Goal: Task Accomplishment & Management: Manage account settings

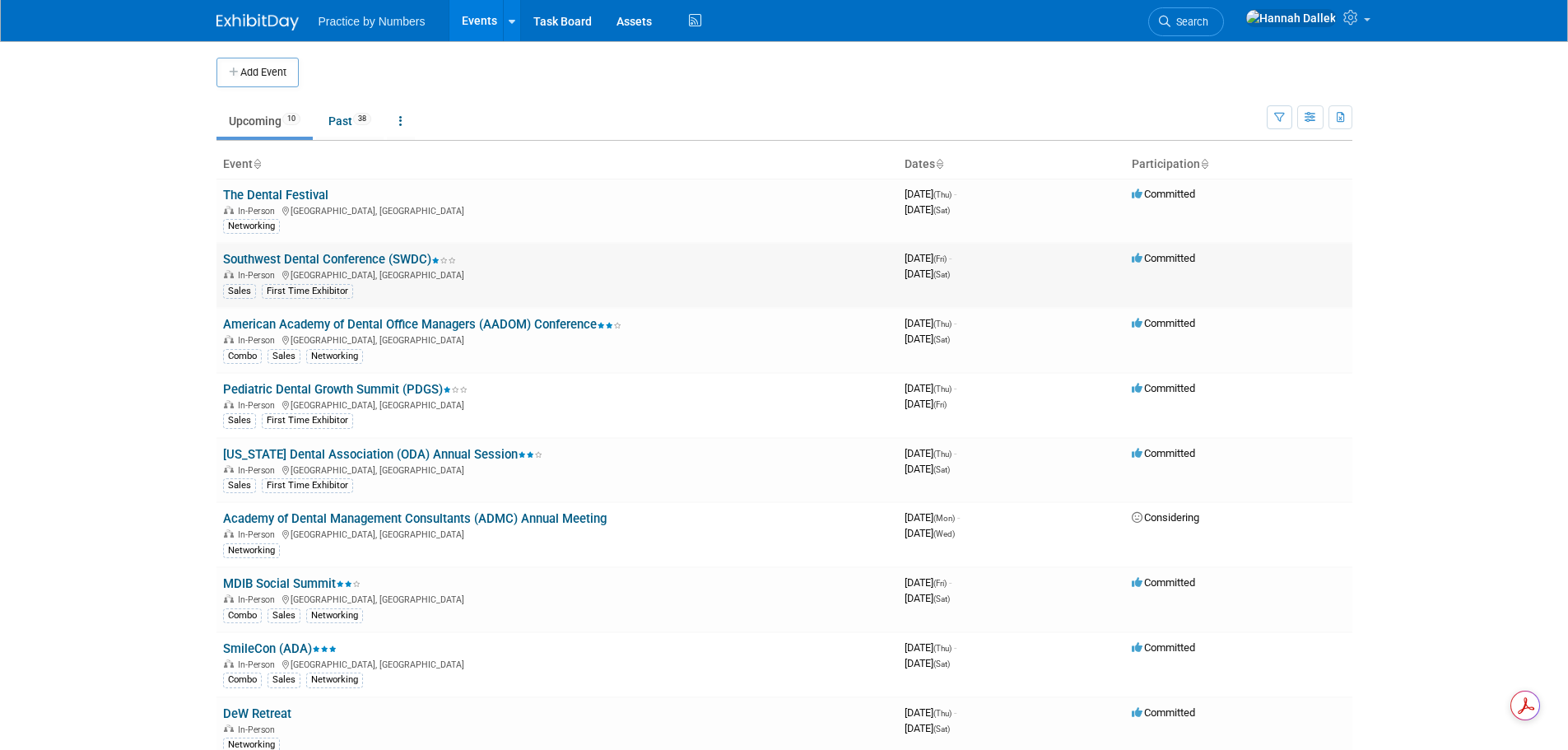
click at [389, 258] on link "Southwest Dental Conference (SWDC)" at bounding box center [340, 258] width 233 height 15
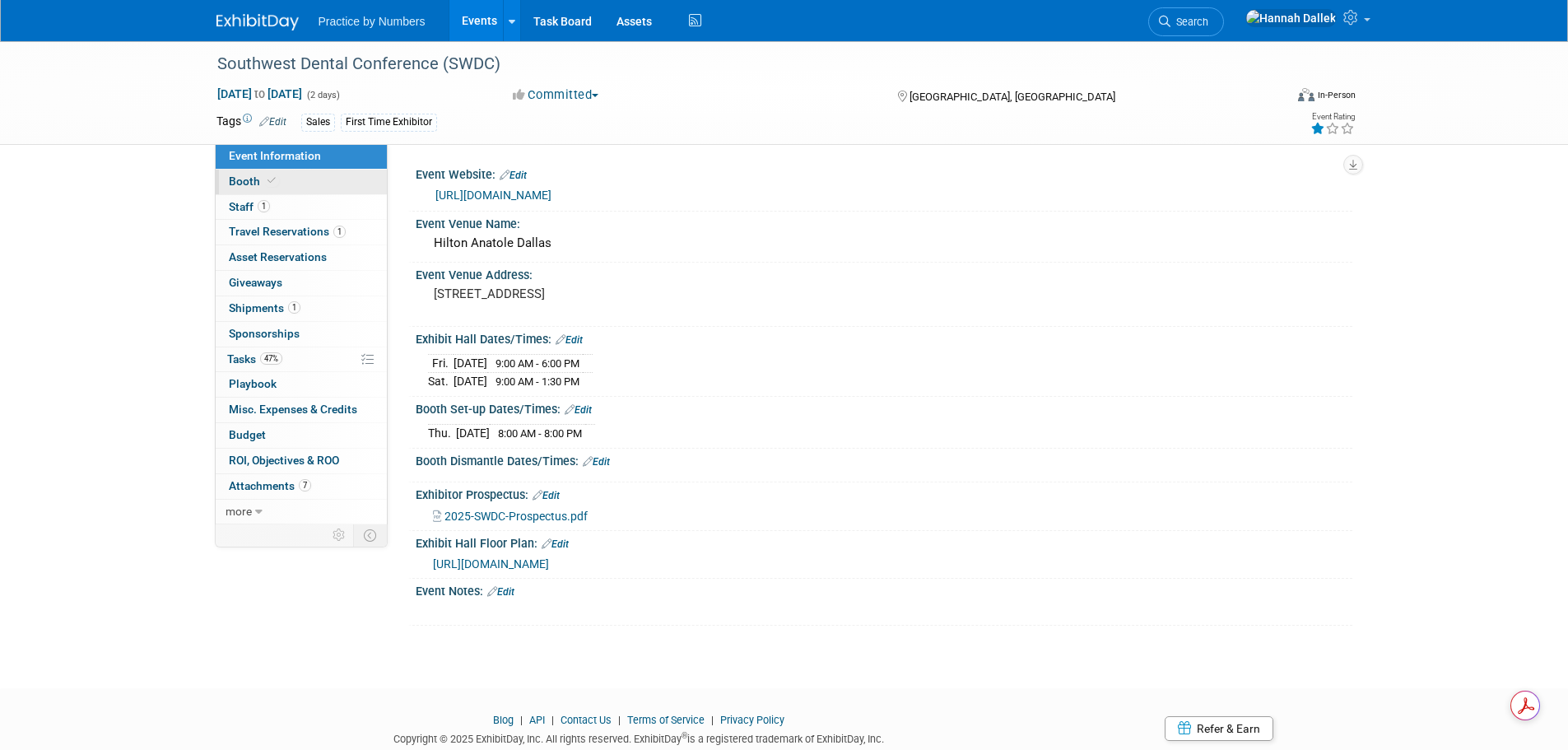
click at [292, 182] on link "Booth" at bounding box center [300, 181] width 171 height 24
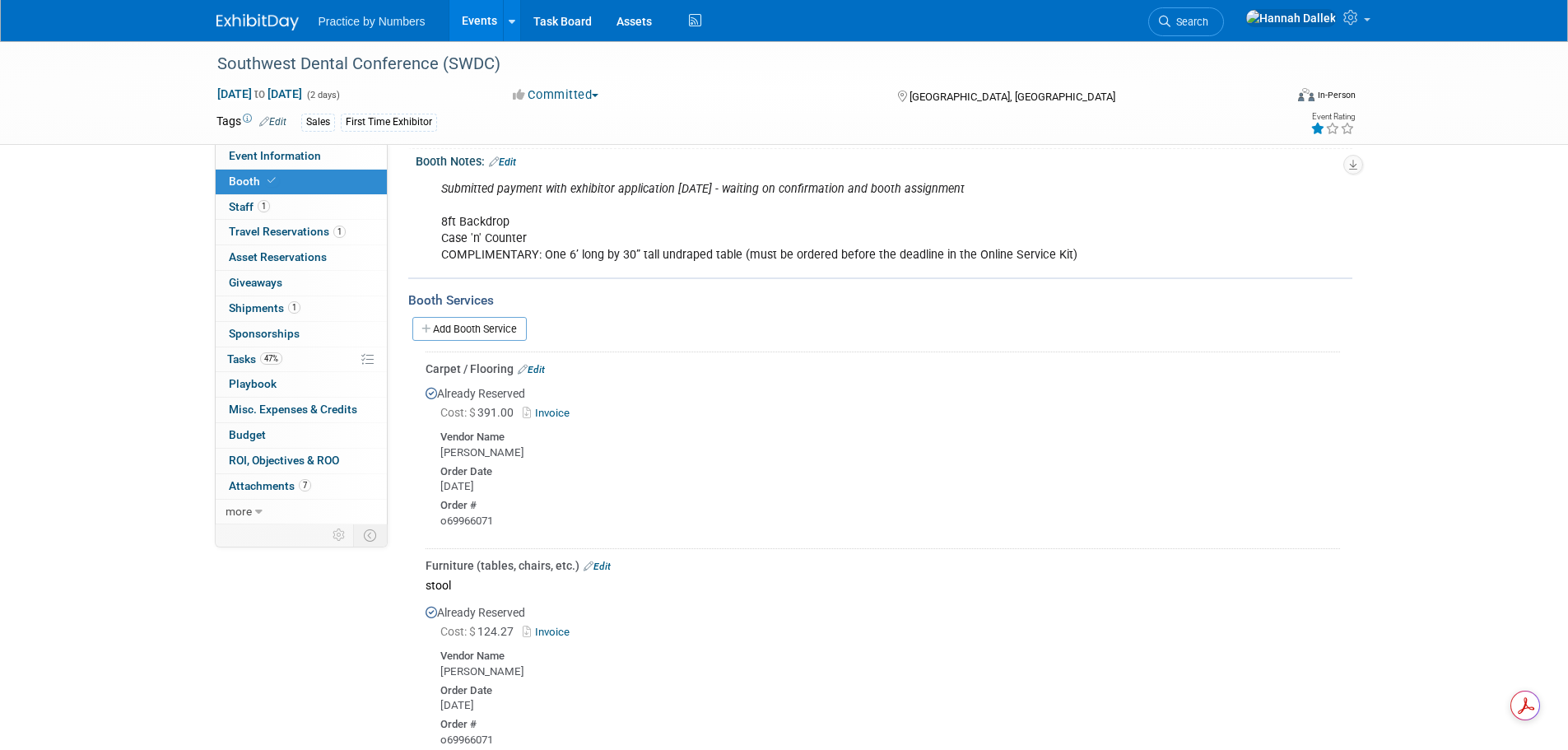
scroll to position [215, 0]
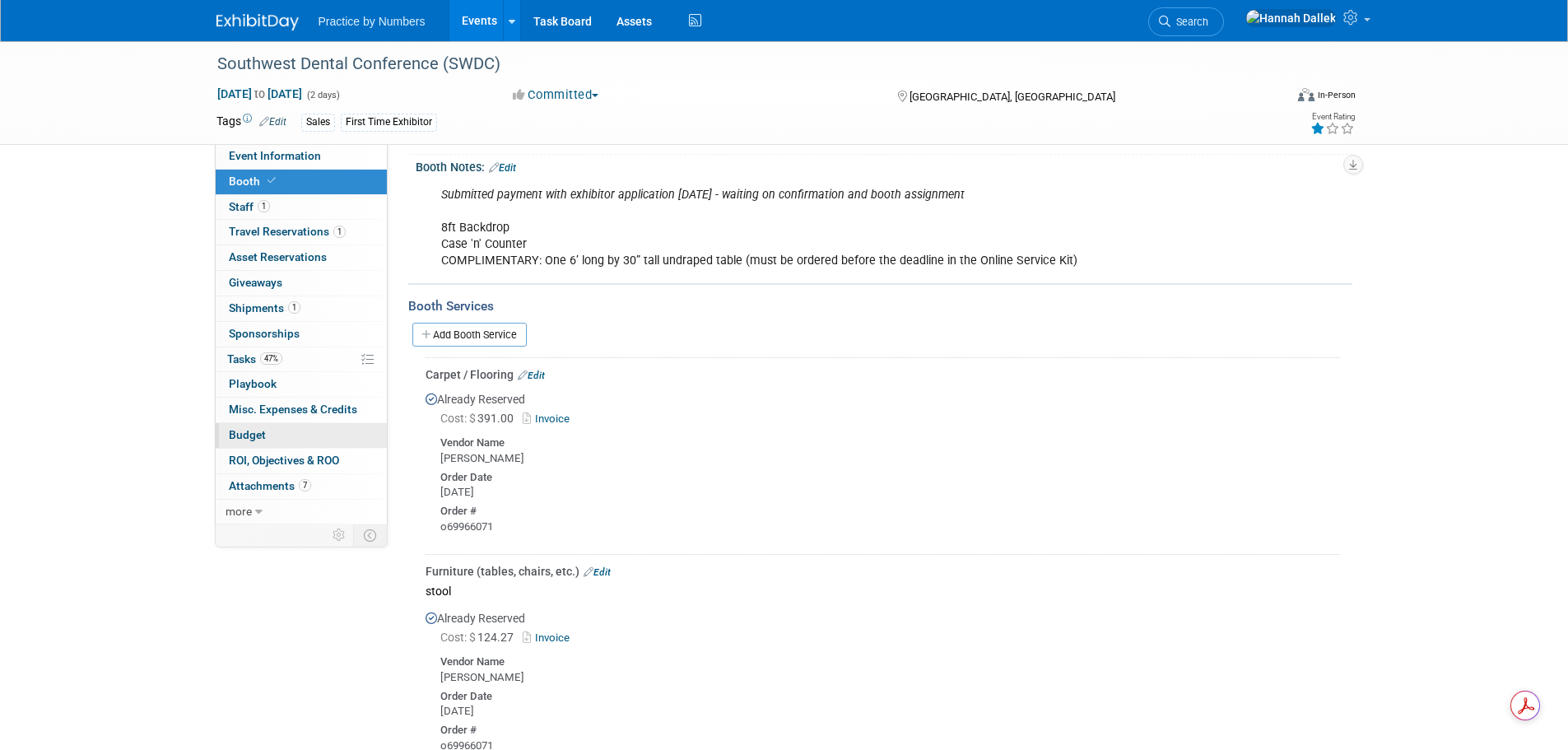
click at [254, 431] on span "Budget" at bounding box center [248, 434] width 37 height 13
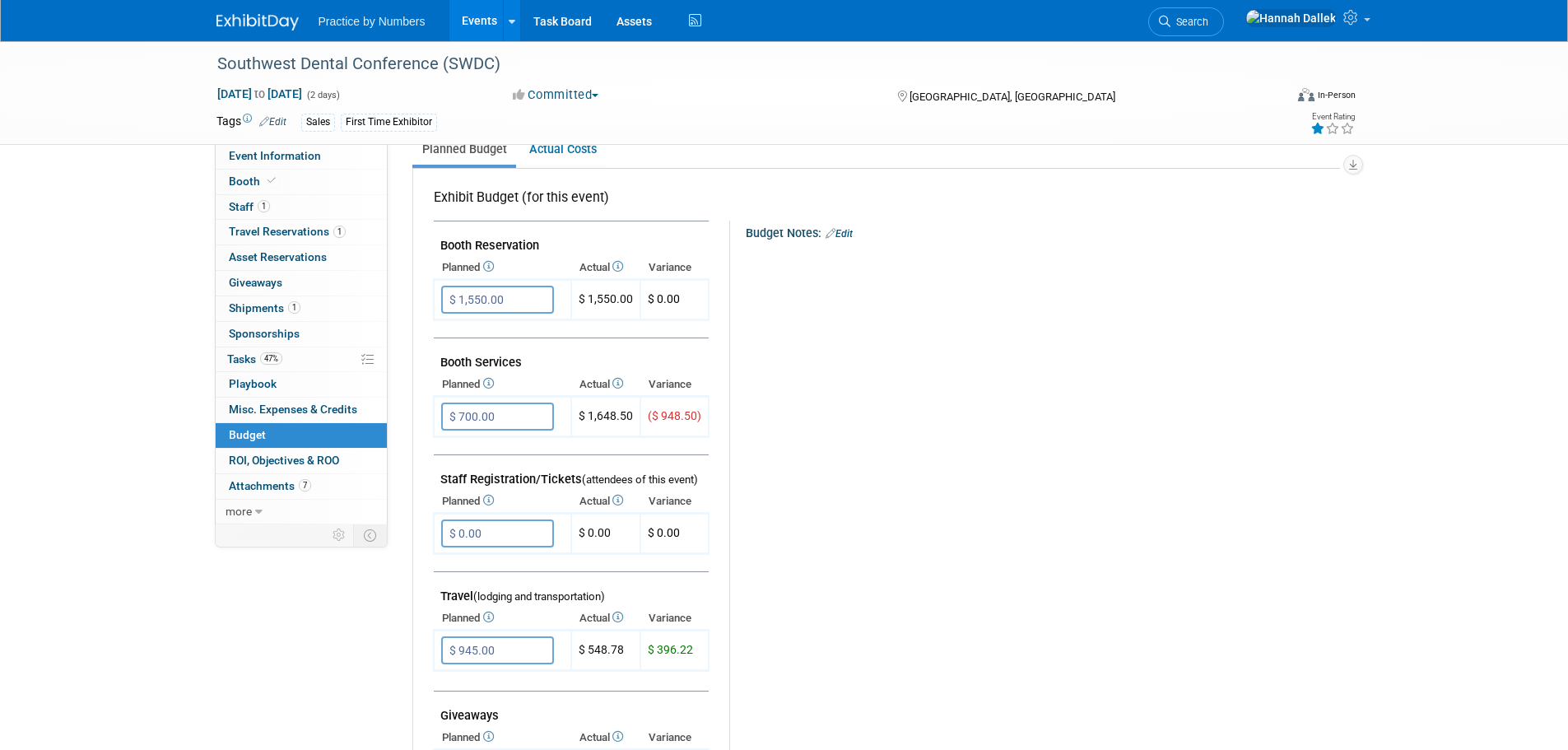
scroll to position [247, 0]
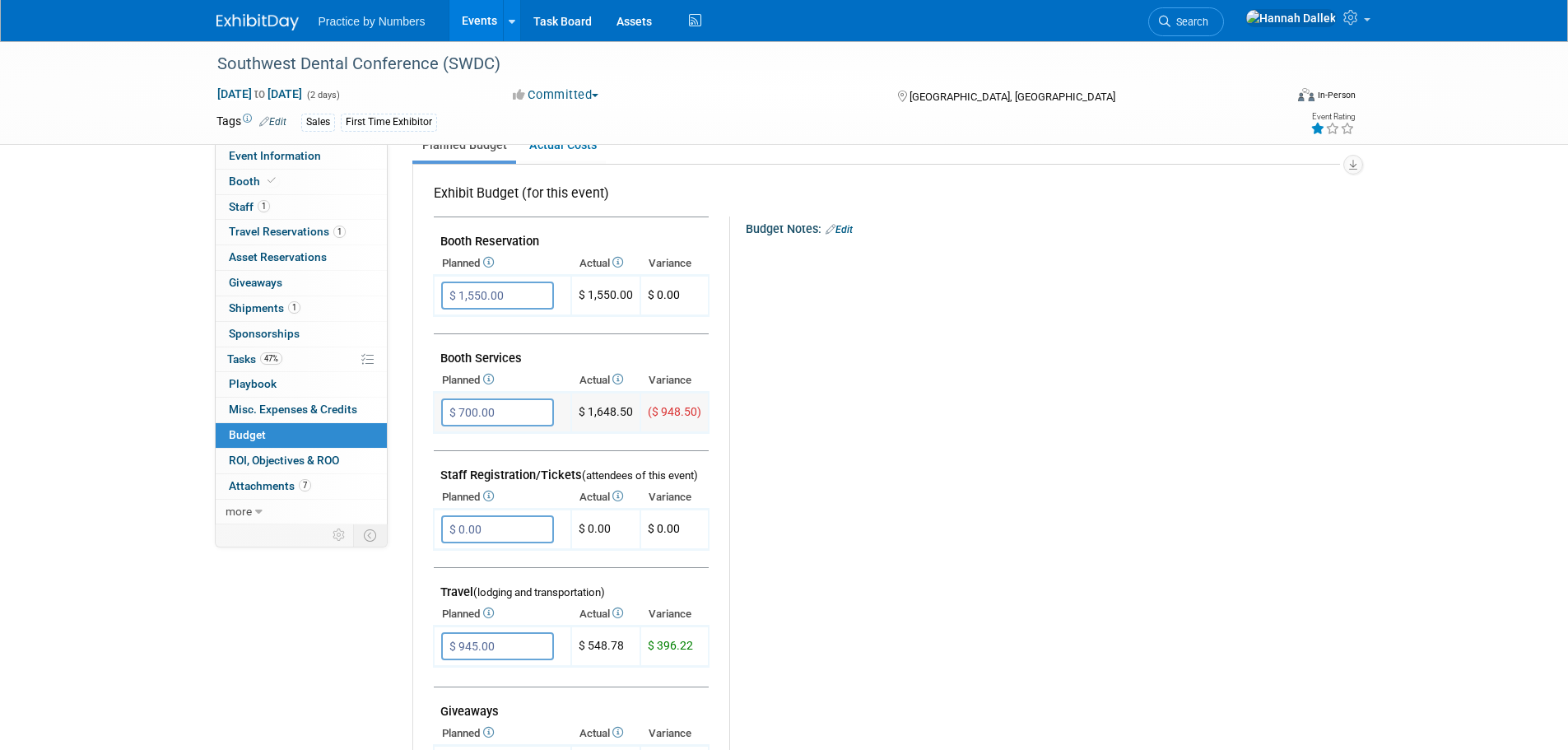
drag, startPoint x: 635, startPoint y: 413, endPoint x: 578, endPoint y: 412, distance: 57.0
click at [578, 412] on td "$ 1,648.50" at bounding box center [606, 412] width 69 height 40
click at [634, 438] on td at bounding box center [571, 442] width 275 height 19
drag, startPoint x: 632, startPoint y: 414, endPoint x: 588, endPoint y: 411, distance: 44.1
click at [588, 411] on td "$ 1,648.50" at bounding box center [606, 412] width 69 height 40
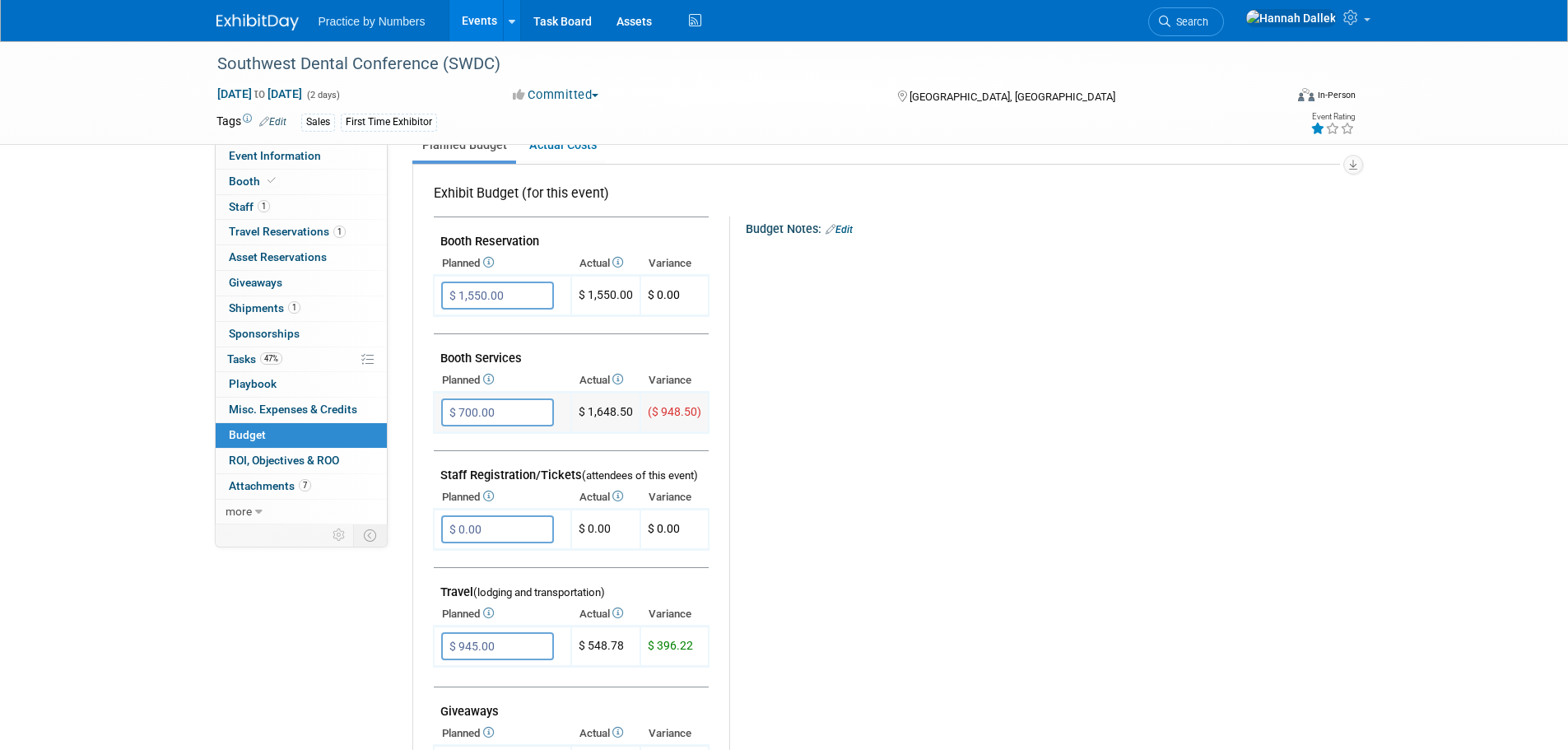
copy td "1,648.50"
click at [476, 17] on link "Events" at bounding box center [479, 21] width 60 height 41
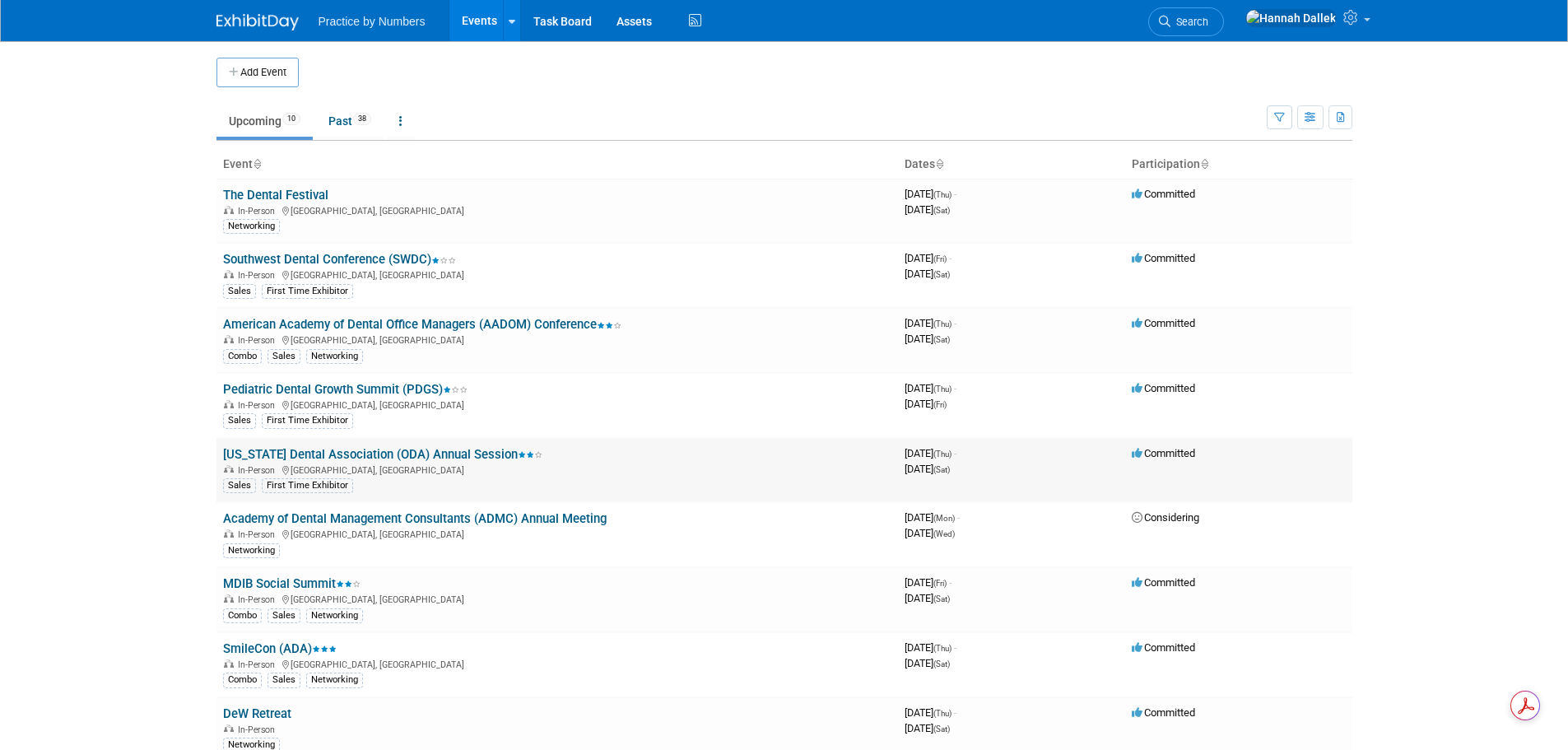
click at [389, 454] on link "[US_STATE] Dental Association (ODA) Annual Session" at bounding box center [383, 454] width 319 height 15
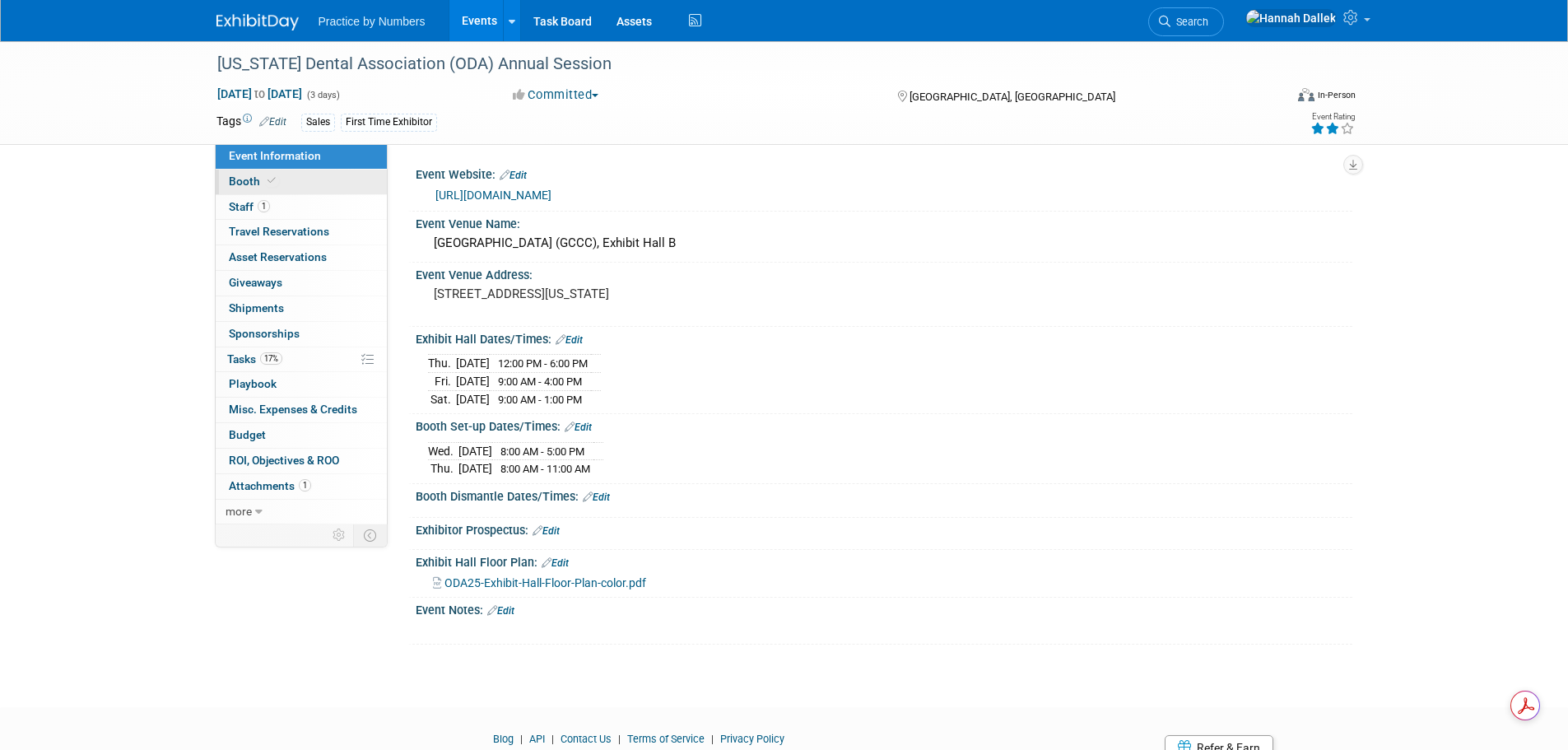
click at [286, 181] on link "Booth" at bounding box center [300, 181] width 171 height 24
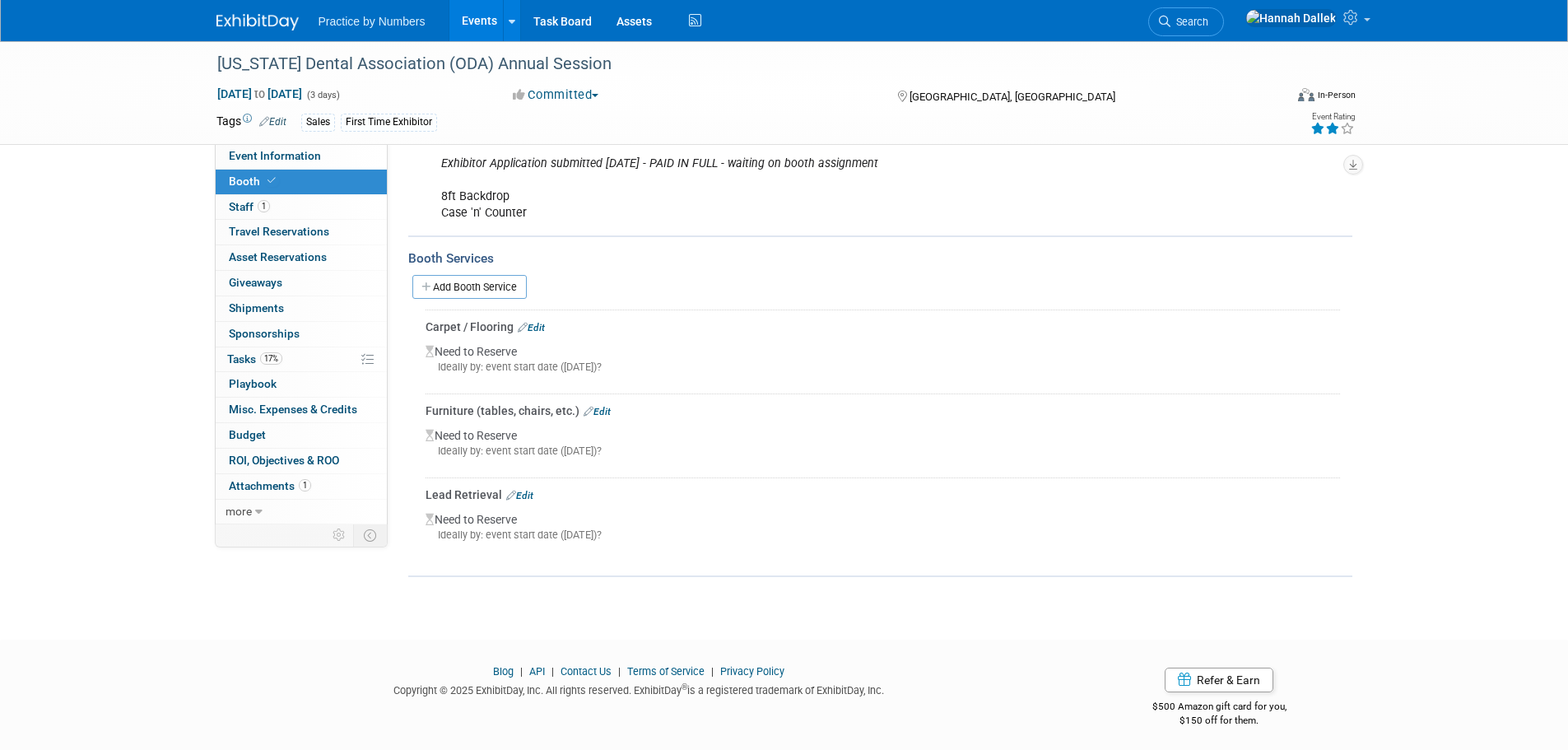
scroll to position [247, 0]
click at [523, 492] on link "Edit" at bounding box center [520, 495] width 27 height 12
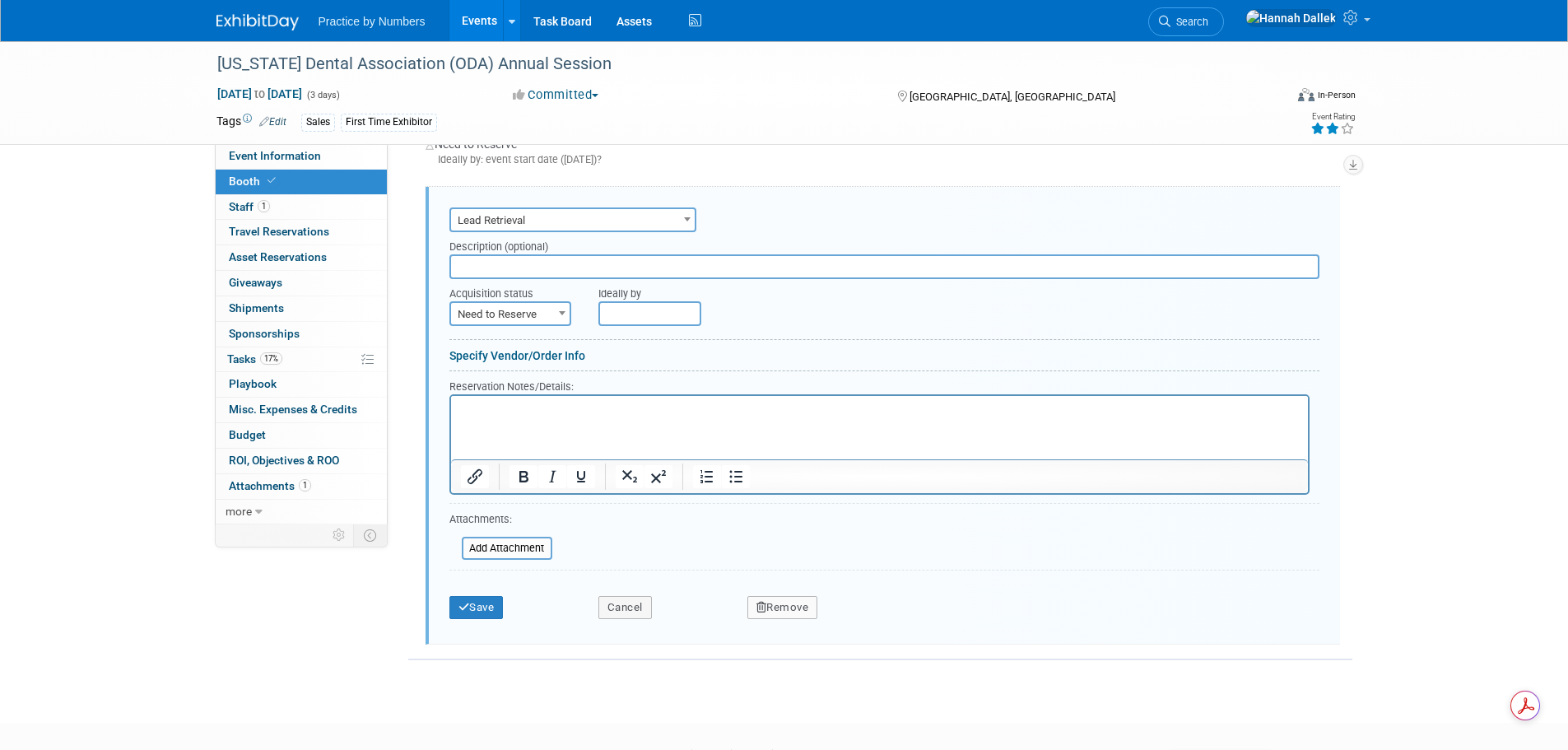
scroll to position [0, 0]
click at [626, 262] on input "text" at bounding box center [884, 266] width 870 height 24
paste input "License Order Id:10008 / Key:DKN4634FW883"
click at [608, 265] on input "License Order Id:10008 / Key:DKN4634FW883" at bounding box center [884, 266] width 870 height 24
click at [535, 264] on input "License Order Id:10008 / Key: DKN4634FW883" at bounding box center [884, 266] width 870 height 24
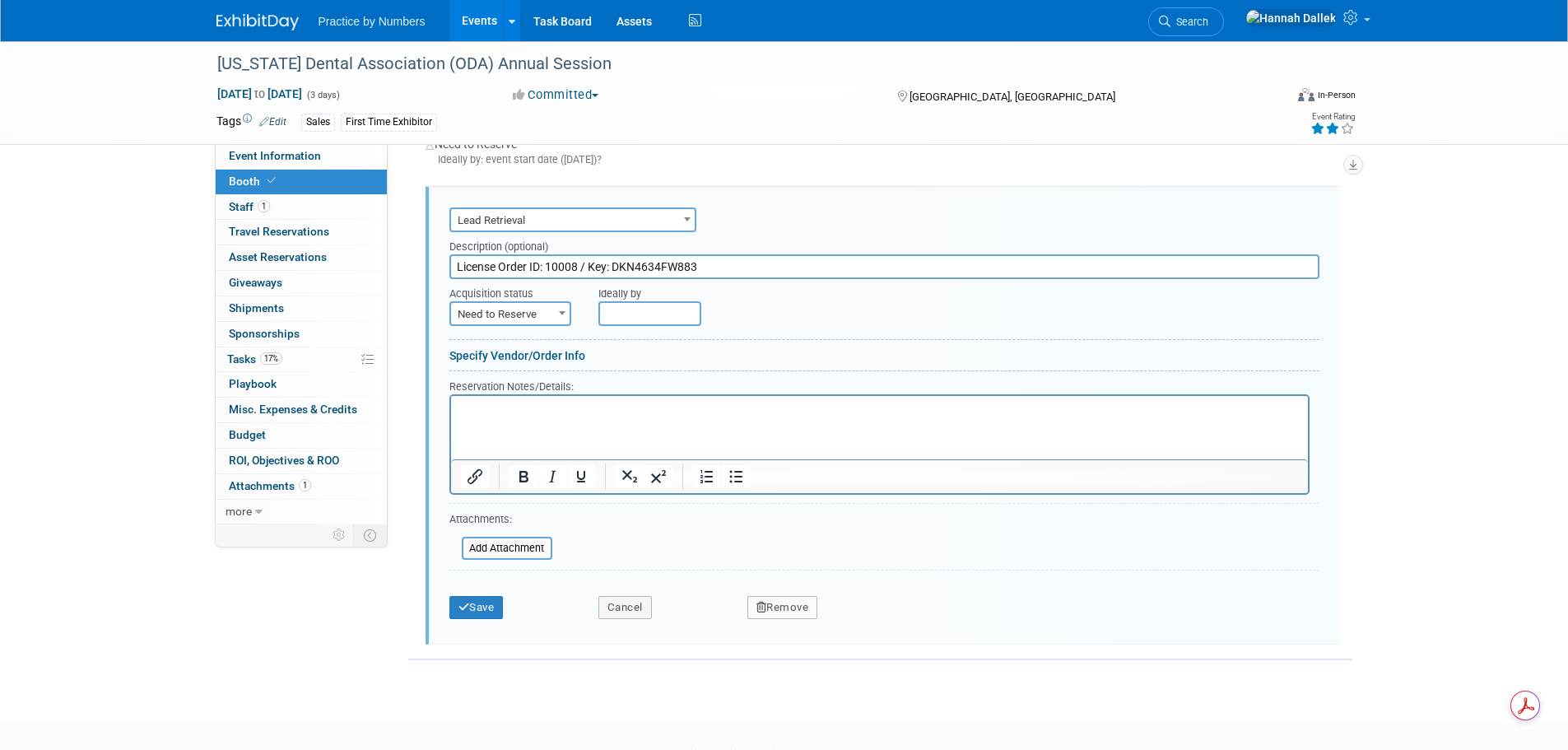
type input "License Order ID: 10008 / Key: DKN4634FW883"
click at [565, 313] on b at bounding box center [562, 313] width 7 height 4
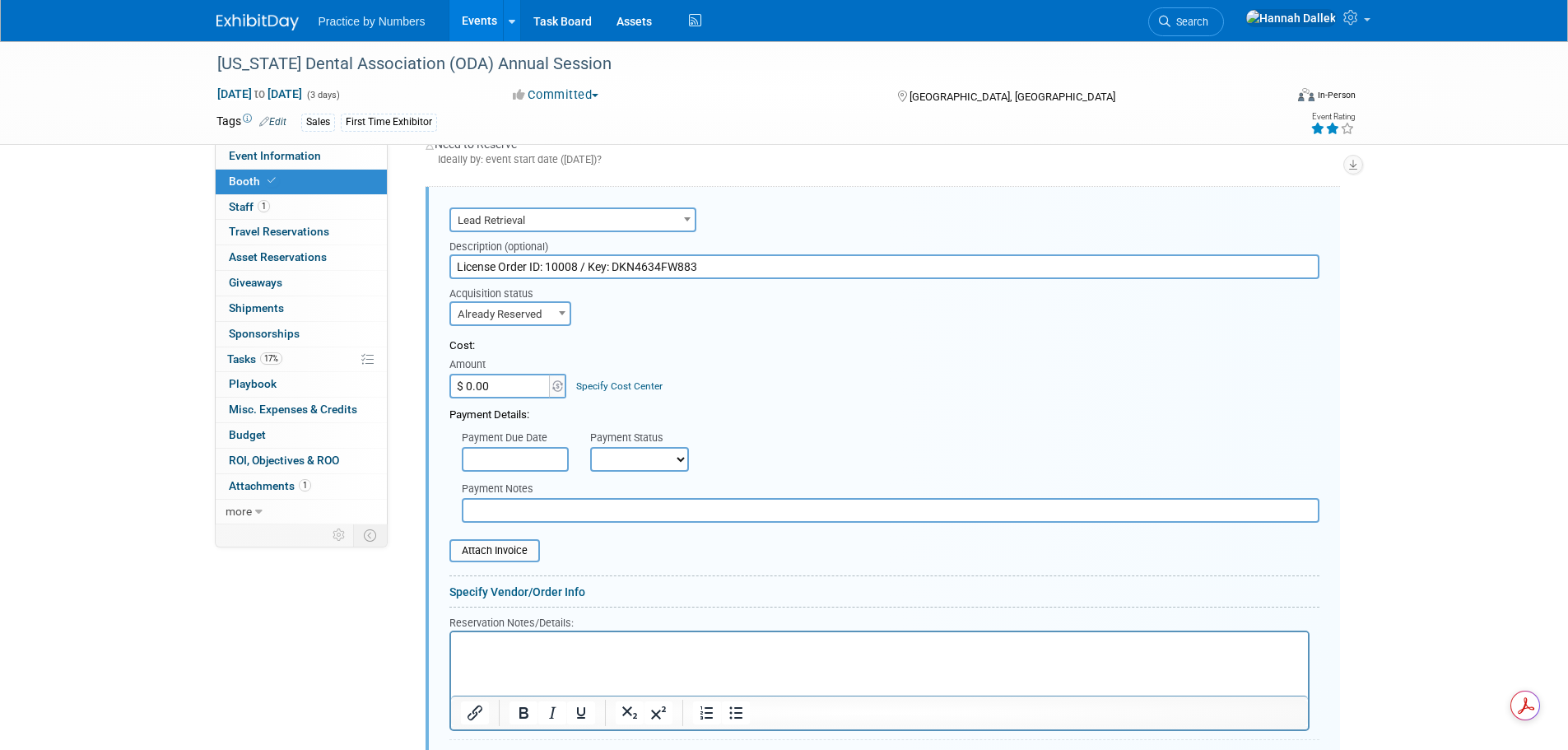
select select "2"
click at [513, 391] on input "$ 0.00" at bounding box center [500, 386] width 103 height 24
type input "$ 290.00"
click at [615, 454] on select "Not Paid Yet Partially Paid Paid in Full" at bounding box center [639, 459] width 99 height 24
select select "1"
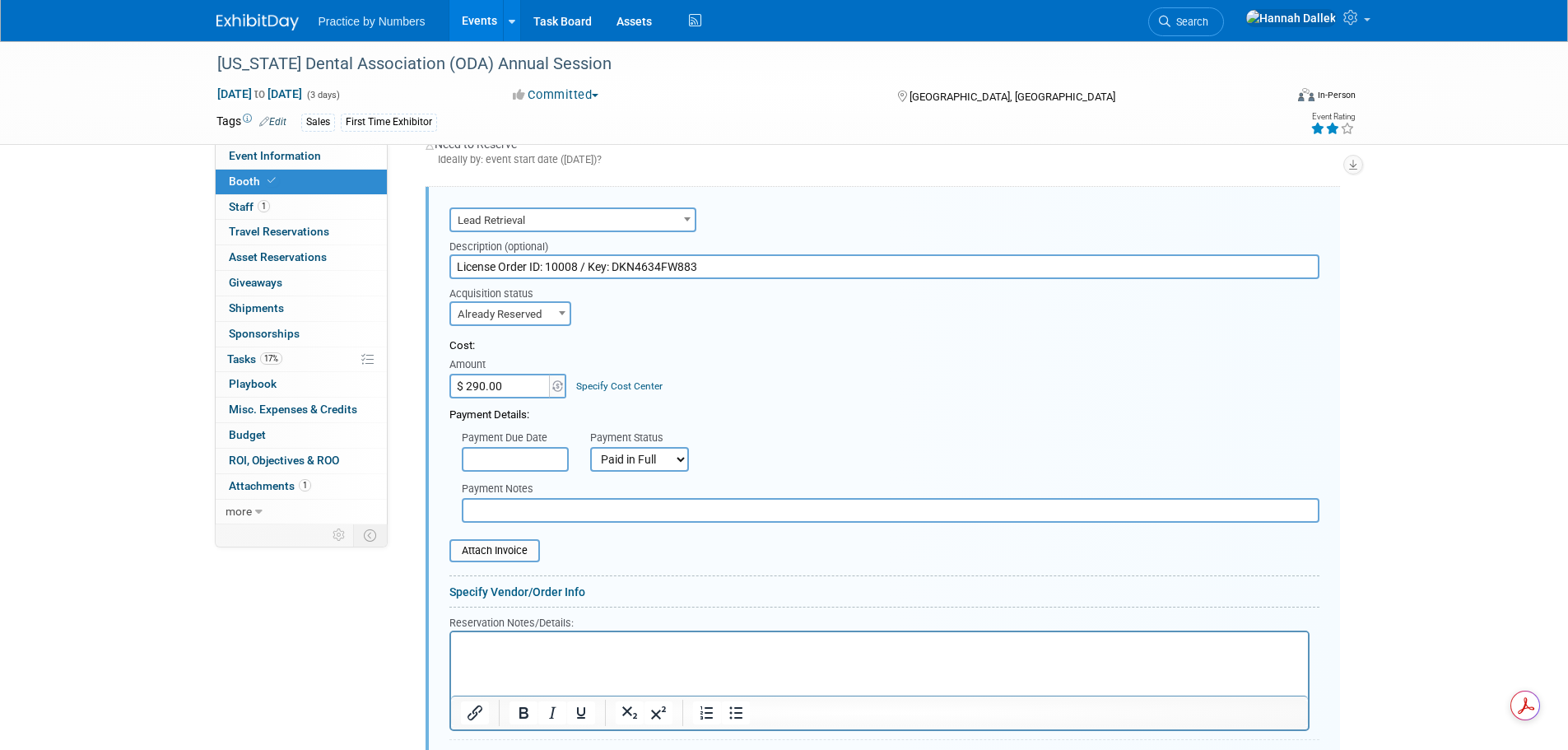
click at [590, 447] on select "Not Paid Yet Partially Paid Paid in Full" at bounding box center [639, 459] width 99 height 24
click at [526, 461] on input "text" at bounding box center [515, 459] width 107 height 24
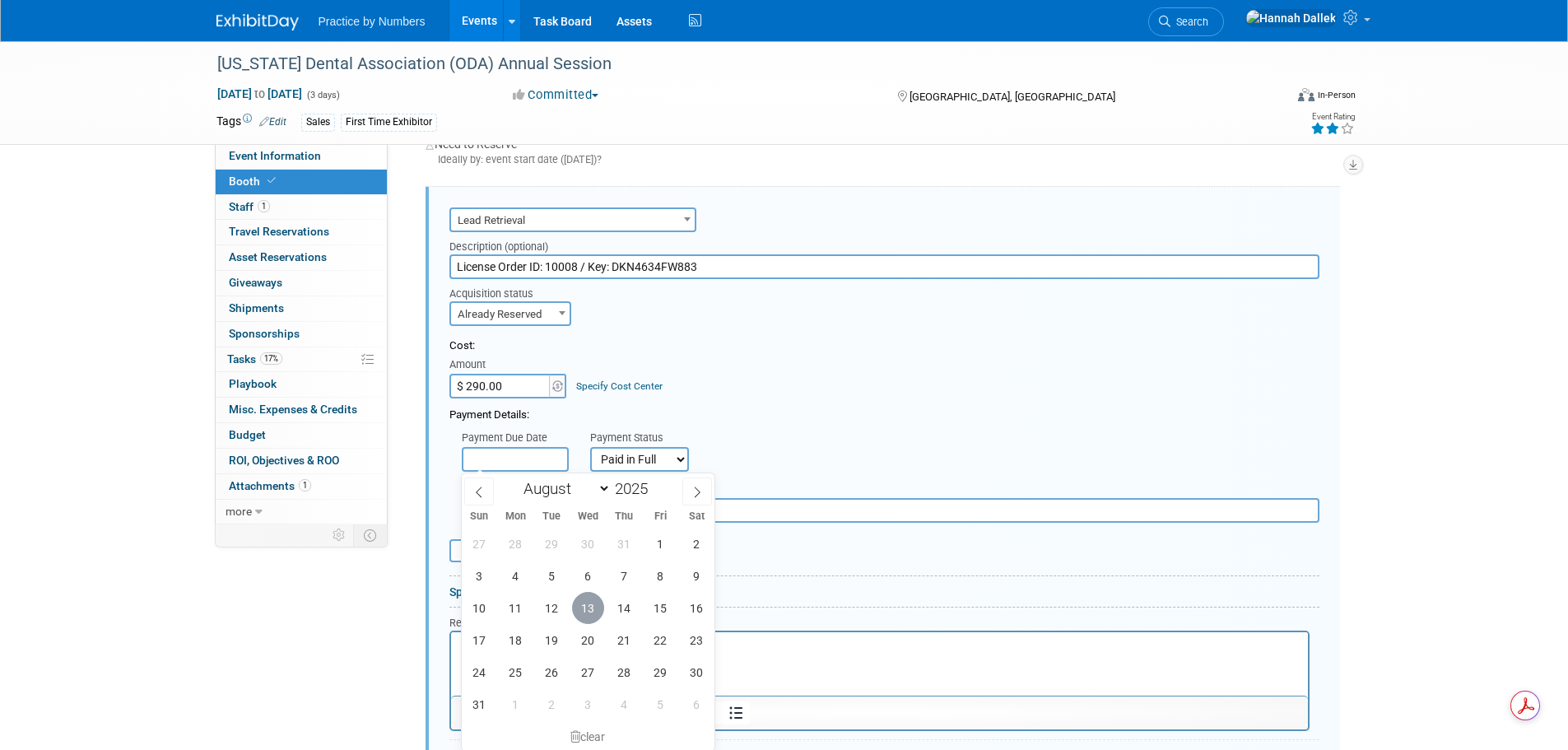
click at [598, 607] on span "13" at bounding box center [587, 608] width 32 height 32
type input "[DATE]"
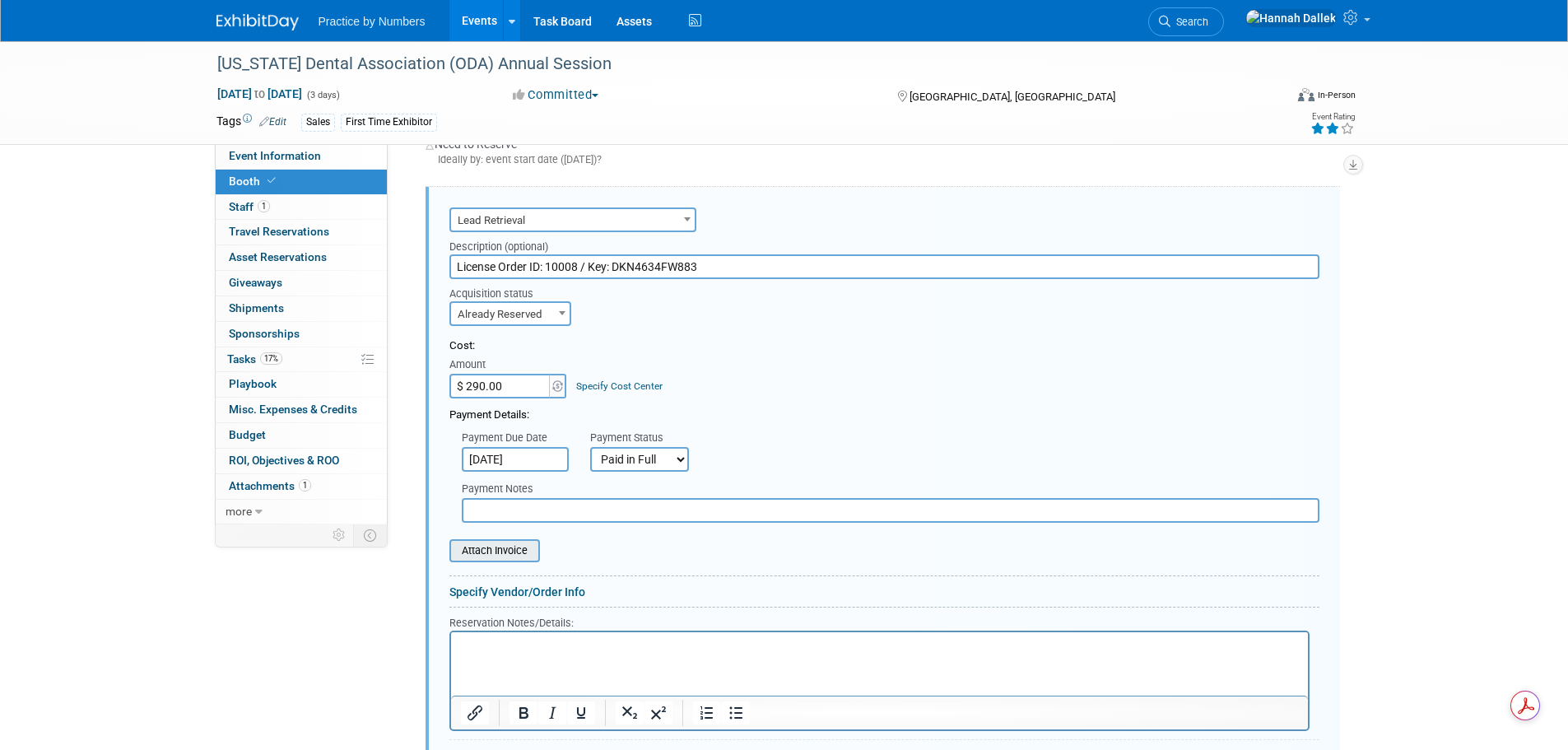
click at [499, 549] on input "file" at bounding box center [440, 551] width 196 height 20
click at [480, 551] on input "file" at bounding box center [440, 551] width 196 height 20
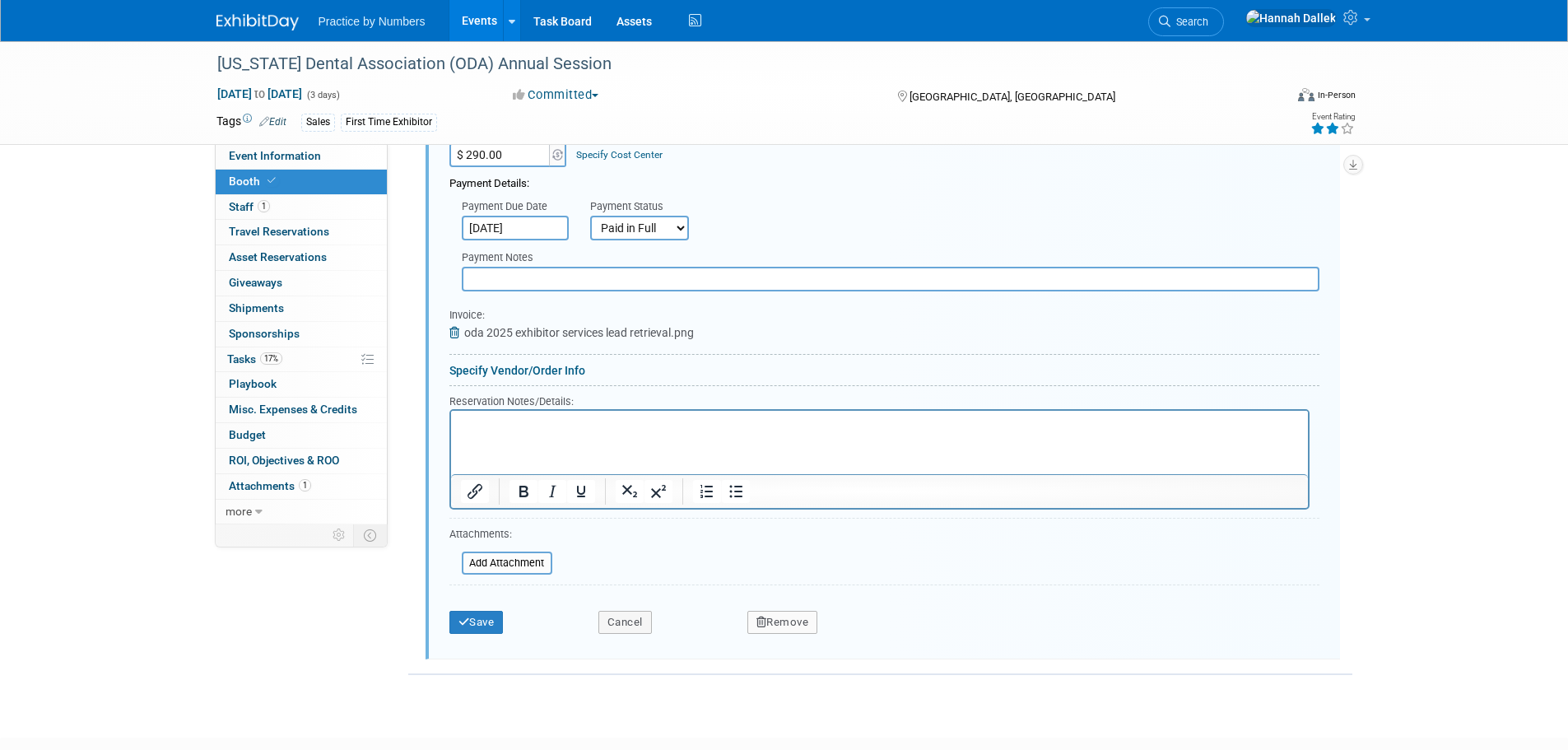
scroll to position [784, 0]
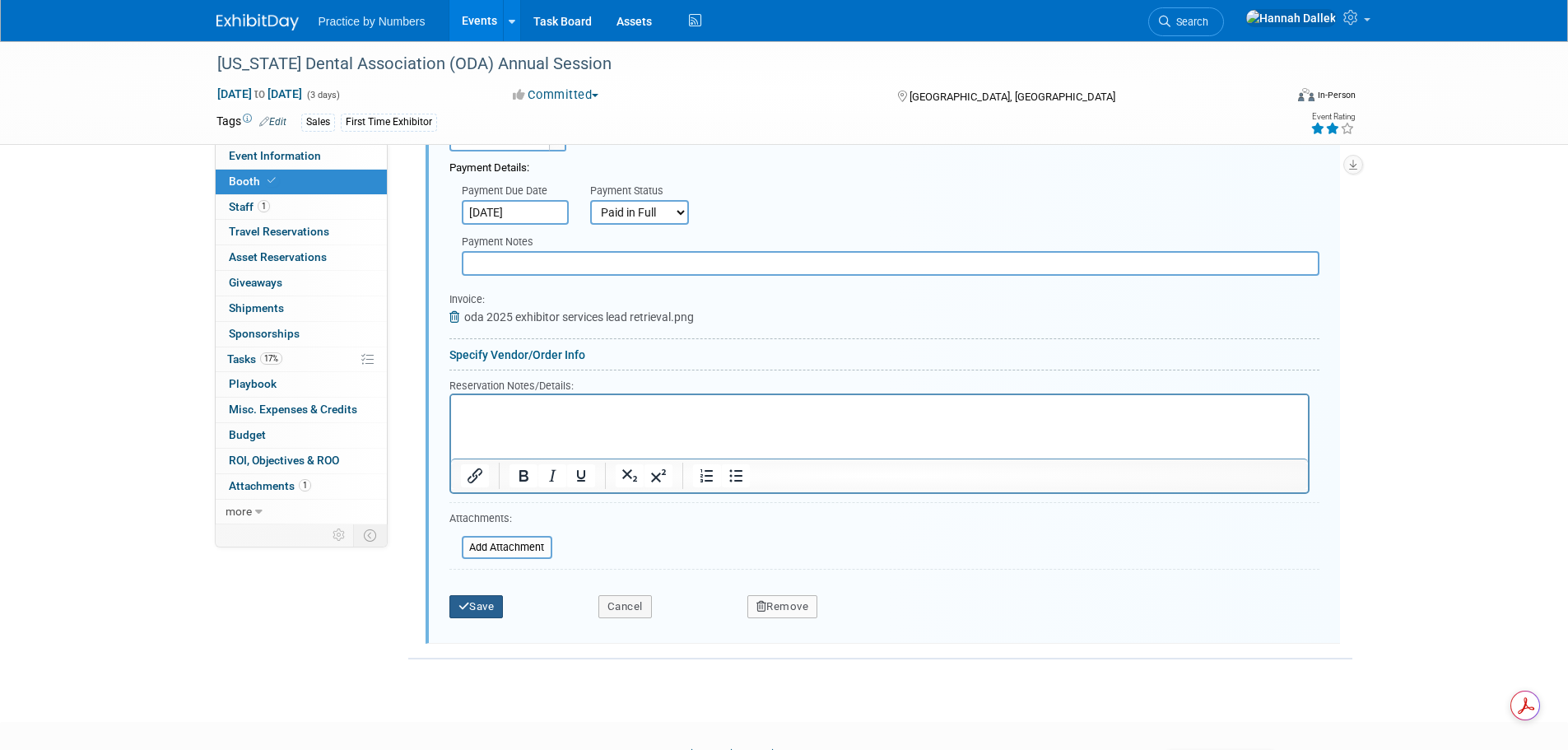
click at [477, 608] on button "Save" at bounding box center [477, 607] width 55 height 23
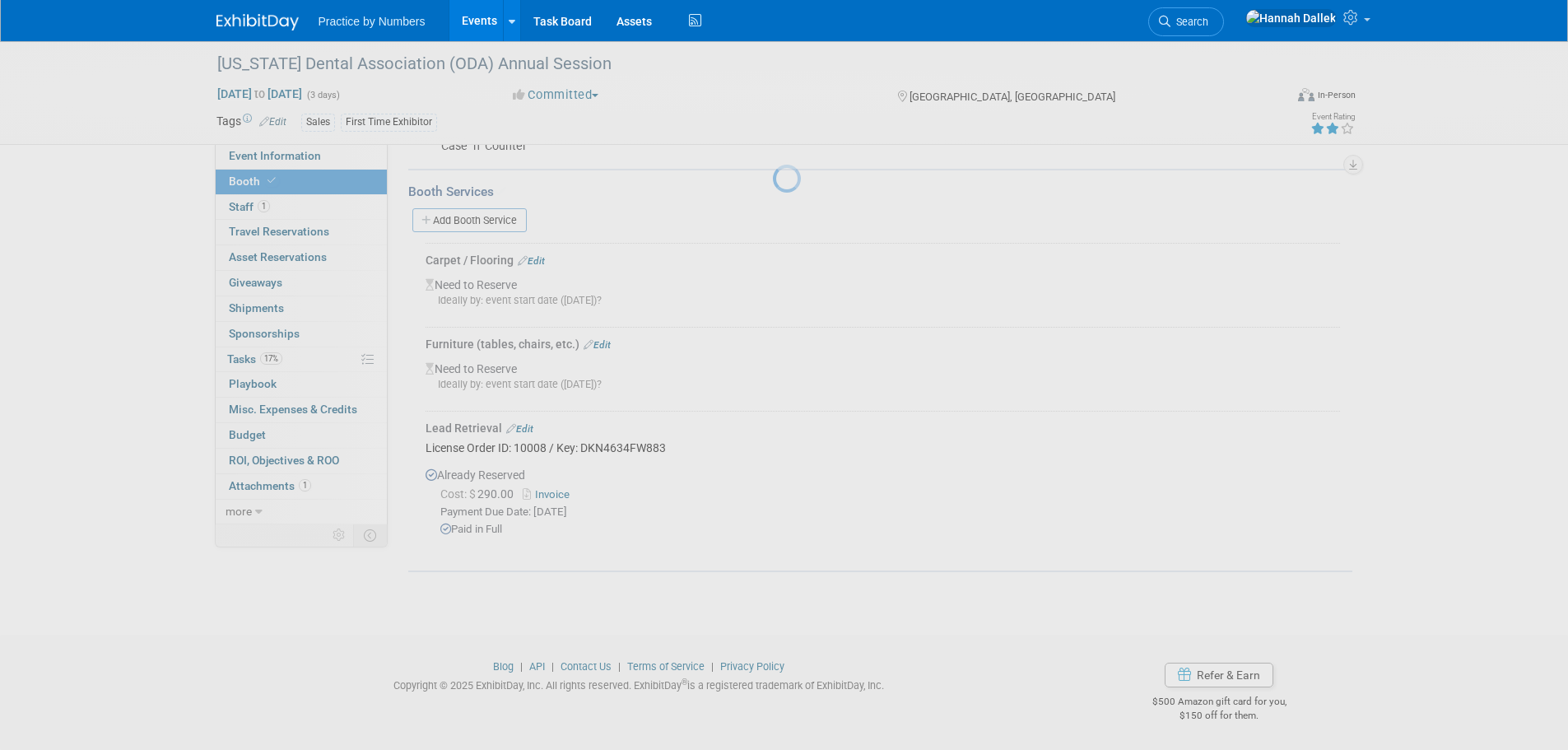
scroll to position [312, 0]
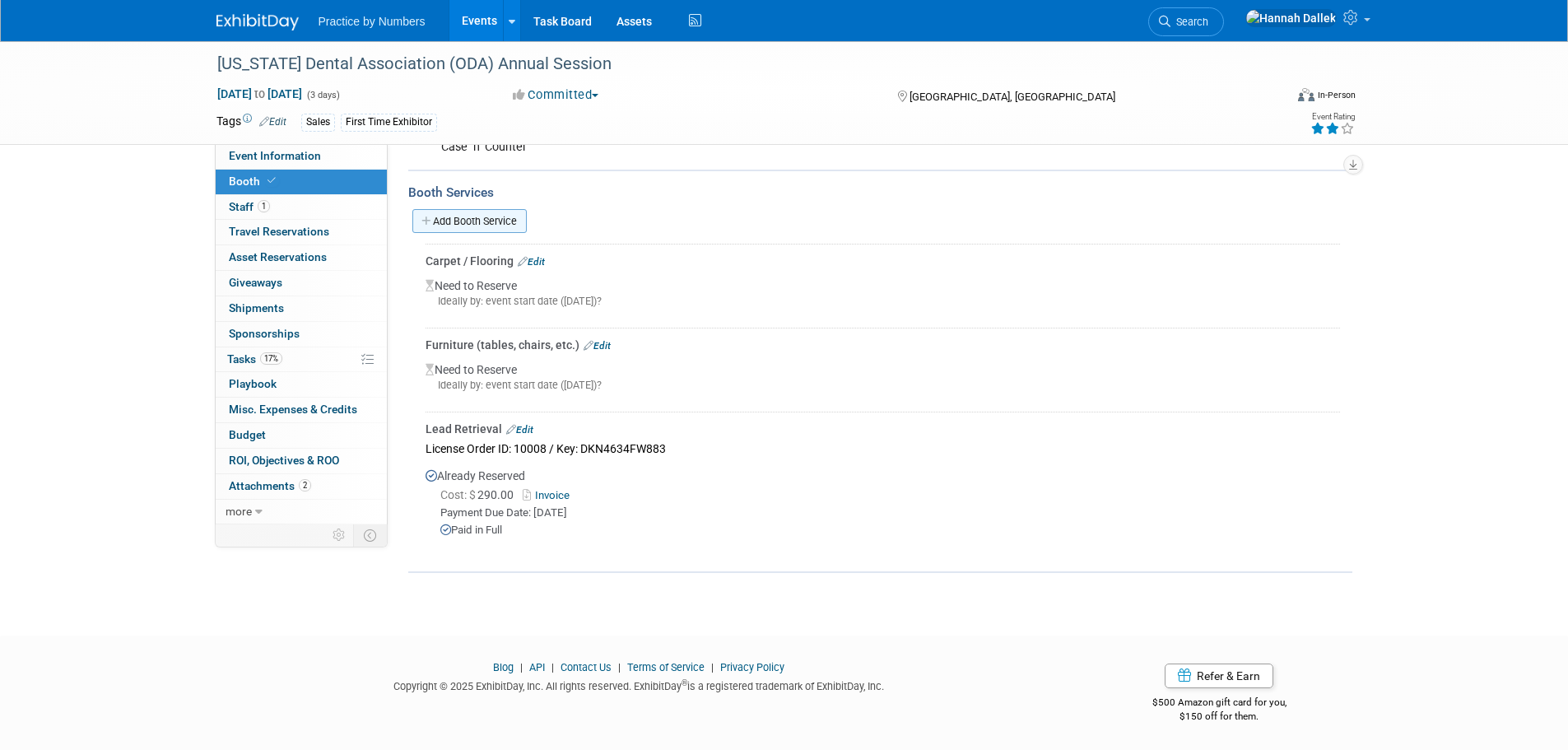
click at [434, 217] on link "Add Booth Service" at bounding box center [469, 221] width 115 height 23
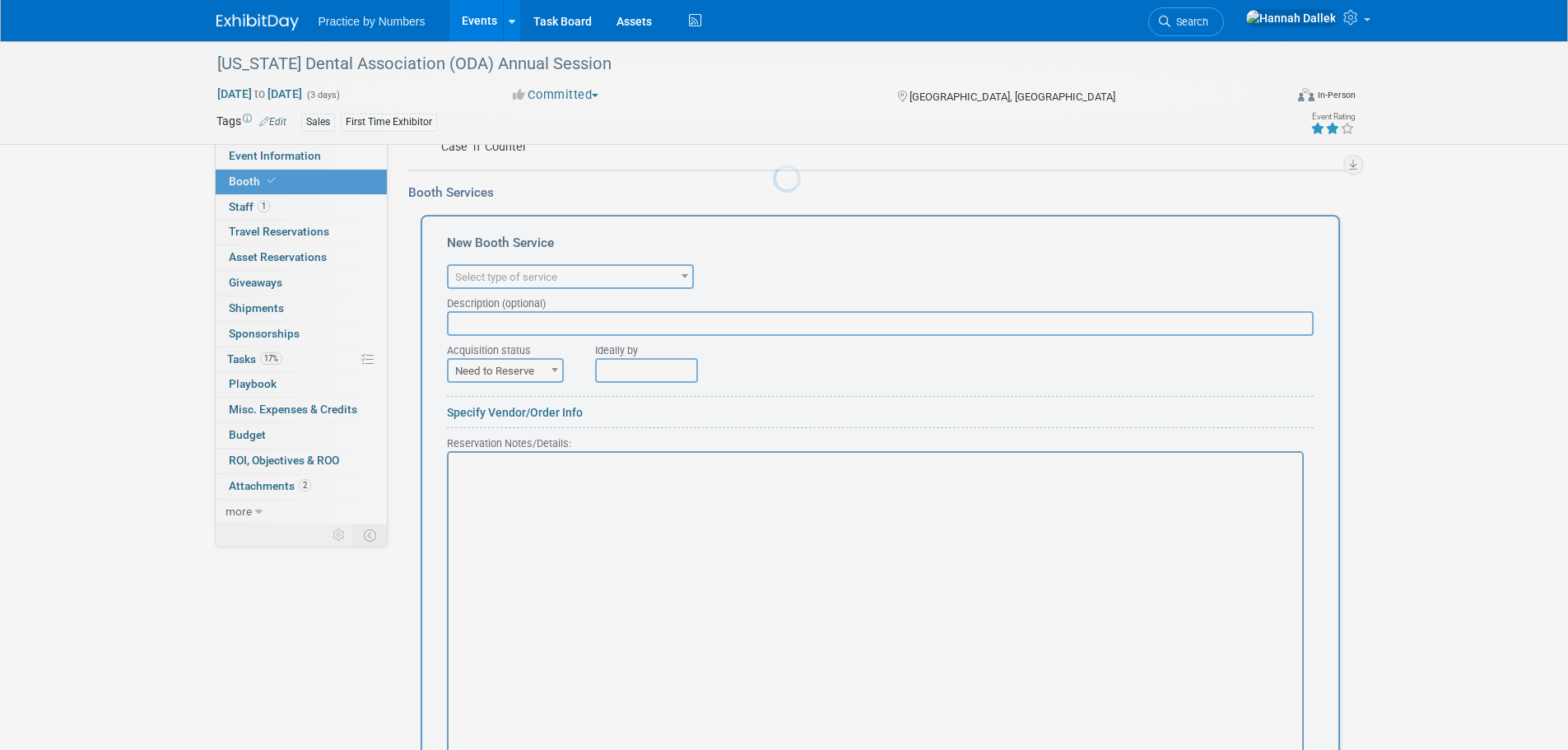
scroll to position [0, 0]
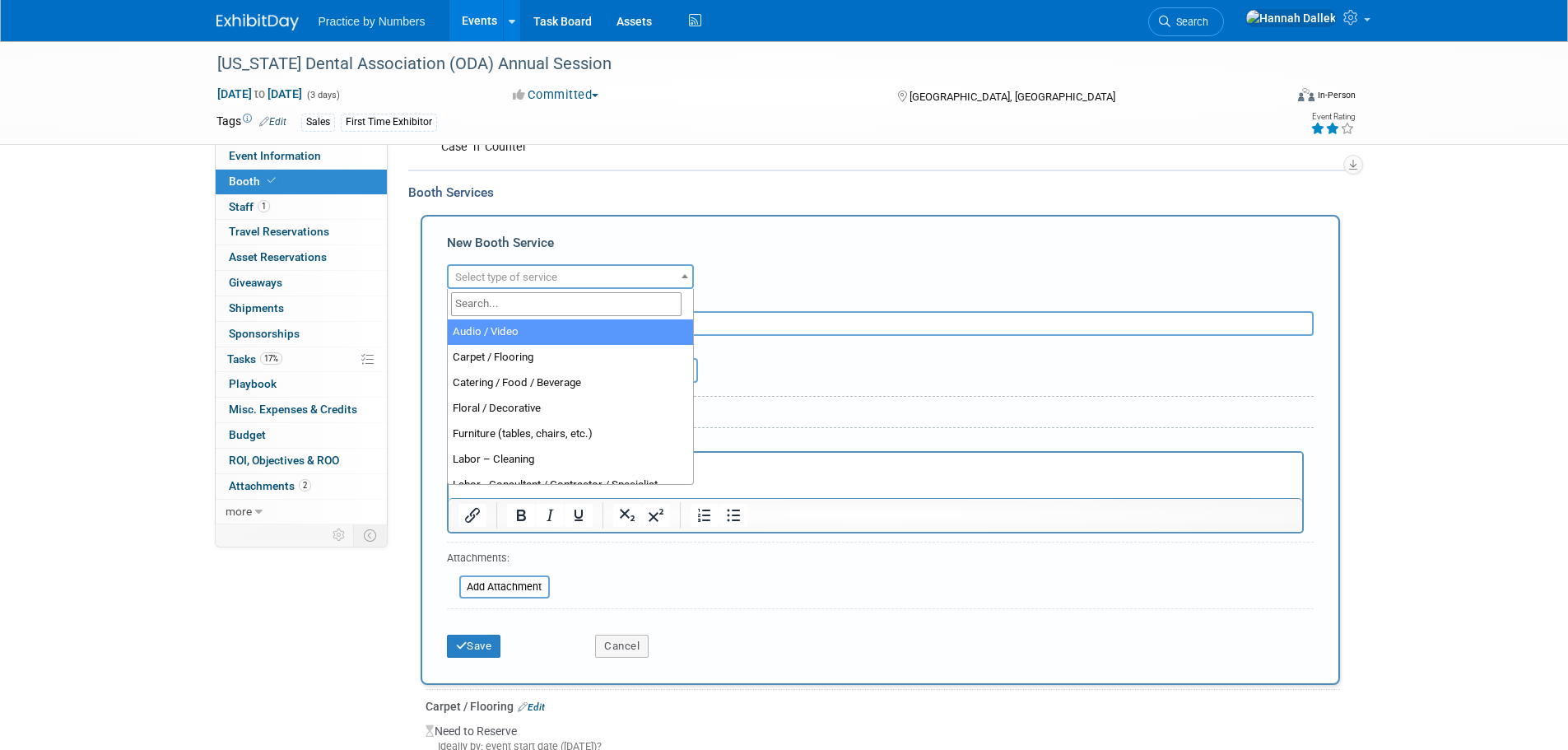
click at [503, 275] on span "Select type of service" at bounding box center [506, 277] width 102 height 13
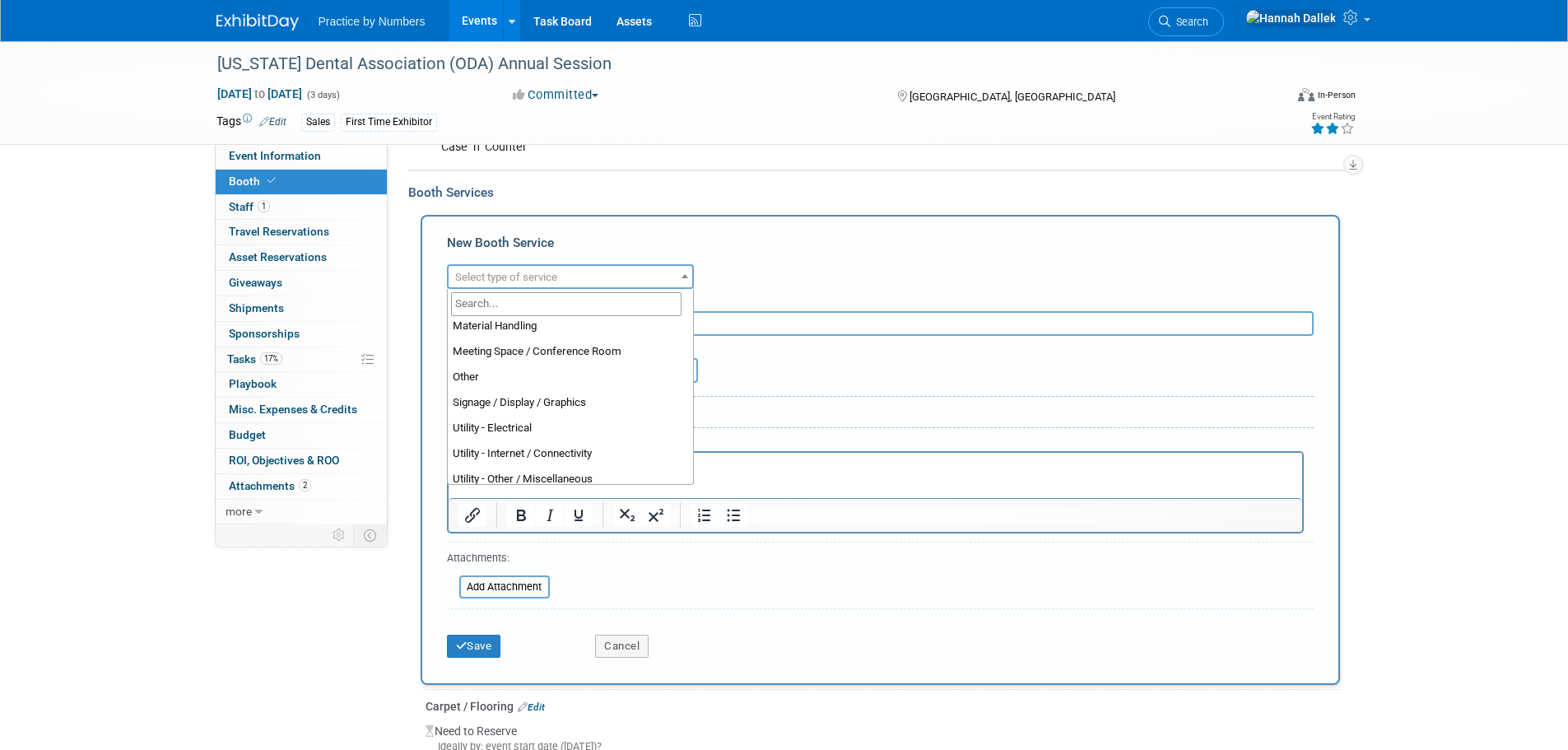
scroll to position [411, 0]
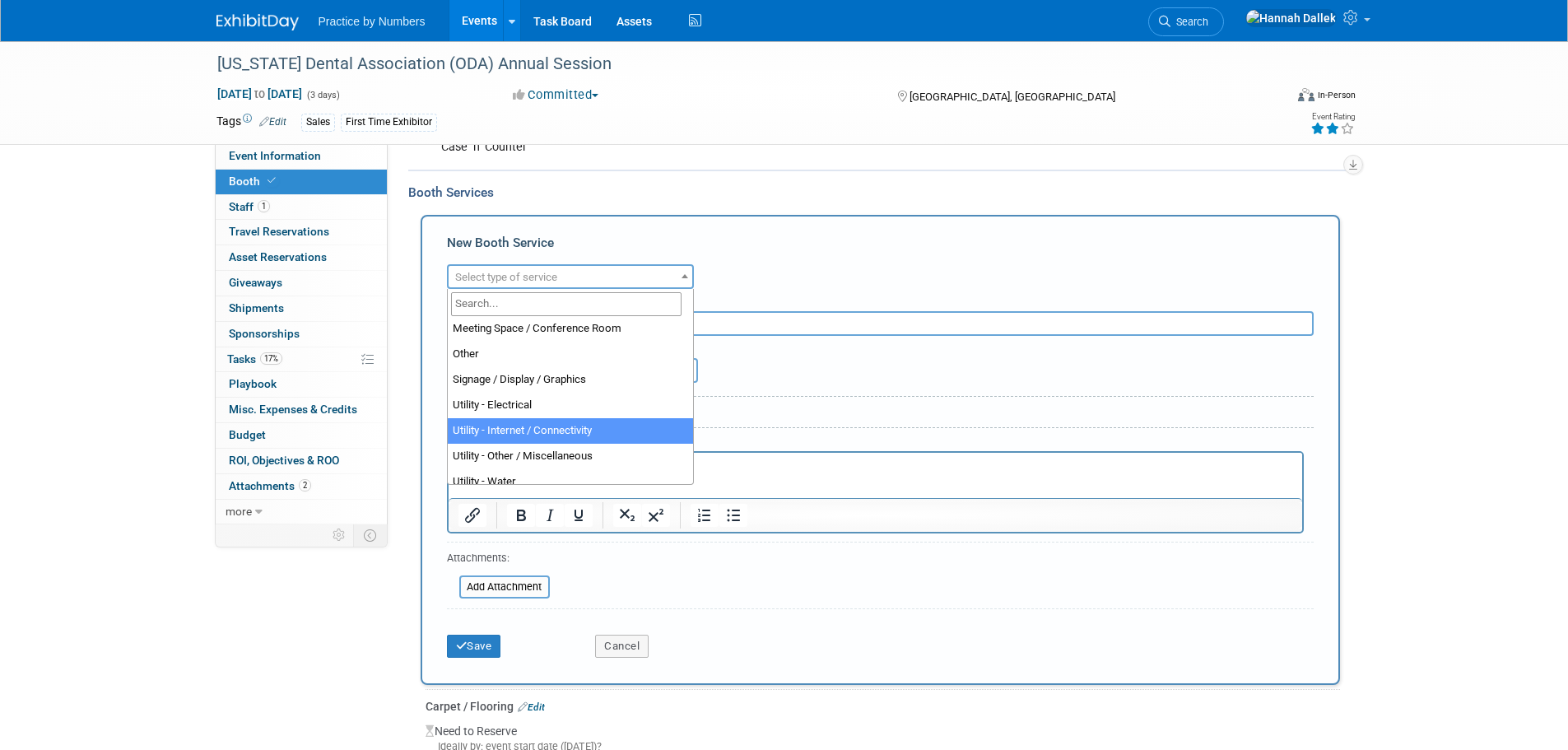
select select "18"
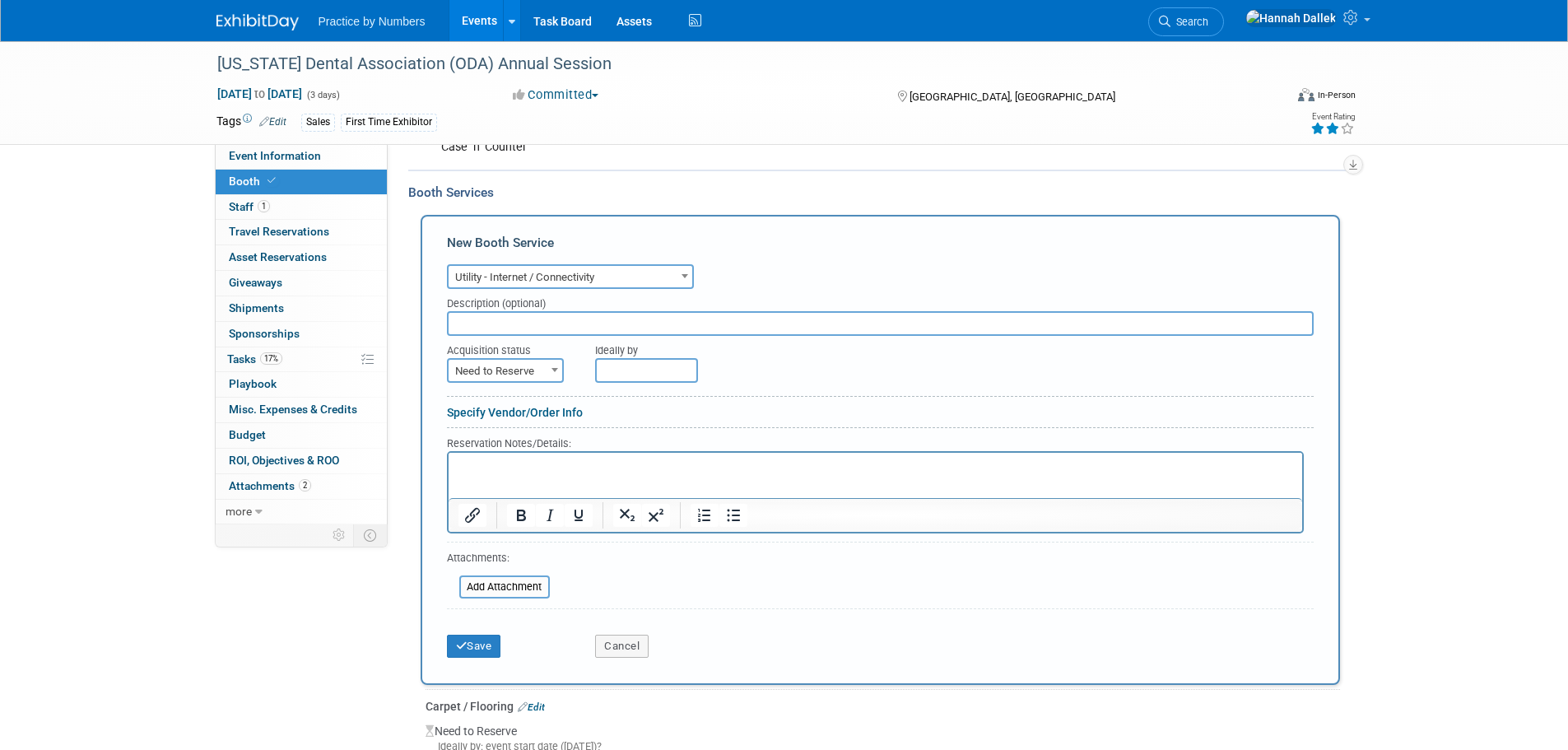
click at [510, 322] on input "text" at bounding box center [881, 323] width 867 height 24
type input "can be purchased on site if needed"
click at [610, 470] on p "Rich Text Area. Press ALT-0 for help." at bounding box center [875, 467] width 835 height 16
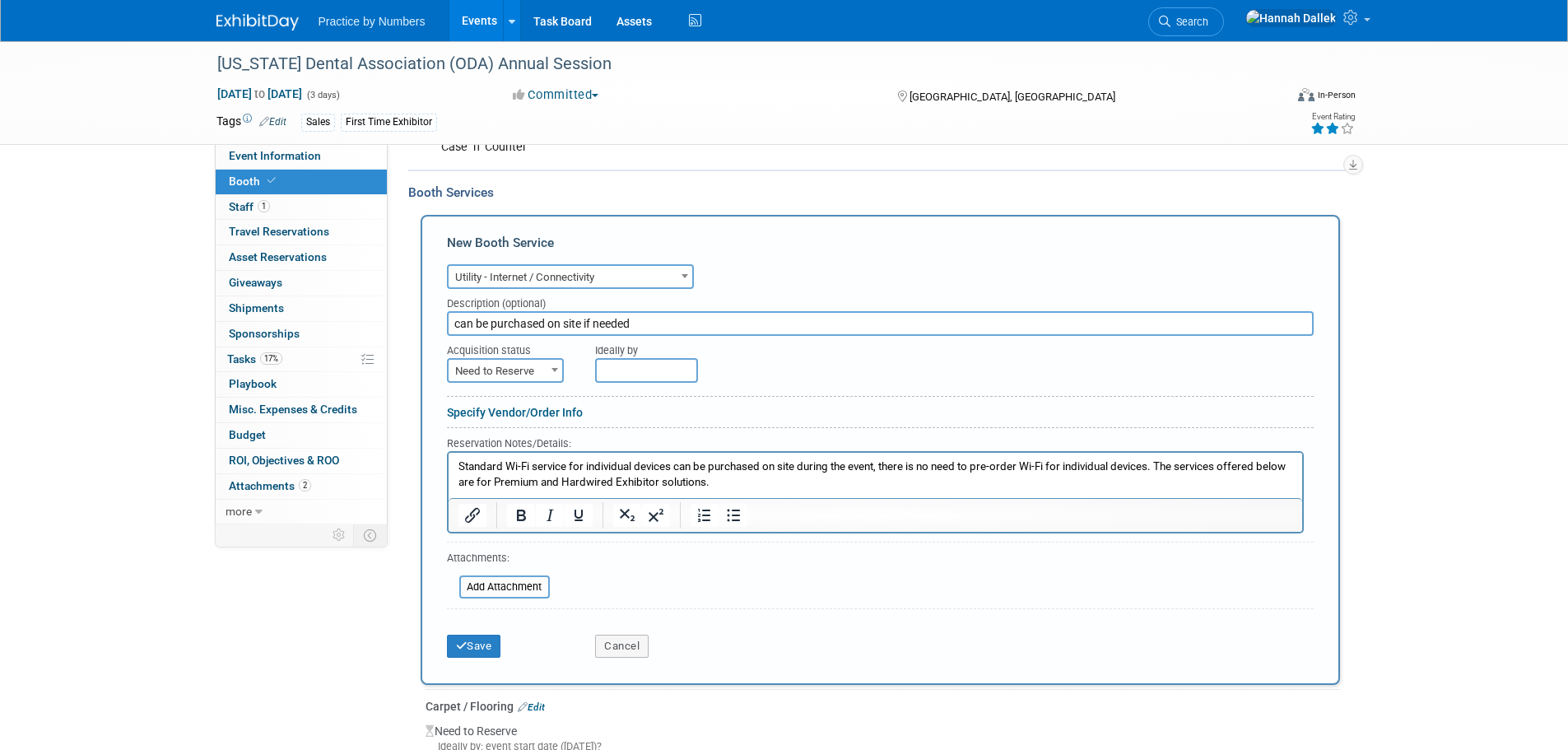
click at [512, 368] on span "Need to Reserve" at bounding box center [505, 372] width 114 height 23
click at [479, 643] on button "Save" at bounding box center [475, 646] width 55 height 23
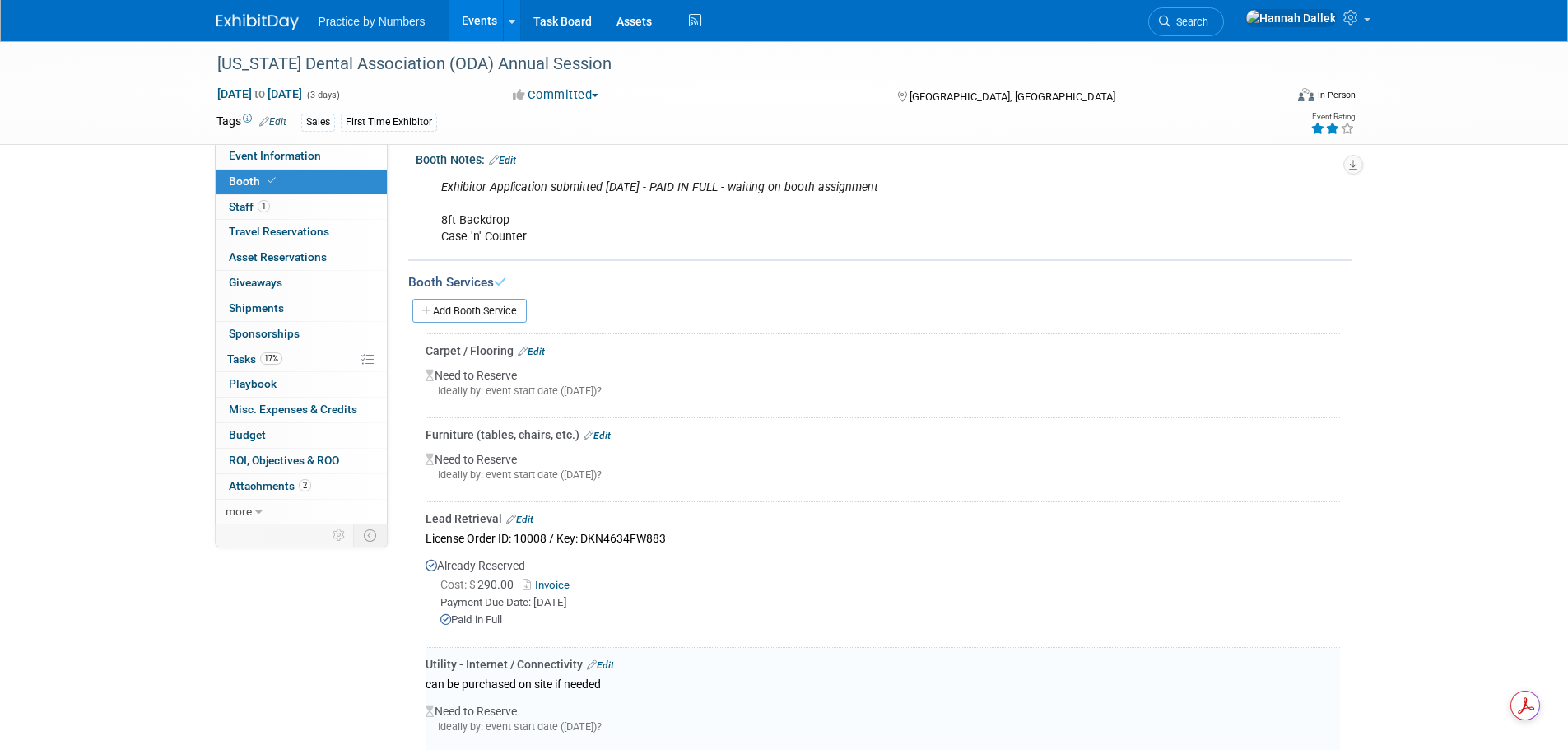
scroll to position [202, 0]
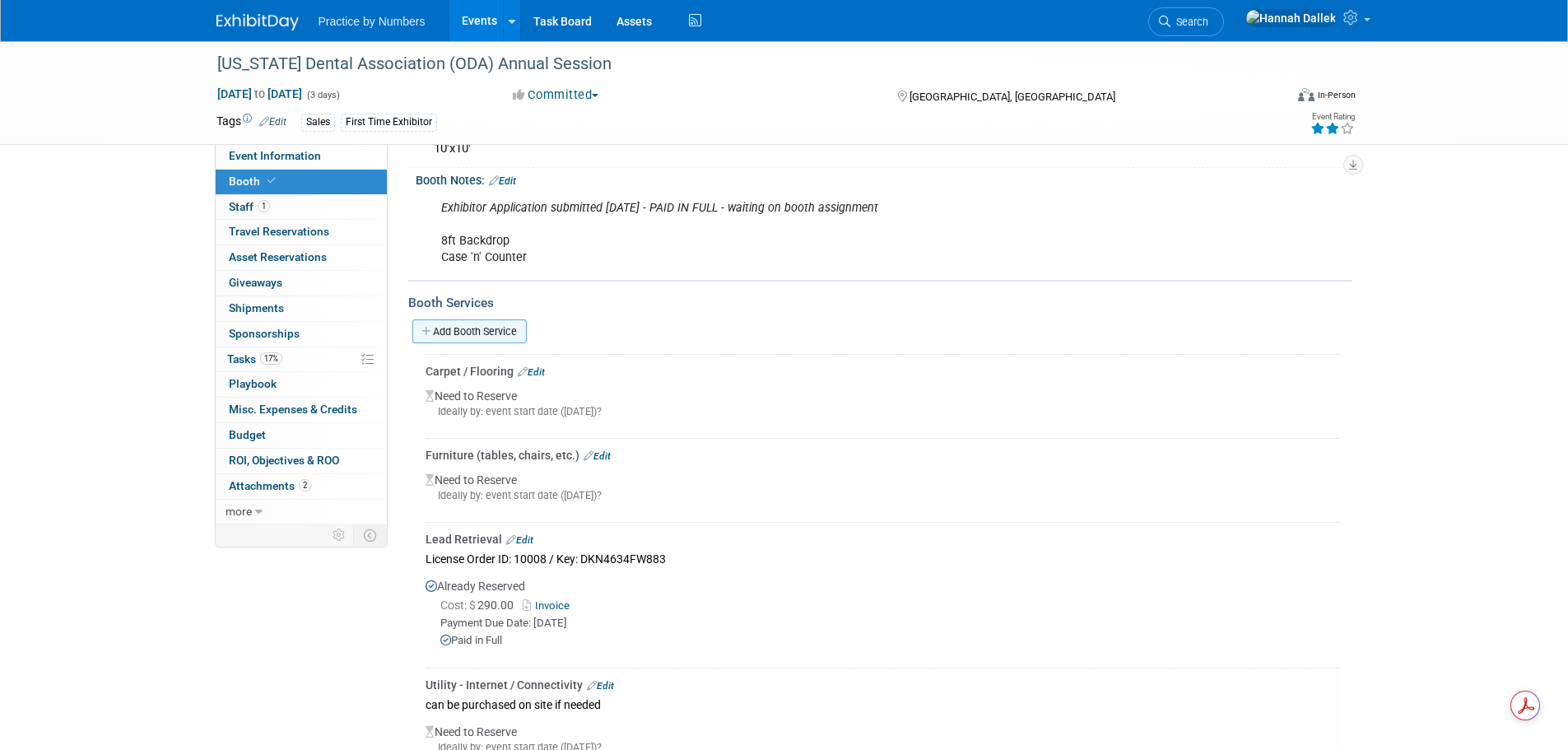
click at [463, 325] on link "Add Booth Service" at bounding box center [469, 331] width 115 height 23
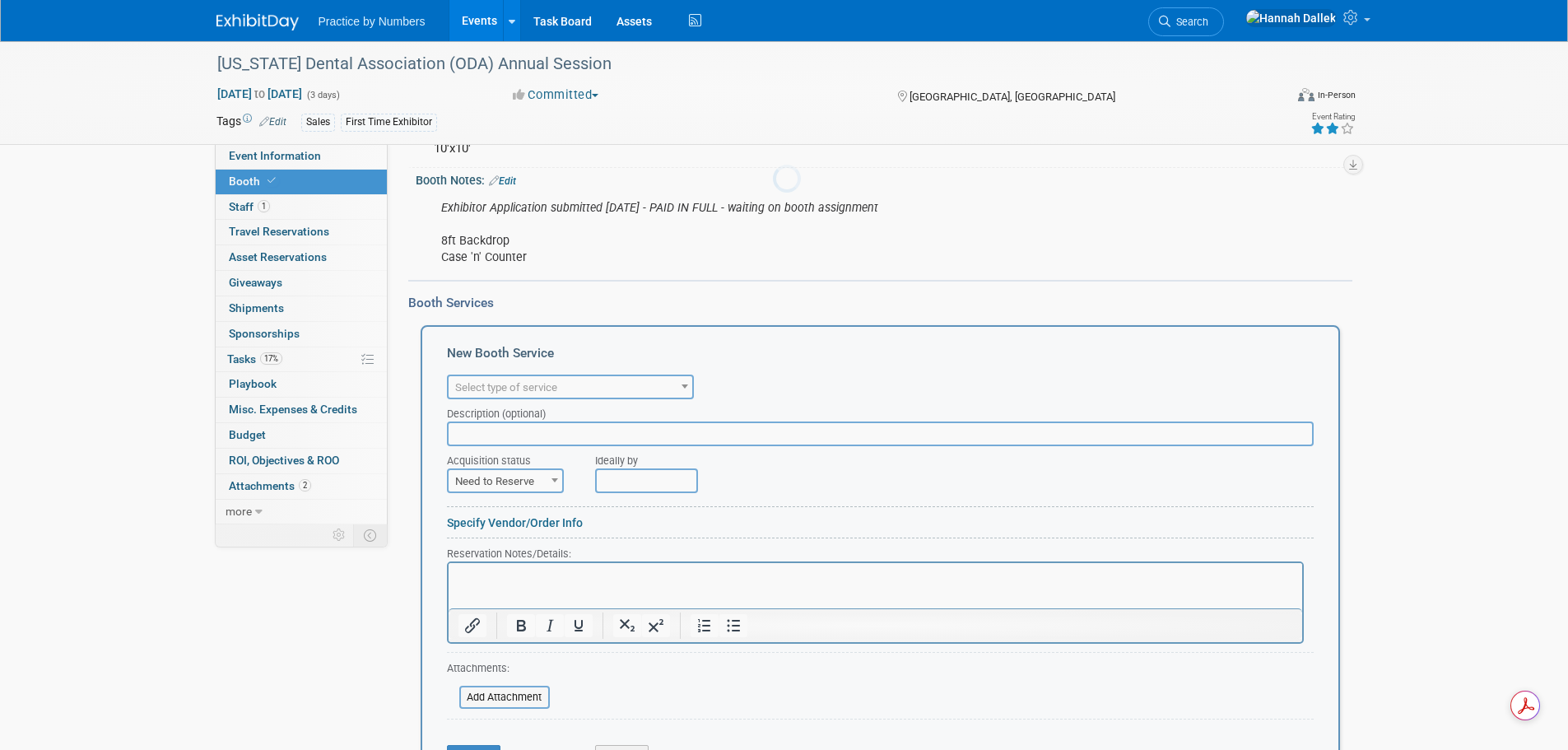
scroll to position [0, 0]
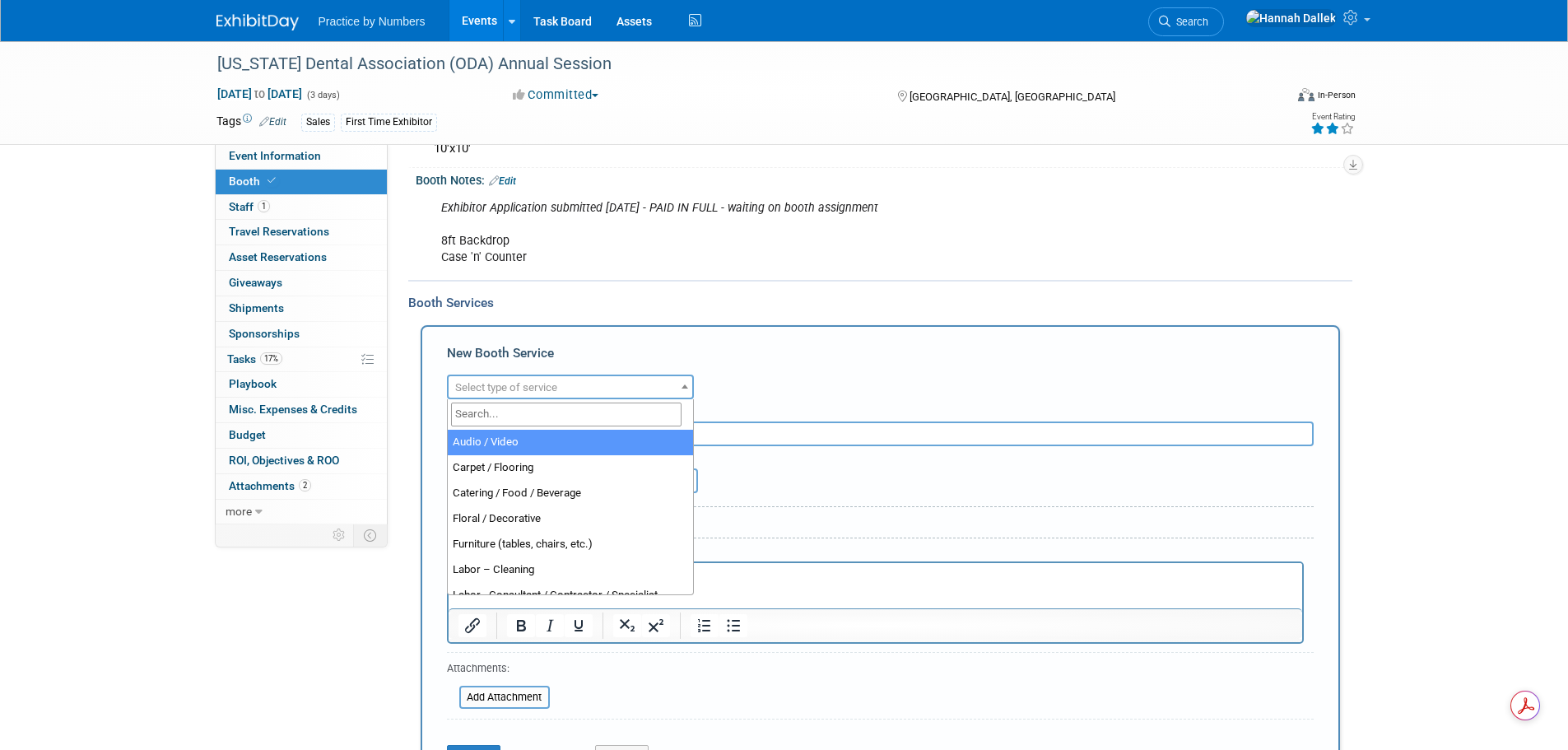
click at [516, 382] on span "Select type of service" at bounding box center [506, 387] width 102 height 13
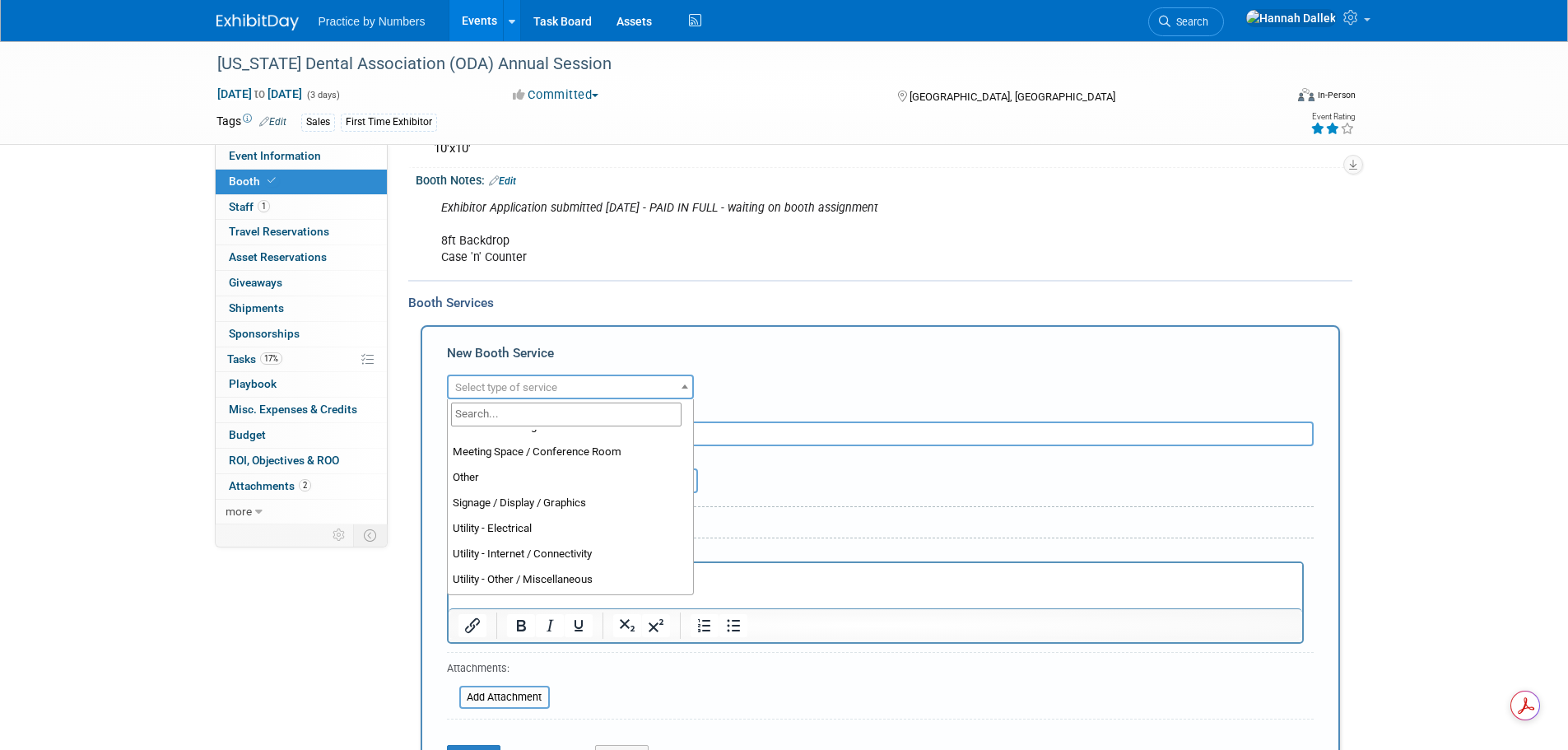
scroll to position [422, 0]
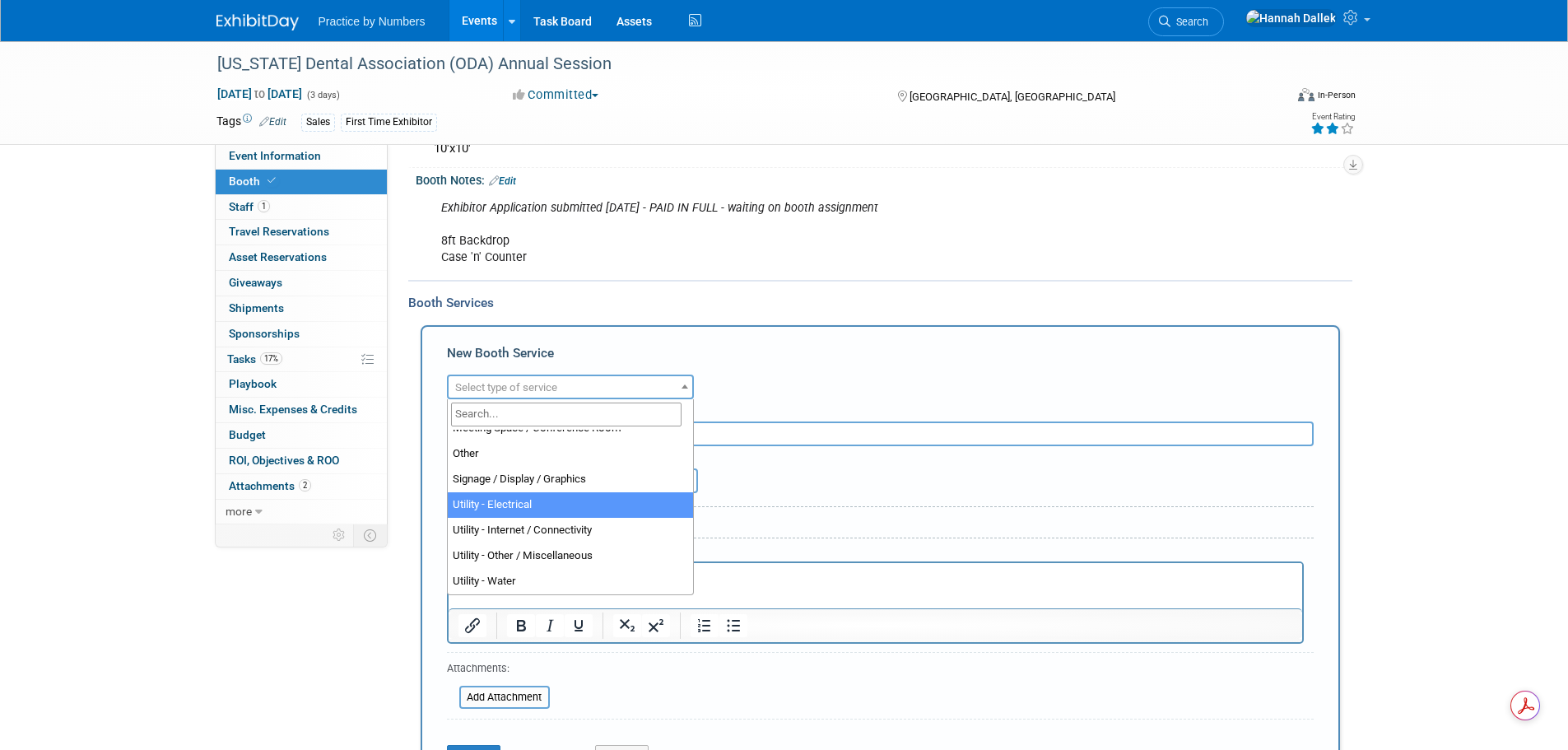
select select "8"
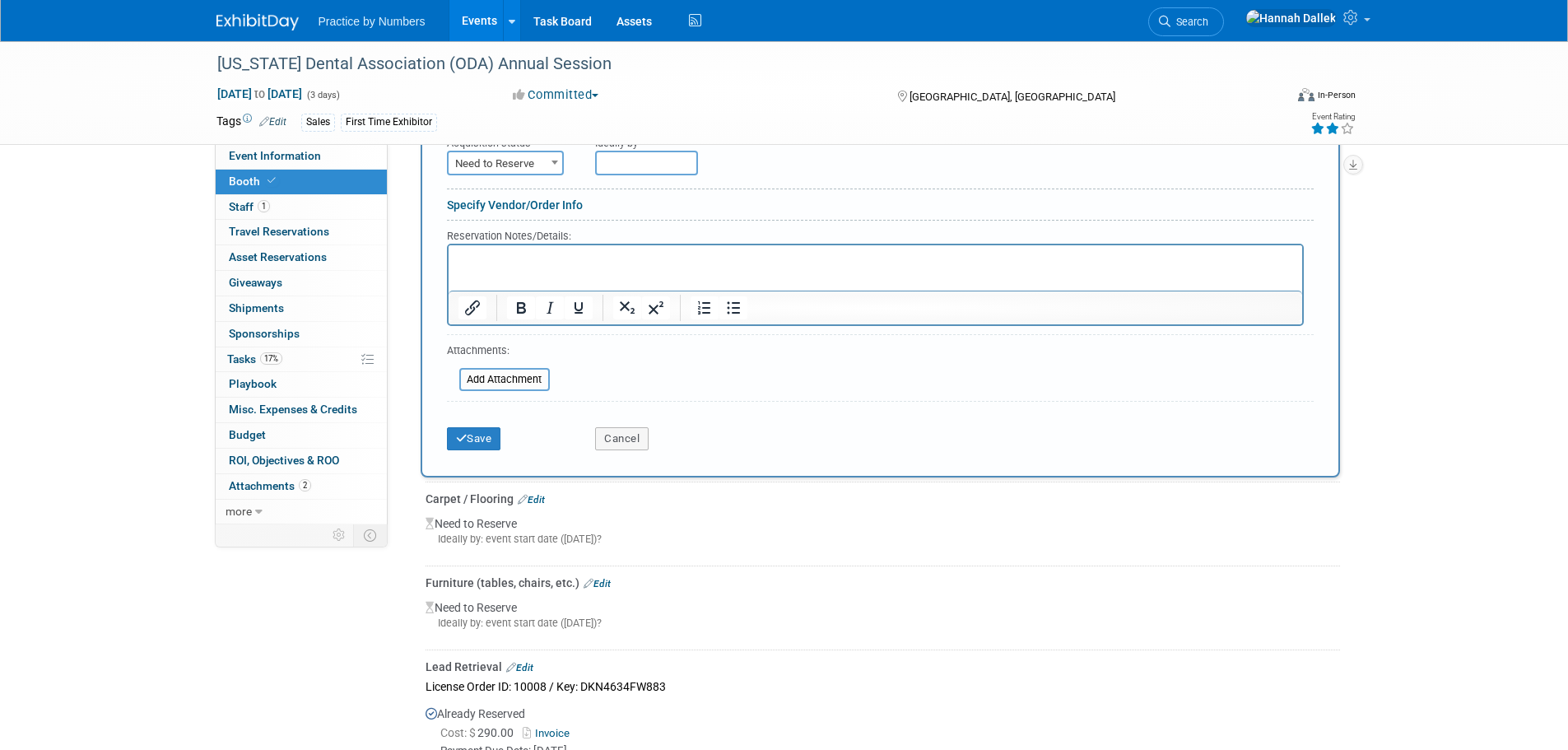
scroll to position [531, 0]
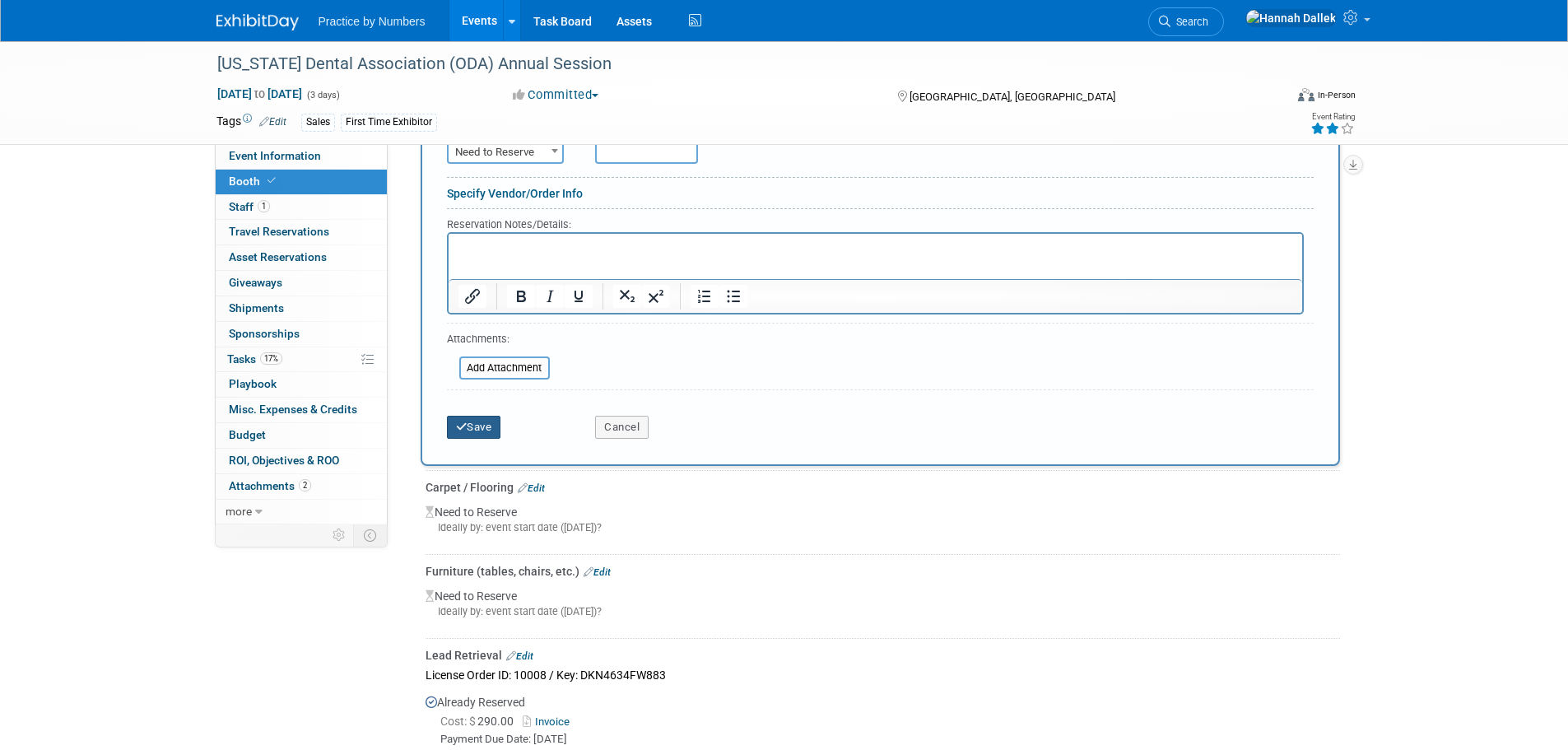
click at [488, 433] on button "Save" at bounding box center [475, 428] width 55 height 23
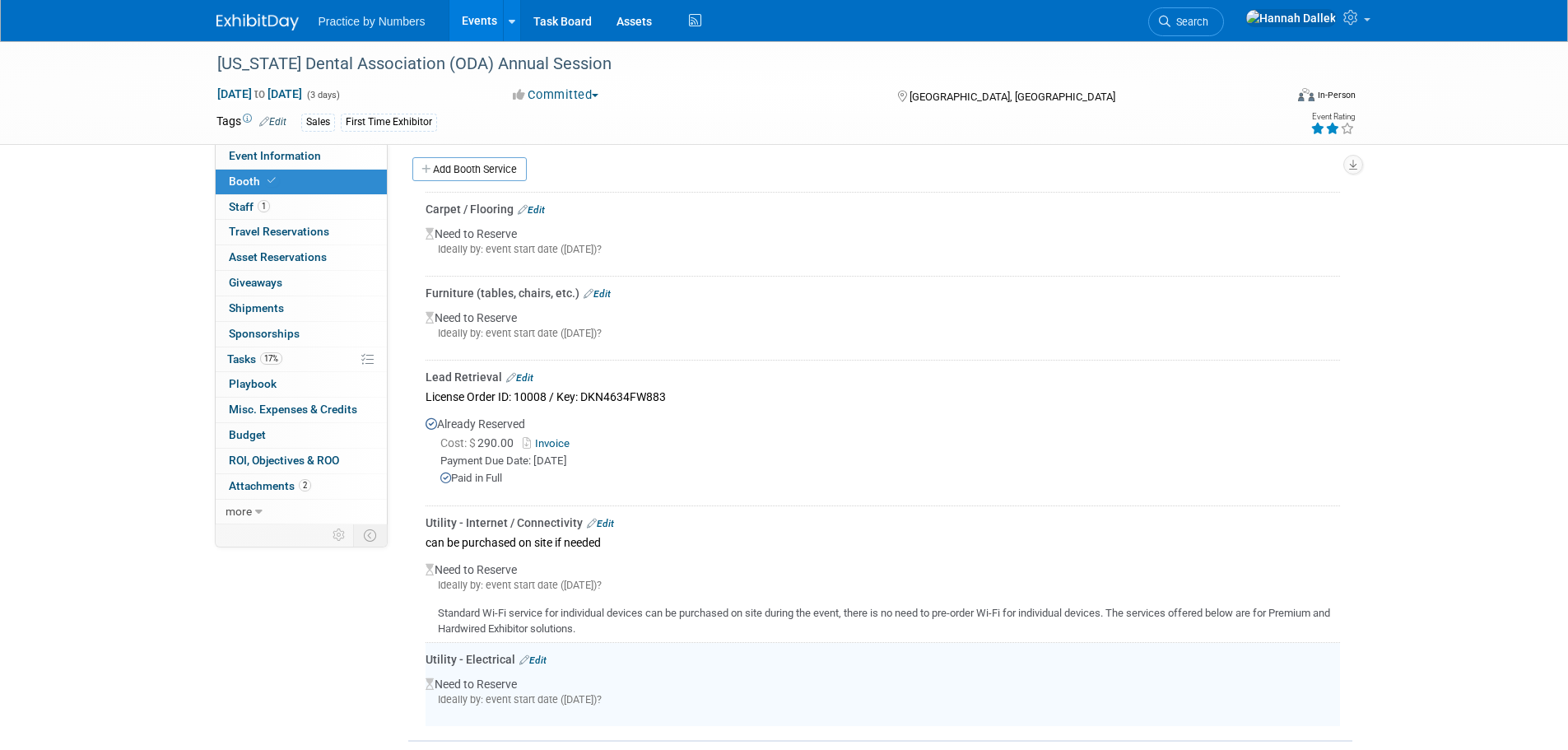
scroll to position [286, 0]
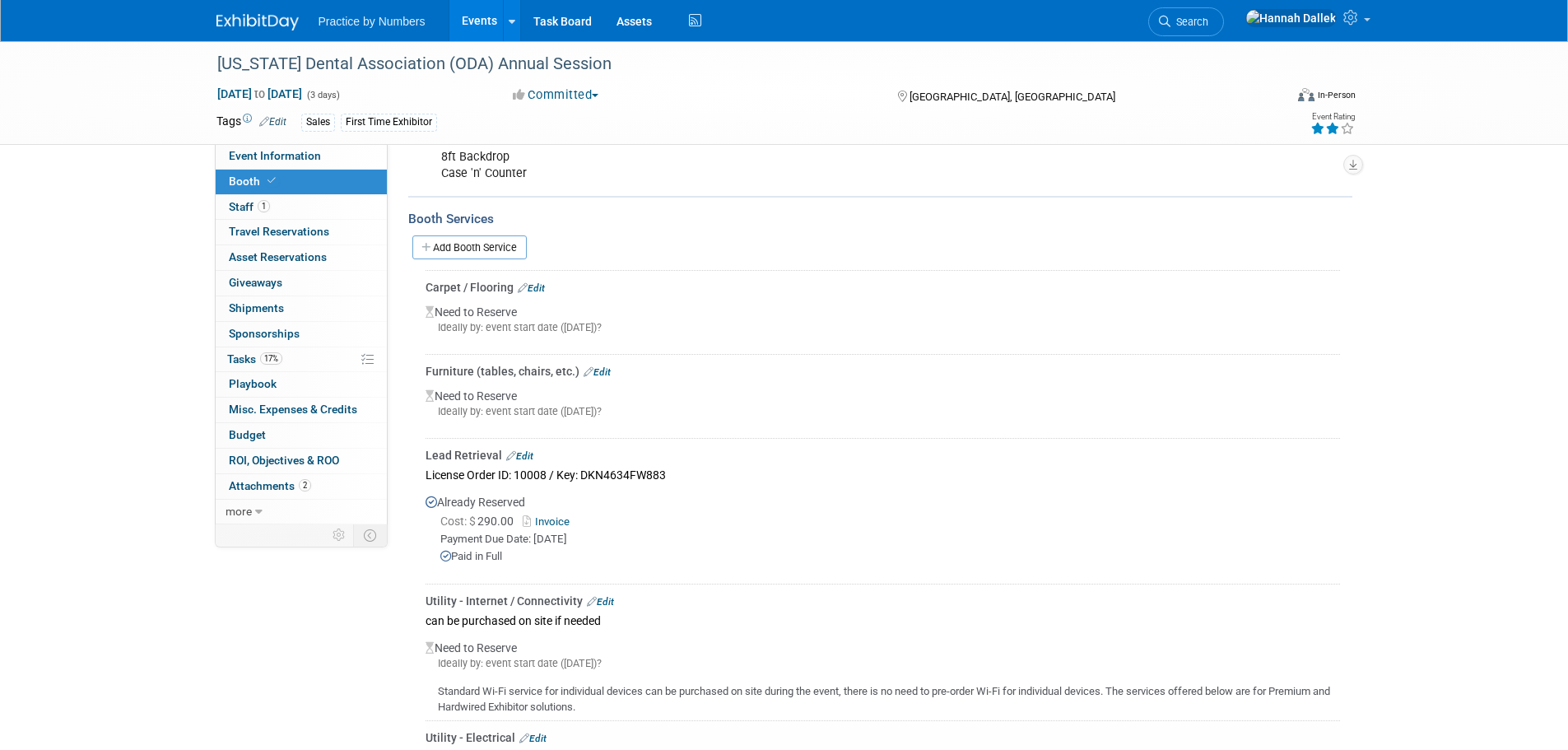
click at [541, 286] on link "Edit" at bounding box center [531, 288] width 27 height 12
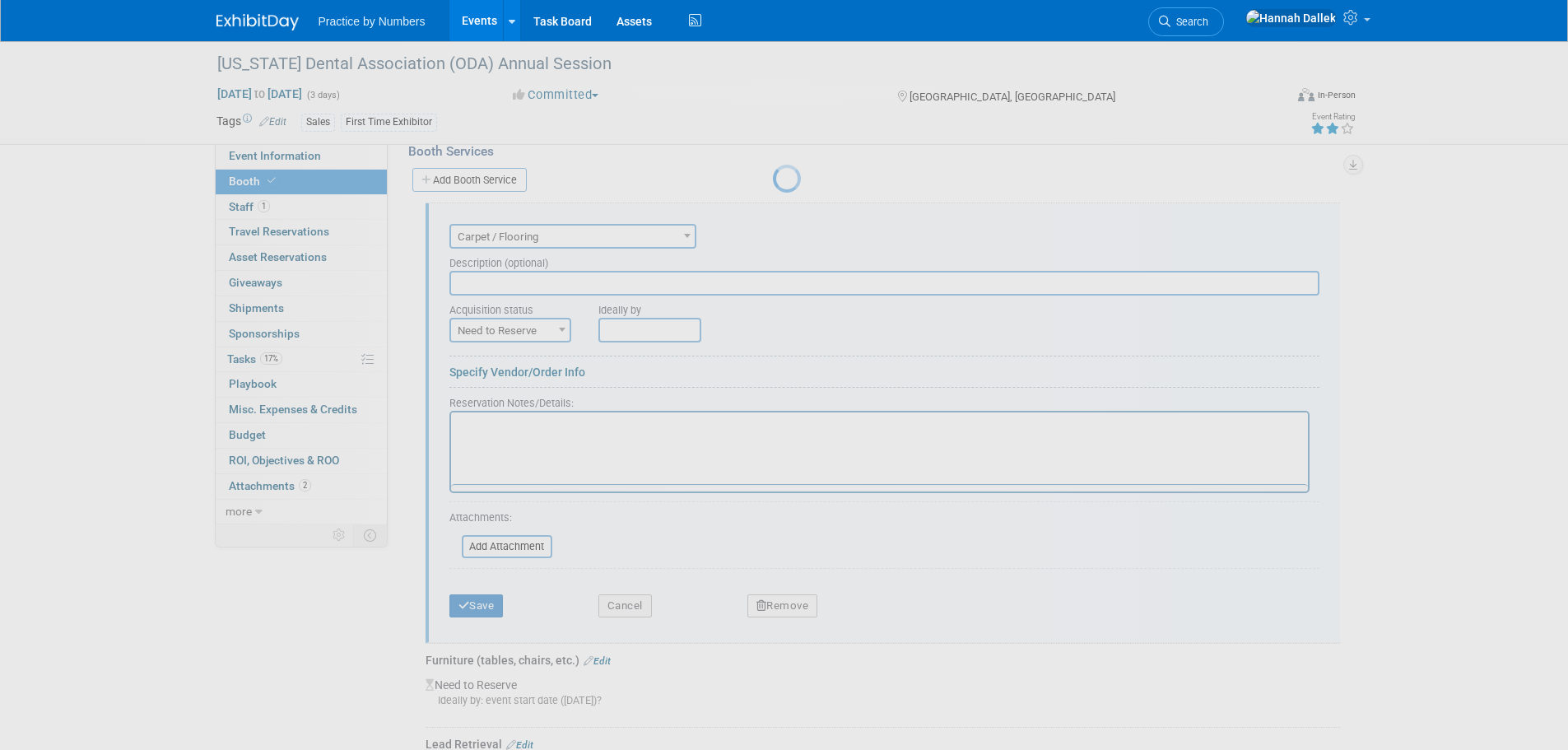
scroll to position [370, 0]
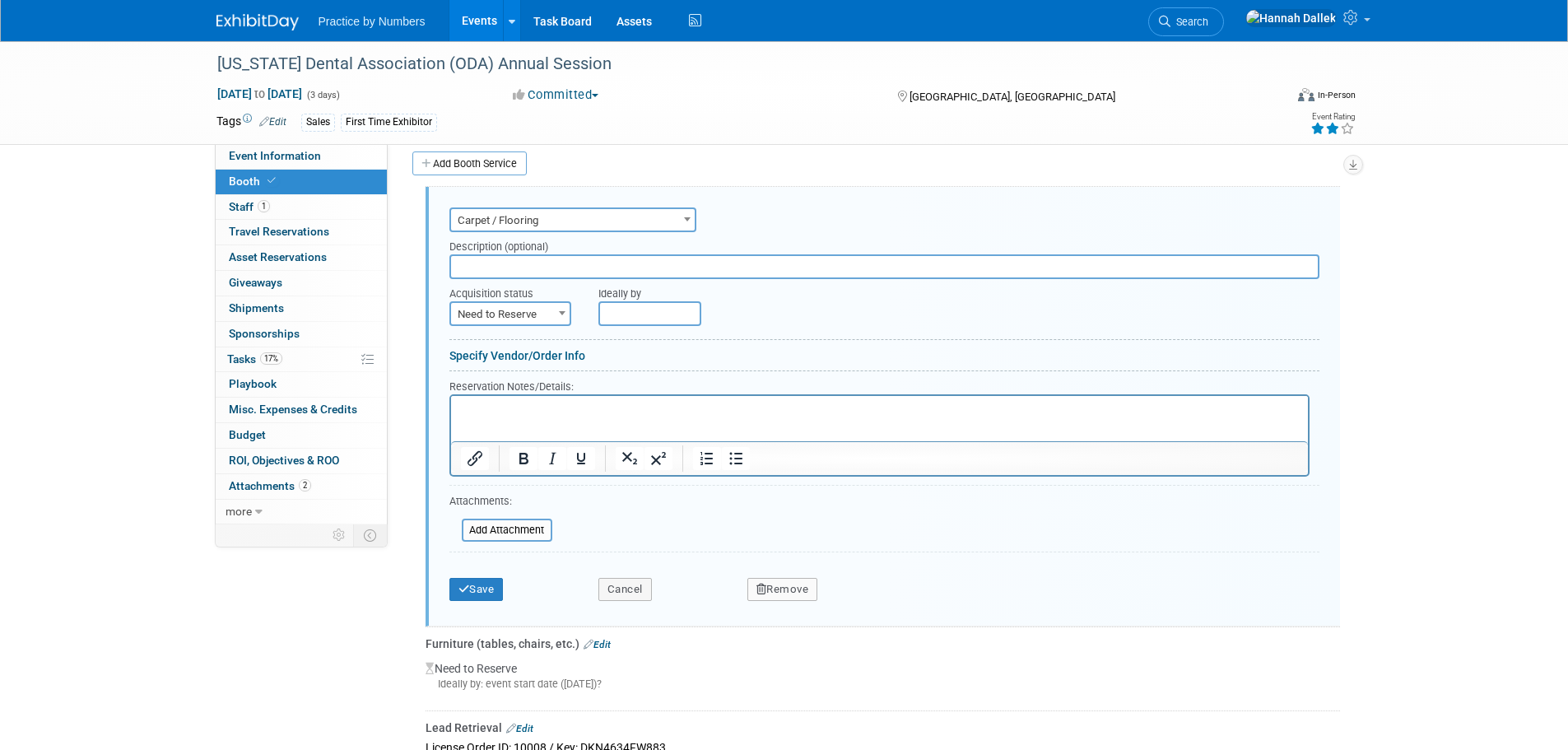
click at [545, 270] on input "text" at bounding box center [884, 266] width 870 height 24
click at [494, 398] on html at bounding box center [878, 407] width 856 height 23
click at [500, 317] on span "Need to Reserve" at bounding box center [510, 314] width 118 height 23
select select "2"
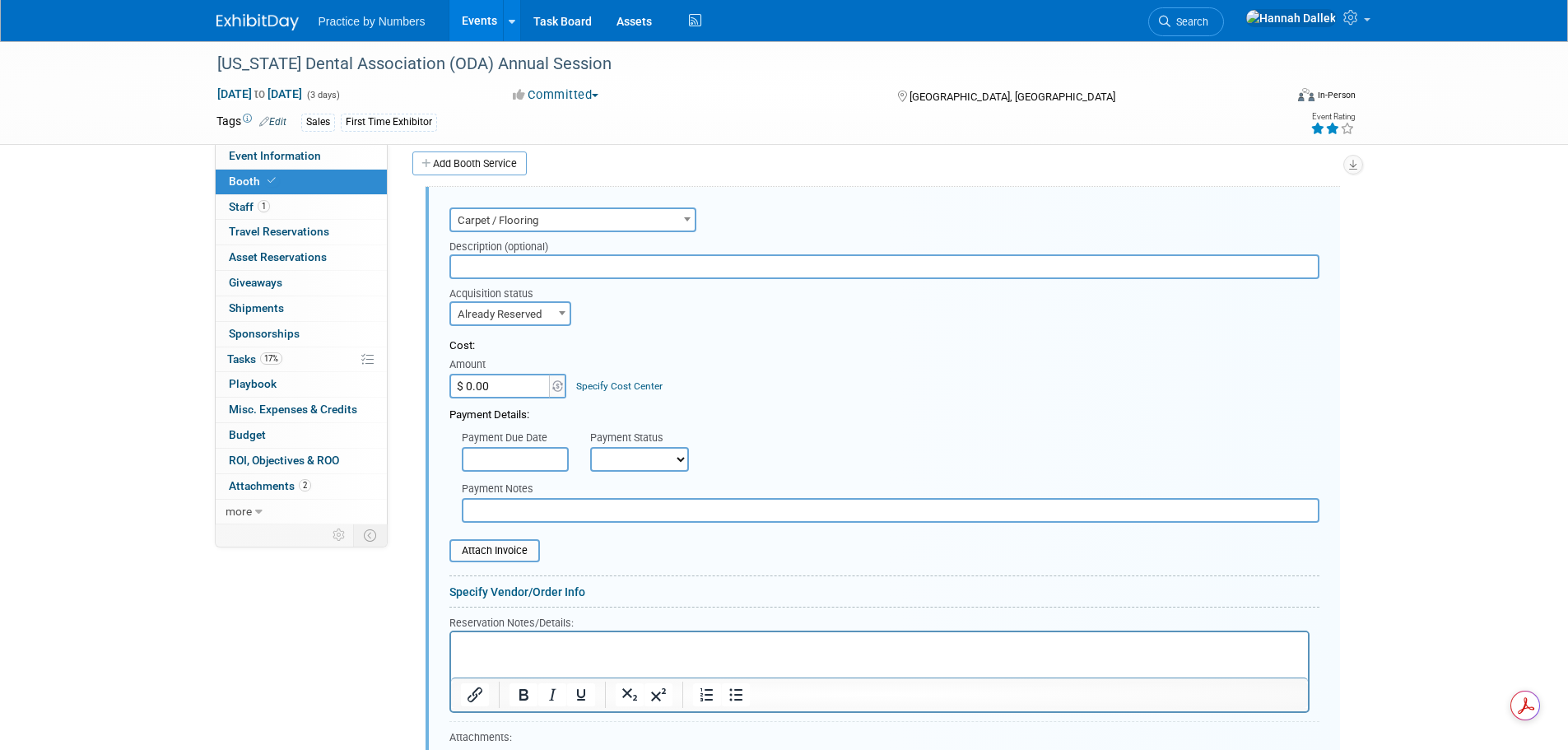
click at [510, 388] on input "$ 0.00" at bounding box center [500, 386] width 103 height 24
click at [640, 330] on form "Audio / Video Carpet / Flooring Catering / Food / Beverage Floral / Decorative …" at bounding box center [884, 525] width 870 height 642
click at [477, 268] on input "text" at bounding box center [884, 266] width 870 height 24
drag, startPoint x: 504, startPoint y: 267, endPoint x: 456, endPoint y: 271, distance: 48.2
click at [456, 271] on input "468.94" at bounding box center [884, 266] width 870 height 24
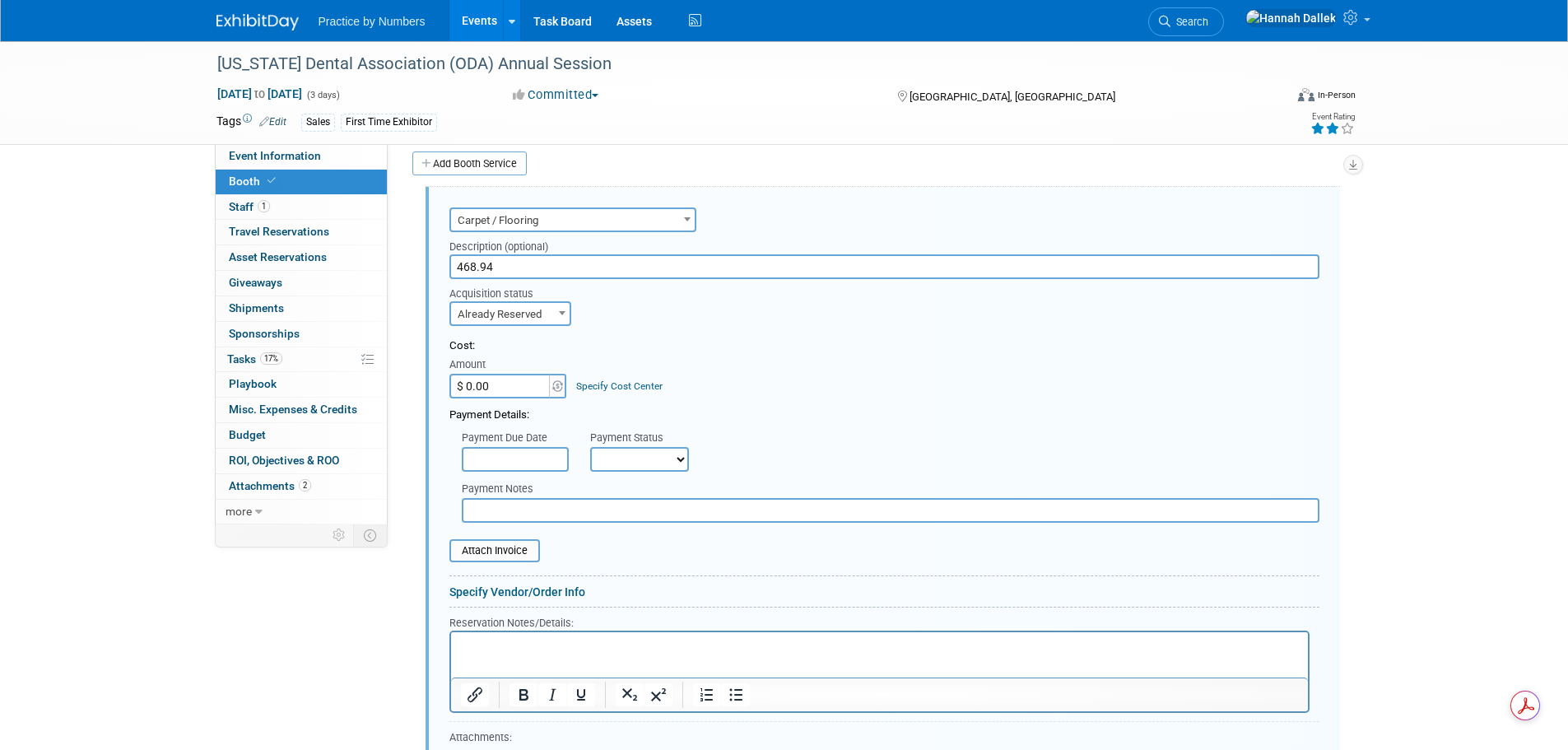
type input "468.94"
click at [494, 387] on input "$ 0.00" at bounding box center [500, 386] width 103 height 24
type input "$ 468.94"
drag, startPoint x: 504, startPoint y: 260, endPoint x: 448, endPoint y: 263, distance: 56.1
click at [448, 263] on div "Description (optional) 468.94" at bounding box center [885, 256] width 895 height 47
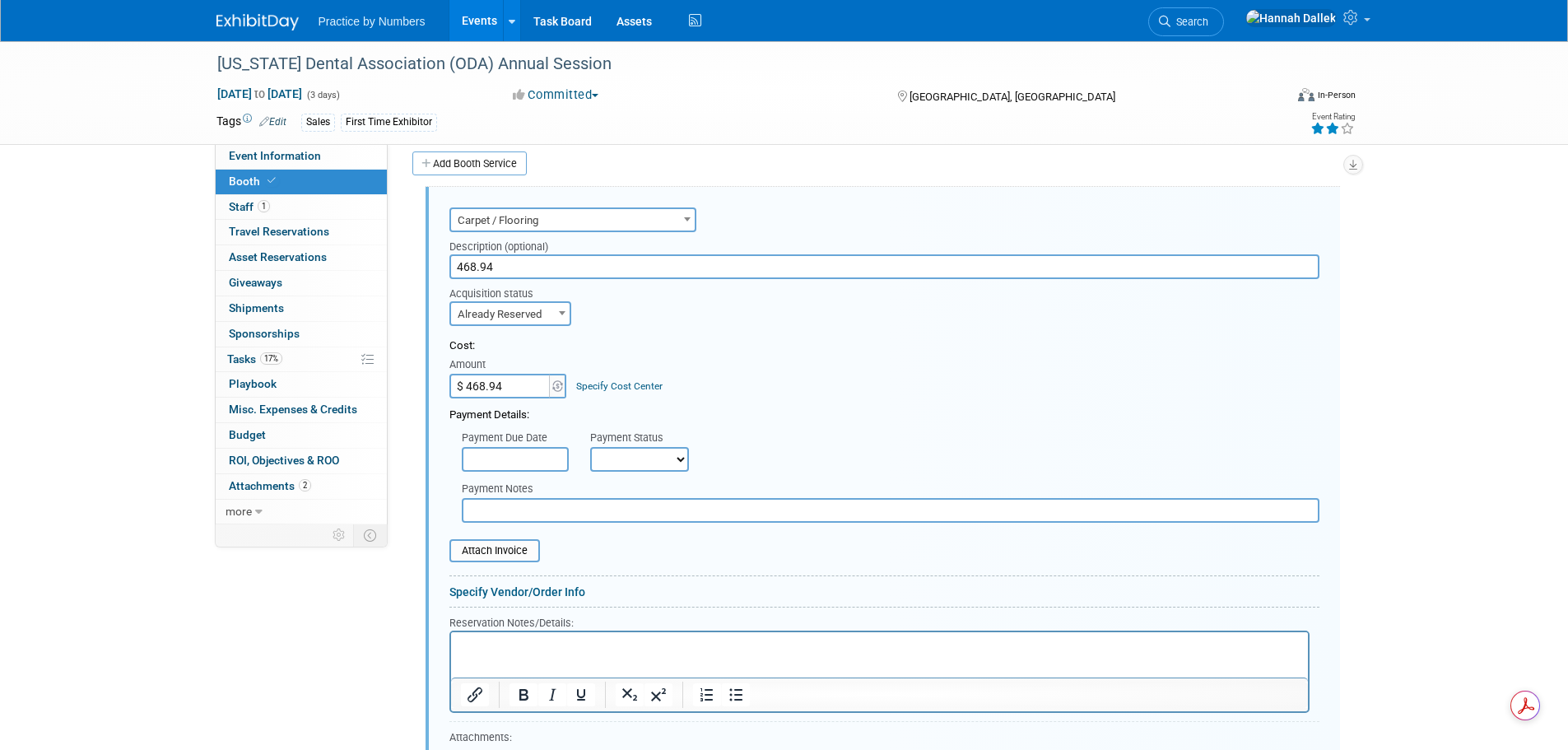
paste input "2292325682"
drag, startPoint x: 522, startPoint y: 265, endPoint x: 421, endPoint y: 272, distance: 101.2
click at [421, 272] on div "Audio / Video Carpet / Flooring Catering / Food / Beverage Floral / Decorative …" at bounding box center [880, 749] width 919 height 1127
drag, startPoint x: 546, startPoint y: 311, endPoint x: 536, endPoint y: 321, distance: 14.1
click at [546, 311] on span "Already Reserved" at bounding box center [510, 314] width 118 height 23
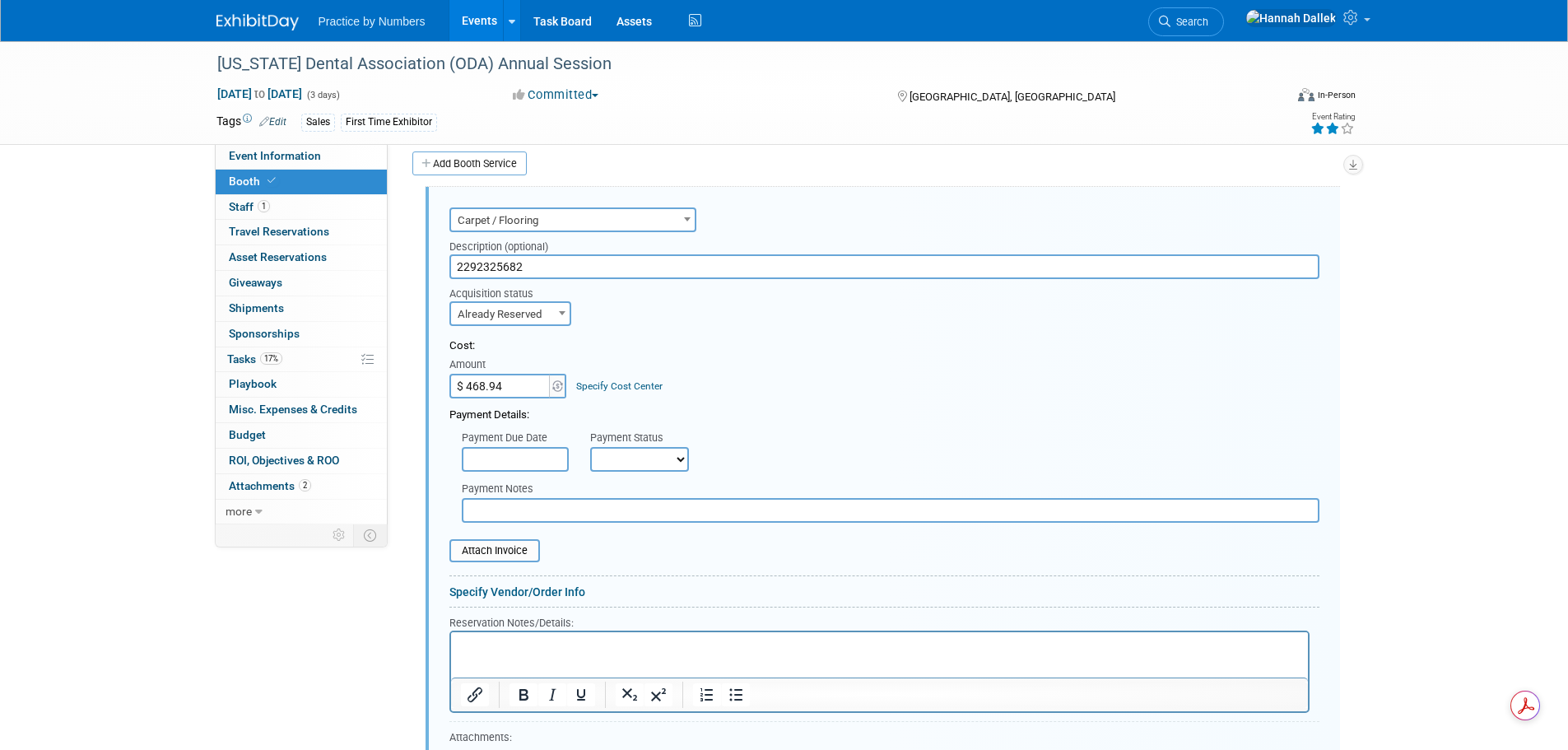
click at [562, 310] on span at bounding box center [562, 313] width 17 height 22
click at [455, 267] on input "2292325682" at bounding box center [884, 266] width 870 height 24
click at [572, 267] on input "Order #2292325682" at bounding box center [884, 266] width 870 height 24
type input "Order #2292325682 - 10x10 carpet"
click at [600, 462] on select "Not Paid Yet Partially Paid Paid in Full" at bounding box center [639, 459] width 99 height 24
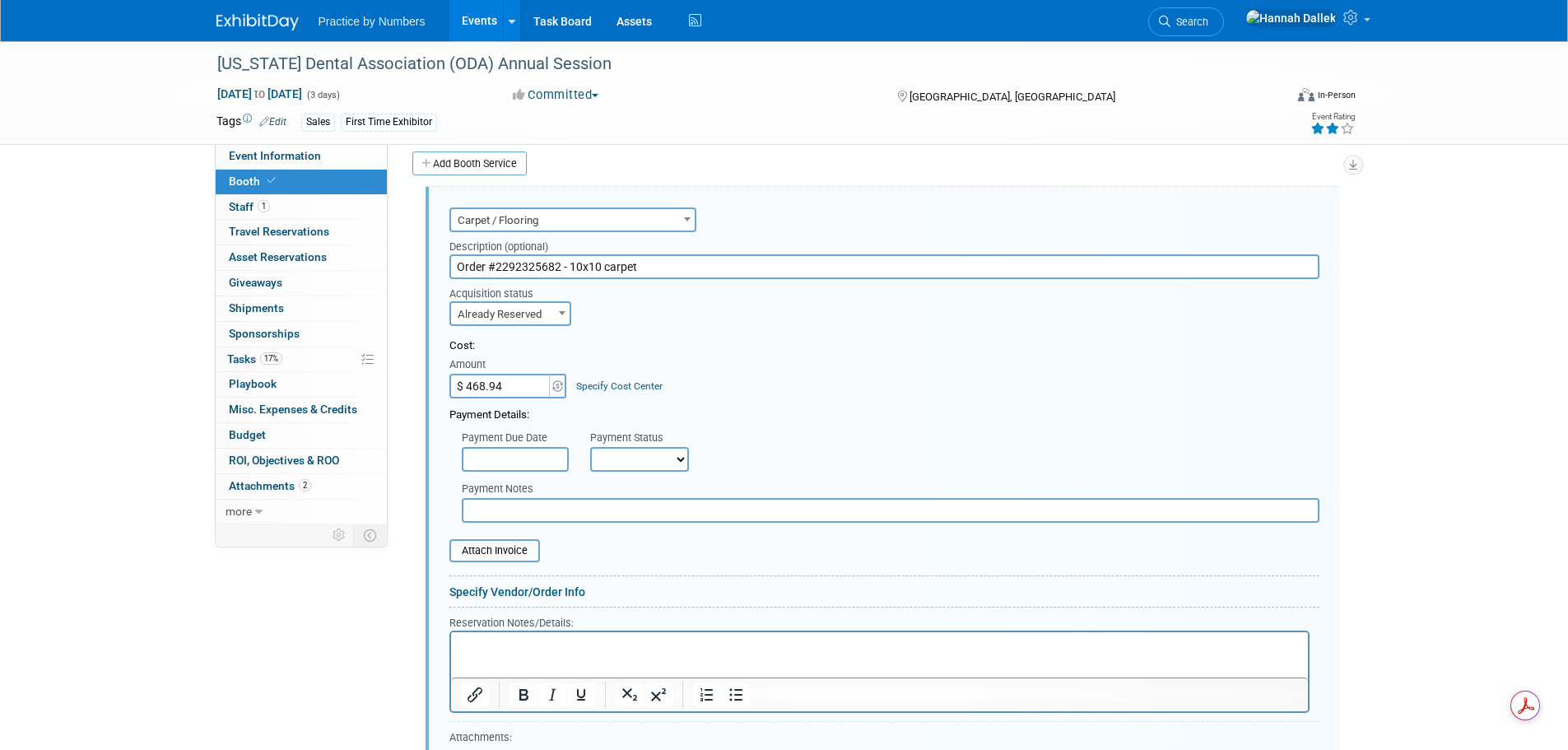
select select "1"
click at [590, 447] on select "Not Paid Yet Partially Paid Paid in Full" at bounding box center [639, 459] width 99 height 24
click at [488, 547] on input "file" at bounding box center [440, 551] width 196 height 20
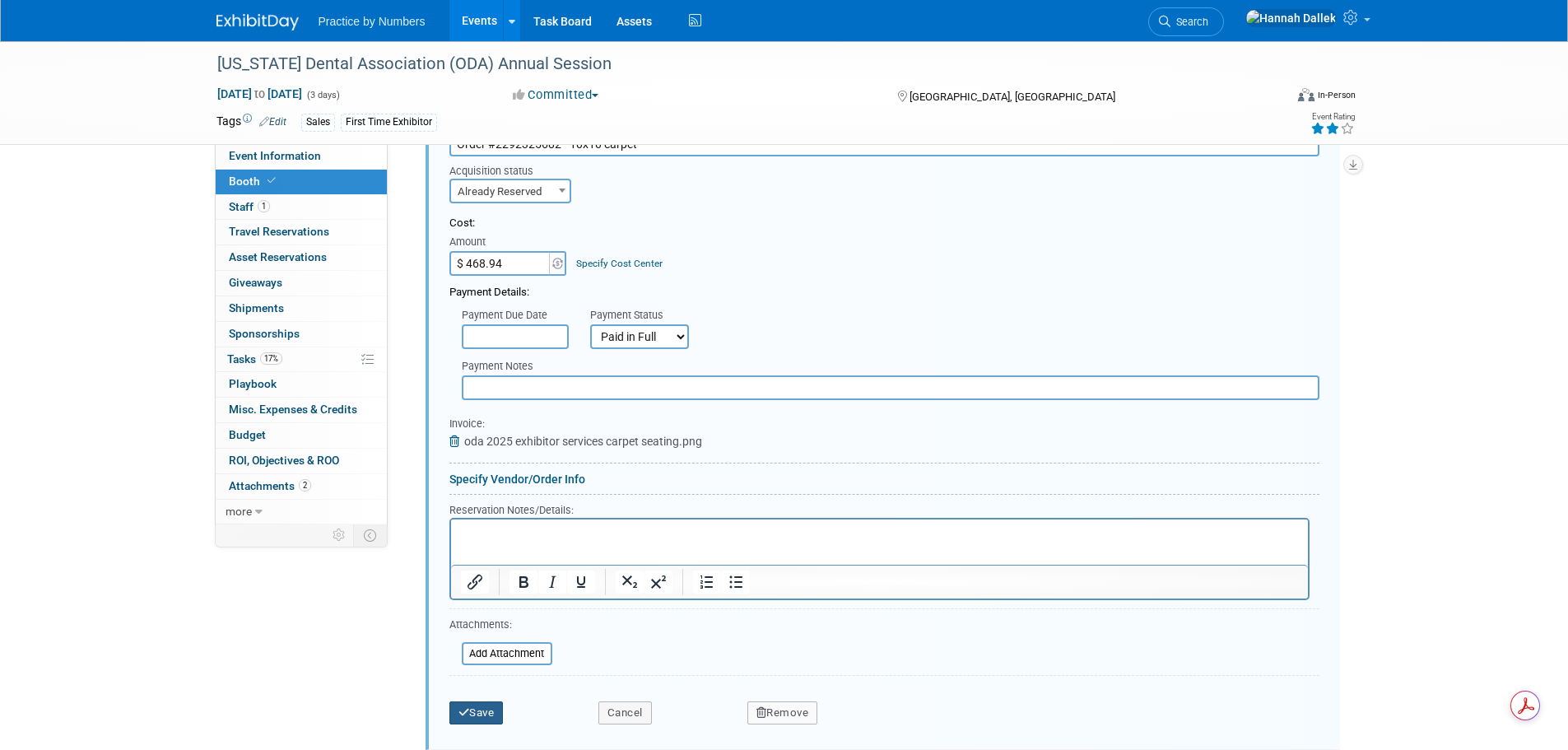
scroll to position [535, 0]
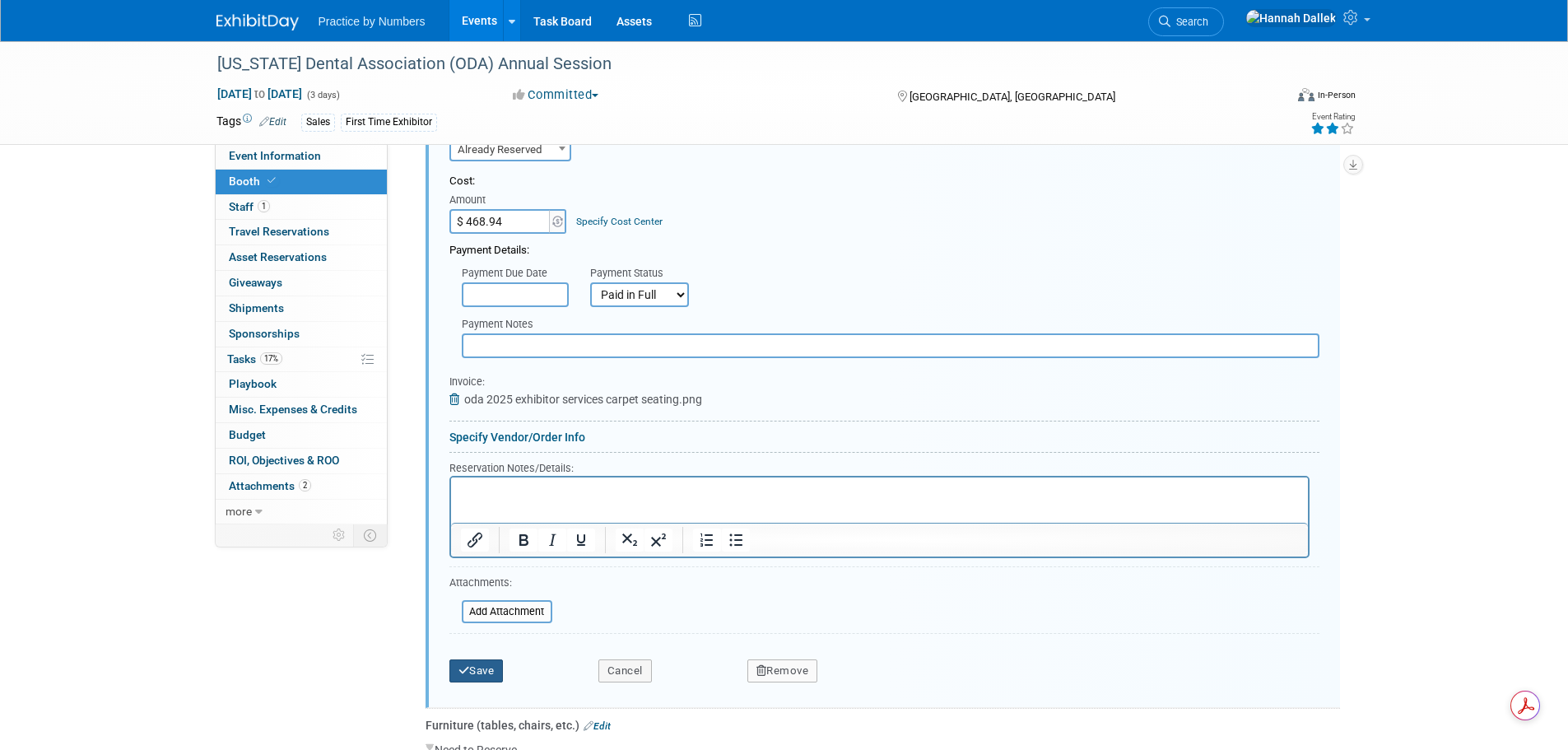
click at [474, 669] on button "Save" at bounding box center [477, 672] width 55 height 23
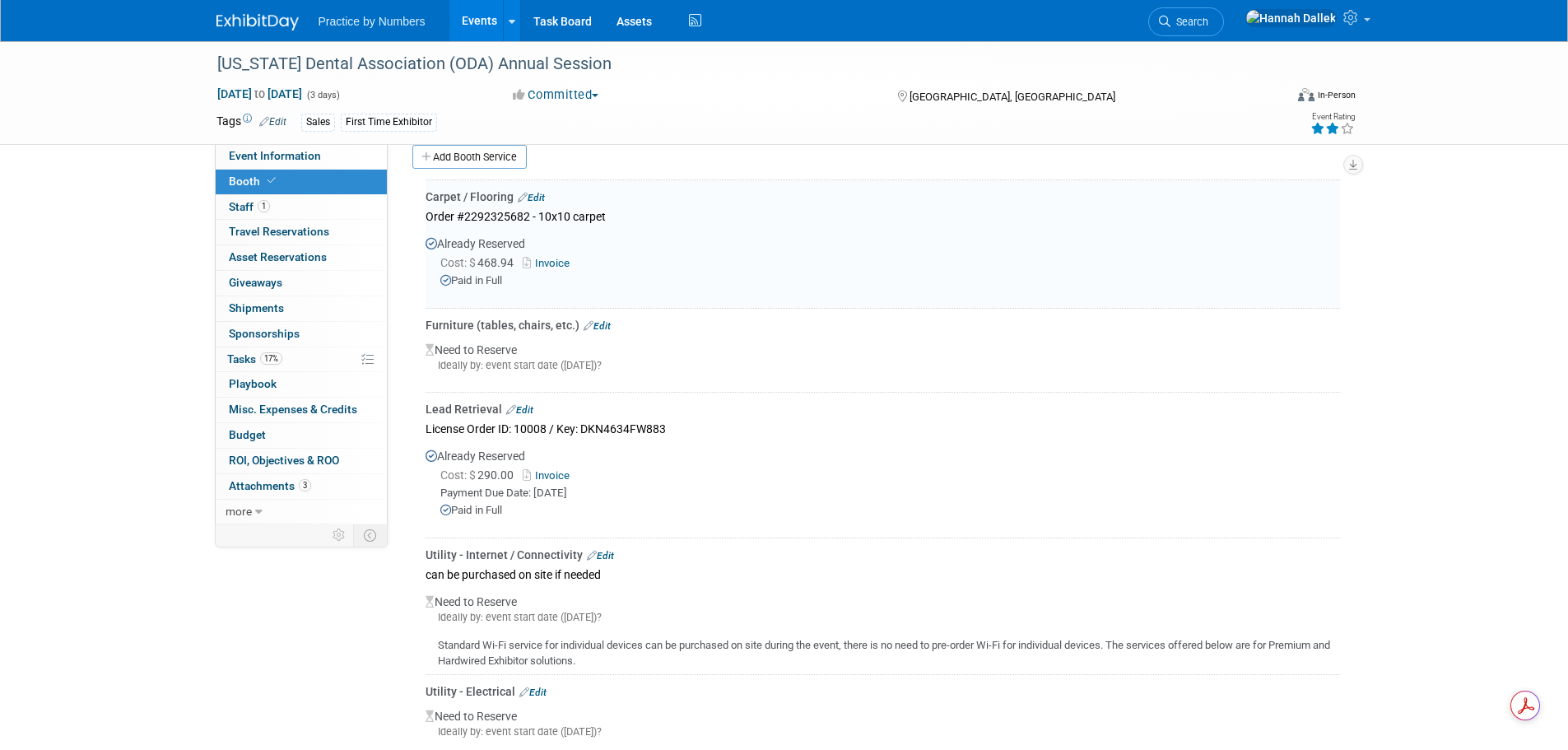
scroll to position [370, 0]
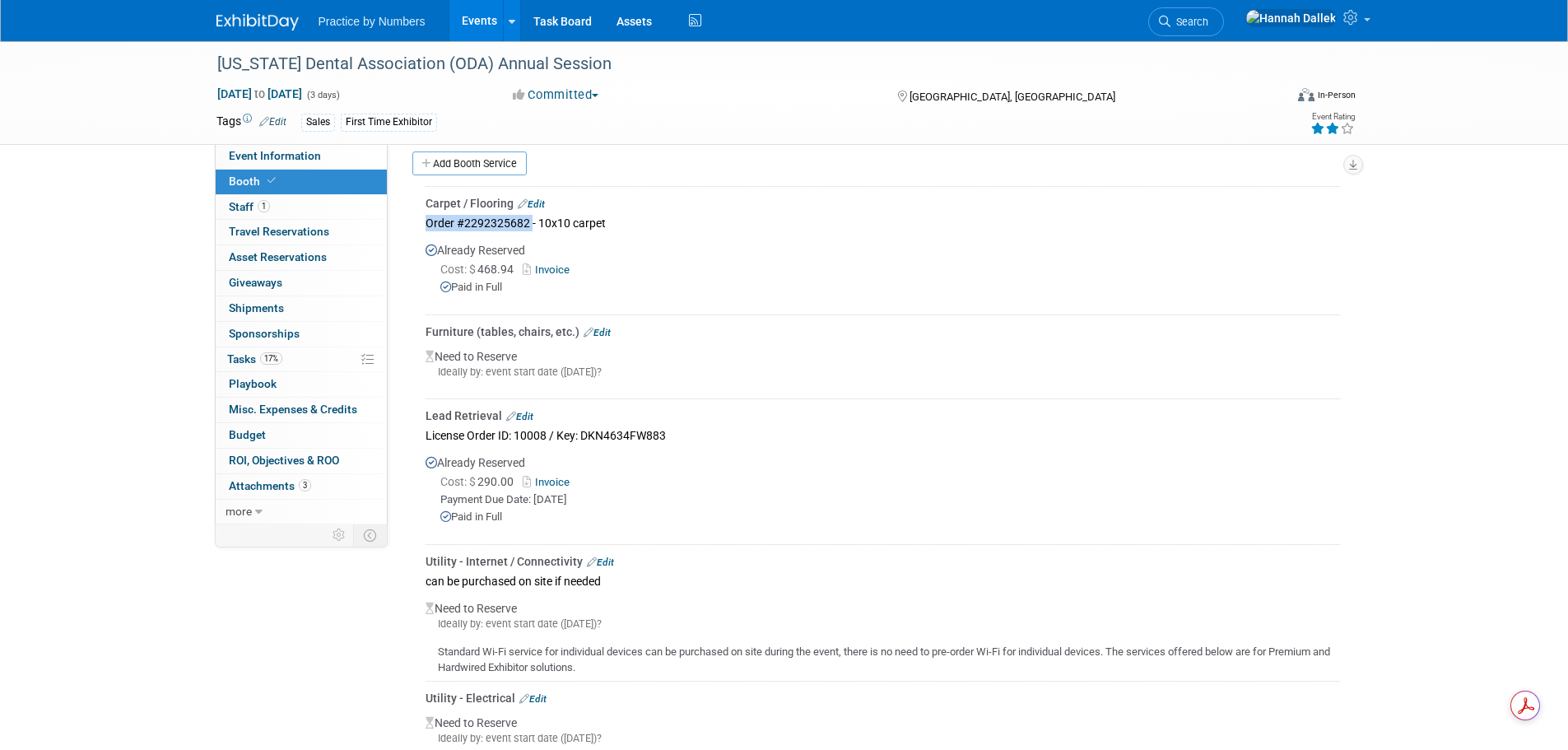
drag, startPoint x: 530, startPoint y: 221, endPoint x: 427, endPoint y: 223, distance: 103.0
click at [427, 223] on div "Order #2292325682 - 10x10 carpet" at bounding box center [883, 222] width 914 height 23
copy div "Order #2292325682"
click at [602, 330] on link "Edit" at bounding box center [597, 333] width 27 height 12
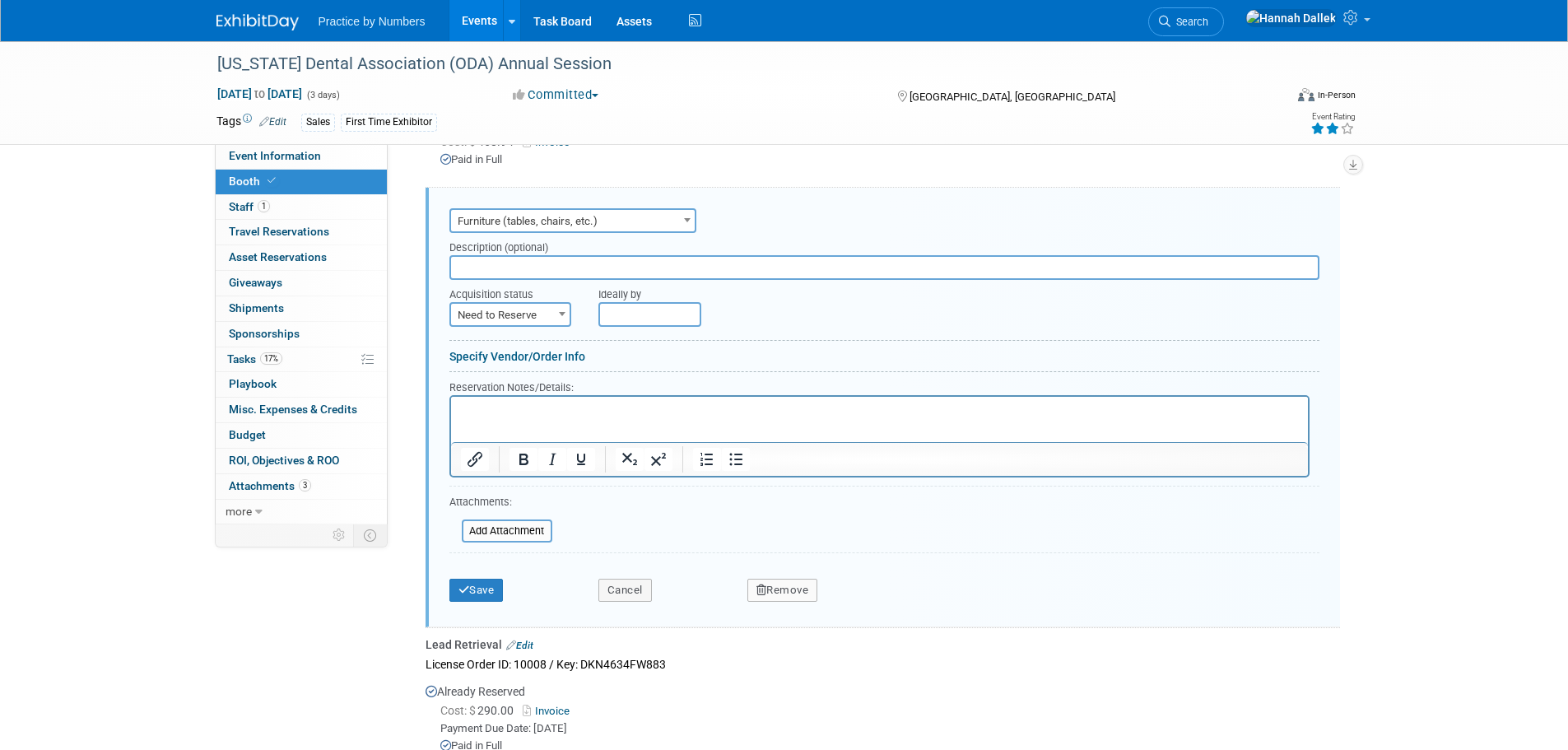
scroll to position [0, 0]
click at [593, 269] on input "text" at bounding box center [884, 267] width 870 height 24
paste input "Order #2292325682"
type input "Order #2292325682 - 1 stool"
click at [565, 313] on b at bounding box center [562, 314] width 7 height 4
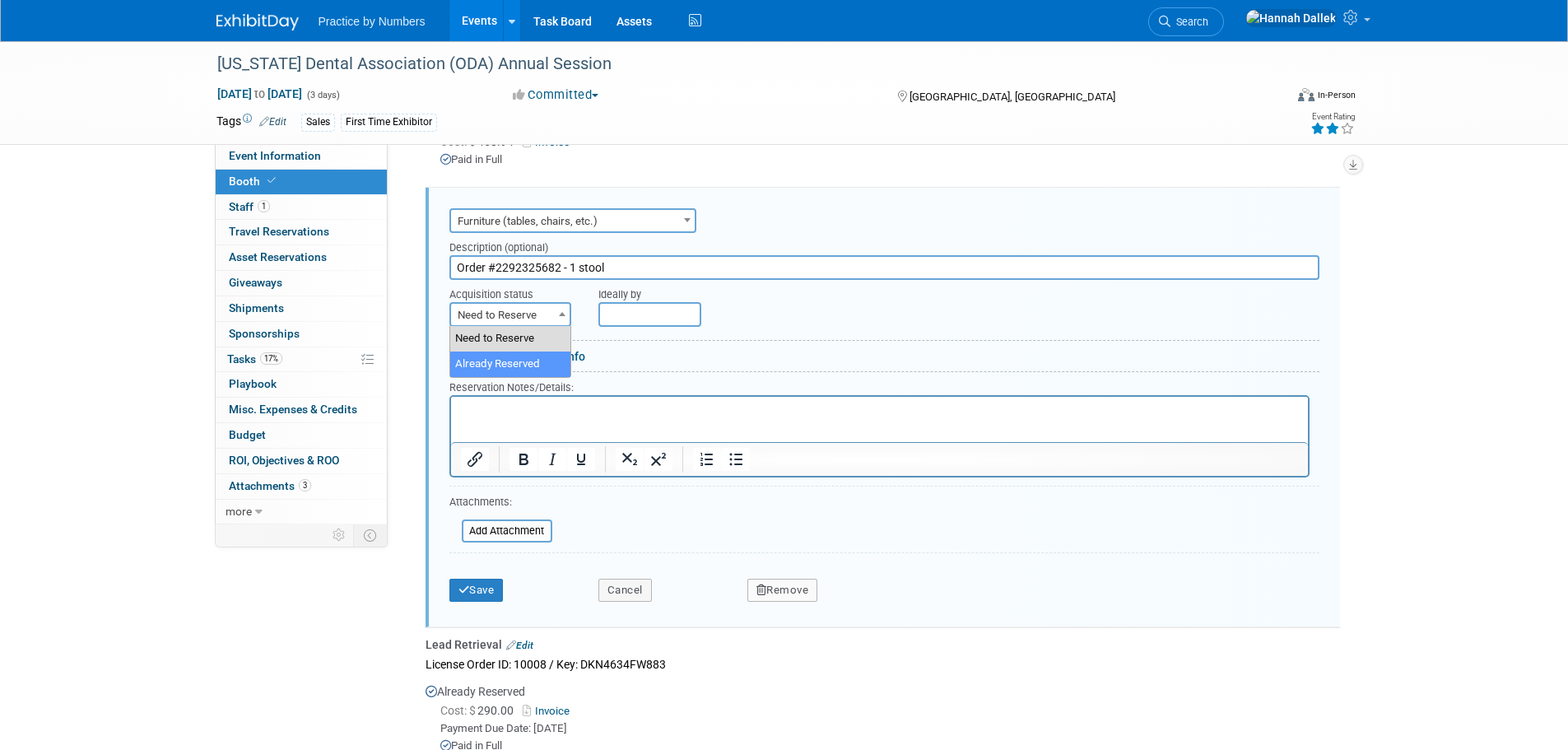
select select "2"
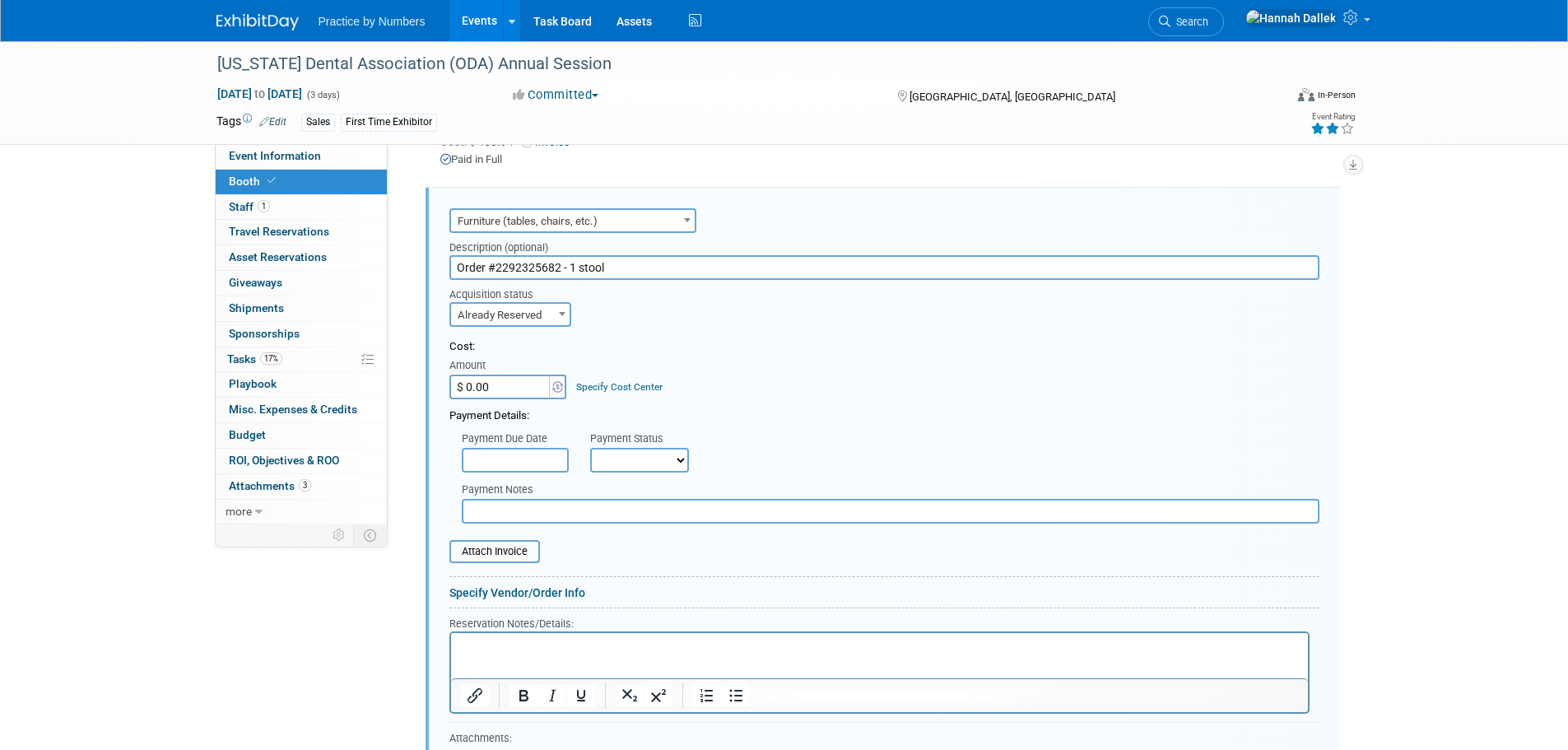
click at [518, 392] on input "$ 0.00" at bounding box center [500, 387] width 103 height 24
type input "$ 128.20"
click at [547, 451] on input "text" at bounding box center [515, 460] width 107 height 24
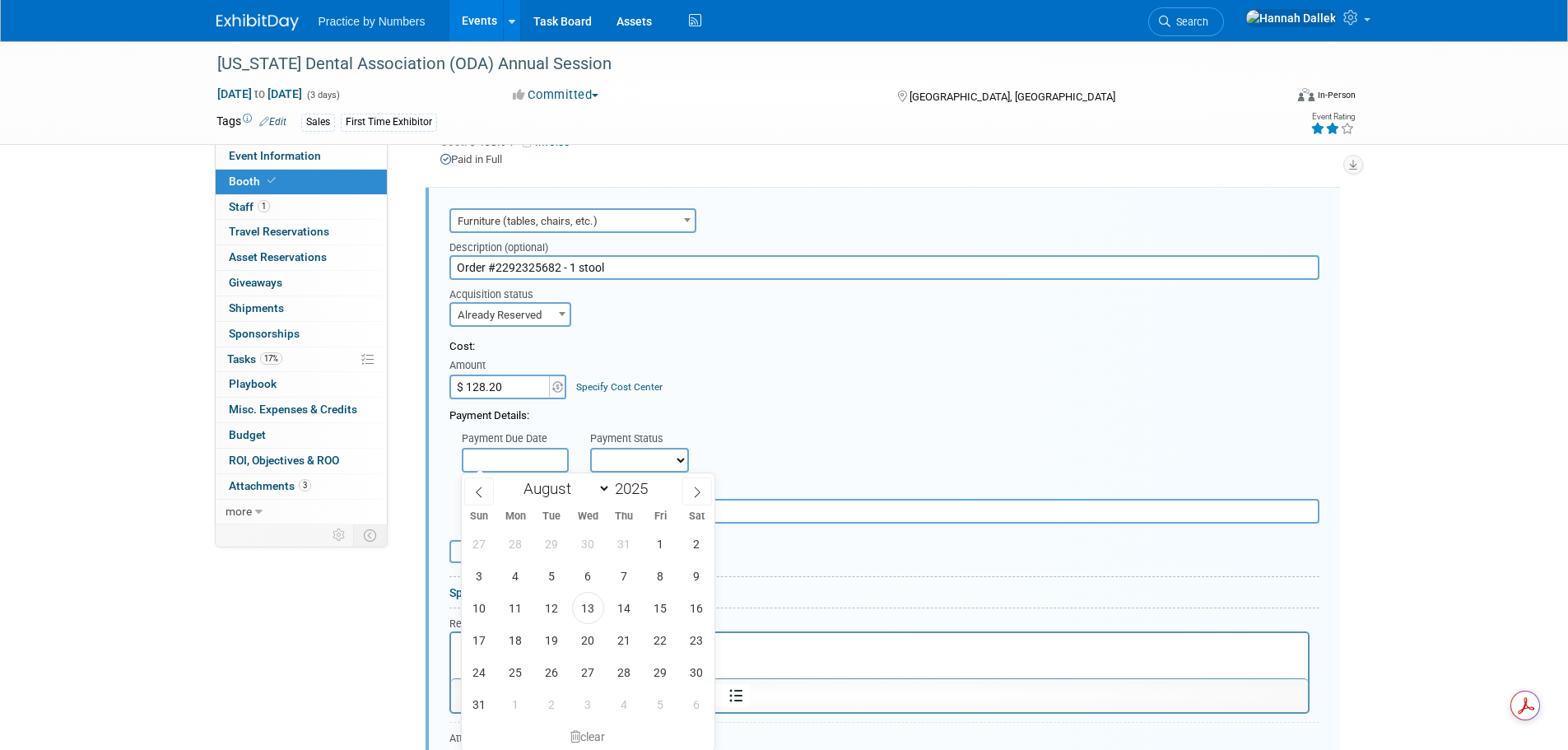
click at [611, 454] on select "Not Paid Yet Partially Paid Paid in Full" at bounding box center [639, 460] width 99 height 24
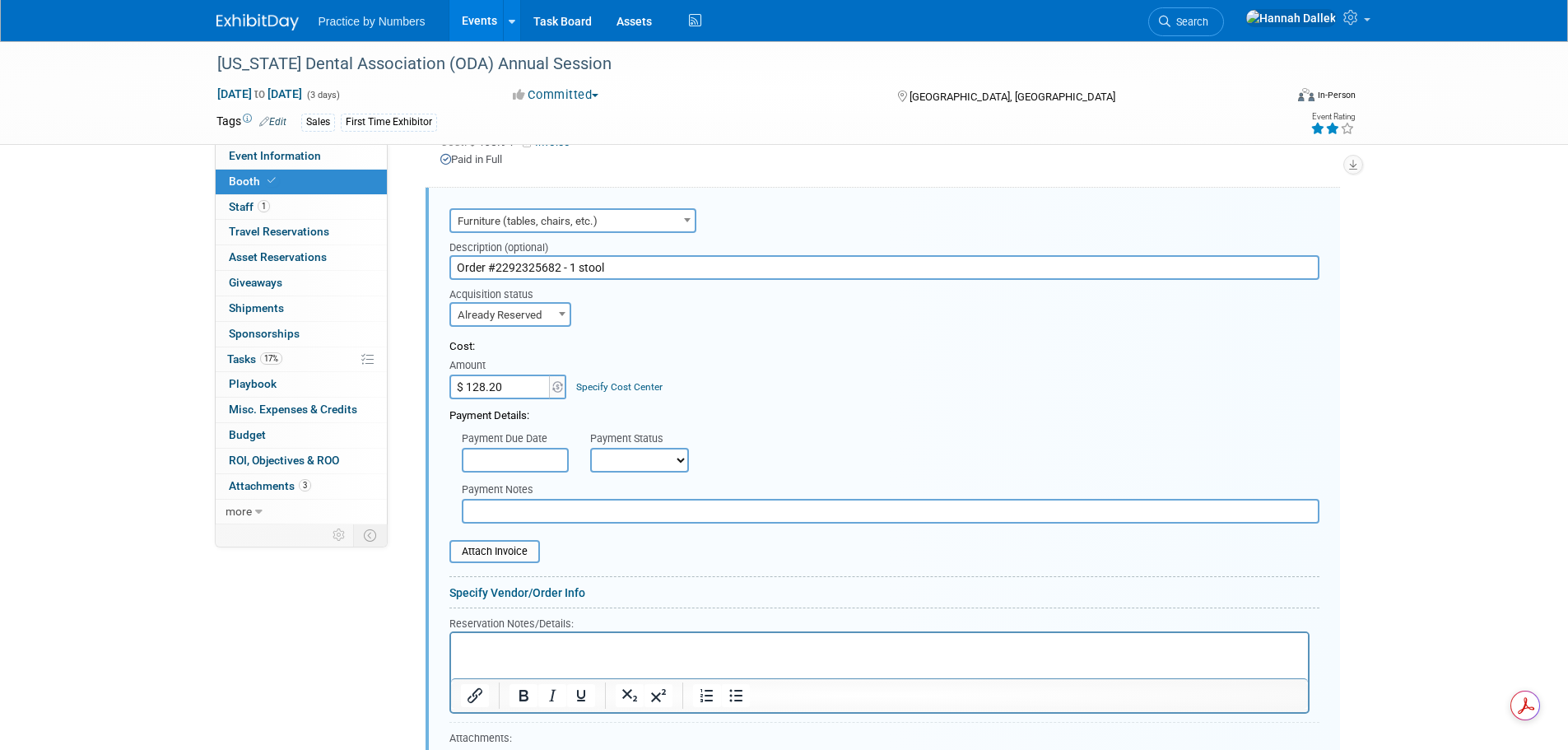
select select "1"
click at [590, 448] on select "Not Paid Yet Partially Paid Paid in Full" at bounding box center [639, 460] width 99 height 24
click at [496, 549] on input "file" at bounding box center [440, 551] width 196 height 20
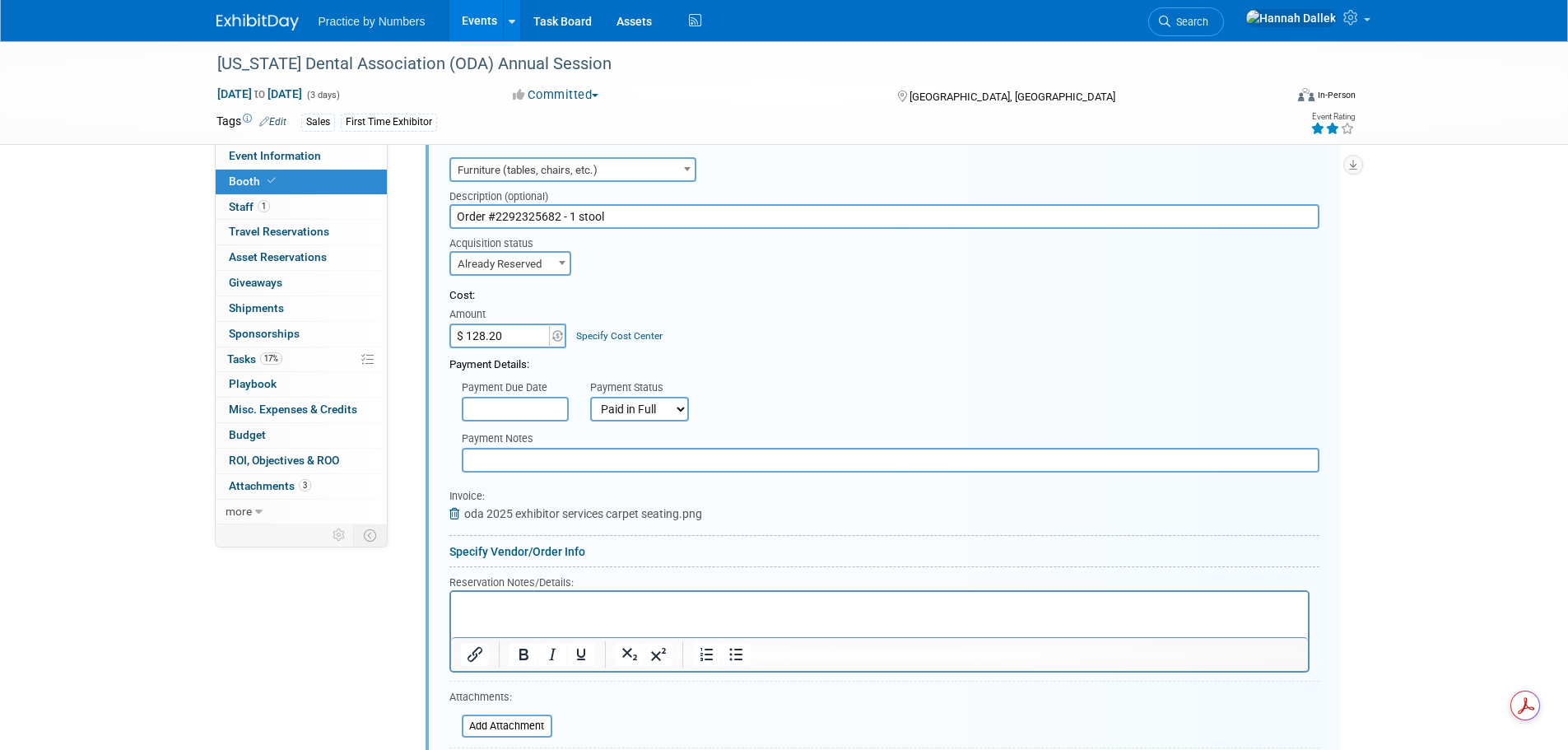
scroll to position [744, 0]
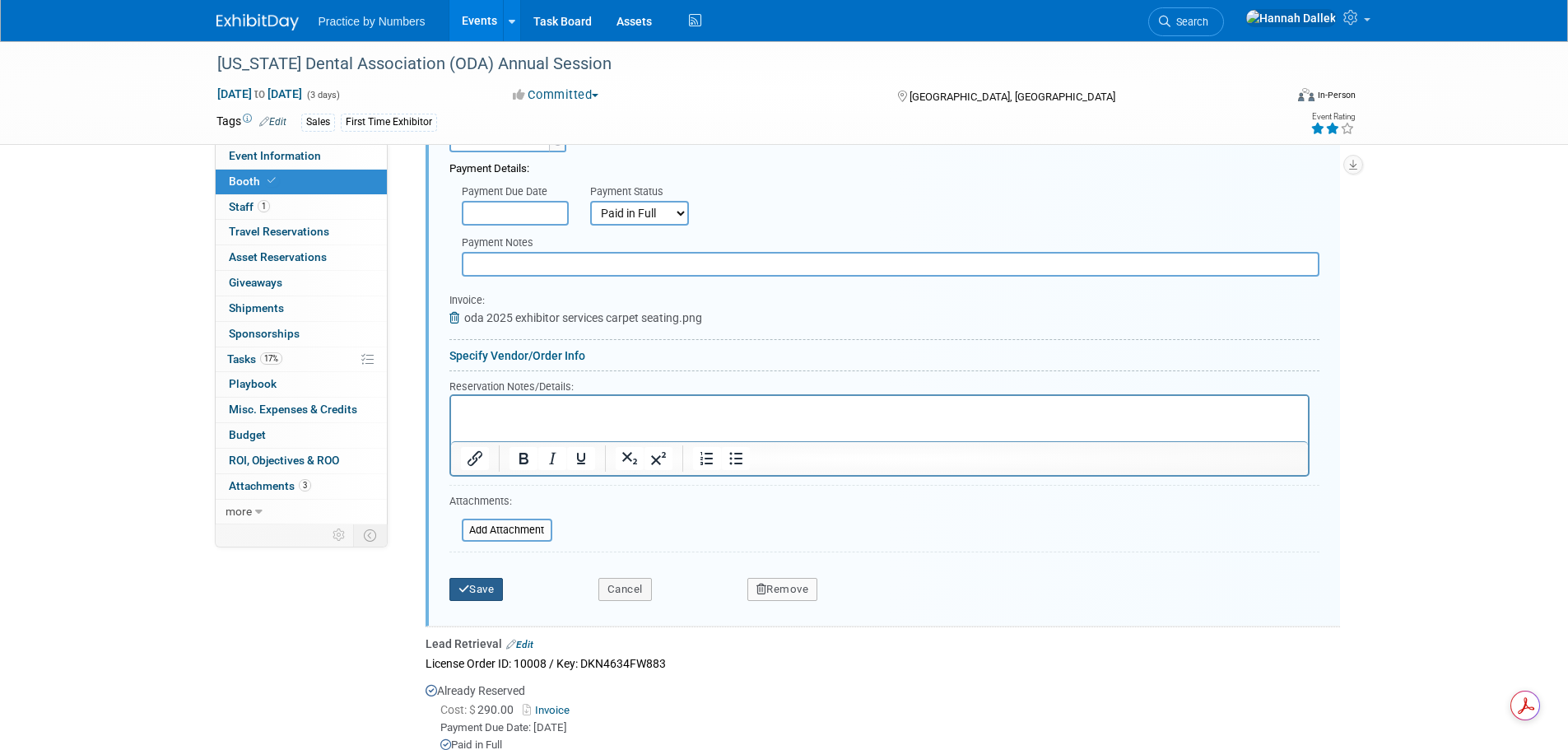
click at [479, 587] on button "Save" at bounding box center [477, 589] width 55 height 23
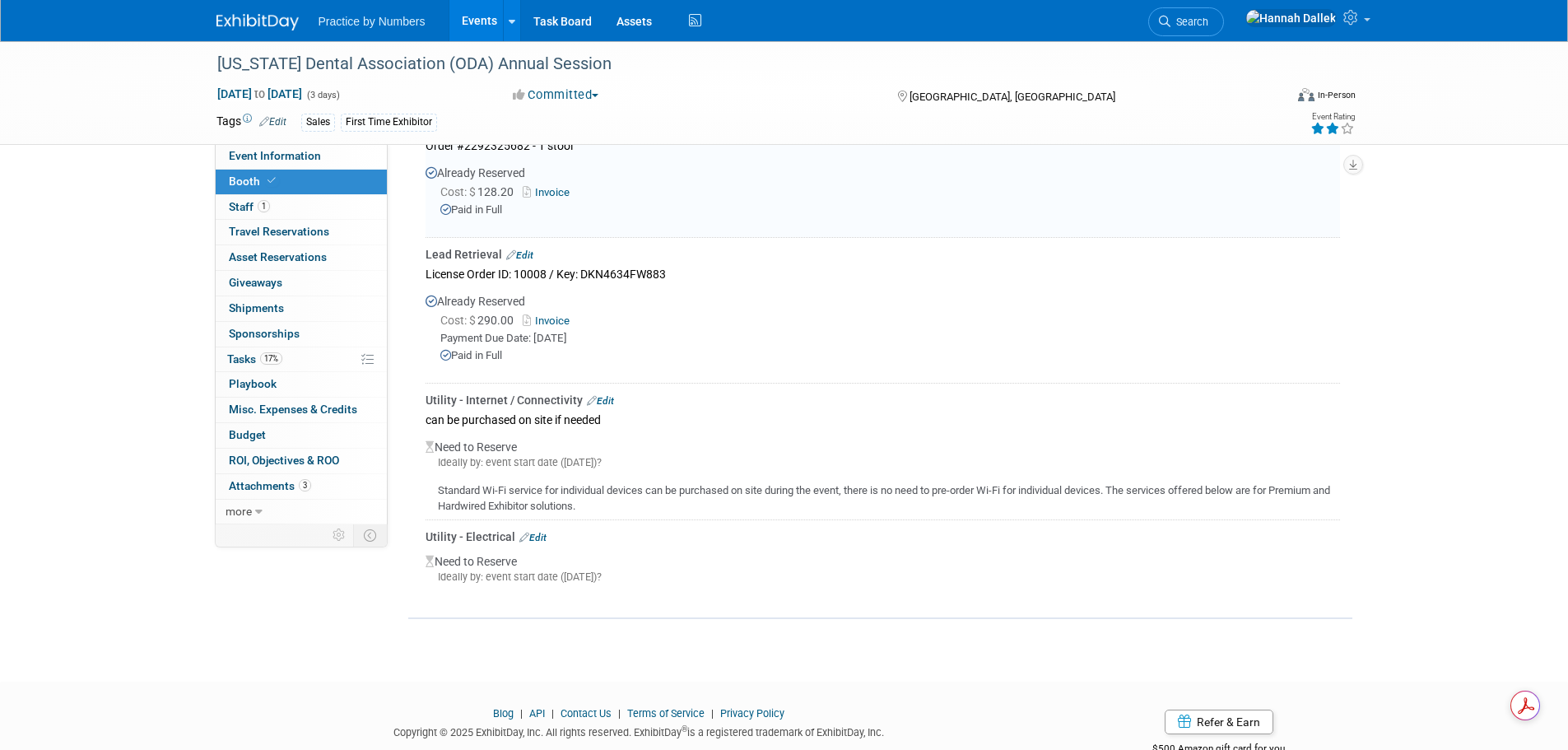
scroll to position [497, 0]
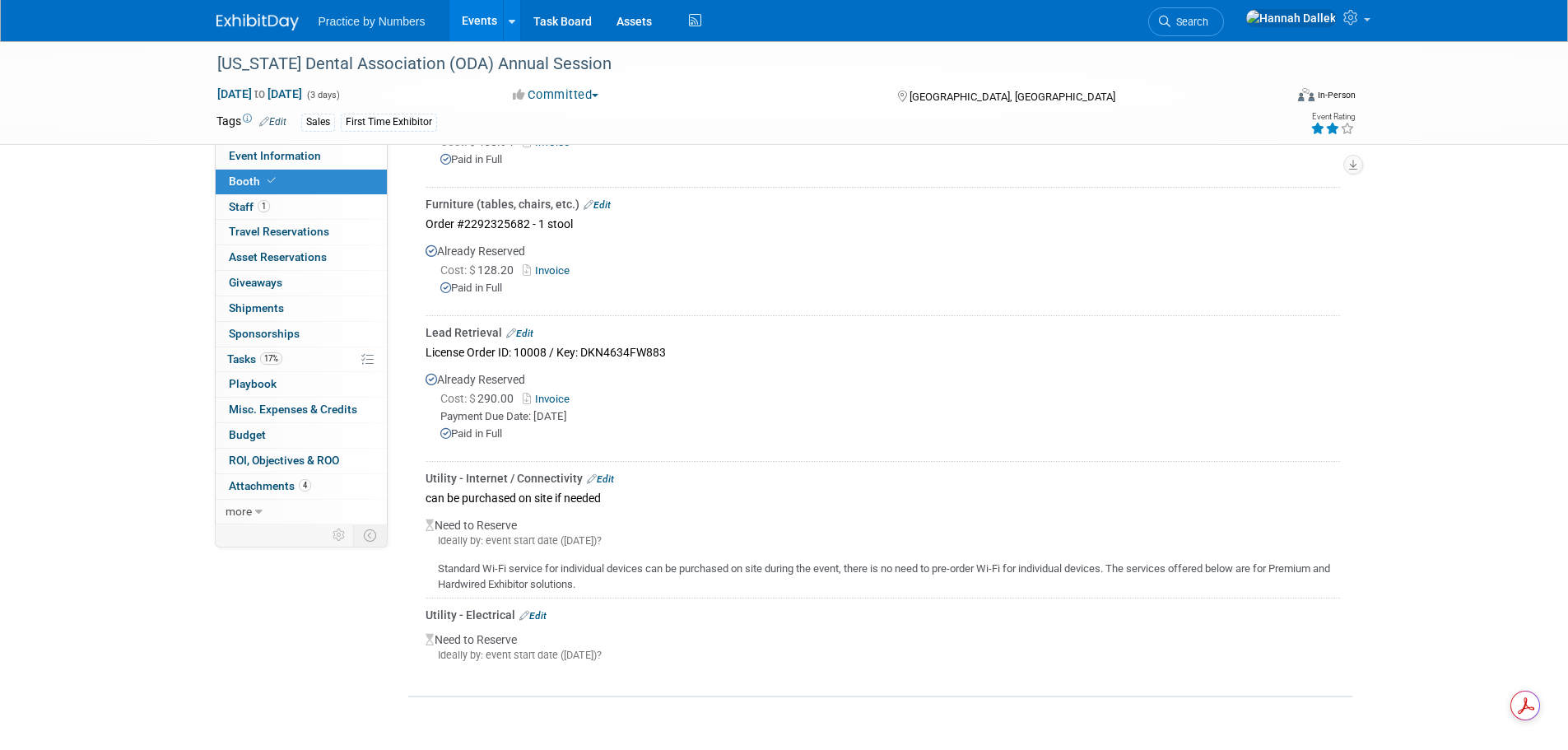
click at [538, 610] on link "Edit" at bounding box center [533, 616] width 27 height 12
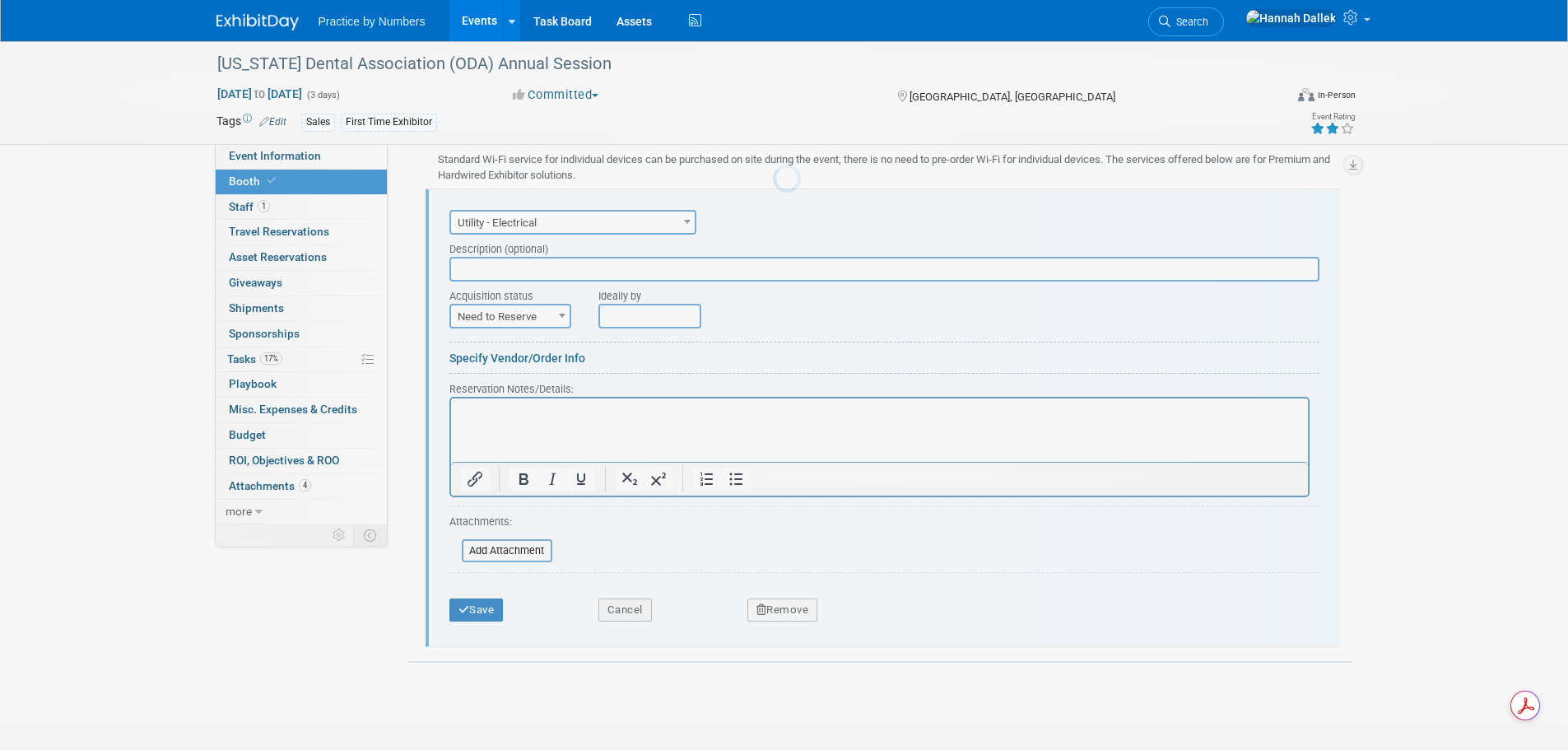
scroll to position [0, 0]
click at [526, 276] on input "text" at bounding box center [884, 268] width 870 height 24
type input "V"
type input "B"
click at [550, 313] on span "Need to Reserve" at bounding box center [510, 317] width 118 height 23
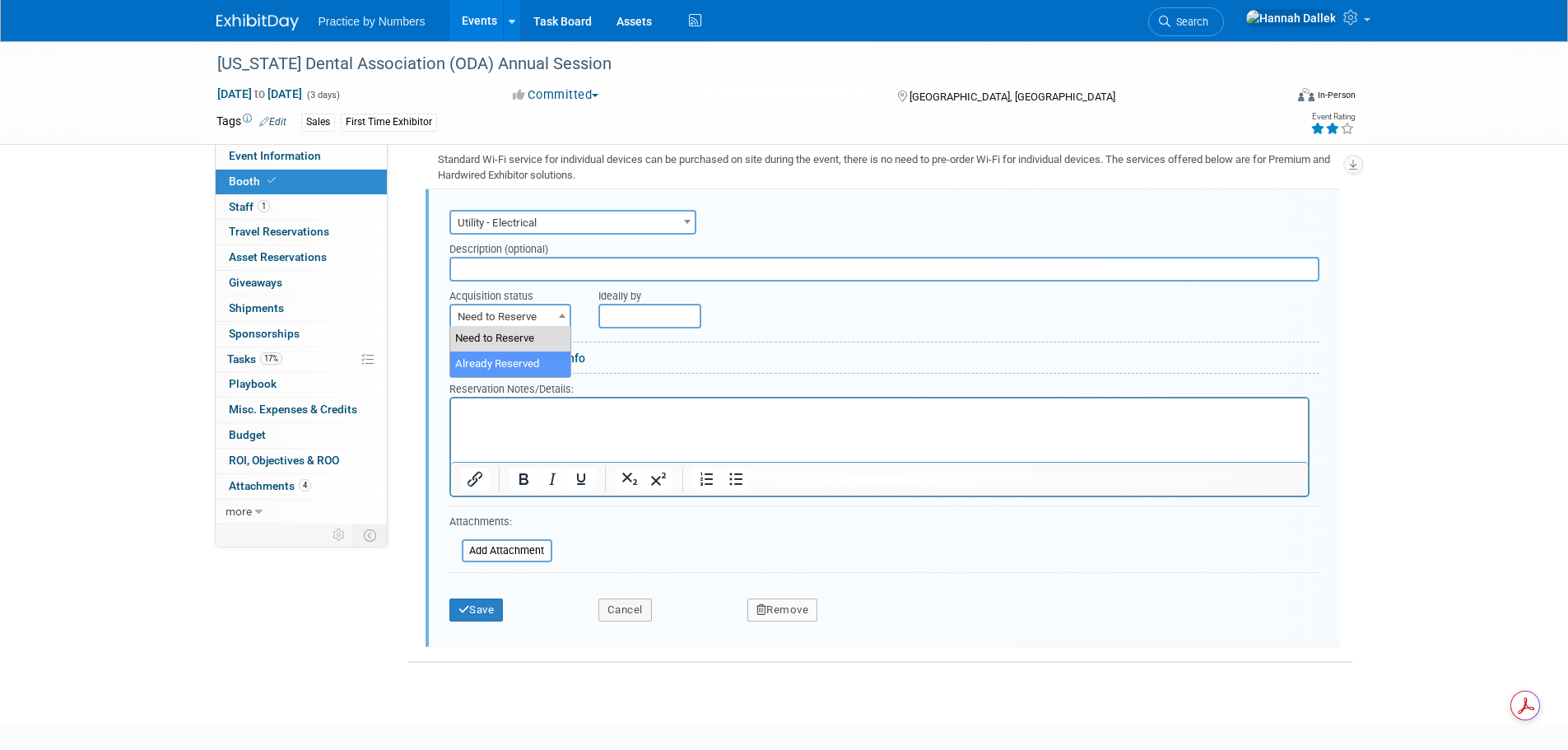
select select "2"
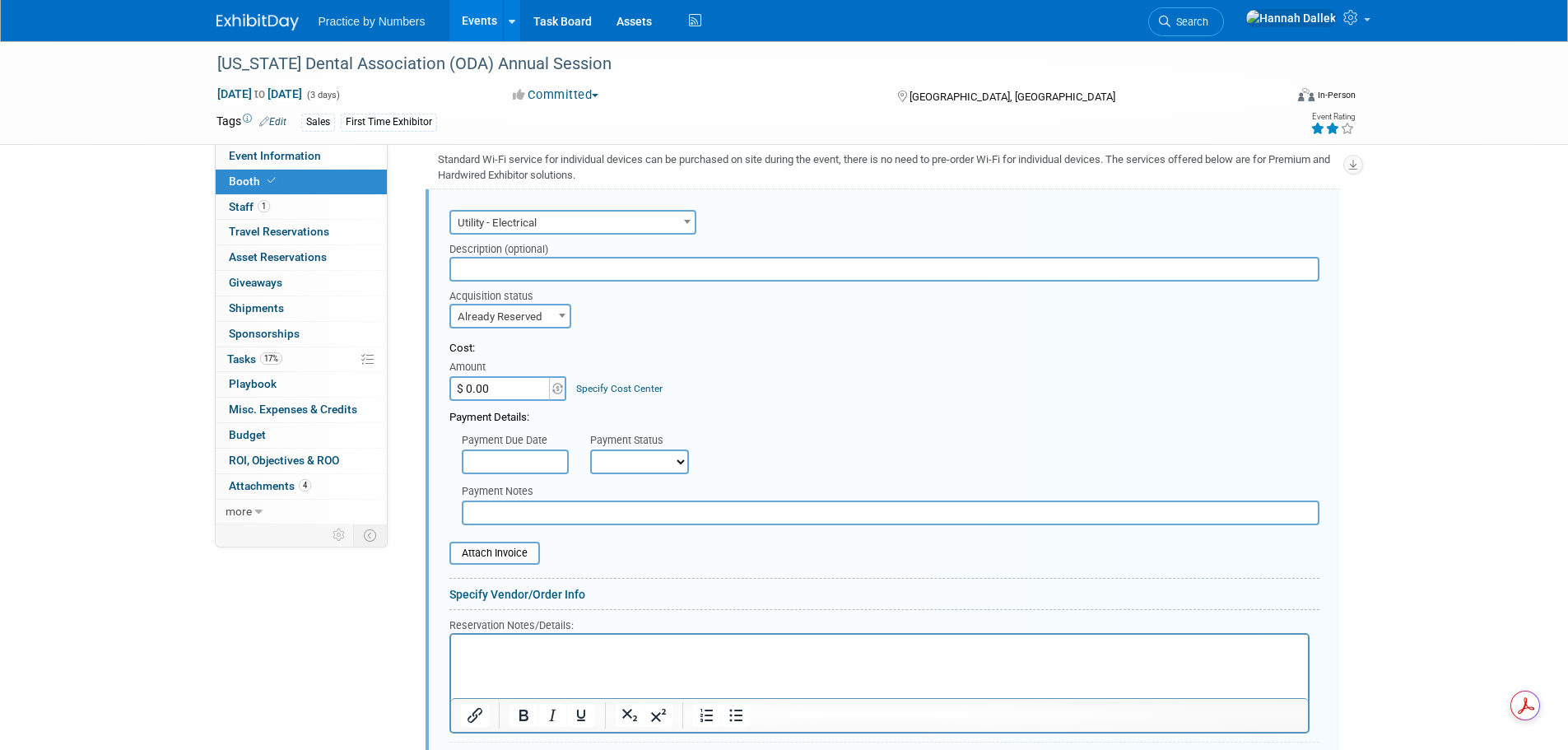
click at [533, 391] on input "$ 0.00" at bounding box center [500, 388] width 103 height 24
type input "$ 219.42"
click at [604, 463] on select "Not Paid Yet Partially Paid Paid in Full" at bounding box center [639, 461] width 99 height 24
select select "1"
click at [590, 449] on select "Not Paid Yet Partially Paid Paid in Full" at bounding box center [639, 461] width 99 height 24
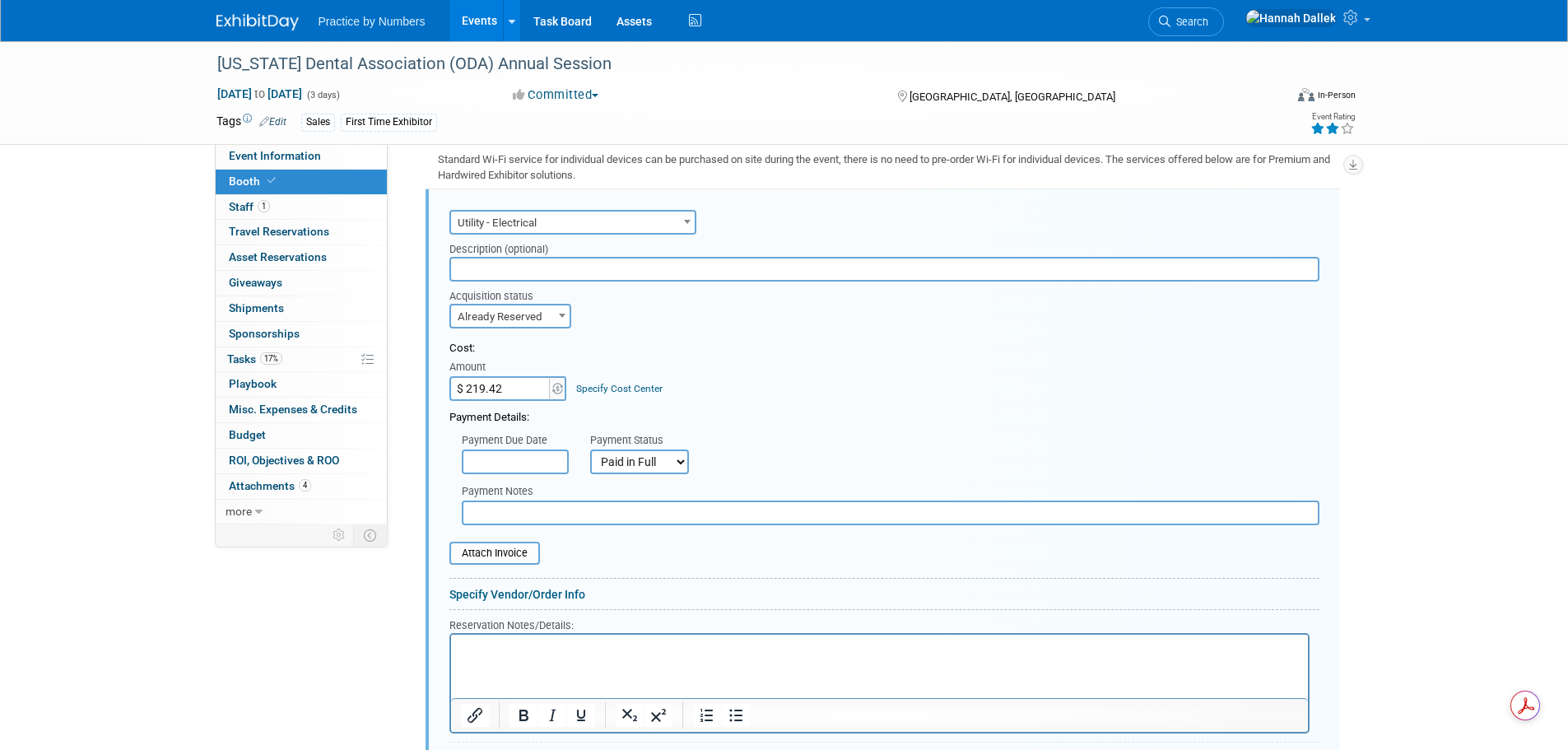
click at [546, 458] on input "text" at bounding box center [515, 461] width 107 height 24
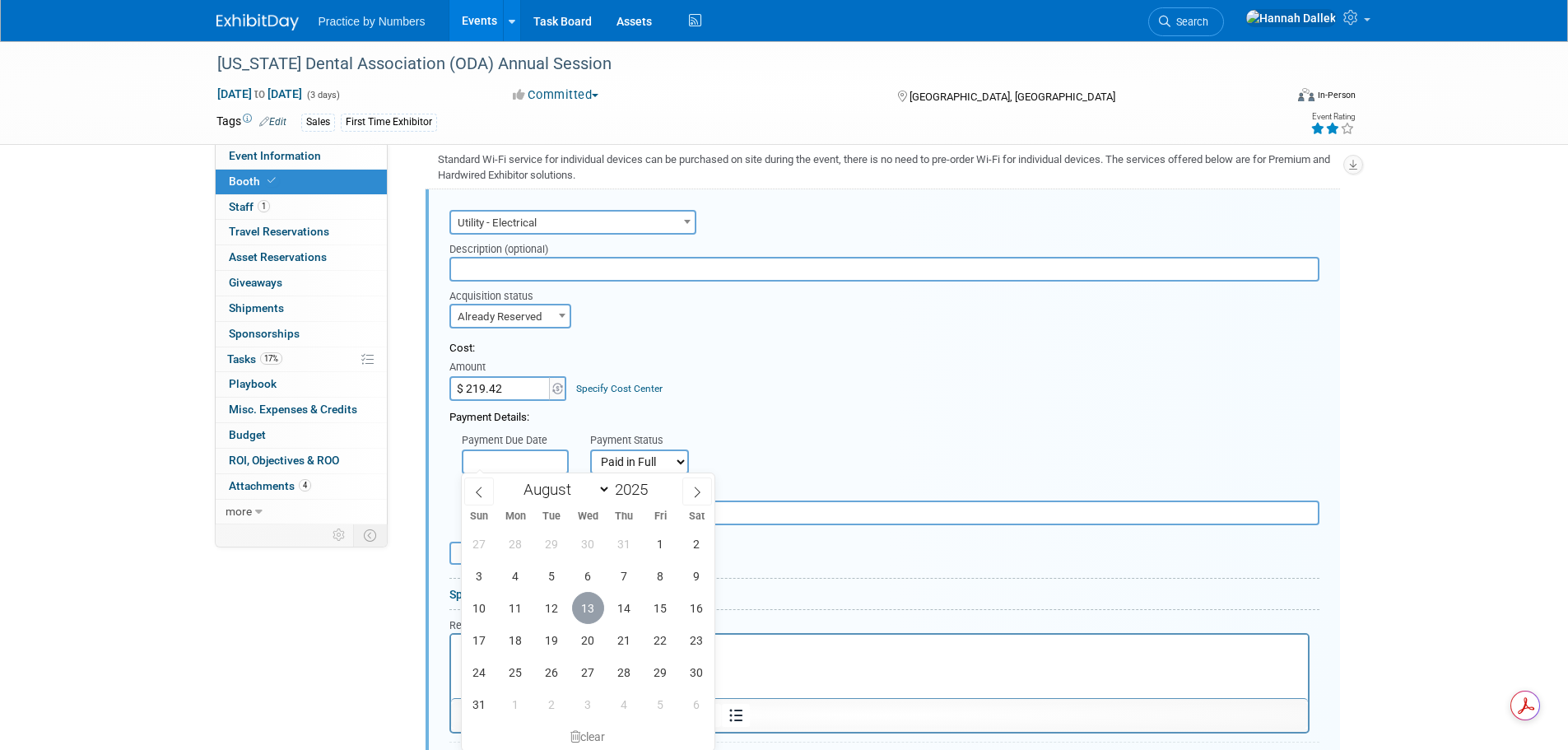
click at [586, 604] on span "13" at bounding box center [587, 608] width 32 height 32
type input "Aug 13, 2025"
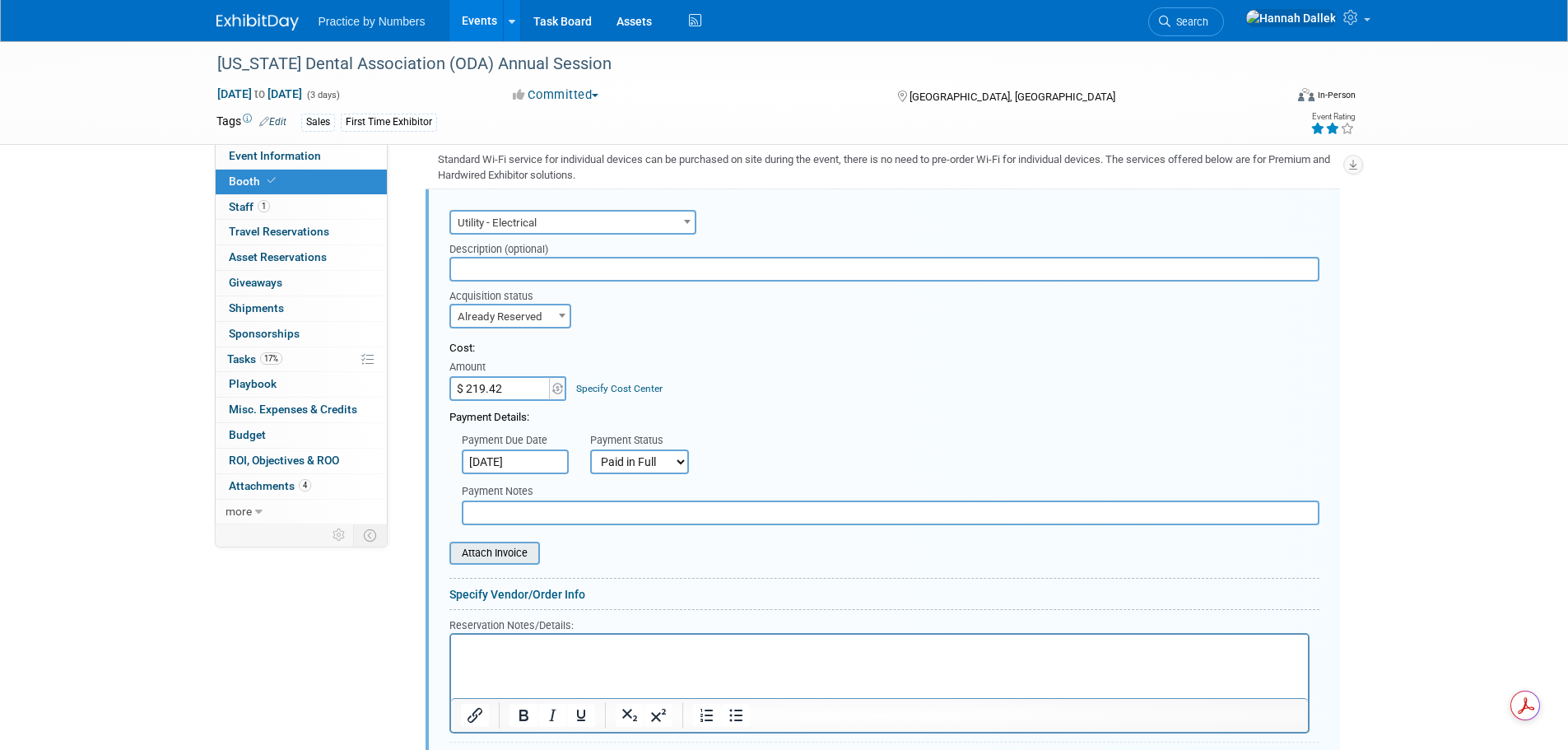
click at [505, 550] on input "file" at bounding box center [440, 553] width 196 height 20
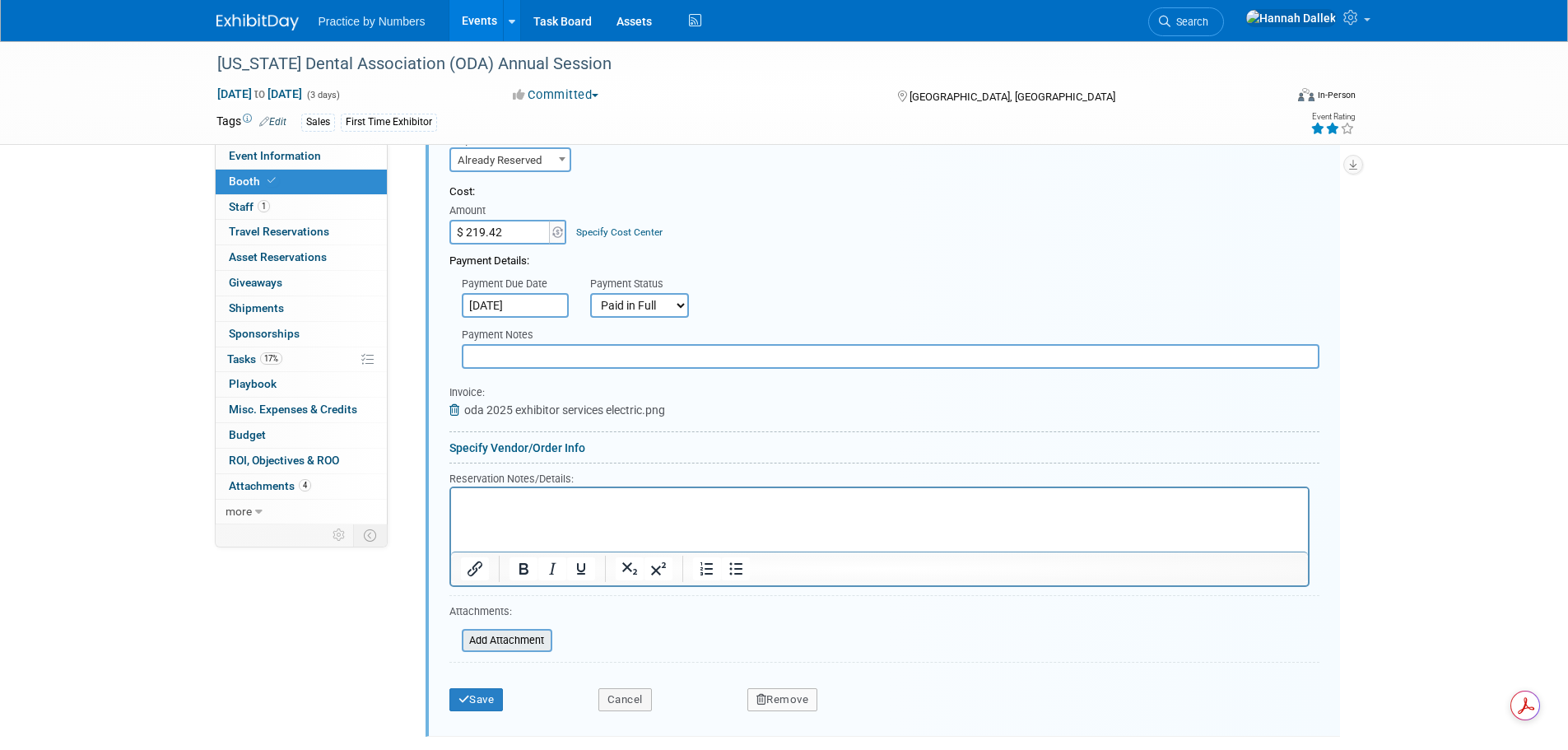
scroll to position [1071, 0]
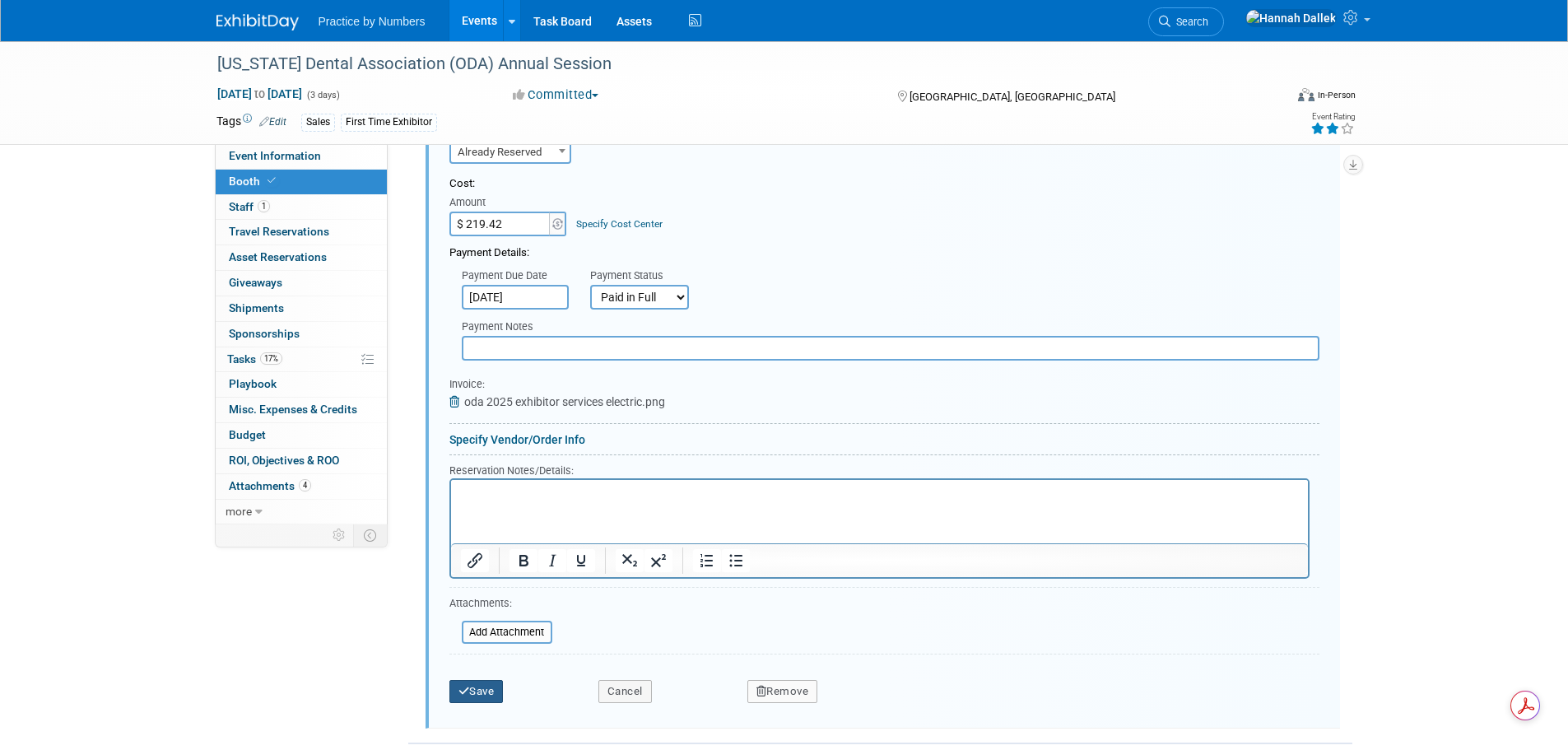
click at [470, 684] on button "Save" at bounding box center [477, 692] width 55 height 23
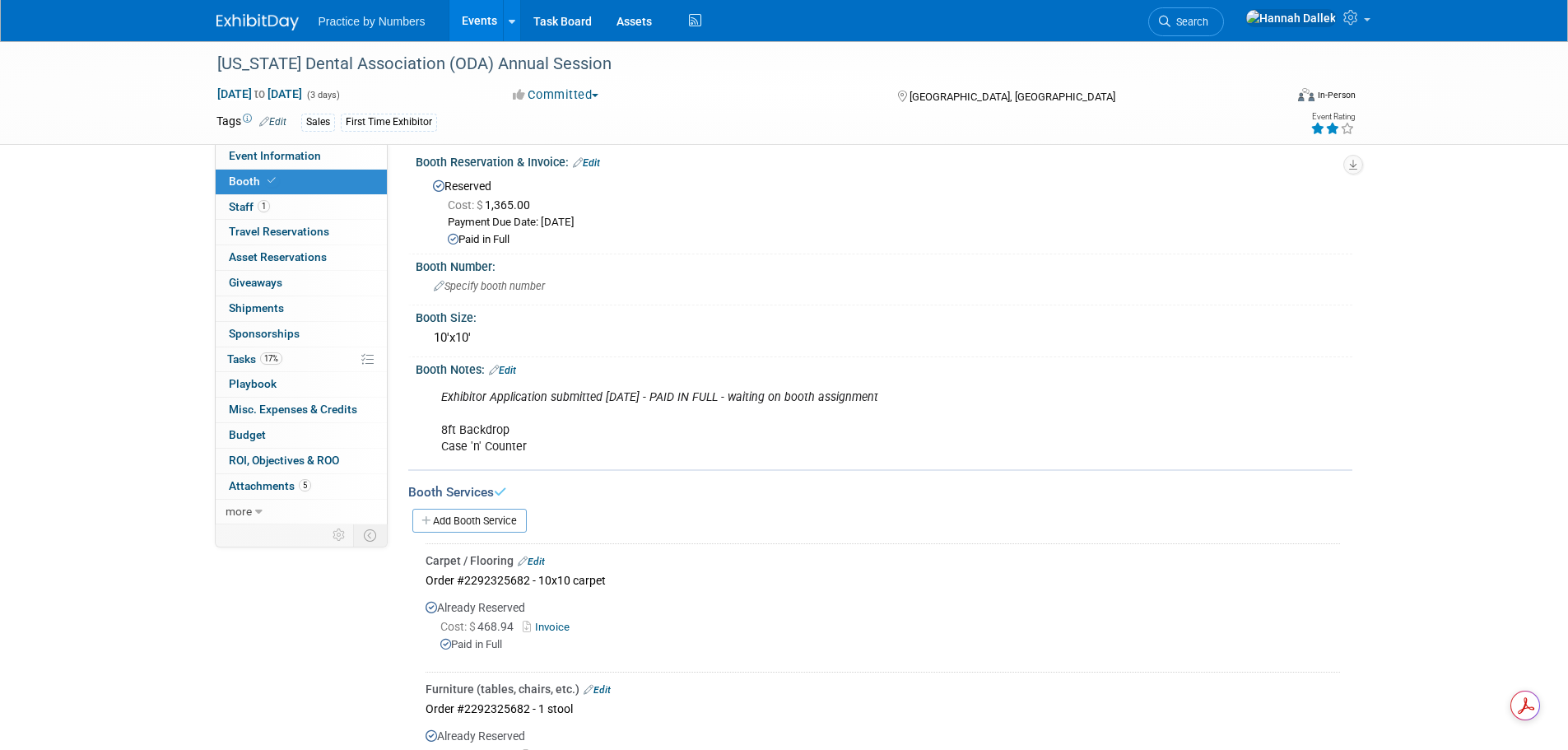
scroll to position [0, 0]
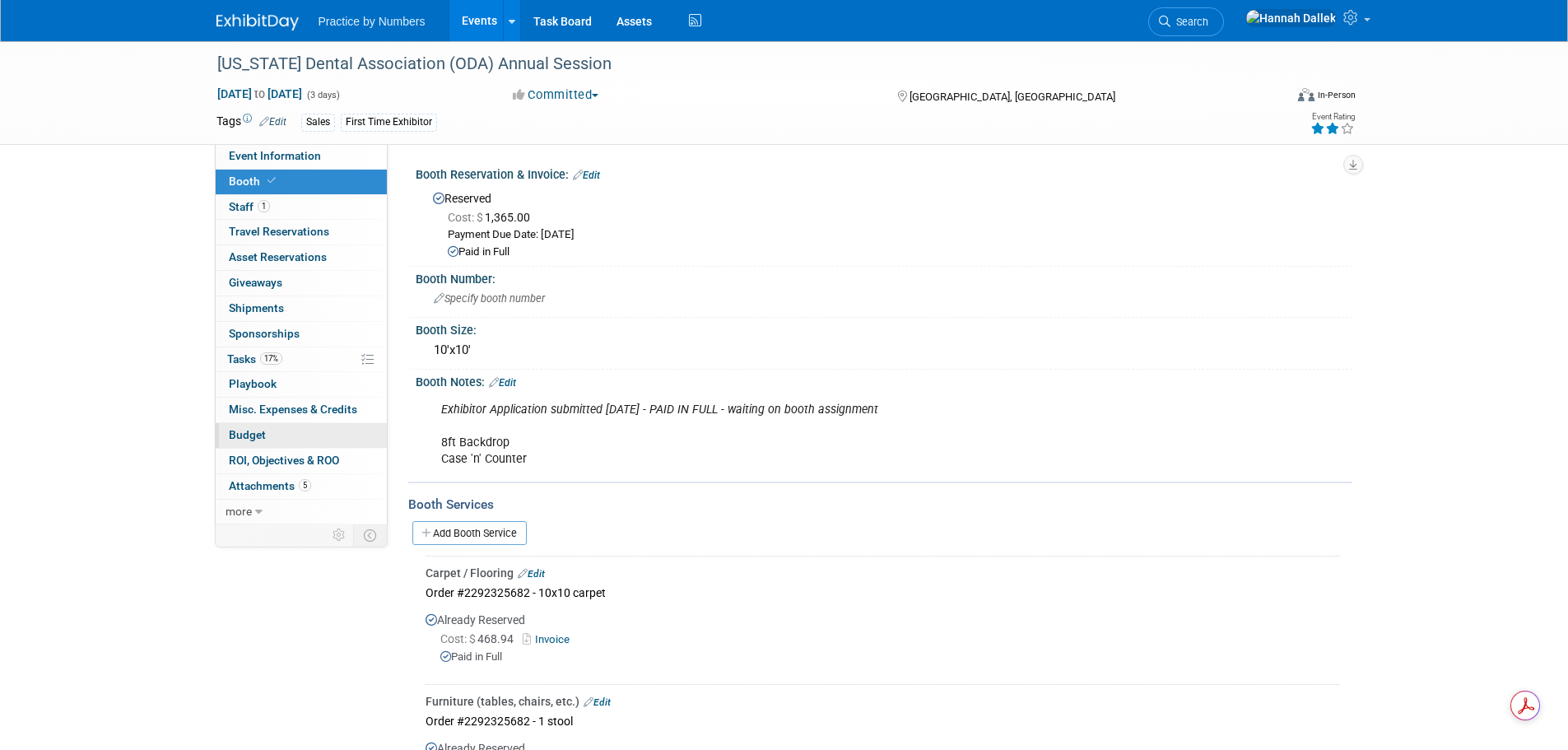
click at [267, 432] on link "Budget" at bounding box center [300, 435] width 171 height 24
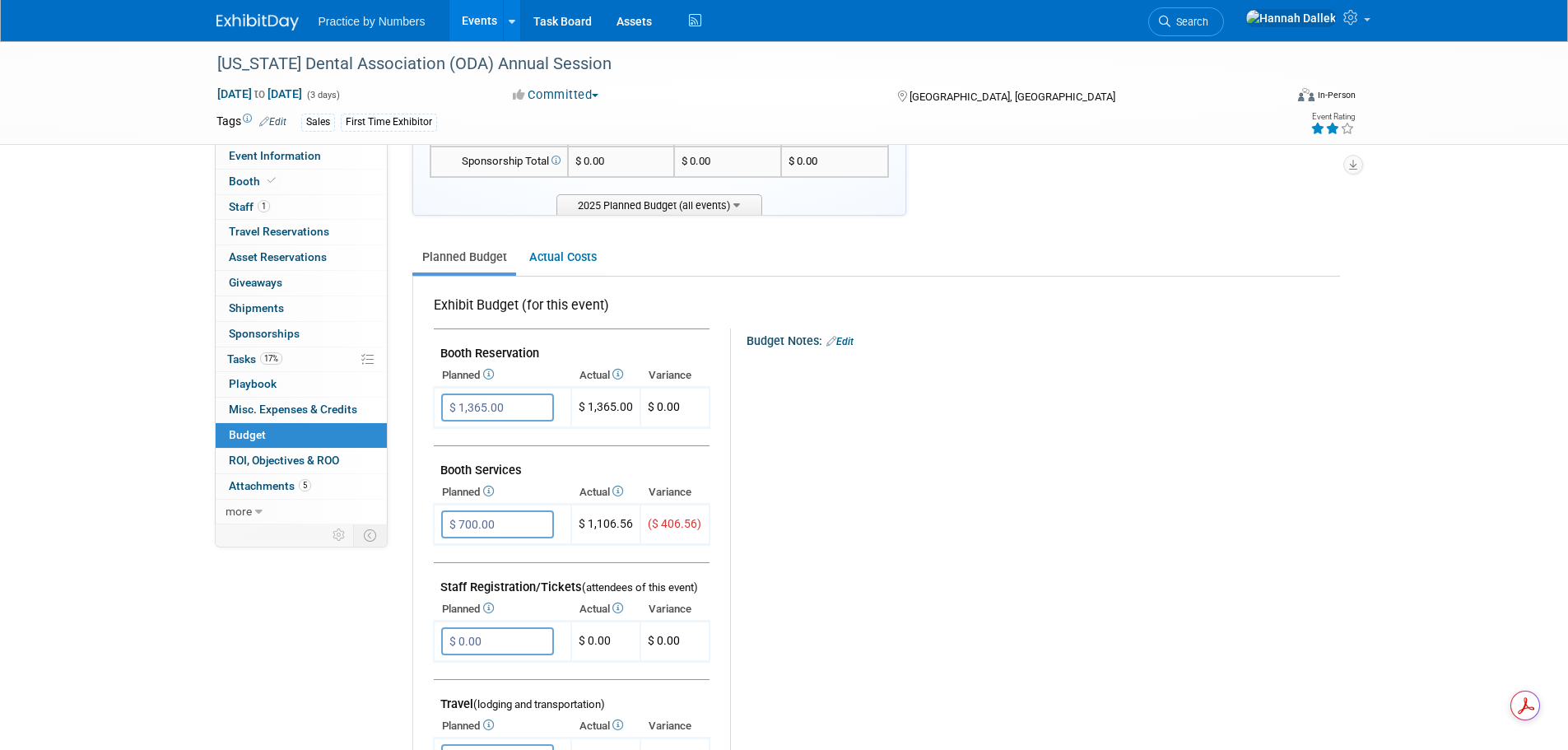
scroll to position [164, 0]
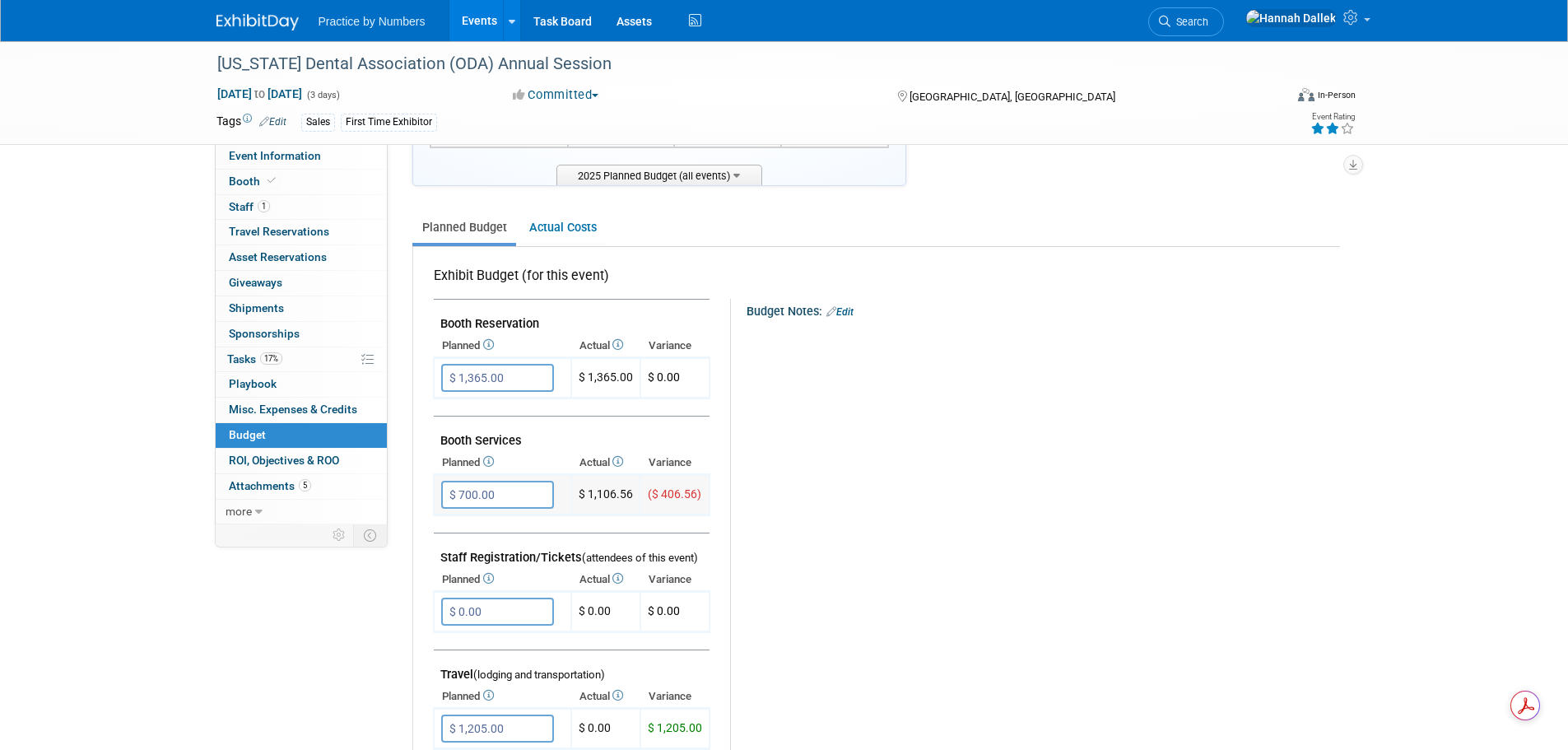
drag, startPoint x: 631, startPoint y: 492, endPoint x: 587, endPoint y: 492, distance: 44.0
click at [587, 492] on td "$ 1,106.56" at bounding box center [606, 494] width 69 height 40
copy td "1,106.56"
click at [470, 19] on link "Events" at bounding box center [479, 21] width 60 height 41
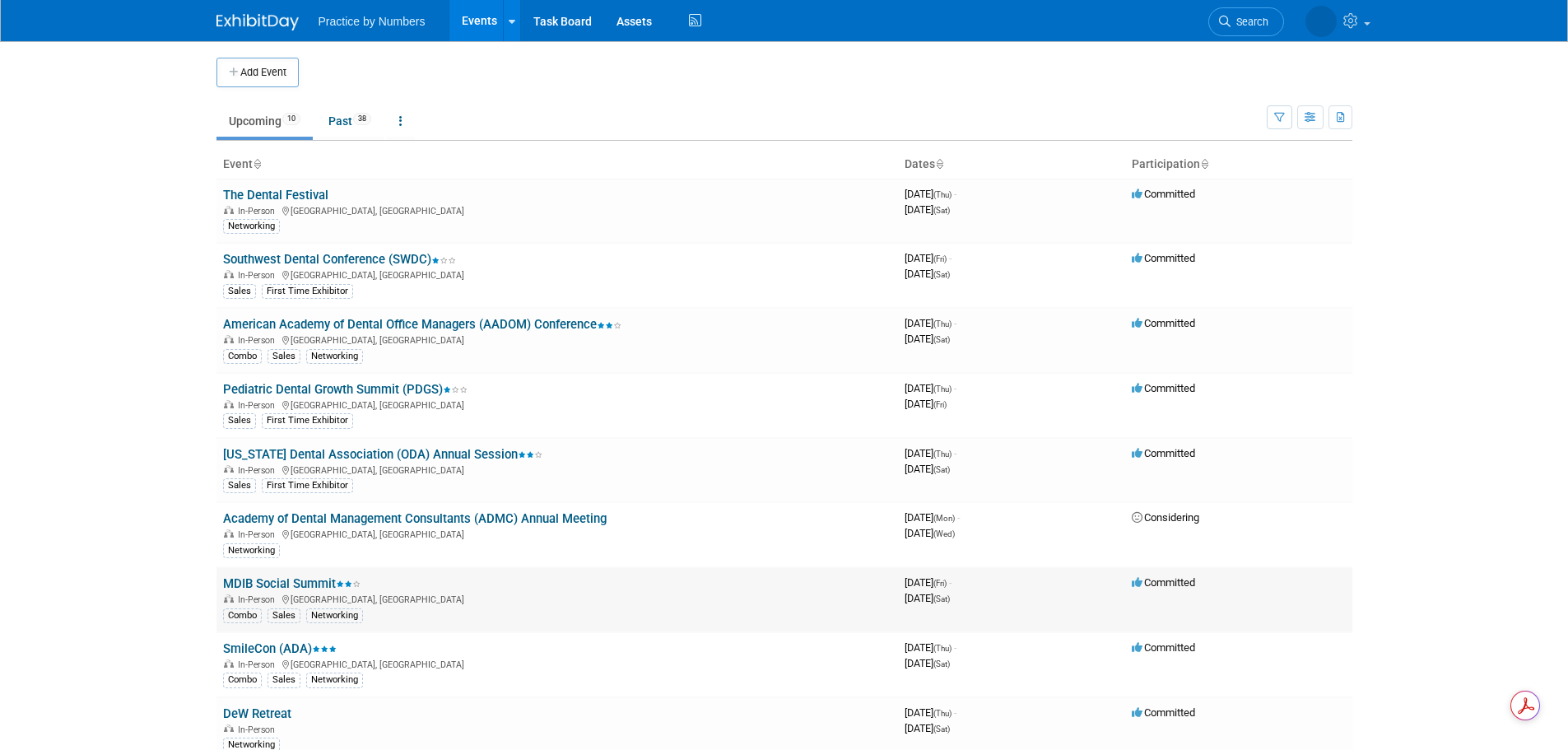
click at [312, 581] on link "MDIB Social Summit" at bounding box center [292, 584] width 137 height 15
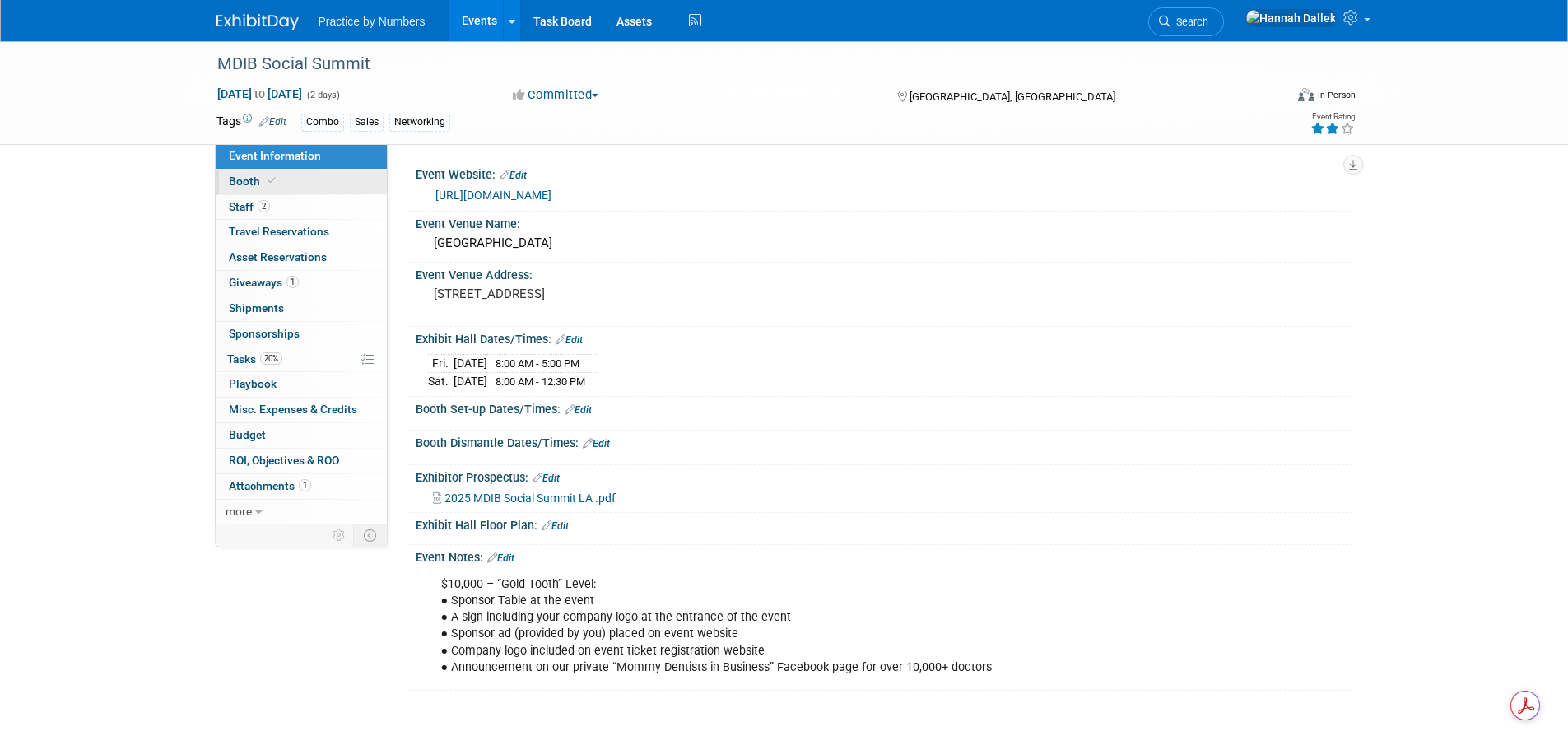
click at [255, 184] on span "Booth" at bounding box center [254, 180] width 50 height 13
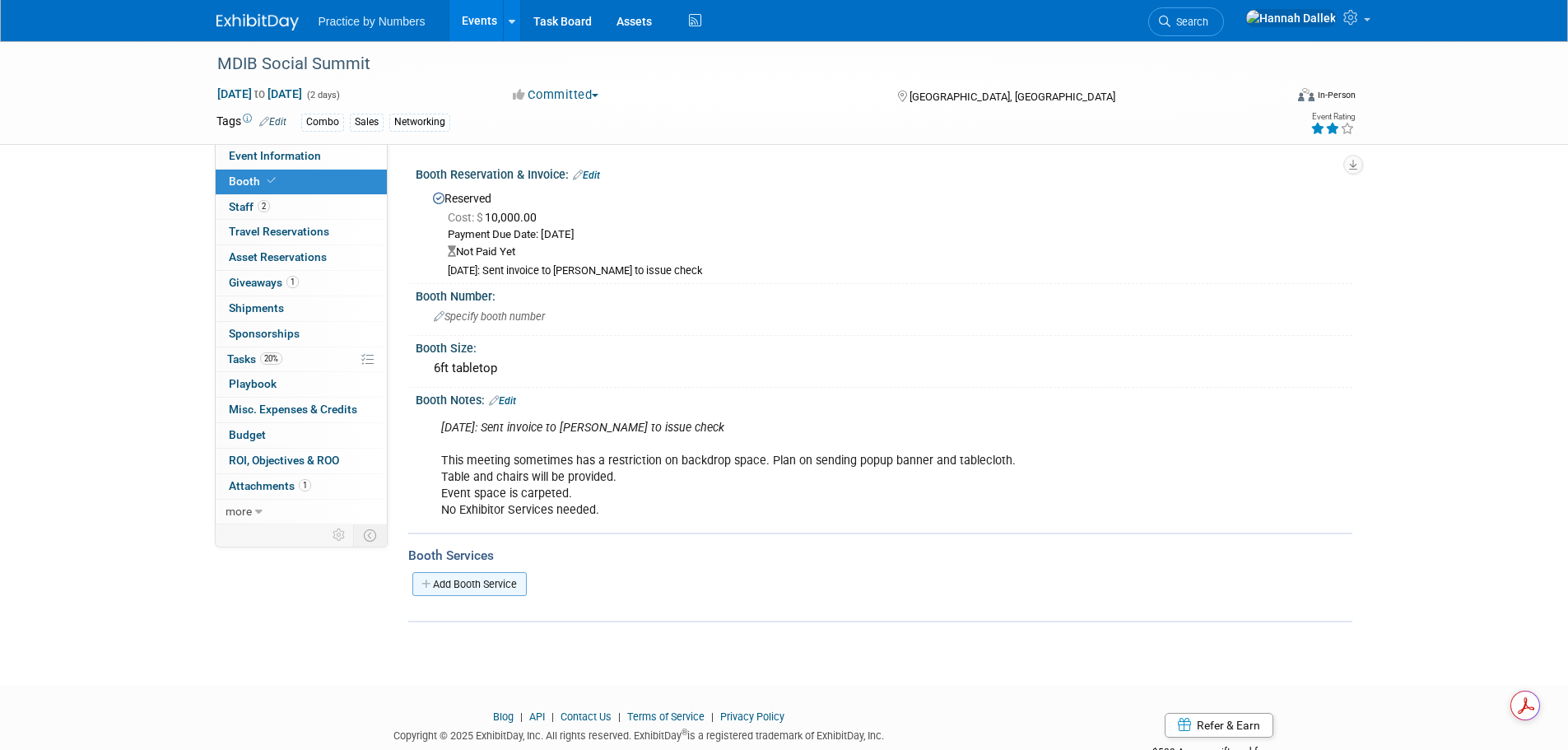
click at [453, 583] on link "Add Booth Service" at bounding box center [469, 584] width 115 height 23
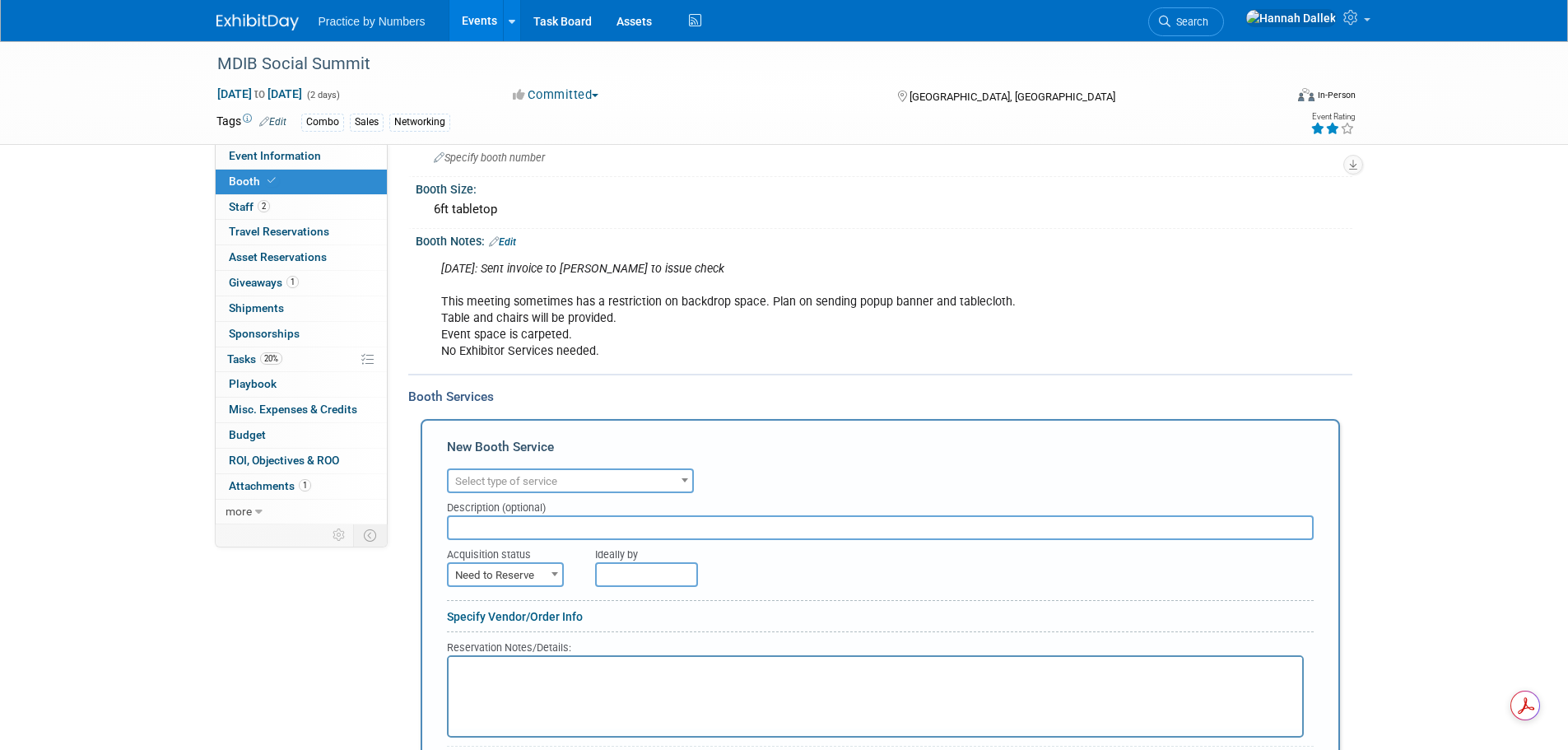
scroll to position [164, 0]
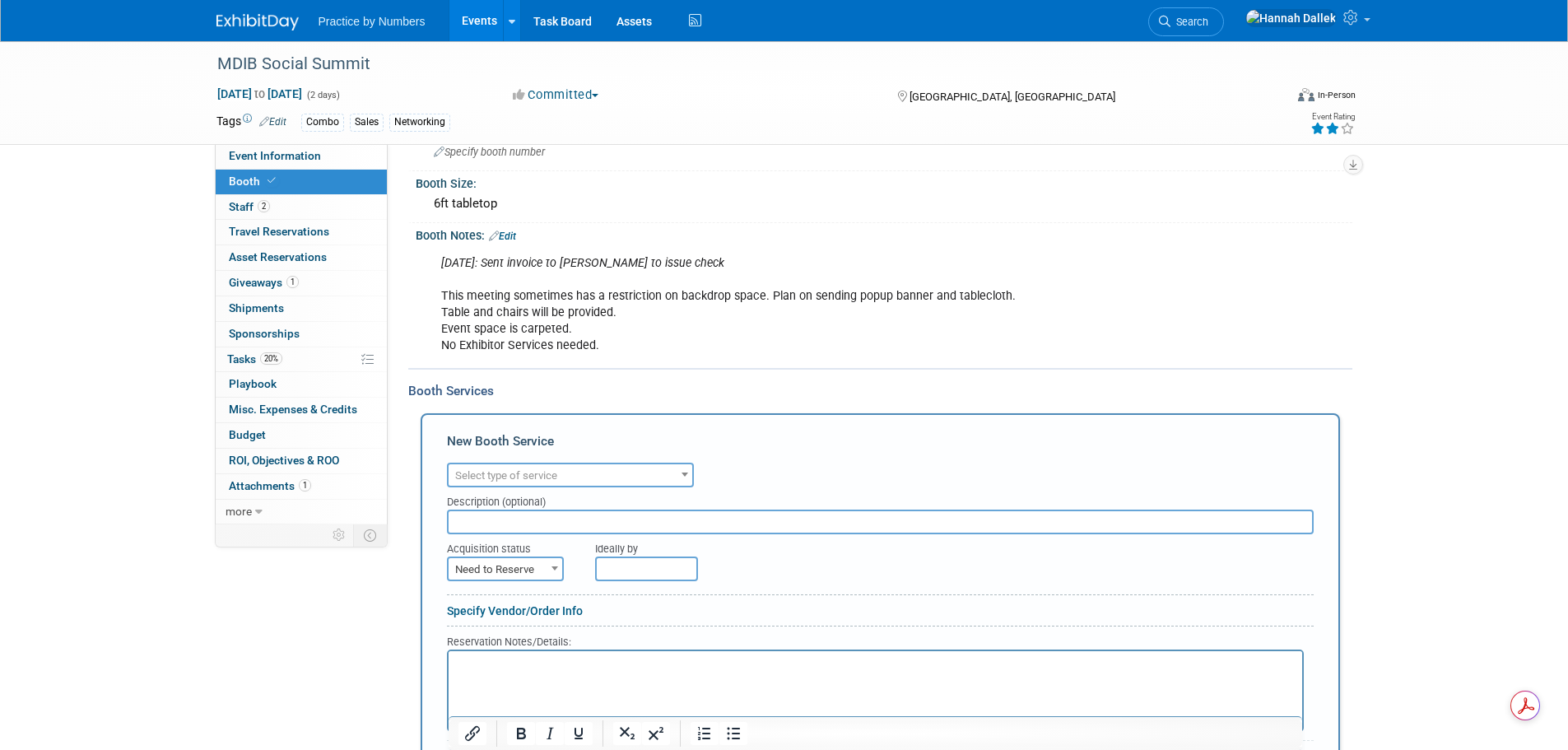
click at [541, 473] on span "Select type of service" at bounding box center [506, 475] width 102 height 13
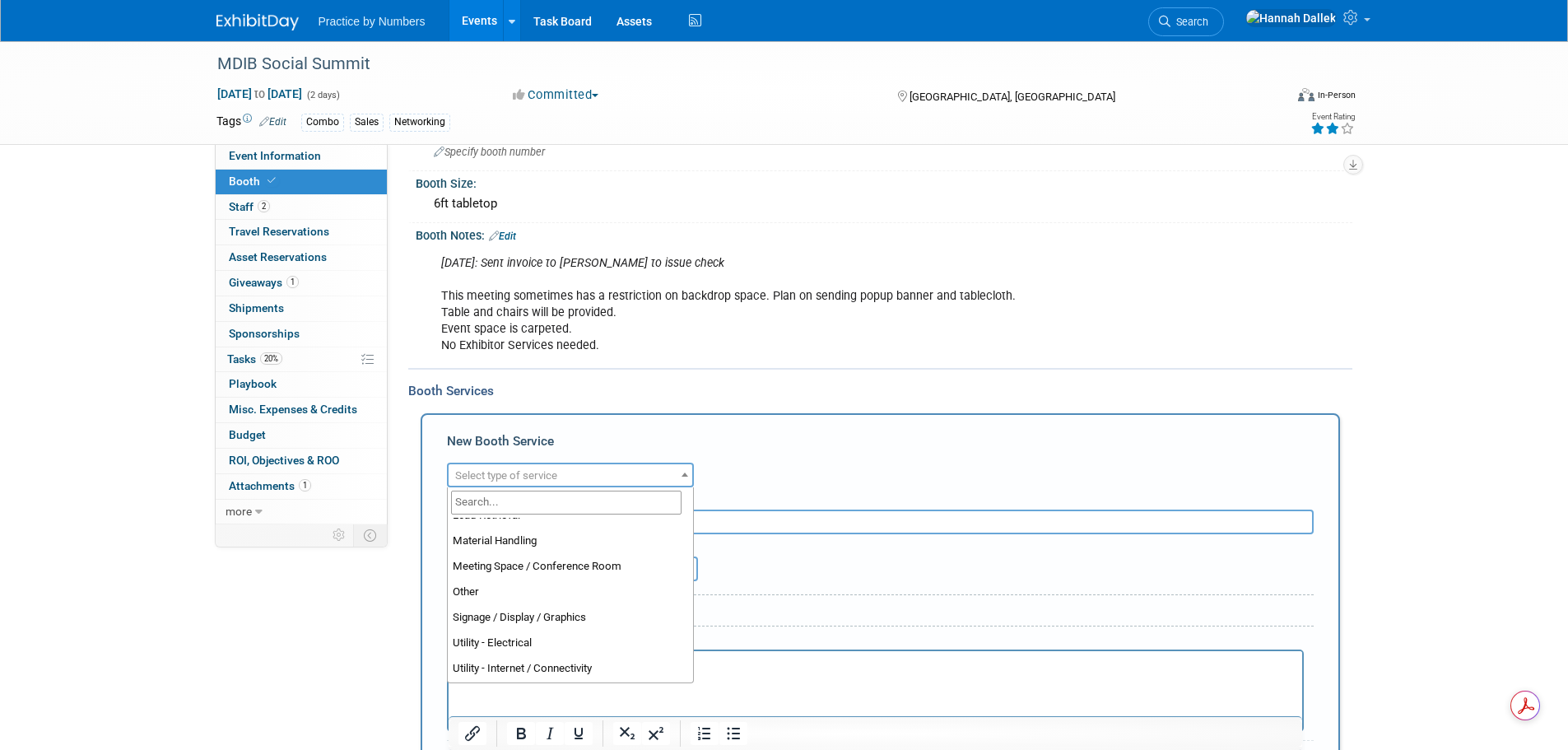
scroll to position [422, 0]
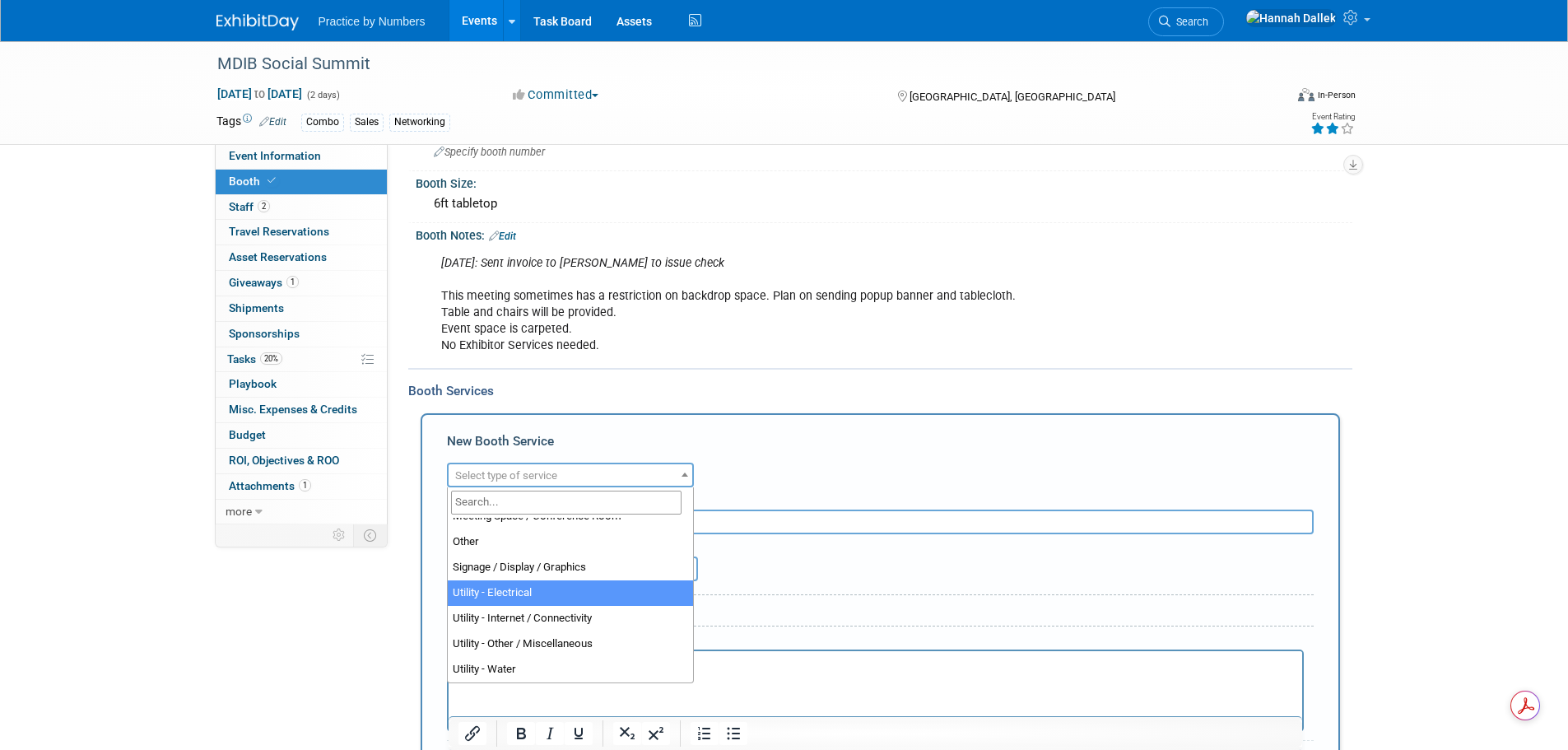
select select "8"
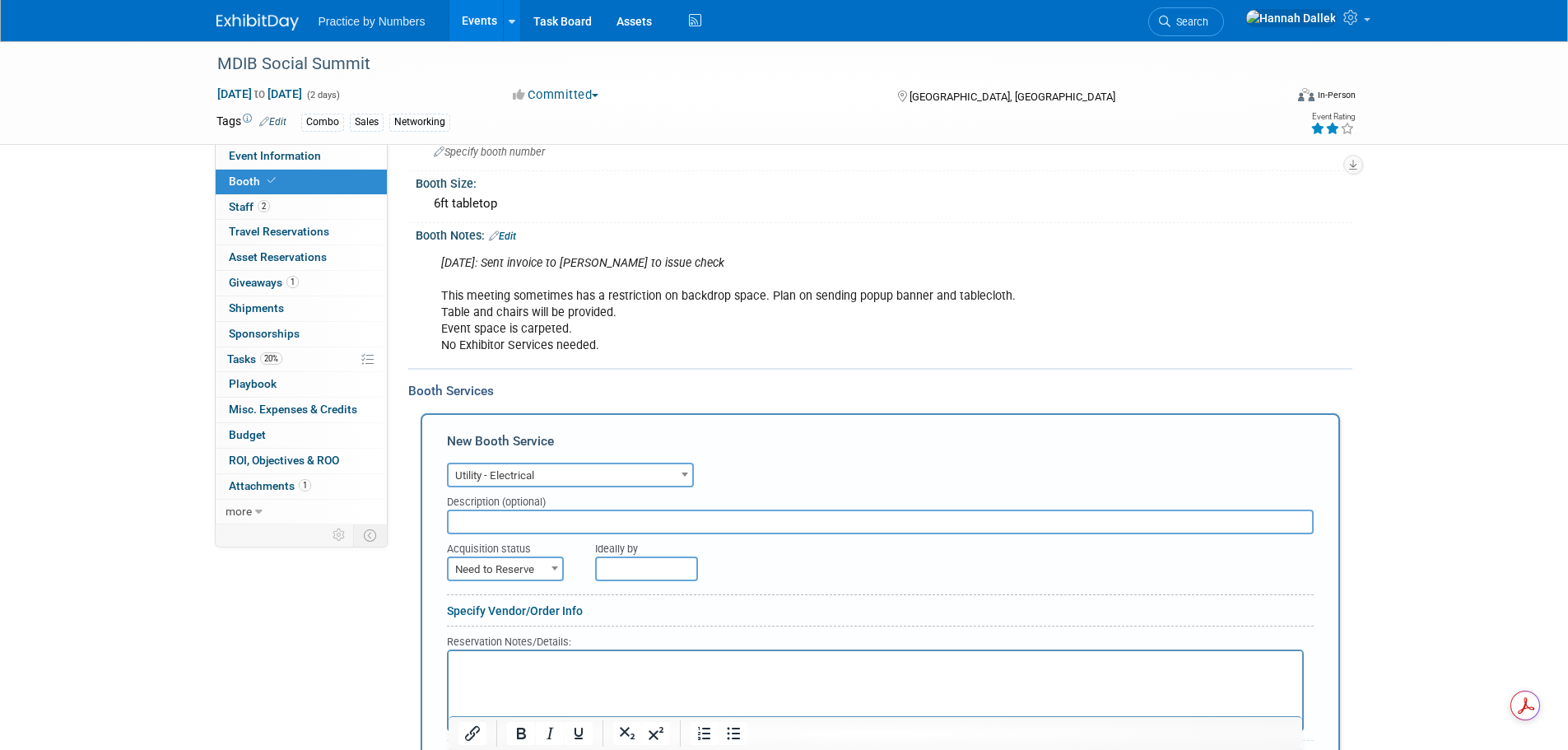
click at [521, 525] on input "text" at bounding box center [881, 522] width 867 height 24
click at [553, 572] on span at bounding box center [554, 568] width 17 height 22
select select "2"
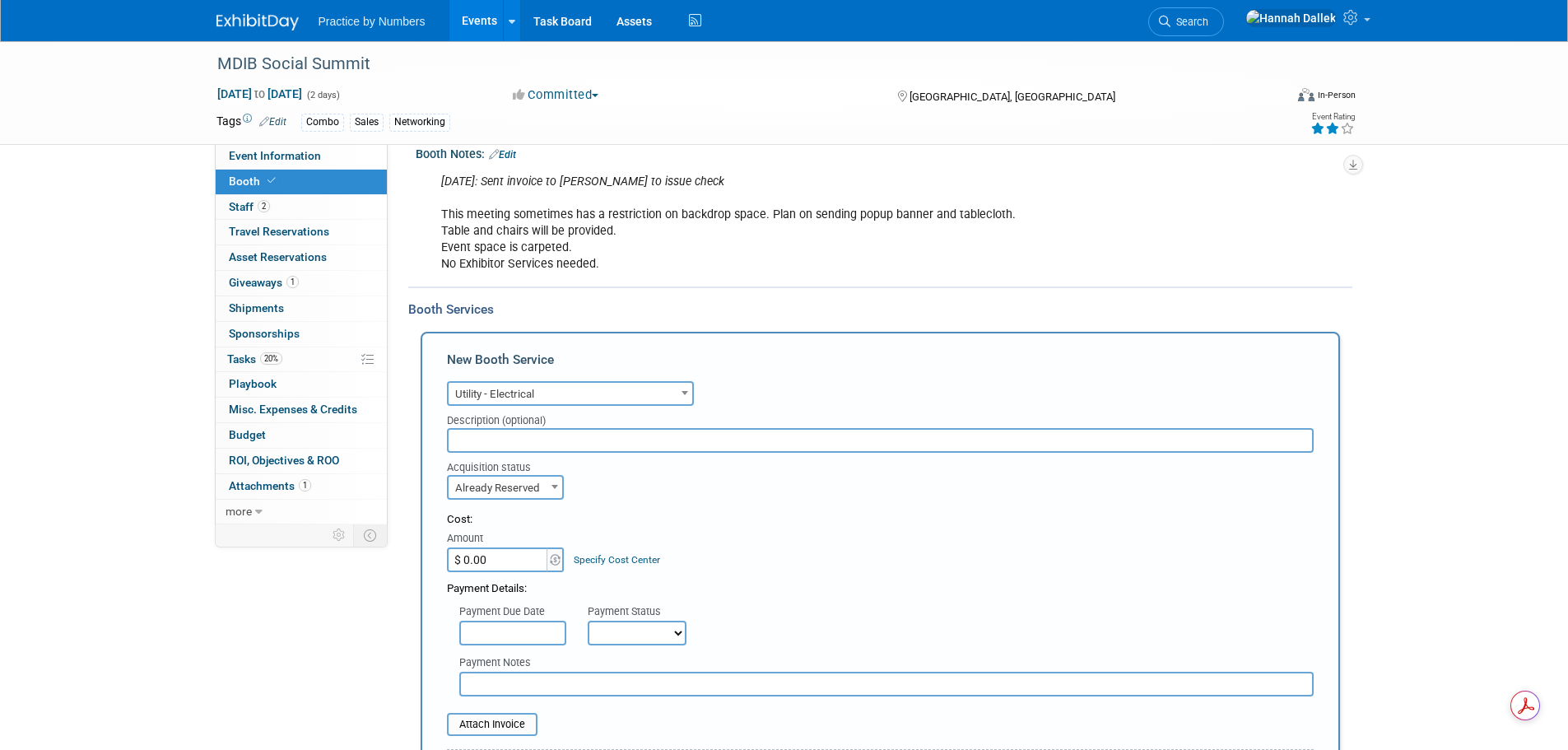
scroll to position [247, 0]
click at [559, 443] on input "text" at bounding box center [881, 439] width 867 height 24
paste input "1 x 5 Amp Single Phase Service"
type input "1 x 5 Amp Single Phase Service"
click at [502, 557] on input "$ 0.00" at bounding box center [498, 558] width 103 height 24
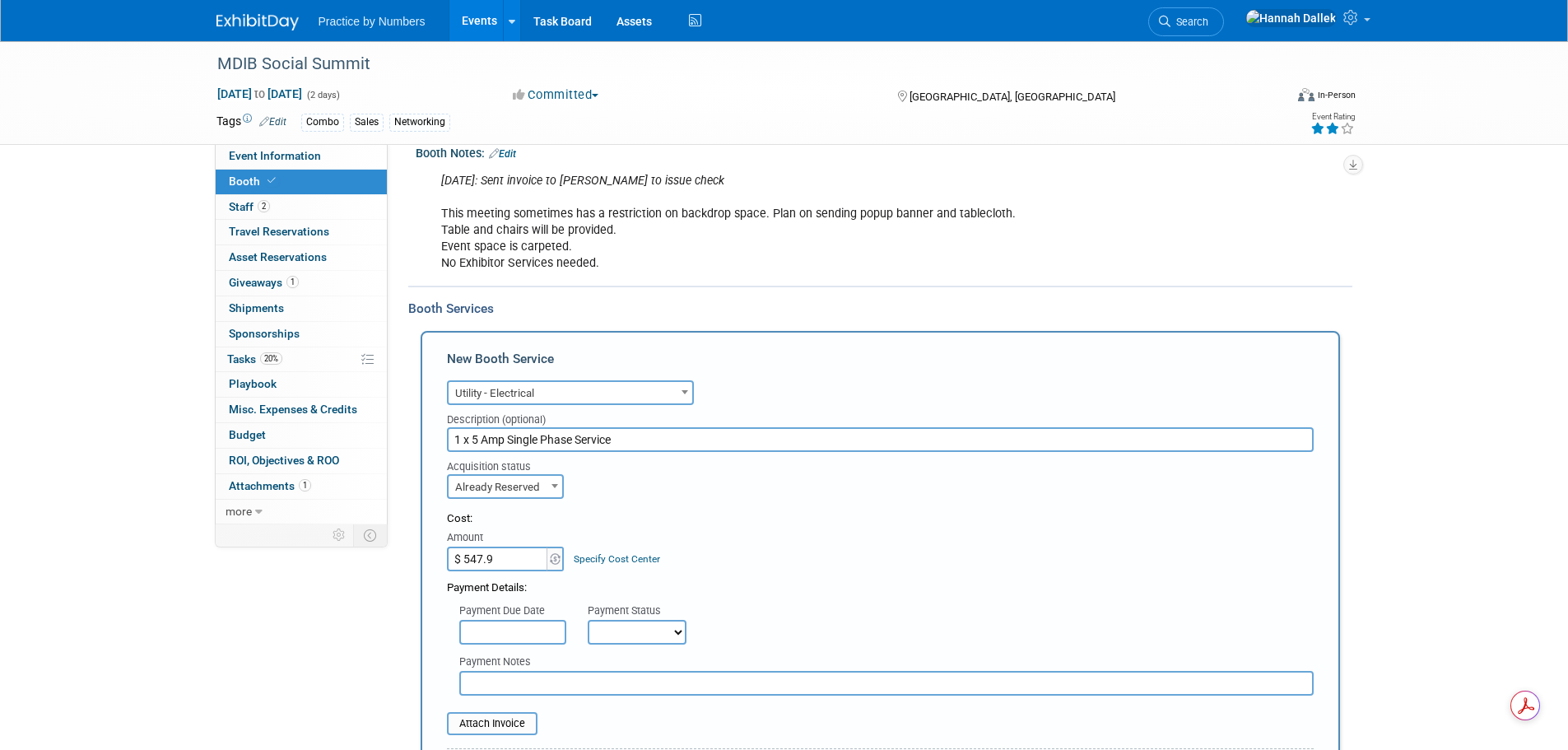
type input "$ 547.94"
click at [598, 630] on select "Not Paid Yet Partially Paid Paid in Full" at bounding box center [636, 632] width 99 height 24
select select "1"
click at [587, 620] on select "Not Paid Yet Partially Paid Paid in Full" at bounding box center [636, 632] width 99 height 24
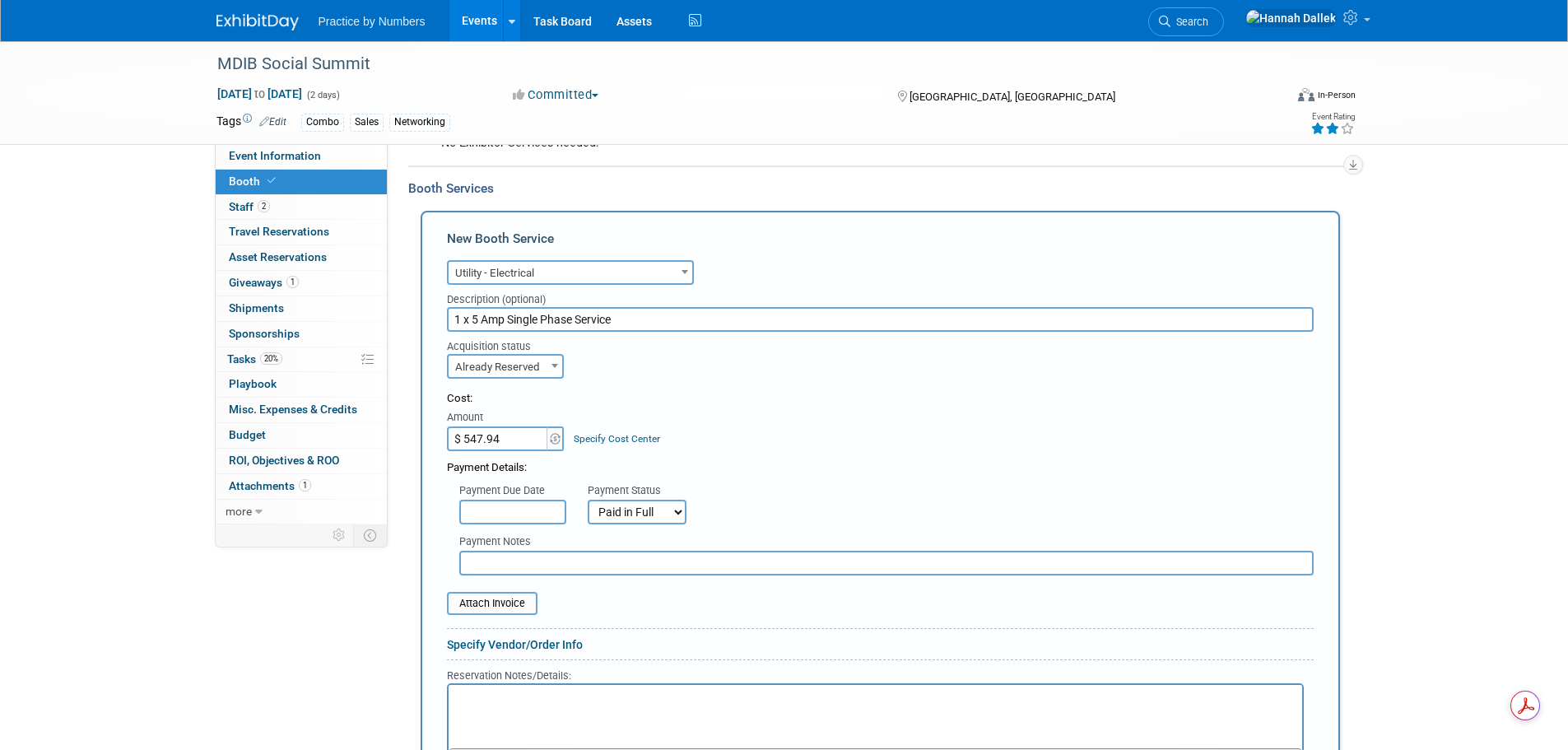
scroll to position [411, 0]
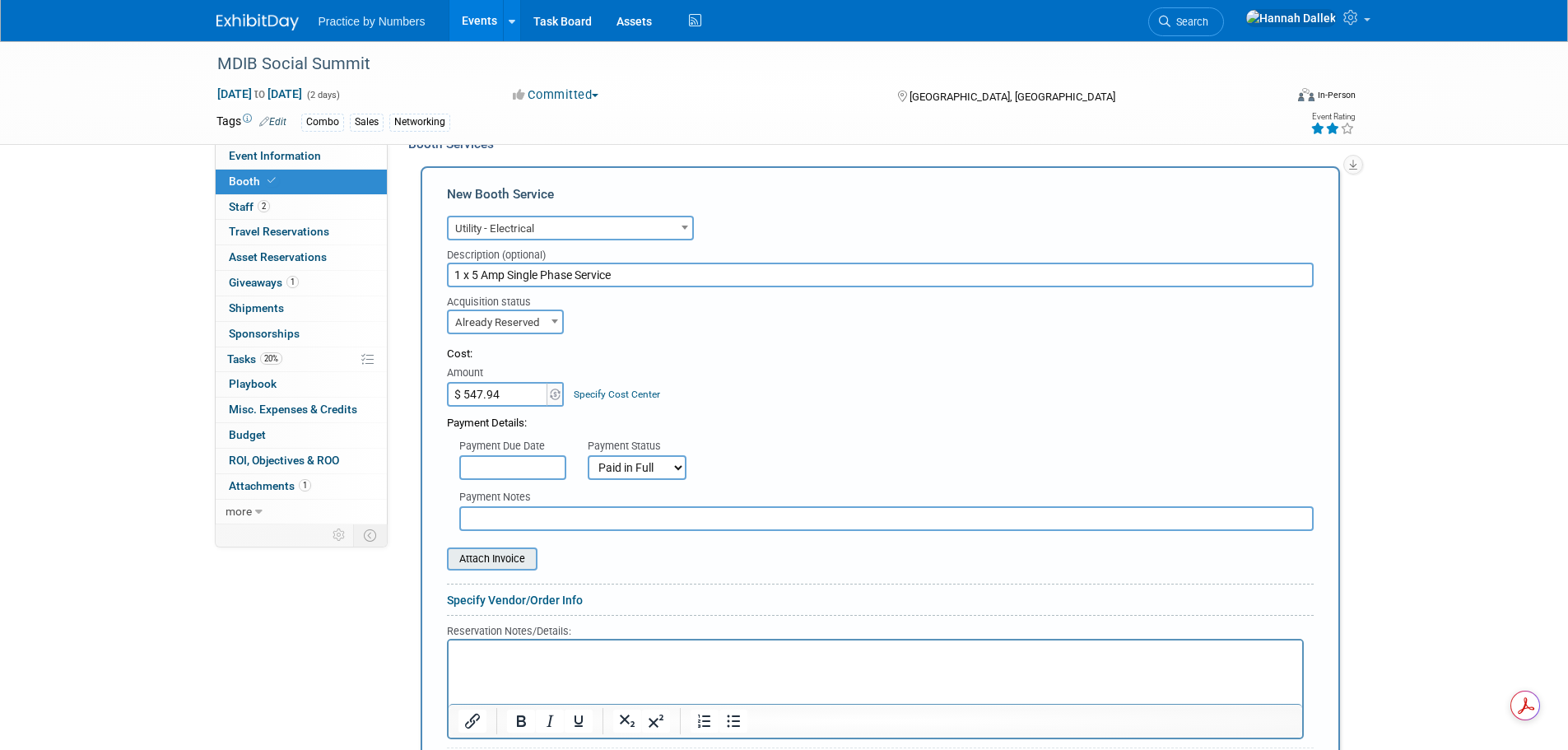
click at [492, 569] on input "file" at bounding box center [438, 559] width 196 height 20
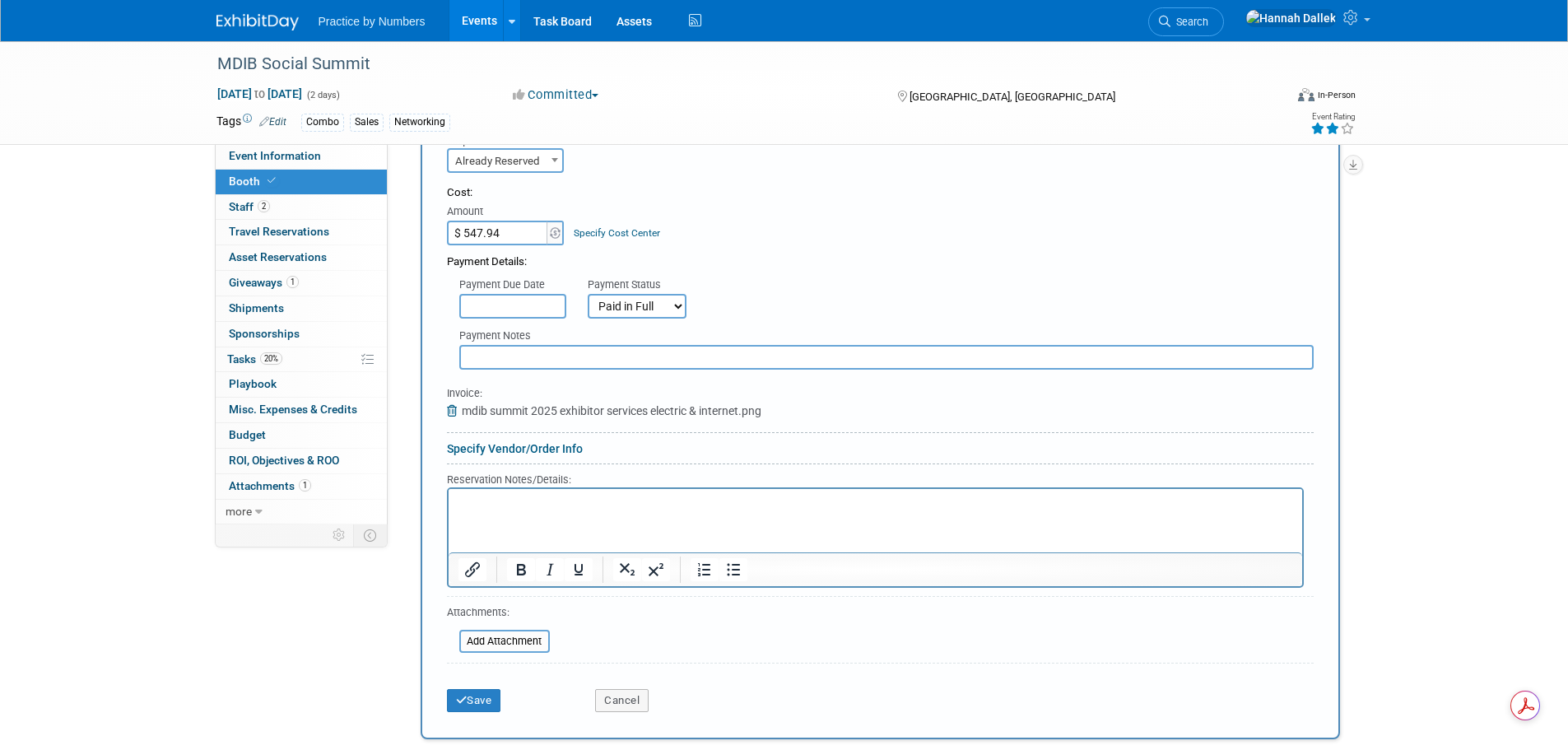
scroll to position [577, 0]
click at [498, 503] on p "Rich Text Area. Press ALT-0 for help." at bounding box center [875, 500] width 835 height 16
click at [512, 443] on link "Specify Vendor/Order Info" at bounding box center [515, 445] width 136 height 13
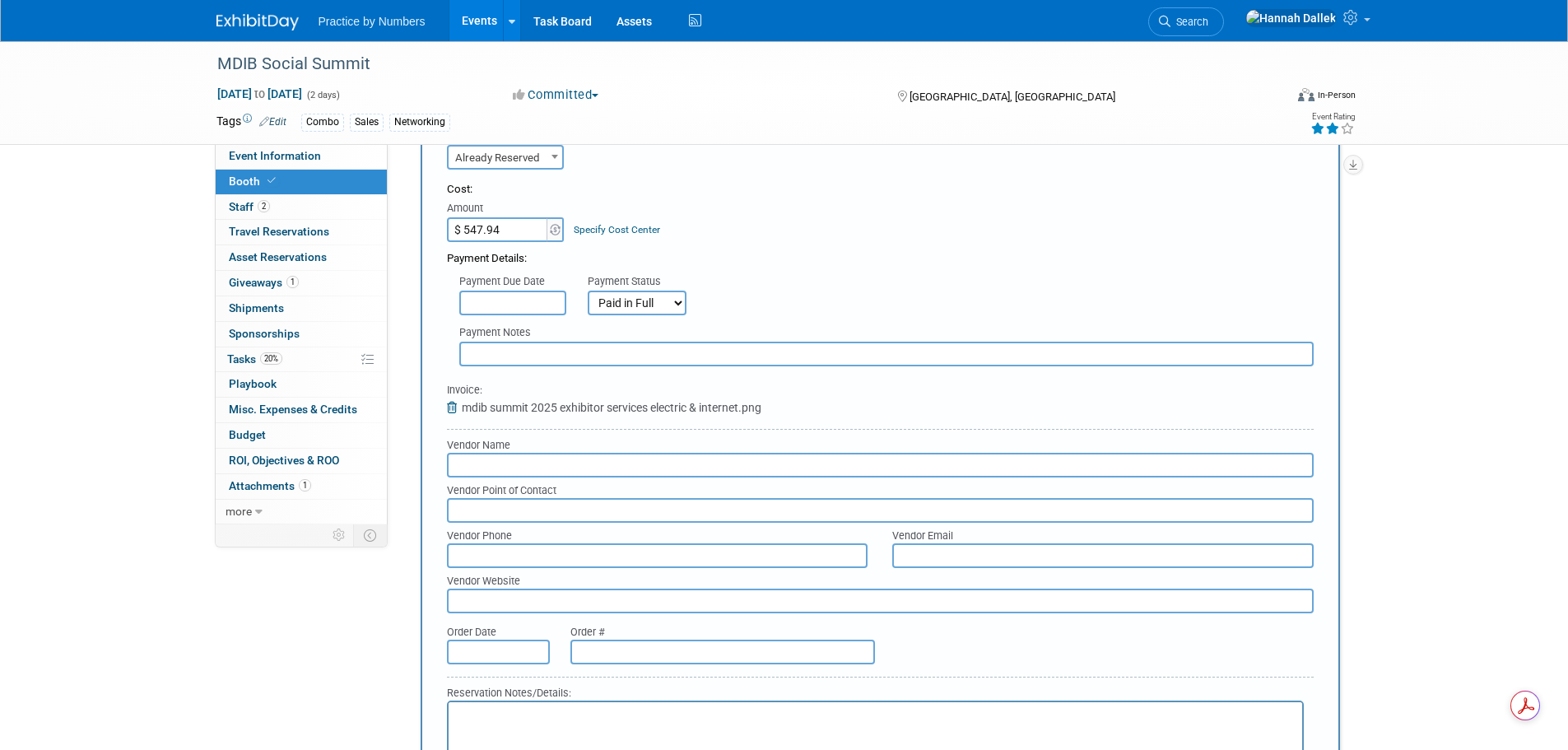
click at [458, 659] on input "text" at bounding box center [498, 651] width 103 height 24
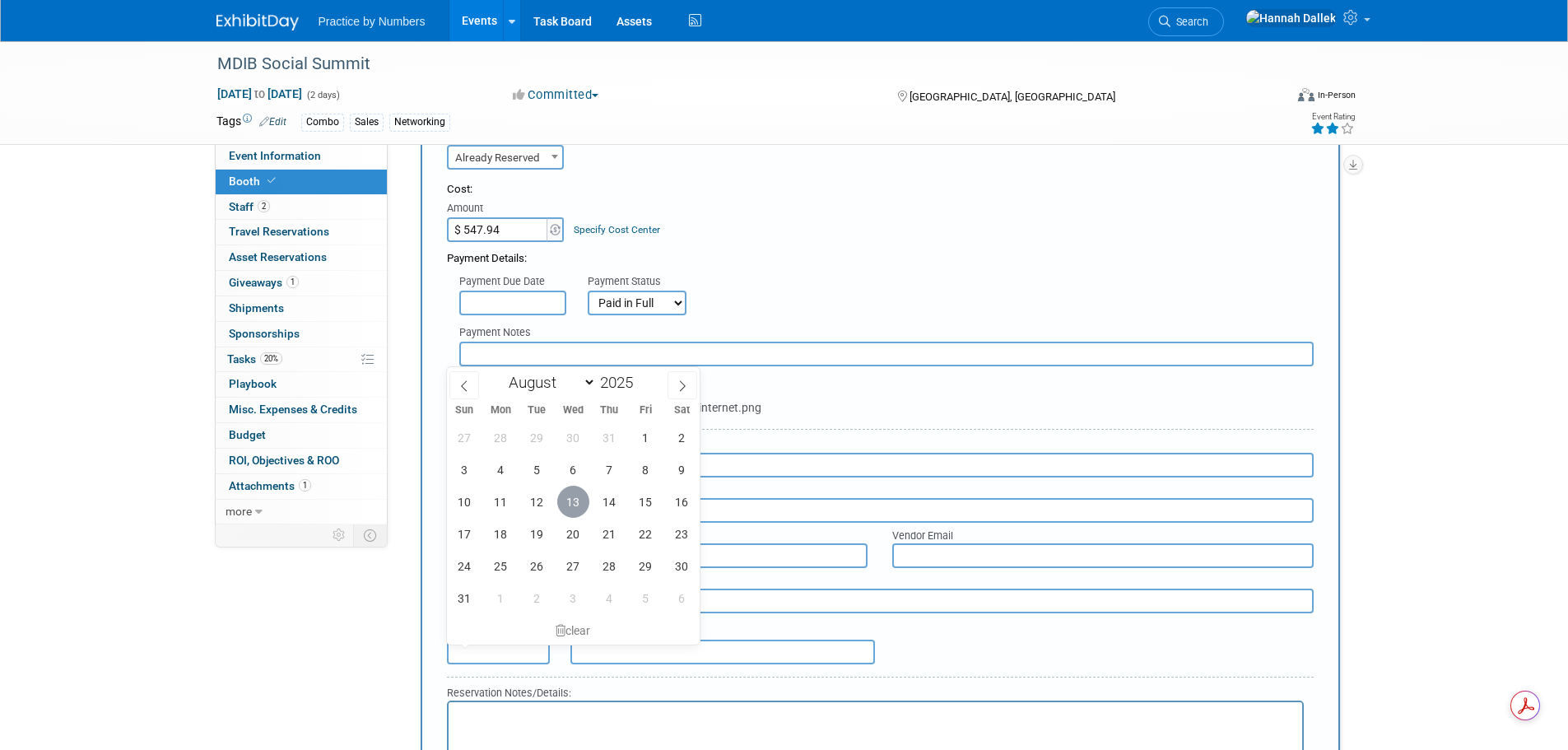
click at [570, 500] on span "13" at bounding box center [573, 501] width 32 height 32
type input "Aug 13, 2025"
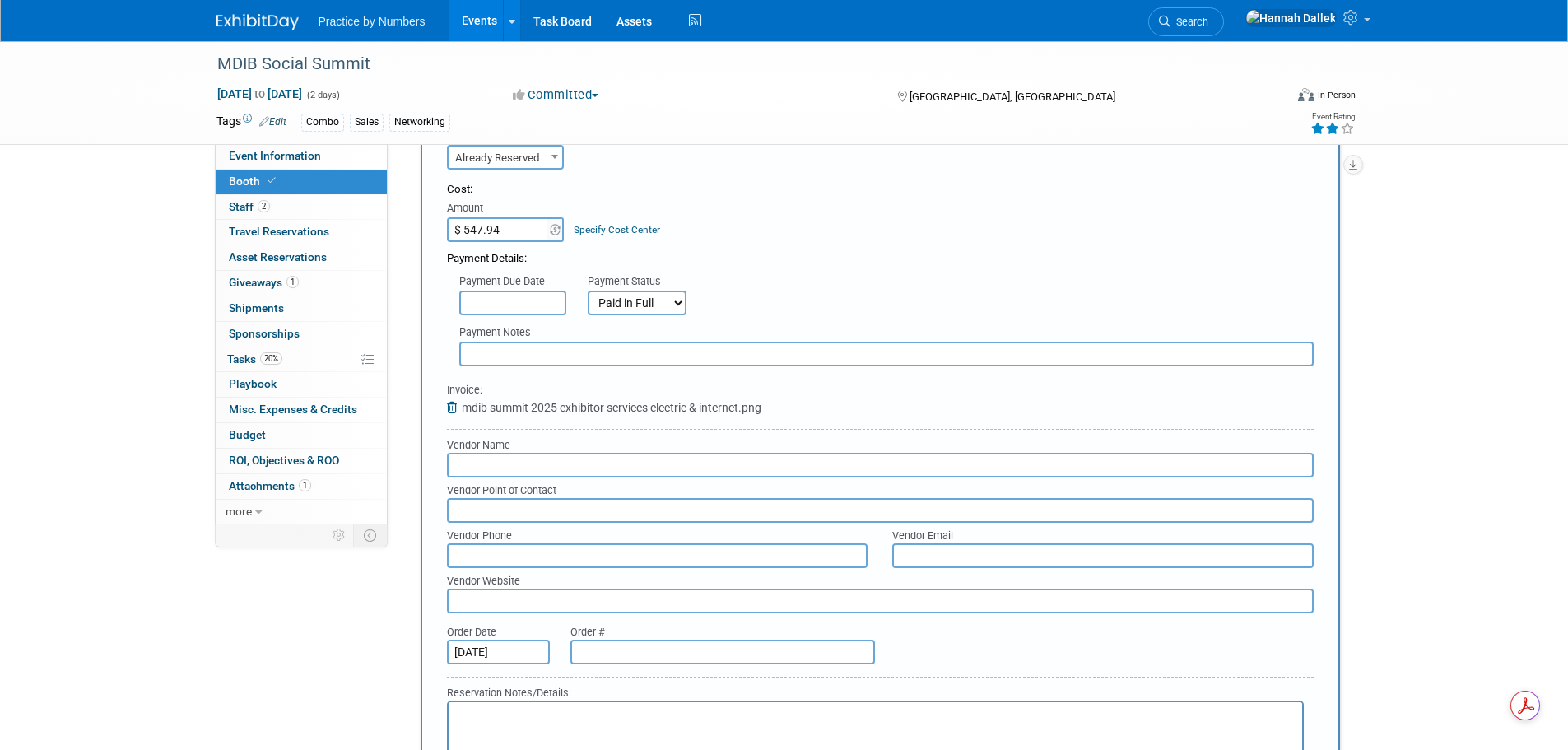
click at [601, 655] on input "text" at bounding box center [722, 651] width 304 height 24
paste input "ECOM-000414851"
type input "ECOM-000414851"
click at [976, 646] on div "Order Date Aug 13, 2025 Order # ECOM-000414851" at bounding box center [880, 644] width 892 height 51
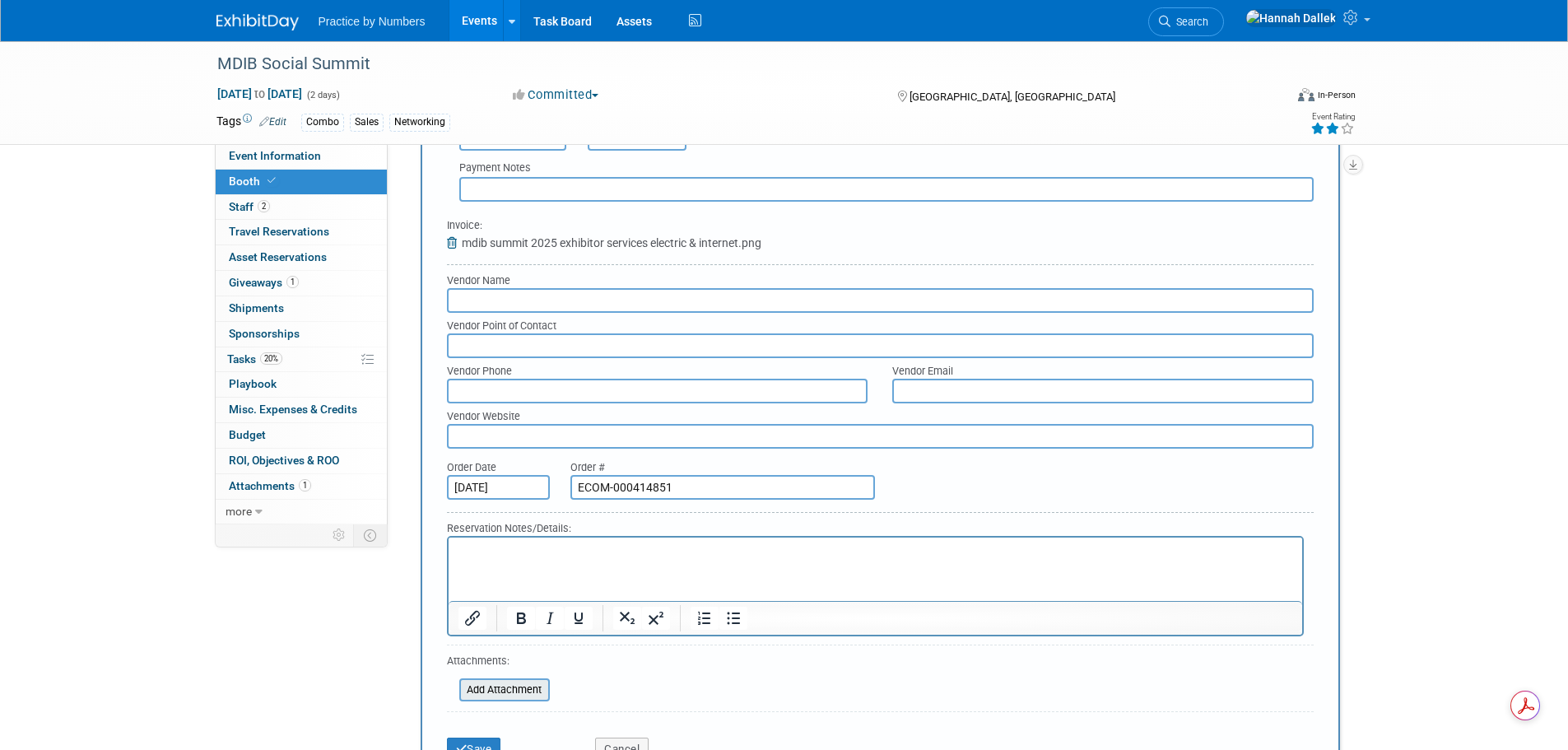
scroll to position [823, 0]
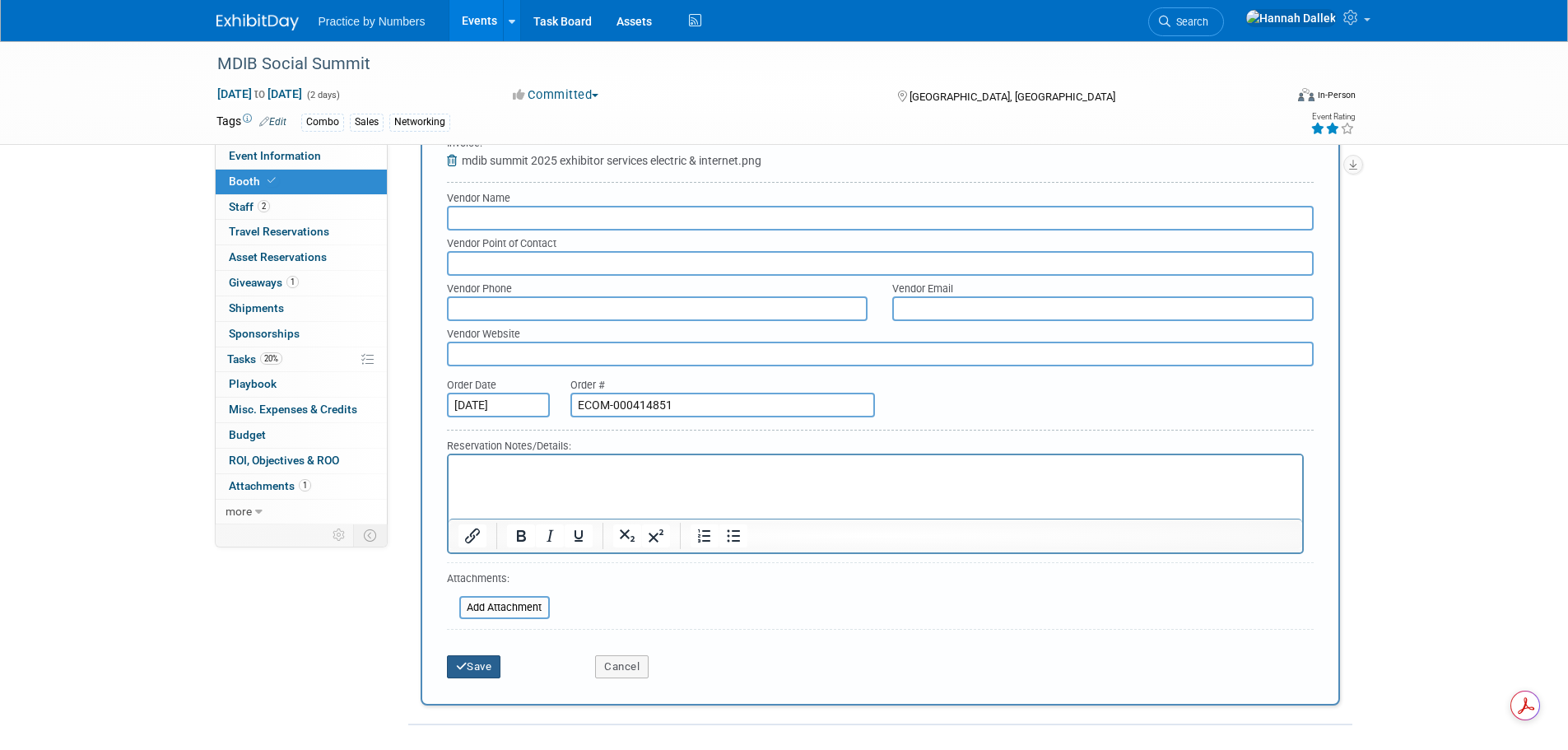
click at [486, 664] on button "Save" at bounding box center [475, 667] width 55 height 23
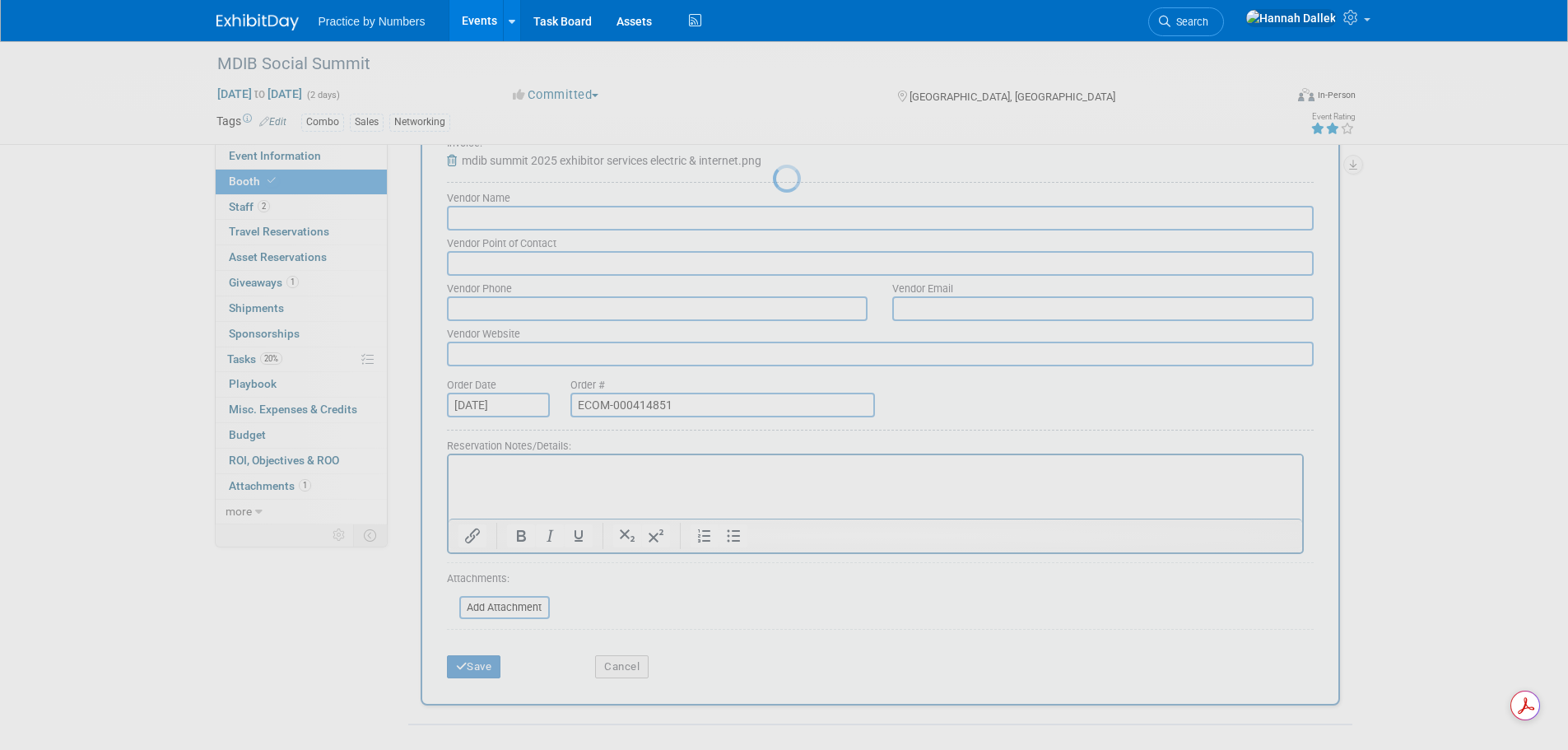
scroll to position [252, 0]
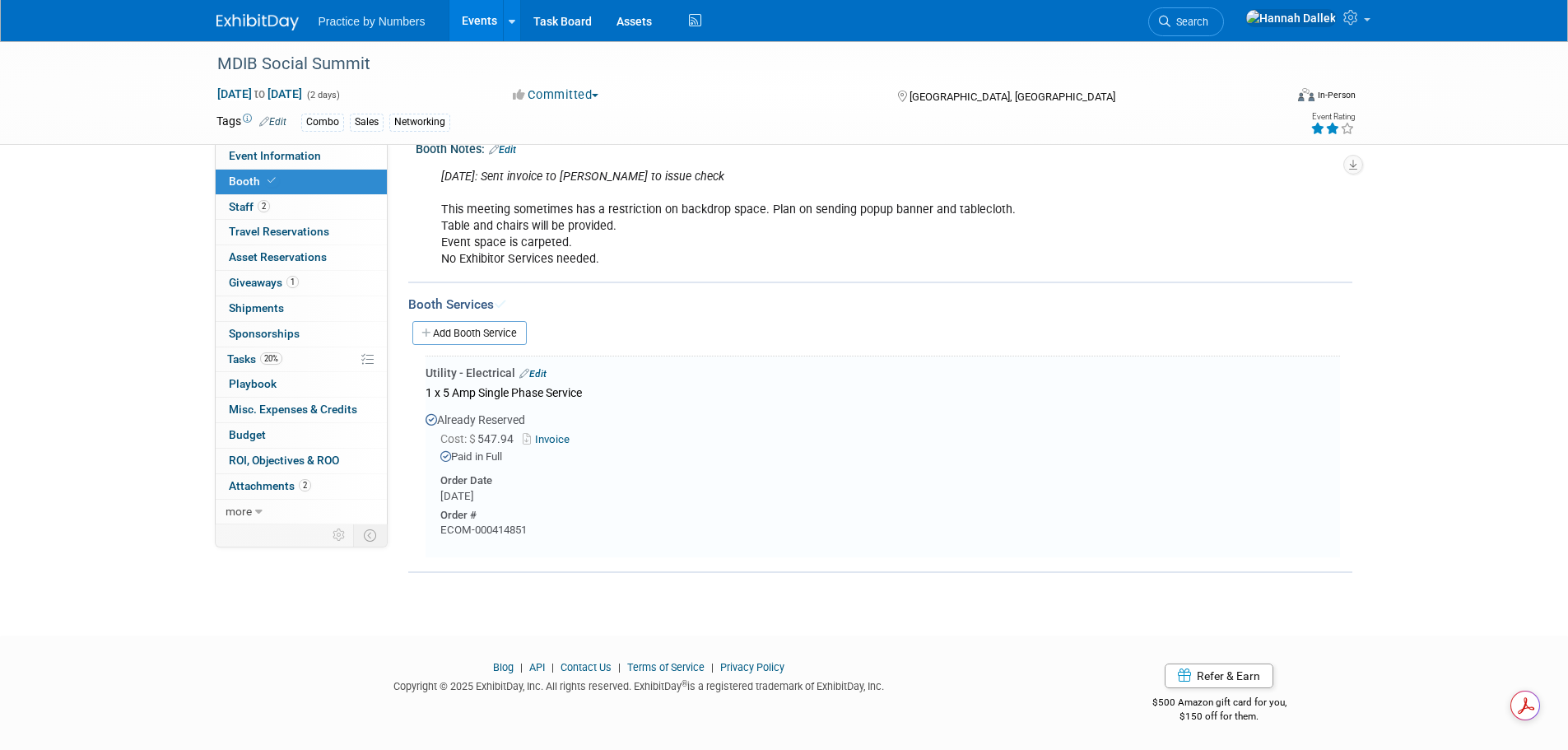
click at [544, 372] on link "Edit" at bounding box center [533, 374] width 27 height 12
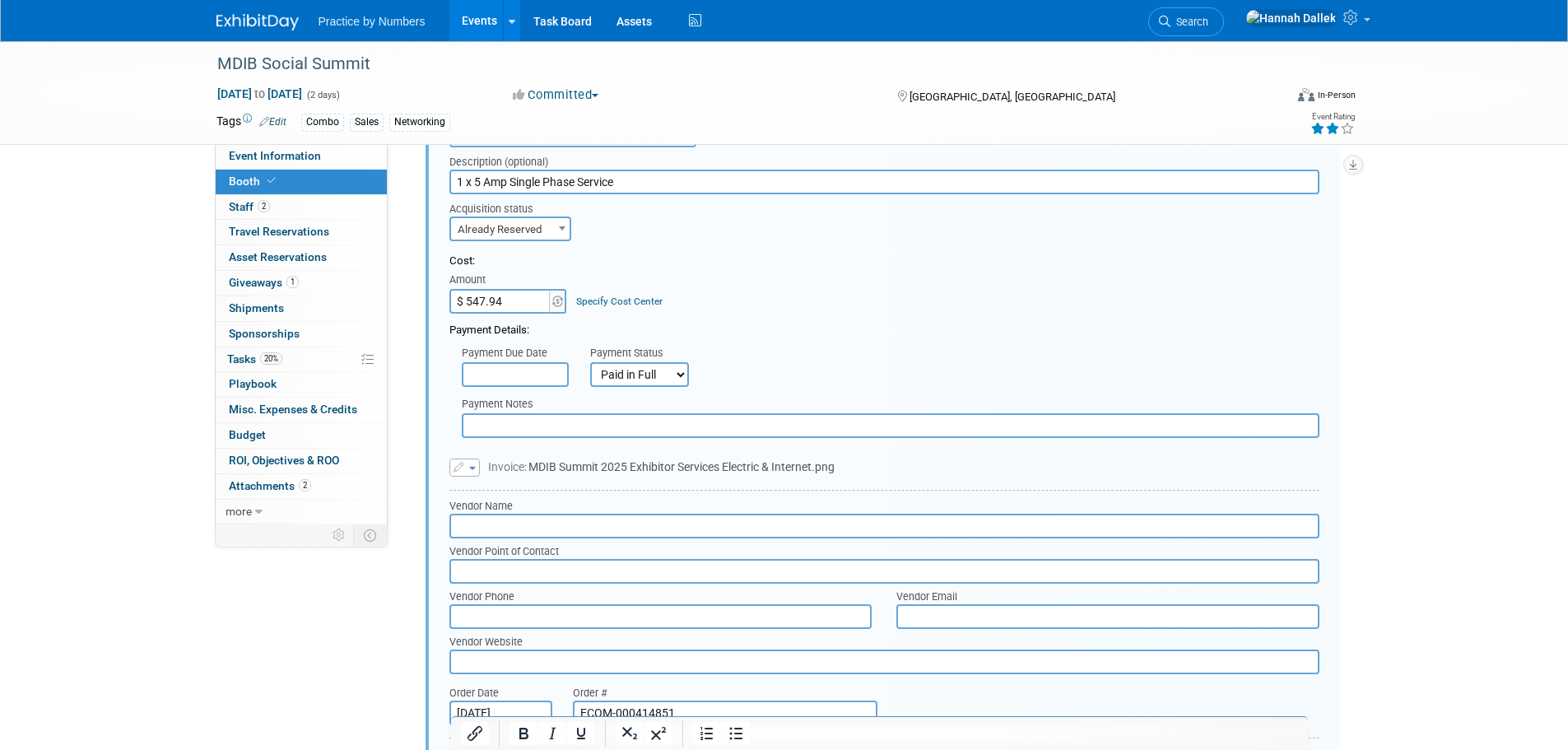
scroll to position [832, 0]
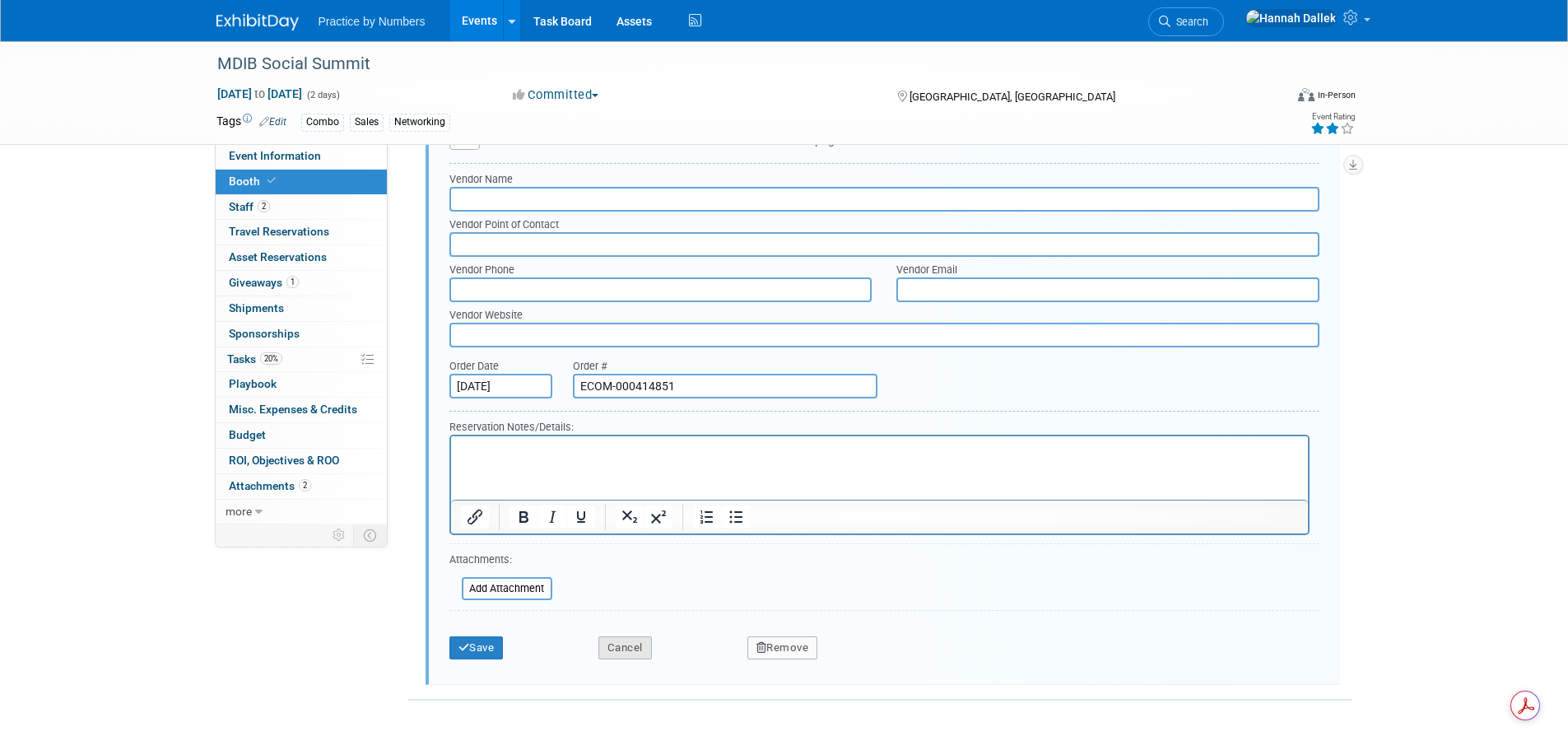
click at [642, 645] on button "Cancel" at bounding box center [624, 648] width 54 height 23
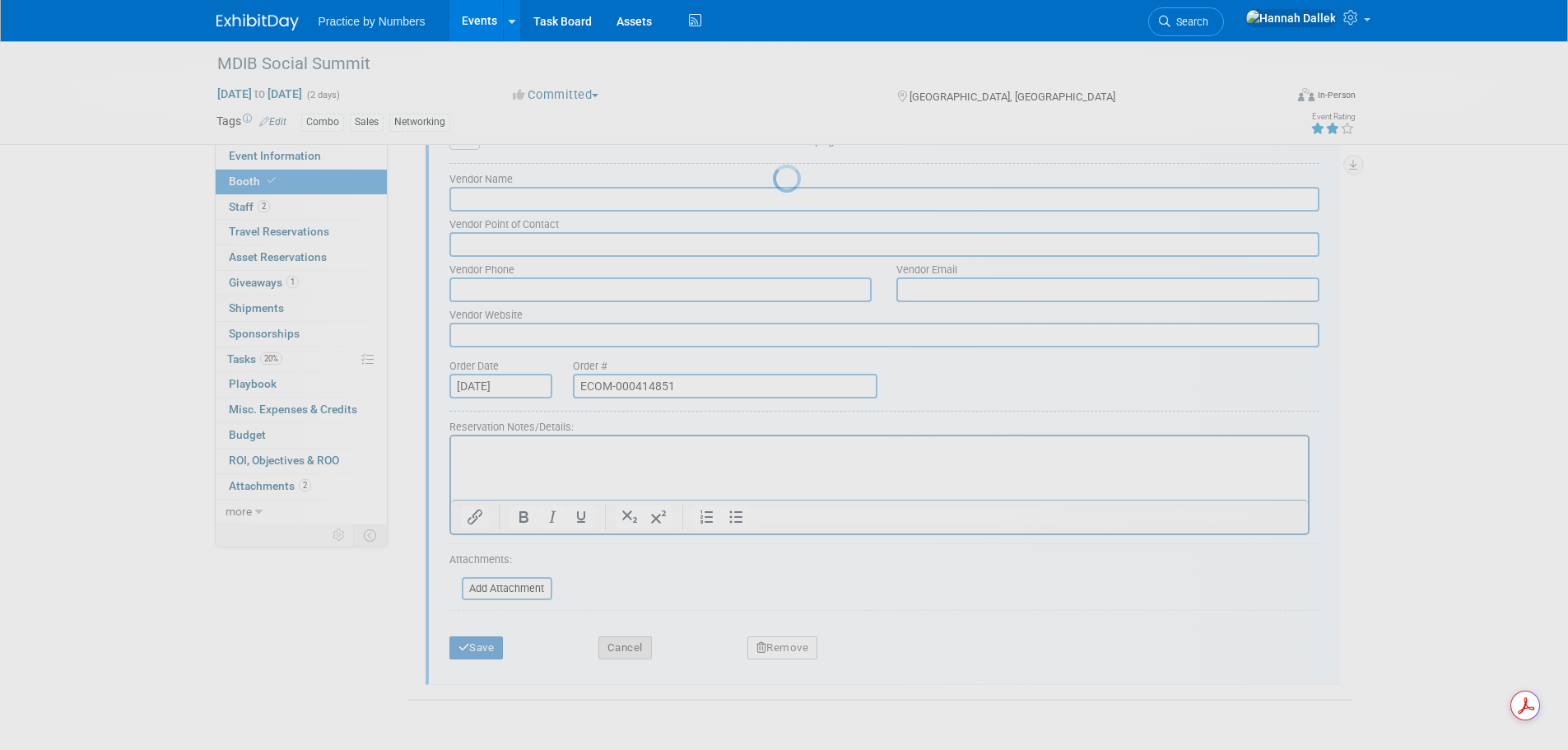
scroll to position [252, 0]
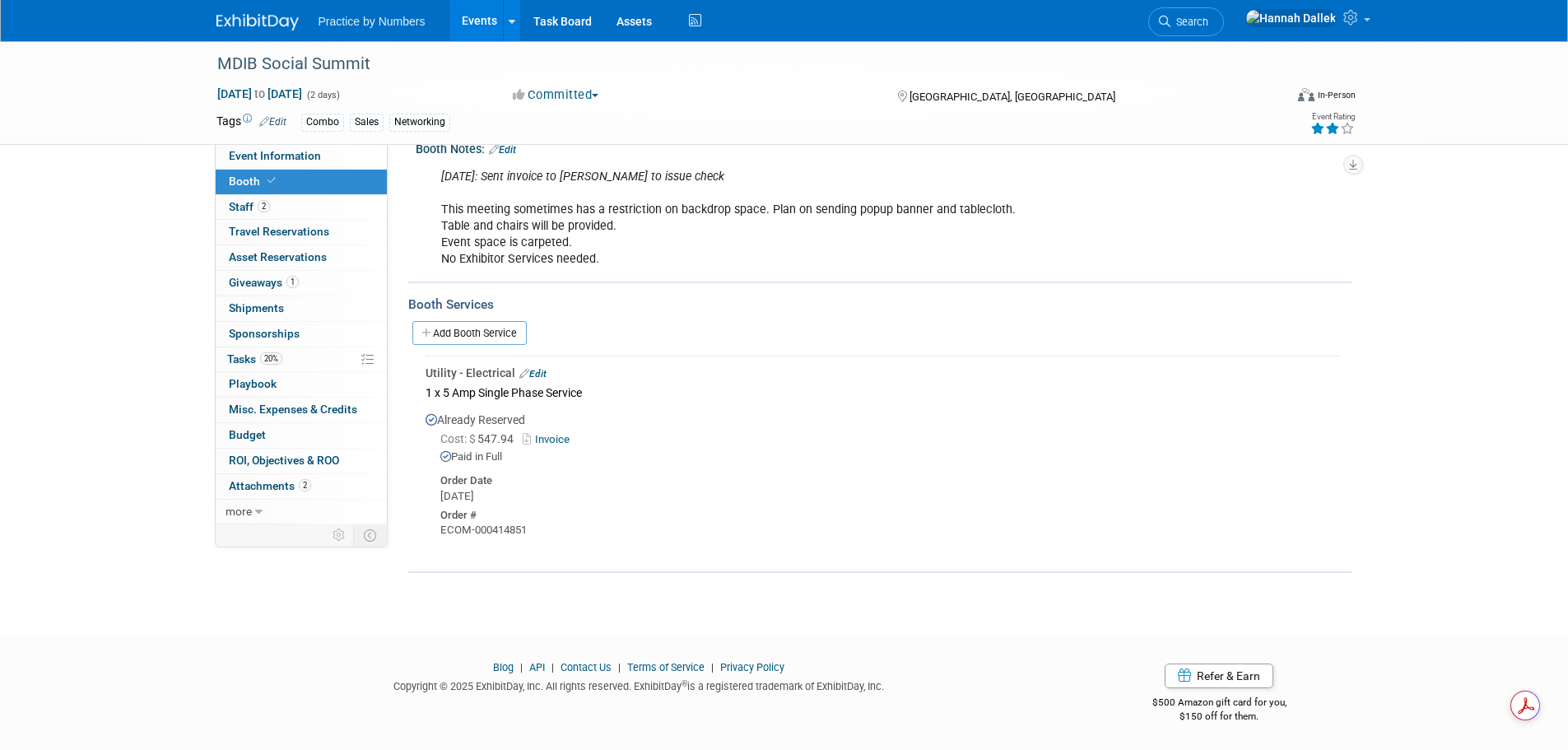
drag, startPoint x: 593, startPoint y: 393, endPoint x: 479, endPoint y: 383, distance: 114.4
click at [479, 383] on div "1 x 5 Amp Single Phase Service" at bounding box center [883, 392] width 914 height 23
click at [436, 336] on link "Add Booth Service" at bounding box center [469, 333] width 115 height 23
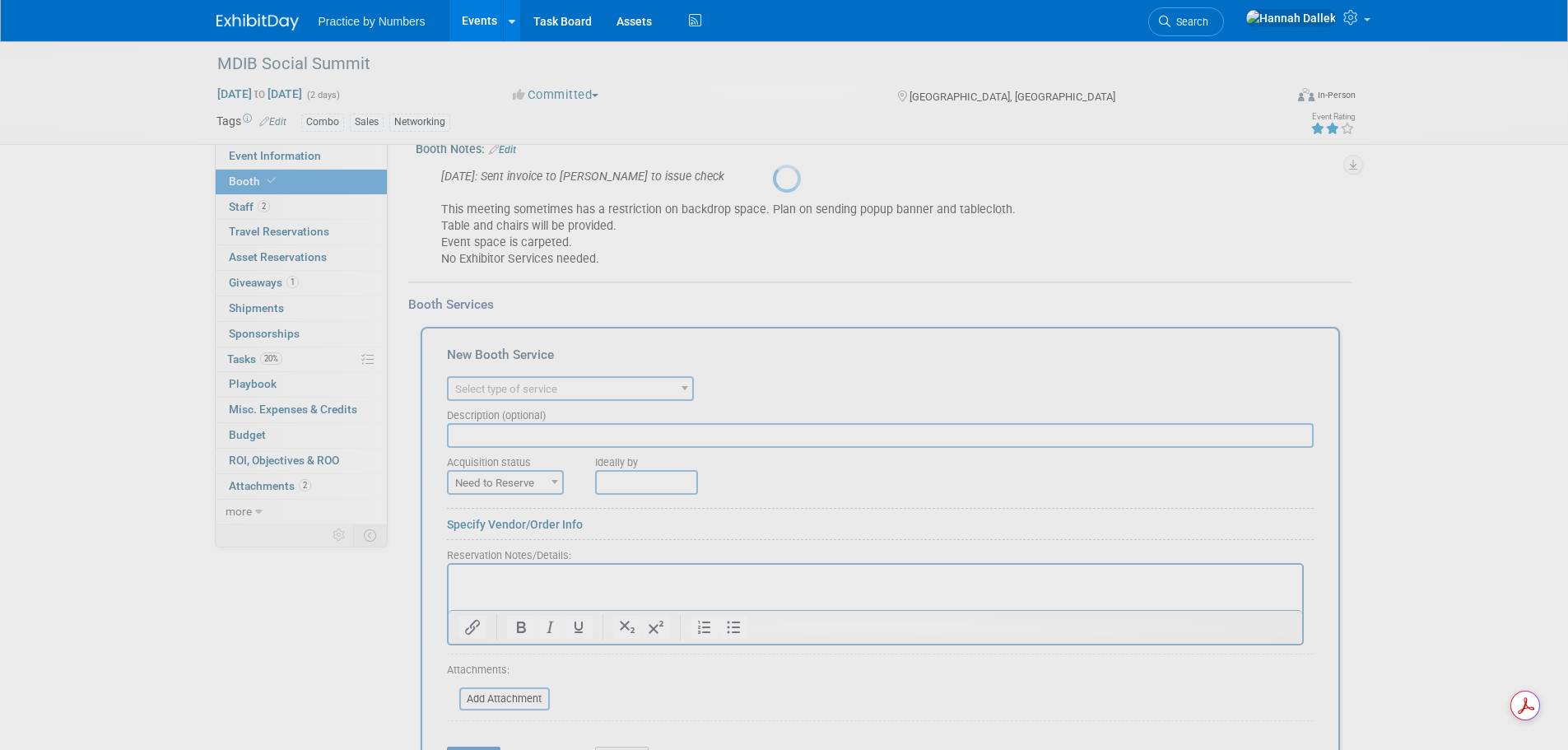
scroll to position [0, 0]
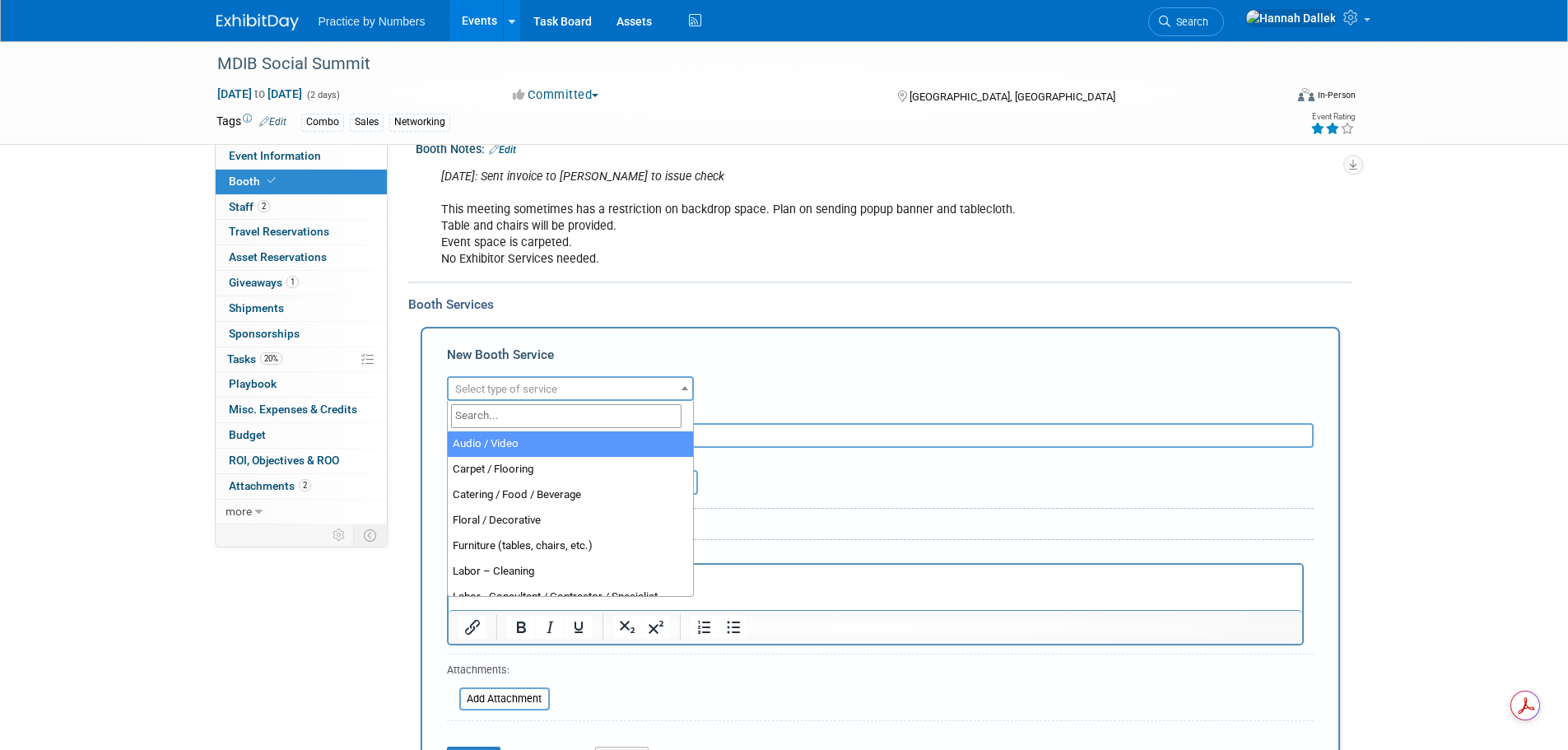
click at [499, 394] on span "Select type of service" at bounding box center [506, 389] width 102 height 13
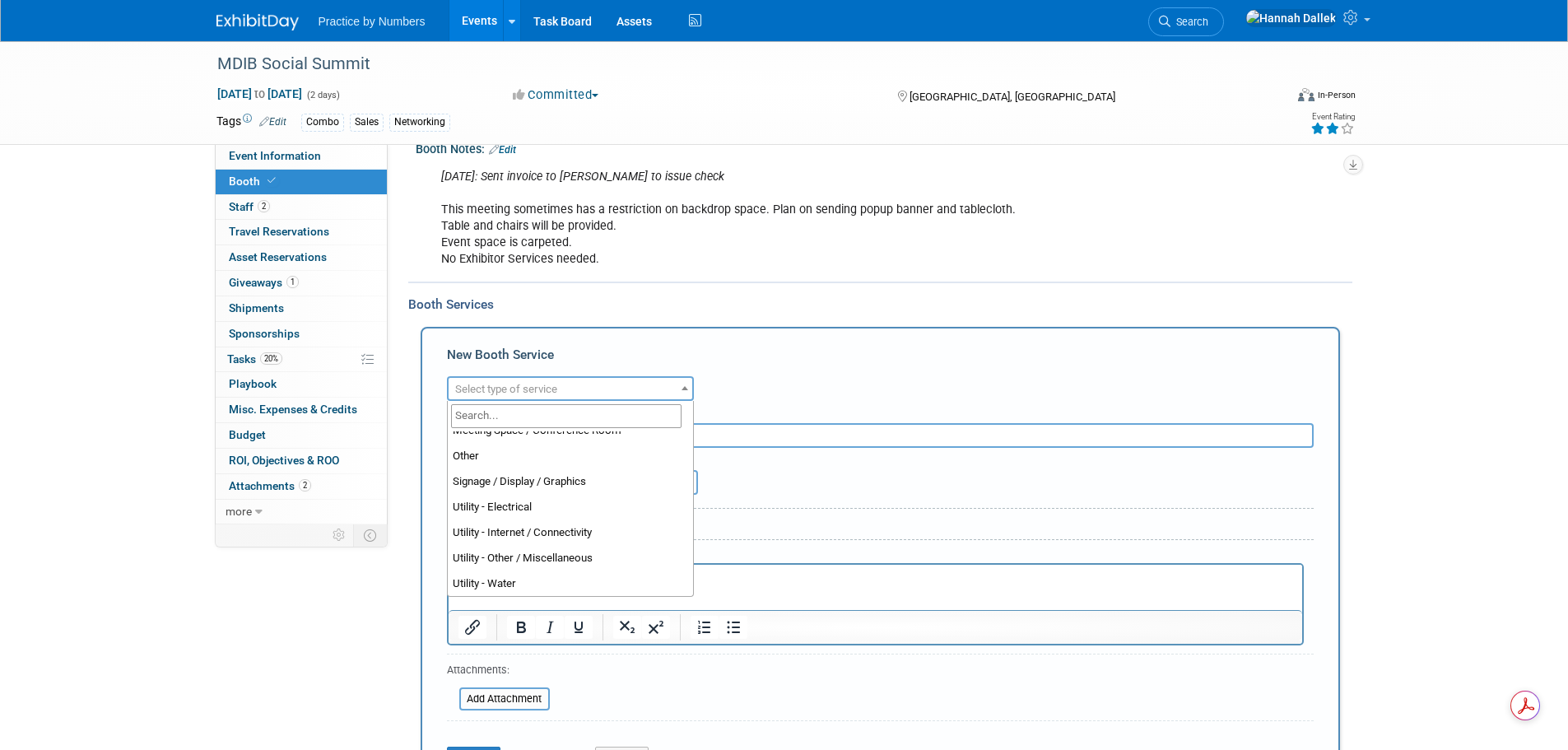
scroll to position [422, 0]
select select "18"
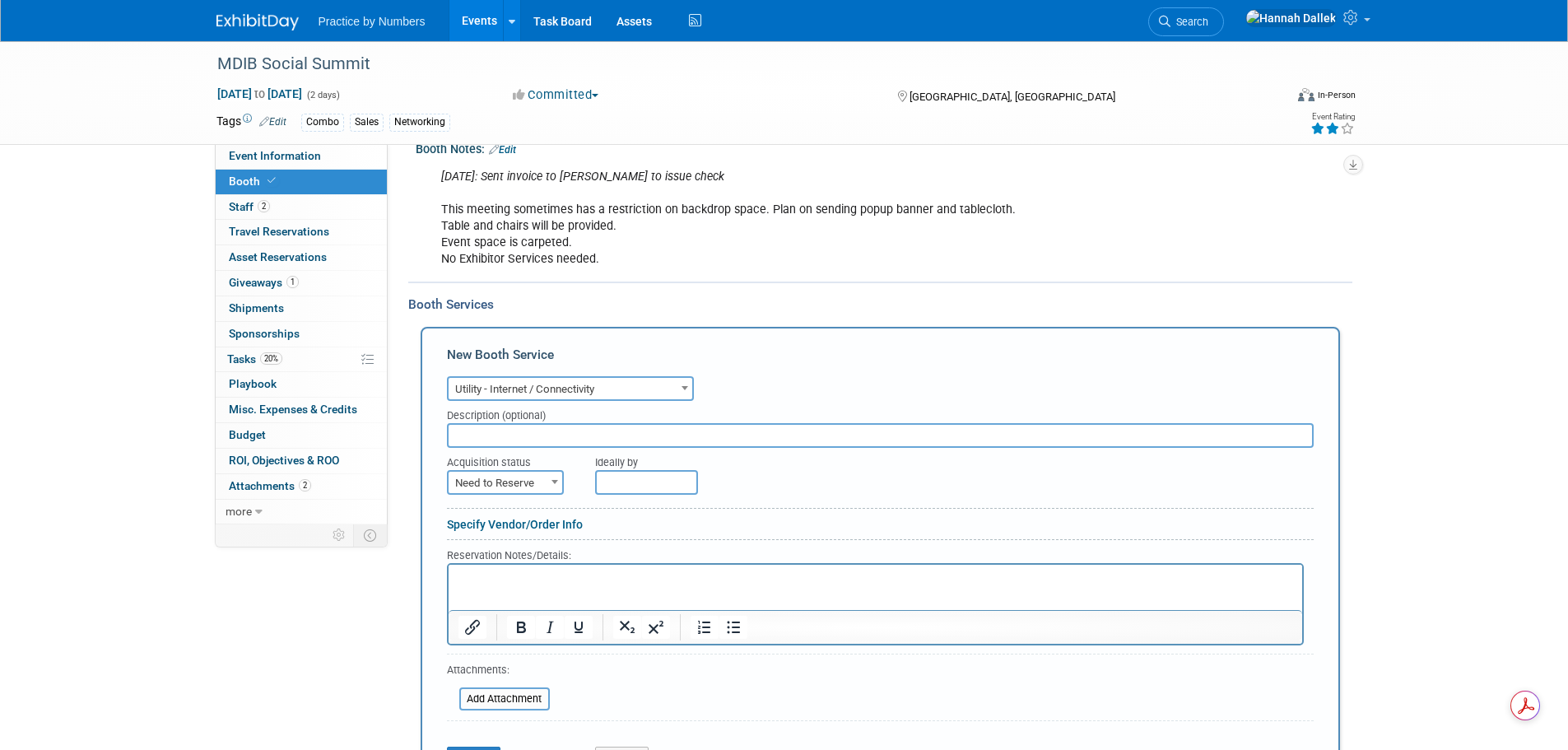
click at [485, 435] on input "text" at bounding box center [881, 435] width 867 height 24
click at [555, 519] on link "Specify Vendor/Order Info" at bounding box center [515, 524] width 136 height 13
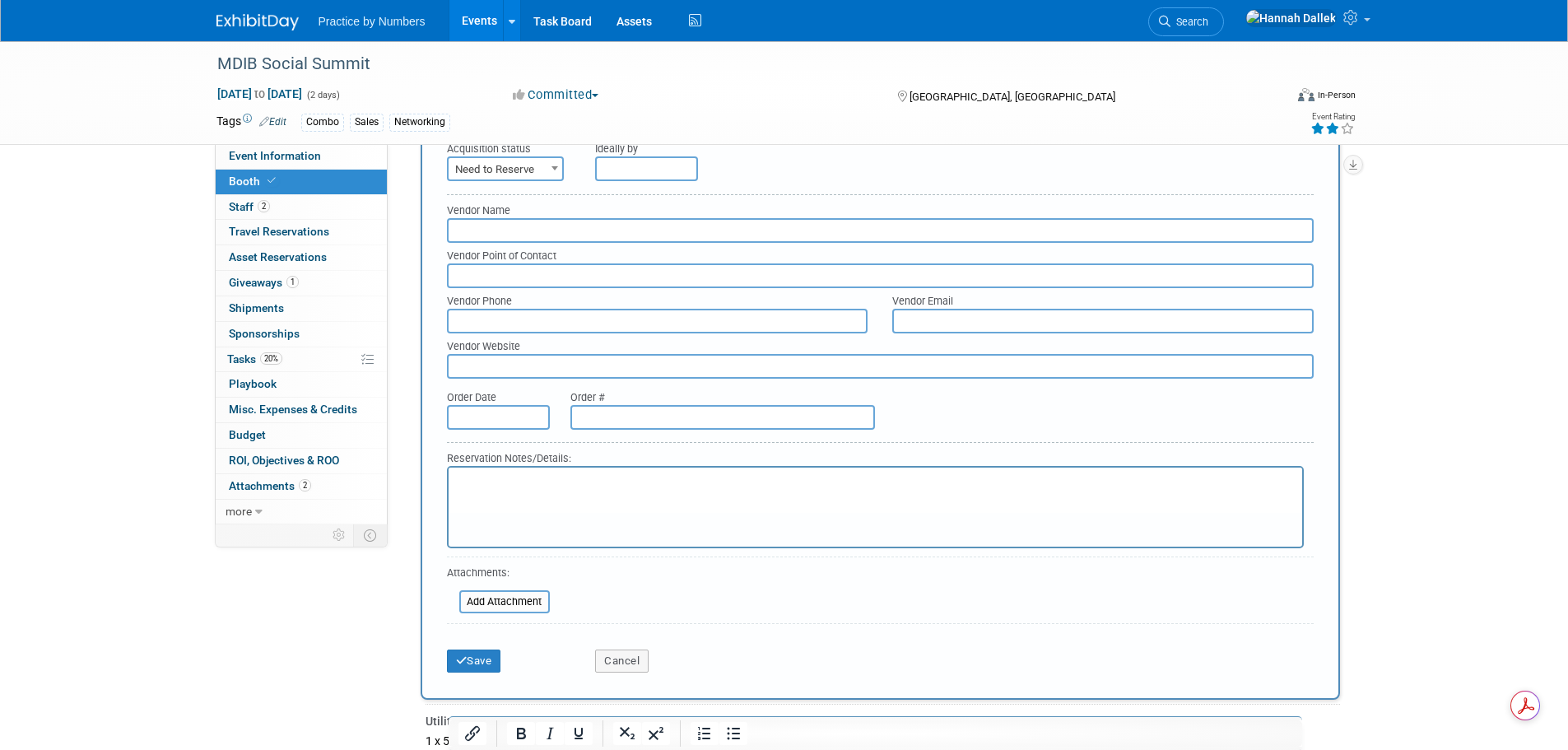
scroll to position [581, 0]
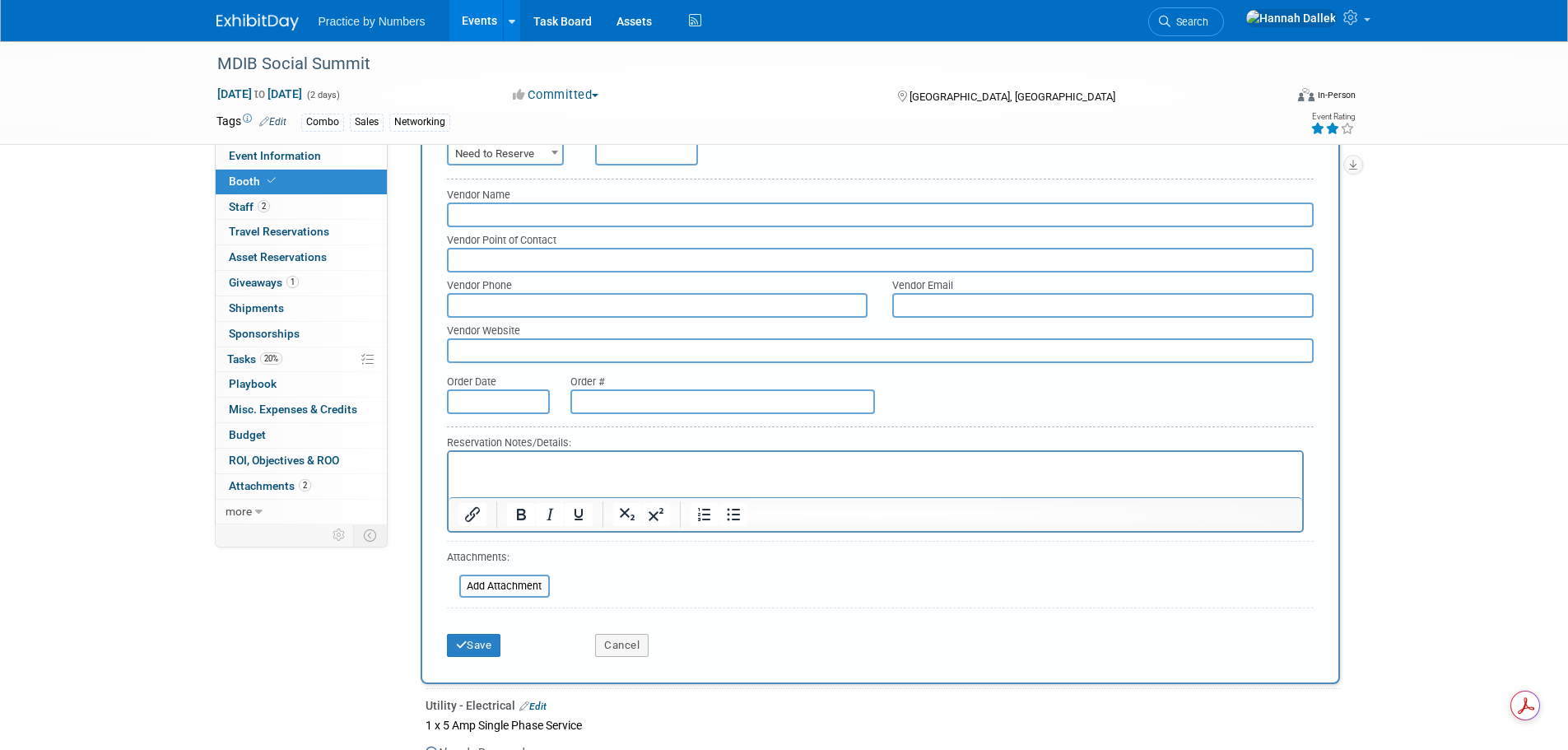
click at [691, 405] on input "text" at bounding box center [722, 401] width 304 height 24
paste input "ECOM-000414851"
type input "ECOM-000414851"
click at [479, 401] on input "text" at bounding box center [498, 401] width 103 height 24
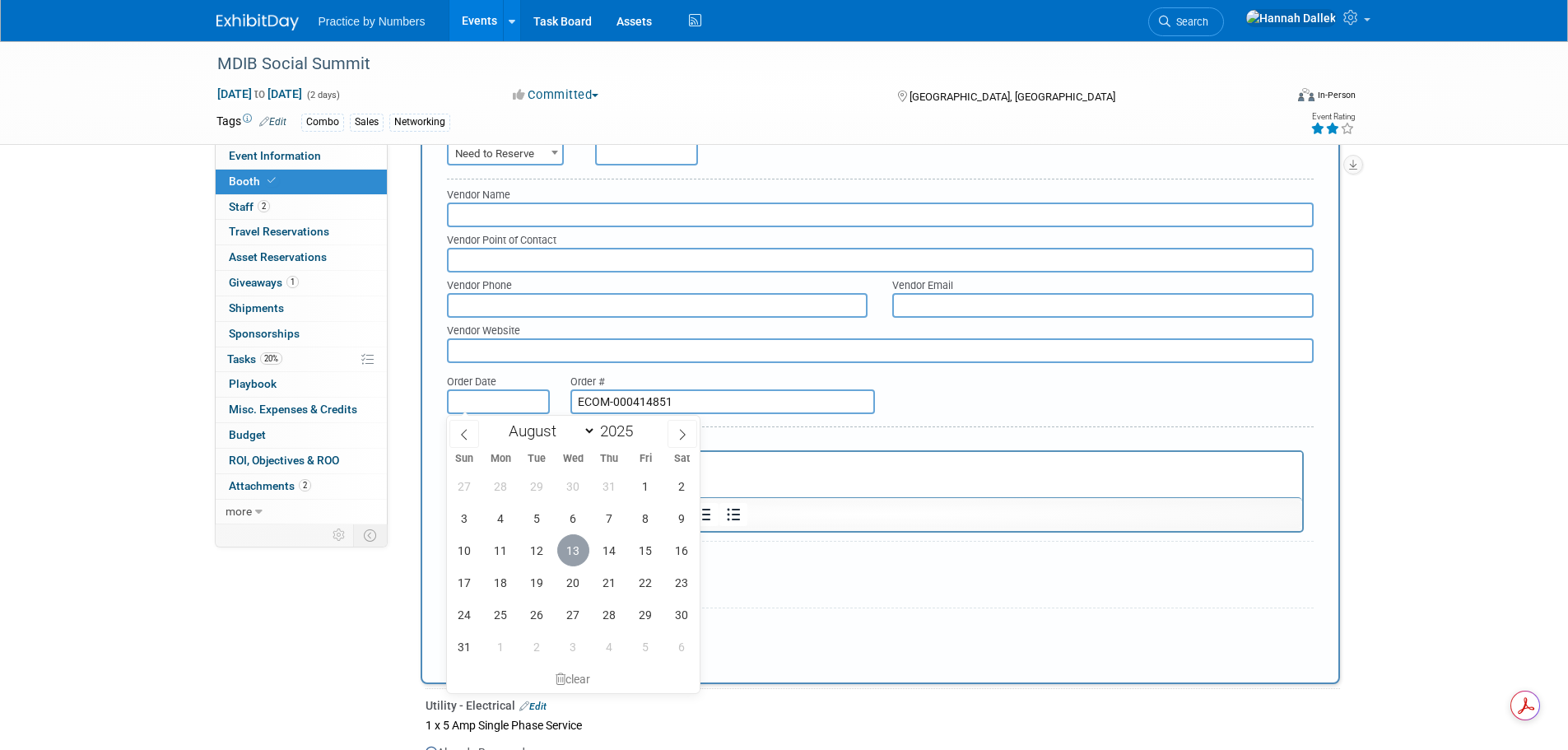
click at [578, 551] on span "13" at bounding box center [573, 550] width 32 height 32
type input "Aug 13, 2025"
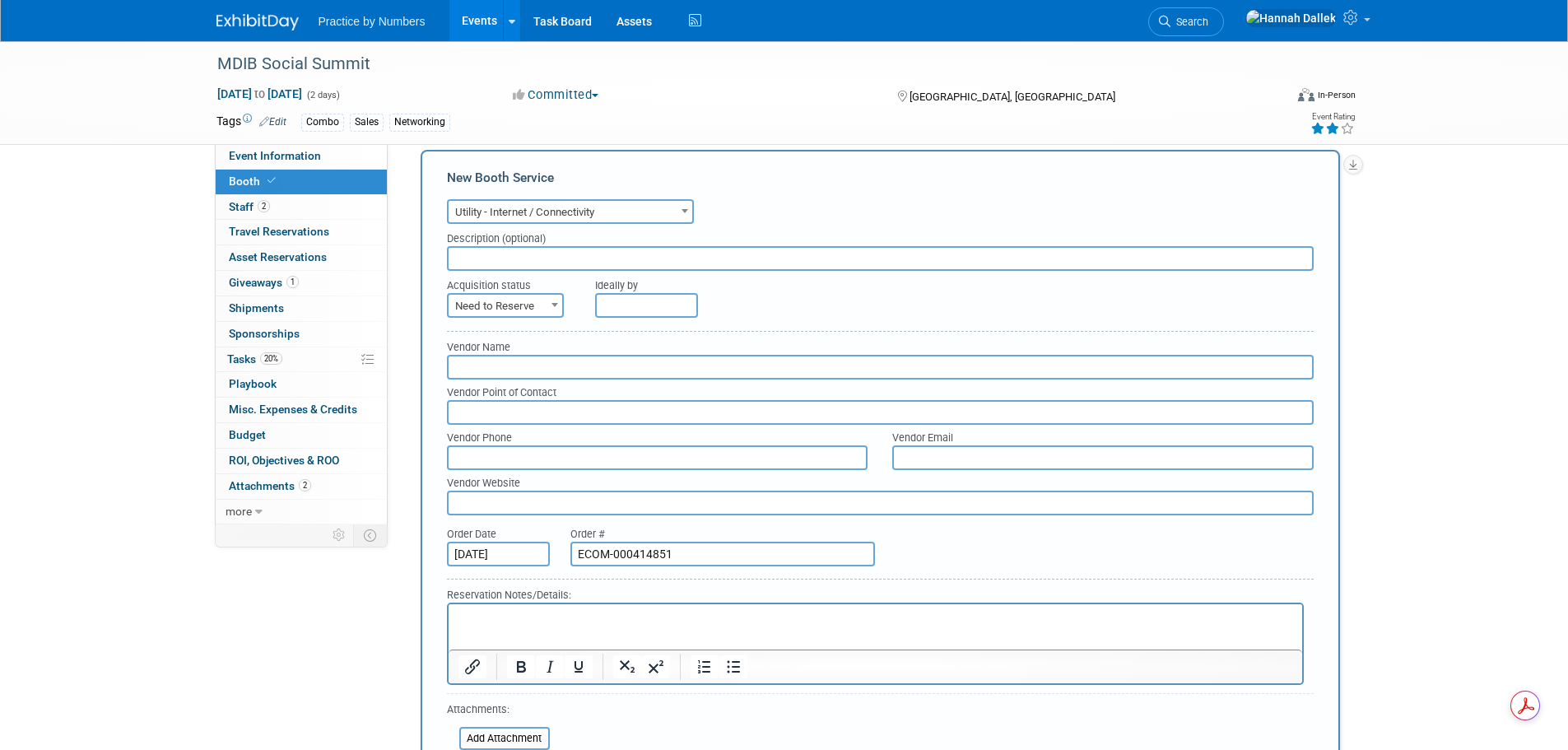
scroll to position [416, 0]
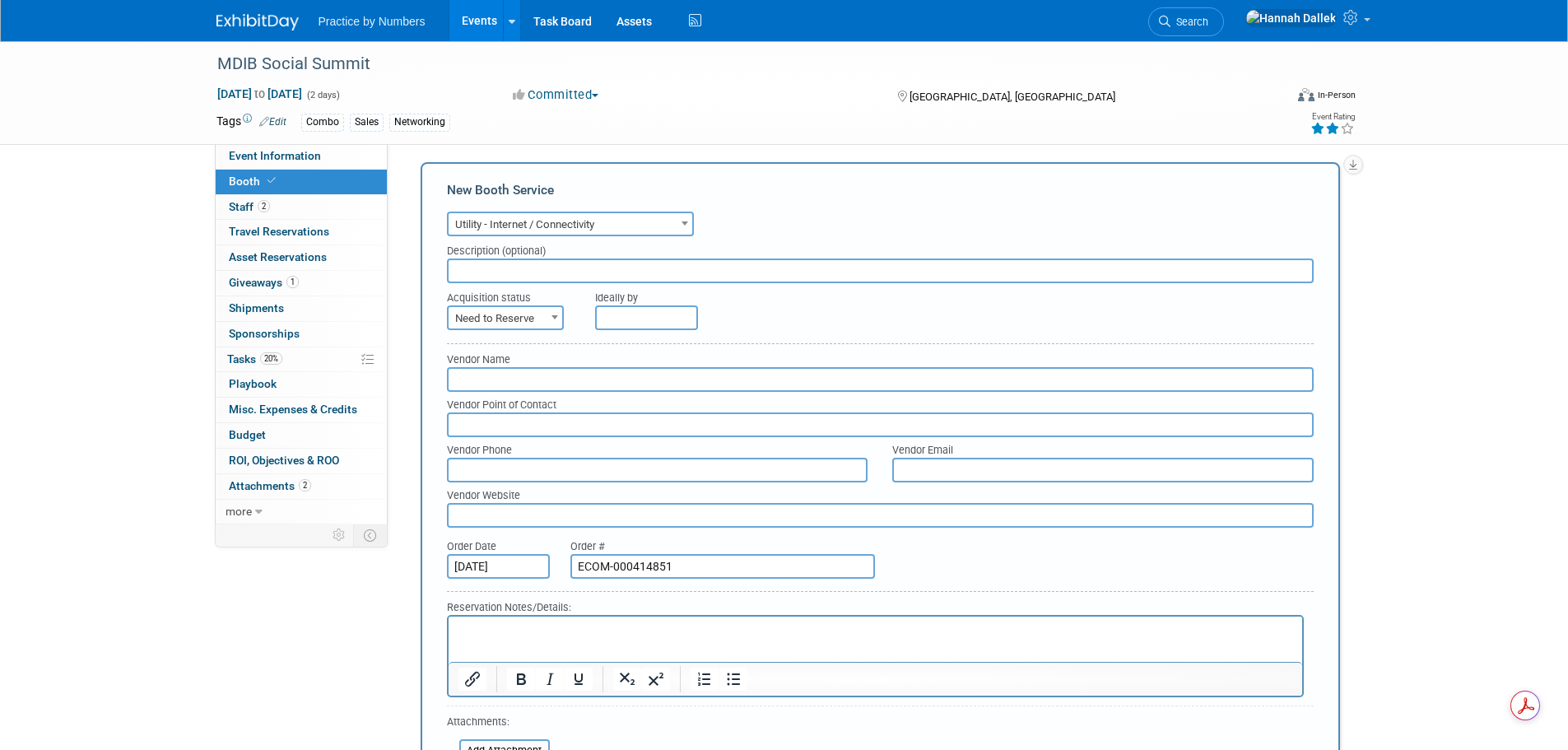
click at [550, 318] on span at bounding box center [554, 317] width 17 height 22
select select "2"
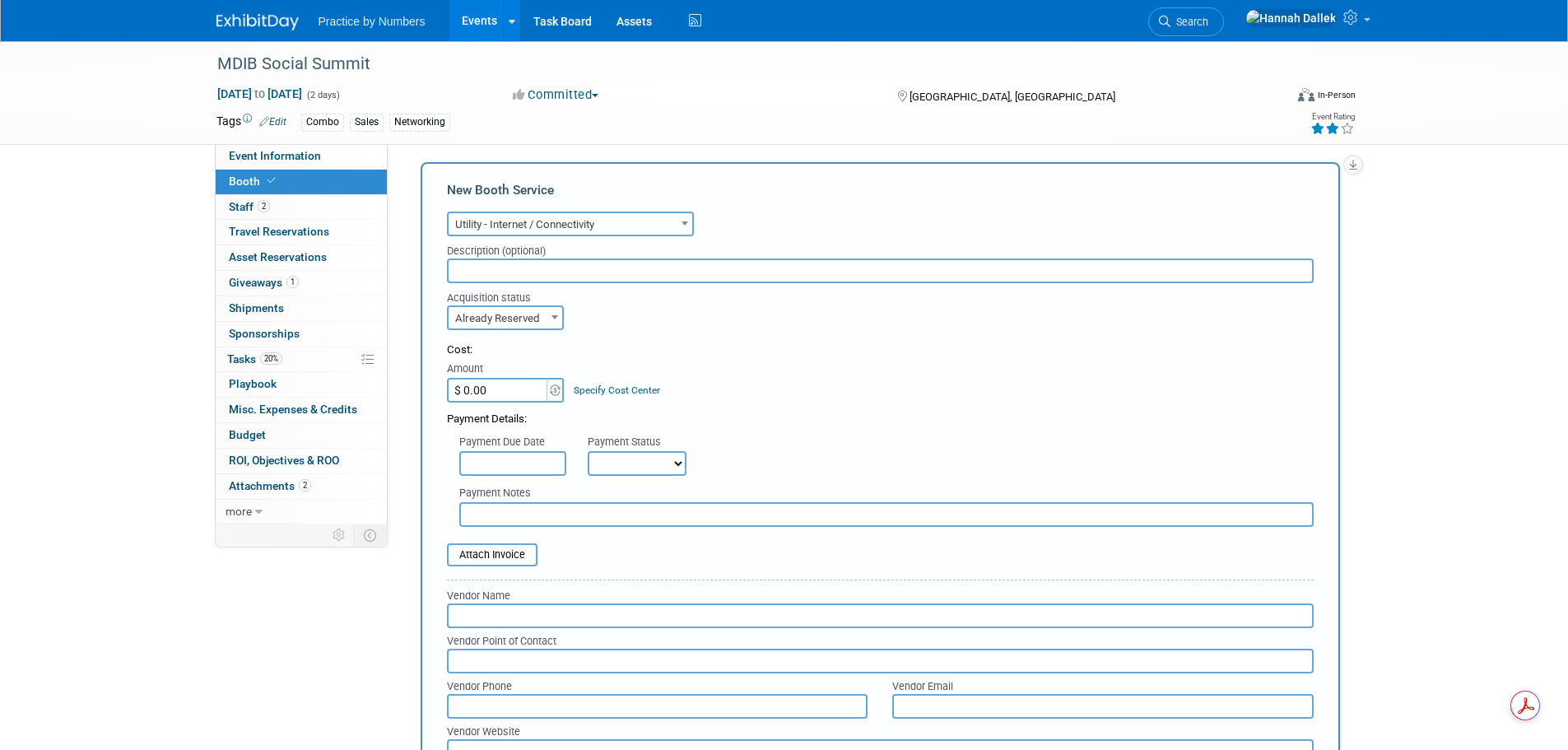
click at [517, 391] on input "$ 0.00" at bounding box center [498, 390] width 103 height 24
type input "$ 158.72"
click at [621, 466] on select "Not Paid Yet Partially Paid Paid in Full" at bounding box center [636, 463] width 99 height 24
select select "1"
click at [587, 451] on select "Not Paid Yet Partially Paid Paid in Full" at bounding box center [636, 463] width 99 height 24
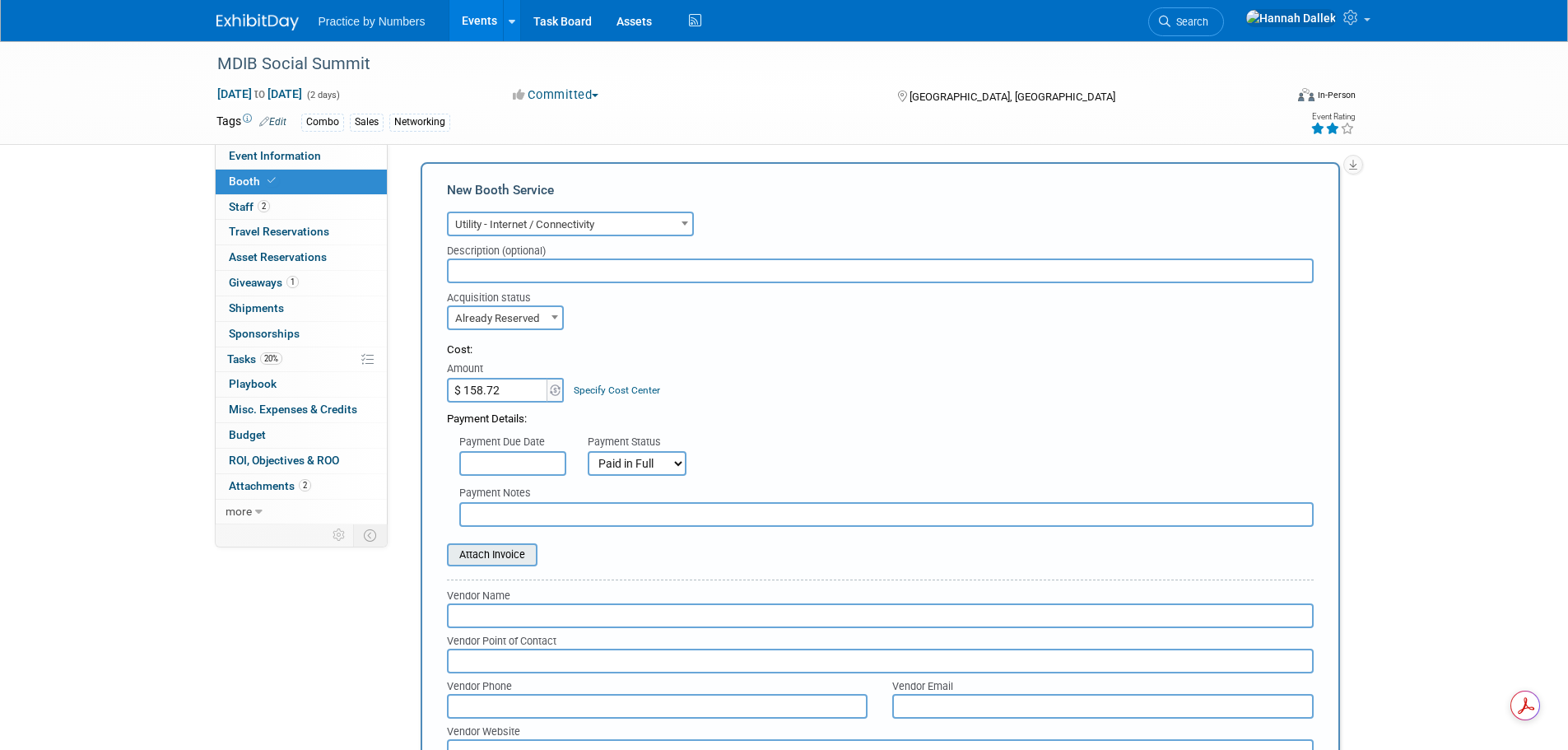
click at [506, 557] on input "file" at bounding box center [438, 555] width 196 height 20
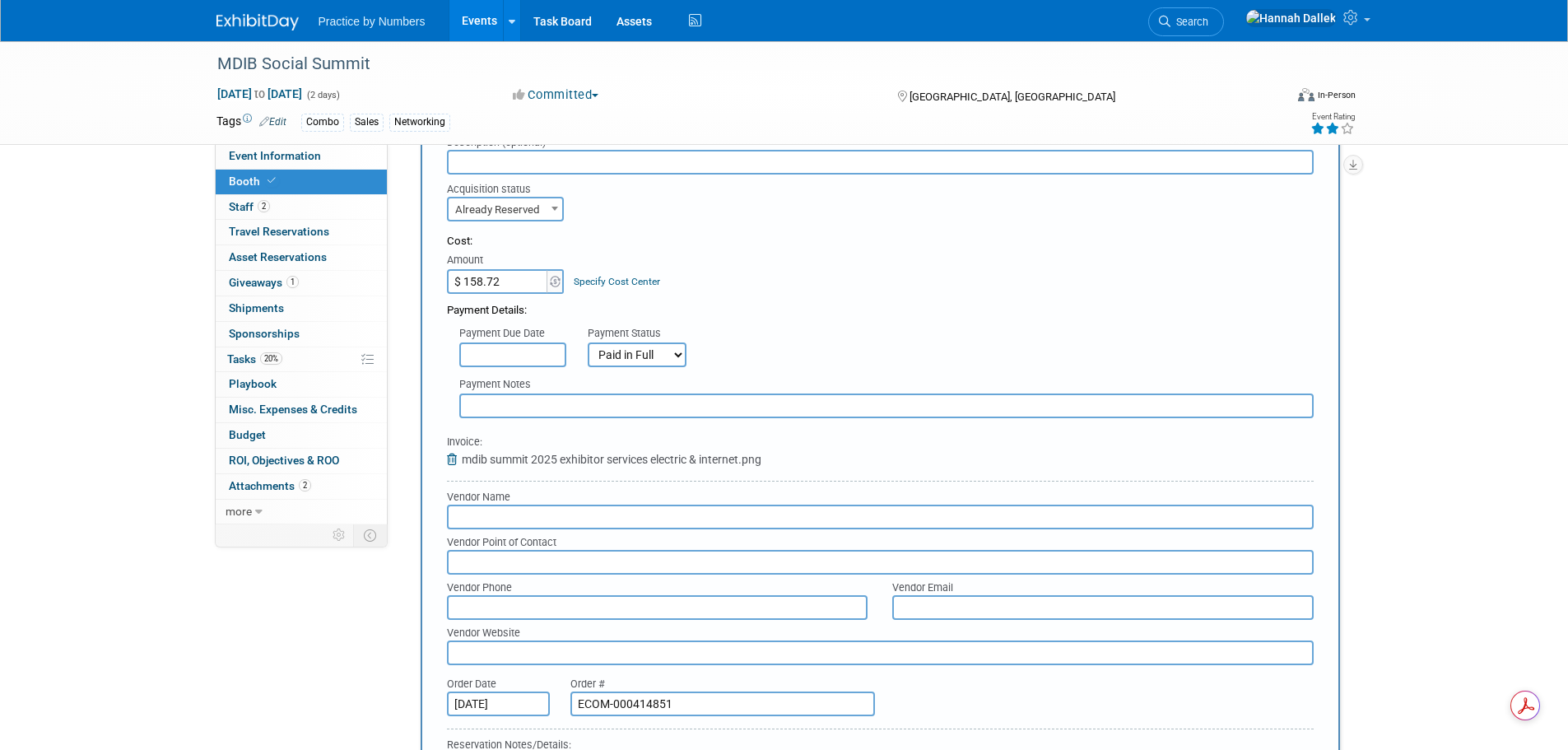
scroll to position [498, 0]
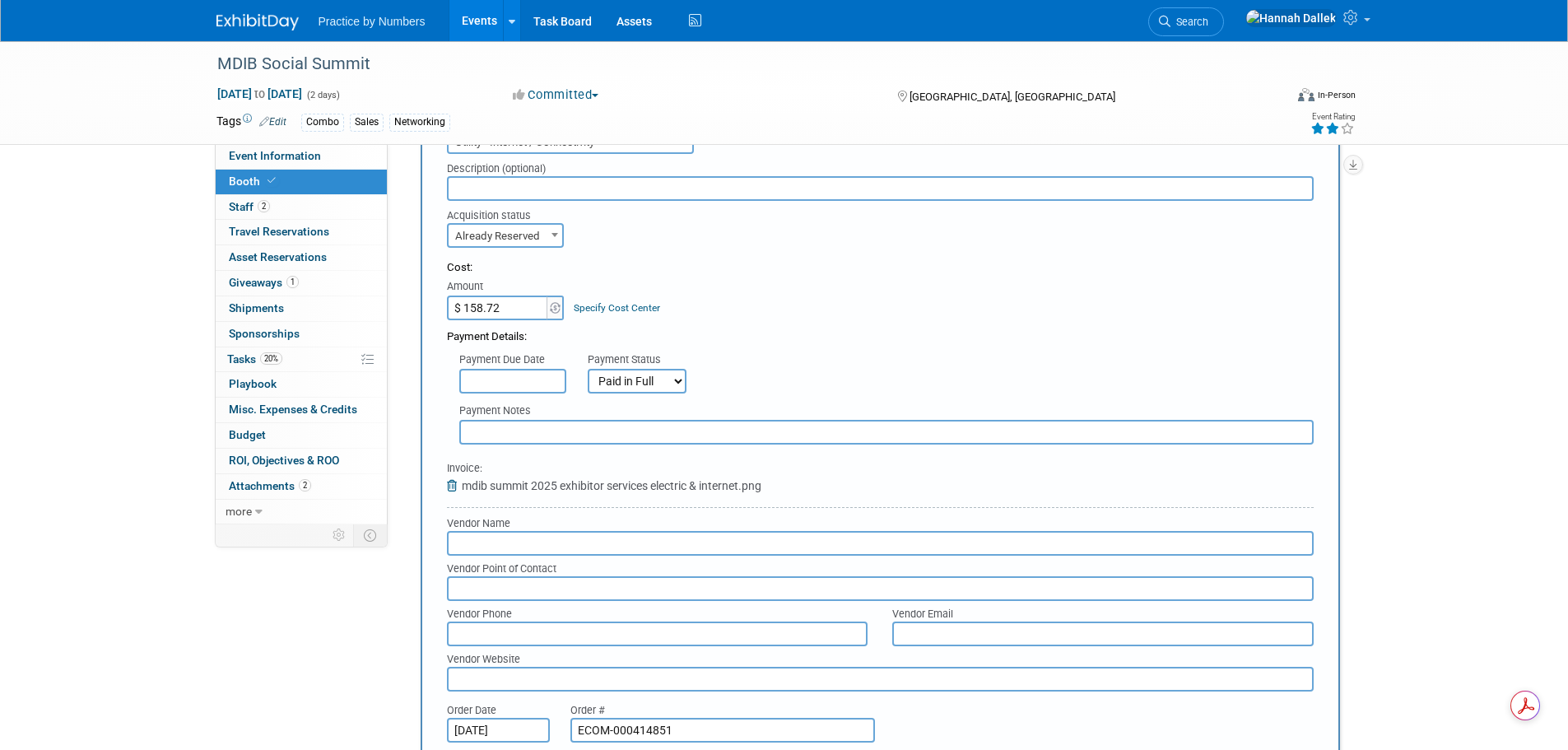
click at [519, 194] on input "text" at bounding box center [881, 188] width 867 height 24
paste input "1 x Wireless Connect Plus (5Mbps)"
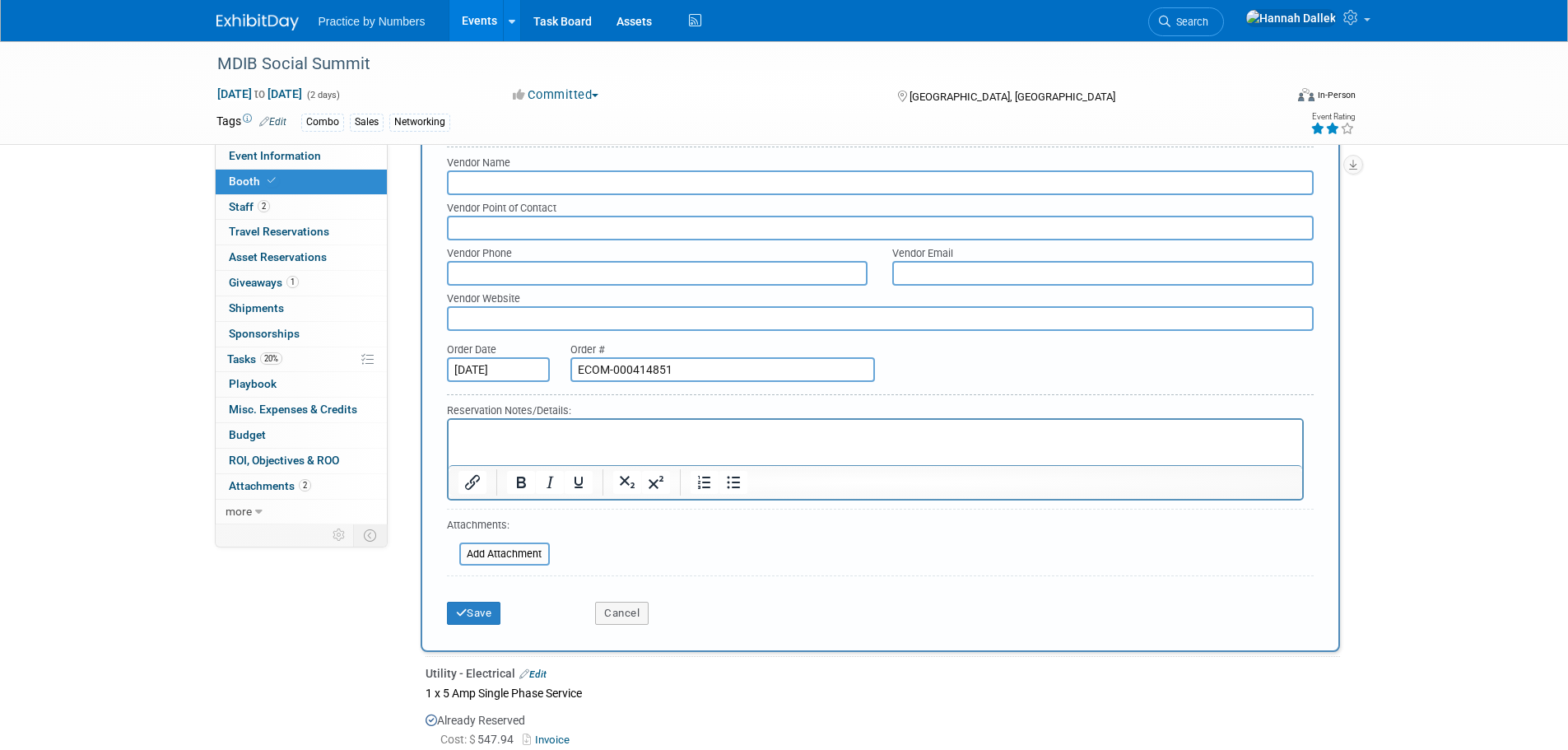
scroll to position [910, 0]
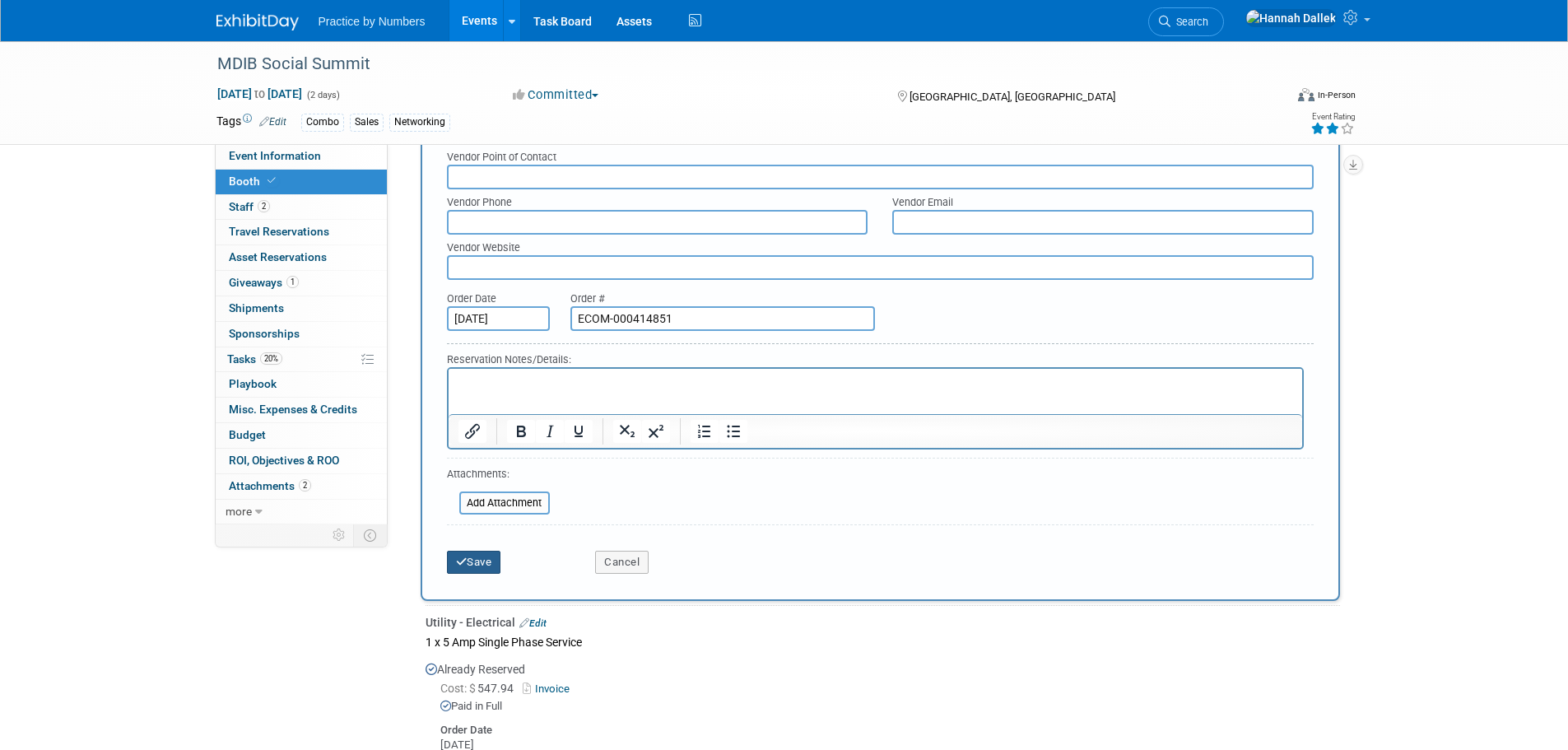
type input "1 x Wireless Connect Plus (5Mbps)"
click at [469, 562] on button "Save" at bounding box center [475, 563] width 55 height 23
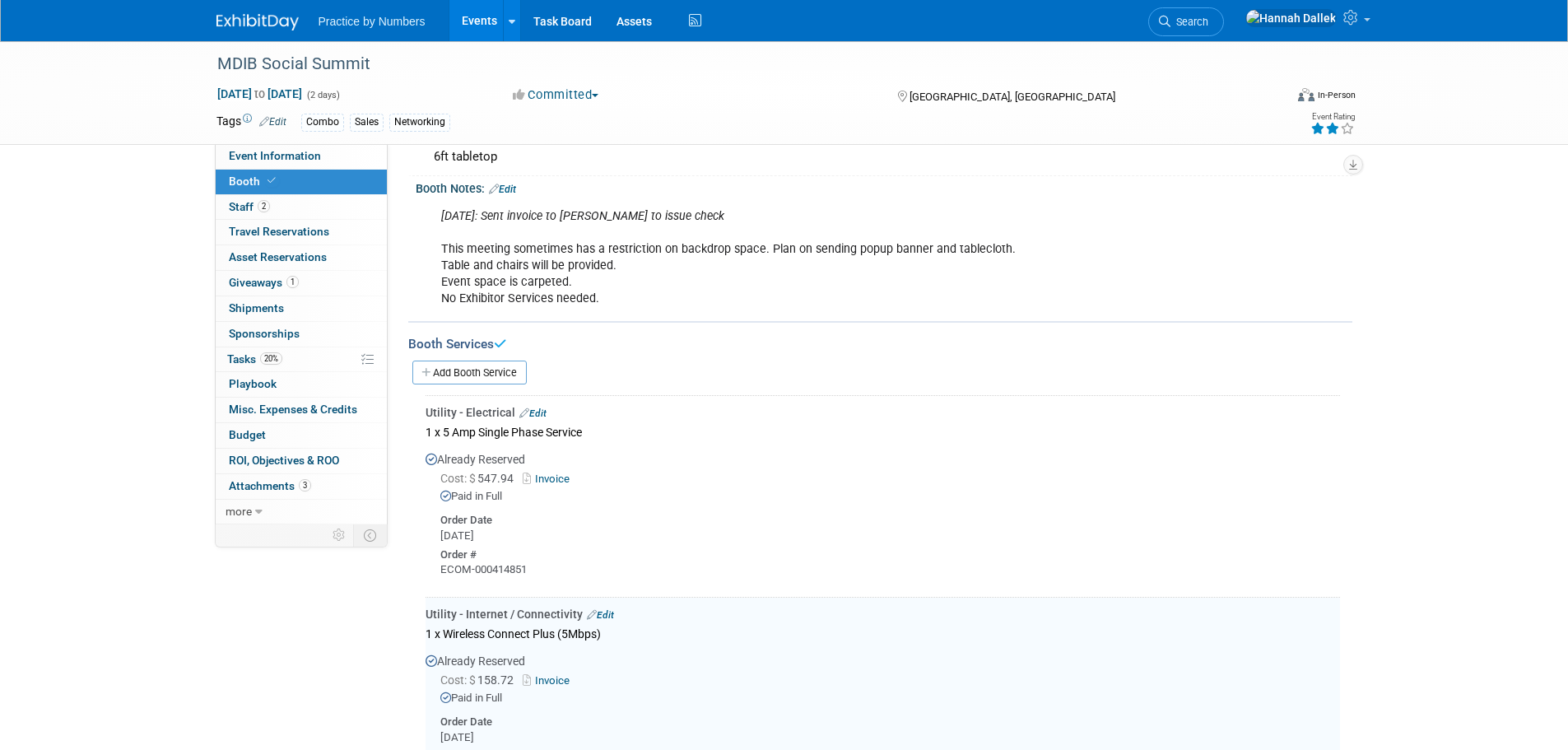
scroll to position [122, 0]
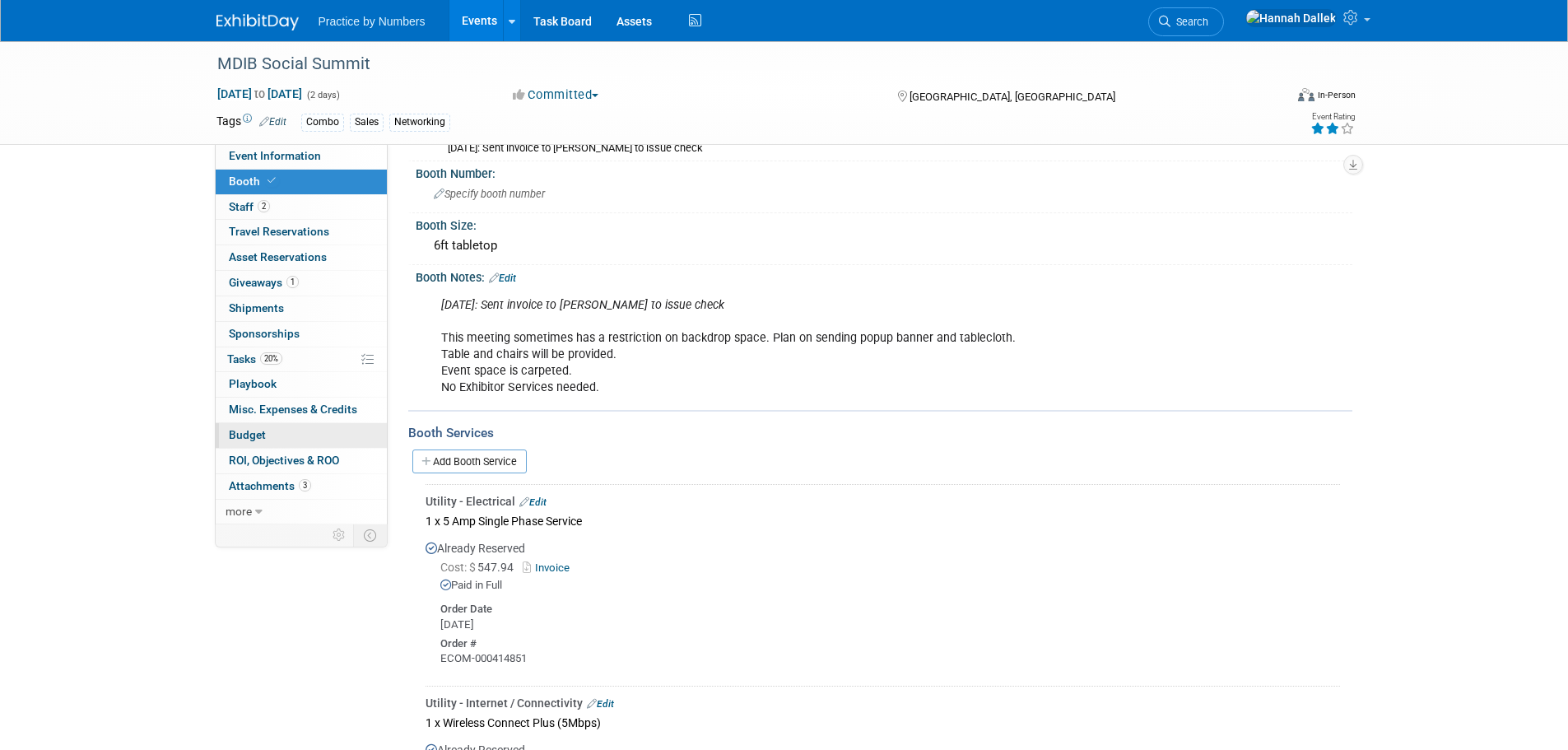
click at [254, 437] on span "Budget" at bounding box center [248, 434] width 37 height 13
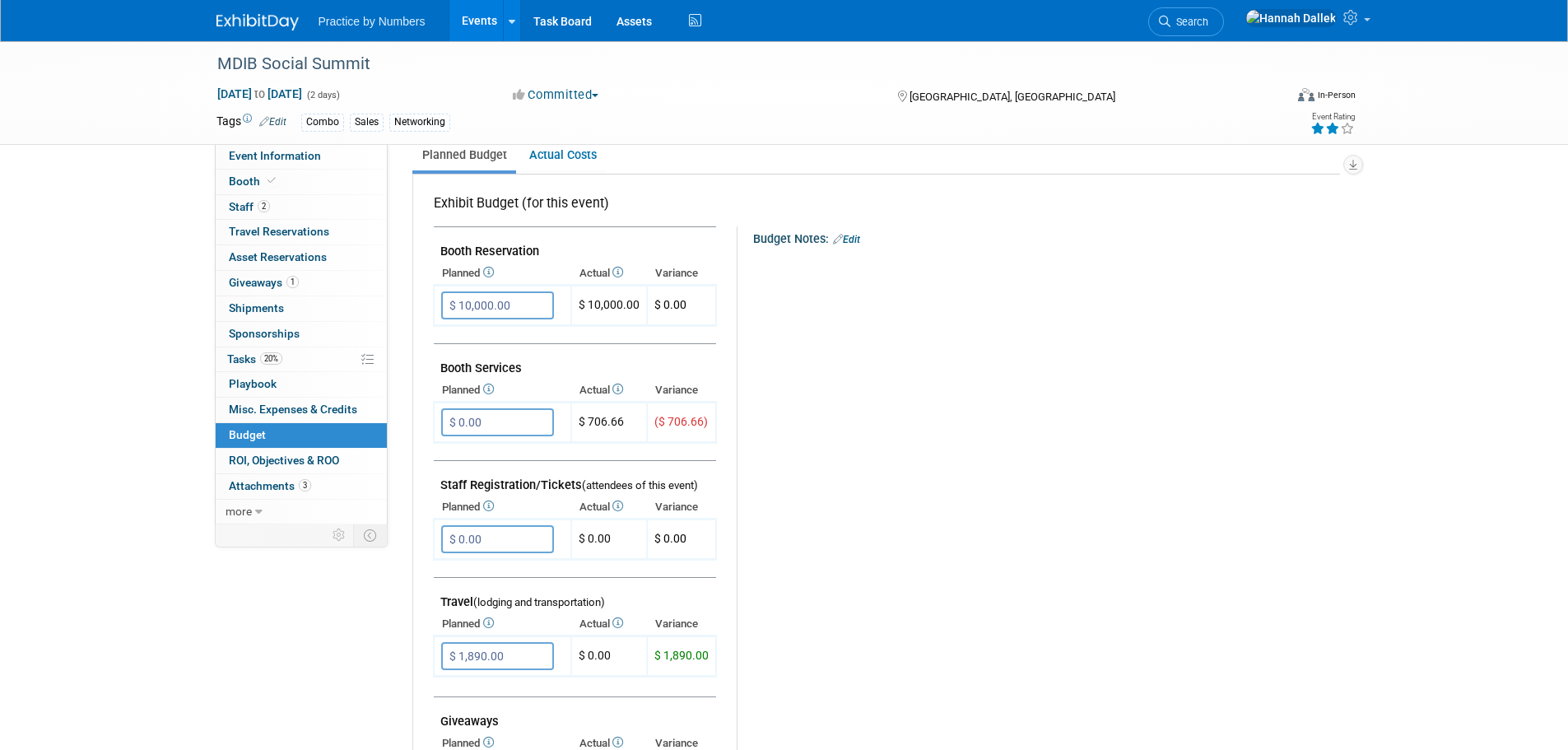
scroll to position [247, 0]
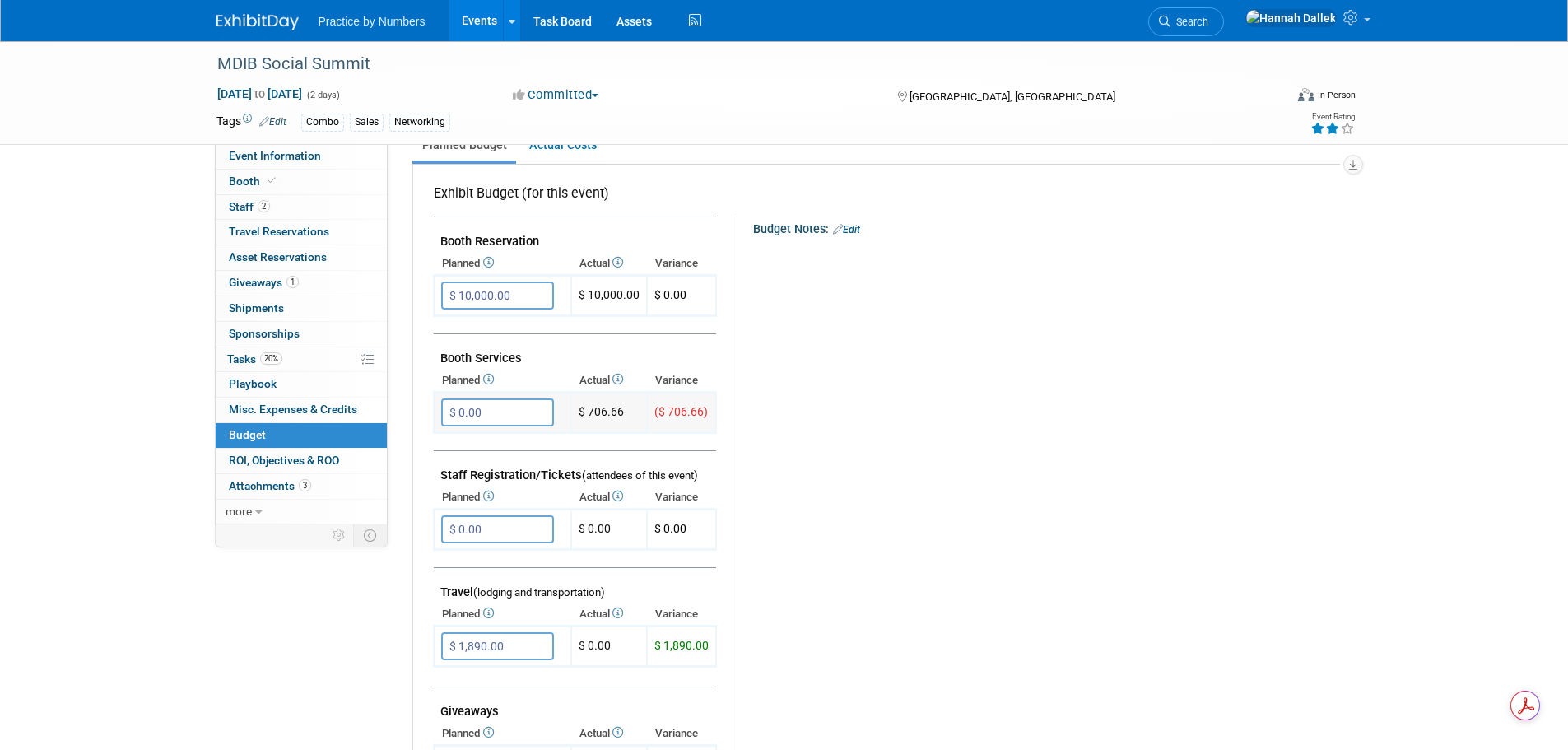
drag, startPoint x: 624, startPoint y: 413, endPoint x: 587, endPoint y: 416, distance: 37.1
click at [587, 416] on td "$ 706.66" at bounding box center [609, 412] width 75 height 40
copy td "706.66"
click at [835, 401] on div "Budget Notes: Edit X" at bounding box center [1032, 643] width 589 height 854
click at [485, 20] on link "Events" at bounding box center [479, 21] width 60 height 41
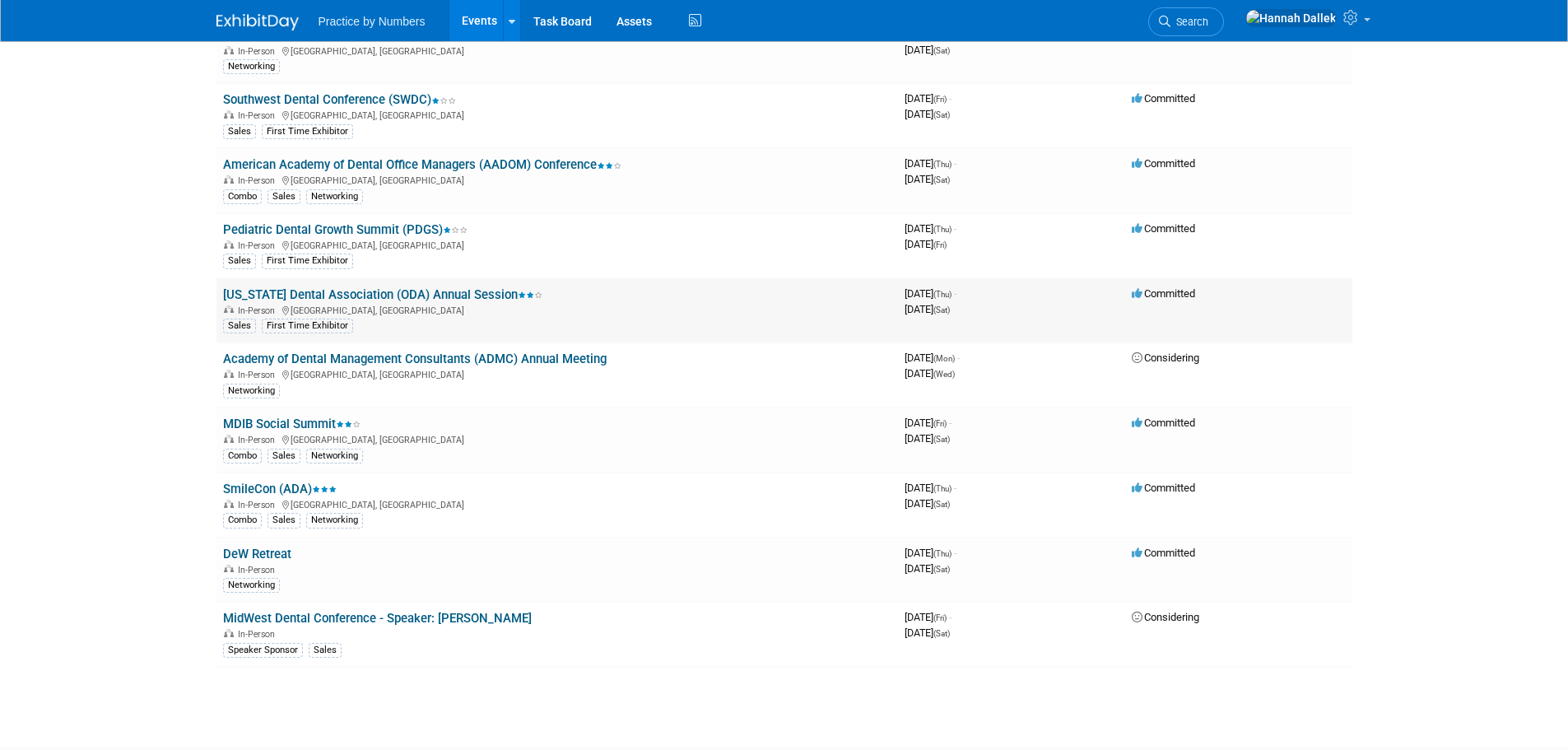
scroll to position [164, 0]
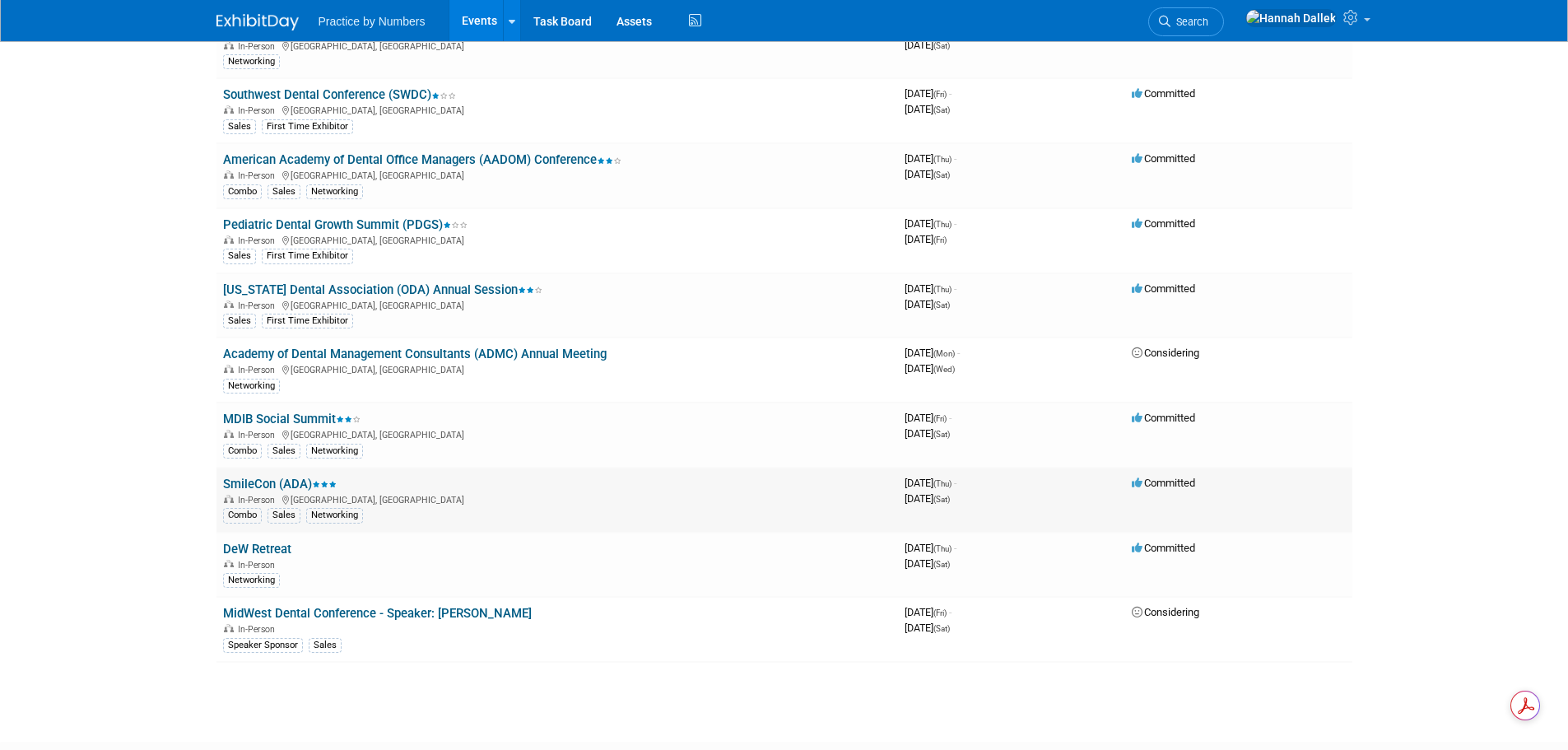
click at [293, 479] on link "SmileCon (ADA)" at bounding box center [280, 484] width 114 height 15
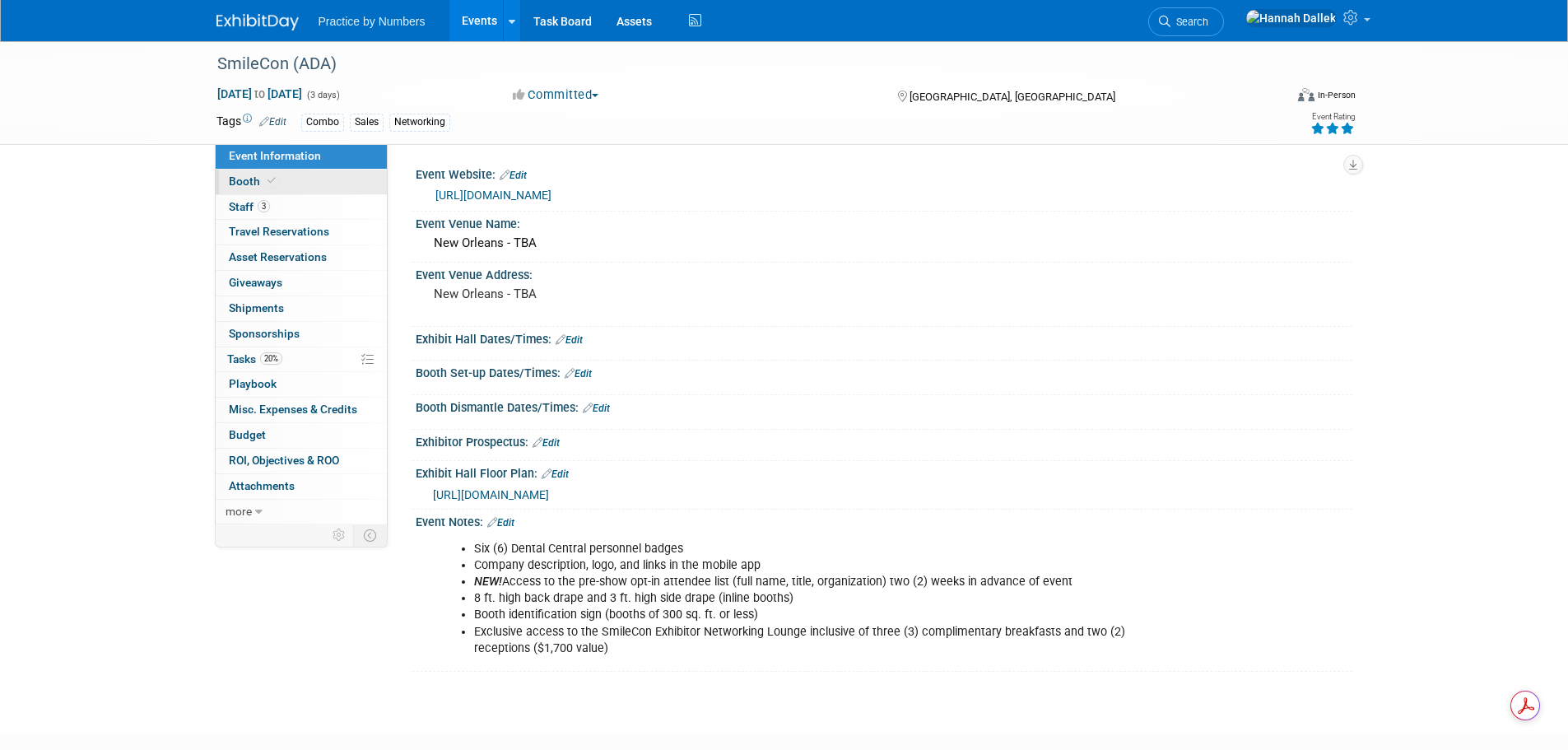
click at [276, 178] on span at bounding box center [271, 180] width 15 height 13
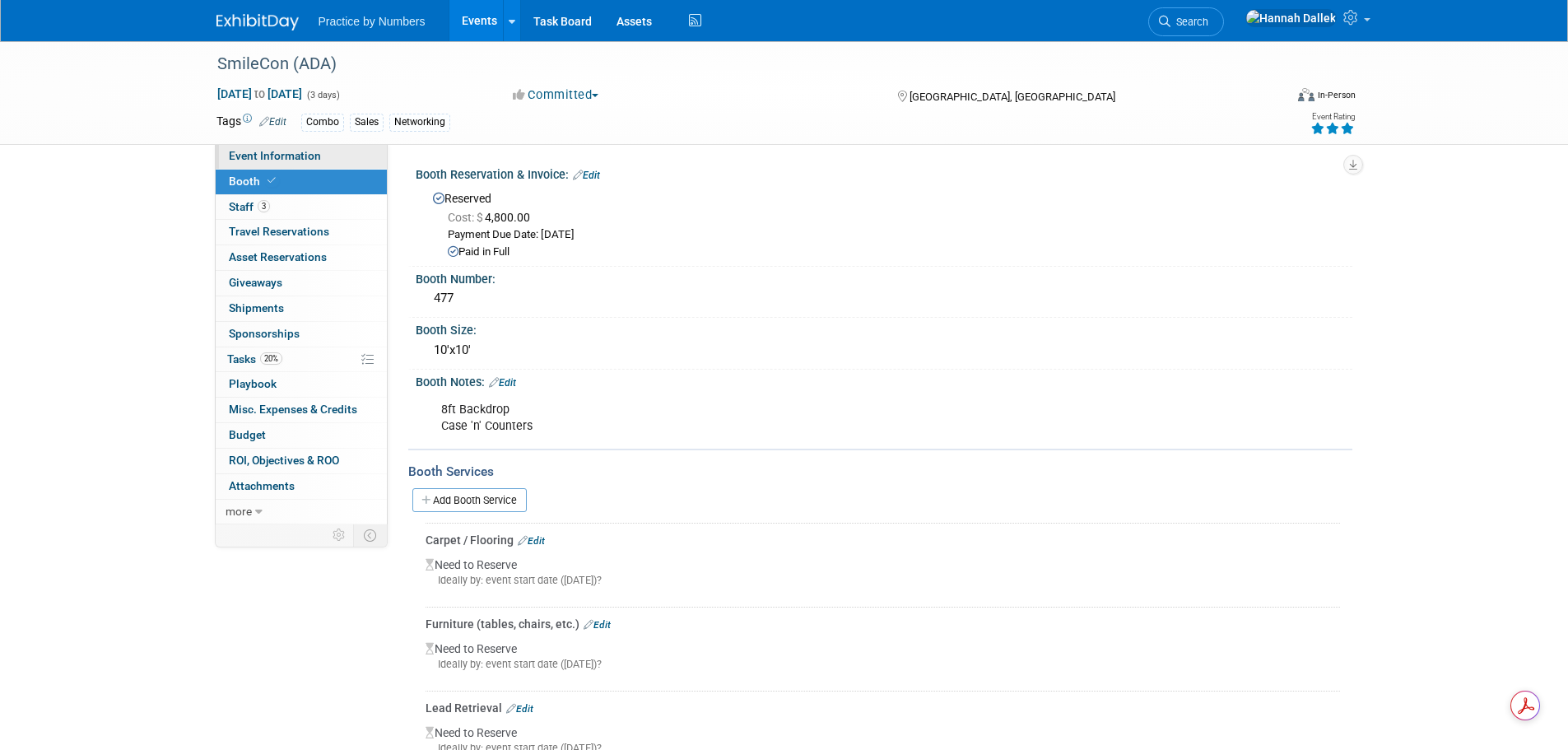
click at [357, 158] on link "Event Information" at bounding box center [300, 156] width 171 height 24
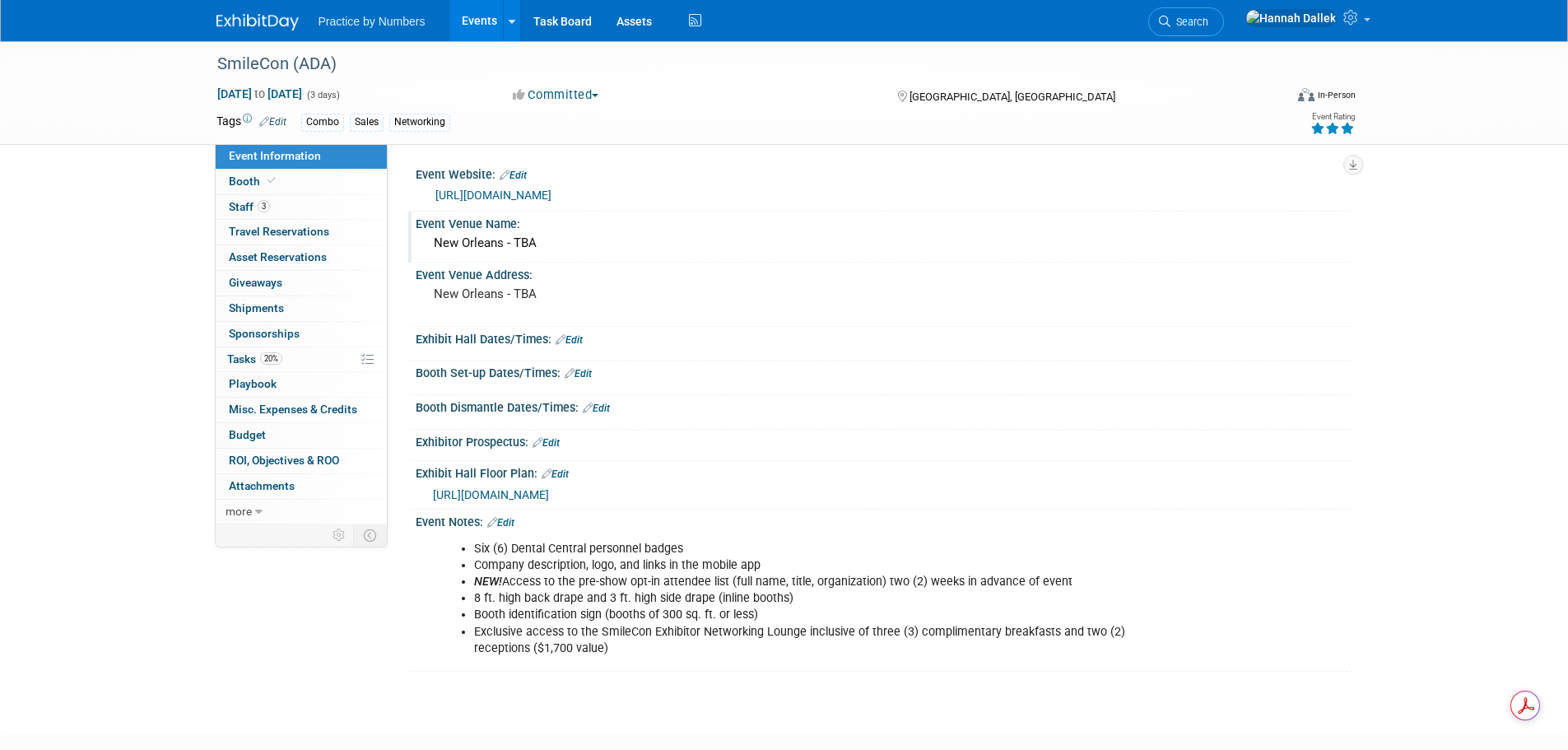
click at [548, 245] on div "New Orleans - TBA" at bounding box center [884, 243] width 912 height 25
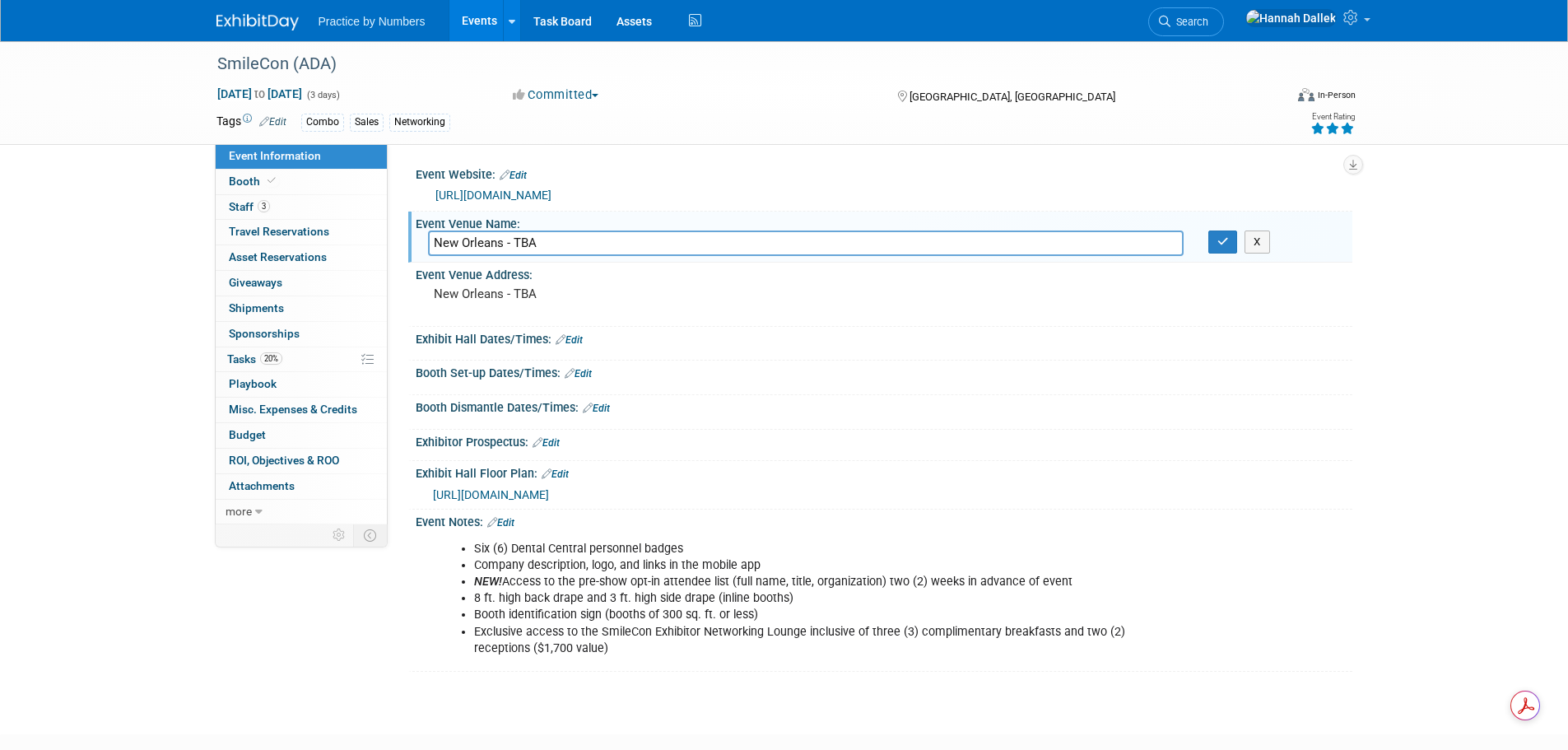
drag, startPoint x: 548, startPoint y: 245, endPoint x: 424, endPoint y: 241, distance: 124.1
click at [424, 241] on div "New Orleans - TBA" at bounding box center [806, 243] width 780 height 25
click at [1261, 244] on button "X" at bounding box center [1258, 242] width 25 height 23
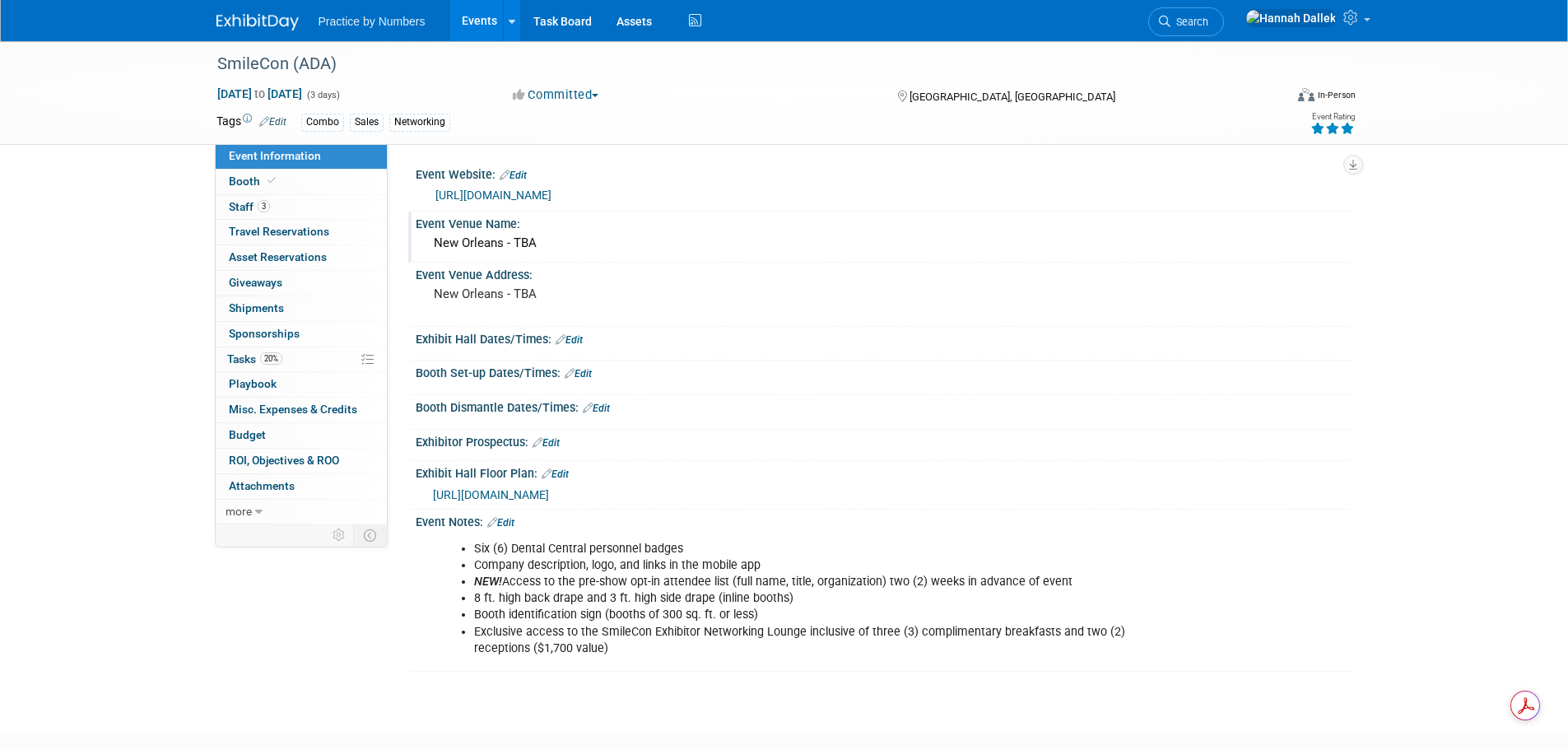
click at [544, 239] on div "New Orleans - TBA" at bounding box center [884, 243] width 912 height 25
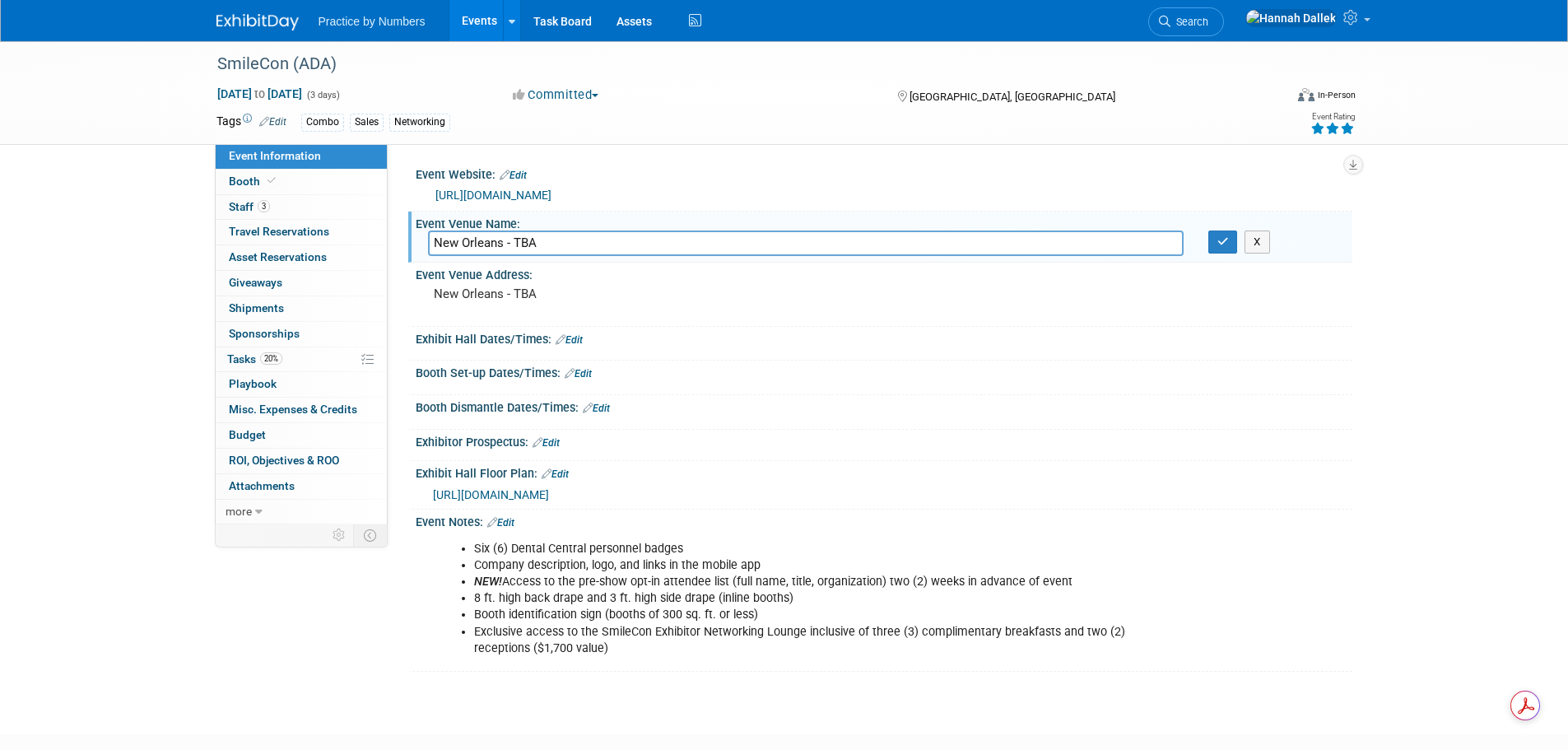
drag, startPoint x: 795, startPoint y: 251, endPoint x: 392, endPoint y: 251, distance: 403.0
click at [392, 251] on div "Event Website: Edit https://www.ada.org/education/smilecon Event Venue Name: Ne…" at bounding box center [870, 334] width 965 height 381
click at [1222, 241] on icon "button" at bounding box center [1223, 241] width 12 height 11
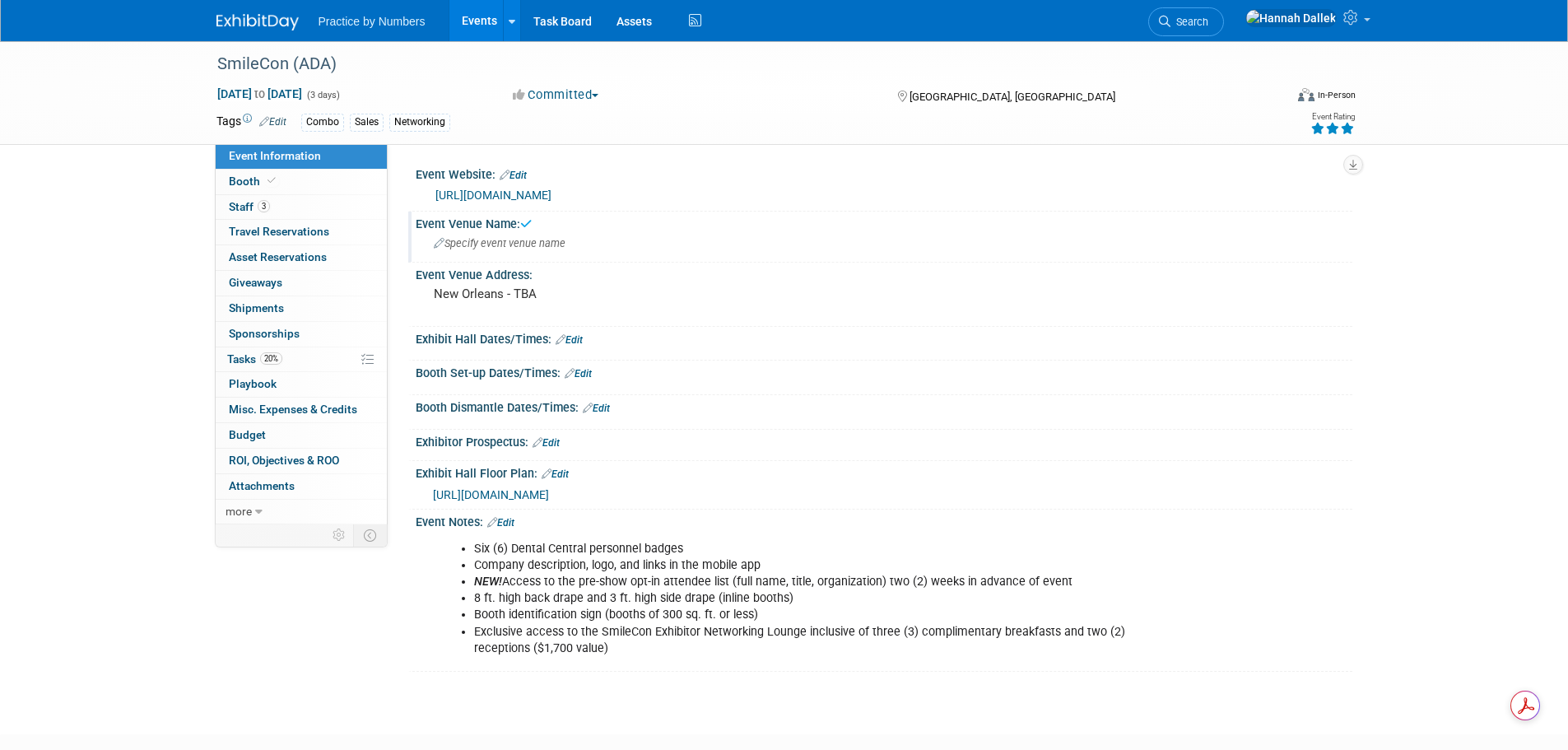
click at [535, 250] on div "Specify event venue name" at bounding box center [884, 243] width 912 height 25
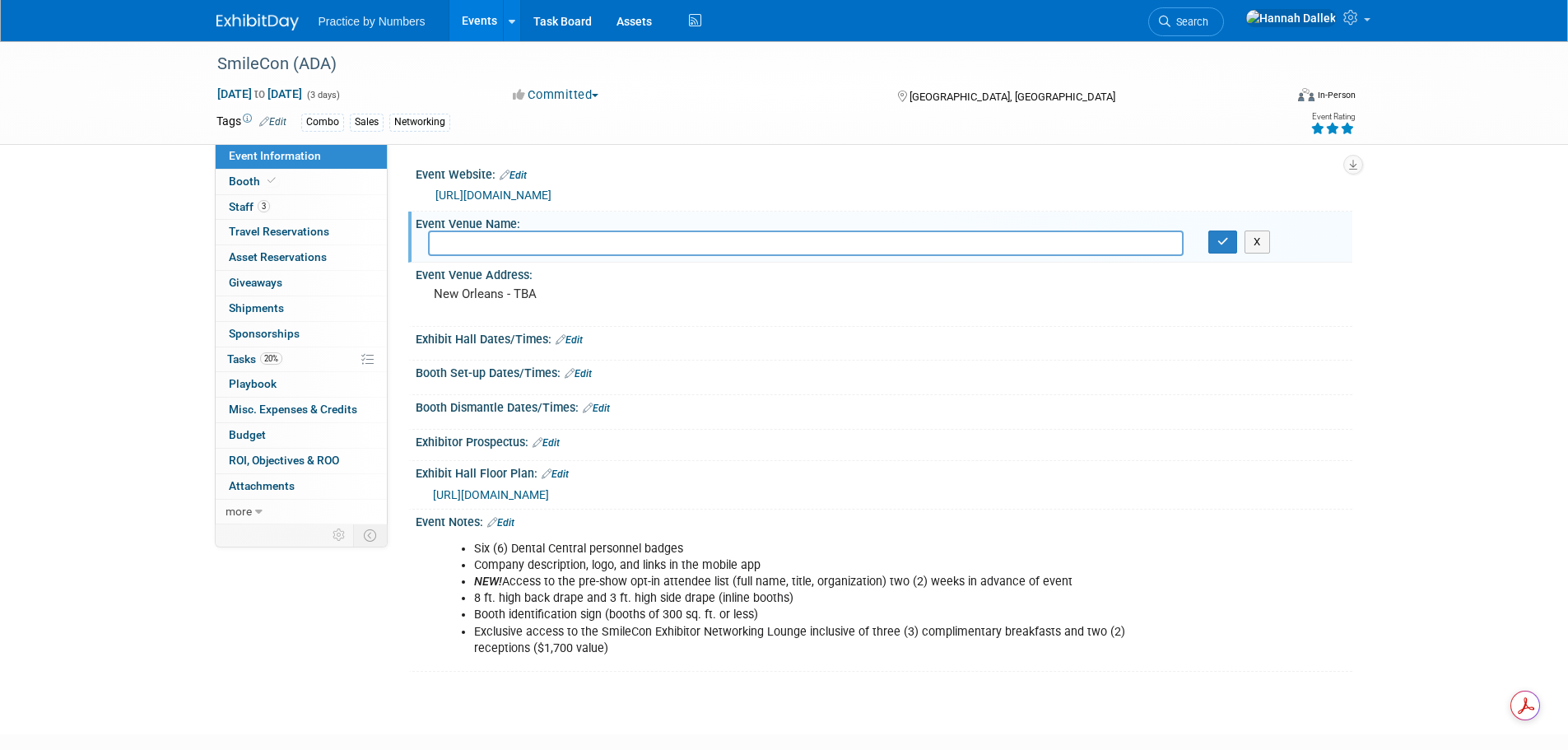
paste input "Walter E. Washington Convention Center"
type input "Walter E. Washington Convention Center"
click at [521, 303] on div "New Orleans - TBA" at bounding box center [610, 301] width 365 height 38
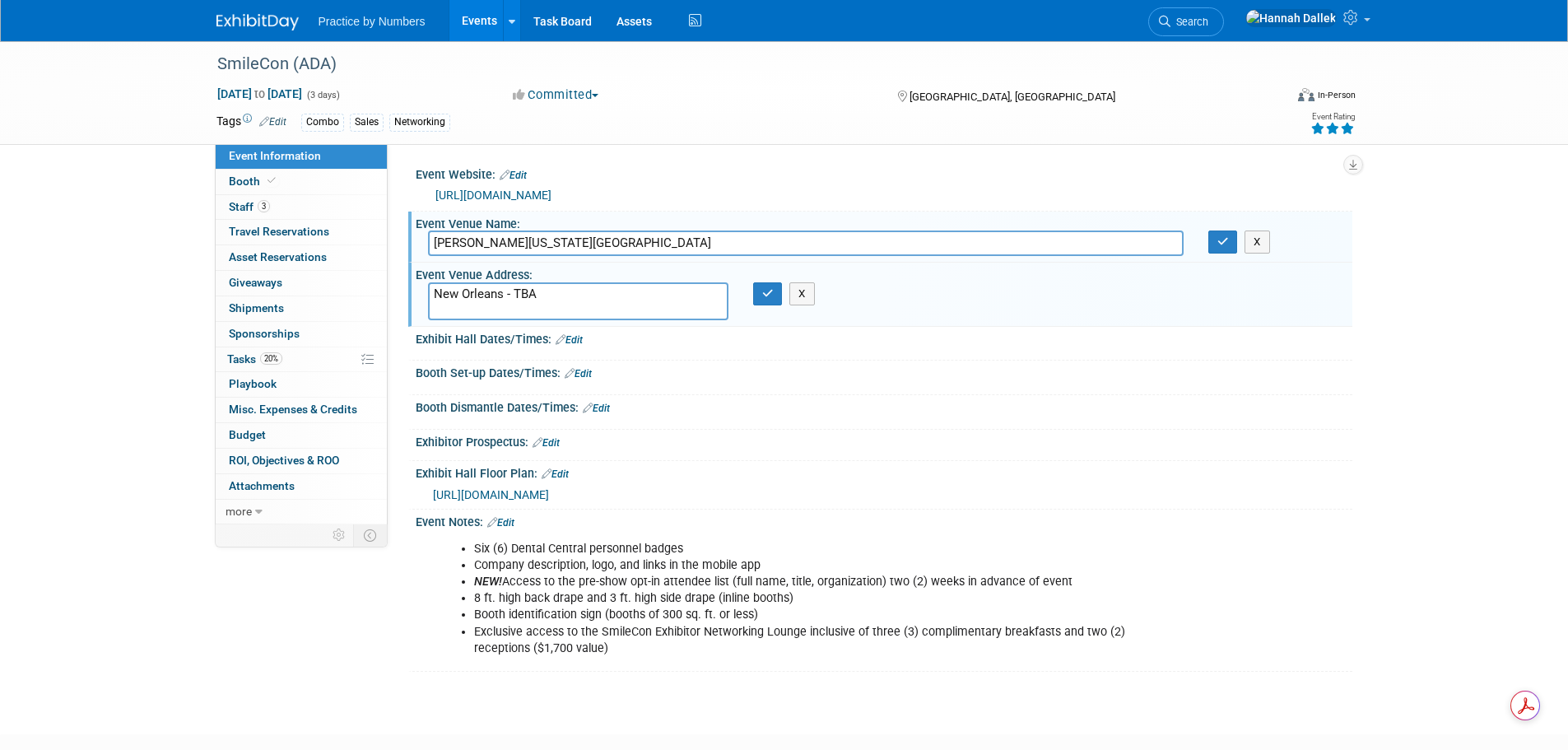
drag, startPoint x: 557, startPoint y: 297, endPoint x: 430, endPoint y: 298, distance: 127.0
click at [430, 298] on textarea "New Orleans - TBA" at bounding box center [577, 301] width 300 height 38
type textarea "801 Allen Y. Lew Place Washington, DC 20001"
click at [1222, 246] on icon "button" at bounding box center [1223, 241] width 12 height 11
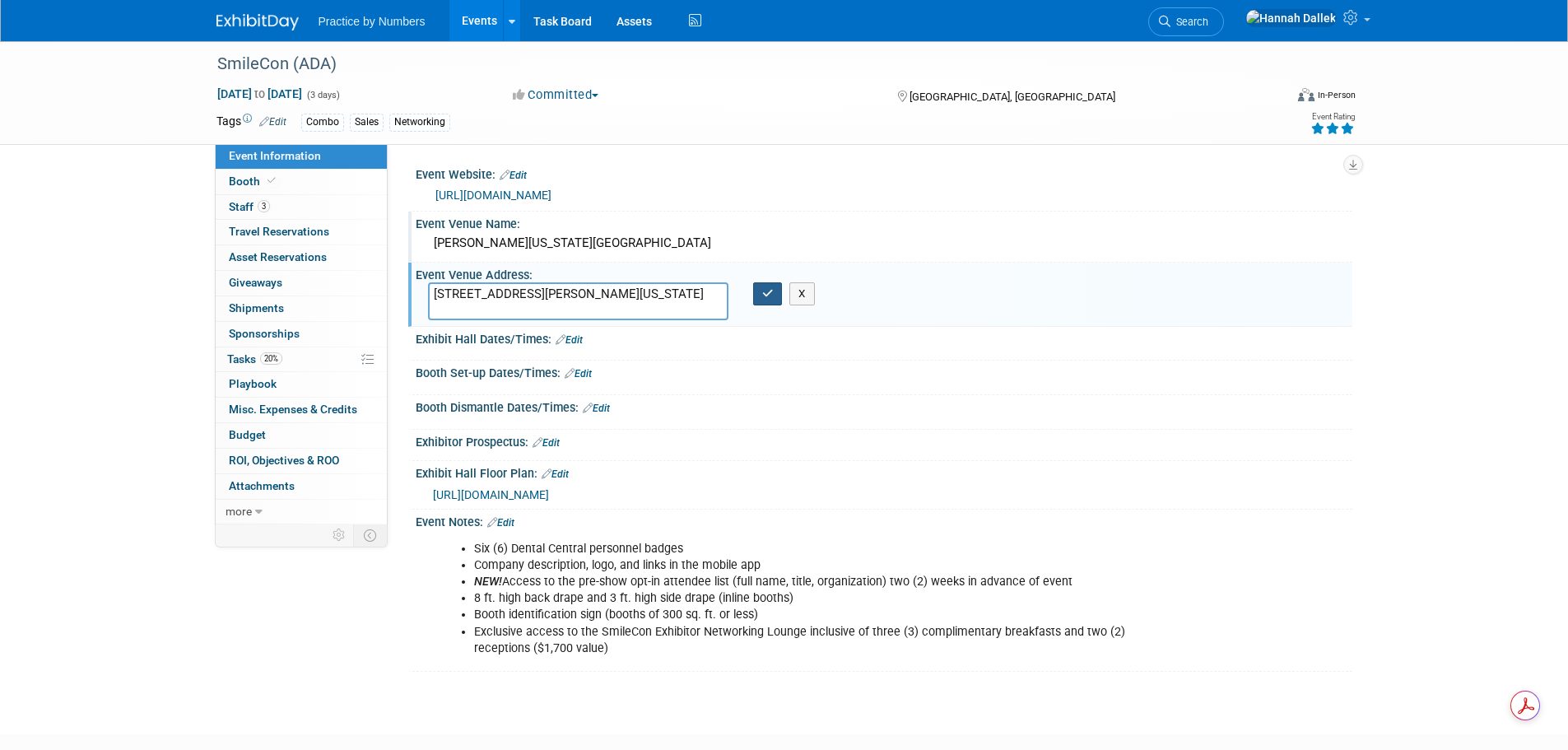
click at [762, 291] on icon "button" at bounding box center [768, 293] width 12 height 11
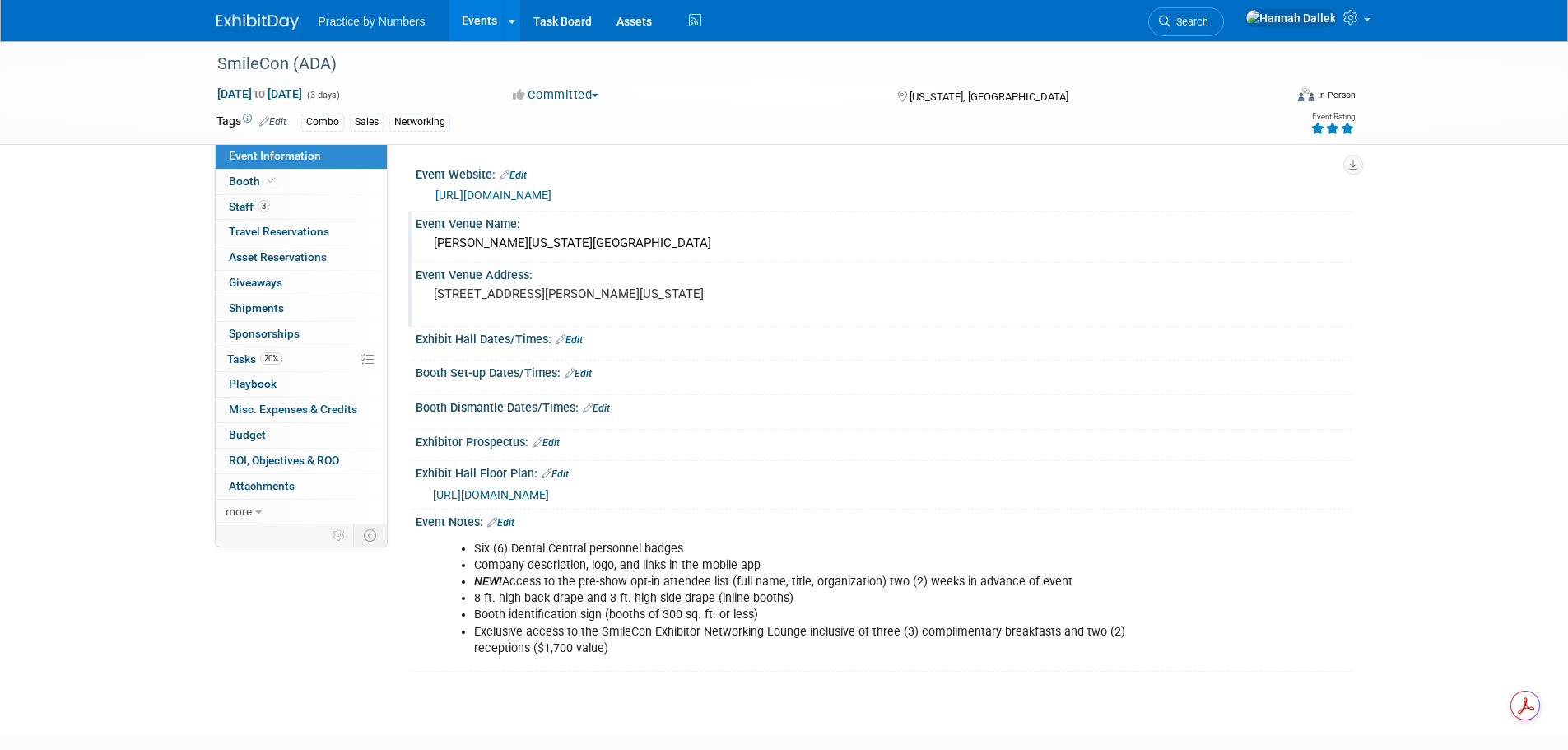
click at [574, 335] on link "Edit" at bounding box center [570, 340] width 27 height 12
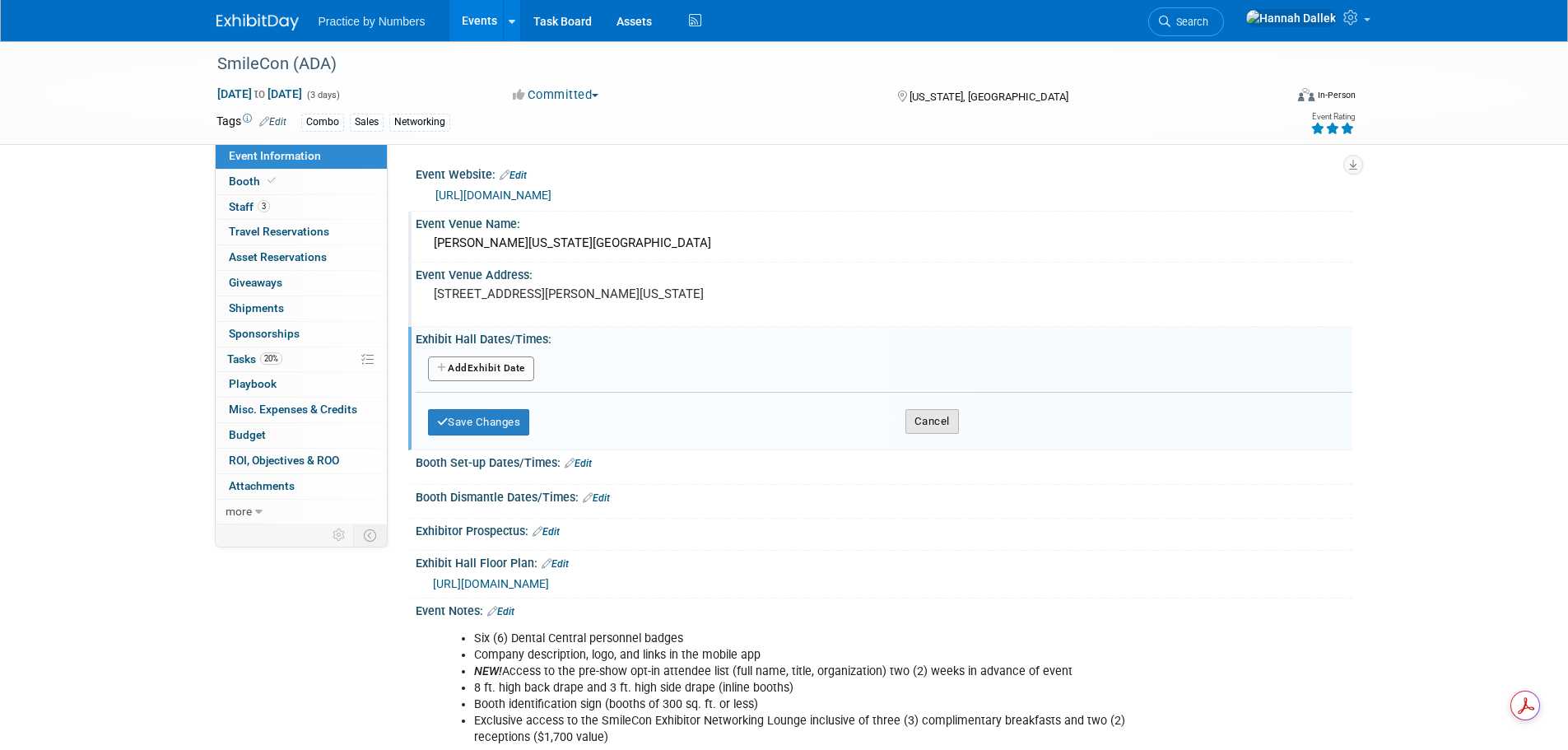
click at [942, 414] on button "Cancel" at bounding box center [932, 421] width 54 height 24
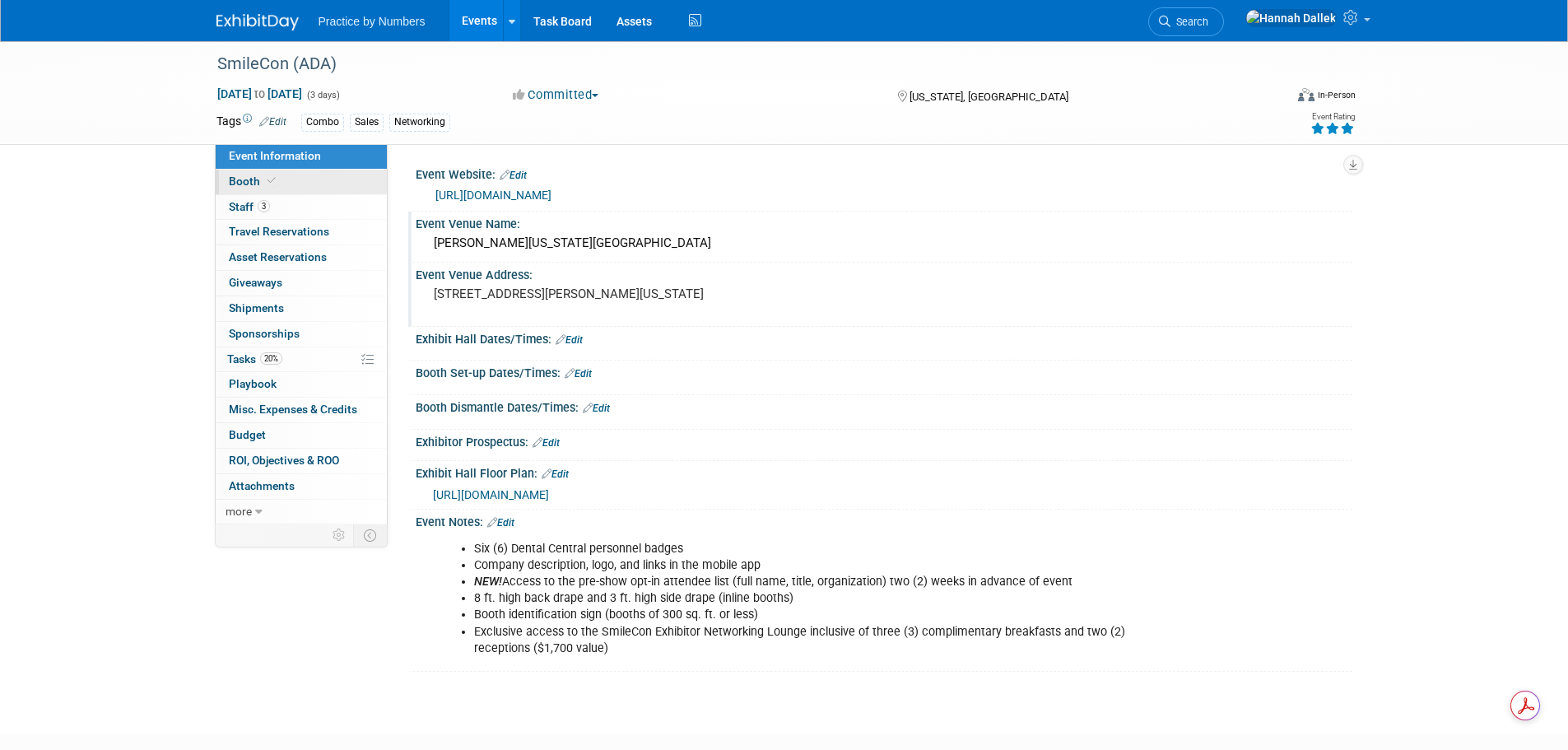
click at [273, 182] on icon at bounding box center [271, 180] width 8 height 9
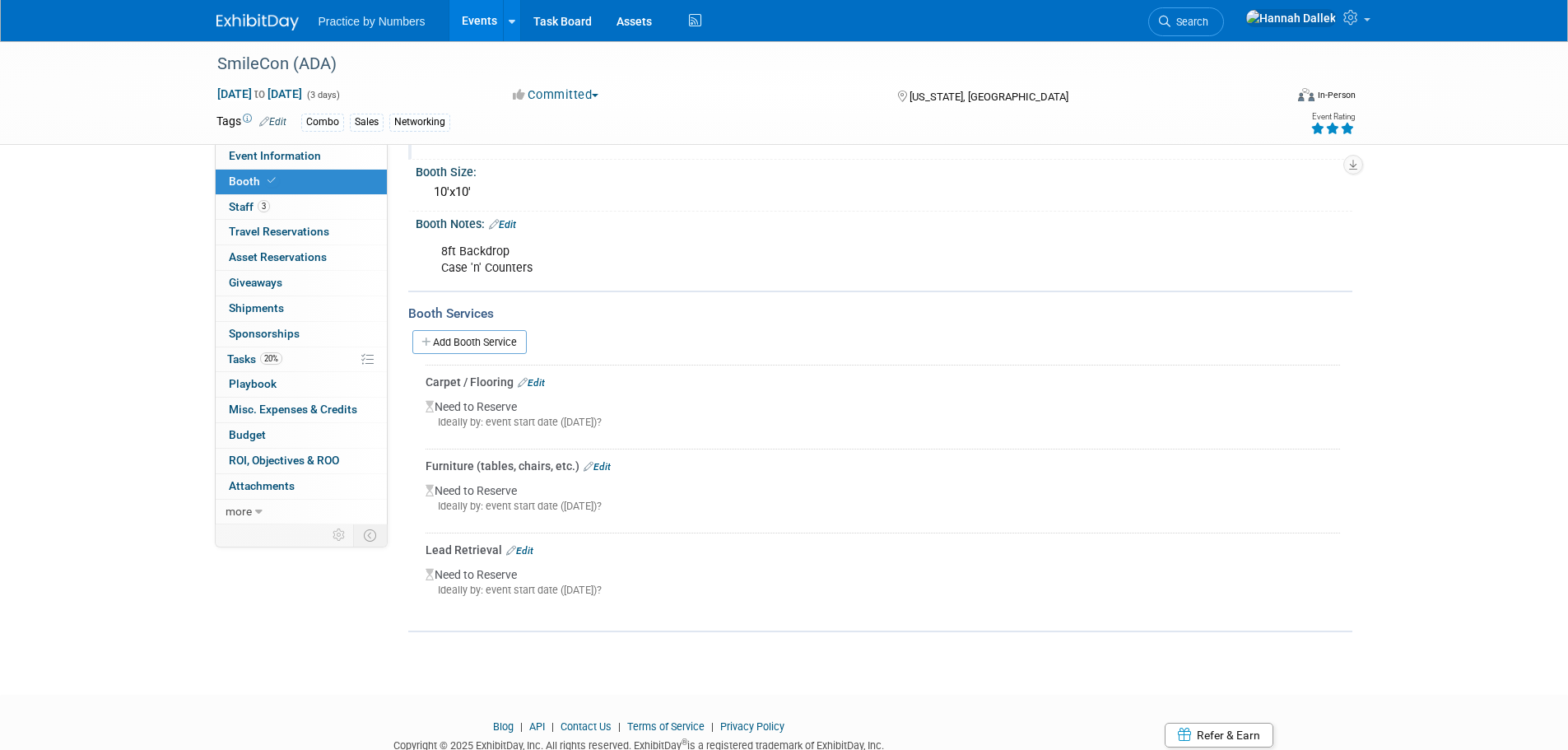
scroll to position [164, 0]
click at [542, 375] on link "Edit" at bounding box center [531, 376] width 27 height 12
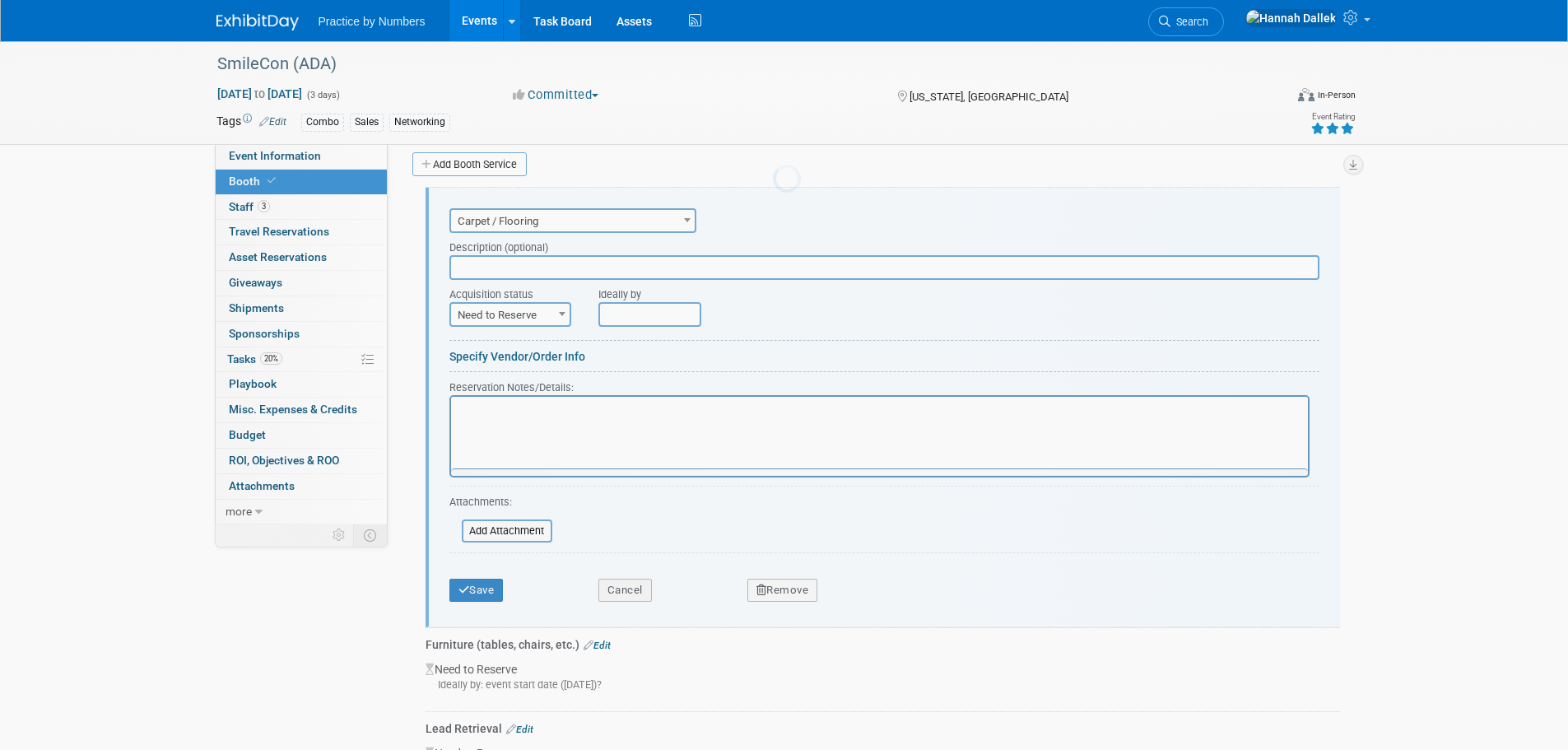
scroll to position [0, 0]
click at [520, 263] on input "text" at bounding box center [884, 267] width 870 height 24
paste input "16 Oz. Classic Carpet - 10' X 10' MIDNIGHTBLUE"
type input "16 Oz. Classic Carpet - 10' X 10' MIDNIGHTBLUE"
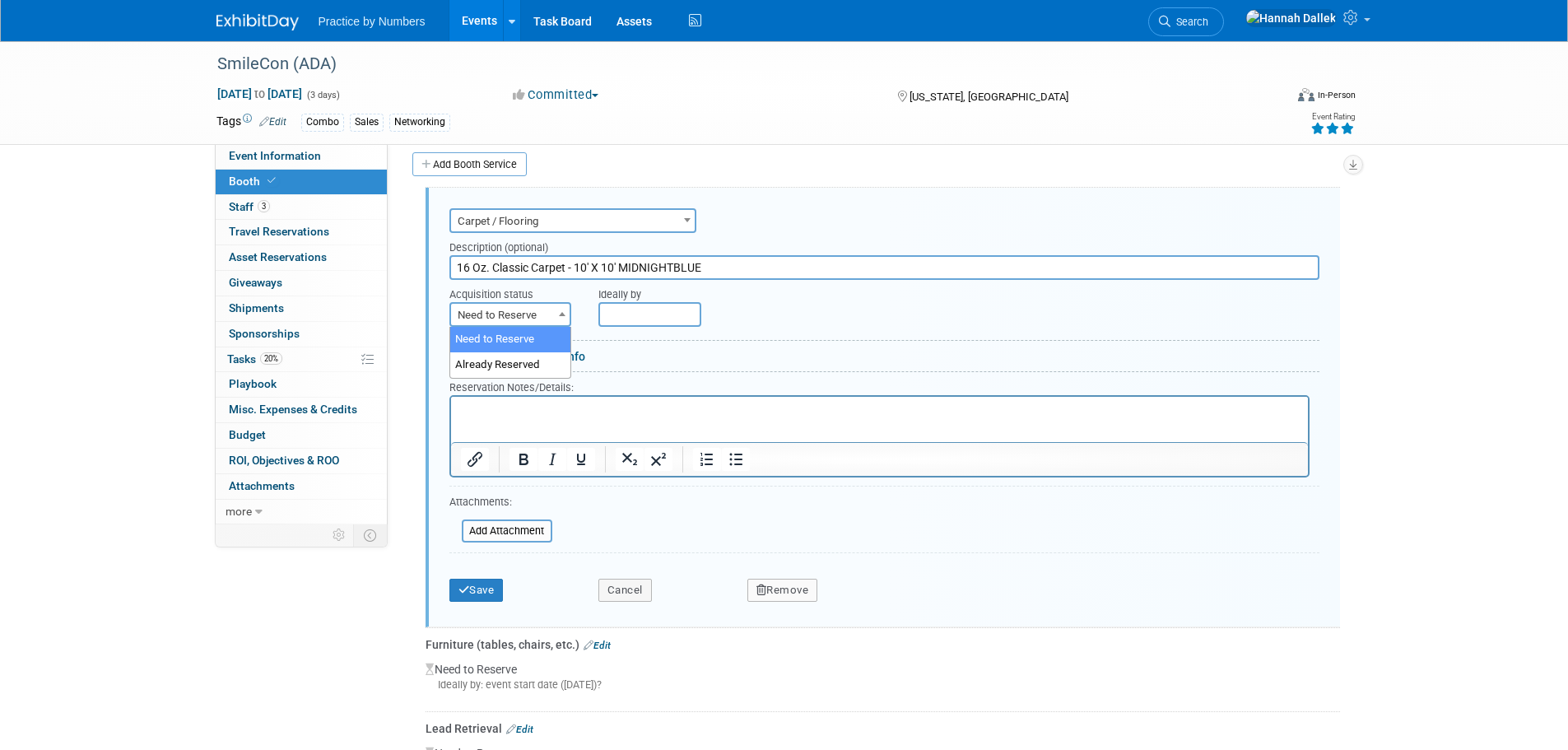
click at [555, 318] on span at bounding box center [562, 313] width 17 height 22
select select "2"
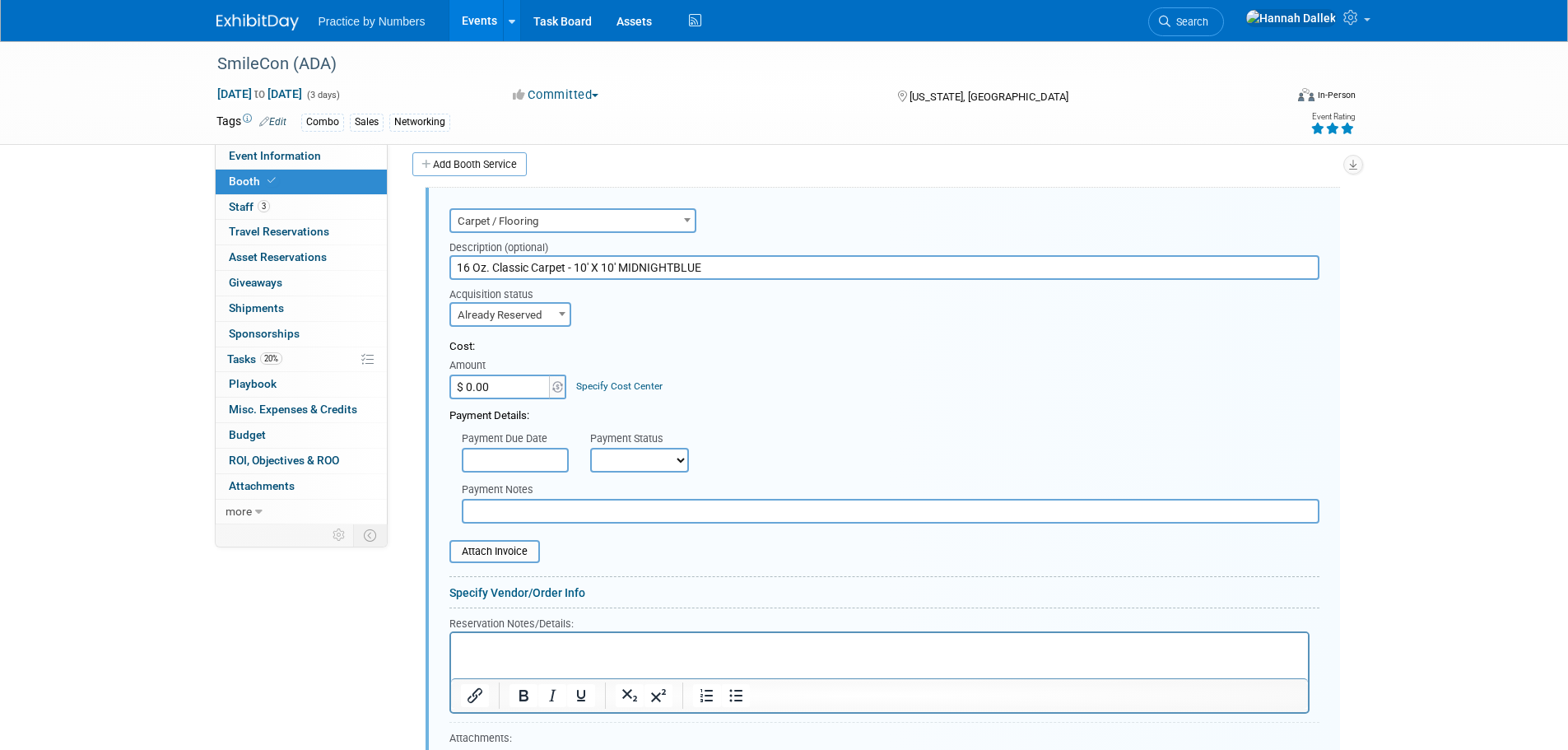
click at [504, 386] on input "$ 0.00" at bounding box center [500, 387] width 103 height 24
type input "$ 315.88"
click at [529, 466] on input "text" at bounding box center [515, 460] width 107 height 24
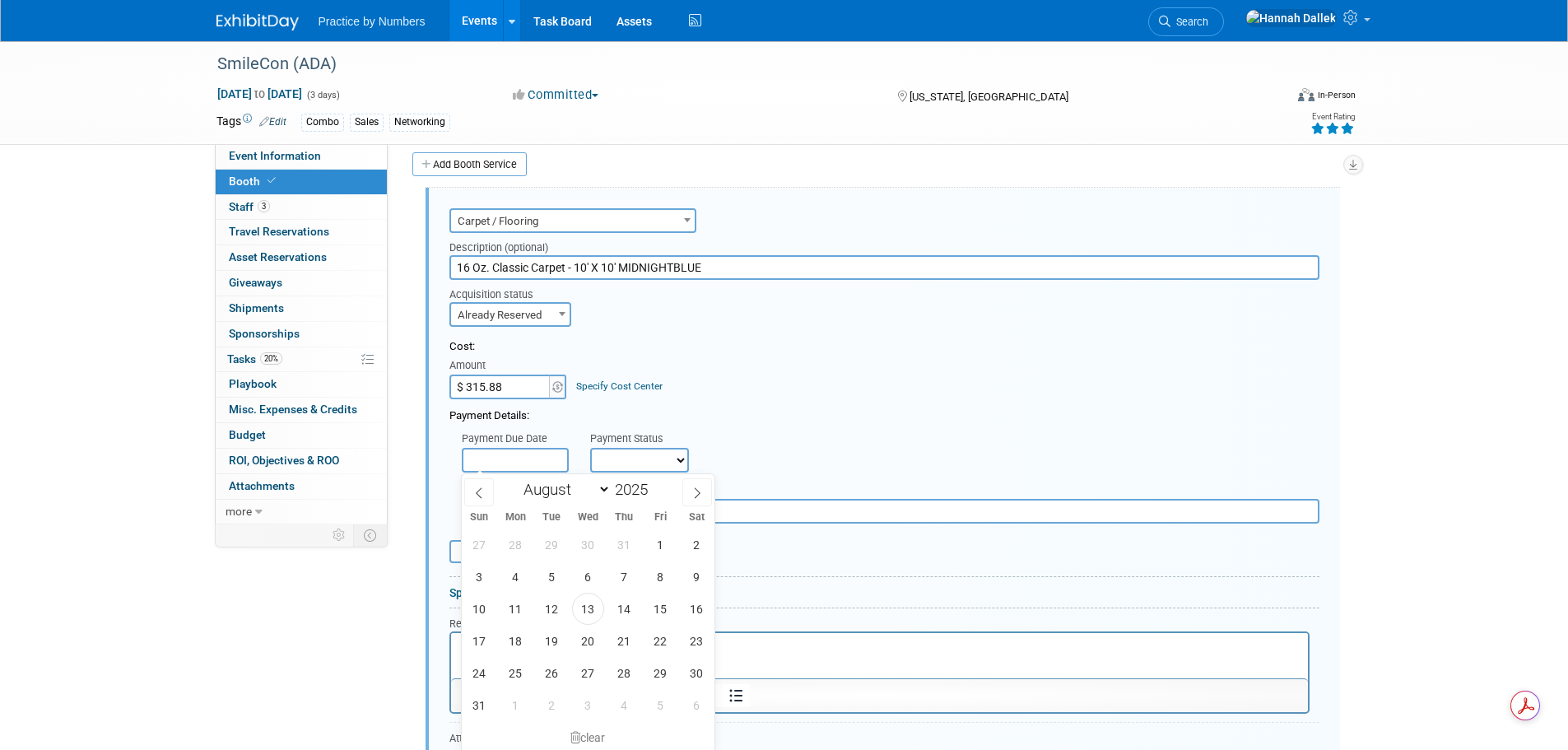
click at [651, 474] on div "January February March April May June July August September October November De…" at bounding box center [588, 488] width 190 height 28
click at [651, 460] on select "Not Paid Yet Partially Paid Paid in Full" at bounding box center [639, 460] width 99 height 24
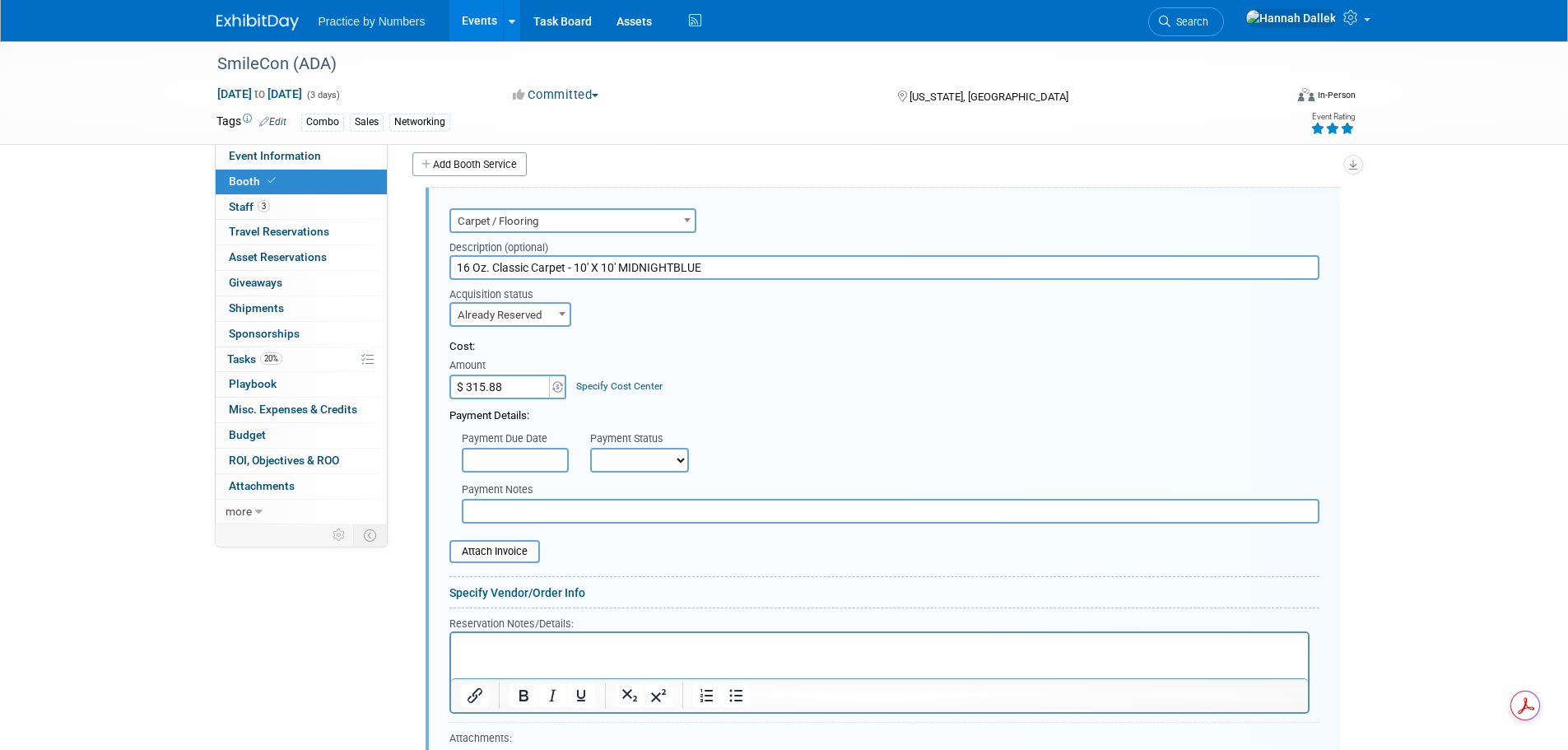
select select "1"
click at [590, 448] on select "Not Paid Yet Partially Paid Paid in Full" at bounding box center [639, 460] width 99 height 24
click at [504, 548] on input "file" at bounding box center [440, 551] width 196 height 20
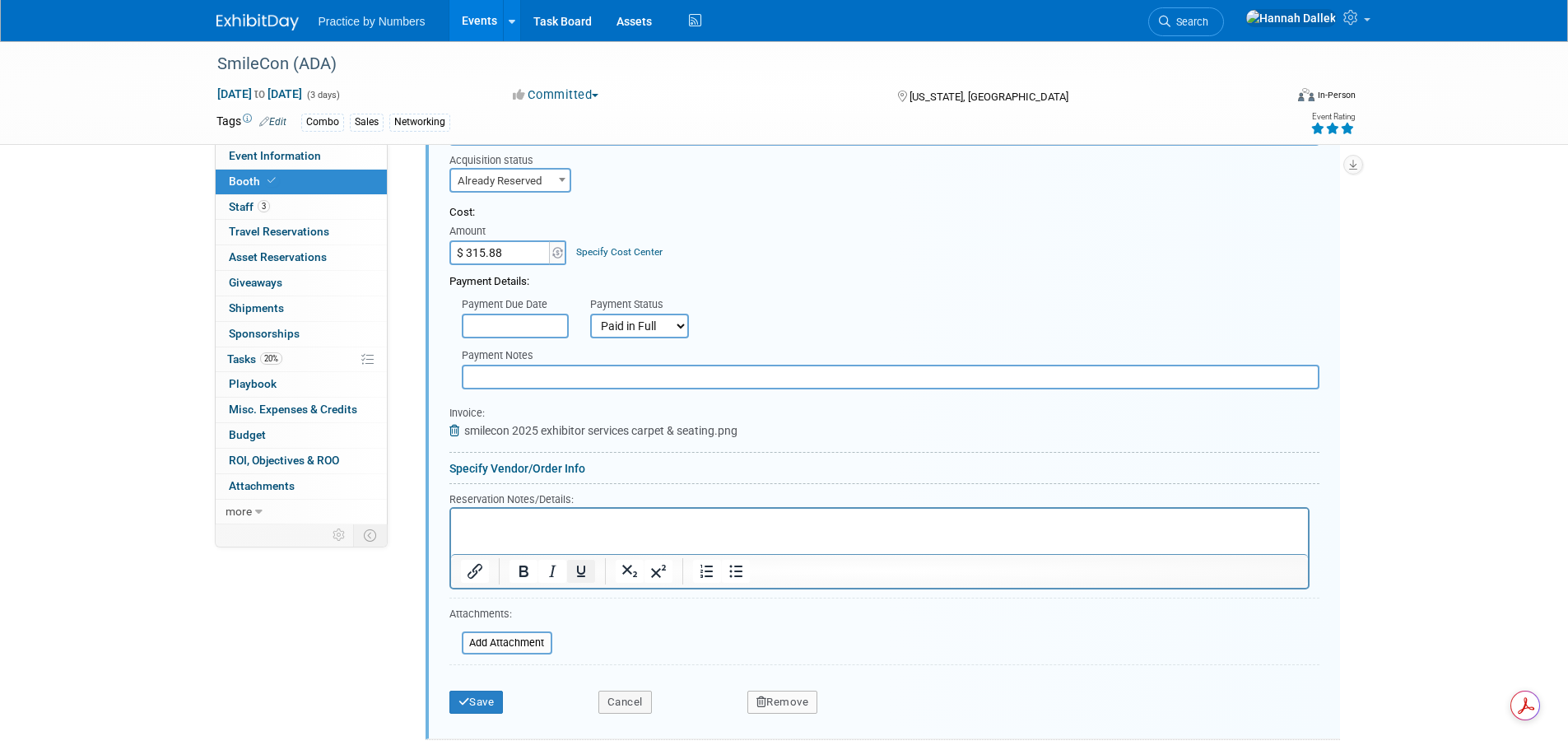
scroll to position [500, 0]
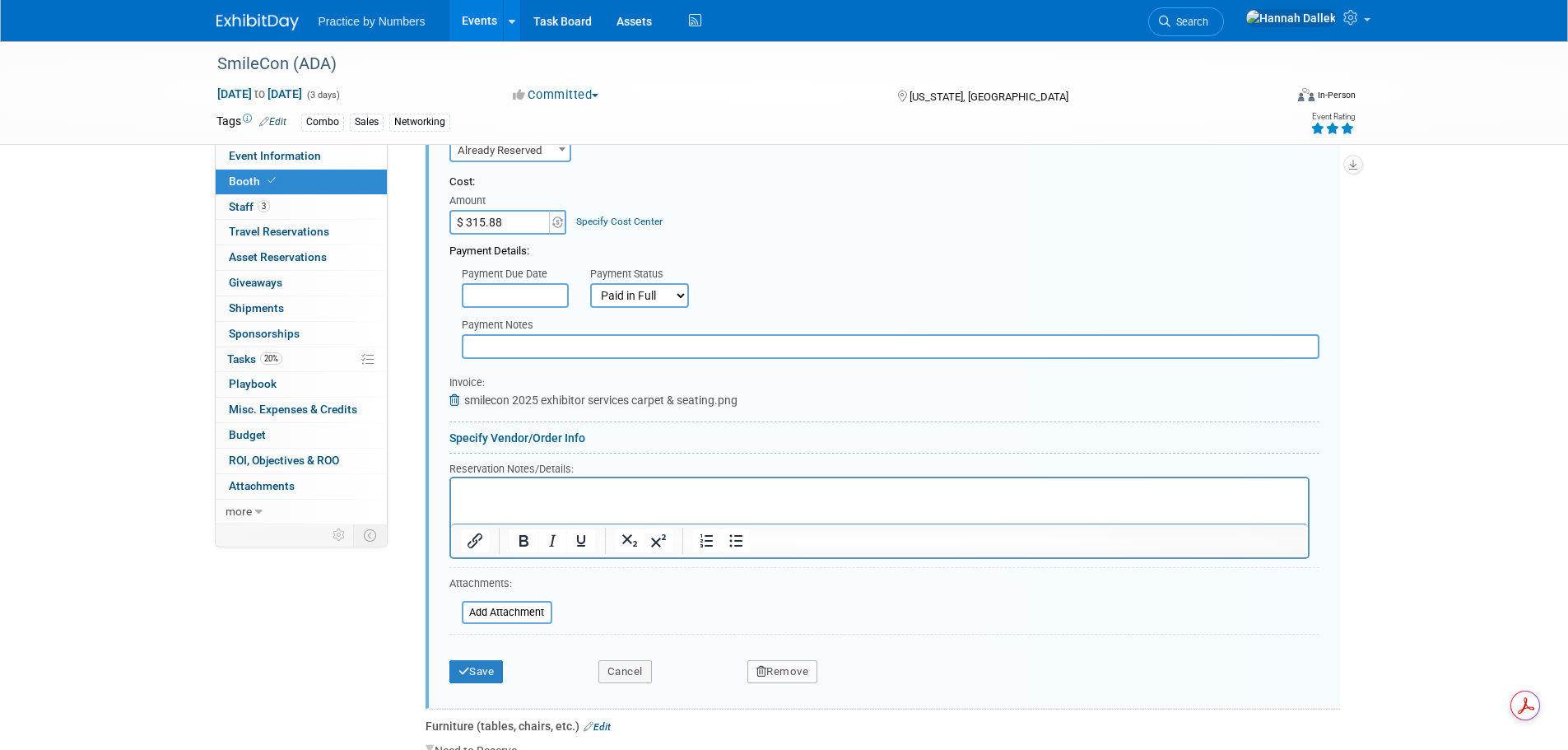
click at [536, 437] on link "Specify Vendor/Order Info" at bounding box center [517, 438] width 136 height 13
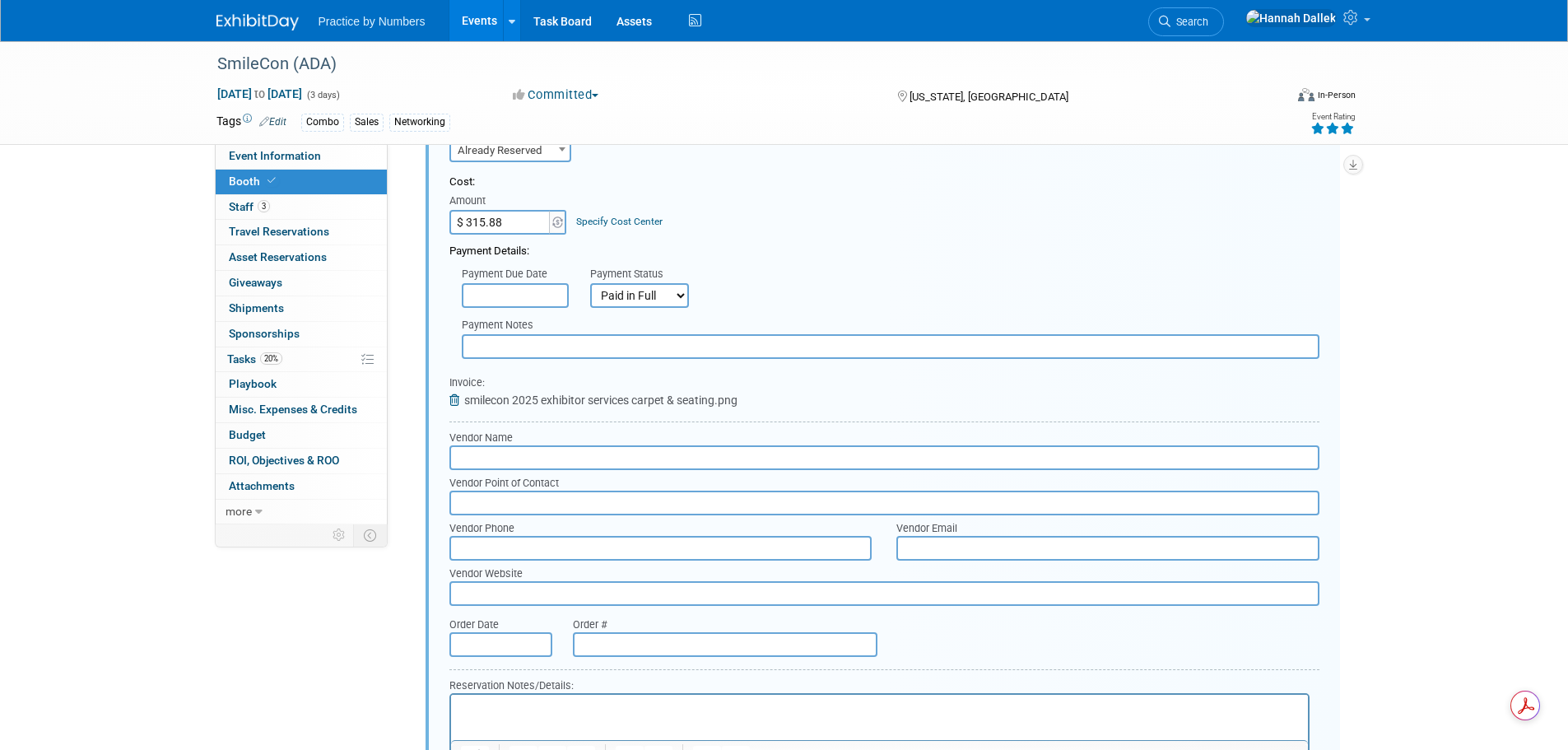
click at [632, 648] on input "text" at bounding box center [724, 644] width 304 height 24
paste input "o70178812"
type input "o70178812"
click at [543, 649] on input "text" at bounding box center [500, 644] width 103 height 24
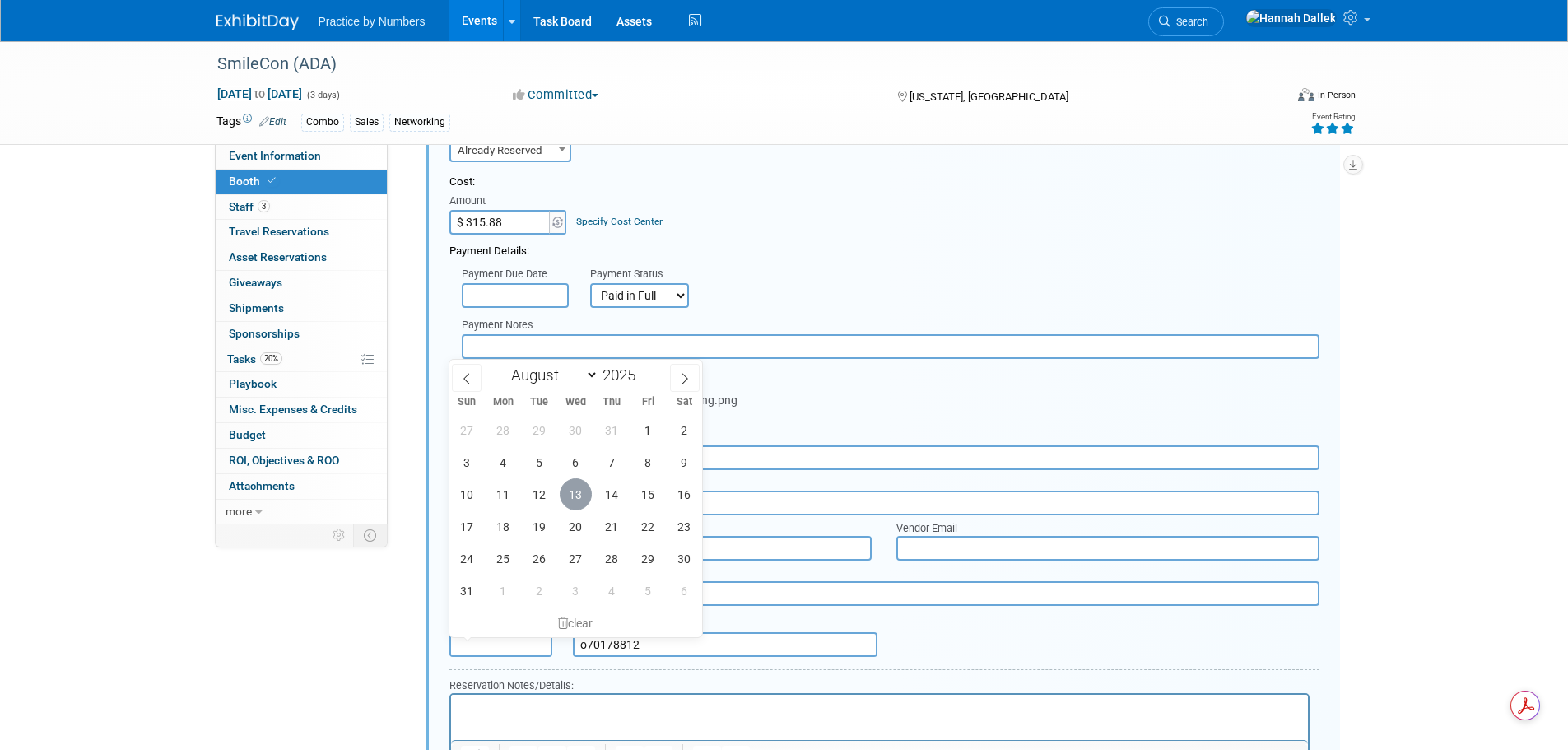
click at [579, 490] on span "13" at bounding box center [576, 494] width 32 height 32
type input "Aug 13, 2025"
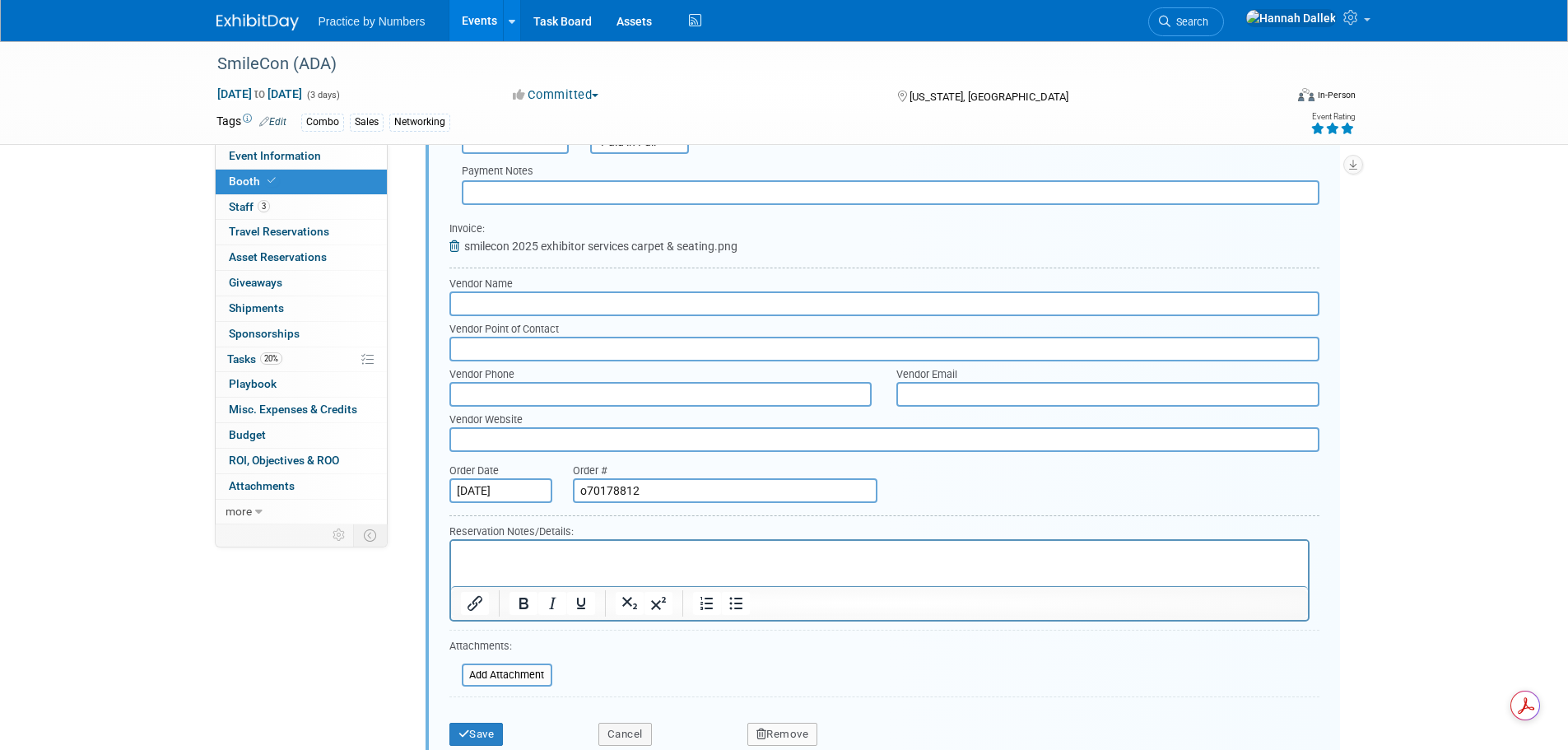
scroll to position [666, 0]
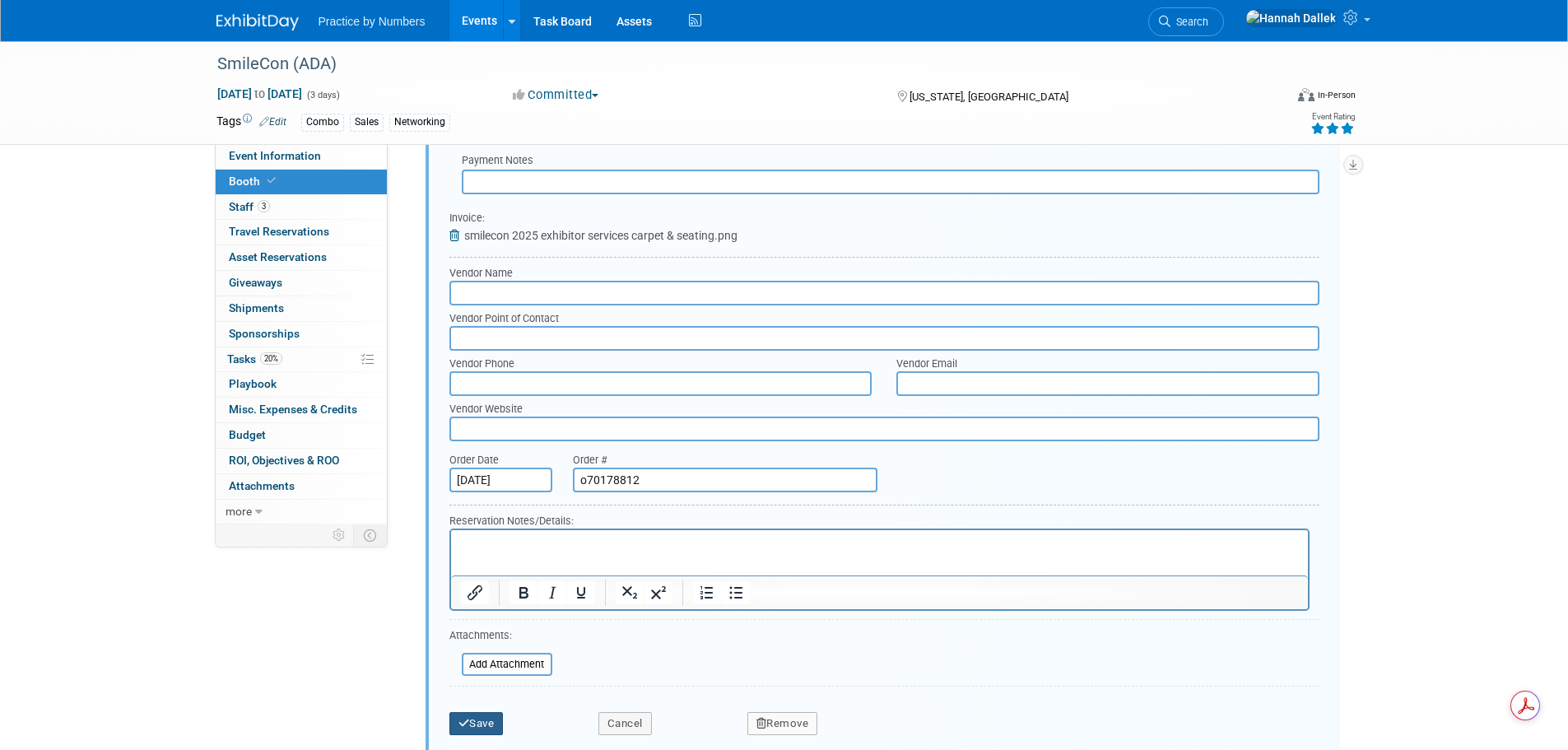
click at [477, 723] on button "Save" at bounding box center [477, 724] width 55 height 23
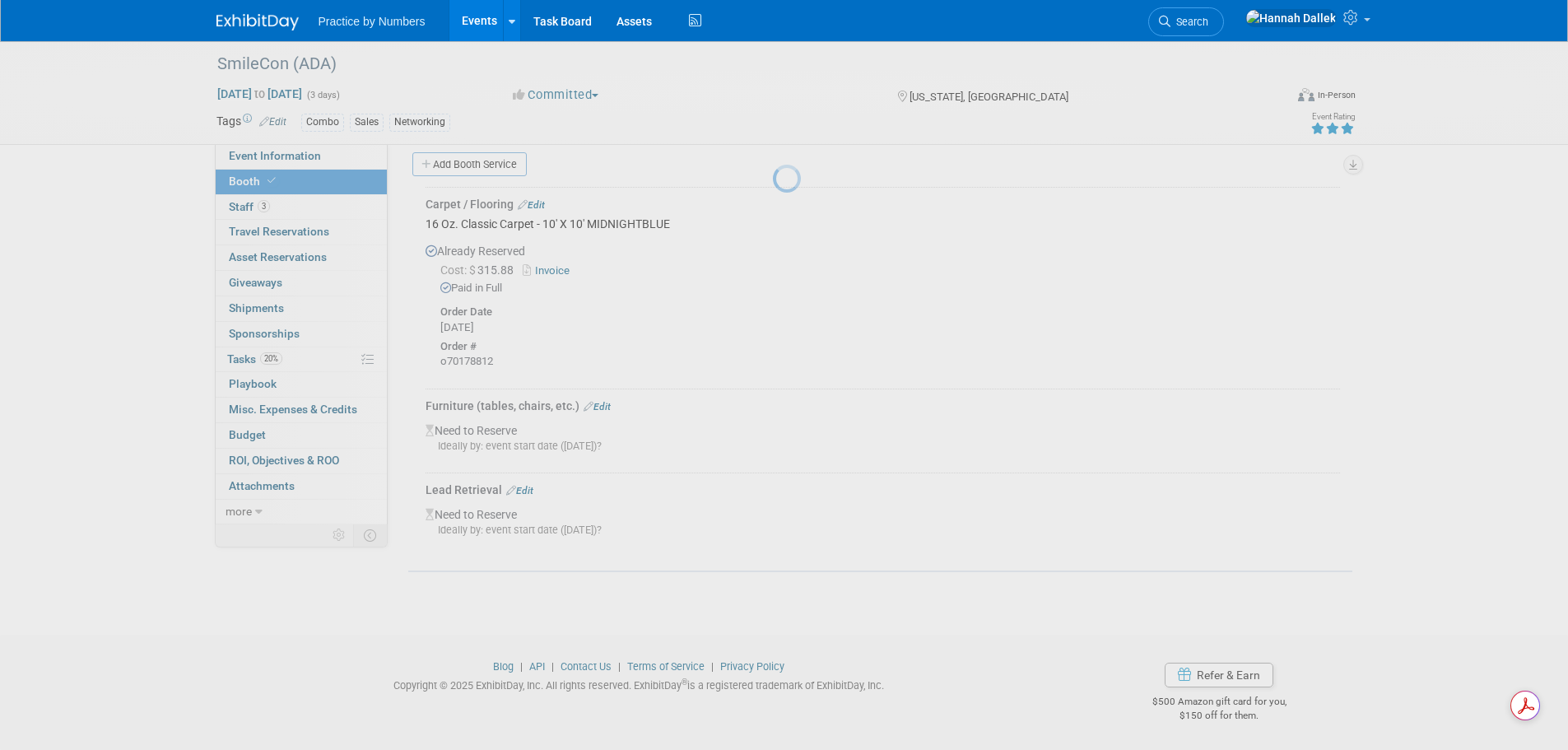
scroll to position [335, 0]
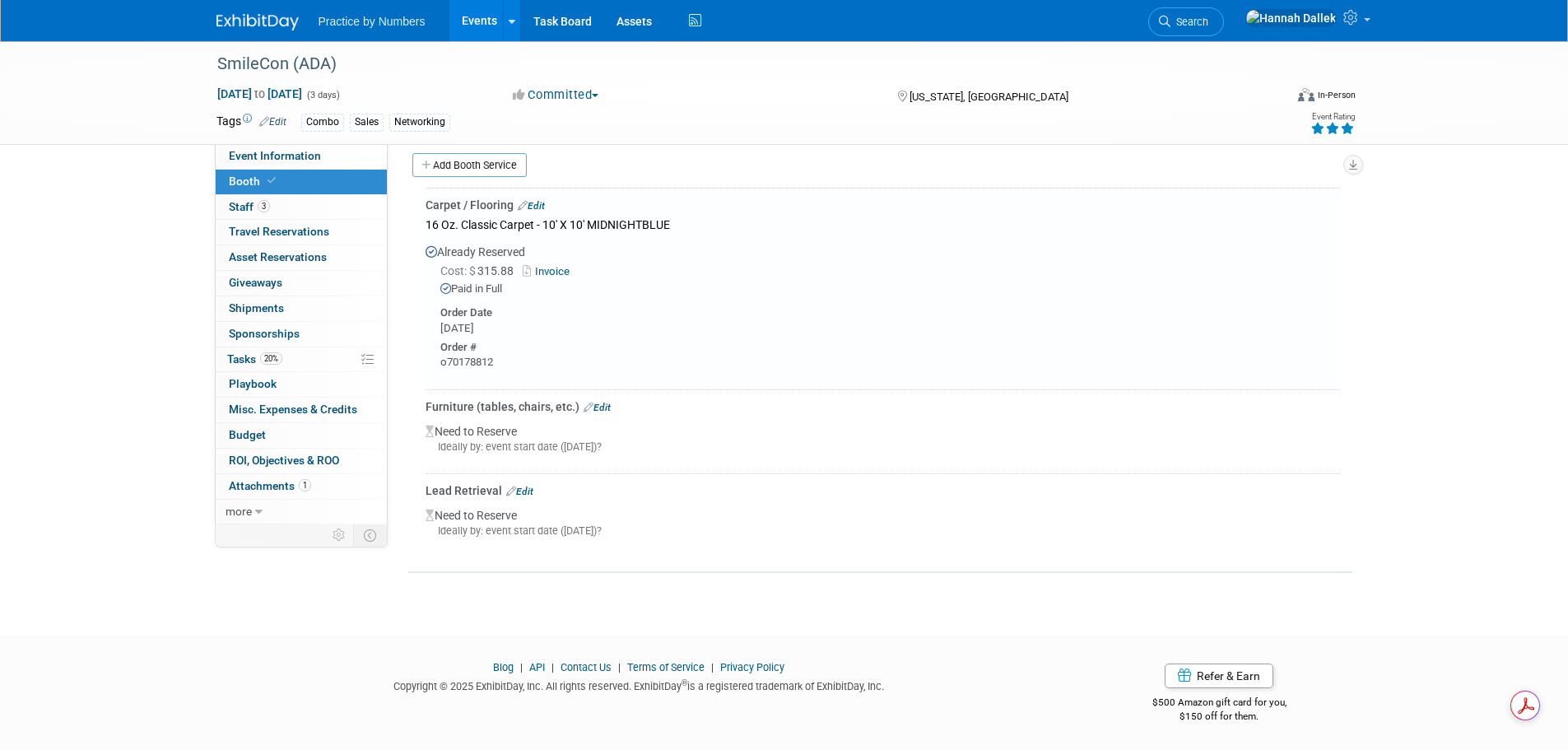
click at [598, 401] on link "Edit" at bounding box center [597, 407] width 27 height 12
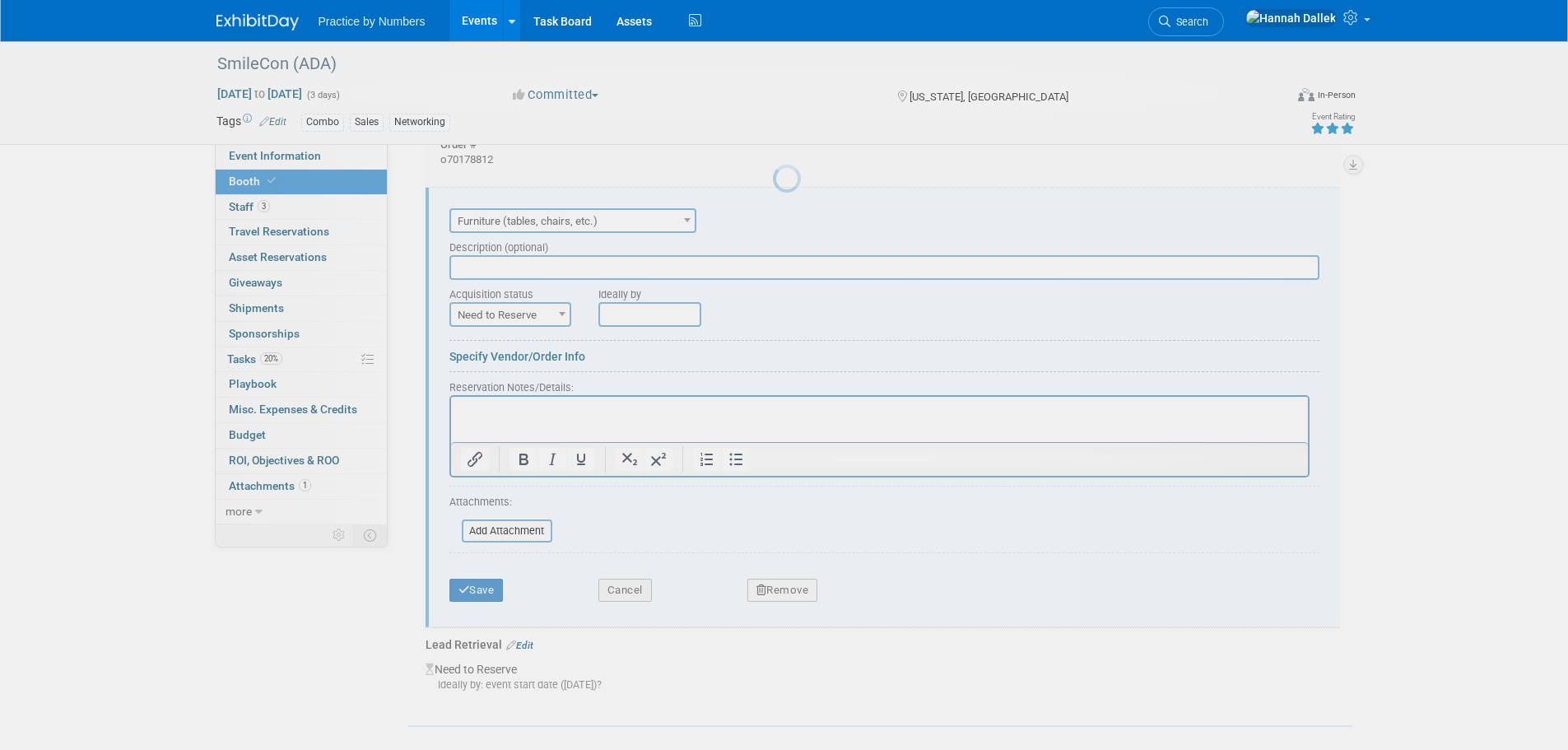
scroll to position [0, 0]
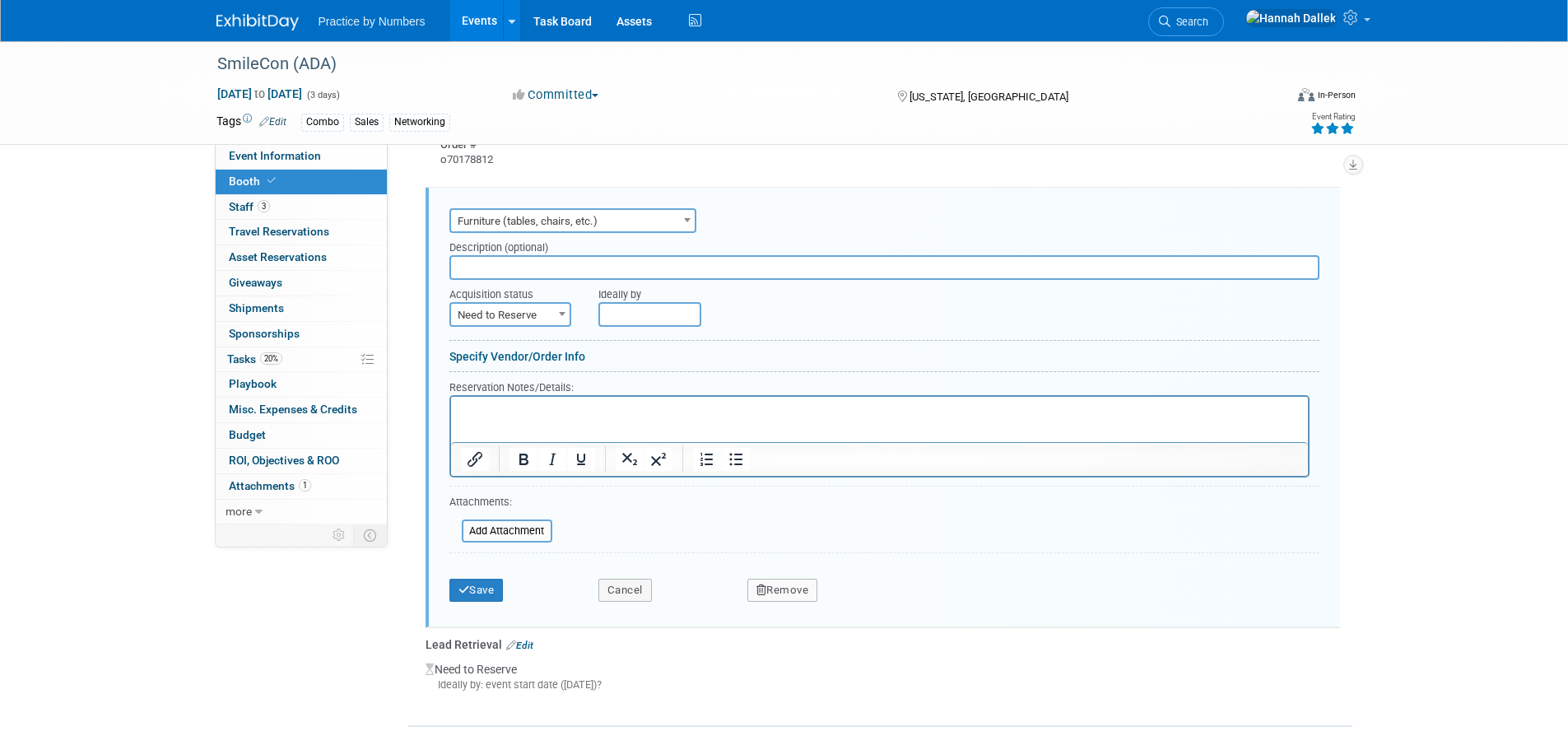
click at [542, 352] on link "Specify Vendor/Order Info" at bounding box center [517, 355] width 136 height 13
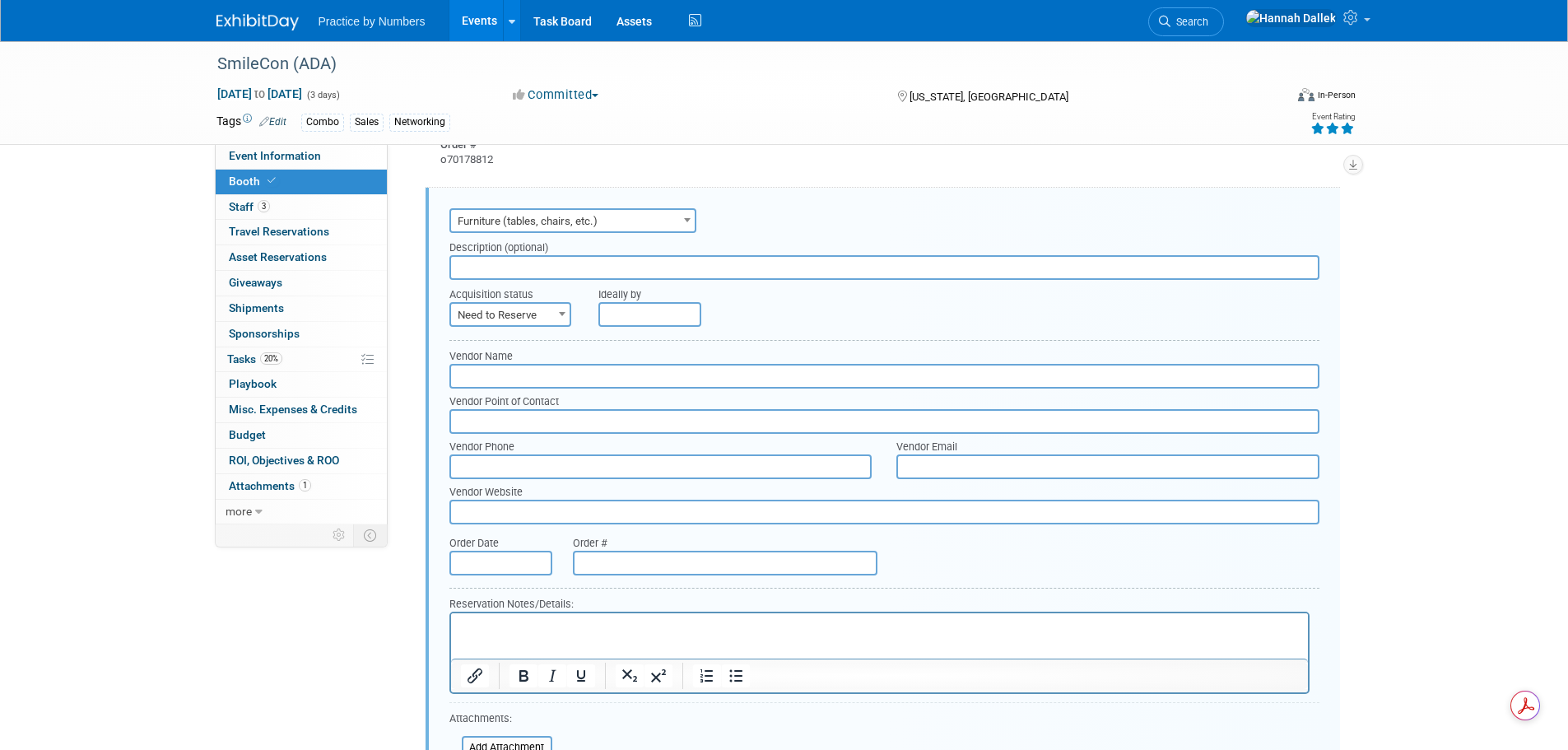
click at [604, 572] on input "text" at bounding box center [724, 563] width 304 height 24
paste input "o70178812"
type input "o70178812"
click at [539, 558] on input "text" at bounding box center [500, 563] width 103 height 24
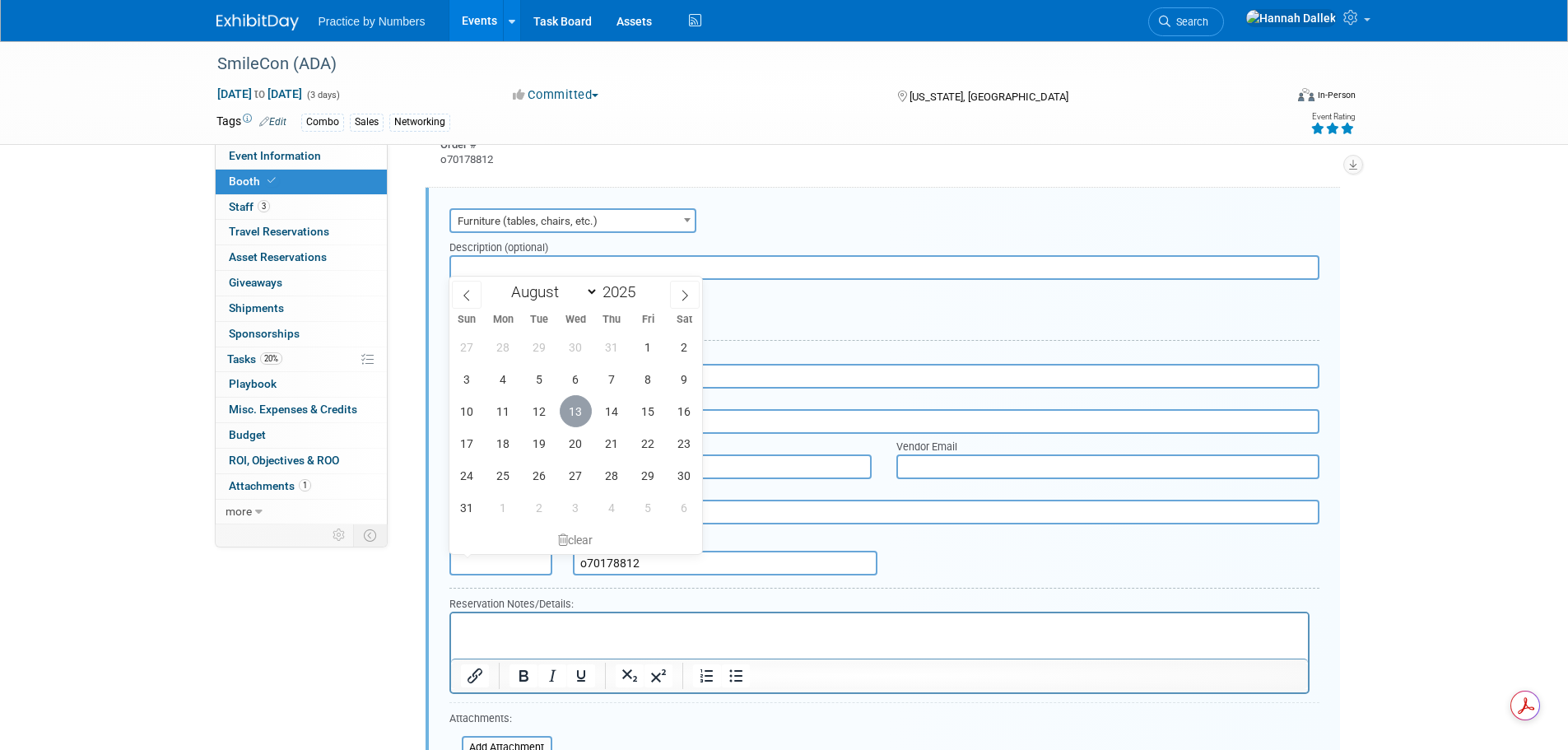
click at [576, 412] on span "13" at bounding box center [576, 411] width 32 height 32
type input "Aug 13, 2025"
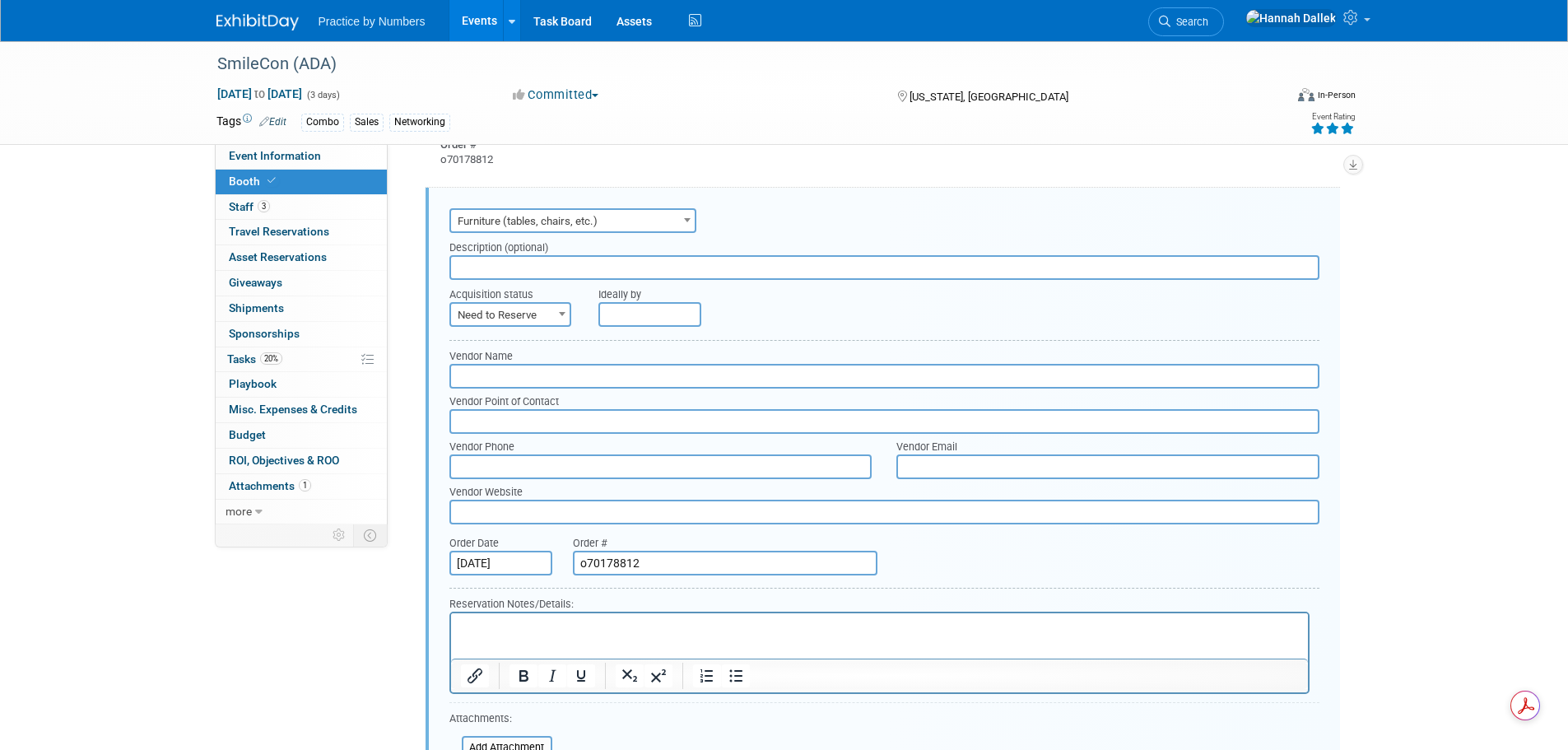
click at [564, 316] on span at bounding box center [562, 313] width 17 height 22
select select "2"
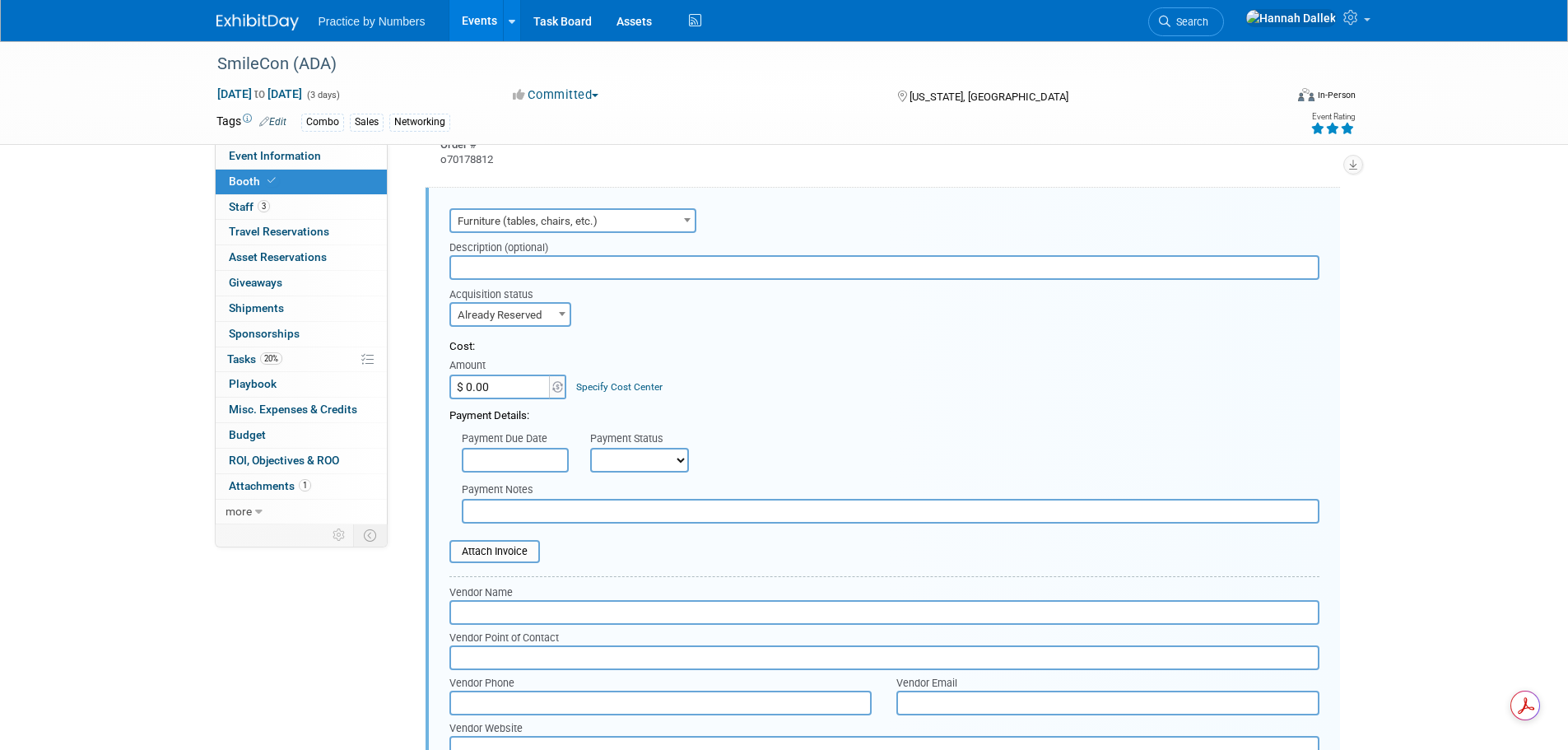
click at [518, 384] on input "$ 0.00" at bounding box center [500, 387] width 103 height 24
type input "$ 313.76"
click at [629, 469] on select "Not Paid Yet Partially Paid Paid in Full" at bounding box center [639, 460] width 99 height 24
select select "1"
click at [590, 448] on select "Not Paid Yet Partially Paid Paid in Full" at bounding box center [639, 460] width 99 height 24
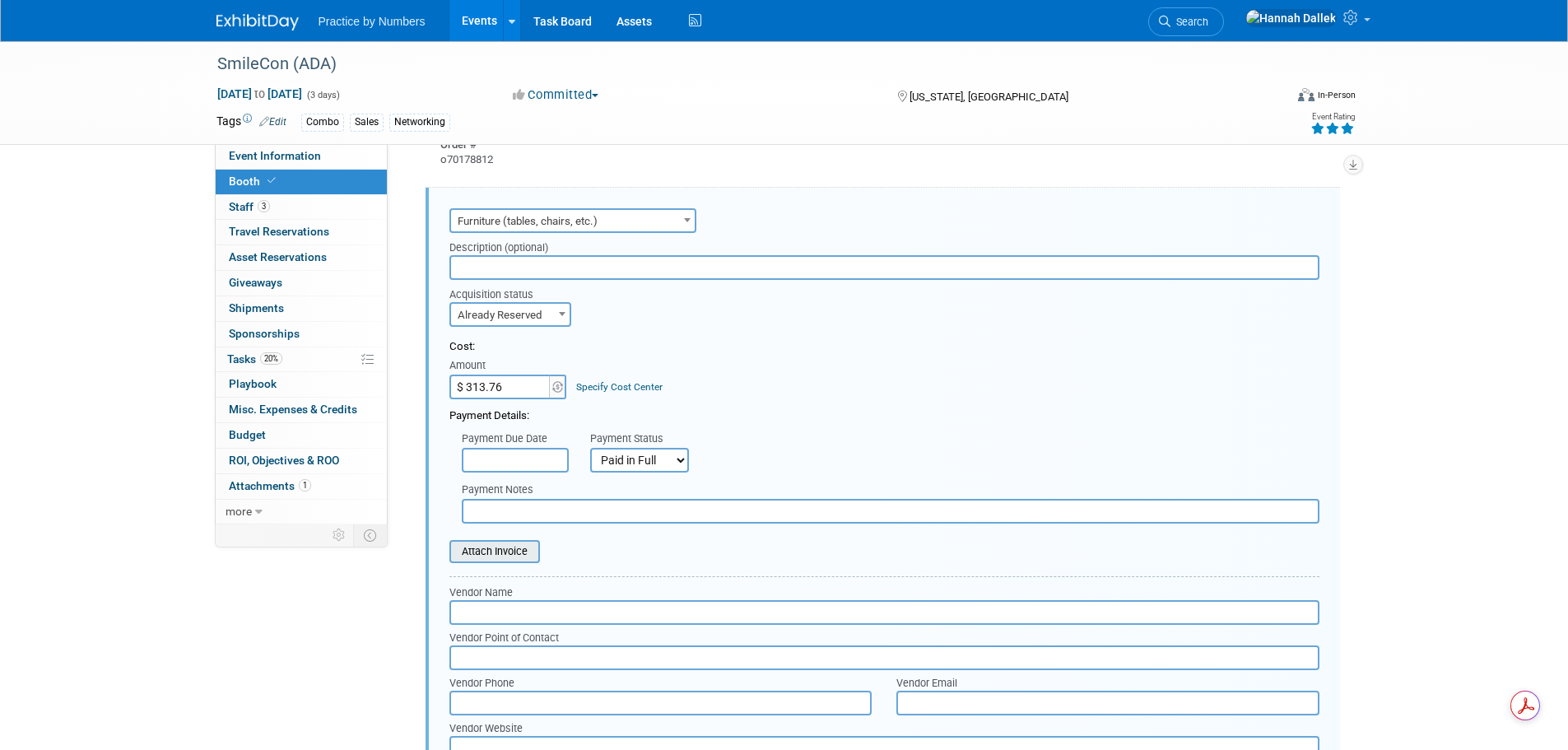
click at [515, 551] on input "file" at bounding box center [440, 551] width 196 height 20
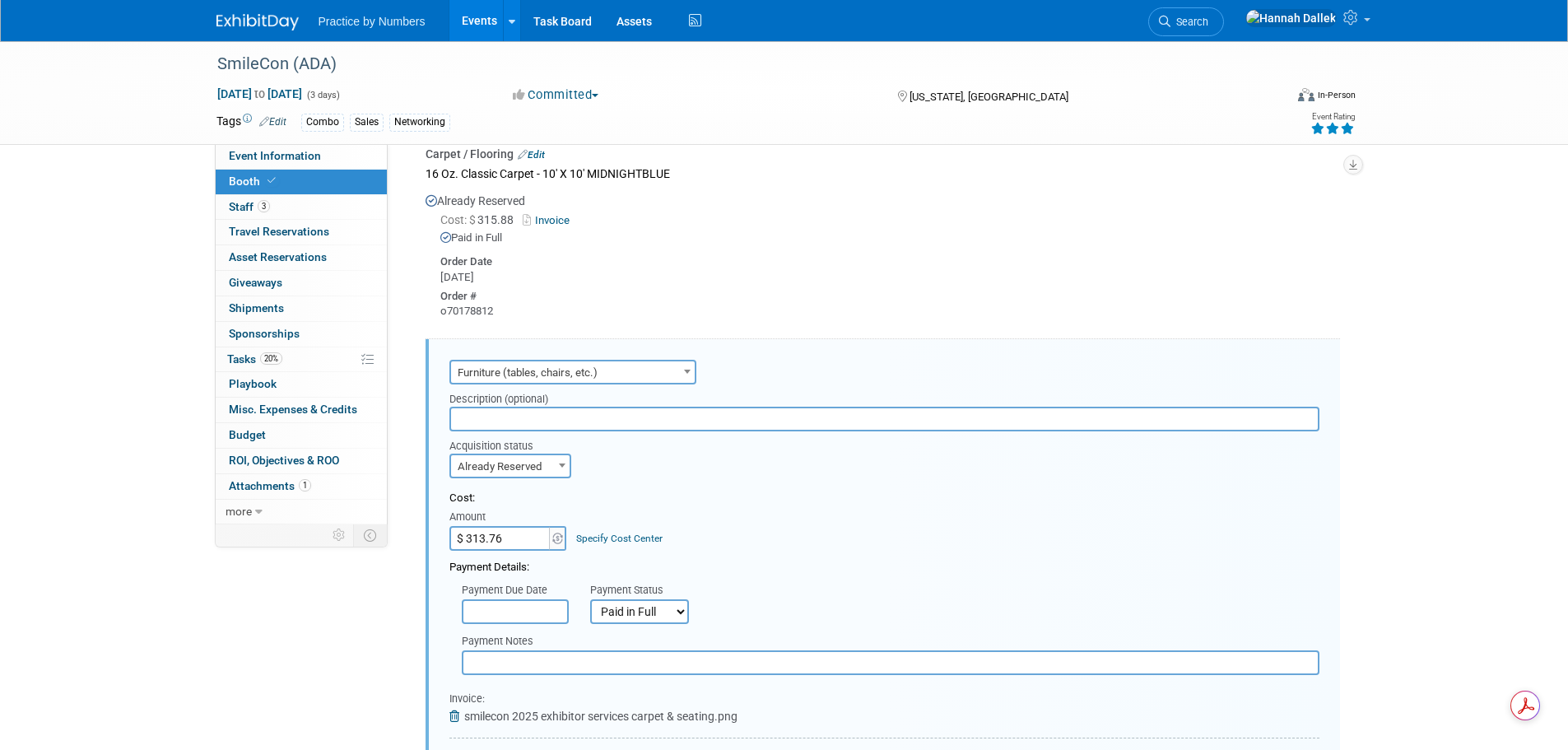
scroll to position [373, 0]
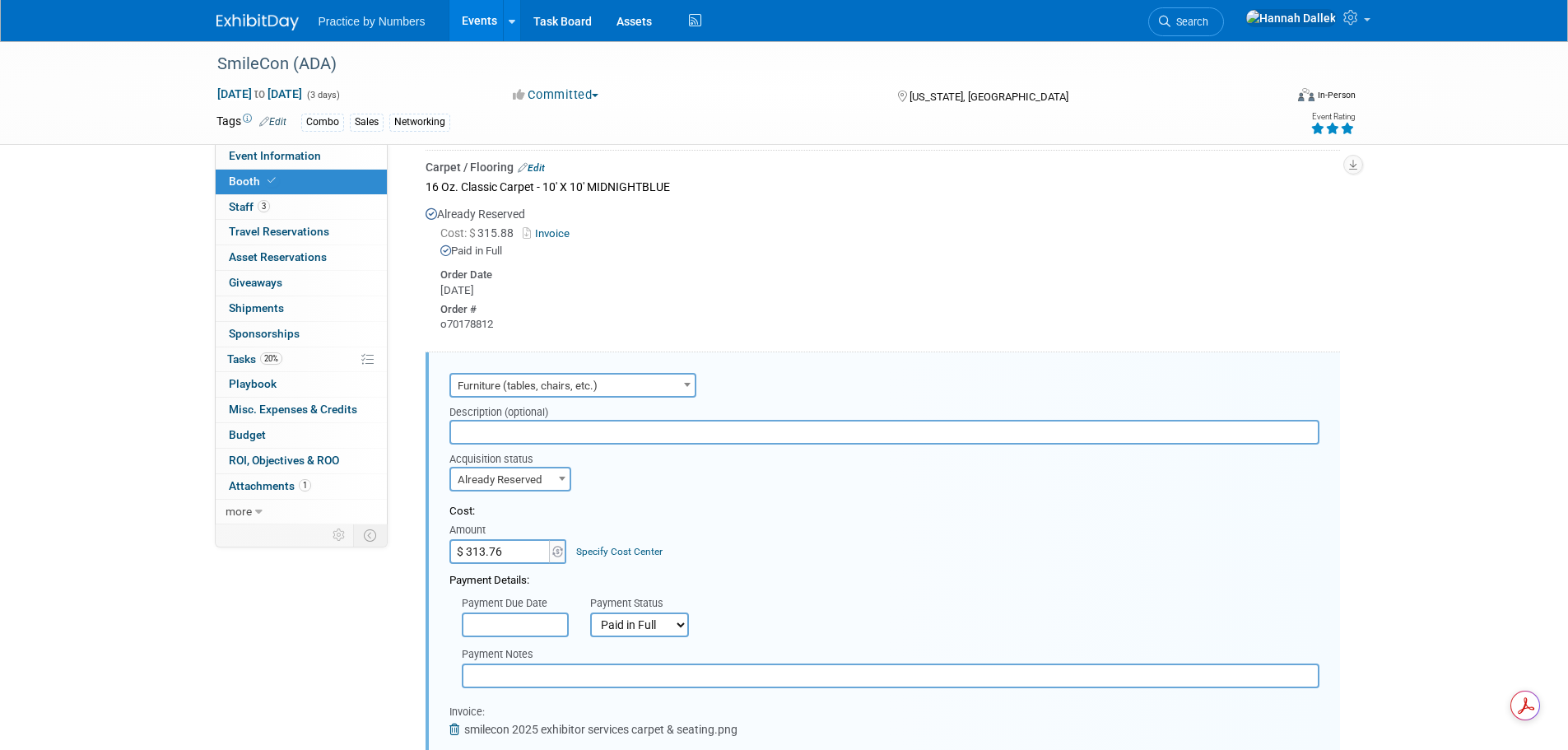
click at [564, 434] on input "text" at bounding box center [884, 432] width 870 height 24
paste input "Limerick (r) Stool by Herman Miller"
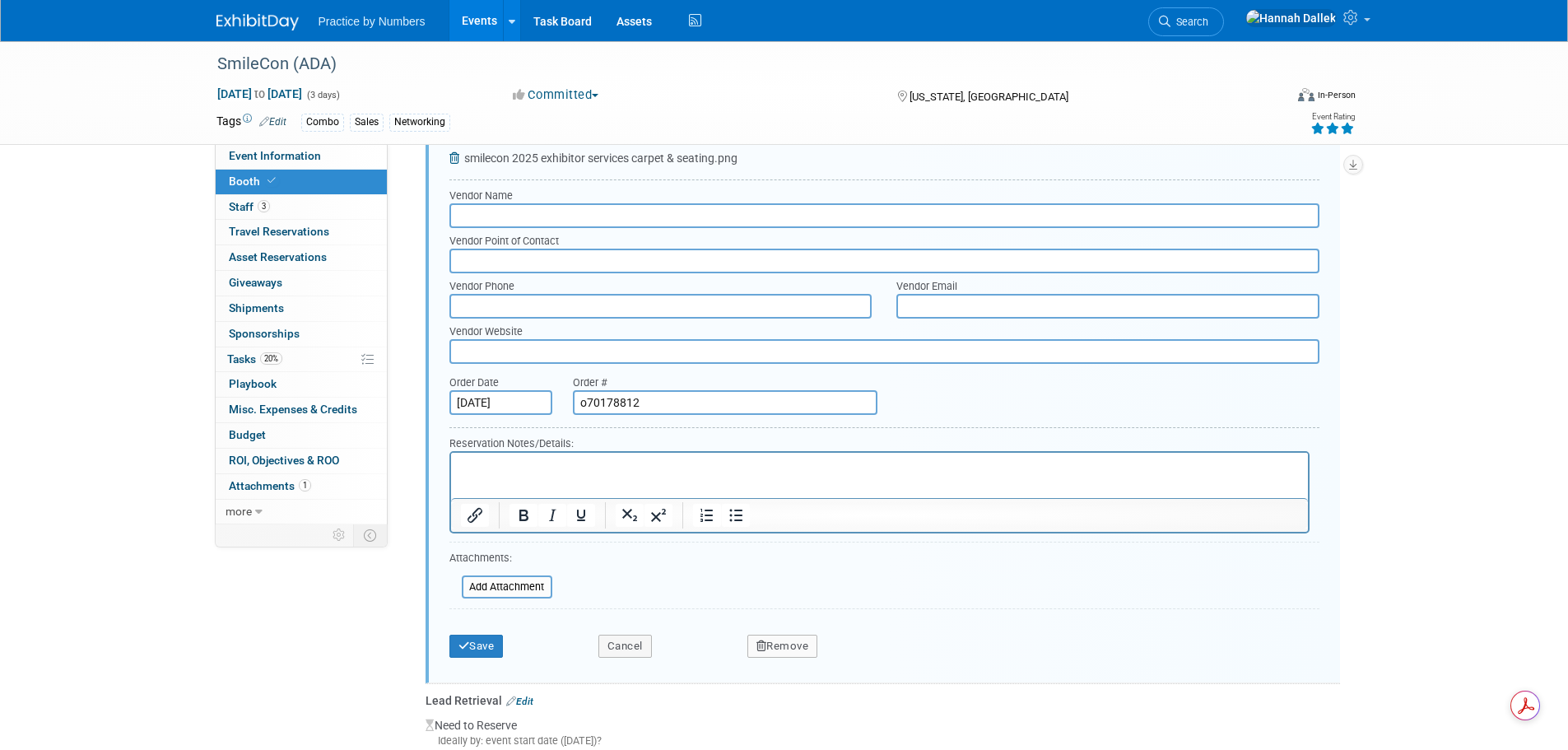
scroll to position [950, 0]
type input "Limerick (r) Stool by Herman Miller (x2)"
click at [482, 641] on button "Save" at bounding box center [477, 641] width 55 height 23
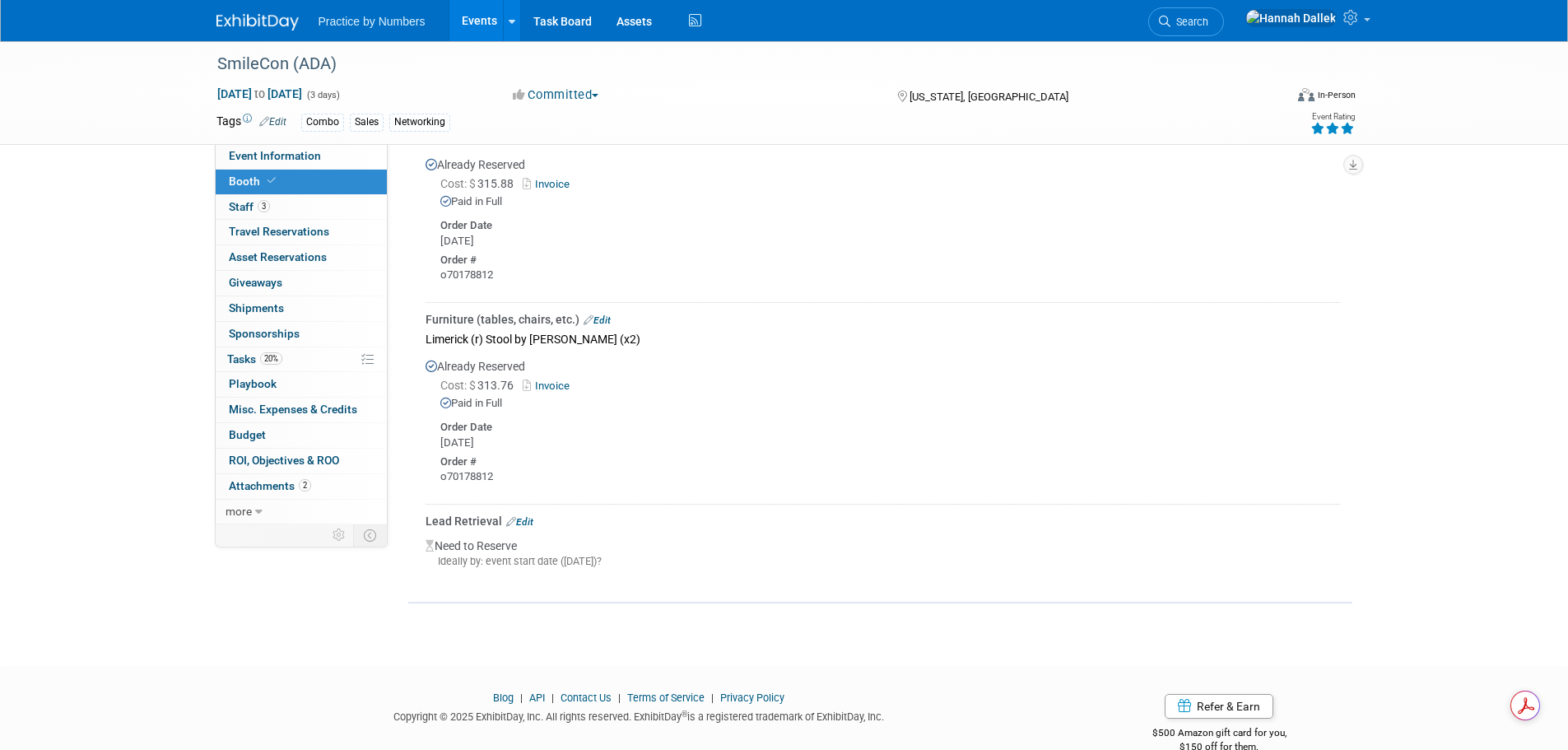
scroll to position [452, 0]
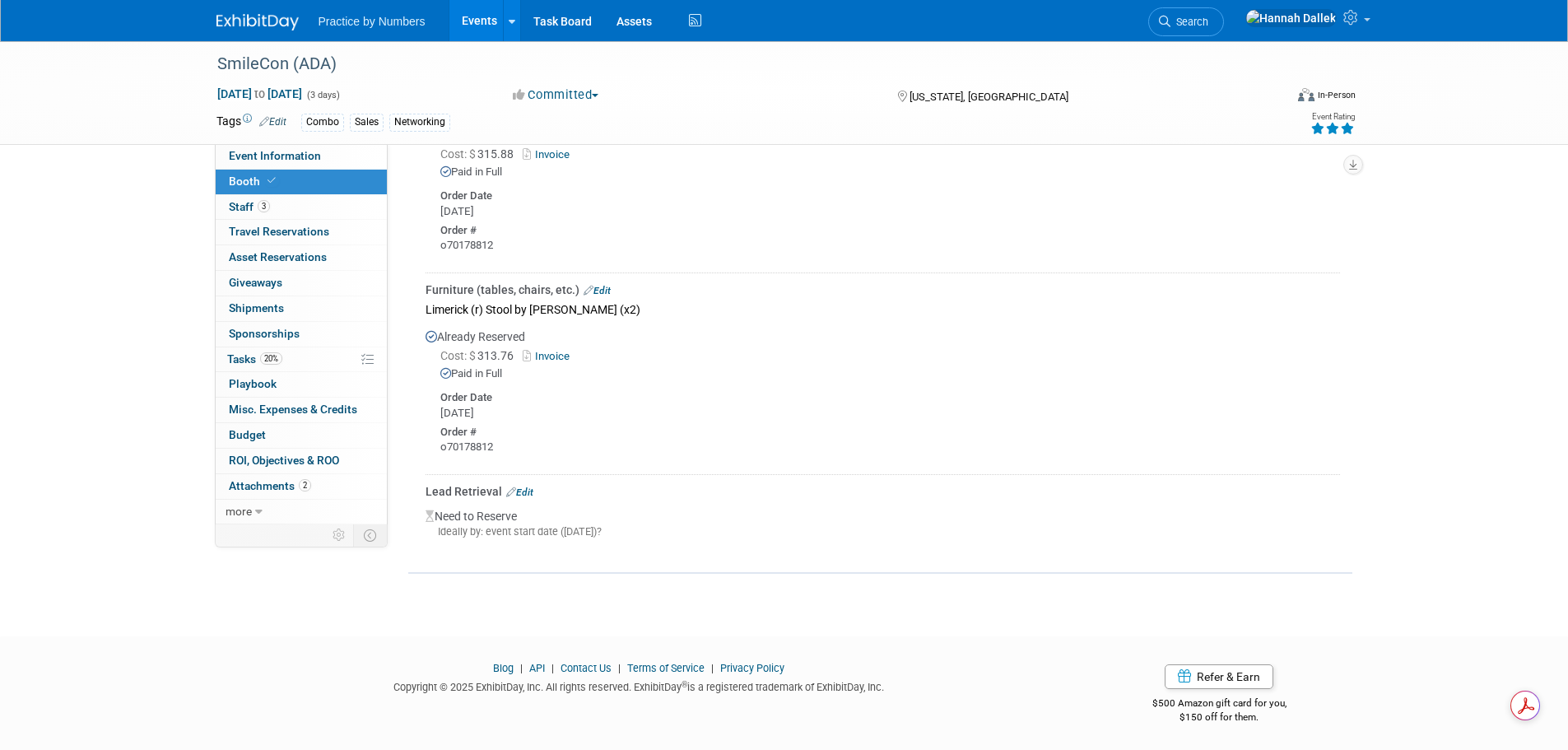
click at [535, 486] on div "Lead Retrieval Edit" at bounding box center [883, 492] width 914 height 17
click at [528, 487] on link "Edit" at bounding box center [520, 492] width 27 height 12
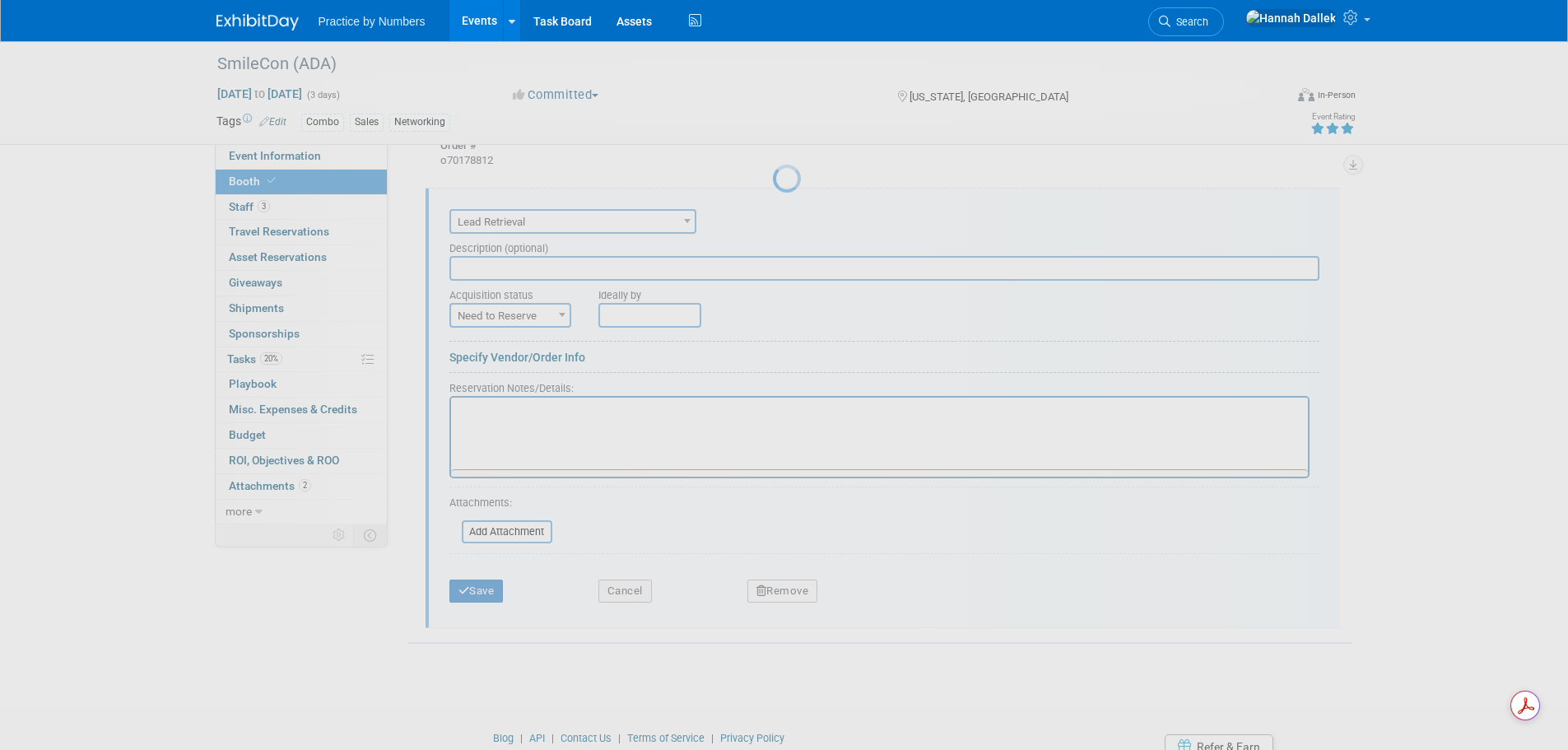
scroll to position [0, 0]
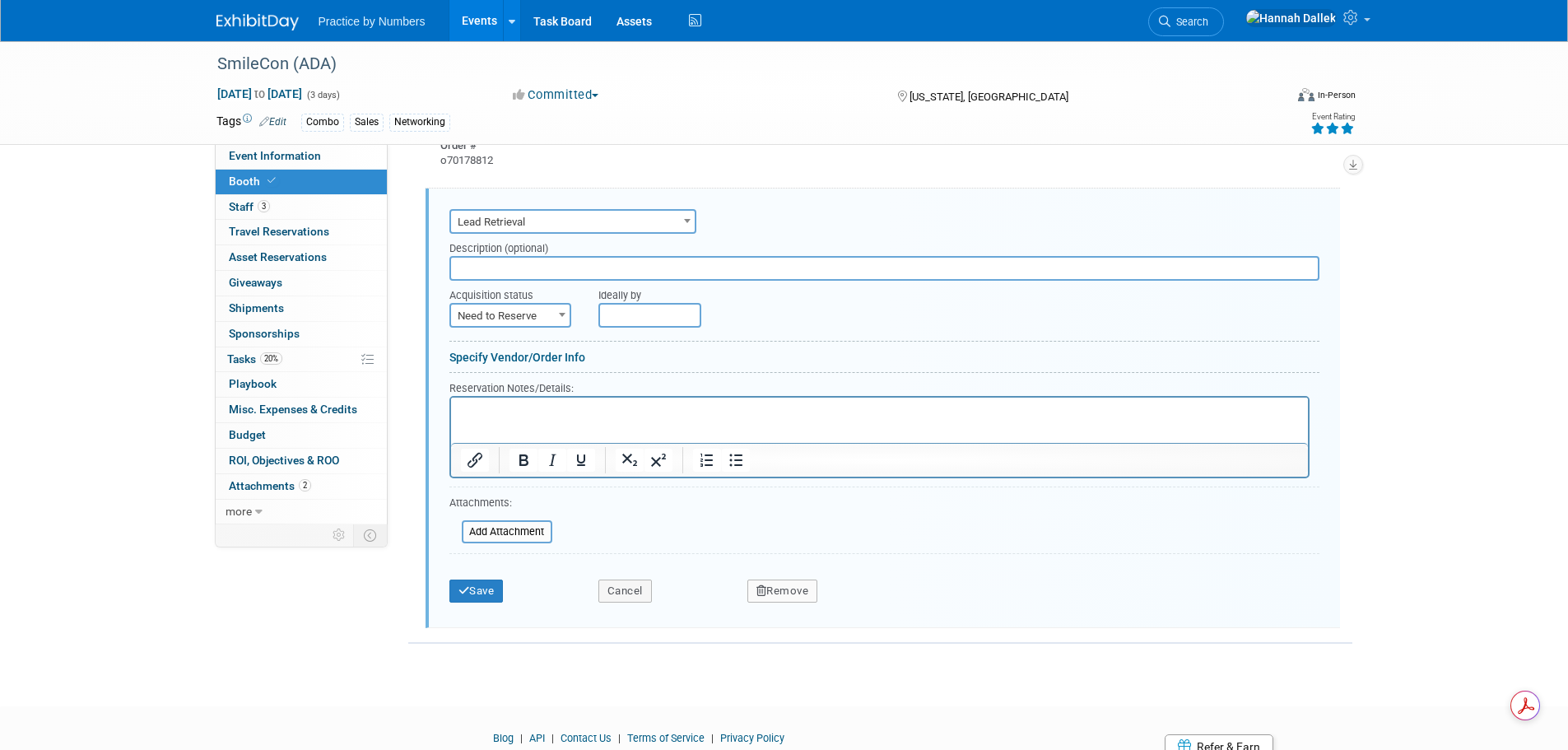
click at [500, 266] on input "text" at bounding box center [884, 268] width 870 height 24
click at [574, 355] on link "Specify Vendor/Order Info" at bounding box center [517, 356] width 136 height 13
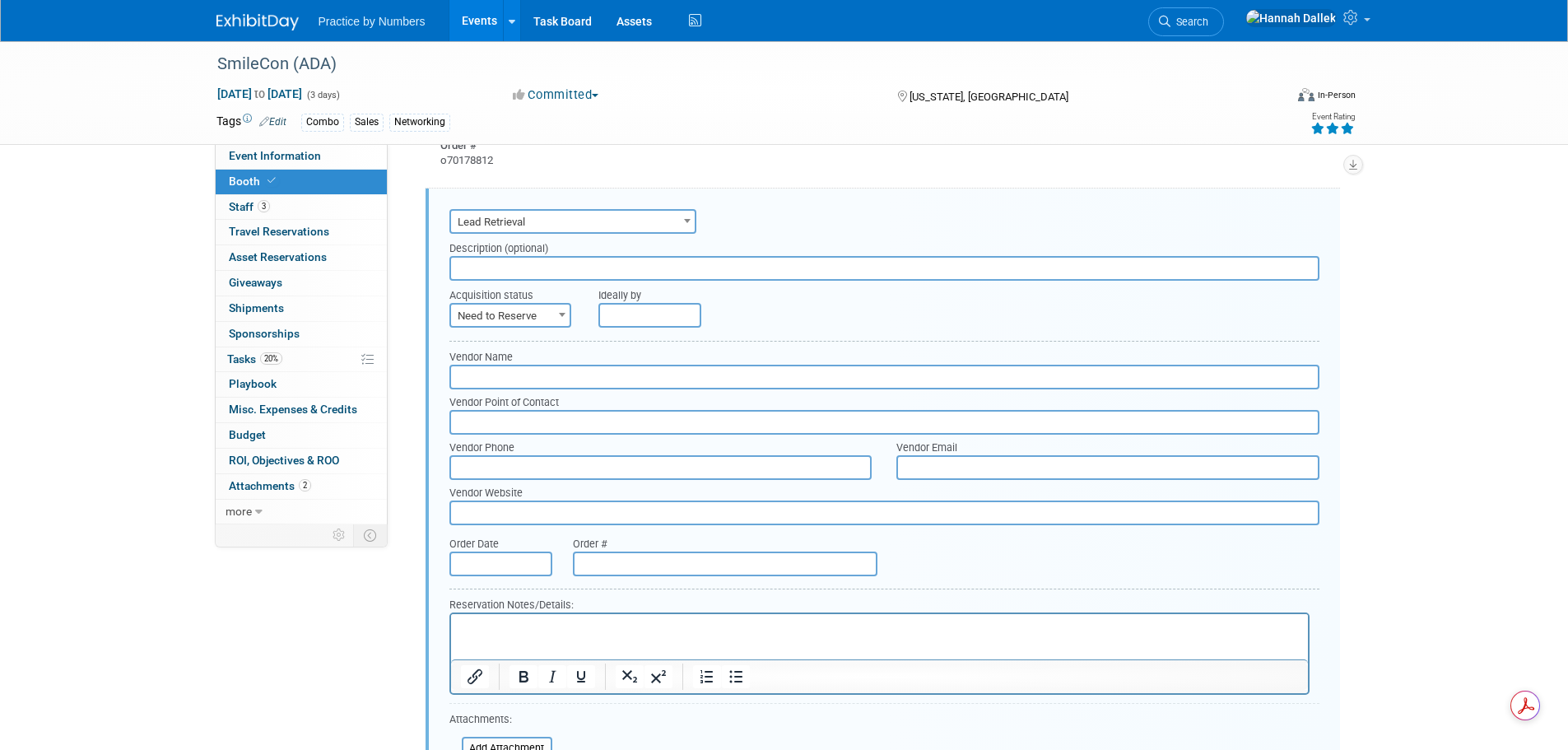
click at [702, 566] on input "text" at bounding box center [724, 563] width 304 height 24
paste input "931658"
type input "931658"
click at [523, 266] on input "text" at bounding box center [884, 268] width 870 height 24
paste input "Total SWAP Activations 3"
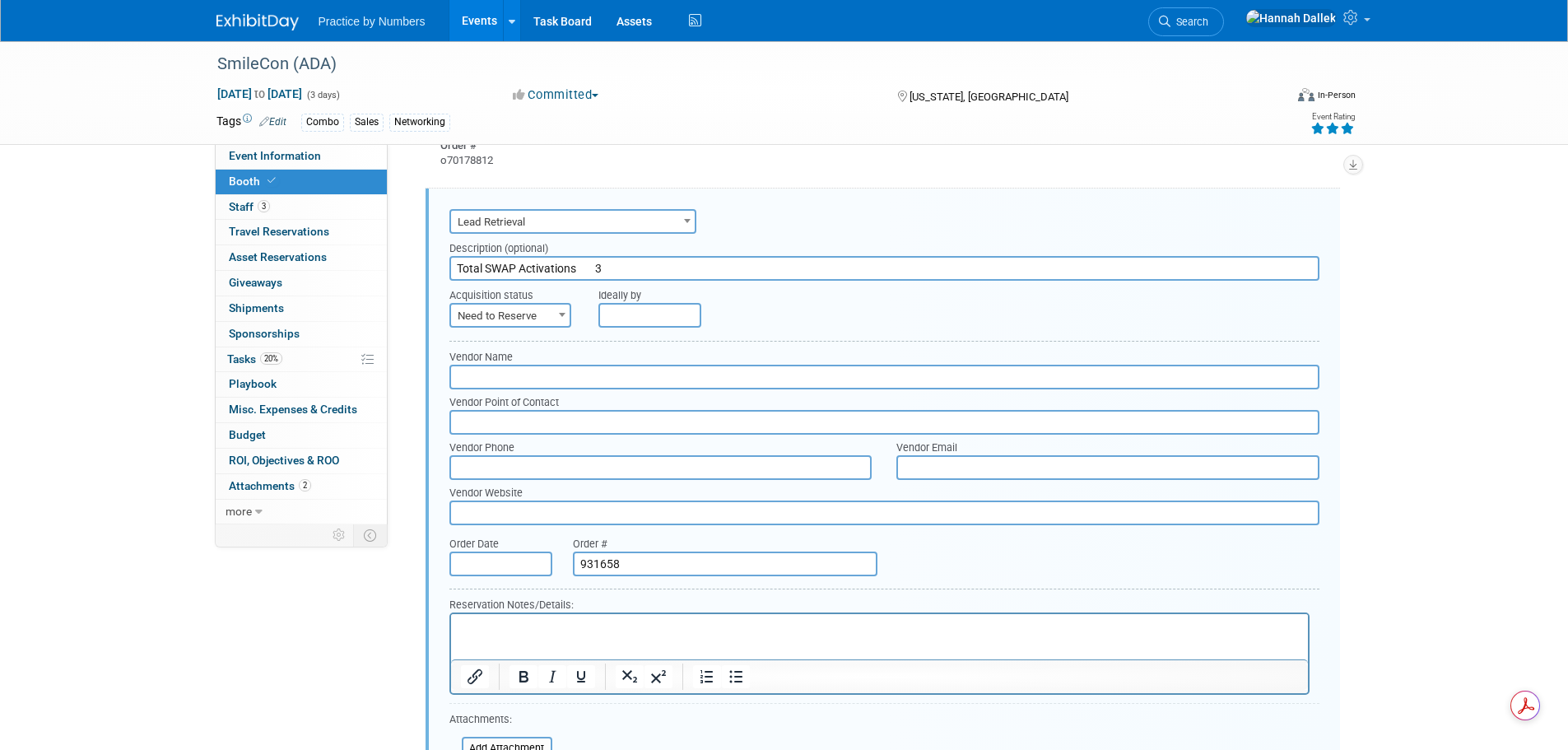
type input "Total SWAP Activations 3"
click at [554, 315] on span at bounding box center [562, 314] width 17 height 22
select select "2"
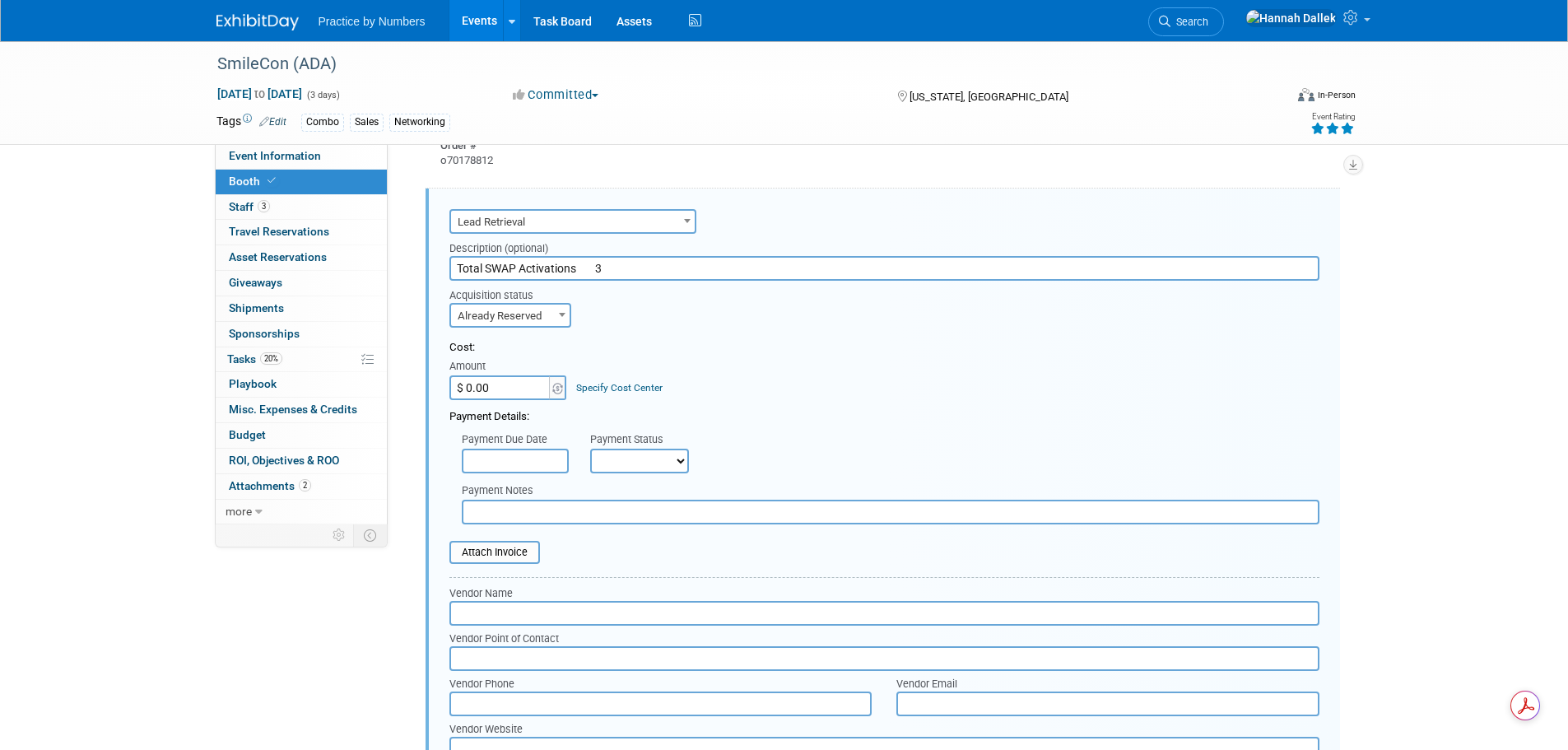
click at [515, 382] on input "$ 0.00" at bounding box center [500, 387] width 103 height 24
type input "$ 613.74"
click at [611, 464] on select "Not Paid Yet Partially Paid Paid in Full" at bounding box center [639, 460] width 99 height 24
select select "1"
click at [590, 448] on select "Not Paid Yet Partially Paid Paid in Full" at bounding box center [639, 460] width 99 height 24
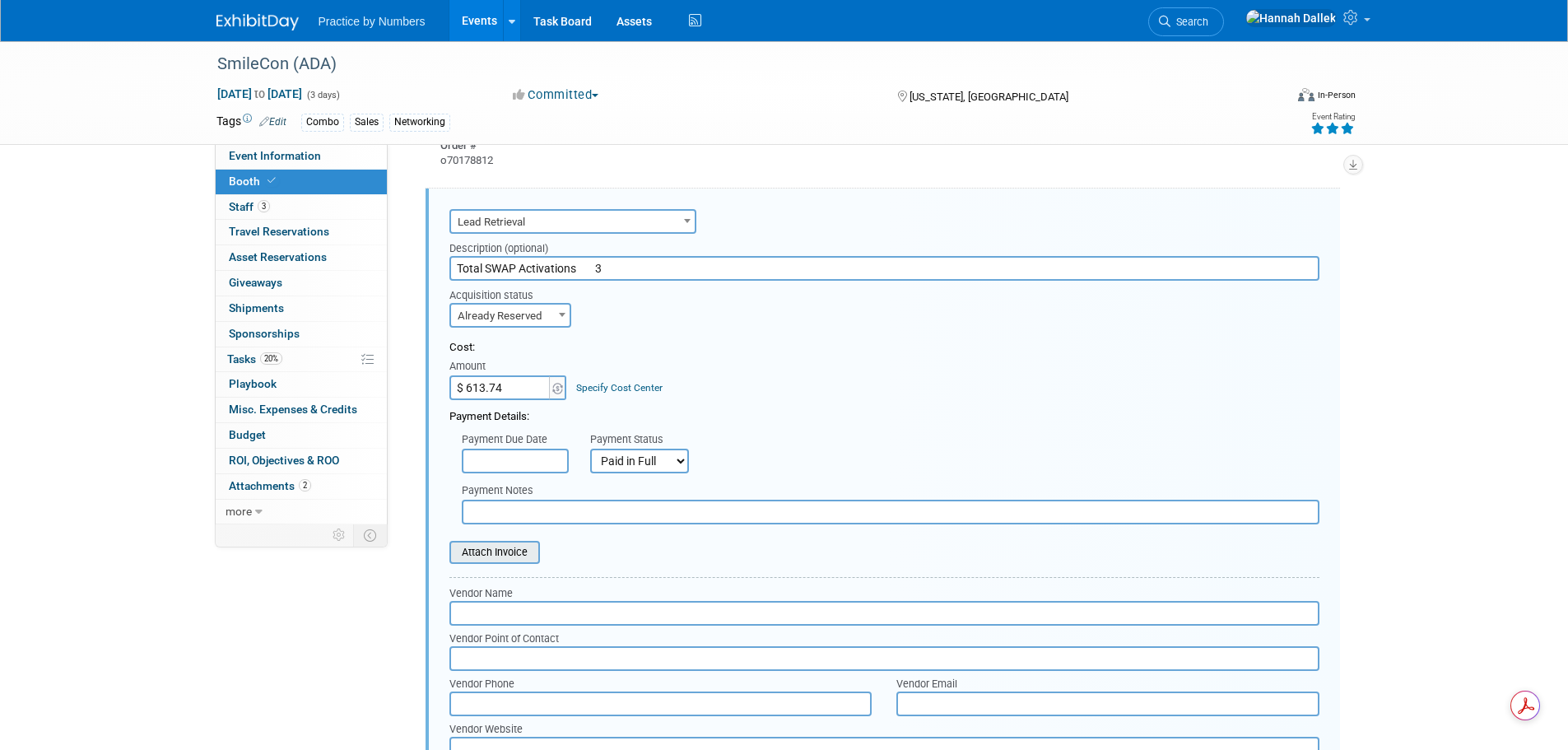
click at [515, 545] on input "file" at bounding box center [440, 552] width 196 height 20
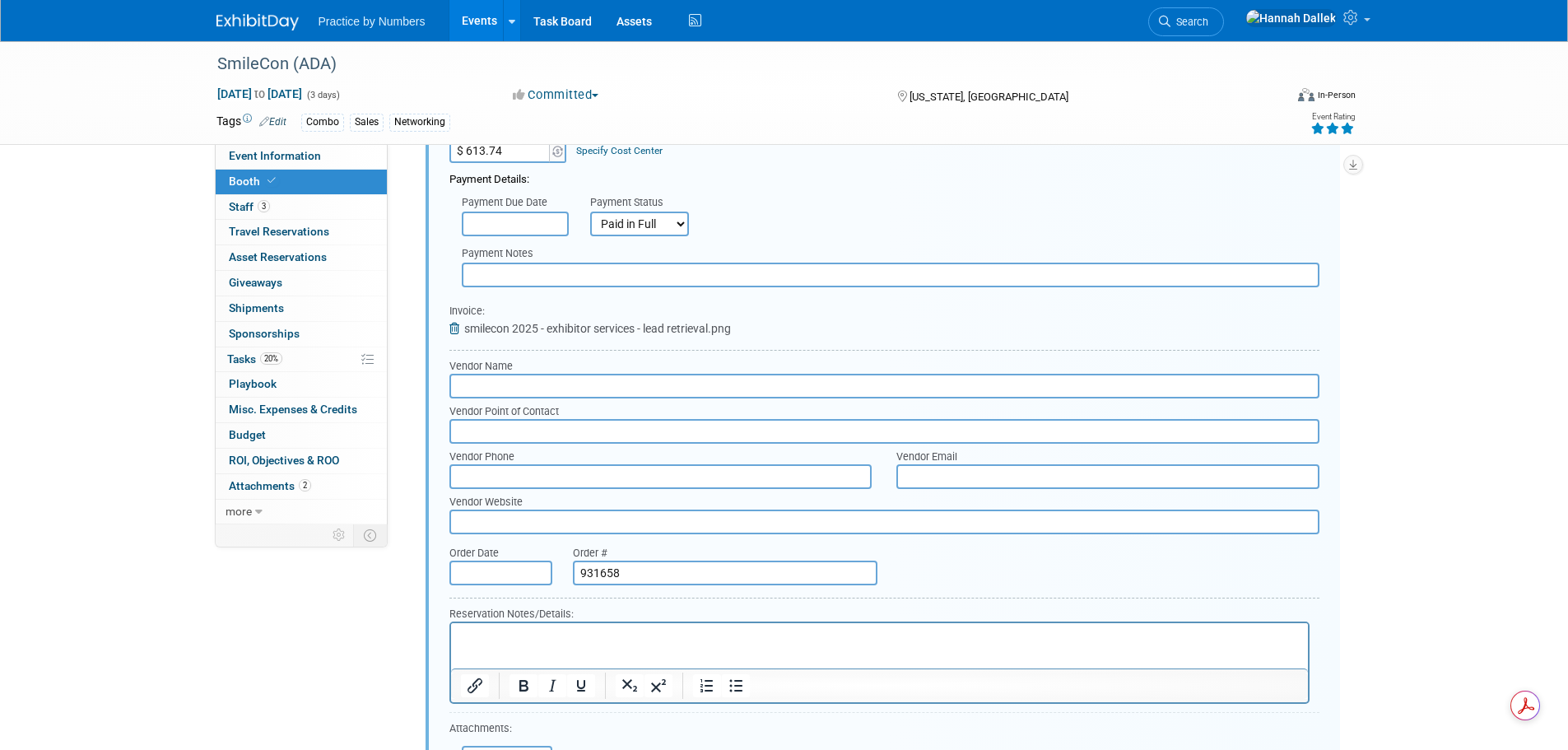
scroll to position [986, 0]
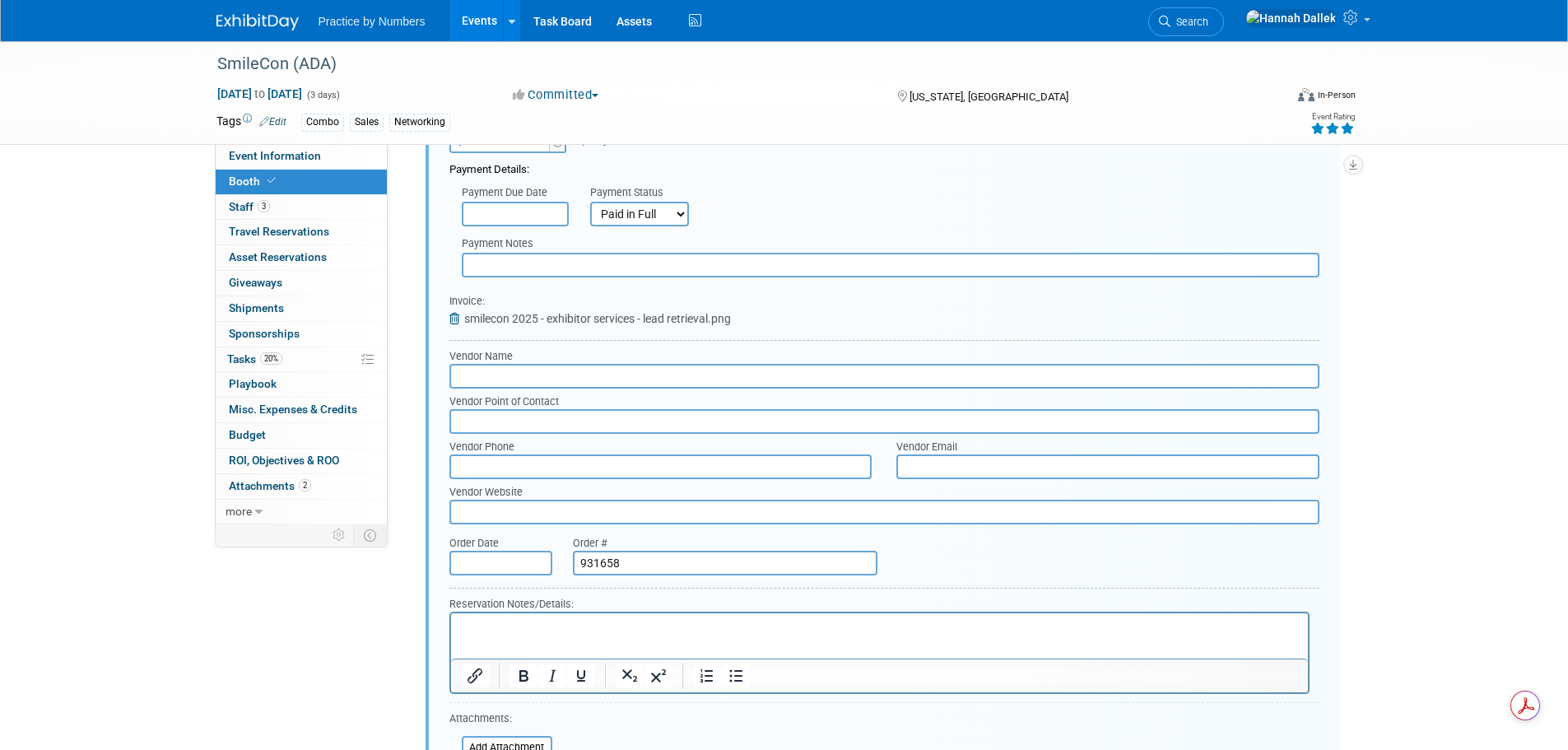
click at [527, 562] on input "text" at bounding box center [500, 563] width 103 height 24
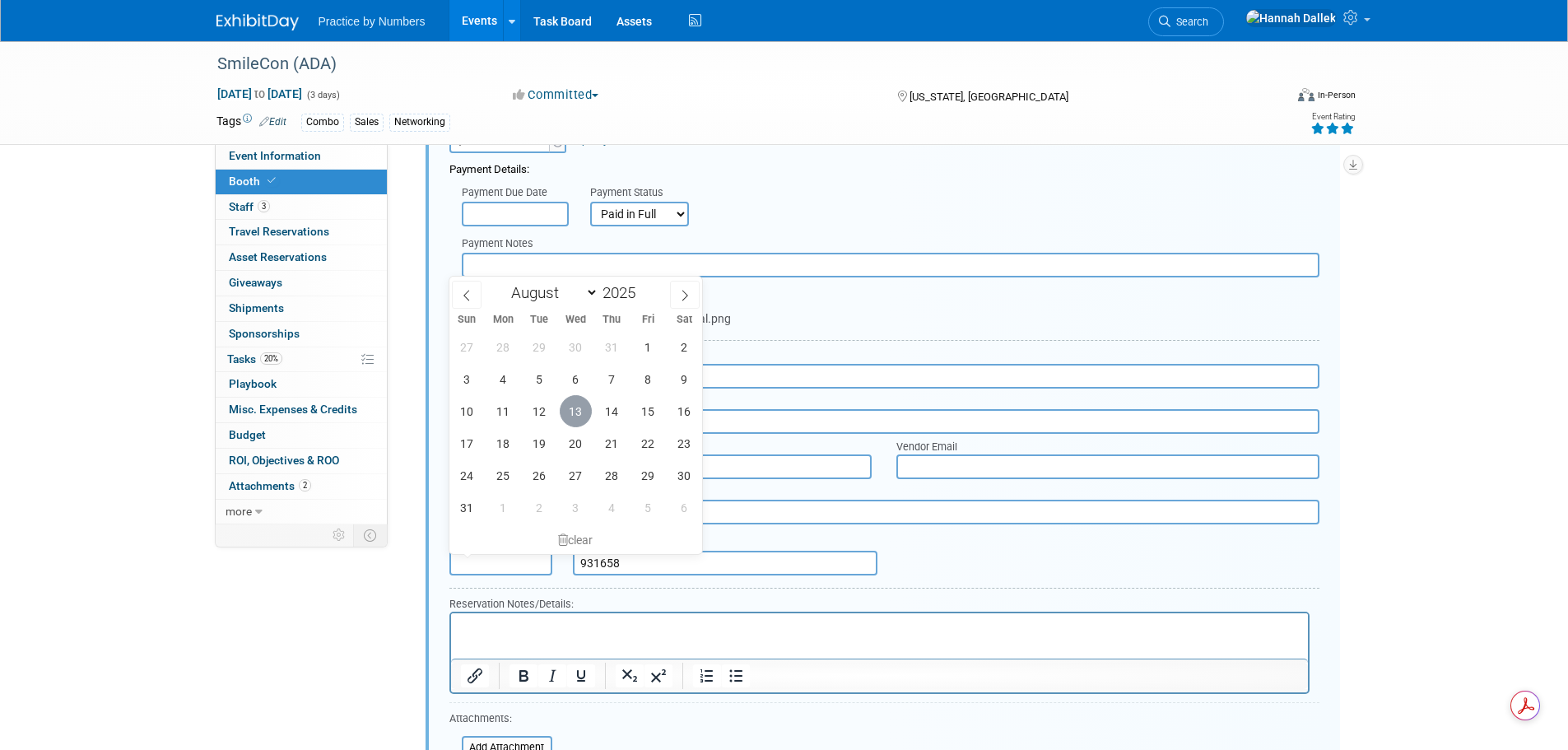
click at [569, 408] on span "13" at bounding box center [576, 411] width 32 height 32
type input "Aug 13, 2025"
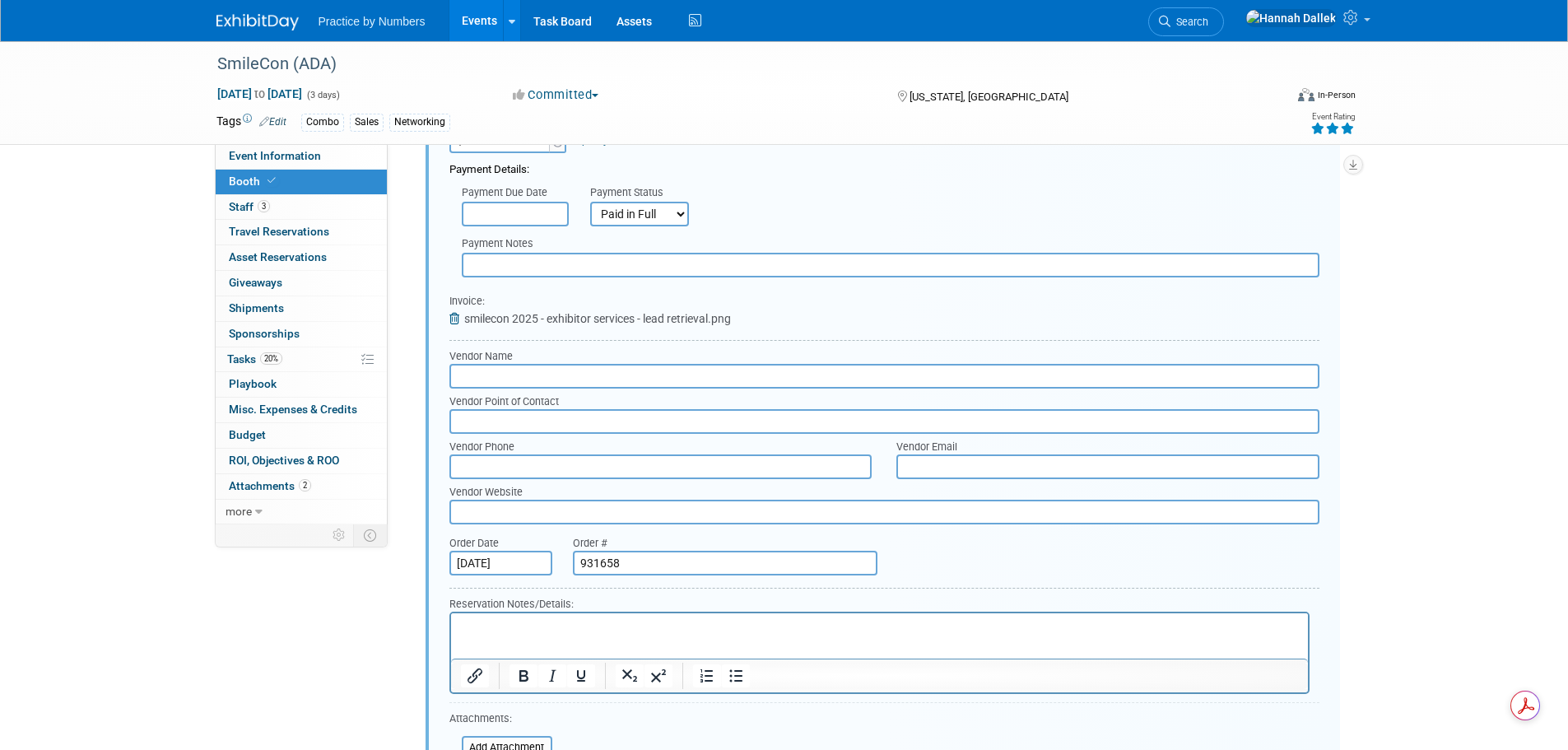
click at [540, 614] on html at bounding box center [878, 625] width 856 height 23
drag, startPoint x: 619, startPoint y: 628, endPoint x: 598, endPoint y: 628, distance: 21.0
click at [598, 628] on p "base package came with 3 lisences" at bounding box center [879, 628] width 838 height 16
click at [669, 628] on p "base package came with 3 licenses" at bounding box center [879, 628] width 838 height 16
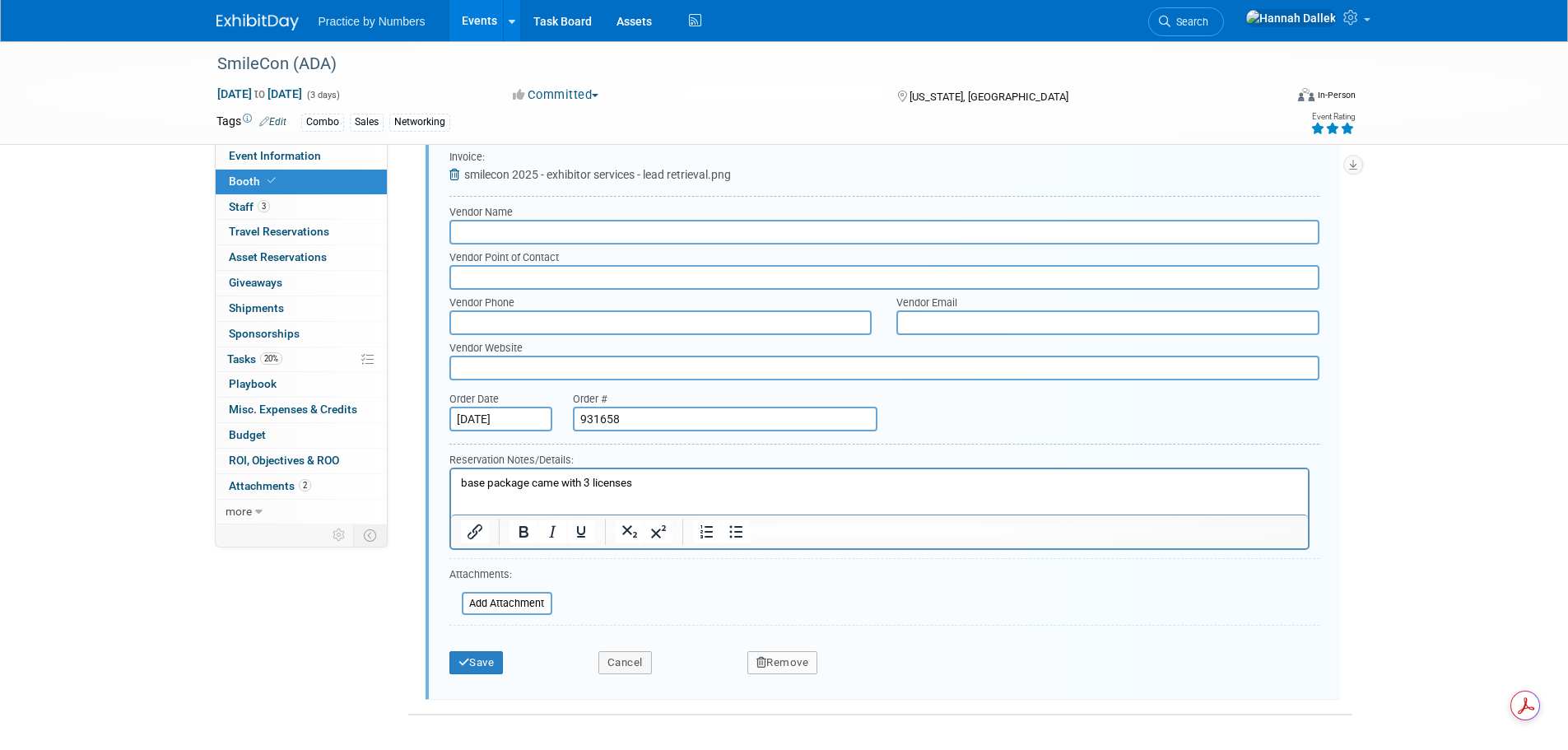
scroll to position [1150, 0]
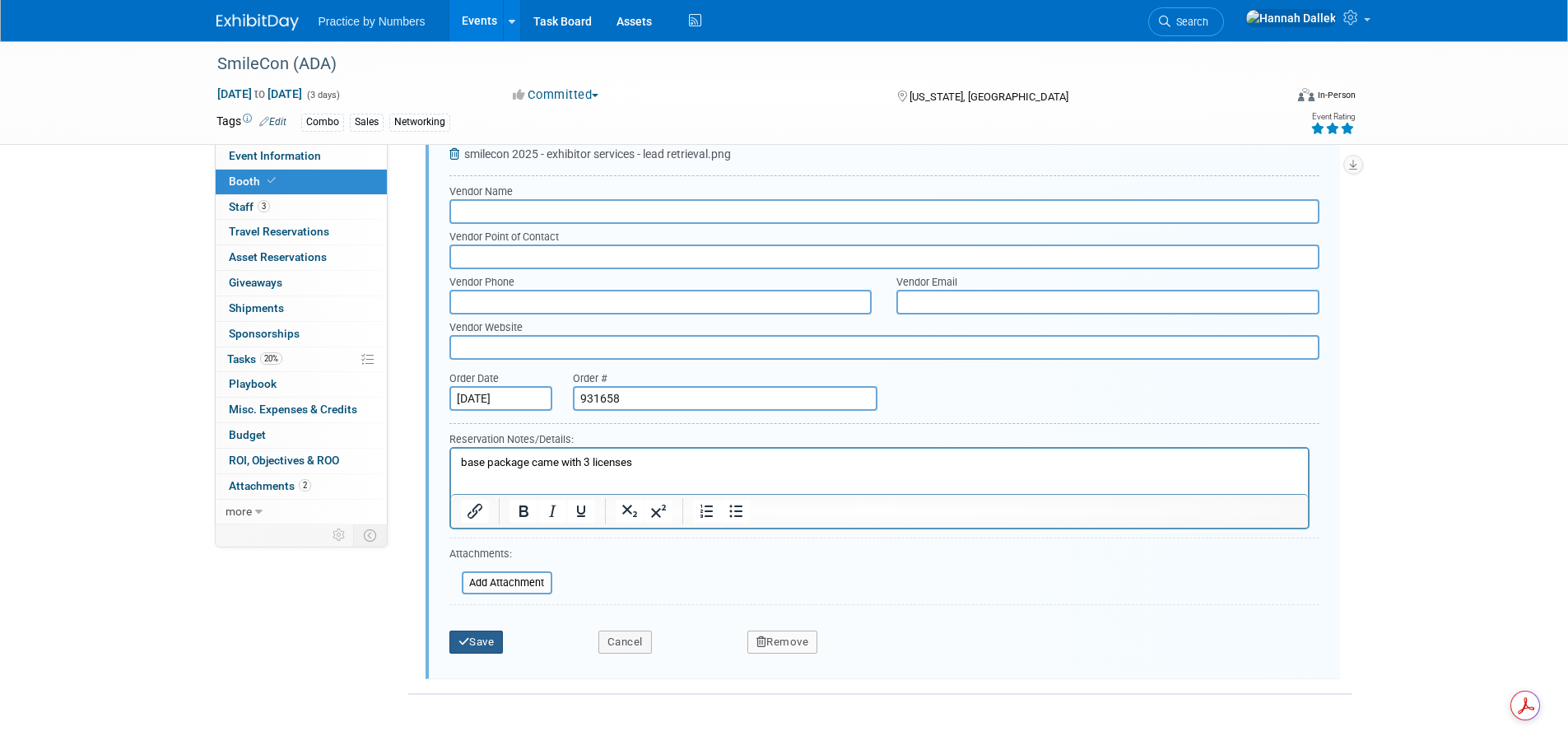
click at [469, 643] on button "Save" at bounding box center [477, 642] width 55 height 23
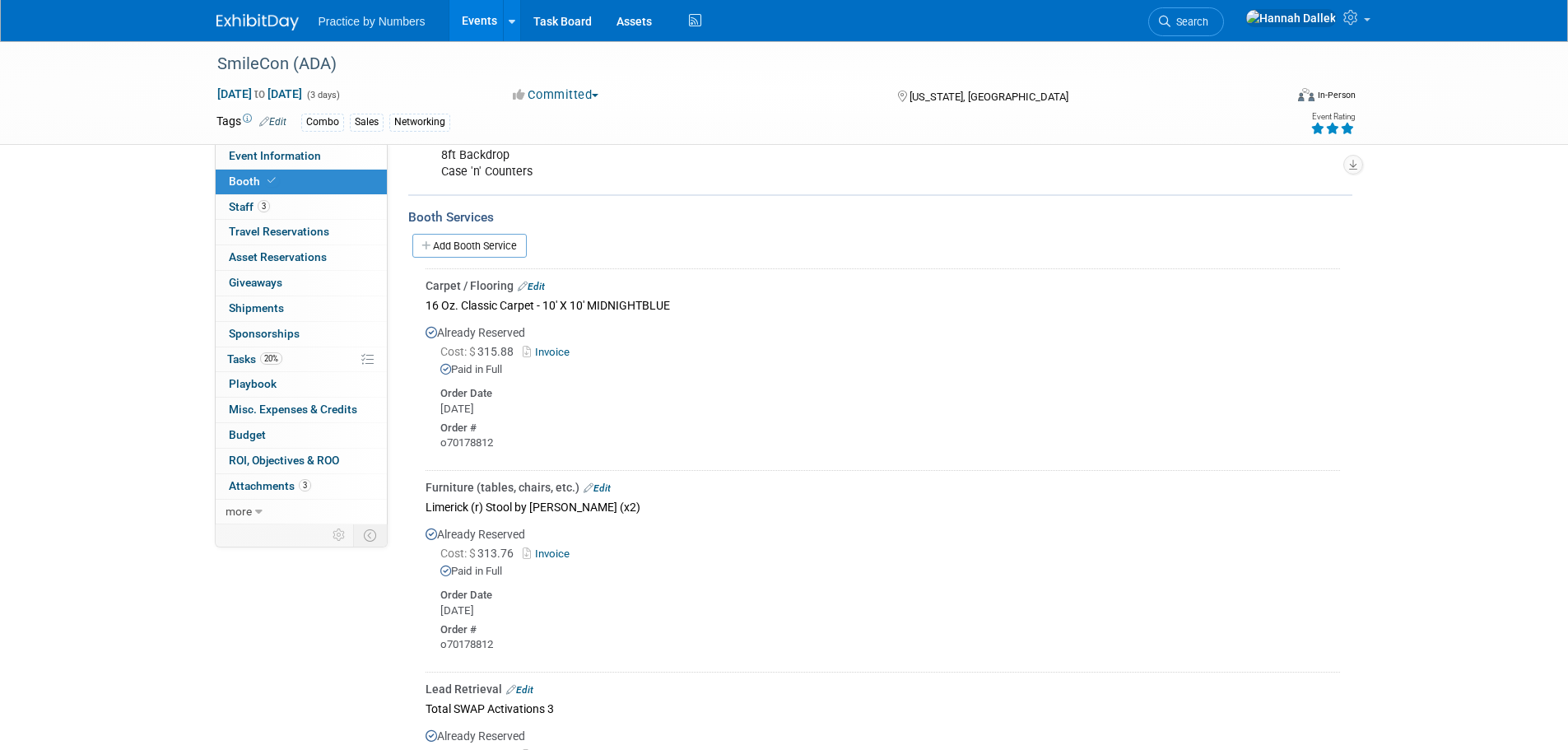
scroll to position [173, 0]
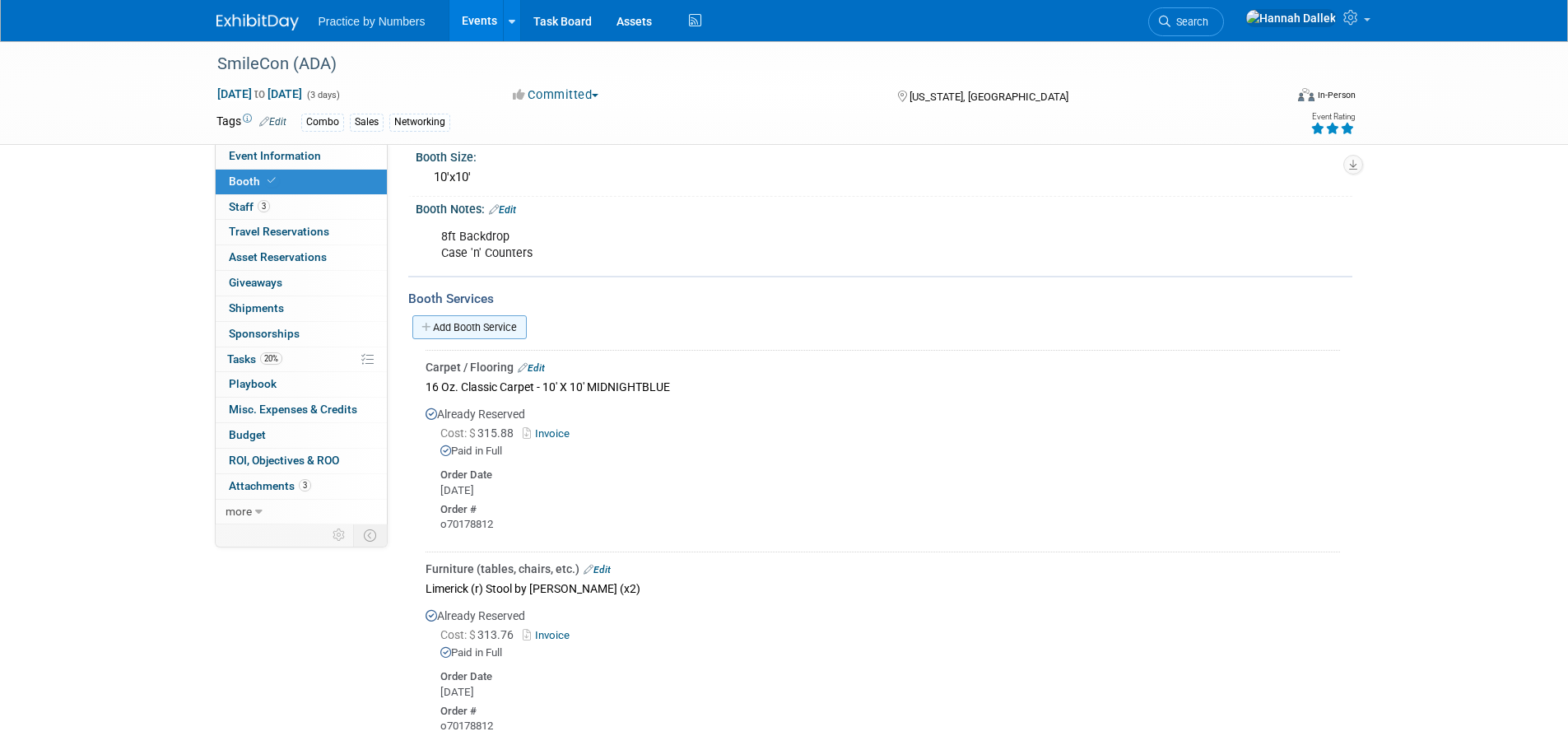
click at [442, 326] on link "Add Booth Service" at bounding box center [469, 327] width 115 height 23
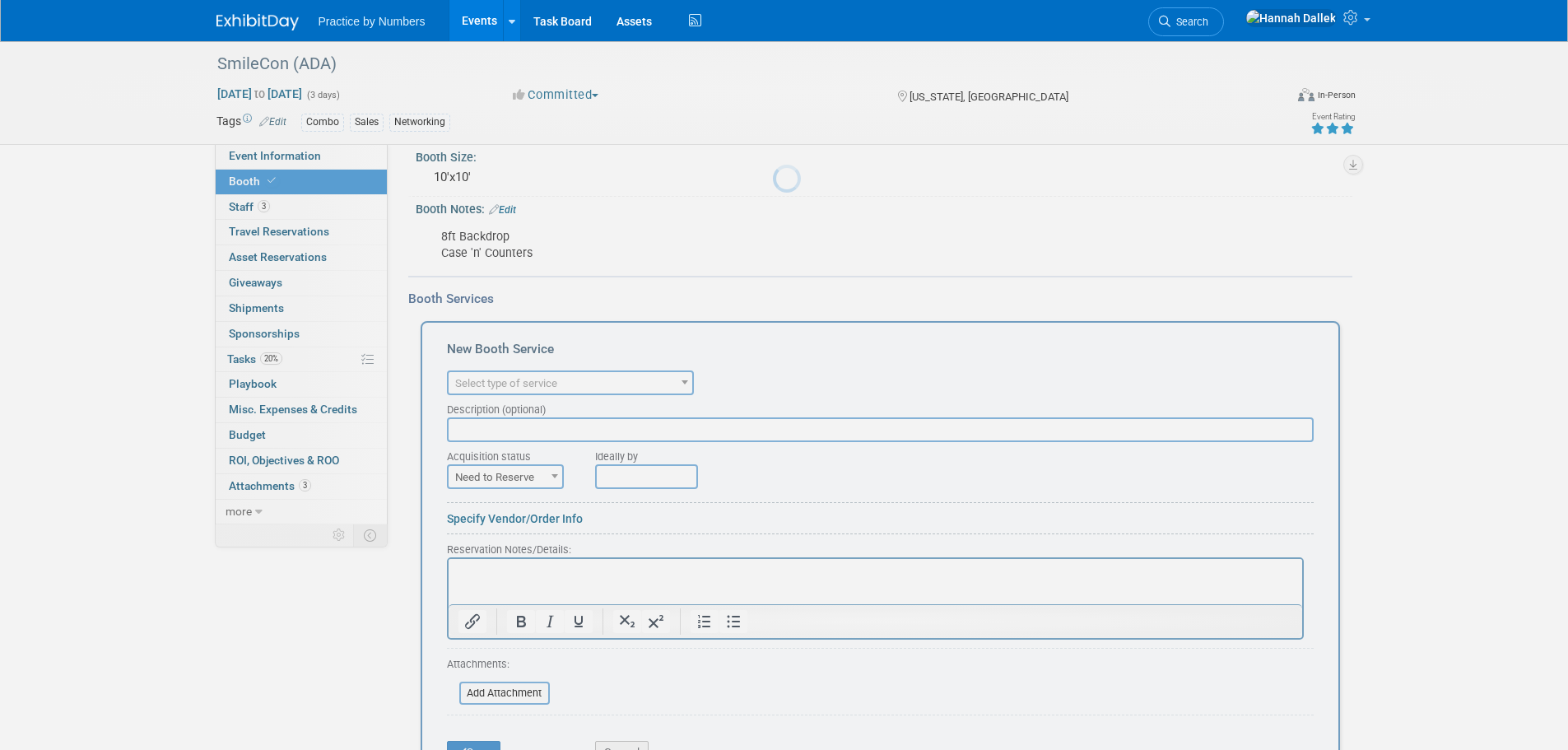
scroll to position [0, 0]
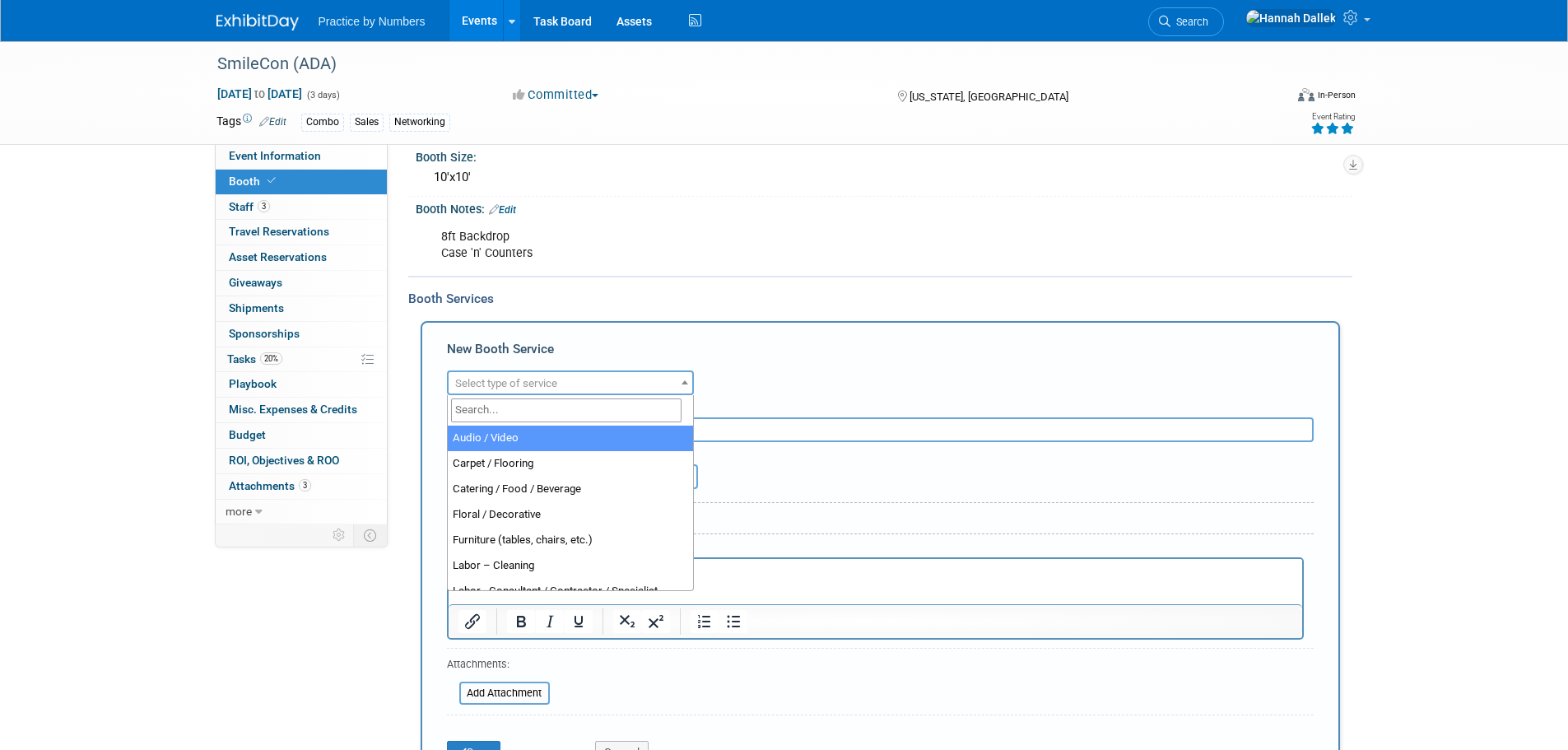
click at [596, 382] on span "Select type of service" at bounding box center [570, 384] width 244 height 23
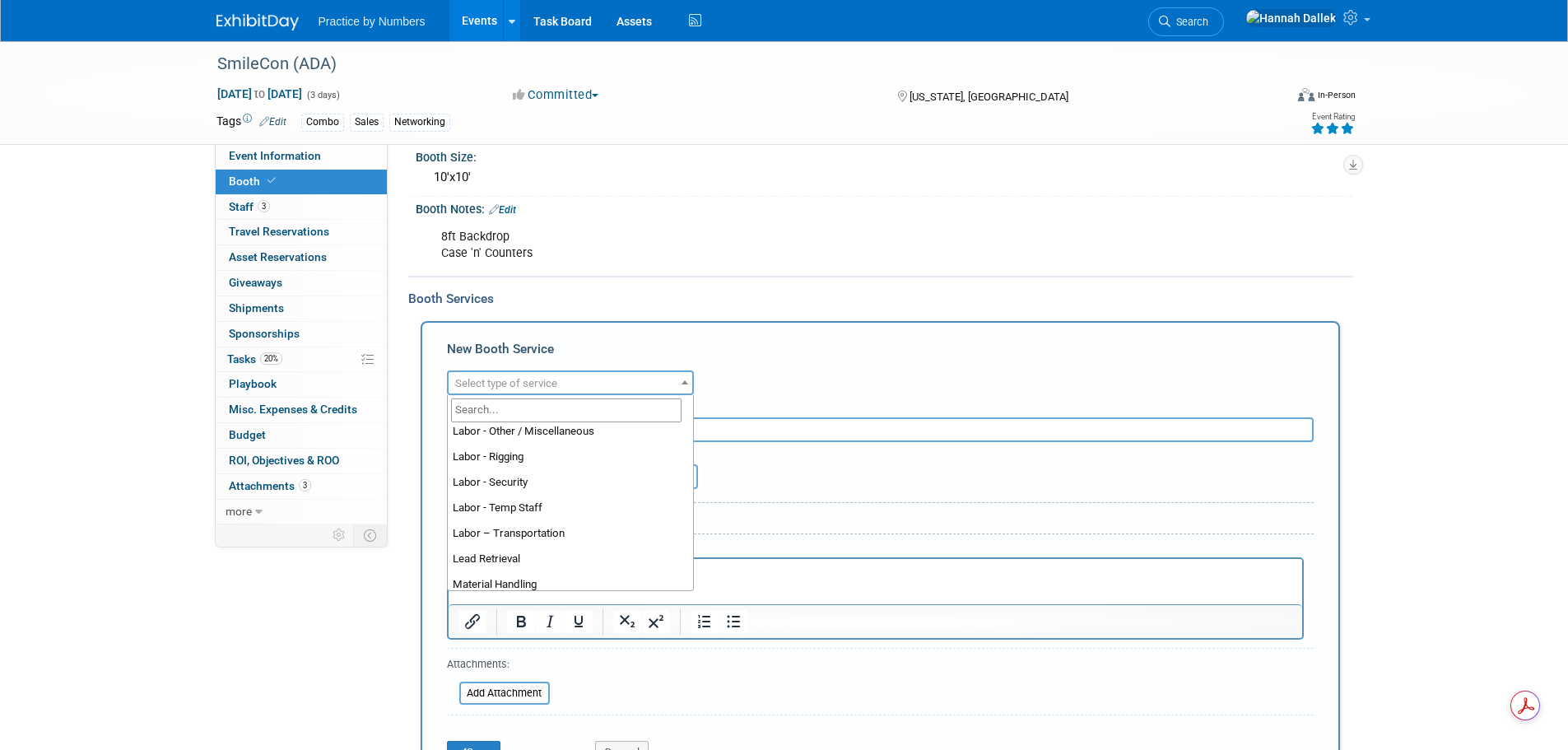
scroll to position [422, 0]
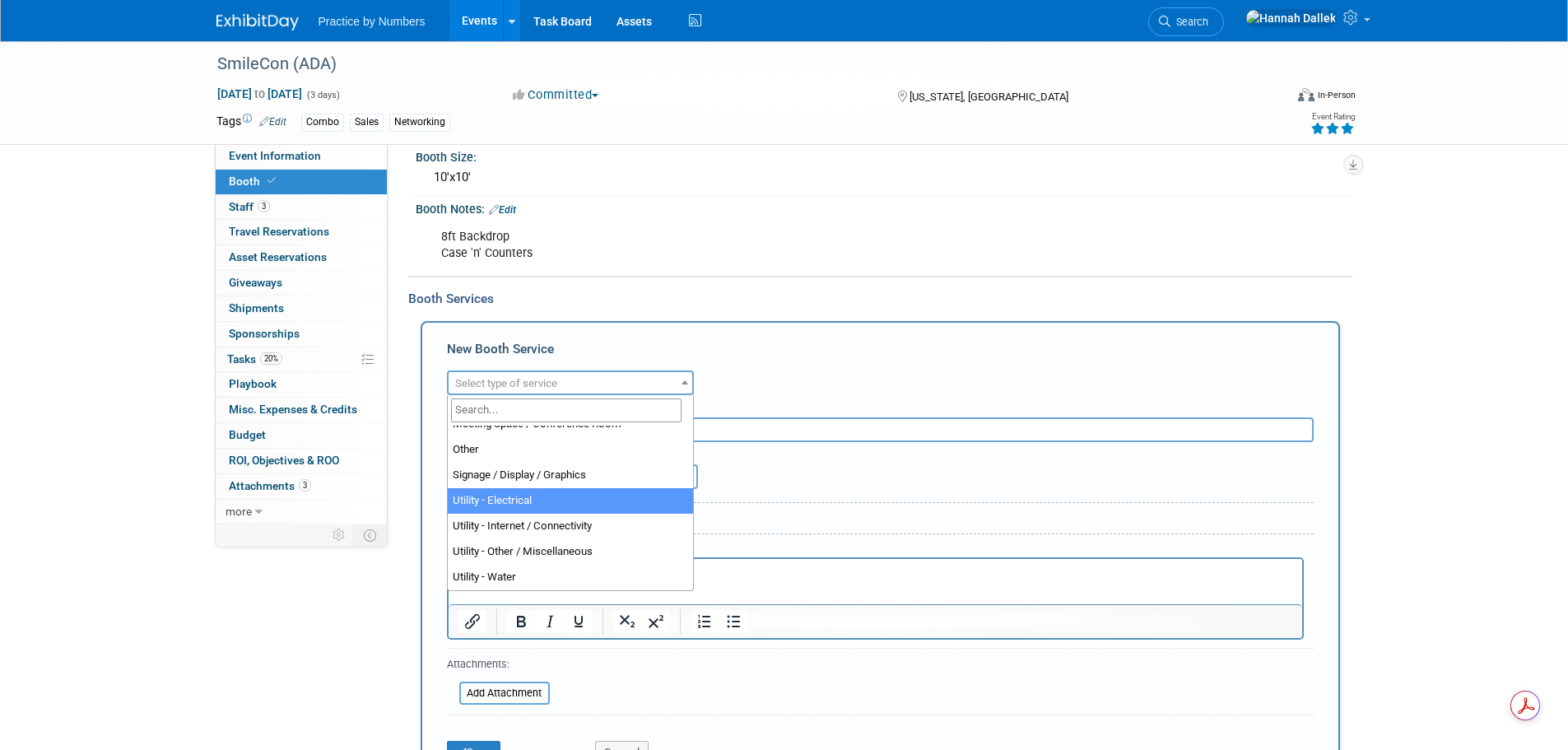
select select "8"
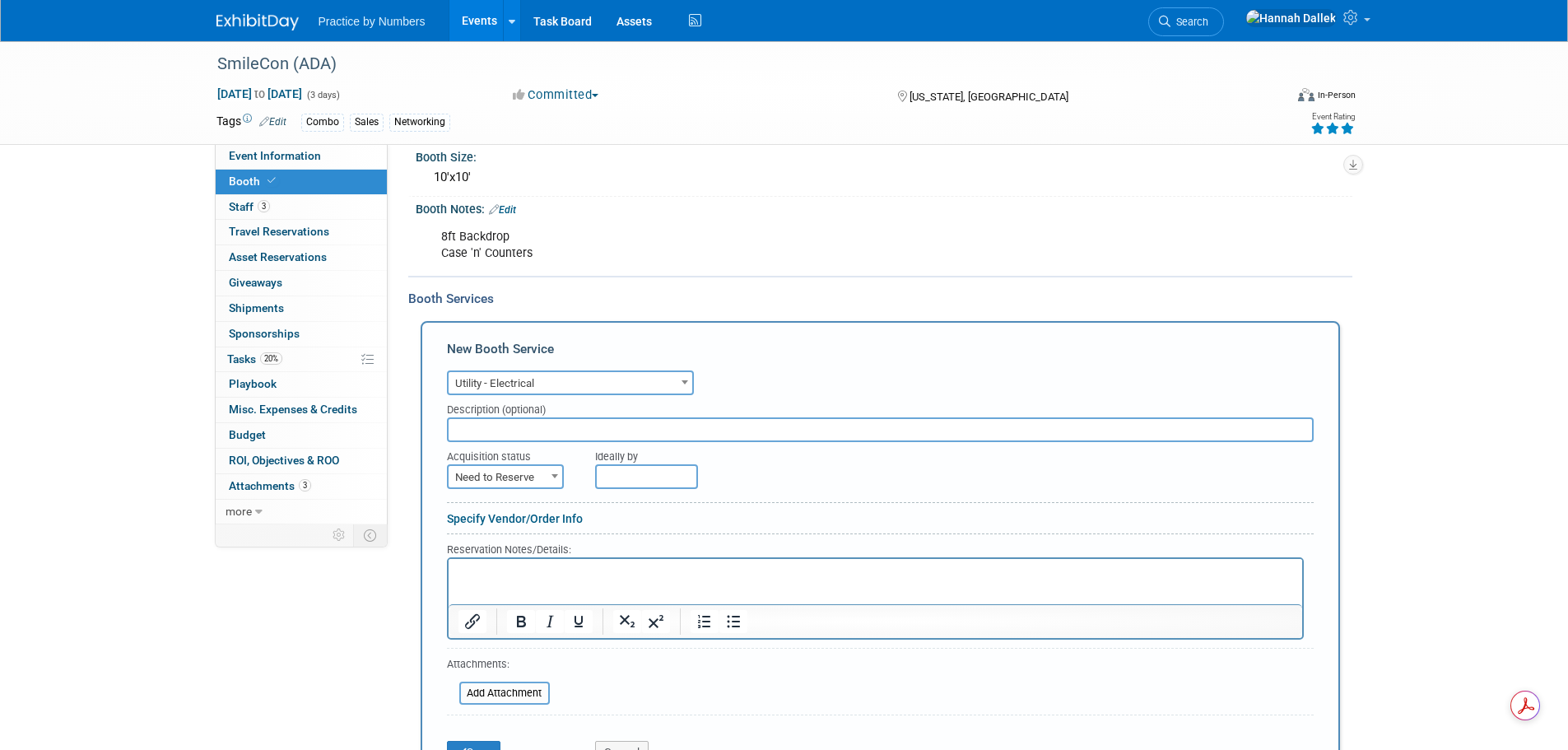
click at [515, 434] on input "text" at bounding box center [881, 429] width 867 height 24
click at [560, 580] on p "Rich Text Area. Press ALT-0 for help." at bounding box center [875, 573] width 835 height 16
click at [503, 430] on input "text" at bounding box center [881, 429] width 867 height 24
paste input "8/13/25 SmileCon Combo"
type input "8/13/25 SmileCon Combo"
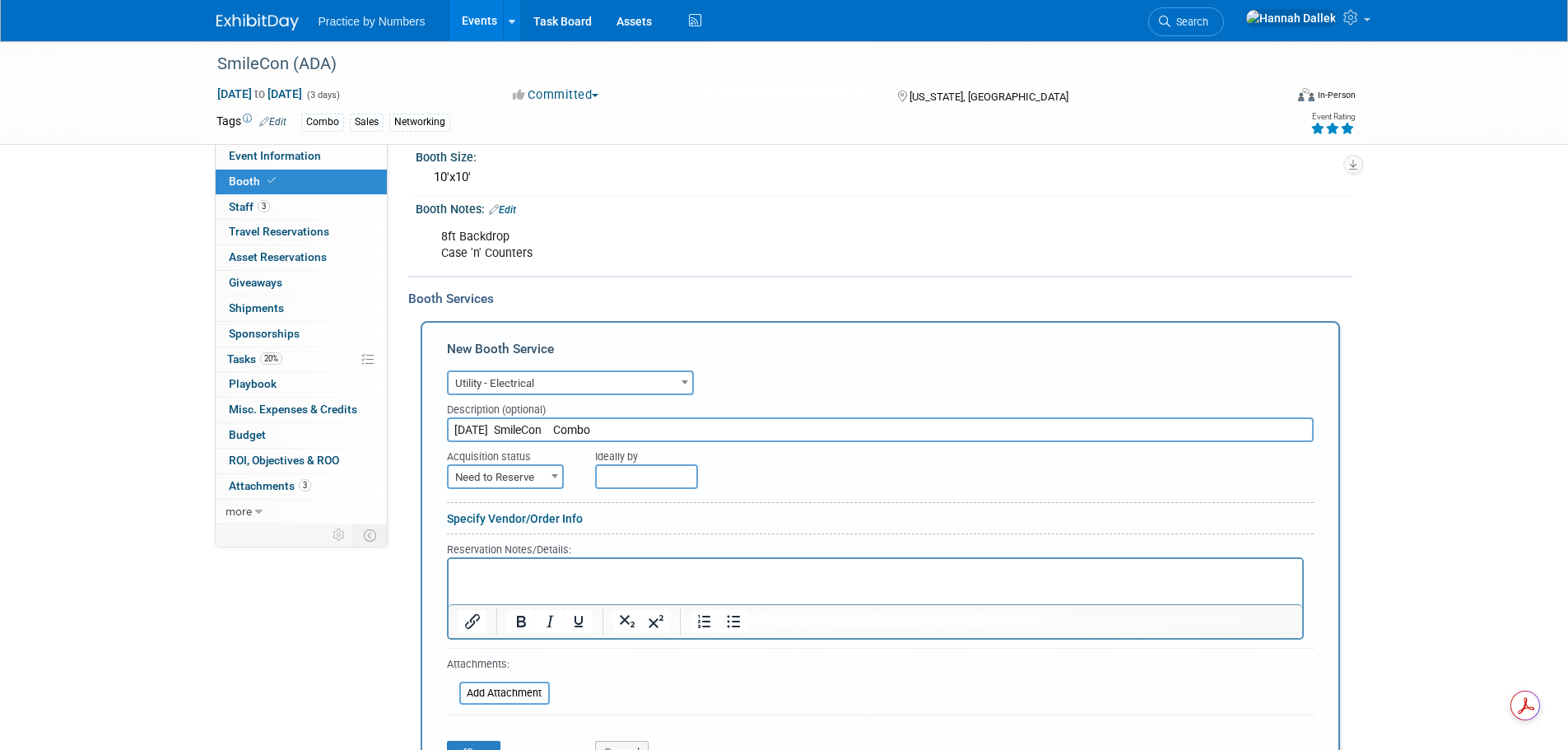
drag, startPoint x: 626, startPoint y: 433, endPoint x: 403, endPoint y: 434, distance: 223.0
click at [403, 434] on div "Event Information Event Info Booth Booth 3 Staff 3 Staff 0 Travel Reservations …" at bounding box center [785, 649] width 1161 height 1564
paste input "120 V Outlet (5 Amp / 500 watts)"
type input "120 V Outlet (5 Amp / 500 watts)"
click at [556, 479] on span at bounding box center [554, 476] width 17 height 22
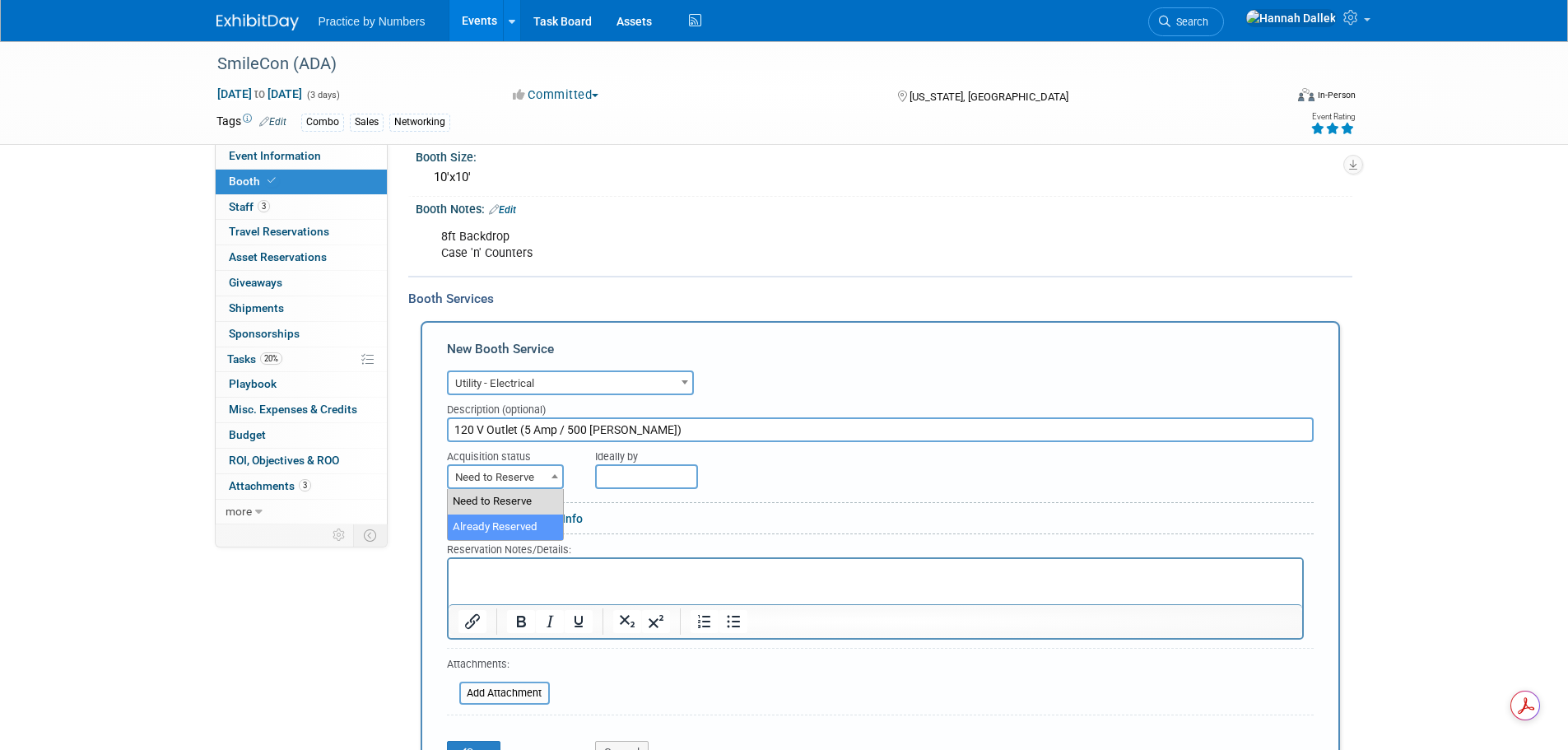
select select "2"
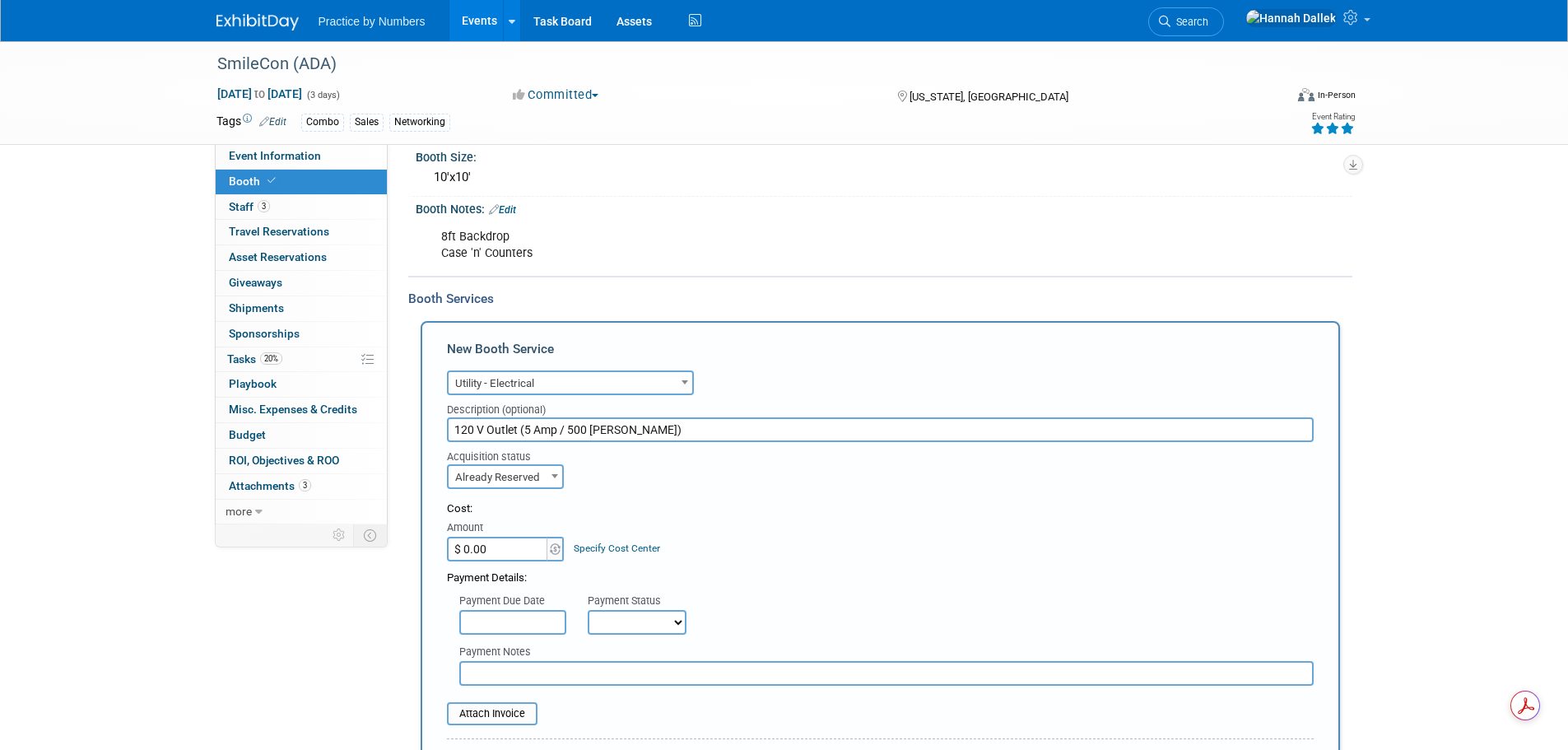
click at [521, 548] on input "$ 0.00" at bounding box center [498, 548] width 103 height 24
type input "$ 129.13"
click at [653, 630] on select "Not Paid Yet Partially Paid Paid in Full" at bounding box center [636, 622] width 99 height 24
select select "1"
click at [587, 610] on select "Not Paid Yet Partially Paid Paid in Full" at bounding box center [636, 622] width 99 height 24
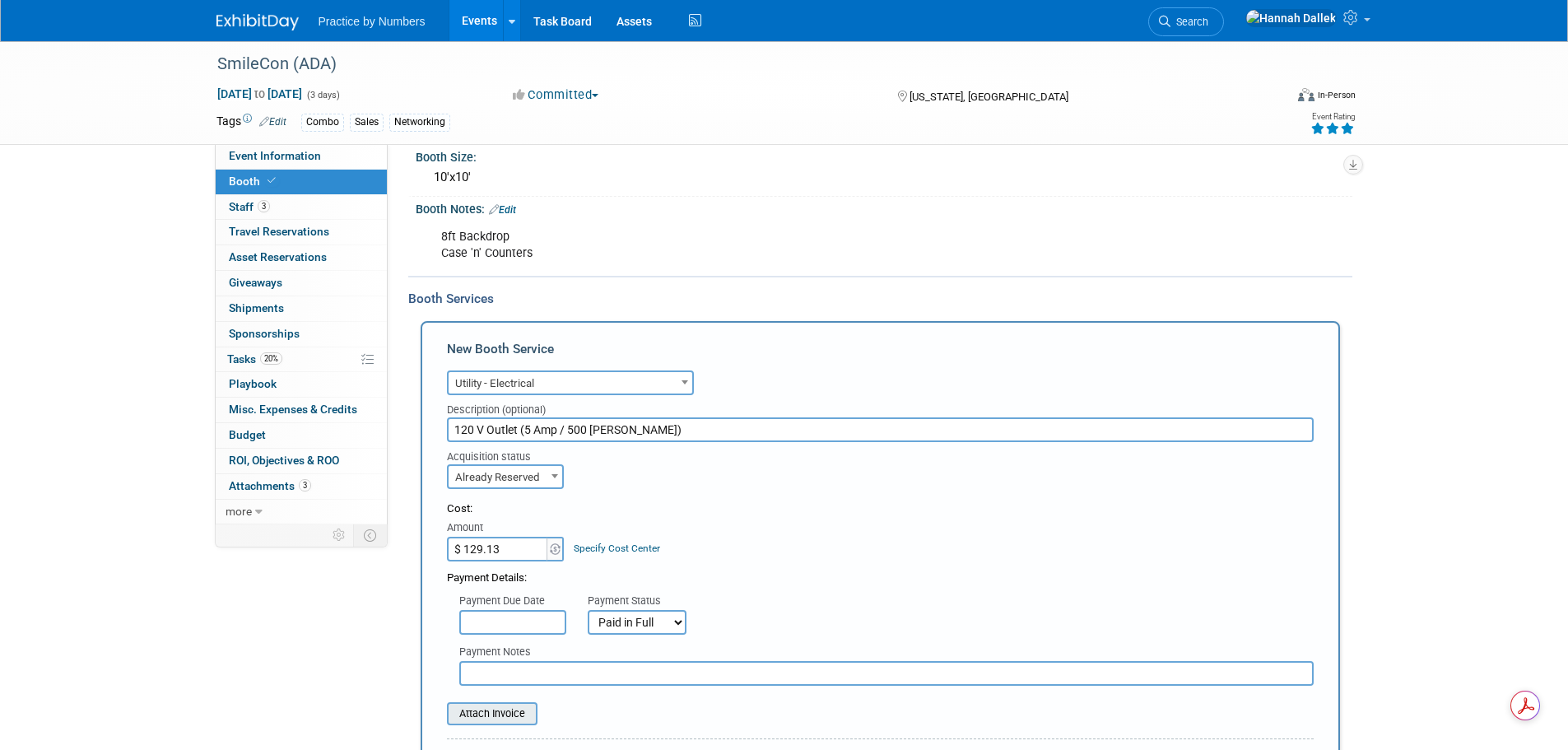
click at [502, 714] on input "file" at bounding box center [438, 714] width 196 height 20
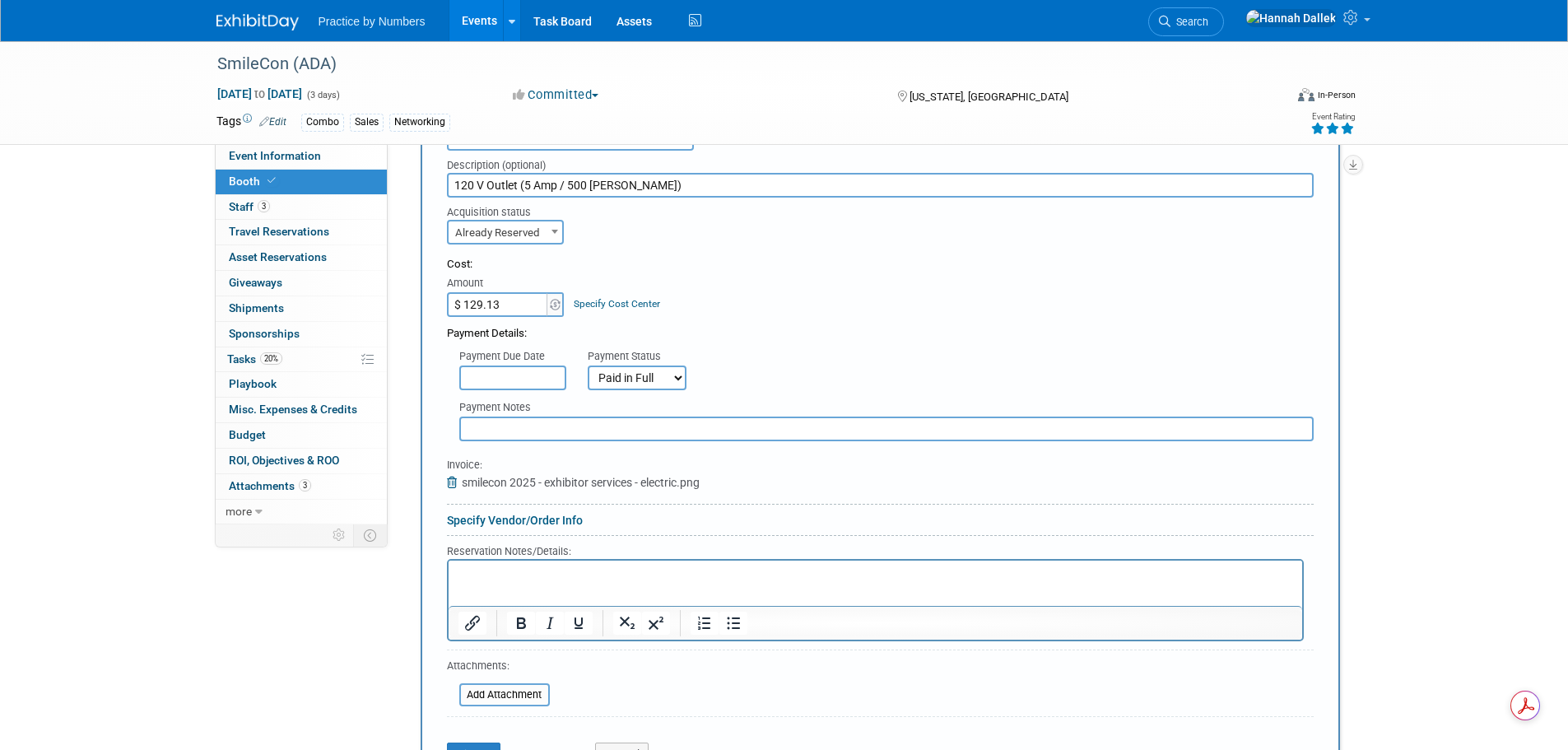
scroll to position [420, 0]
click at [508, 519] on link "Specify Vendor/Order Info" at bounding box center [515, 517] width 136 height 13
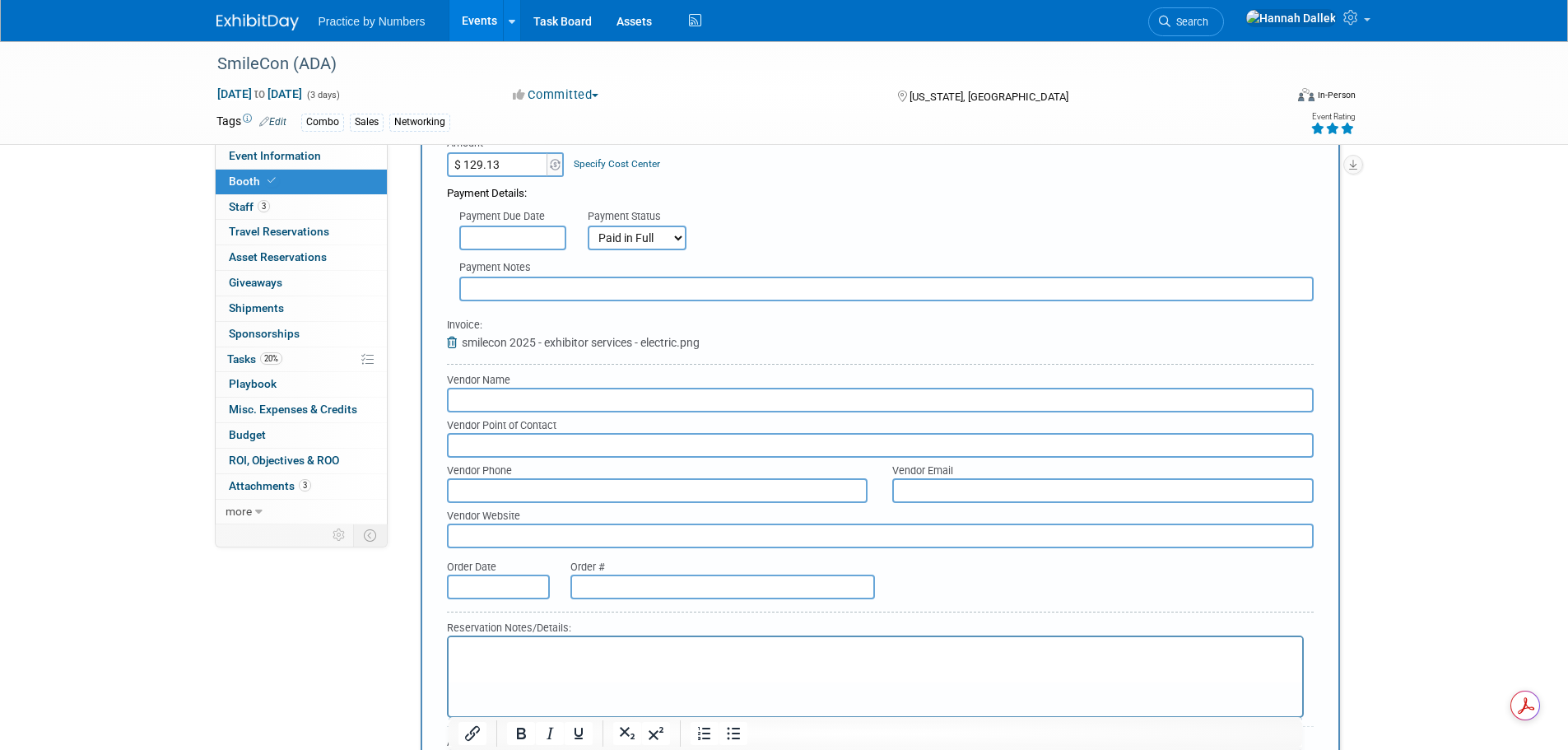
scroll to position [585, 0]
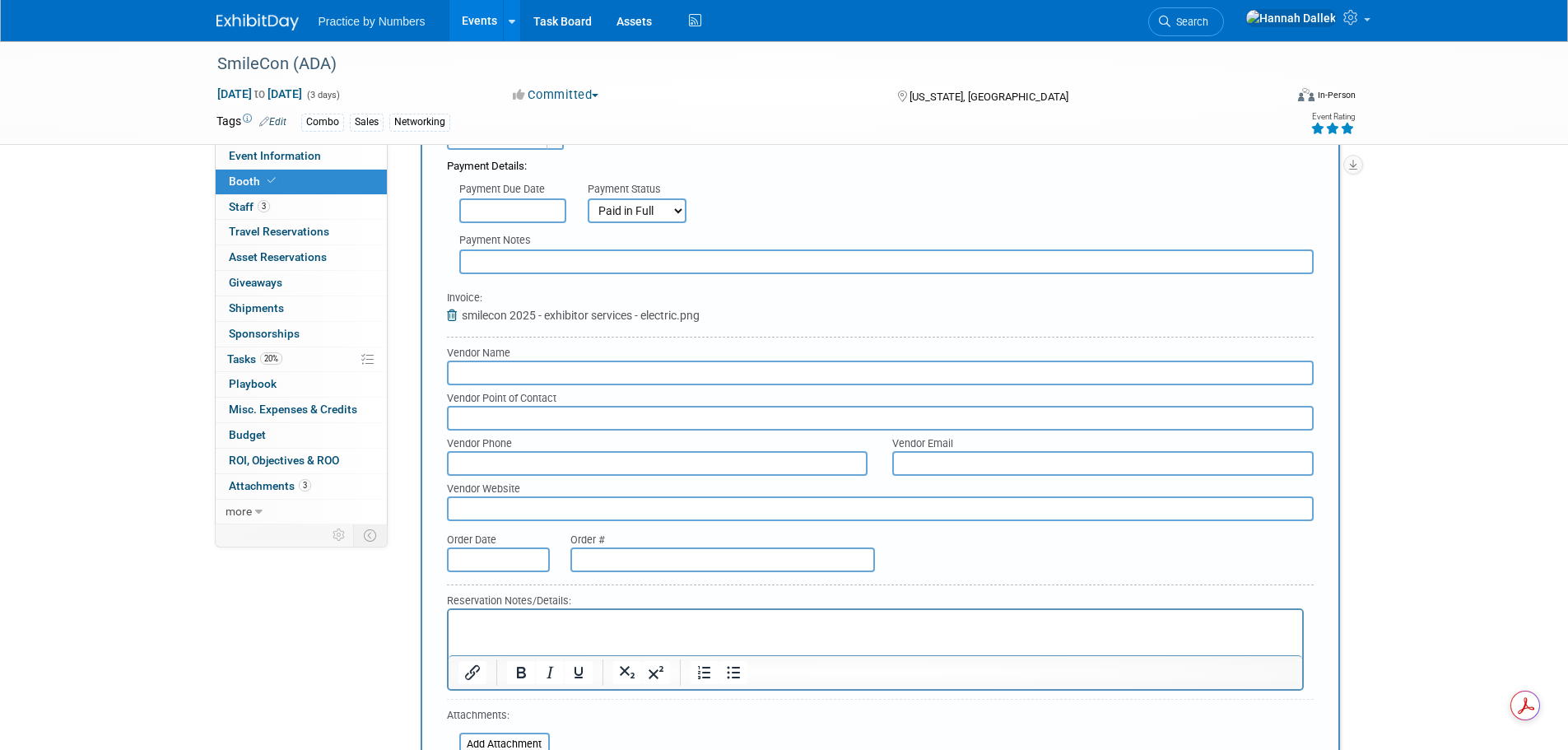
click at [679, 569] on input "text" at bounding box center [722, 559] width 304 height 24
paste input "80552"
type input "80552"
click at [522, 554] on input "text" at bounding box center [498, 559] width 103 height 24
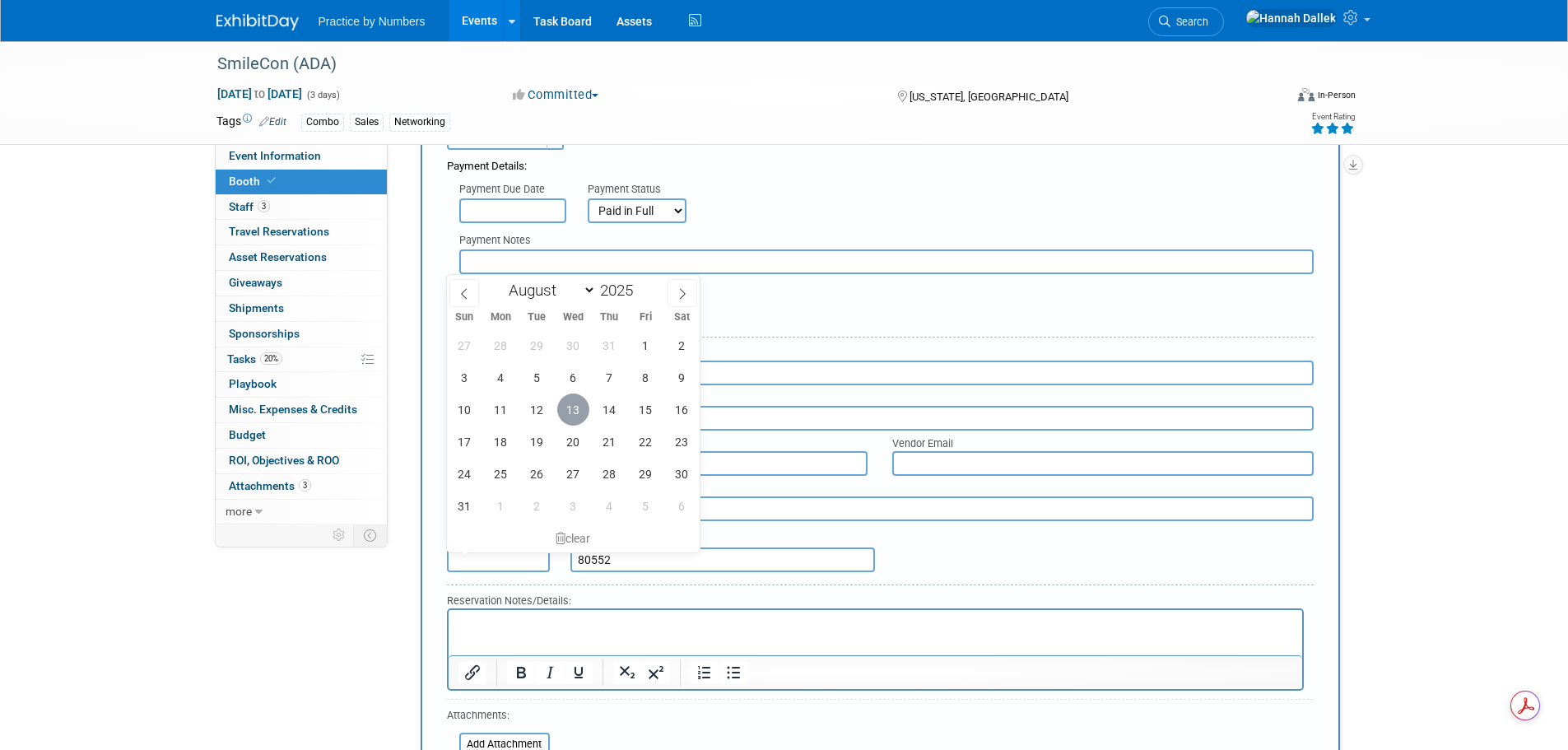
click at [576, 411] on span "13" at bounding box center [573, 409] width 32 height 32
type input "Aug 13, 2025"
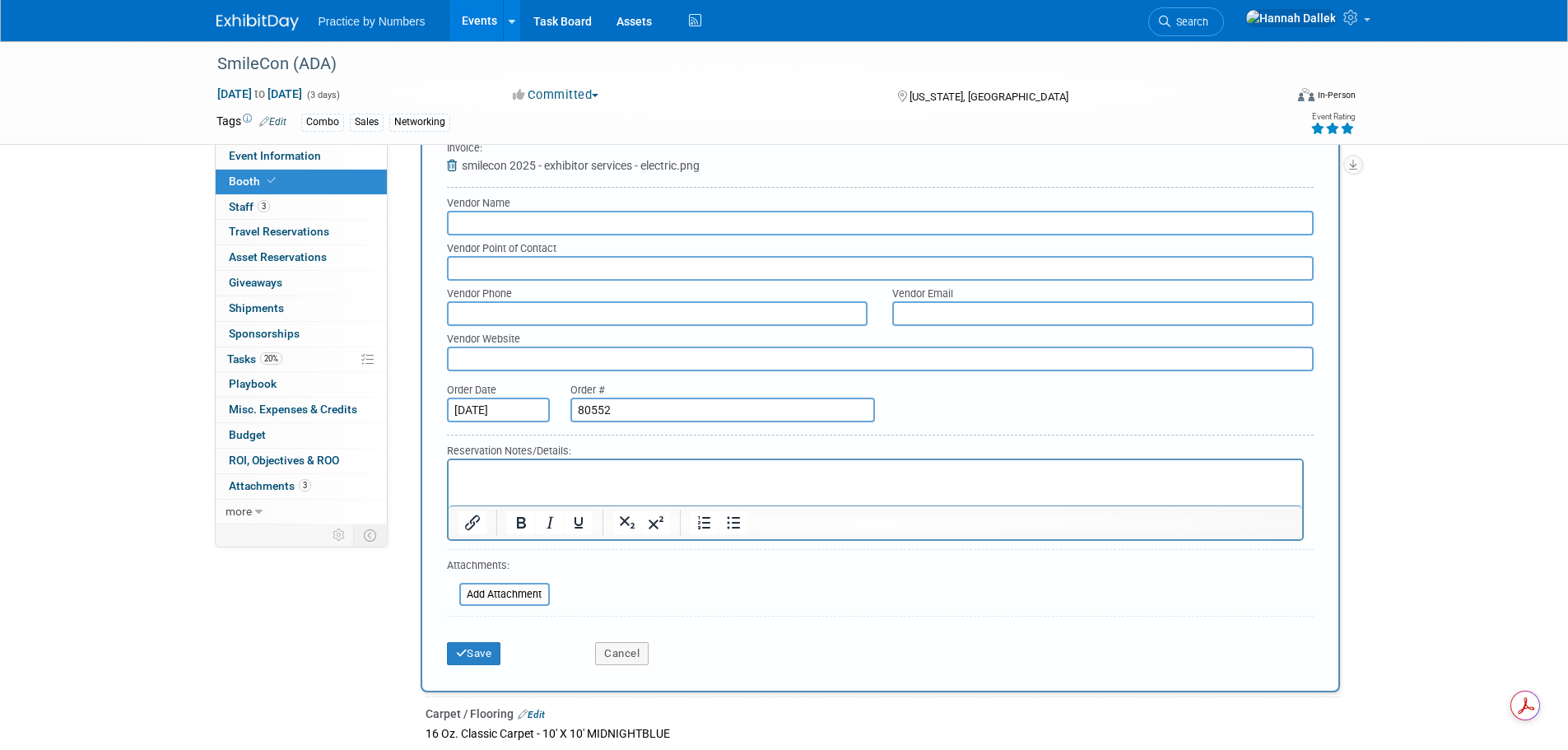
scroll to position [749, 0]
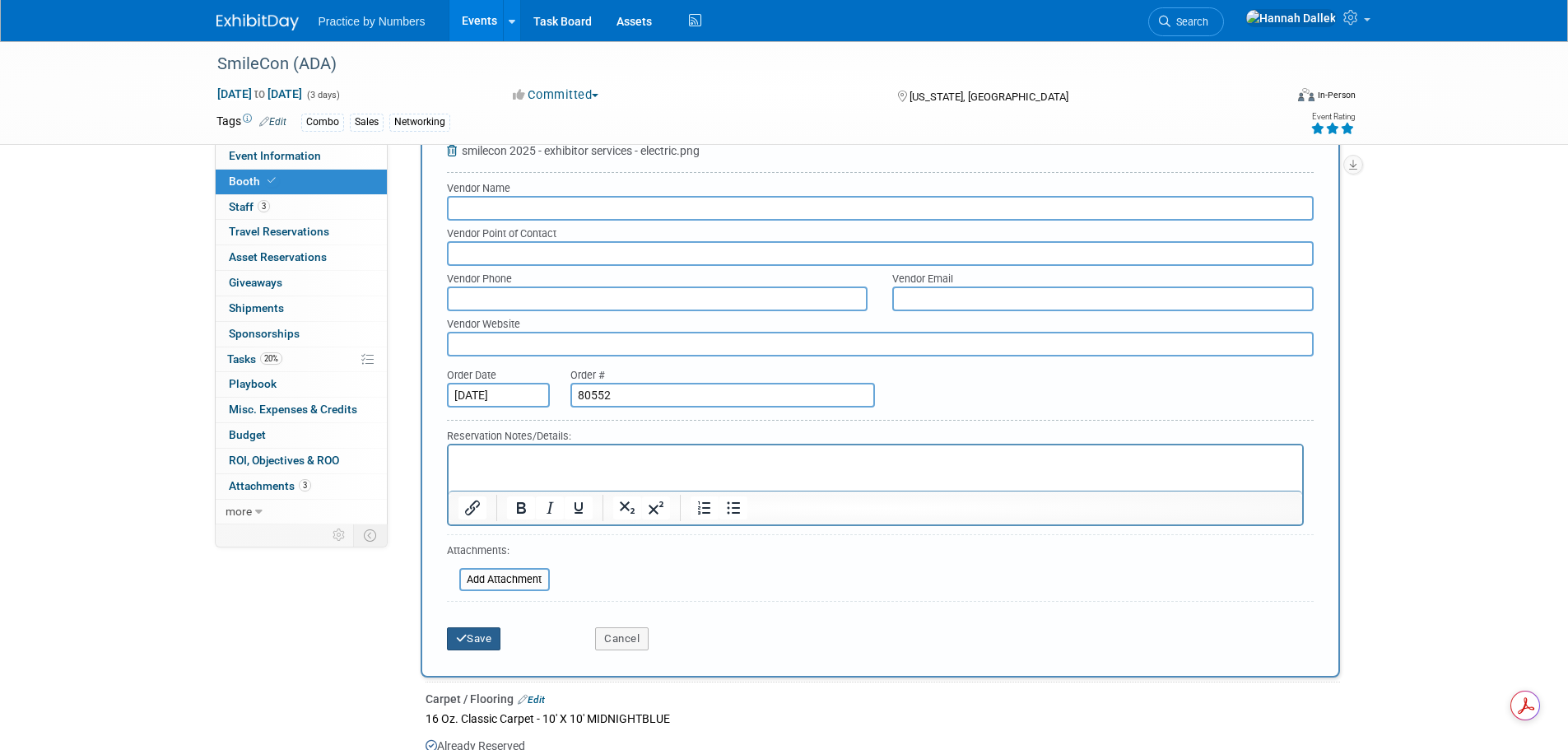
click at [469, 640] on button "Save" at bounding box center [475, 639] width 55 height 23
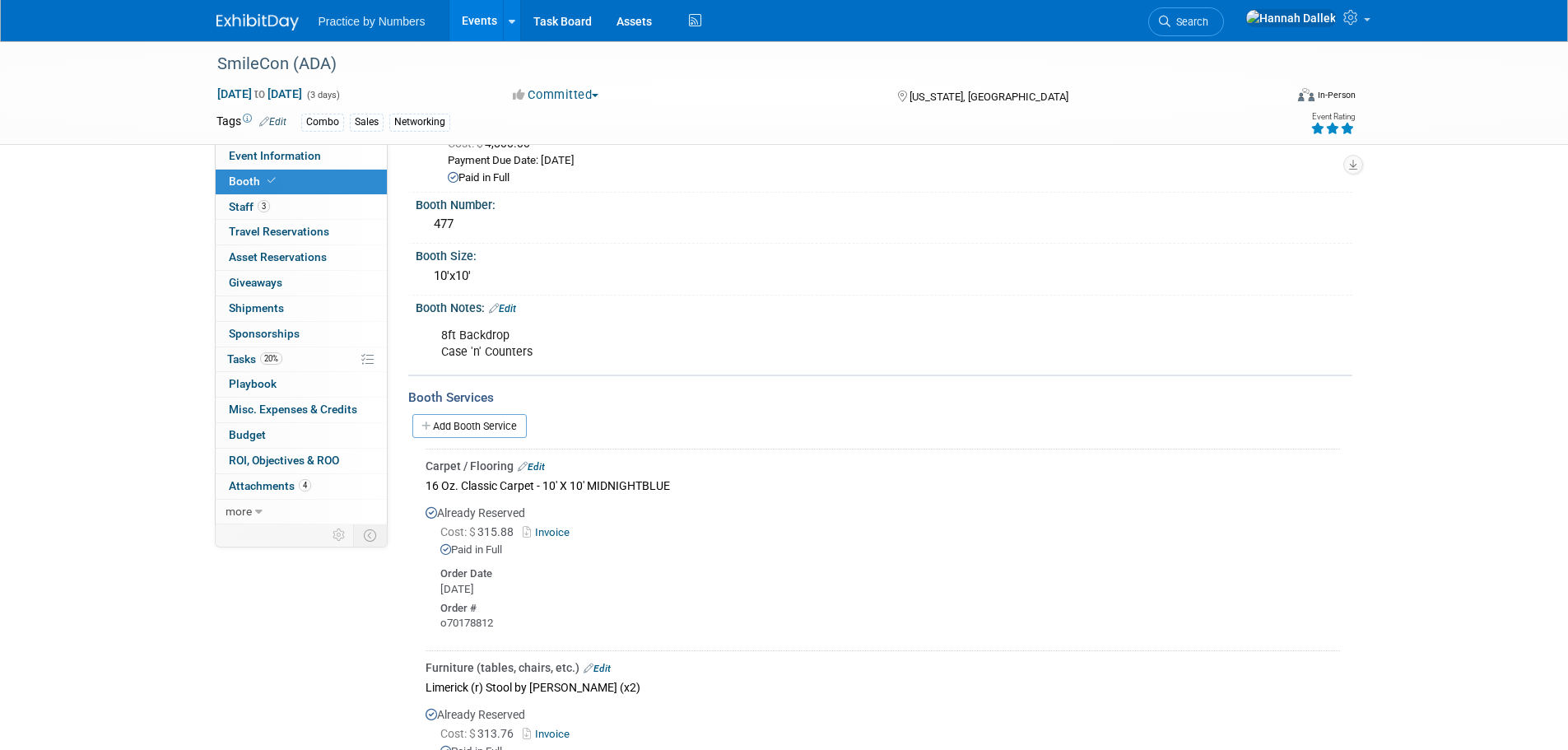
scroll to position [44, 0]
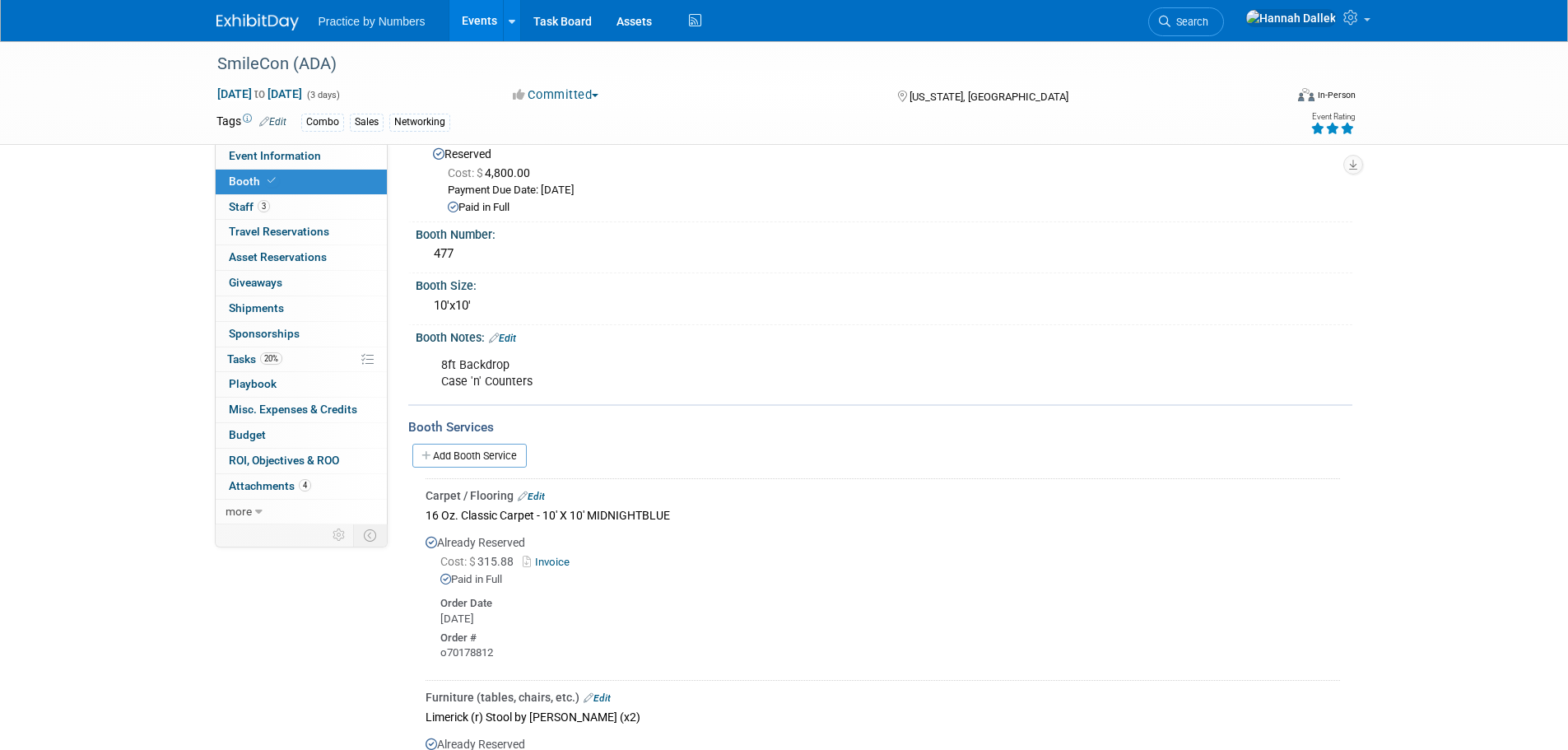
drag, startPoint x: 515, startPoint y: 337, endPoint x: 526, endPoint y: 341, distance: 11.7
click at [515, 337] on link "Edit" at bounding box center [503, 339] width 27 height 12
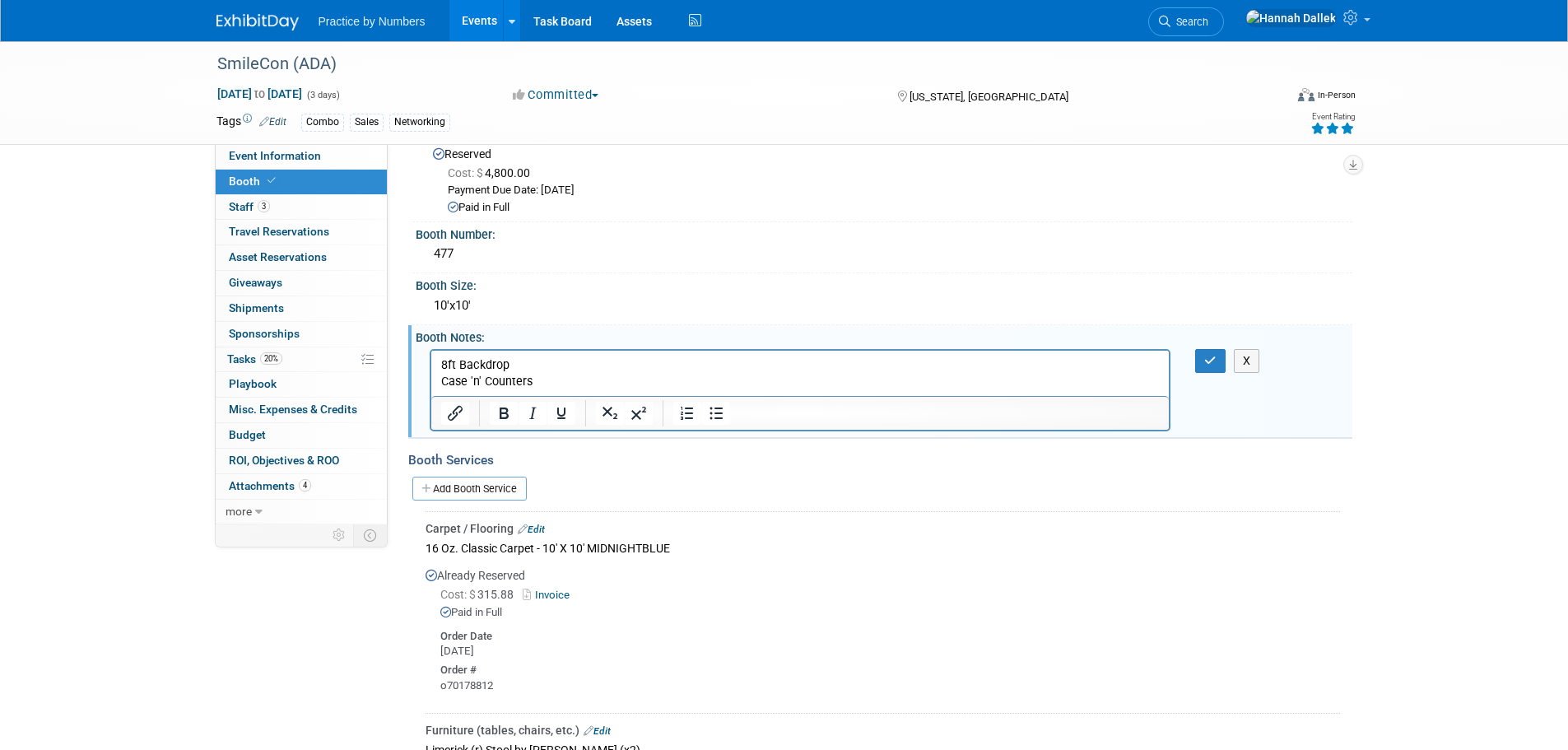
scroll to position [0, 0]
drag, startPoint x: 574, startPoint y: 391, endPoint x: 509, endPoint y: 382, distance: 65.6
click at [439, 375] on html "8ft Backdrop Case 'n' Counters" at bounding box center [800, 369] width 738 height 39
drag, startPoint x: 537, startPoint y: 382, endPoint x: 432, endPoint y: 359, distance: 107.5
click at [432, 359] on html "8ft Backdrop Case 'n' Counters" at bounding box center [800, 369] width 738 height 39
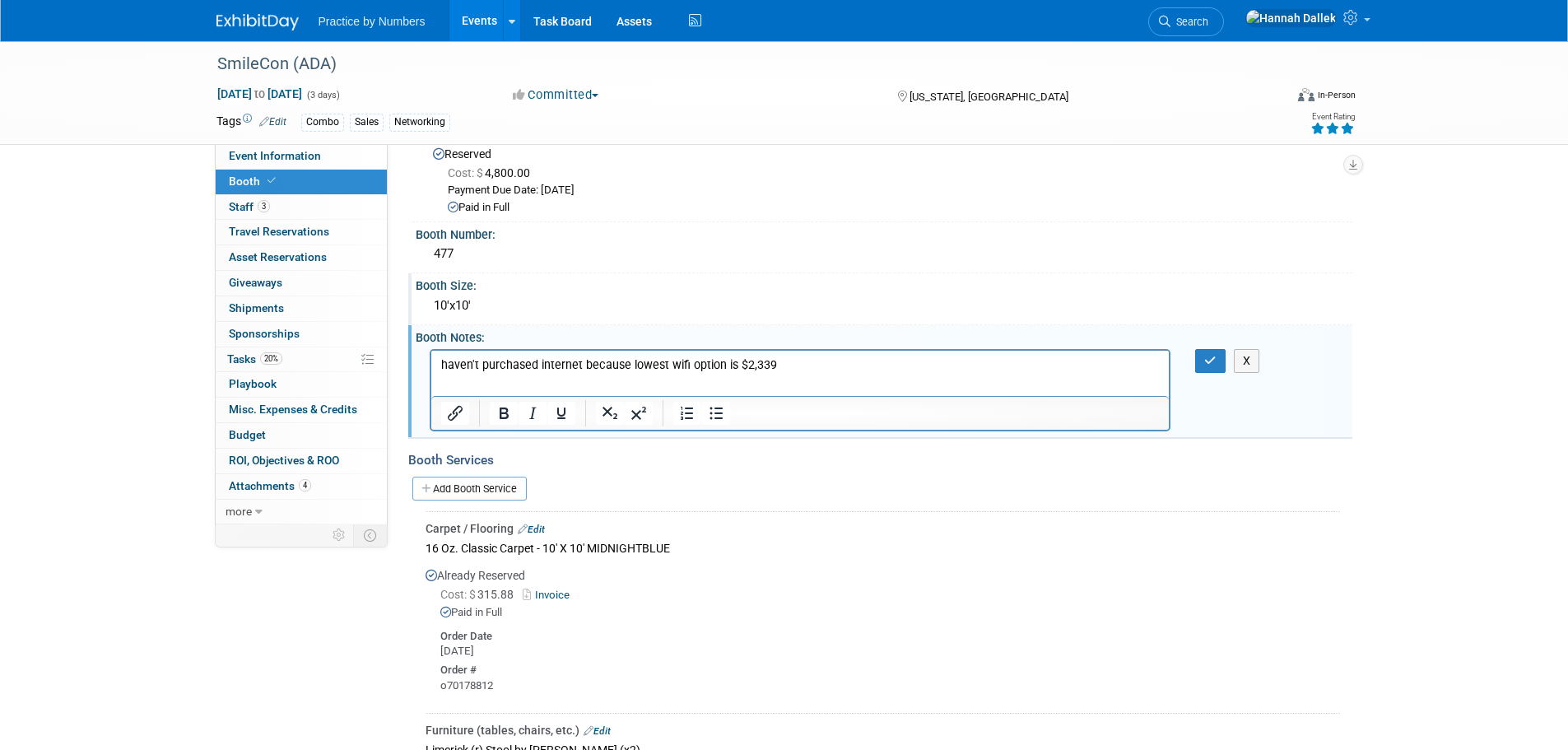
click at [922, 308] on div "10'x10'" at bounding box center [884, 305] width 912 height 25
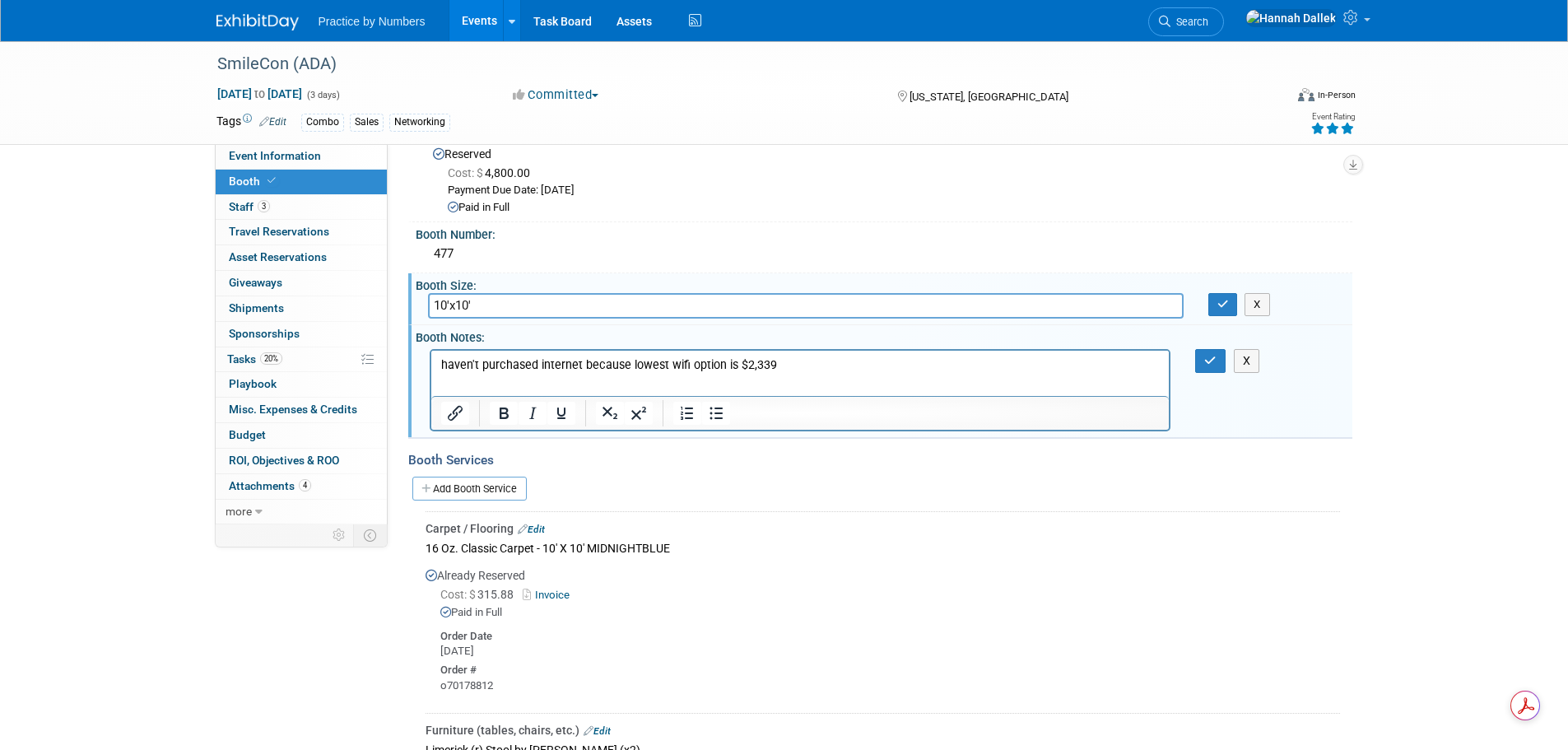
click at [1429, 415] on div "SmileCon (ADA) Oct 23, 2025 to Oct 25, 2025 (3 days) Oct 23, 2025 to Oct 25, 20…" at bounding box center [784, 689] width 1568 height 1385
click at [1230, 300] on button "button" at bounding box center [1223, 305] width 29 height 23
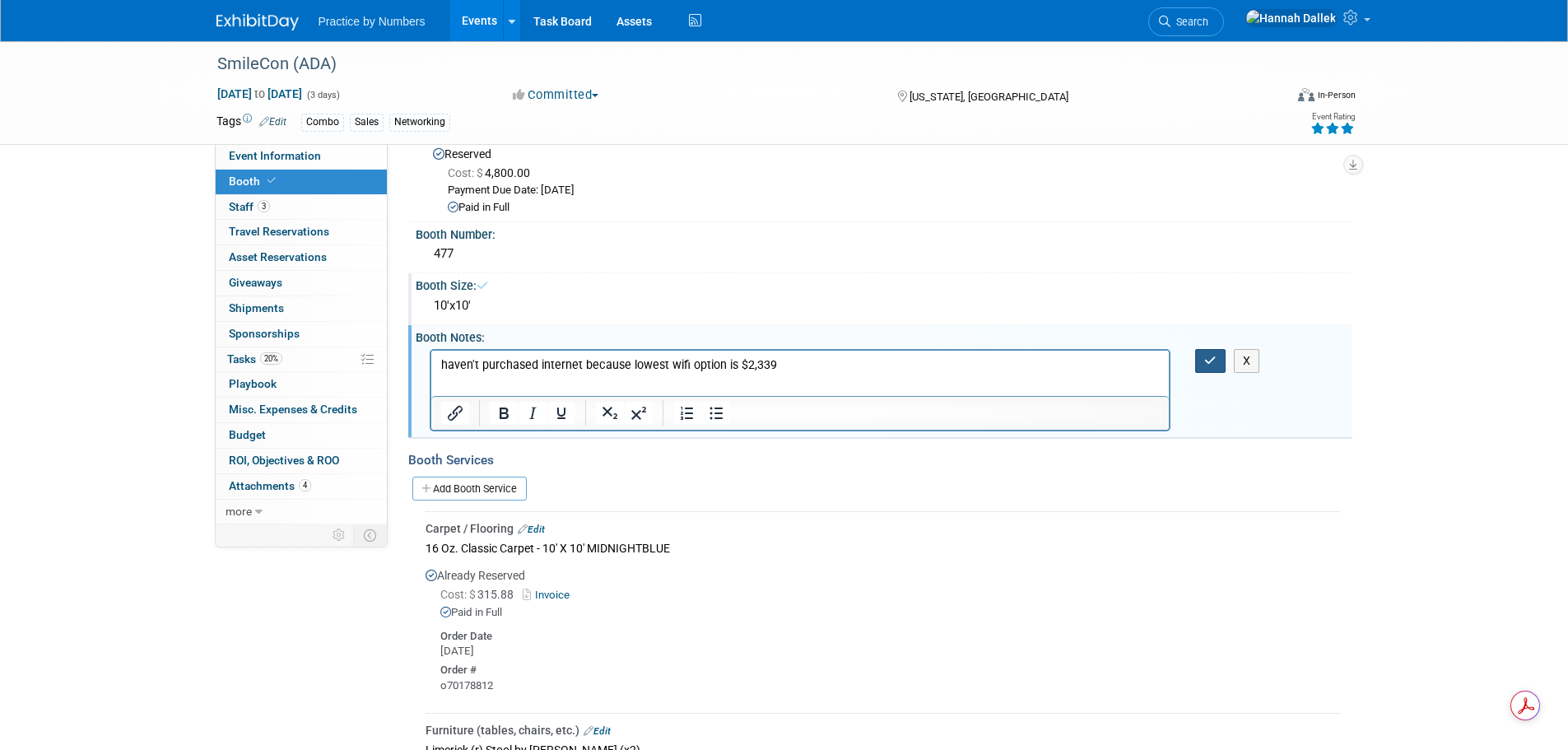
click at [1206, 361] on icon "button" at bounding box center [1210, 360] width 13 height 12
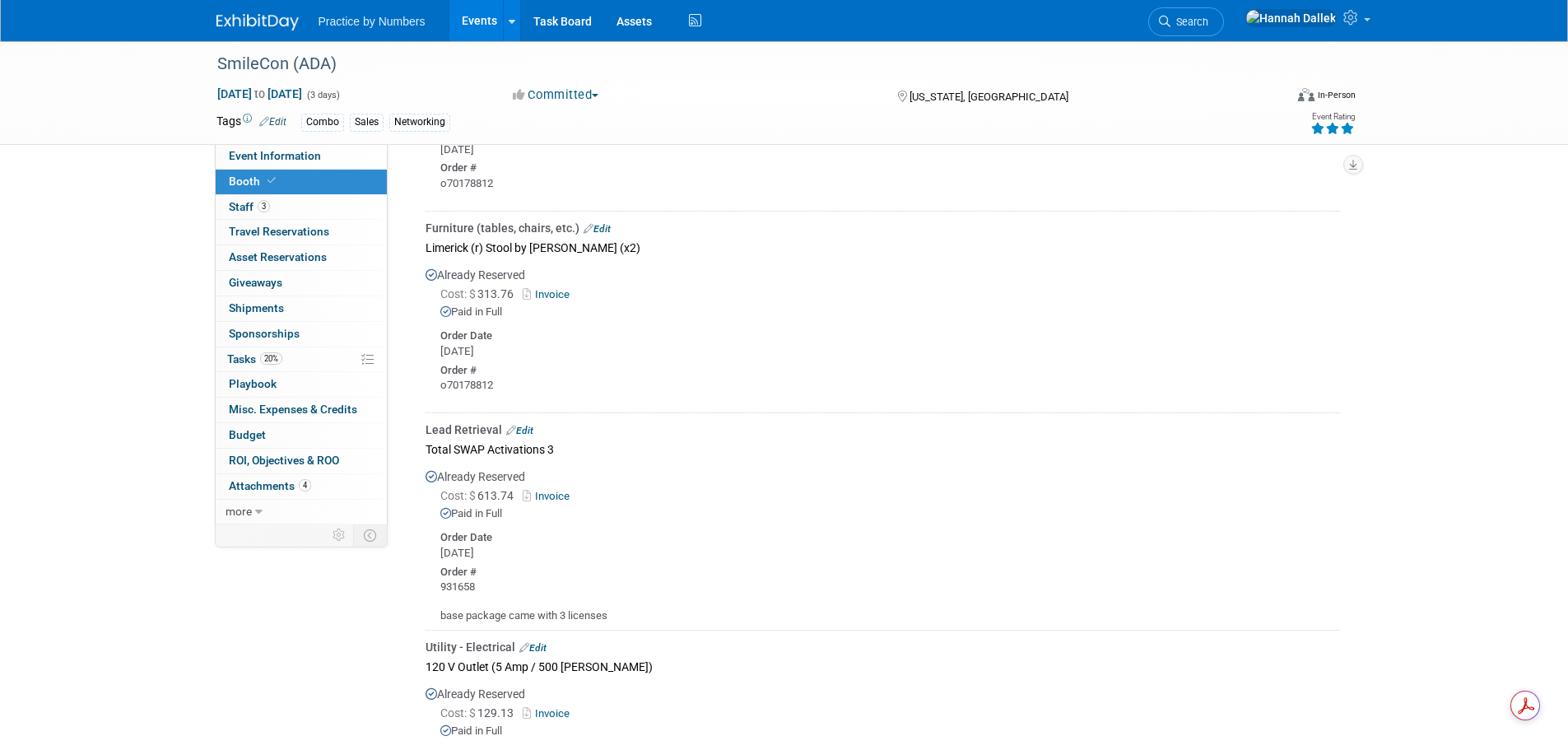
scroll to position [621, 0]
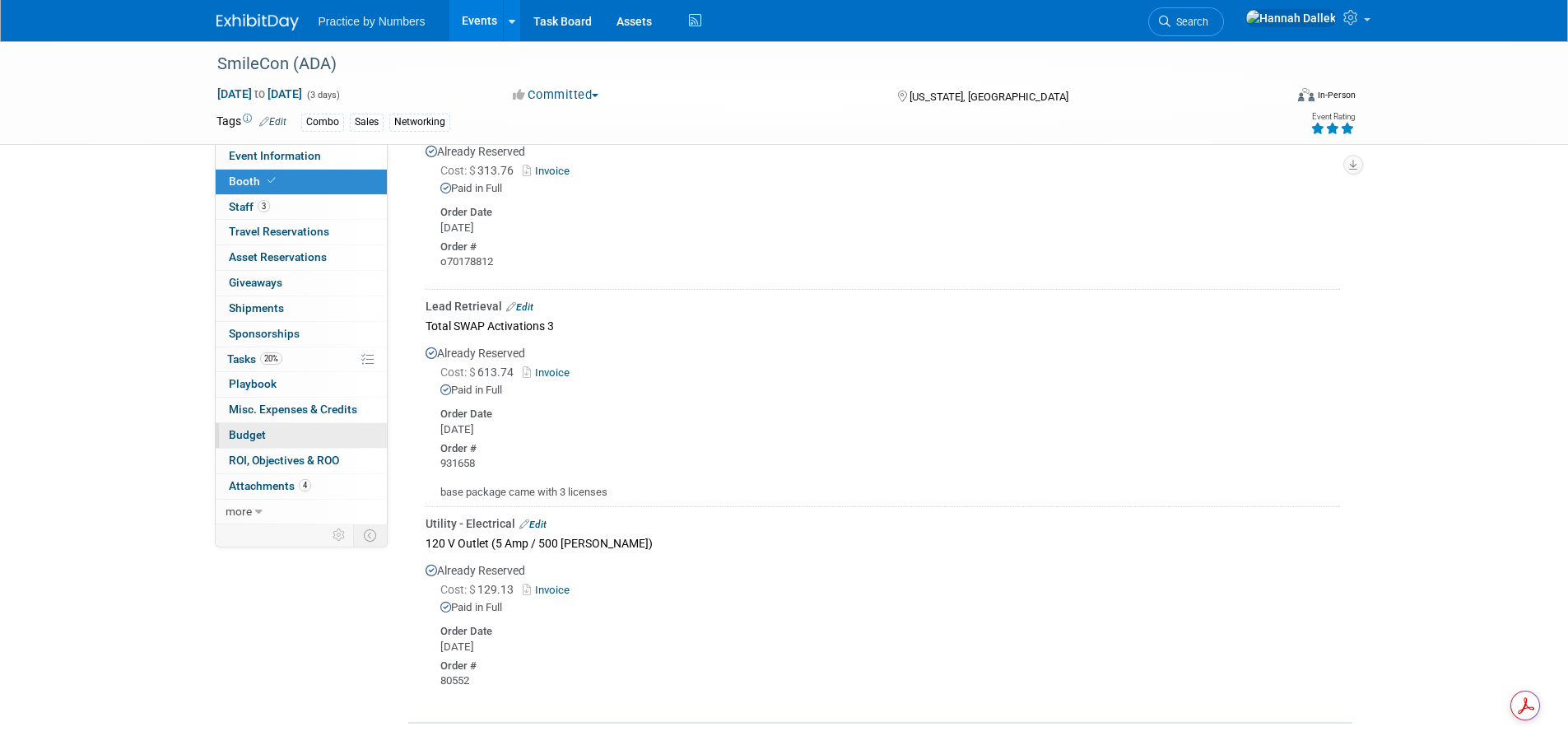
click at [258, 438] on span "Budget" at bounding box center [248, 434] width 37 height 13
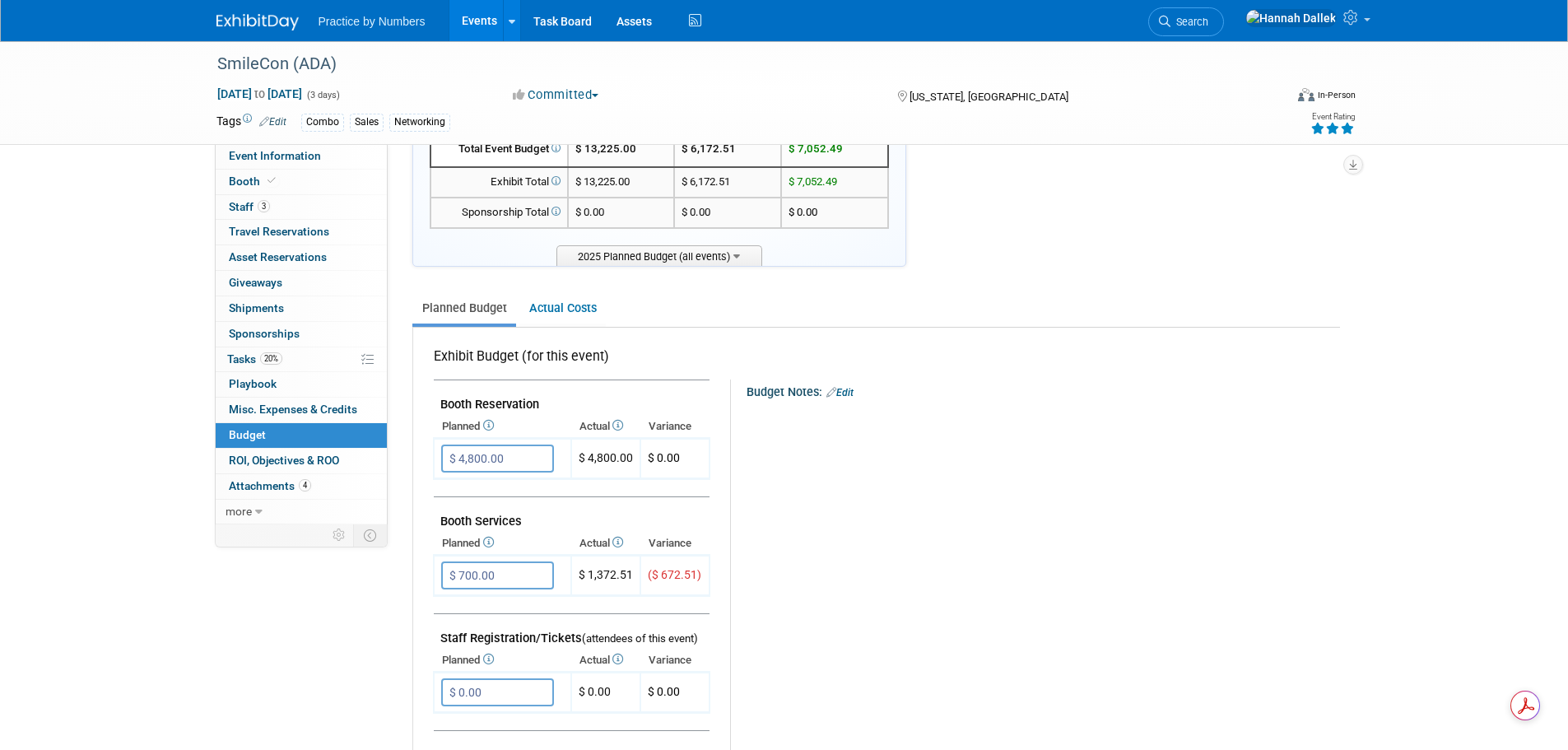
scroll to position [329, 0]
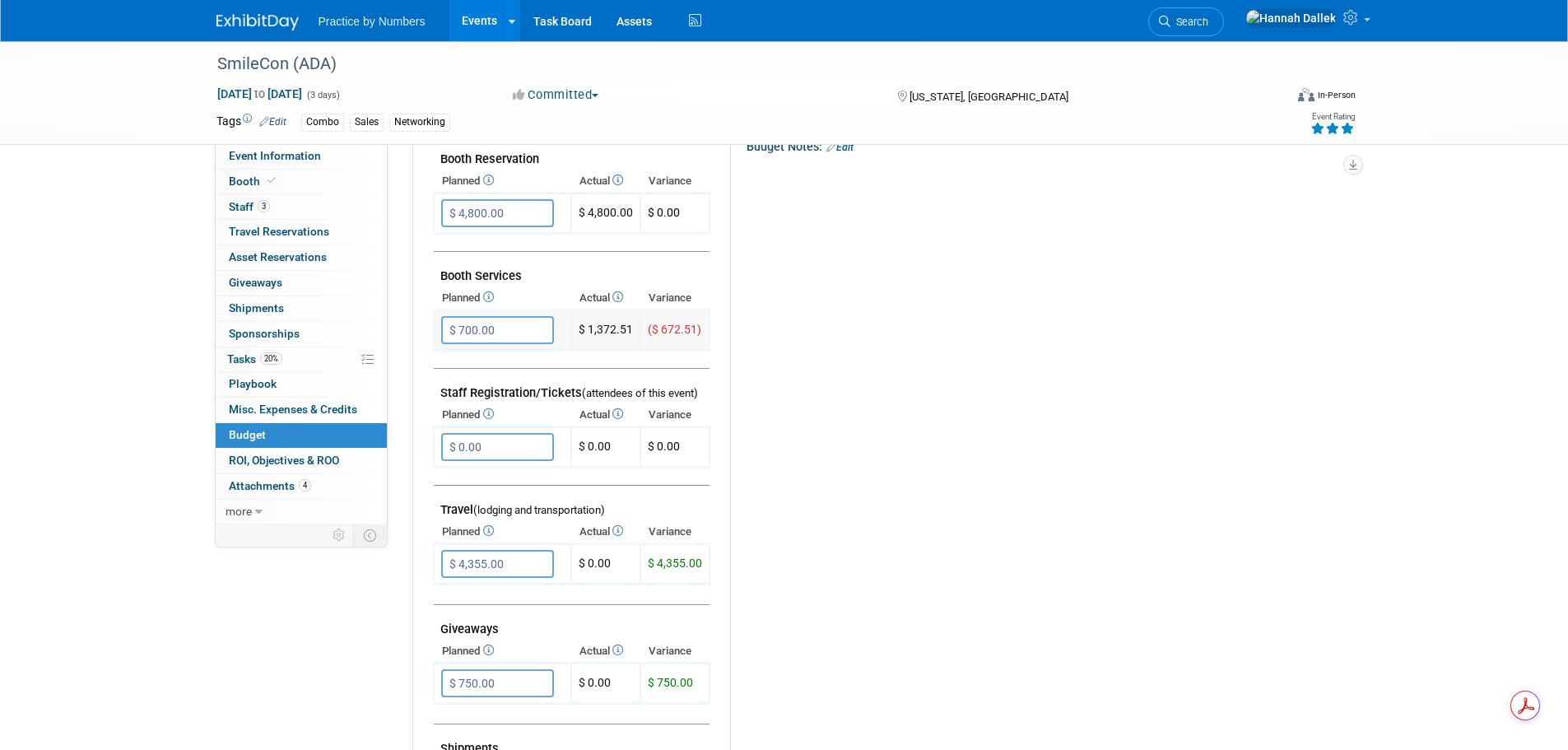
drag, startPoint x: 635, startPoint y: 328, endPoint x: 590, endPoint y: 329, distance: 45.0
click at [590, 329] on td "$ 1,372.51" at bounding box center [606, 330] width 69 height 40
copy td "1,372.51"
click at [899, 340] on div "Budget Notes: Edit X" at bounding box center [1028, 561] width 595 height 854
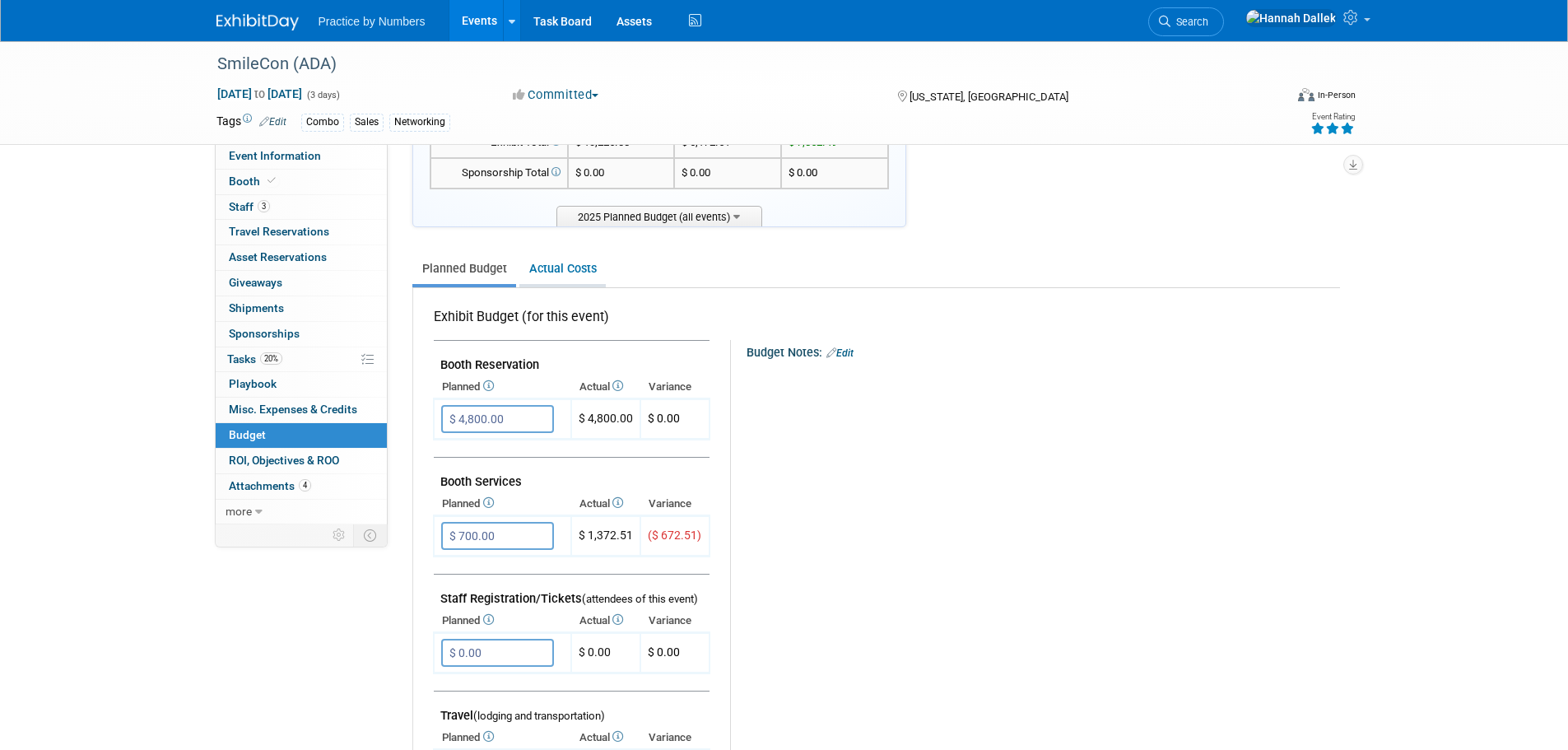
scroll to position [164, 0]
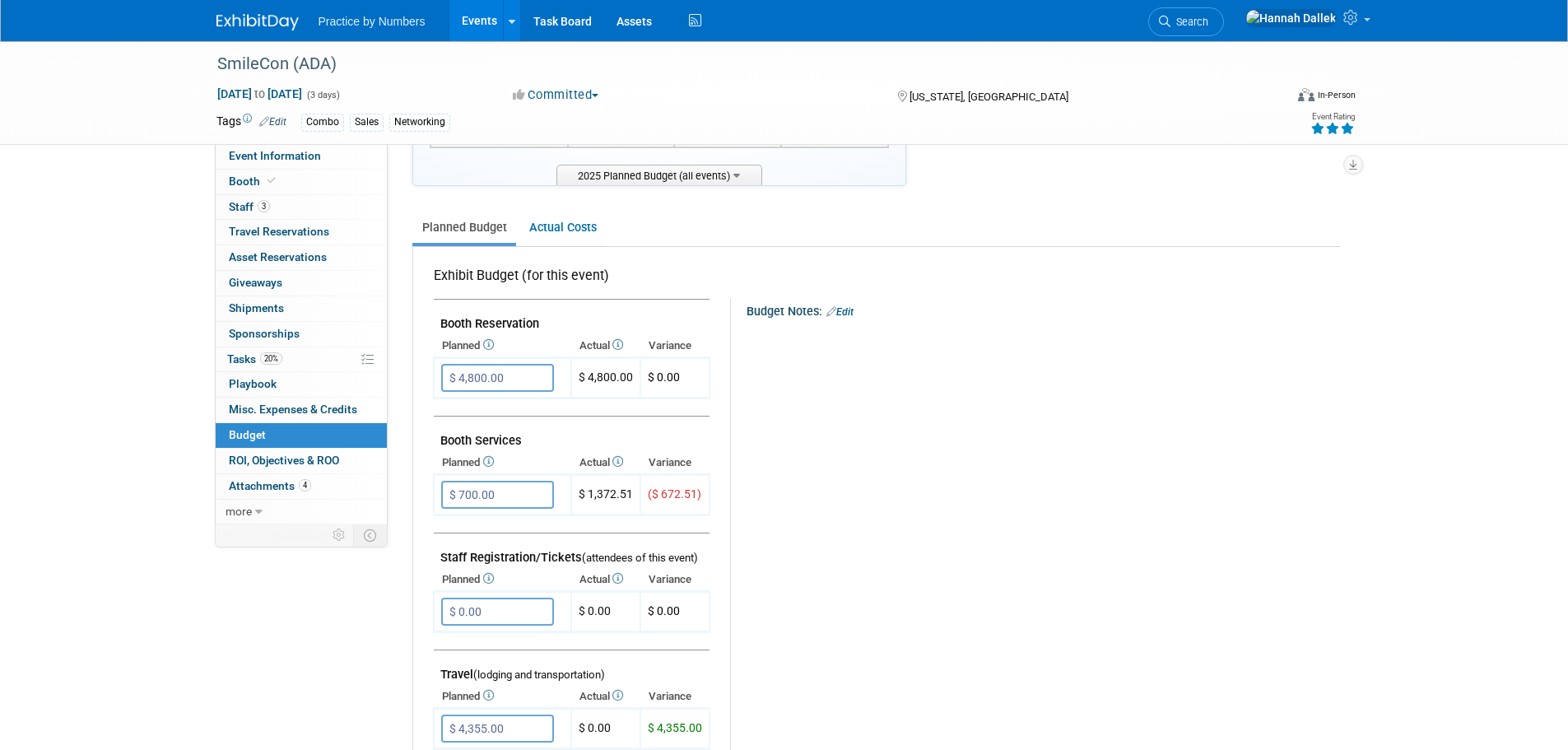
click at [483, 22] on link "Events" at bounding box center [479, 21] width 60 height 41
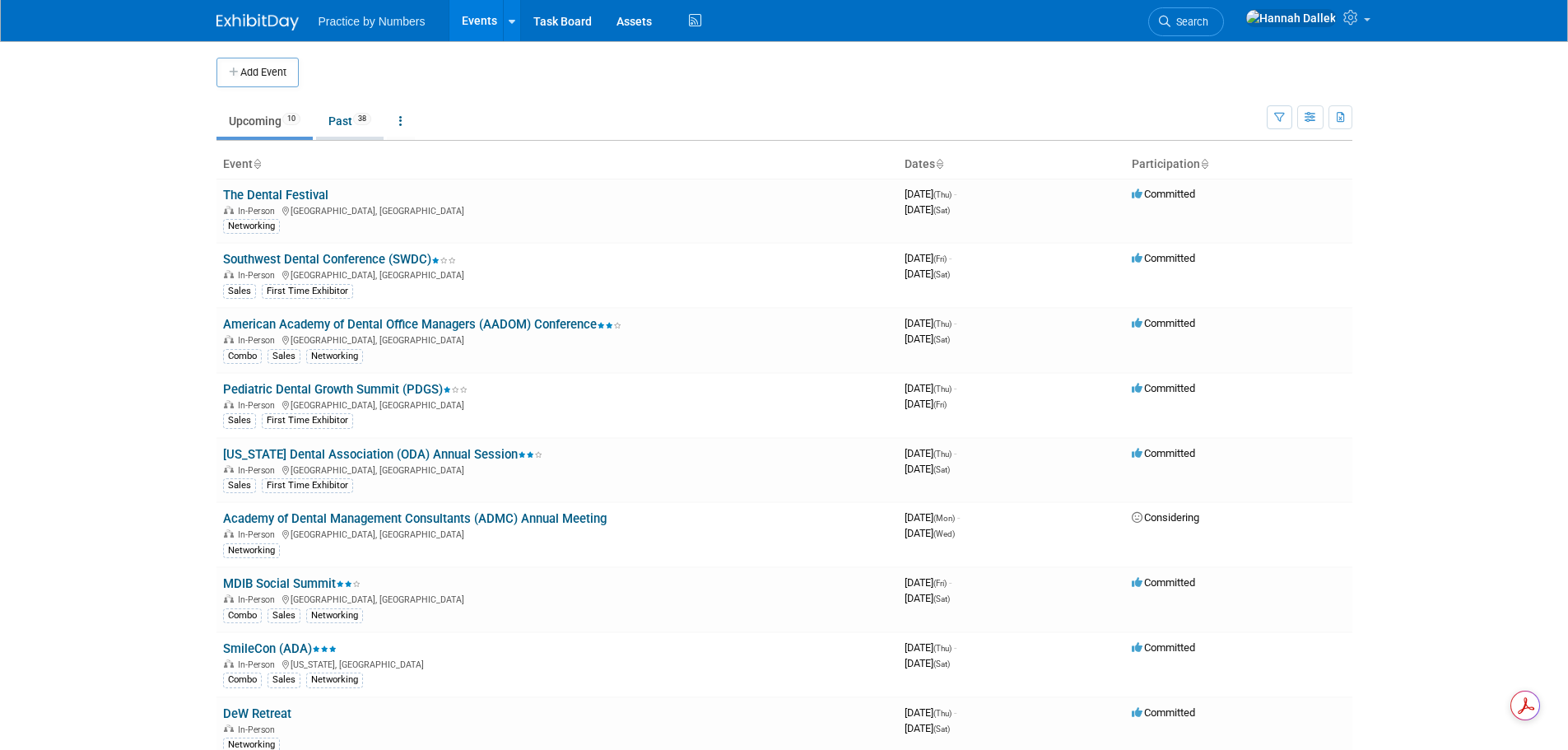
click at [345, 121] on link "Past 38" at bounding box center [349, 121] width 68 height 31
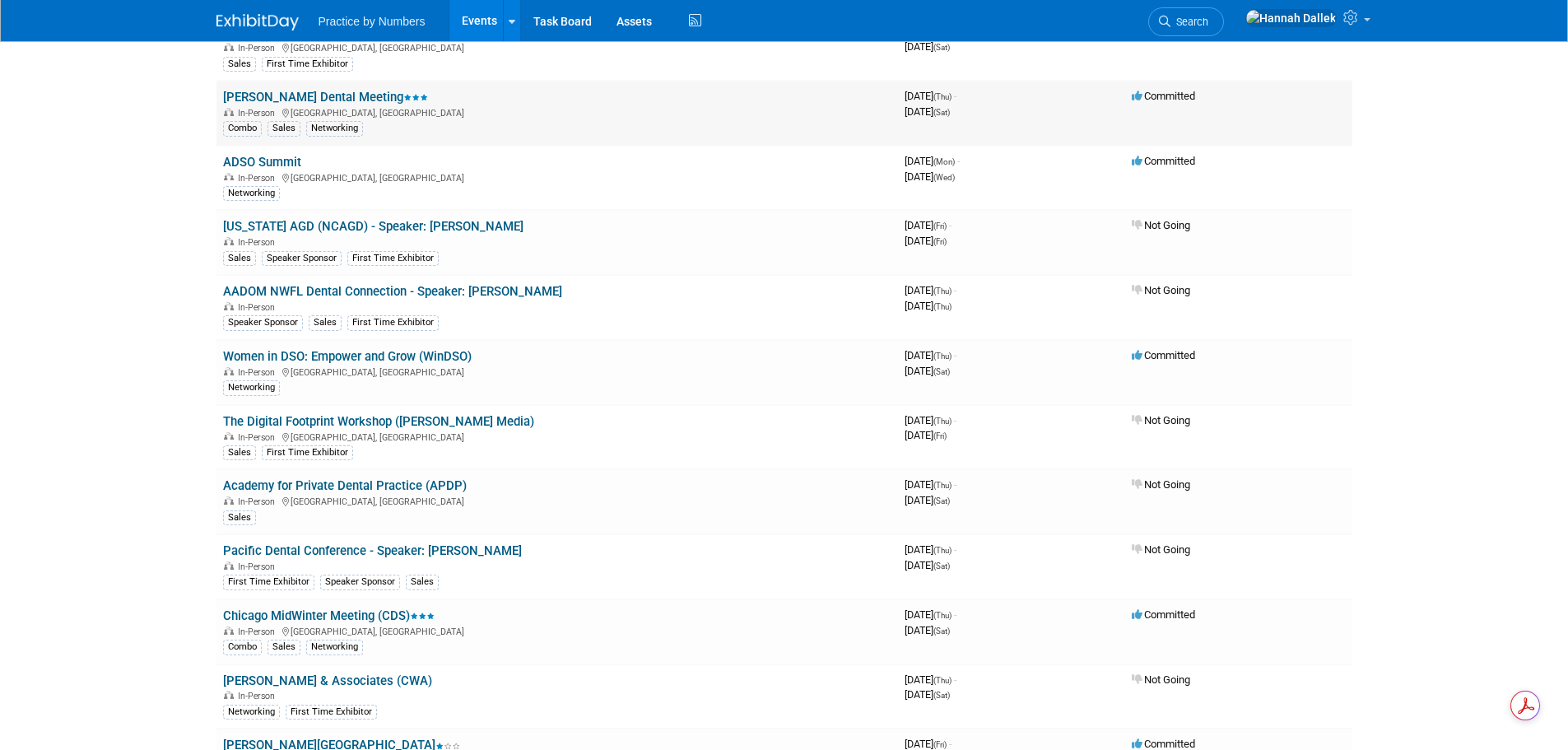
scroll to position [1565, 0]
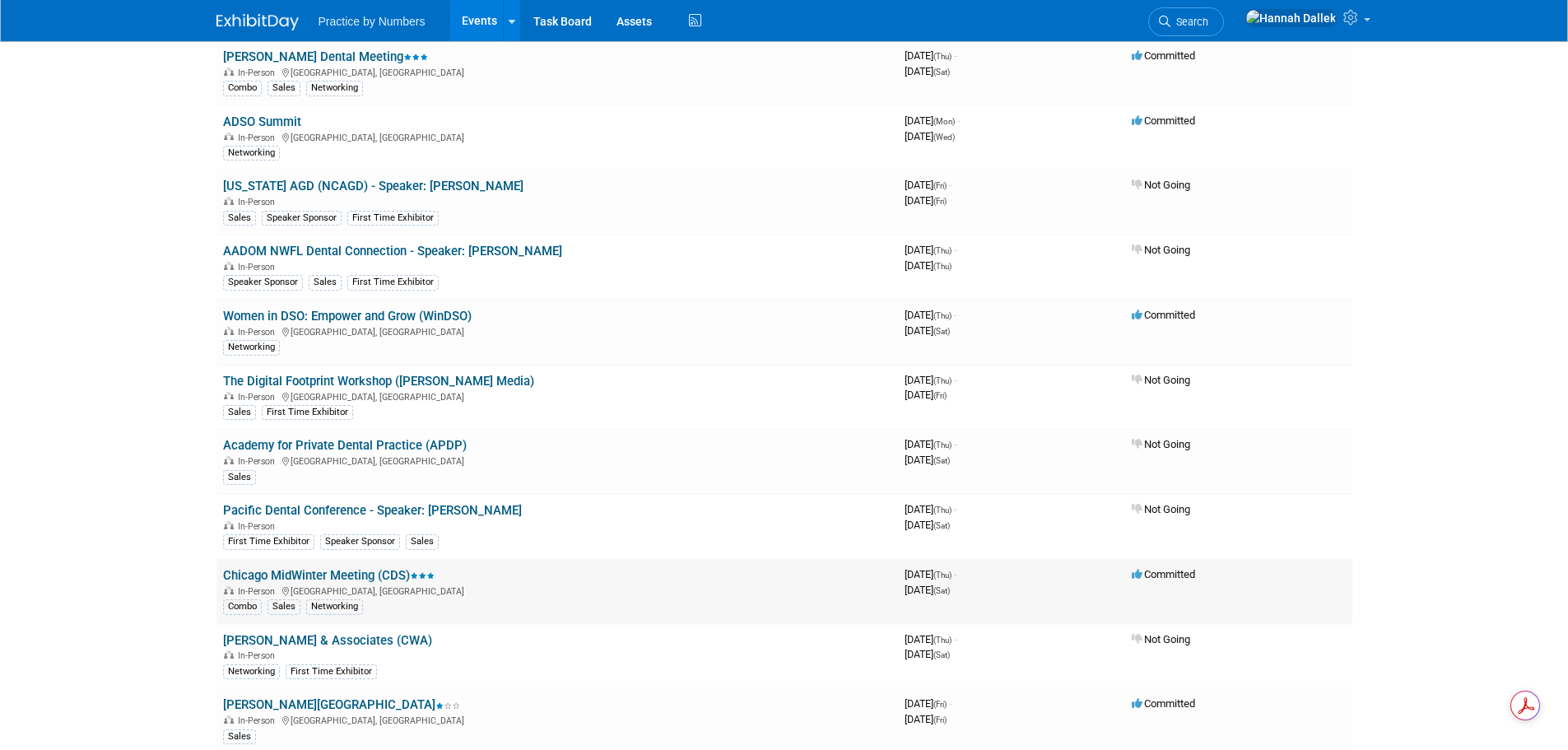
click at [325, 572] on link "Chicago MidWinter Meeting (CDS)" at bounding box center [329, 575] width 211 height 15
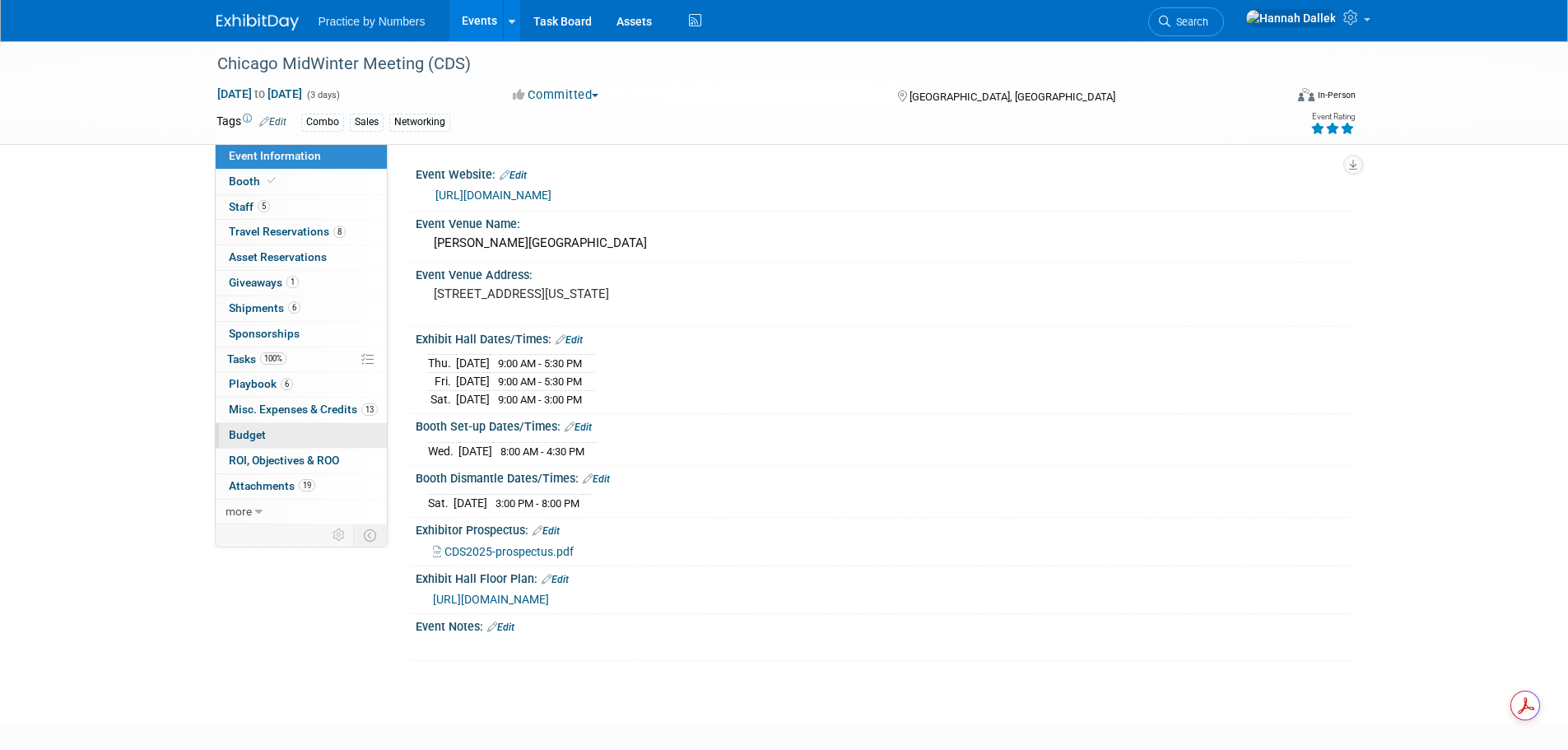
click at [258, 436] on span "Budget" at bounding box center [248, 434] width 37 height 13
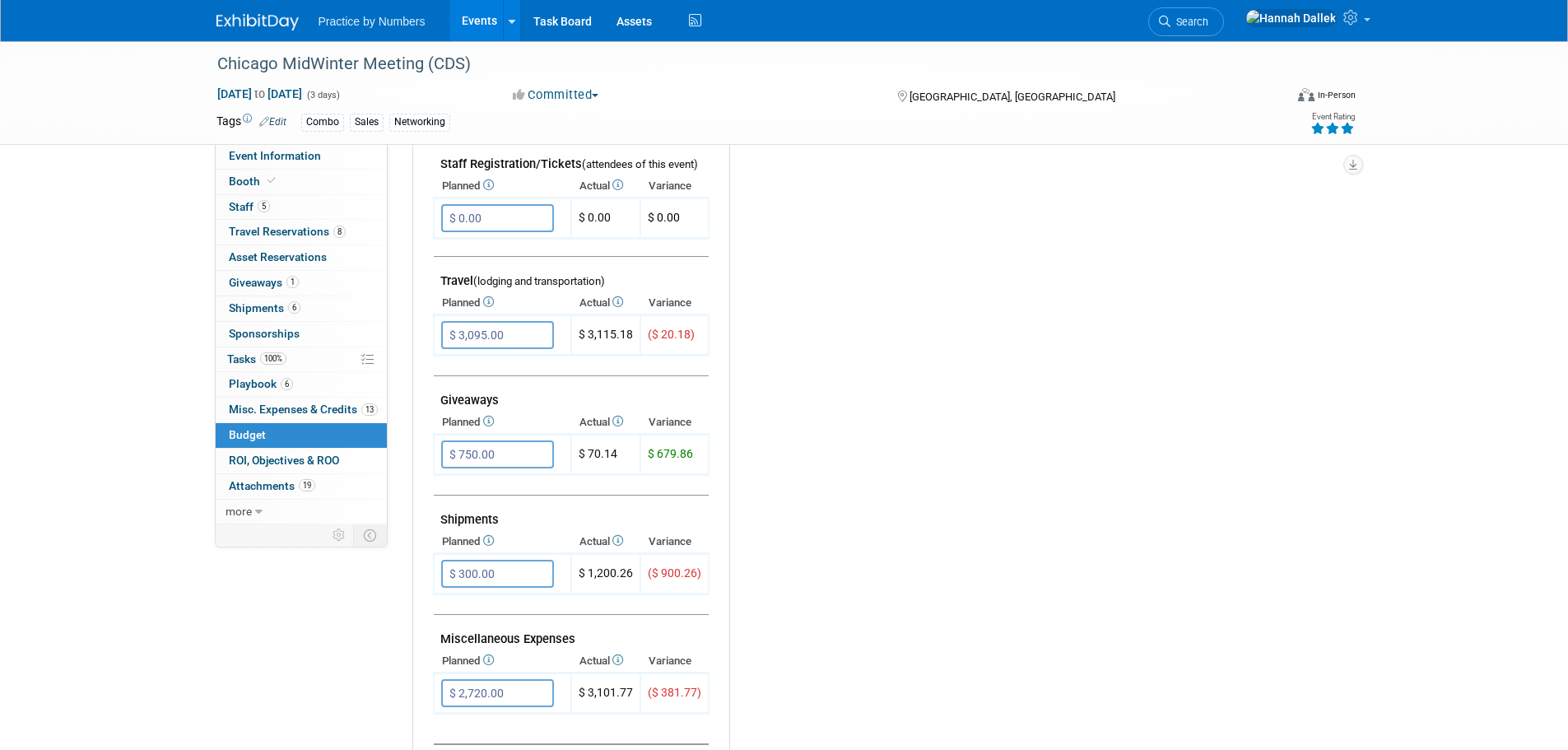
scroll to position [577, 0]
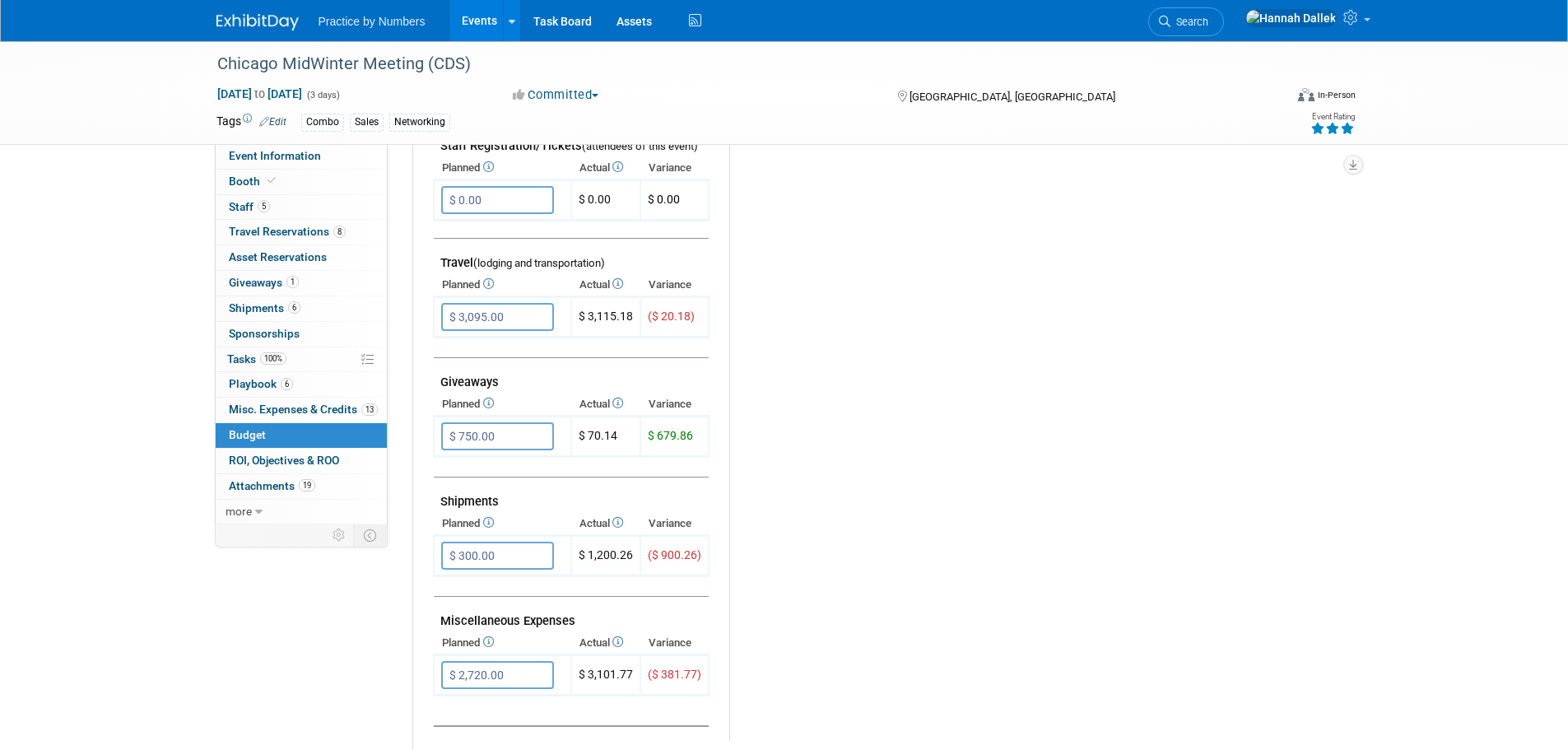
click at [474, 17] on link "Events" at bounding box center [479, 21] width 60 height 41
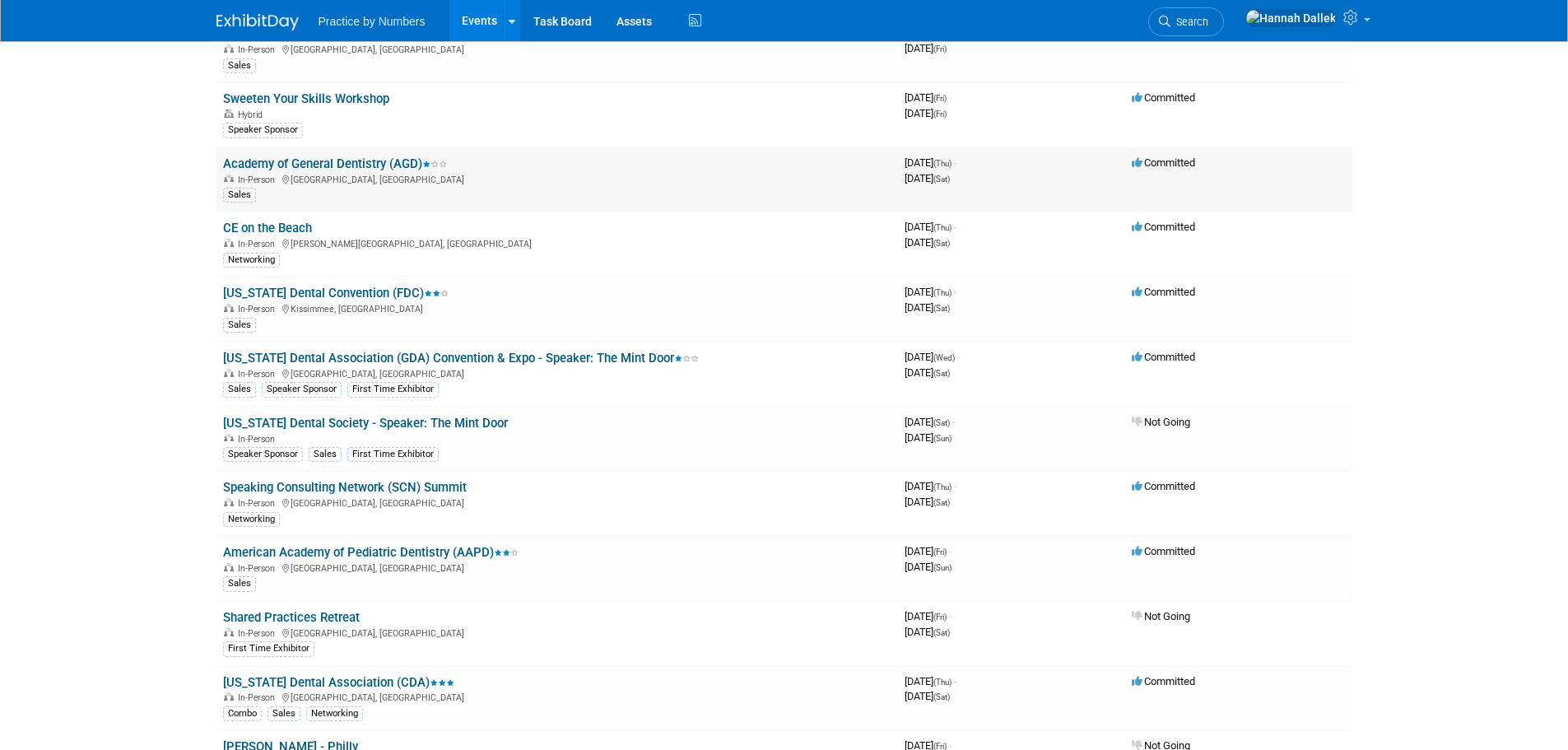
scroll to position [247, 0]
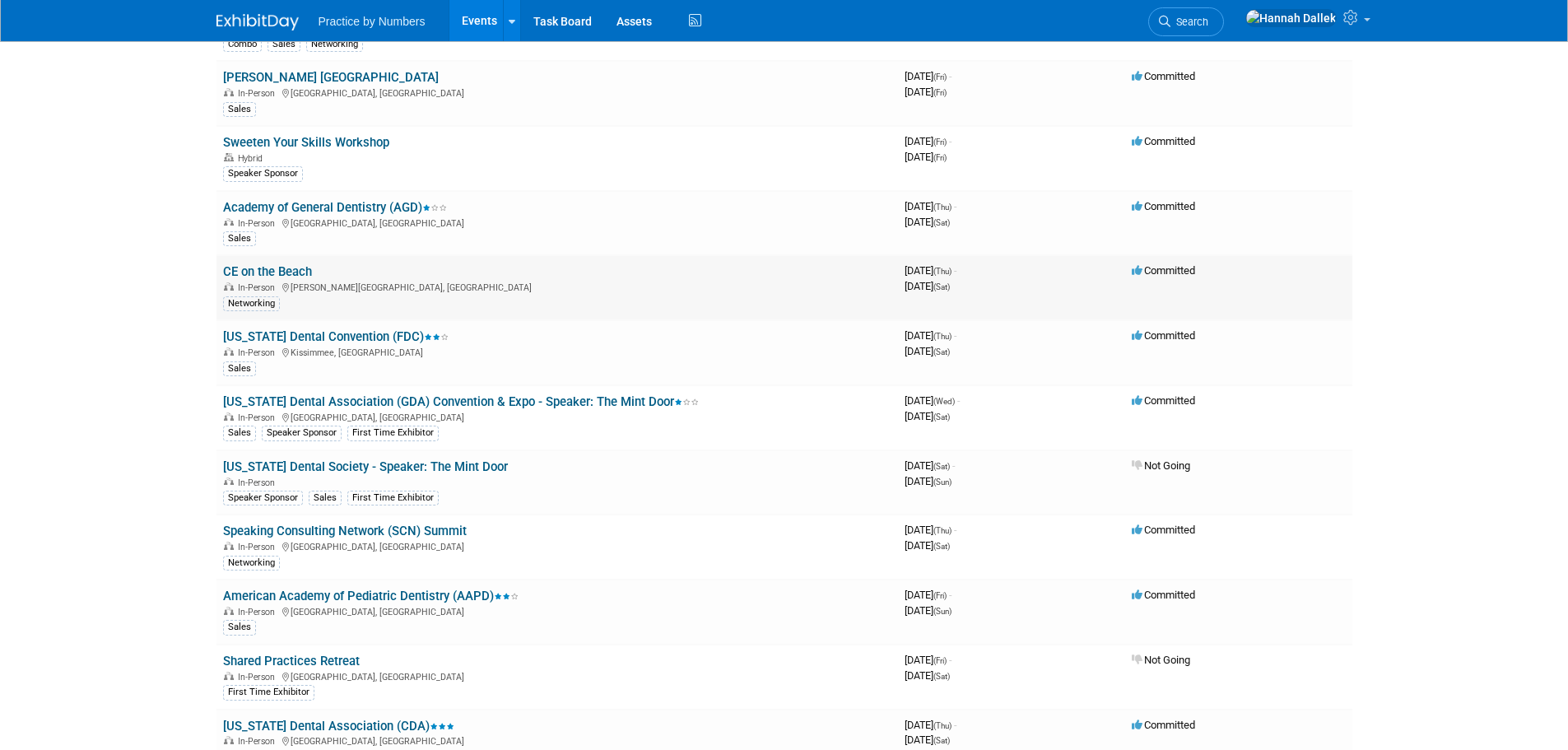
click at [280, 270] on link "CE on the Beach" at bounding box center [267, 271] width 89 height 15
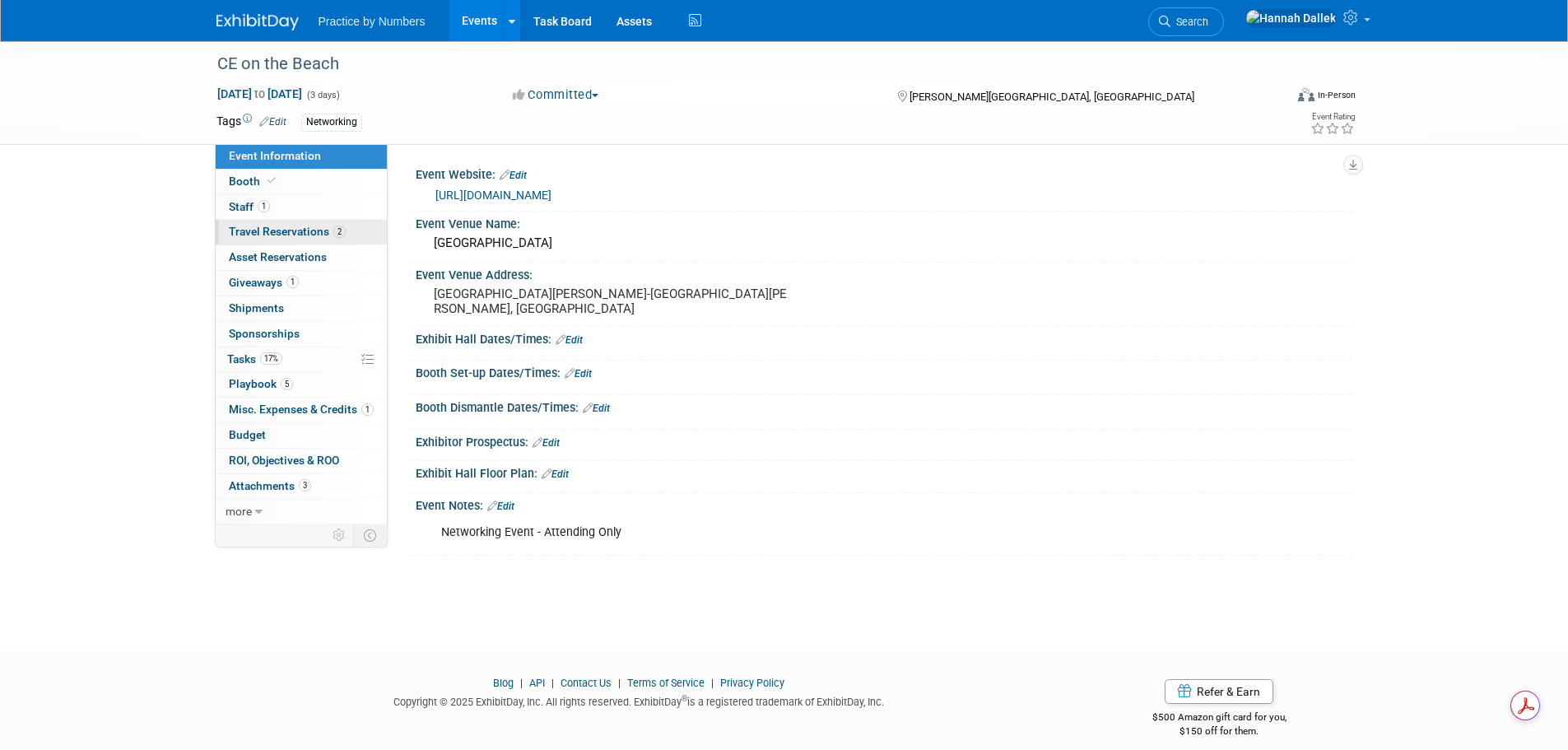
click at [295, 225] on span "Travel Reservations 2" at bounding box center [287, 231] width 116 height 13
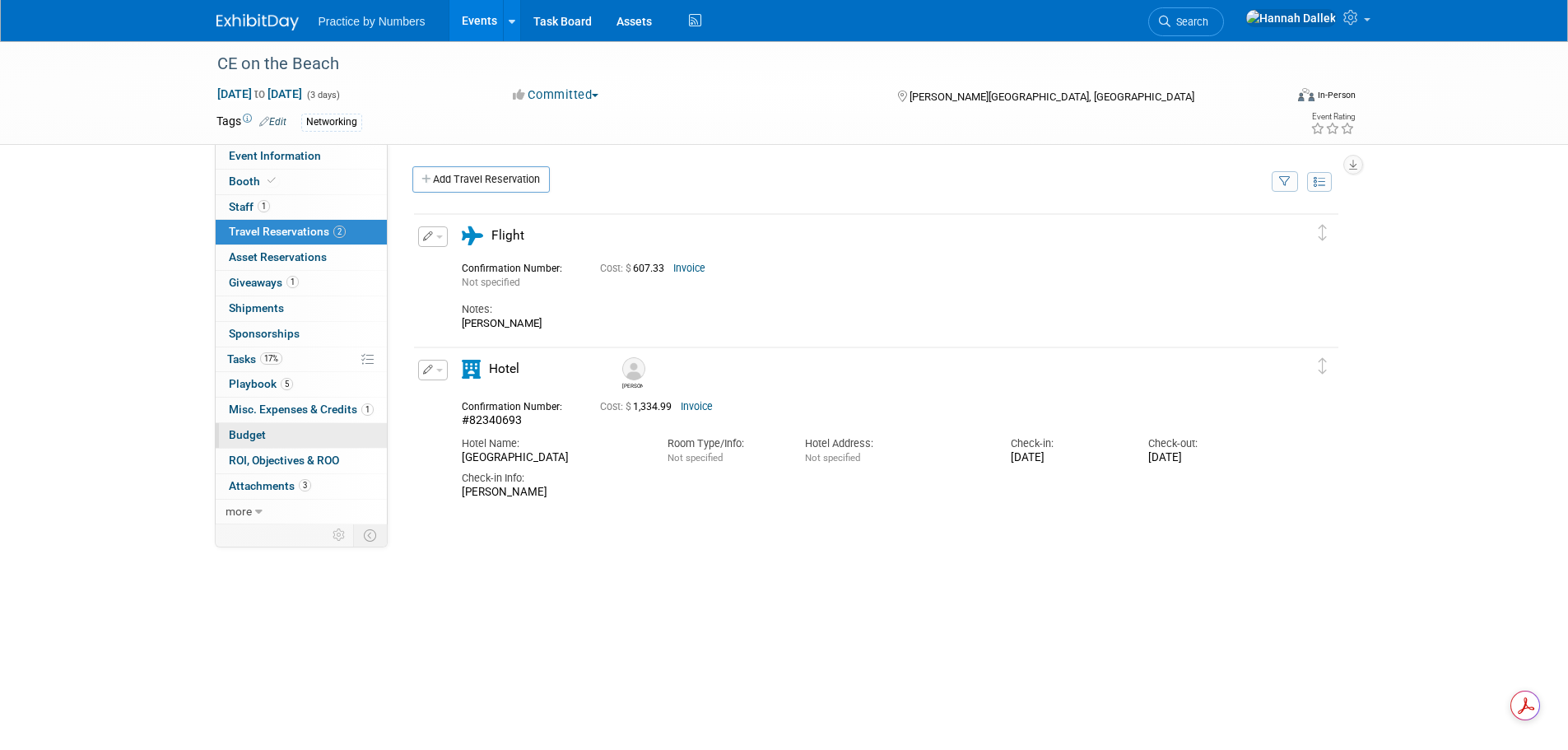
click at [276, 437] on link "Budget" at bounding box center [300, 435] width 171 height 24
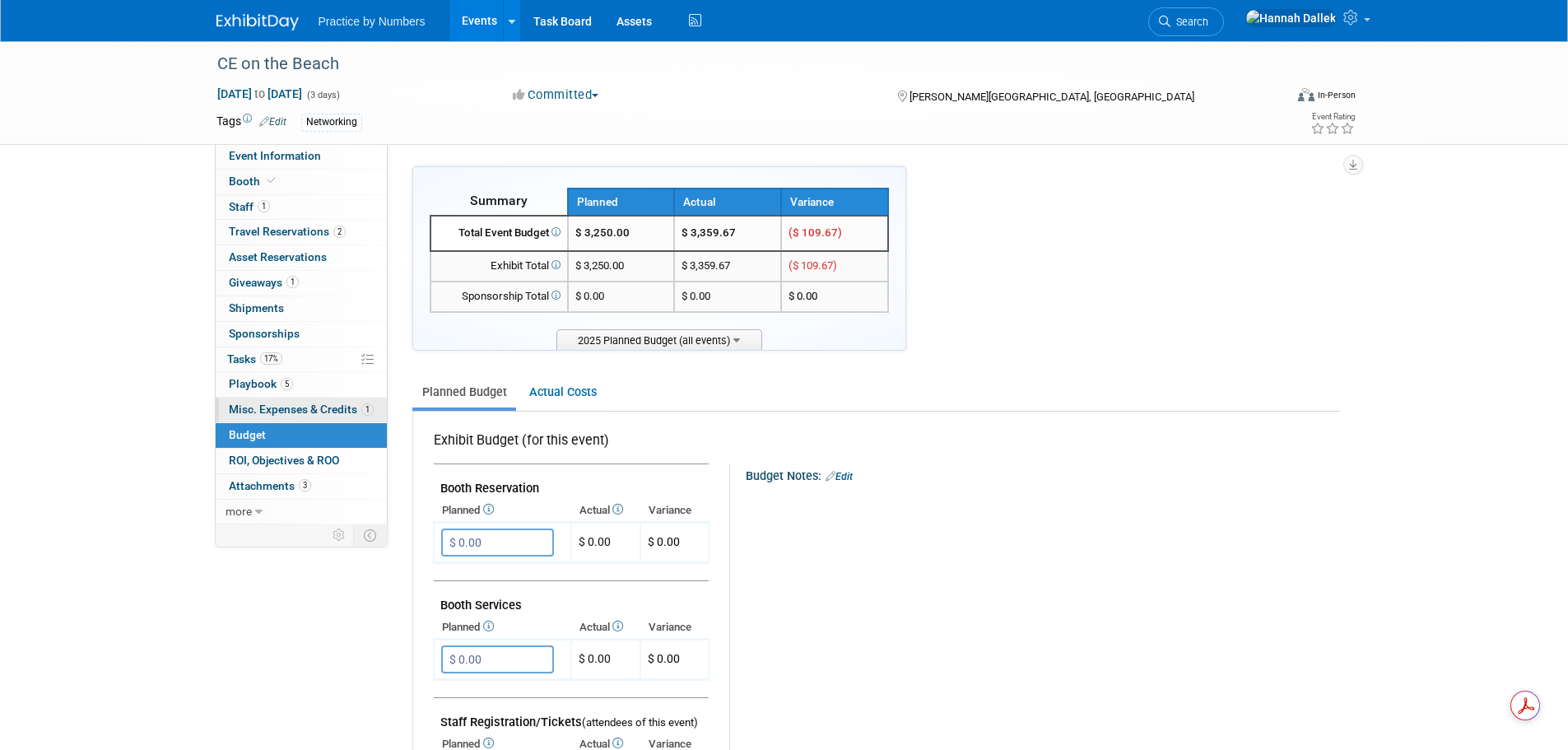
click at [285, 406] on span "Misc. Expenses & Credits 1" at bounding box center [301, 408] width 145 height 13
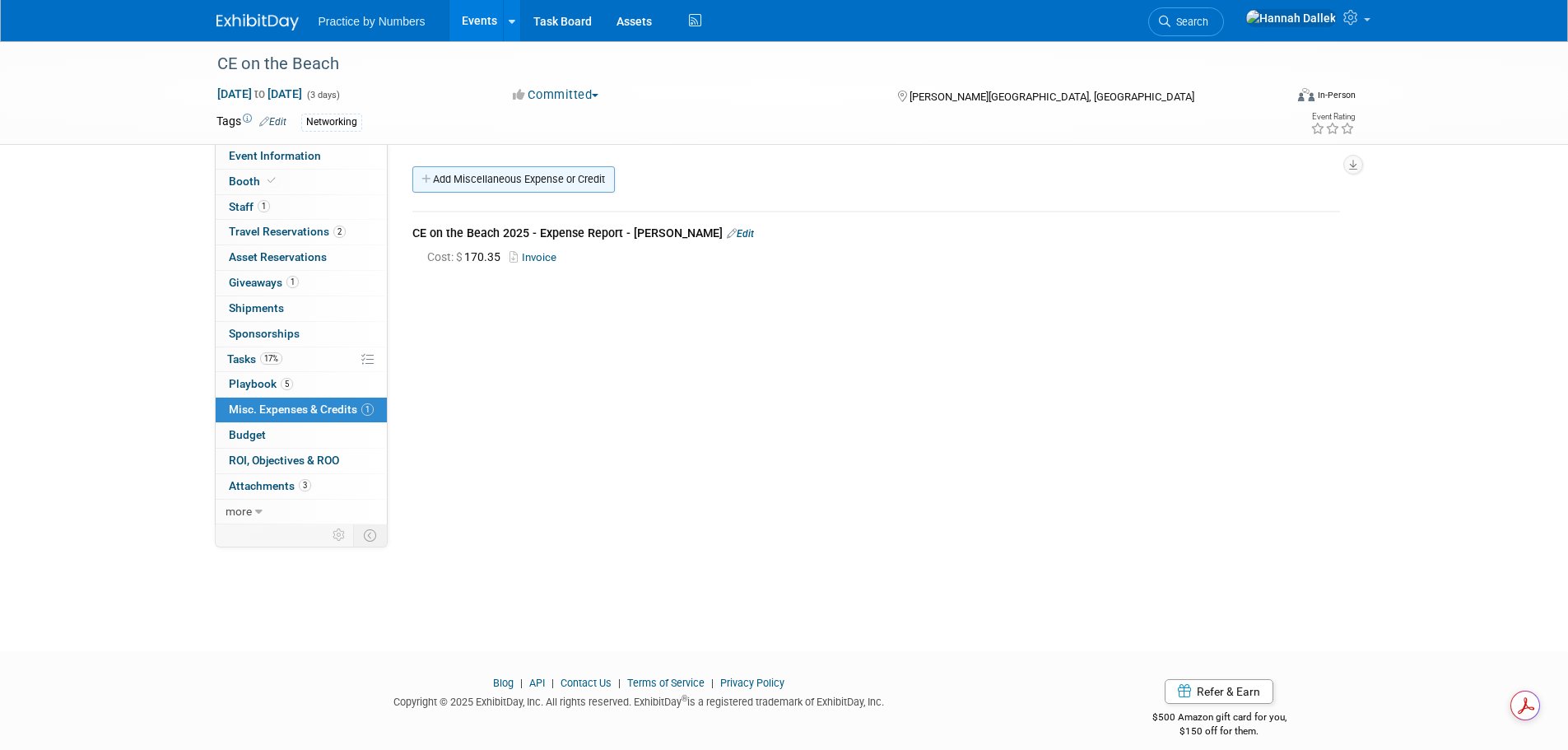
click at [465, 181] on link "Add Miscellaneous Expense or Credit" at bounding box center [513, 179] width 203 height 26
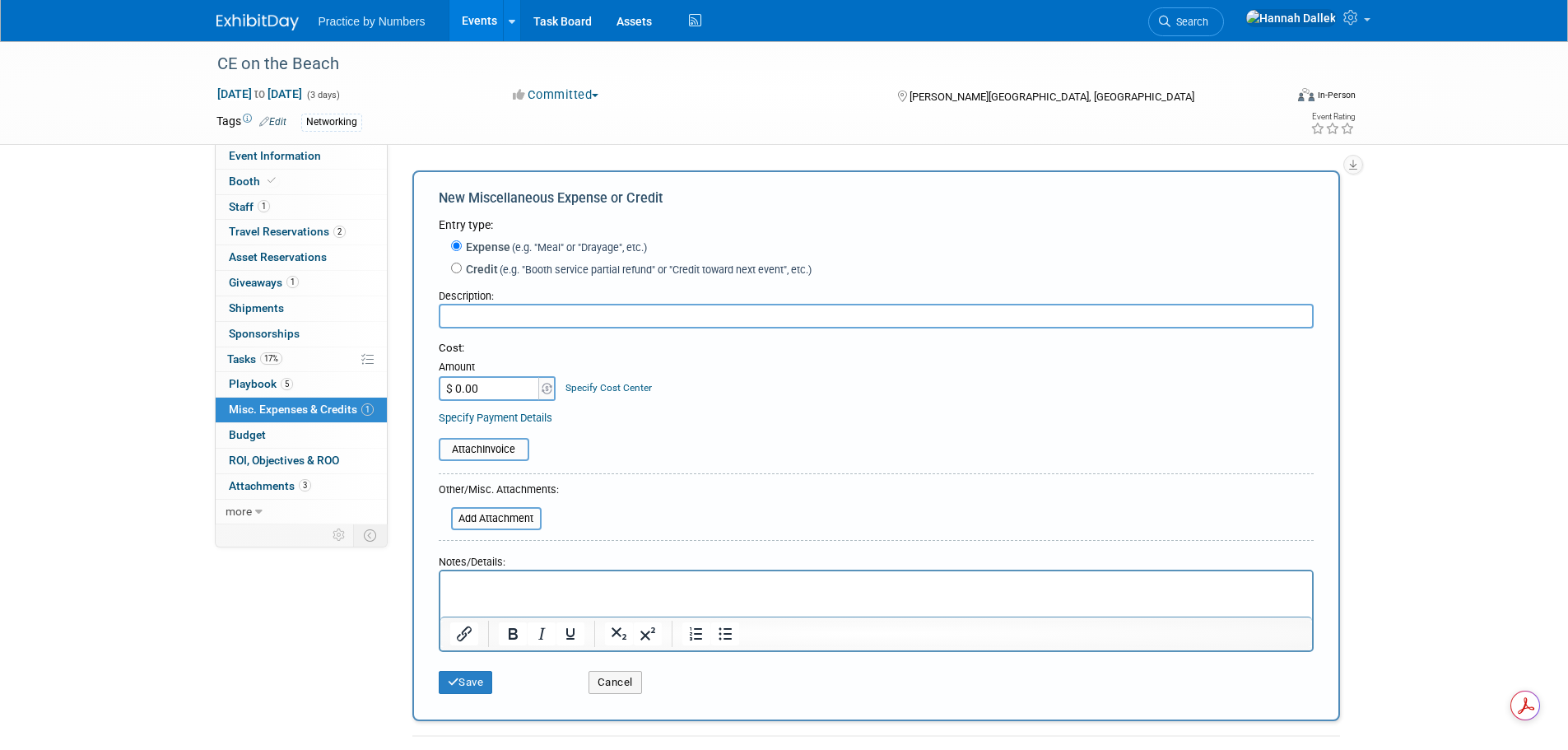
drag, startPoint x: 513, startPoint y: 310, endPoint x: 537, endPoint y: 371, distance: 65.6
drag, startPoint x: 537, startPoint y: 371, endPoint x: 625, endPoint y: 358, distance: 89.0
click at [625, 358] on td "Specify Cost Center Cost Center -- Not Specified --" at bounding box center [604, 378] width 95 height 44
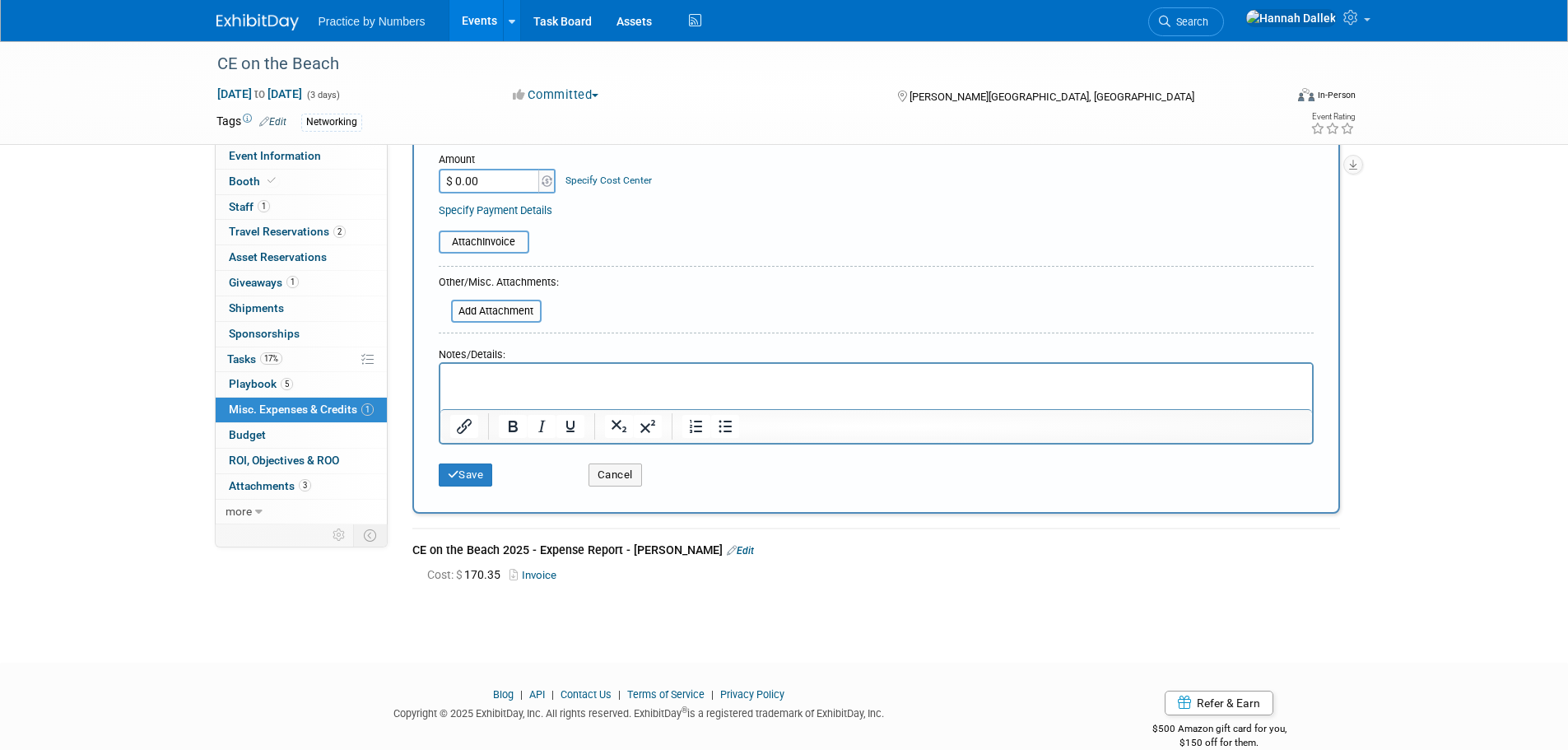
scroll to position [236, 0]
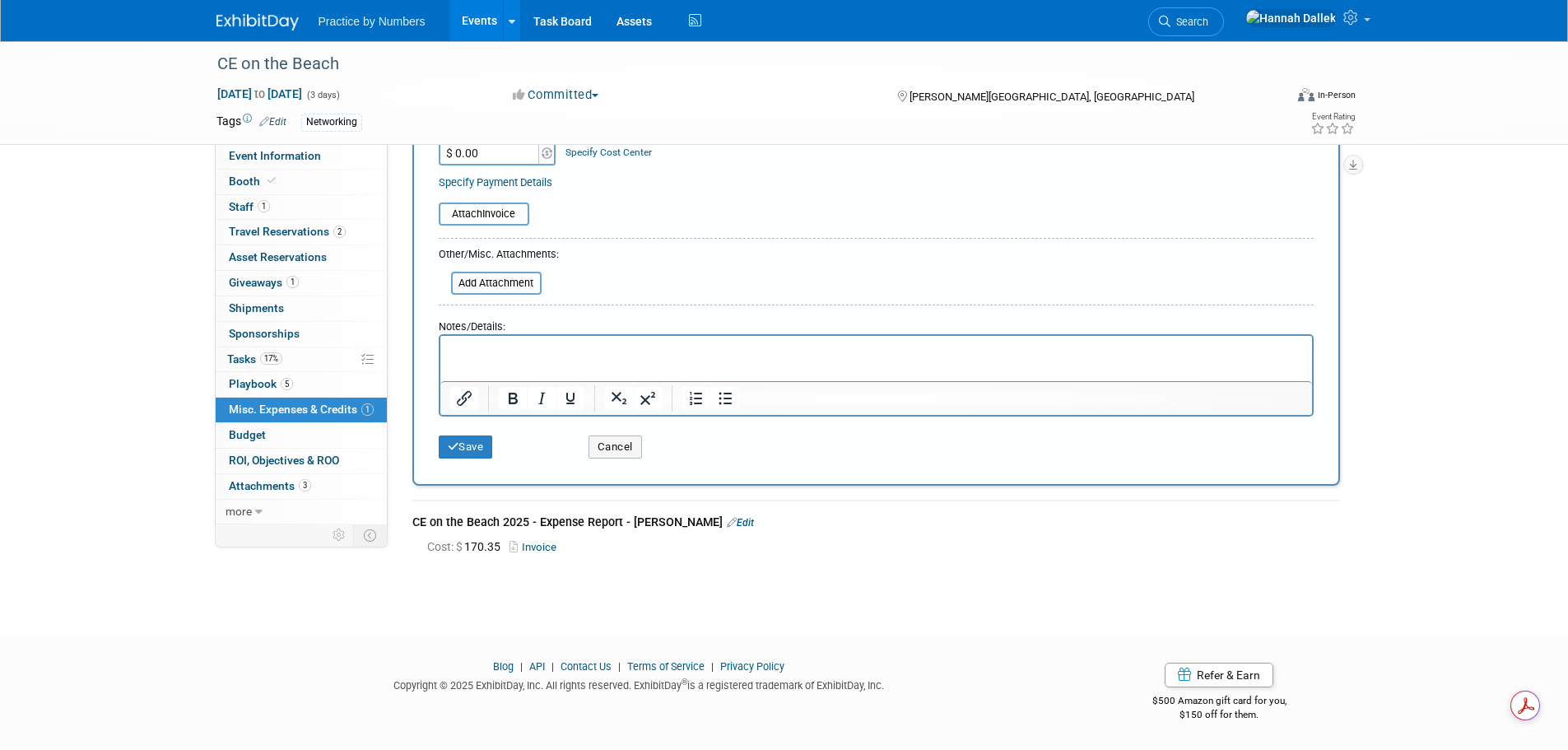
click at [530, 546] on link "Invoice" at bounding box center [536, 547] width 54 height 13
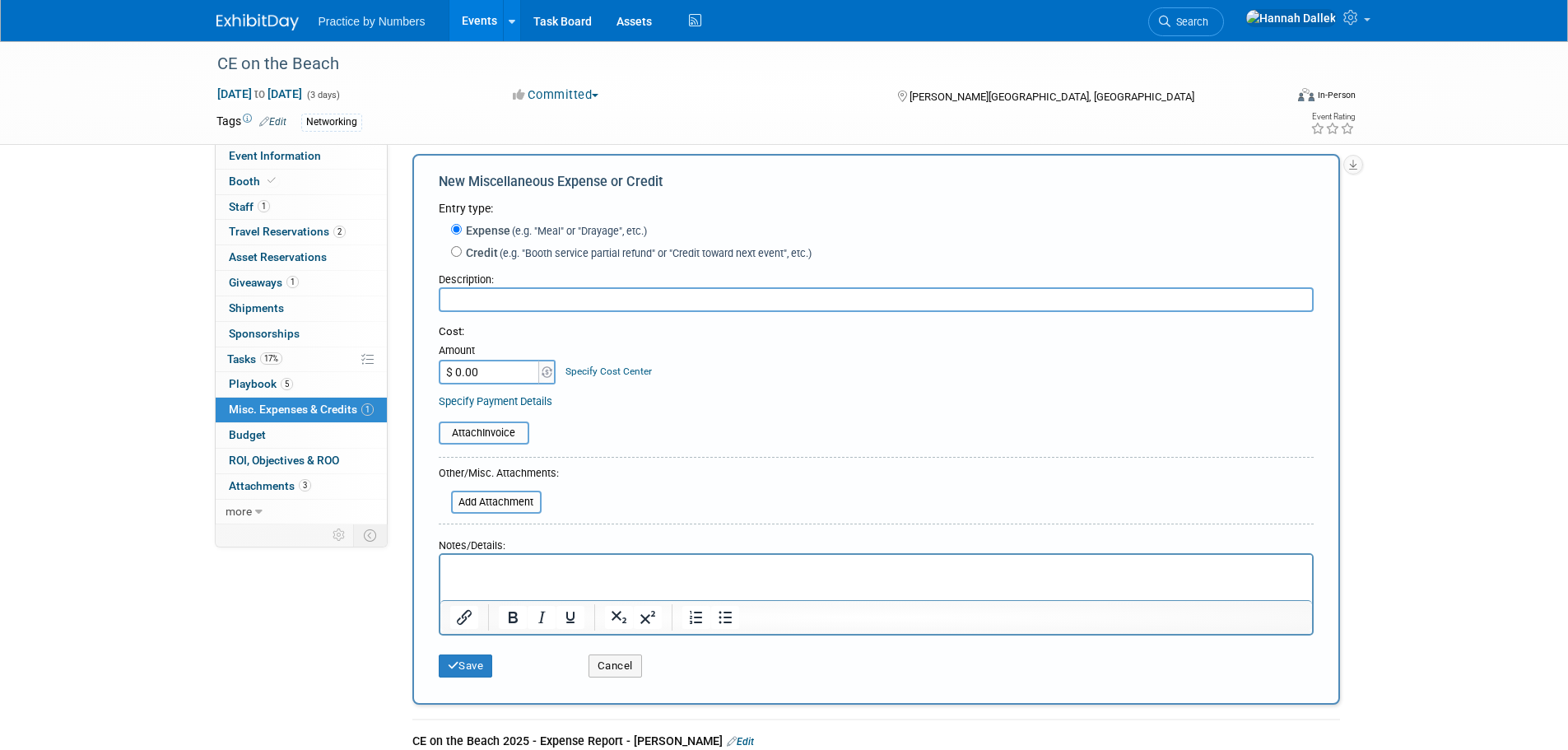
scroll to position [0, 0]
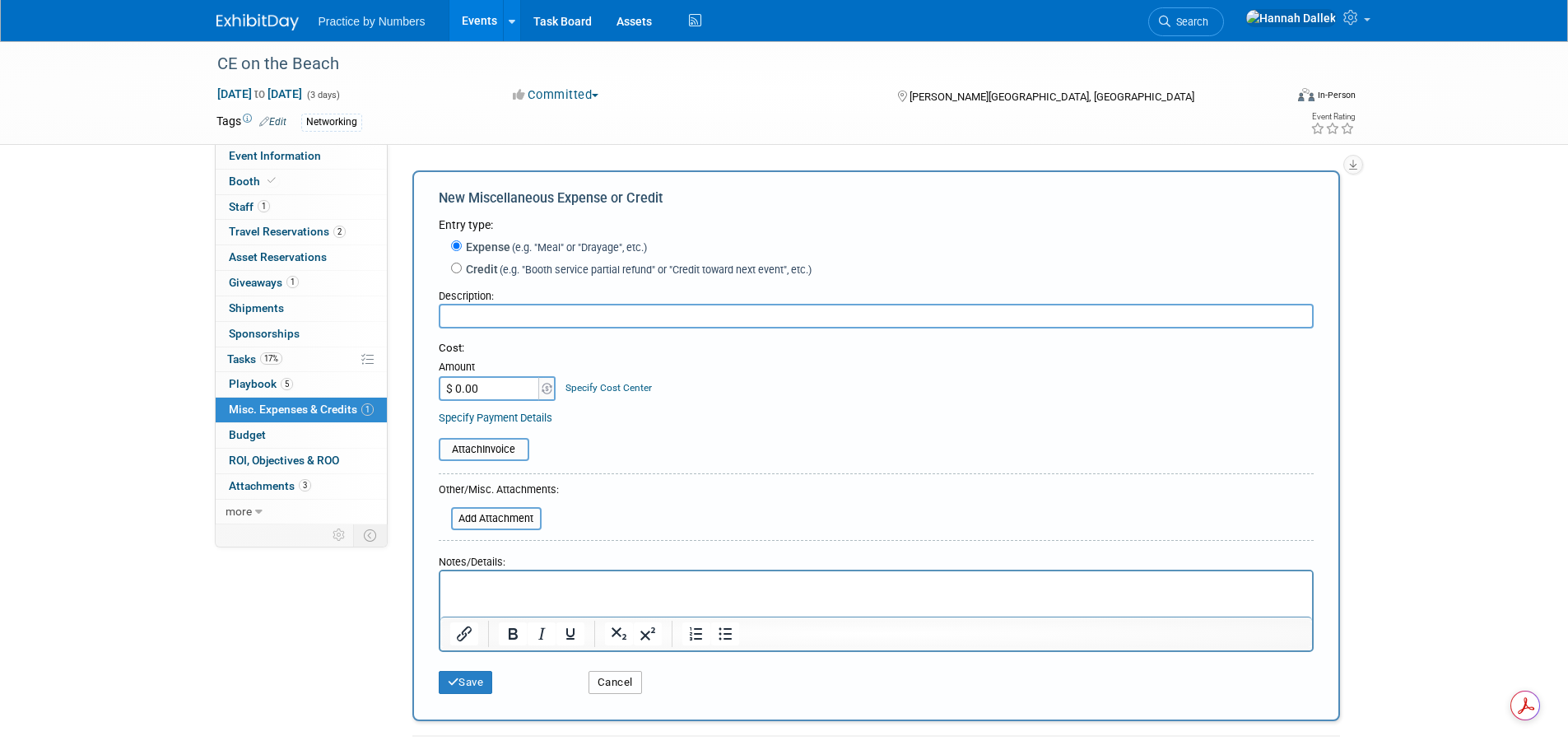
click at [617, 679] on button "Cancel" at bounding box center [615, 682] width 54 height 23
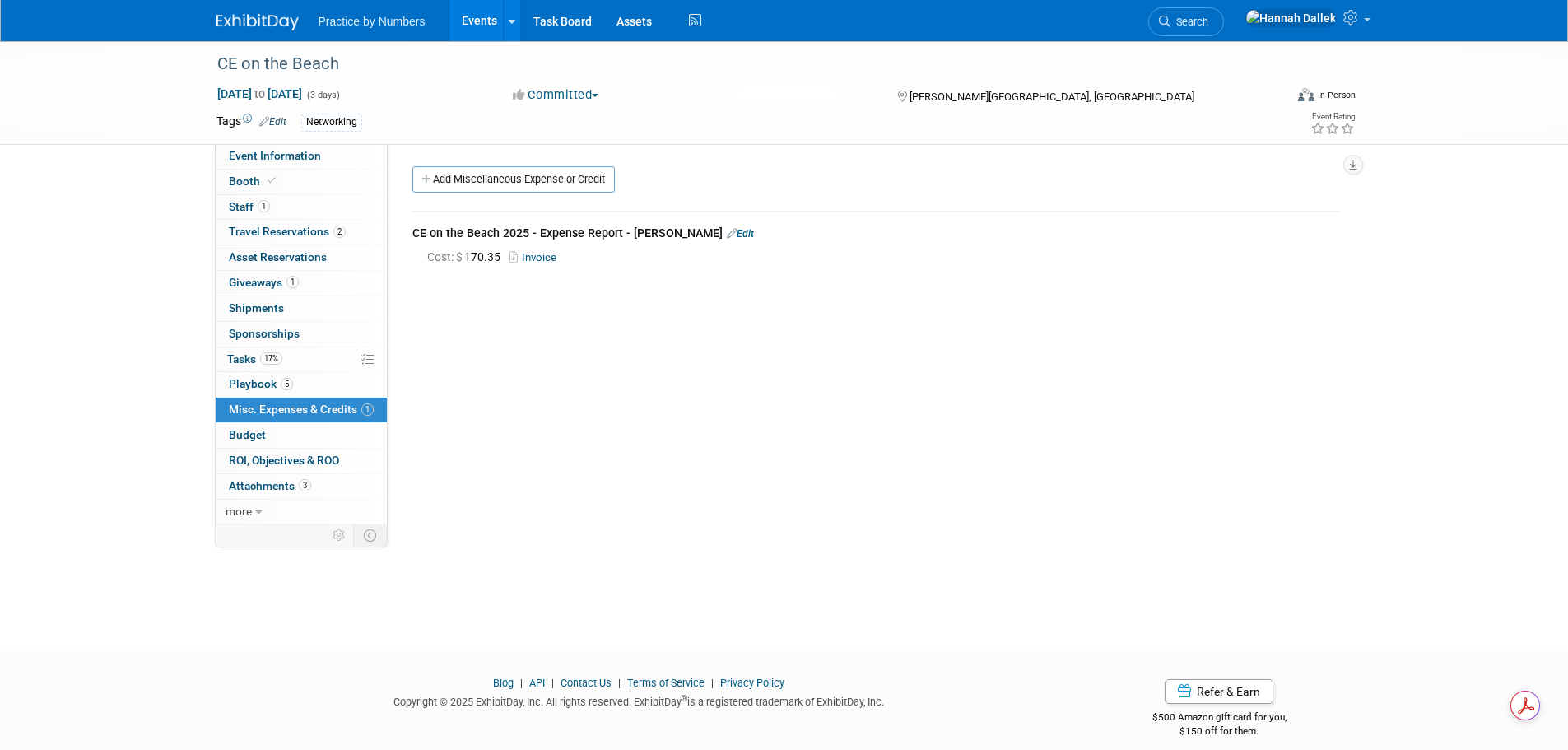
click at [744, 232] on link "Edit" at bounding box center [741, 234] width 27 height 12
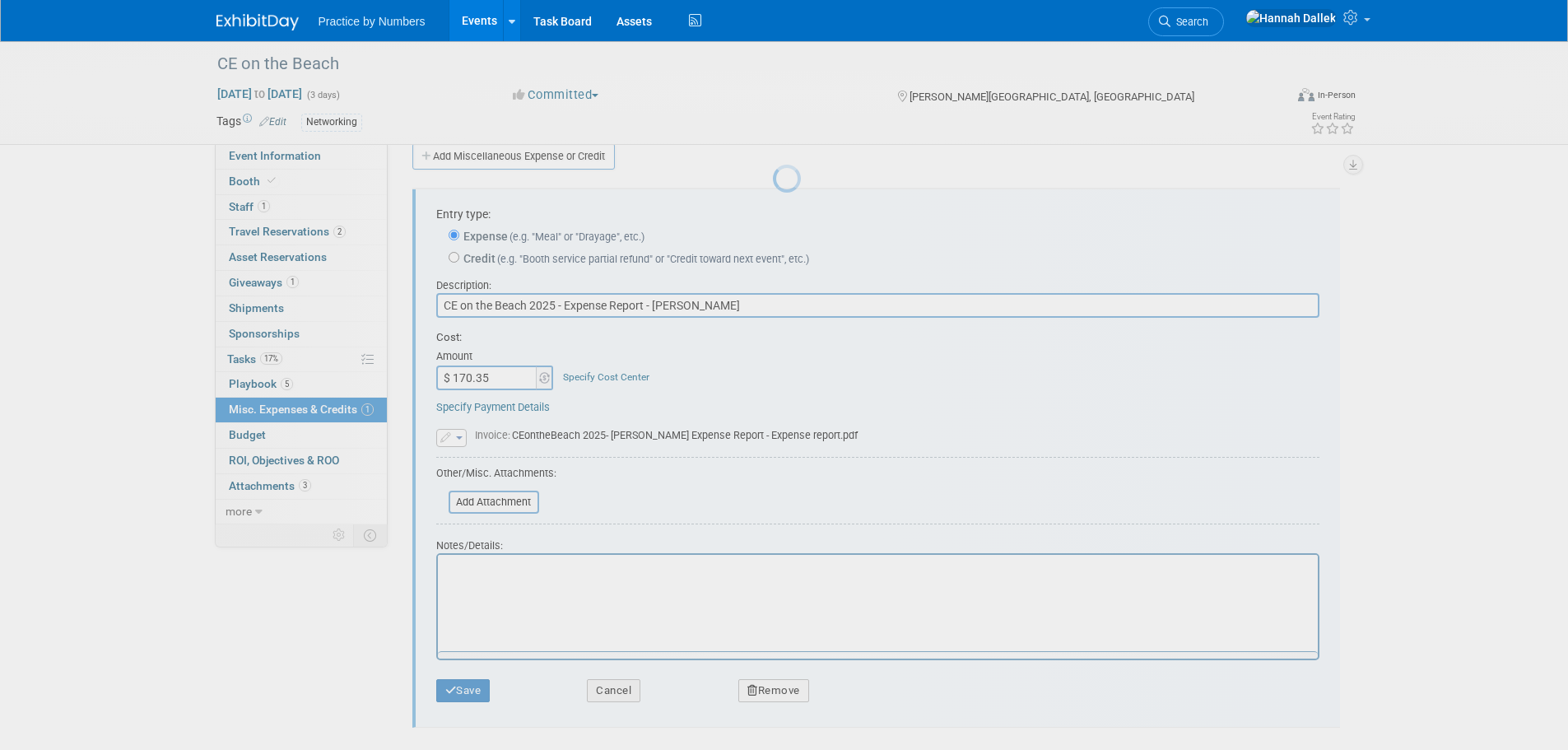
scroll to position [24, 0]
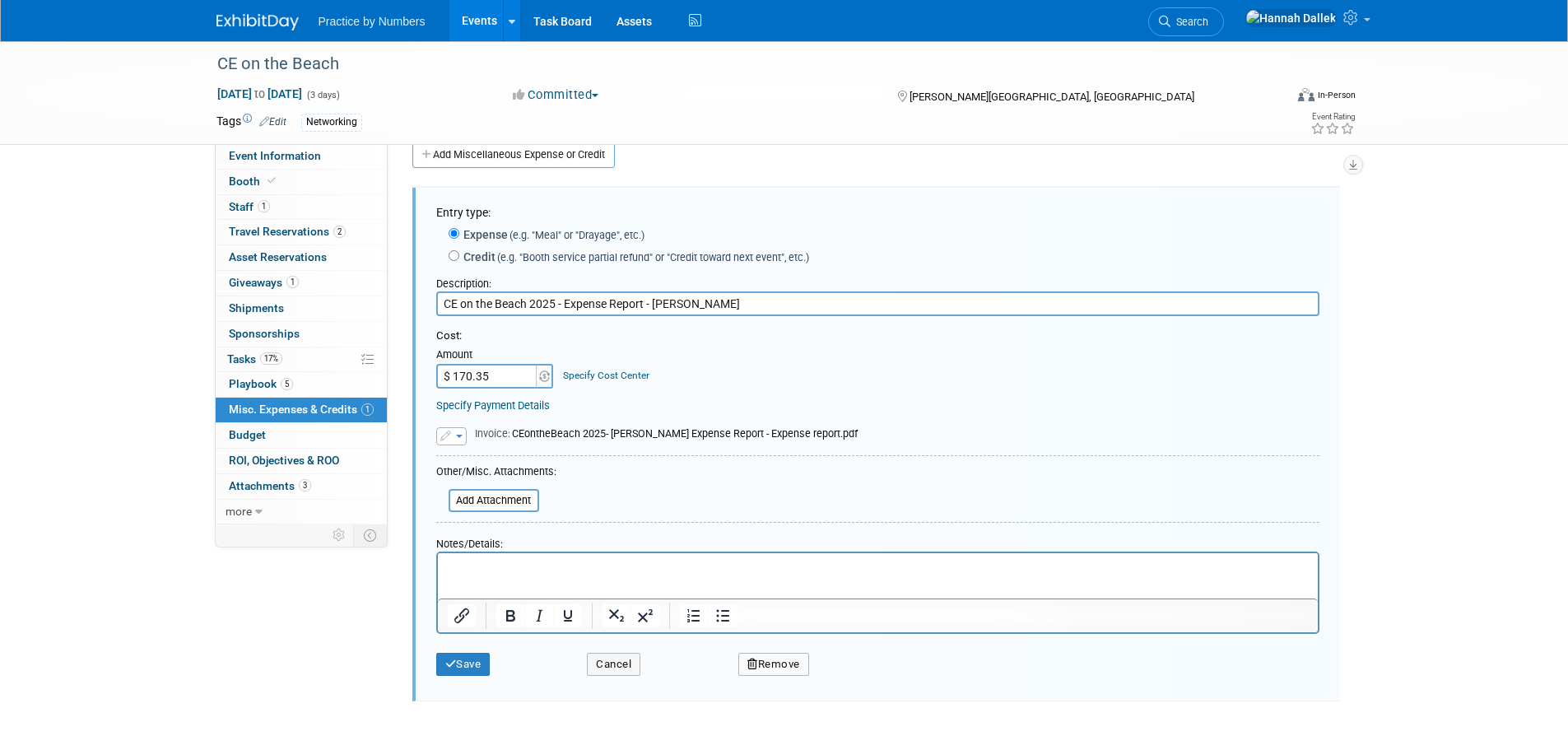
paste input "96.16"
type input "$ 196.16"
click at [457, 433] on button "button" at bounding box center [451, 436] width 30 height 19
click at [473, 457] on link "Replace with a new file" at bounding box center [520, 461] width 164 height 23
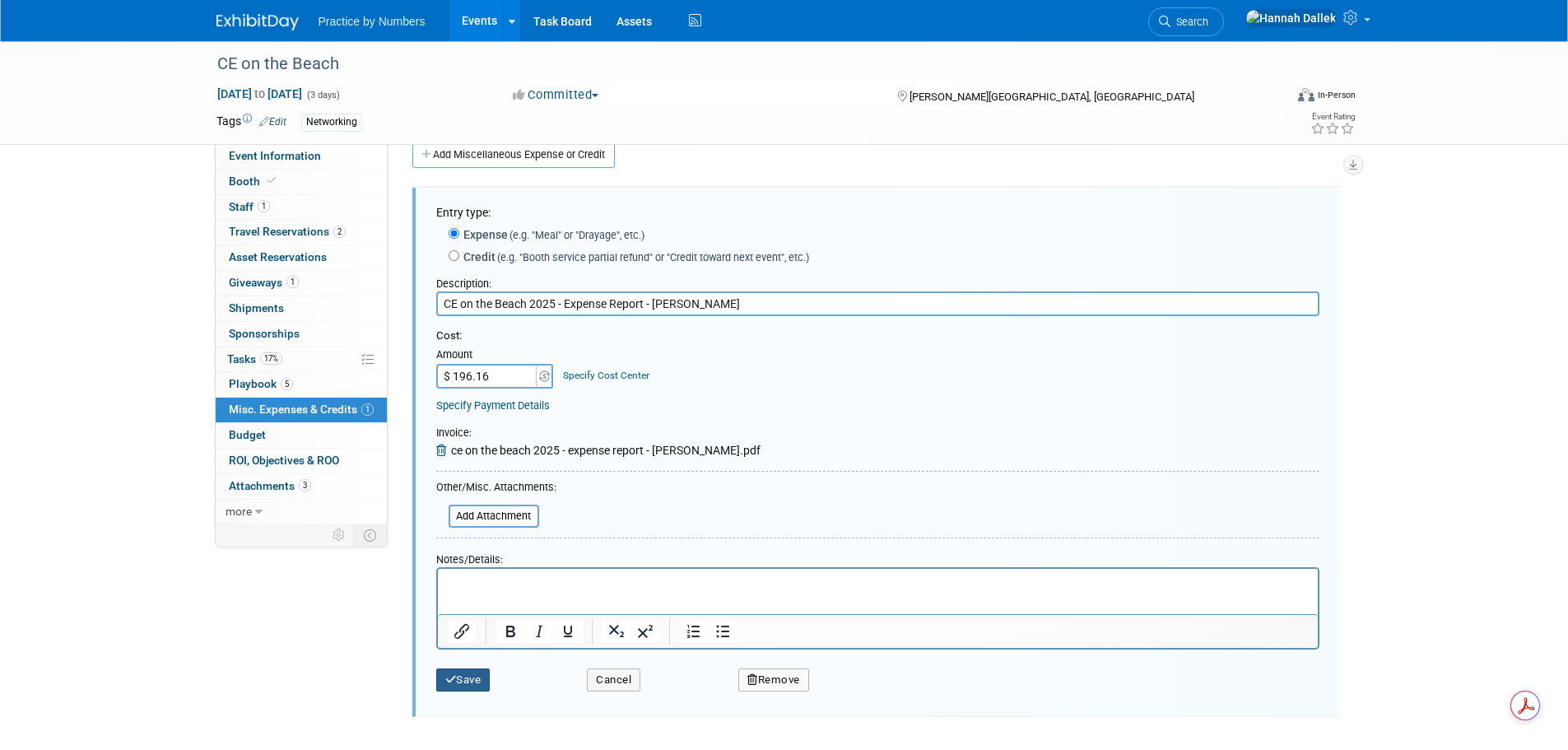
click at [482, 681] on button "Save" at bounding box center [464, 680] width 55 height 23
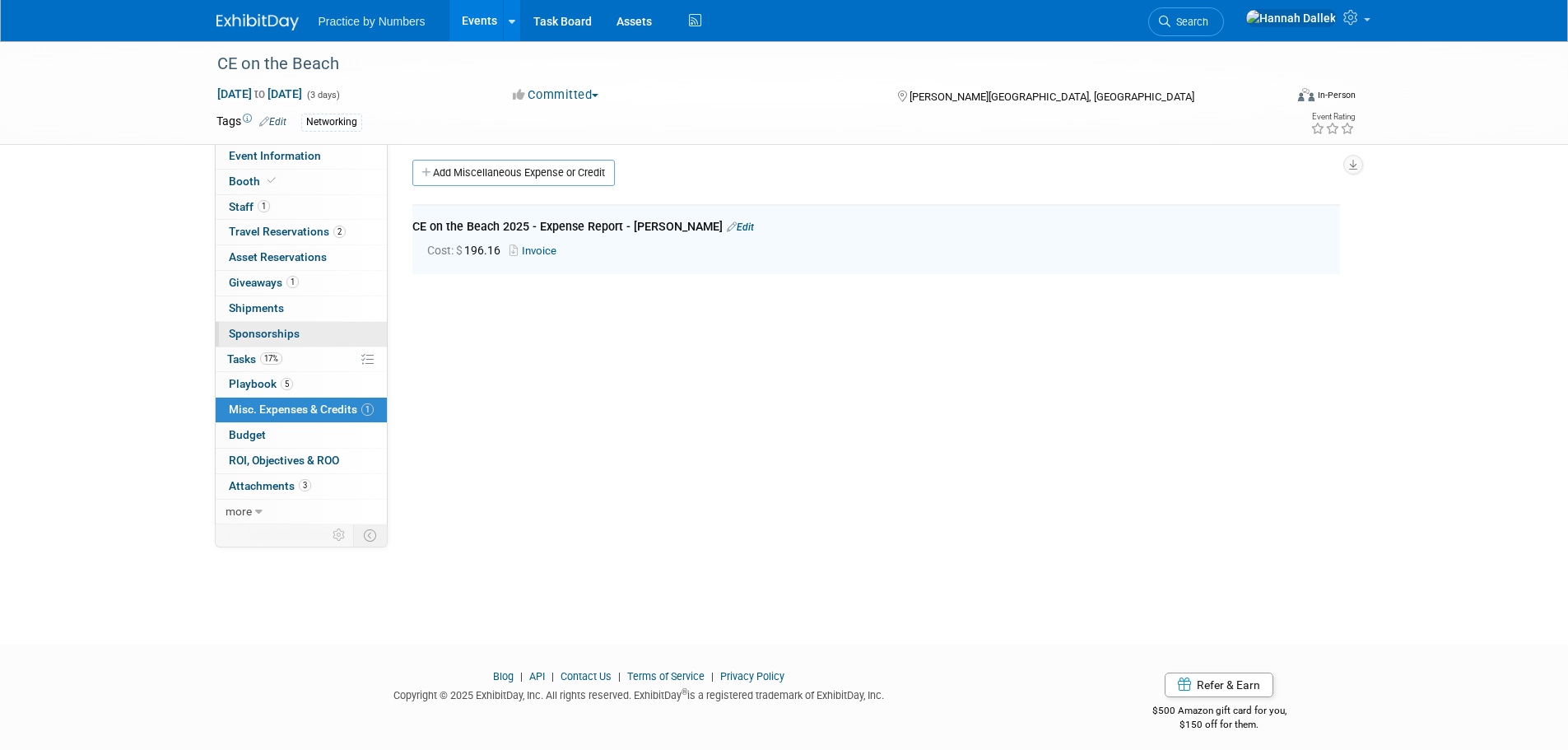
scroll to position [0, 0]
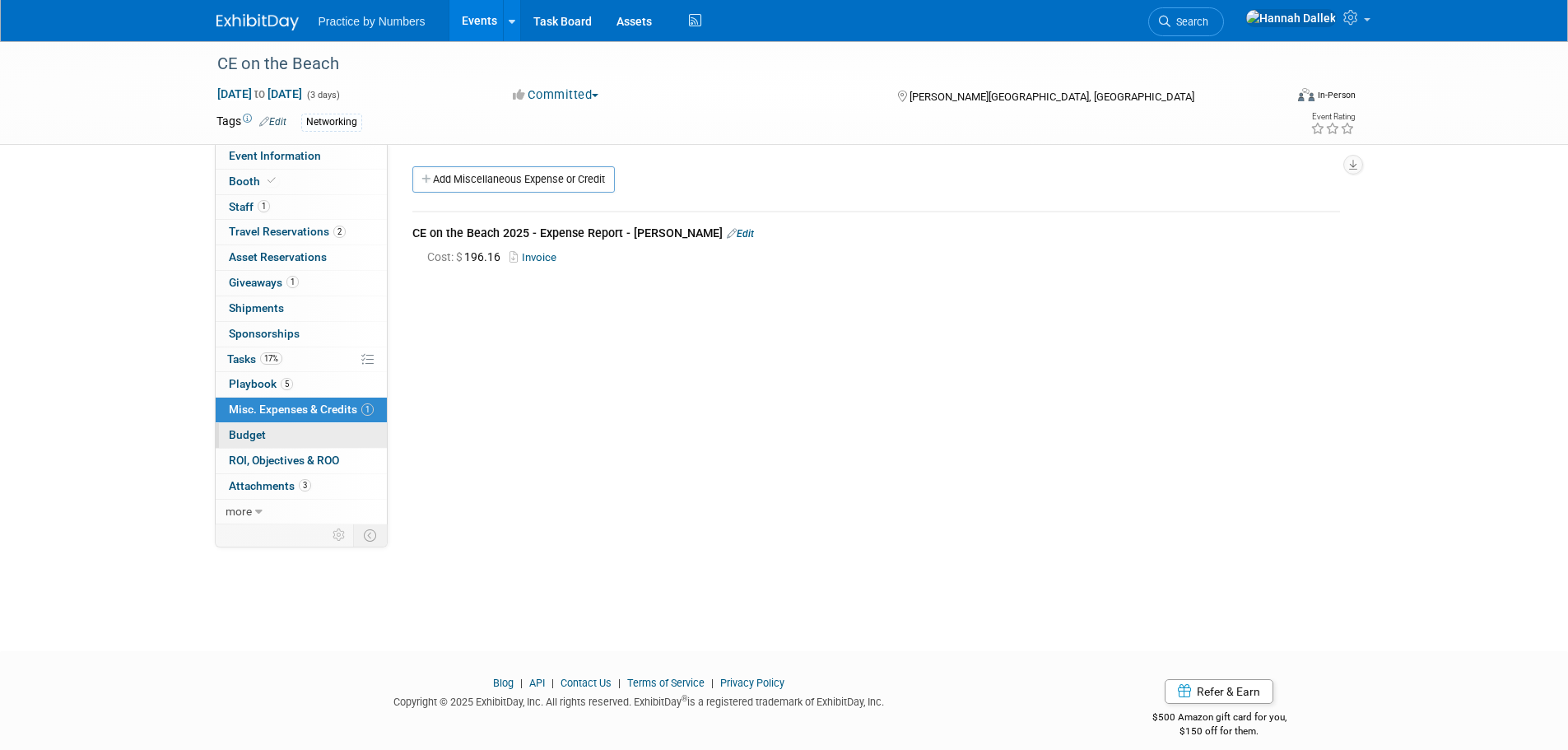
click at [261, 430] on span "Budget" at bounding box center [248, 434] width 37 height 13
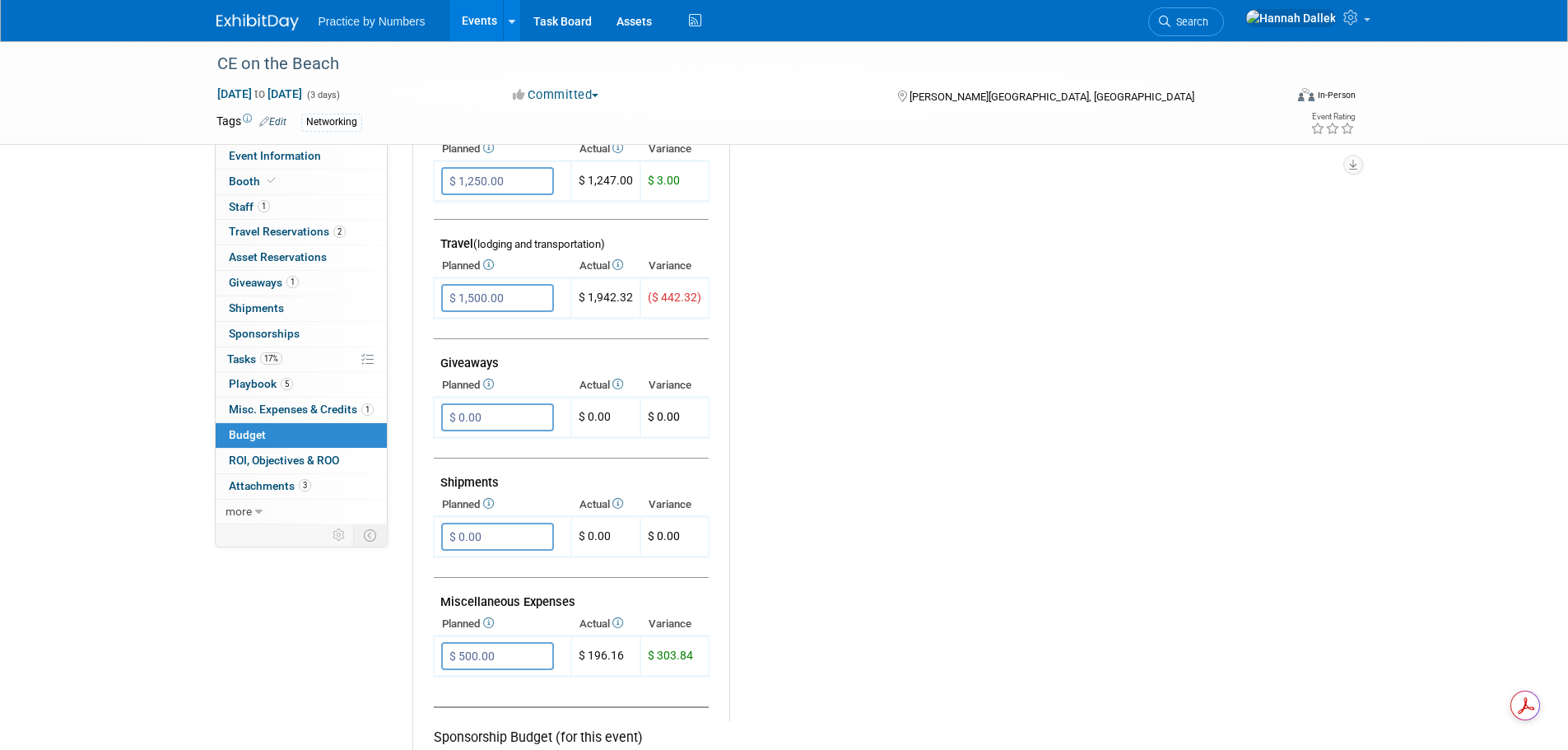
scroll to position [577, 0]
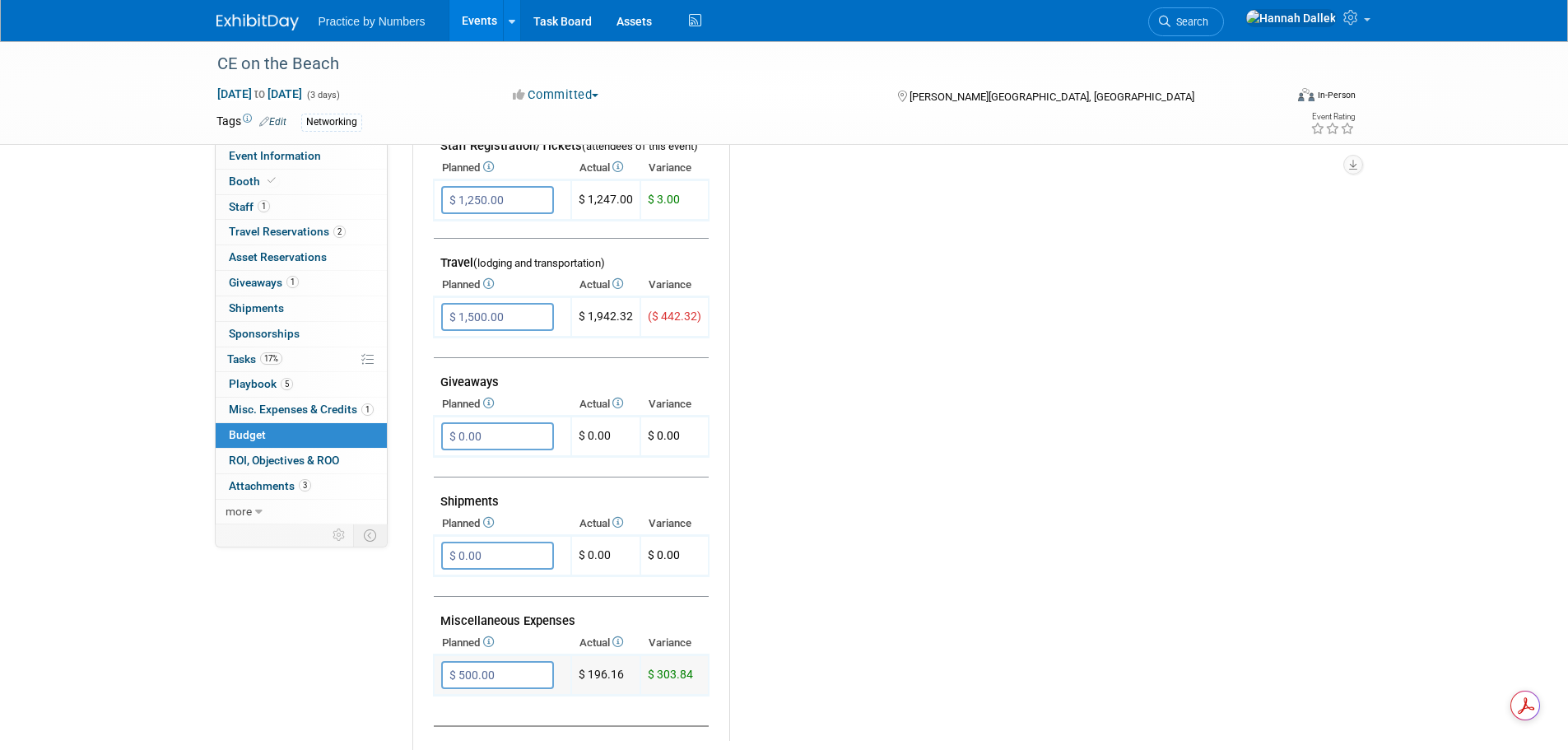
drag, startPoint x: 694, startPoint y: 674, endPoint x: 581, endPoint y: 677, distance: 113.0
click at [581, 677] on tr "$ 500.00 X $ 303.84" at bounding box center [571, 675] width 275 height 40
copy tr "$ 196.16 $ 303.84"
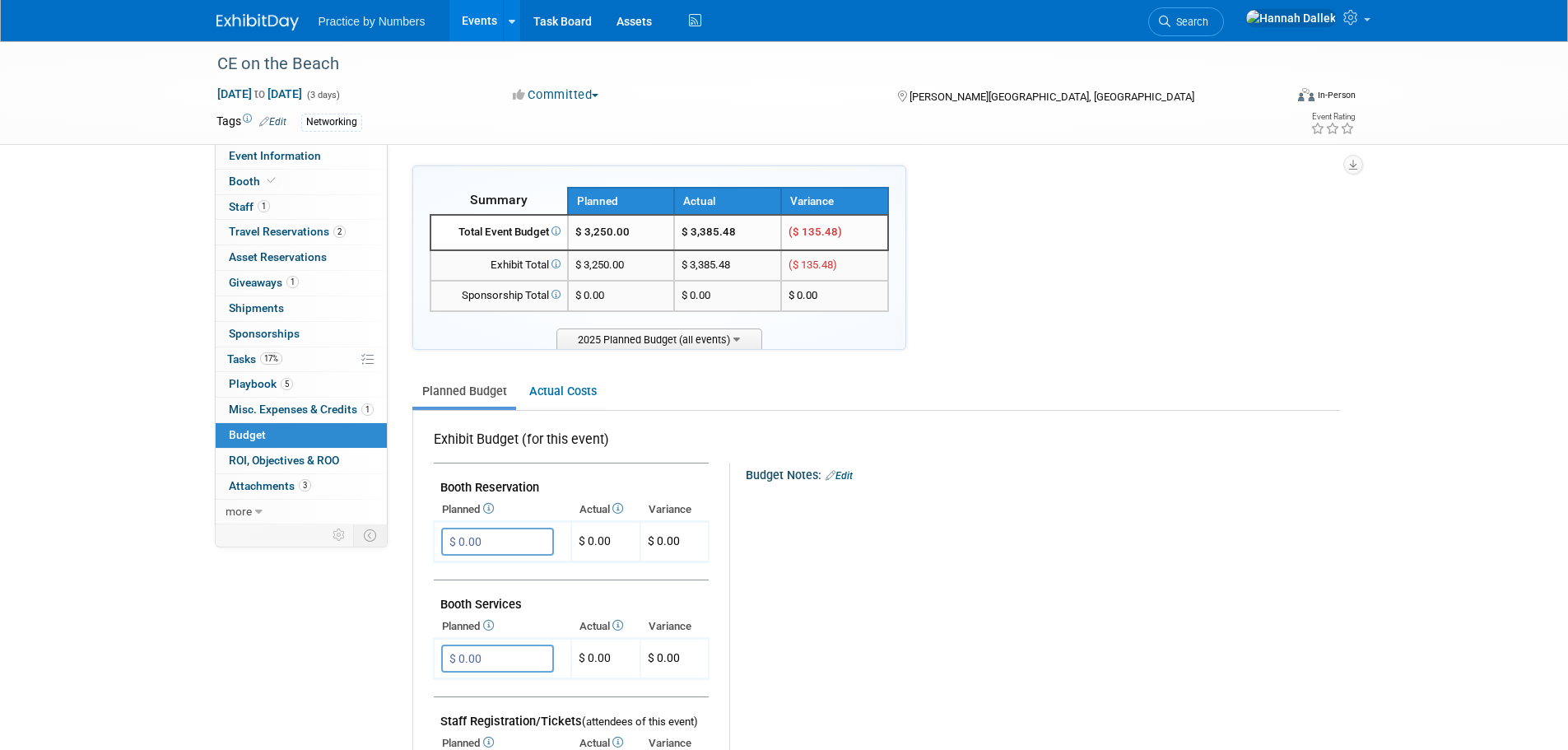
scroll to position [0, 0]
drag, startPoint x: 850, startPoint y: 236, endPoint x: 681, endPoint y: 237, distance: 169.0
click at [681, 237] on tr "Total Event Budget $ 3,250.00 $ 3,385.48 ($ 135.48)" at bounding box center [660, 233] width 458 height 35
copy tr "$ 3,385.48 ($ 135.48)"
click at [492, 14] on link "Events" at bounding box center [479, 21] width 60 height 41
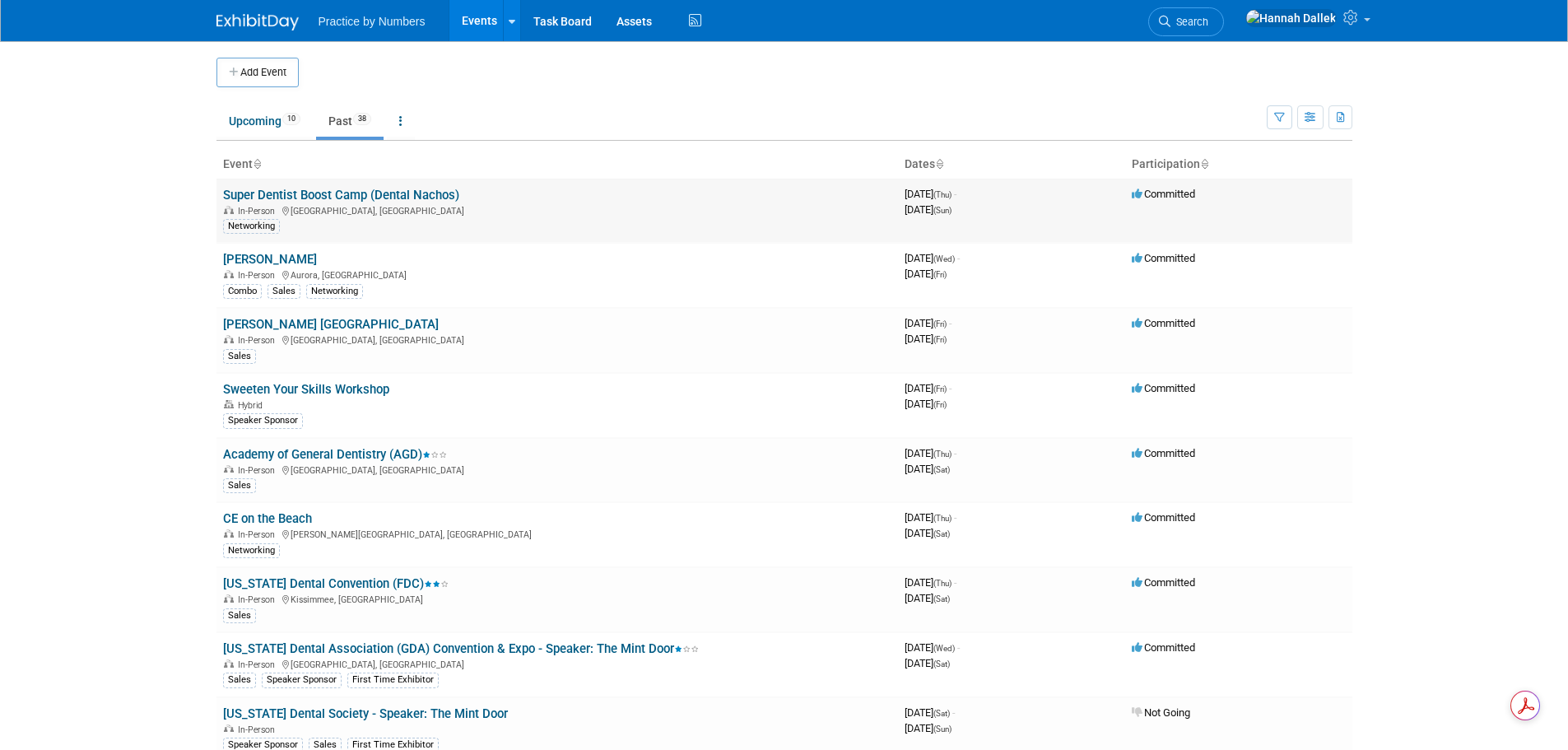
click at [353, 194] on link "Super Dentist Boost Camp (Dental Nachos)" at bounding box center [341, 195] width 236 height 15
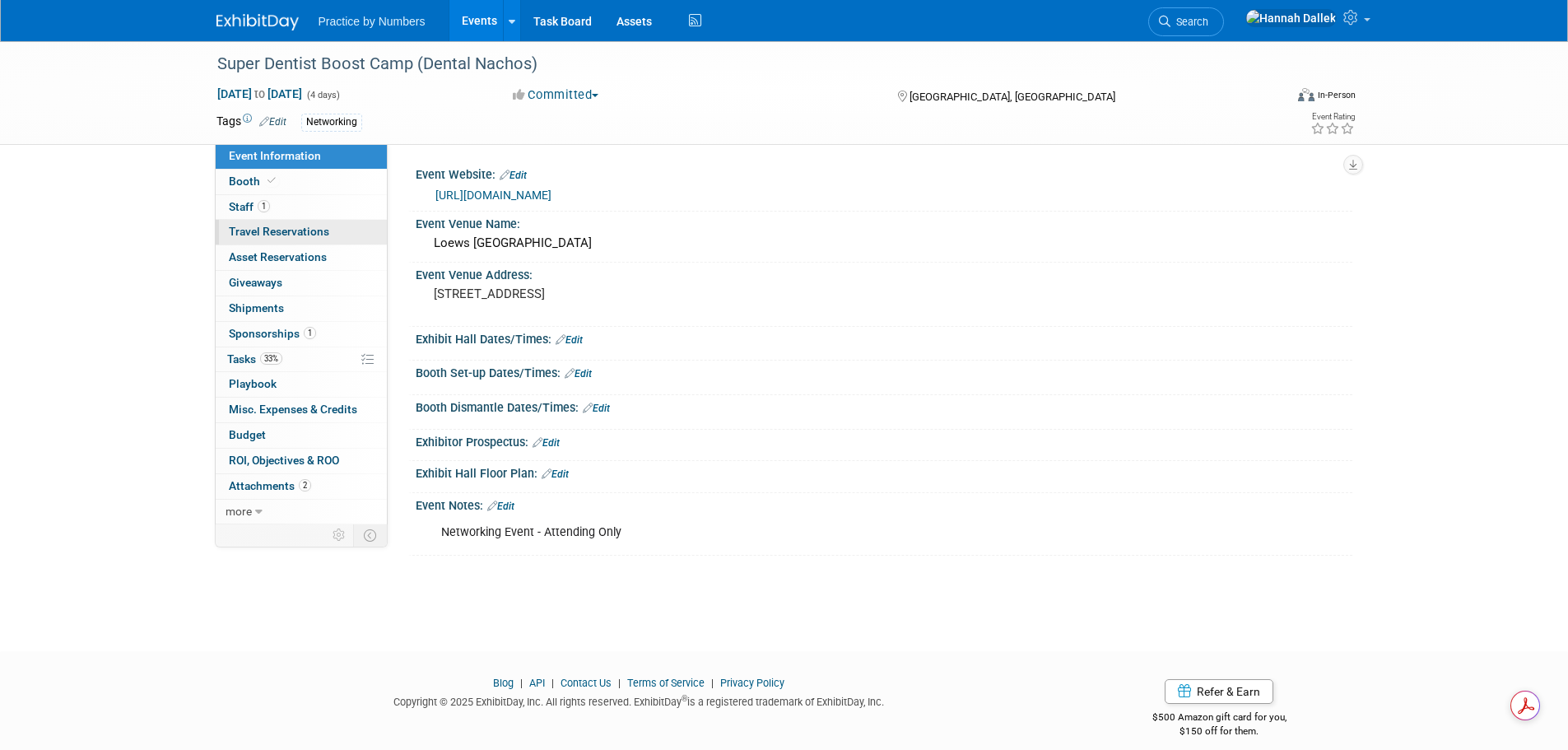
click at [255, 224] on link "0 Travel Reservations 0" at bounding box center [300, 232] width 171 height 24
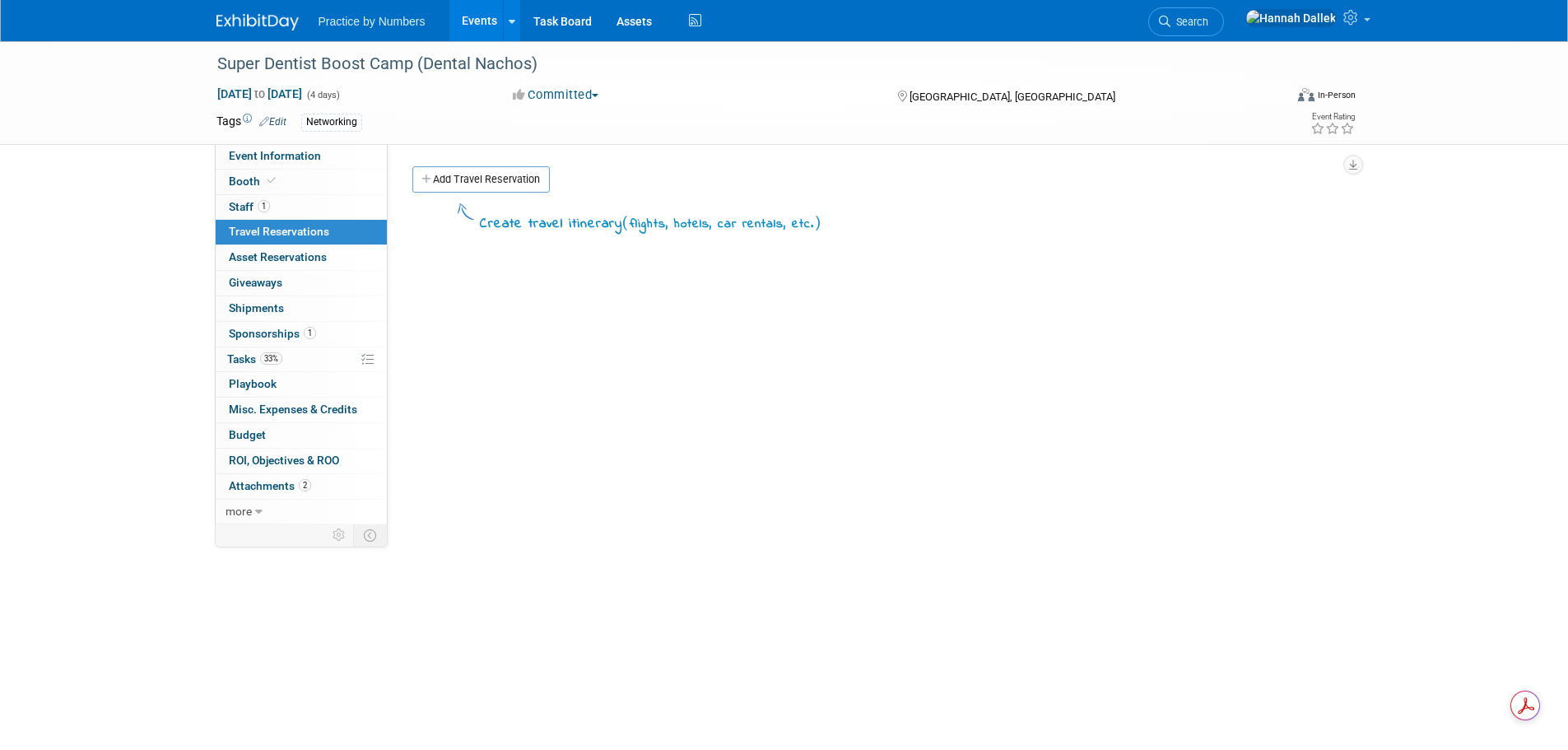
click at [111, 277] on div "Super Dentist Boost Camp (Dental Nachos) [DATE] to [DATE] (4 days) [DATE] to [D…" at bounding box center [784, 385] width 1568 height 687
click at [470, 19] on link "Events" at bounding box center [479, 21] width 60 height 41
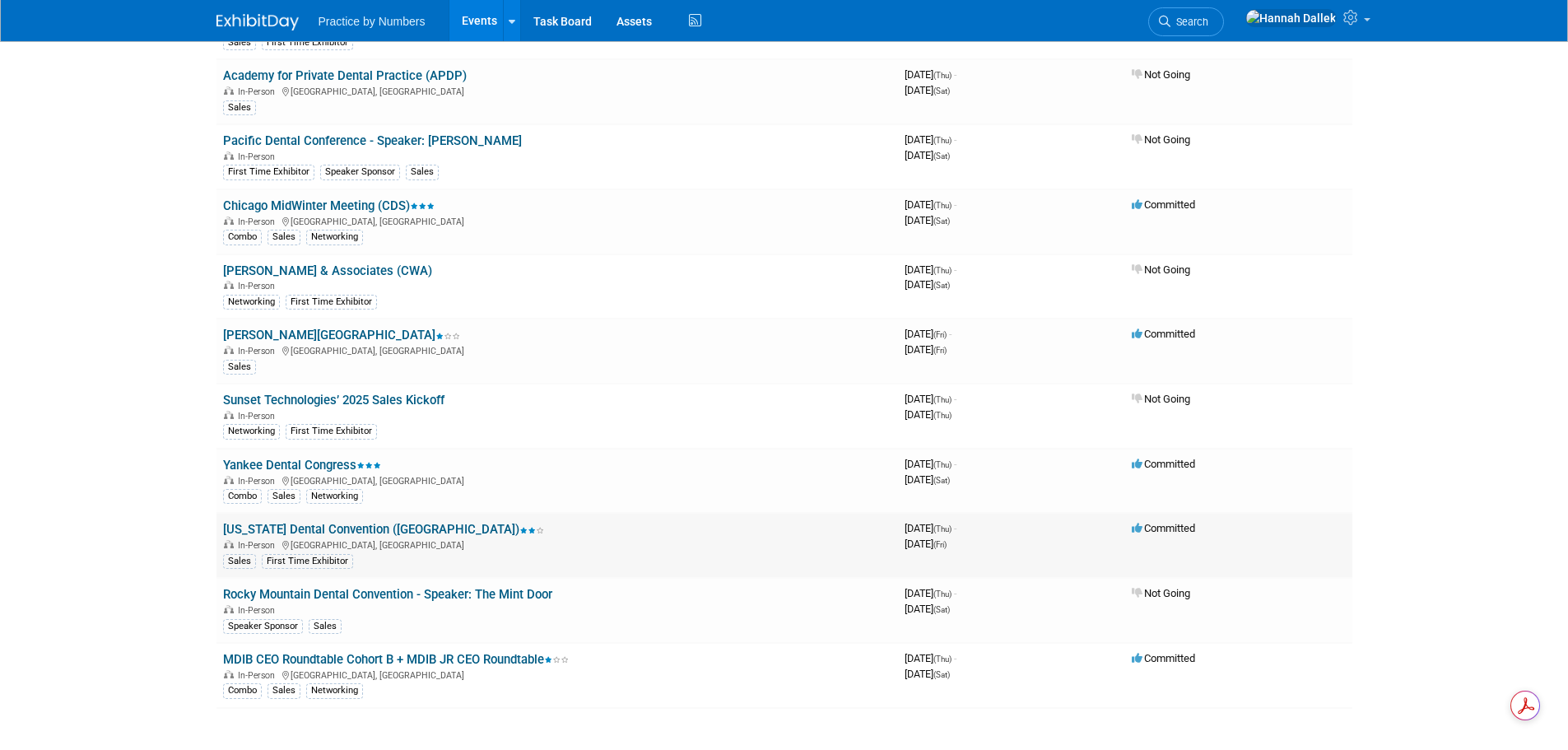
scroll to position [2087, 0]
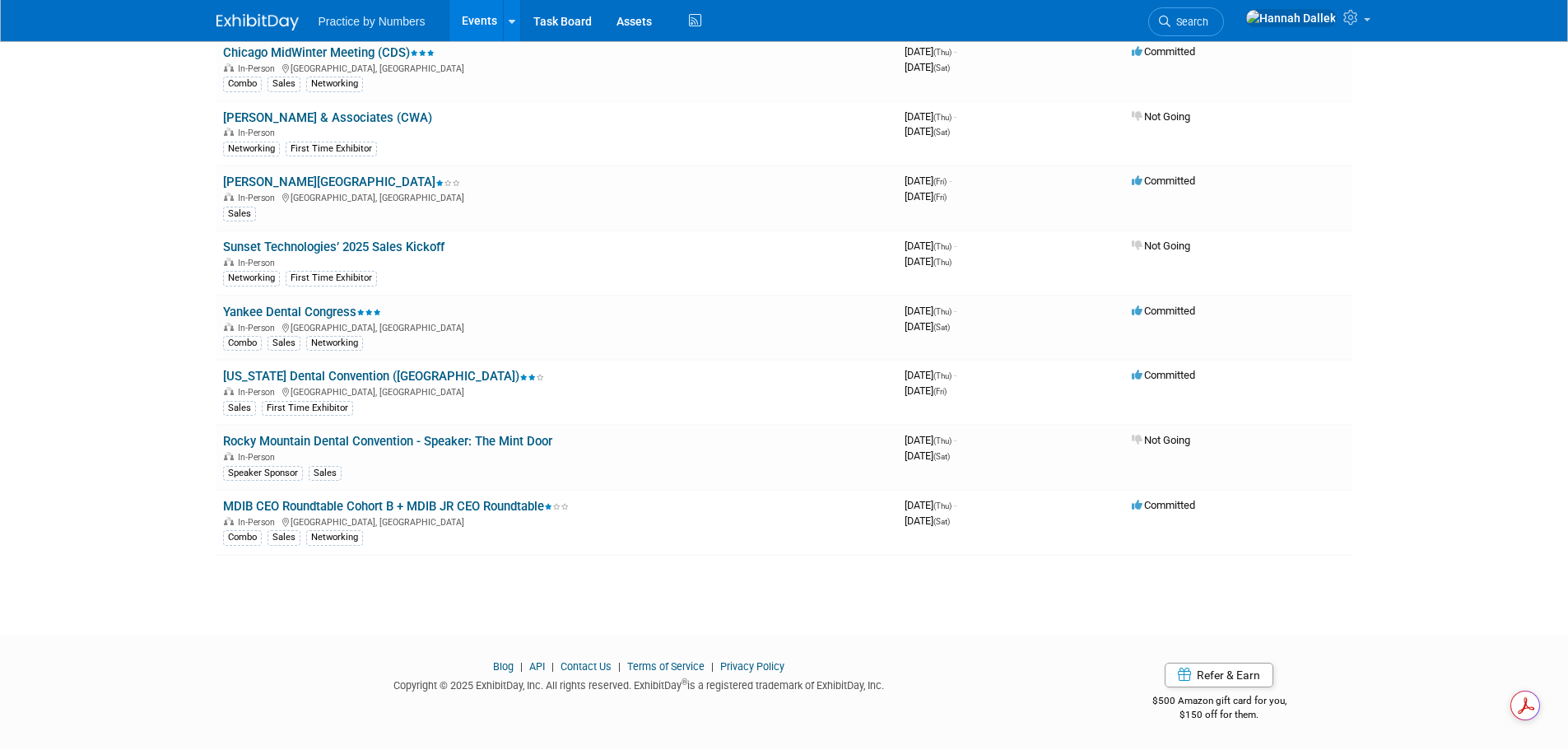
click at [424, 508] on link "MDIB CEO Roundtable Cohort B + MDIB JR CEO Roundtable" at bounding box center [395, 506] width 346 height 15
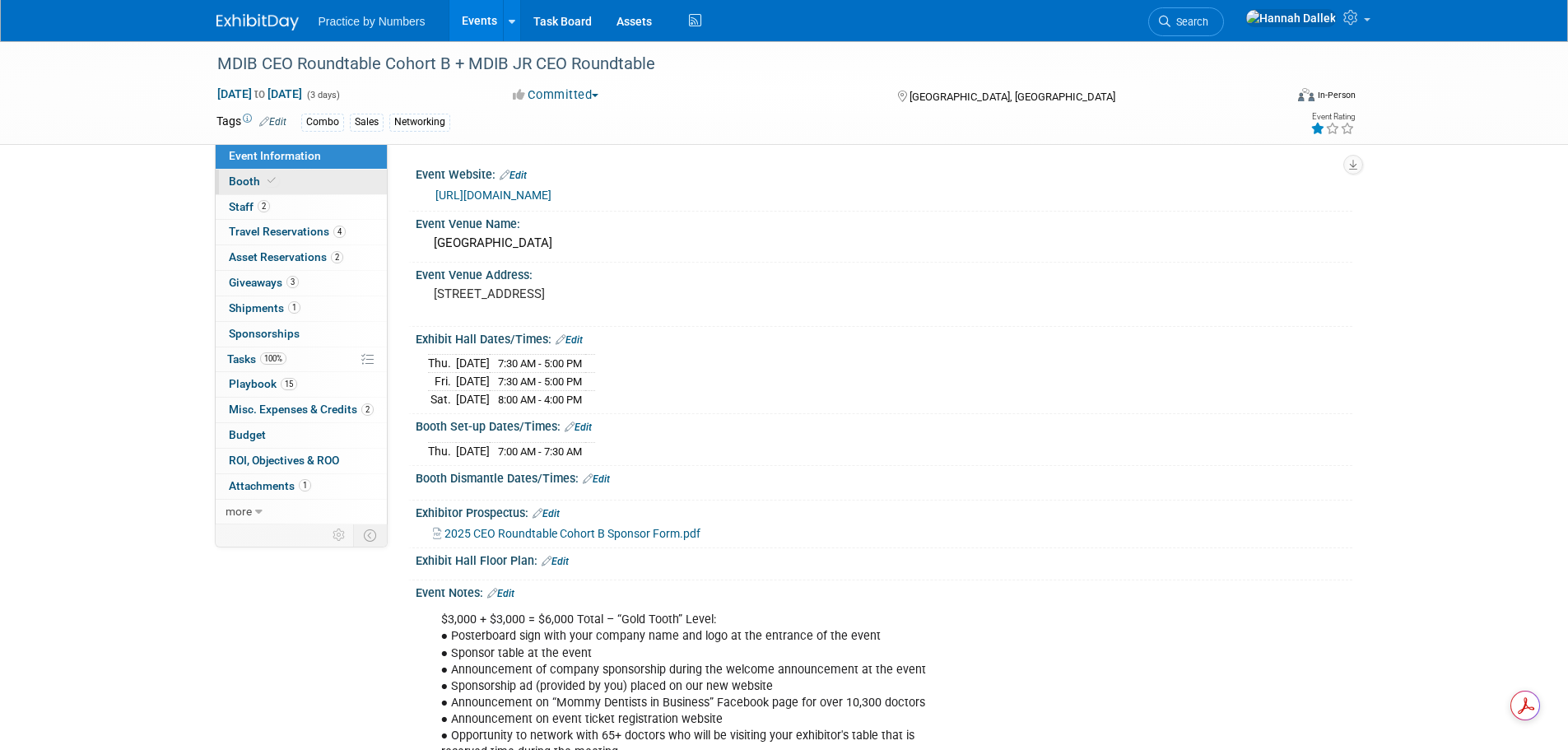
click at [272, 181] on icon at bounding box center [271, 180] width 8 height 9
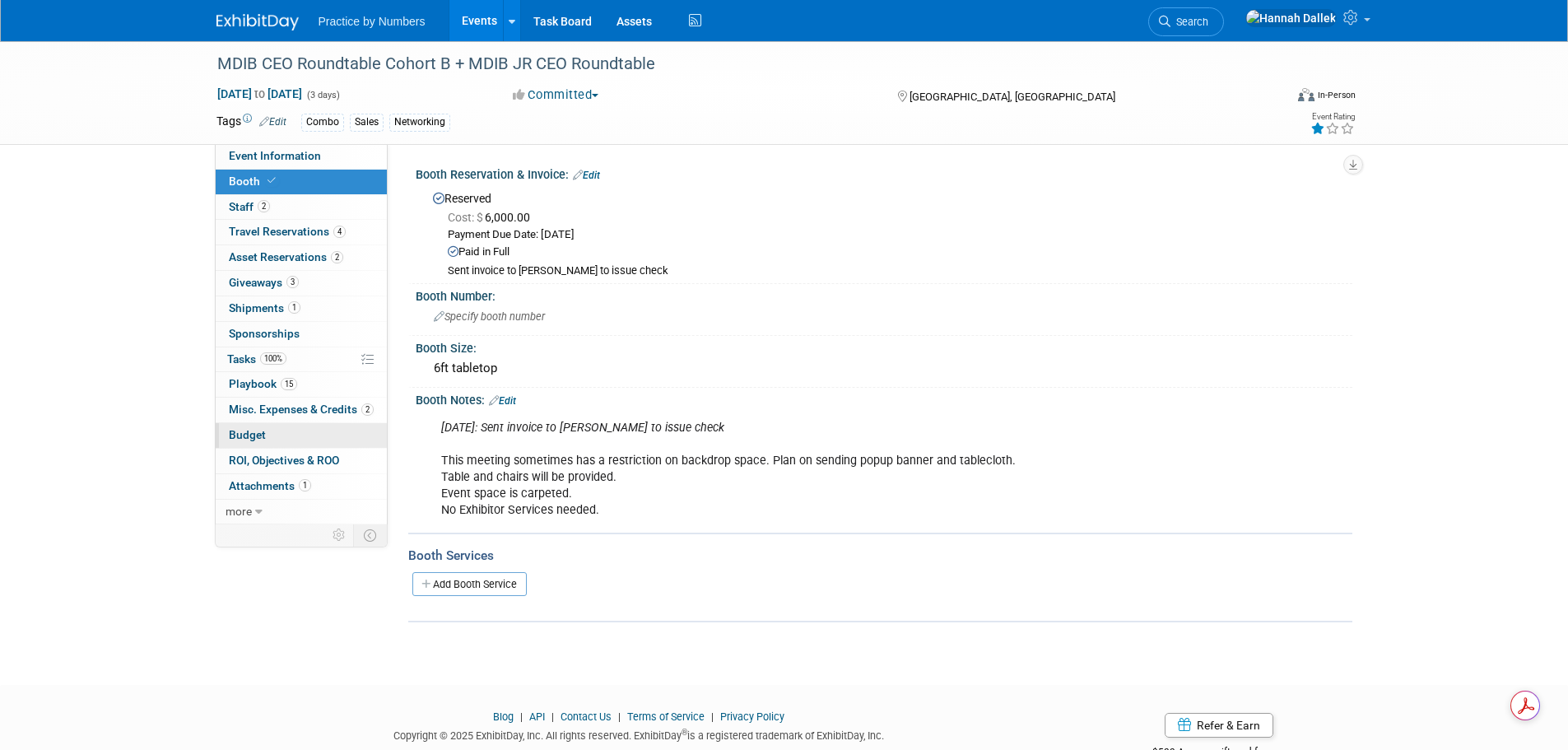
click at [289, 429] on link "Budget" at bounding box center [300, 435] width 171 height 24
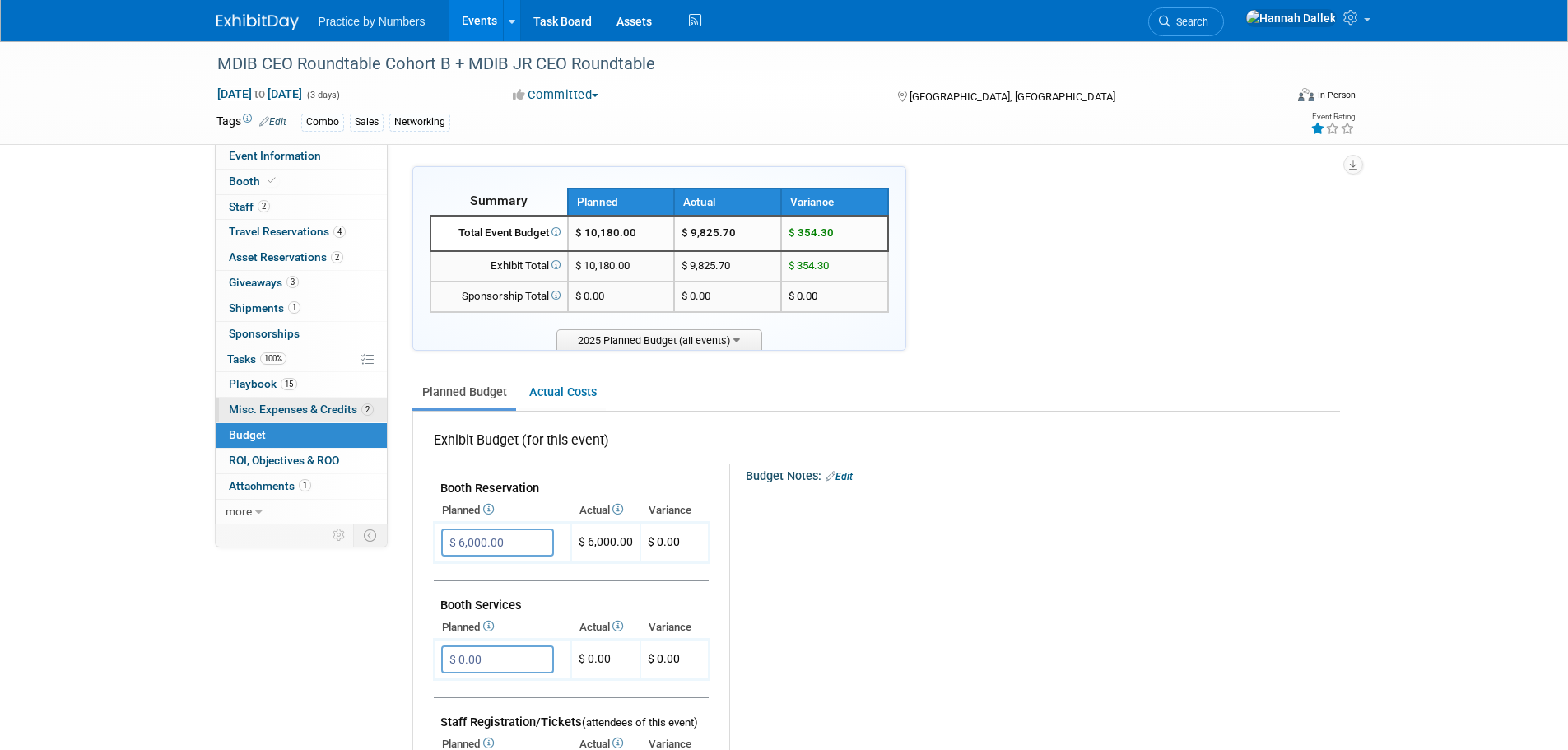
click at [306, 407] on span "Misc. Expenses & Credits 2" at bounding box center [301, 408] width 145 height 13
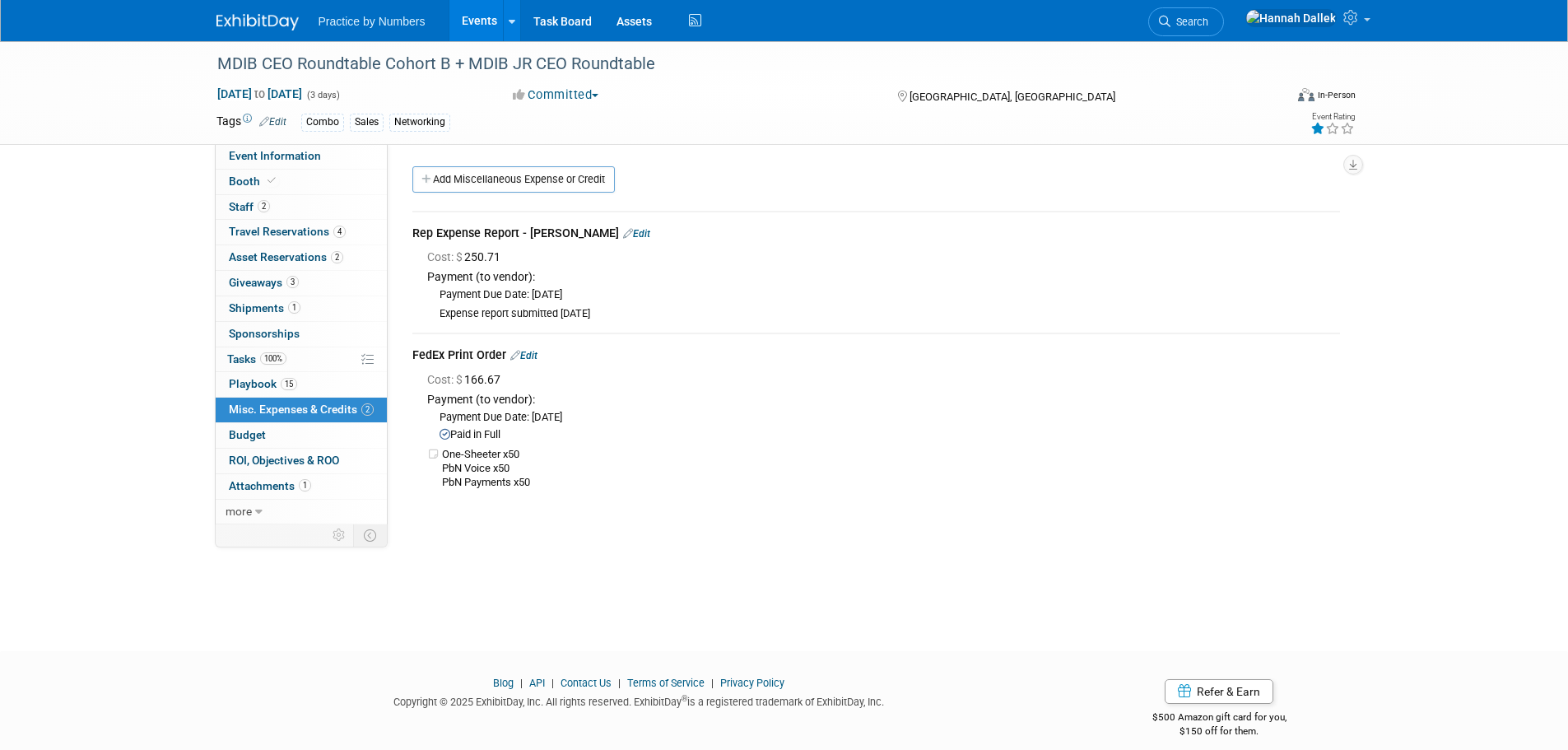
drag, startPoint x: 514, startPoint y: 258, endPoint x: 466, endPoint y: 258, distance: 48.0
click at [466, 258] on div "Cost: $ 250.71" at bounding box center [883, 257] width 913 height 17
copy span "250.71"
drag, startPoint x: 509, startPoint y: 380, endPoint x: 469, endPoint y: 382, distance: 40.0
click at [469, 382] on span "Cost: $ 166.67" at bounding box center [467, 379] width 80 height 13
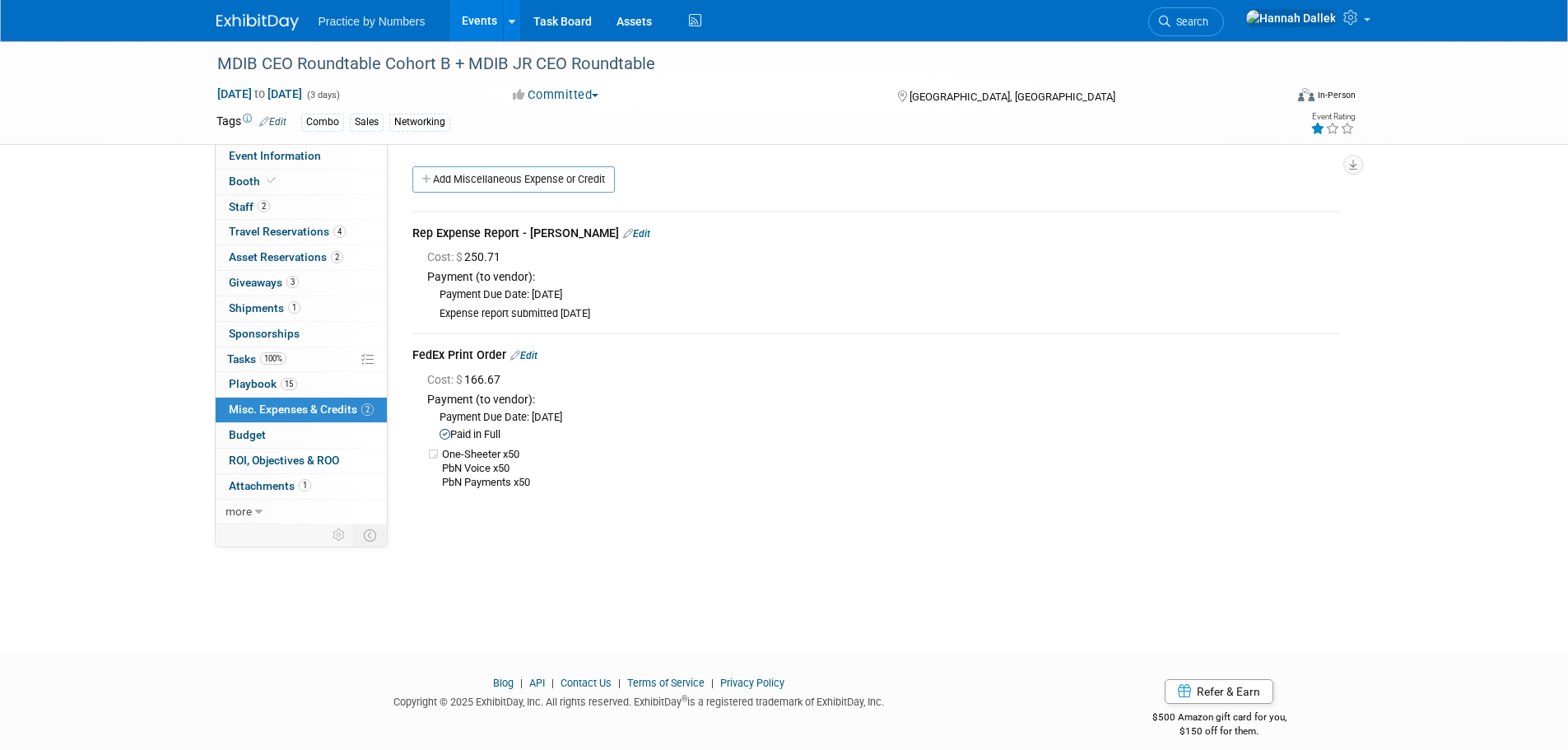
copy span "166.67"
click at [261, 433] on span "Budget" at bounding box center [248, 434] width 37 height 13
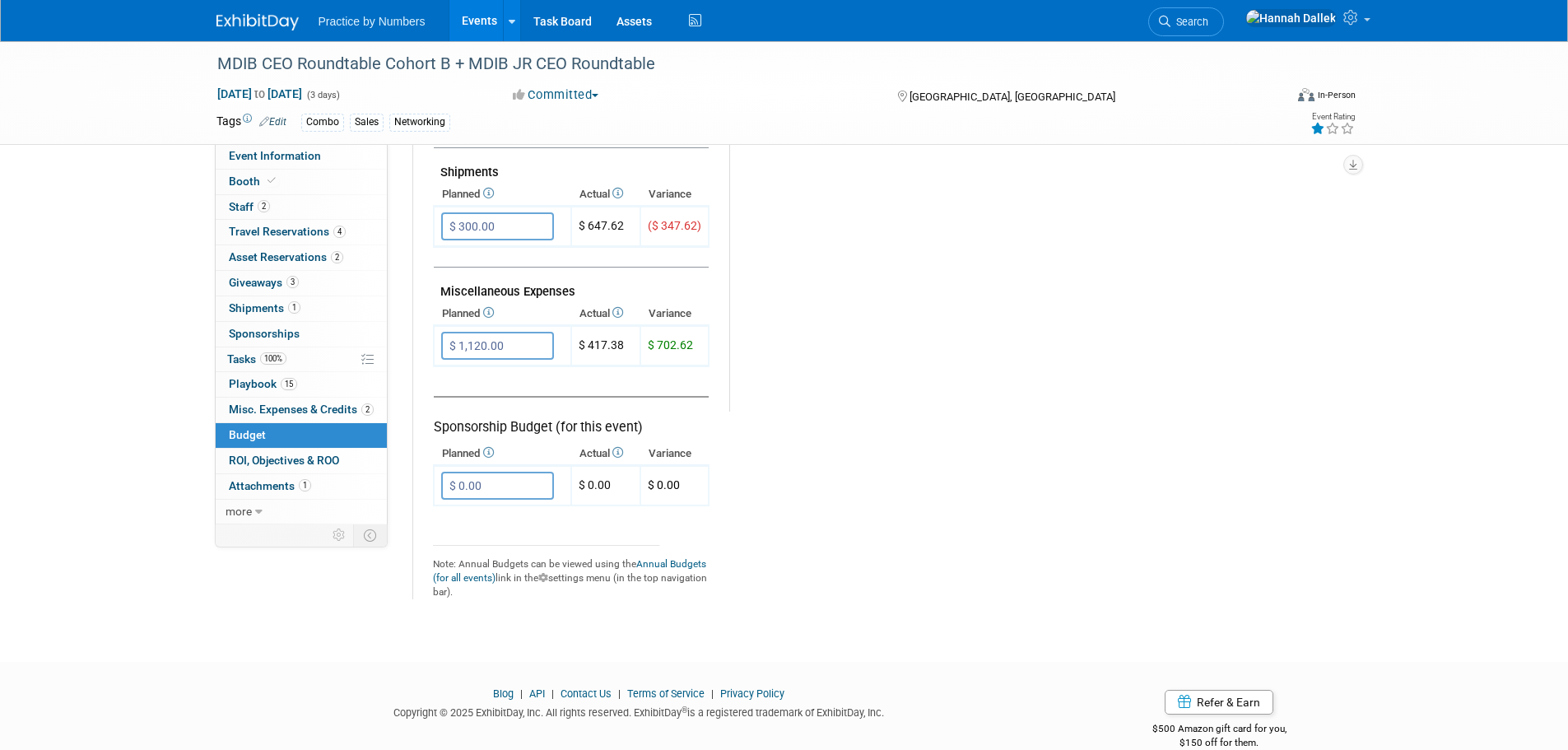
scroll to position [823, 0]
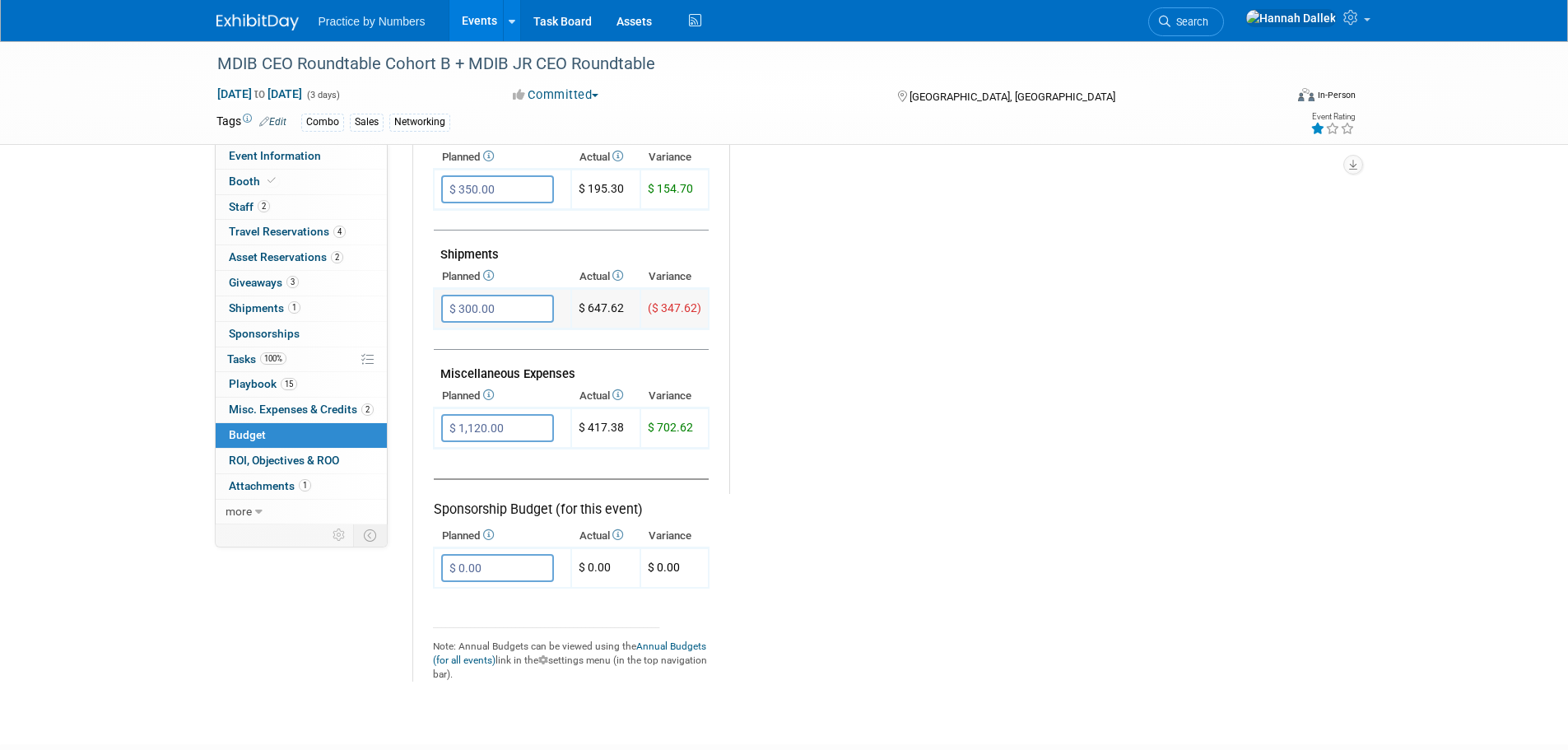
drag, startPoint x: 625, startPoint y: 308, endPoint x: 588, endPoint y: 306, distance: 37.1
click at [588, 306] on td "$ 647.62" at bounding box center [606, 308] width 69 height 40
copy td "647.62"
click at [267, 280] on span "Giveaways 3" at bounding box center [263, 282] width 69 height 13
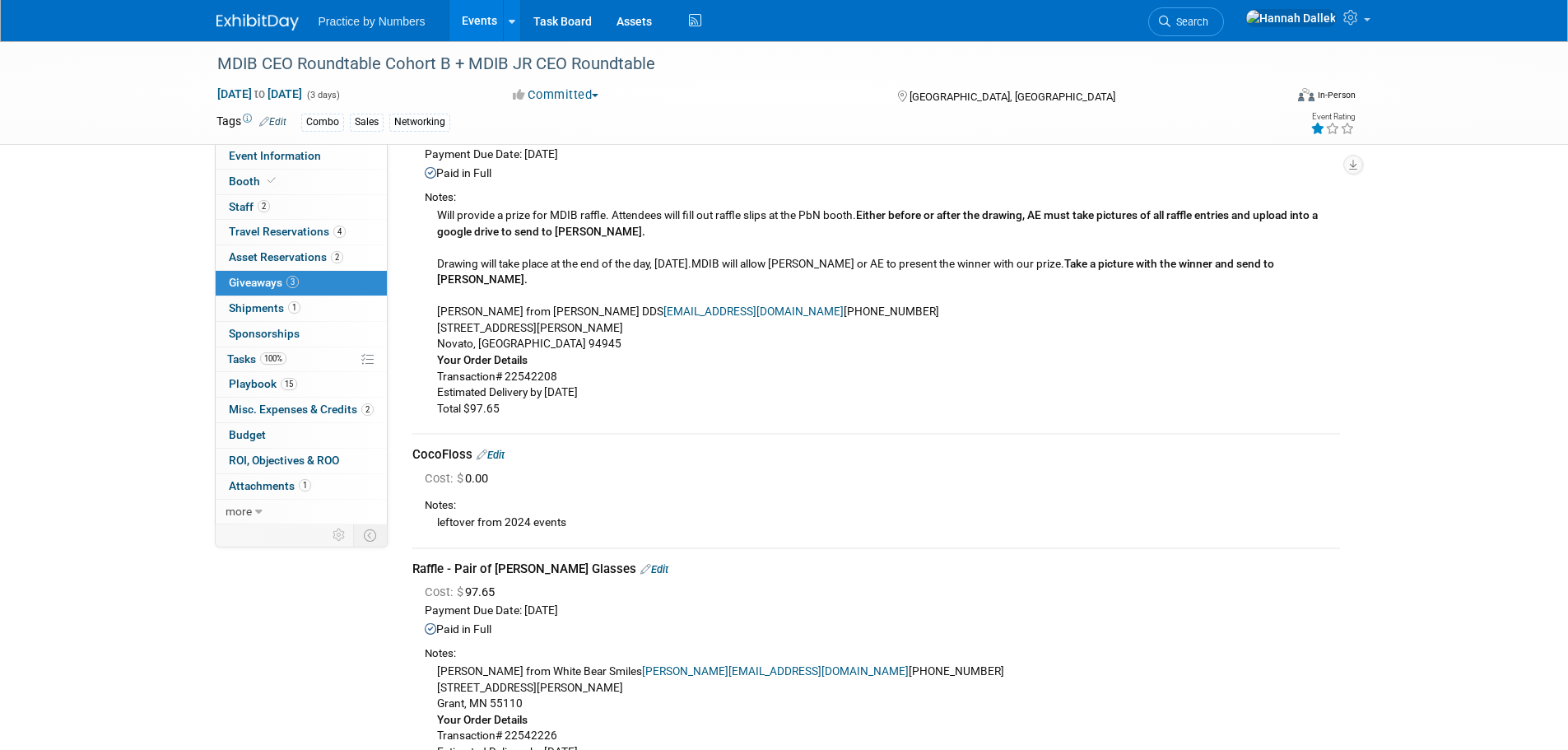
scroll to position [0, 0]
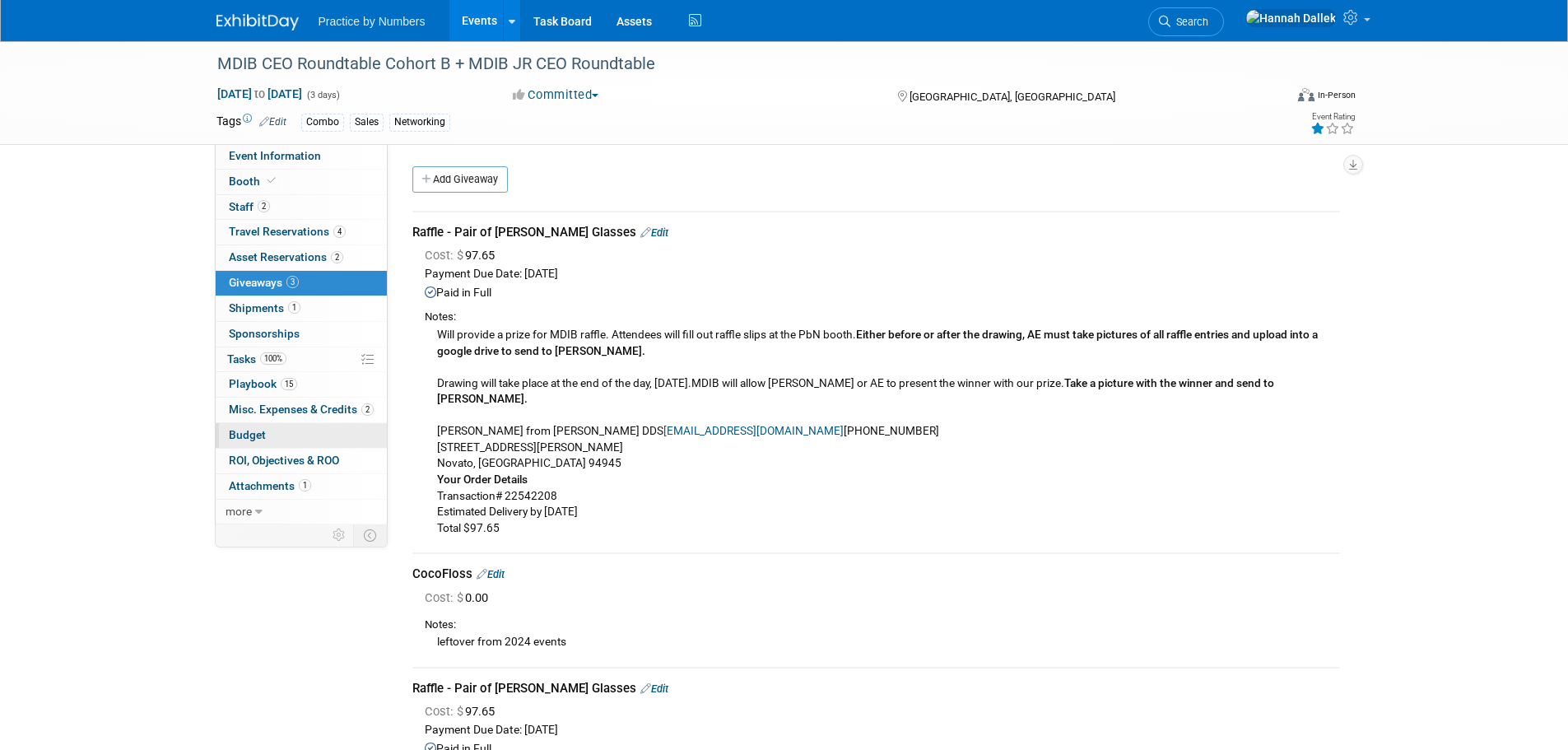
click at [284, 440] on link "Budget" at bounding box center [300, 435] width 171 height 24
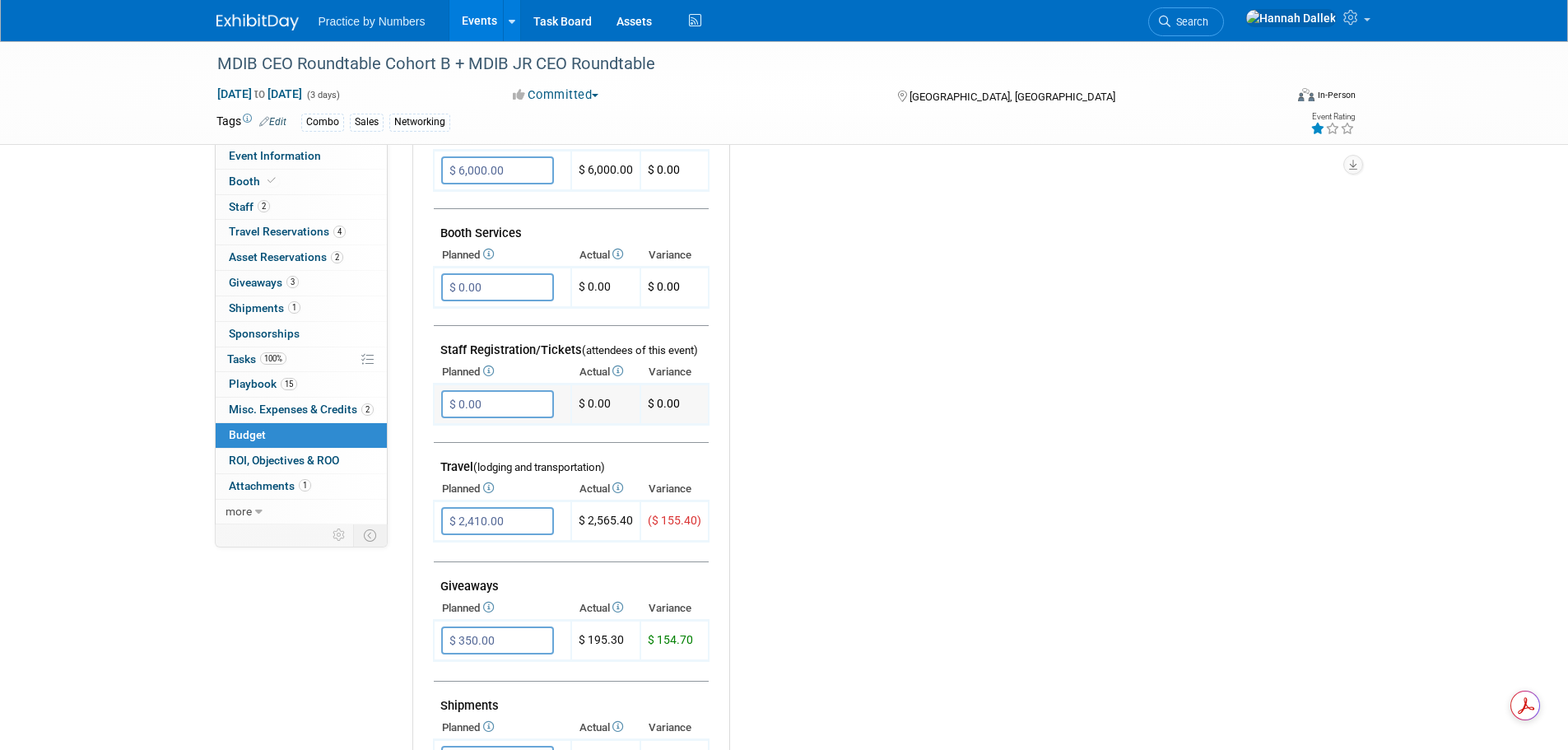
scroll to position [411, 0]
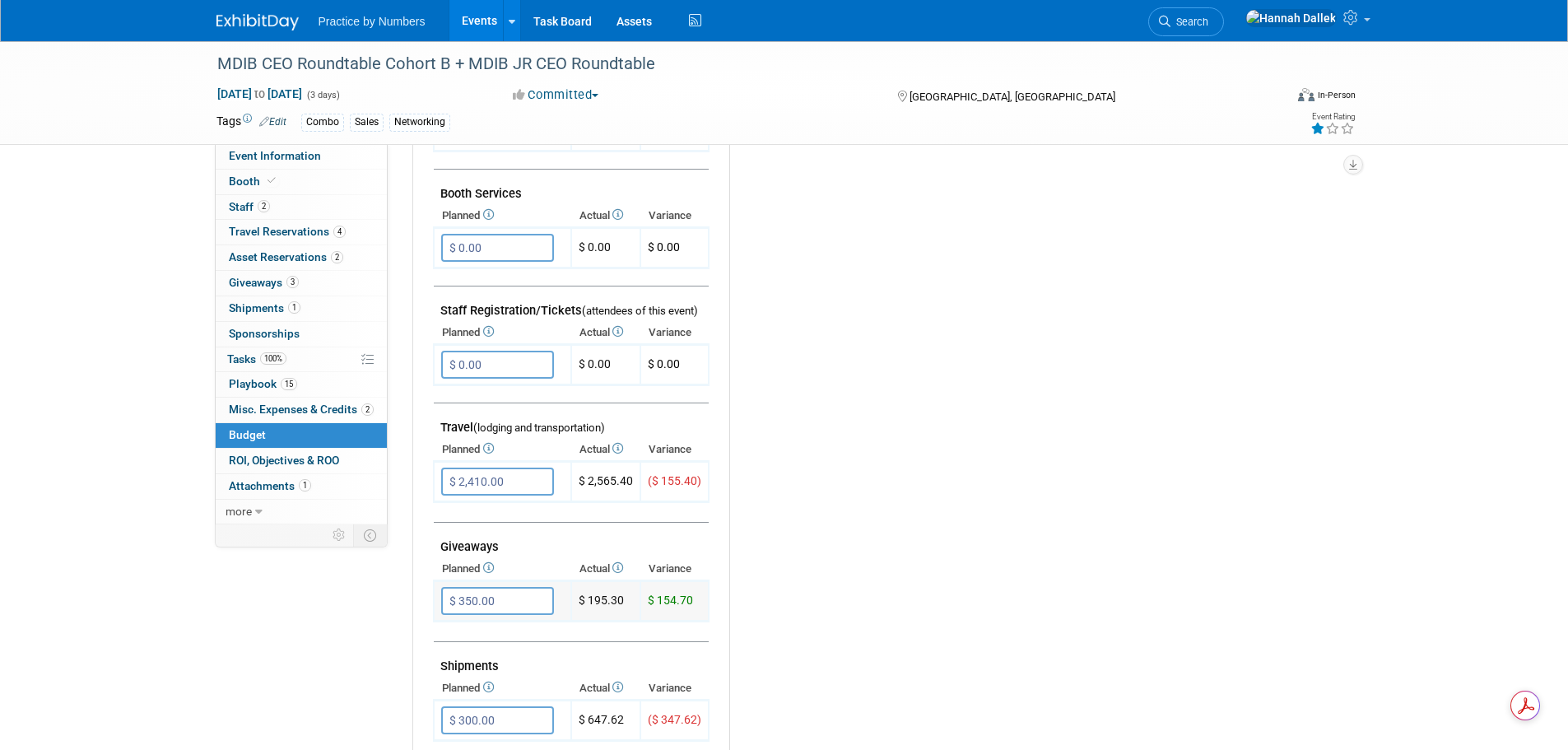
drag, startPoint x: 624, startPoint y: 601, endPoint x: 587, endPoint y: 605, distance: 37.2
click at [587, 605] on td "$ 195.30" at bounding box center [606, 601] width 69 height 40
copy td "195.30"
click at [484, 20] on link "Events" at bounding box center [479, 21] width 60 height 41
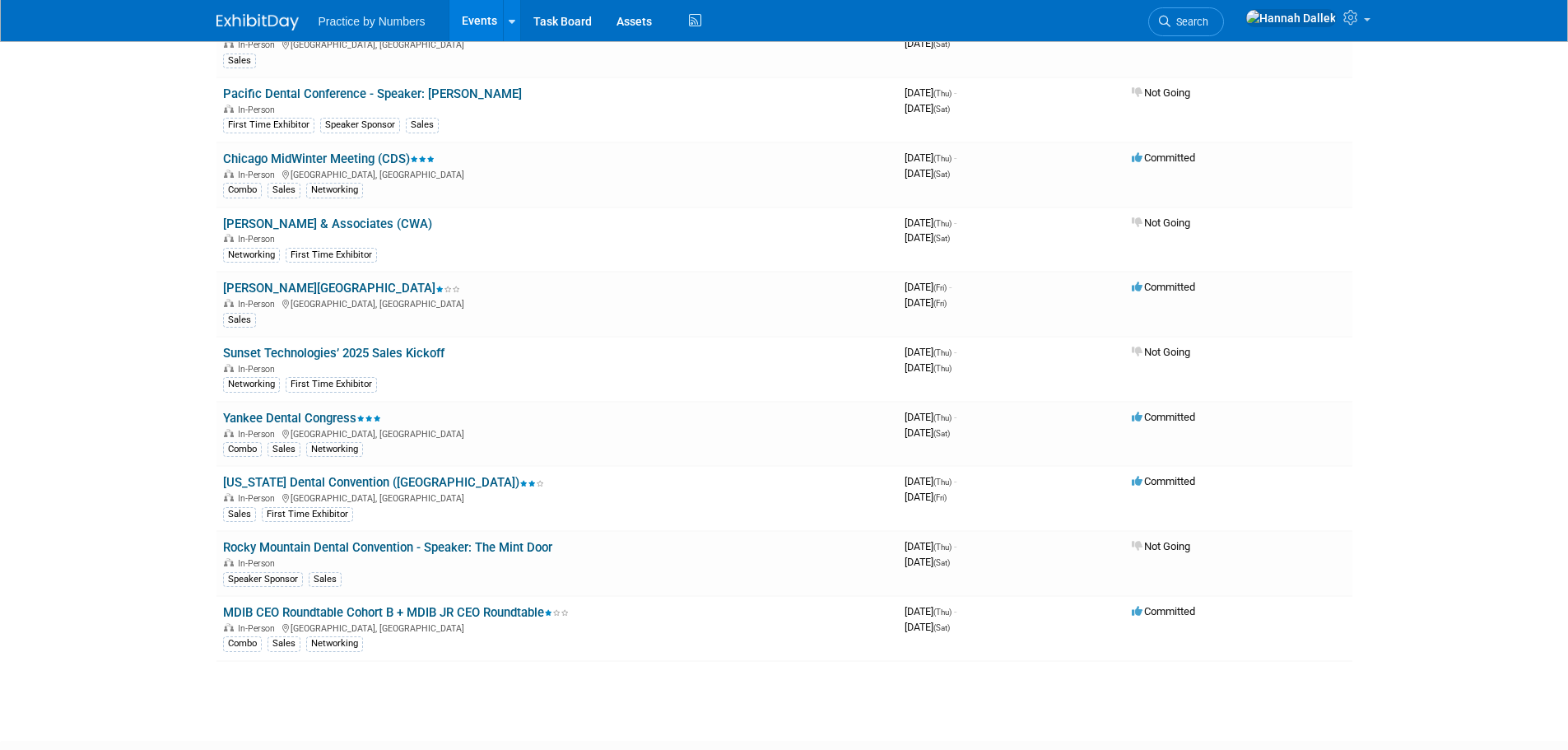
scroll to position [2087, 0]
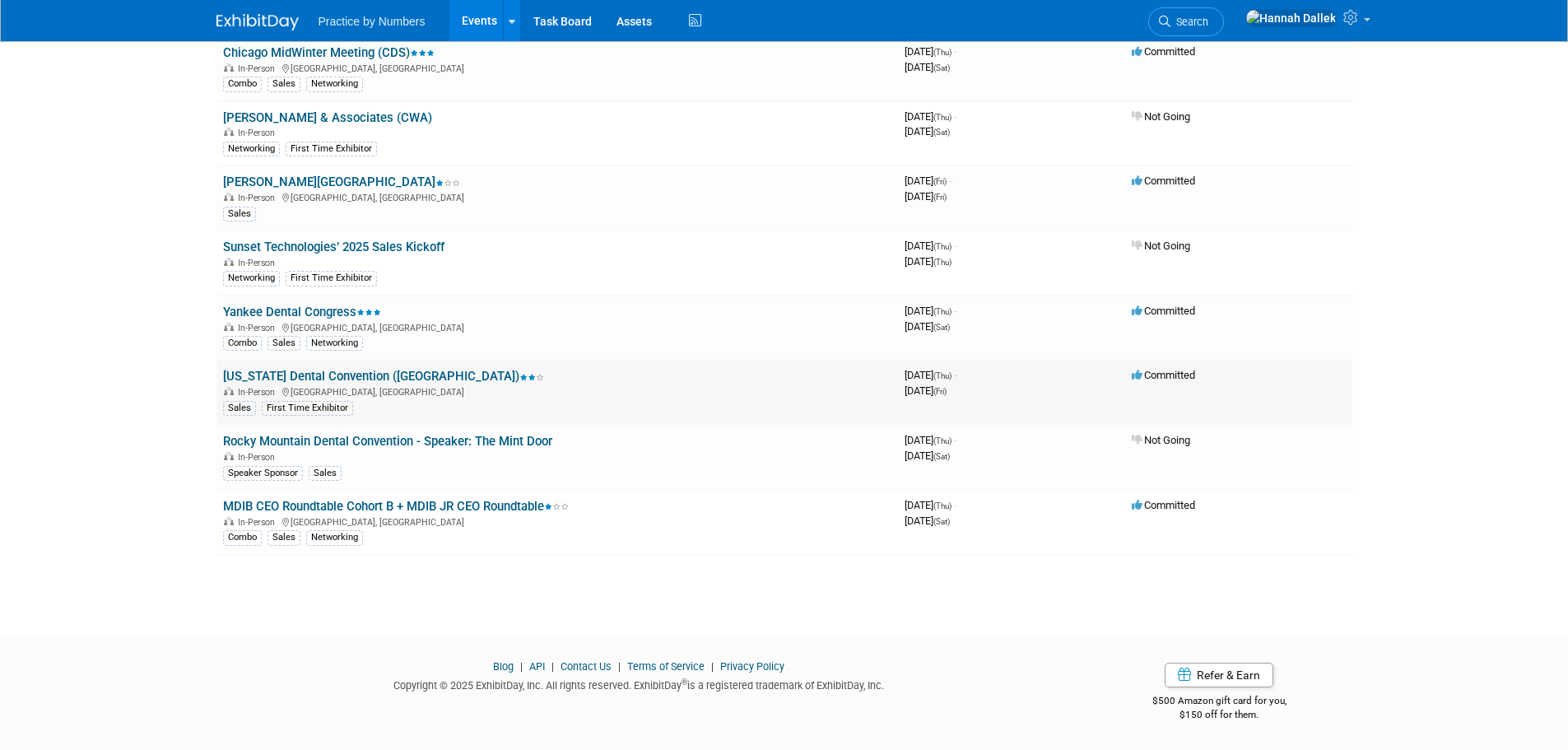
click at [285, 378] on link "[US_STATE] Dental Convention ([GEOGRAPHIC_DATA])" at bounding box center [384, 376] width 321 height 15
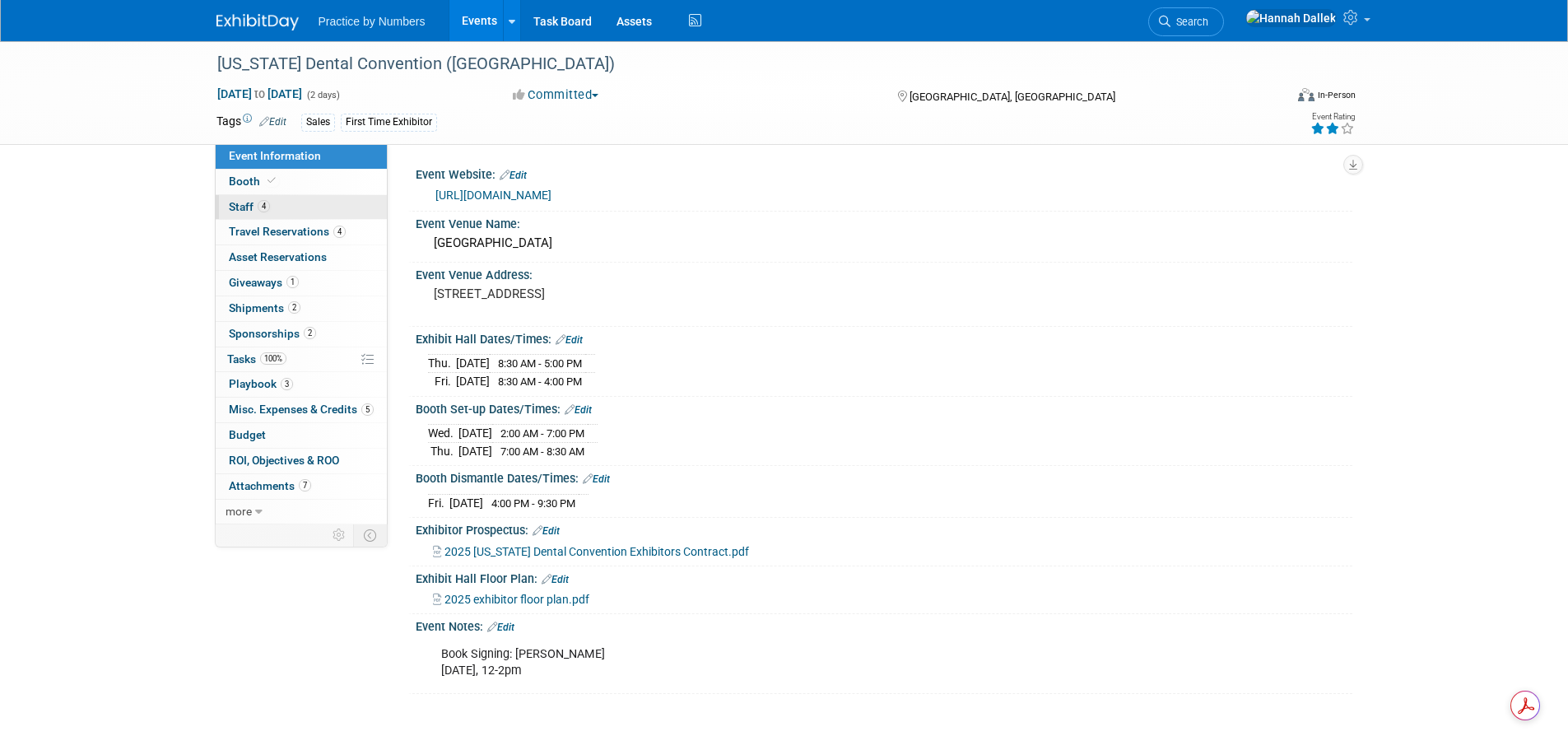
click at [279, 205] on link "4 Staff 4" at bounding box center [300, 207] width 171 height 24
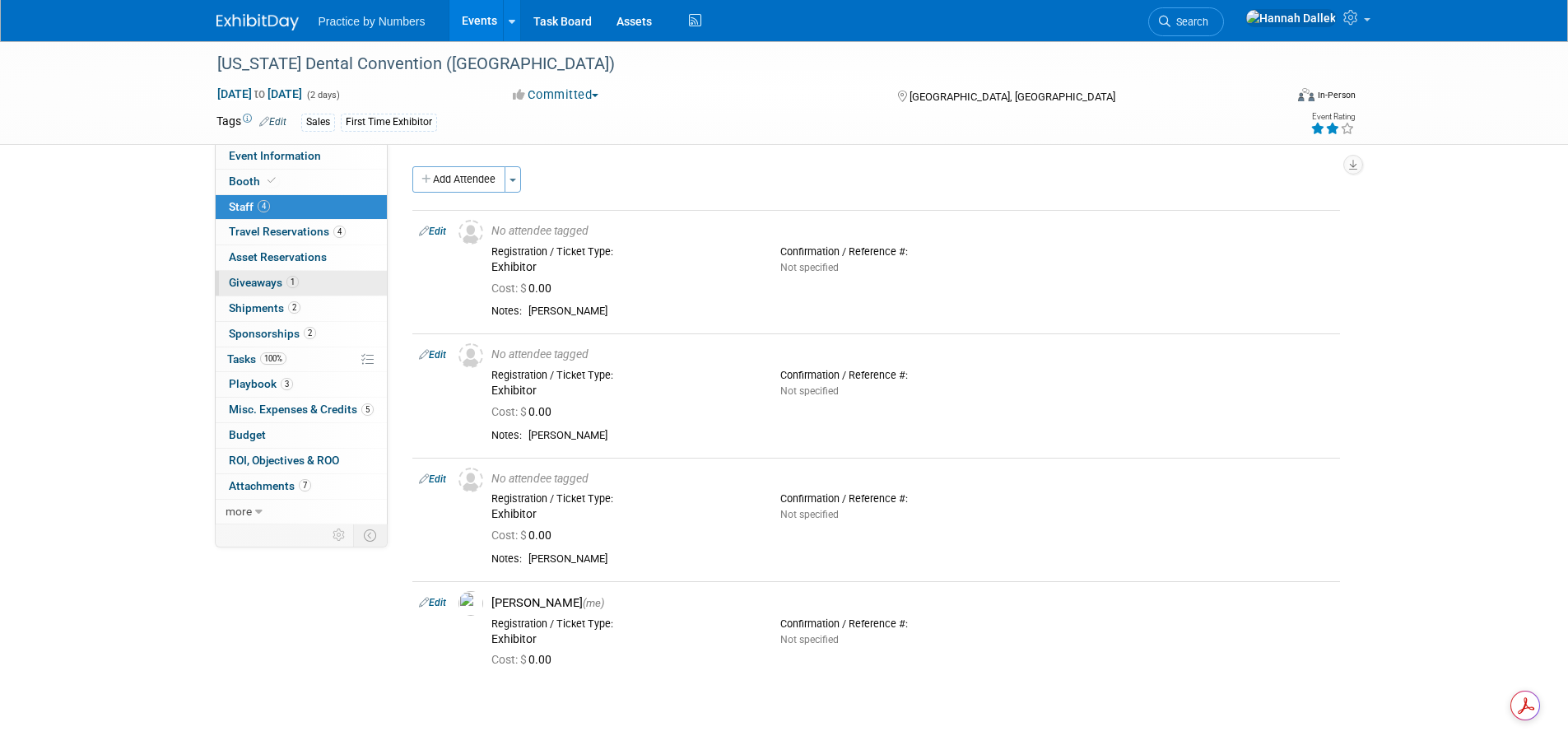
click at [314, 277] on link "1 Giveaways 1" at bounding box center [300, 283] width 171 height 24
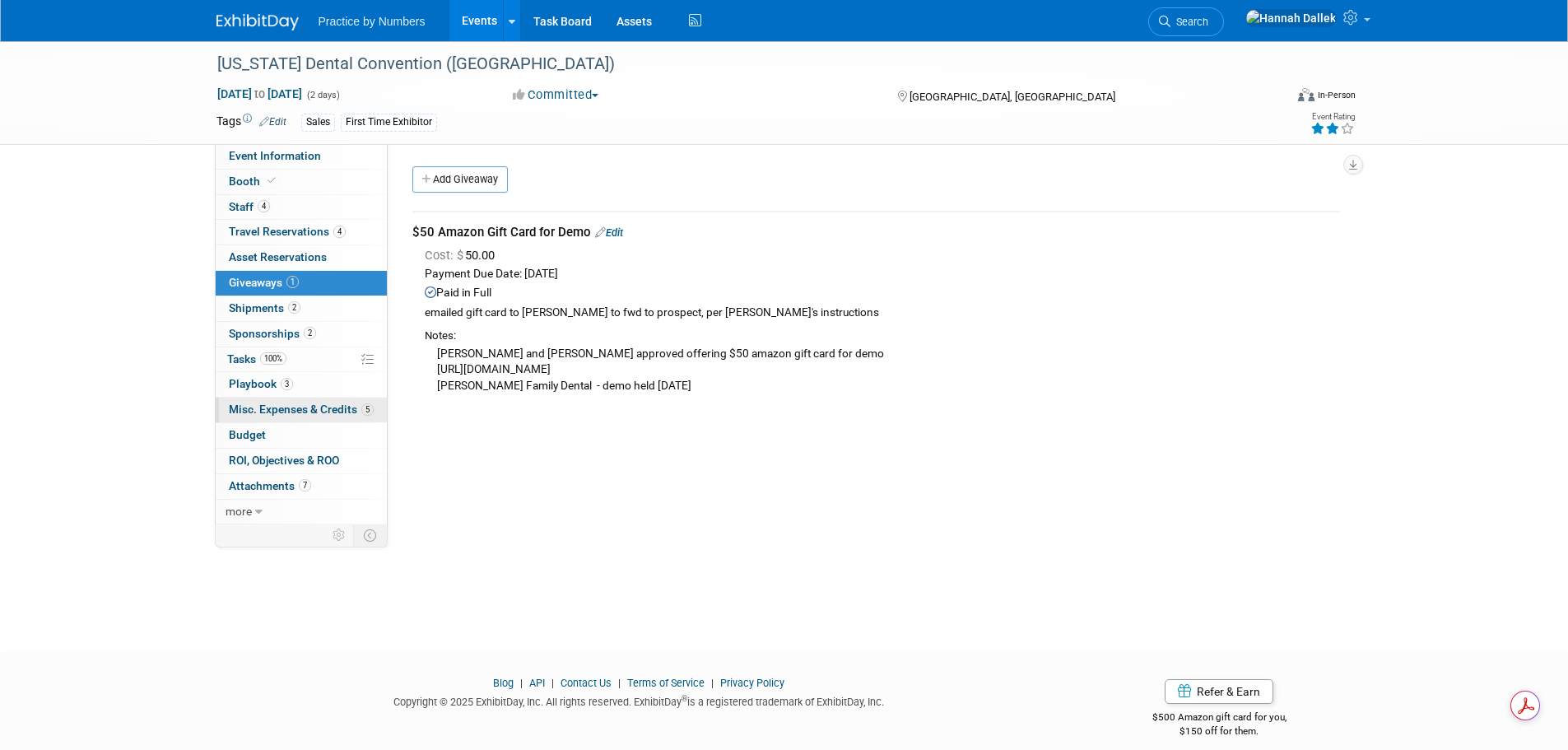
click at [272, 412] on span "Misc. Expenses & Credits 5" at bounding box center [301, 408] width 145 height 13
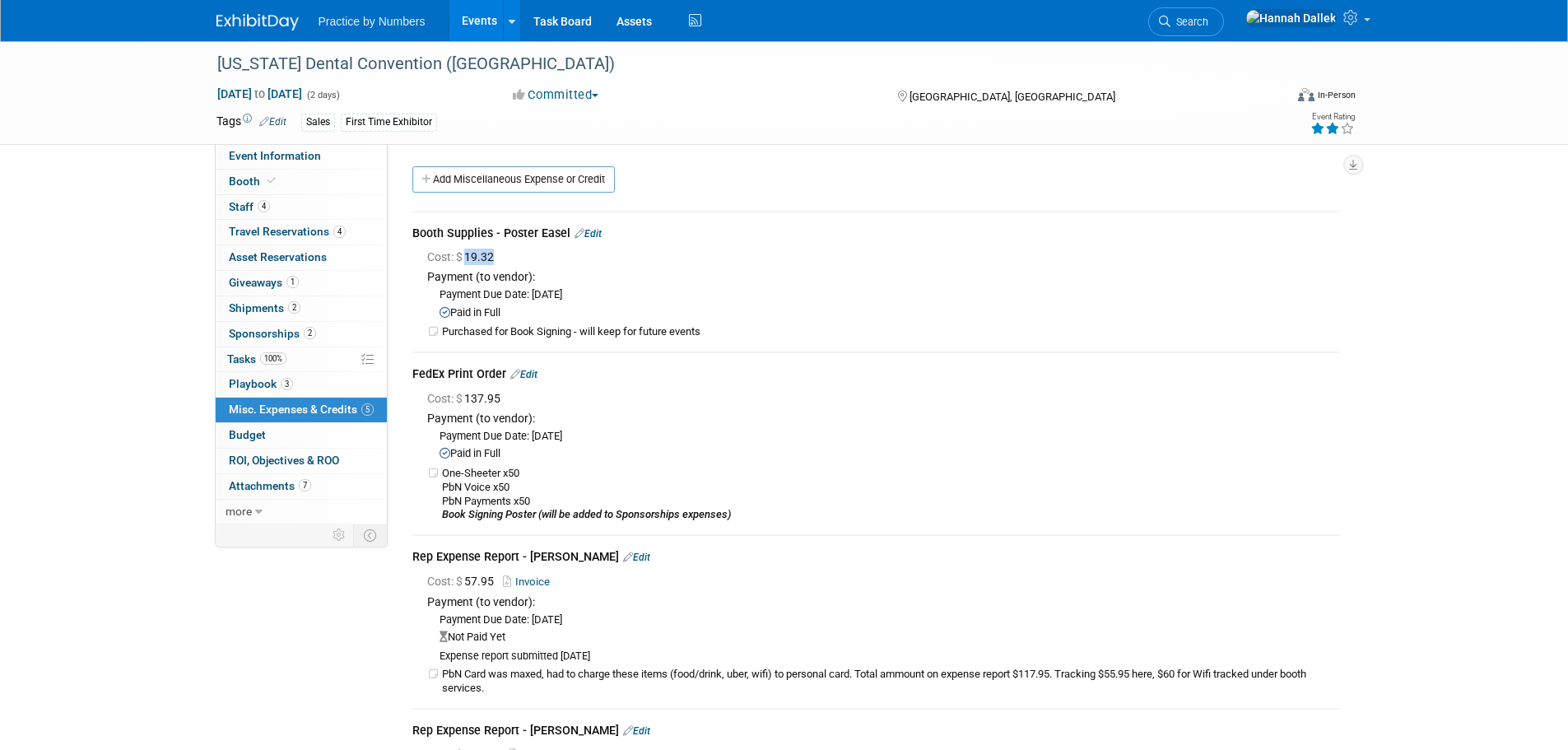
drag, startPoint x: 497, startPoint y: 258, endPoint x: 469, endPoint y: 261, distance: 28.2
click at [469, 261] on span "Cost: $ 19.32" at bounding box center [463, 257] width 73 height 13
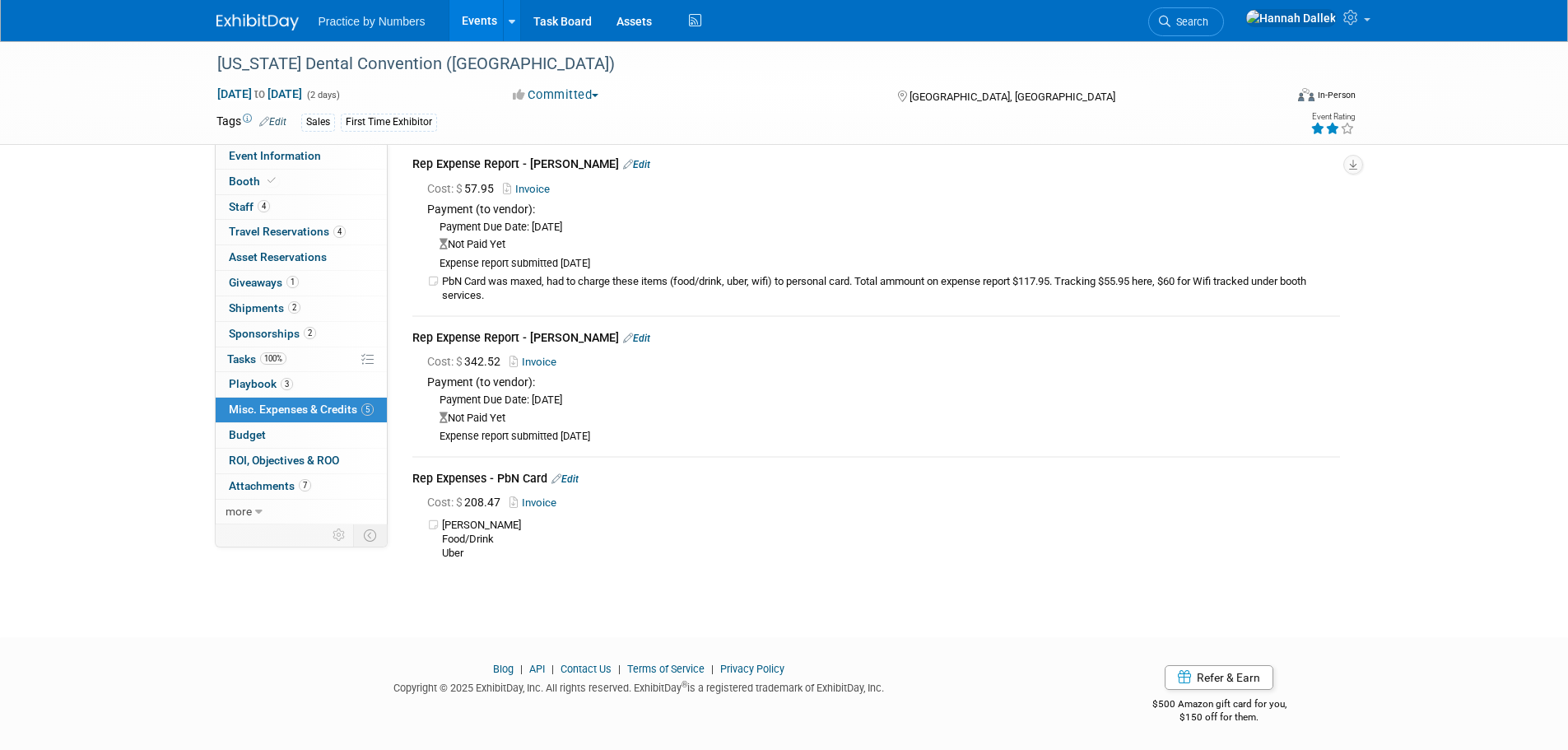
scroll to position [64, 0]
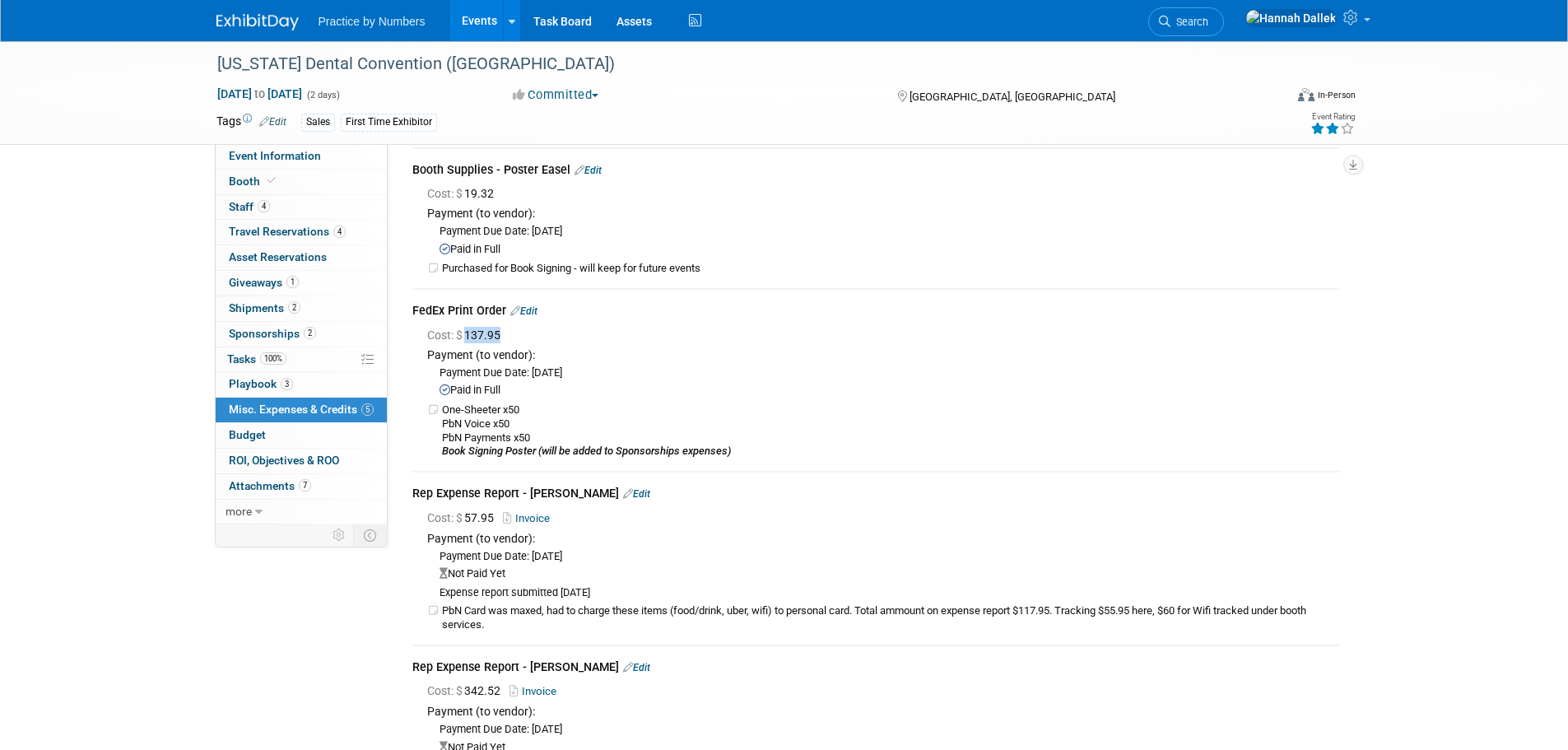
drag, startPoint x: 501, startPoint y: 334, endPoint x: 469, endPoint y: 335, distance: 32.0
click at [469, 335] on span "Cost: $ 137.95" at bounding box center [467, 335] width 80 height 13
copy span "137.95"
click at [266, 284] on span "Giveaways 1" at bounding box center [263, 282] width 69 height 13
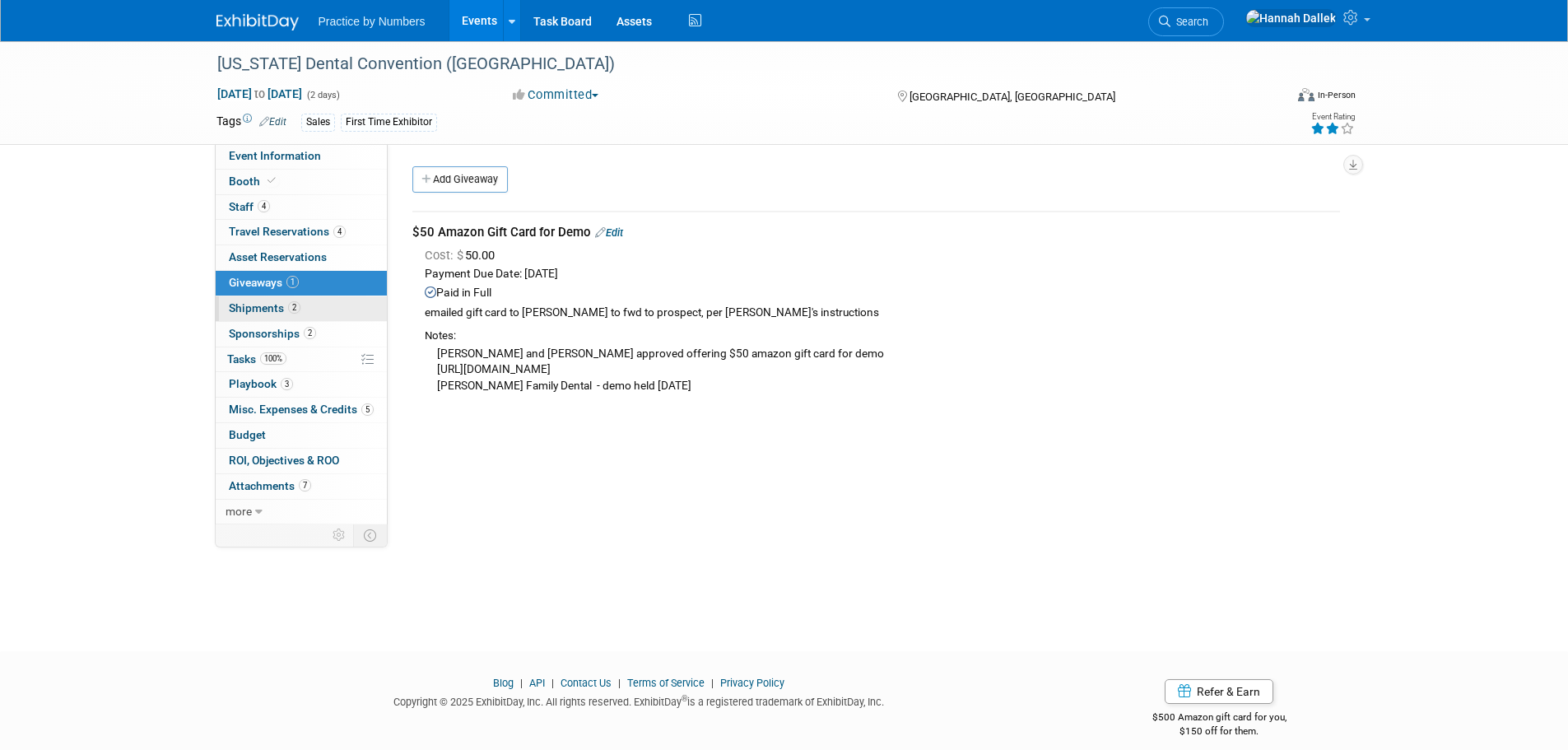
click at [308, 303] on link "2 Shipments 2" at bounding box center [300, 308] width 171 height 24
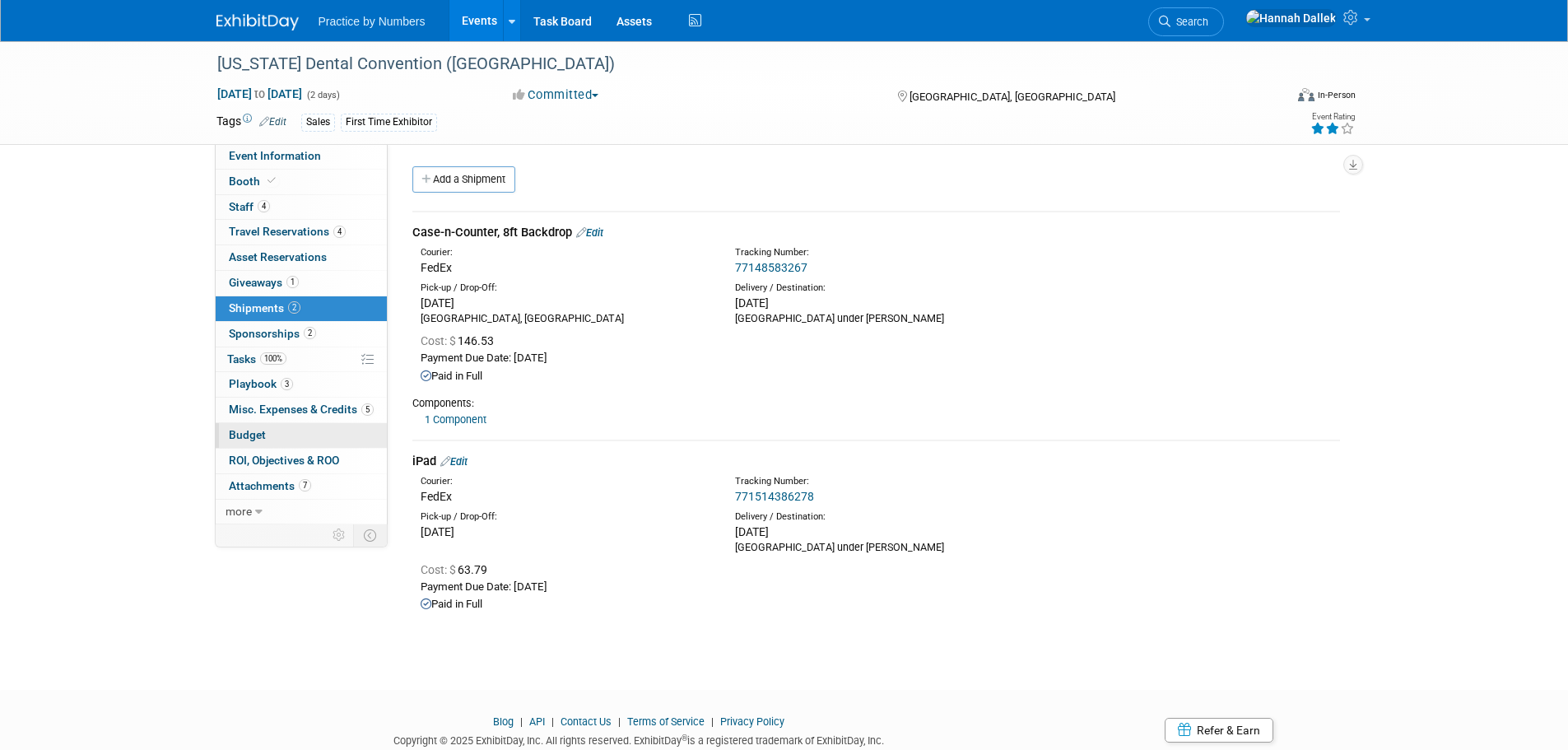
click at [254, 435] on span "Budget" at bounding box center [248, 434] width 37 height 13
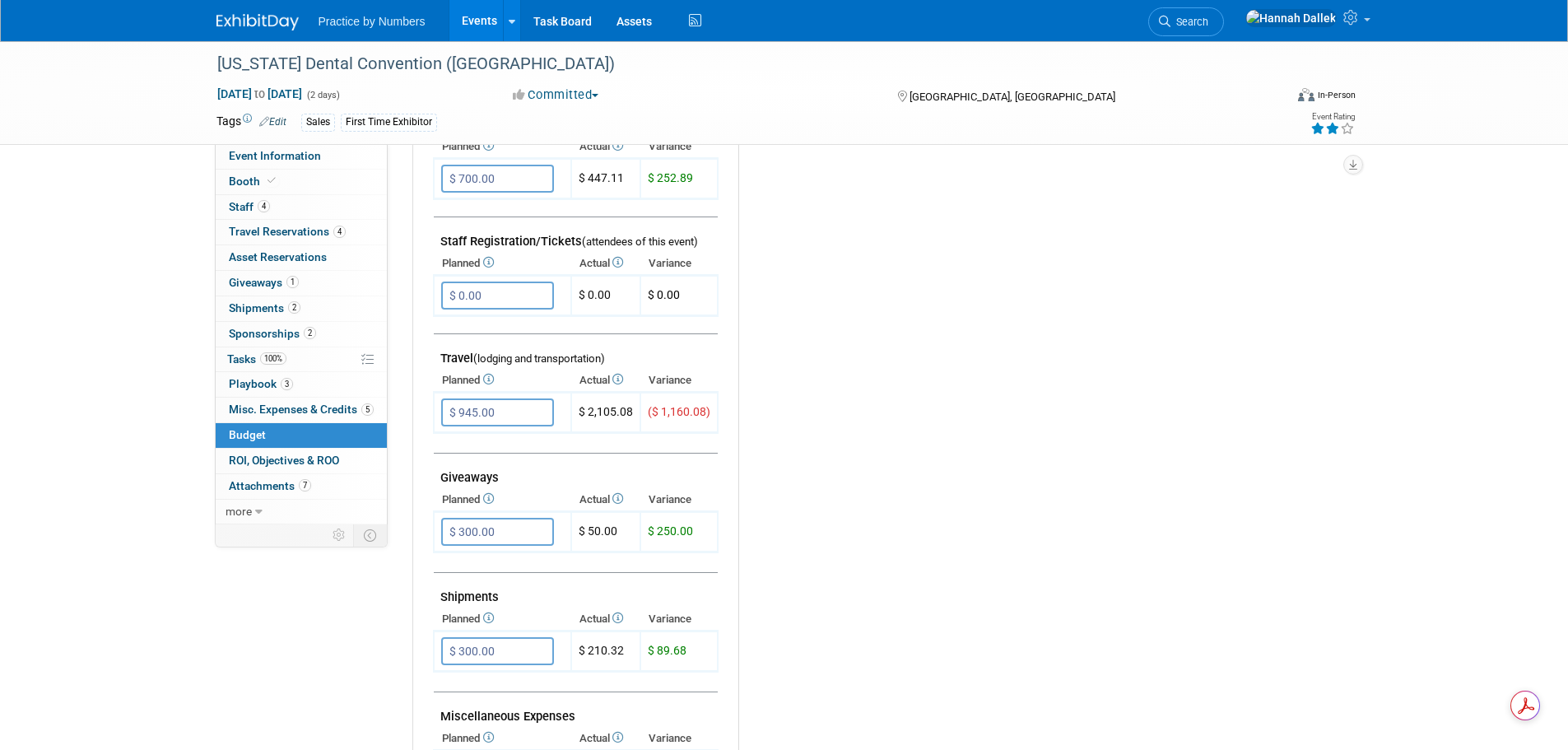
scroll to position [494, 0]
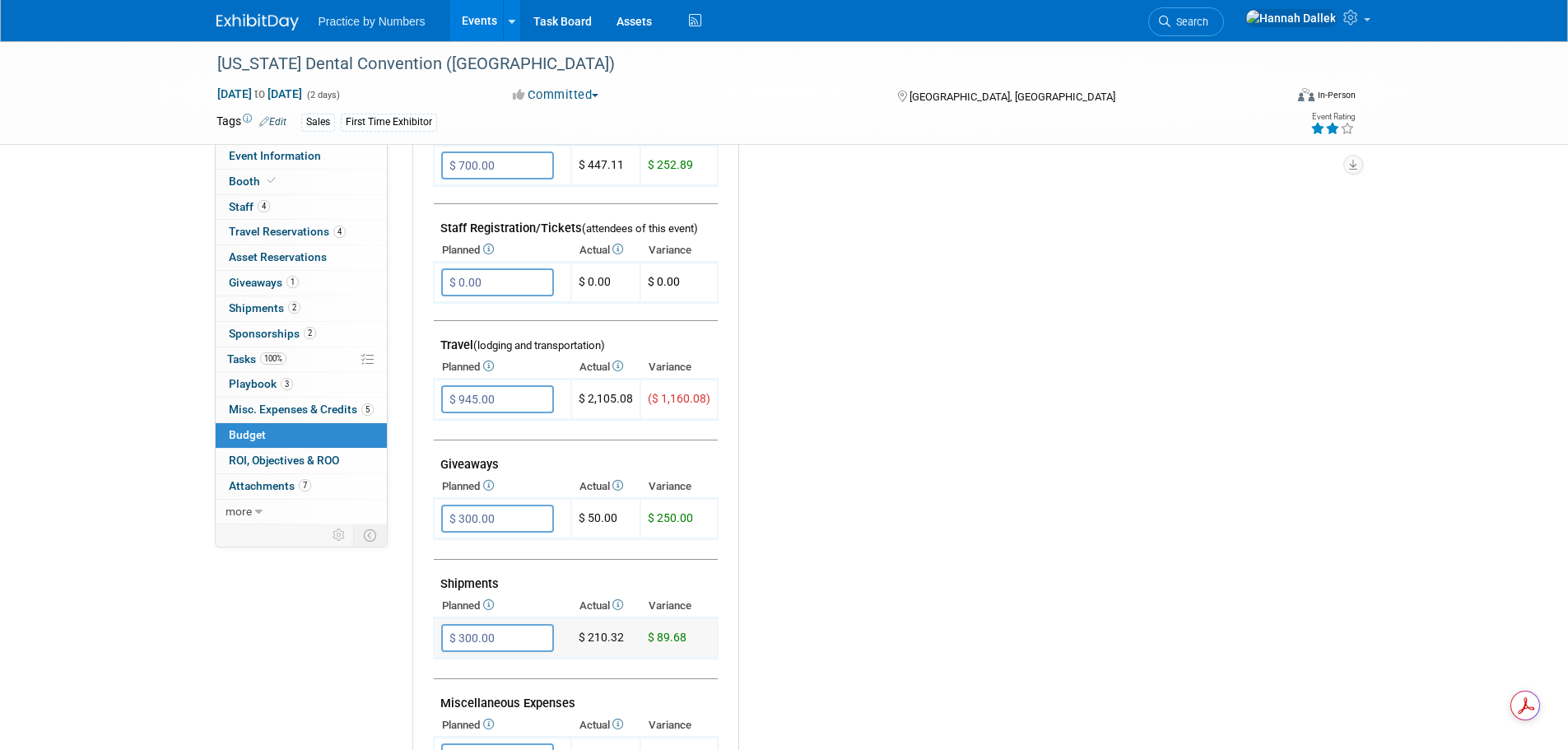
drag, startPoint x: 626, startPoint y: 637, endPoint x: 587, endPoint y: 637, distance: 39.0
click at [587, 637] on td "$ 210.32" at bounding box center [606, 638] width 69 height 40
copy td "210.32"
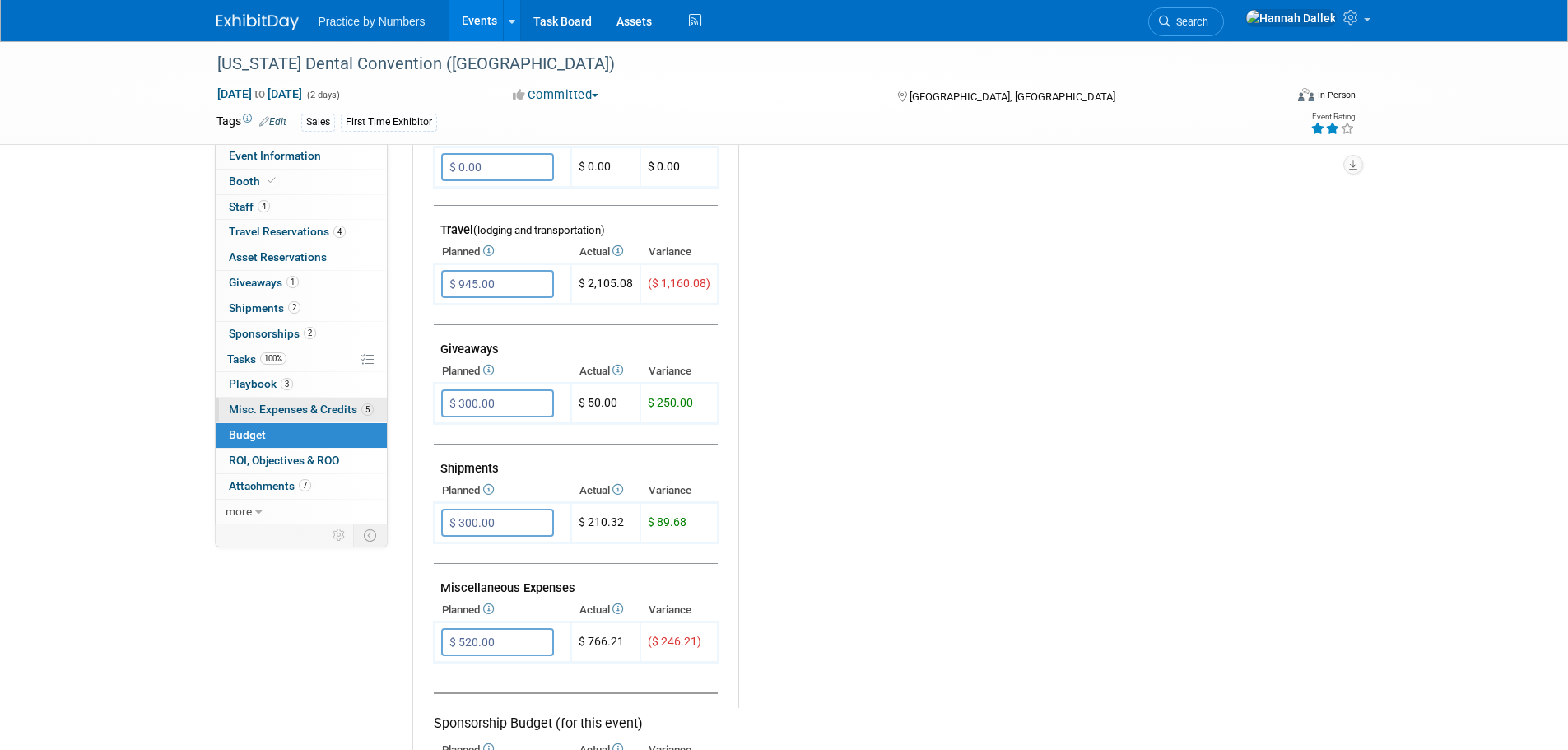
scroll to position [577, 0]
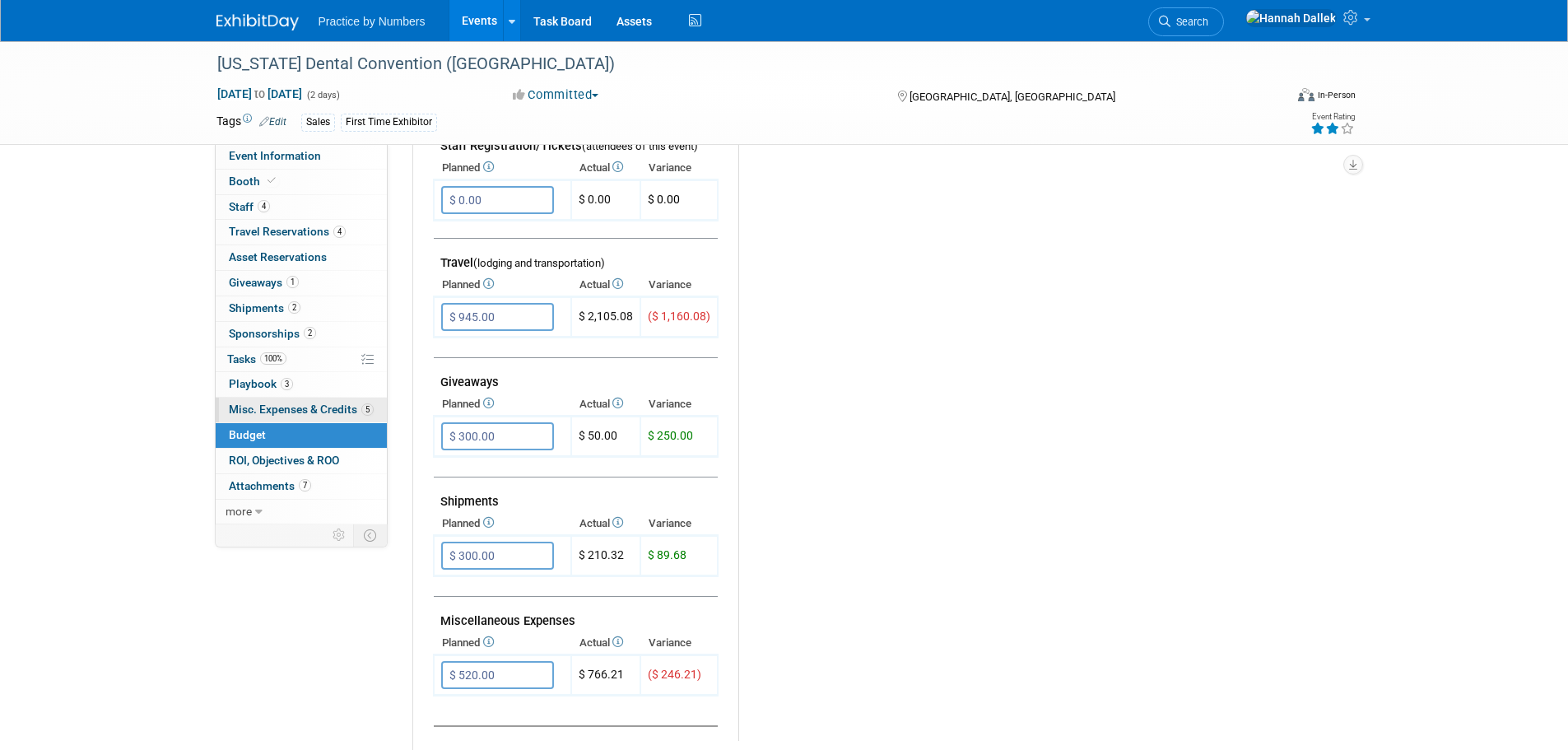
click at [266, 409] on span "Misc. Expenses & Credits 5" at bounding box center [301, 408] width 145 height 13
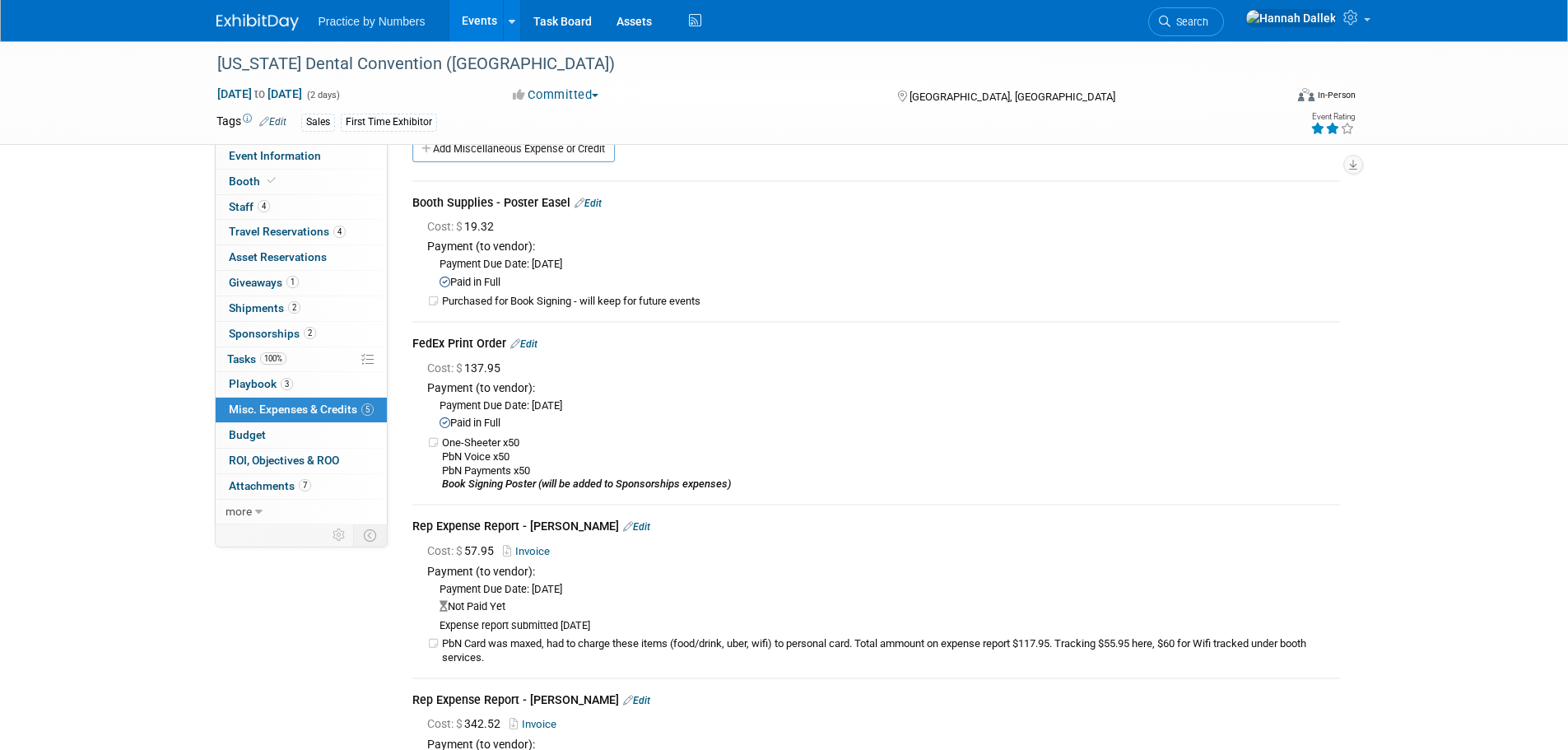
scroll to position [0, 0]
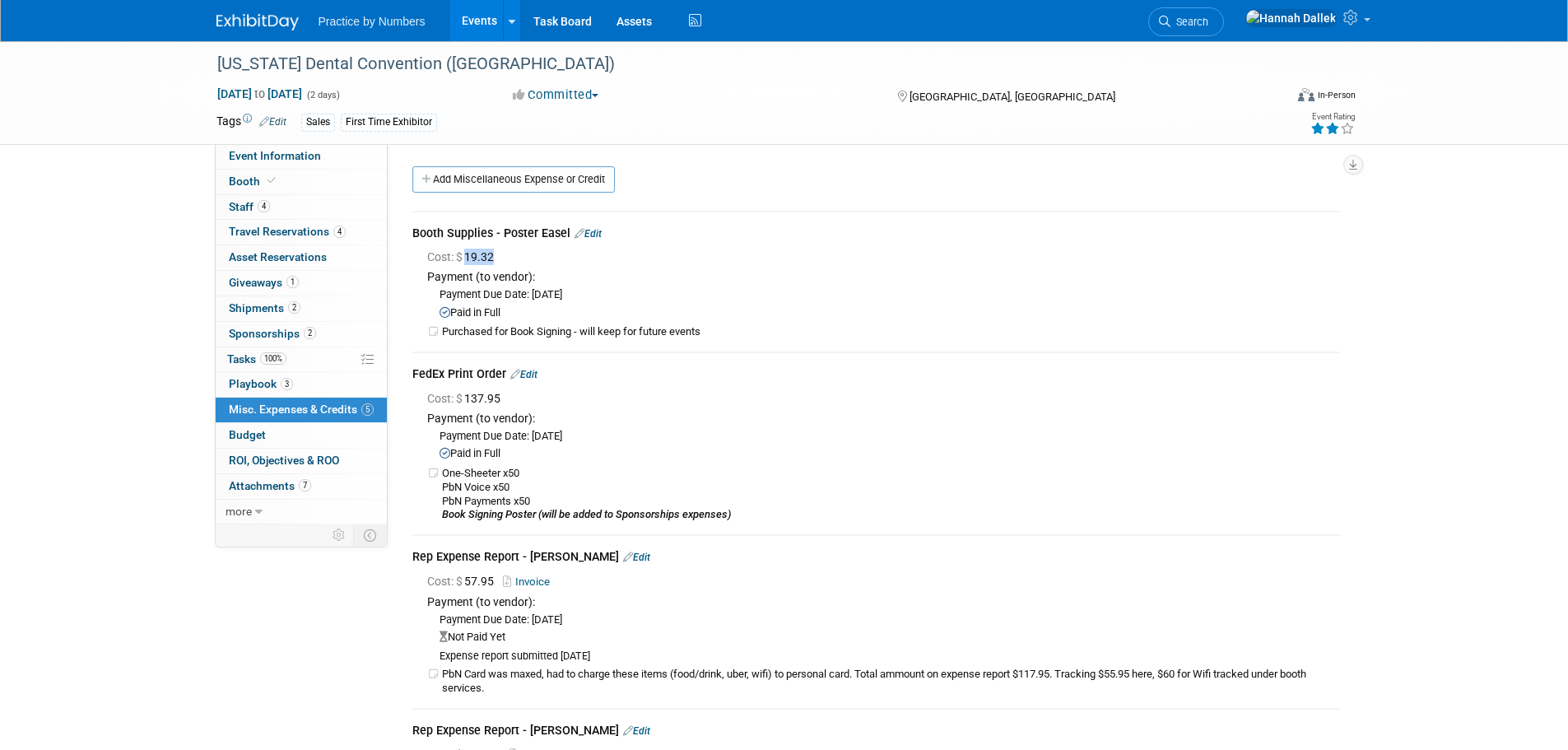
drag, startPoint x: 500, startPoint y: 257, endPoint x: 466, endPoint y: 262, distance: 34.4
click at [466, 262] on span "Cost: $ 19.32" at bounding box center [463, 257] width 73 height 13
copy span "19.32"
click at [281, 466] on span "ROI, Objectives & ROO 0" at bounding box center [284, 459] width 111 height 13
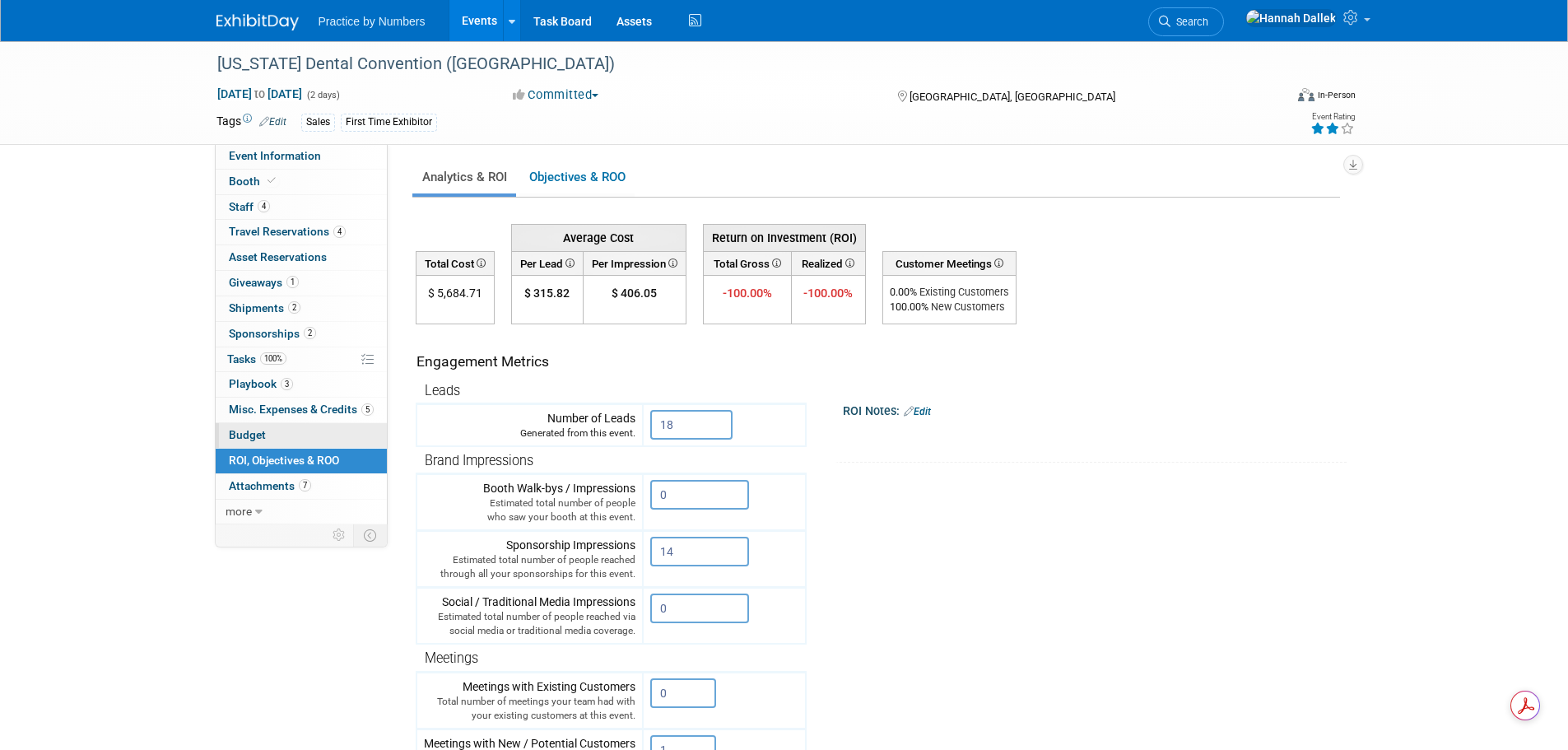
click at [261, 440] on span "Budget" at bounding box center [248, 434] width 37 height 13
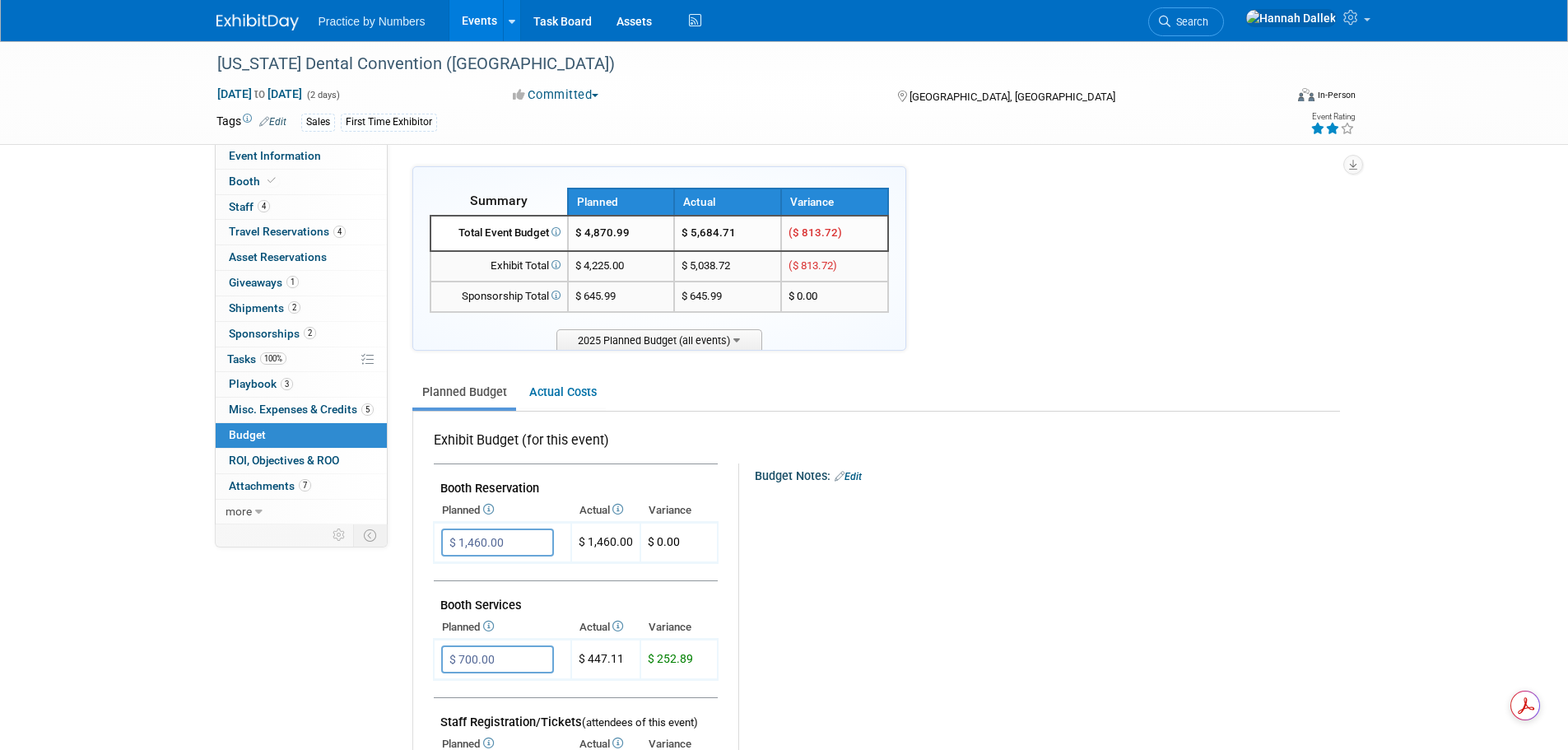
copy span "19.32"
click at [466, 16] on link "Events" at bounding box center [479, 21] width 60 height 41
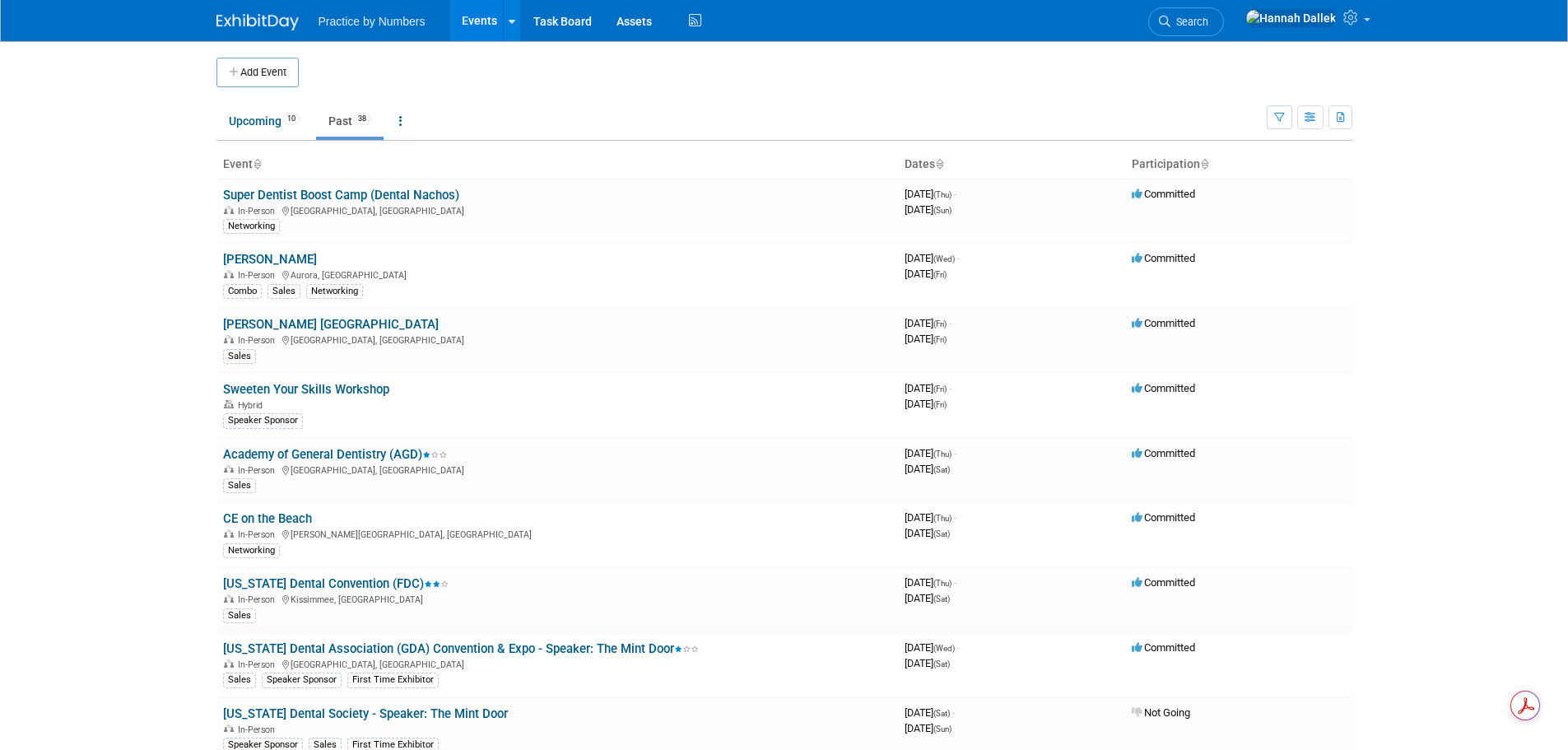
click at [261, 164] on icon at bounding box center [256, 164] width 8 height 11
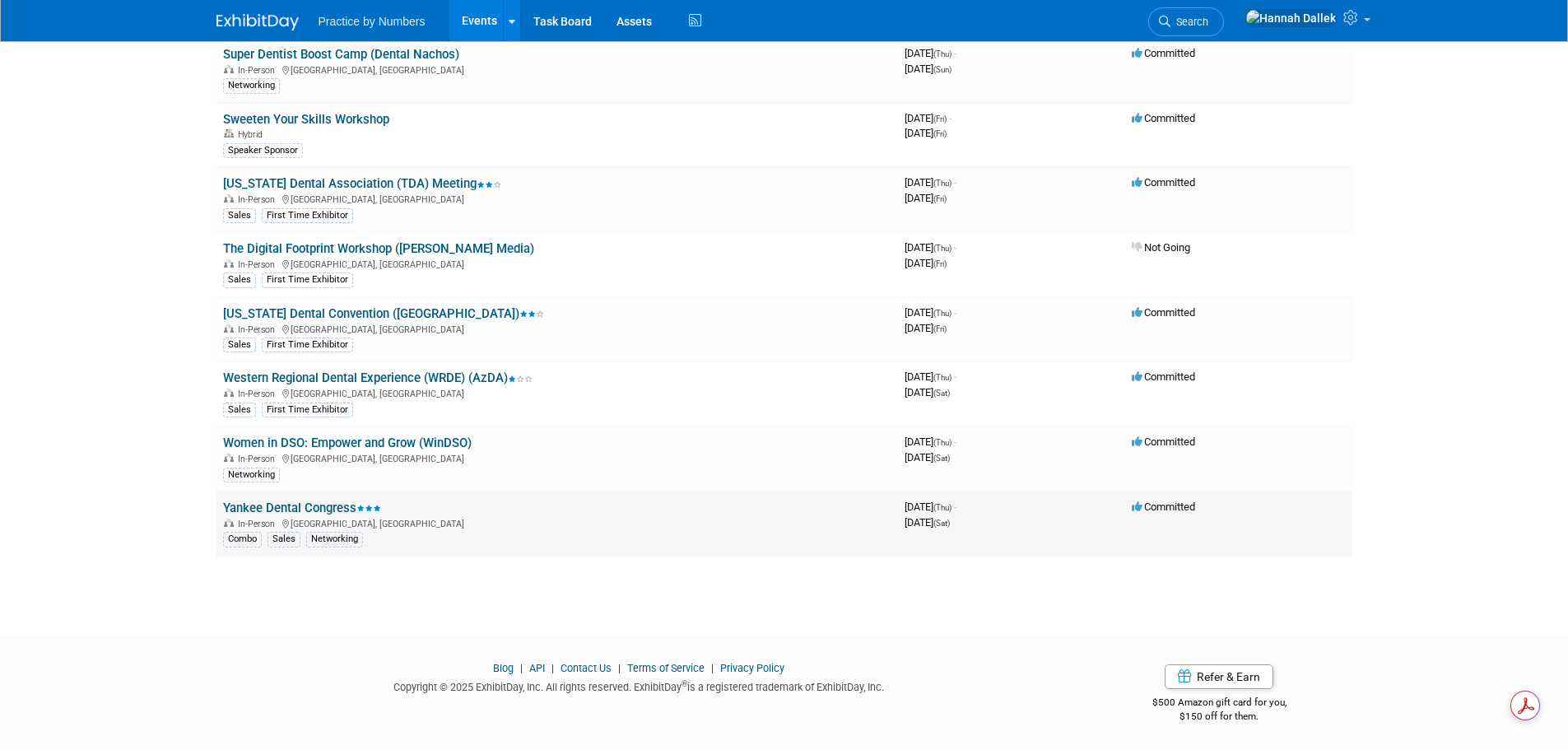
scroll to position [2087, 0]
click at [324, 509] on link "Yankee Dental Congress" at bounding box center [301, 506] width 158 height 15
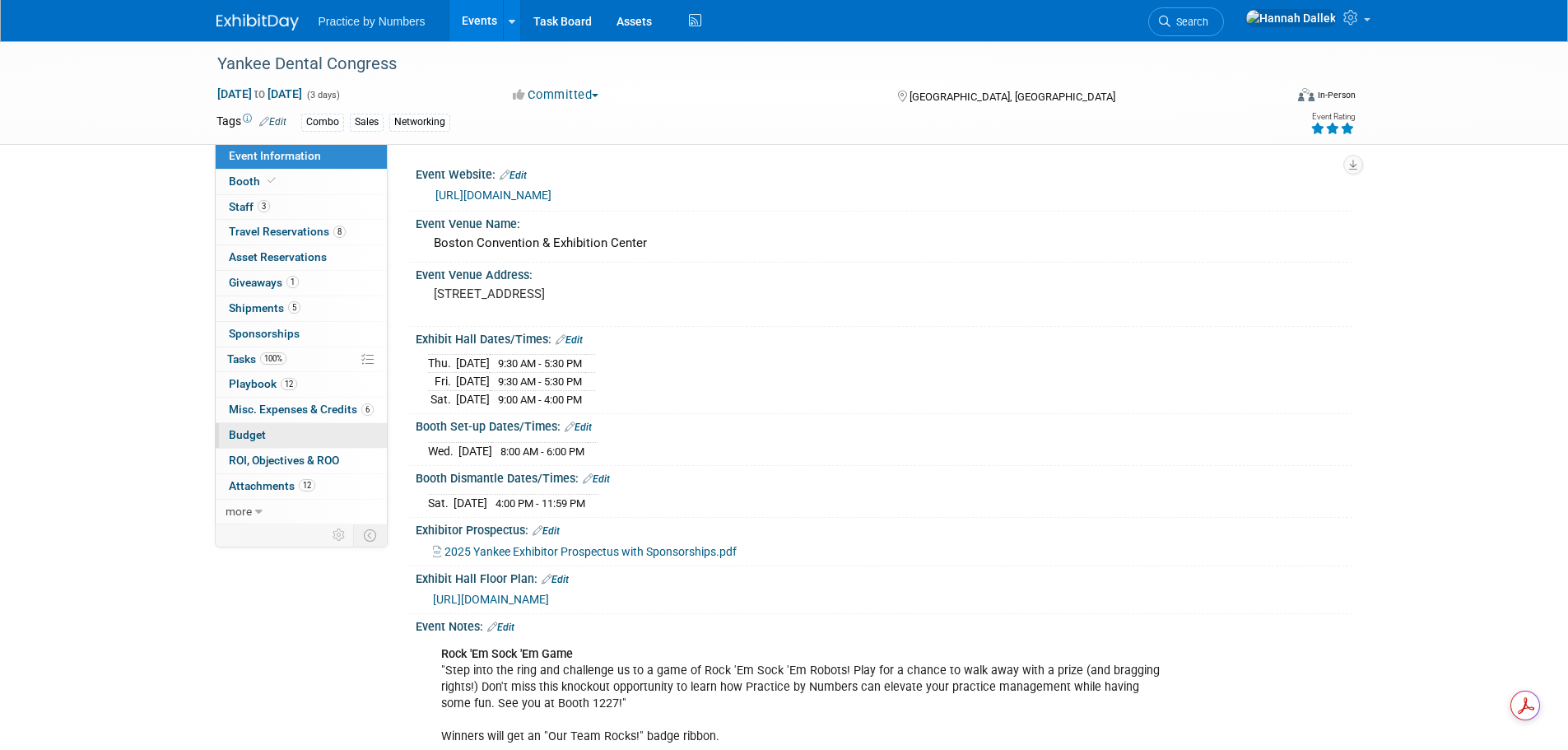
click at [278, 430] on link "Budget" at bounding box center [300, 435] width 171 height 24
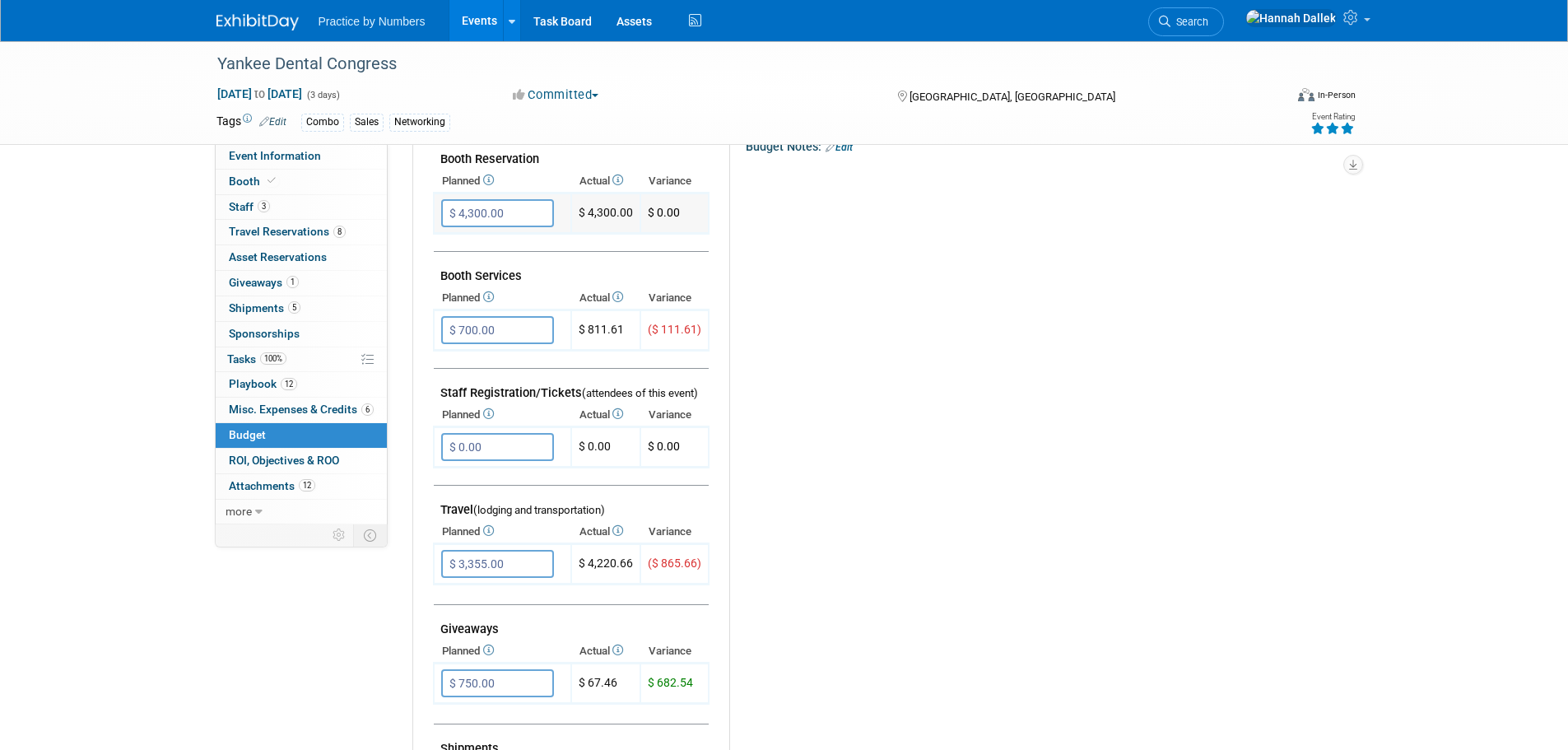
scroll to position [411, 0]
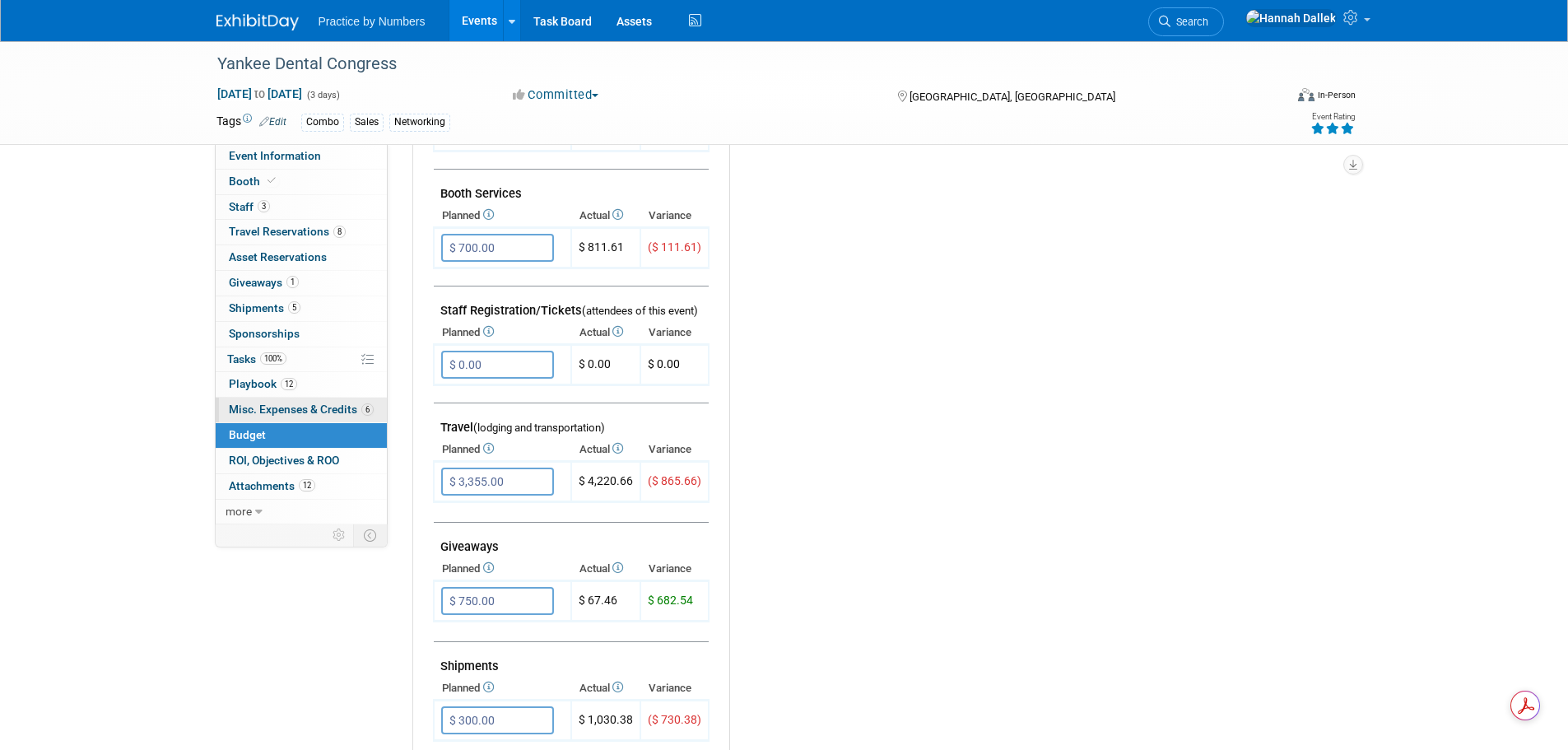
click at [299, 409] on span "Misc. Expenses & Credits 6" at bounding box center [301, 408] width 145 height 13
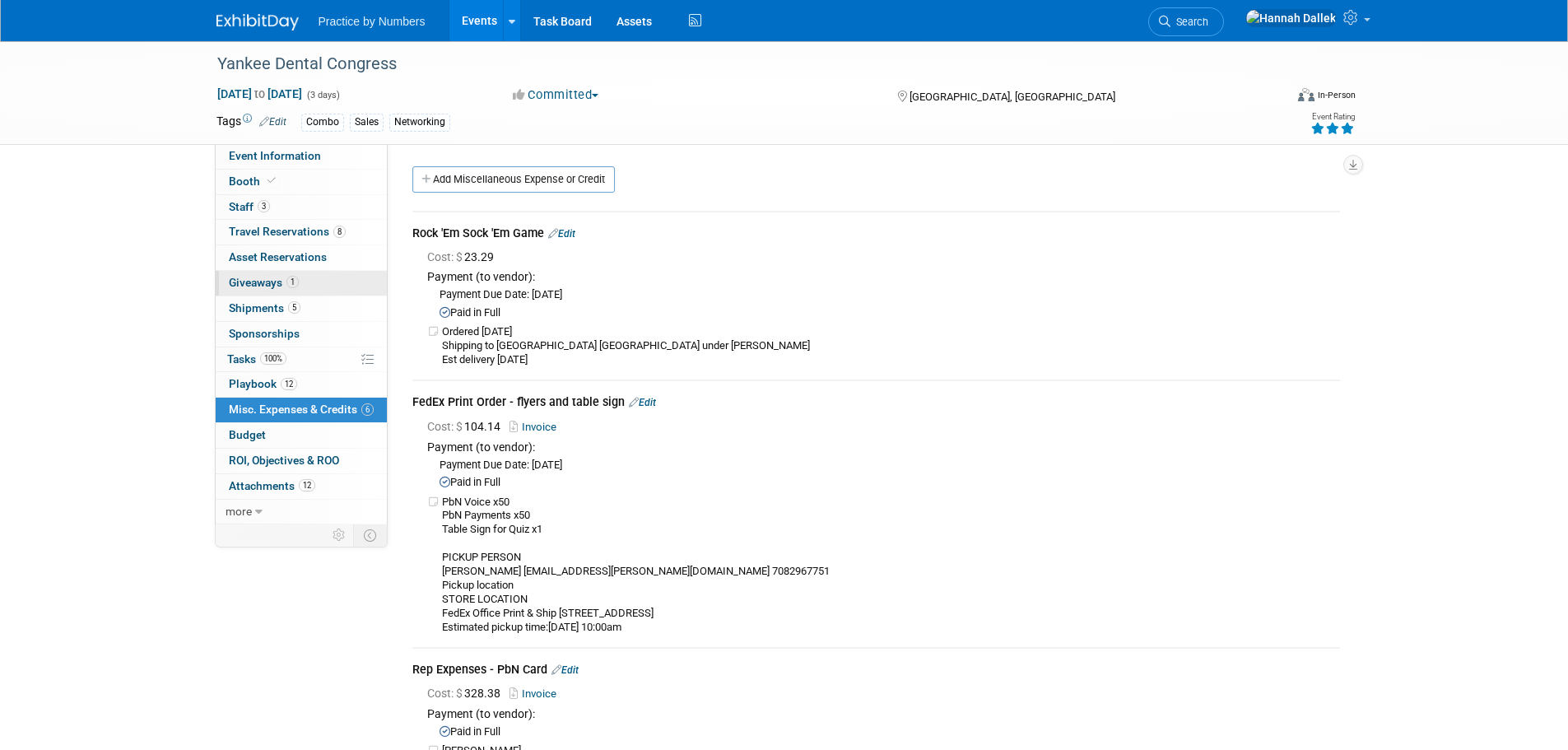
click at [303, 279] on link "1 Giveaways 1" at bounding box center [300, 283] width 171 height 24
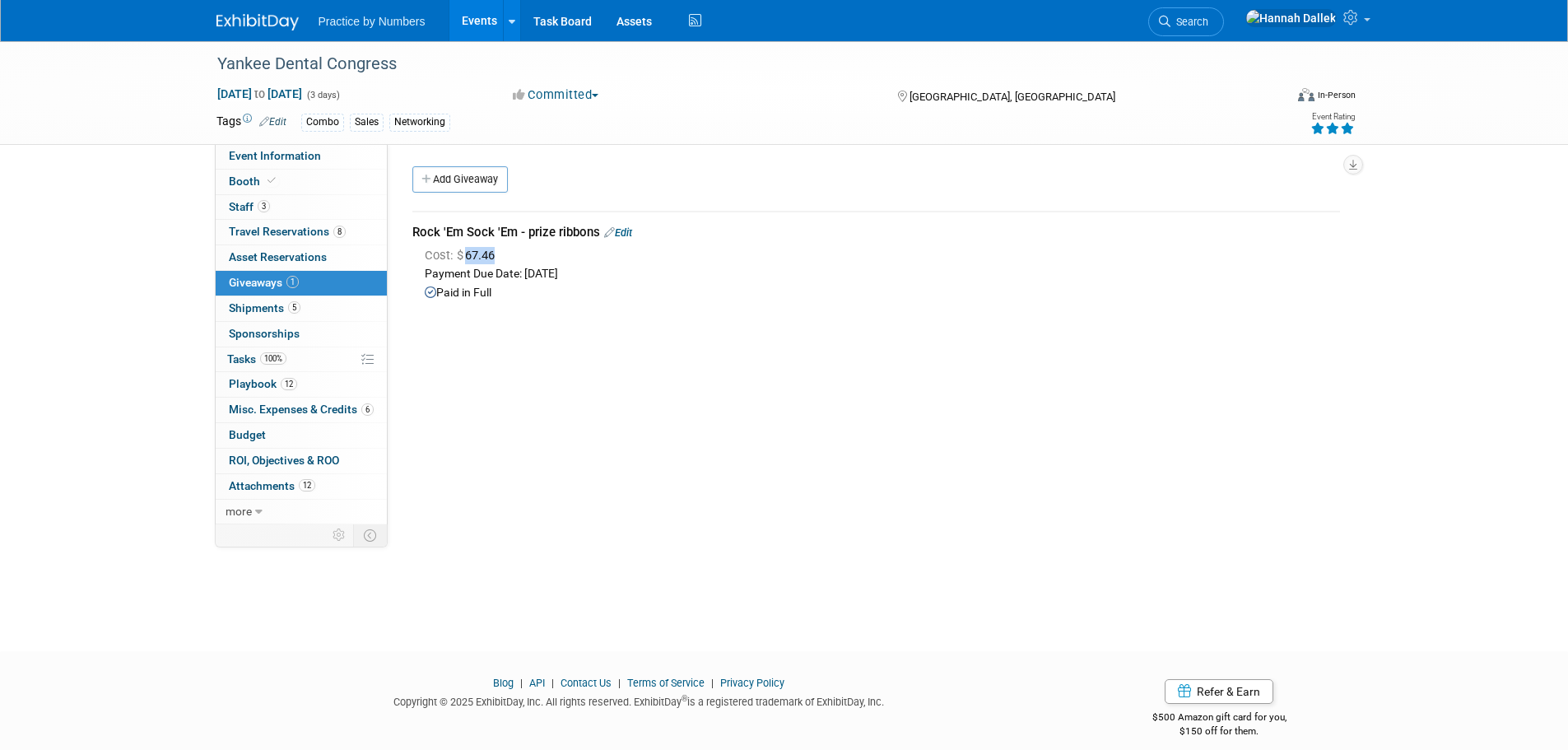
drag, startPoint x: 501, startPoint y: 255, endPoint x: 469, endPoint y: 255, distance: 32.0
click at [469, 255] on span "Cost: $ 67.46" at bounding box center [463, 255] width 76 height 15
copy span "67.46"
click at [267, 308] on span "Shipments 5" at bounding box center [264, 307] width 71 height 13
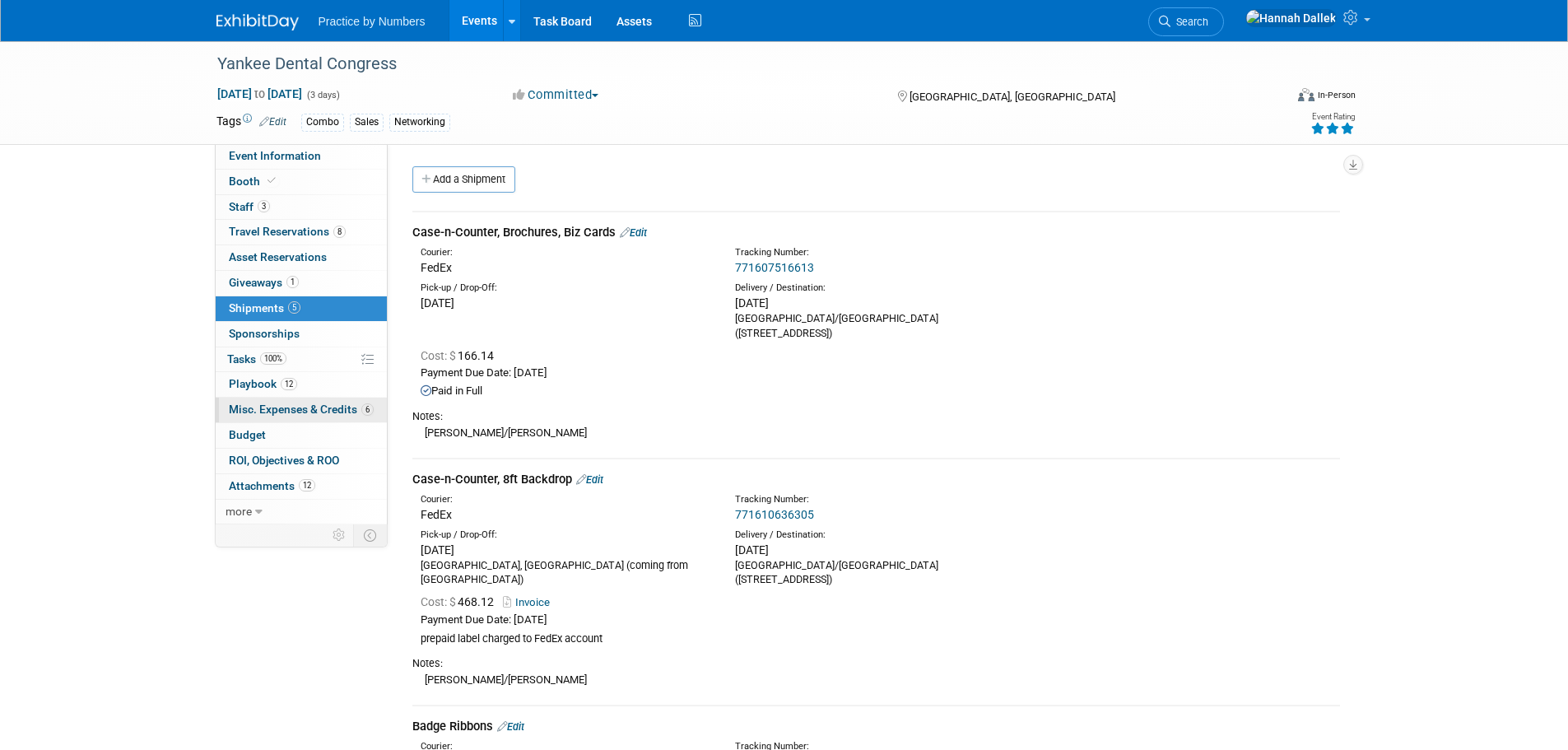
click at [296, 408] on span "Misc. Expenses & Credits 6" at bounding box center [301, 408] width 145 height 13
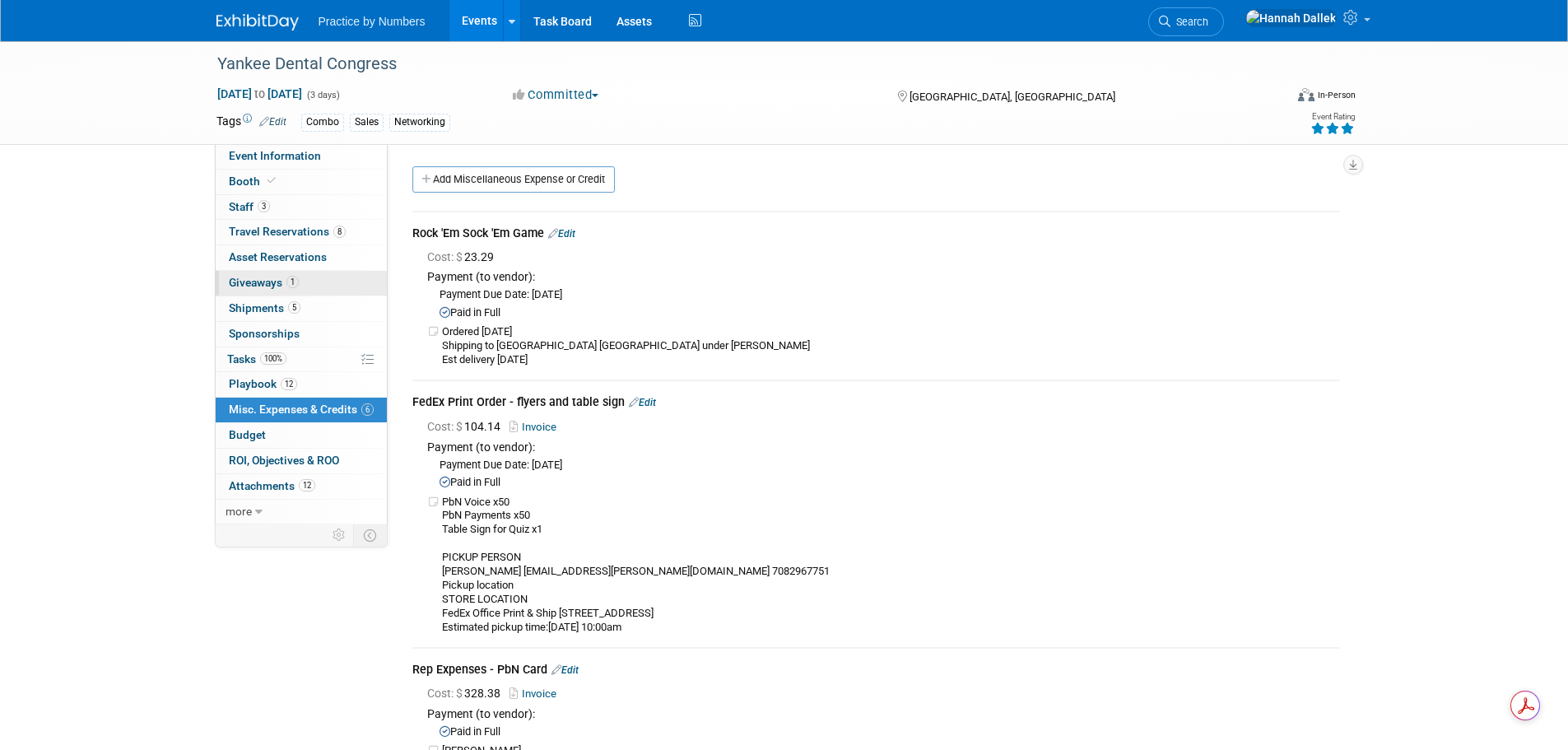
click at [313, 282] on link "1 Giveaways 1" at bounding box center [300, 283] width 171 height 24
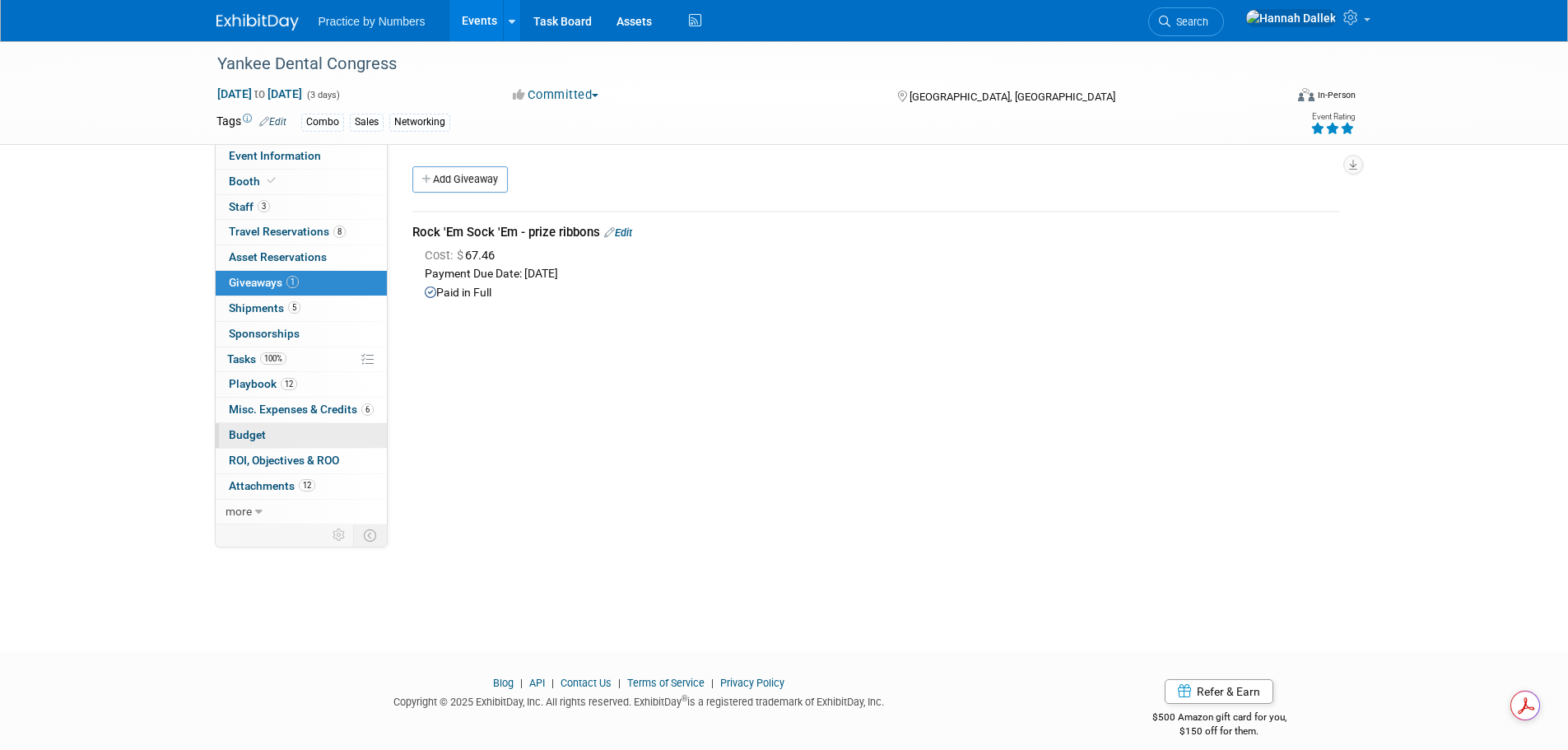
click at [272, 435] on link "Budget" at bounding box center [300, 435] width 171 height 24
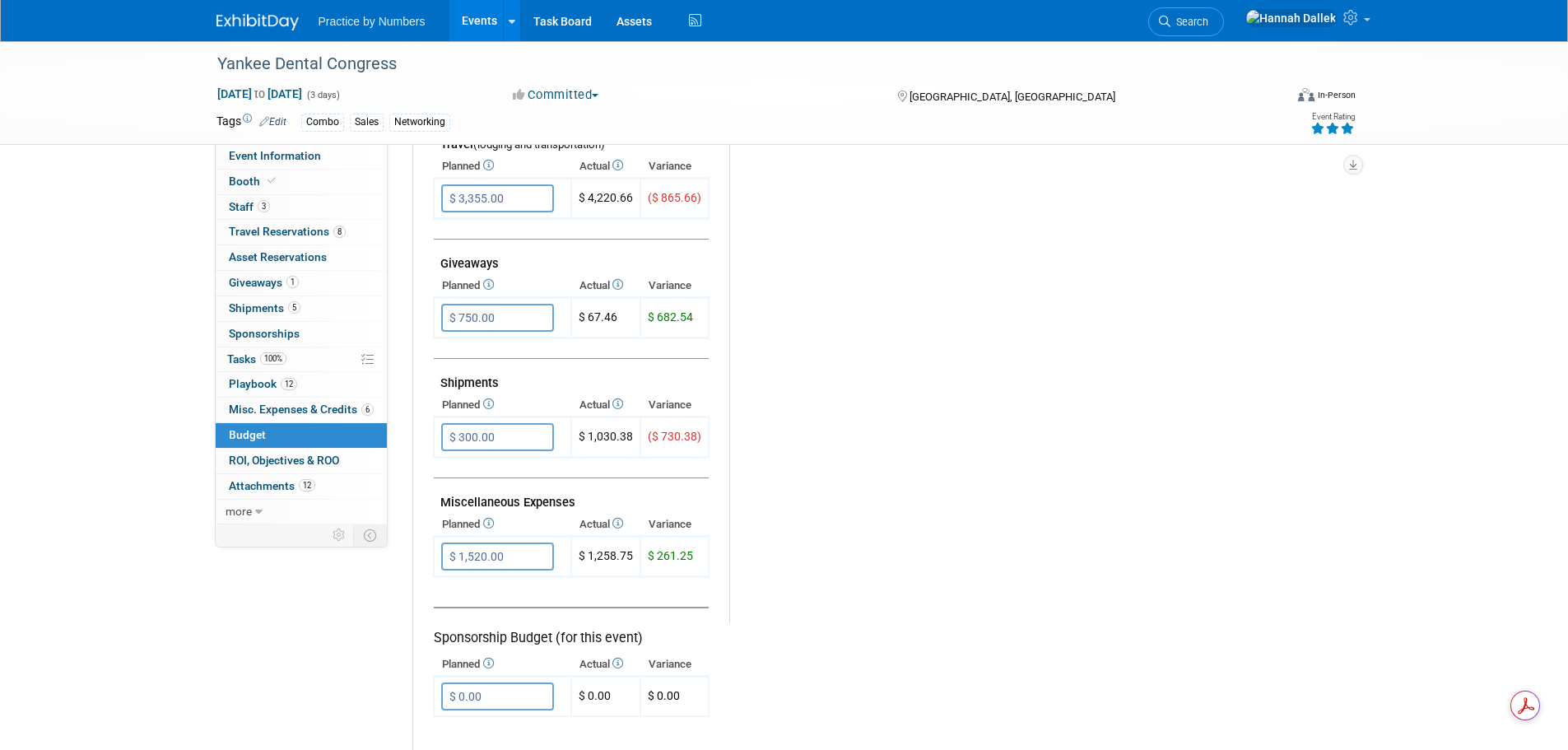
scroll to position [741, 0]
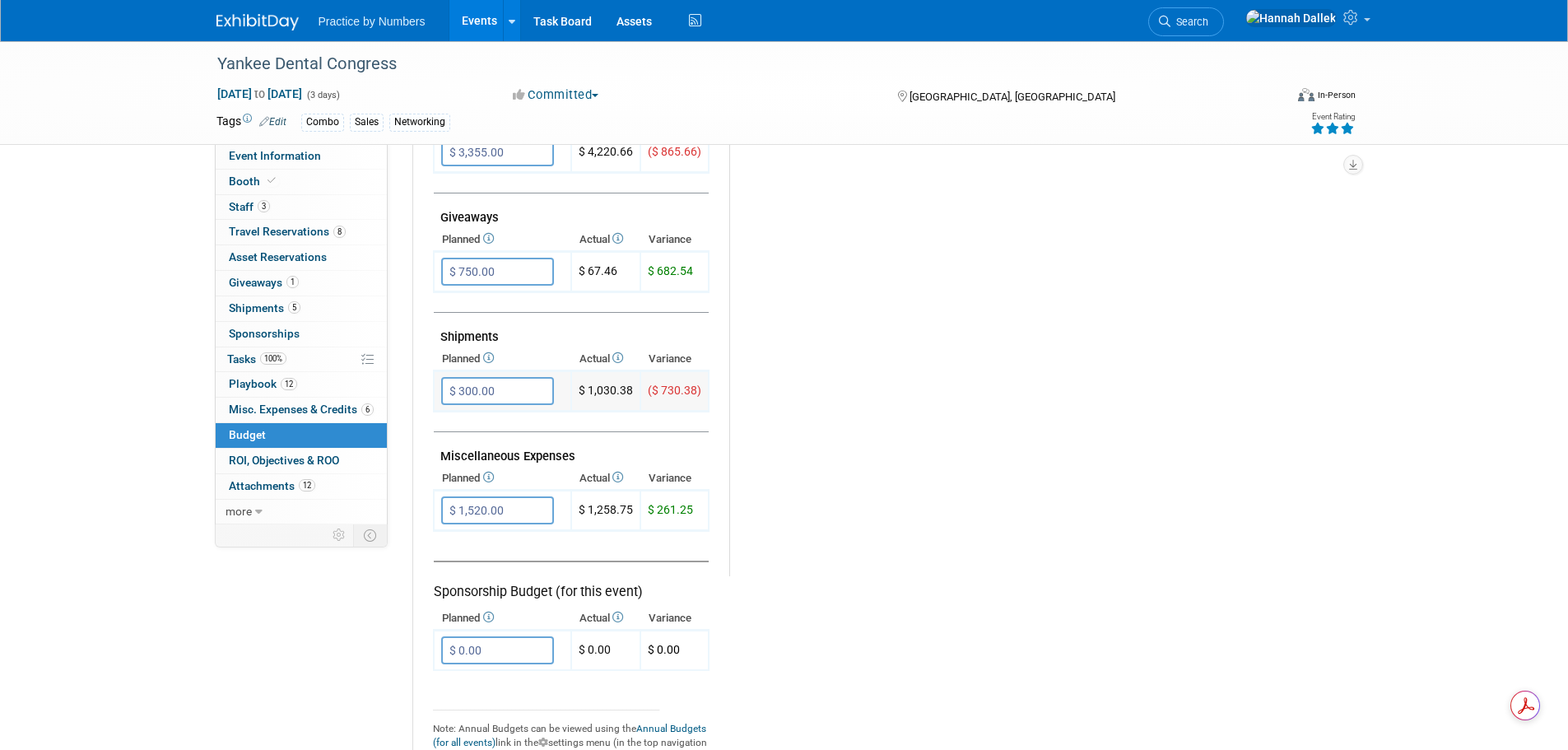
drag, startPoint x: 634, startPoint y: 389, endPoint x: 589, endPoint y: 391, distance: 45.0
click at [589, 391] on td "$ 1,030.38" at bounding box center [606, 391] width 69 height 40
copy td "1,030.38"
click at [292, 417] on link "6 Misc. Expenses & Credits 6" at bounding box center [300, 409] width 171 height 24
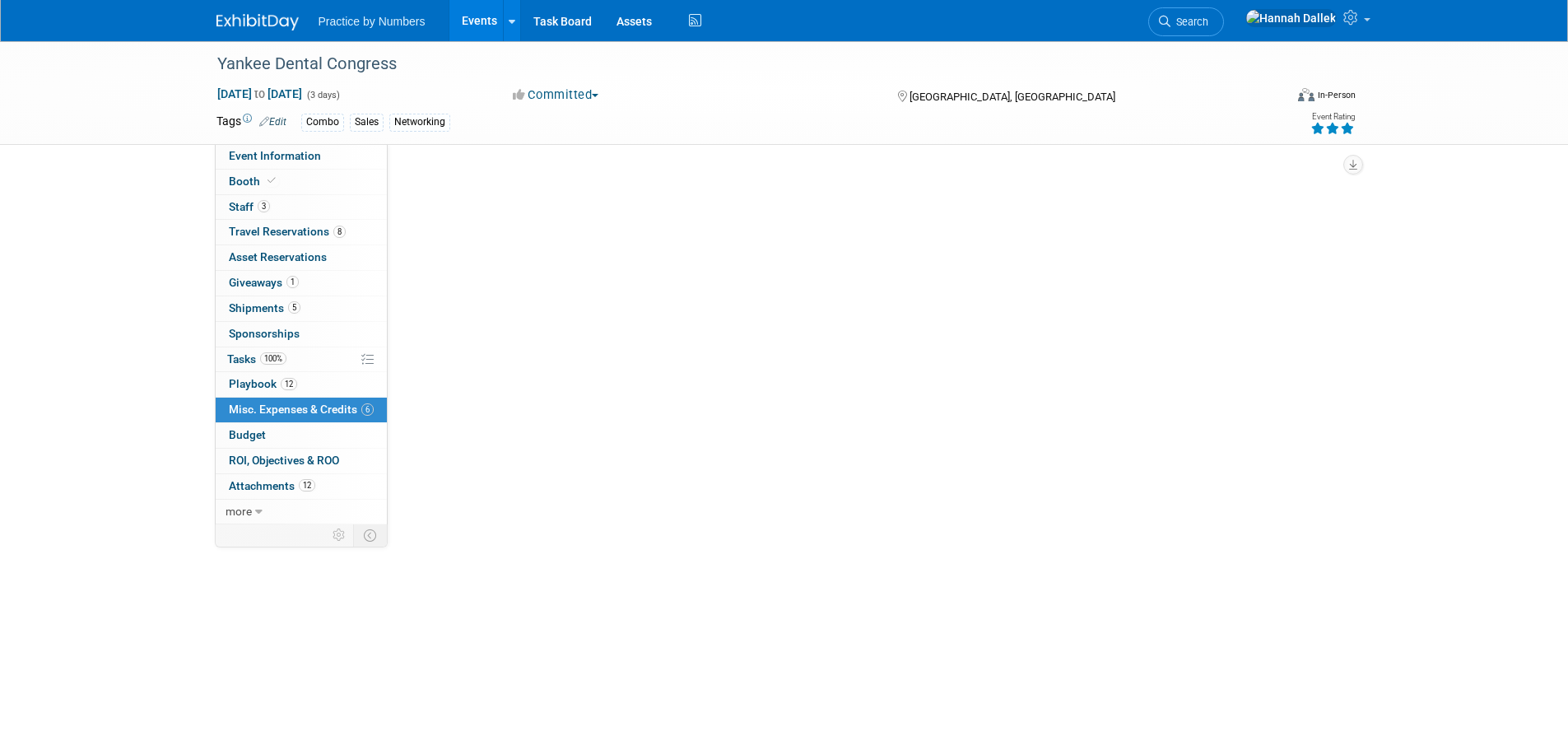
scroll to position [0, 0]
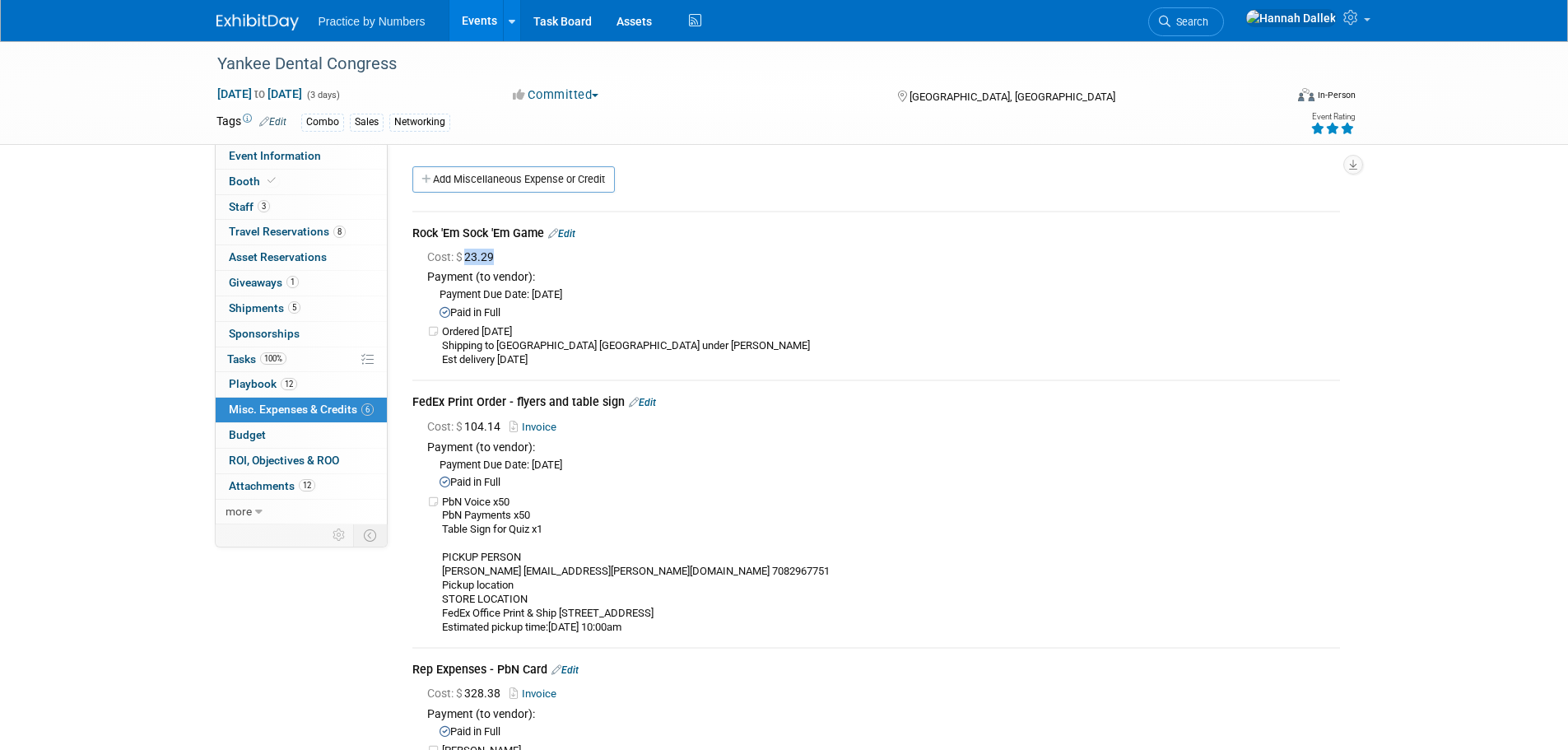
drag, startPoint x: 501, startPoint y: 258, endPoint x: 468, endPoint y: 259, distance: 33.0
click at [468, 259] on span "Cost: $ 23.29" at bounding box center [463, 257] width 73 height 13
drag, startPoint x: 500, startPoint y: 429, endPoint x: 469, endPoint y: 432, distance: 31.1
click at [469, 432] on span "Cost: $ 104.14" at bounding box center [467, 426] width 80 height 13
copy span "104.14"
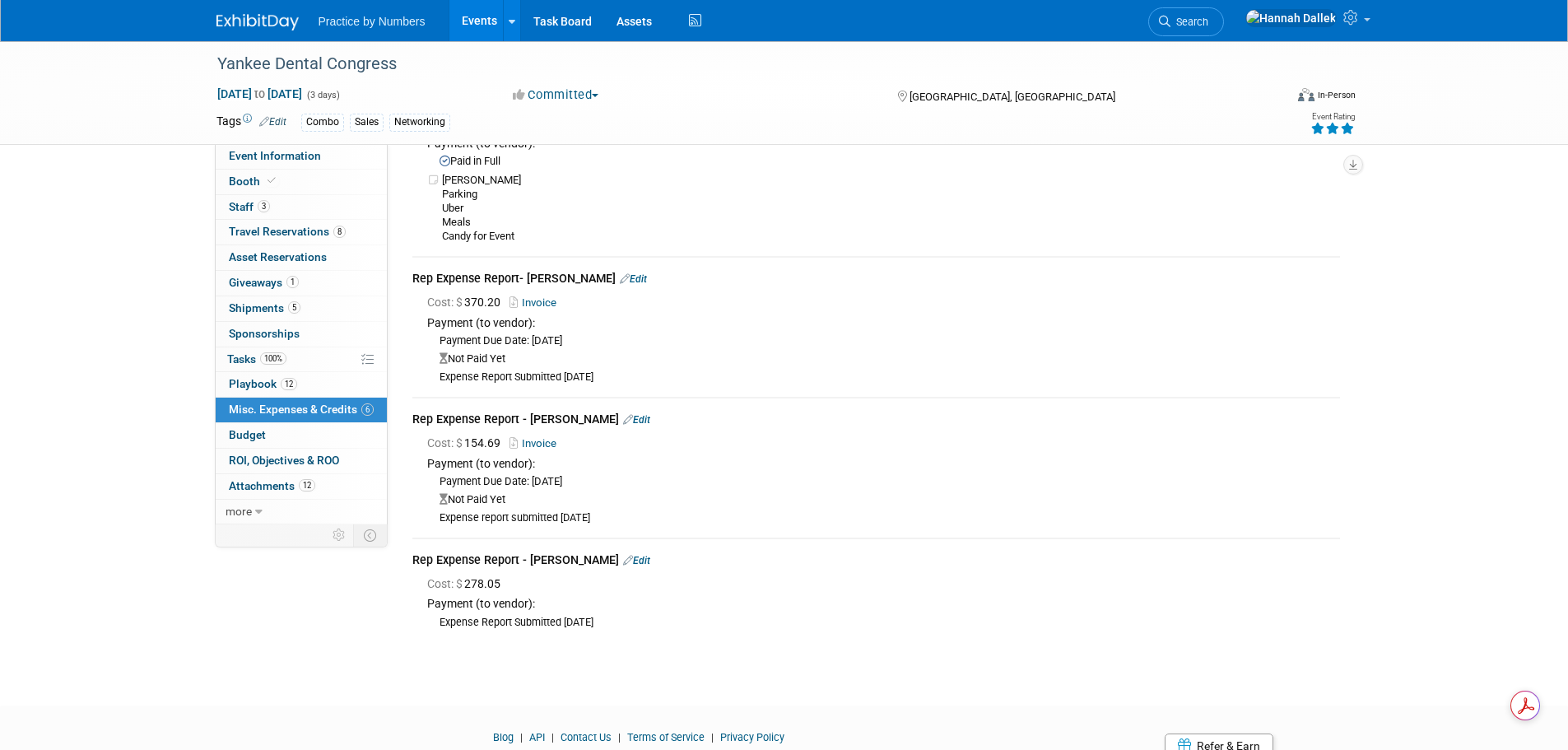
scroll to position [577, 0]
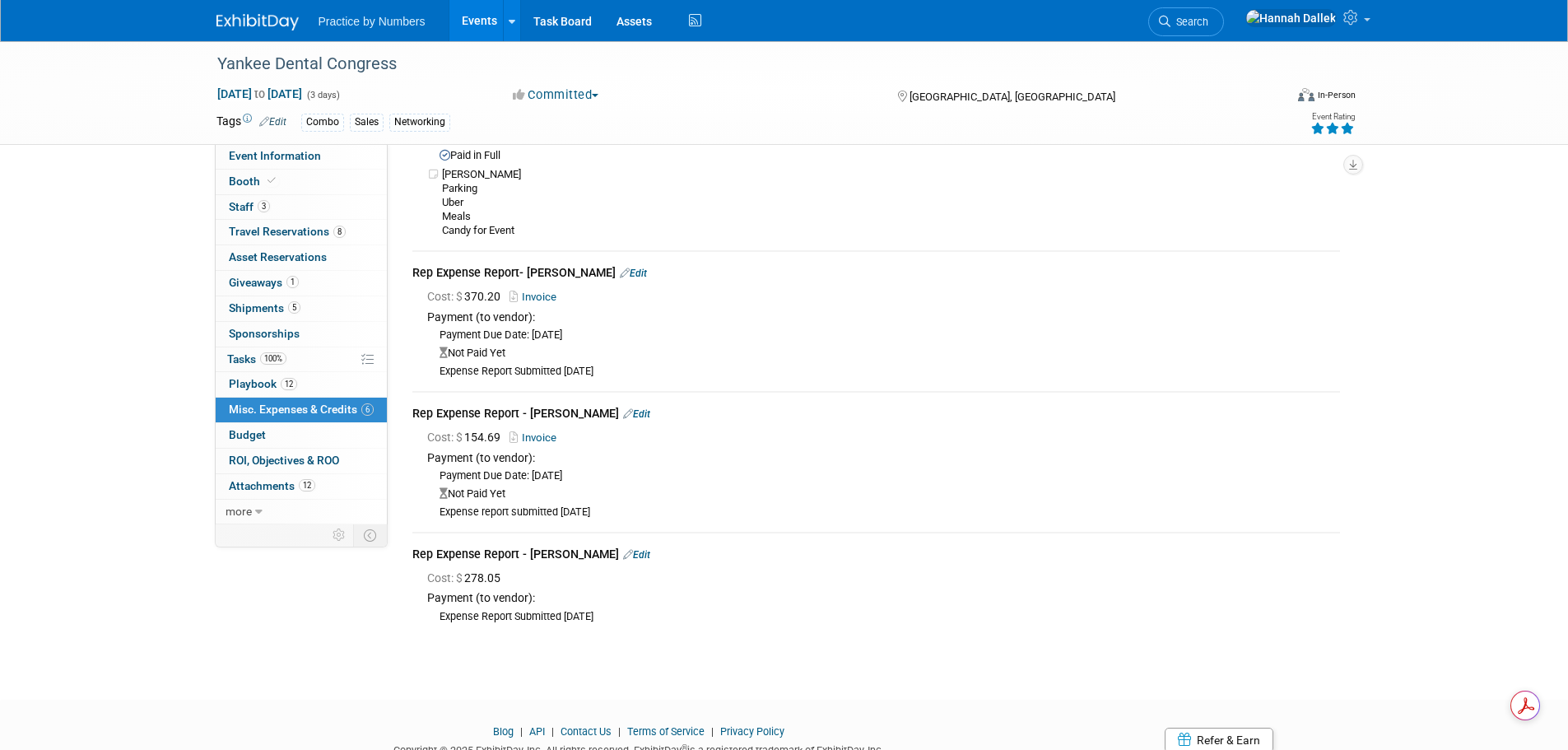
click at [479, 9] on link "Events" at bounding box center [479, 21] width 60 height 41
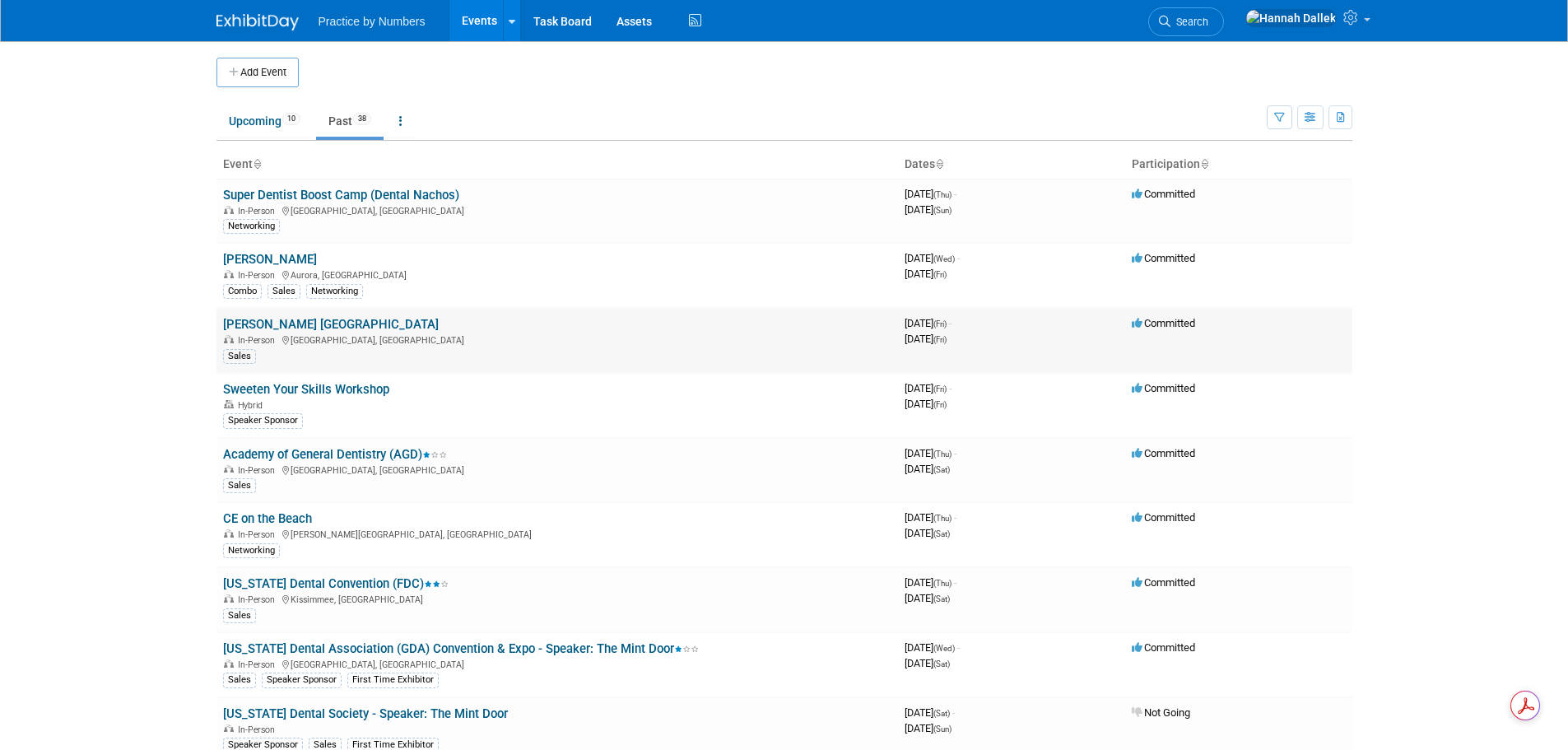
click at [327, 328] on link "Sandy Pardue Chicago" at bounding box center [331, 324] width 215 height 15
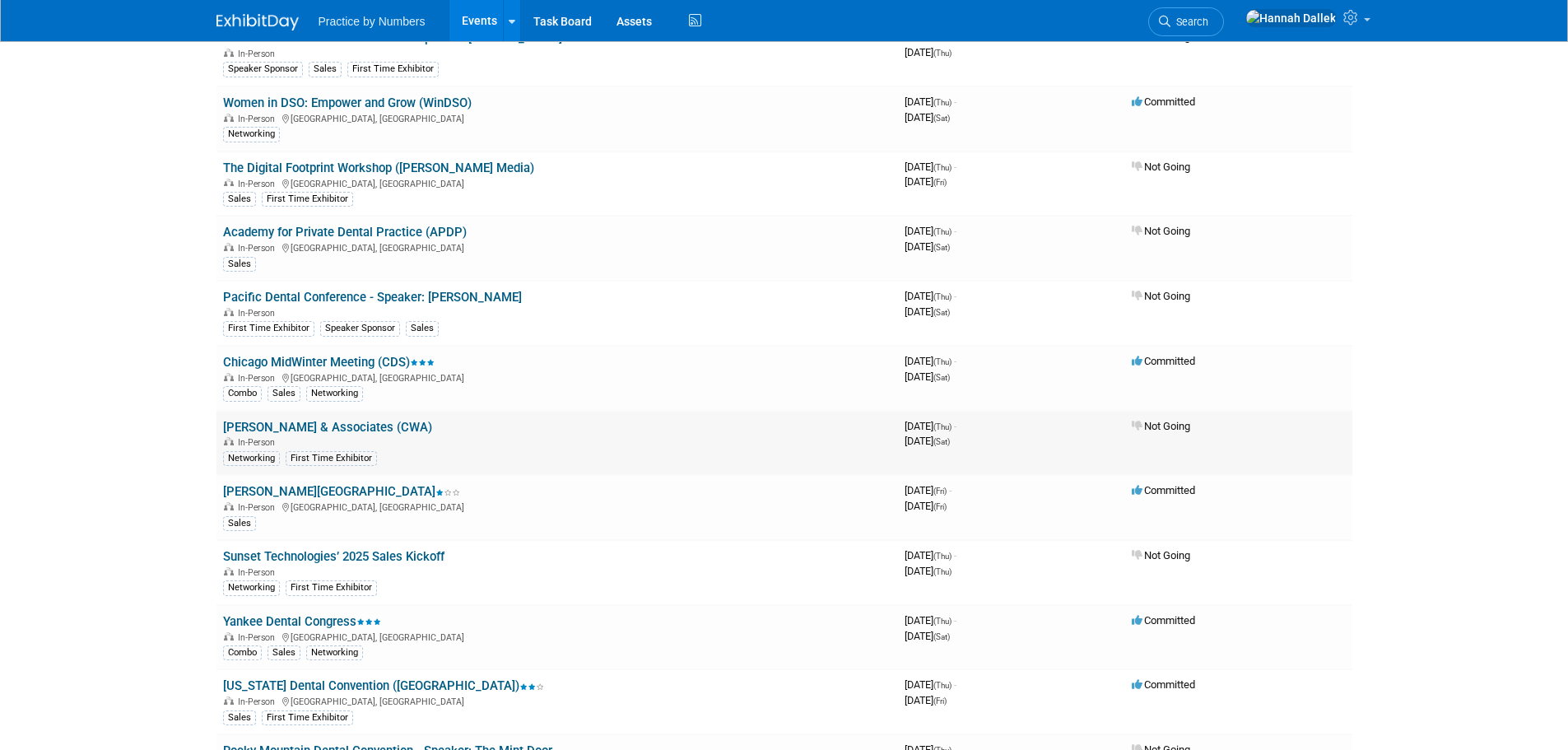
scroll to position [2087, 0]
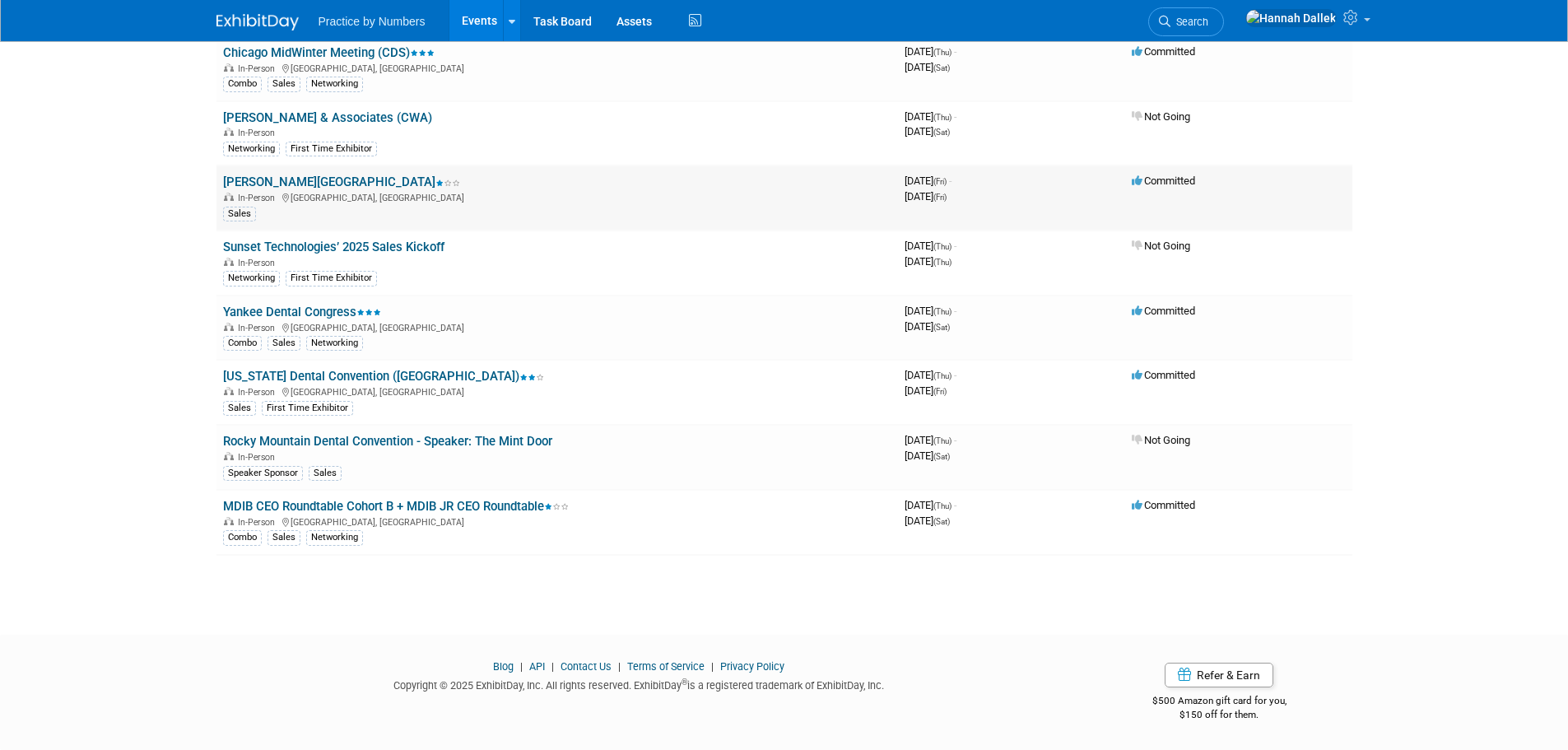
click at [294, 178] on link "[PERSON_NAME][GEOGRAPHIC_DATA]" at bounding box center [342, 181] width 237 height 15
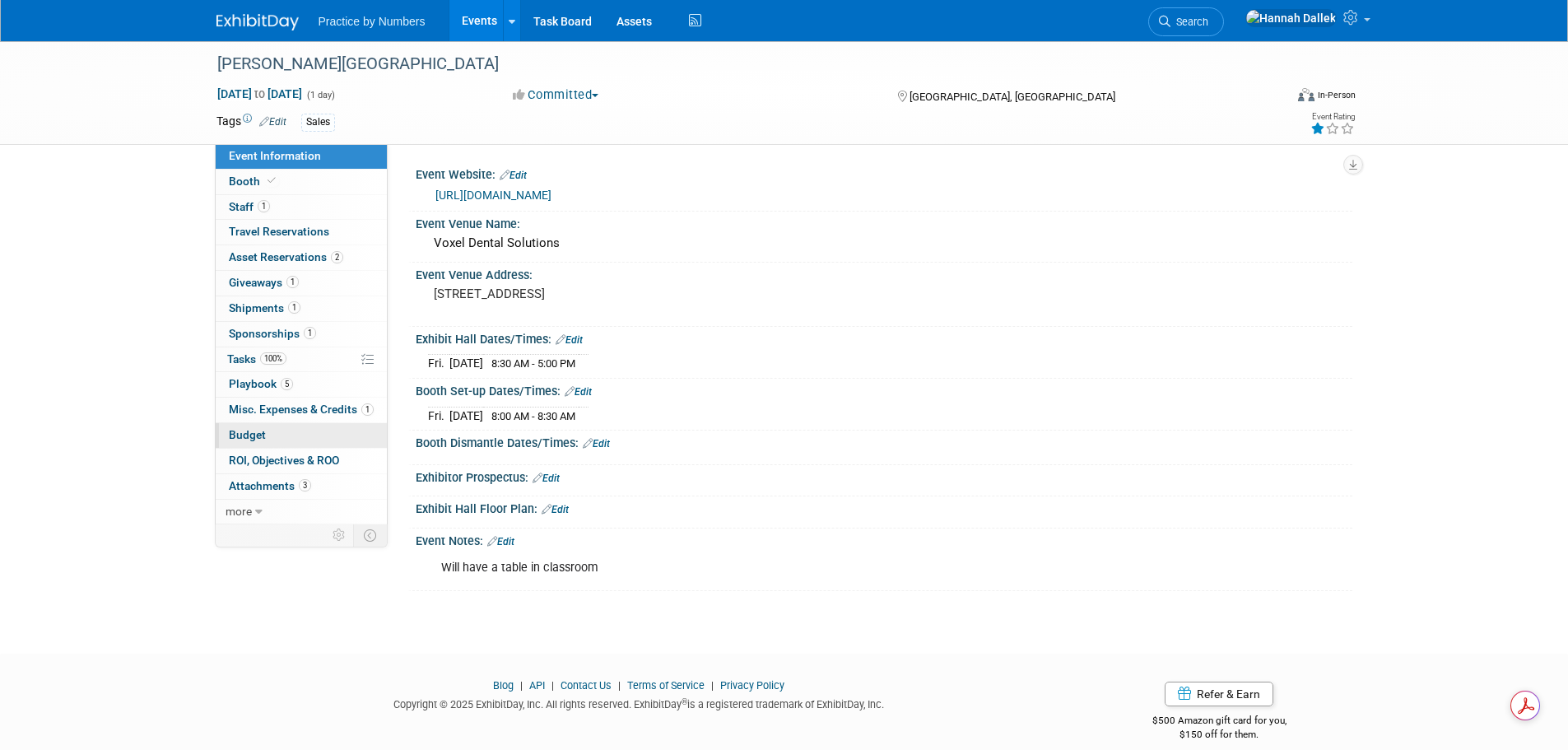
click at [265, 439] on link "Budget" at bounding box center [300, 435] width 171 height 24
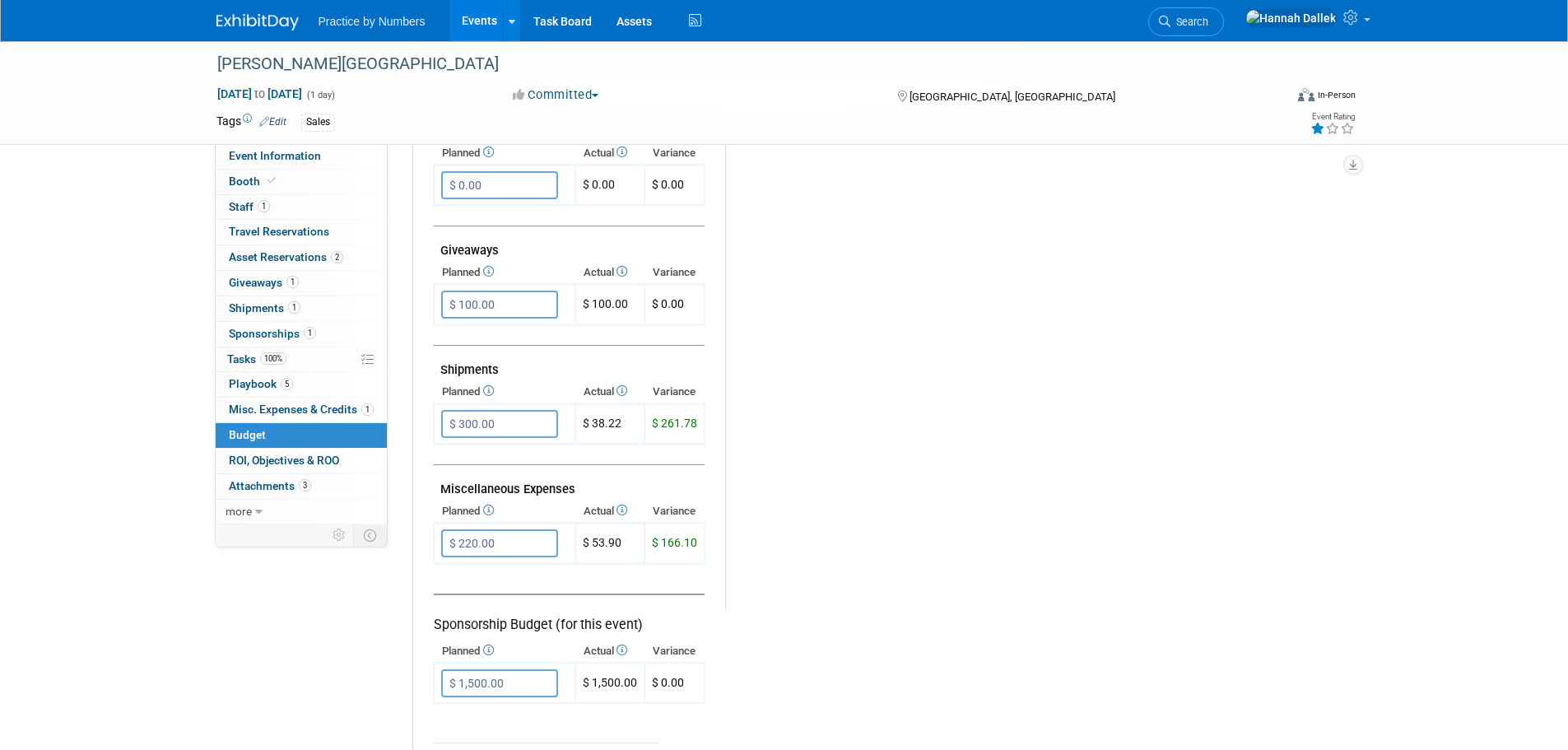
scroll to position [659, 0]
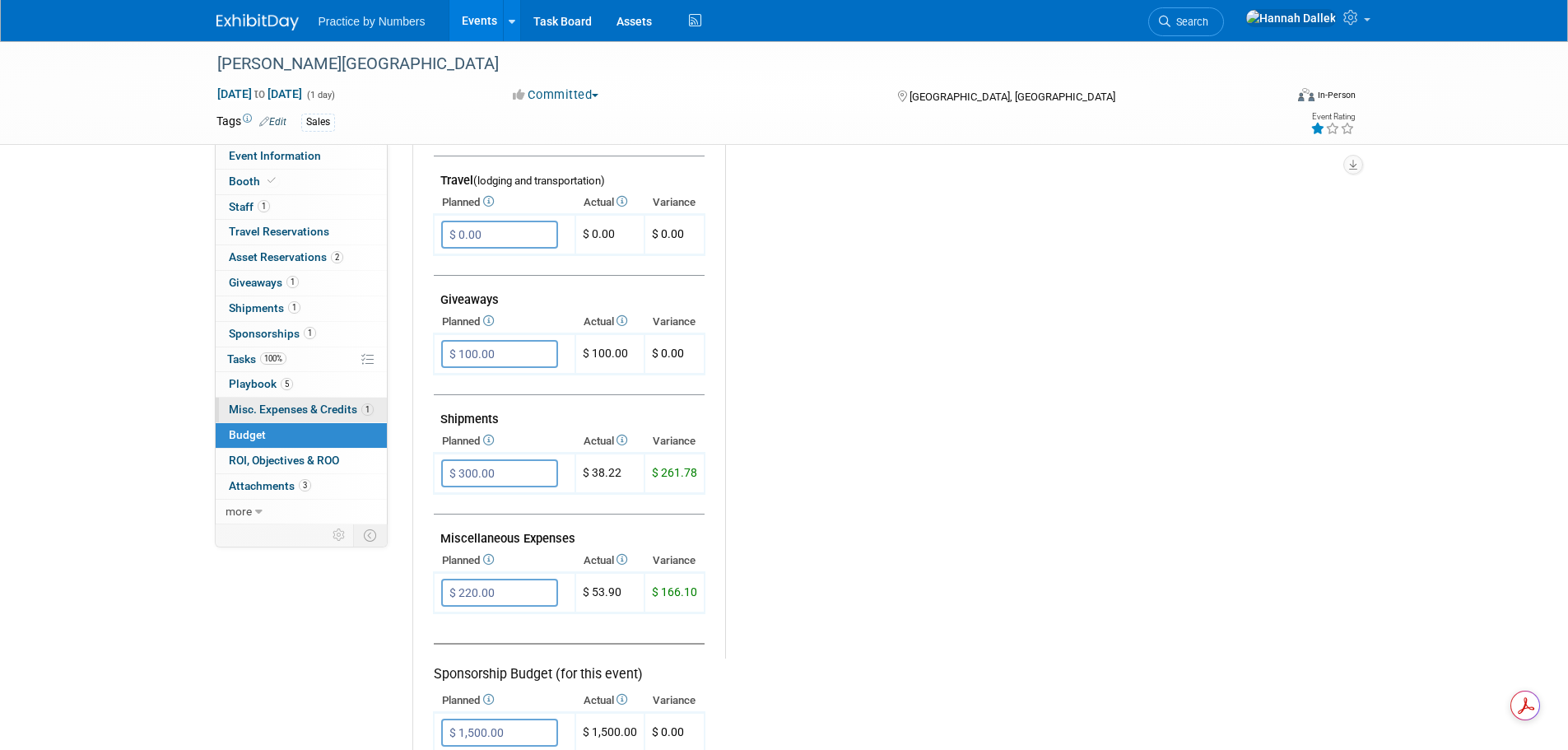
click at [300, 408] on span "Misc. Expenses & Credits 1" at bounding box center [301, 408] width 145 height 13
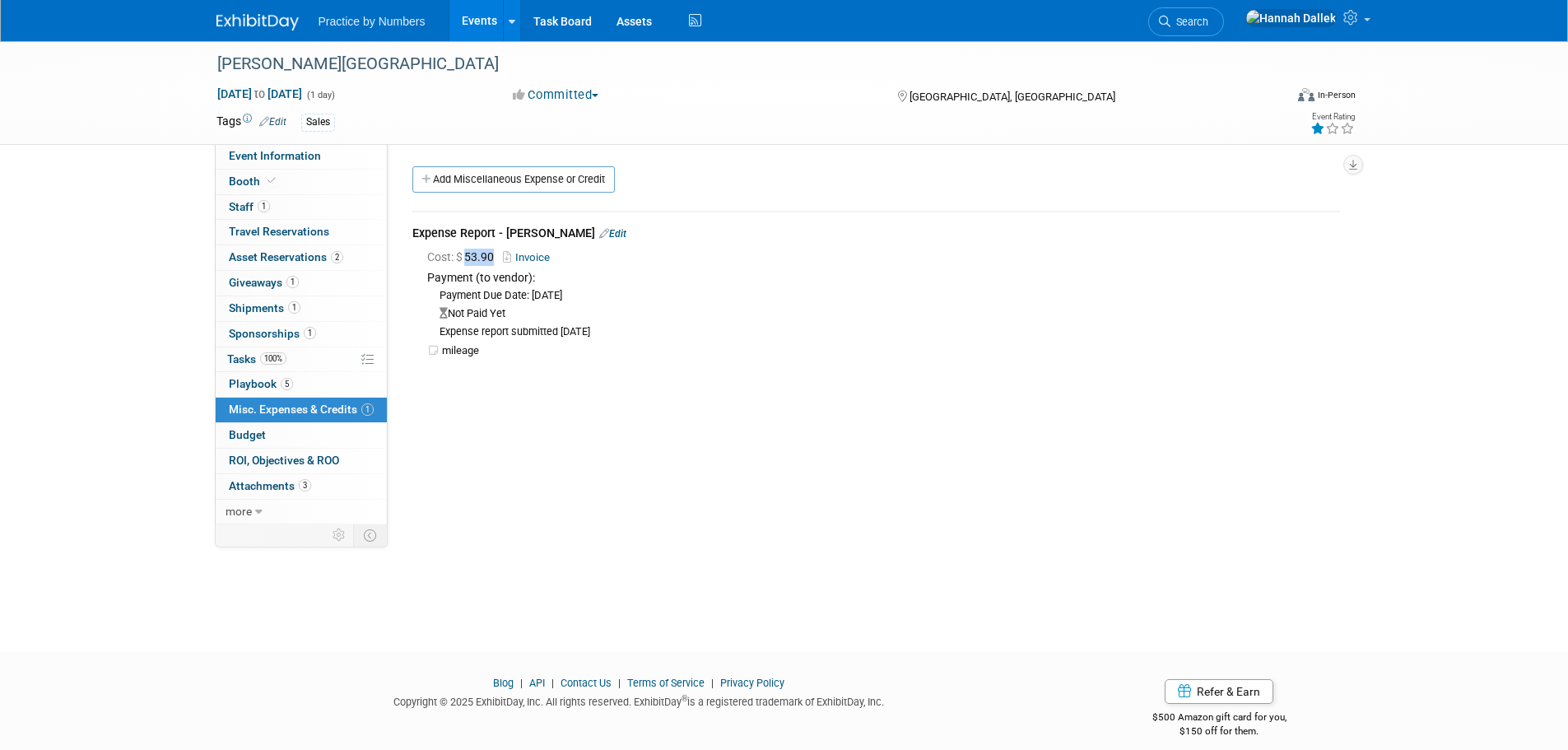
drag, startPoint x: 497, startPoint y: 253, endPoint x: 470, endPoint y: 256, distance: 27.2
click at [470, 256] on span "Cost: $ 53.90" at bounding box center [463, 257] width 73 height 13
copy span "53.90"
click at [734, 352] on td "mileage" at bounding box center [892, 352] width 899 height 14
click at [292, 424] on link "Budget" at bounding box center [300, 435] width 171 height 24
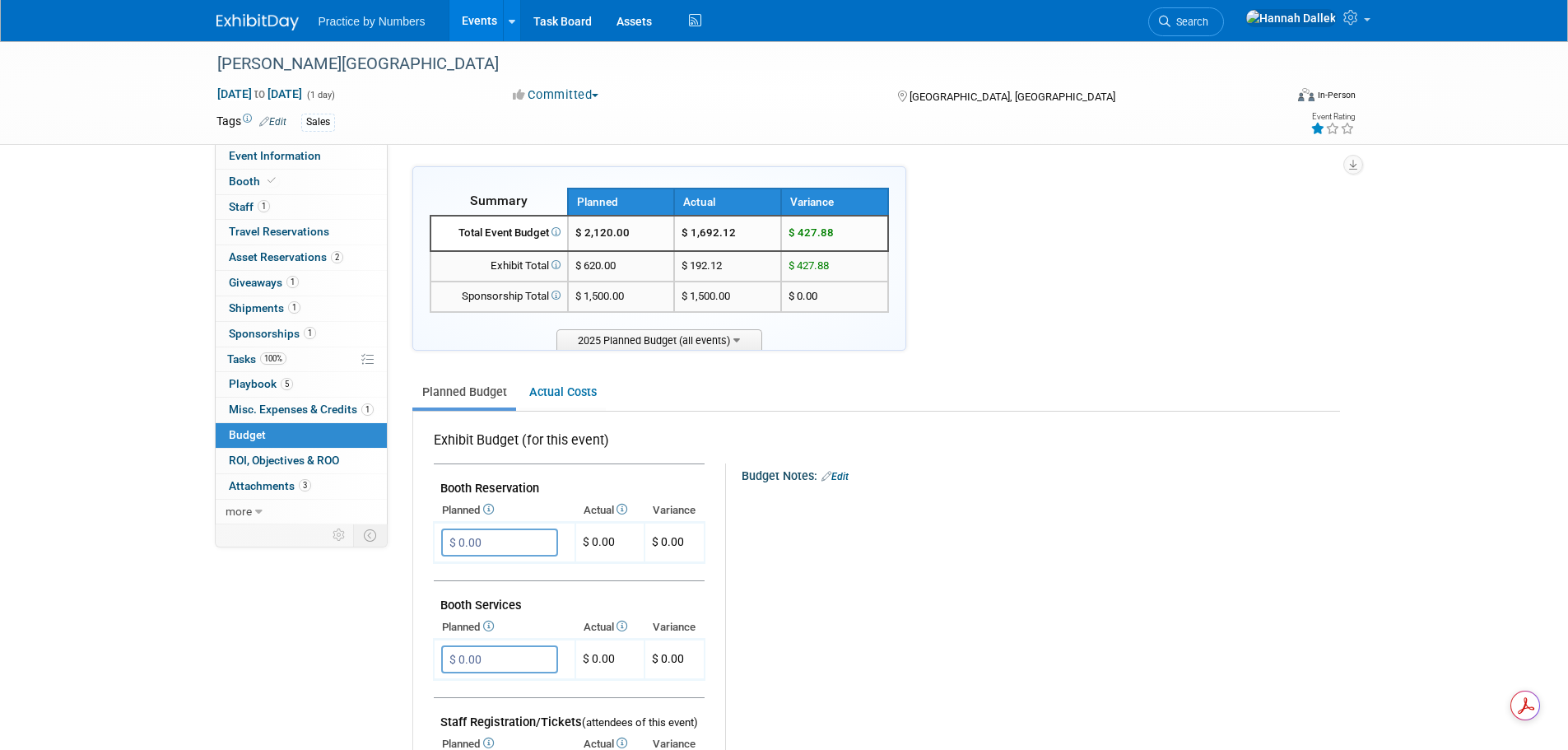
click at [476, 23] on link "Events" at bounding box center [479, 21] width 60 height 41
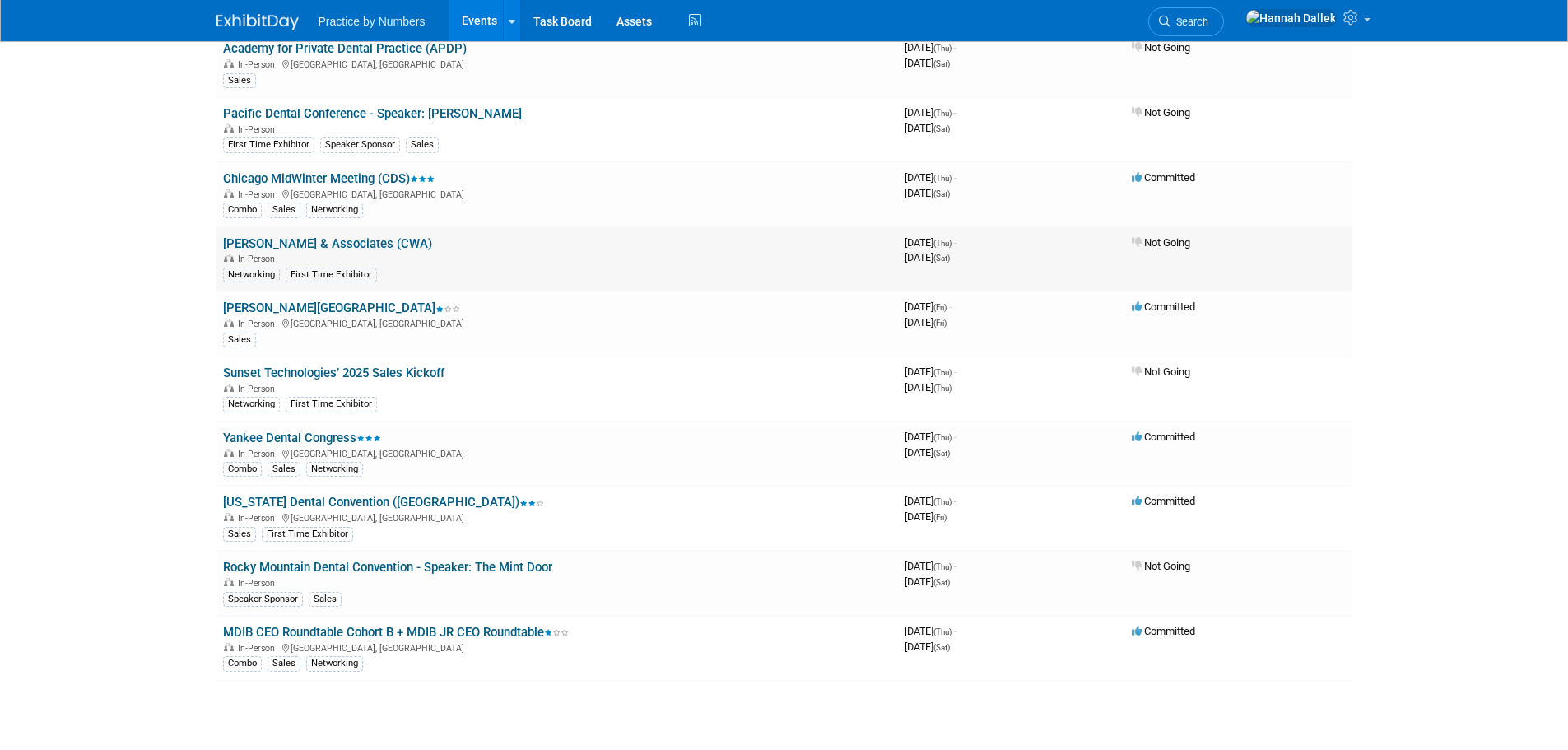
scroll to position [1923, 0]
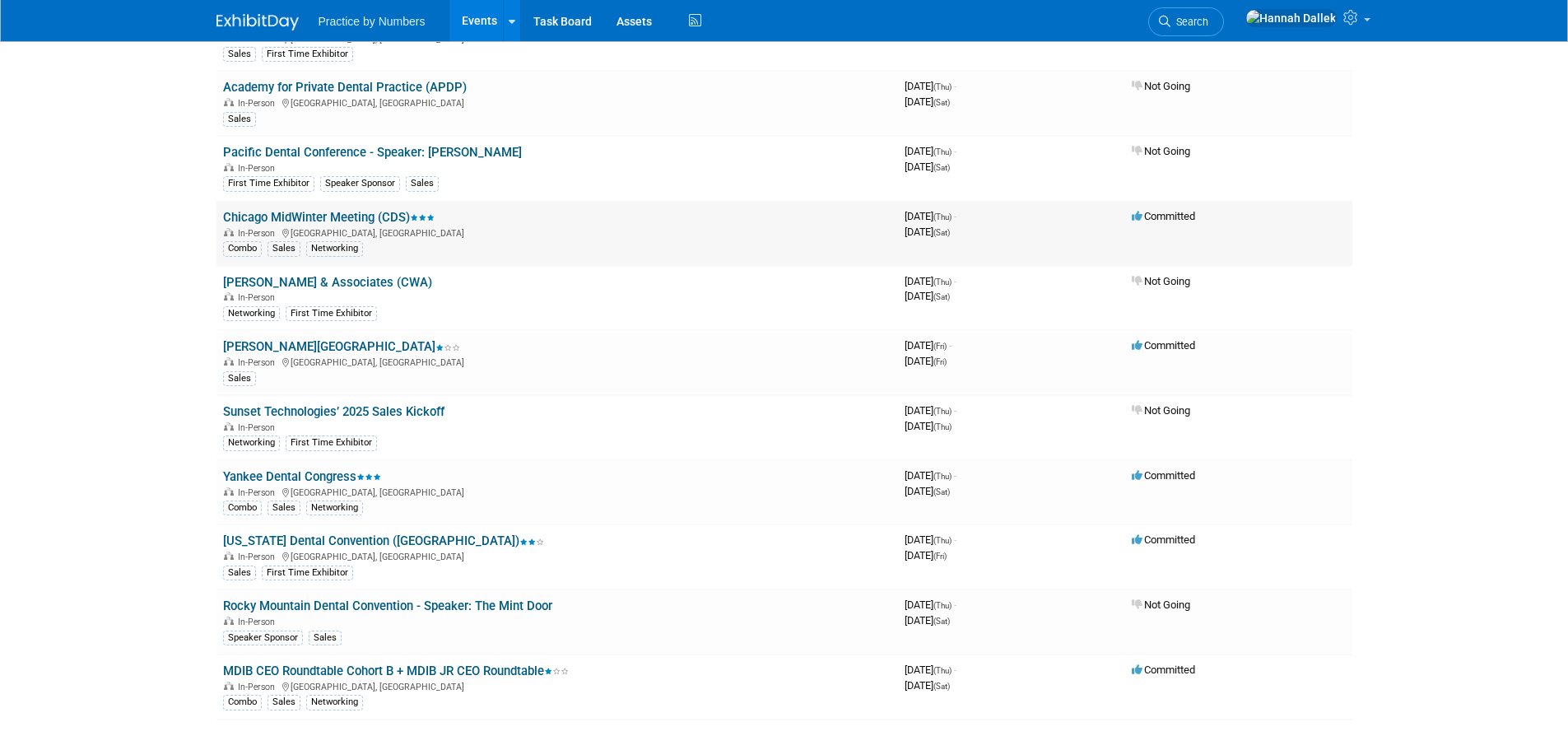
click at [373, 216] on link "Chicago MidWinter Meeting (CDS)" at bounding box center [329, 216] width 211 height 15
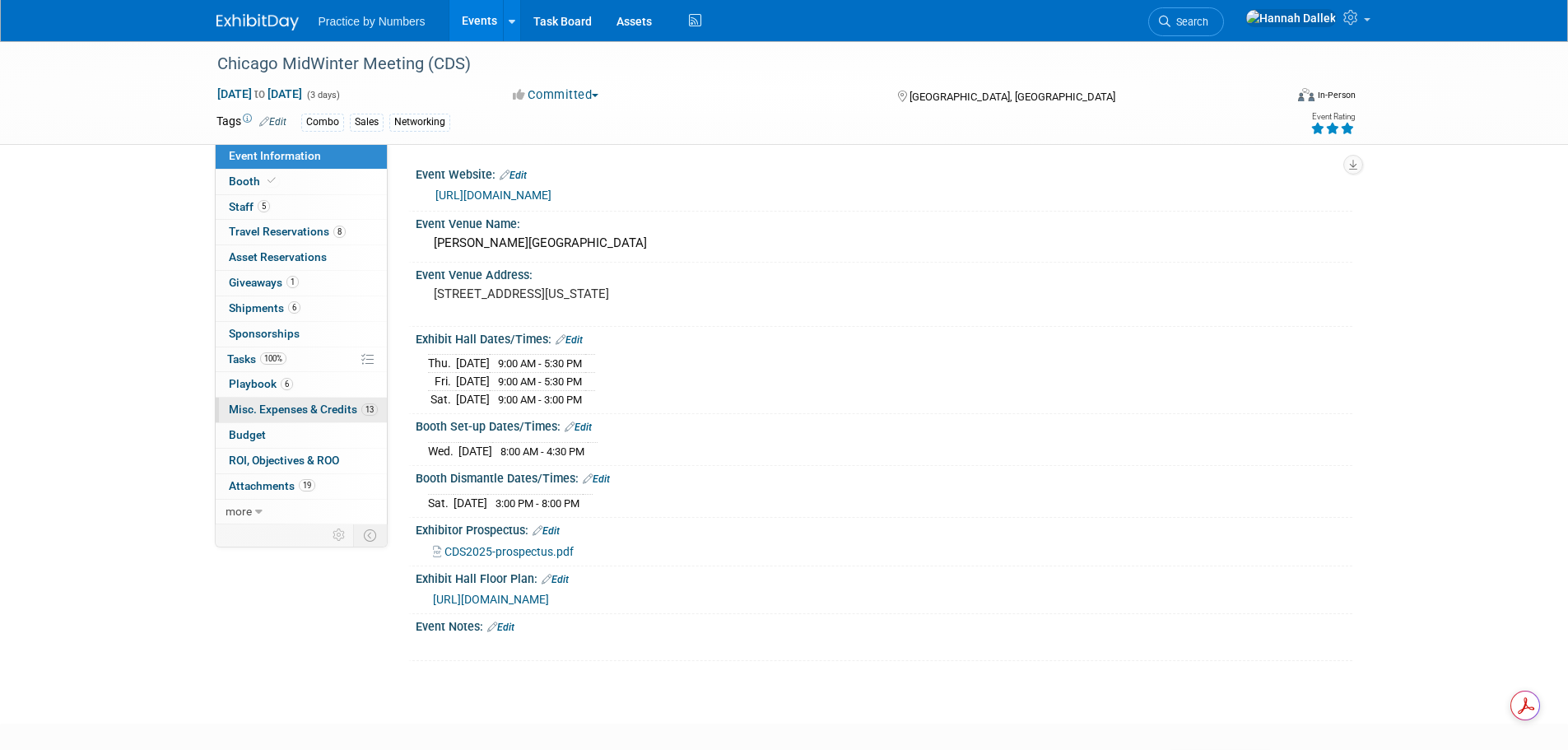
click at [292, 409] on span "Misc. Expenses & Credits 13" at bounding box center [303, 408] width 149 height 13
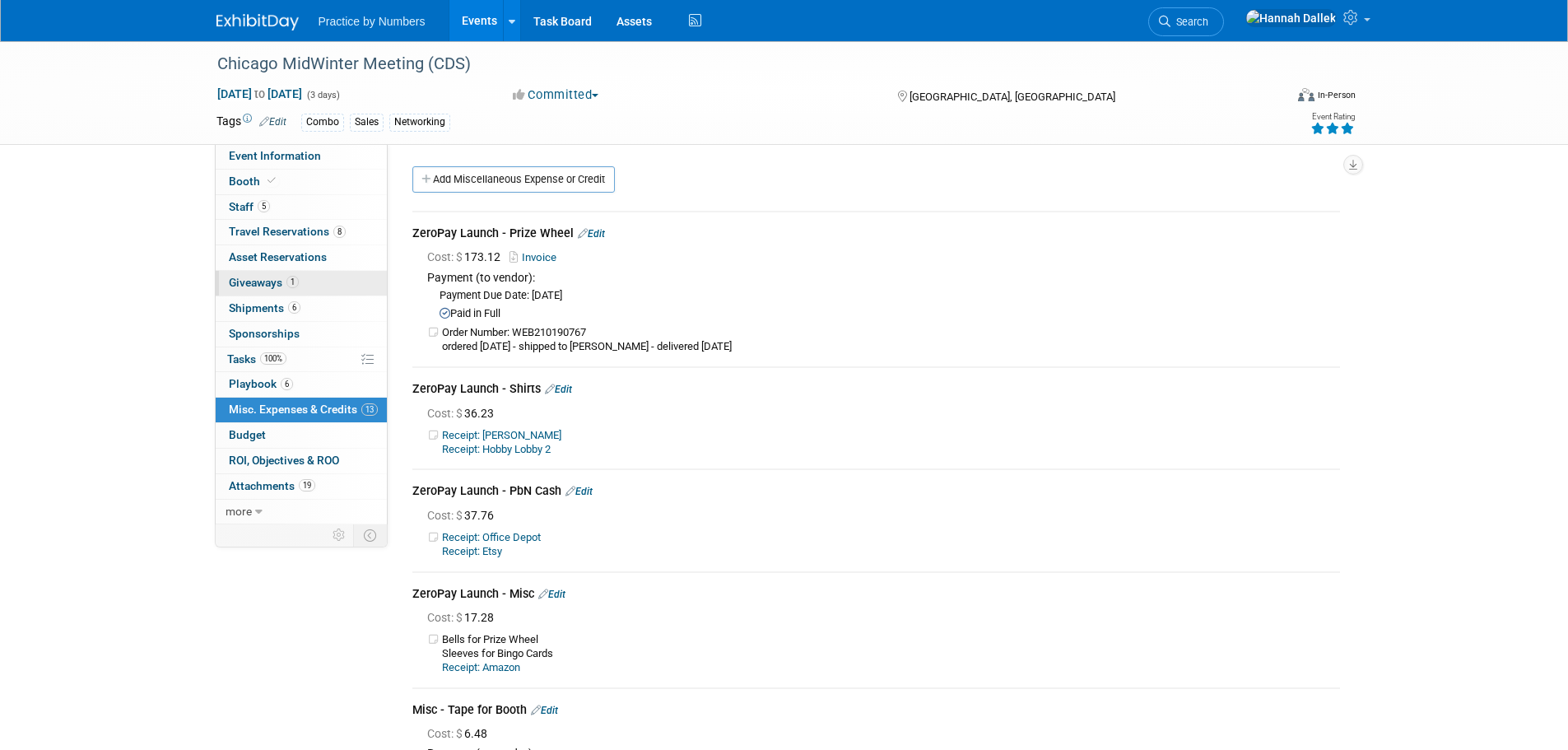
click at [269, 285] on span "Giveaways 1" at bounding box center [263, 282] width 69 height 13
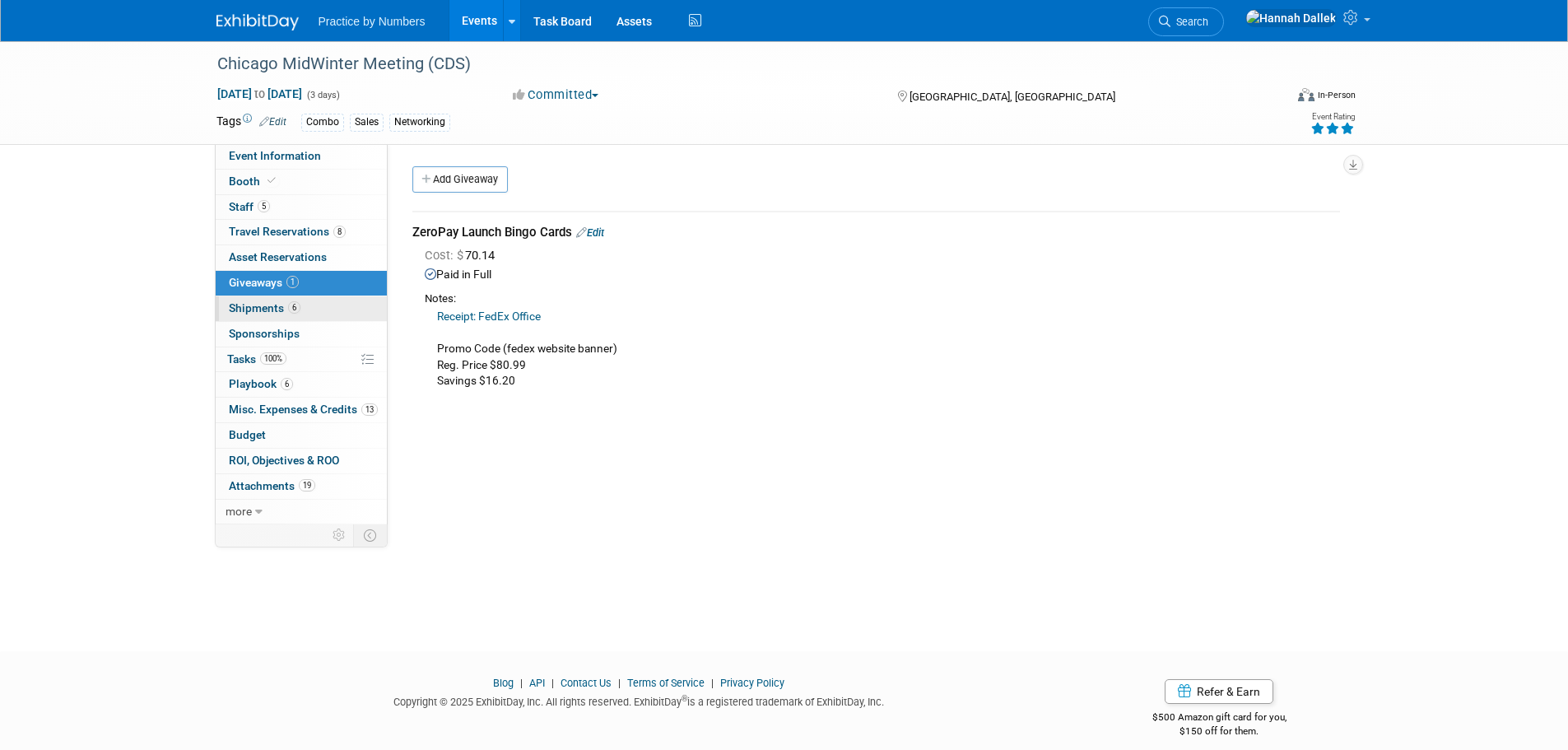
click at [275, 304] on span "Shipments 6" at bounding box center [264, 307] width 71 height 13
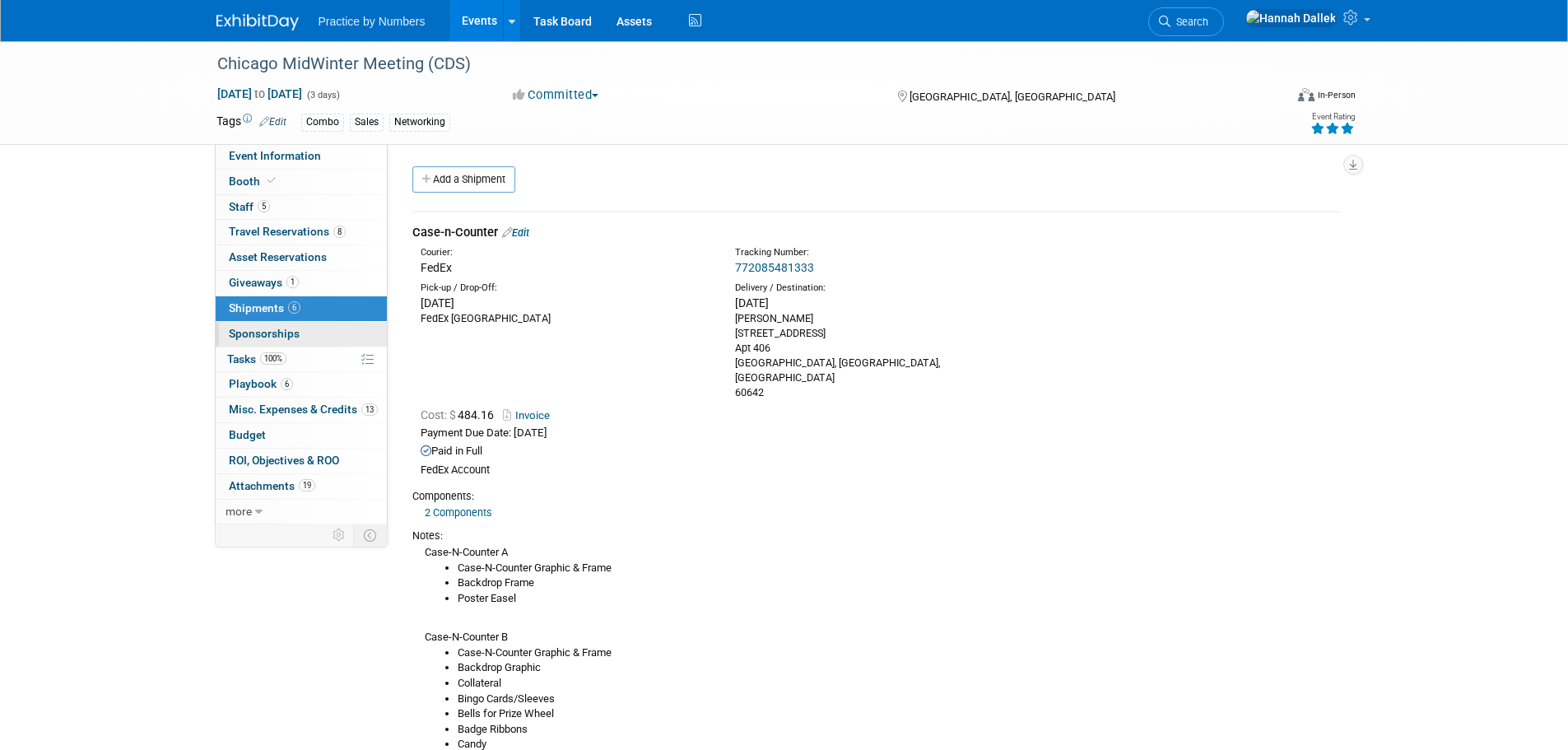
click at [305, 326] on link "0 Sponsorships 0" at bounding box center [300, 334] width 171 height 24
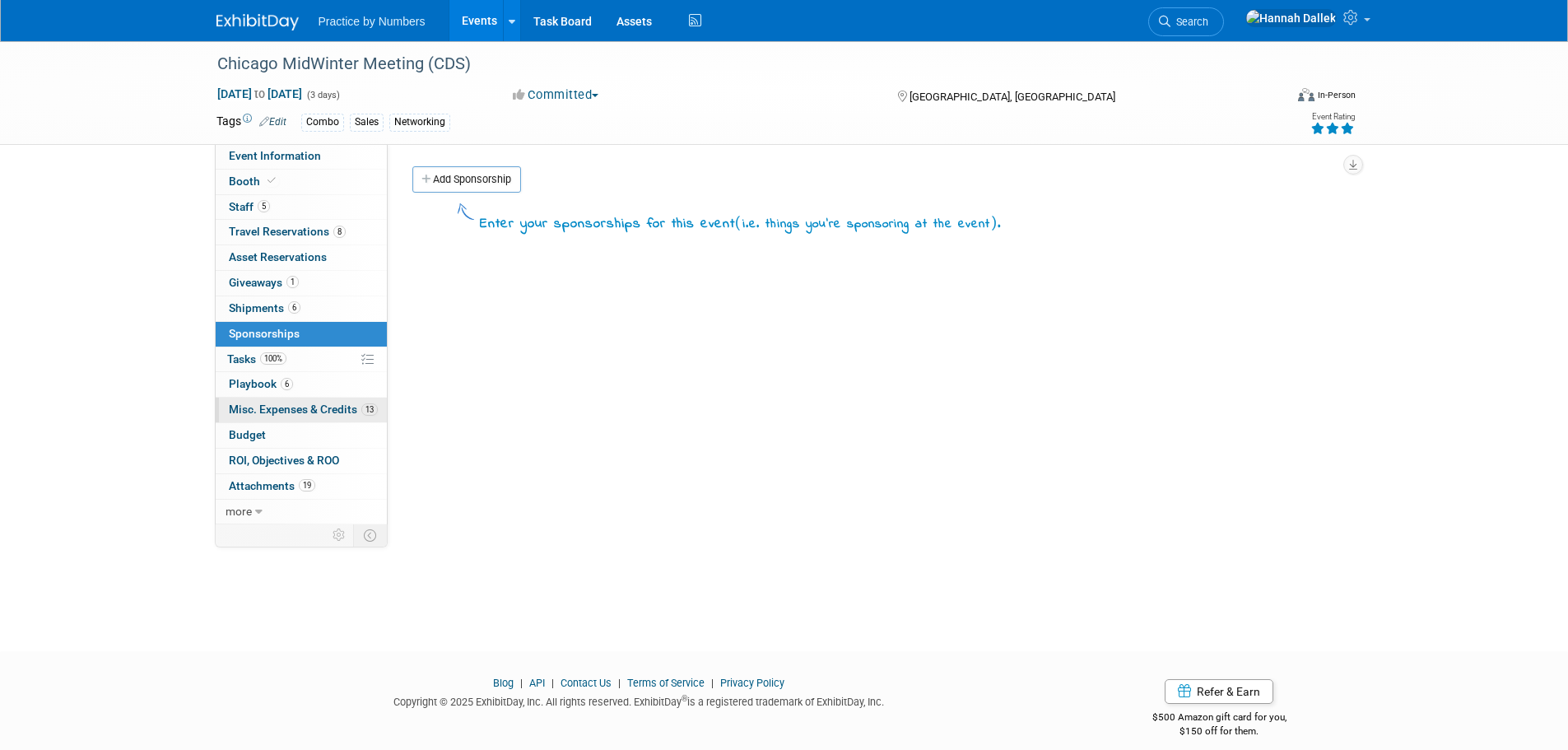
click at [309, 403] on span "Misc. Expenses & Credits 13" at bounding box center [303, 408] width 149 height 13
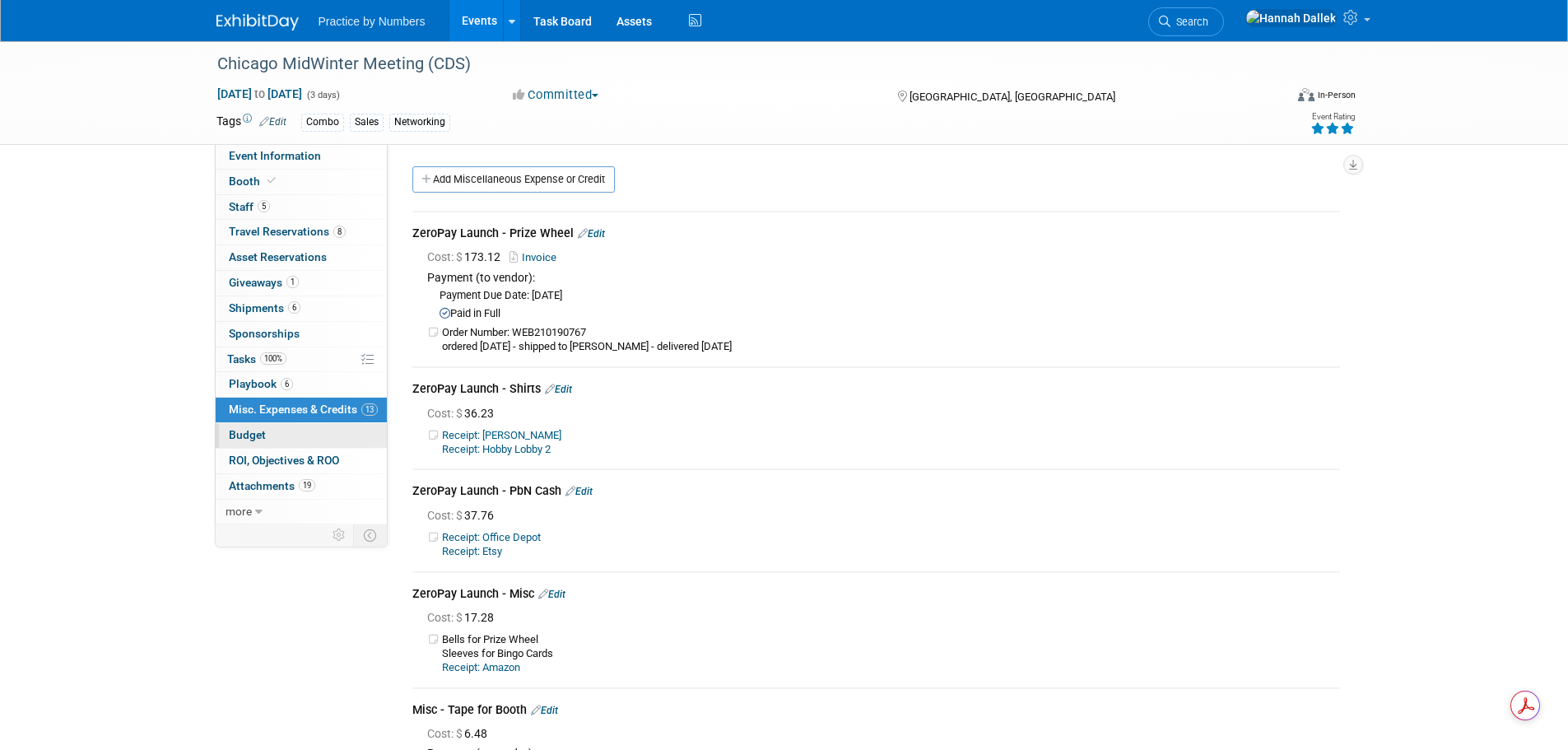
click at [266, 441] on link "Budget" at bounding box center [300, 435] width 171 height 24
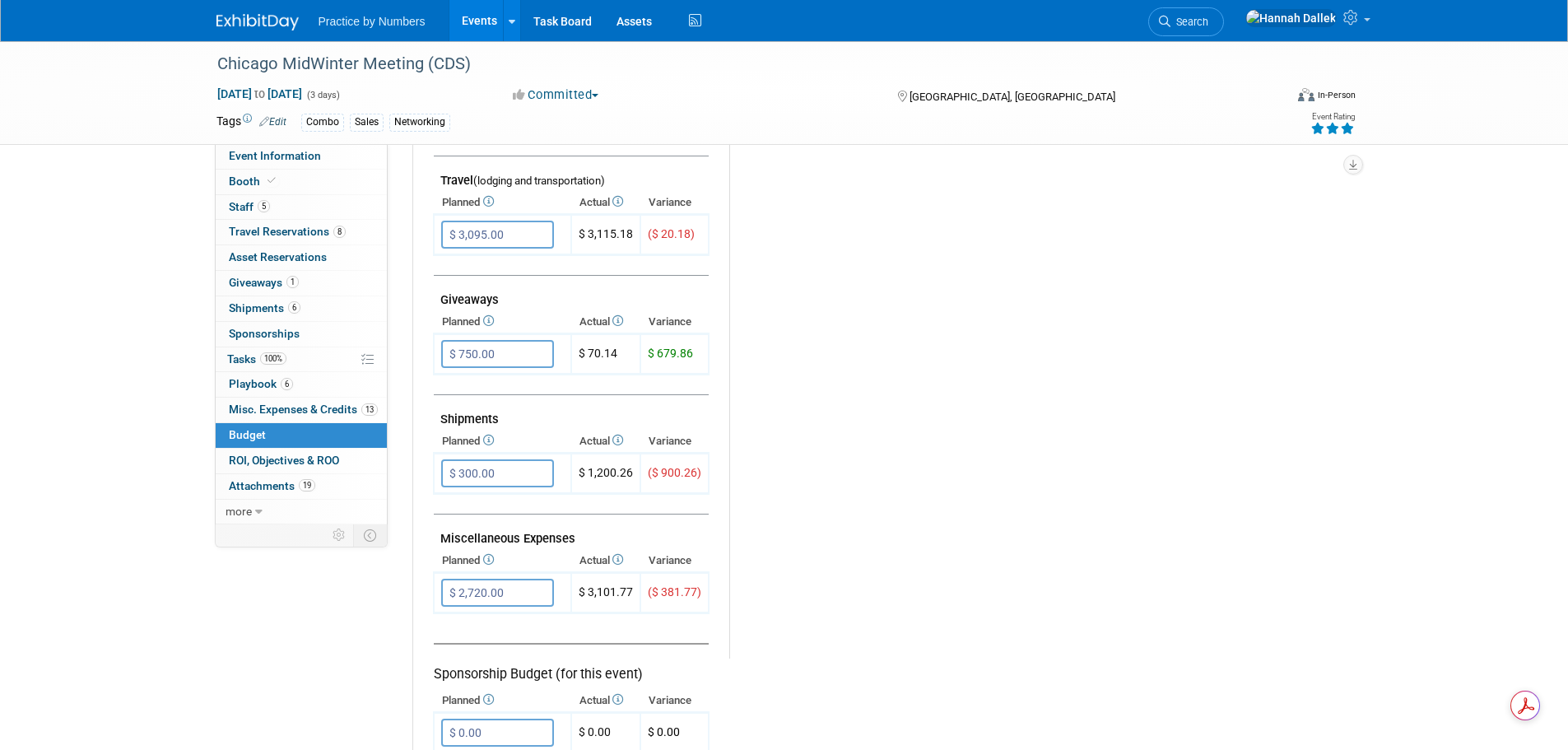
scroll to position [741, 0]
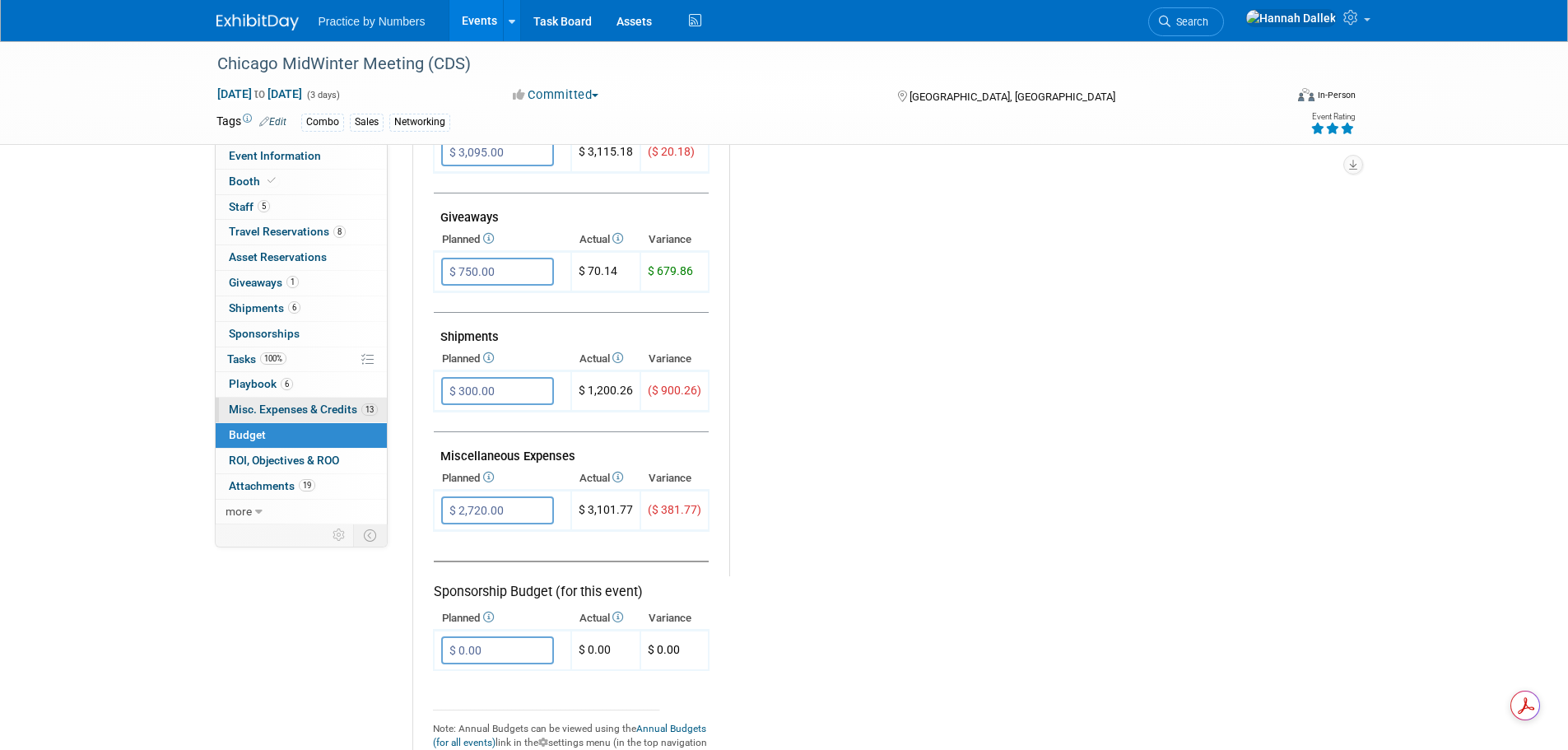
click at [272, 409] on span "Misc. Expenses & Credits 13" at bounding box center [303, 408] width 149 height 13
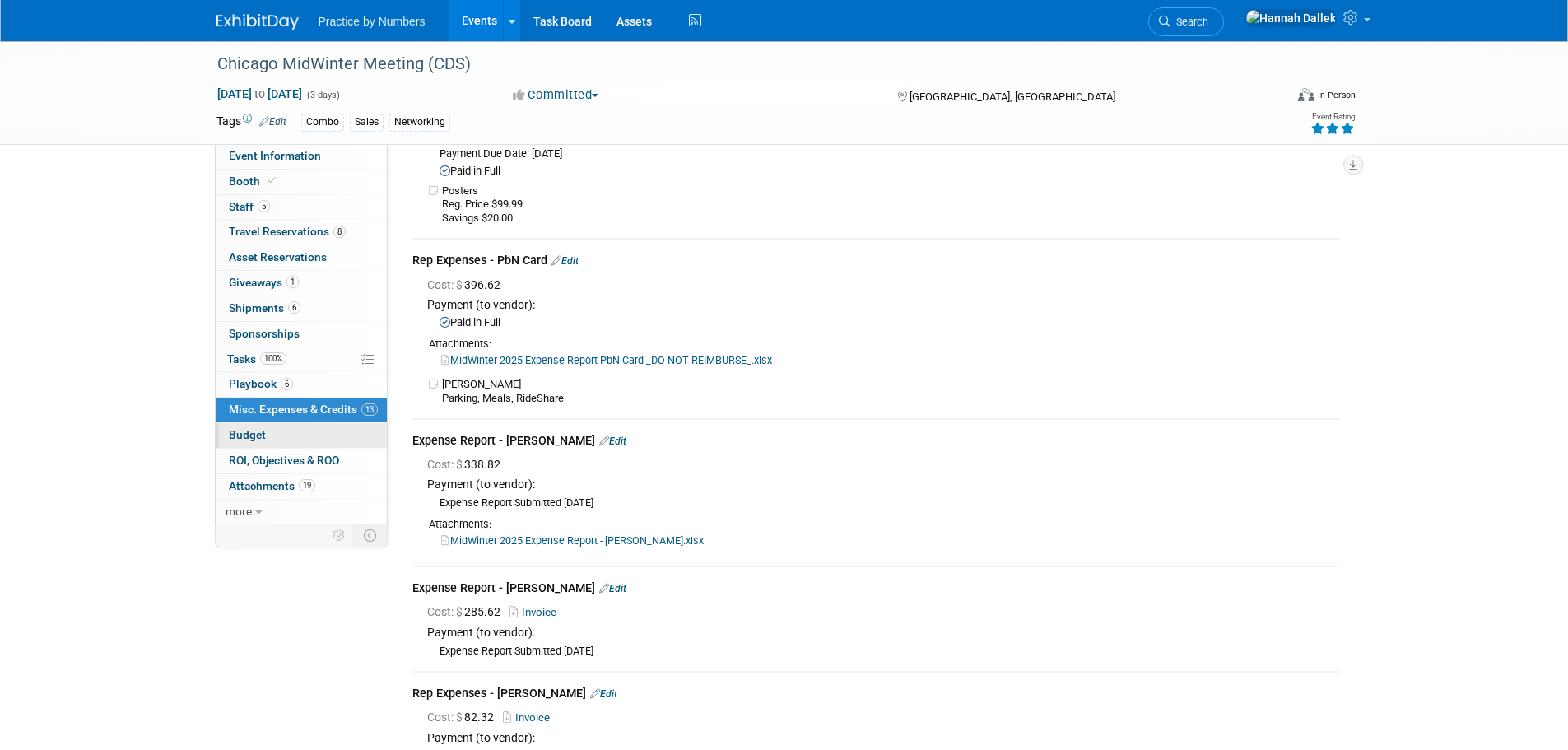
click at [289, 431] on link "Budget" at bounding box center [300, 435] width 171 height 24
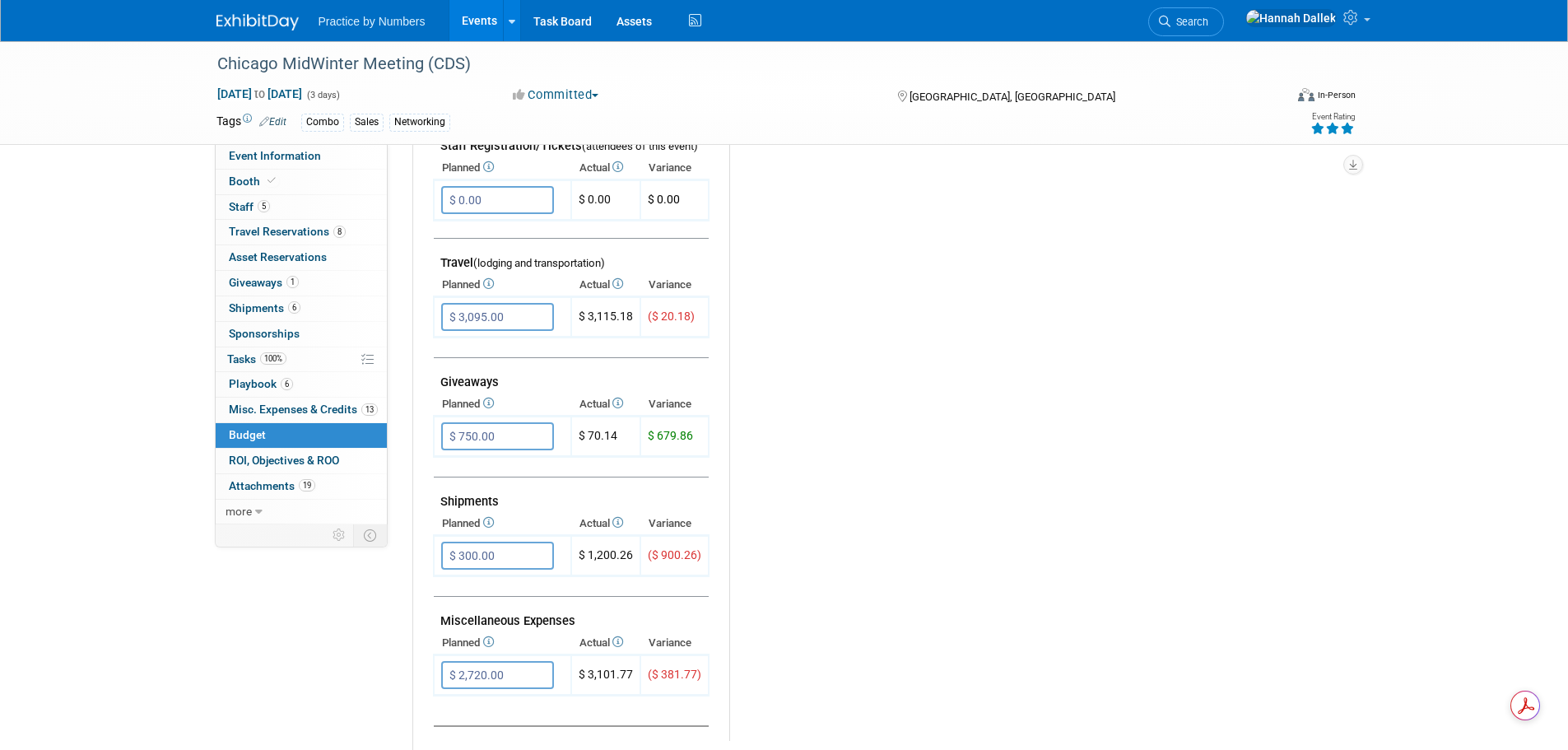
scroll to position [659, 0]
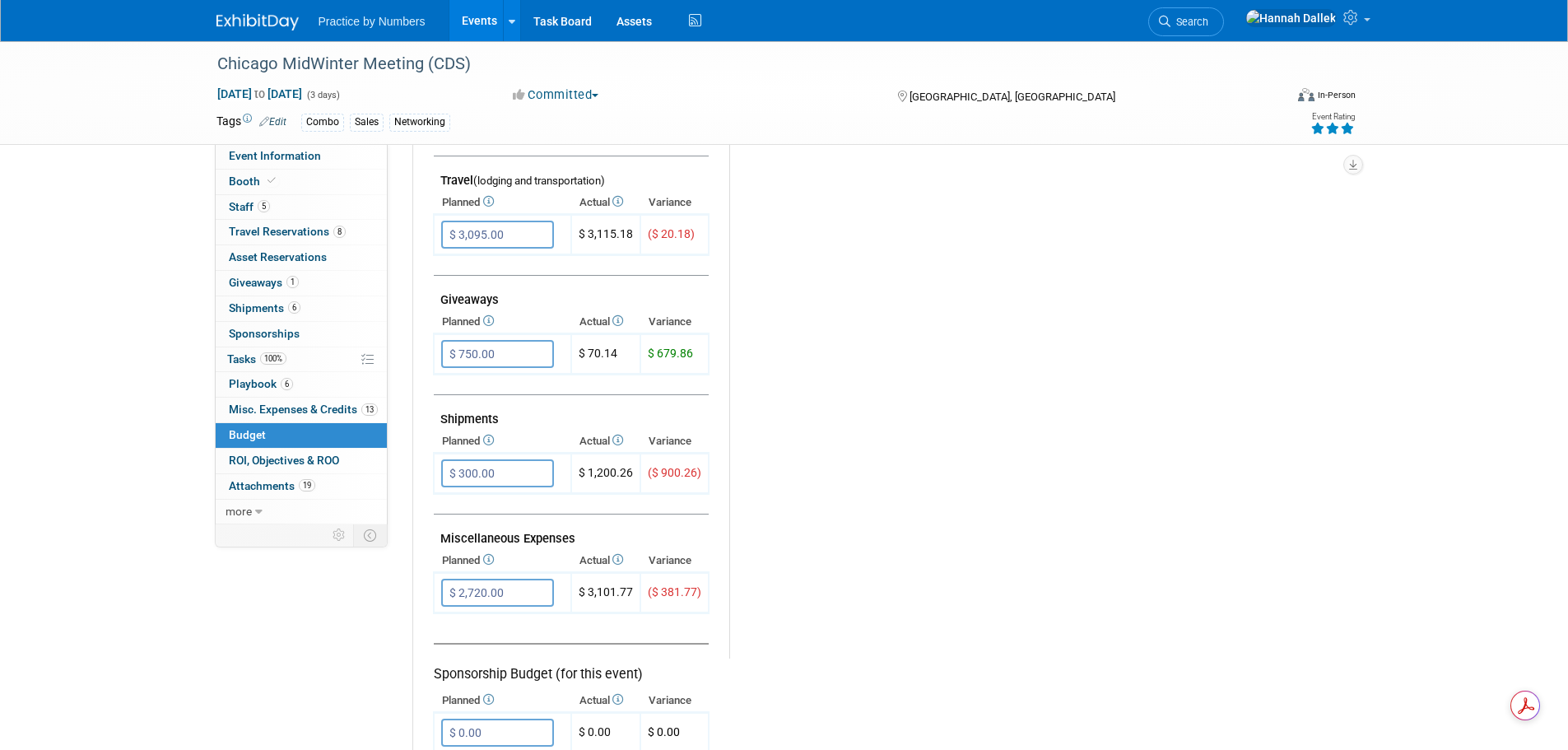
click at [474, 19] on link "Events" at bounding box center [479, 21] width 60 height 41
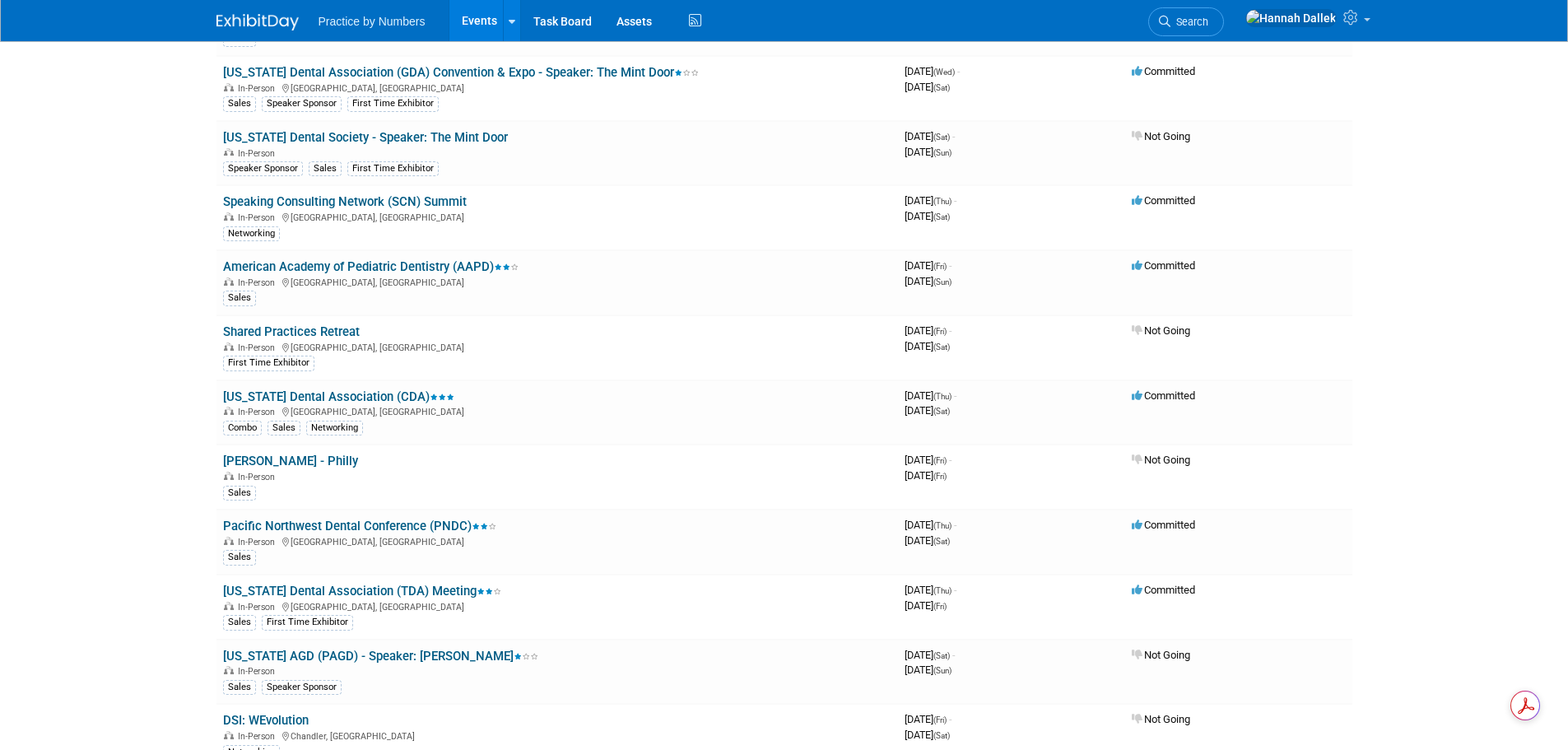
scroll to position [1152, 0]
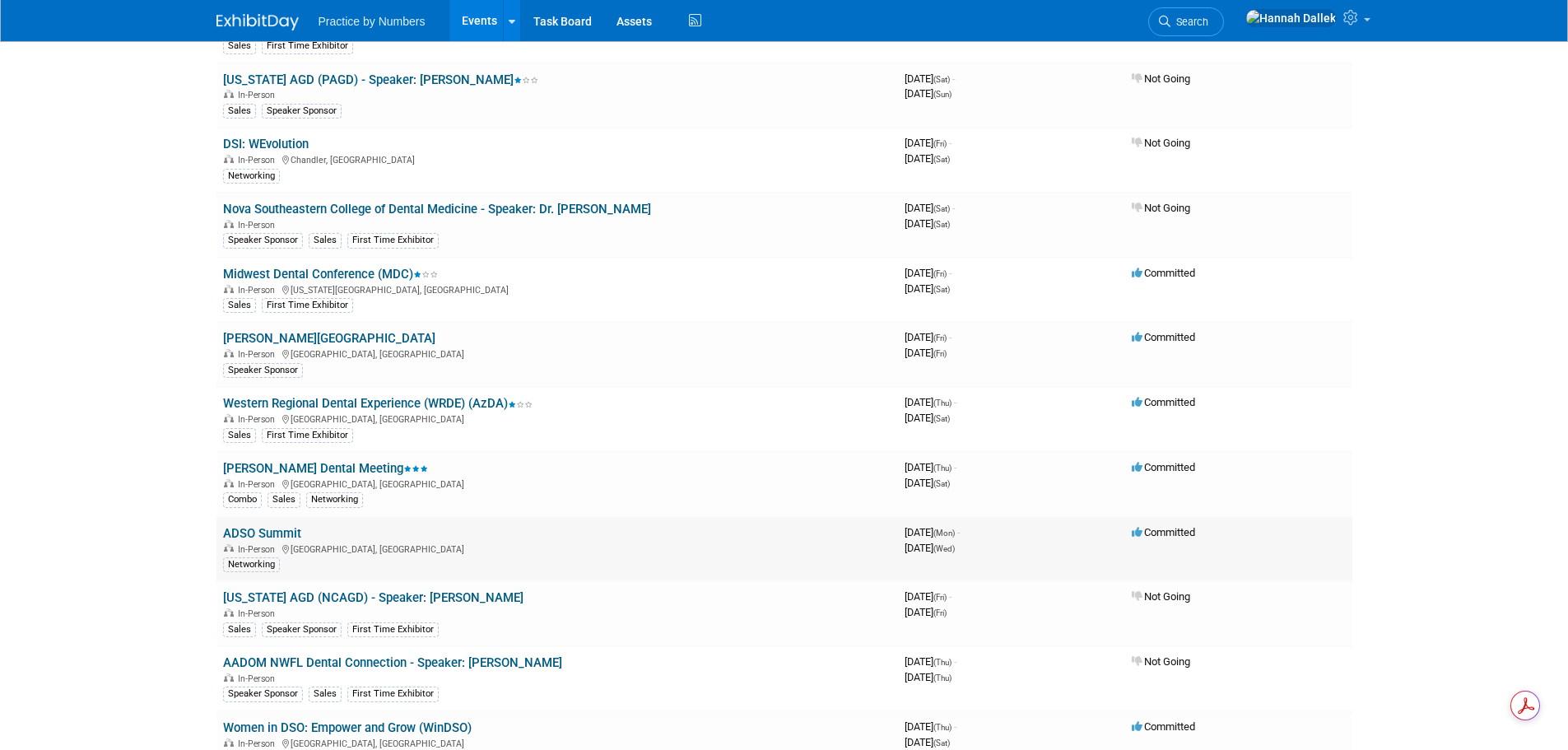
click at [256, 537] on link "ADSO Summit" at bounding box center [262, 533] width 78 height 15
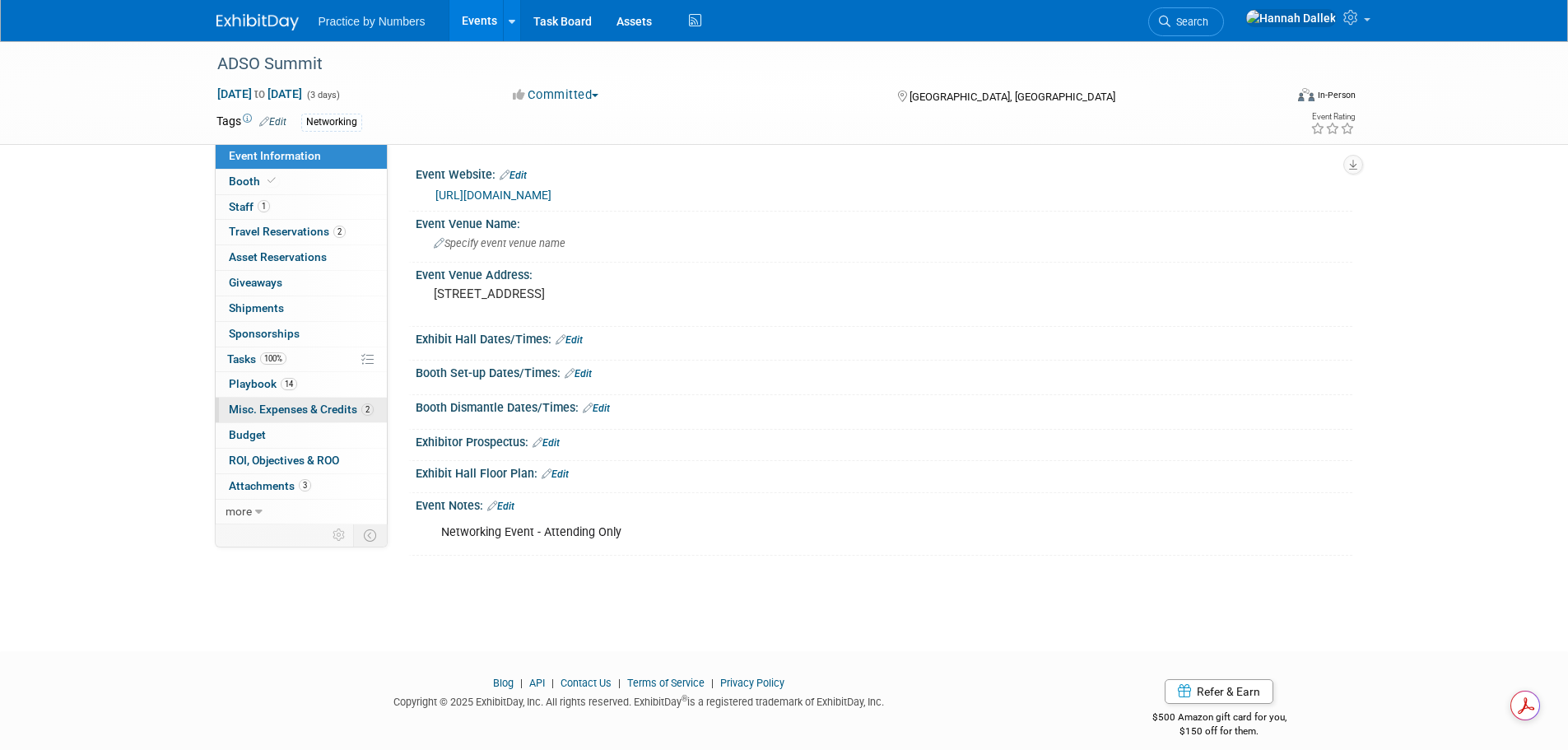
click at [265, 406] on span "Misc. Expenses & Credits 2" at bounding box center [301, 408] width 145 height 13
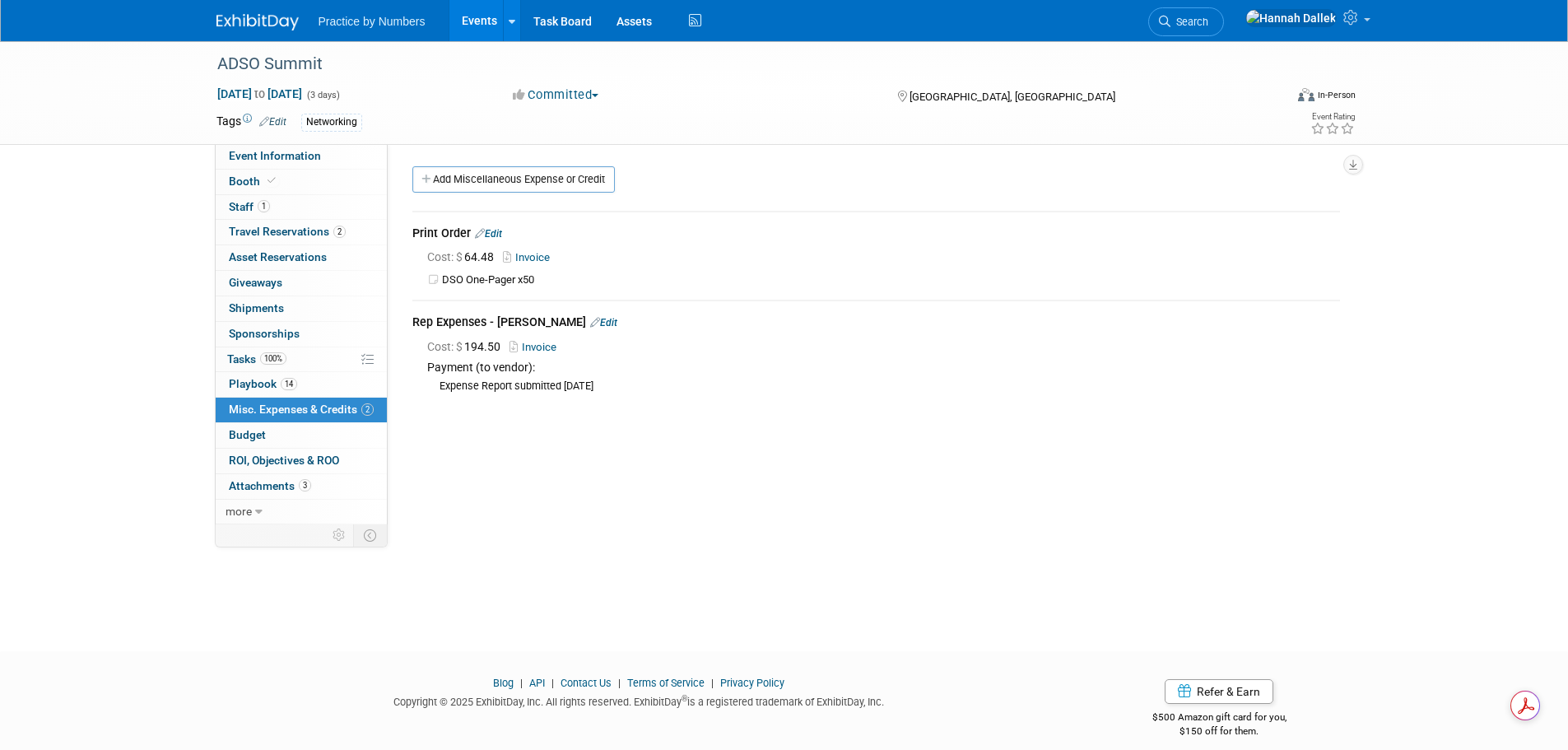
drag, startPoint x: 503, startPoint y: 345, endPoint x: 468, endPoint y: 345, distance: 35.0
click at [468, 345] on span "Cost: $ 194.50" at bounding box center [467, 346] width 80 height 13
copy span "194.50"
drag, startPoint x: 496, startPoint y: 257, endPoint x: 470, endPoint y: 257, distance: 26.0
click at [470, 257] on span "Cost: $ 64.48" at bounding box center [463, 257] width 73 height 13
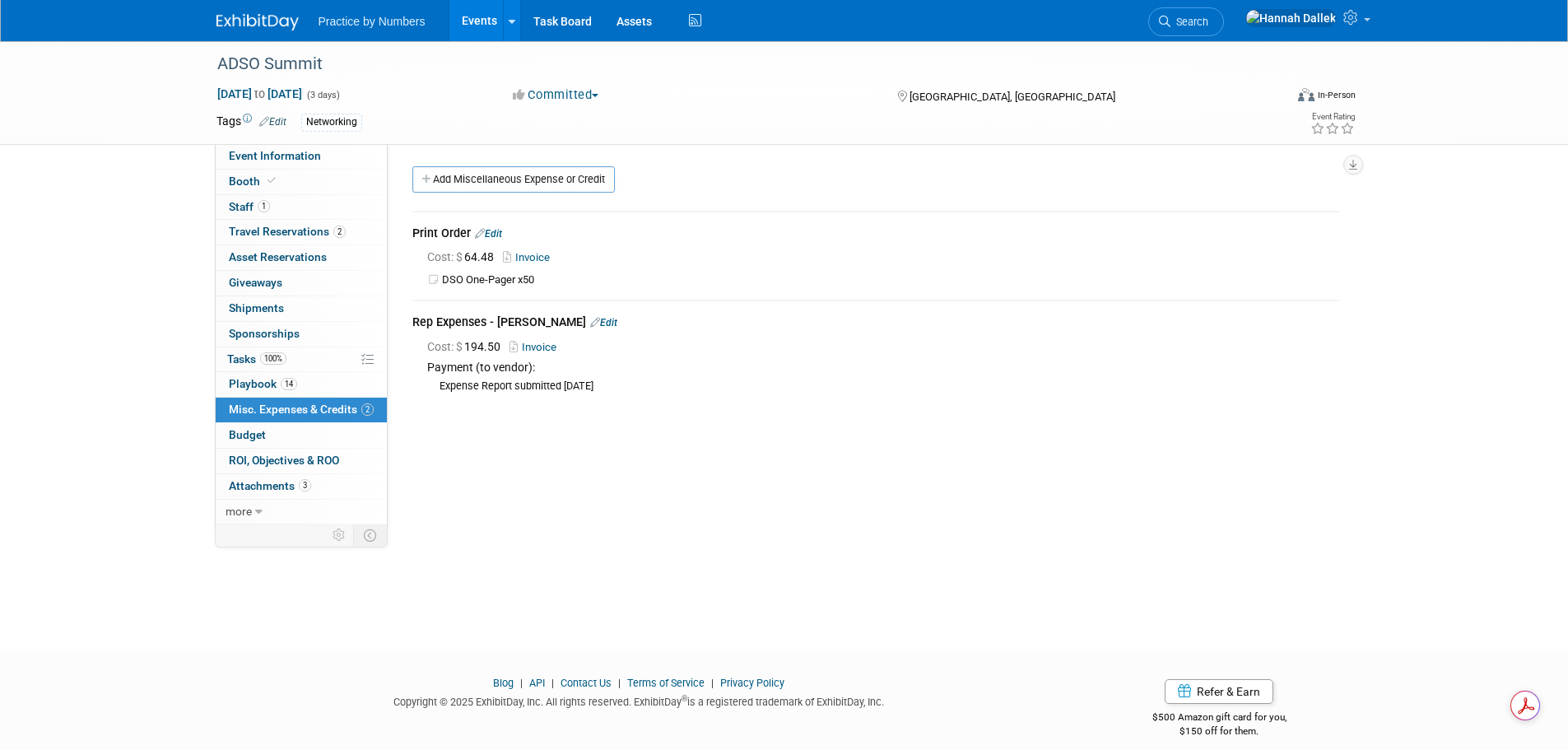
copy span "64.48"
click at [479, 23] on link "Events" at bounding box center [479, 21] width 60 height 41
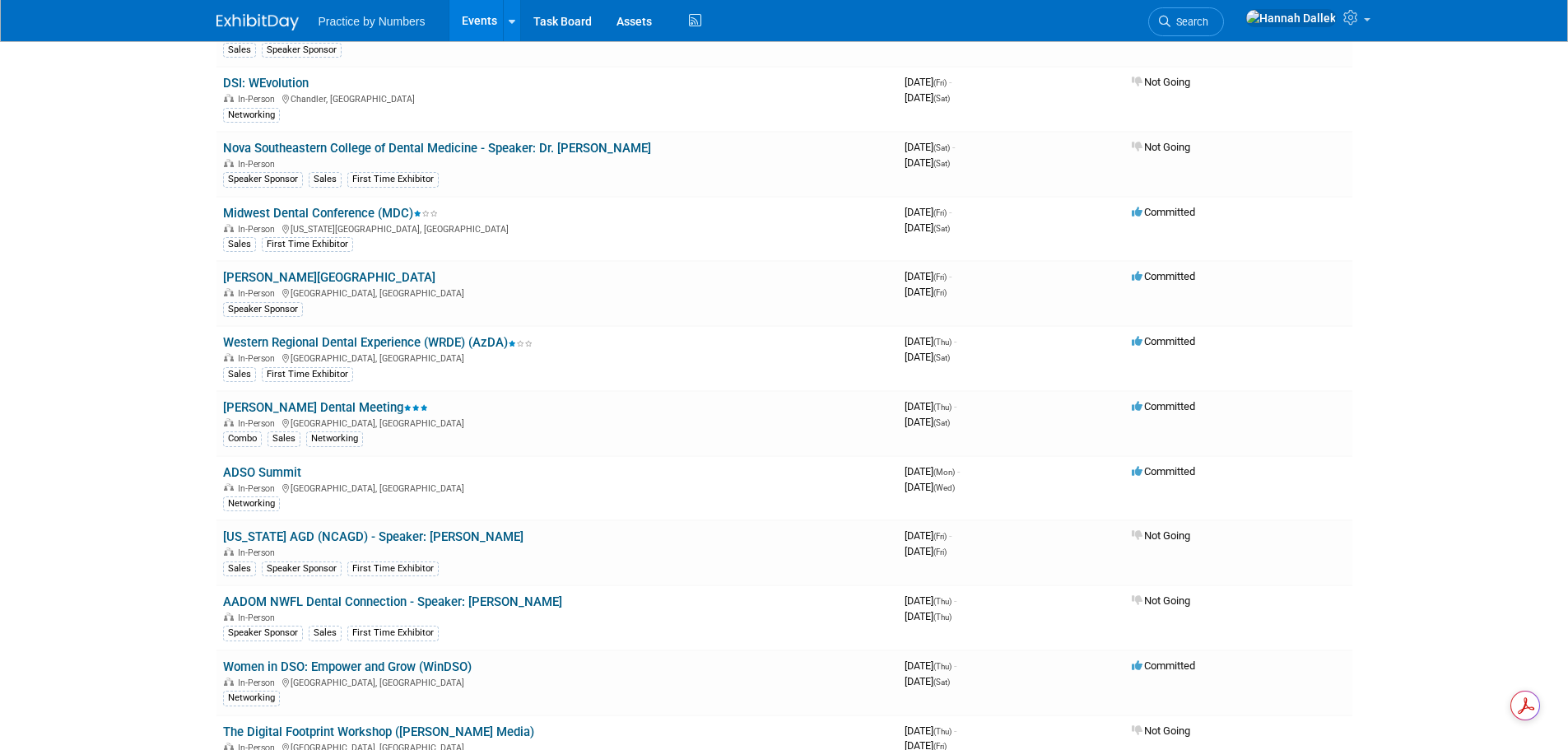
scroll to position [1235, 0]
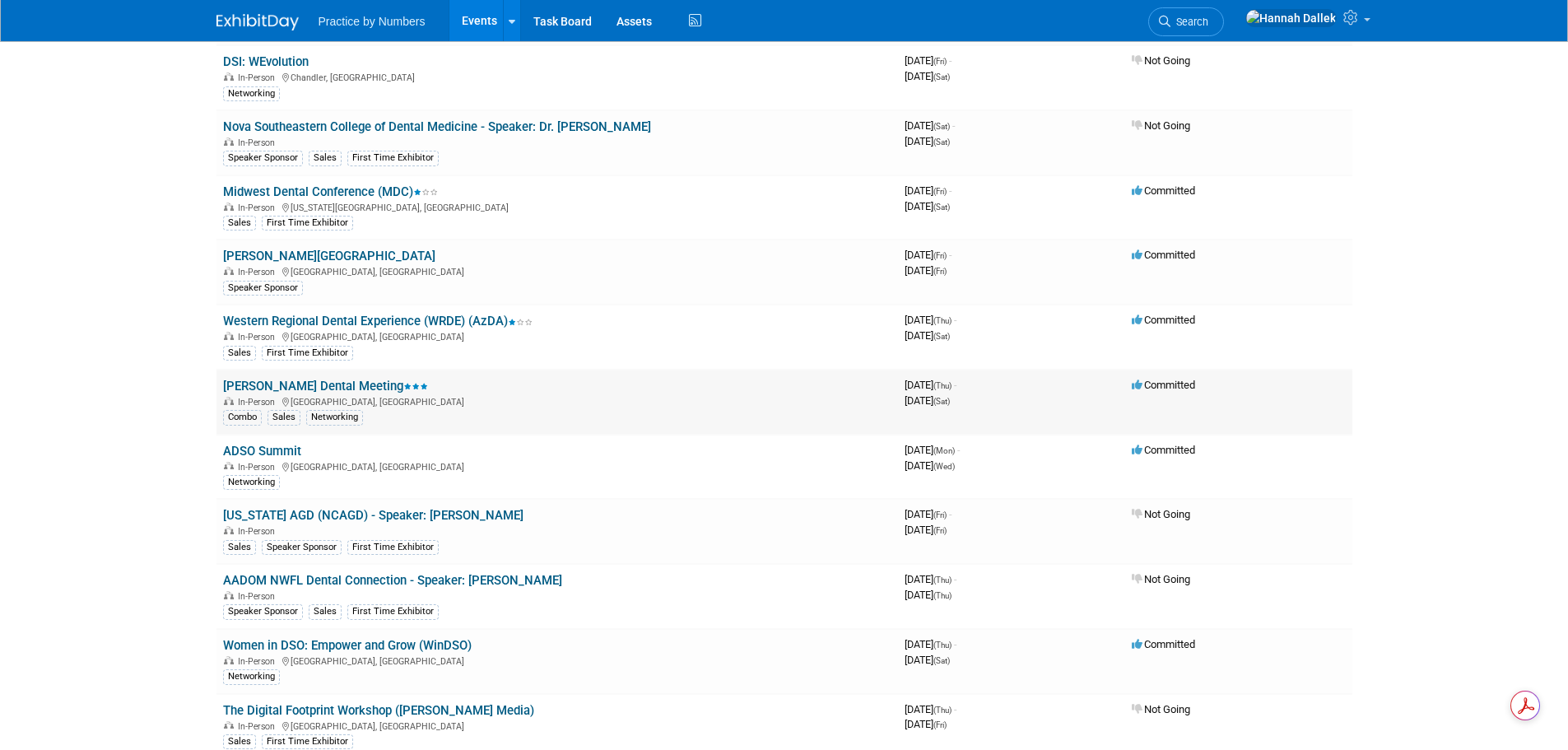
click at [318, 381] on link "[PERSON_NAME] Dental Meeting" at bounding box center [325, 386] width 205 height 15
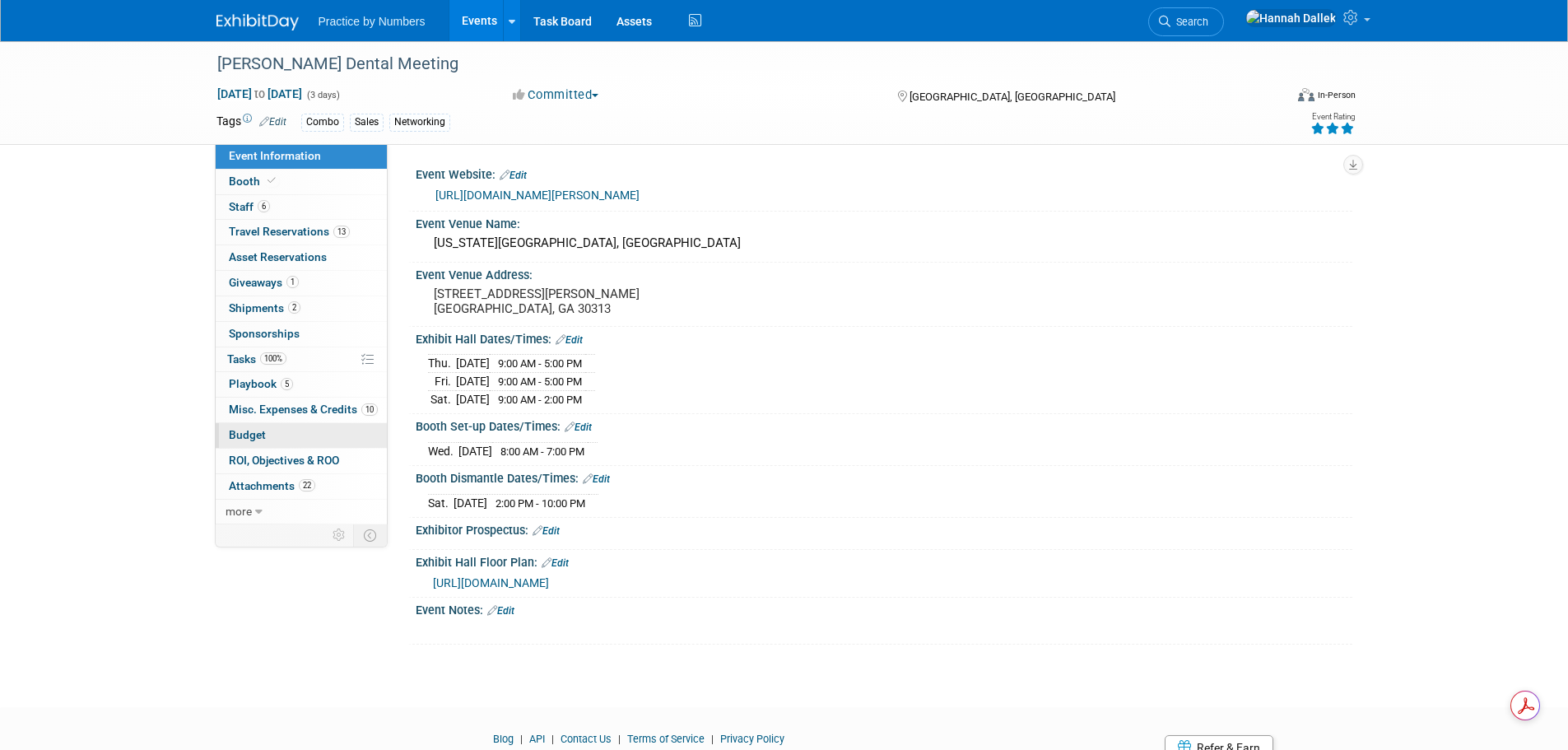
click at [265, 433] on link "Budget" at bounding box center [300, 435] width 171 height 24
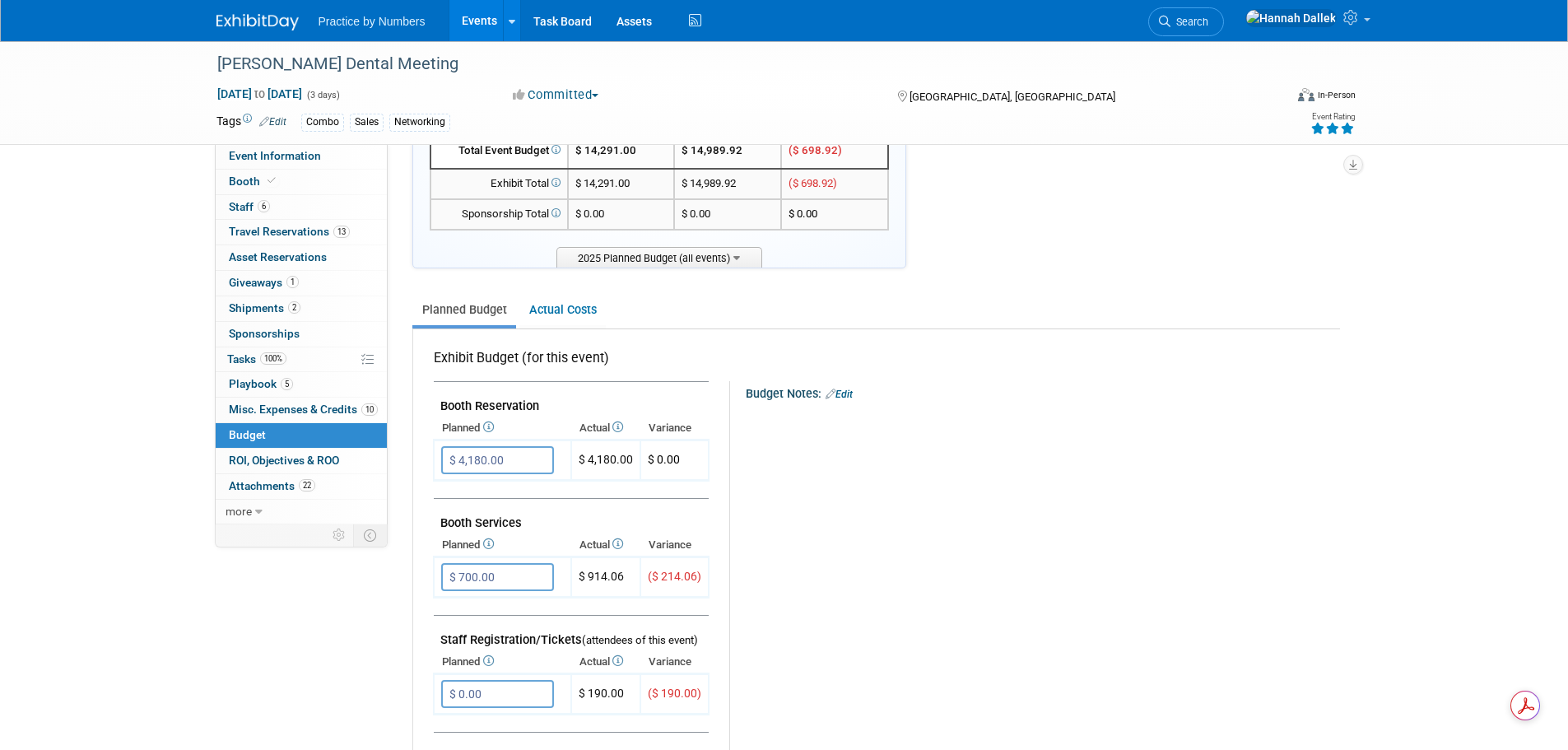
scroll to position [164, 0]
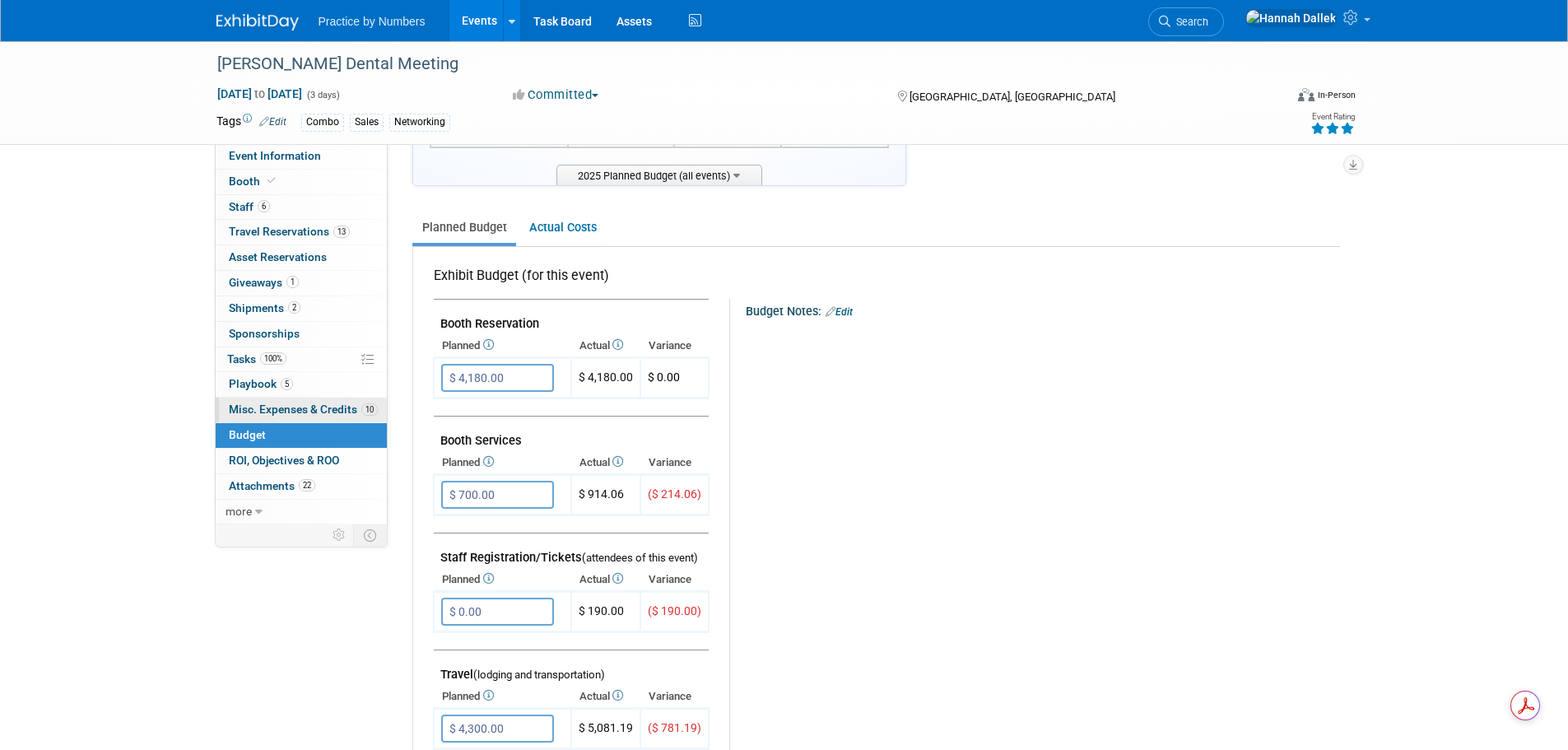
click at [304, 404] on span "Misc. Expenses & Credits 10" at bounding box center [303, 408] width 149 height 13
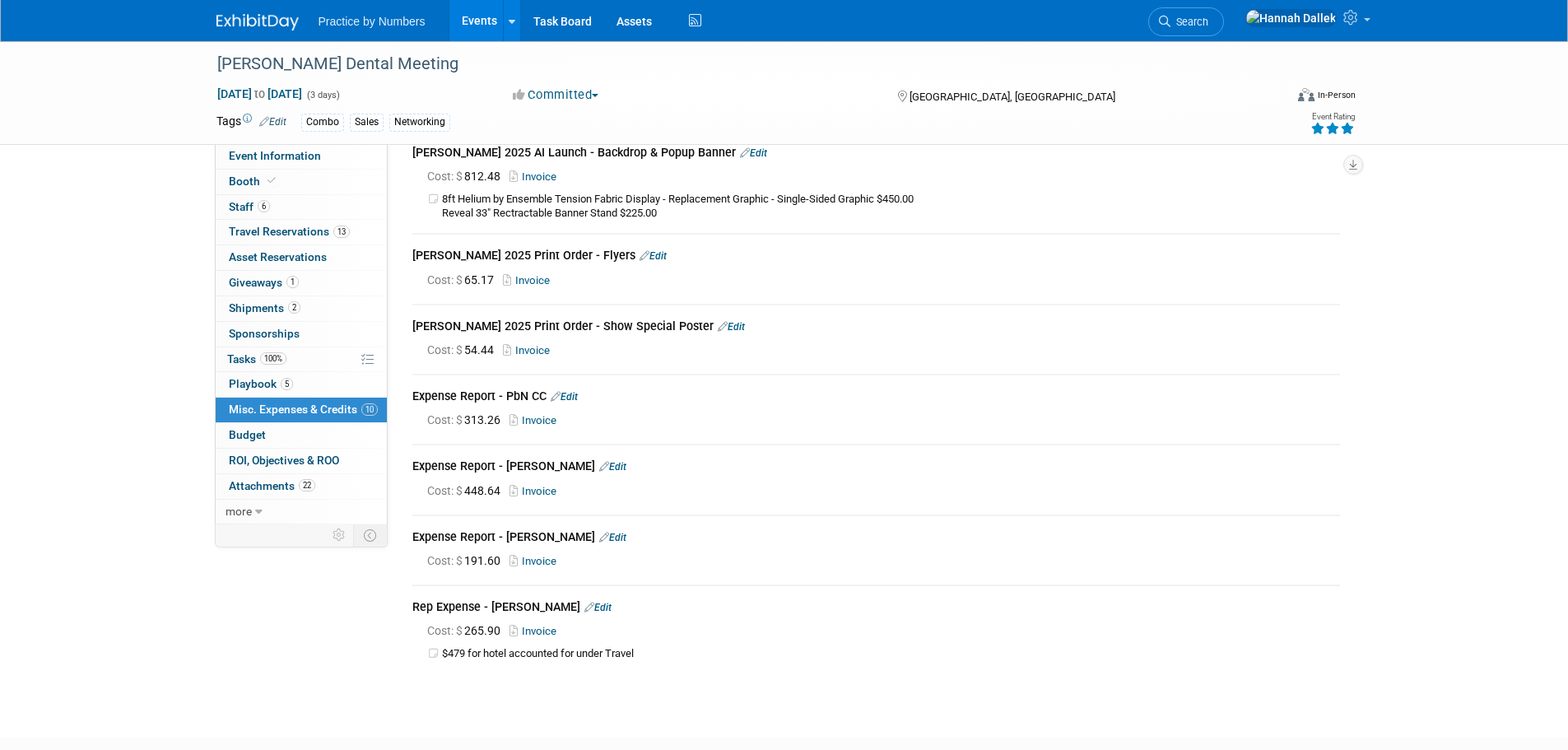
scroll to position [494, 0]
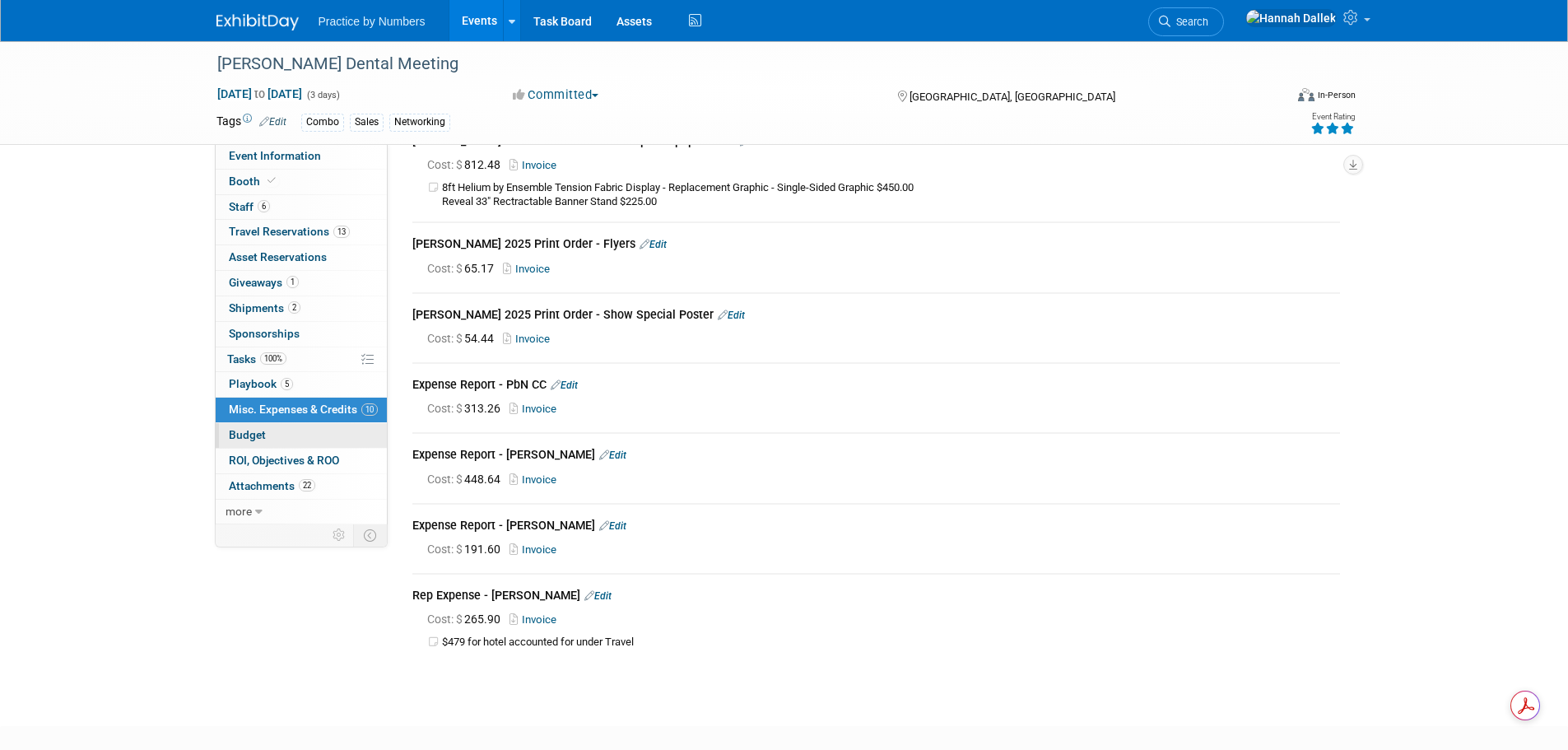
click at [294, 434] on link "Budget" at bounding box center [300, 435] width 171 height 24
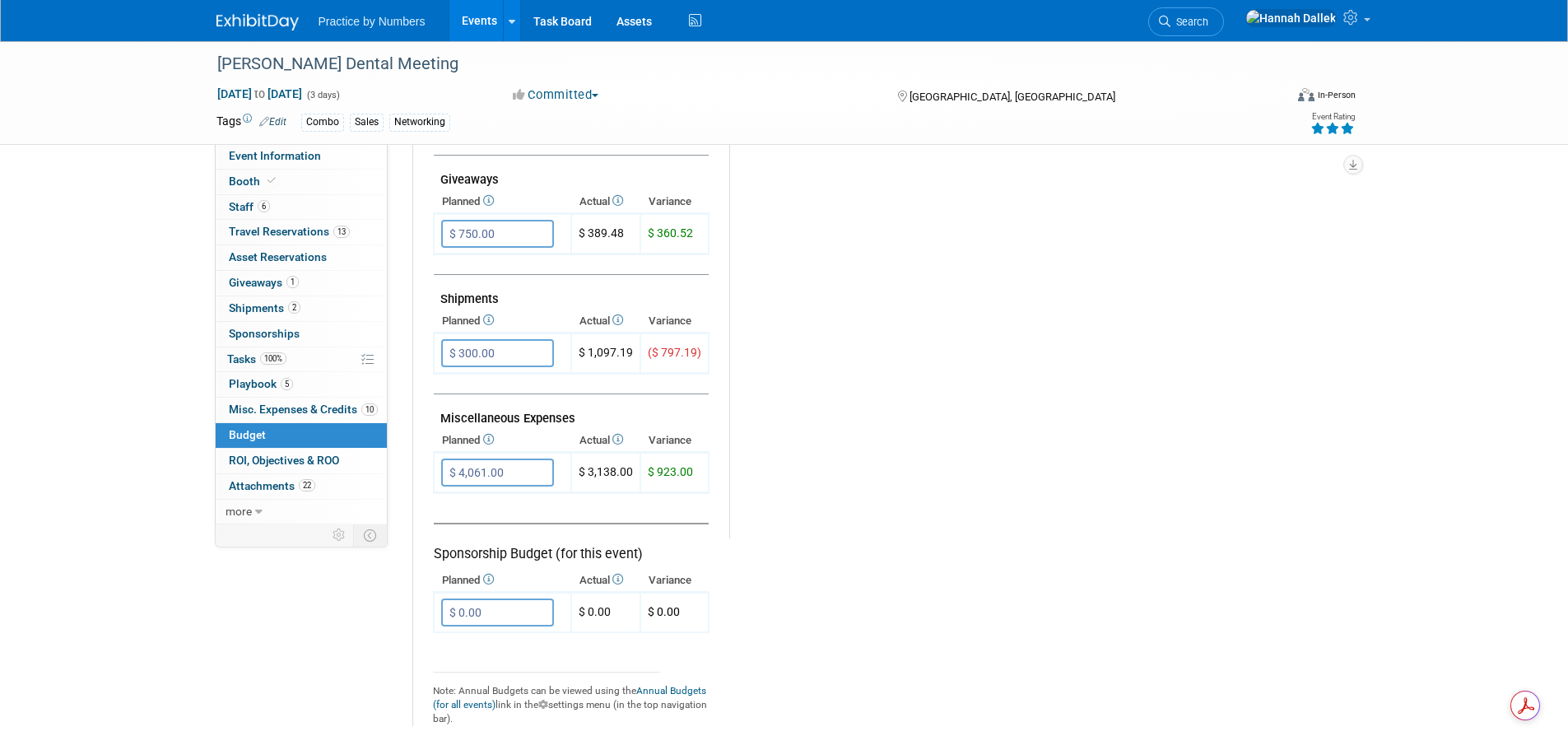
scroll to position [823, 0]
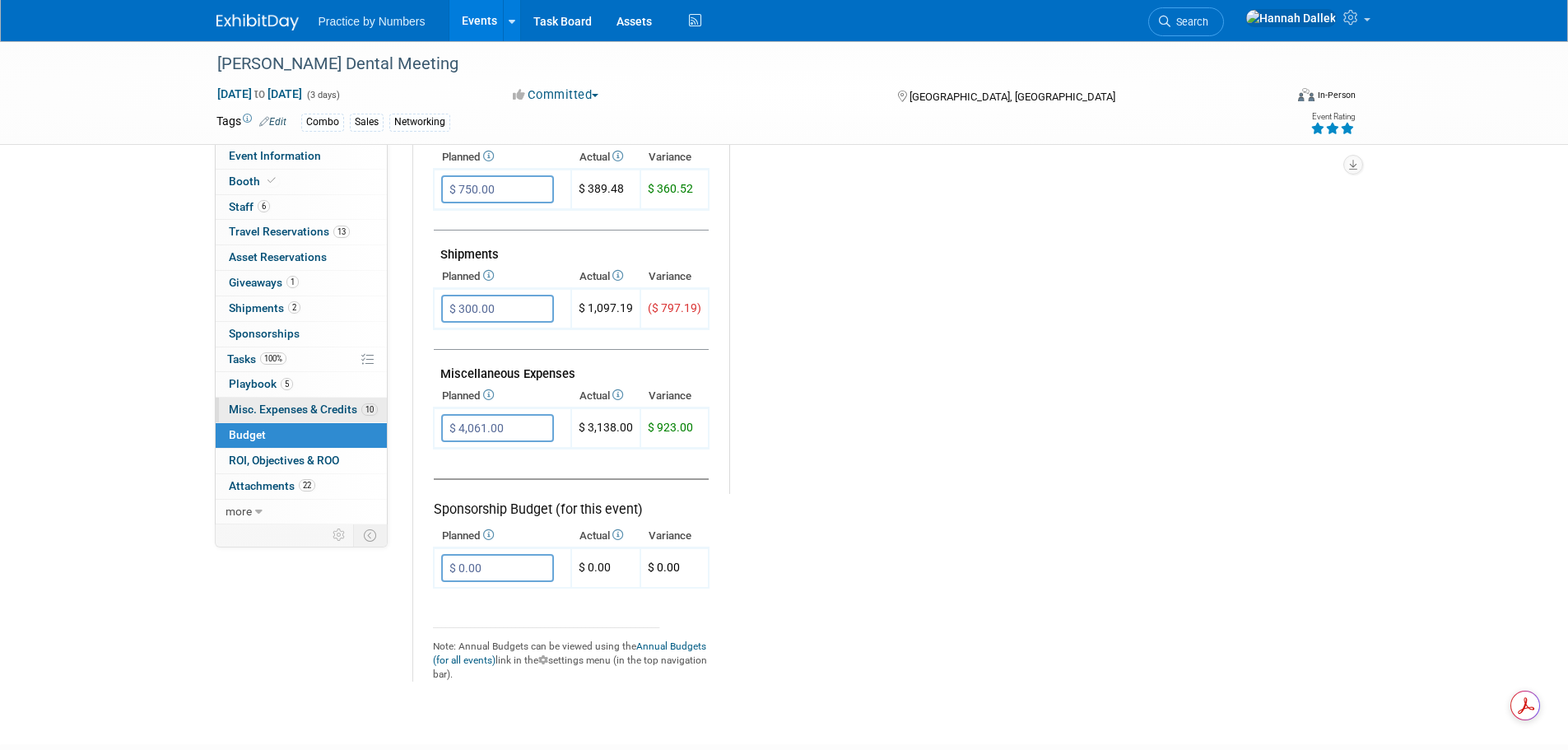
click at [303, 407] on span "Misc. Expenses & Credits 10" at bounding box center [303, 408] width 149 height 13
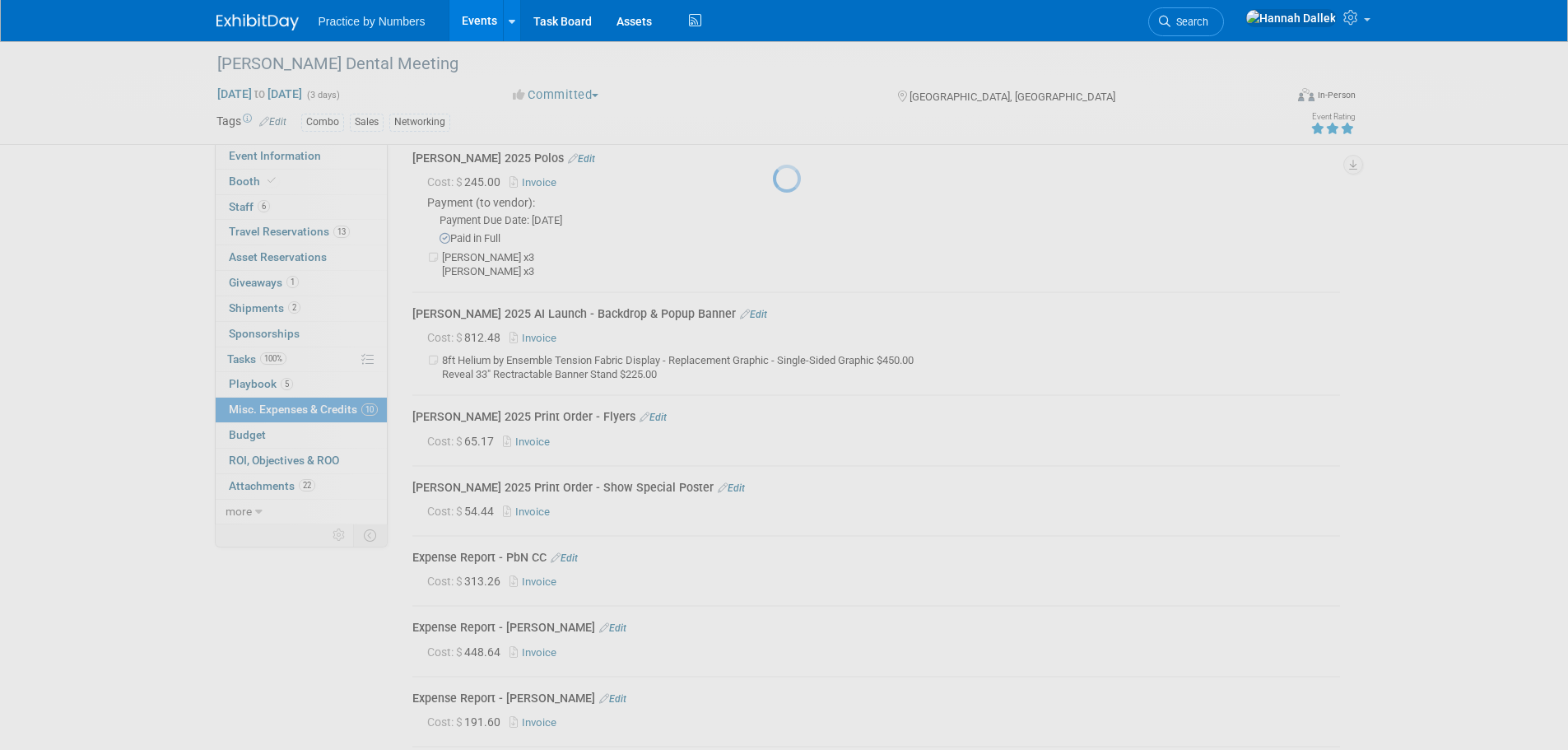
scroll to position [329, 0]
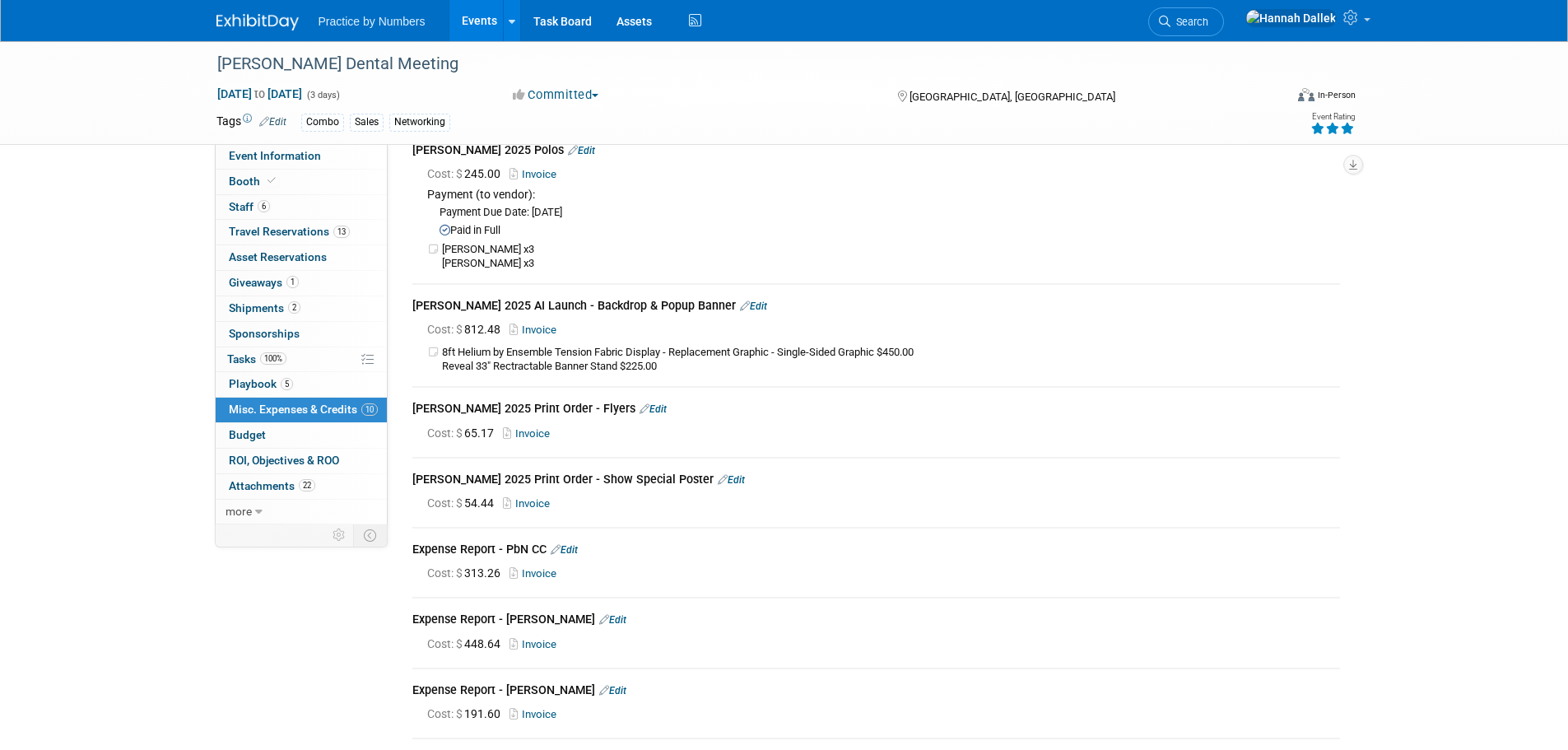
click at [248, 281] on span "Giveaways 1" at bounding box center [263, 282] width 69 height 13
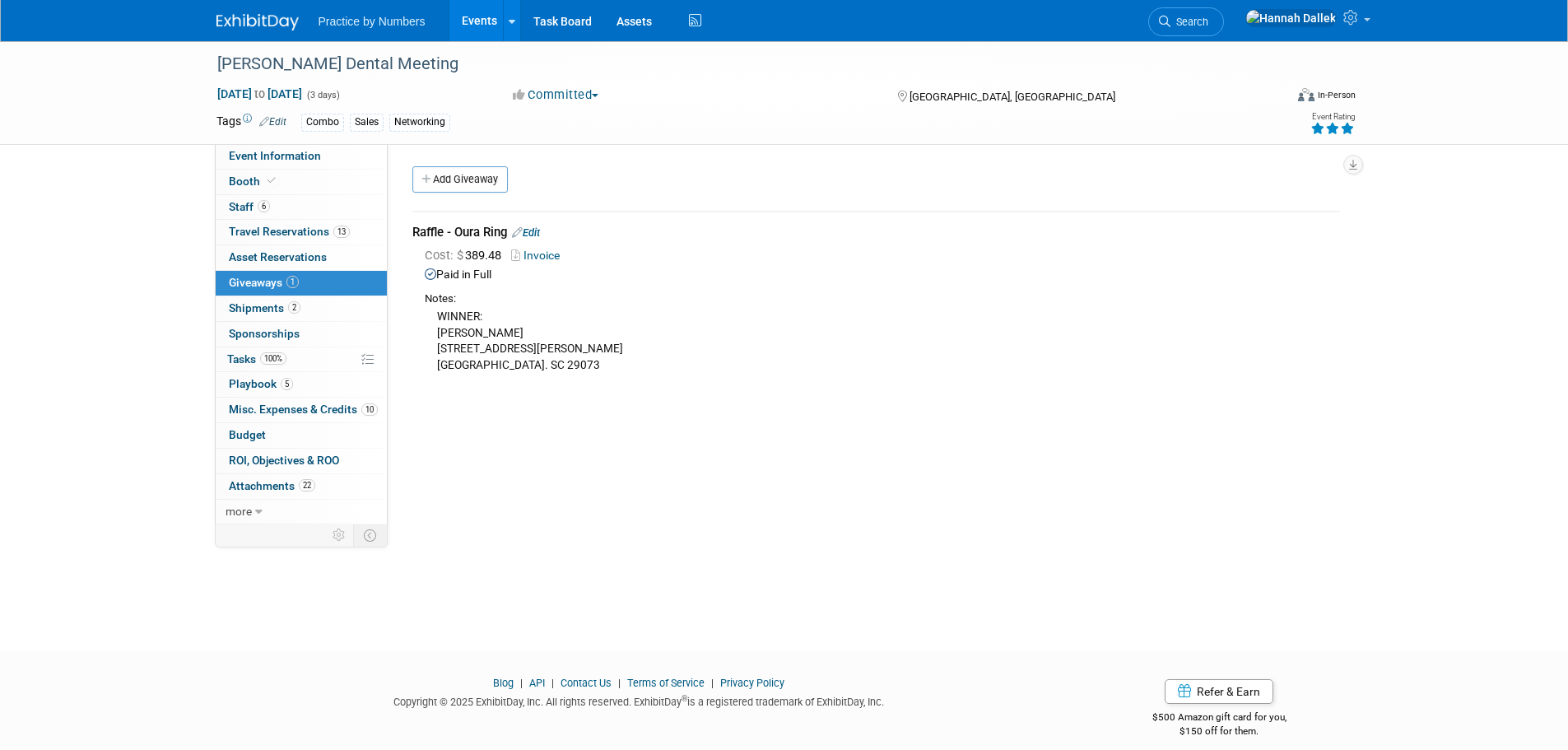
drag, startPoint x: 502, startPoint y: 258, endPoint x: 468, endPoint y: 258, distance: 34.0
click at [468, 258] on span "Cost: $ 389.48" at bounding box center [466, 255] width 83 height 15
copy span "389.48"
click at [272, 305] on span "Shipments 2" at bounding box center [264, 307] width 71 height 13
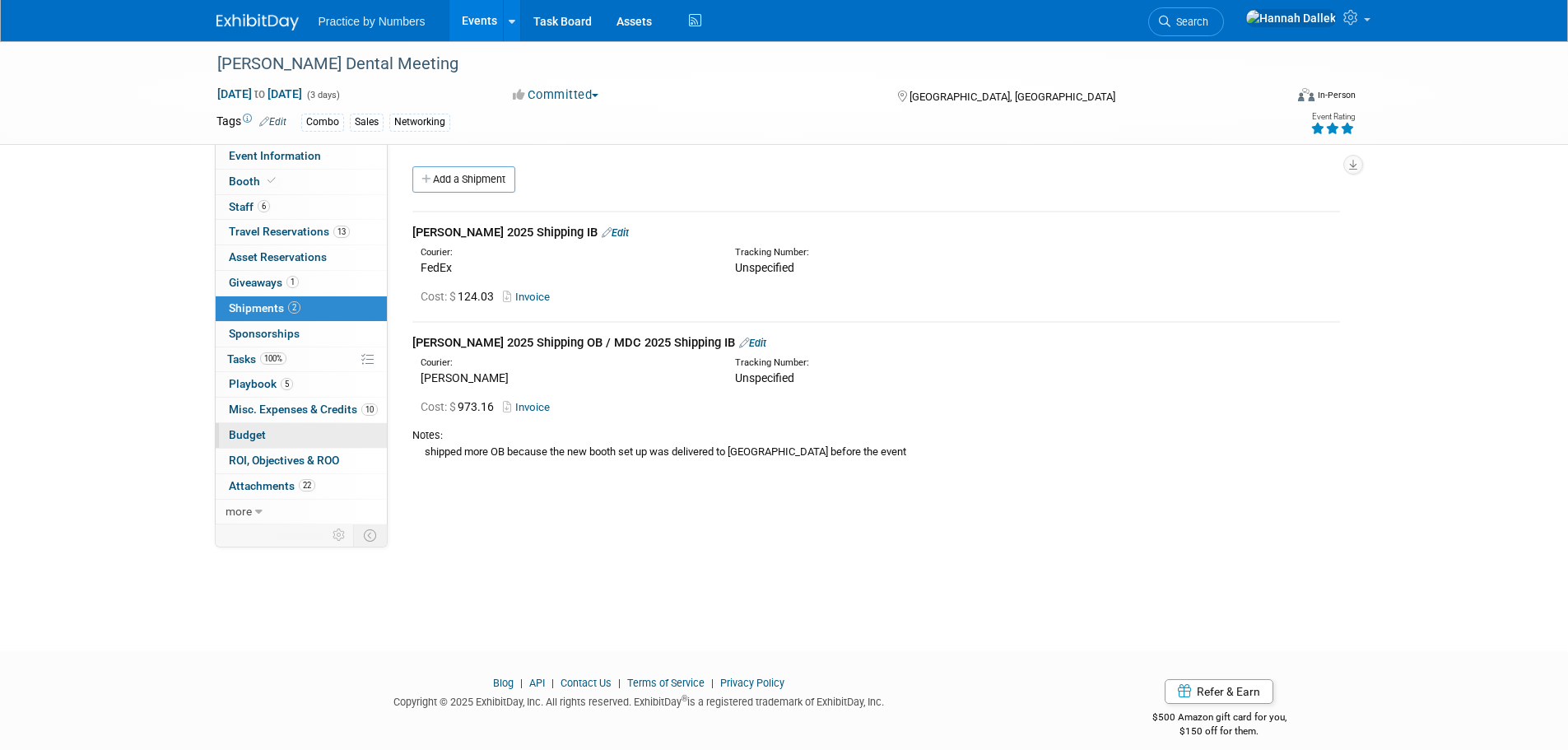
click at [263, 433] on span "Budget" at bounding box center [248, 434] width 37 height 13
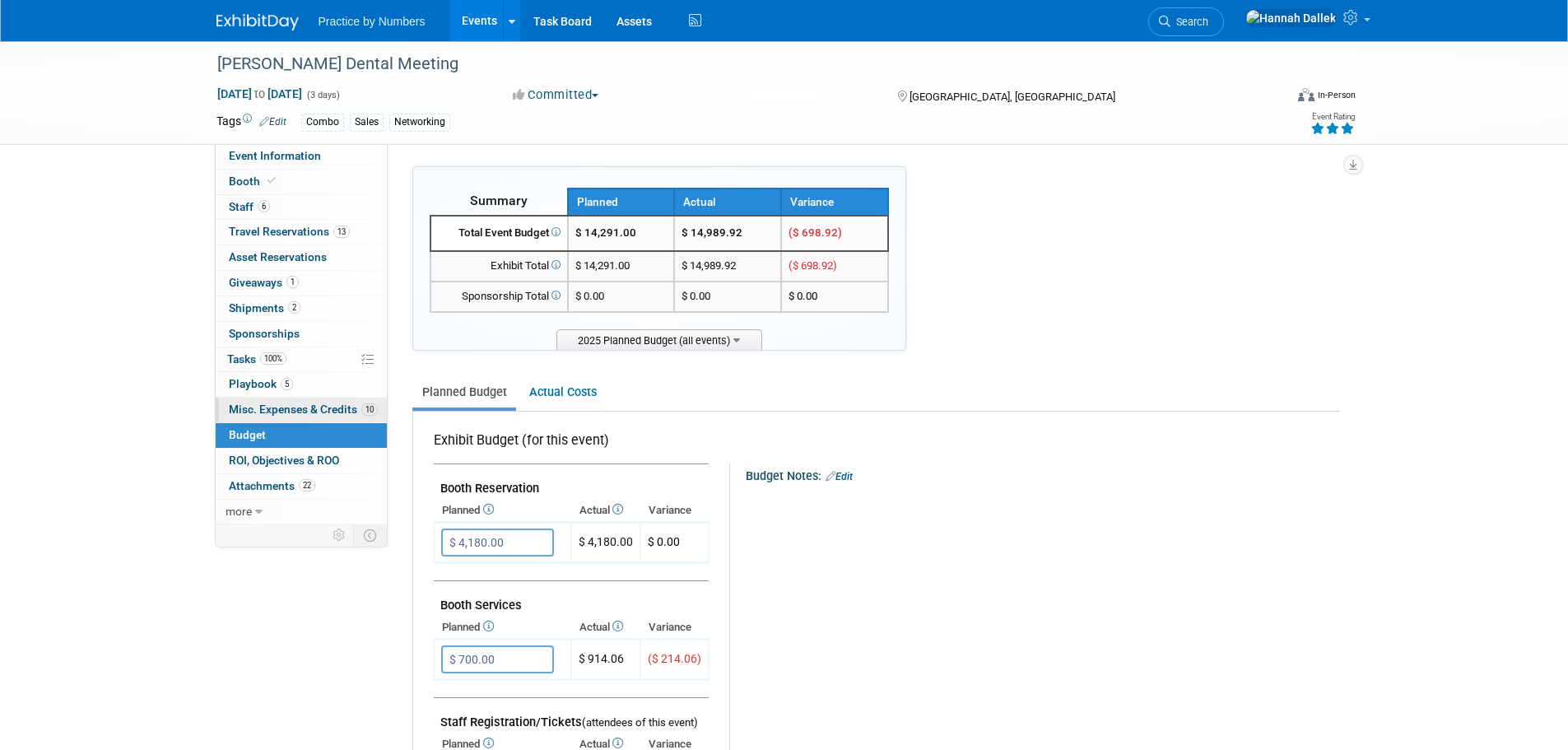
click at [263, 410] on span "Misc. Expenses & Credits 10" at bounding box center [303, 408] width 149 height 13
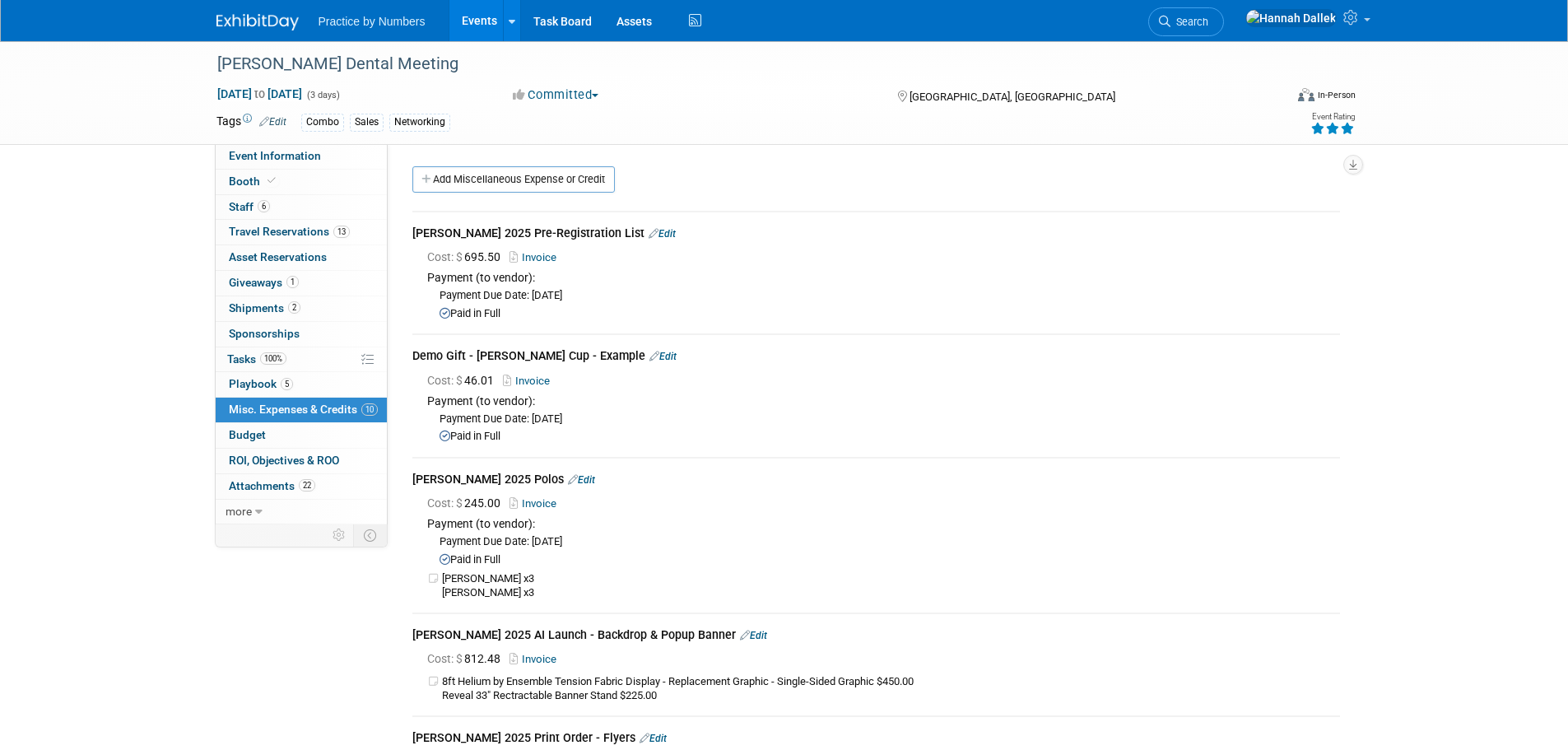
drag, startPoint x: 502, startPoint y: 257, endPoint x: 469, endPoint y: 259, distance: 33.1
click at [469, 259] on span "Cost: $ 695.50" at bounding box center [467, 257] width 80 height 13
copy span "695.50"
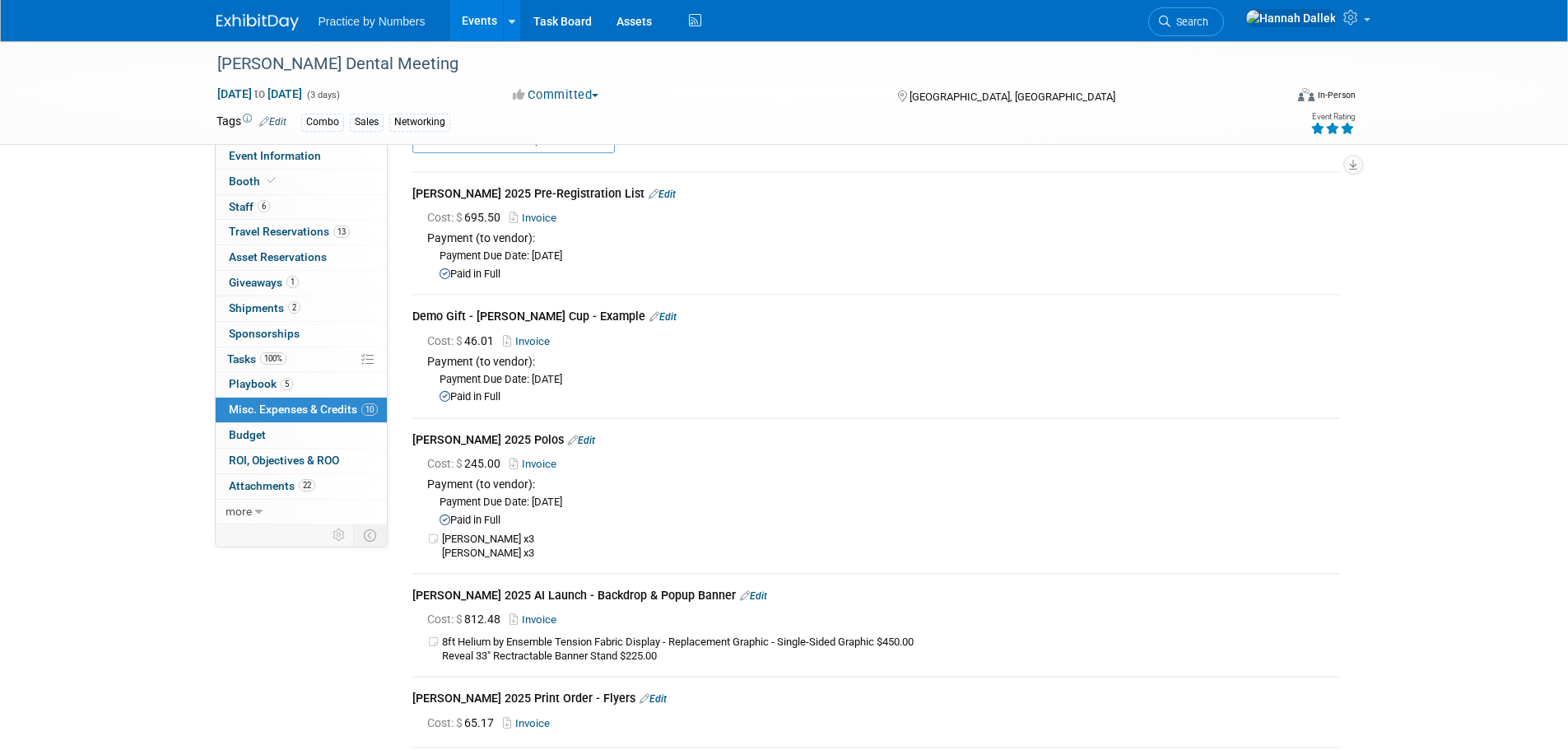
scroll to position [82, 0]
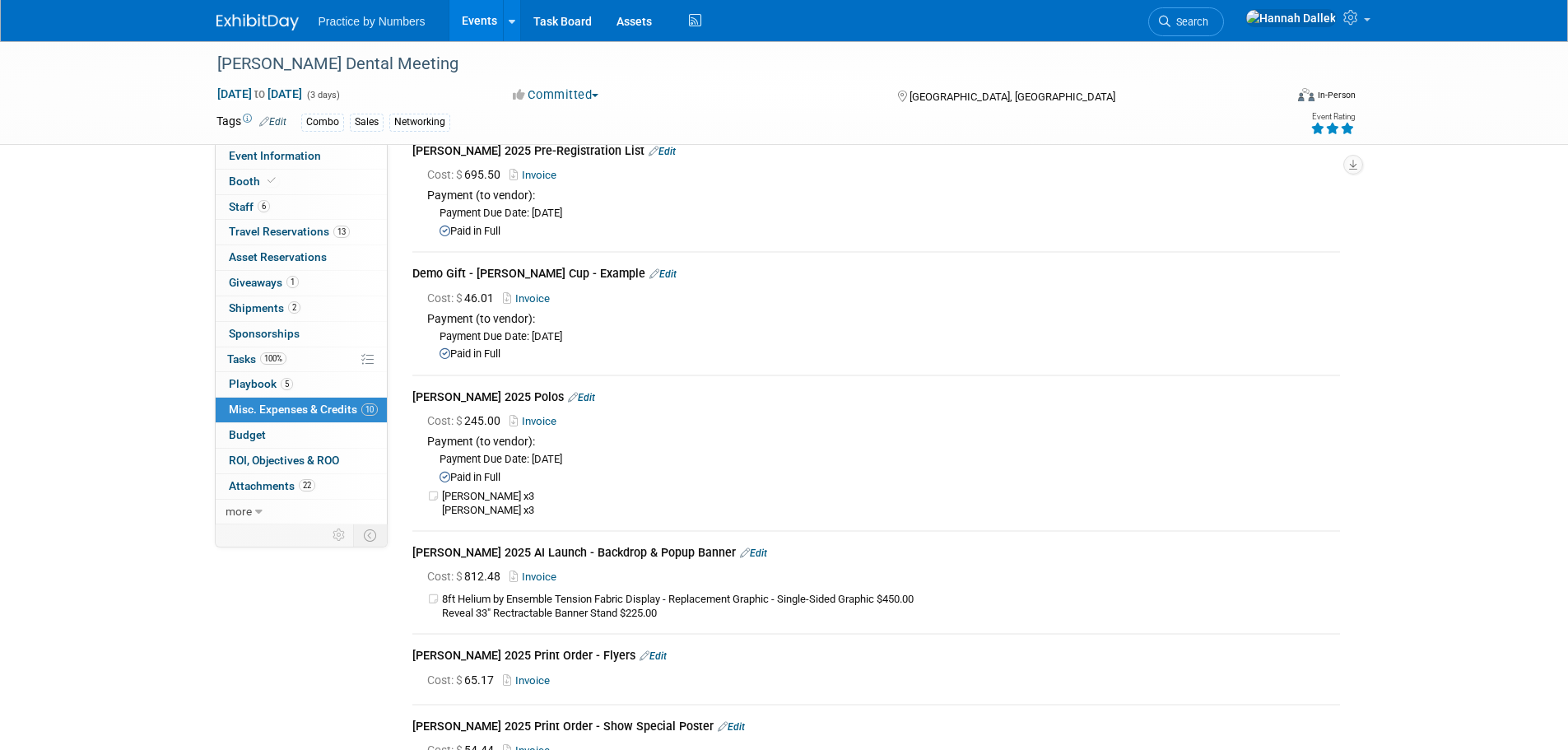
drag, startPoint x: 468, startPoint y: 297, endPoint x: 494, endPoint y: 296, distance: 26.0
click at [494, 296] on span "Cost: $ 46.01" at bounding box center [463, 298] width 73 height 13
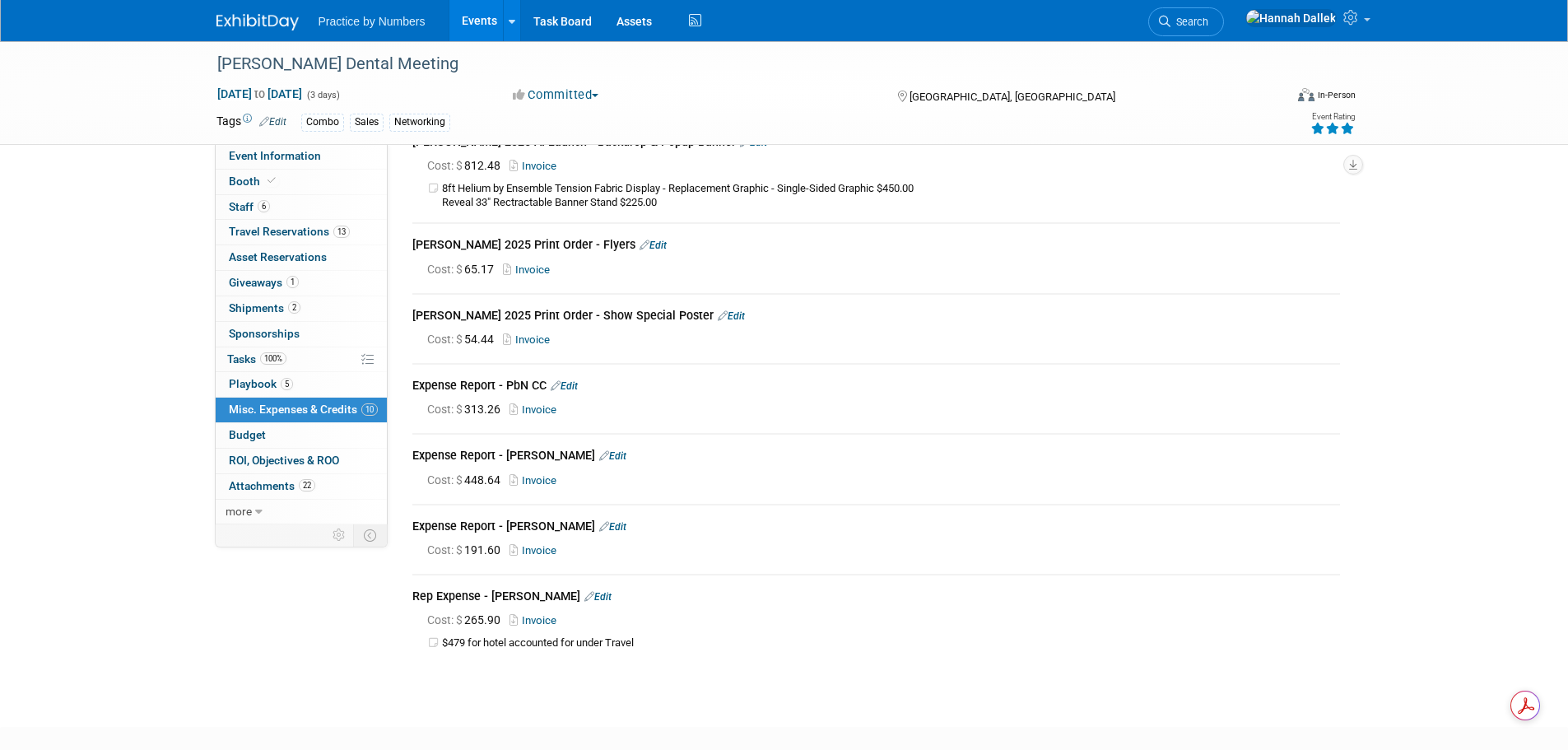
scroll to position [0, 0]
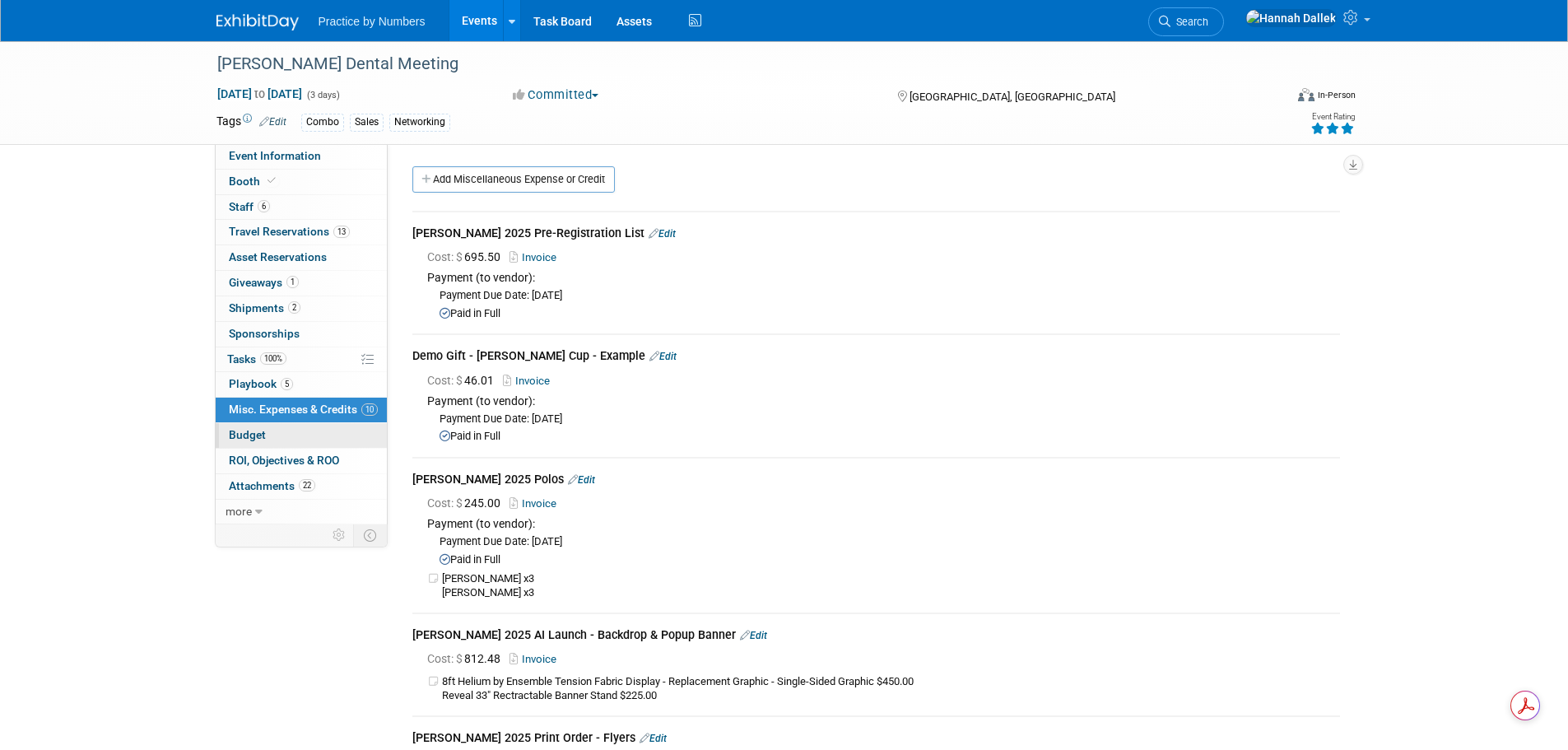
click at [256, 430] on span "Budget" at bounding box center [248, 434] width 37 height 13
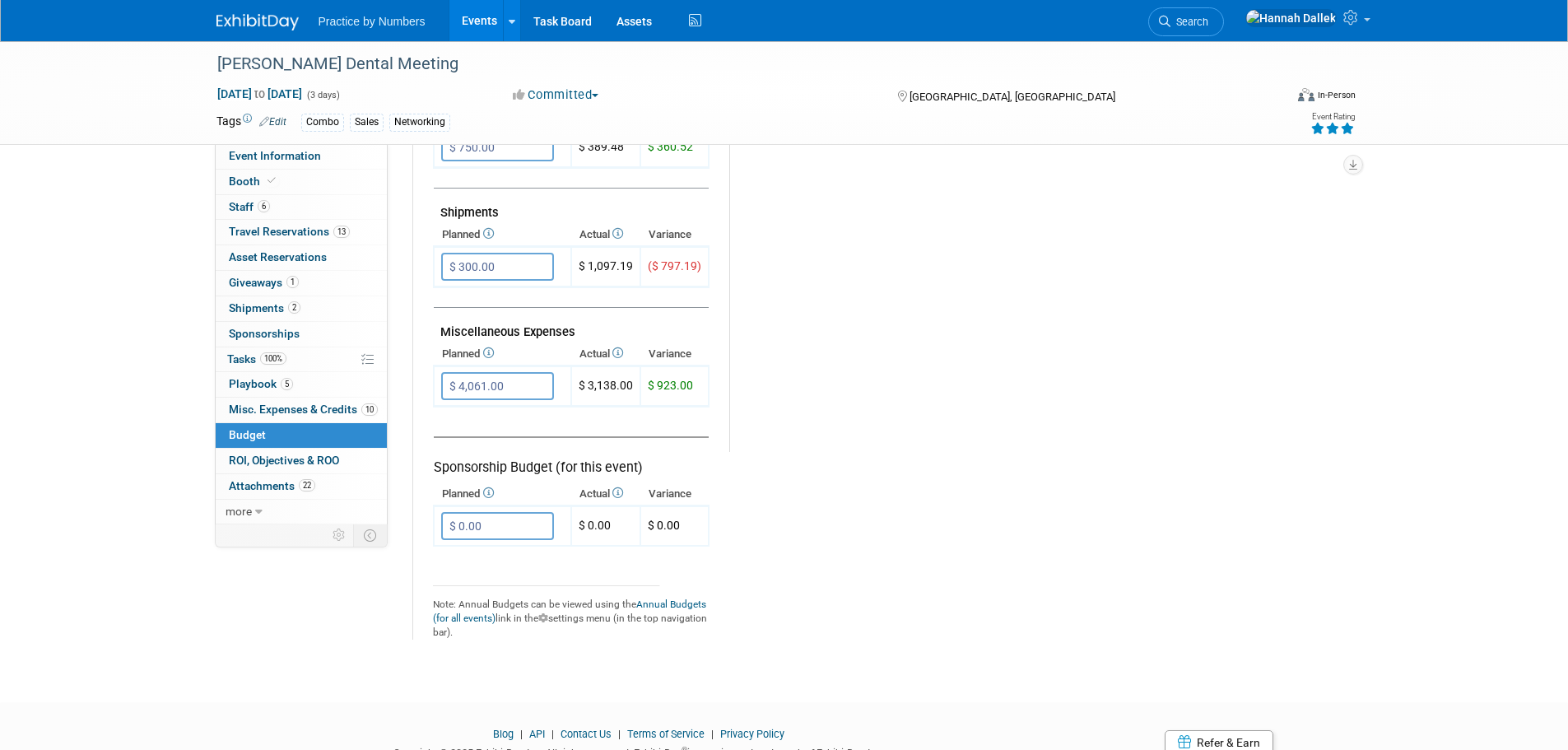
scroll to position [823, 0]
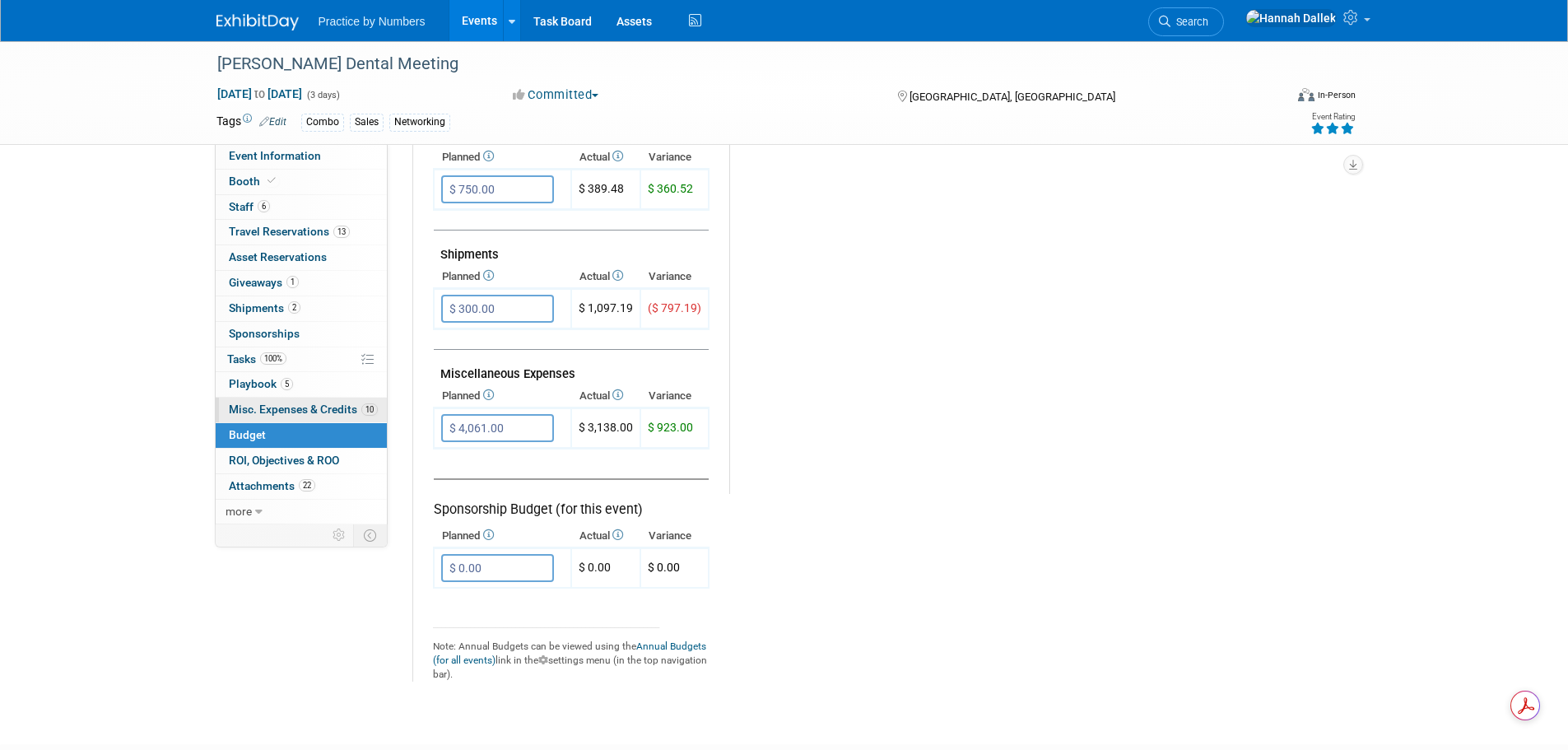
click at [256, 409] on span "Misc. Expenses & Credits 10" at bounding box center [303, 408] width 149 height 13
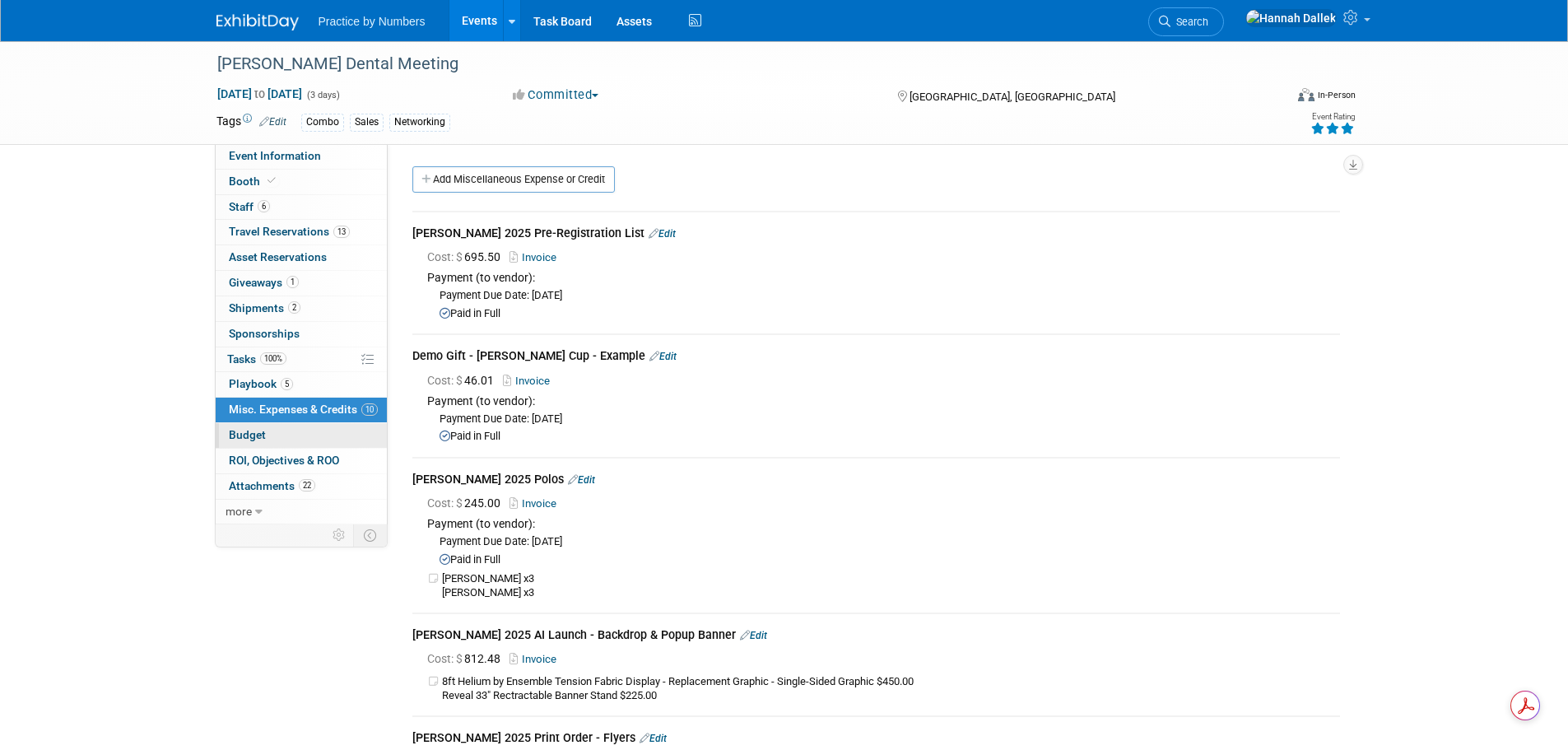
click at [277, 439] on link "Budget" at bounding box center [300, 435] width 171 height 24
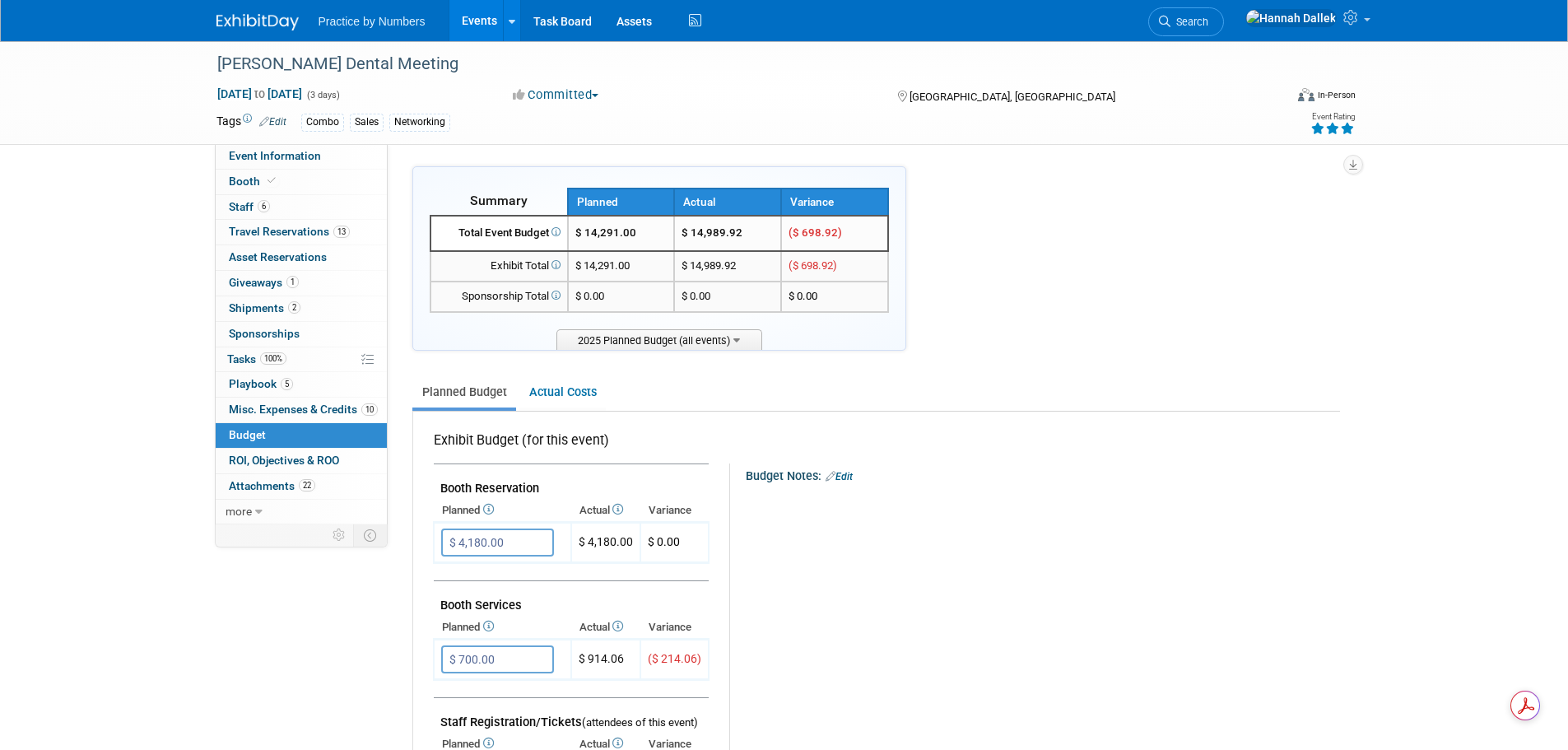
click at [558, 391] on link "Actual Costs" at bounding box center [563, 392] width 86 height 30
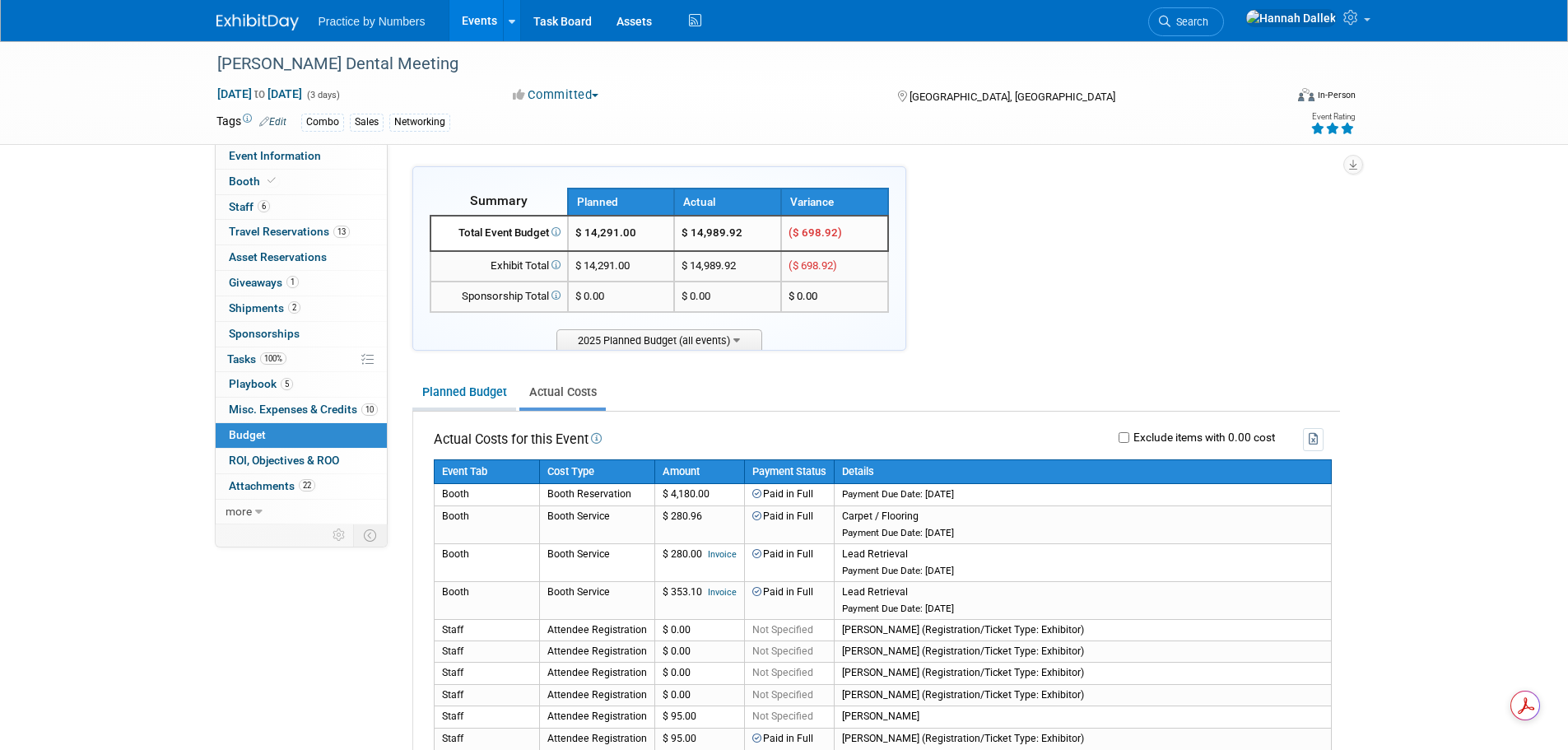
click at [463, 401] on link "Planned Budget" at bounding box center [464, 392] width 104 height 30
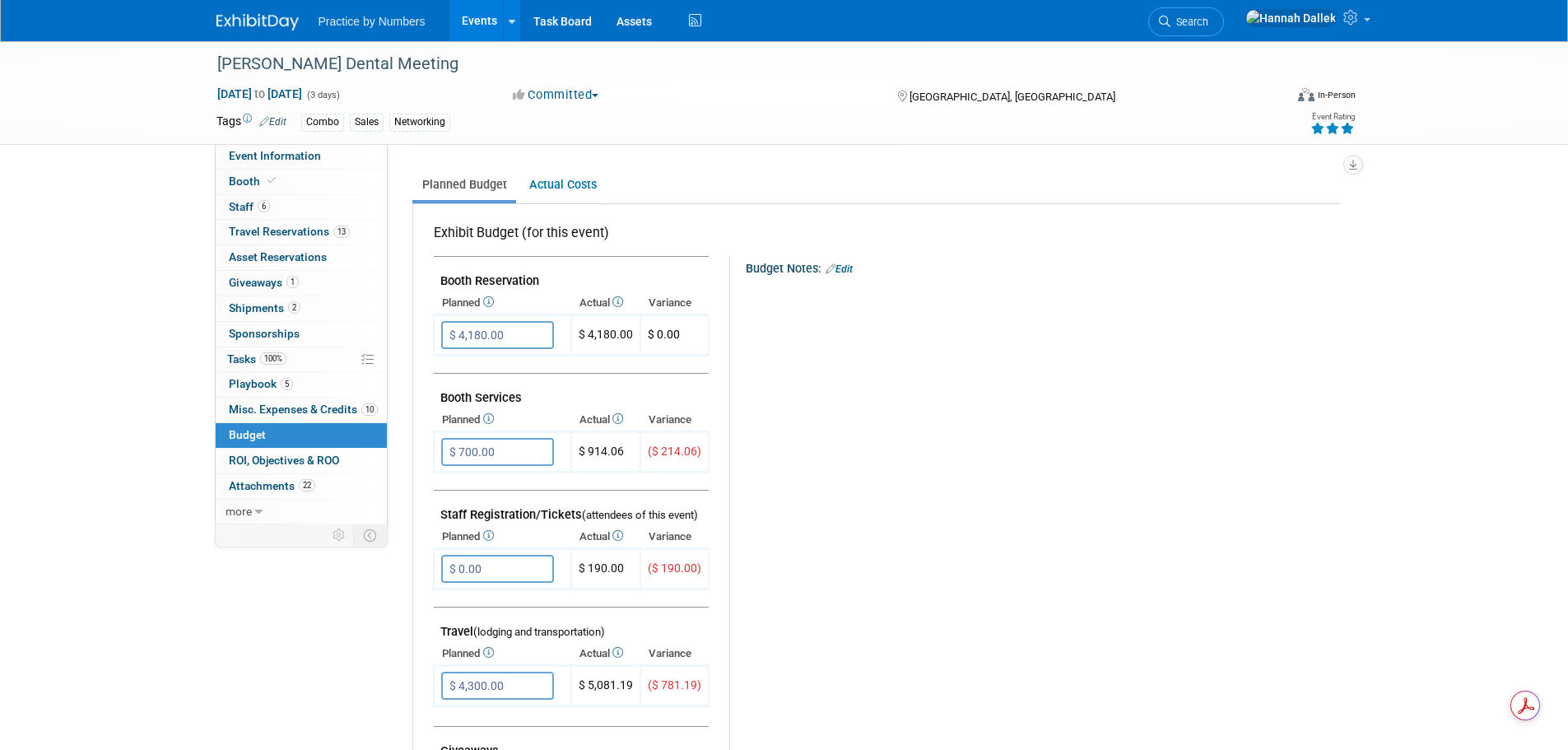
scroll to position [164, 0]
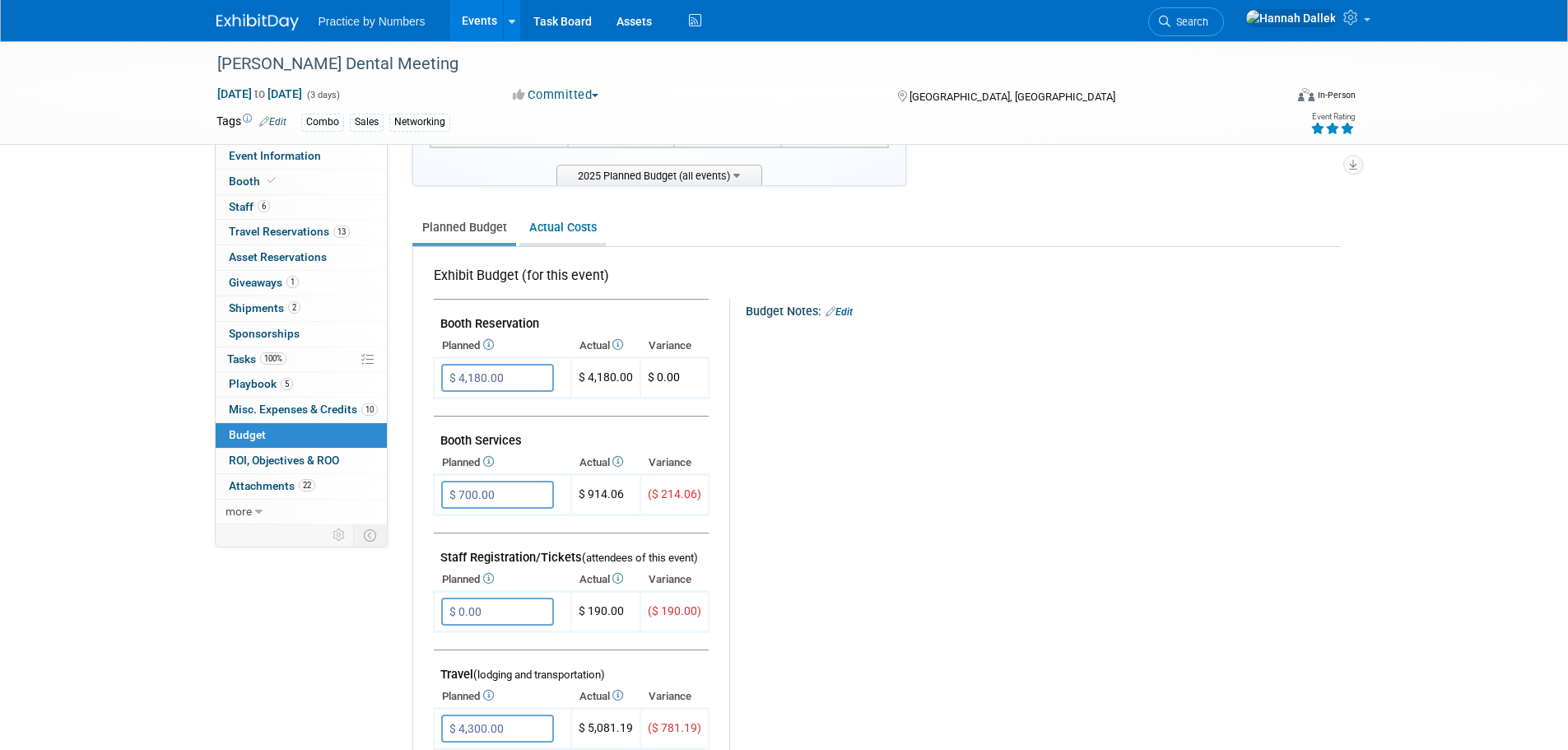
click at [556, 239] on link "Actual Costs" at bounding box center [563, 227] width 86 height 30
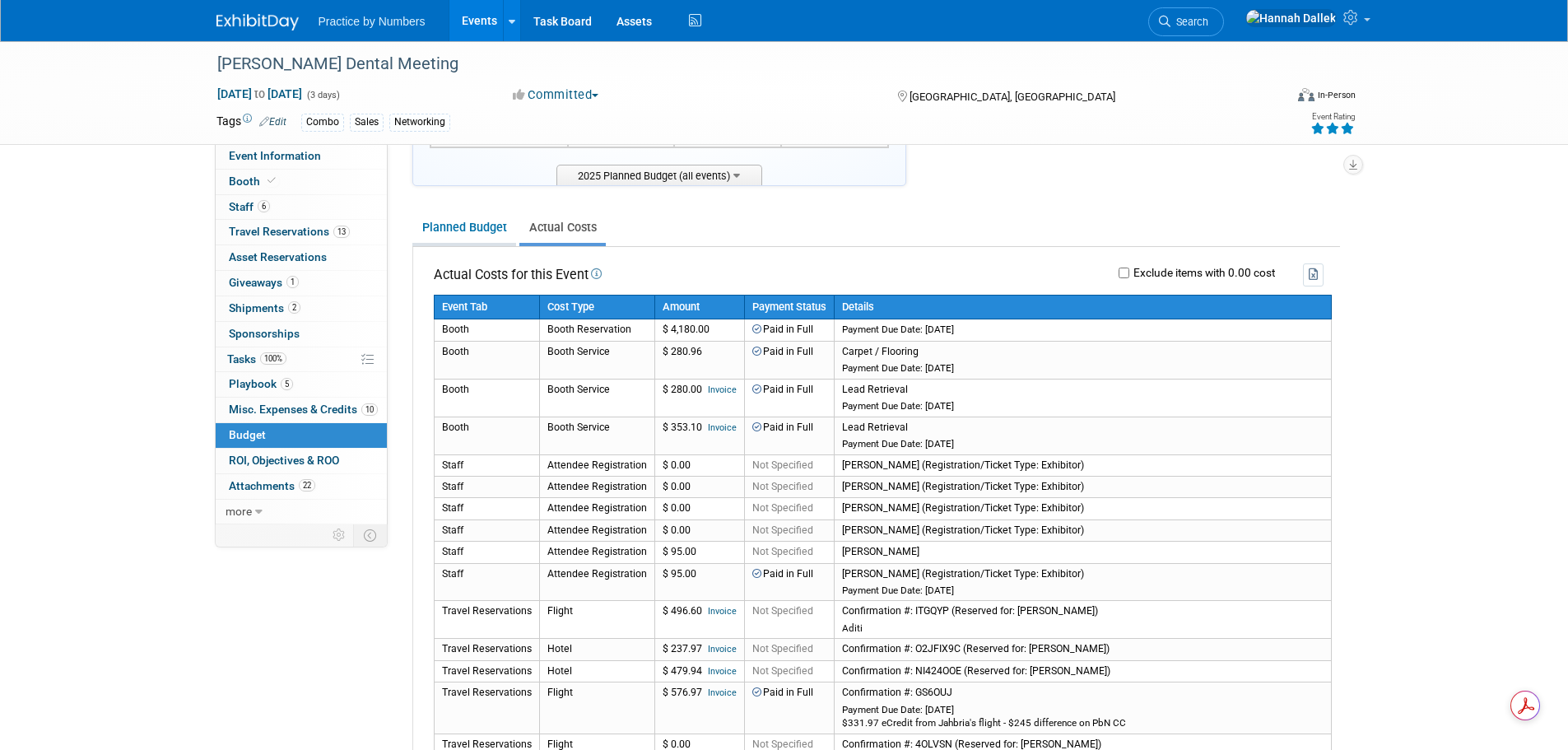
click at [478, 237] on link "Planned Budget" at bounding box center [464, 227] width 104 height 30
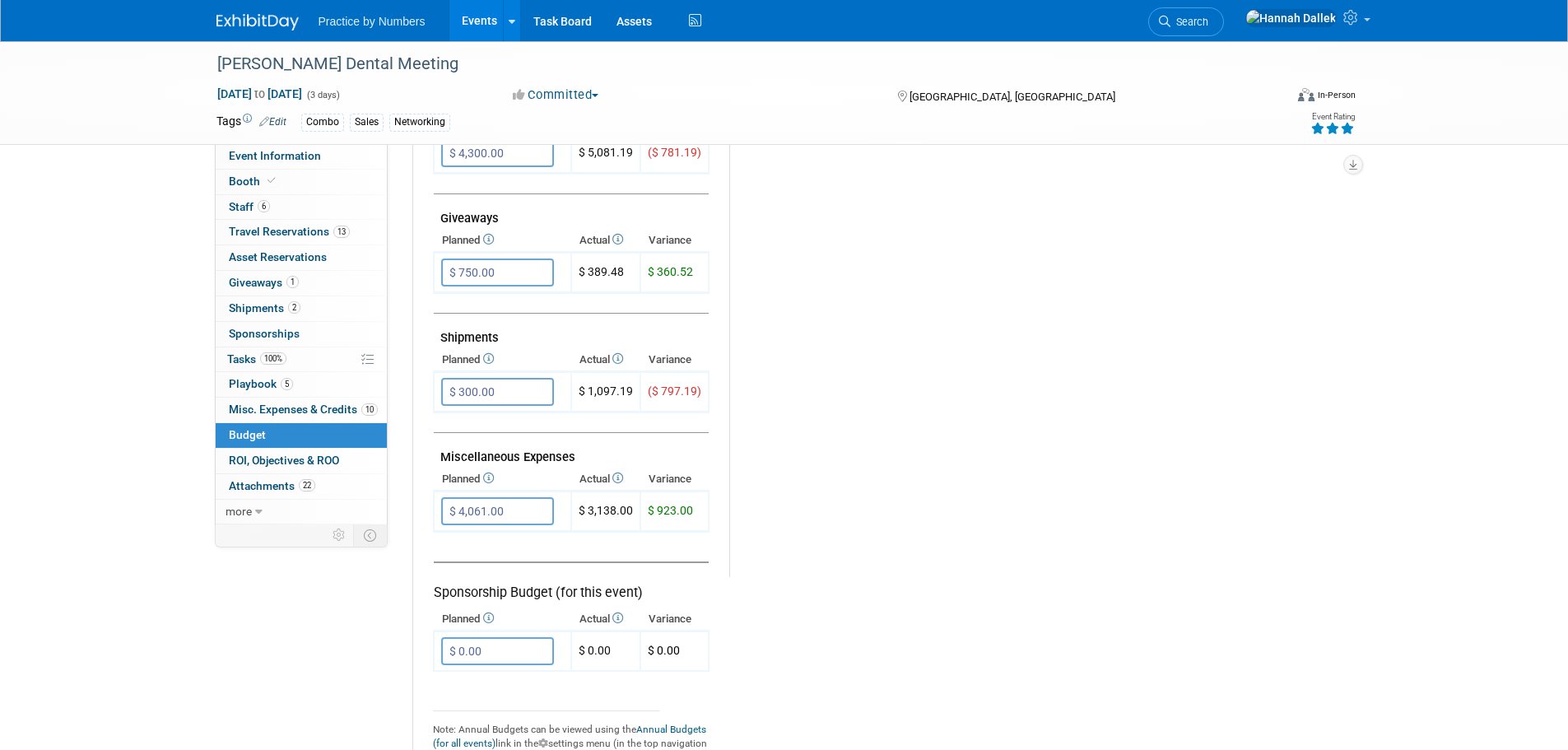
scroll to position [741, 0]
click at [281, 407] on span "Misc. Expenses & Credits 10" at bounding box center [303, 408] width 149 height 13
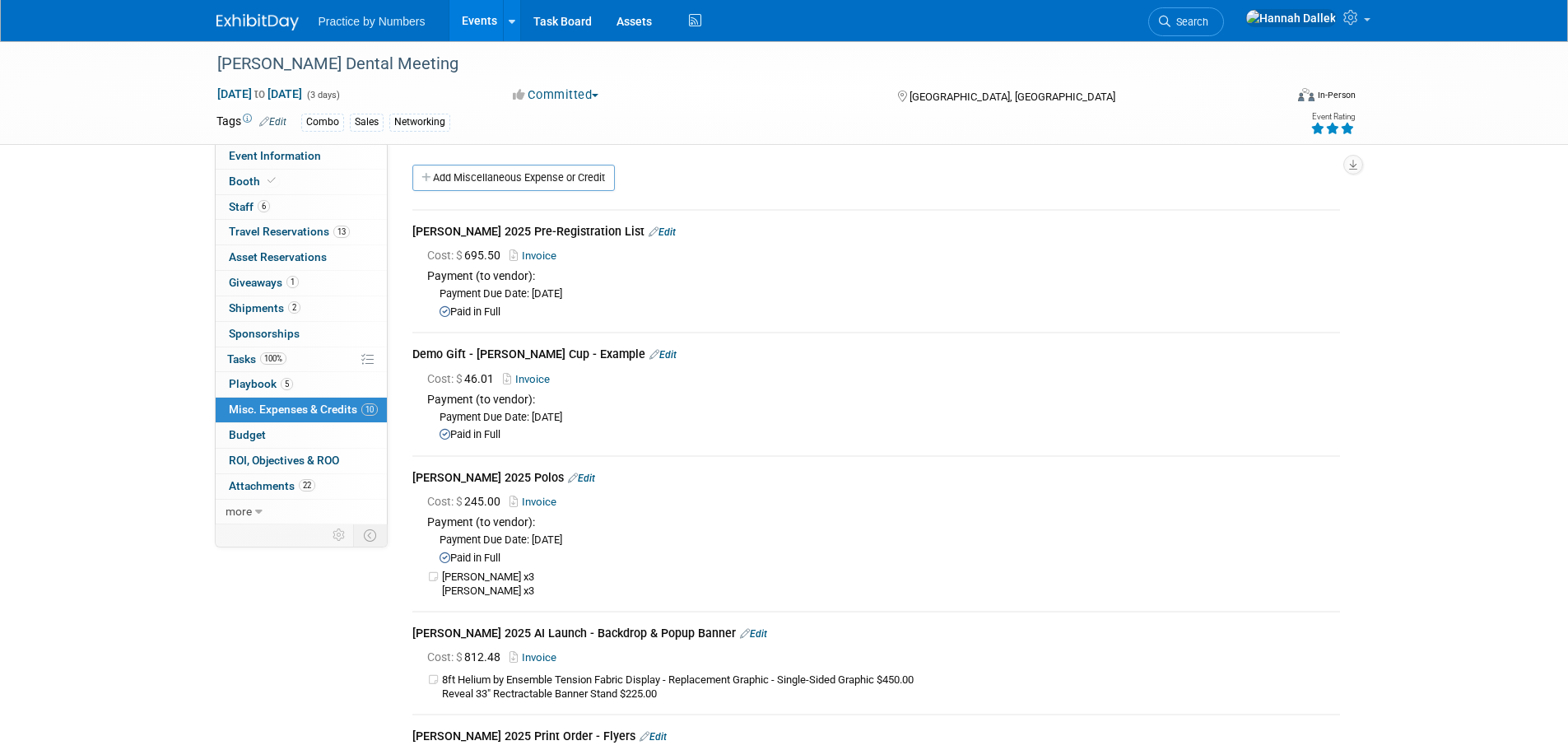
scroll to position [0, 0]
click at [467, 19] on link "Events" at bounding box center [479, 21] width 60 height 41
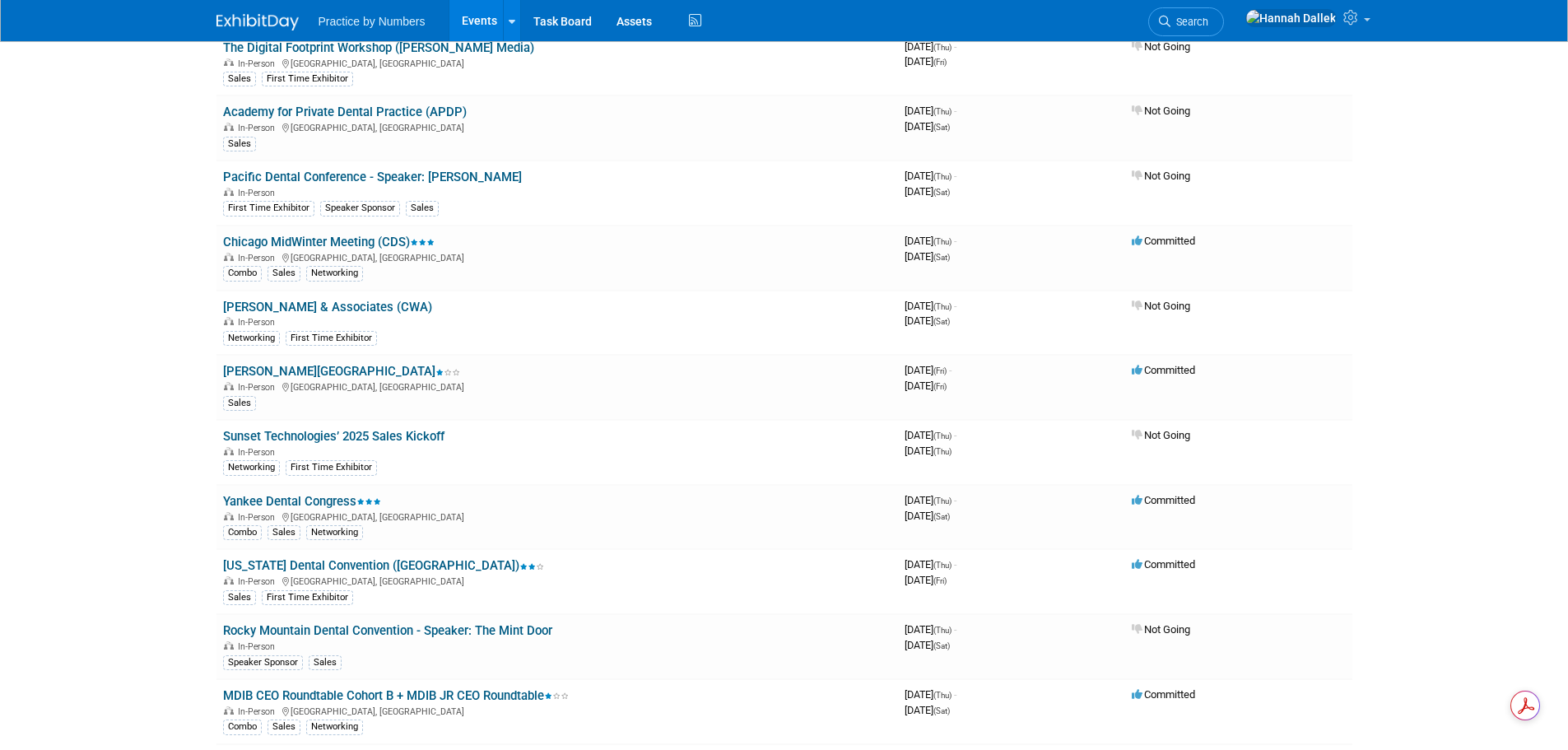
scroll to position [2087, 0]
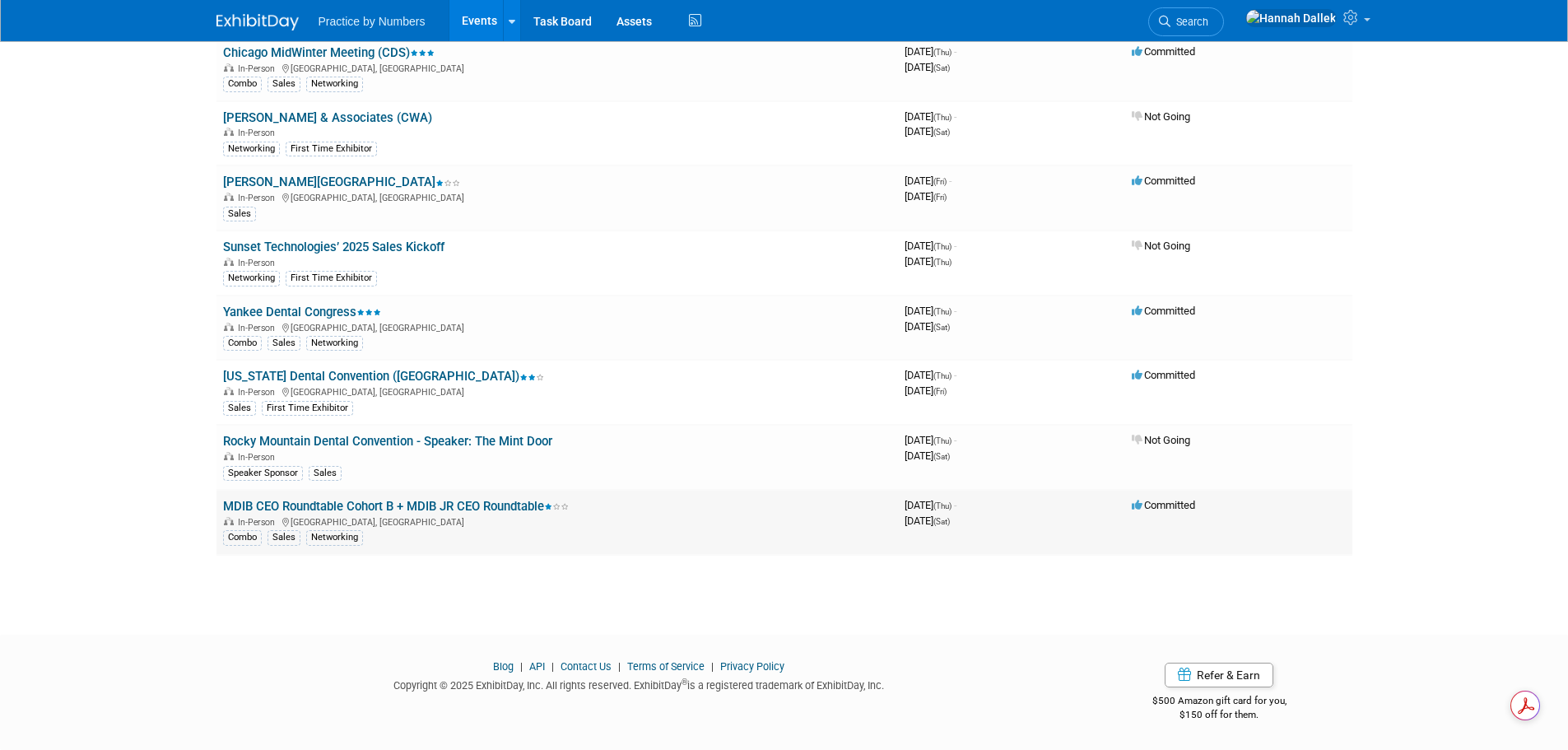
click at [396, 505] on link "MDIB CEO Roundtable Cohort B + MDIB JR CEO Roundtable" at bounding box center [395, 506] width 346 height 15
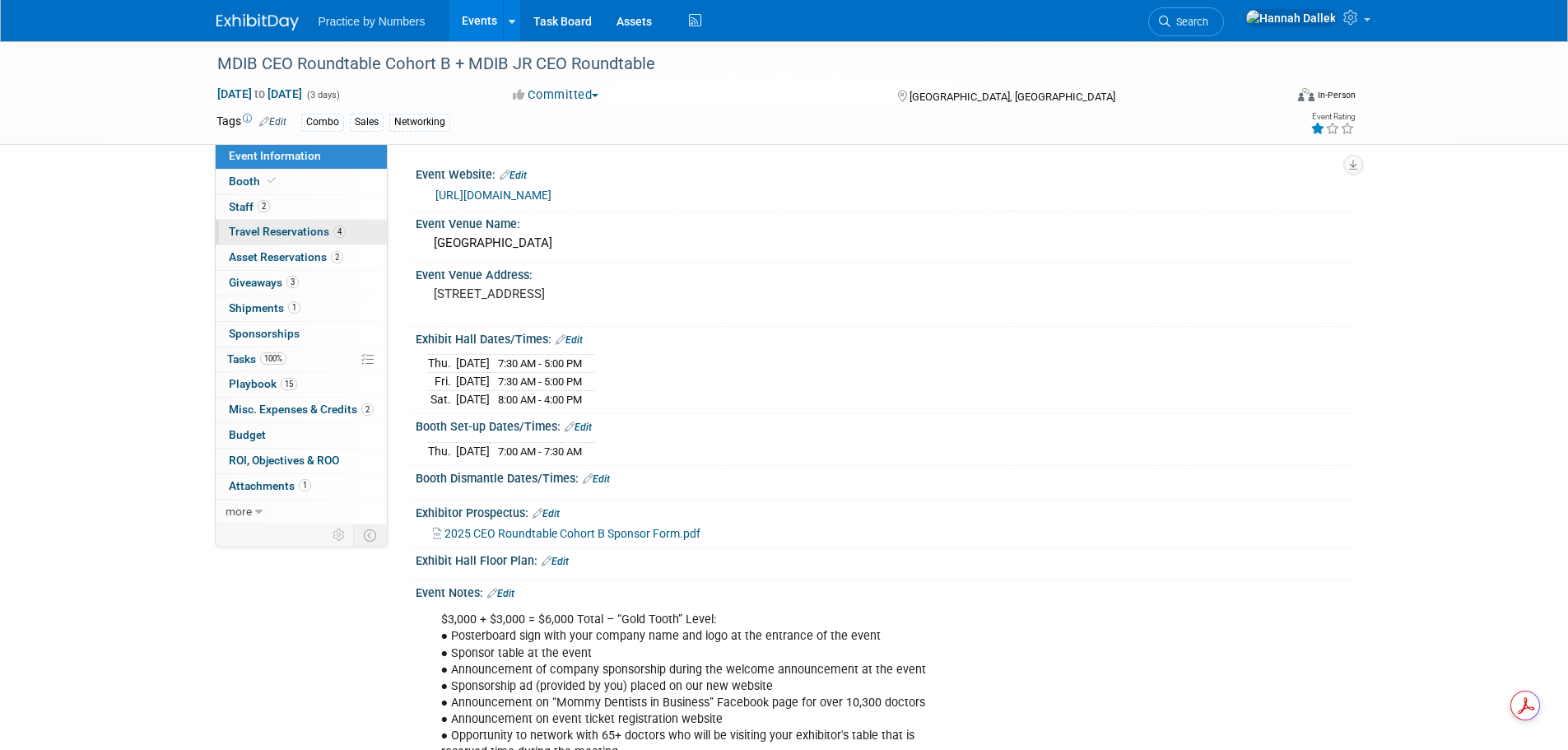
click at [282, 228] on span "Travel Reservations 4" at bounding box center [287, 231] width 116 height 13
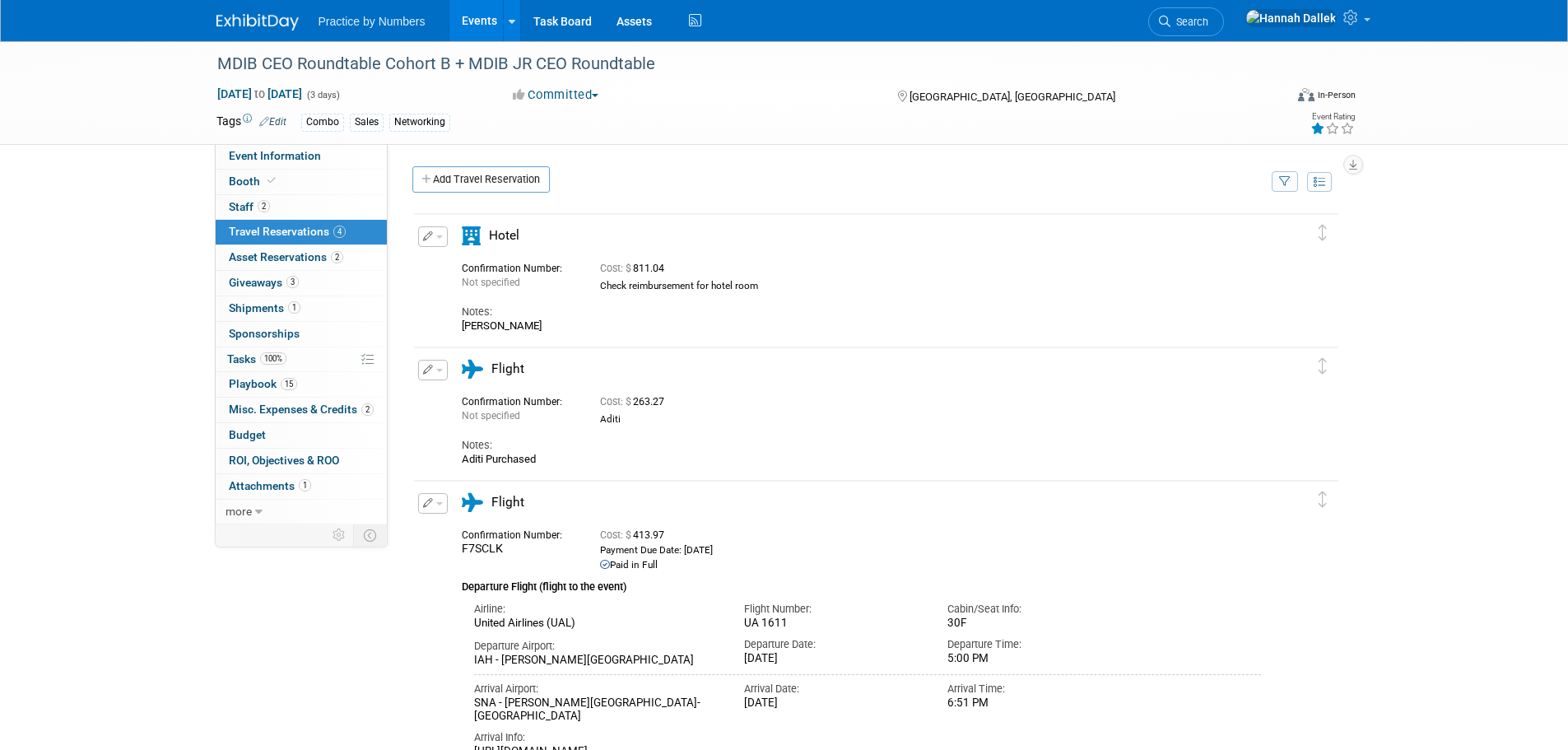
click at [482, 23] on link "Events" at bounding box center [479, 21] width 60 height 41
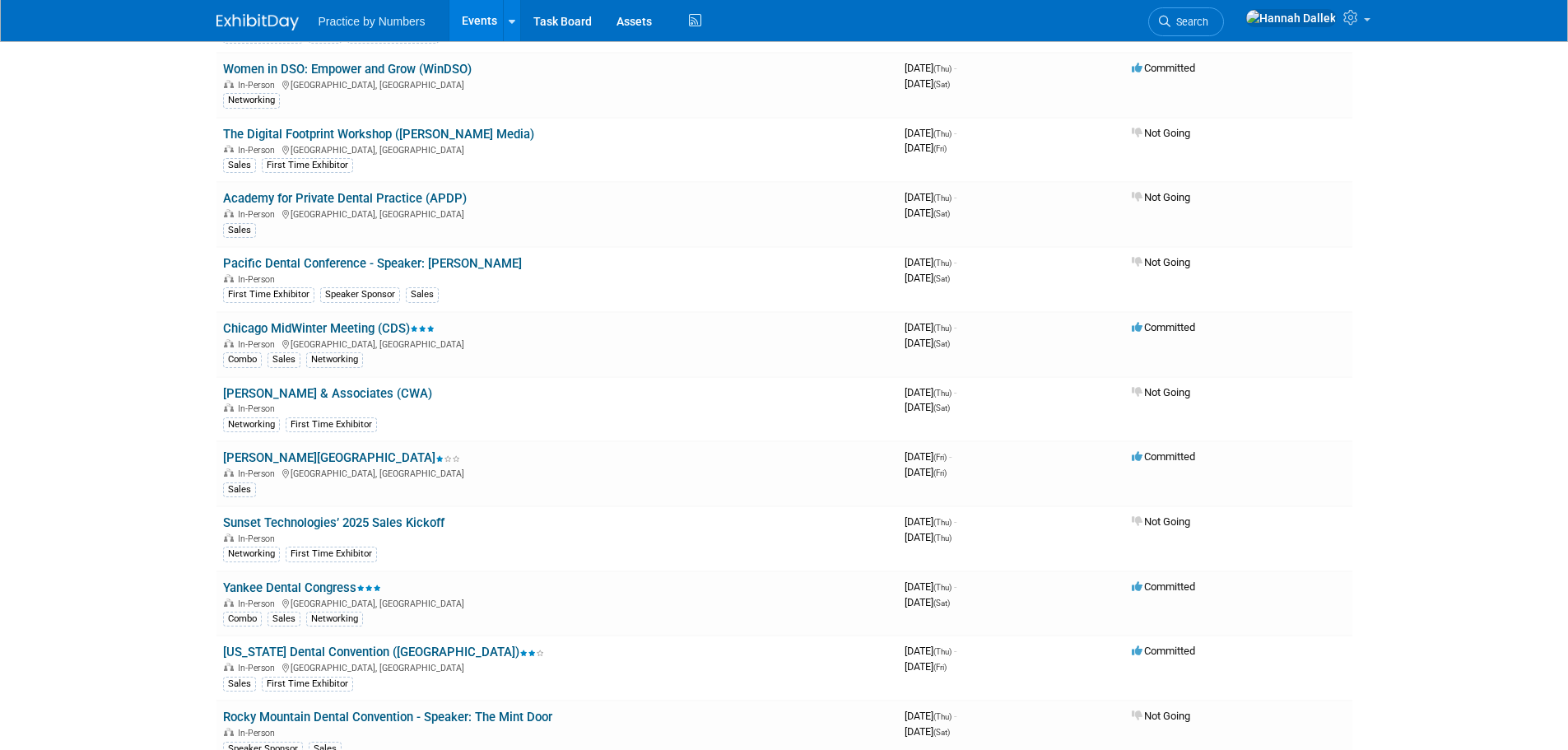
scroll to position [2087, 0]
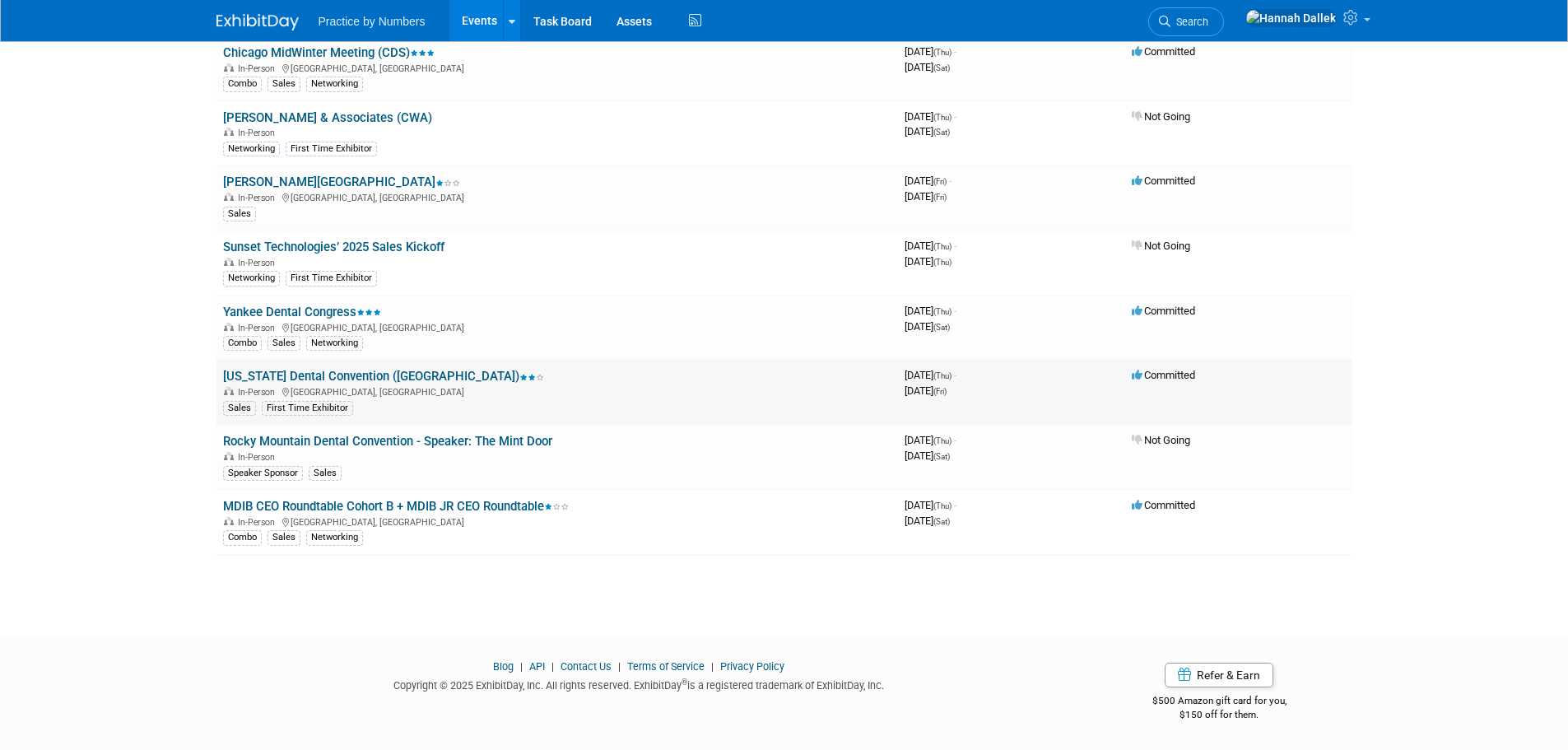
click at [314, 375] on link "[US_STATE] Dental Convention ([GEOGRAPHIC_DATA])" at bounding box center [384, 376] width 321 height 15
click at [302, 312] on link "Yankee Dental Congress" at bounding box center [301, 311] width 158 height 15
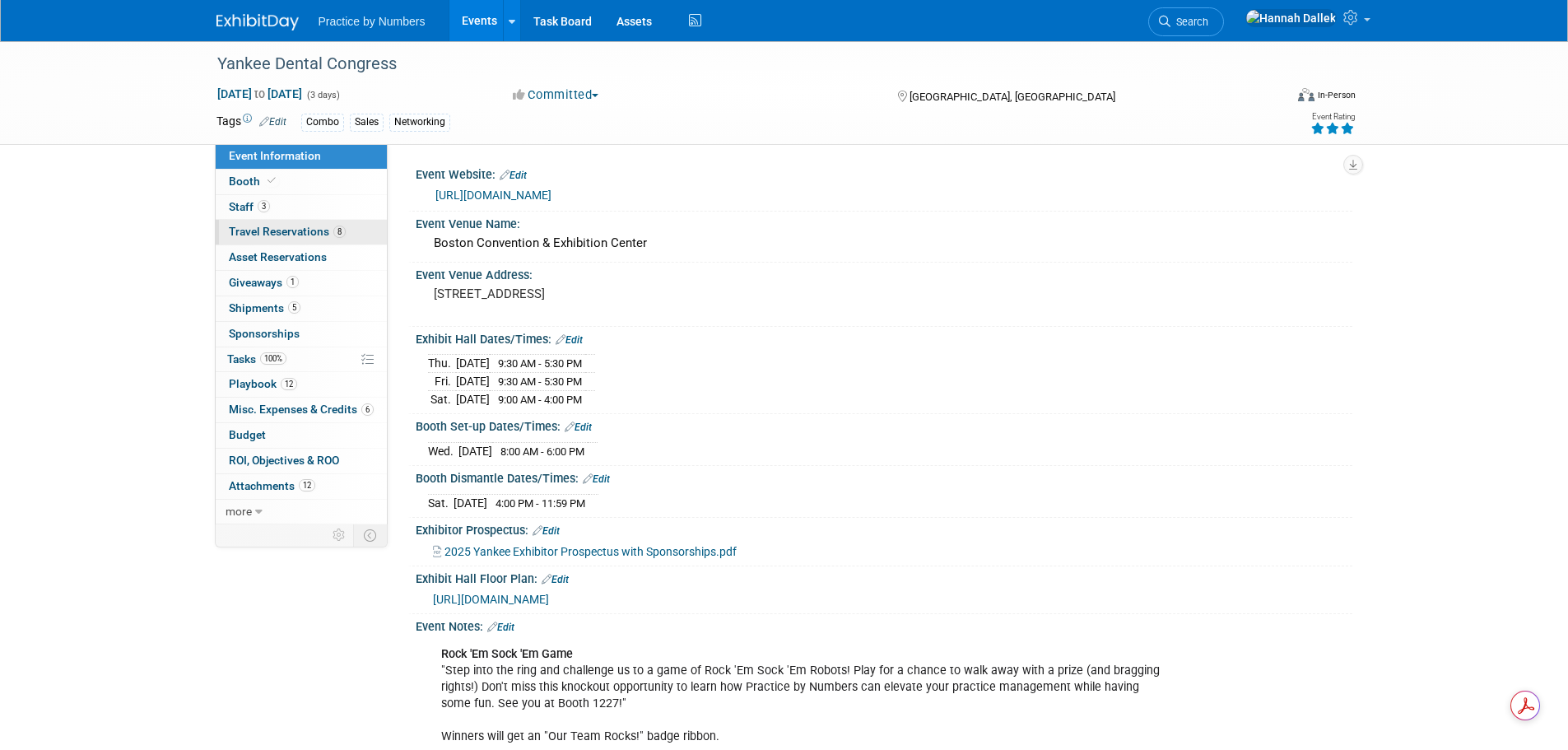
click at [274, 235] on span "Travel Reservations 8" at bounding box center [287, 231] width 116 height 13
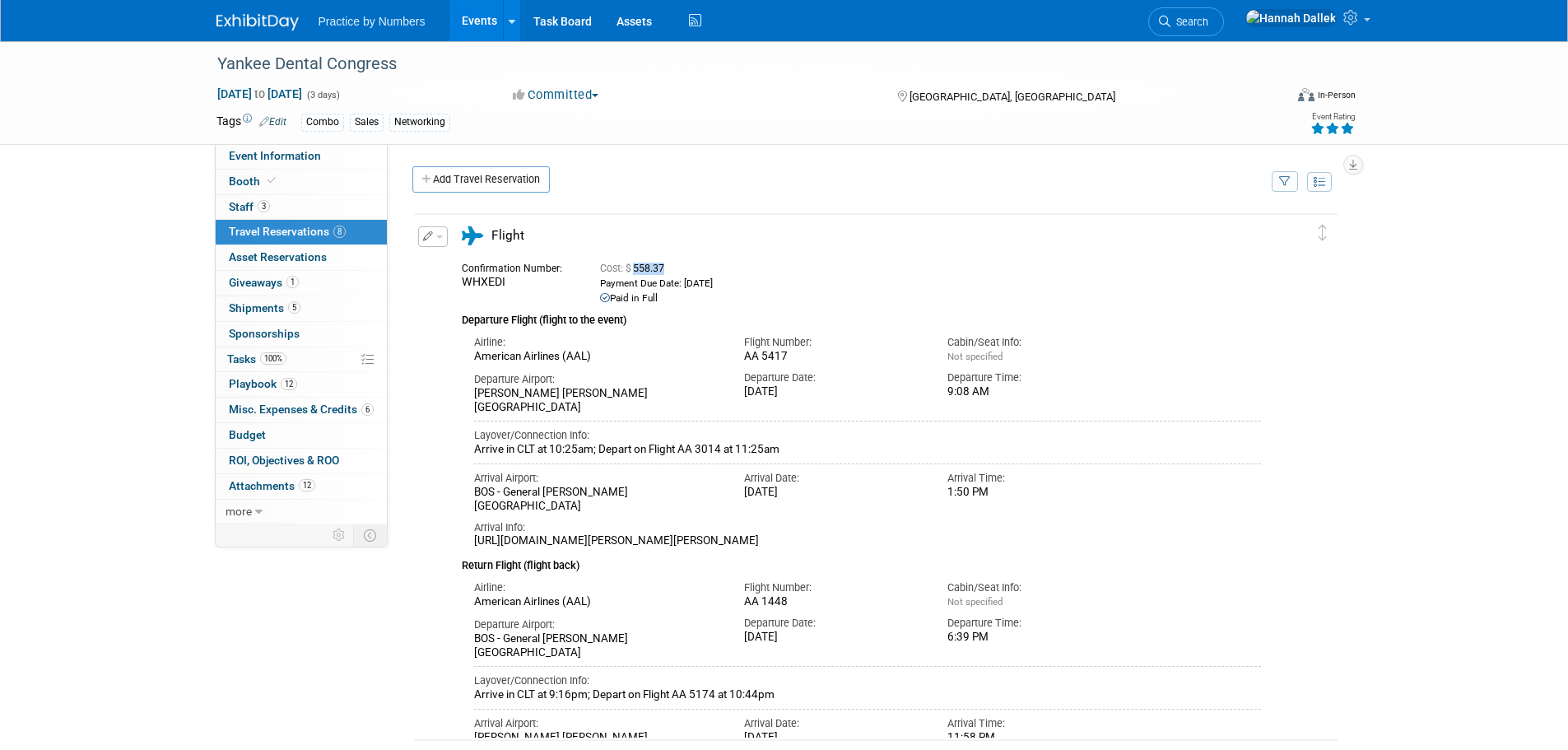
drag, startPoint x: 666, startPoint y: 267, endPoint x: 635, endPoint y: 266, distance: 31.0
click at [635, 266] on span "Cost: $ 558.37" at bounding box center [635, 268] width 70 height 12
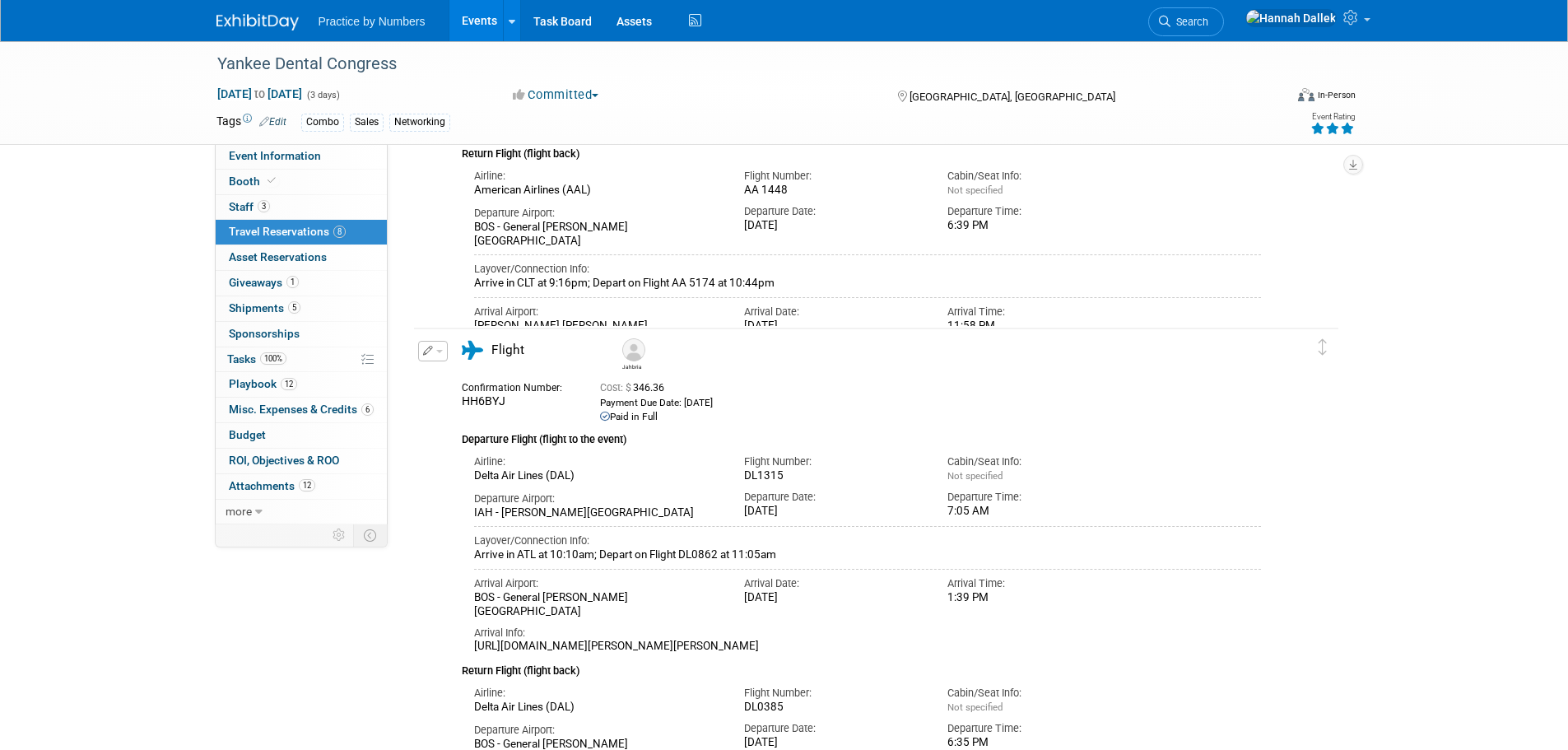
scroll to position [494, 0]
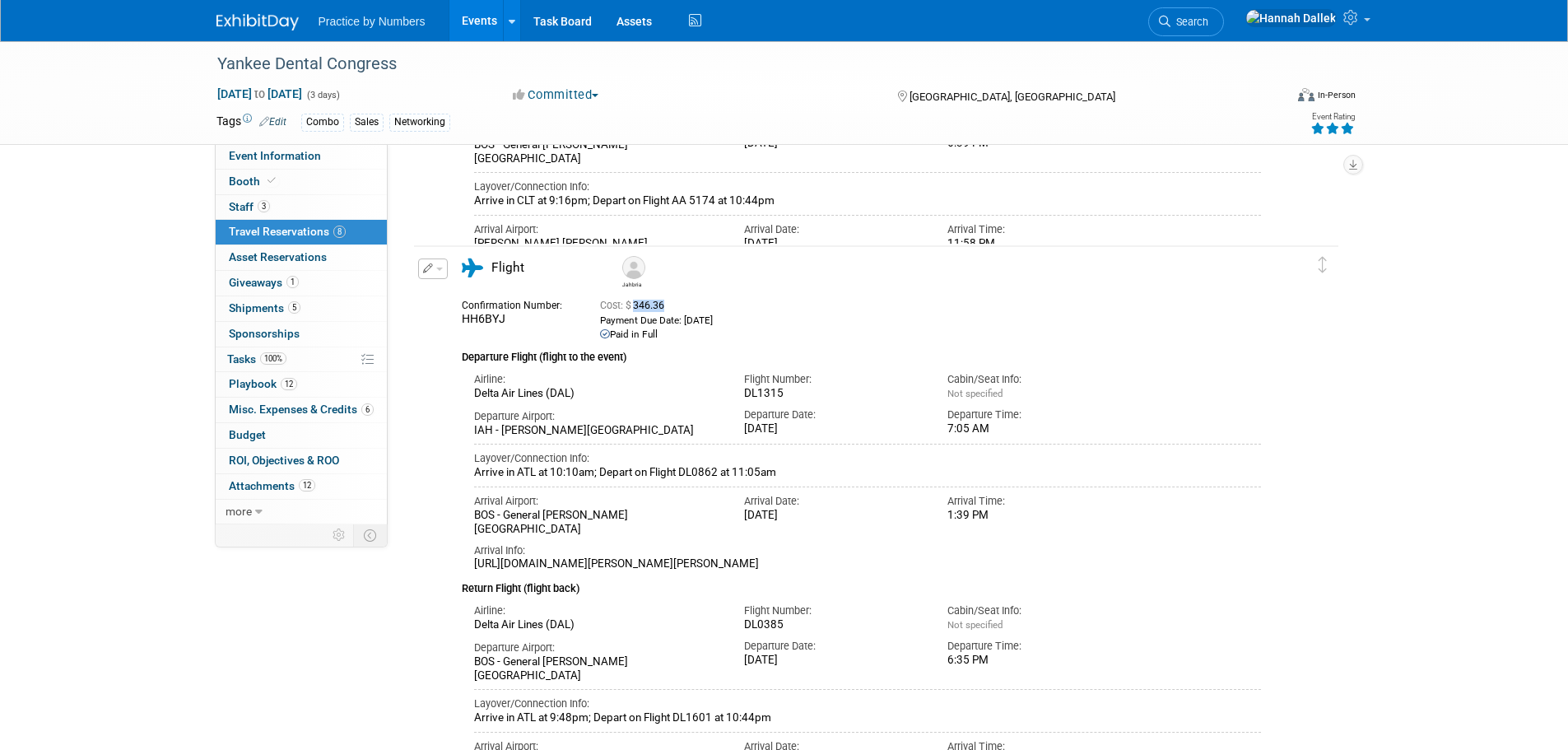
drag, startPoint x: 668, startPoint y: 308, endPoint x: 636, endPoint y: 306, distance: 32.1
click at [636, 306] on span "Cost: $ 346.36" at bounding box center [635, 305] width 70 height 12
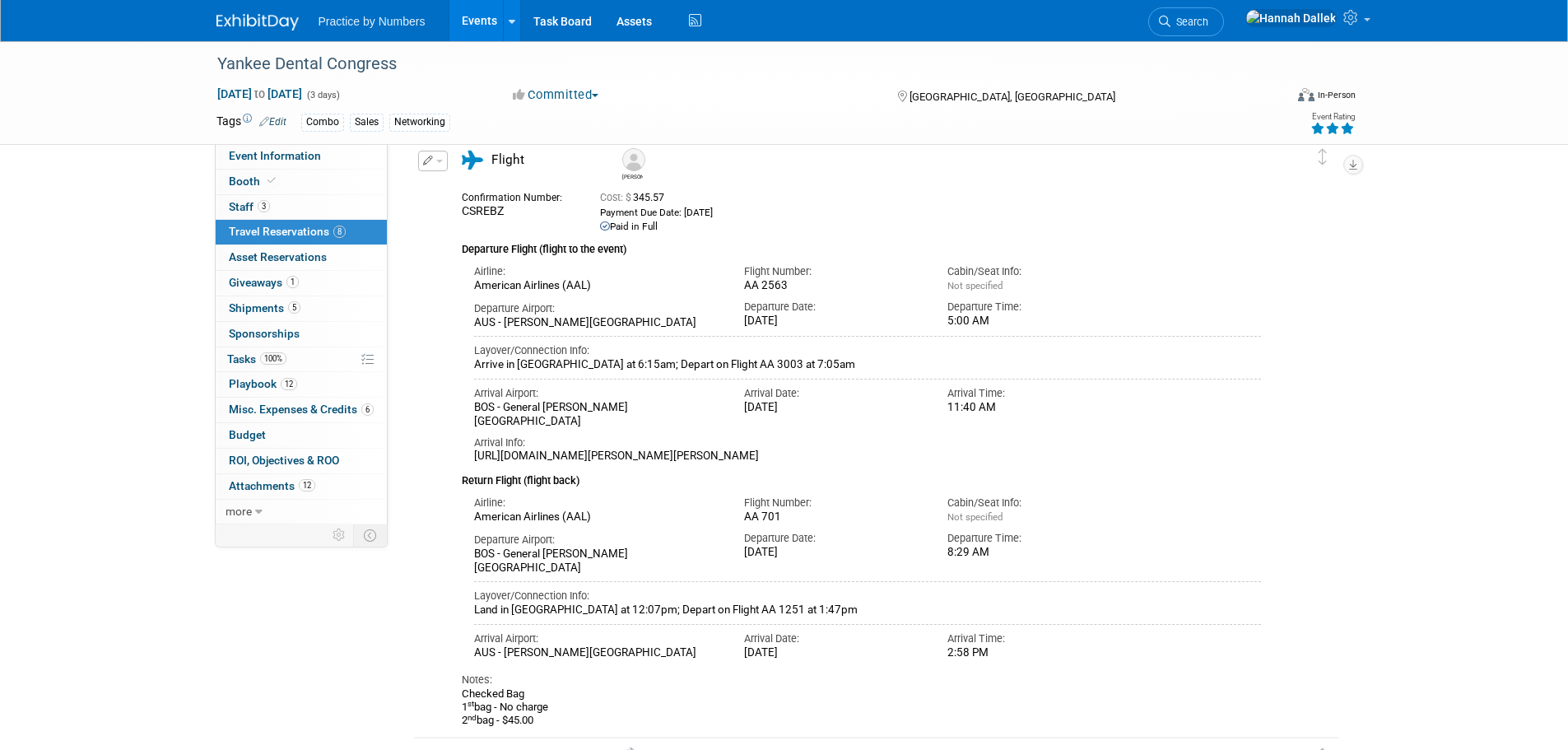
scroll to position [1691, 0]
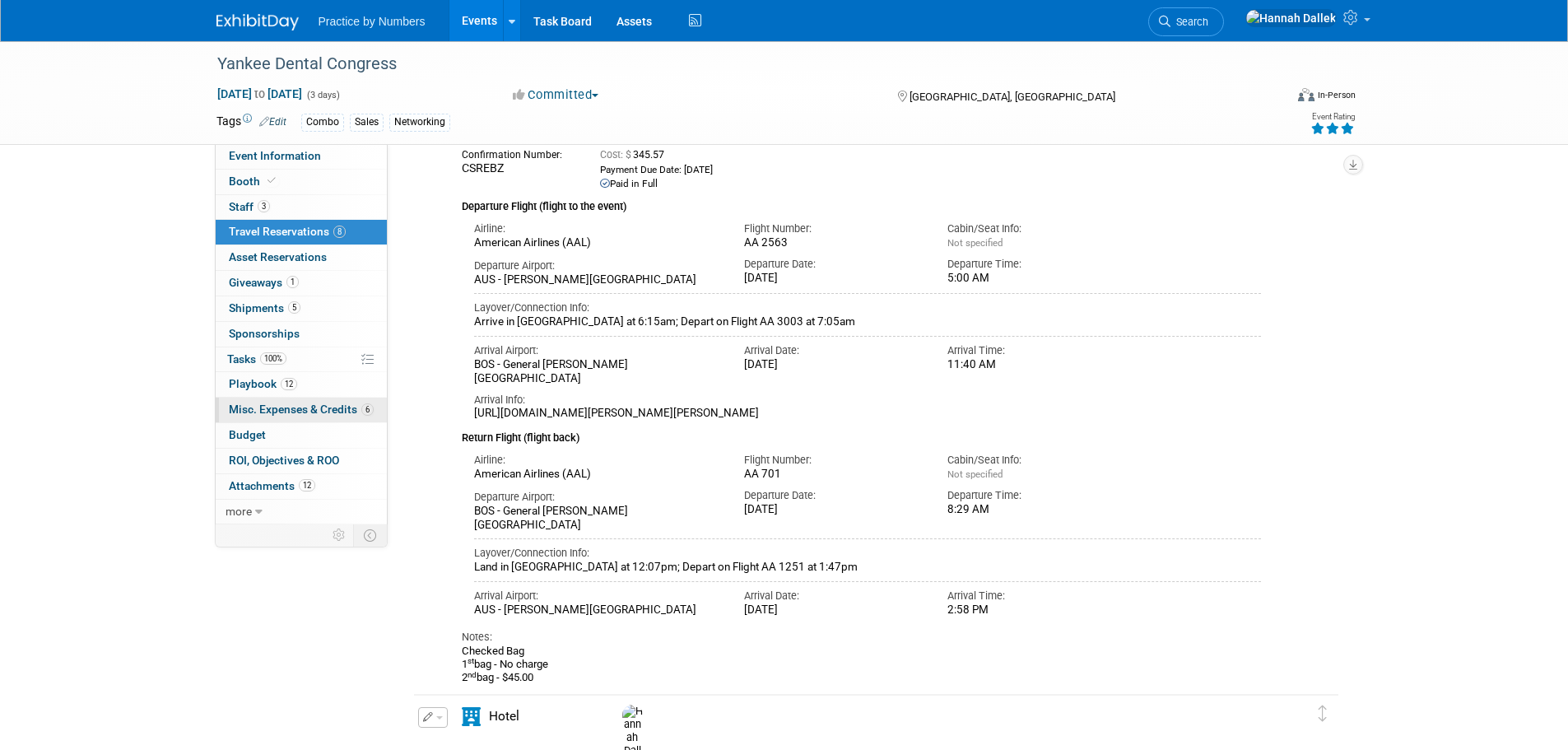
click at [266, 404] on span "Misc. Expenses & Credits 6" at bounding box center [301, 408] width 145 height 13
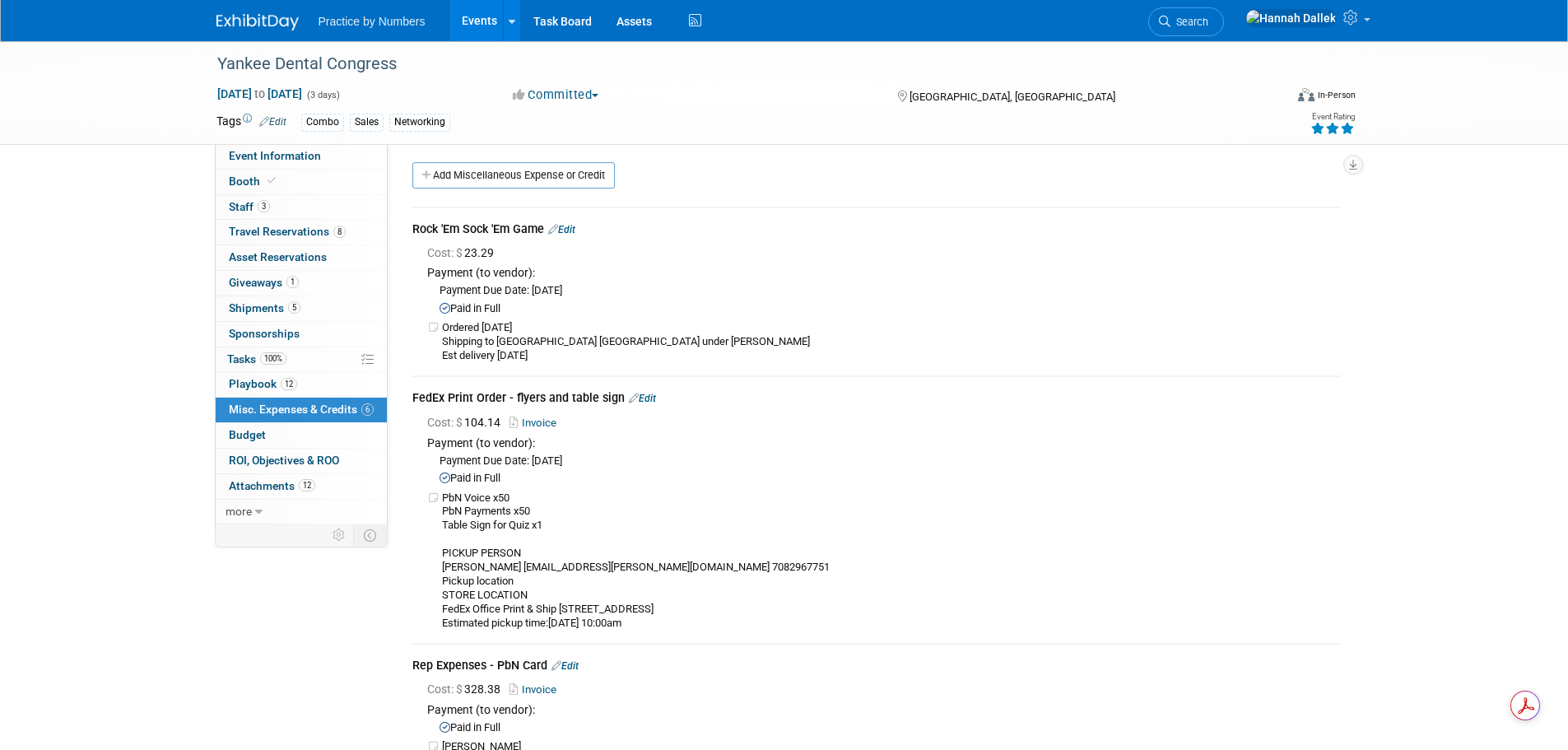
scroll to position [0, 0]
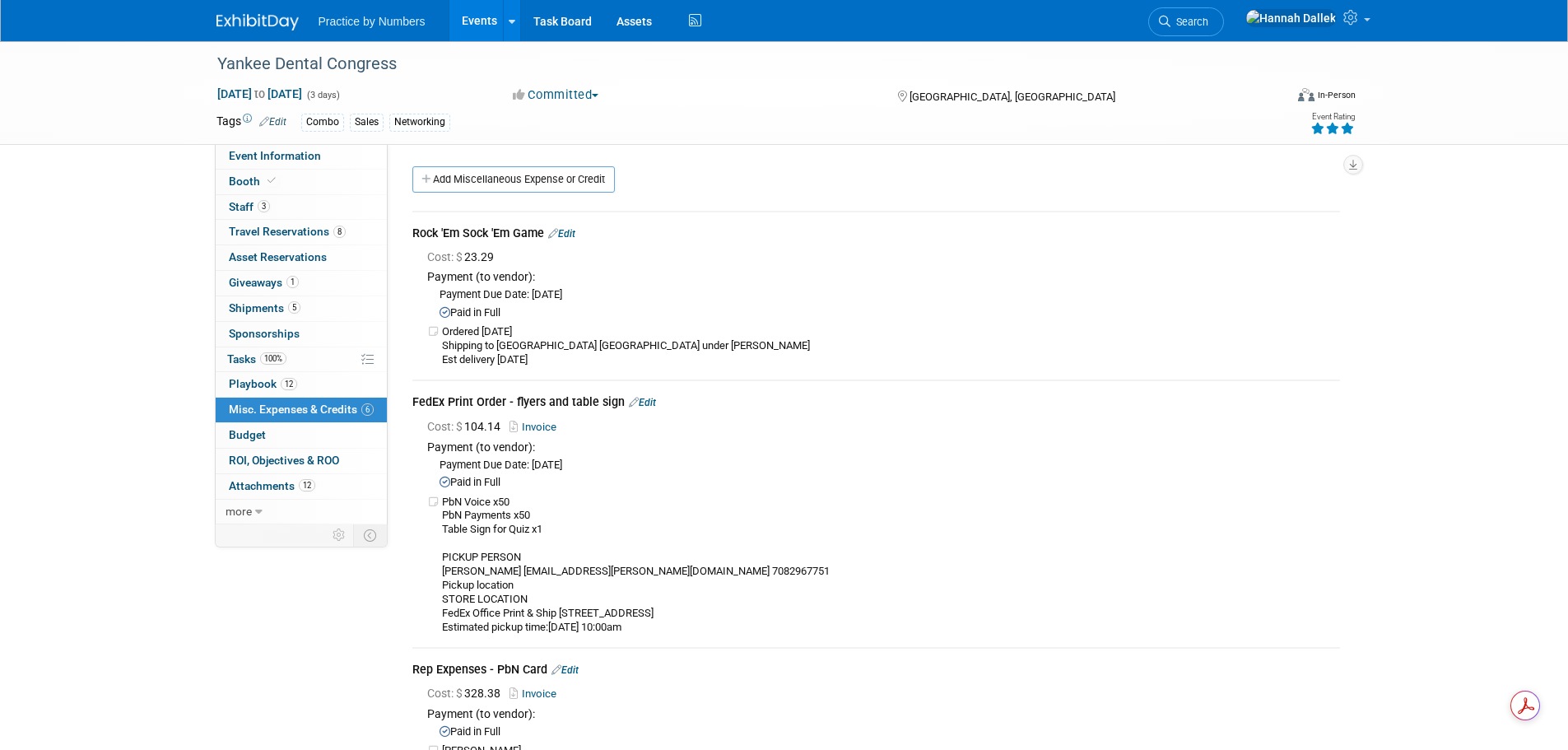
click at [483, 19] on link "Events" at bounding box center [479, 21] width 60 height 41
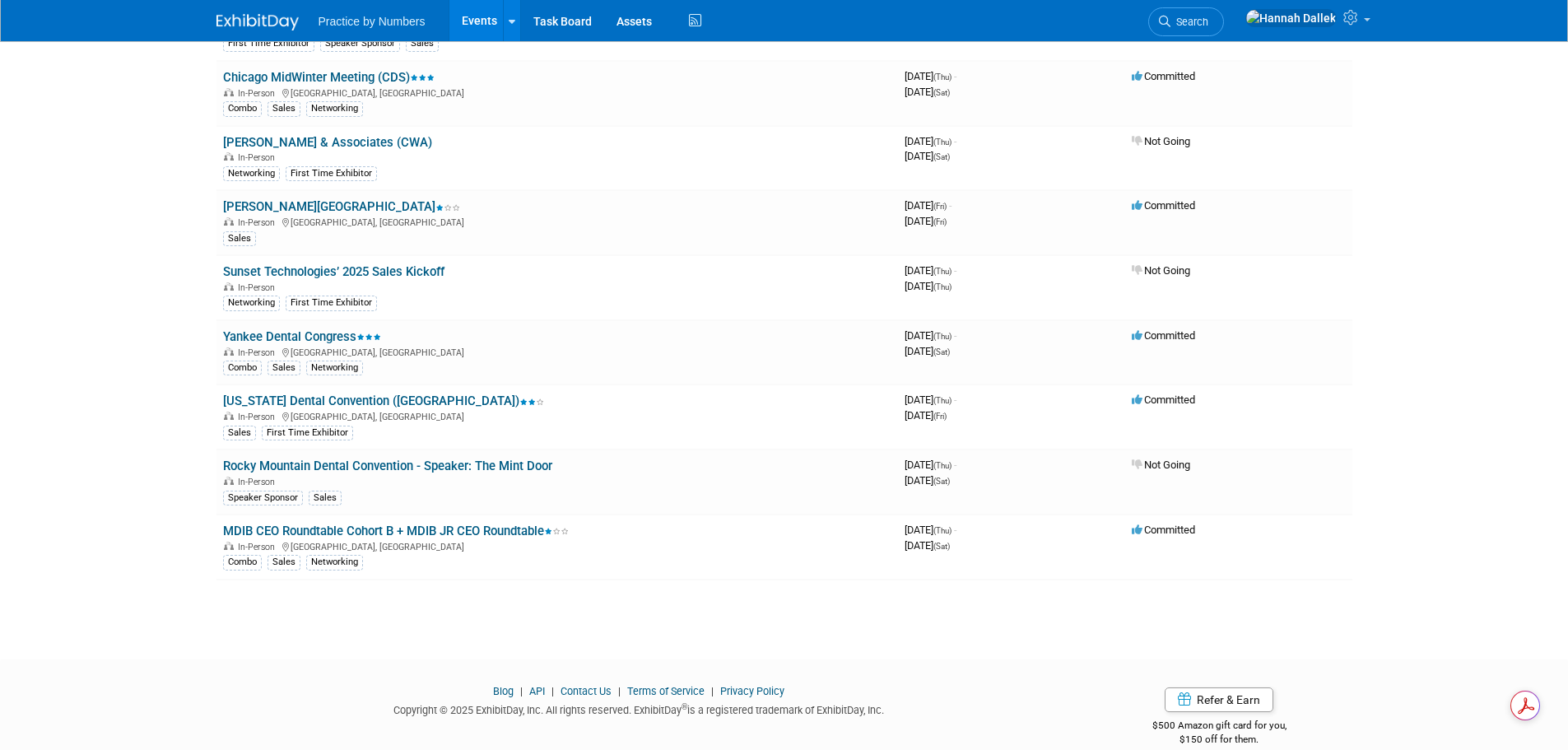
scroll to position [2087, 0]
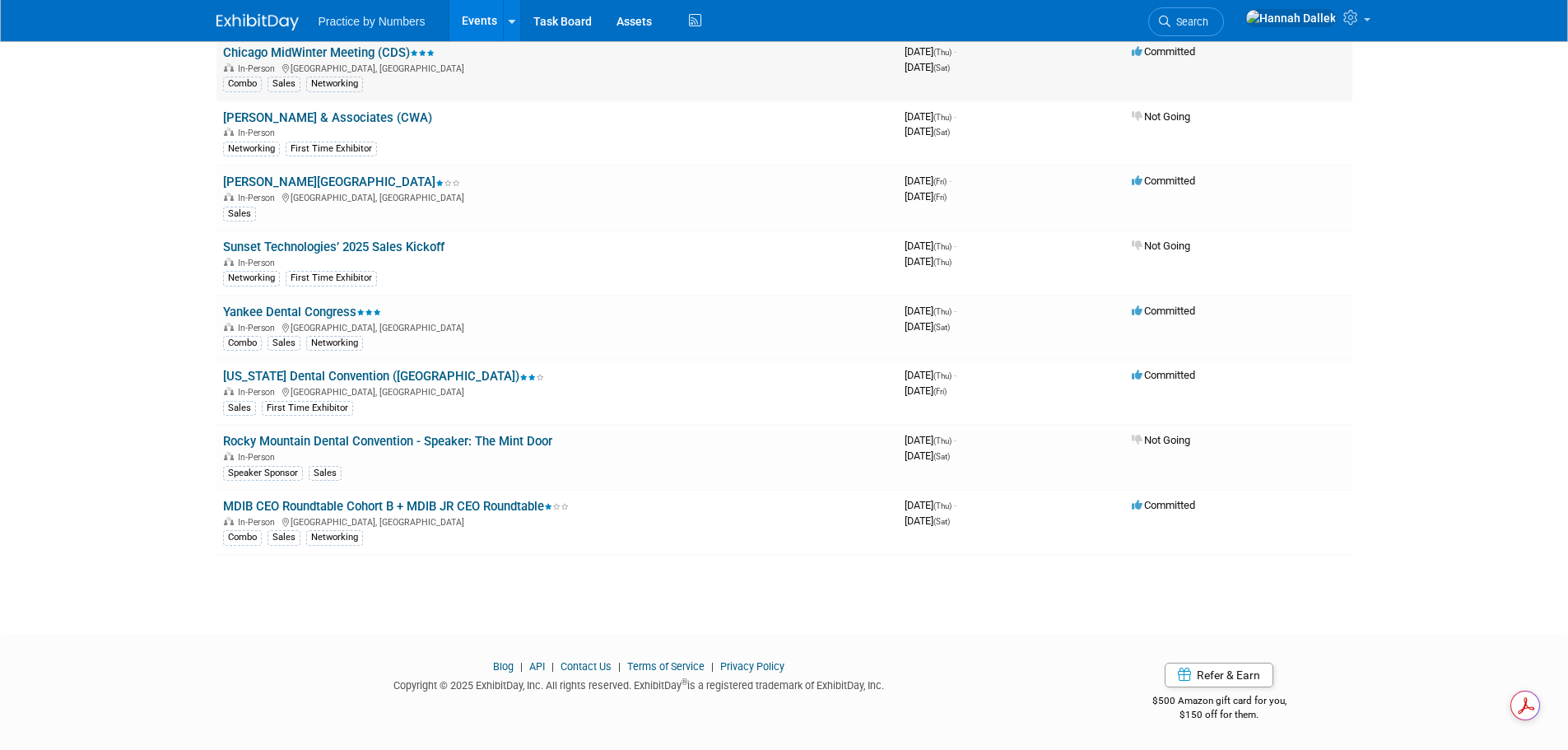
click at [374, 55] on link "Chicago MidWinter Meeting (CDS)" at bounding box center [329, 52] width 211 height 15
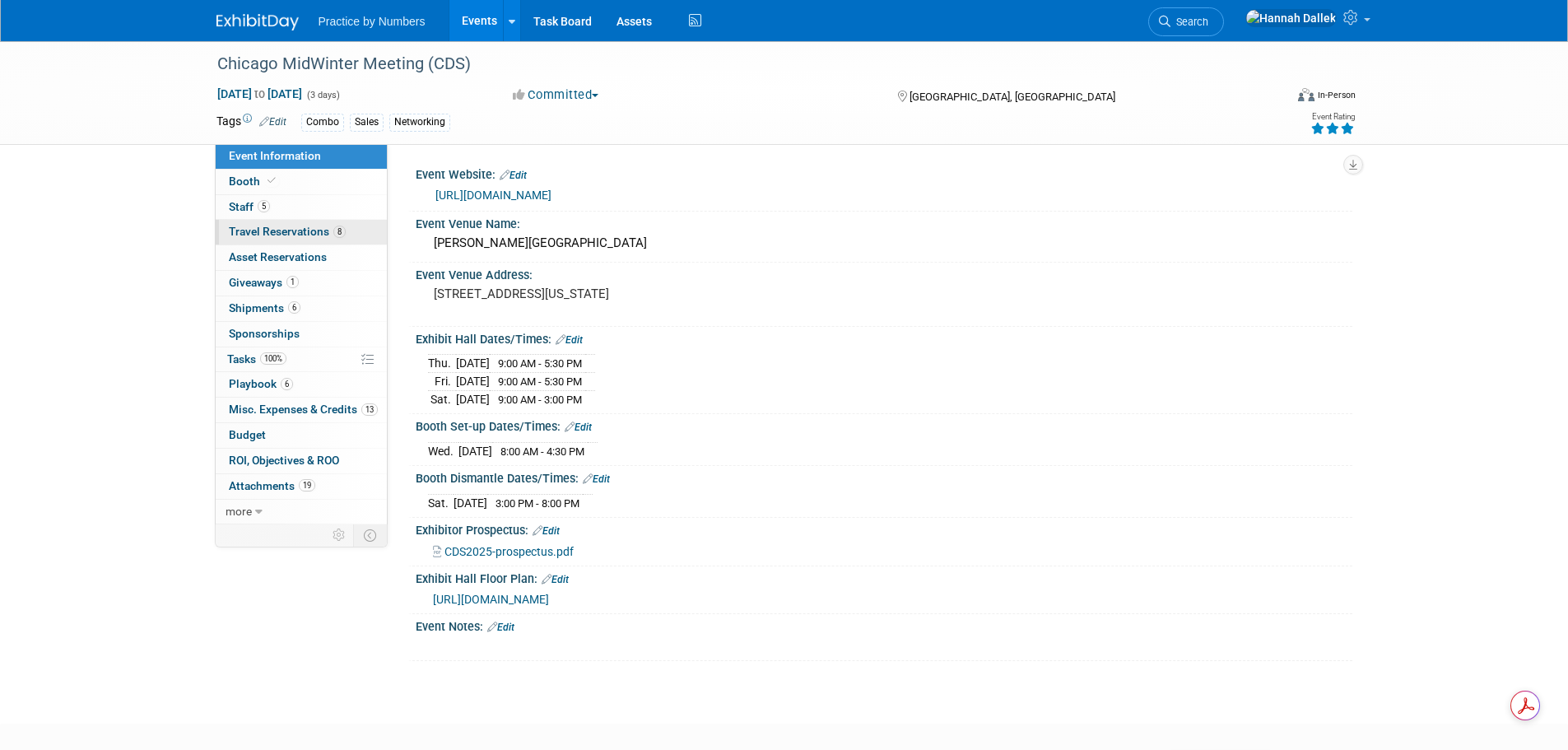
click at [277, 228] on span "Travel Reservations 8" at bounding box center [287, 231] width 116 height 13
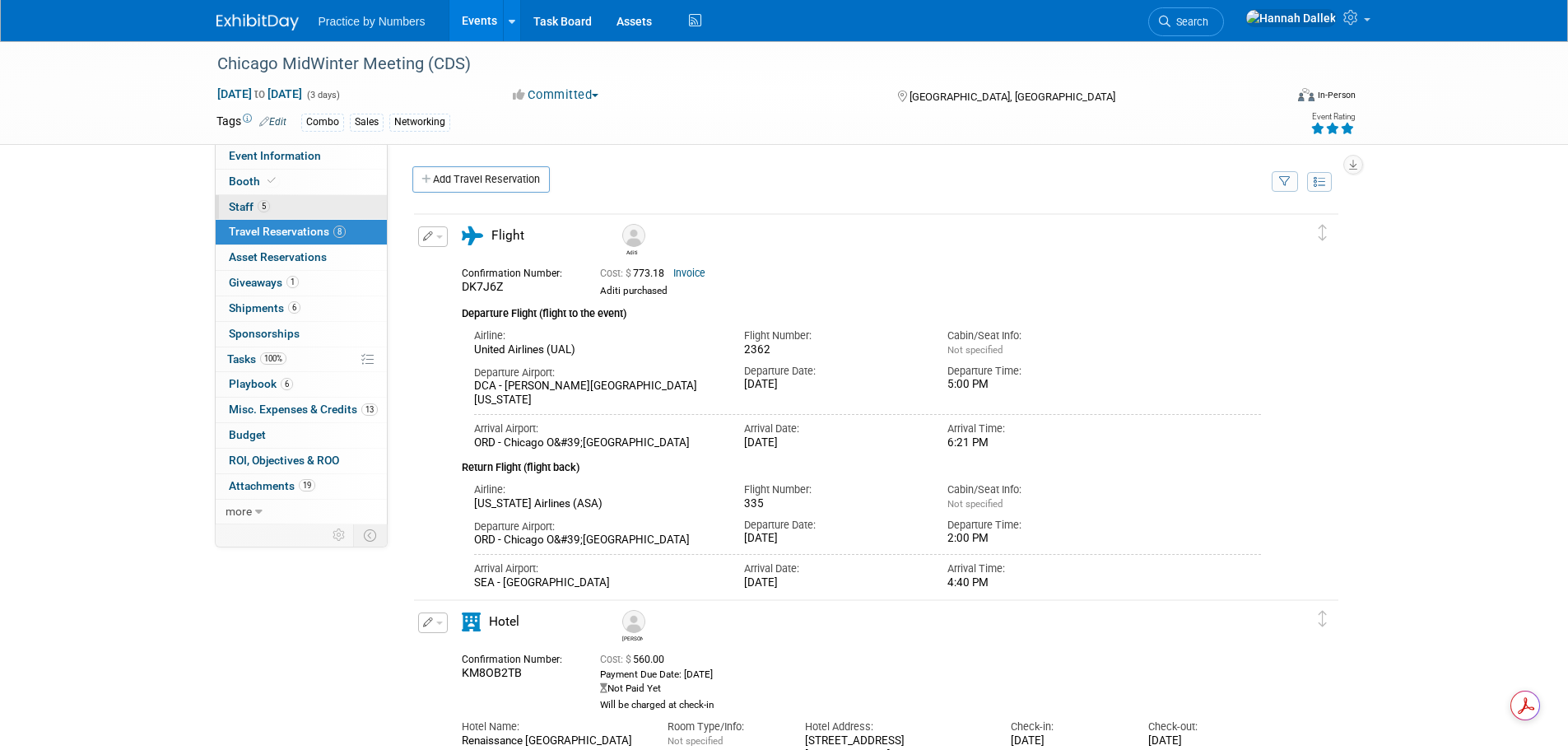
click at [314, 202] on link "5 Staff 5" at bounding box center [300, 207] width 171 height 24
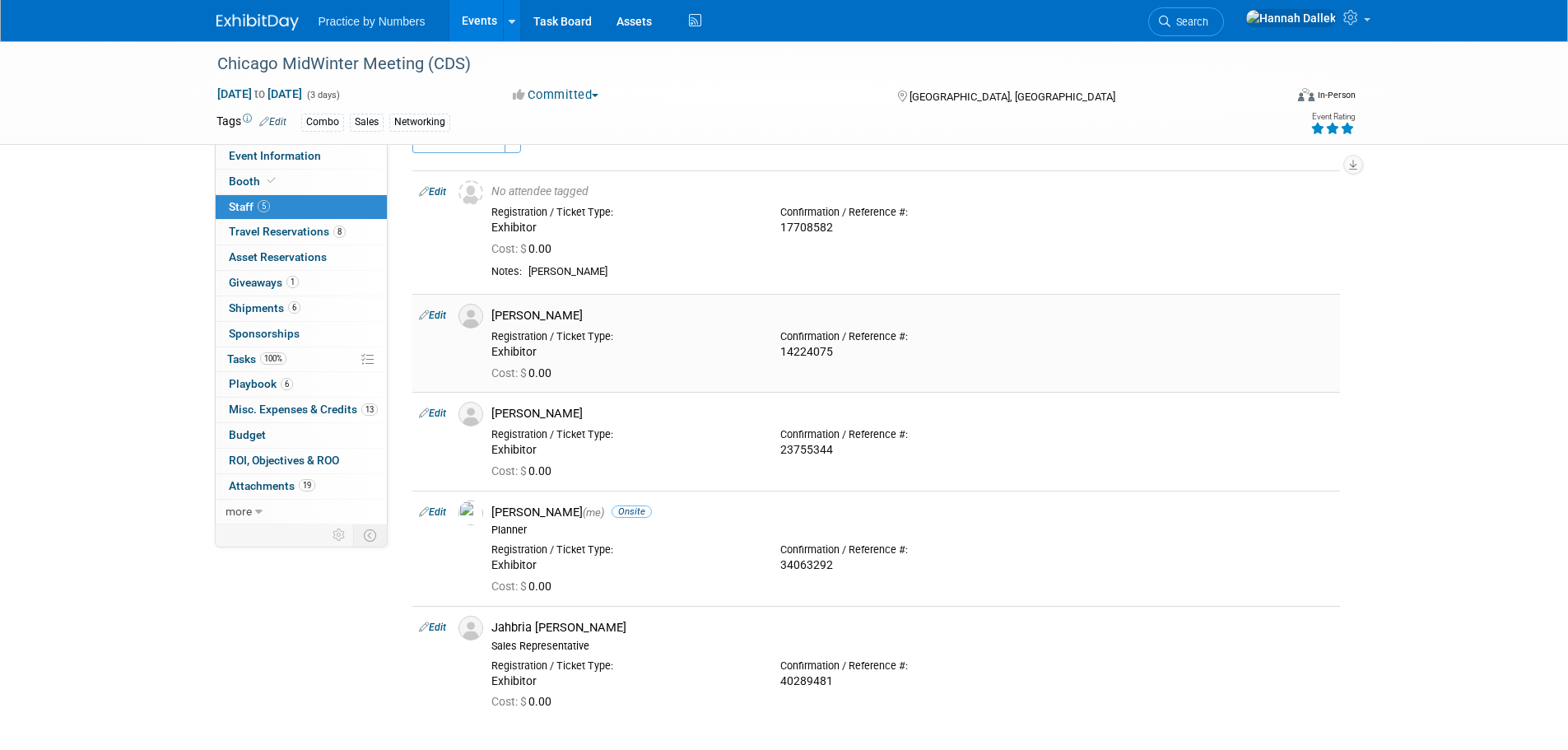
scroll to position [82, 0]
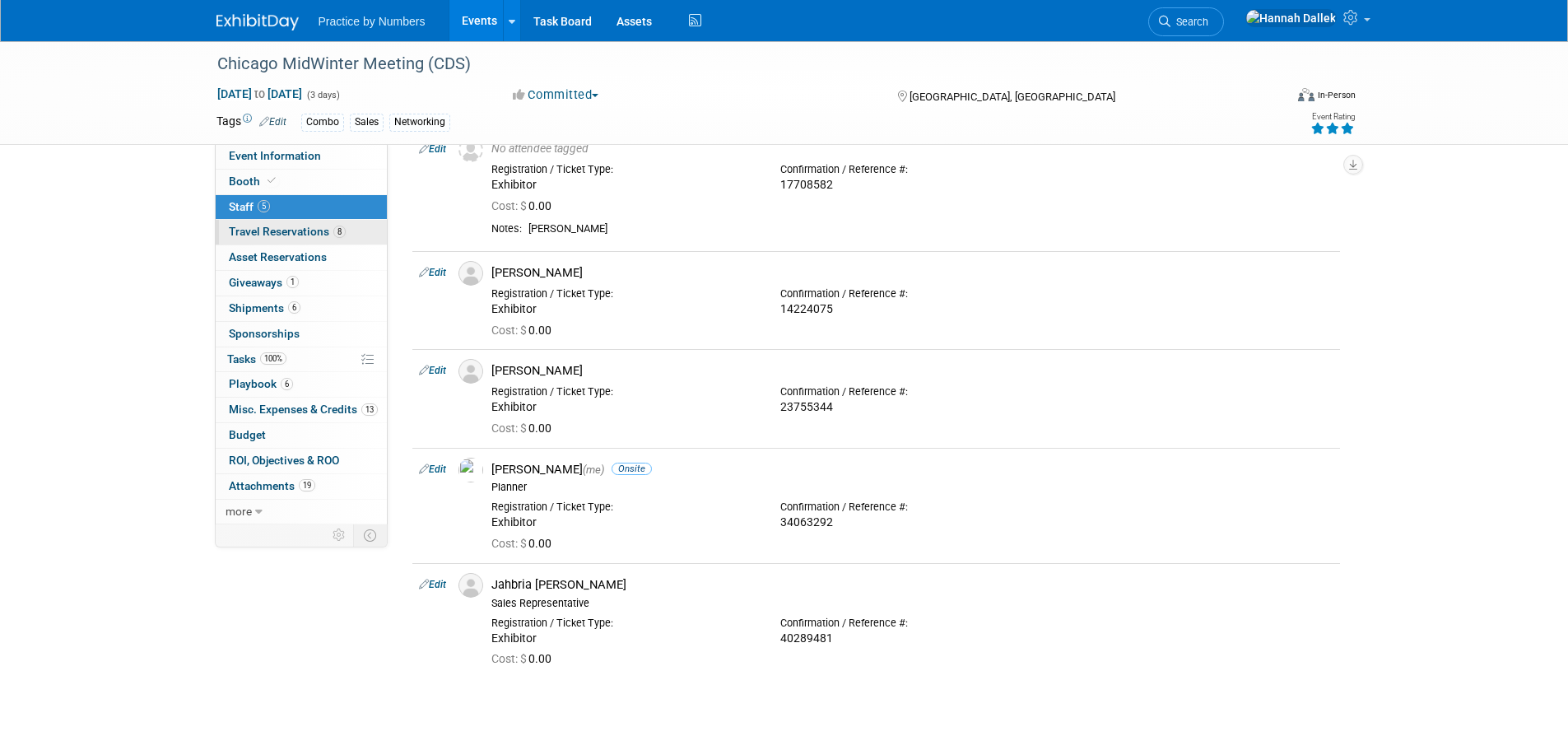
click at [302, 229] on span "Travel Reservations 8" at bounding box center [287, 231] width 116 height 13
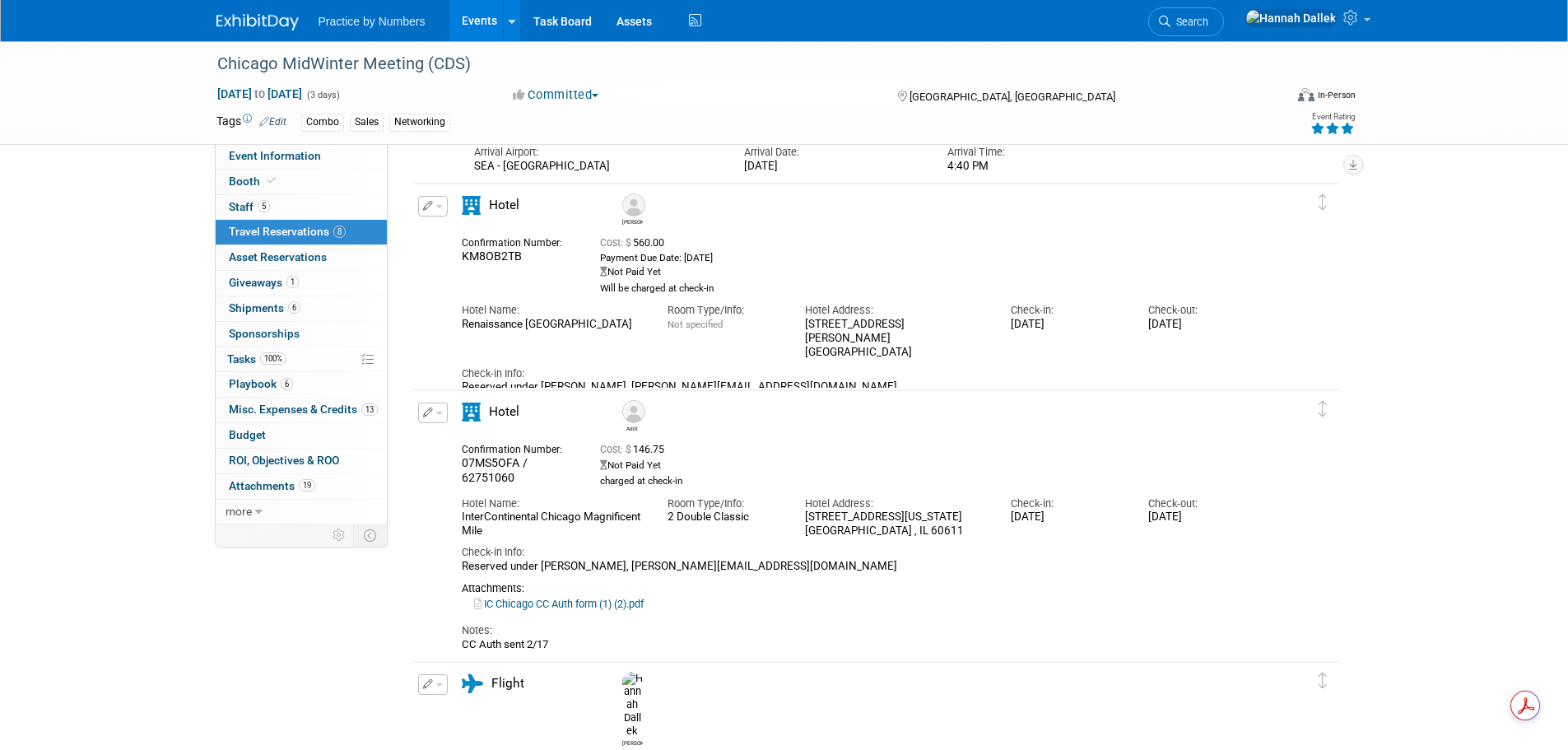
scroll to position [0, 0]
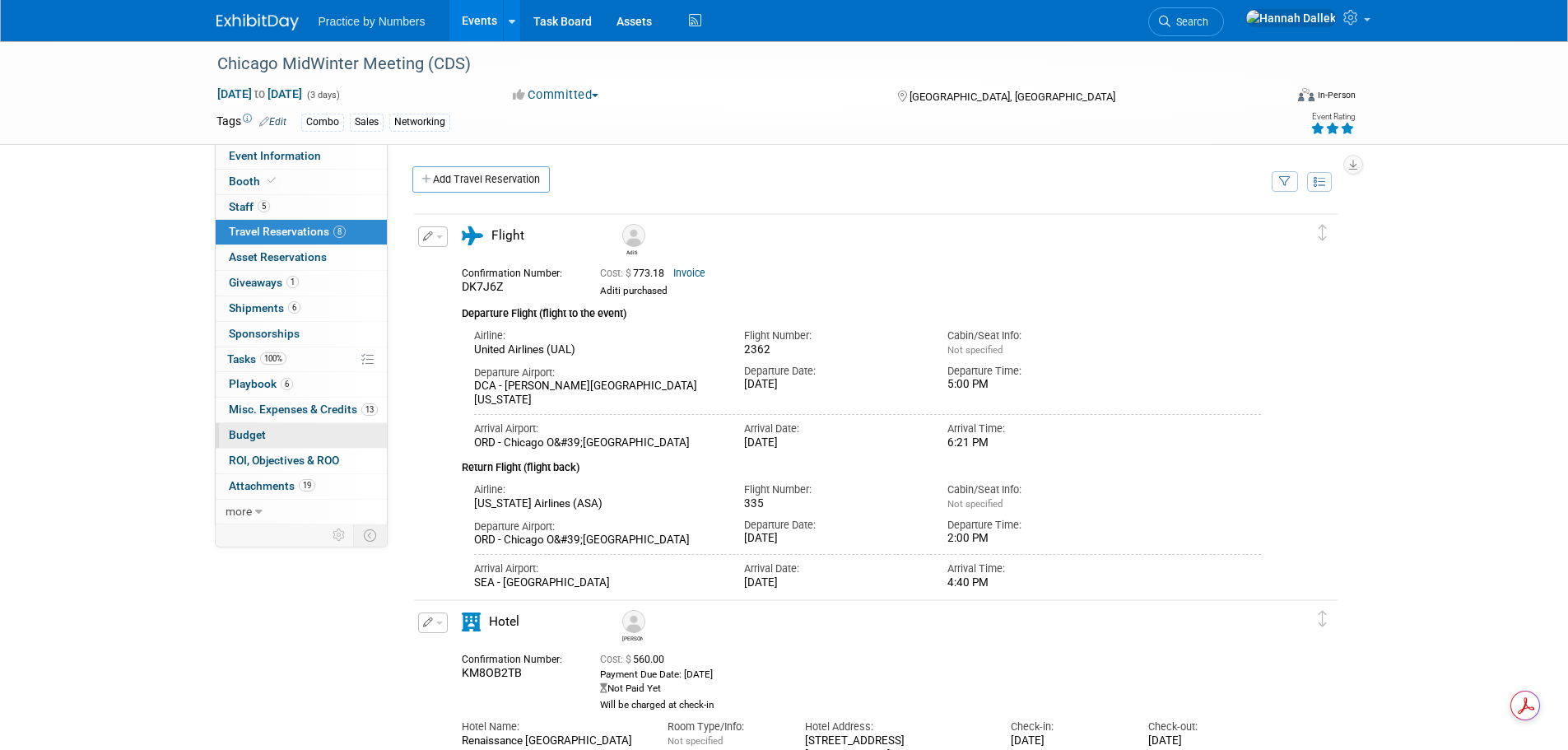
click at [264, 433] on span "Budget" at bounding box center [248, 434] width 37 height 13
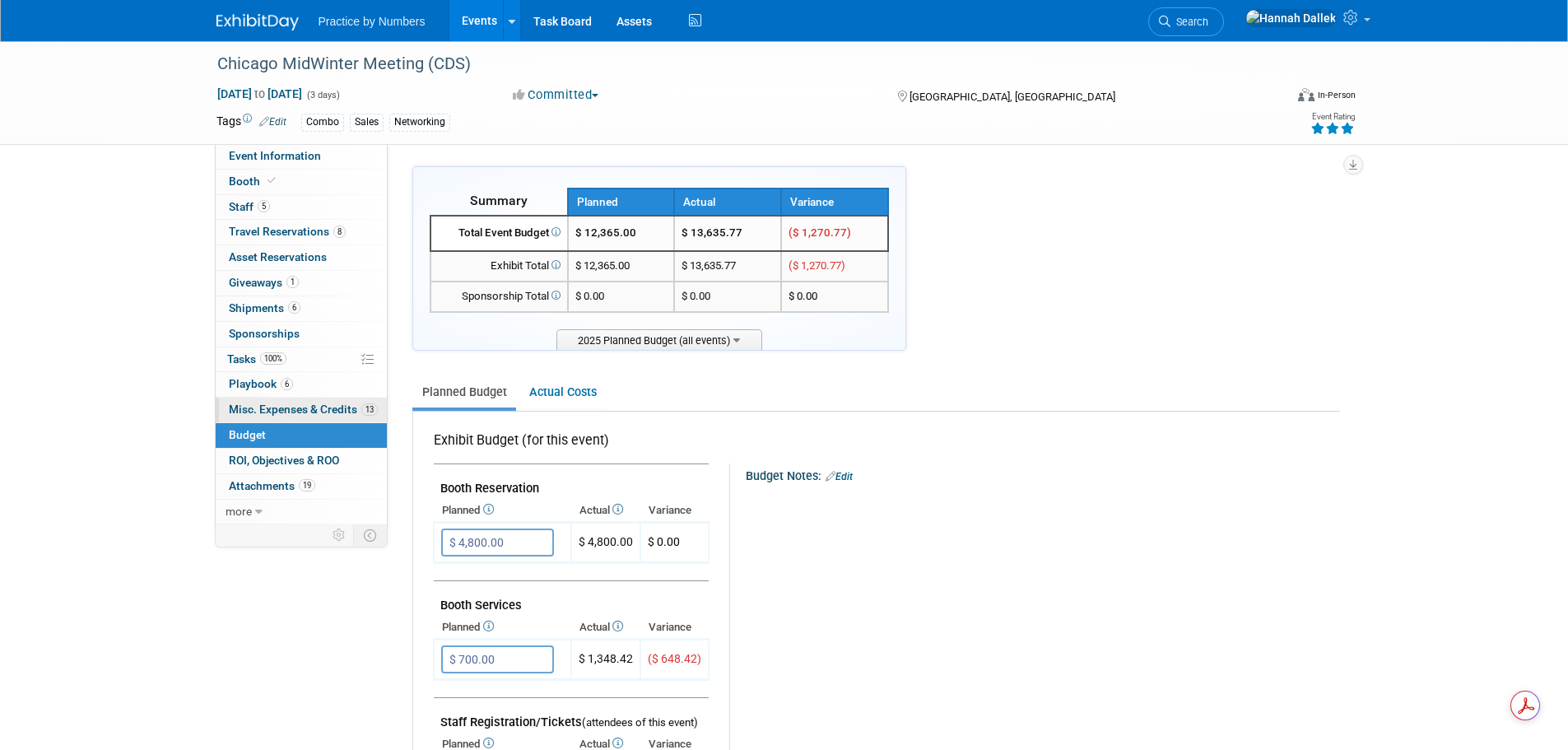
click at [293, 409] on span "Misc. Expenses & Credits 13" at bounding box center [303, 408] width 149 height 13
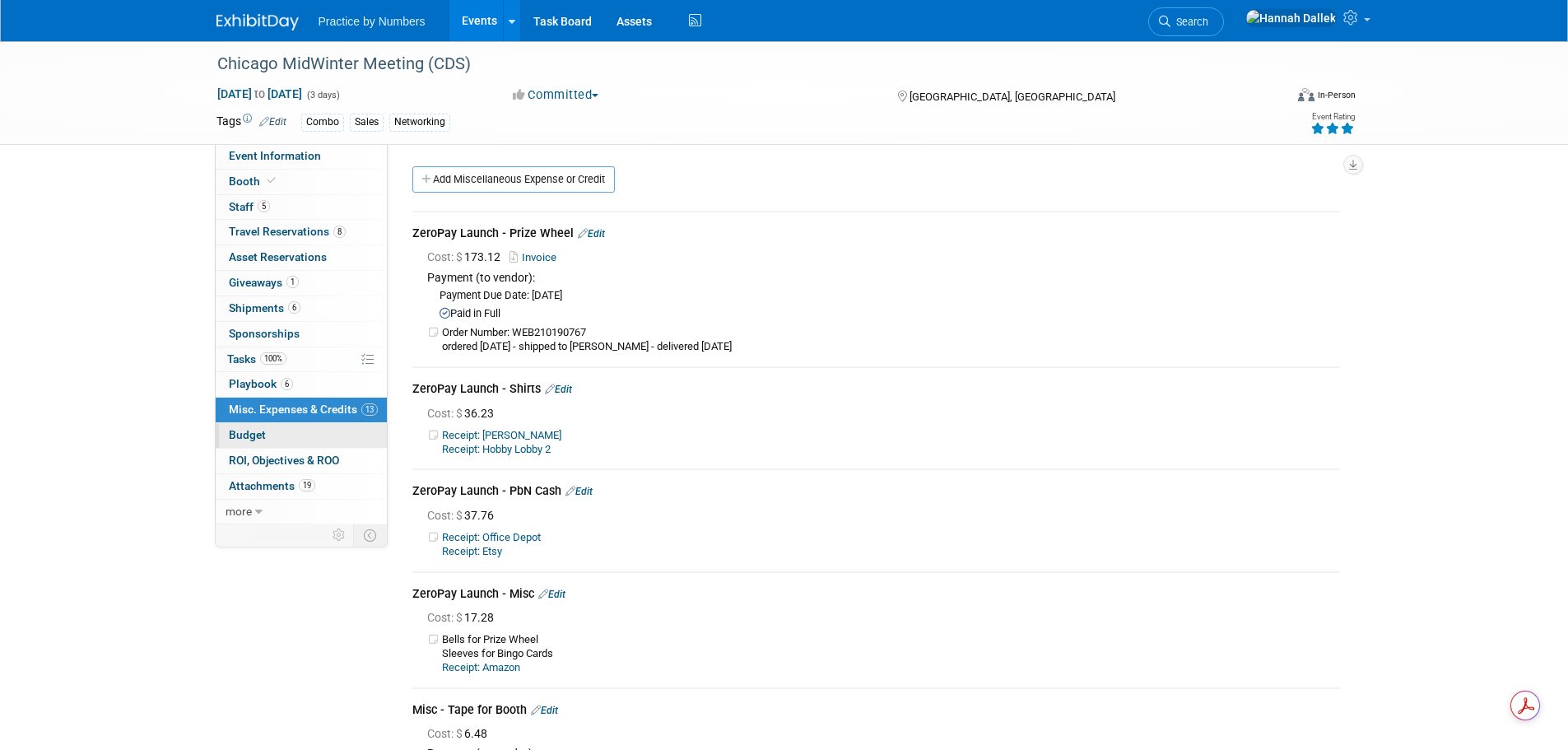
click at [266, 434] on link "Budget" at bounding box center [300, 435] width 171 height 24
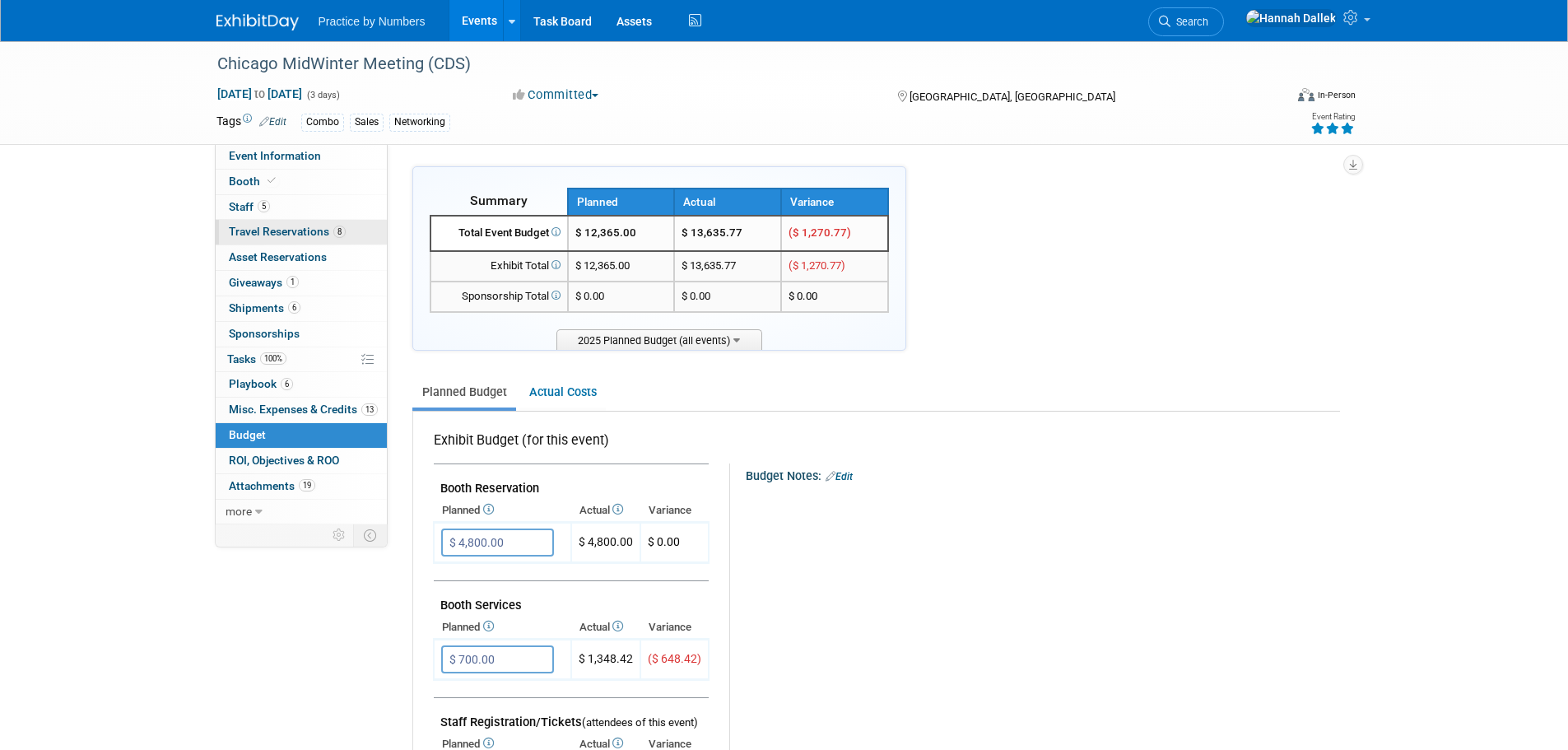
click at [256, 224] on link "8 Travel Reservations 8" at bounding box center [300, 232] width 171 height 24
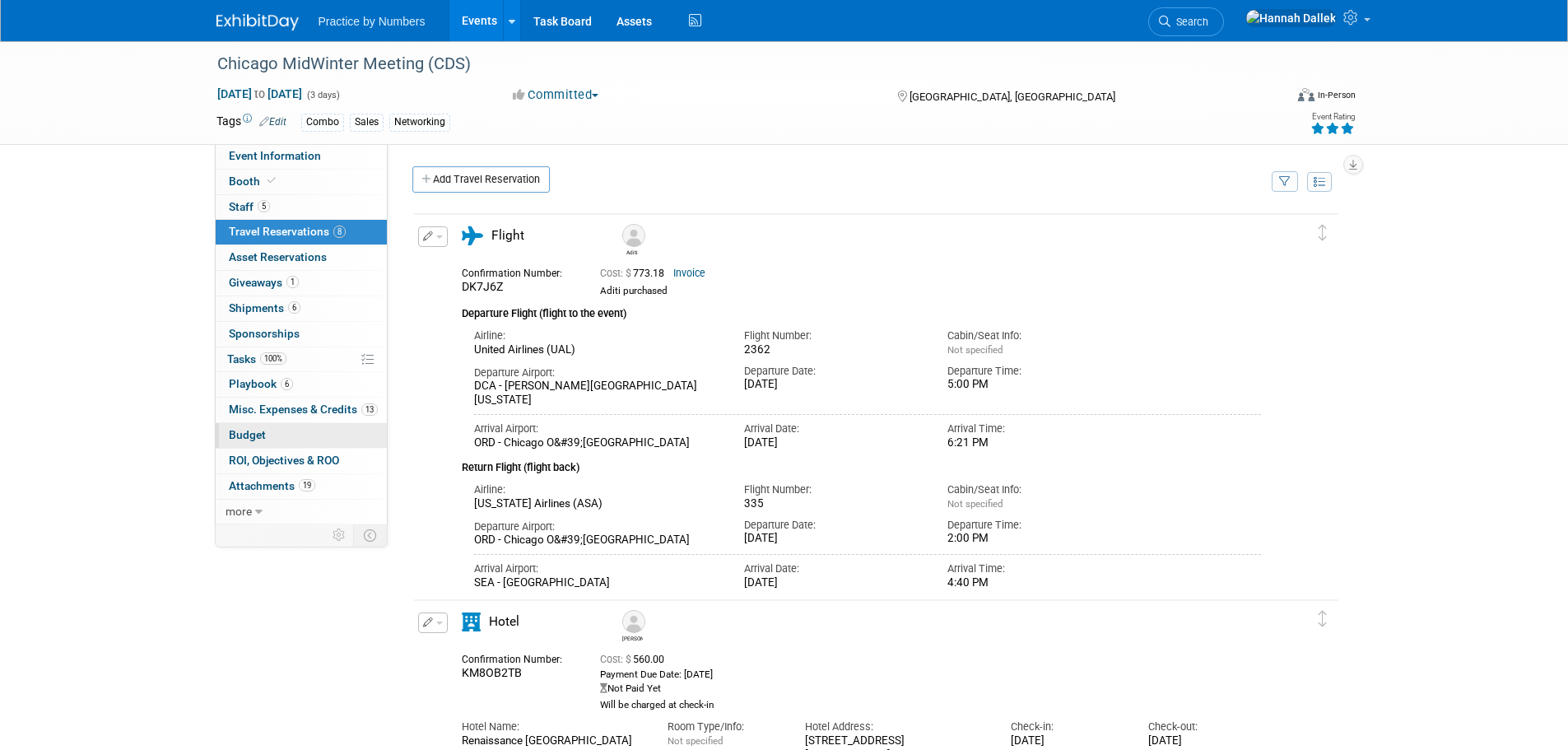
click at [262, 434] on span "Budget" at bounding box center [248, 434] width 37 height 13
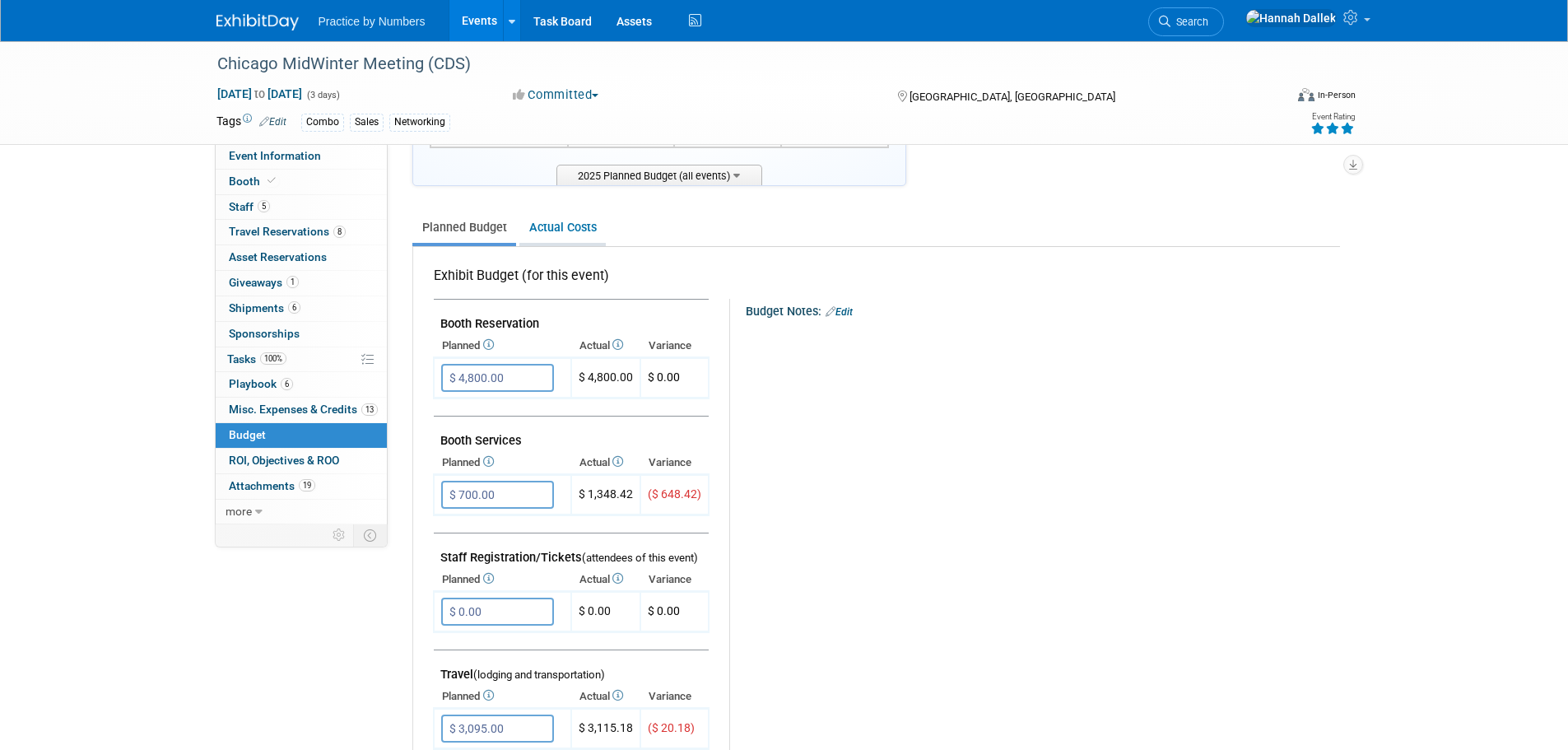
scroll to position [247, 0]
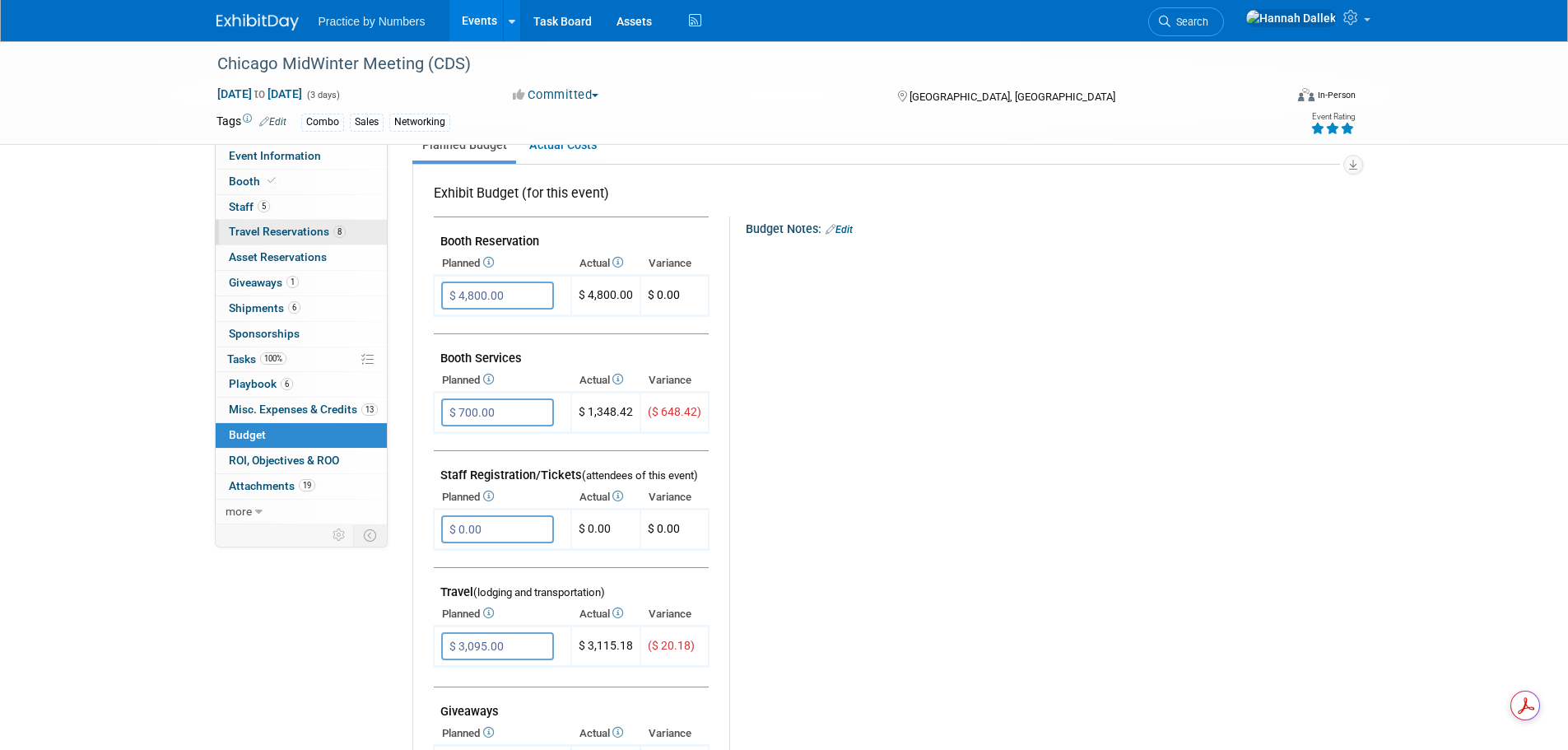
click at [292, 230] on span "Travel Reservations 8" at bounding box center [287, 231] width 116 height 13
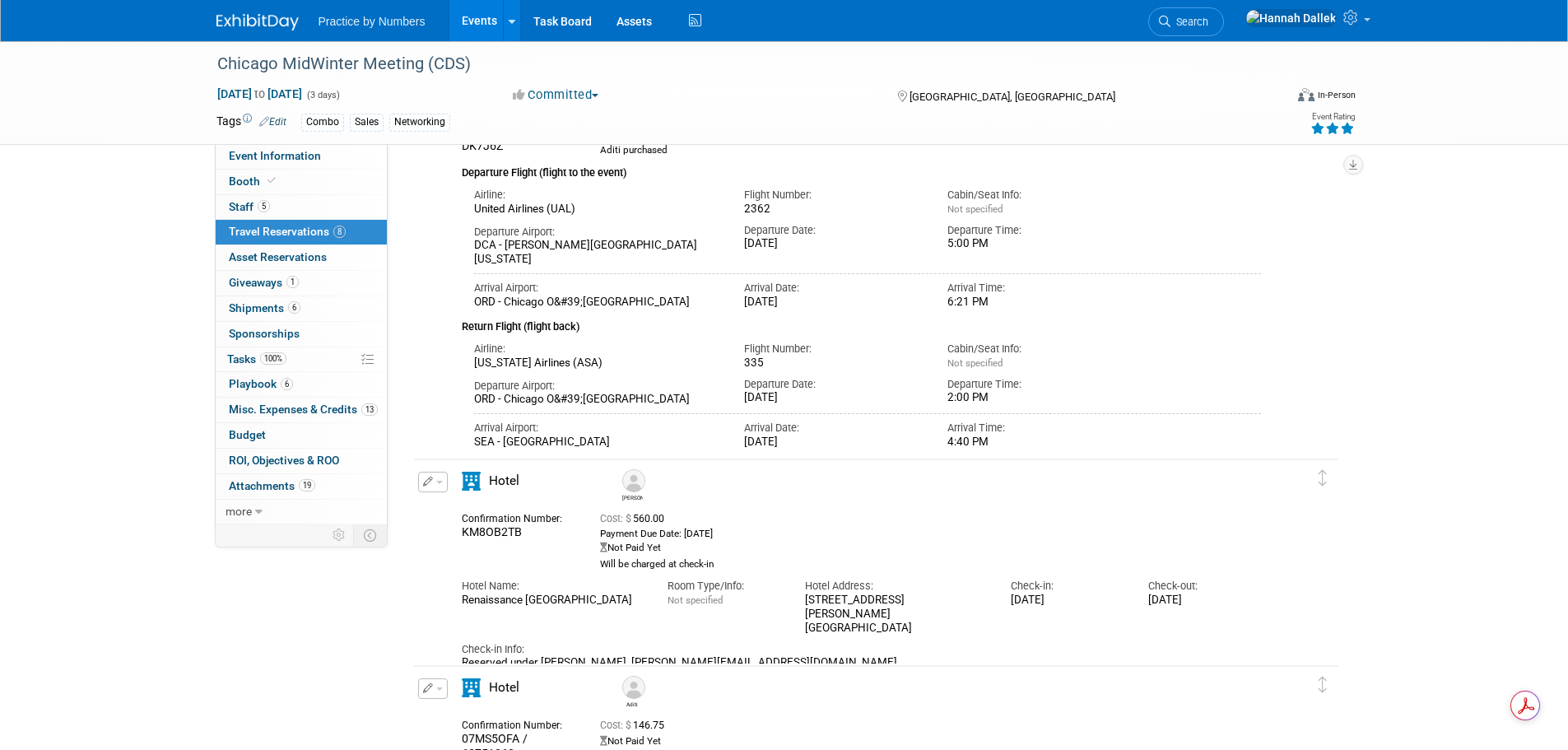
scroll to position [329, 0]
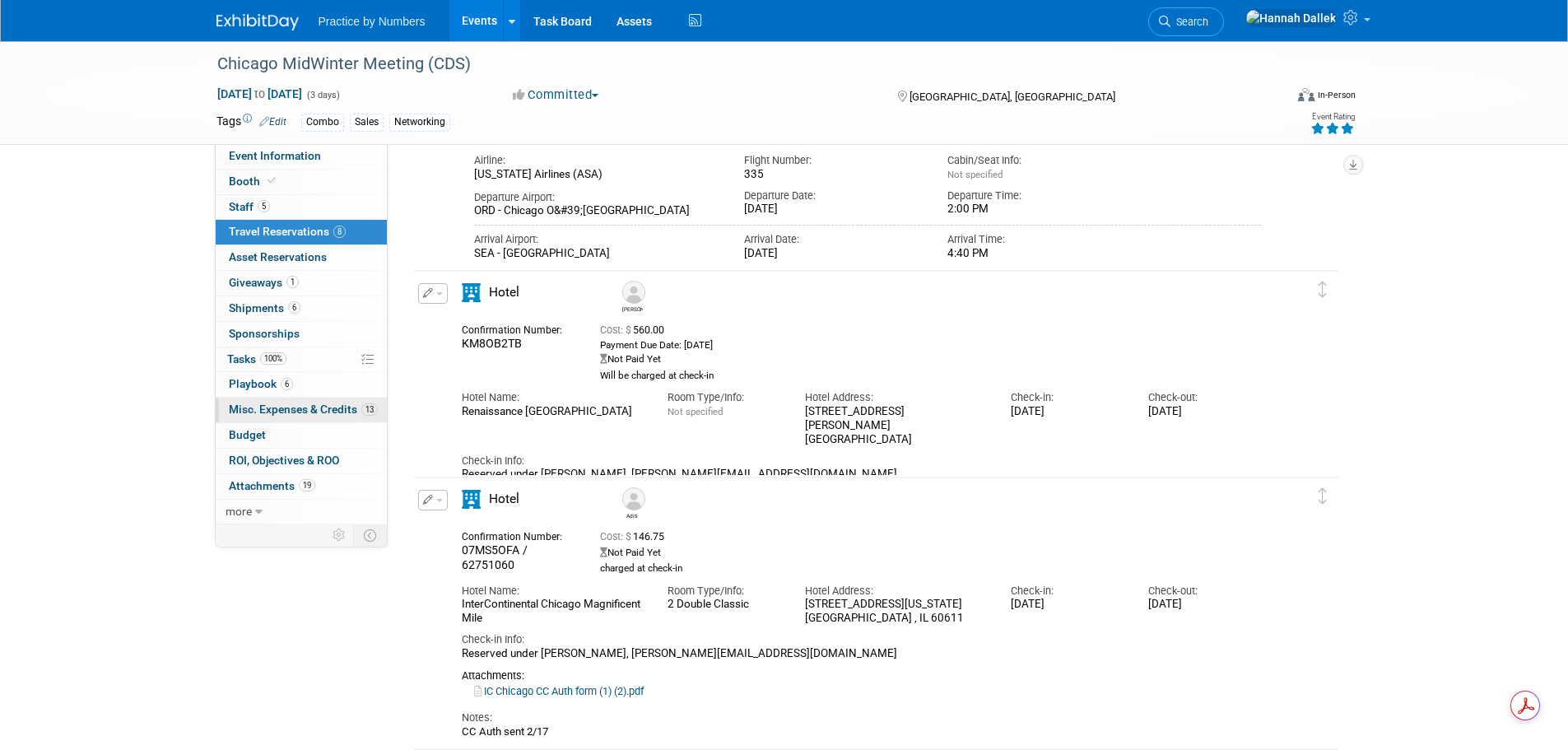
click at [279, 405] on span "Misc. Expenses & Credits 13" at bounding box center [303, 408] width 149 height 13
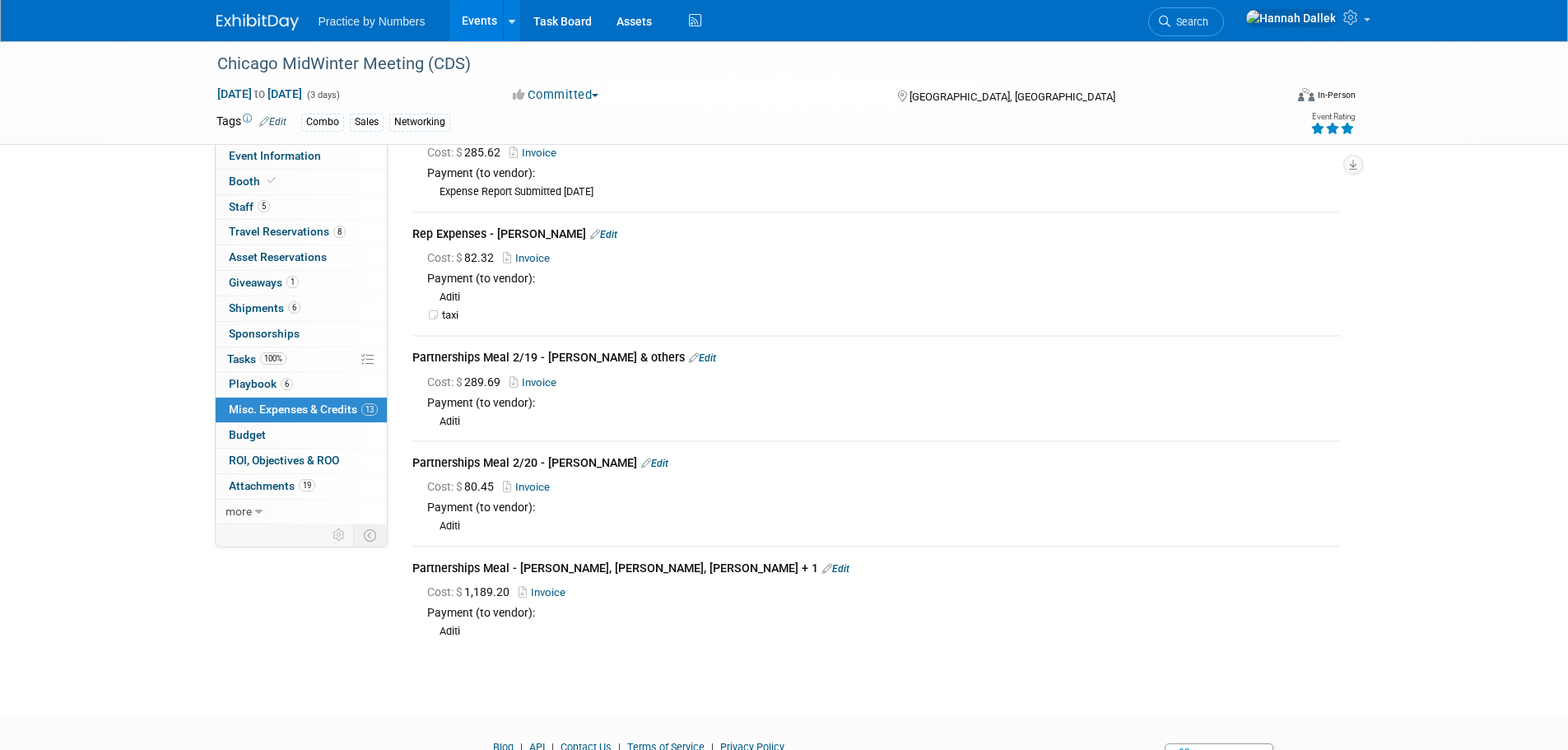
scroll to position [1235, 0]
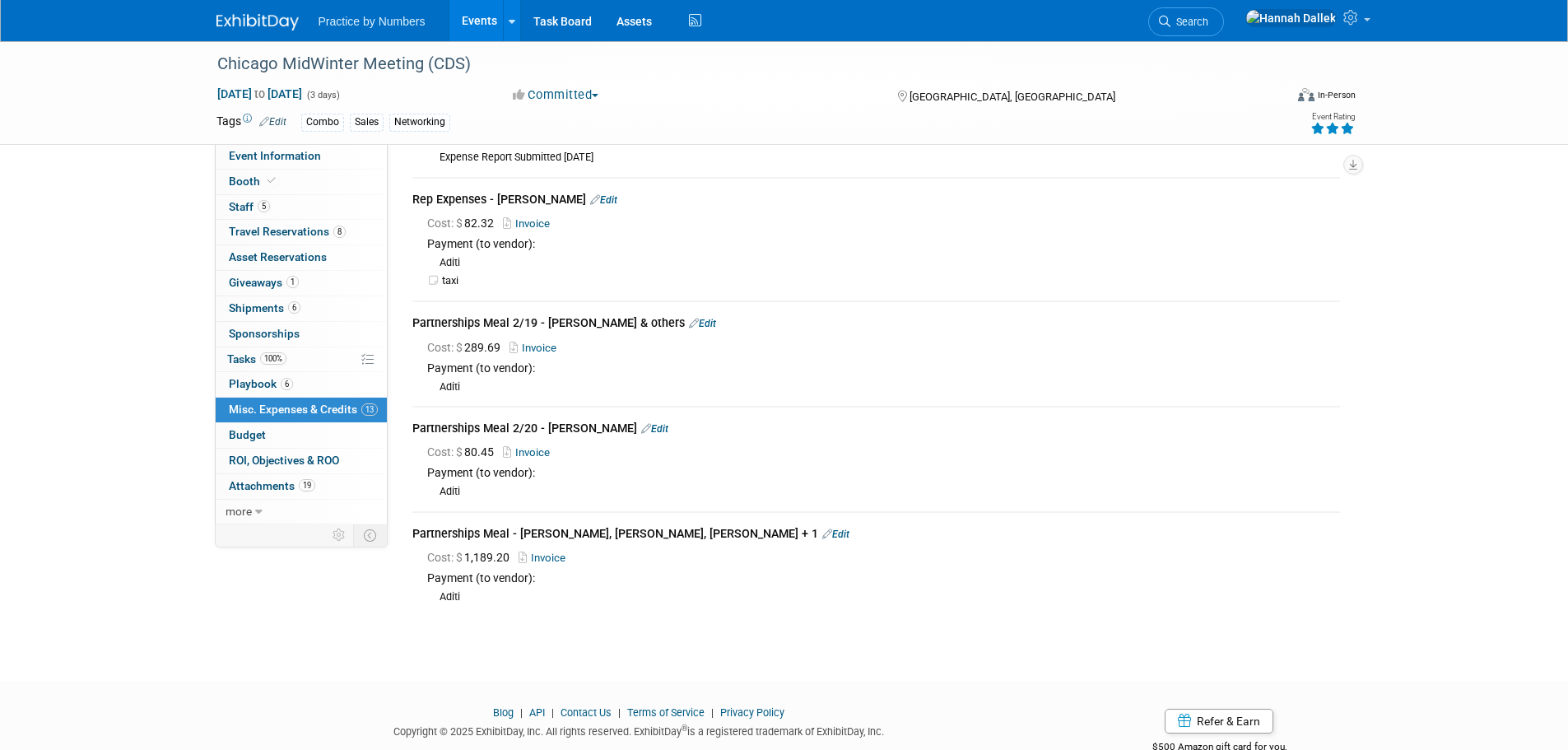
click at [482, 20] on link "Events" at bounding box center [479, 21] width 60 height 41
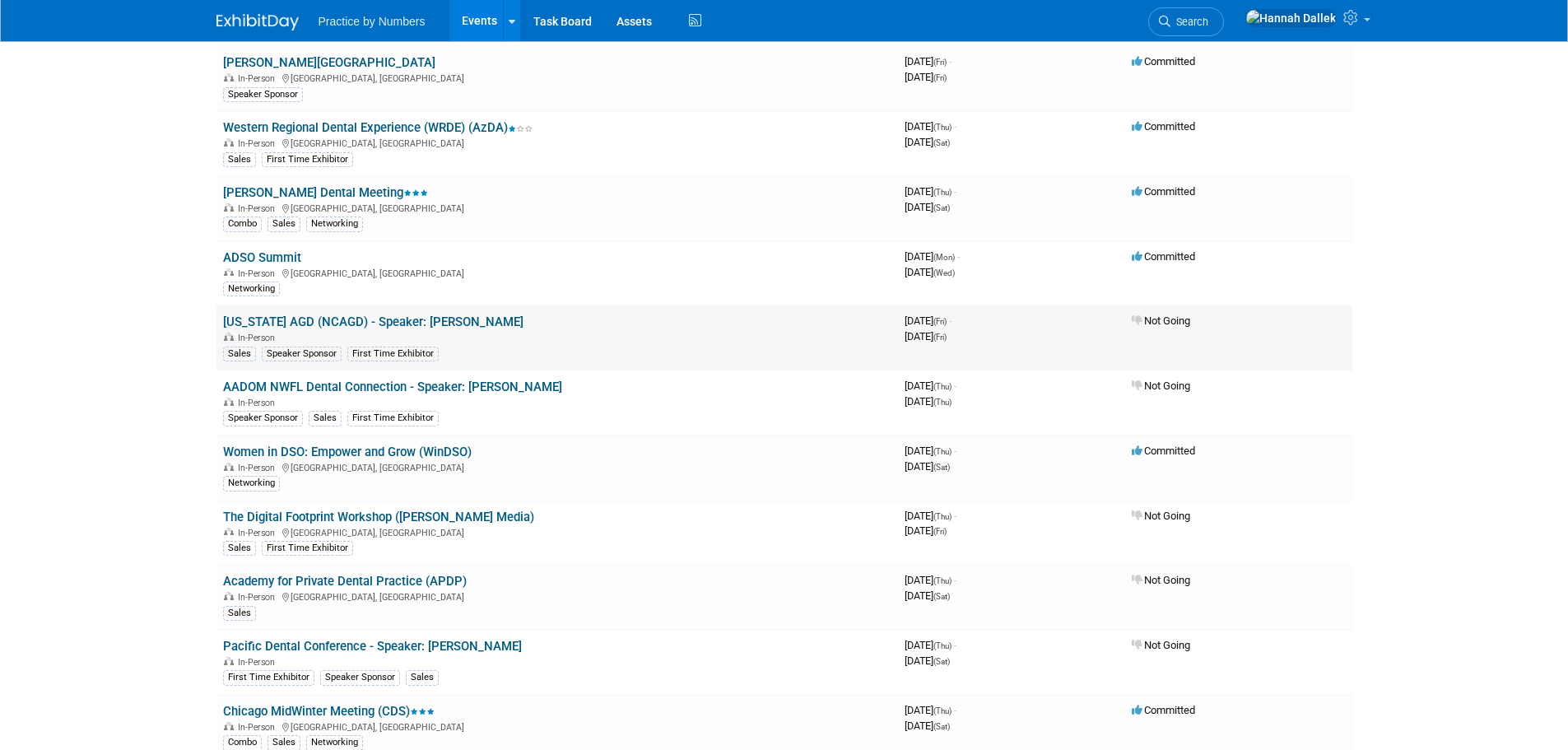
scroll to position [1346, 0]
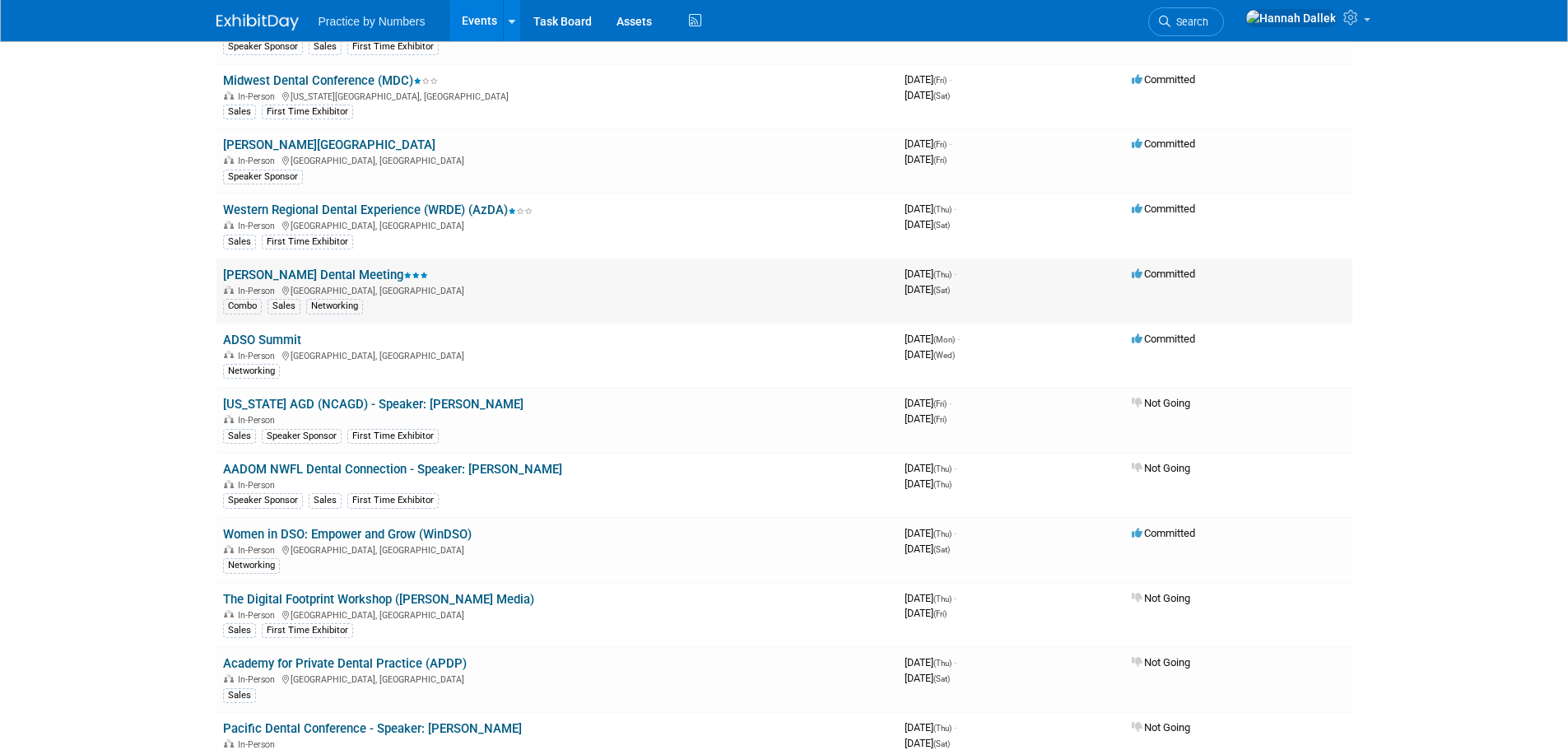
click at [306, 273] on link "[PERSON_NAME] Dental Meeting" at bounding box center [325, 274] width 205 height 15
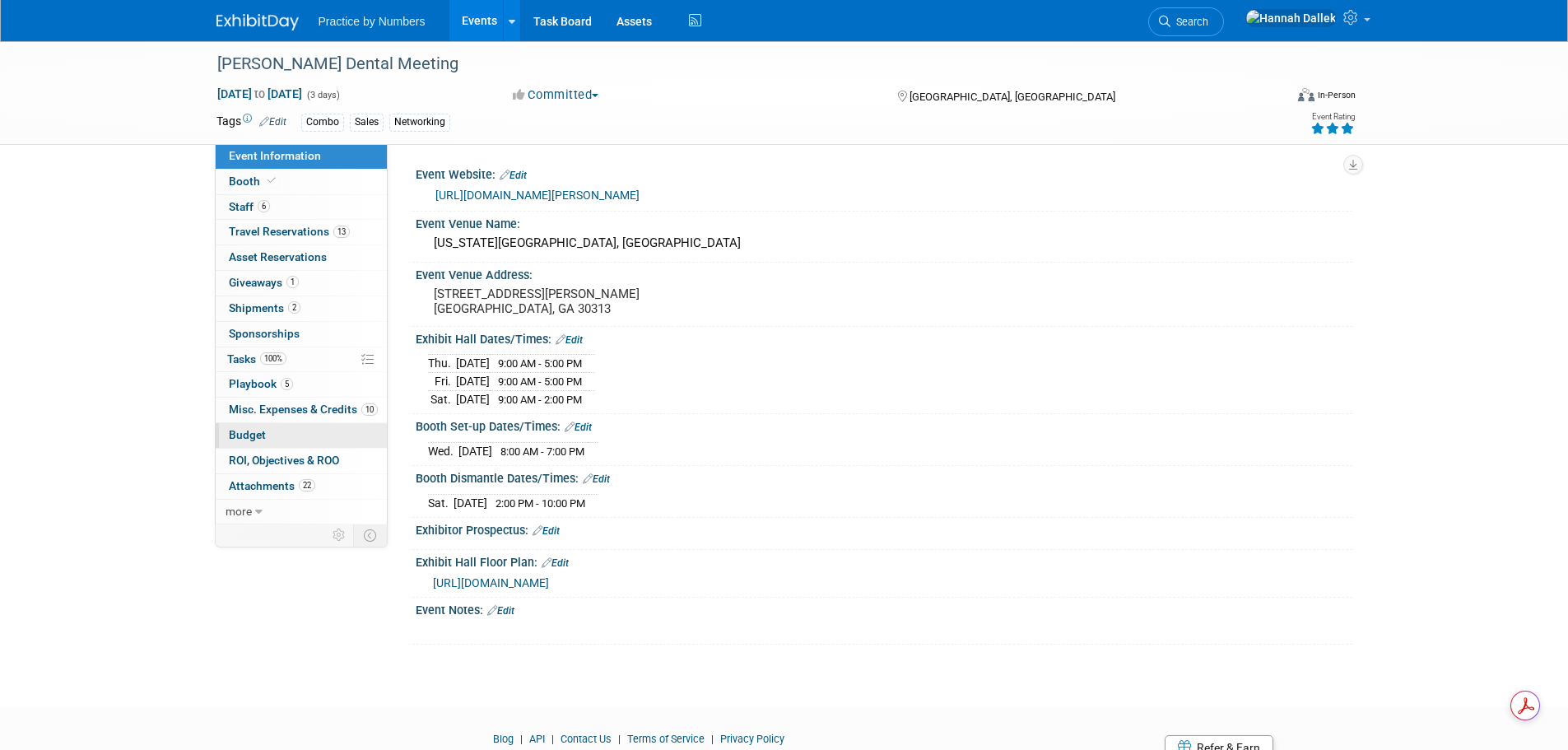
click at [255, 431] on span "Budget" at bounding box center [248, 434] width 37 height 13
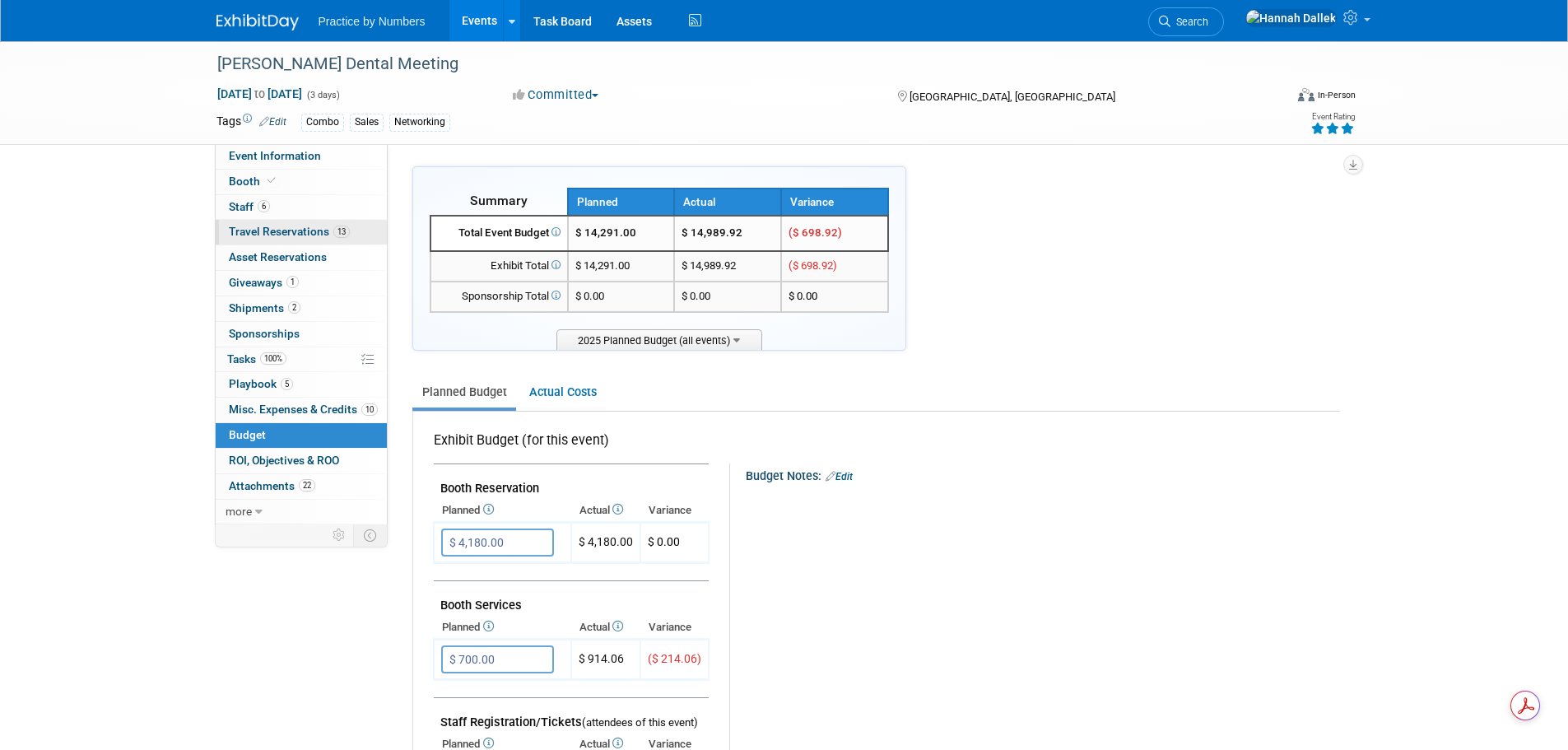
click at [280, 230] on span "Travel Reservations 13" at bounding box center [290, 231] width 121 height 13
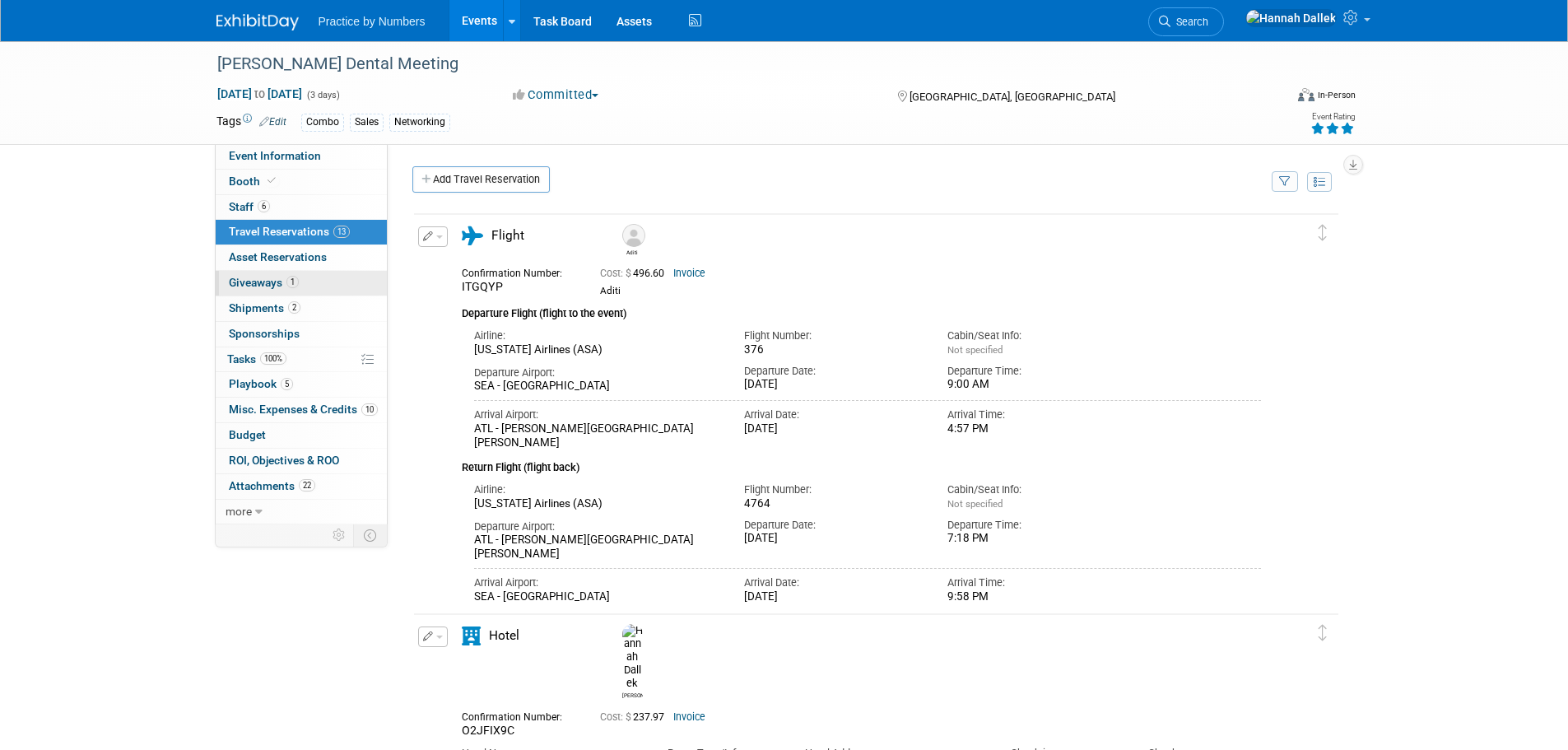
click at [267, 283] on span "Giveaways 1" at bounding box center [263, 282] width 69 height 13
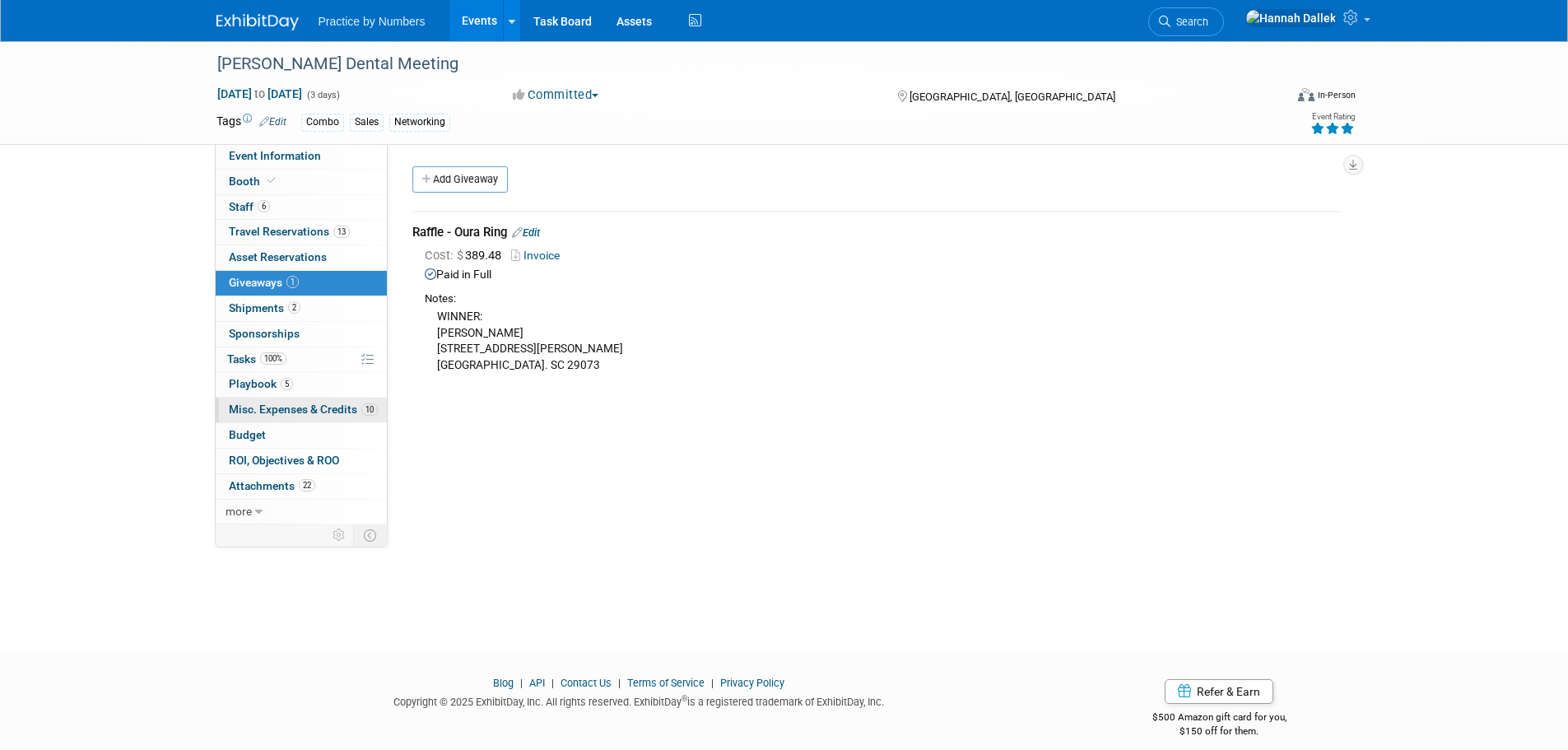
click at [275, 406] on span "Misc. Expenses & Credits 10" at bounding box center [303, 408] width 149 height 13
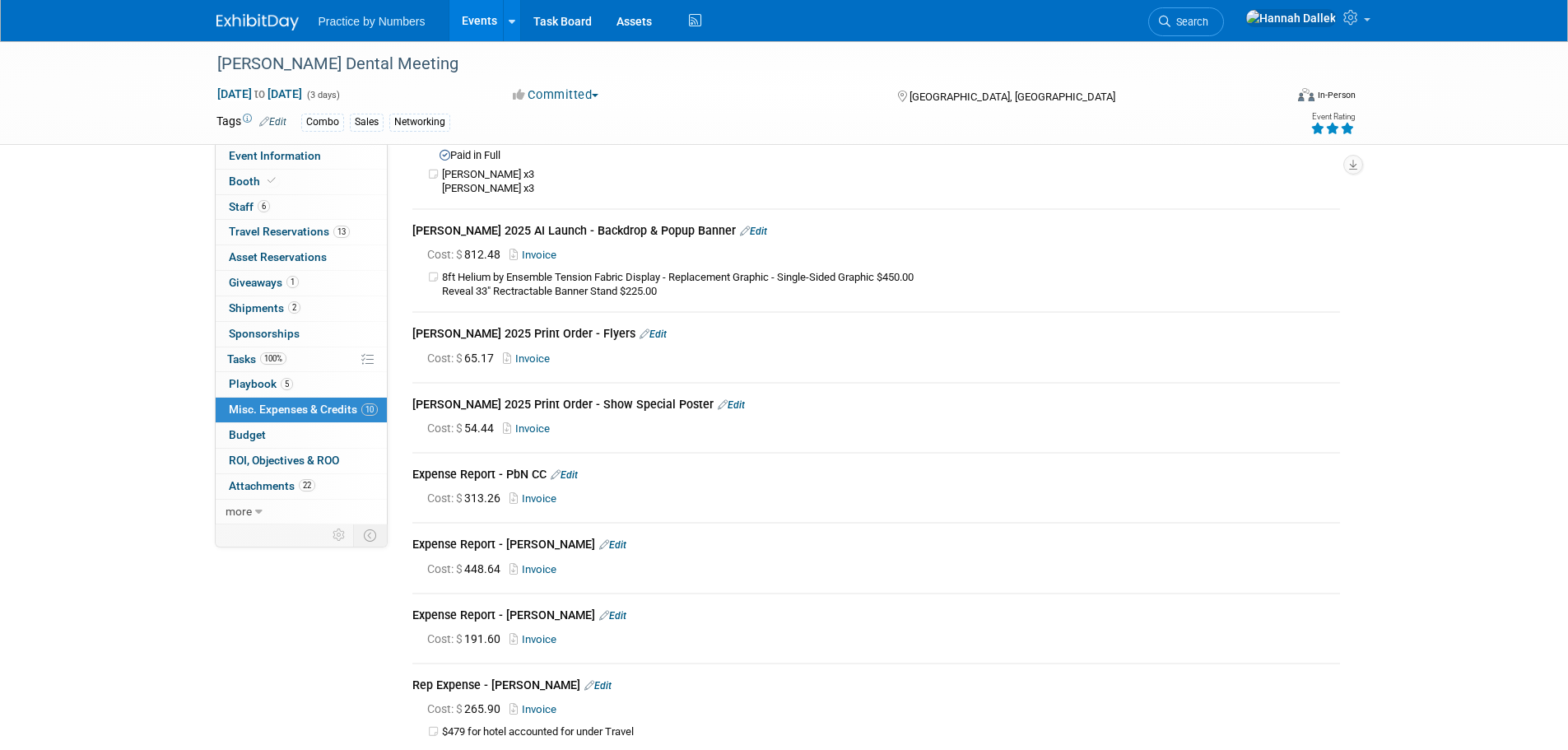
scroll to position [411, 0]
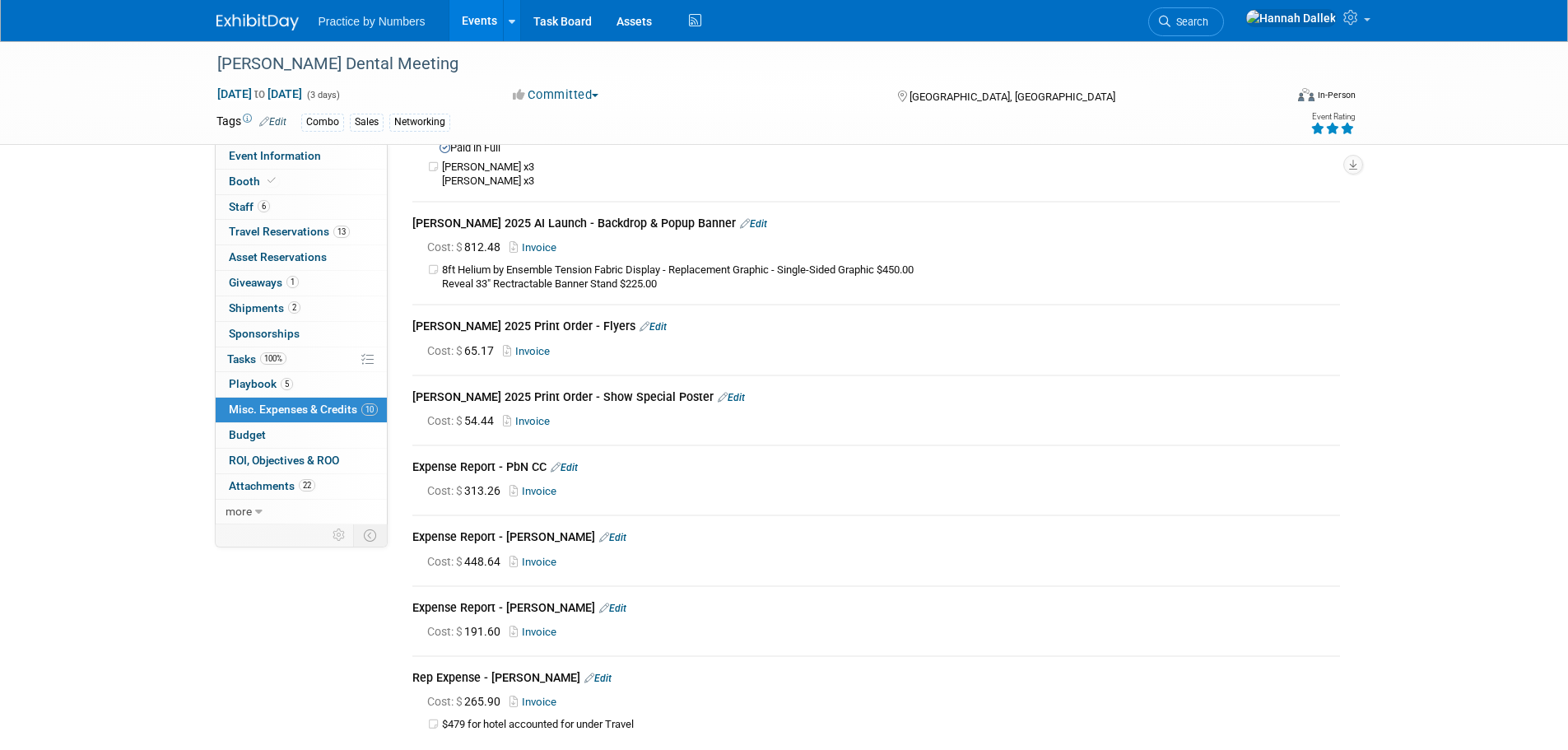
click at [475, 18] on link "Events" at bounding box center [479, 21] width 60 height 41
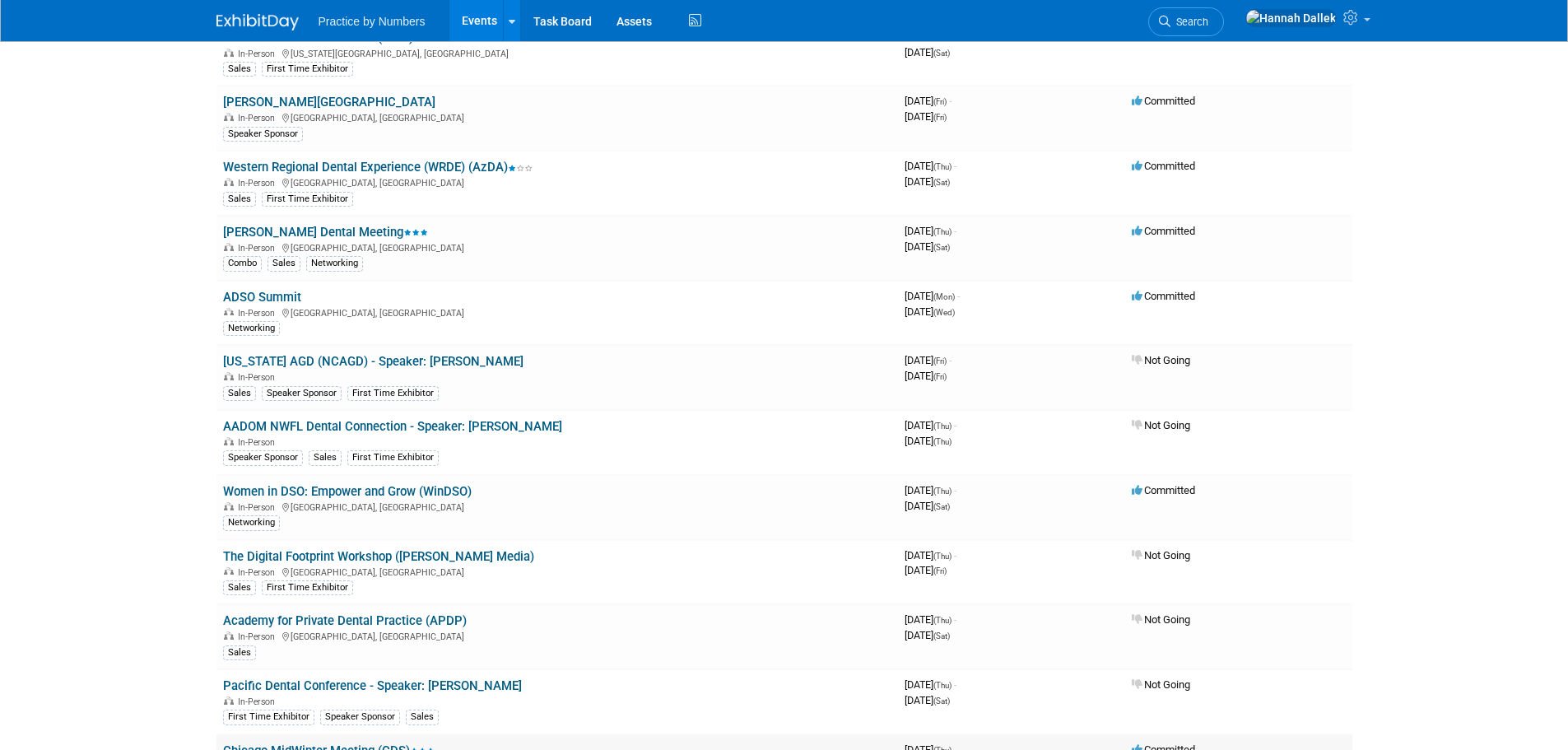
scroll to position [1346, 0]
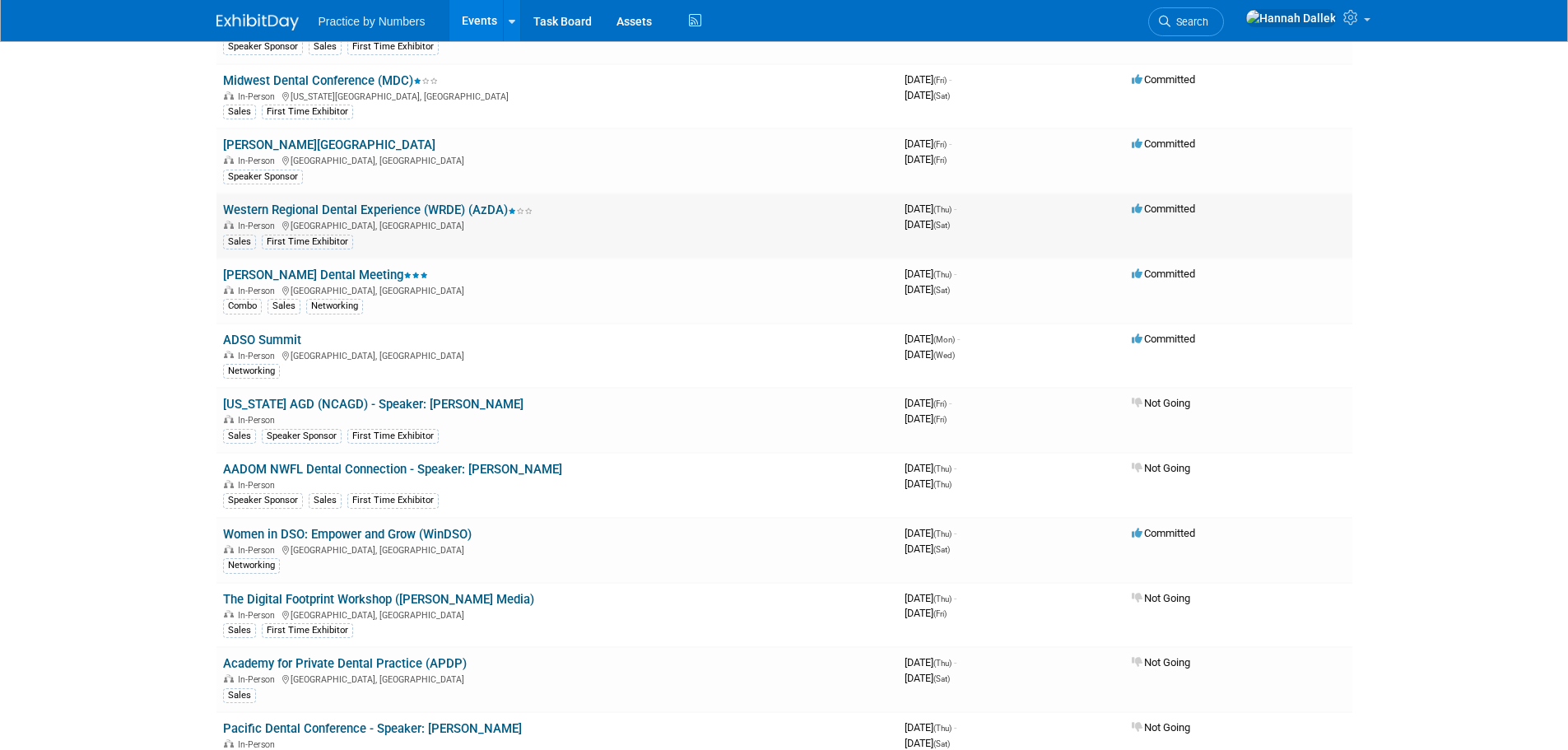
click at [394, 215] on link "Western Regional Dental Experience (WRDE) (AzDA)" at bounding box center [378, 210] width 309 height 15
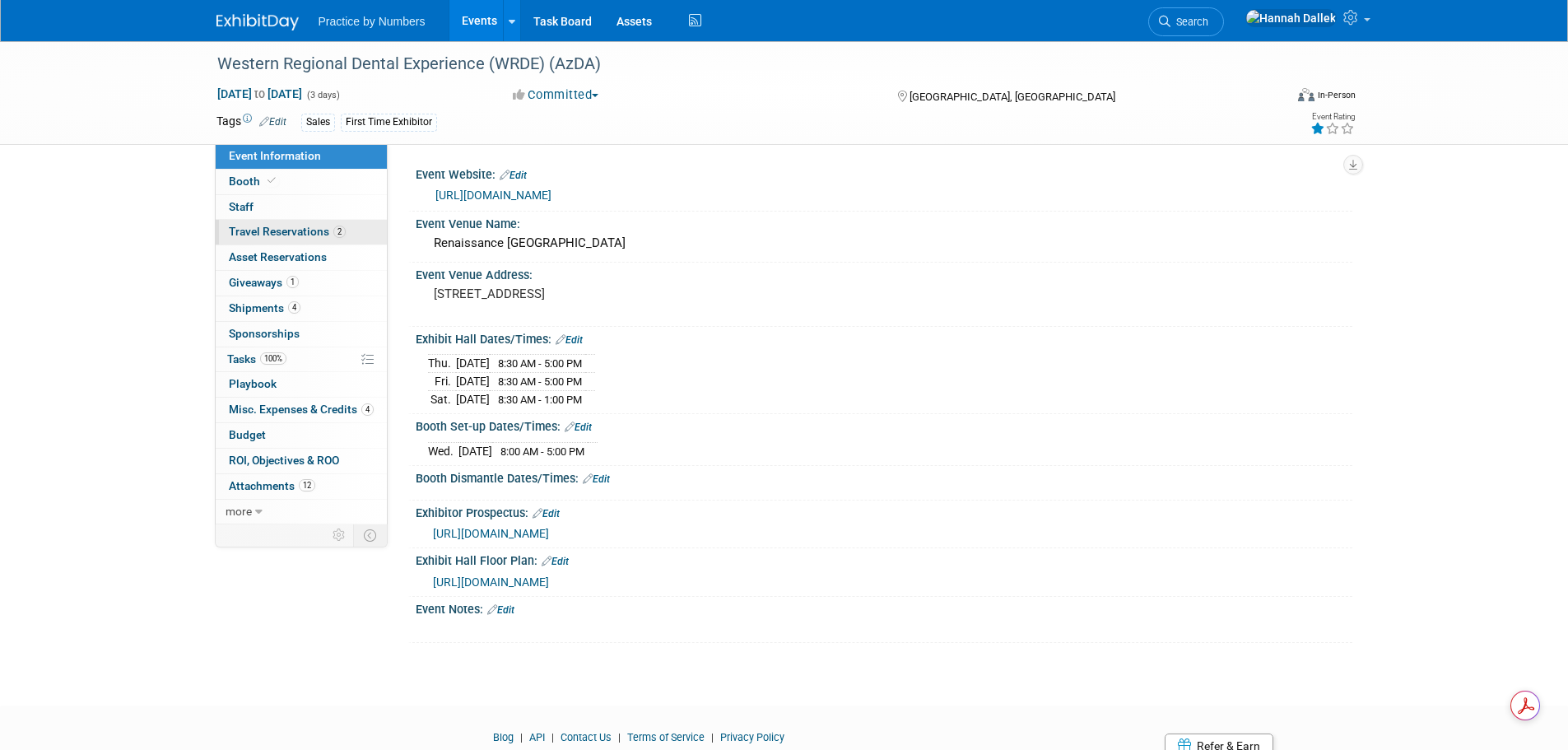
click at [283, 233] on span "Travel Reservations 2" at bounding box center [287, 231] width 116 height 13
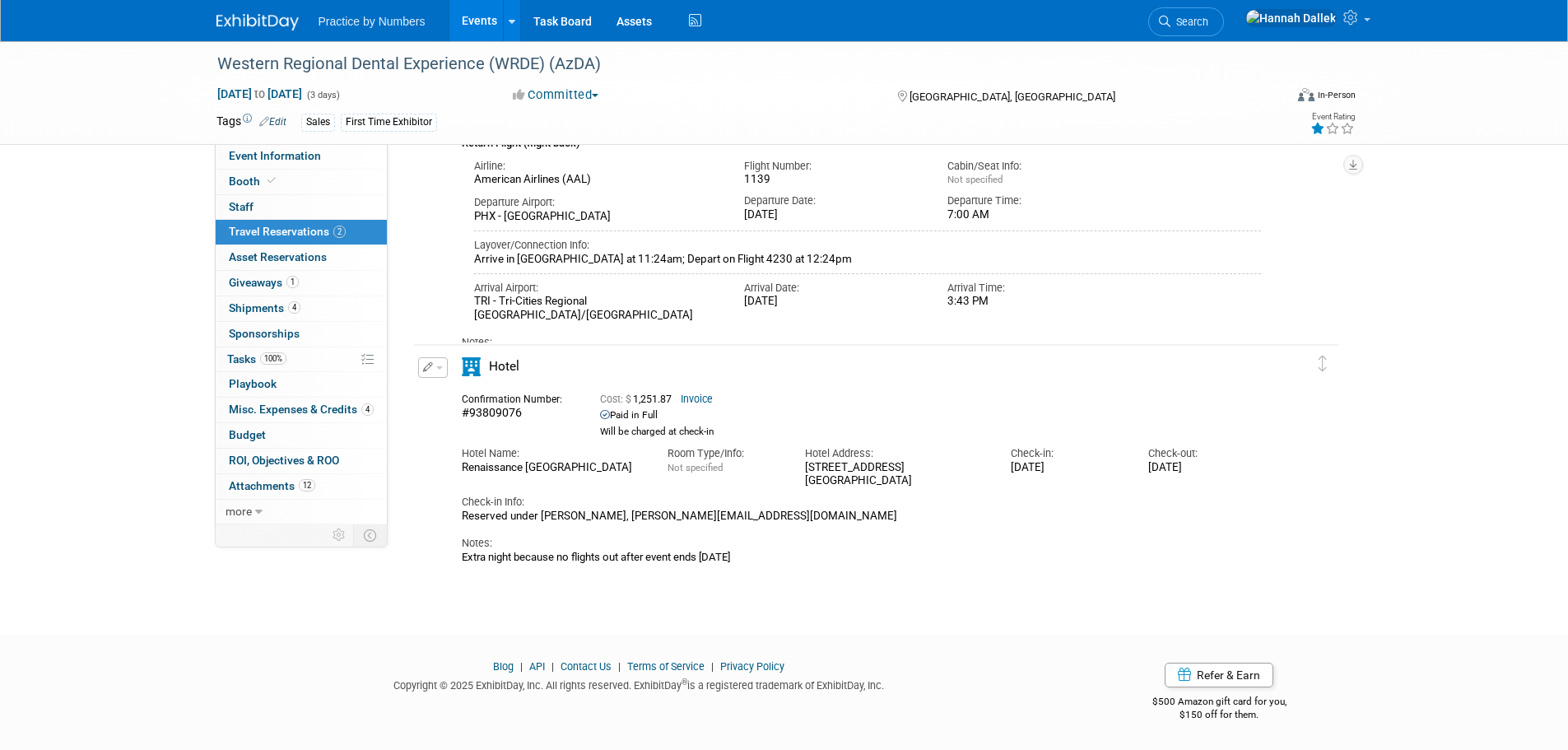
scroll to position [410, 0]
click at [280, 436] on link "Budget" at bounding box center [300, 435] width 171 height 24
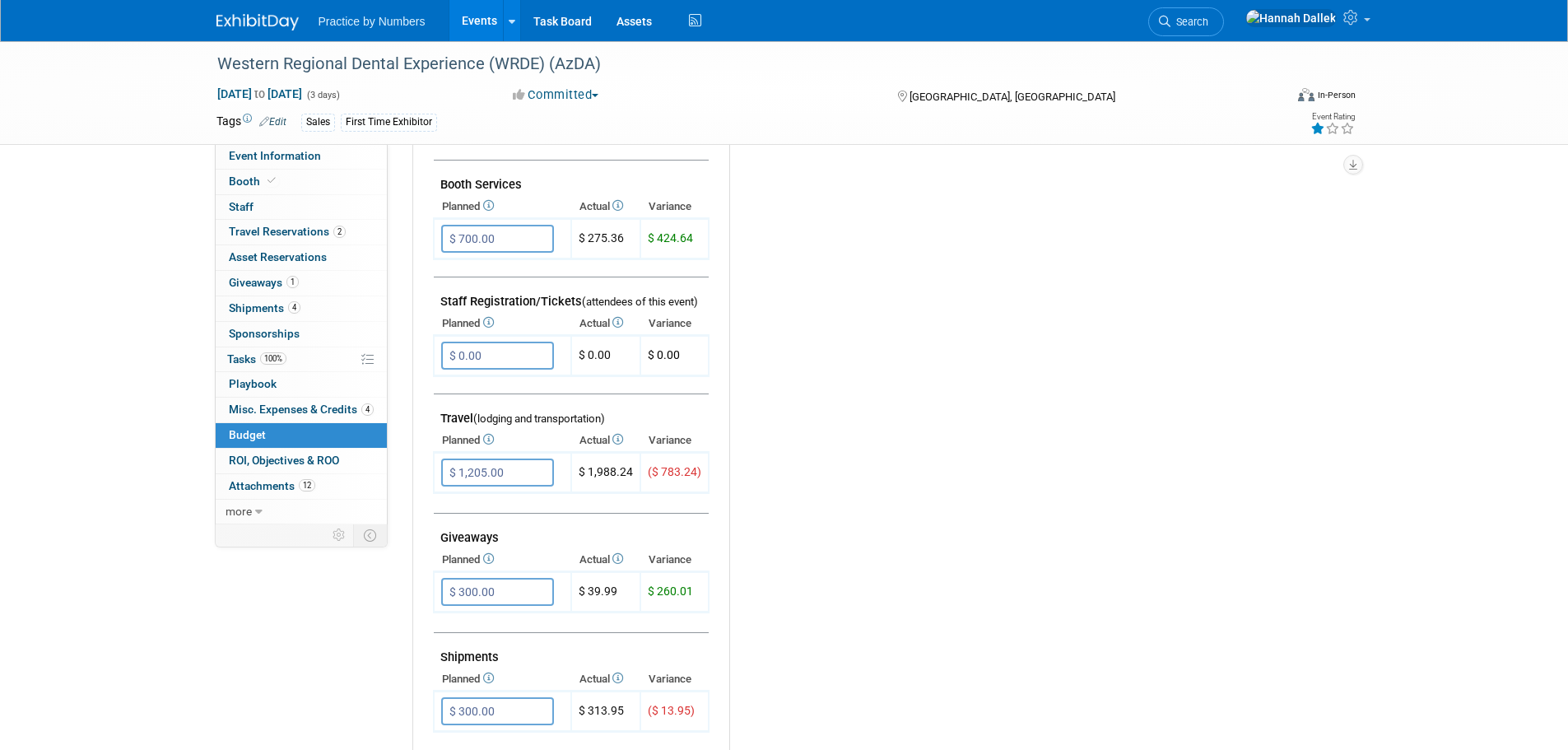
scroll to position [411, 0]
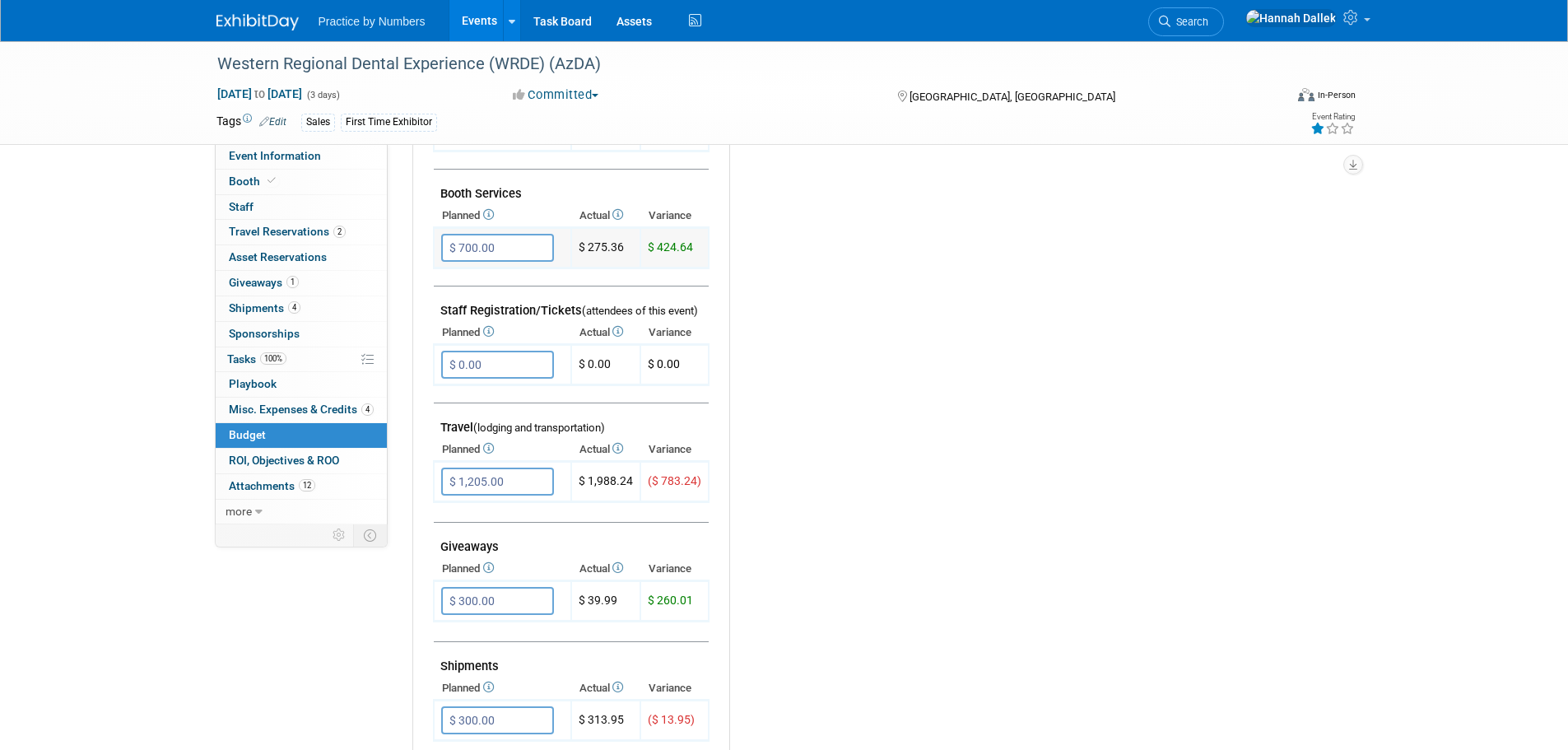
click at [623, 246] on td "$ 275.36" at bounding box center [606, 248] width 69 height 40
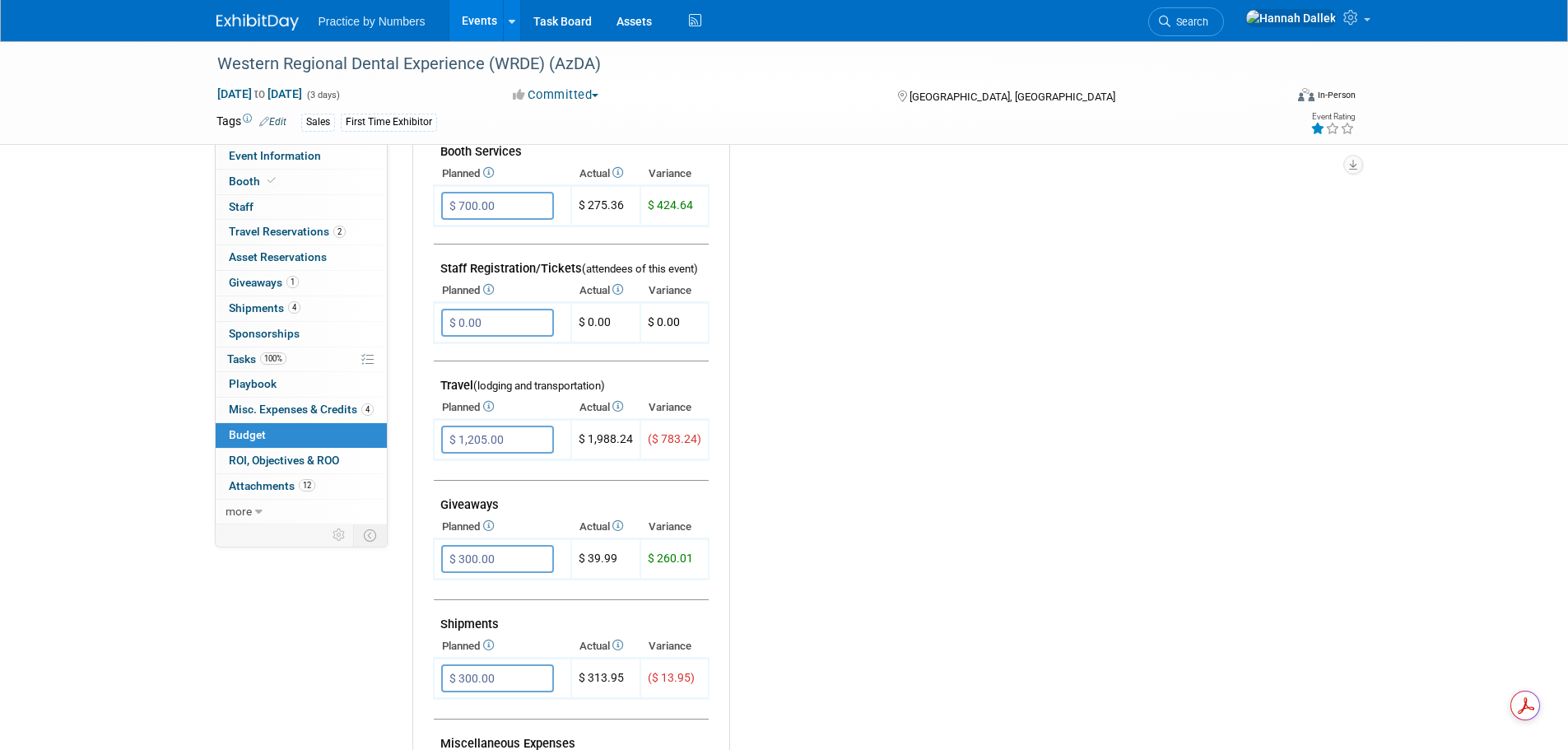
scroll to position [494, 0]
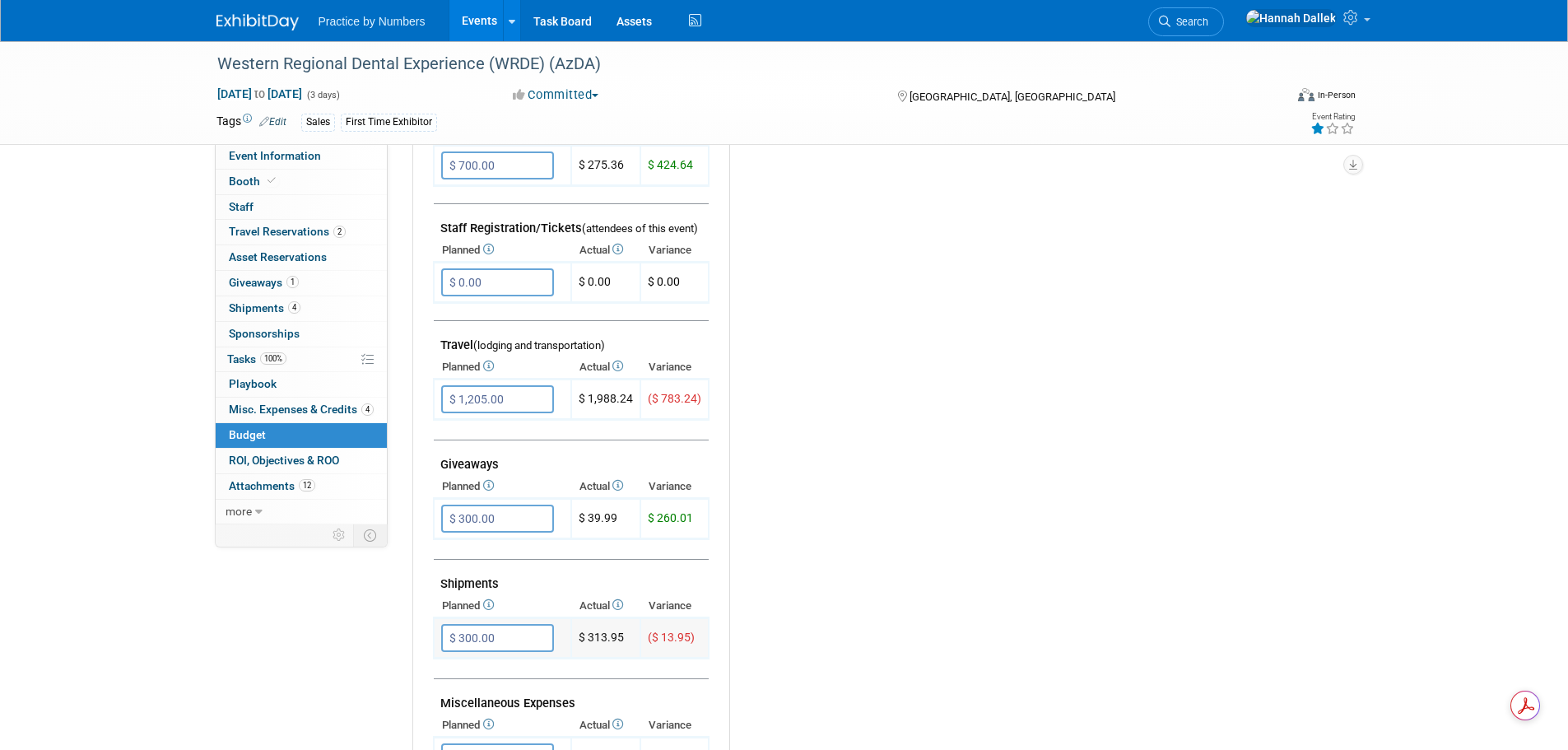
drag, startPoint x: 626, startPoint y: 635, endPoint x: 587, endPoint y: 637, distance: 39.1
click at [587, 637] on td "$ 313.95" at bounding box center [606, 638] width 69 height 40
copy td "313.95"
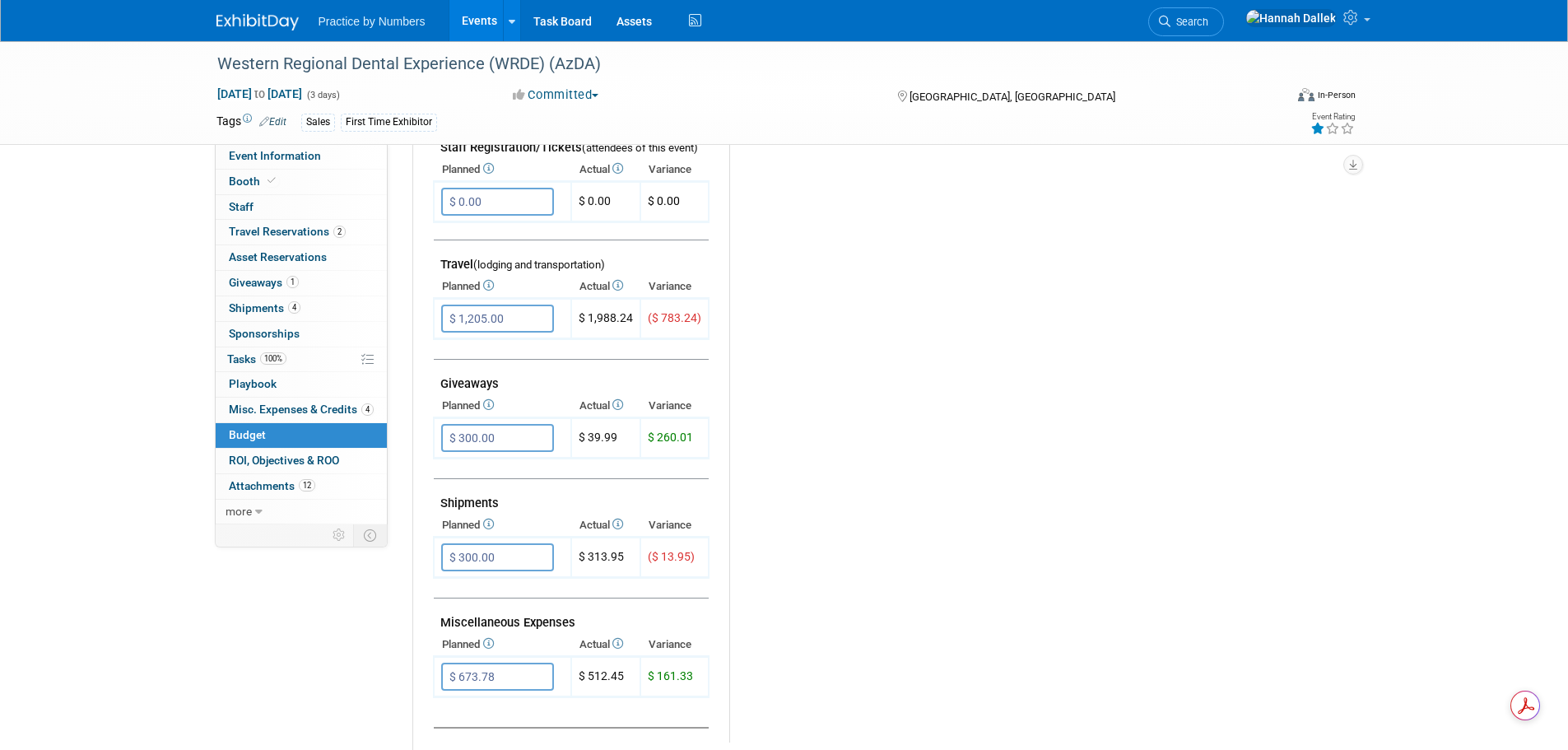
scroll to position [577, 0]
click at [270, 411] on span "Misc. Expenses & Credits 4" at bounding box center [301, 408] width 145 height 13
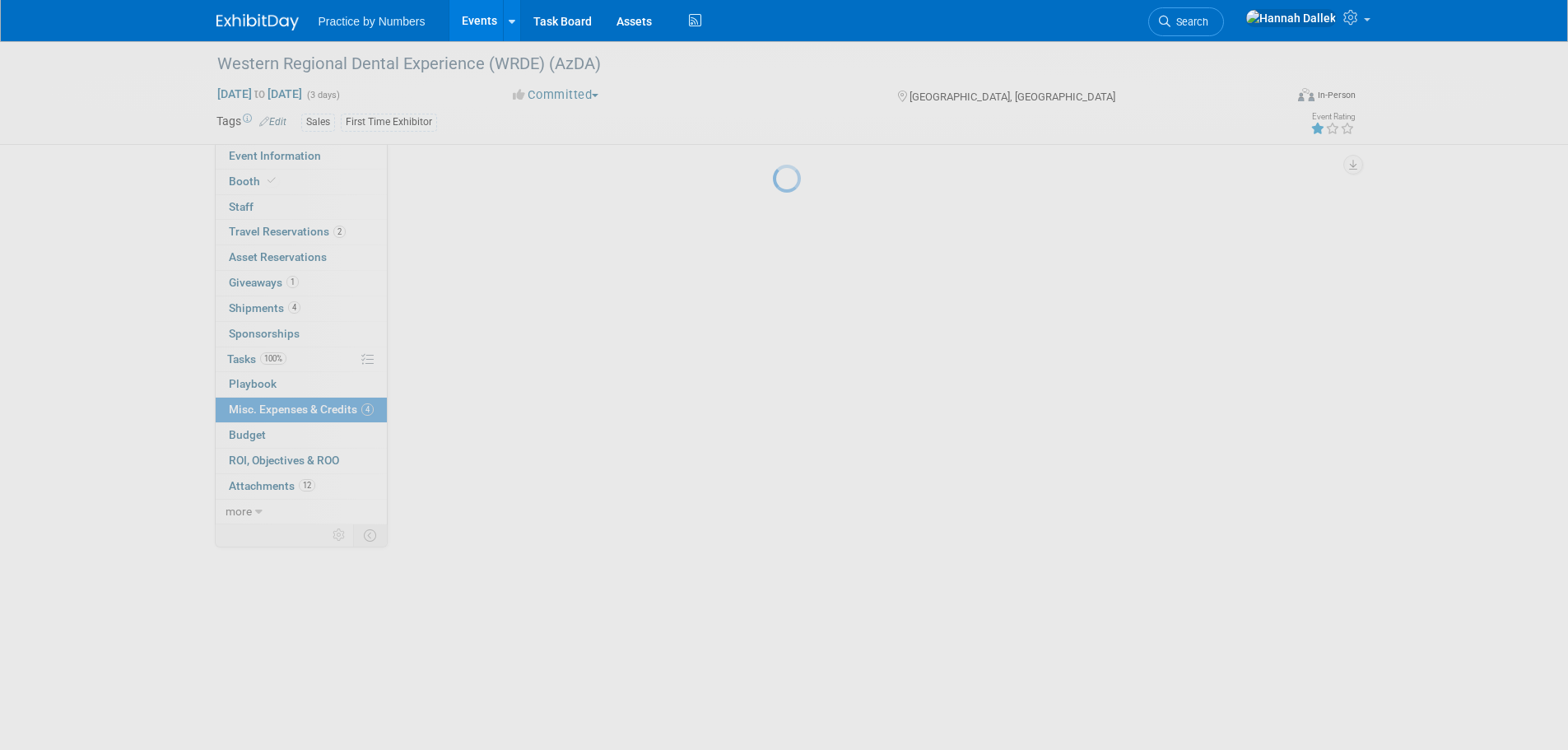
scroll to position [0, 0]
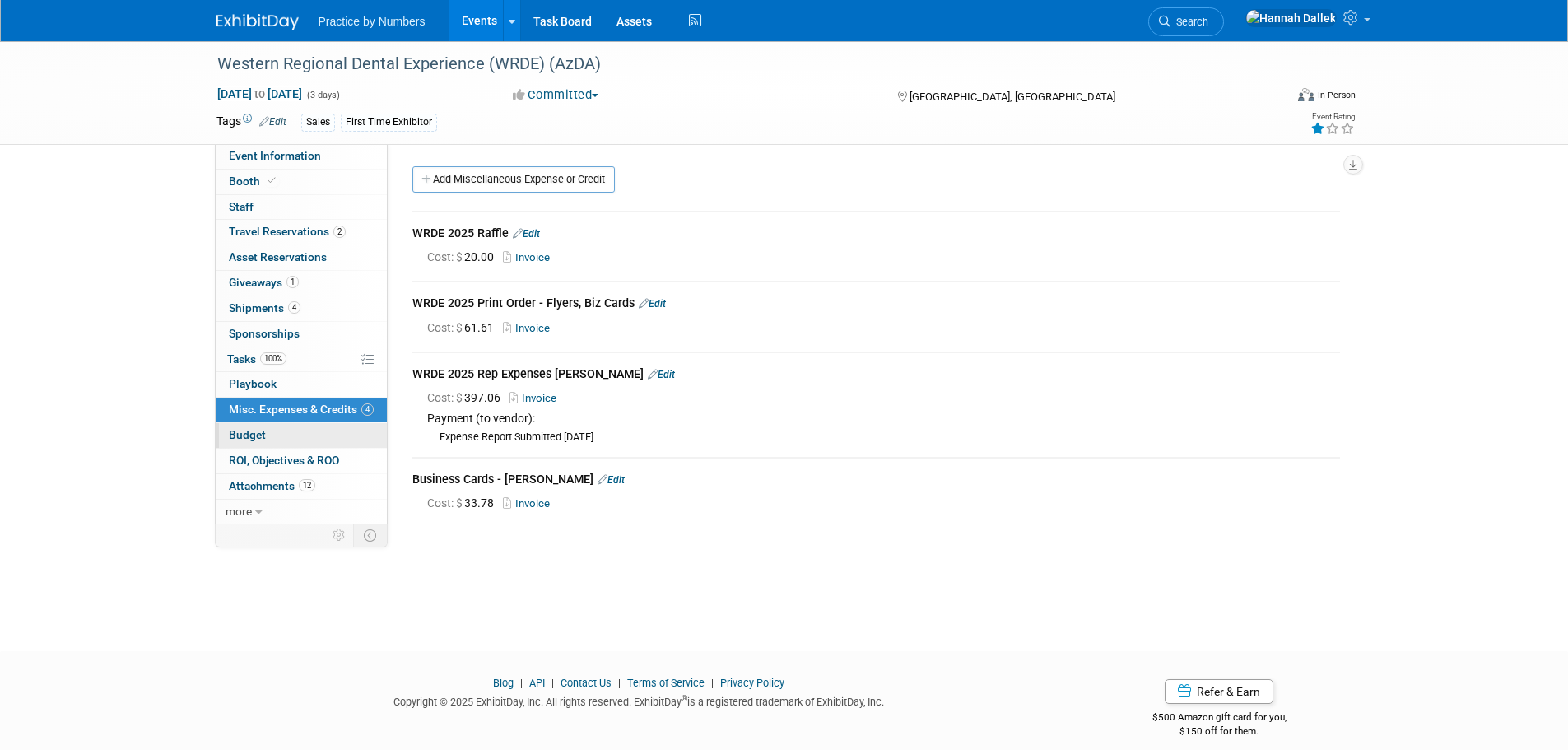
click at [276, 434] on link "Budget" at bounding box center [300, 435] width 171 height 24
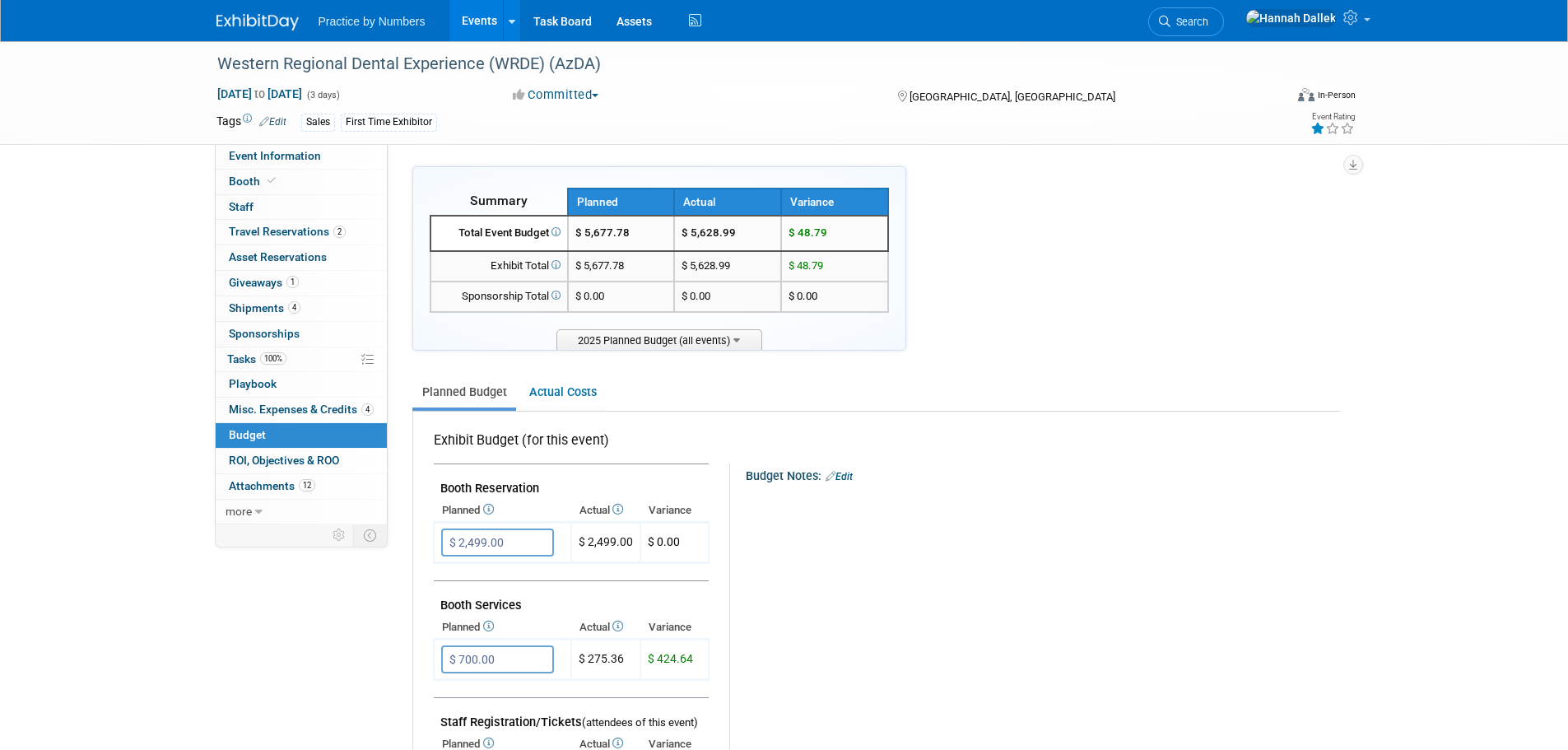
click at [479, 23] on link "Events" at bounding box center [479, 21] width 60 height 41
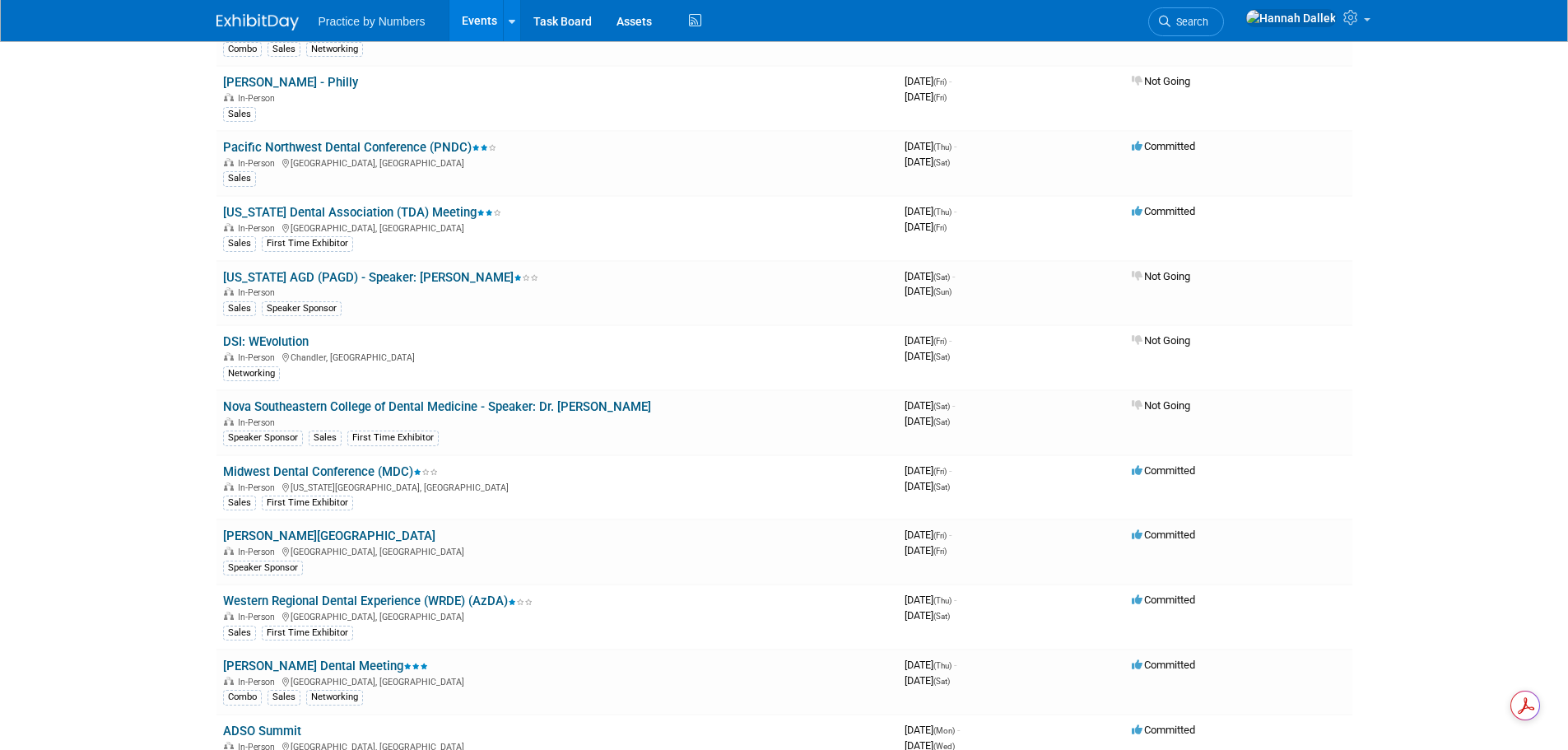
scroll to position [988, 0]
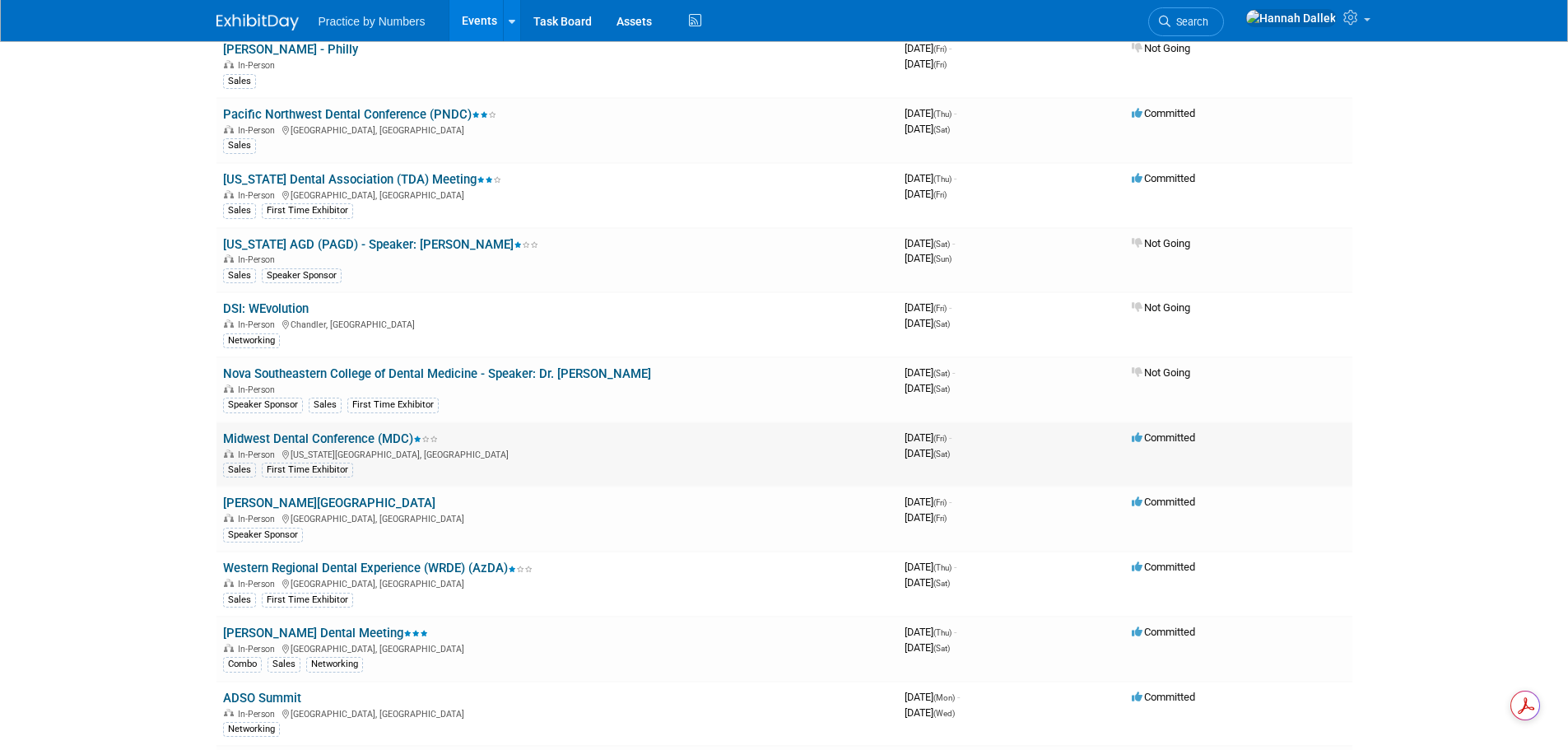
click at [372, 435] on link "Midwest Dental Conference (MDC)" at bounding box center [331, 439] width 215 height 15
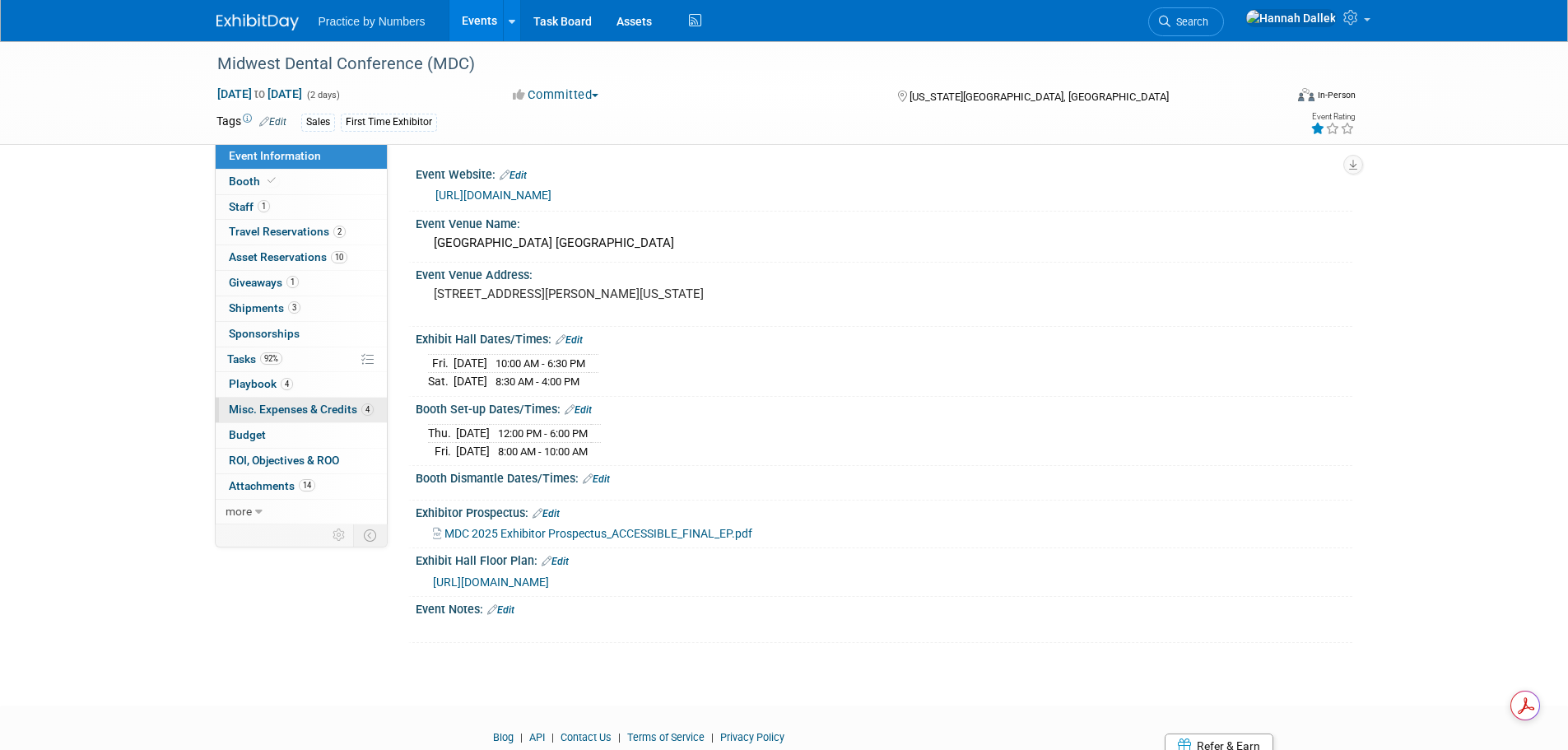
click at [273, 413] on span "Misc. Expenses & Credits 4" at bounding box center [301, 408] width 145 height 13
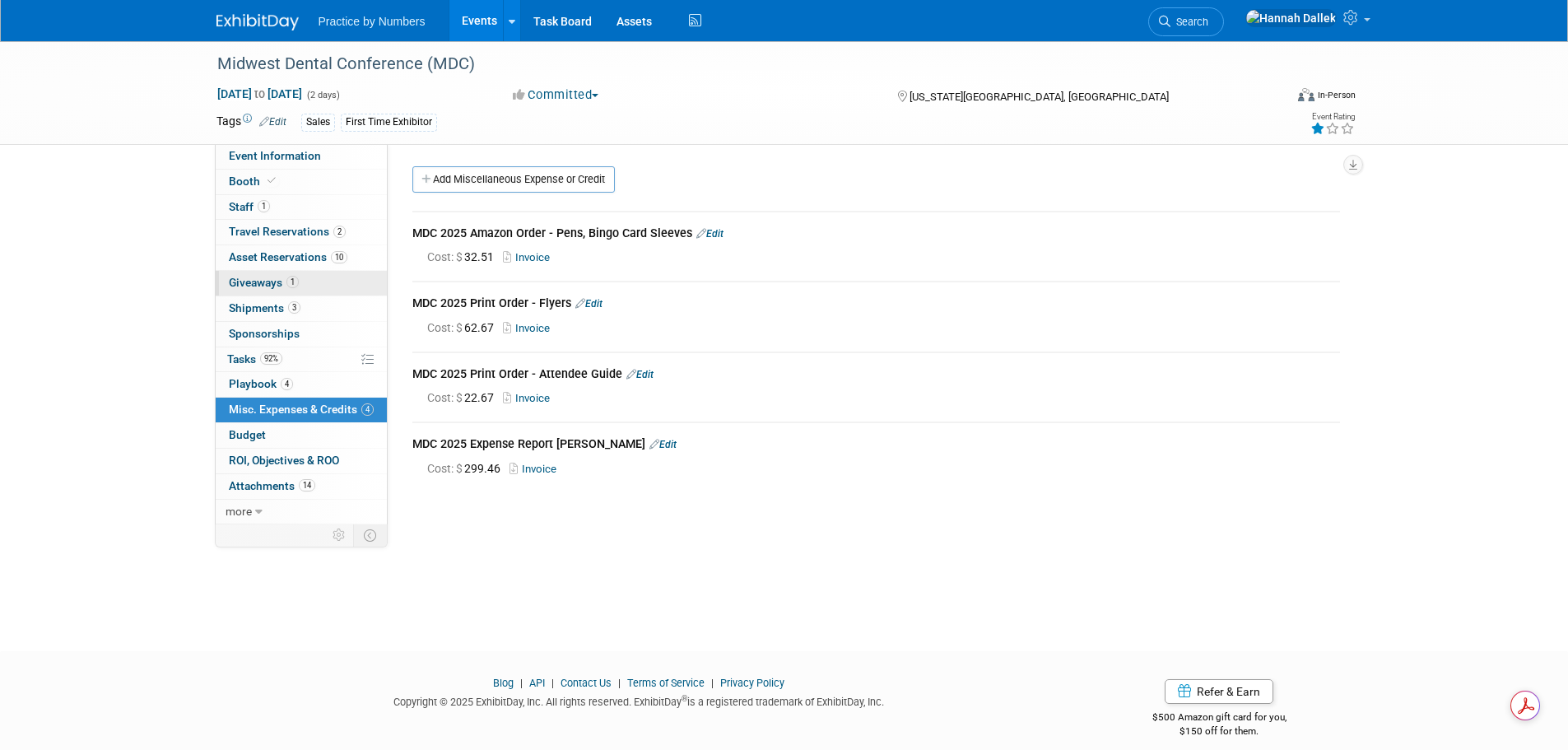
click at [266, 278] on span "Giveaways 1" at bounding box center [263, 282] width 69 height 13
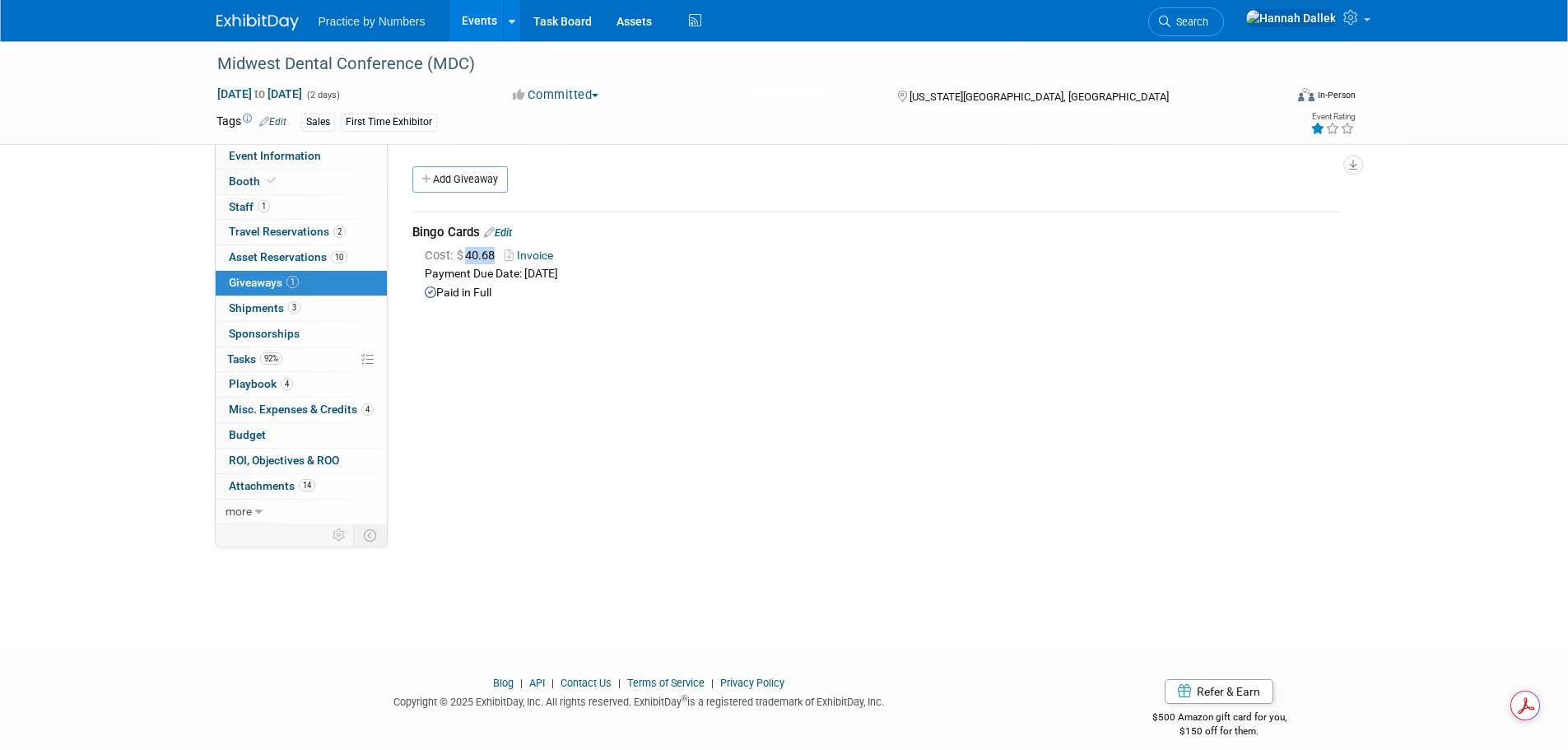
drag, startPoint x: 499, startPoint y: 256, endPoint x: 469, endPoint y: 254, distance: 30.1
click at [469, 254] on span "Cost: $ 40.68" at bounding box center [463, 255] width 76 height 15
copy span "40.68"
click at [311, 308] on link "3 Shipments 3" at bounding box center [300, 308] width 171 height 24
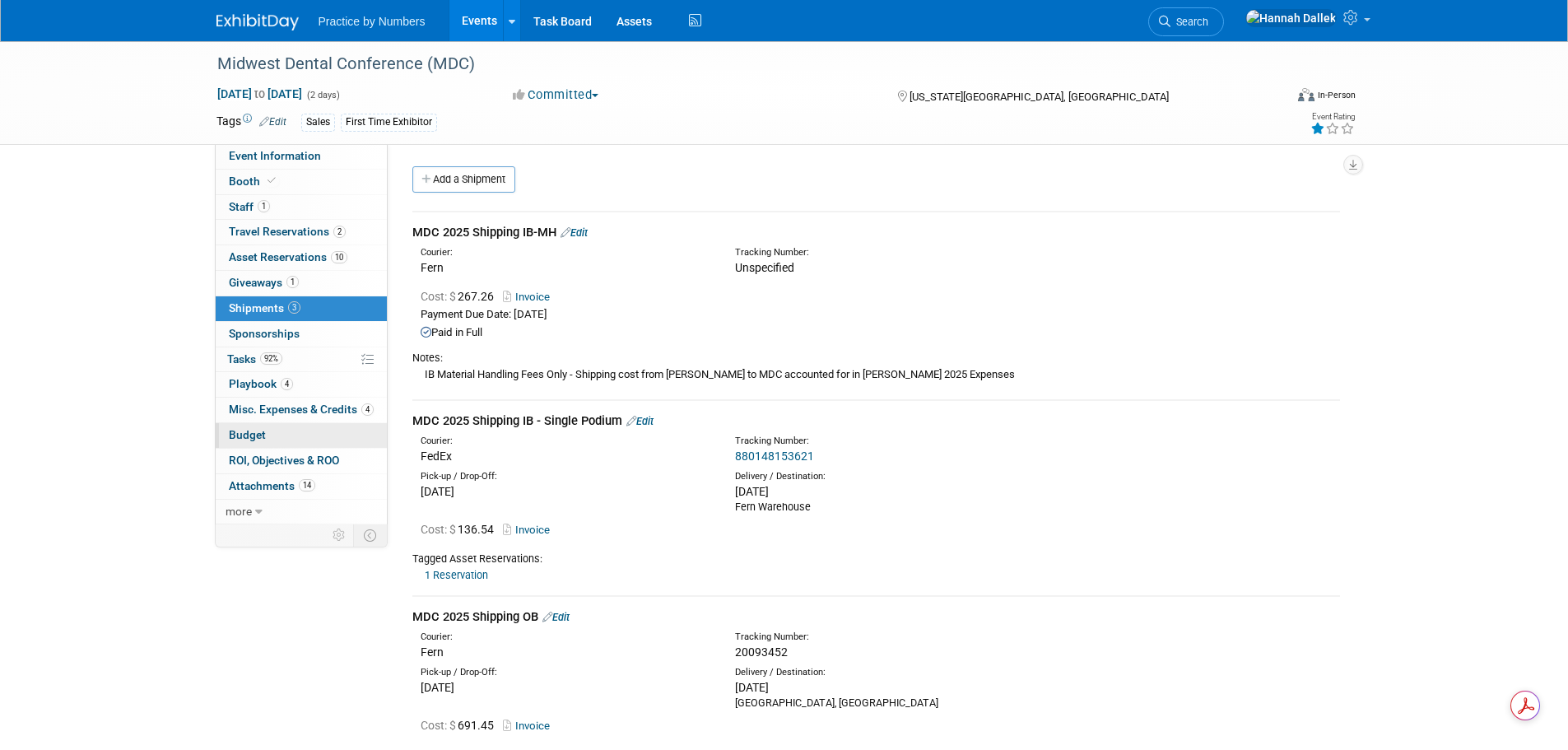
click at [265, 435] on link "Budget" at bounding box center [300, 435] width 171 height 24
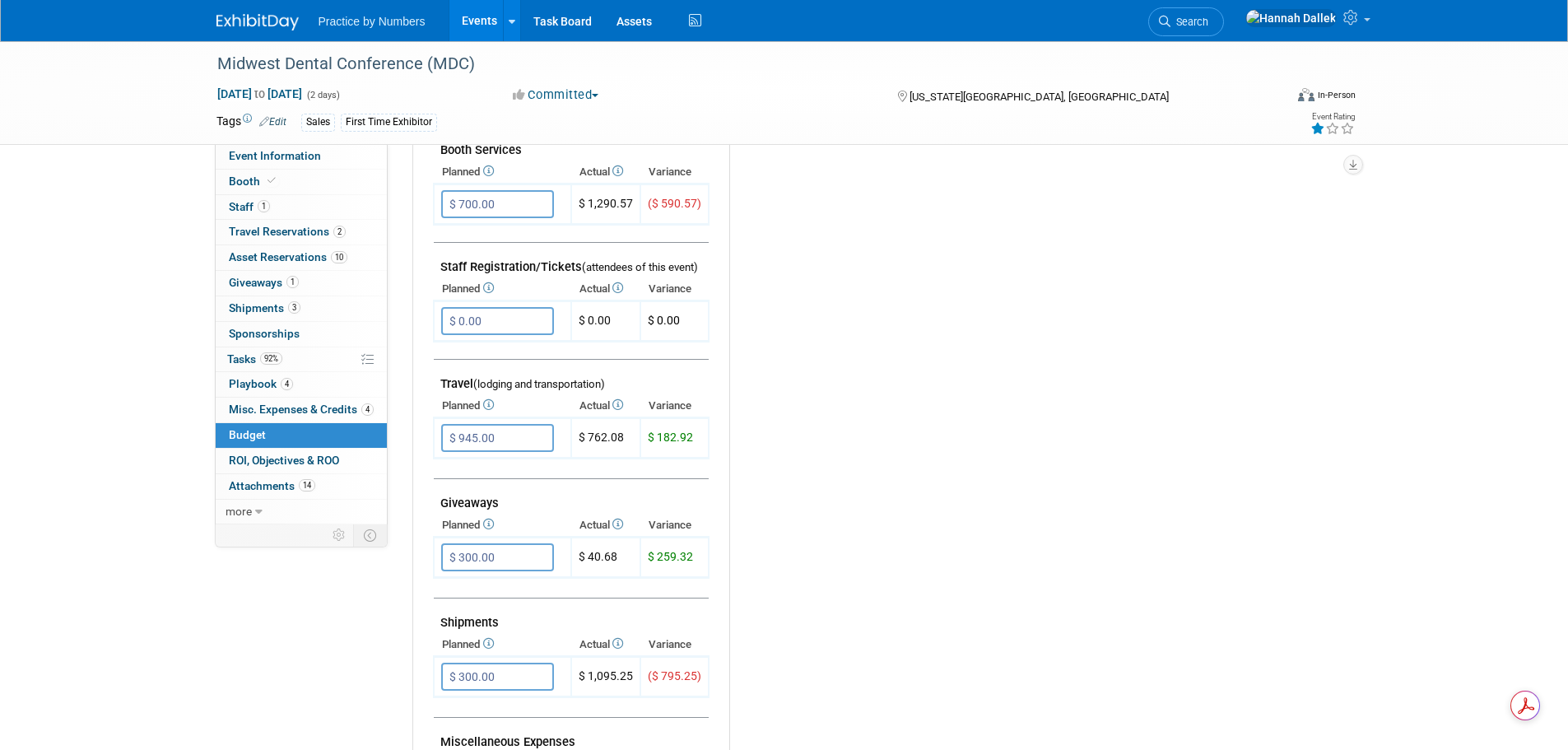
scroll to position [494, 0]
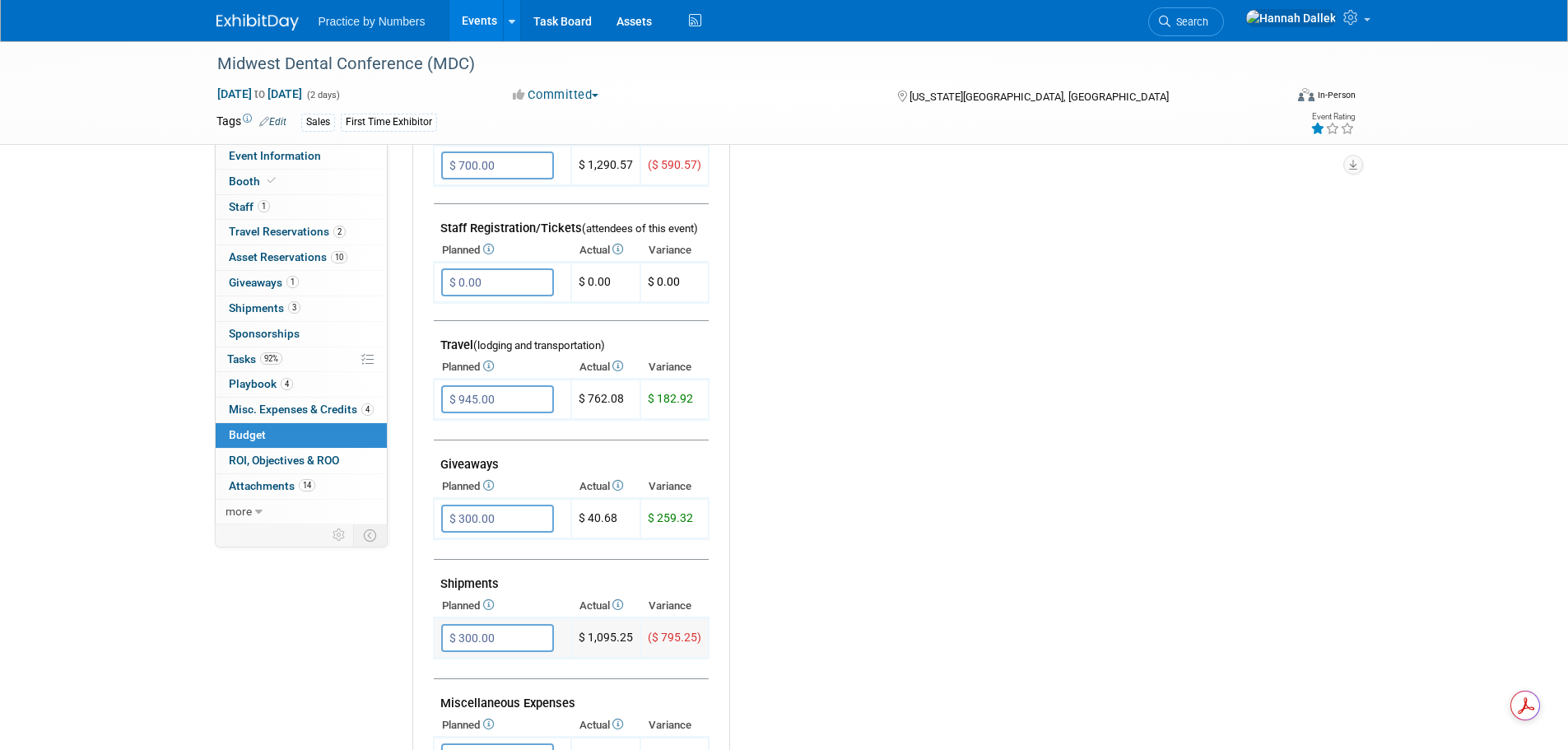
drag, startPoint x: 631, startPoint y: 639, endPoint x: 587, endPoint y: 639, distance: 44.0
click at [587, 639] on td "$ 1,095.25" at bounding box center [606, 638] width 69 height 40
copy td "1,095.25"
click at [294, 406] on span "Misc. Expenses & Credits 4" at bounding box center [301, 408] width 145 height 13
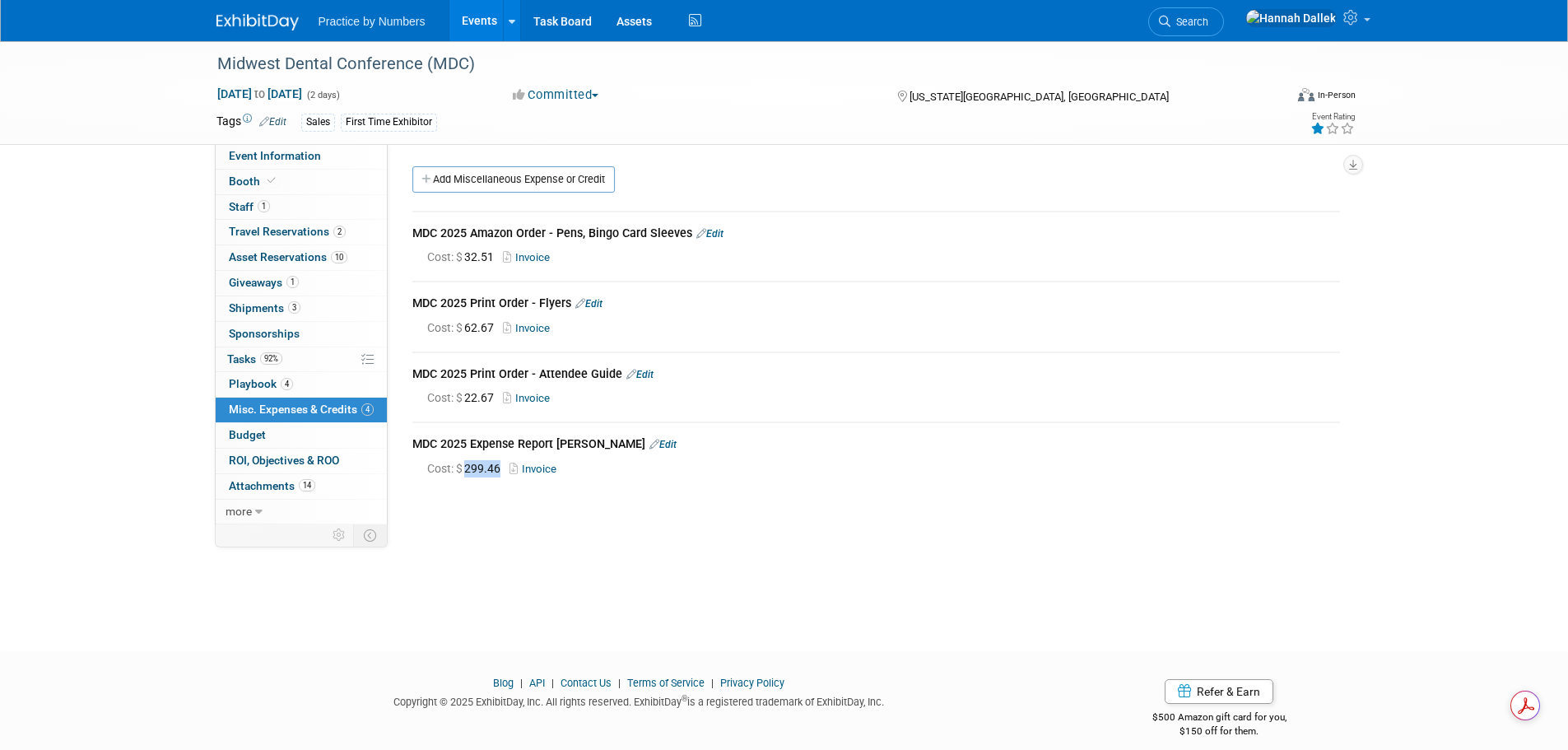
drag, startPoint x: 505, startPoint y: 470, endPoint x: 470, endPoint y: 470, distance: 35.0
click at [470, 470] on span "Cost: $ 299.46" at bounding box center [467, 468] width 80 height 13
copy span "299.46"
click at [715, 228] on link "Edit" at bounding box center [710, 234] width 27 height 12
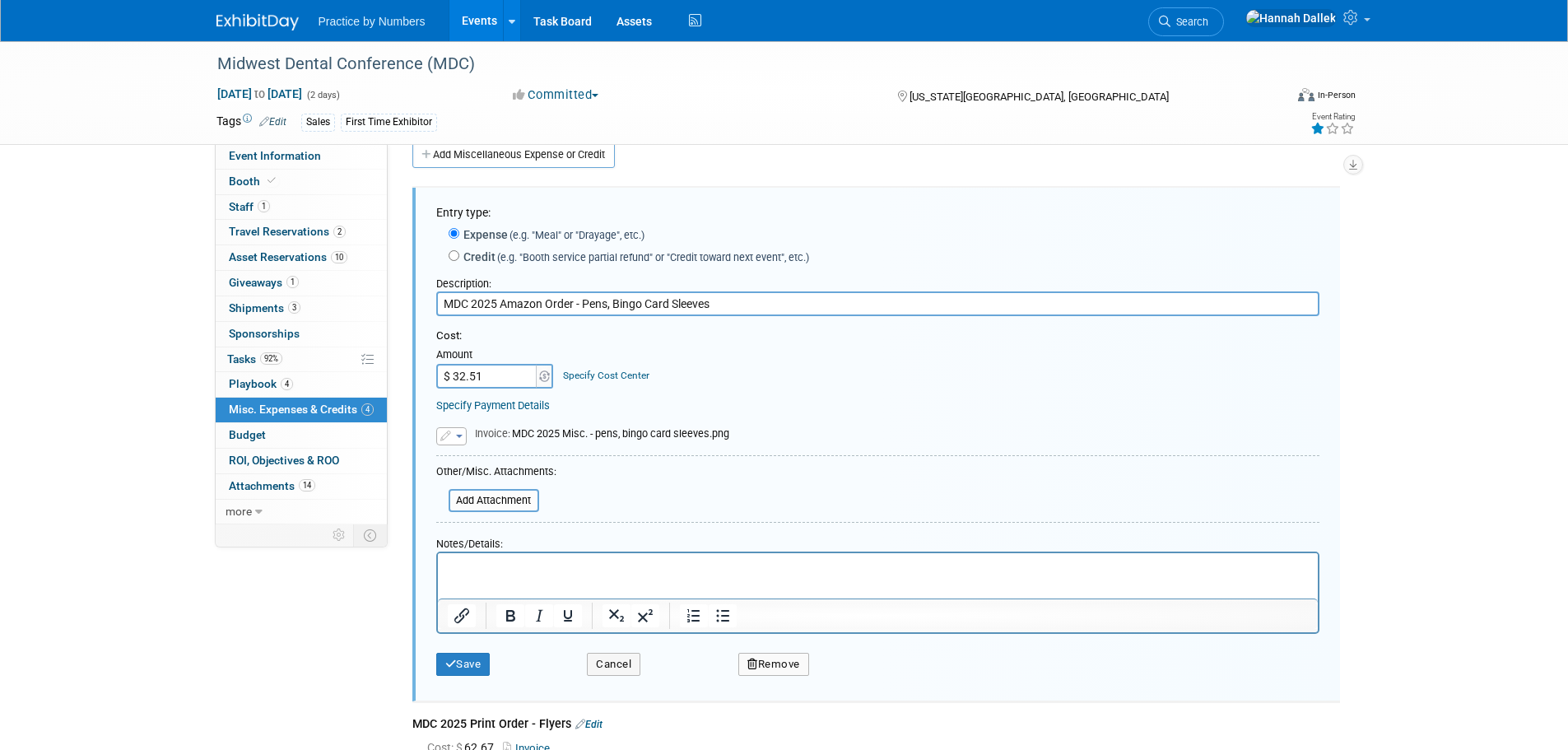
drag, startPoint x: 737, startPoint y: 303, endPoint x: 422, endPoint y: 292, distance: 315.2
click at [422, 292] on div "Entry type: Expense (e.g. "Meal" or "Drayage", etc.) Credit (e.g. "Booth servic…" at bounding box center [876, 445] width 928 height 514
type input "299.46"
click at [624, 663] on button "Cancel" at bounding box center [614, 665] width 54 height 23
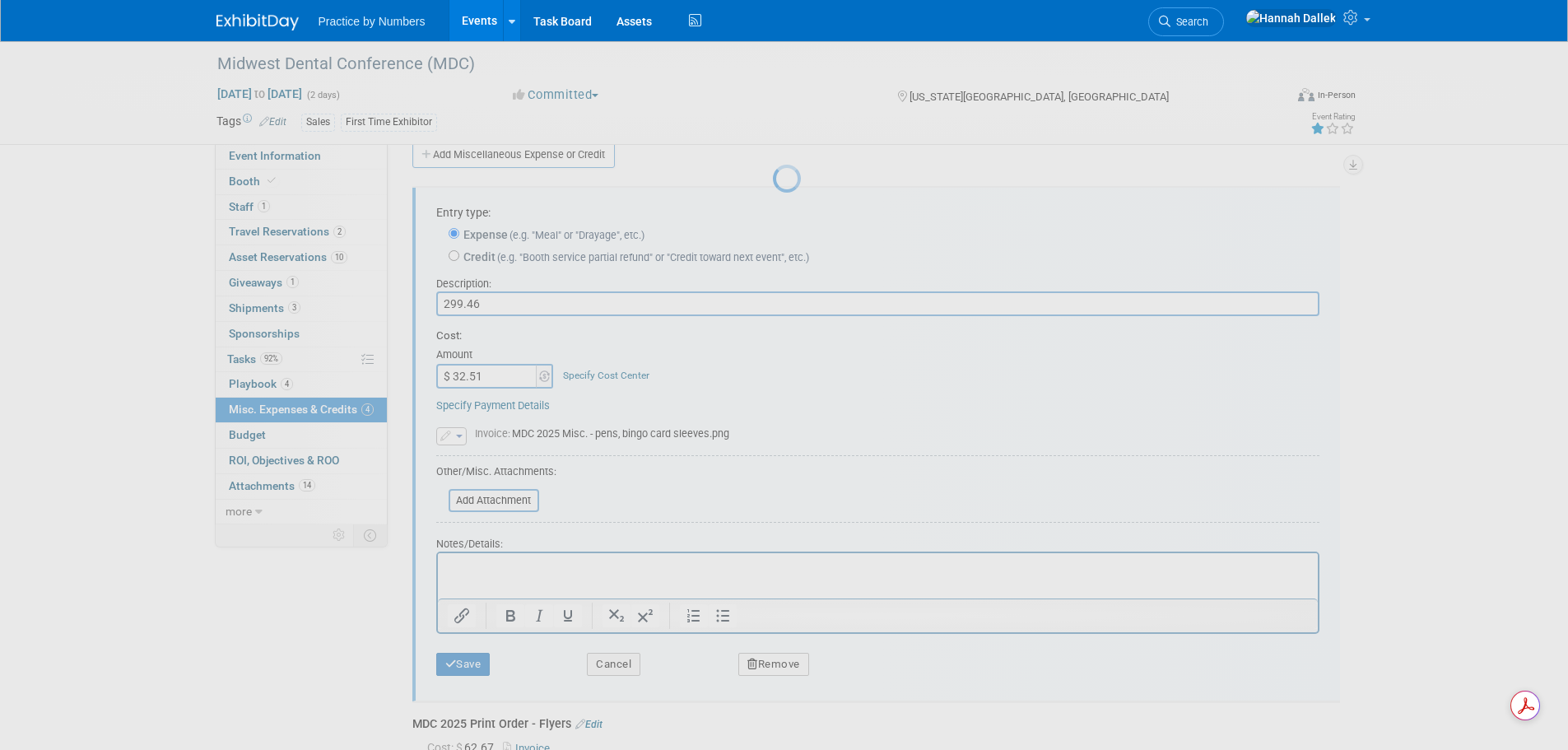
scroll to position [17, 0]
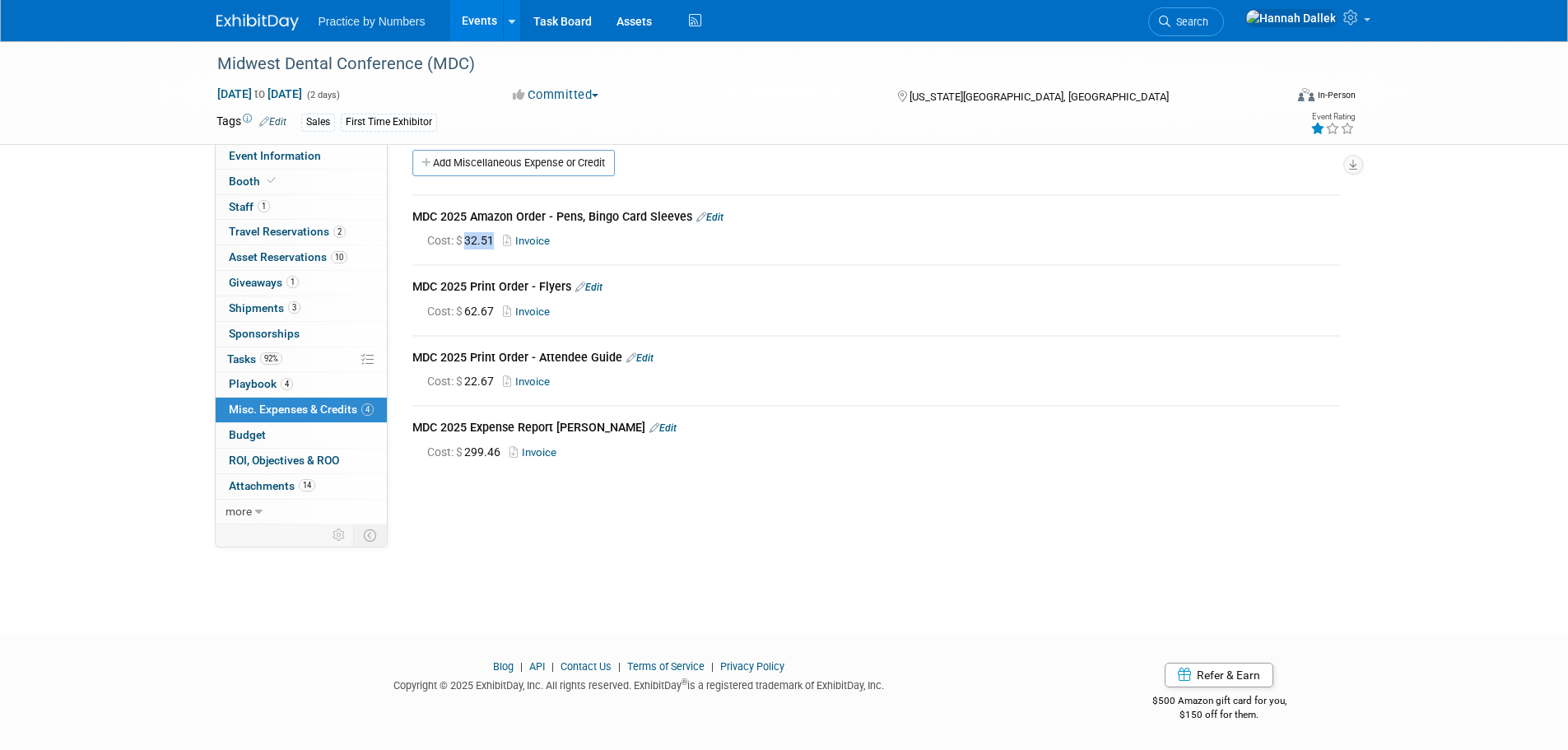
drag, startPoint x: 494, startPoint y: 241, endPoint x: 469, endPoint y: 240, distance: 25.0
click at [469, 240] on span "Cost: $ 32.51" at bounding box center [463, 240] width 73 height 13
click at [264, 279] on span "Giveaways 1" at bounding box center [263, 282] width 69 height 13
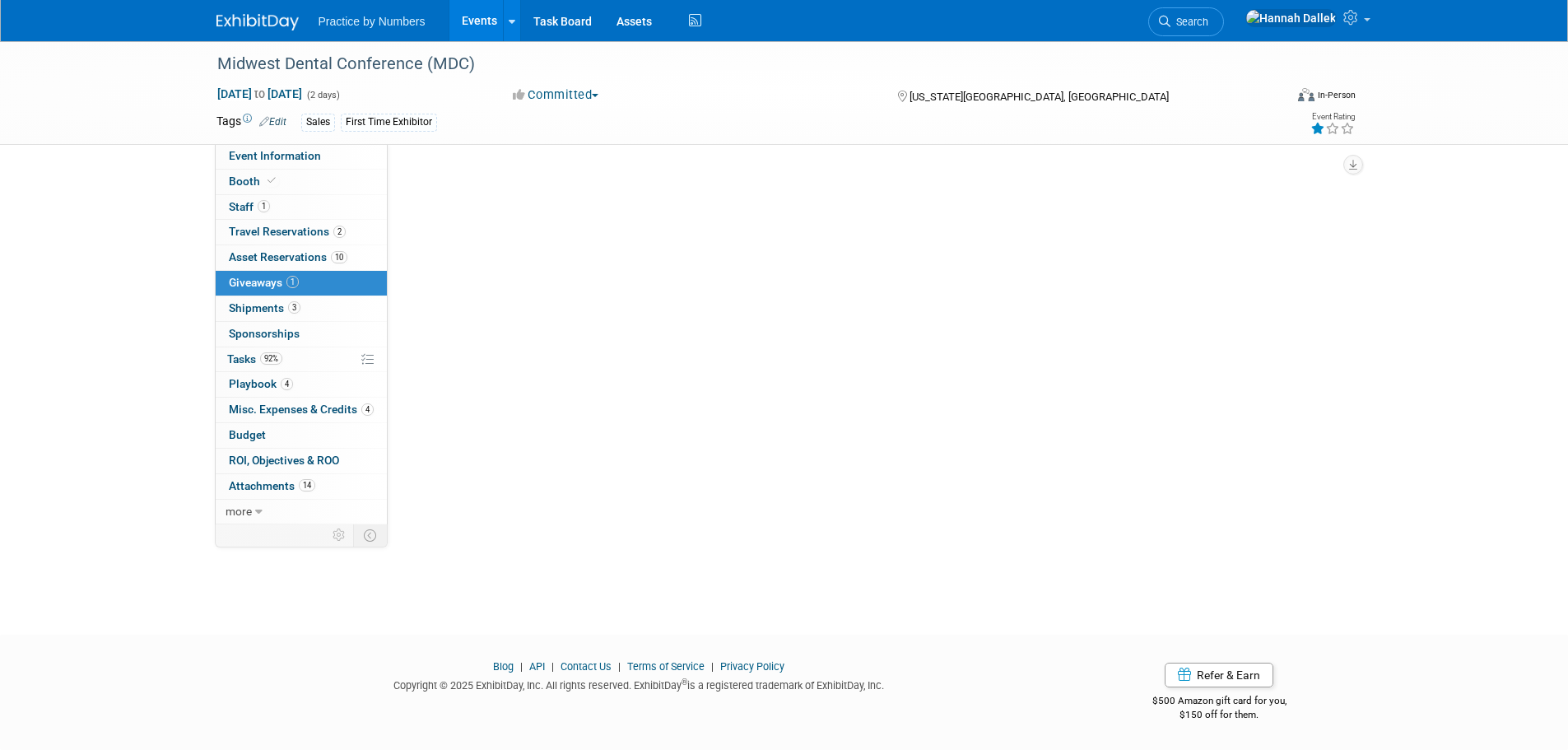
scroll to position [0, 0]
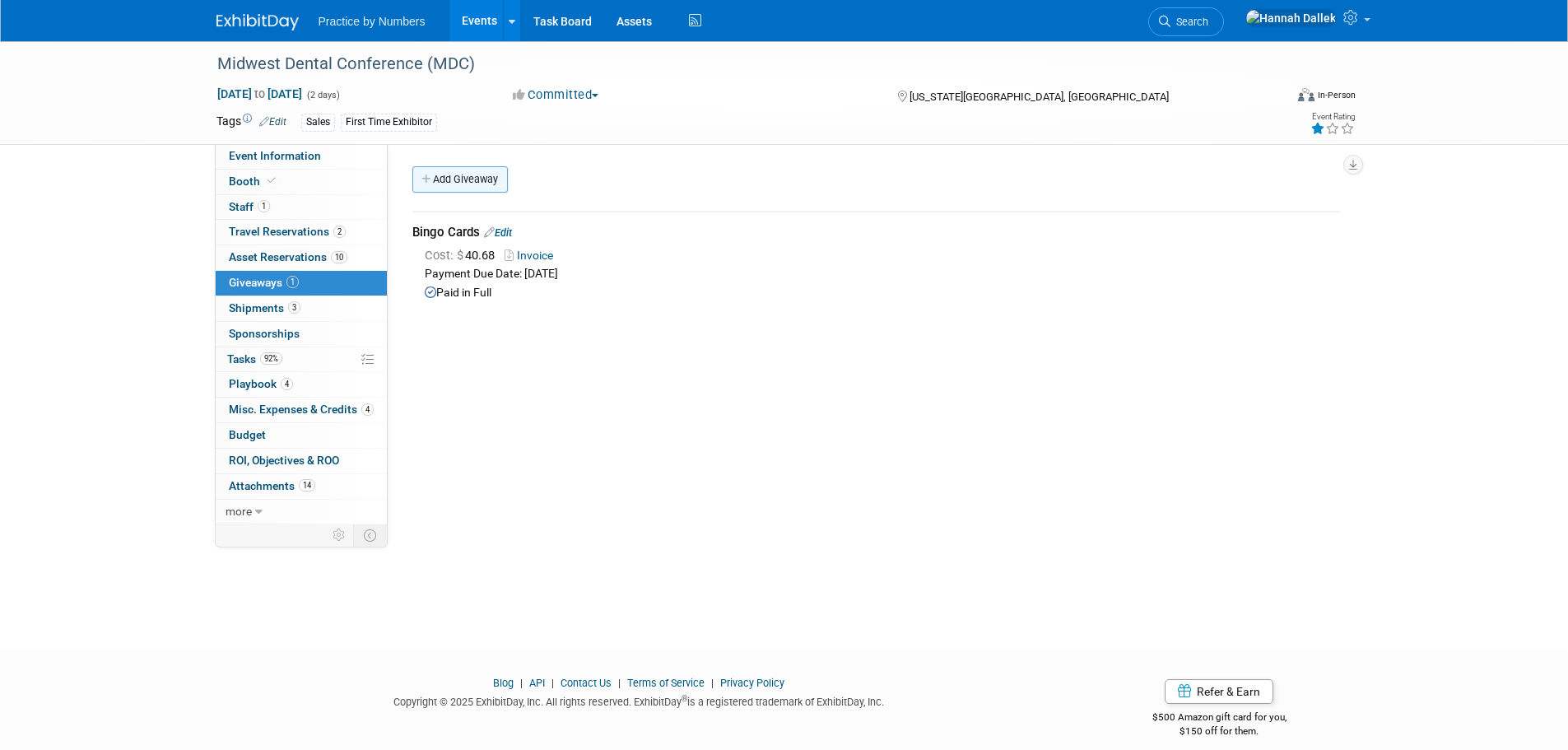
click at [433, 181] on icon at bounding box center [428, 179] width 12 height 11
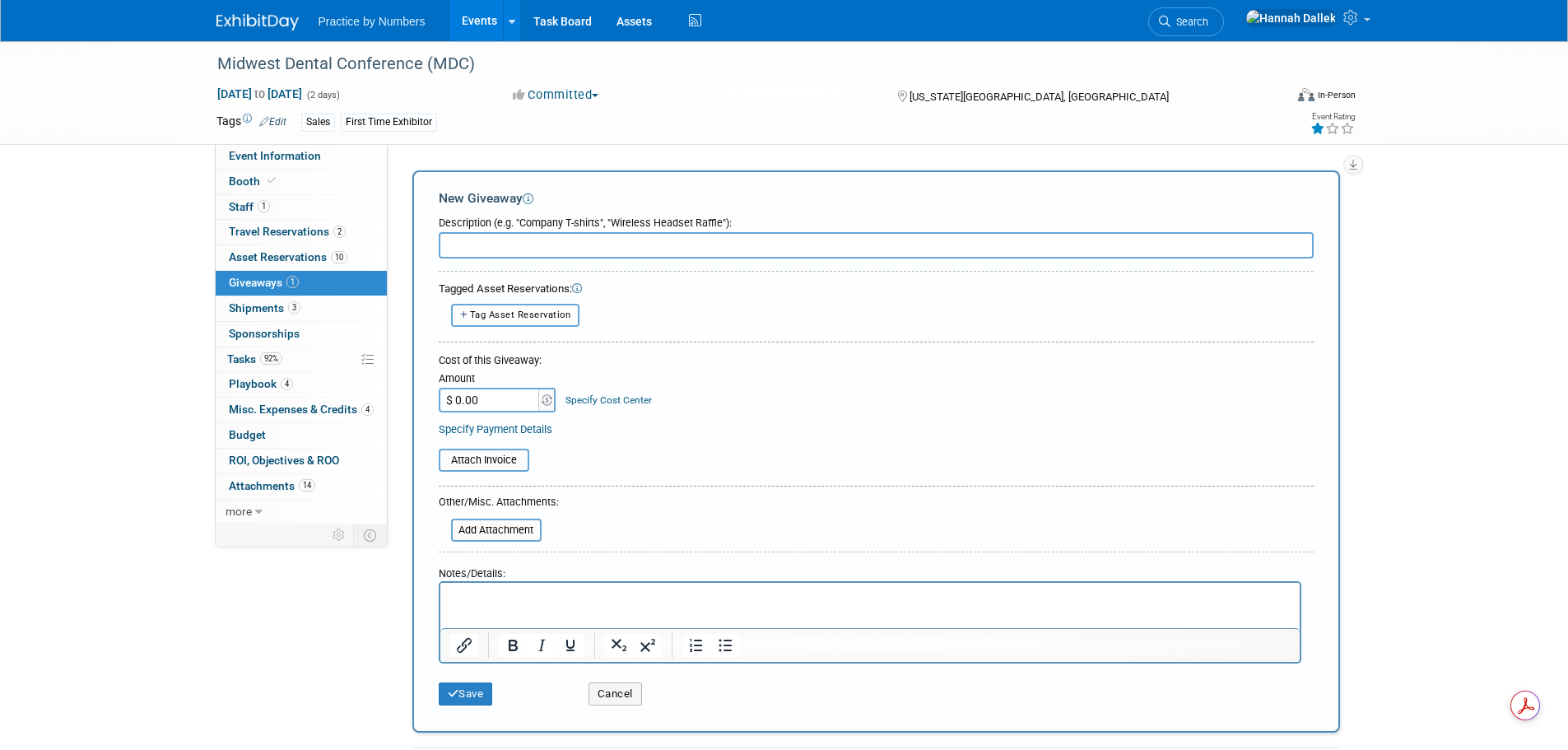
click at [477, 398] on input "$ 0.00" at bounding box center [489, 399] width 103 height 24
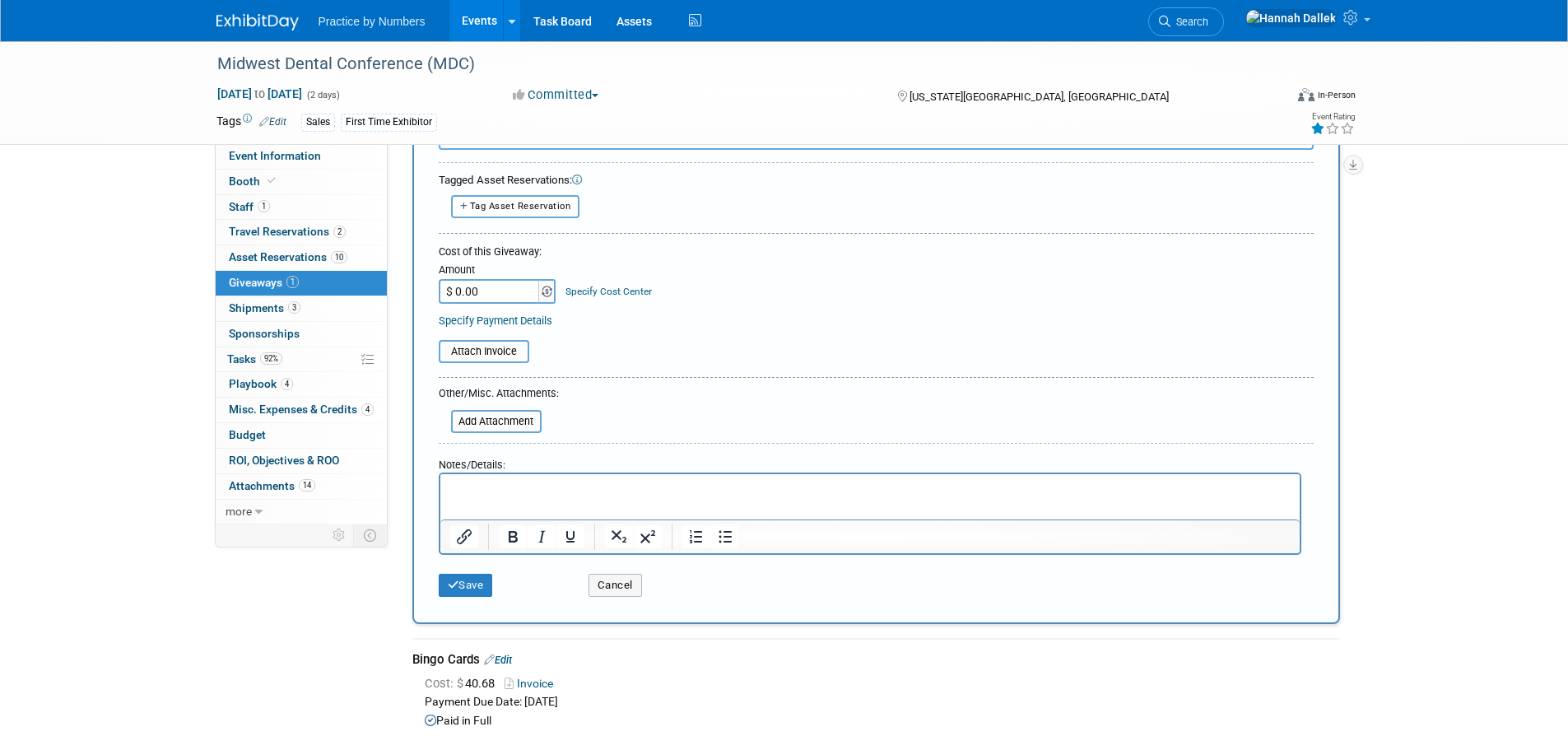
scroll to position [82, 0]
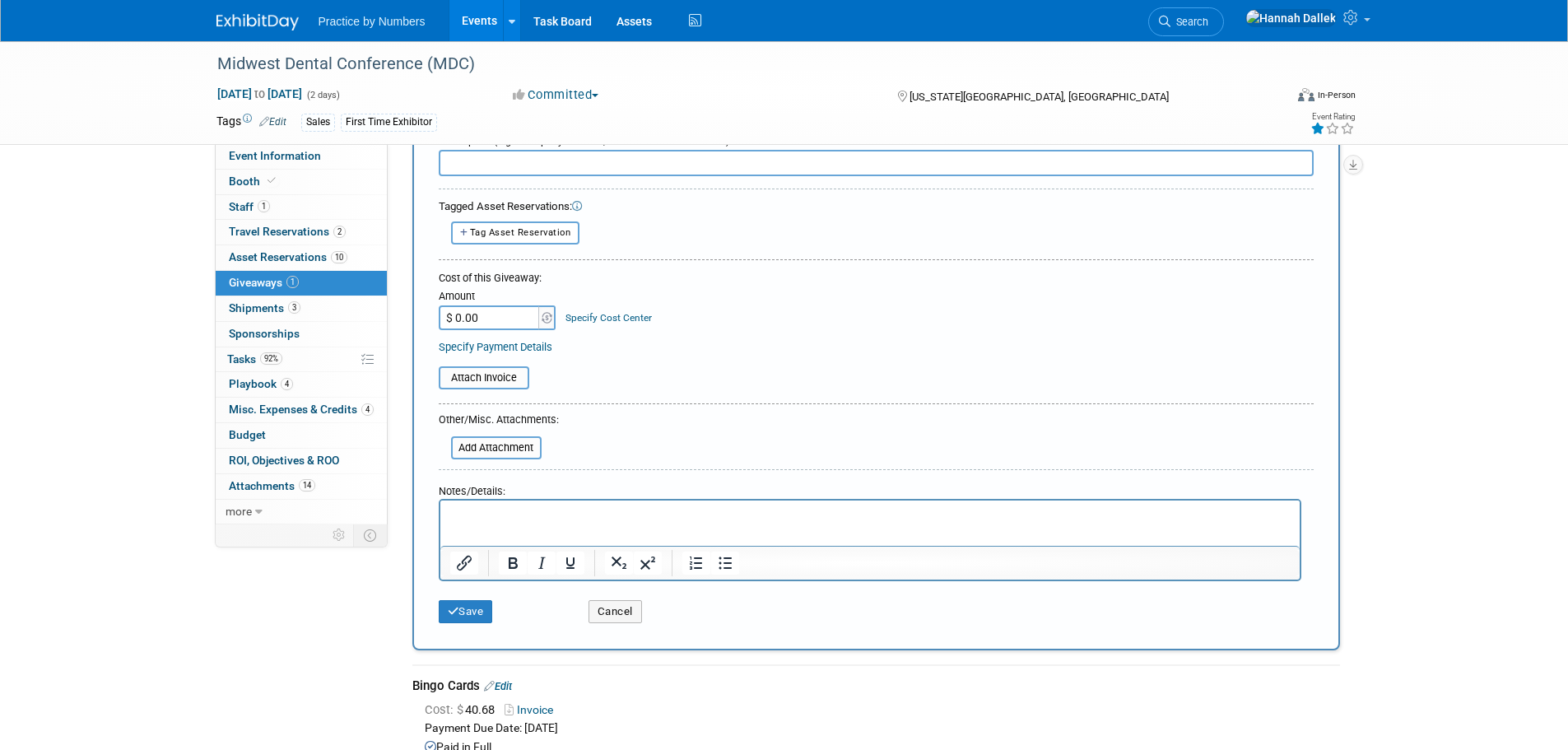
paste input "299.46"
type input "$ 299.46"
drag, startPoint x: 493, startPoint y: 321, endPoint x: 447, endPoint y: 320, distance: 46.0
click at [447, 320] on input "$ 299.46" at bounding box center [489, 317] width 103 height 24
click at [608, 619] on button "Cancel" at bounding box center [615, 612] width 54 height 23
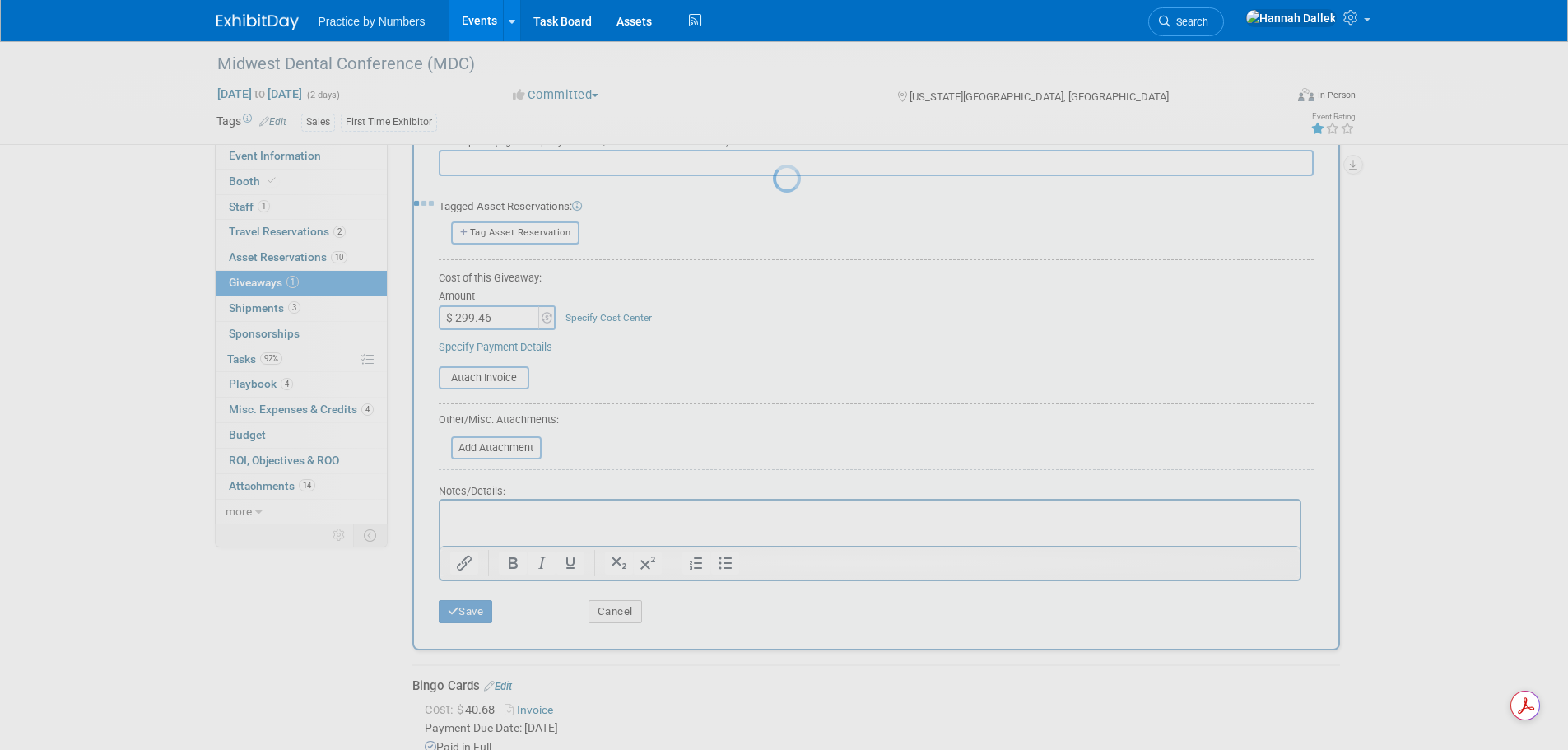
scroll to position [17, 0]
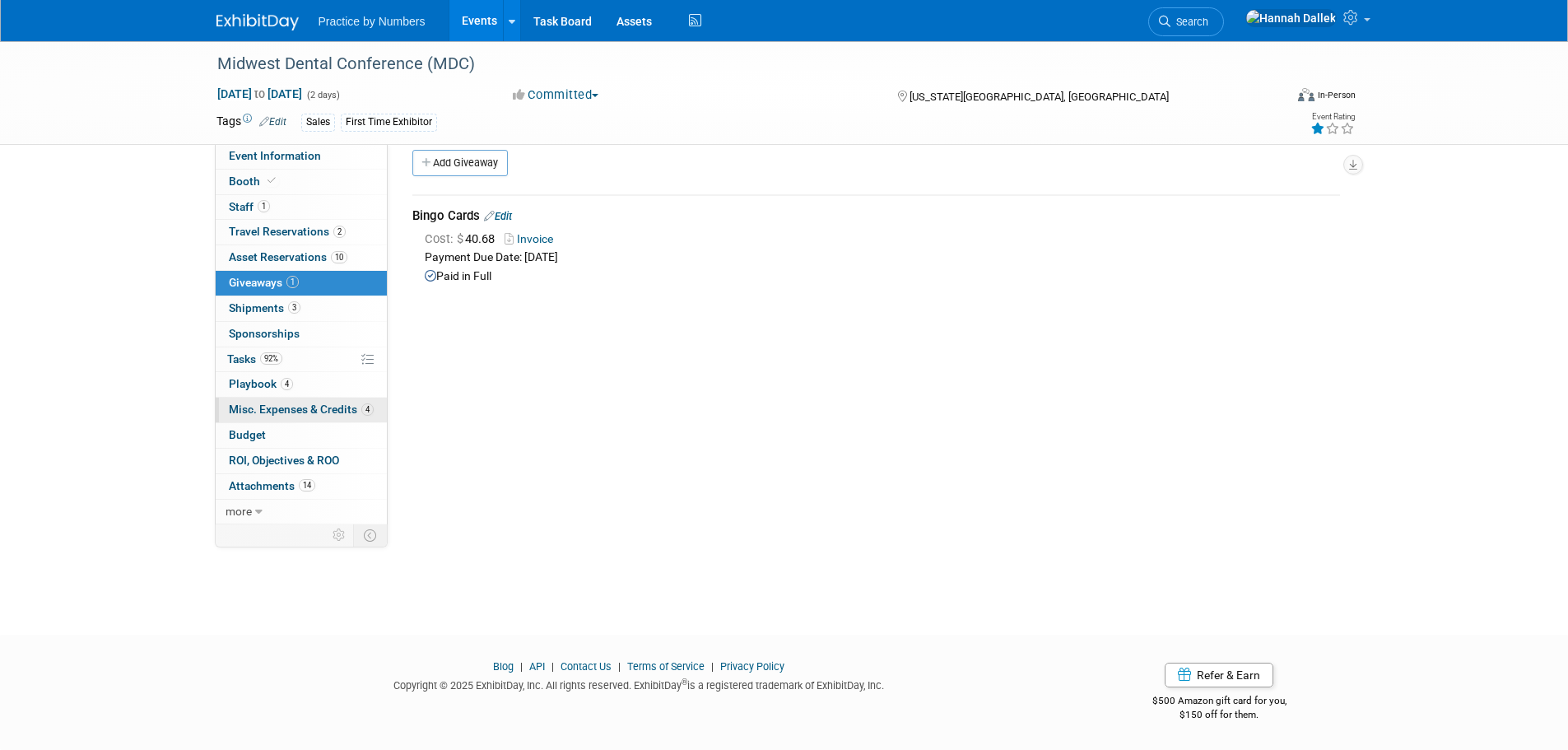
click at [284, 404] on span "Misc. Expenses & Credits 4" at bounding box center [301, 408] width 145 height 13
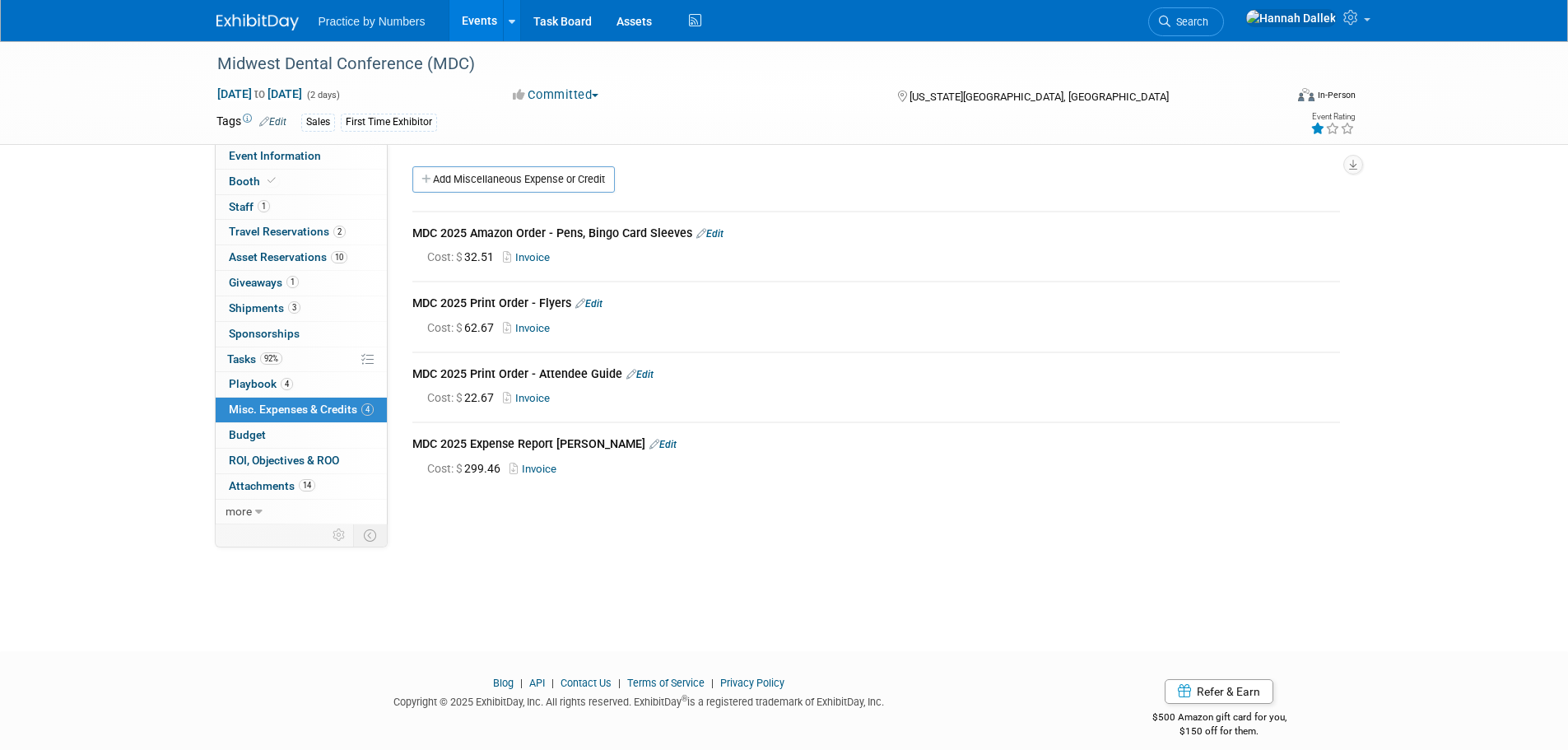
drag, startPoint x: 688, startPoint y: 231, endPoint x: 411, endPoint y: 225, distance: 277.1
click at [411, 225] on div "MDC 2025 Amazon Order - Pens, Bingo Card Sleeves Edit Cost: $ 32.51 Invoice Edi…" at bounding box center [876, 346] width 952 height 298
copy div "MDC 2025 Amazon Order - Pens, Bingo Card Sleeves"
click at [256, 279] on span "Giveaways 1" at bounding box center [263, 282] width 69 height 13
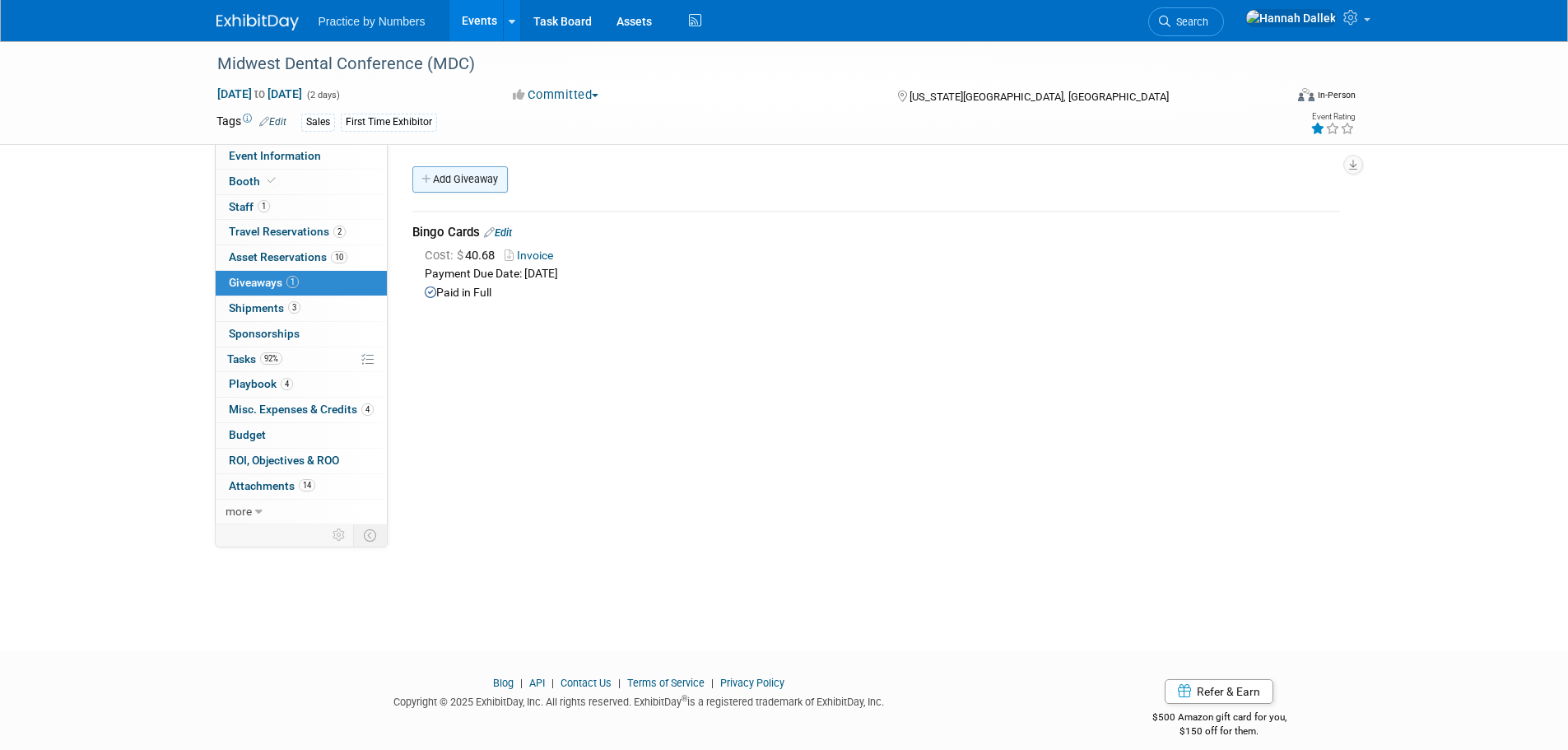
click at [435, 180] on link "Add Giveaway" at bounding box center [460, 179] width 96 height 26
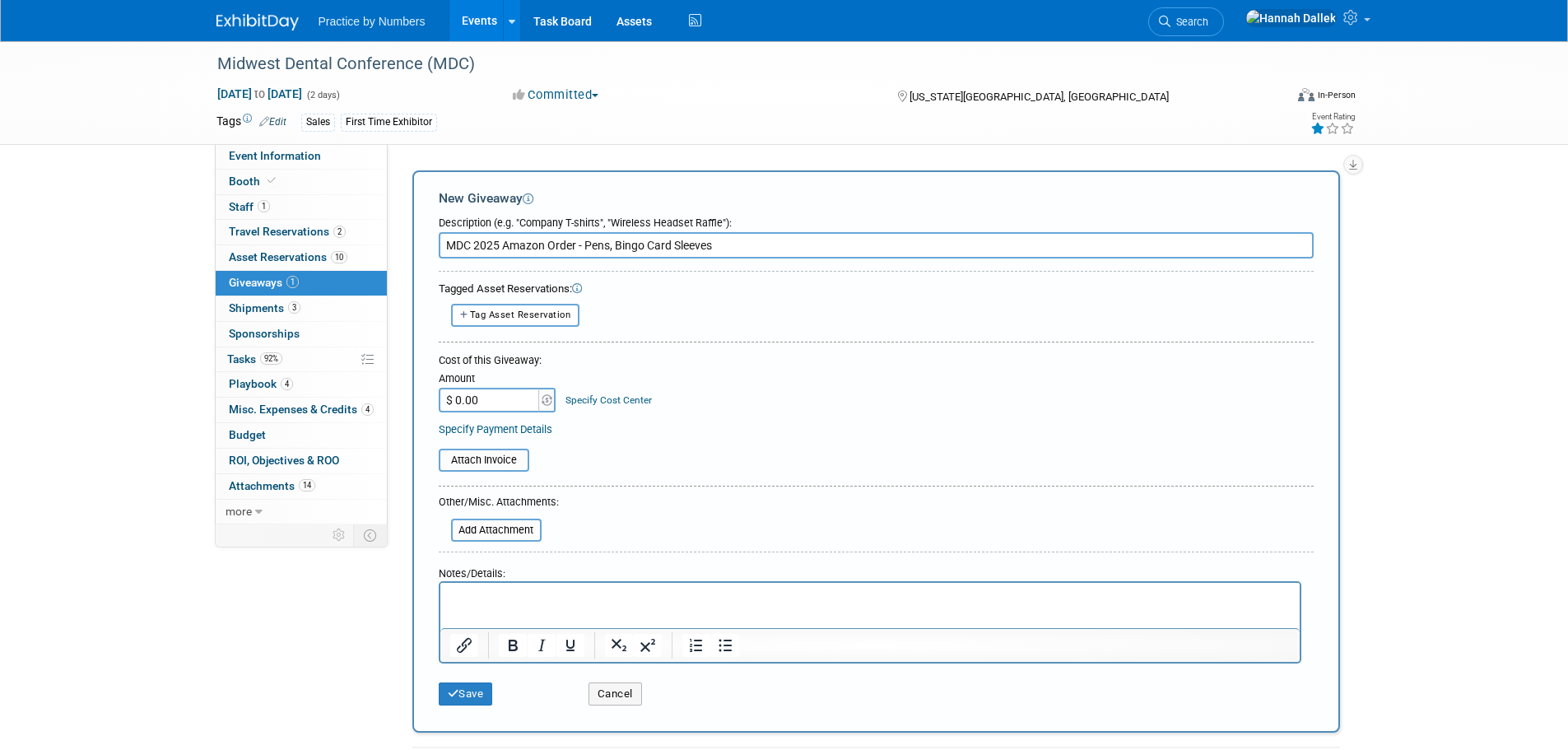
type input "MDC 2025 Amazon Order - Pens, Bingo Card Sleeves"
click at [484, 397] on input "$ 0.00" at bounding box center [489, 399] width 103 height 24
type input "$ 32.51"
click at [642, 424] on div "Specify Payment Details" at bounding box center [876, 430] width 875 height 18
click at [462, 689] on button "Save" at bounding box center [466, 694] width 55 height 23
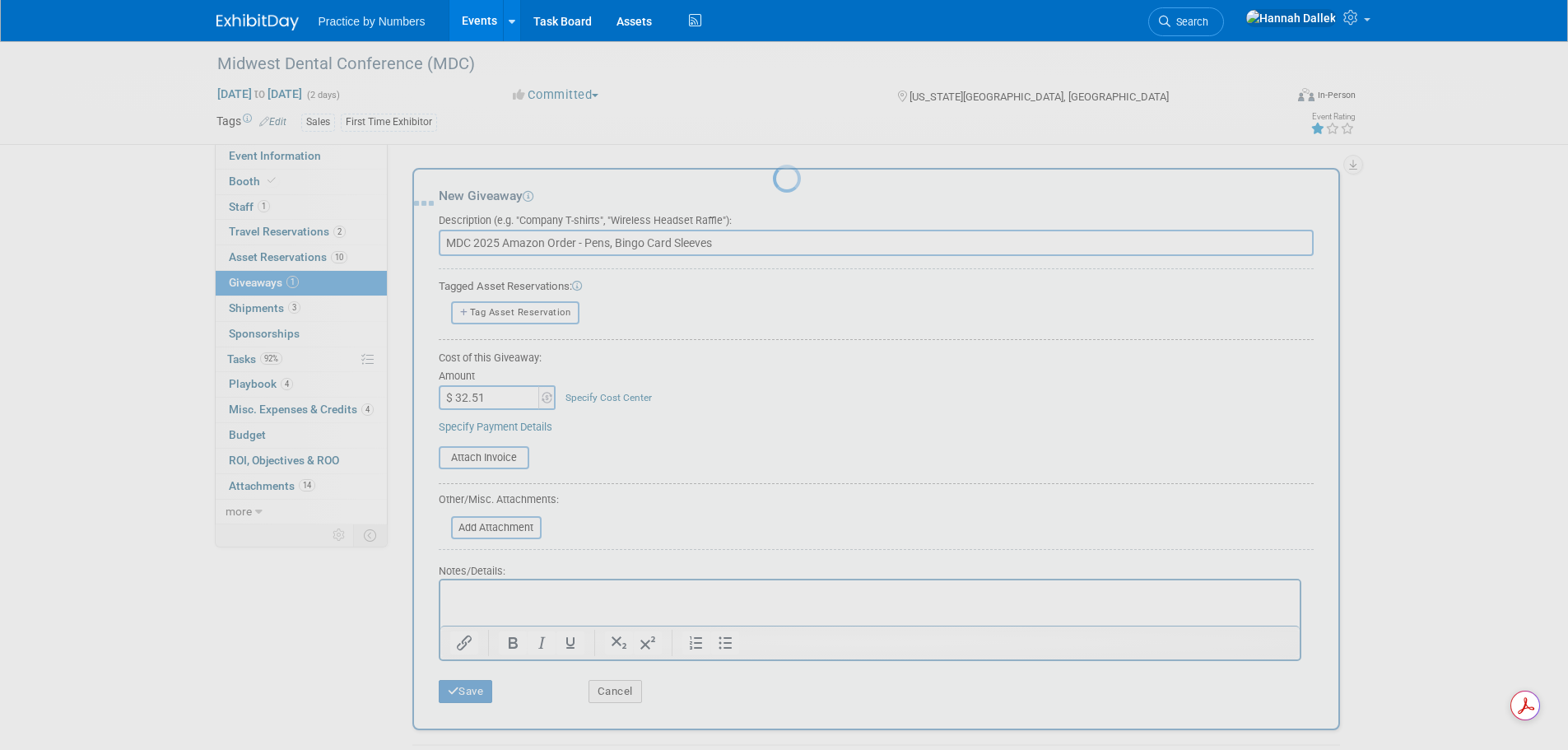
scroll to position [17, 0]
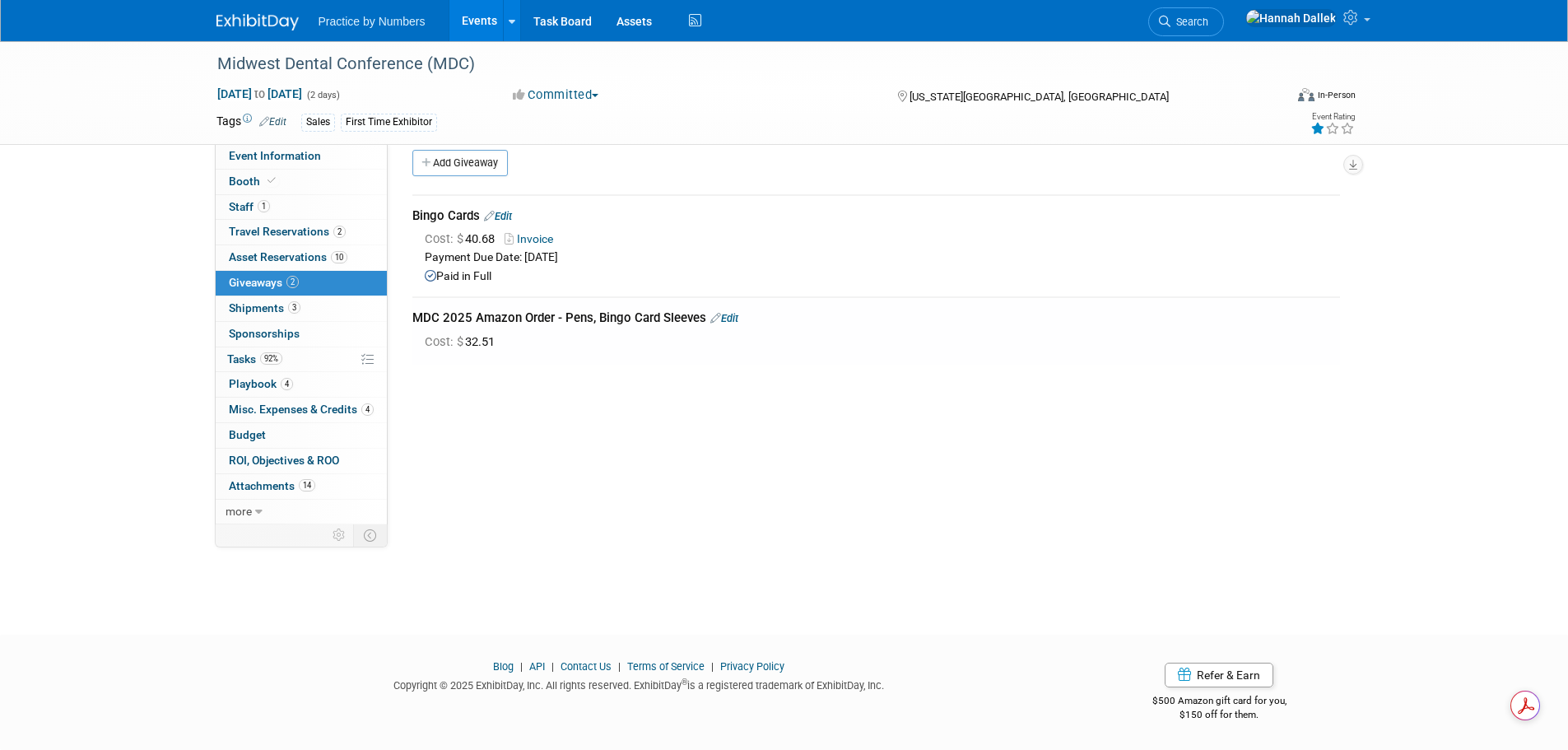
click at [733, 316] on link "Edit" at bounding box center [724, 318] width 28 height 13
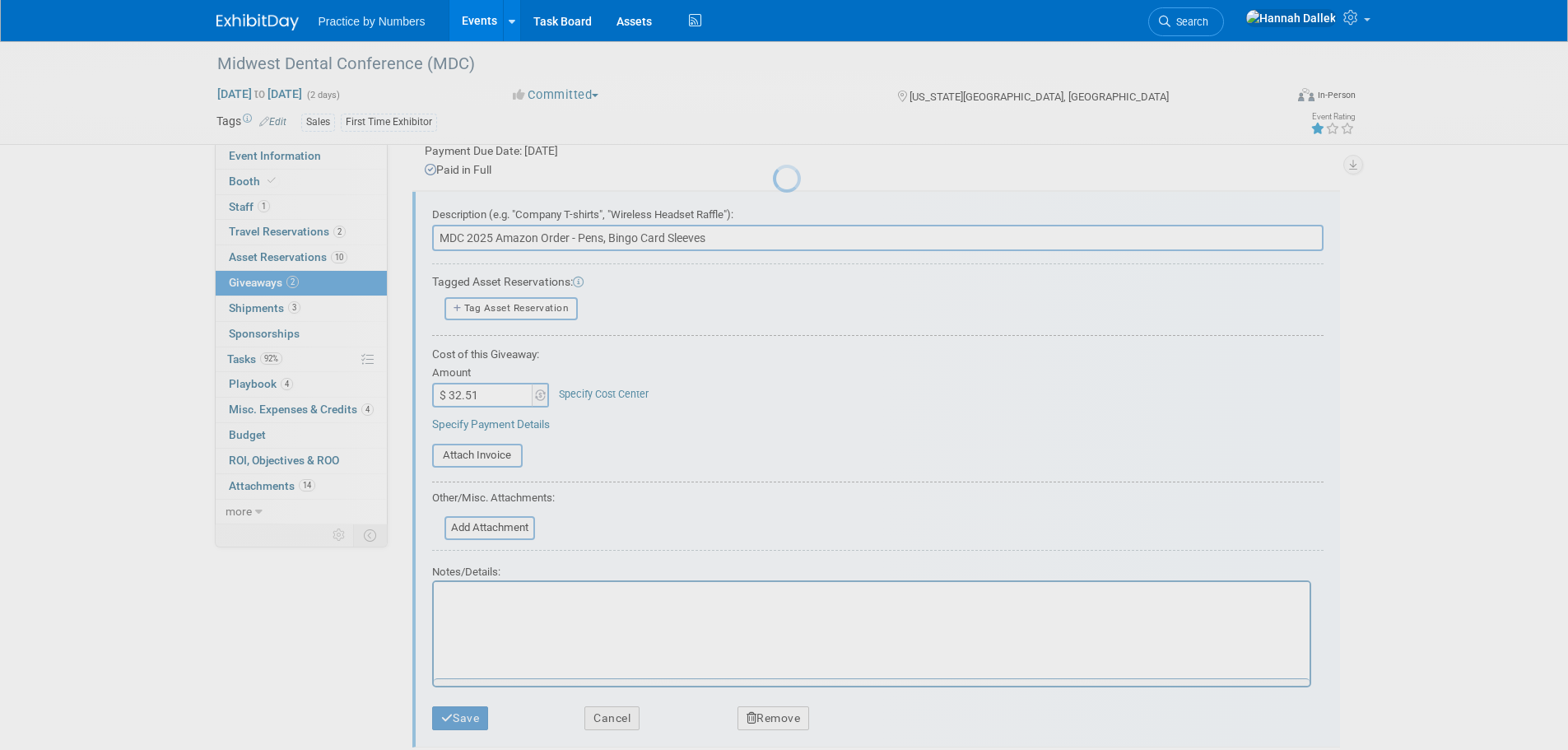
scroll to position [127, 0]
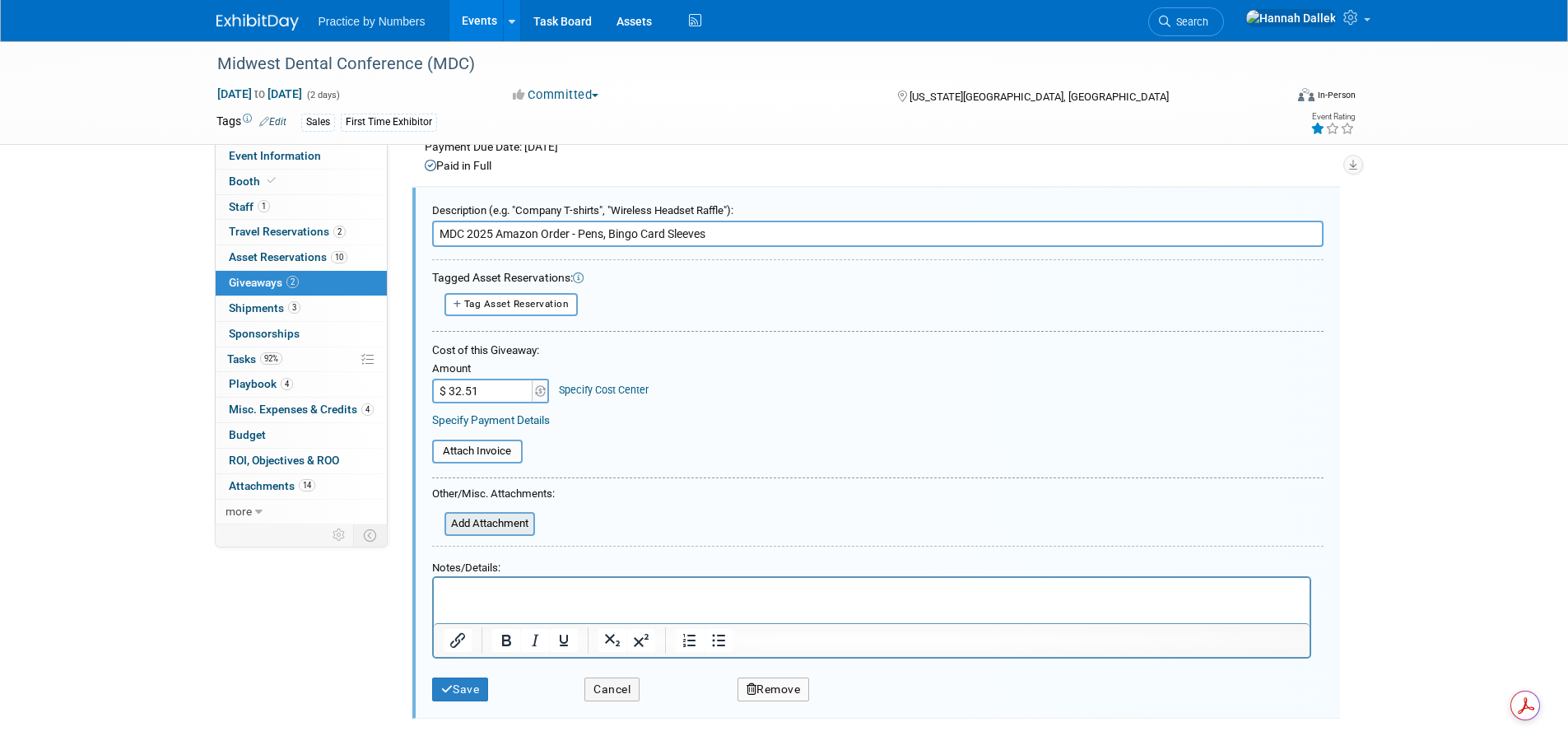
click at [484, 523] on input "file" at bounding box center [436, 524] width 196 height 21
click at [499, 456] on input "file" at bounding box center [423, 451] width 196 height 21
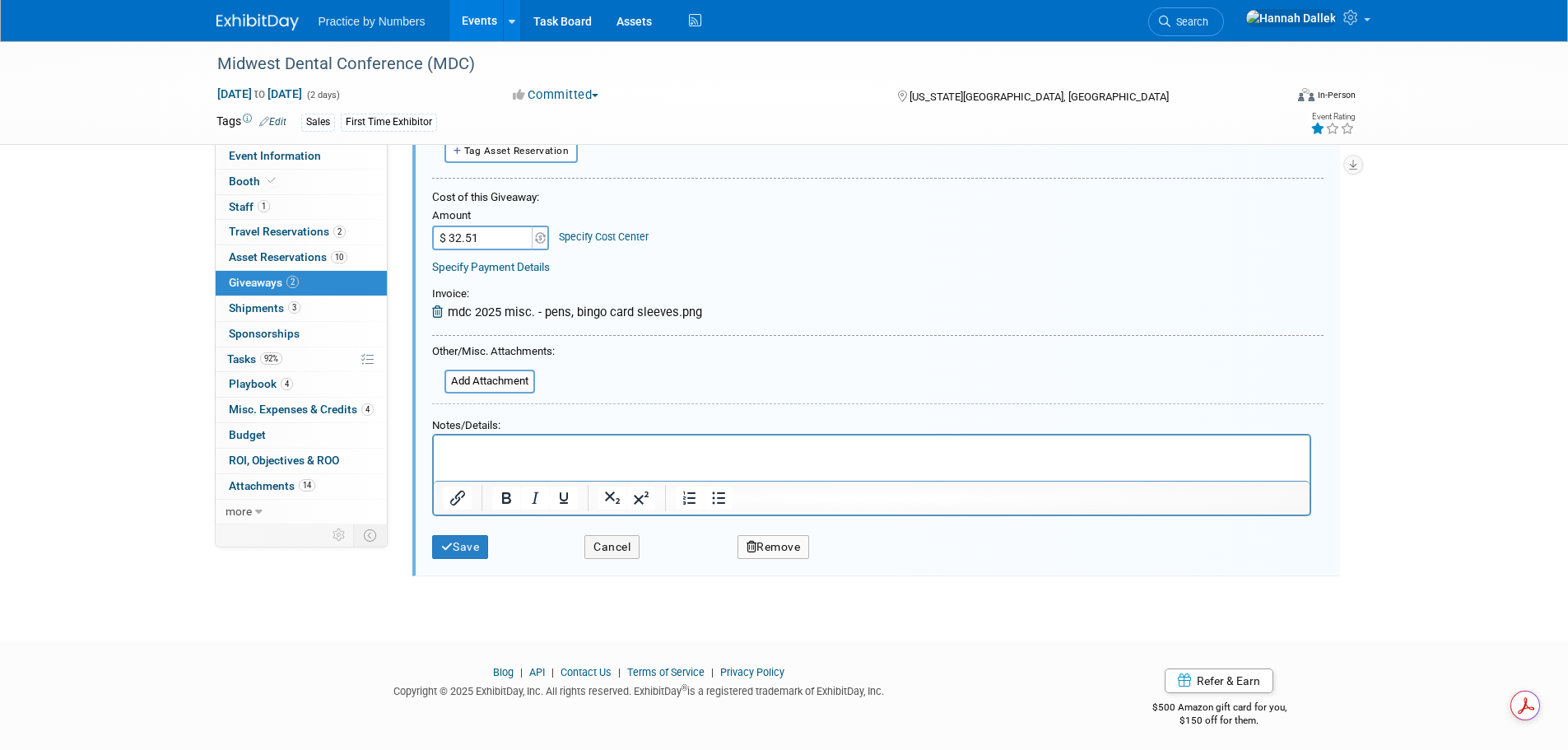
scroll to position [286, 0]
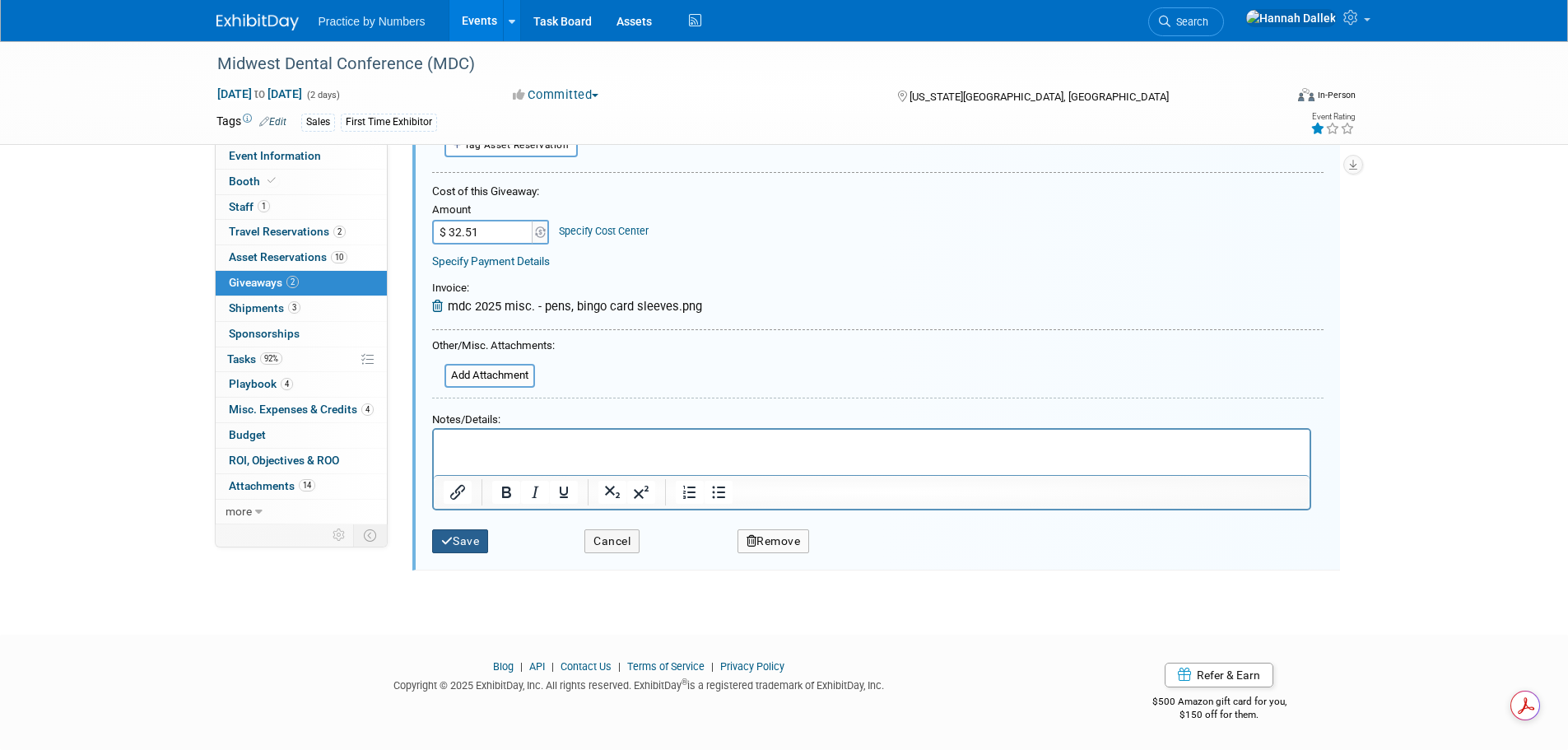
click at [457, 546] on button "Save" at bounding box center [461, 541] width 57 height 23
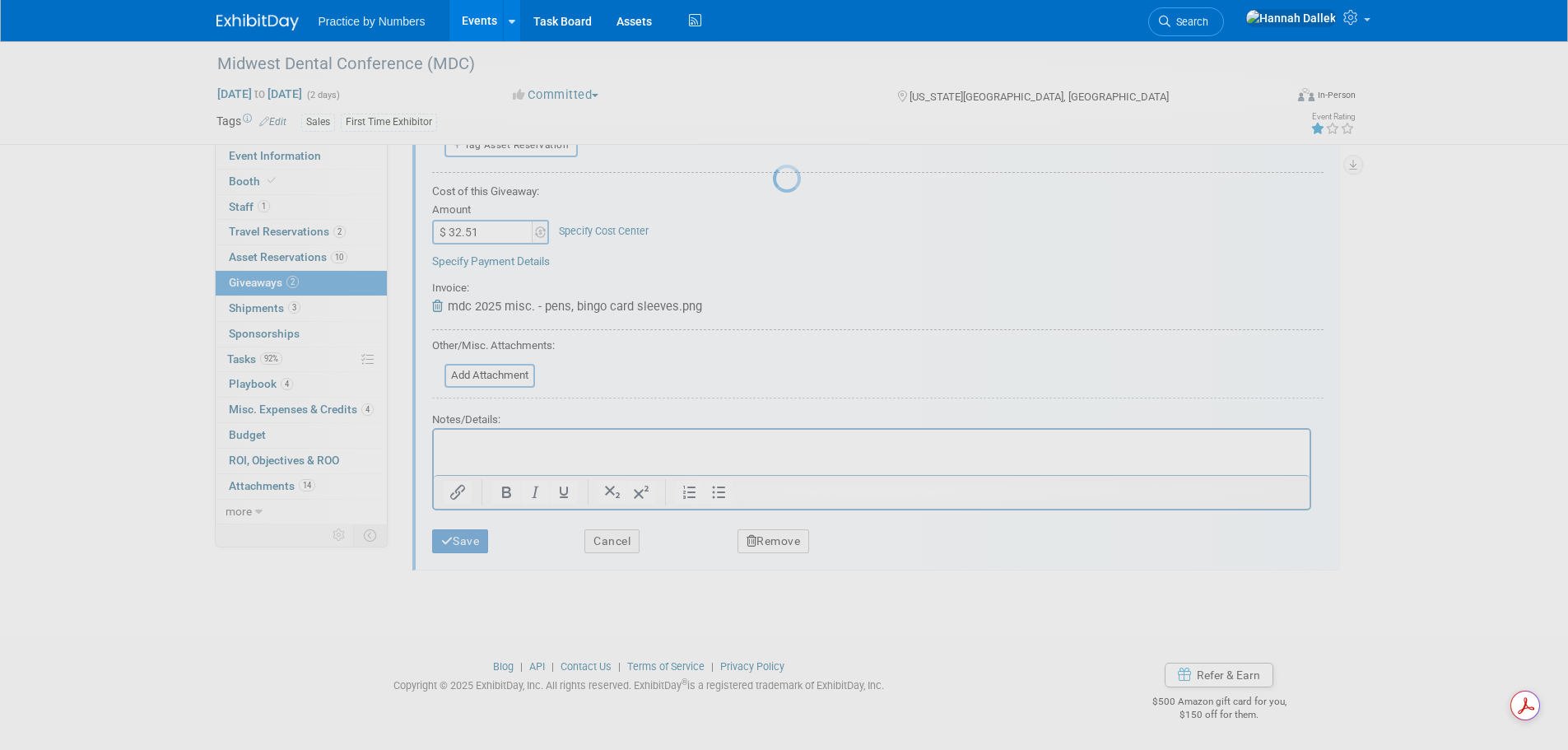
scroll to position [17, 0]
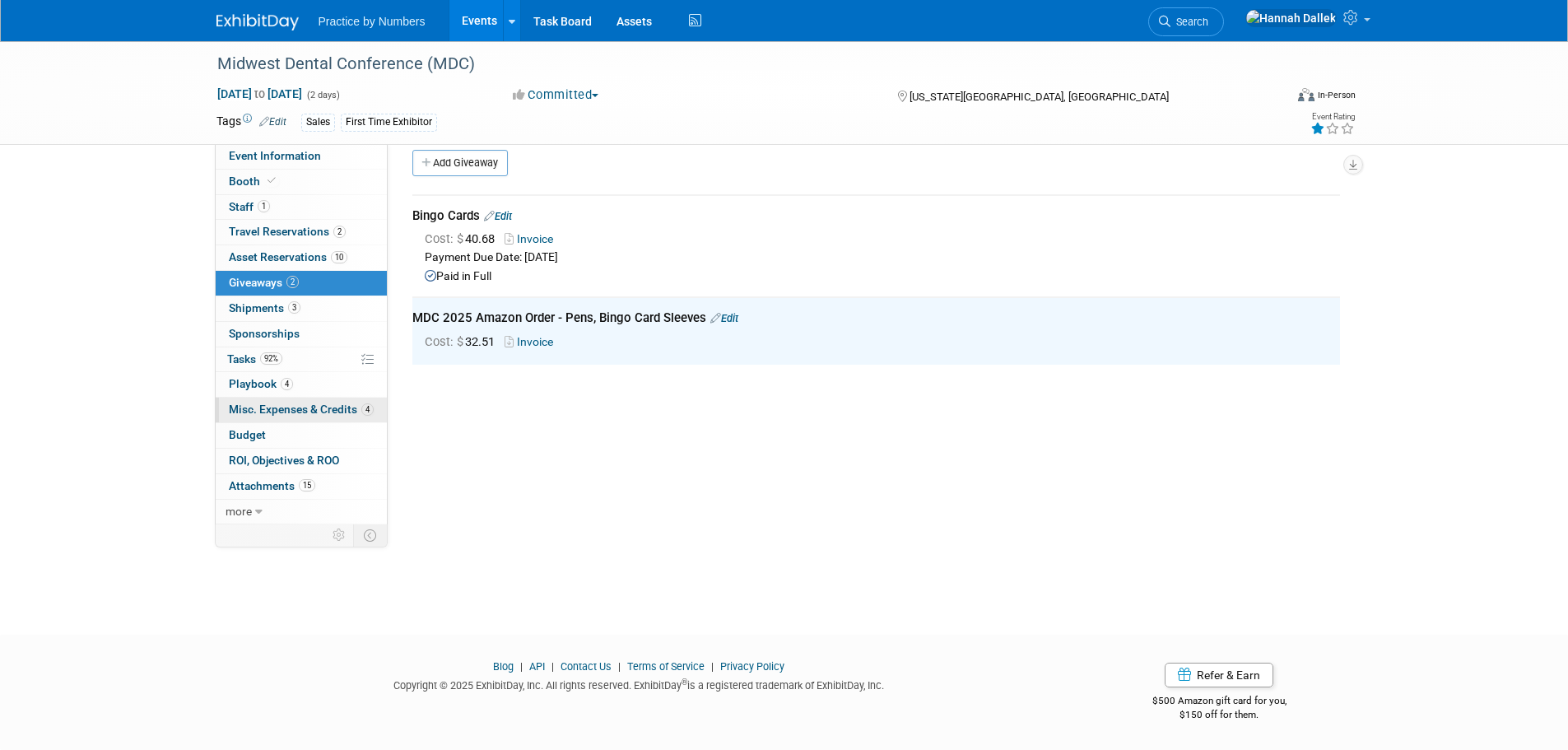
click at [276, 405] on span "Misc. Expenses & Credits 4" at bounding box center [301, 408] width 145 height 13
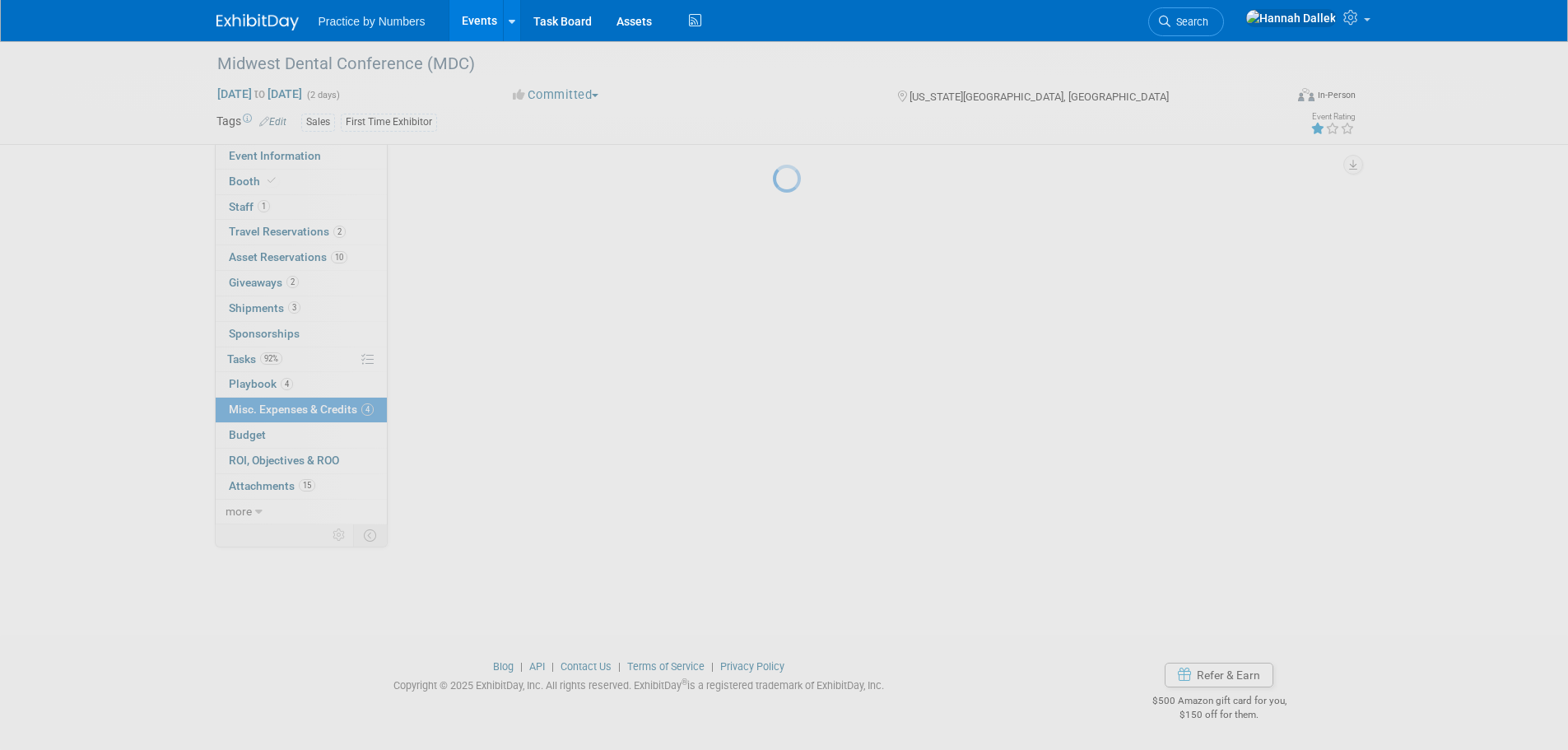
scroll to position [0, 0]
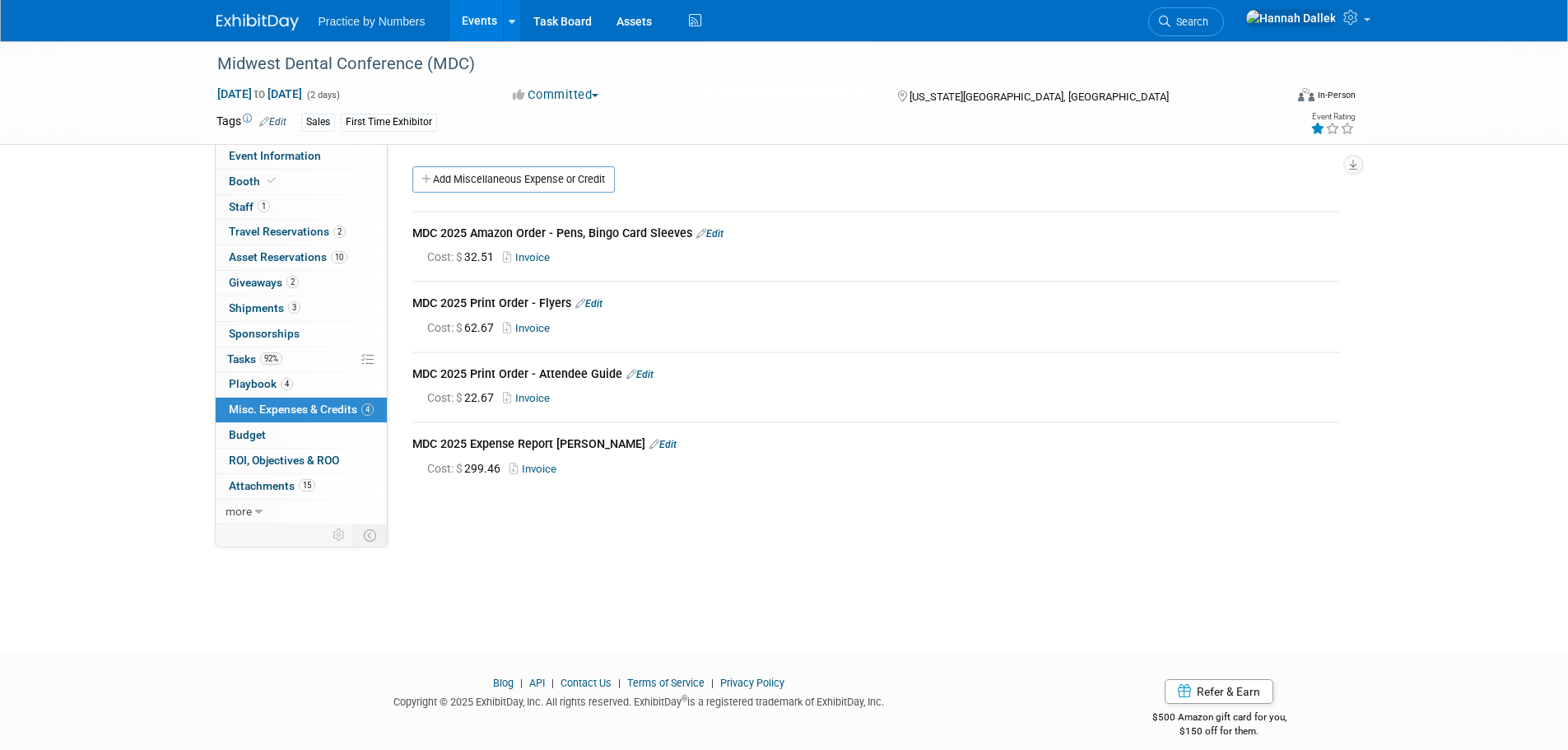
click at [714, 231] on link "Edit" at bounding box center [710, 234] width 27 height 12
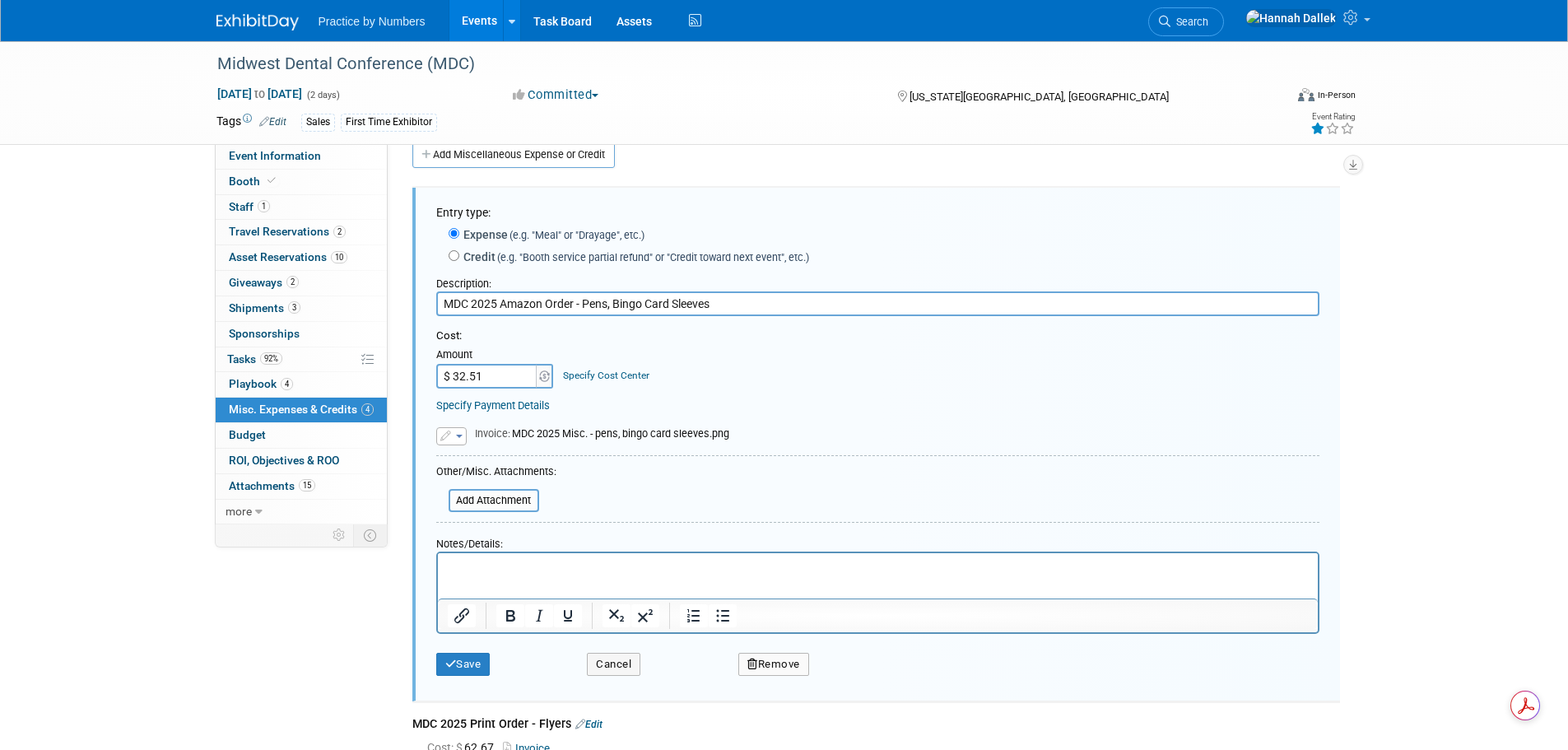
click at [766, 669] on button "Remove" at bounding box center [773, 665] width 70 height 23
click at [859, 679] on link "Yes" at bounding box center [865, 678] width 48 height 26
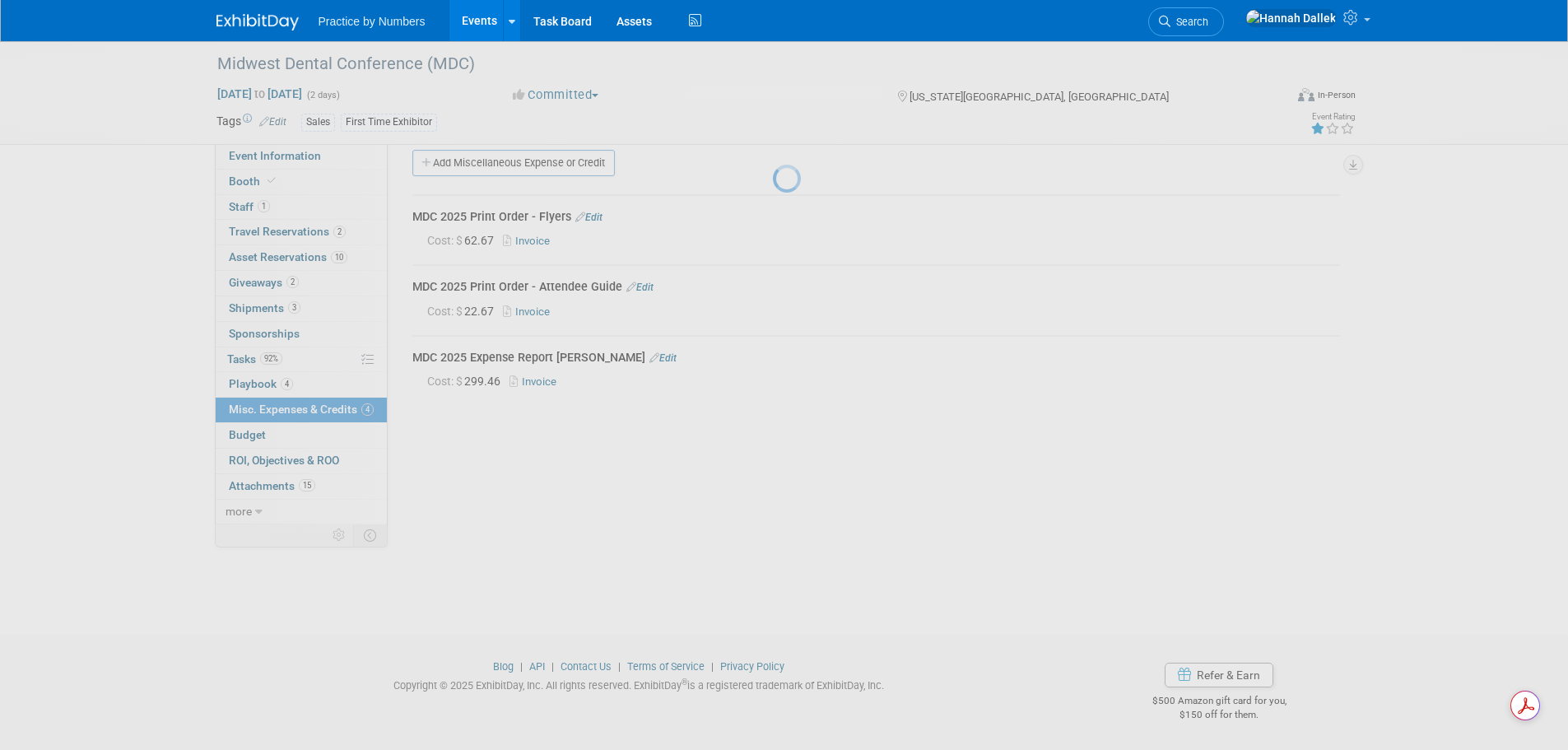
scroll to position [17, 0]
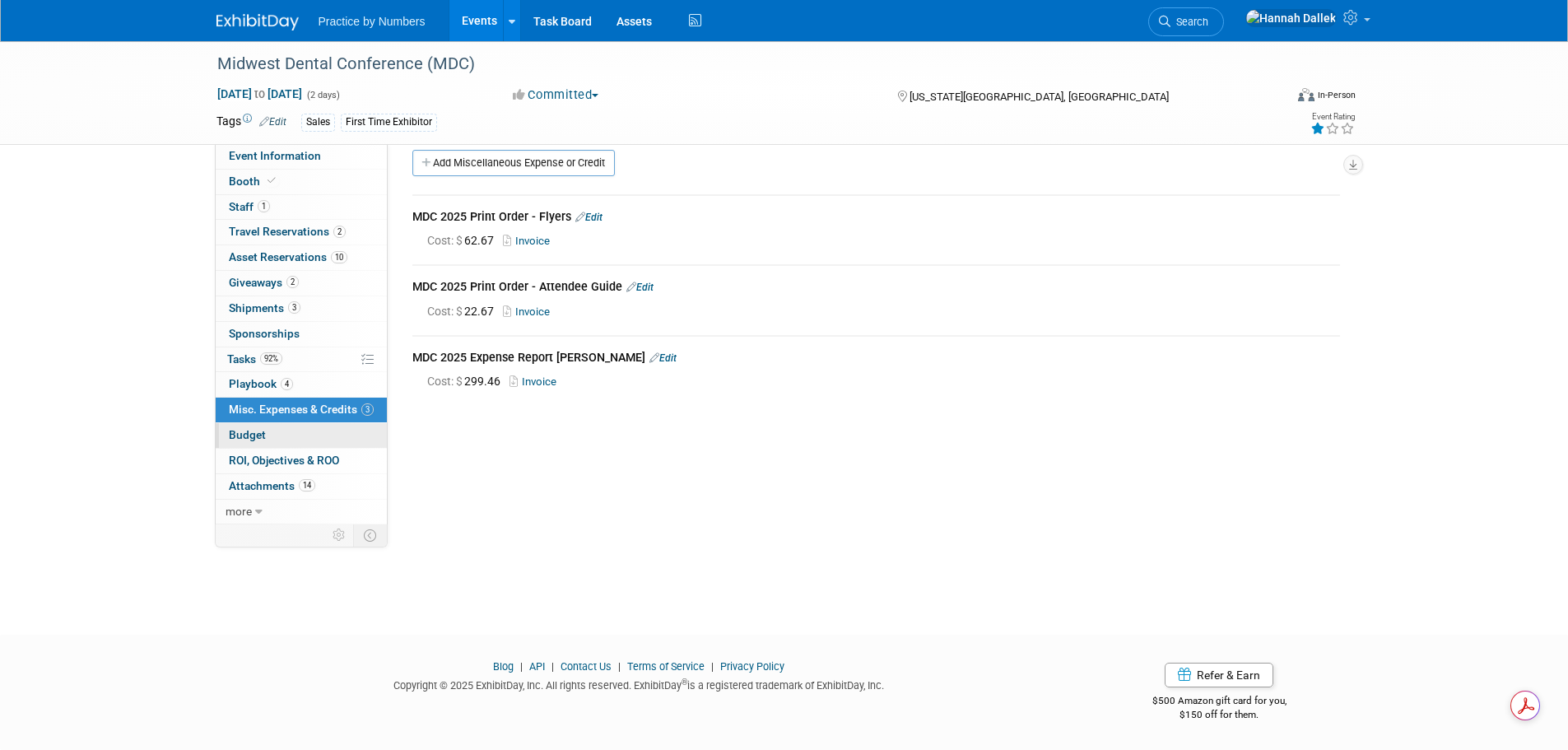
click at [293, 431] on link "Budget" at bounding box center [300, 435] width 171 height 24
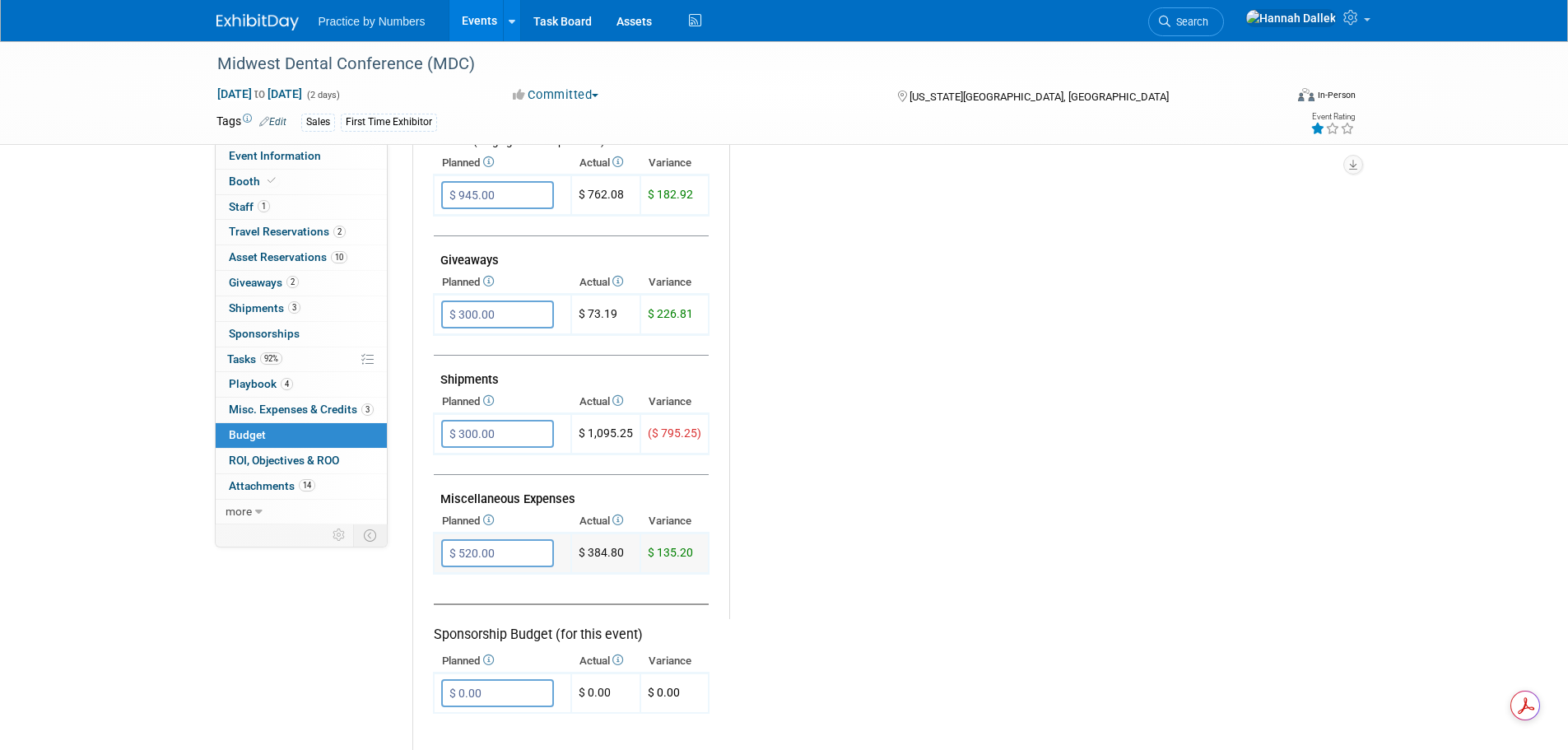
scroll to position [741, 0]
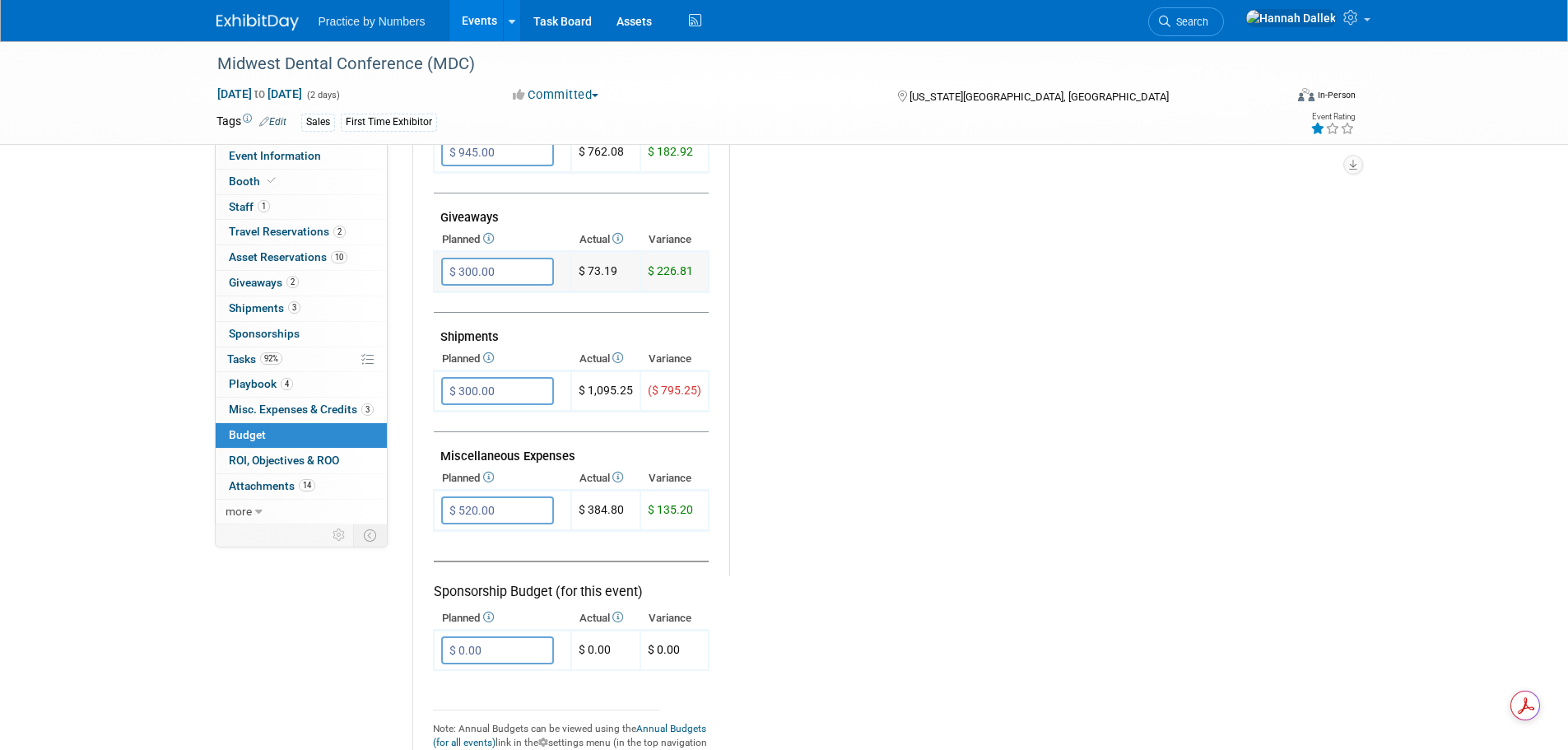
drag, startPoint x: 619, startPoint y: 273, endPoint x: 588, endPoint y: 272, distance: 31.0
click at [588, 272] on td "$ 73.19" at bounding box center [606, 271] width 69 height 40
copy td "73.19"
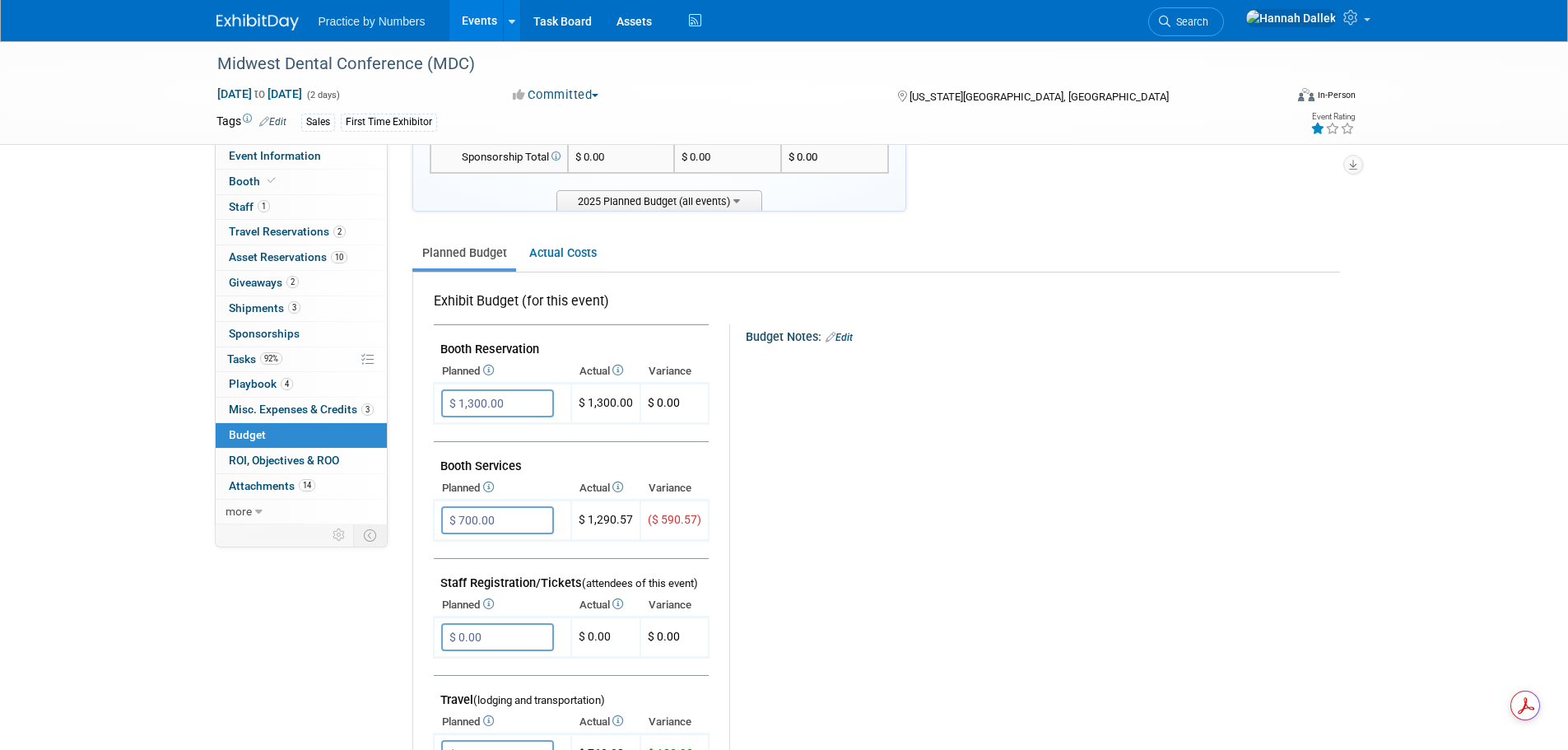
scroll to position [0, 0]
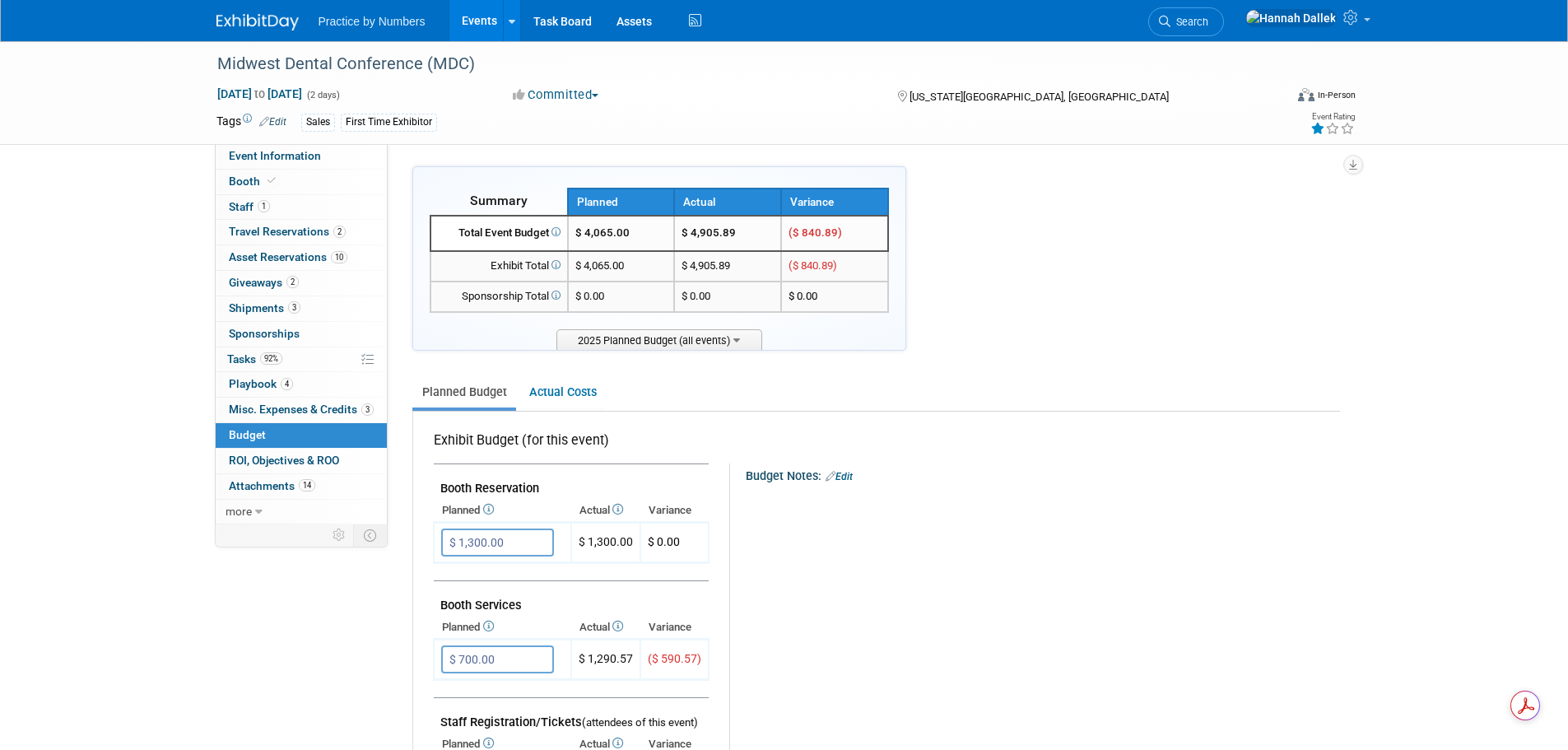
click at [484, 23] on link "Events" at bounding box center [479, 21] width 60 height 41
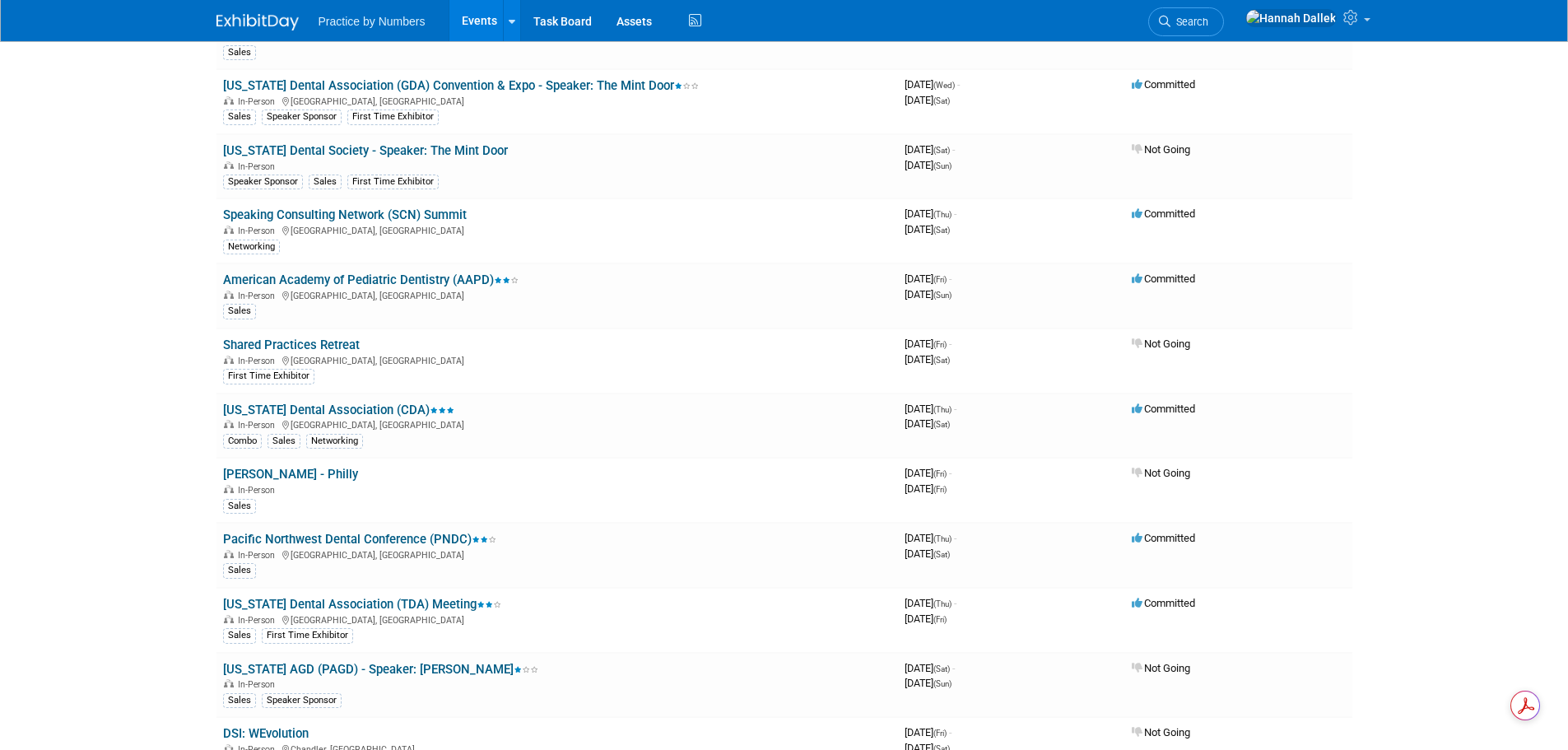
scroll to position [577, 0]
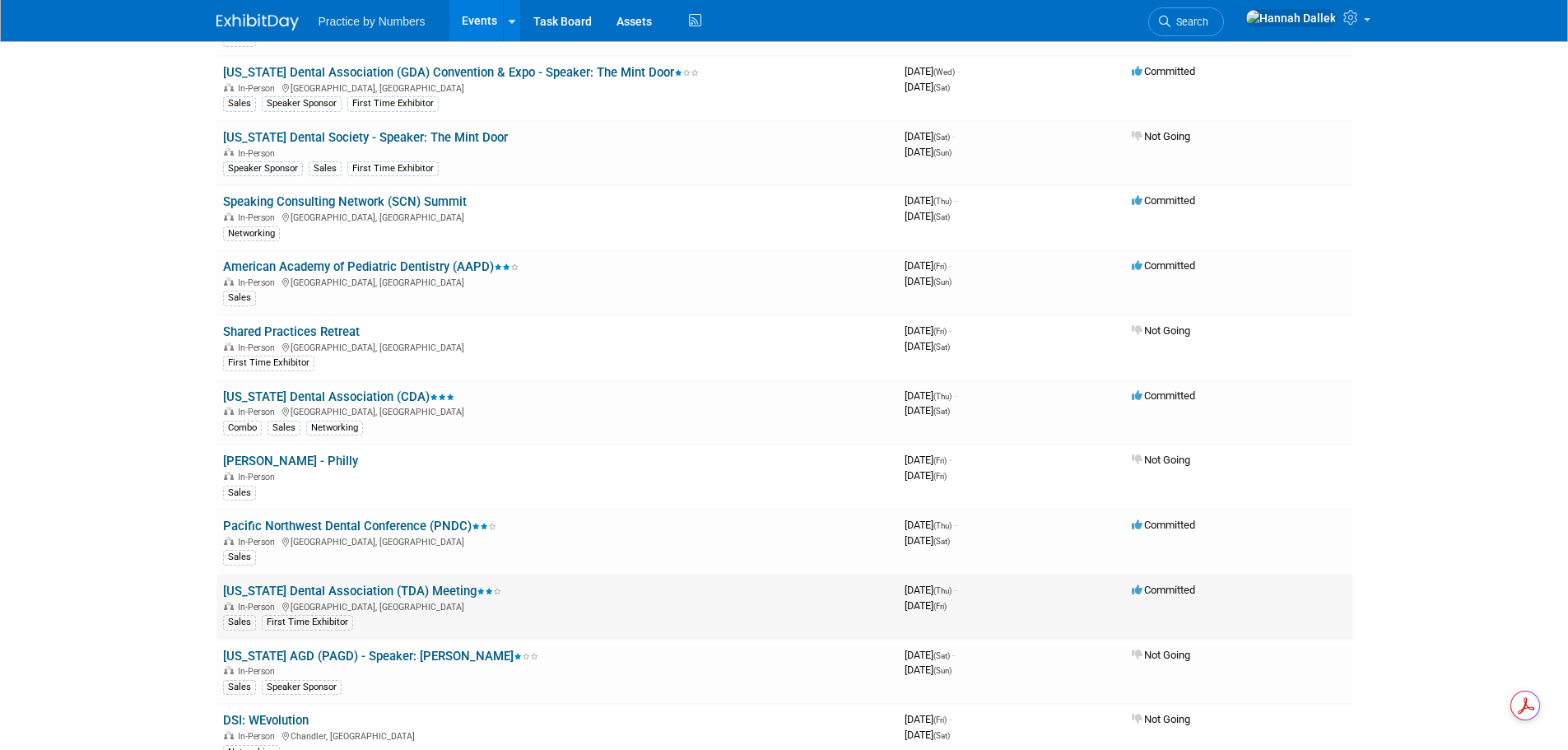
click at [316, 591] on link "[US_STATE] Dental Association (TDA) Meeting" at bounding box center [362, 590] width 278 height 15
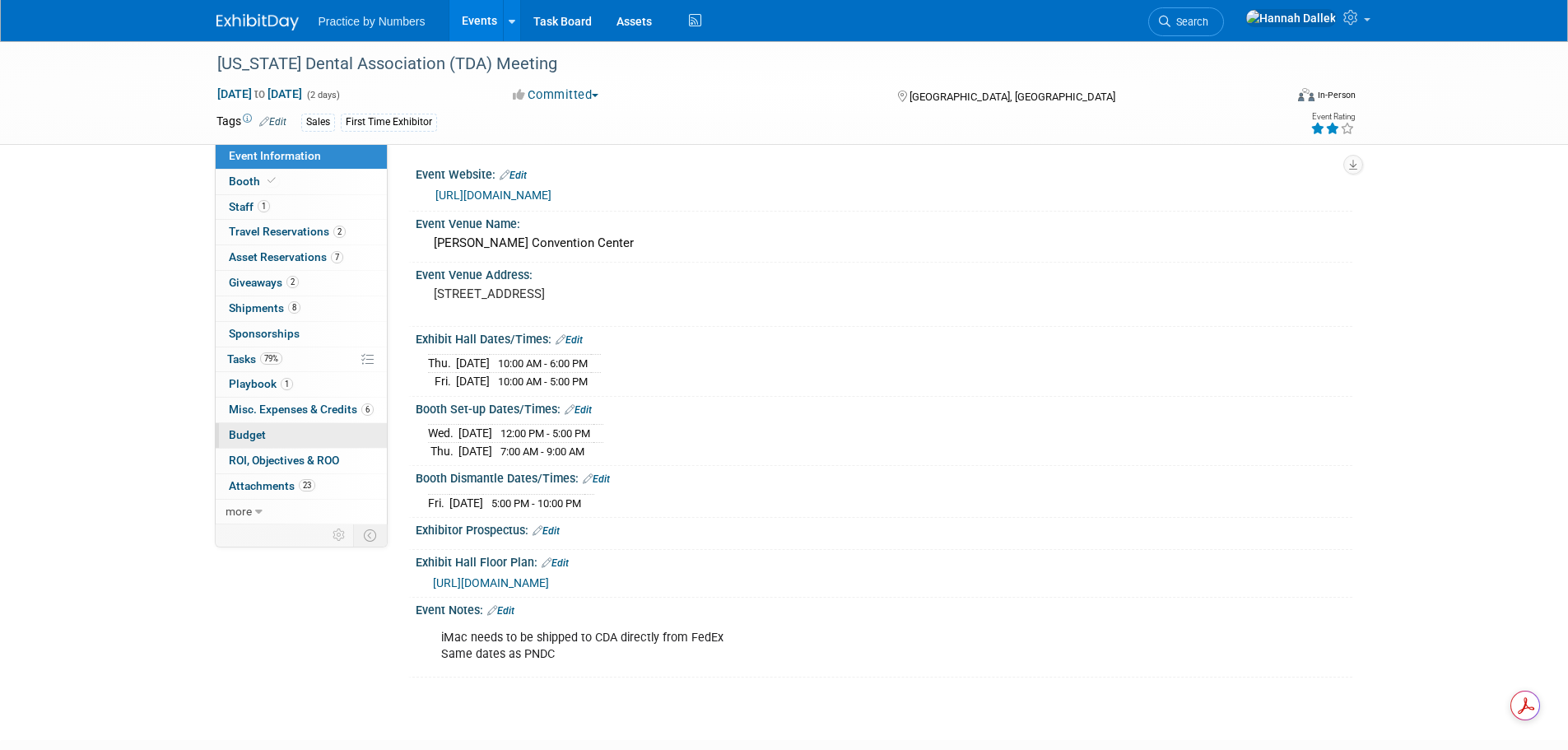
click at [256, 434] on span "Budget" at bounding box center [248, 434] width 37 height 13
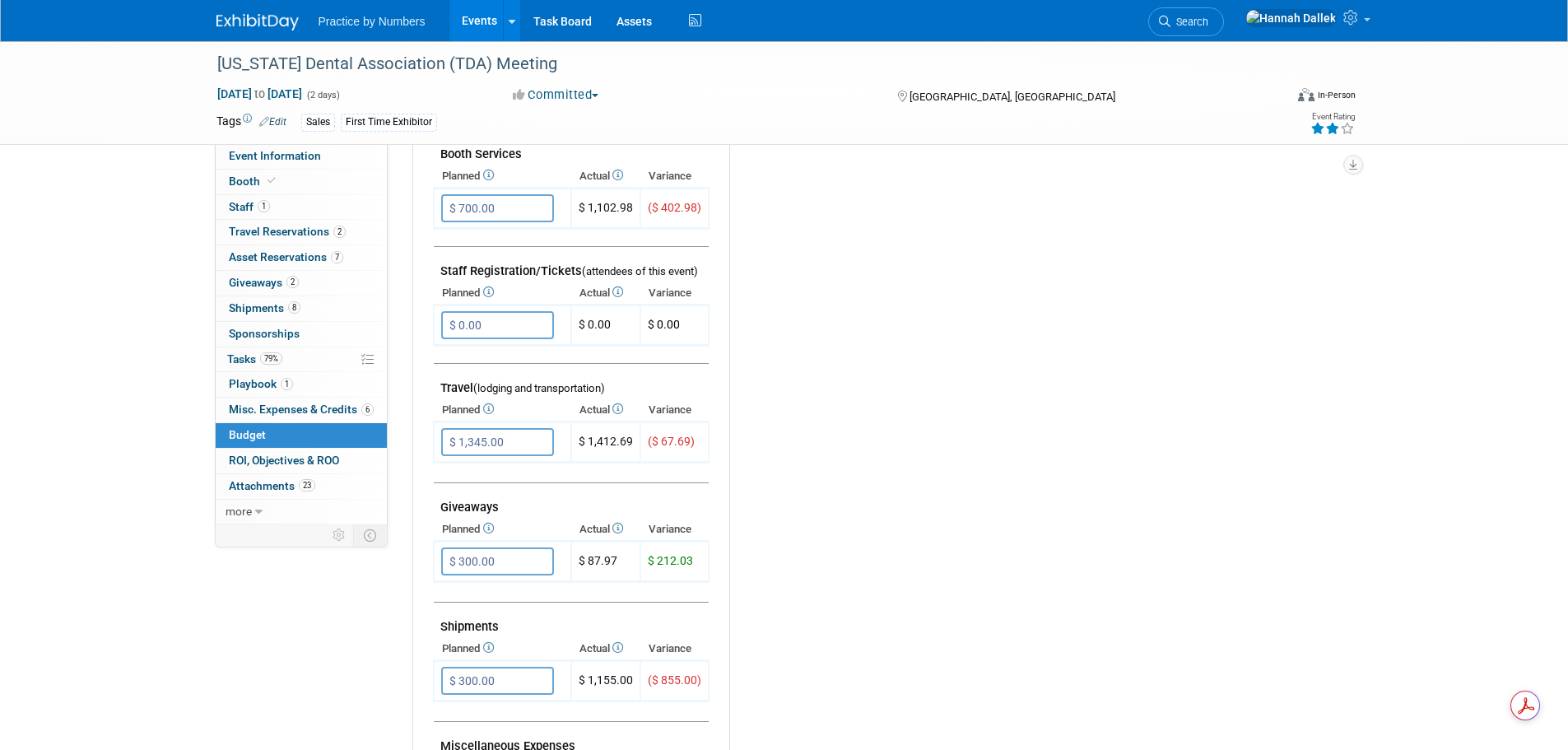
scroll to position [494, 0]
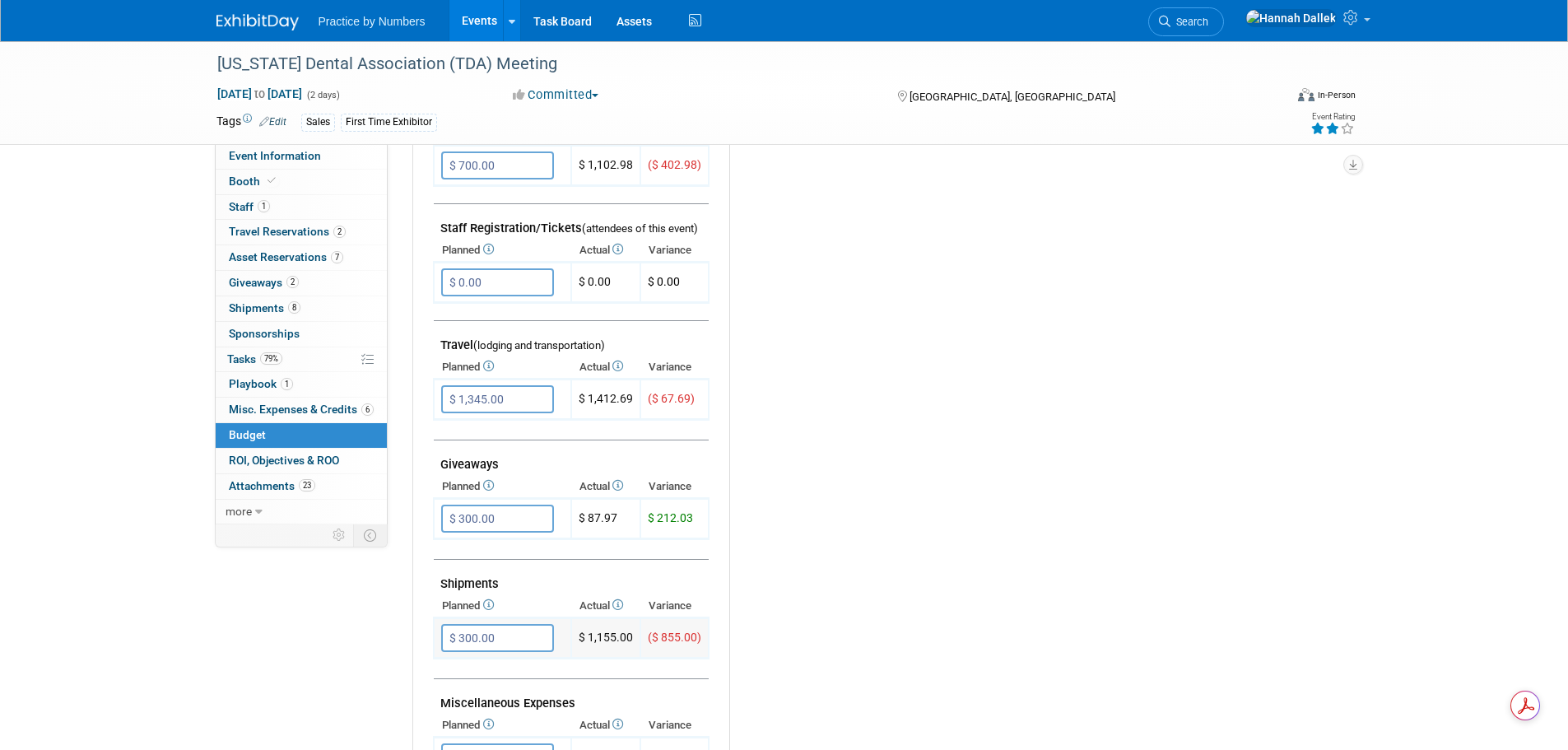
drag, startPoint x: 629, startPoint y: 638, endPoint x: 587, endPoint y: 639, distance: 42.0
click at [587, 639] on td "$ 1,155.00" at bounding box center [606, 638] width 69 height 40
copy td "1,155.00"
click at [263, 281] on span "Giveaways 2" at bounding box center [263, 282] width 69 height 13
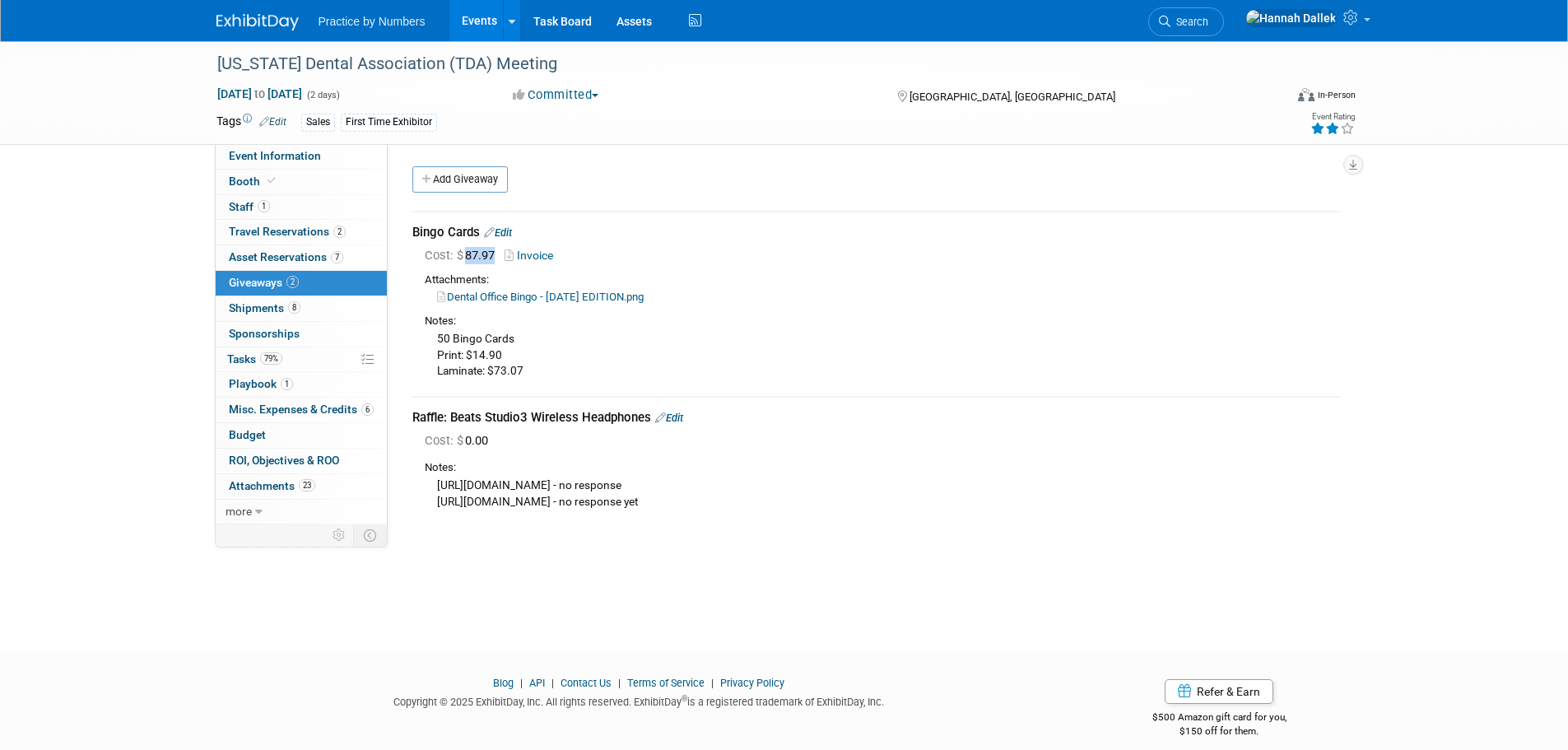
drag, startPoint x: 497, startPoint y: 257, endPoint x: 470, endPoint y: 257, distance: 27.0
click at [470, 257] on span "Cost: $ 87.97" at bounding box center [463, 255] width 76 height 15
copy span "87.97"
click at [291, 408] on span "Misc. Expenses & Credits 6" at bounding box center [301, 408] width 145 height 13
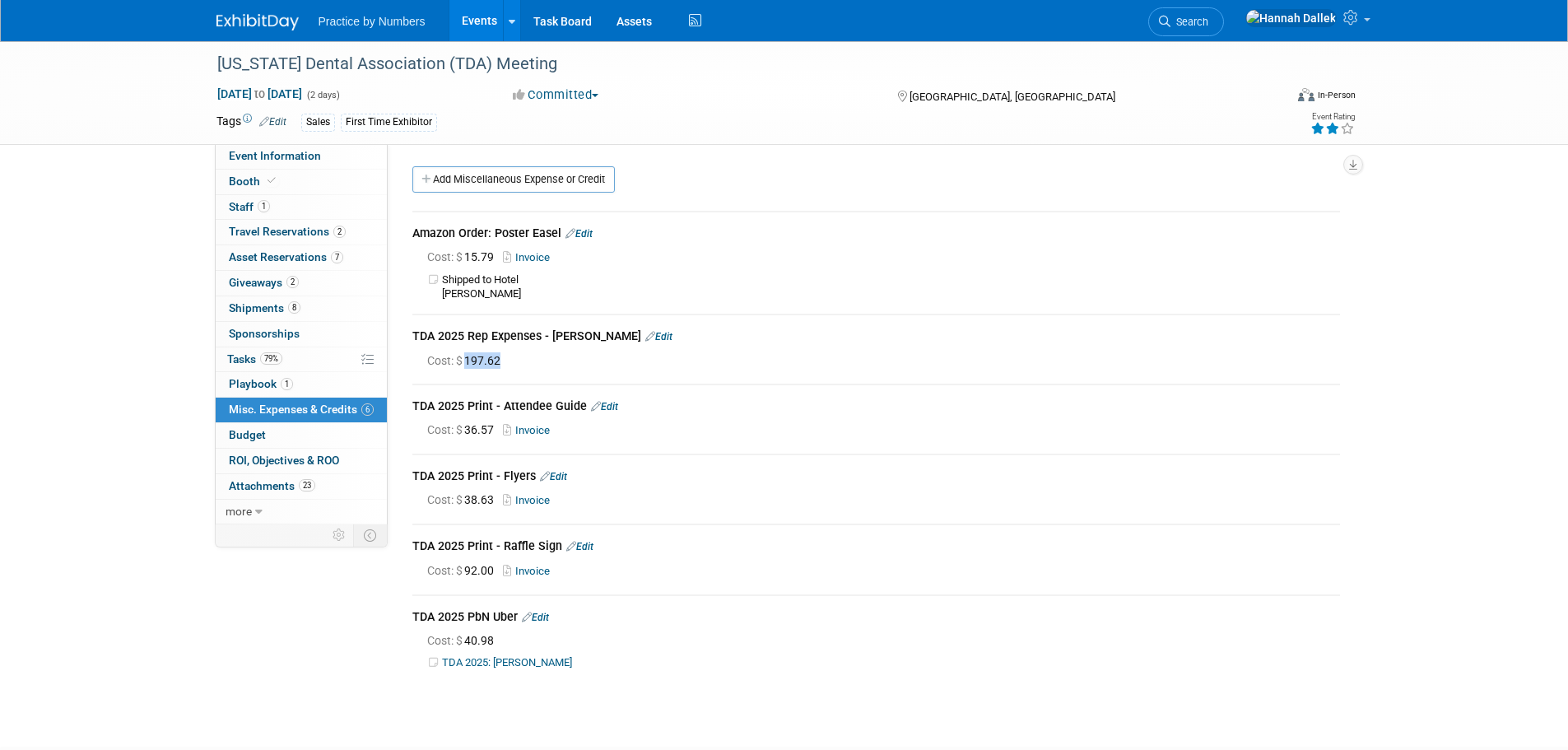
drag, startPoint x: 504, startPoint y: 358, endPoint x: 466, endPoint y: 358, distance: 38.0
click at [466, 358] on span "Cost: $ 197.62" at bounding box center [467, 360] width 80 height 13
copy span "197.62"
click at [241, 429] on span "Budget" at bounding box center [248, 434] width 37 height 13
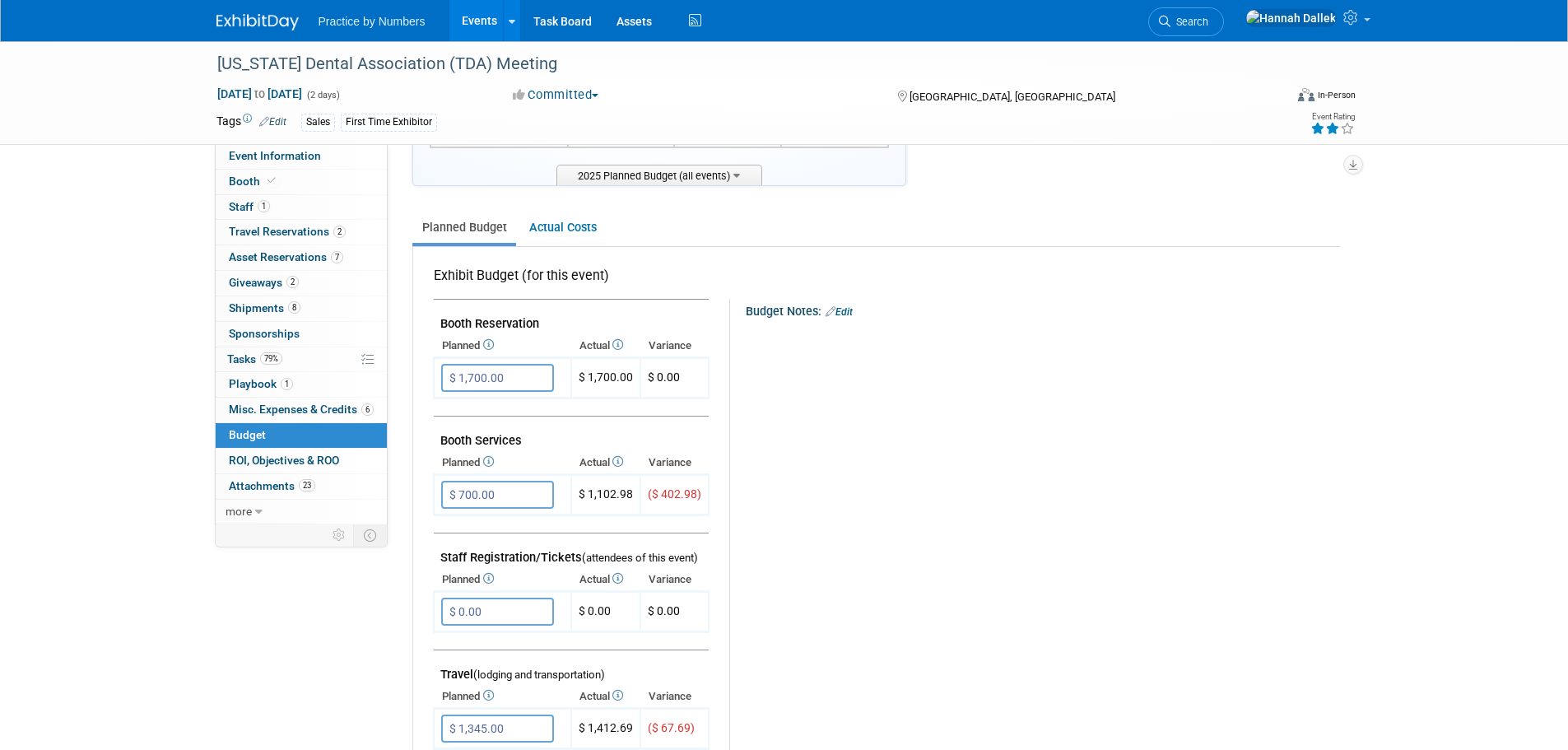
scroll to position [247, 0]
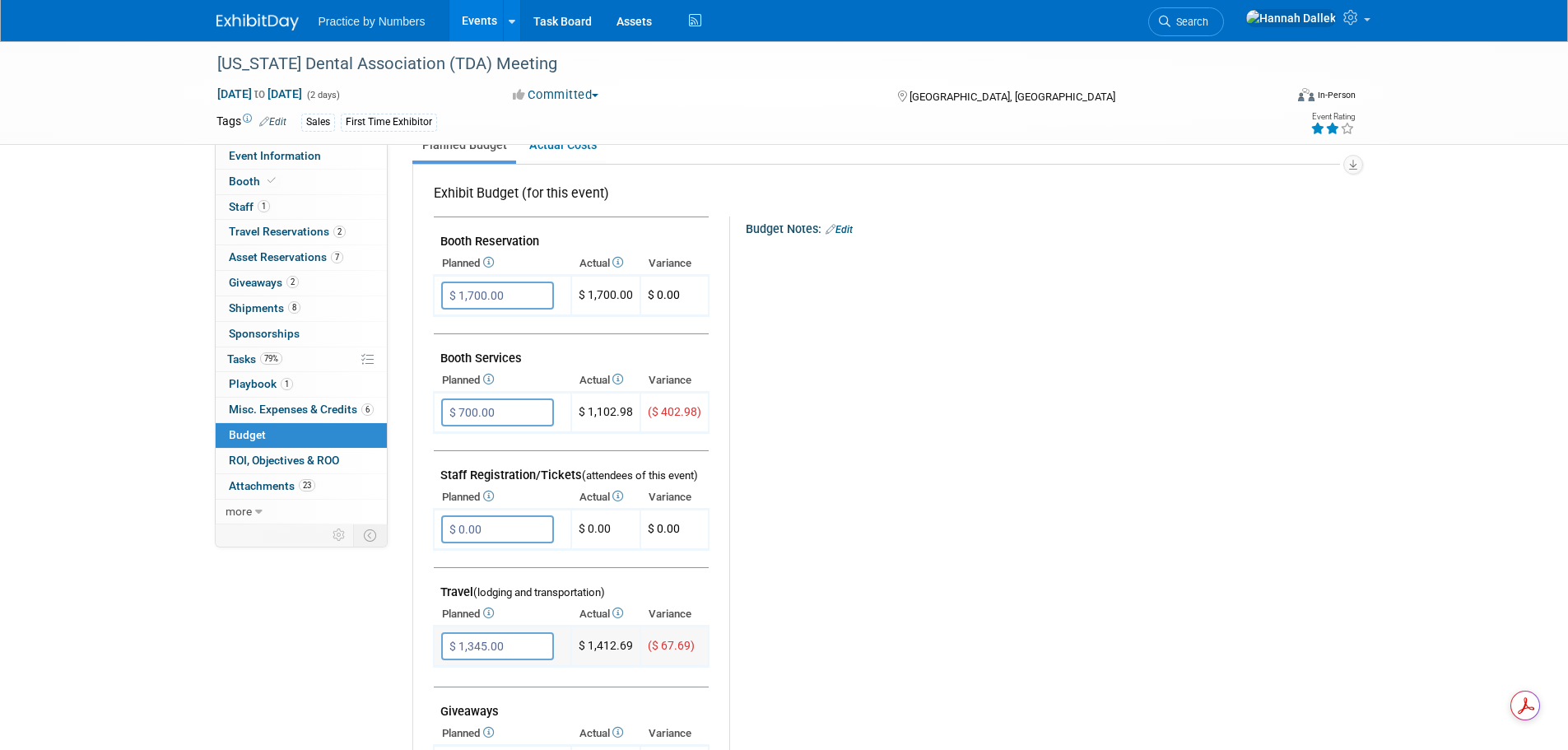
drag, startPoint x: 630, startPoint y: 645, endPoint x: 586, endPoint y: 649, distance: 44.2
click at [586, 649] on td "$ 1,412.69" at bounding box center [606, 646] width 69 height 40
click at [745, 632] on div "Budget Notes: Edit X" at bounding box center [1027, 643] width 596 height 854
drag, startPoint x: 633, startPoint y: 645, endPoint x: 589, endPoint y: 648, distance: 44.1
click at [589, 648] on td "$ 1,412.69" at bounding box center [606, 646] width 69 height 40
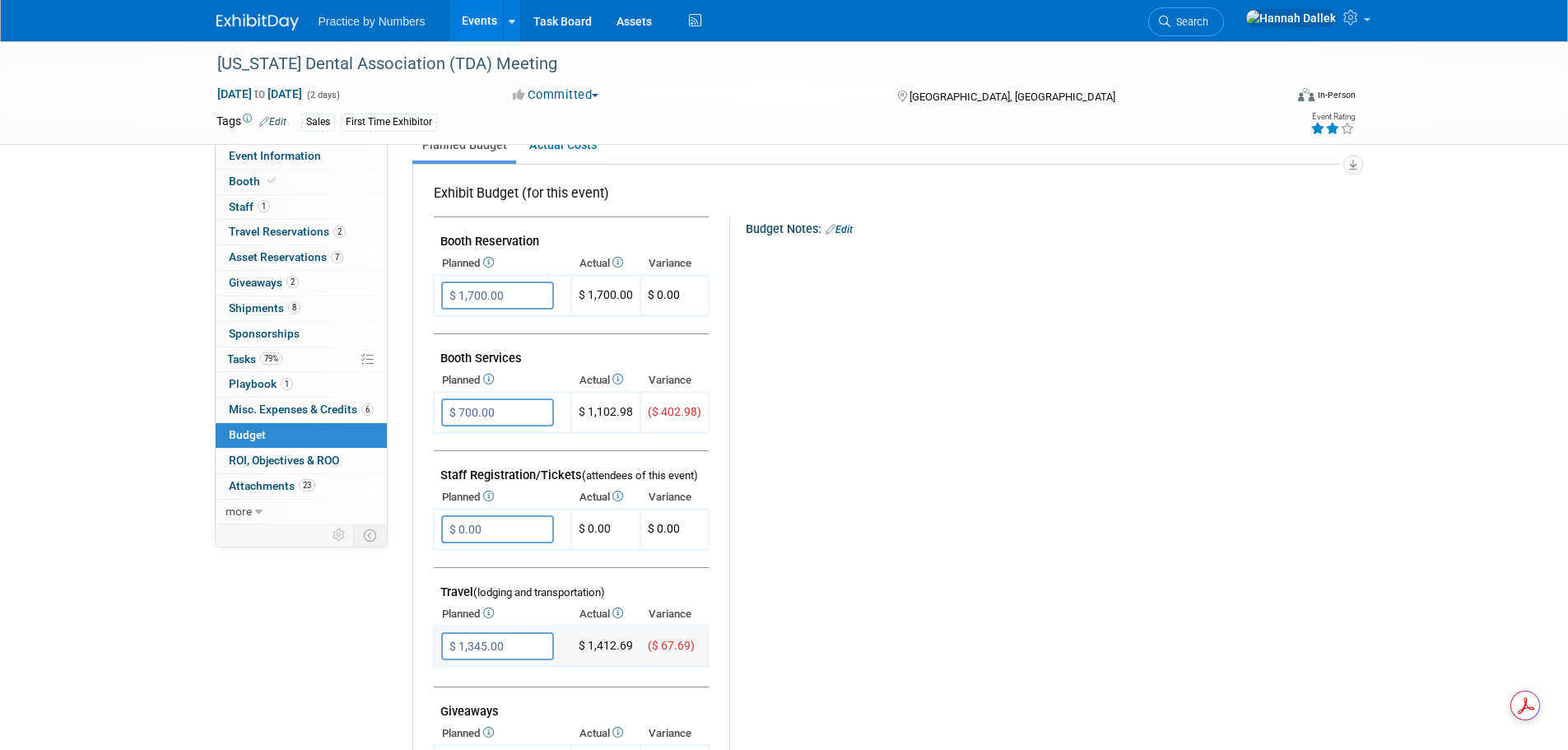
copy td "1,412.69"
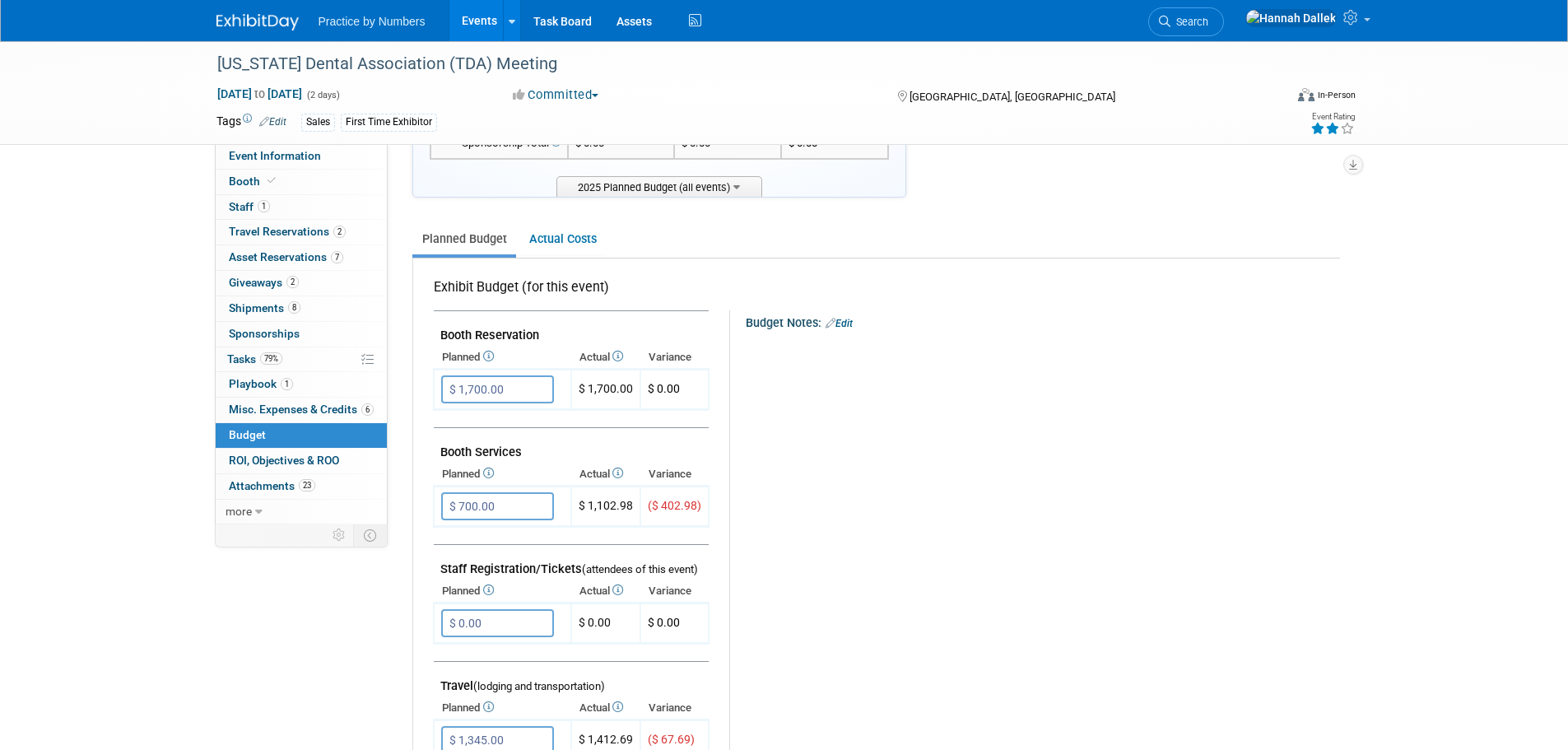
scroll to position [0, 0]
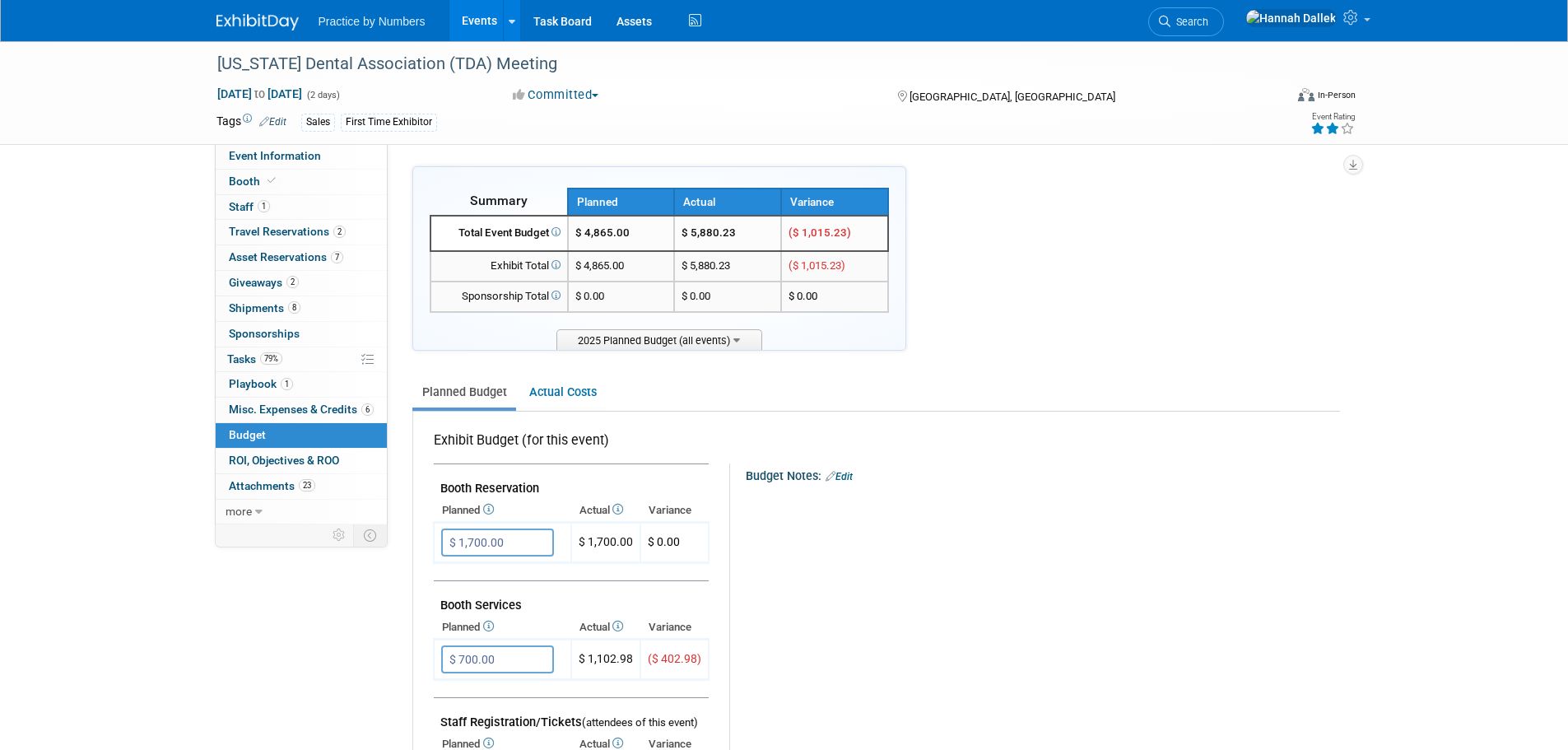
click at [1027, 360] on div "Planned Budget Actual Costs" at bounding box center [876, 386] width 928 height 53
click at [480, 19] on link "Events" at bounding box center [479, 21] width 60 height 41
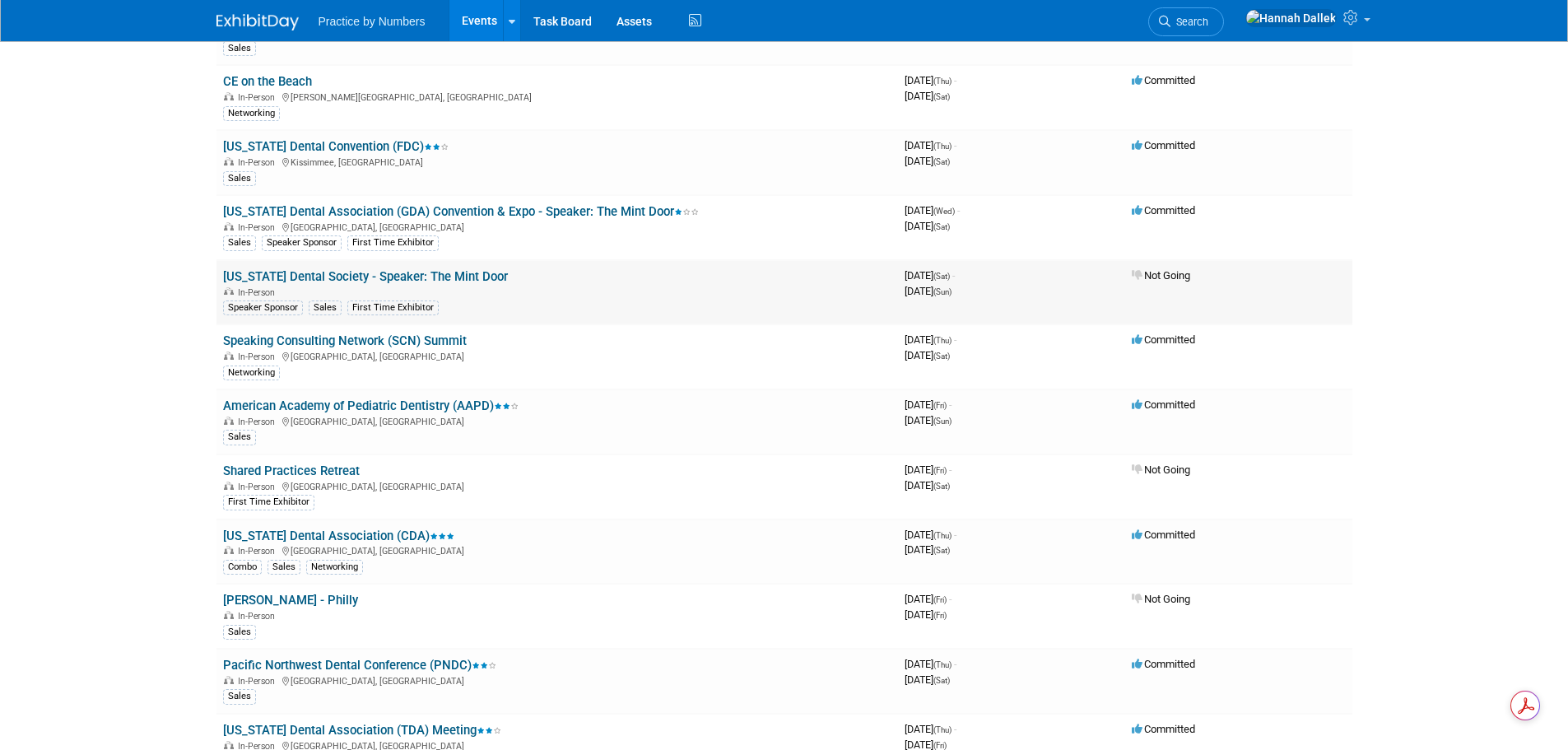
scroll to position [577, 0]
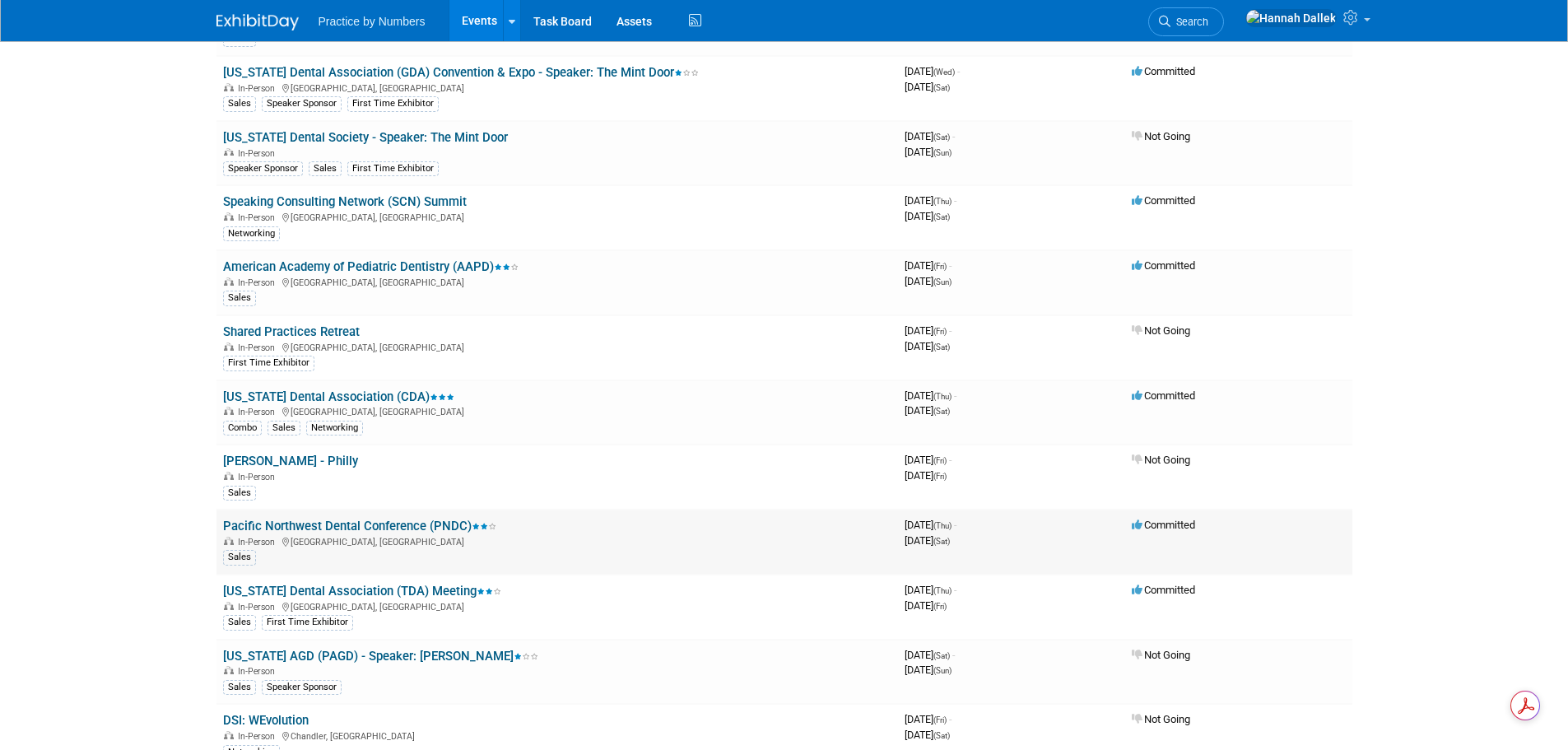
click at [370, 526] on link "Pacific Northwest Dental Conference (PNDC)" at bounding box center [359, 526] width 273 height 15
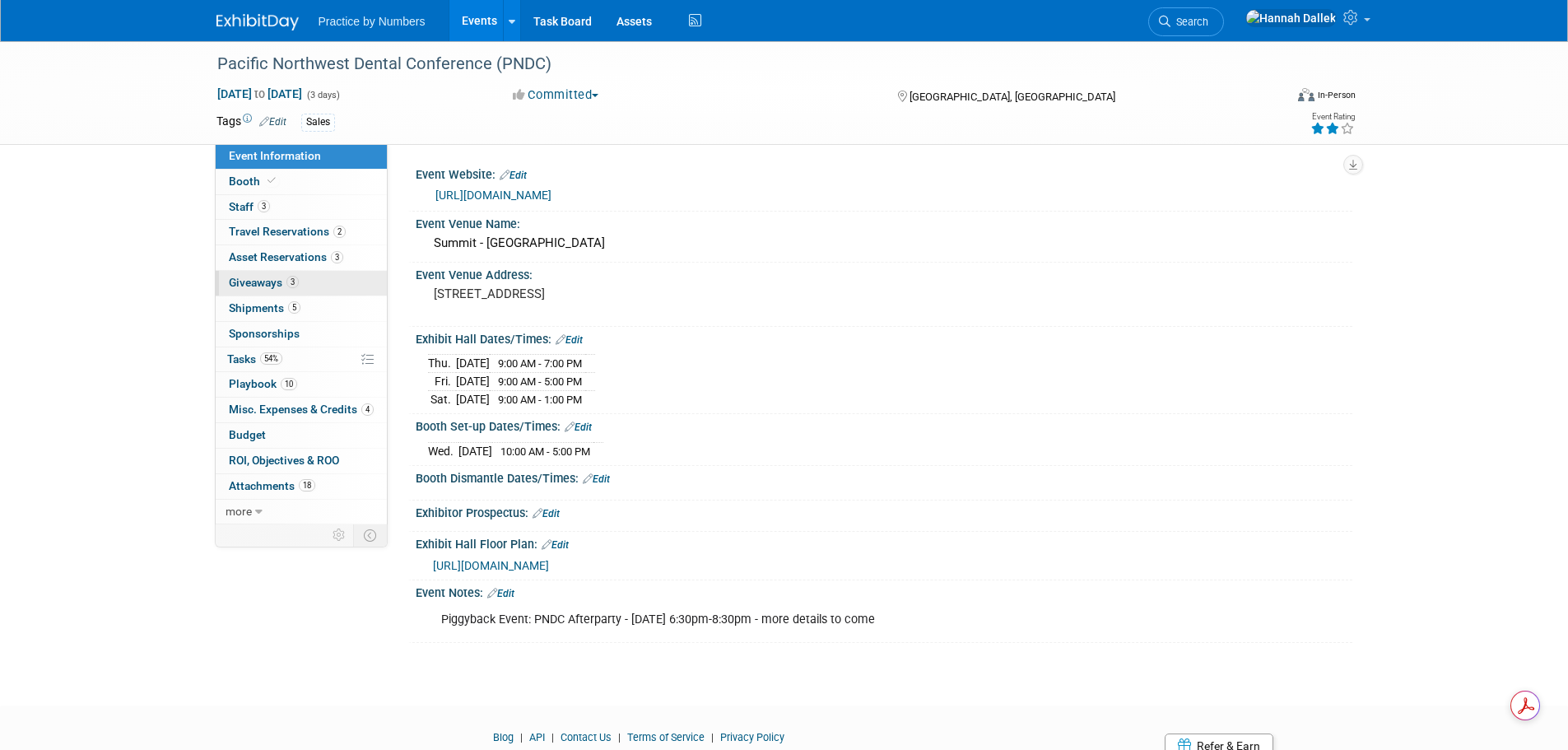
click at [307, 282] on link "3 Giveaways 3" at bounding box center [300, 283] width 171 height 24
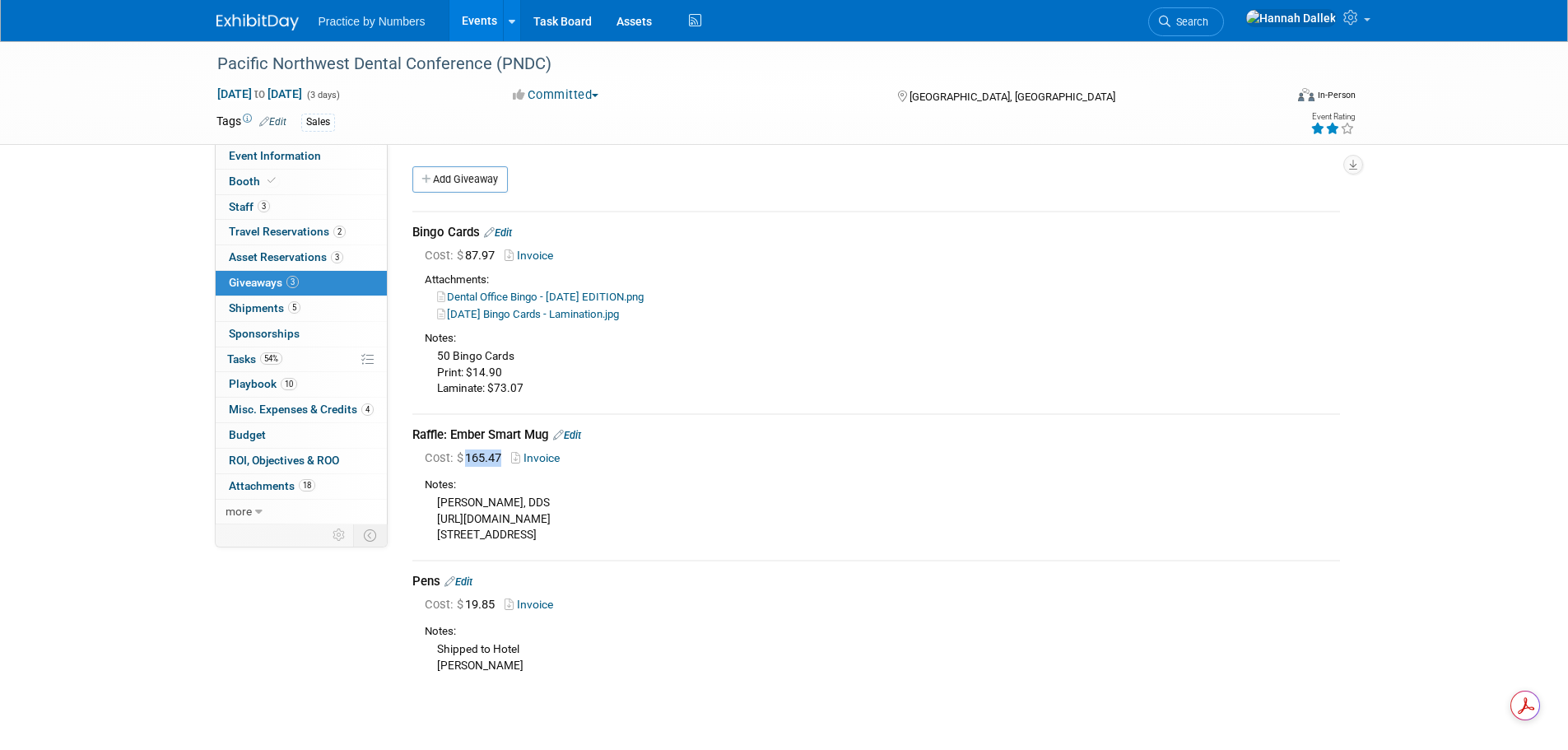
drag, startPoint x: 505, startPoint y: 457, endPoint x: 469, endPoint y: 456, distance: 36.0
click at [469, 456] on span "Cost: $ 165.47" at bounding box center [466, 457] width 83 height 15
copy span "165.47"
click at [275, 229] on span "Travel Reservations 2" at bounding box center [287, 231] width 116 height 13
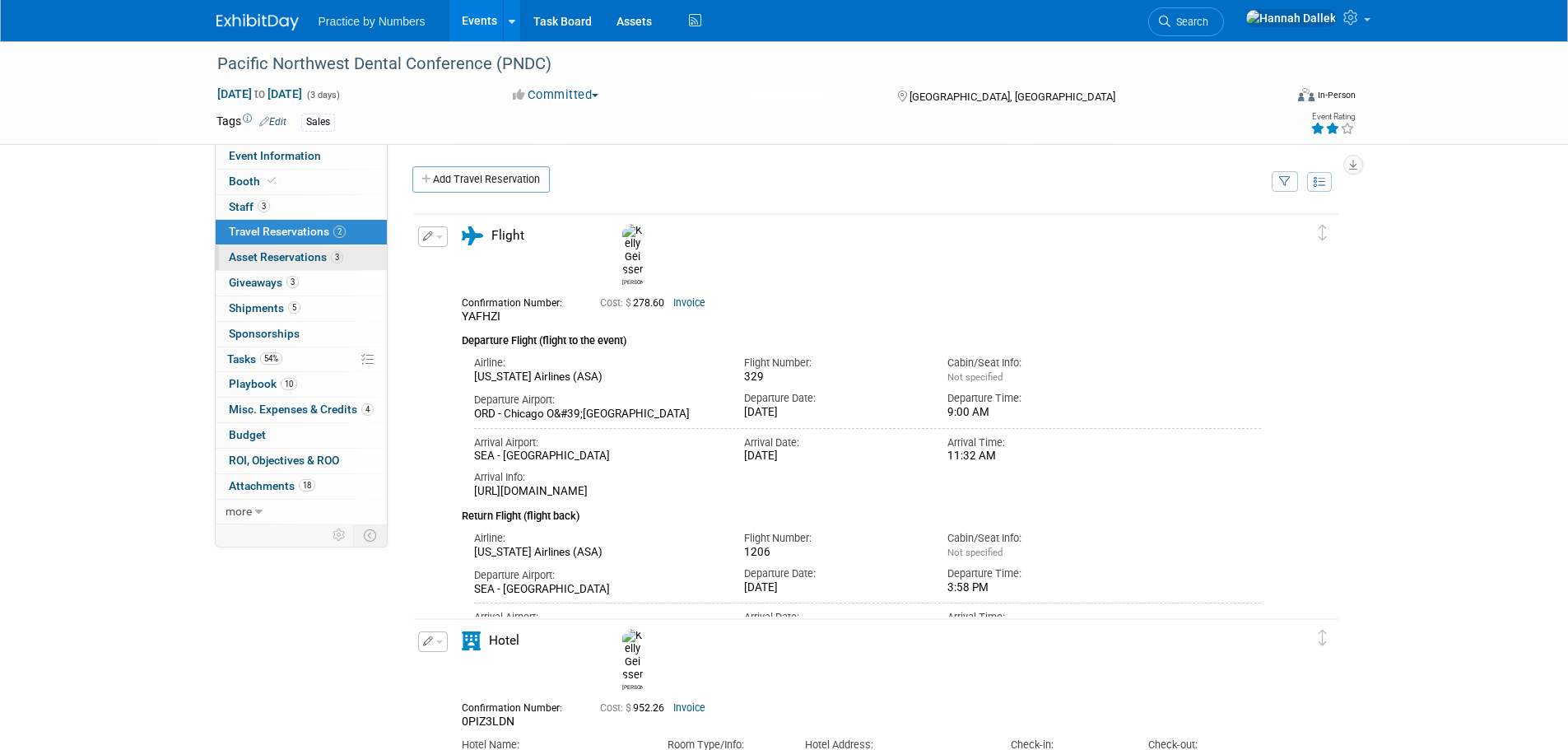
click at [293, 251] on span "Asset Reservations 3" at bounding box center [286, 257] width 115 height 13
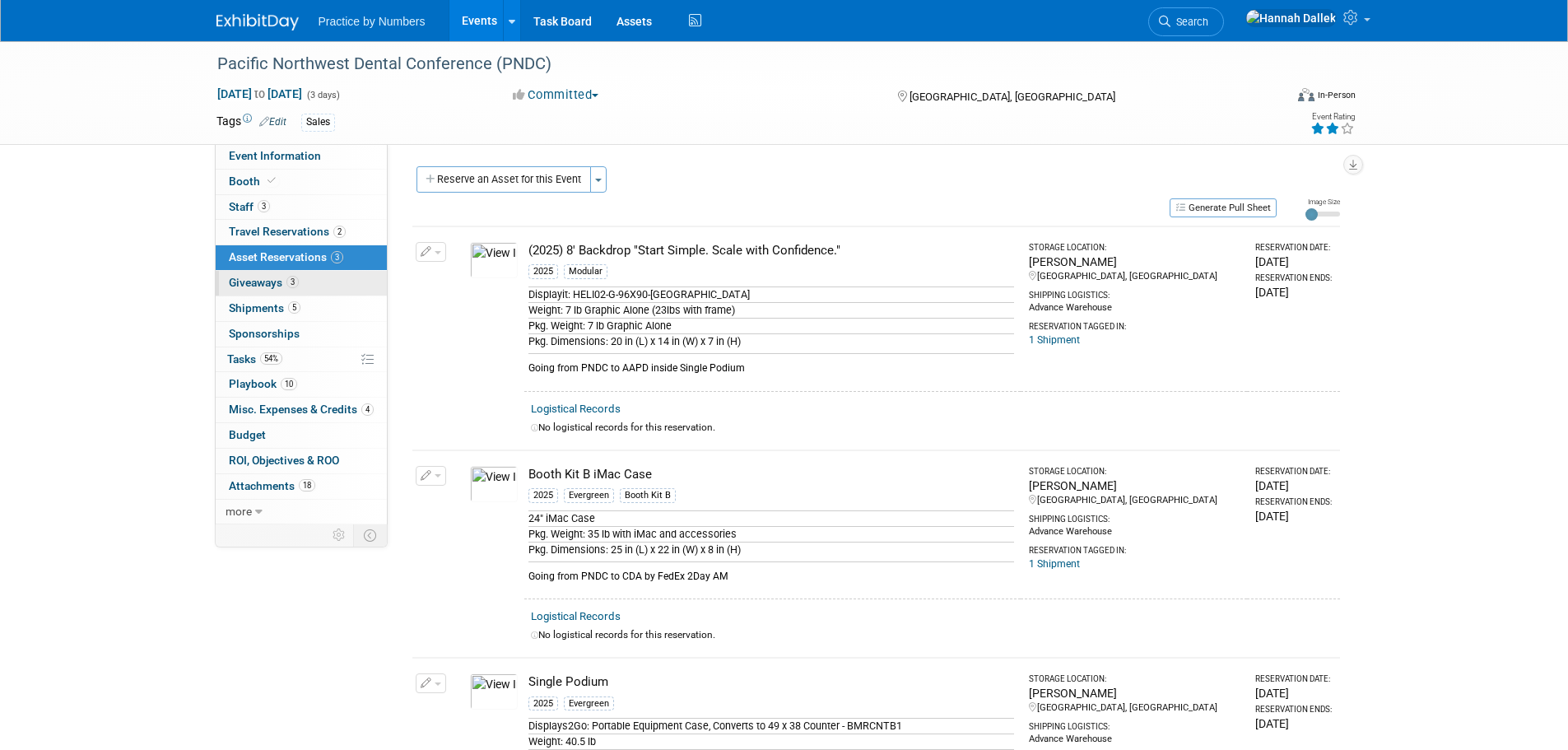
click at [282, 278] on span "Giveaways 3" at bounding box center [263, 282] width 69 height 13
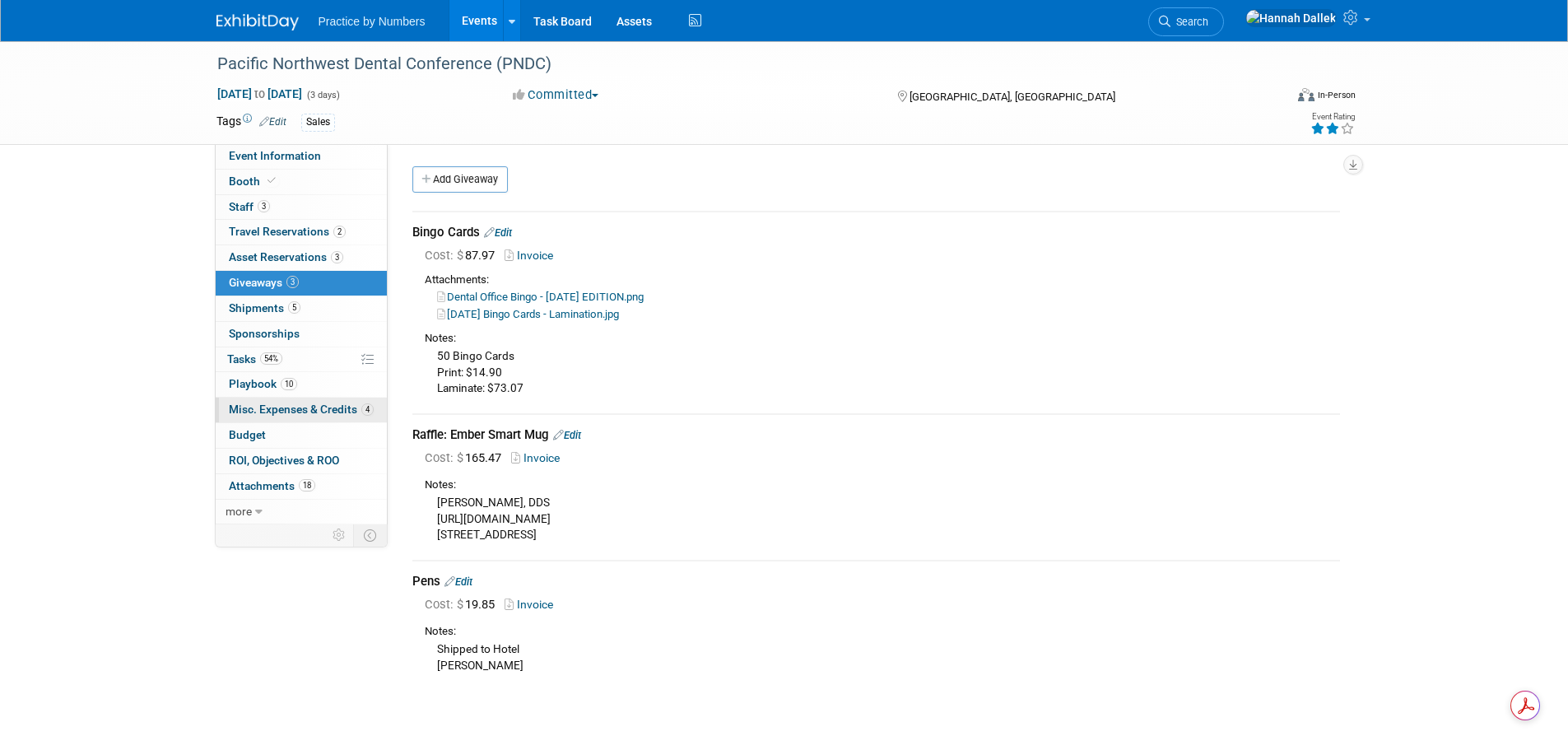
click at [265, 408] on span "Misc. Expenses & Credits 4" at bounding box center [301, 408] width 145 height 13
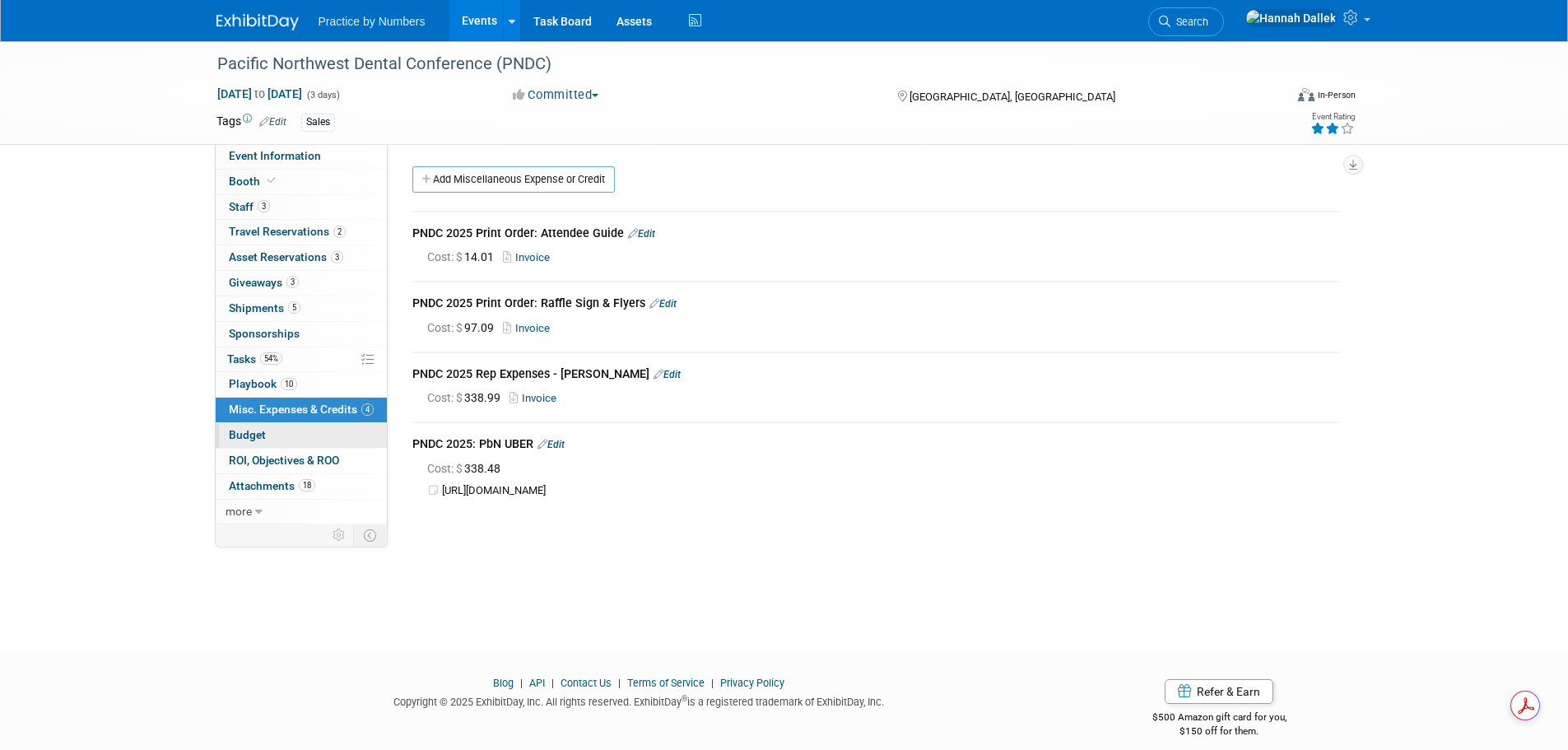
click at [254, 429] on span "Budget" at bounding box center [248, 434] width 37 height 13
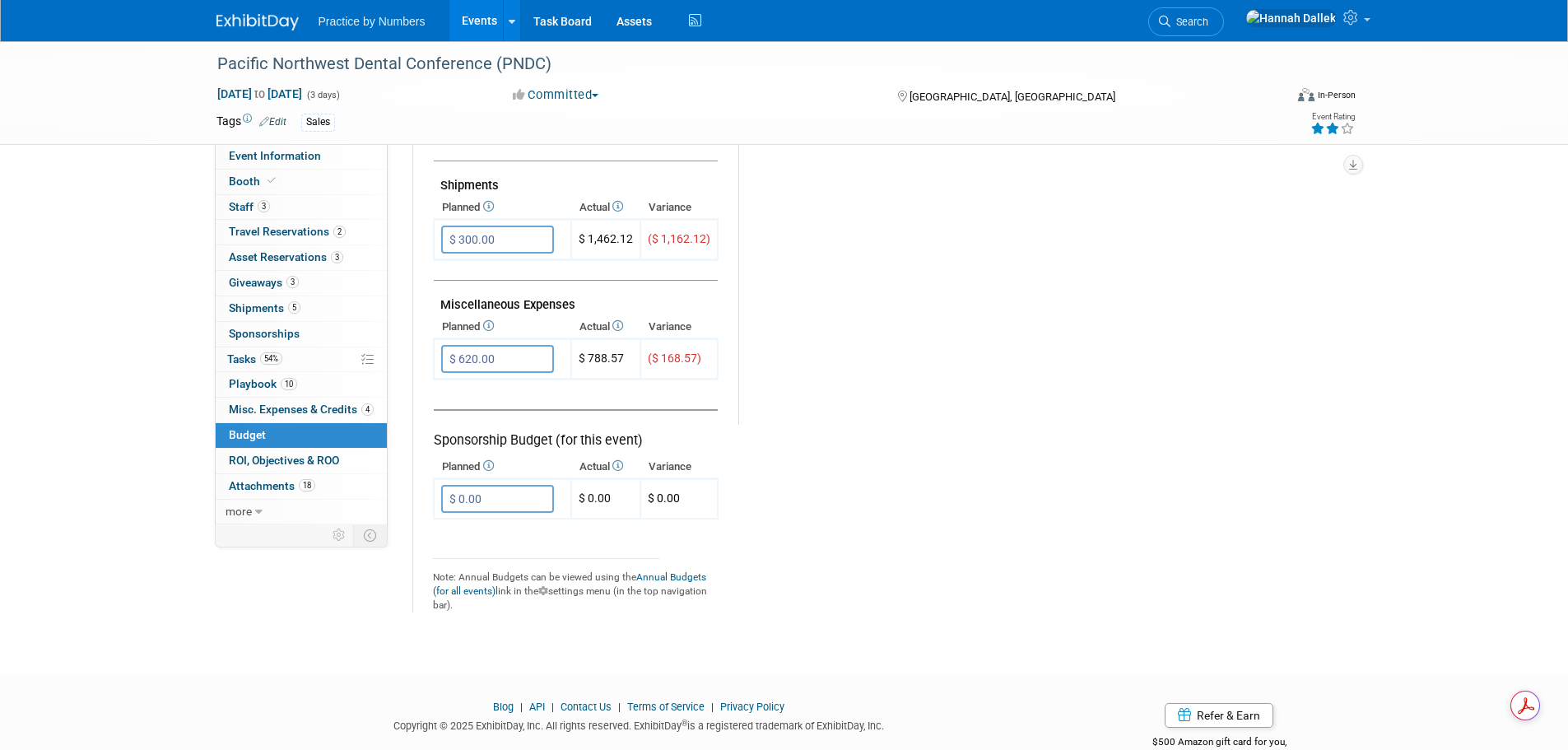
scroll to position [823, 0]
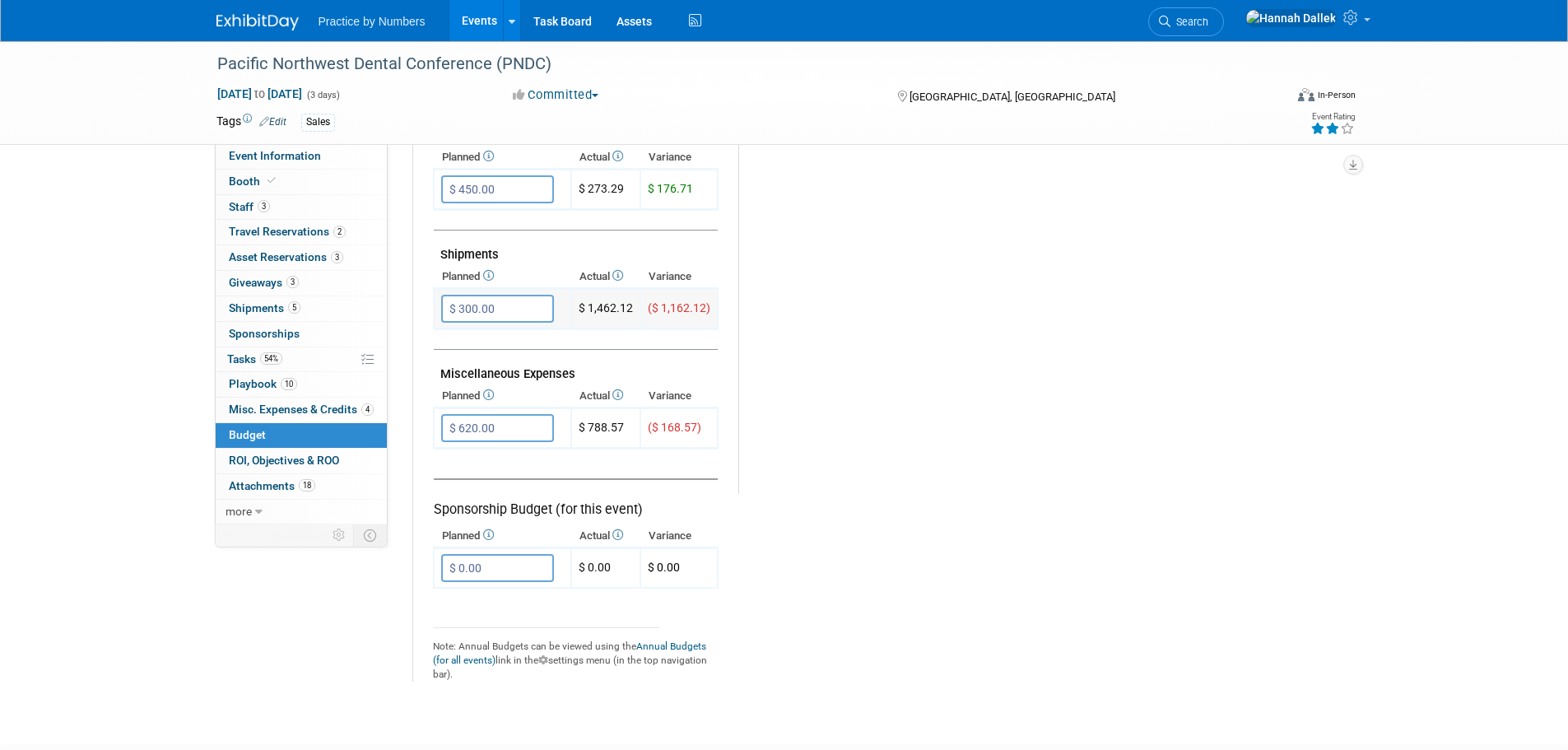
drag, startPoint x: 630, startPoint y: 308, endPoint x: 588, endPoint y: 308, distance: 42.0
click at [588, 308] on td "$ 1,462.12" at bounding box center [606, 308] width 69 height 40
copy td "1,462.12"
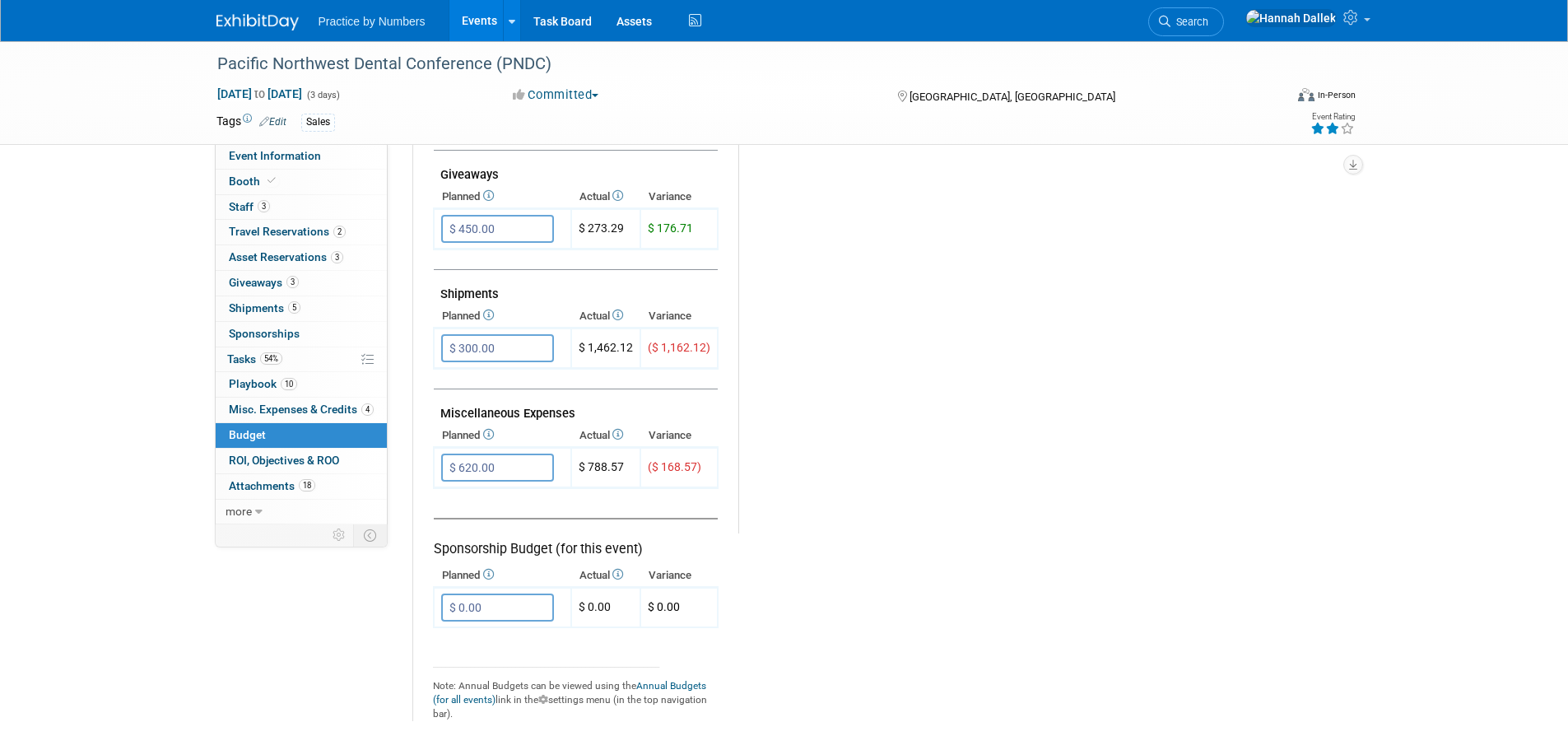
scroll to position [741, 0]
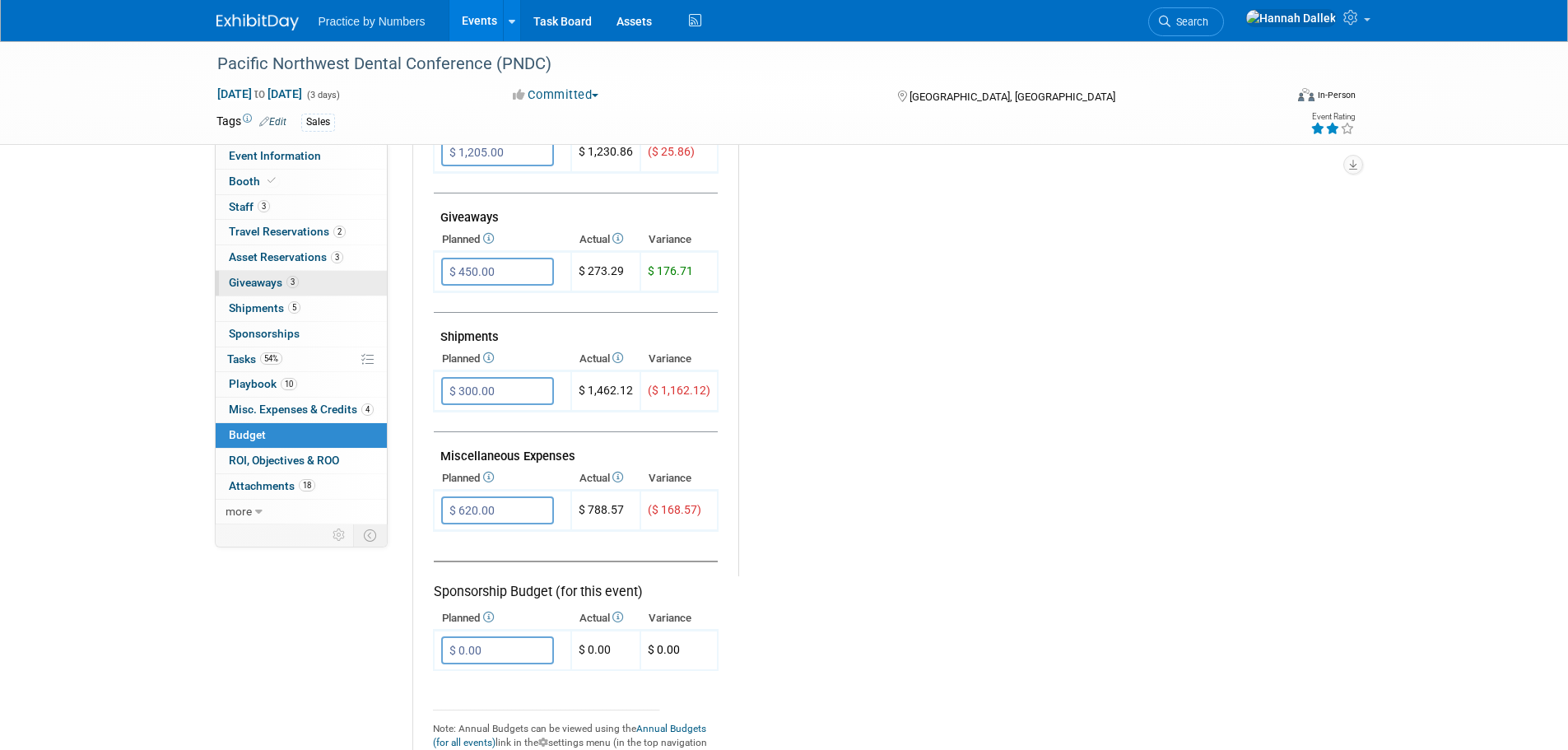
click at [261, 280] on span "Giveaways 3" at bounding box center [263, 282] width 69 height 13
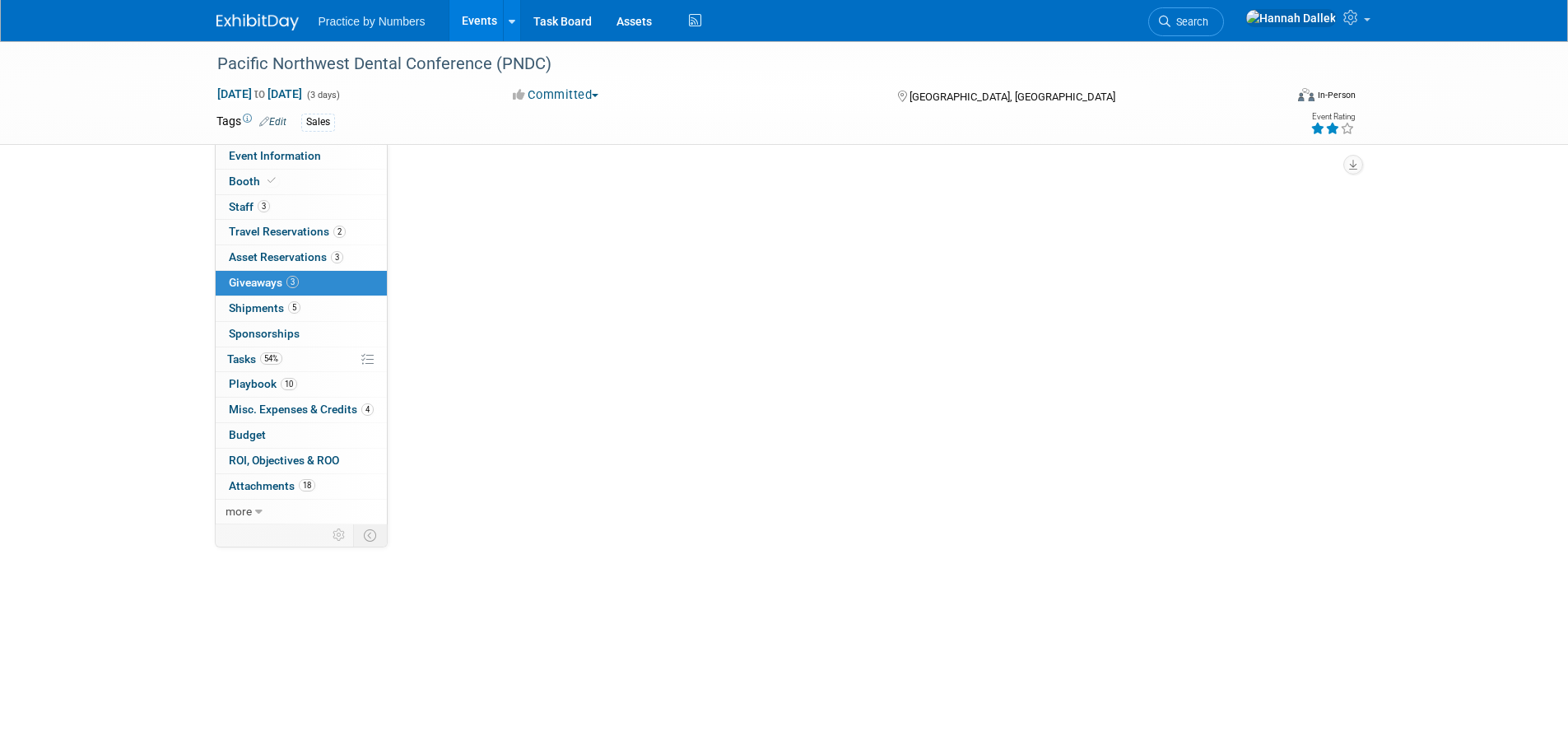
scroll to position [0, 0]
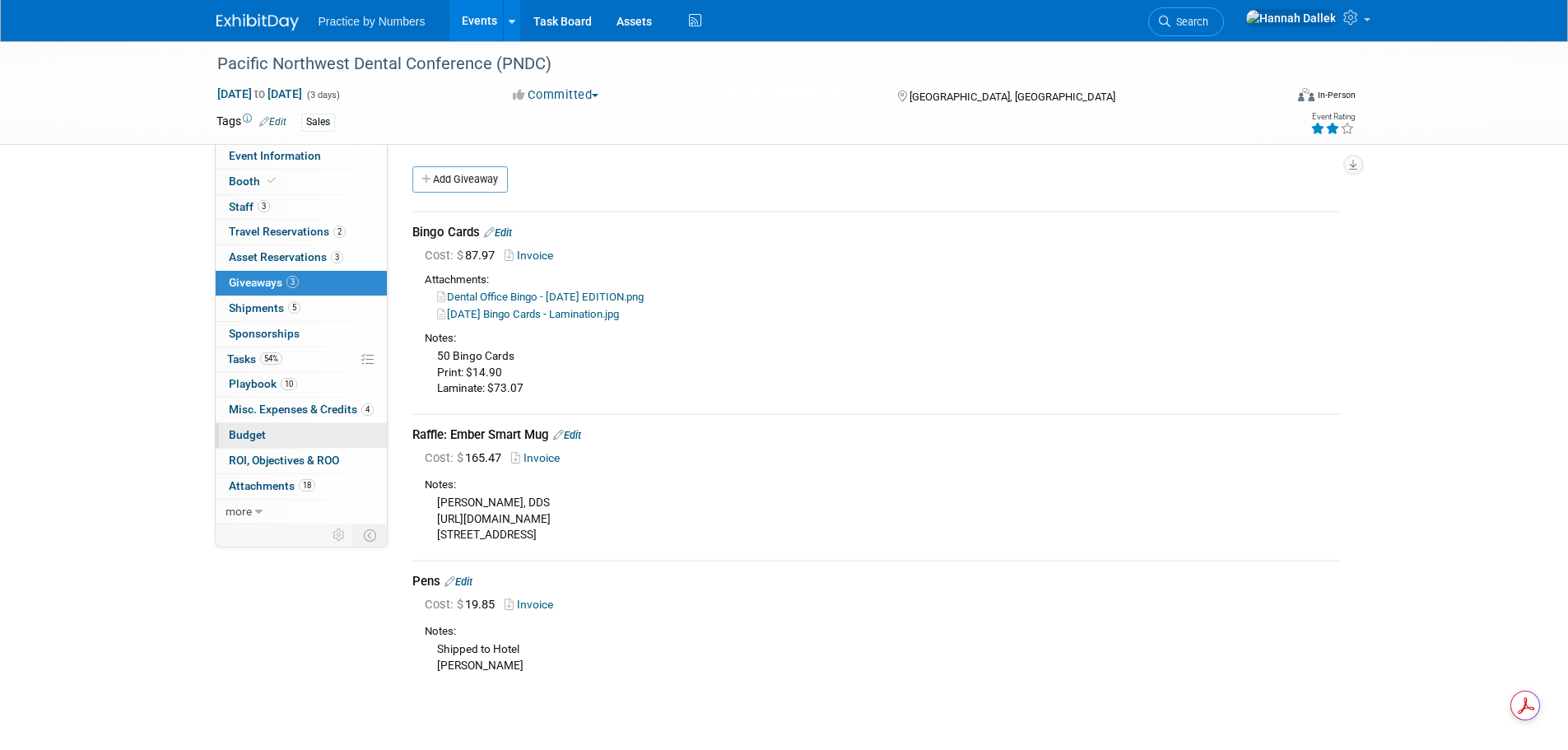
click at [275, 438] on link "Budget" at bounding box center [300, 435] width 171 height 24
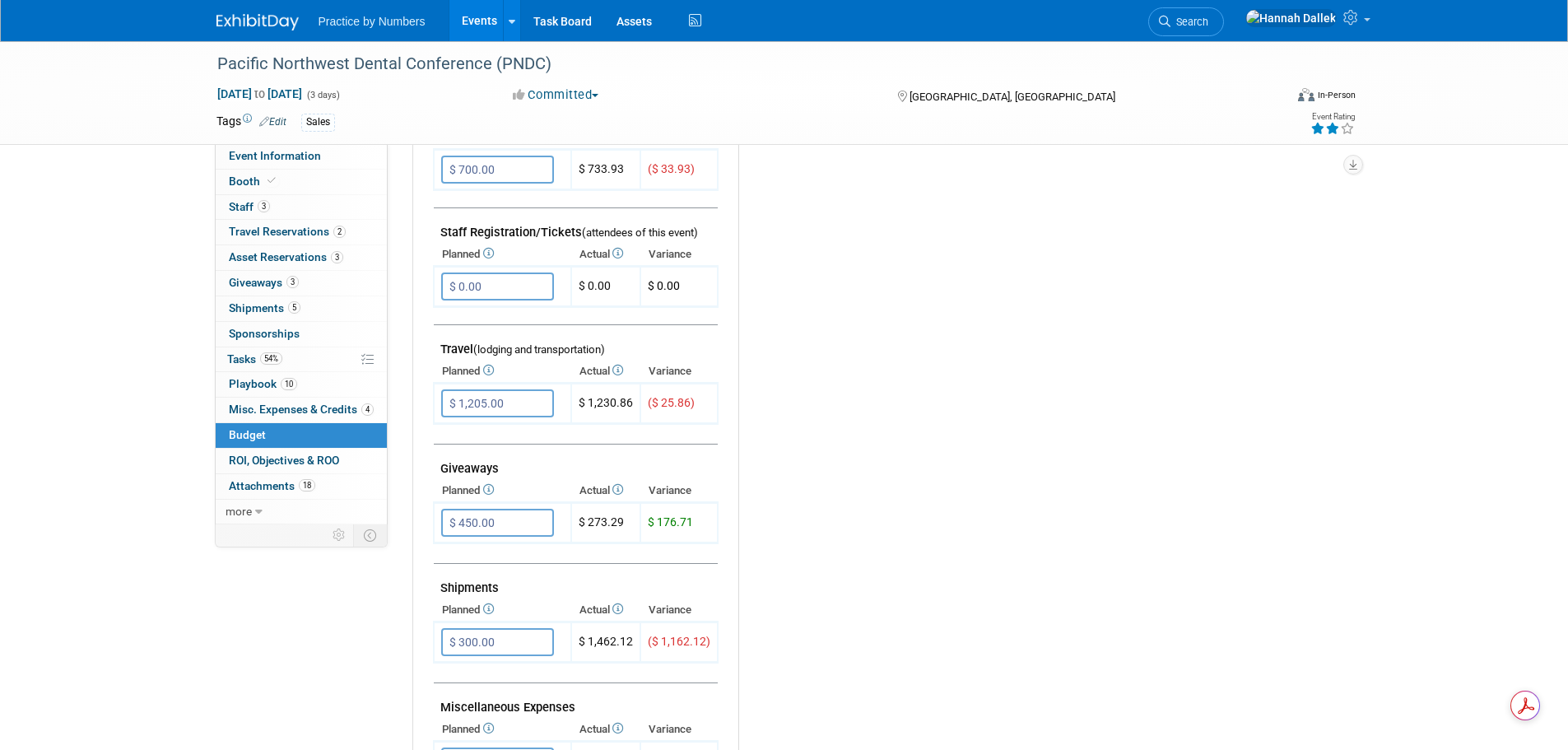
scroll to position [659, 0]
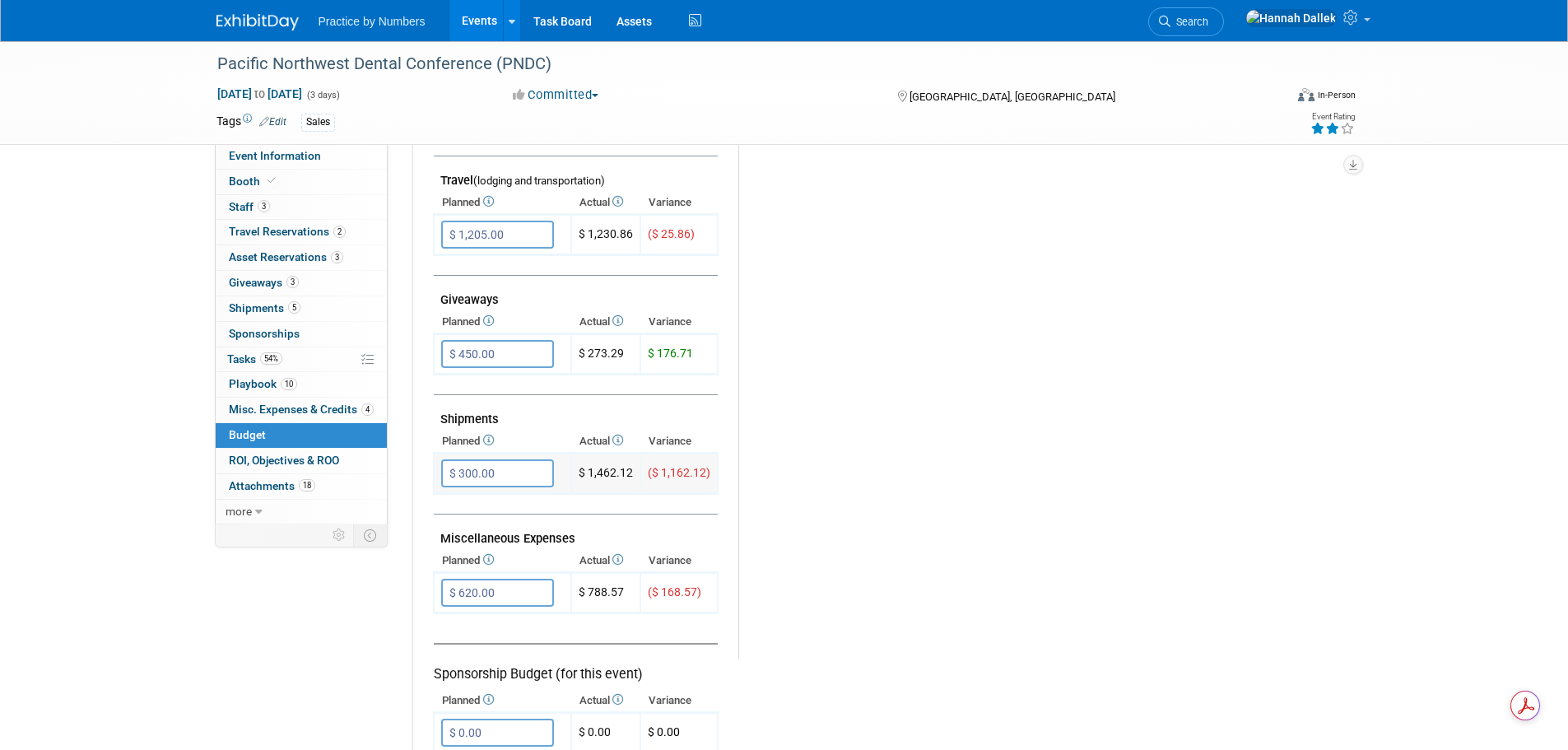
drag, startPoint x: 631, startPoint y: 475, endPoint x: 587, endPoint y: 474, distance: 44.0
click at [587, 474] on td "$ 1,462.12" at bounding box center [606, 473] width 69 height 40
copy td "1,462.12"
click at [262, 311] on span "Shipments 5" at bounding box center [264, 307] width 71 height 13
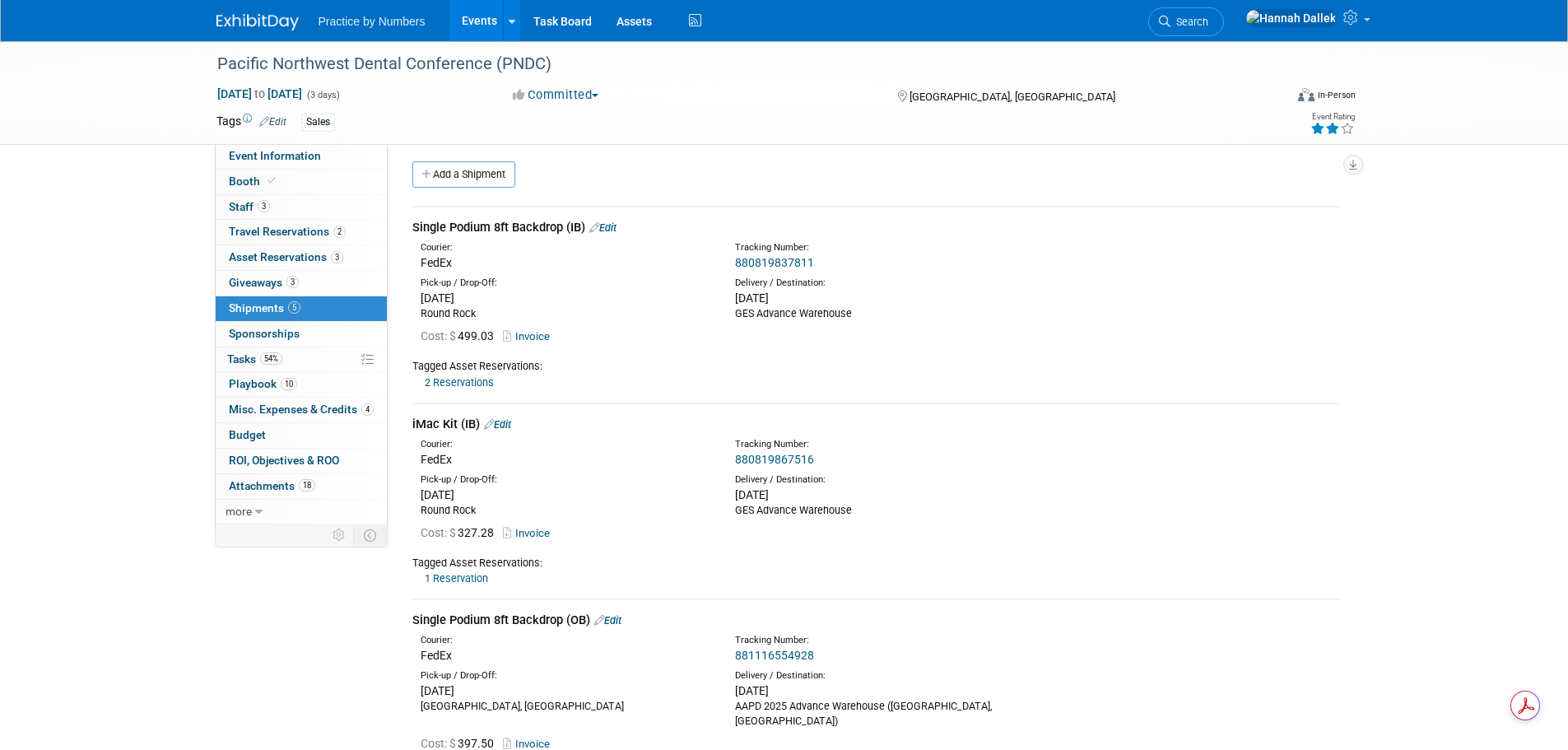
scroll to position [0, 0]
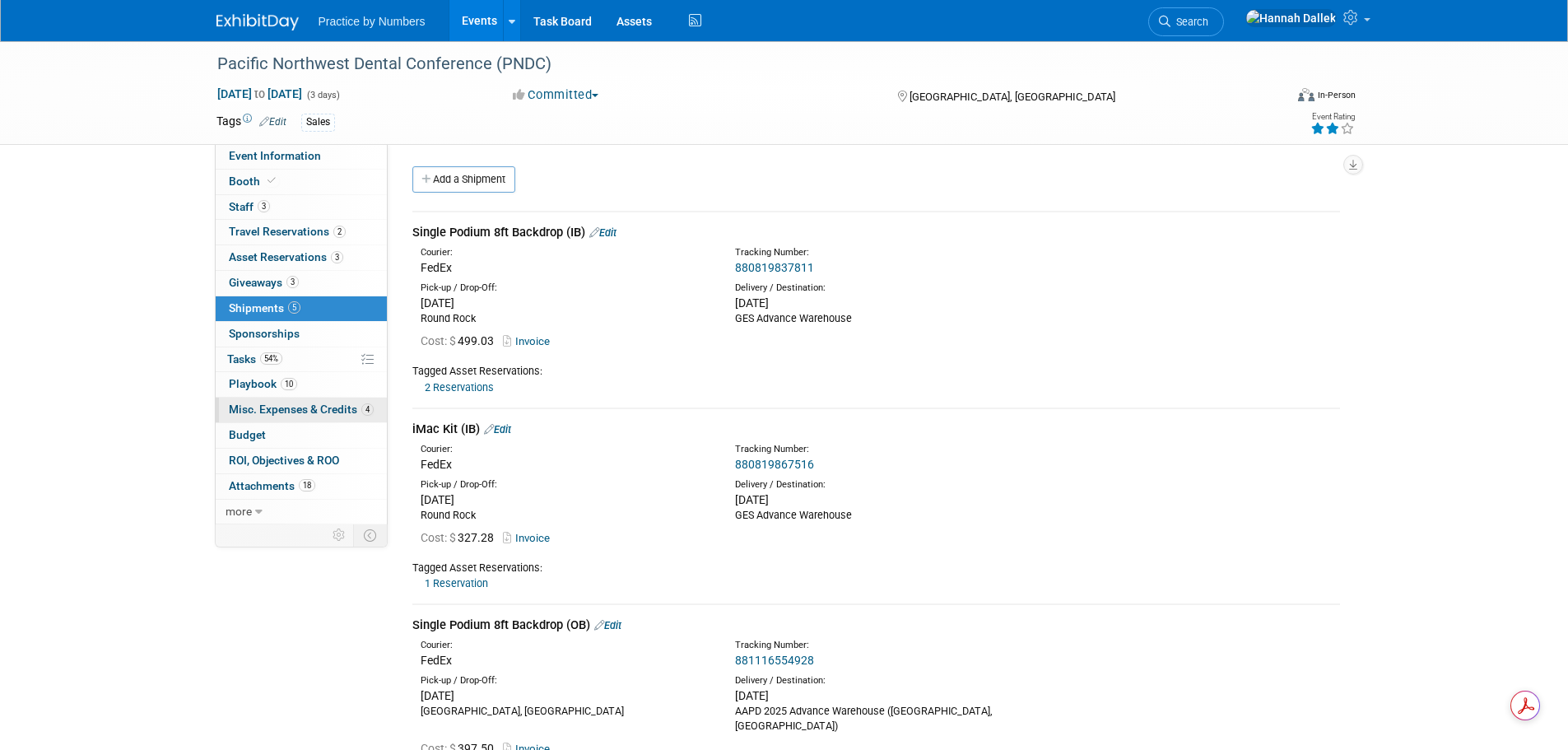
click at [268, 411] on span "Misc. Expenses & Credits 4" at bounding box center [301, 408] width 145 height 13
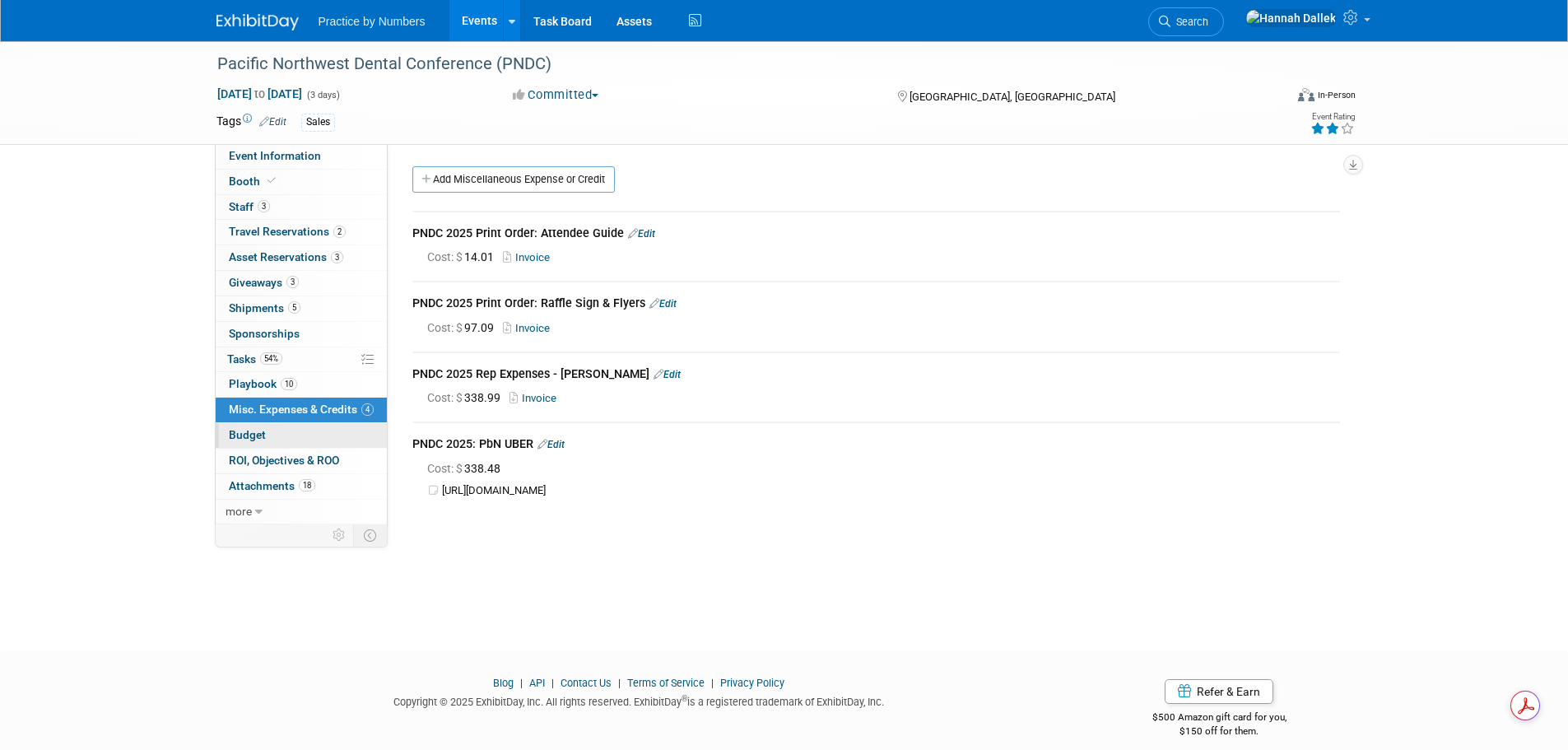
click at [266, 437] on link "Budget" at bounding box center [300, 435] width 171 height 24
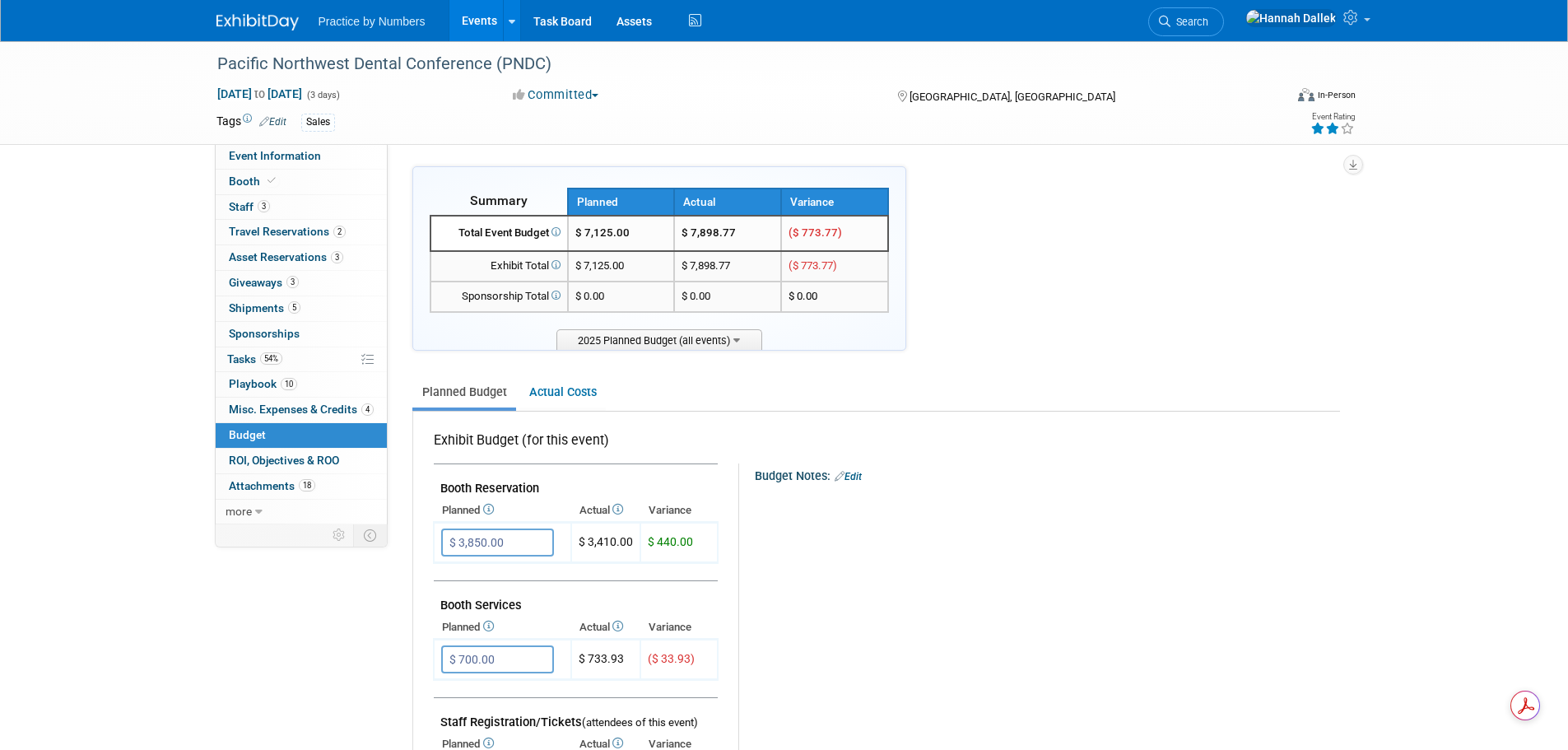
click at [484, 16] on link "Events" at bounding box center [479, 21] width 60 height 41
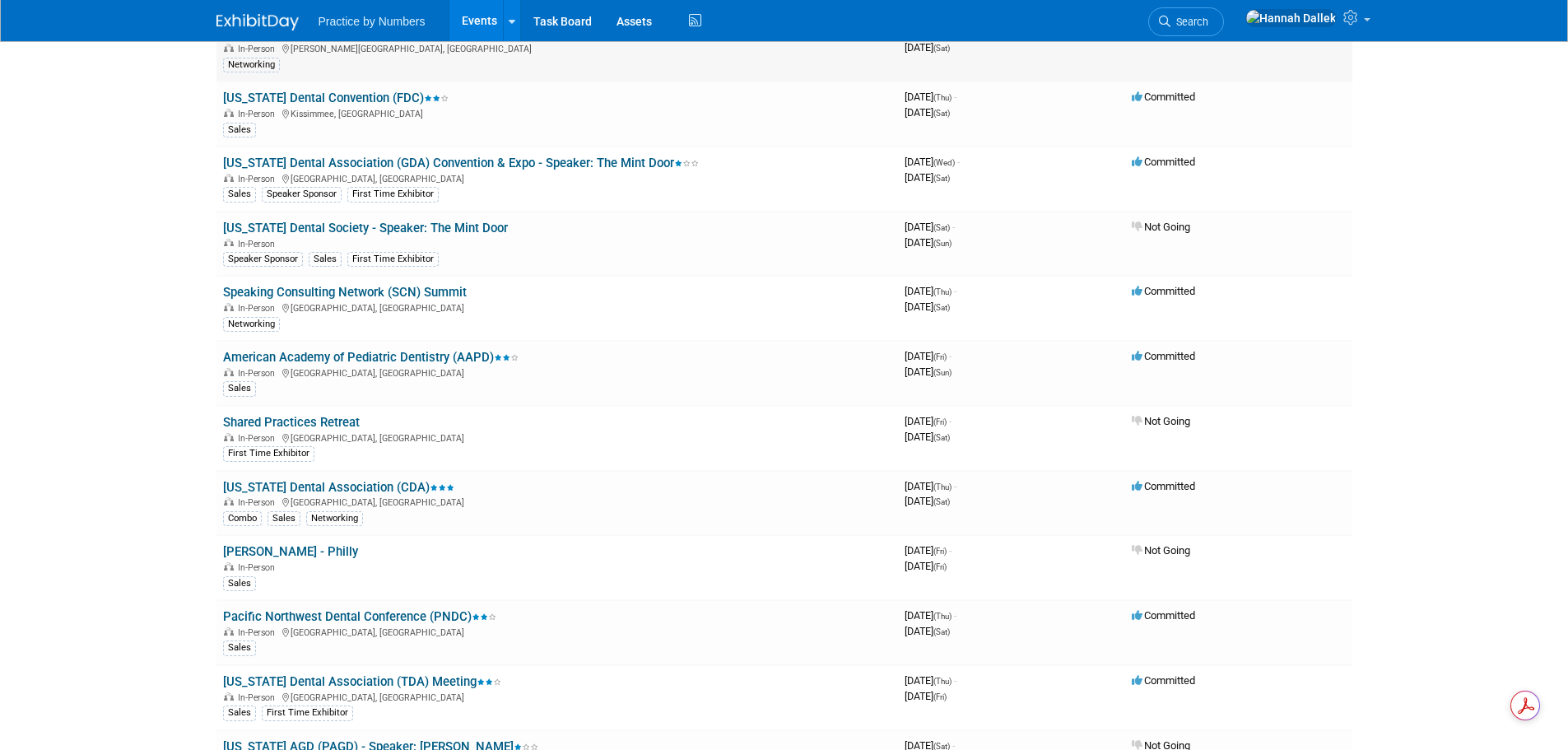
scroll to position [494, 0]
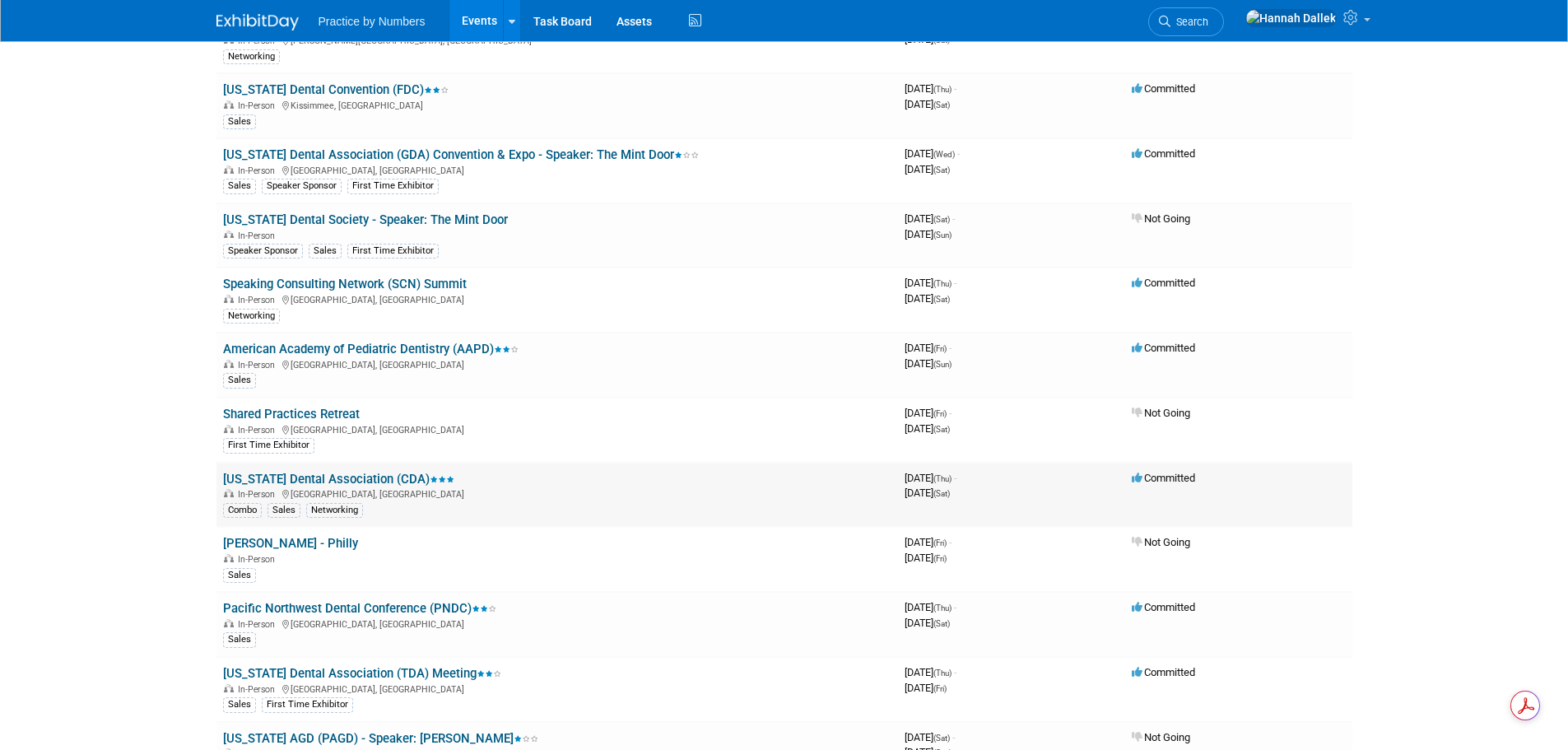
click at [365, 479] on link "[US_STATE] Dental Association (CDA)" at bounding box center [339, 479] width 231 height 15
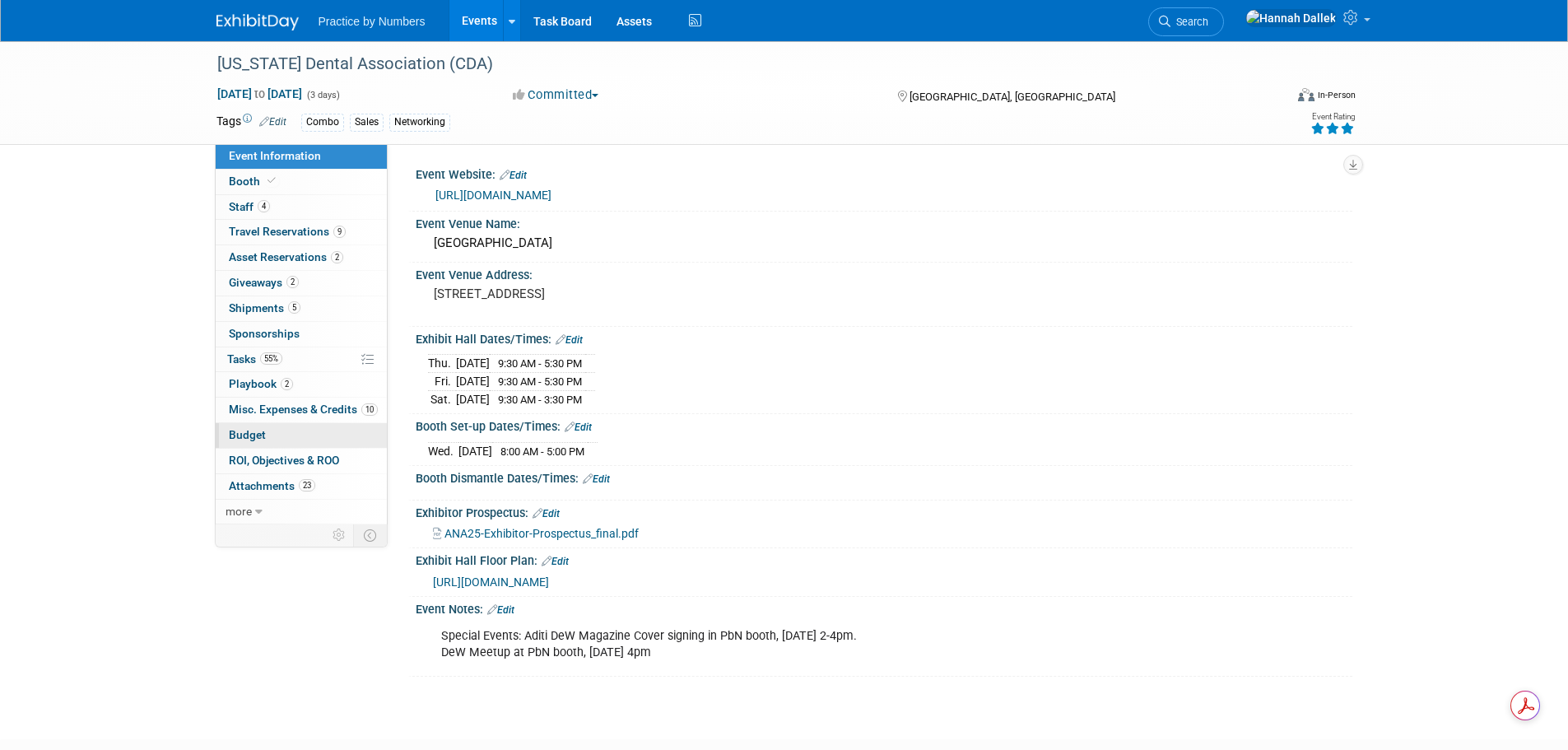
click at [272, 429] on link "Budget" at bounding box center [300, 435] width 171 height 24
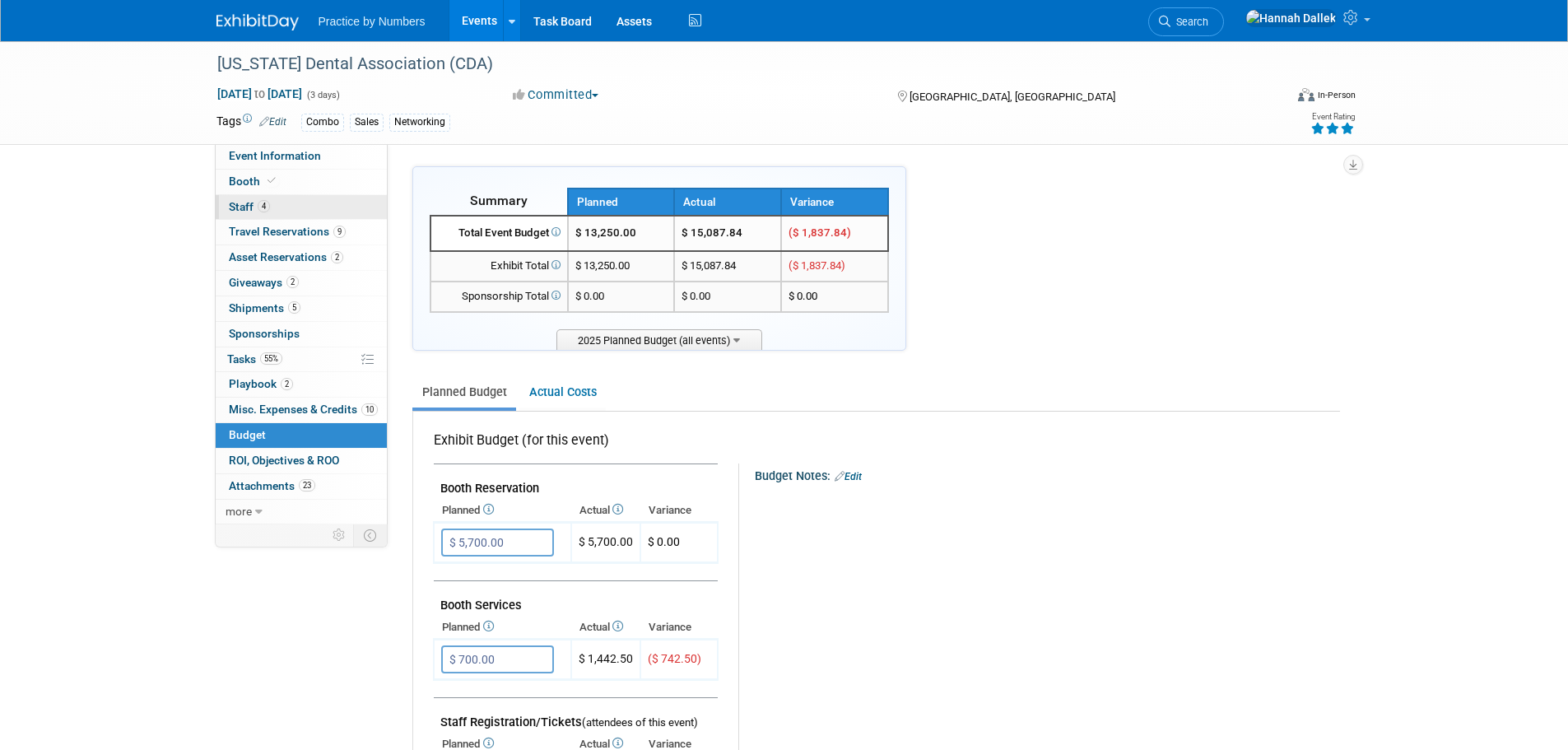
click at [288, 208] on link "4 Staff 4" at bounding box center [300, 207] width 171 height 24
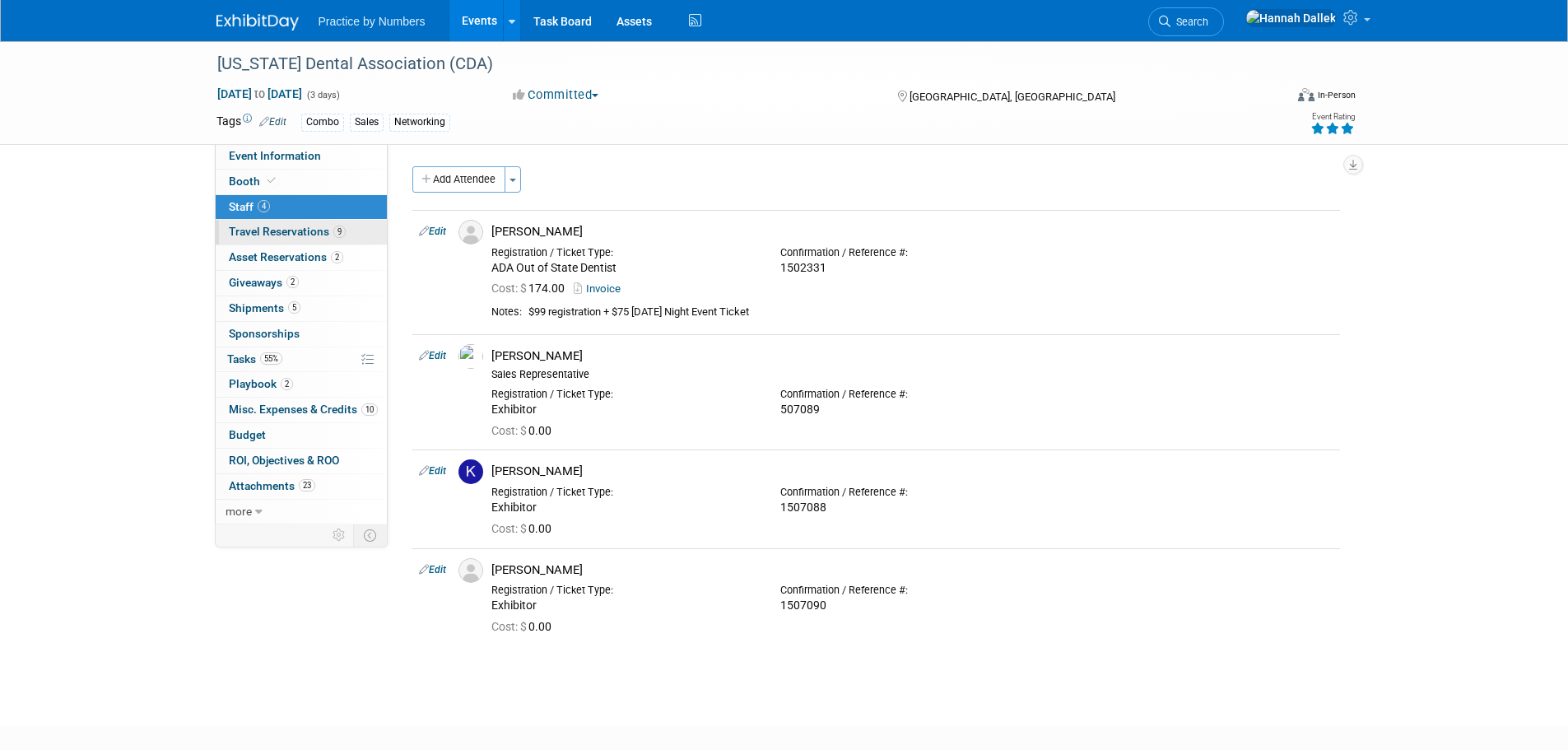
click at [289, 230] on span "Travel Reservations 9" at bounding box center [287, 231] width 116 height 13
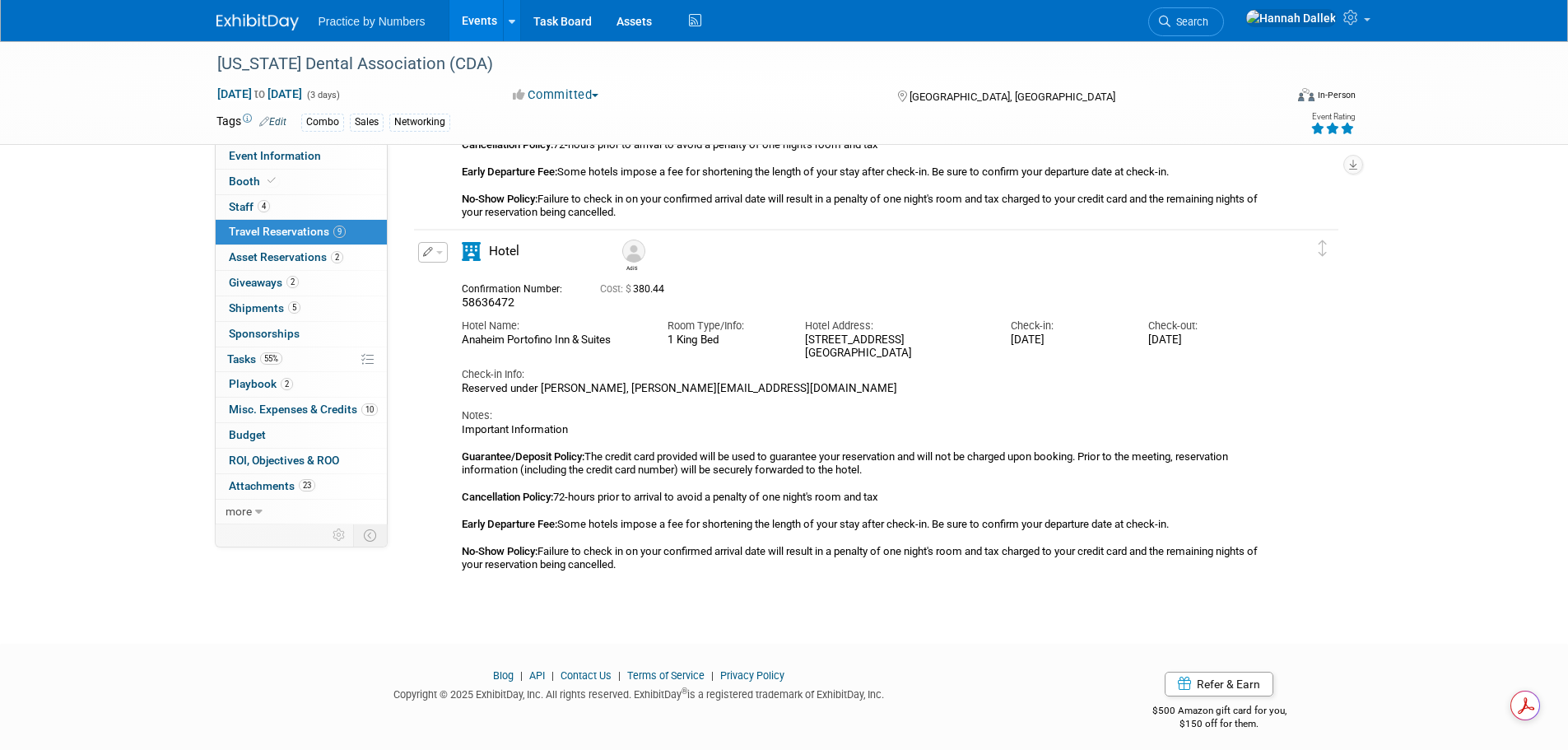
scroll to position [2746, 0]
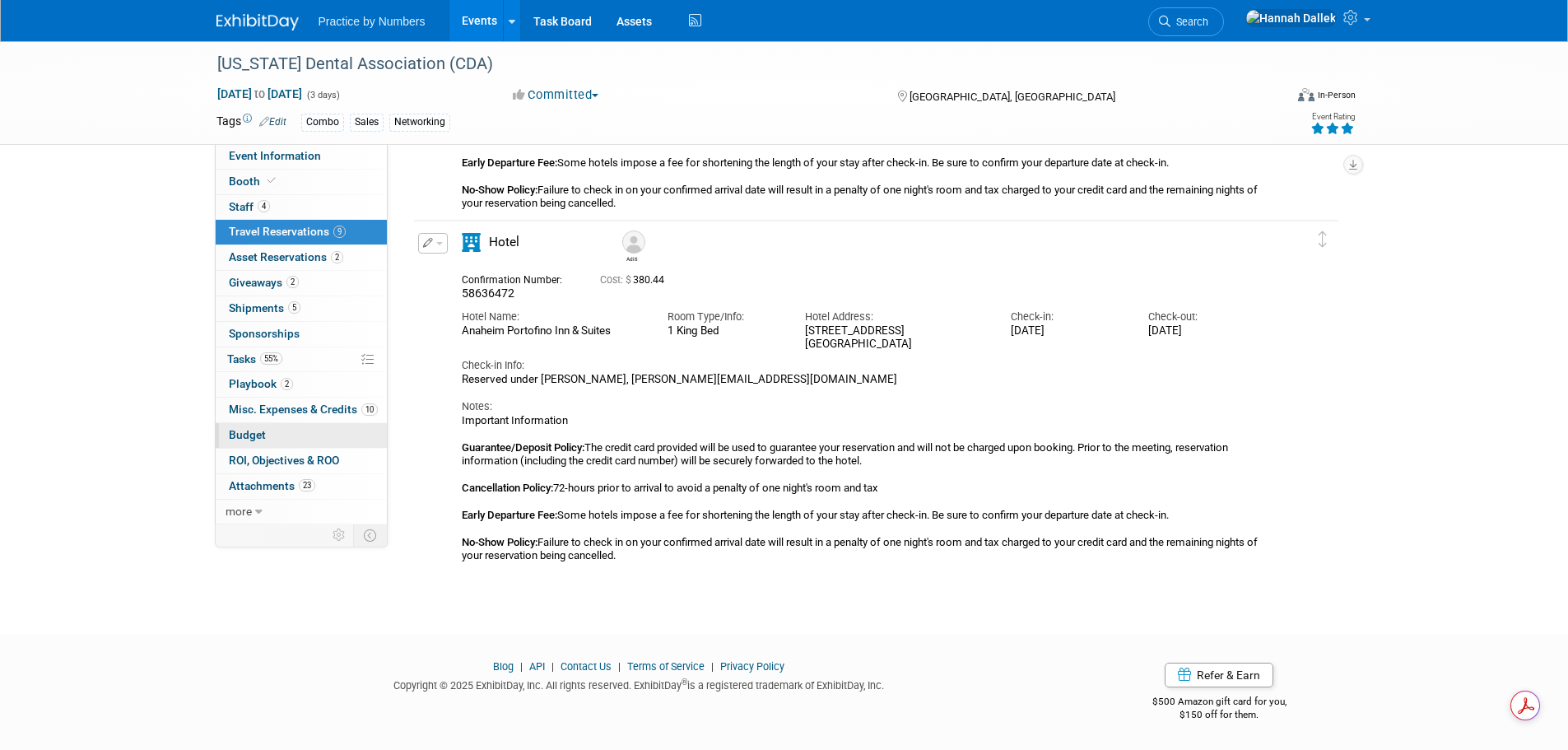
click at [293, 429] on link "Budget" at bounding box center [300, 435] width 171 height 24
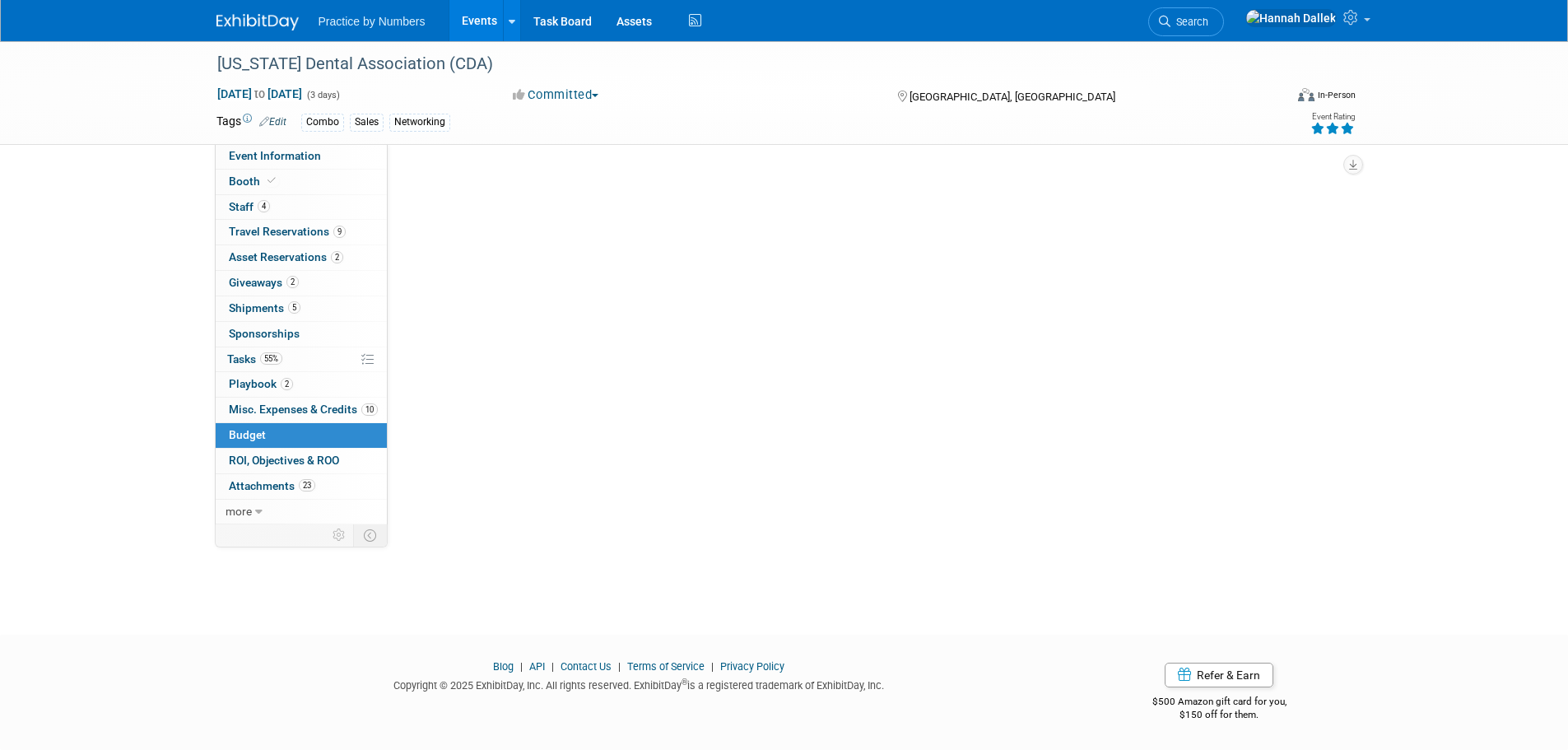
scroll to position [0, 0]
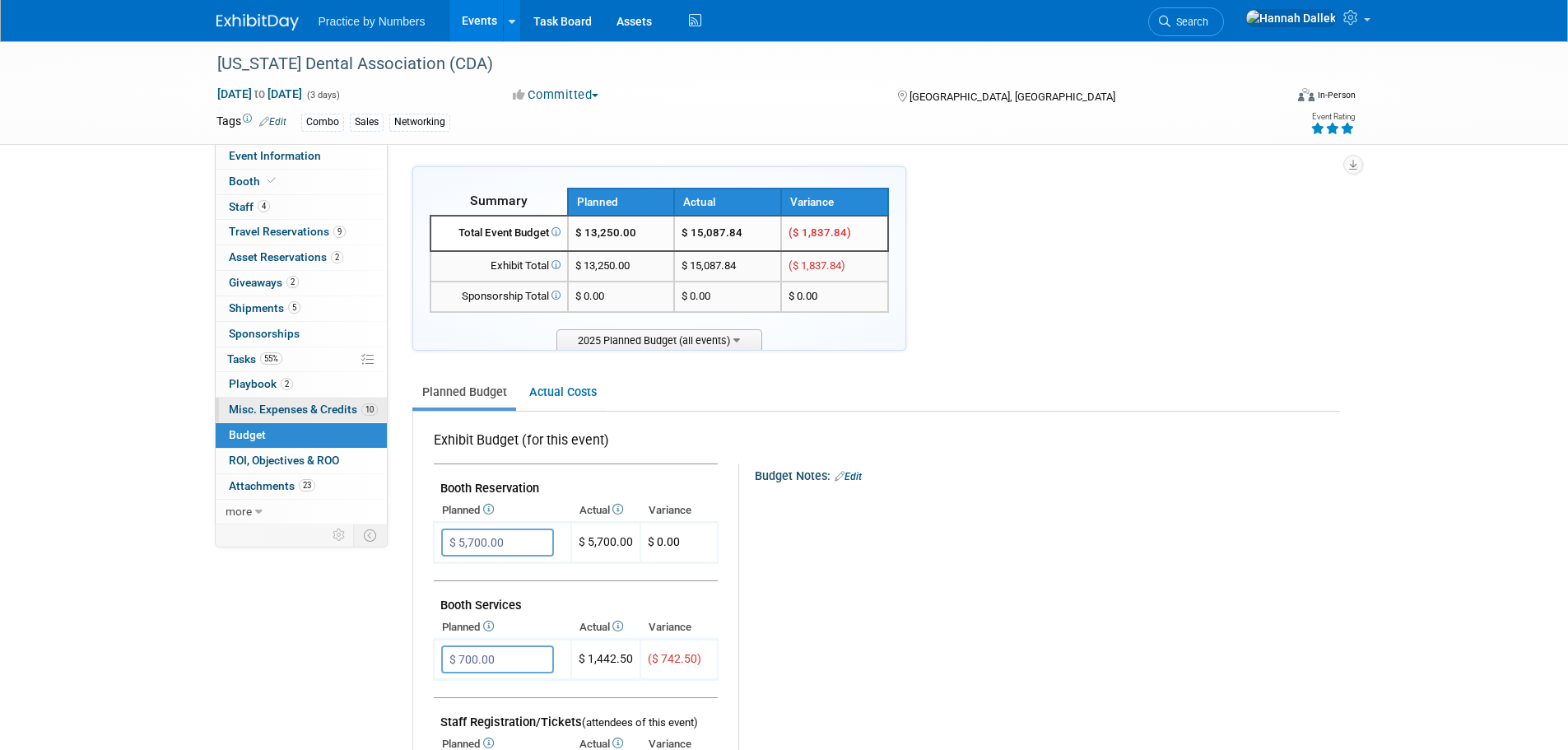
click at [294, 406] on span "Misc. Expenses & Credits 10" at bounding box center [303, 408] width 149 height 13
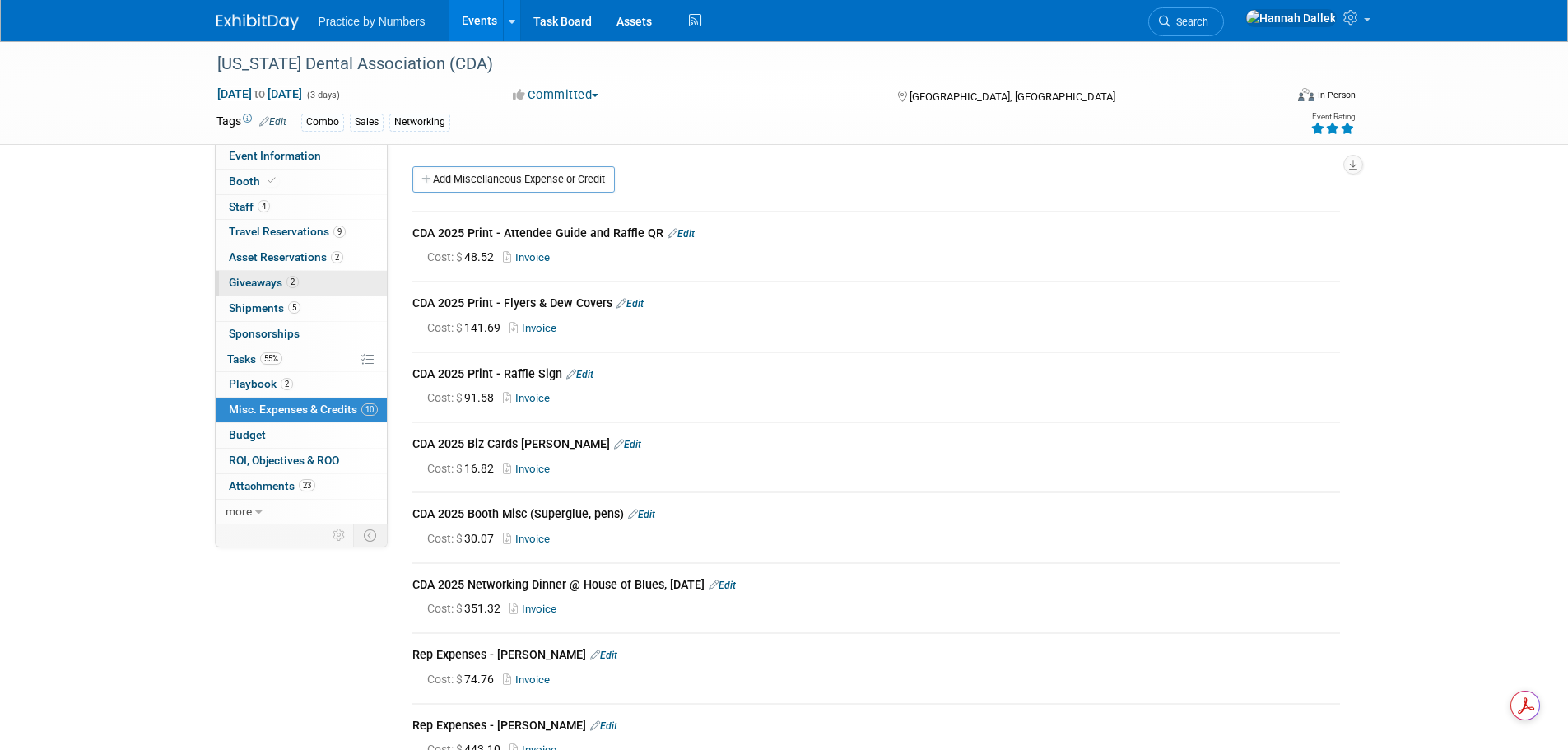
click at [266, 277] on span "Giveaways 2" at bounding box center [263, 282] width 69 height 13
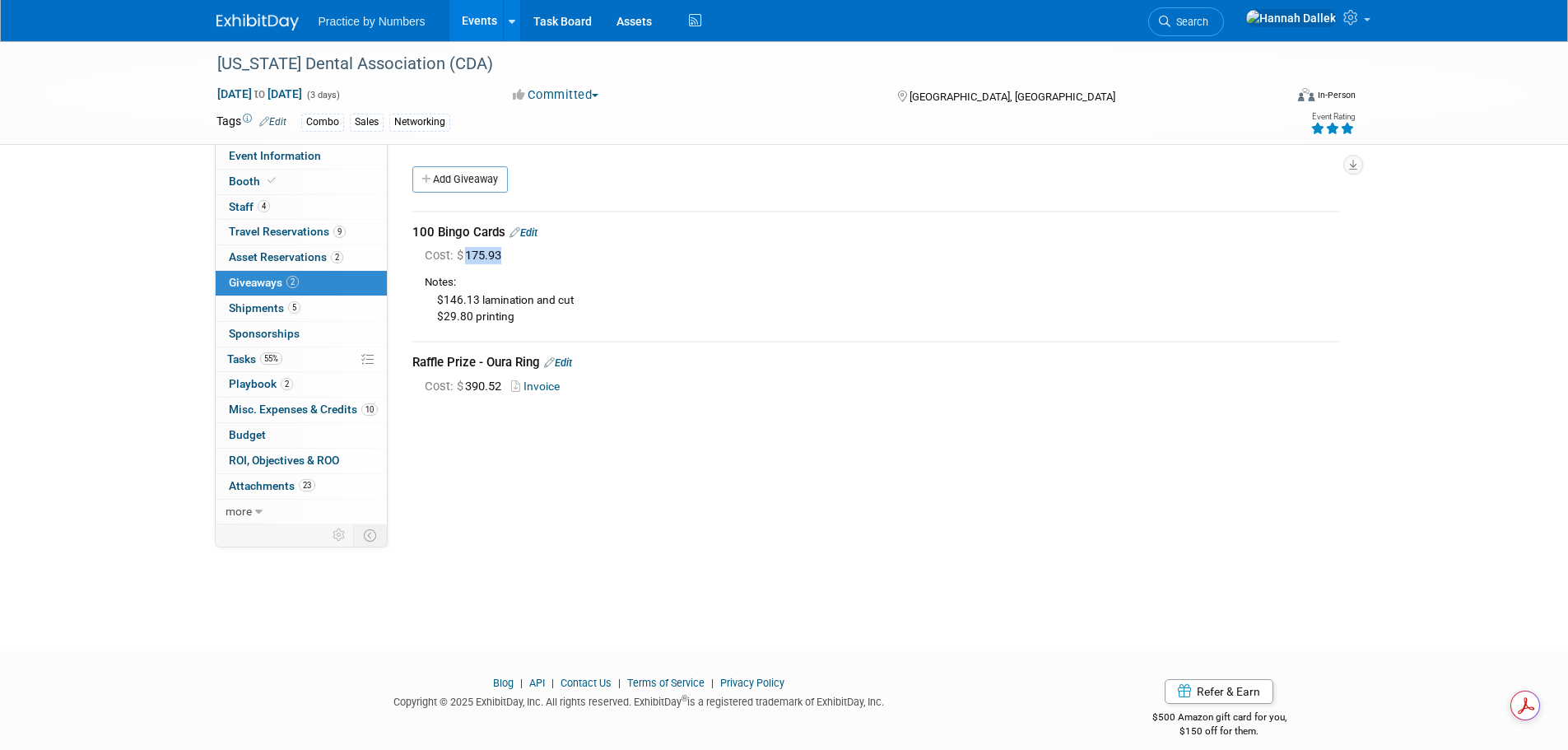
drag, startPoint x: 502, startPoint y: 258, endPoint x: 468, endPoint y: 255, distance: 34.1
click at [468, 255] on span "Cost: $ 175.93" at bounding box center [466, 255] width 83 height 15
copy span "175.93"
click at [267, 309] on span "Shipments 5" at bounding box center [264, 307] width 71 height 13
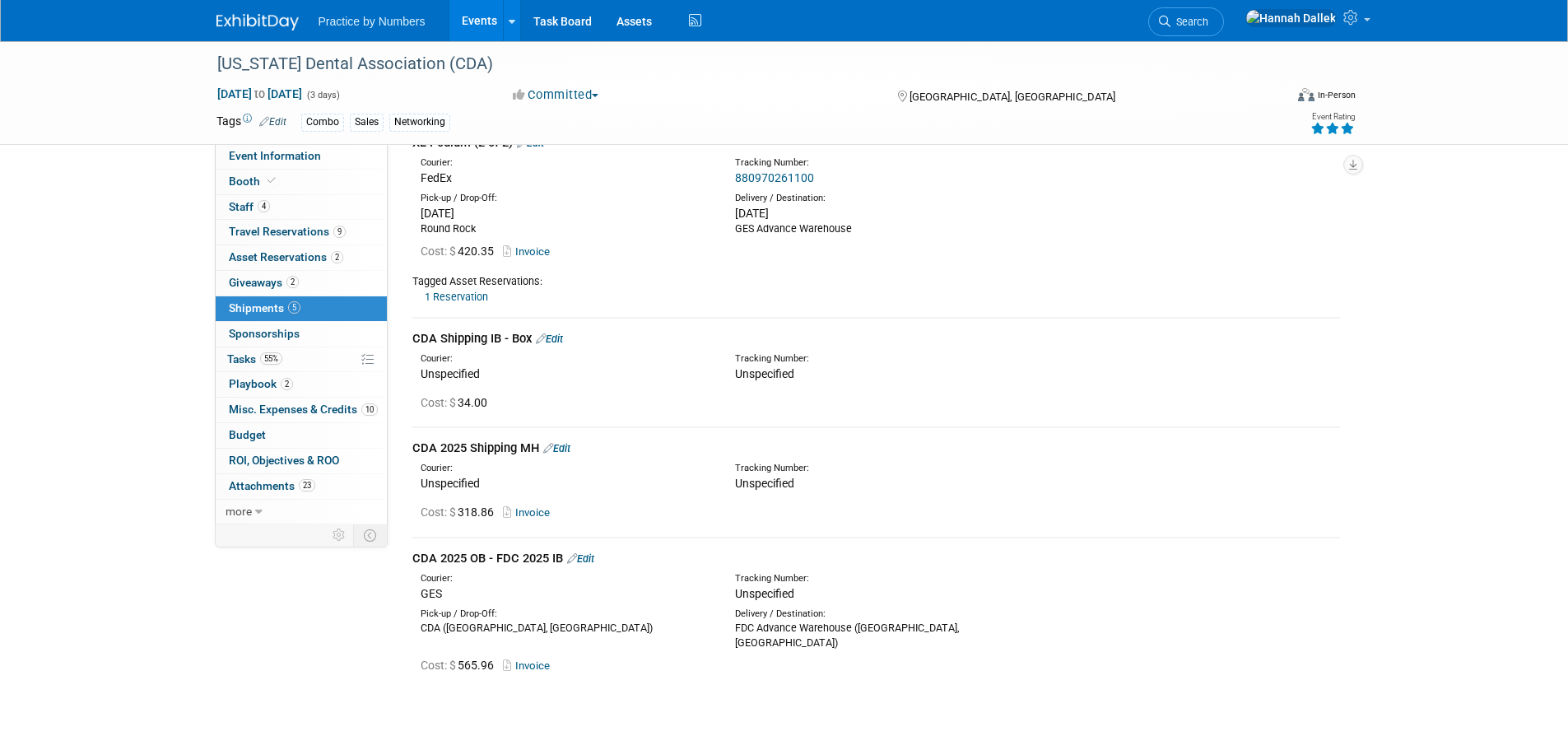
scroll to position [329, 0]
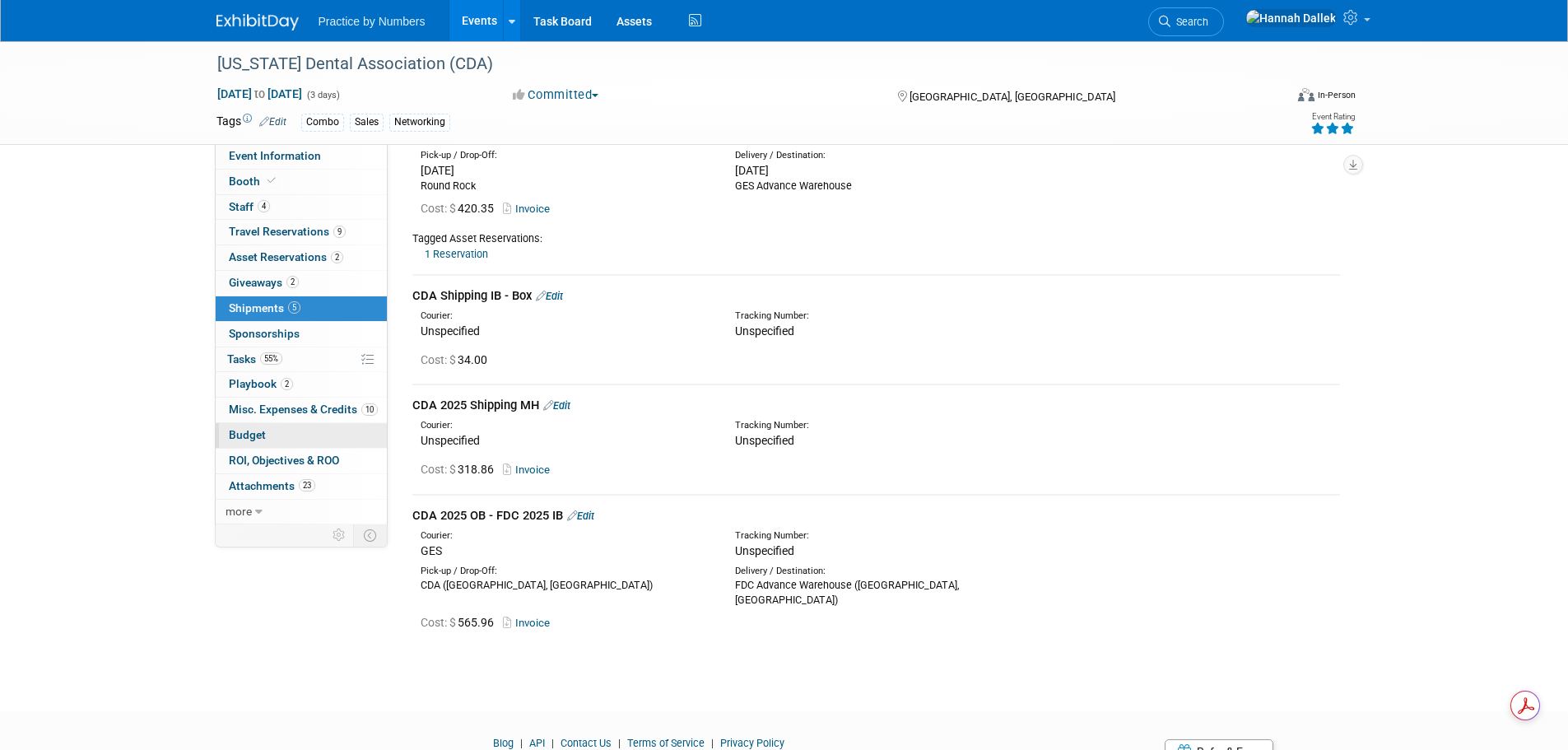
click at [252, 438] on span "Budget" at bounding box center [248, 434] width 37 height 13
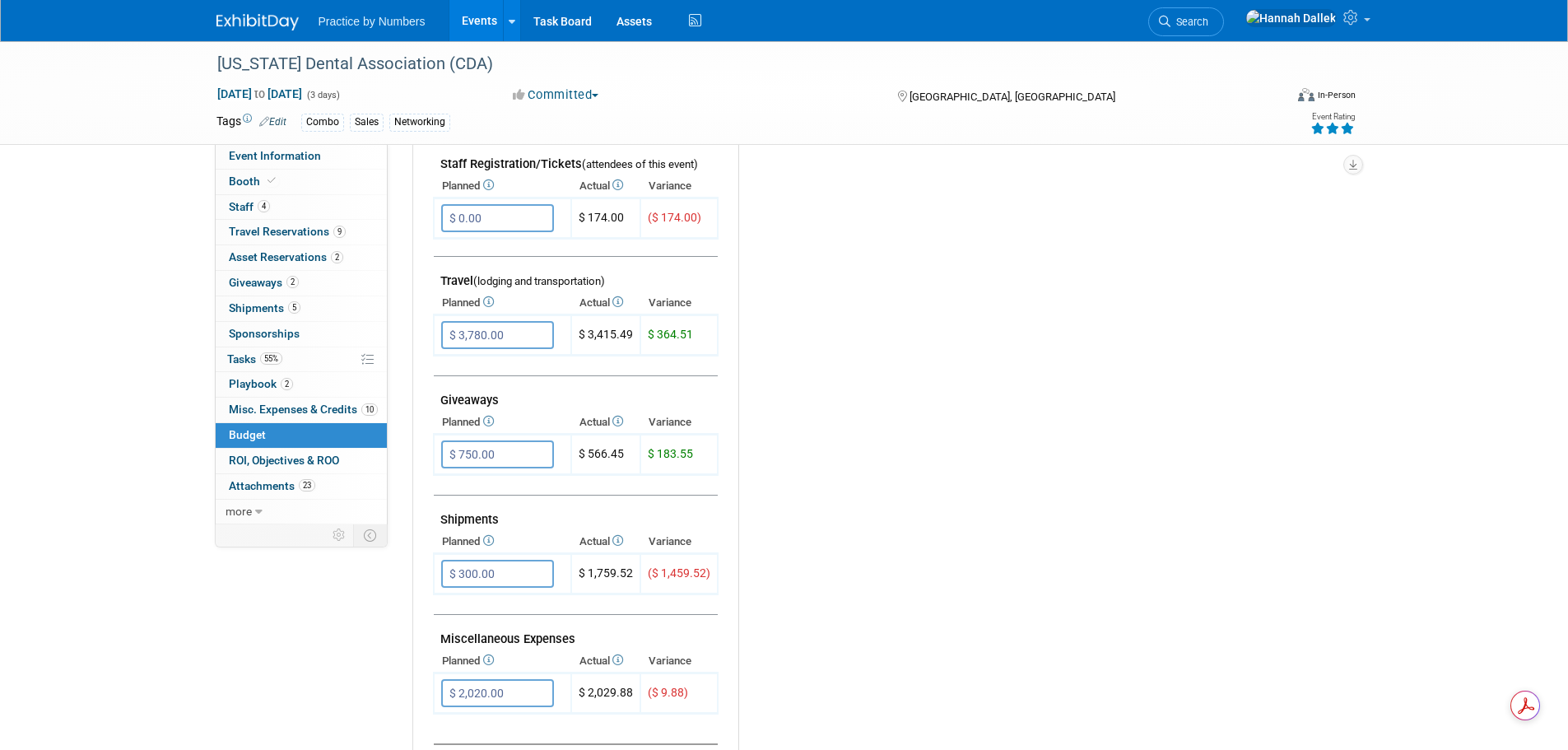
scroll to position [577, 0]
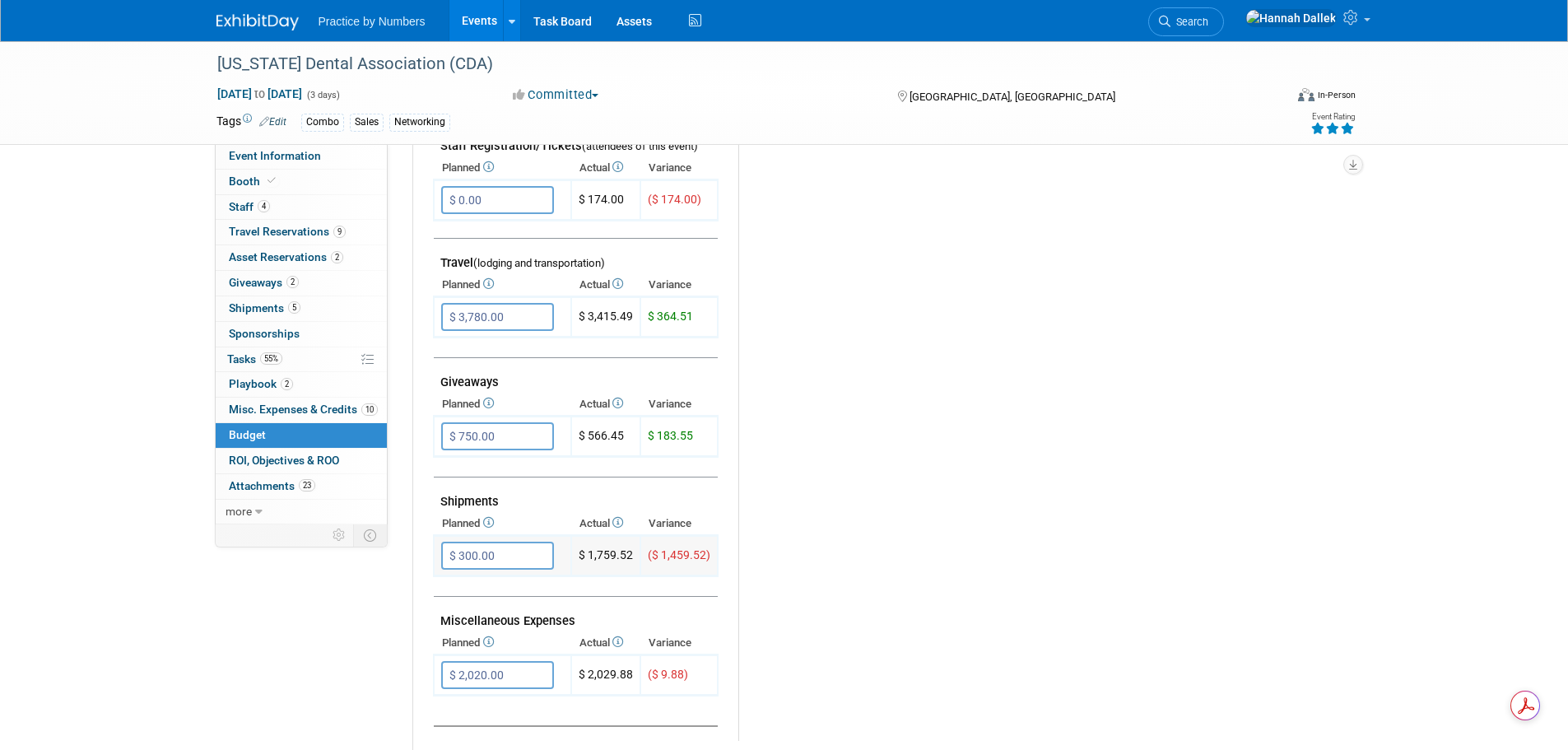
drag, startPoint x: 634, startPoint y: 552, endPoint x: 590, endPoint y: 557, distance: 44.3
click at [590, 557] on td "$ 1,759.52" at bounding box center [606, 555] width 69 height 40
copy td "1,759.52"
click at [289, 406] on span "Misc. Expenses & Credits 10" at bounding box center [303, 408] width 149 height 13
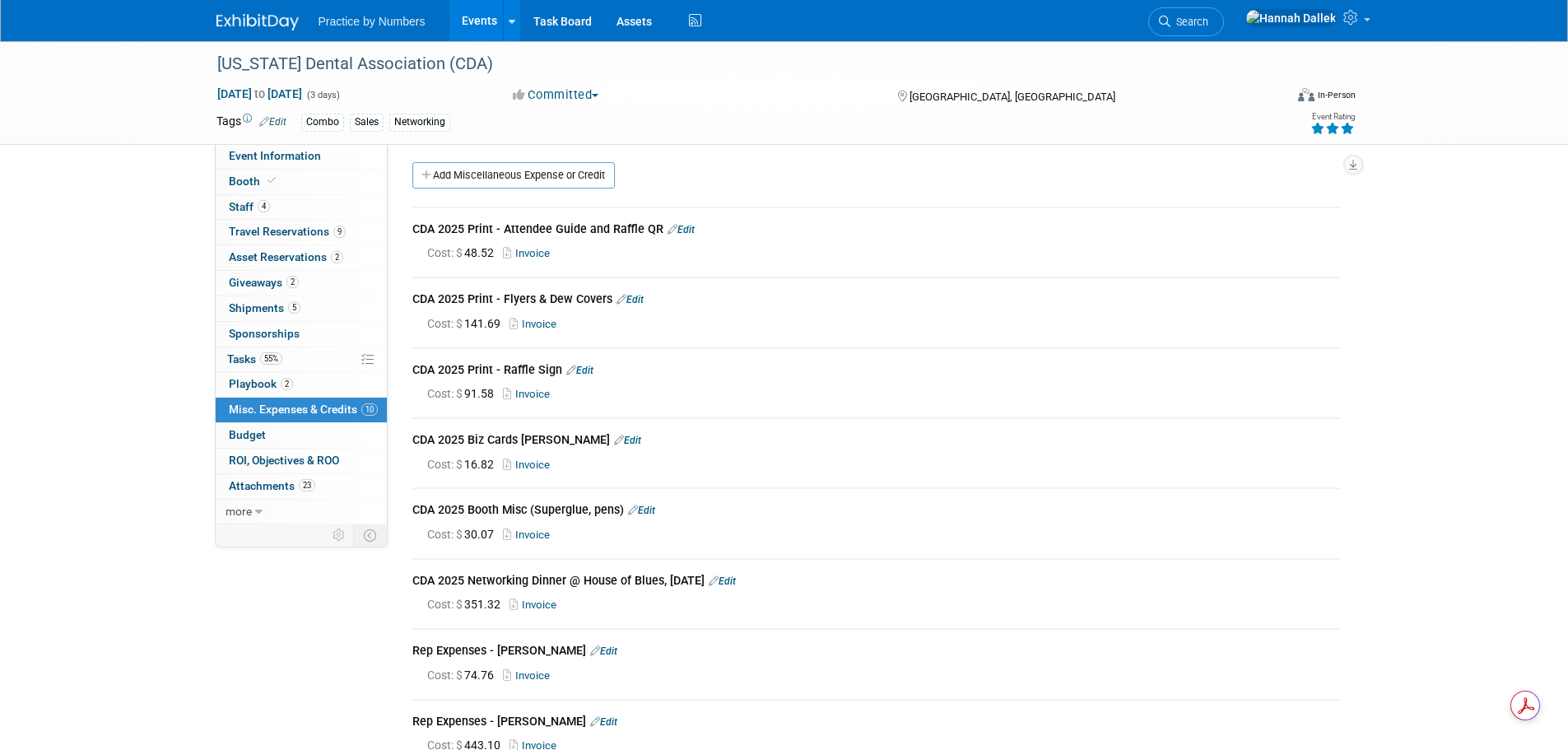
scroll to position [0, 0]
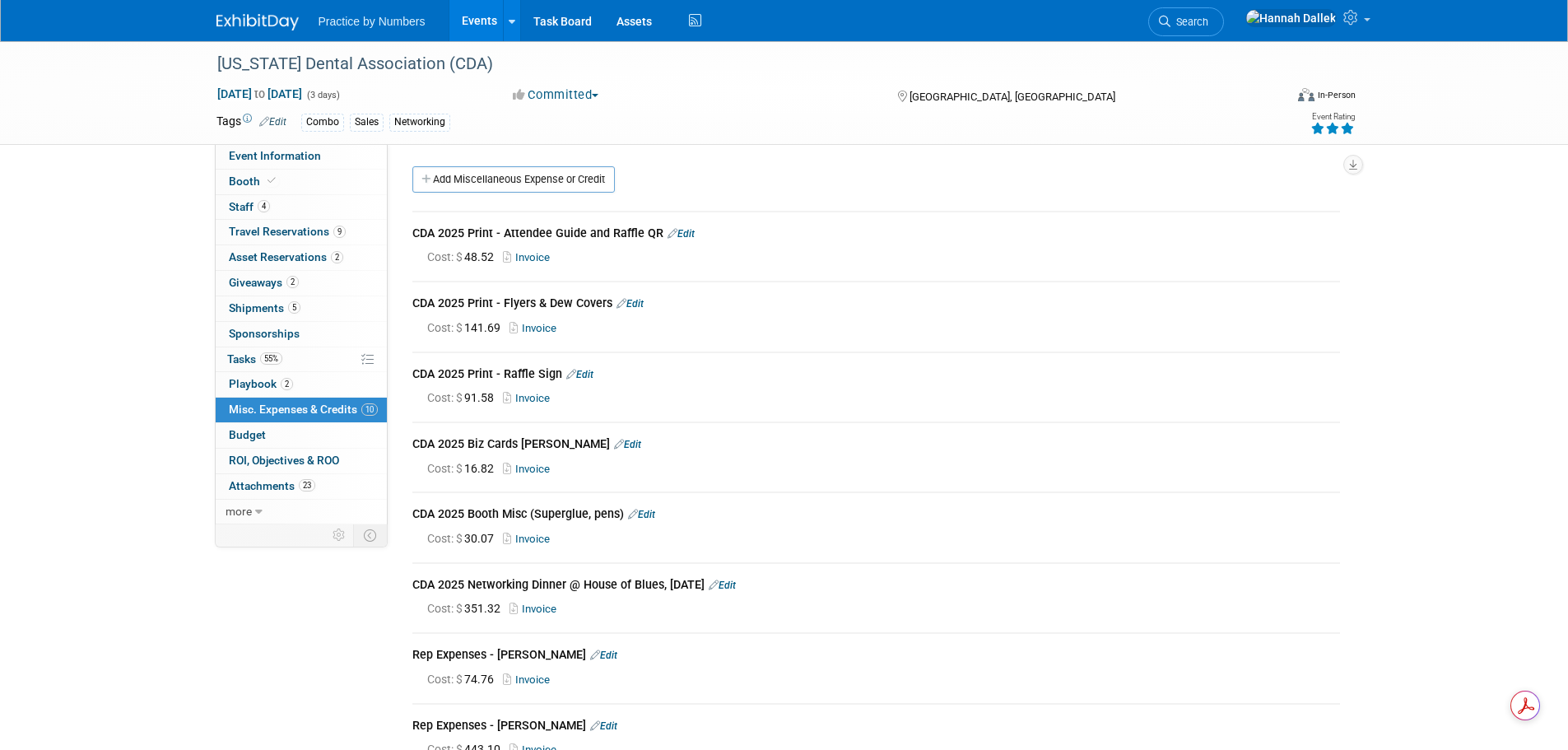
click at [541, 324] on link "Invoice" at bounding box center [536, 328] width 54 height 13
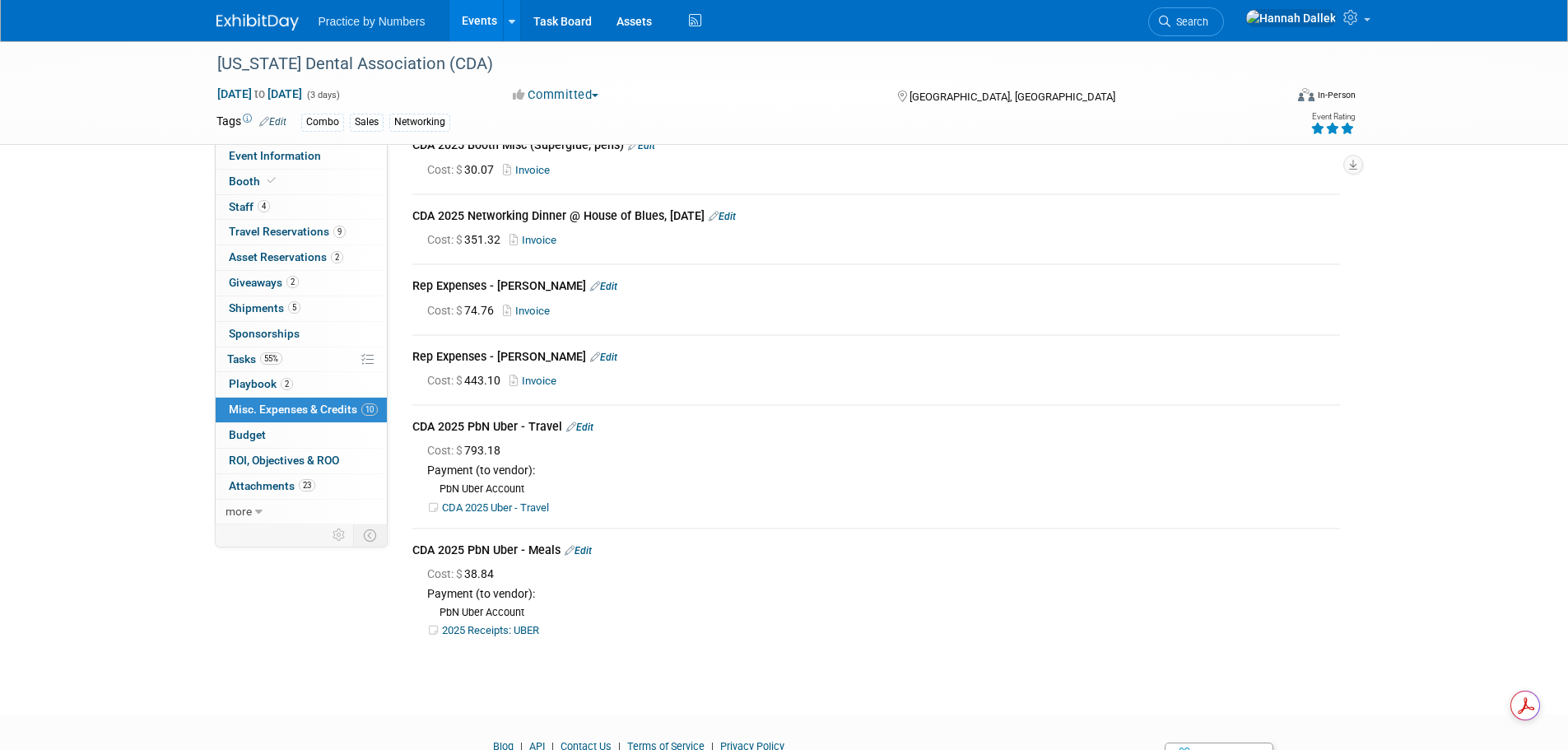
scroll to position [411, 0]
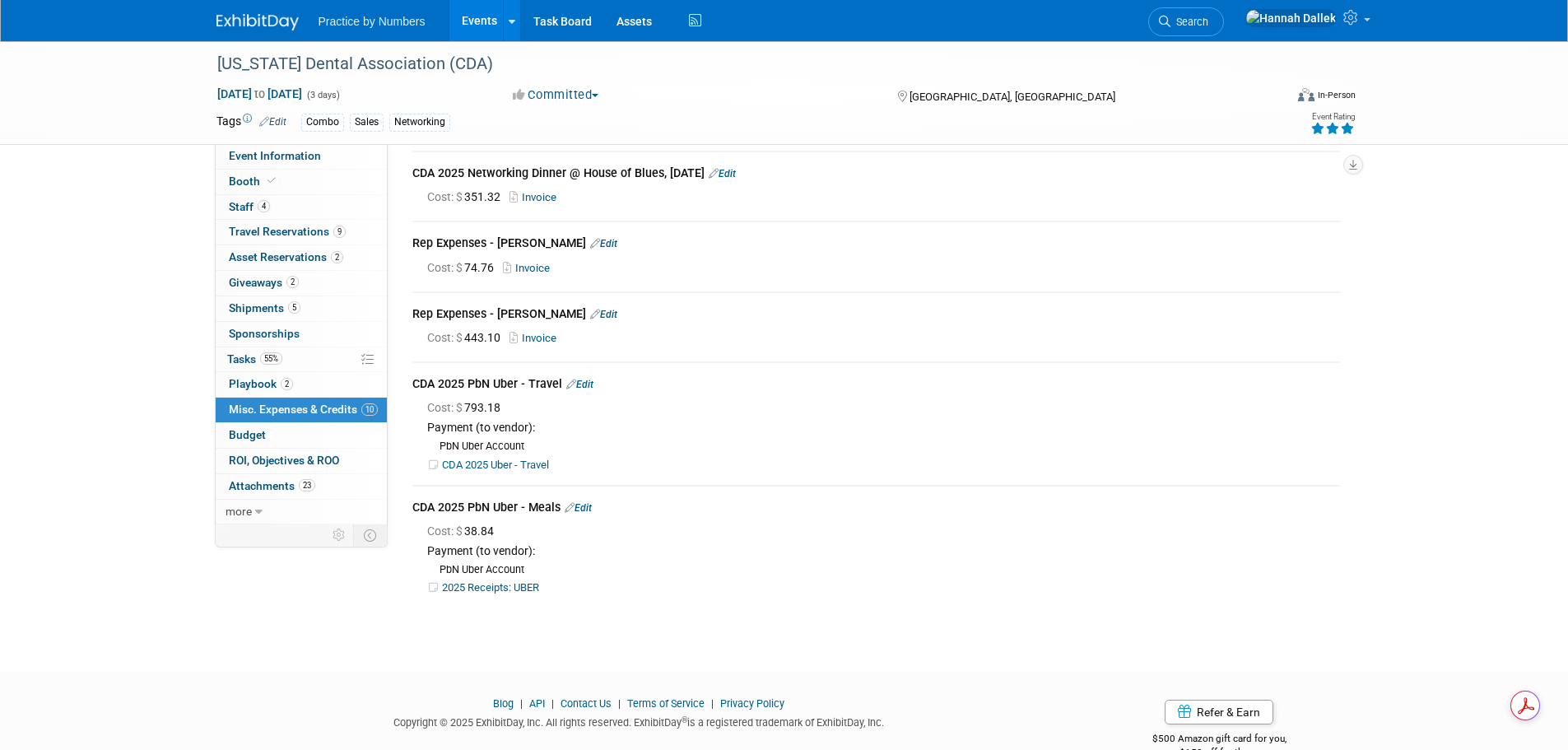
click at [524, 582] on link "2025 Receipts: UBER" at bounding box center [490, 587] width 97 height 13
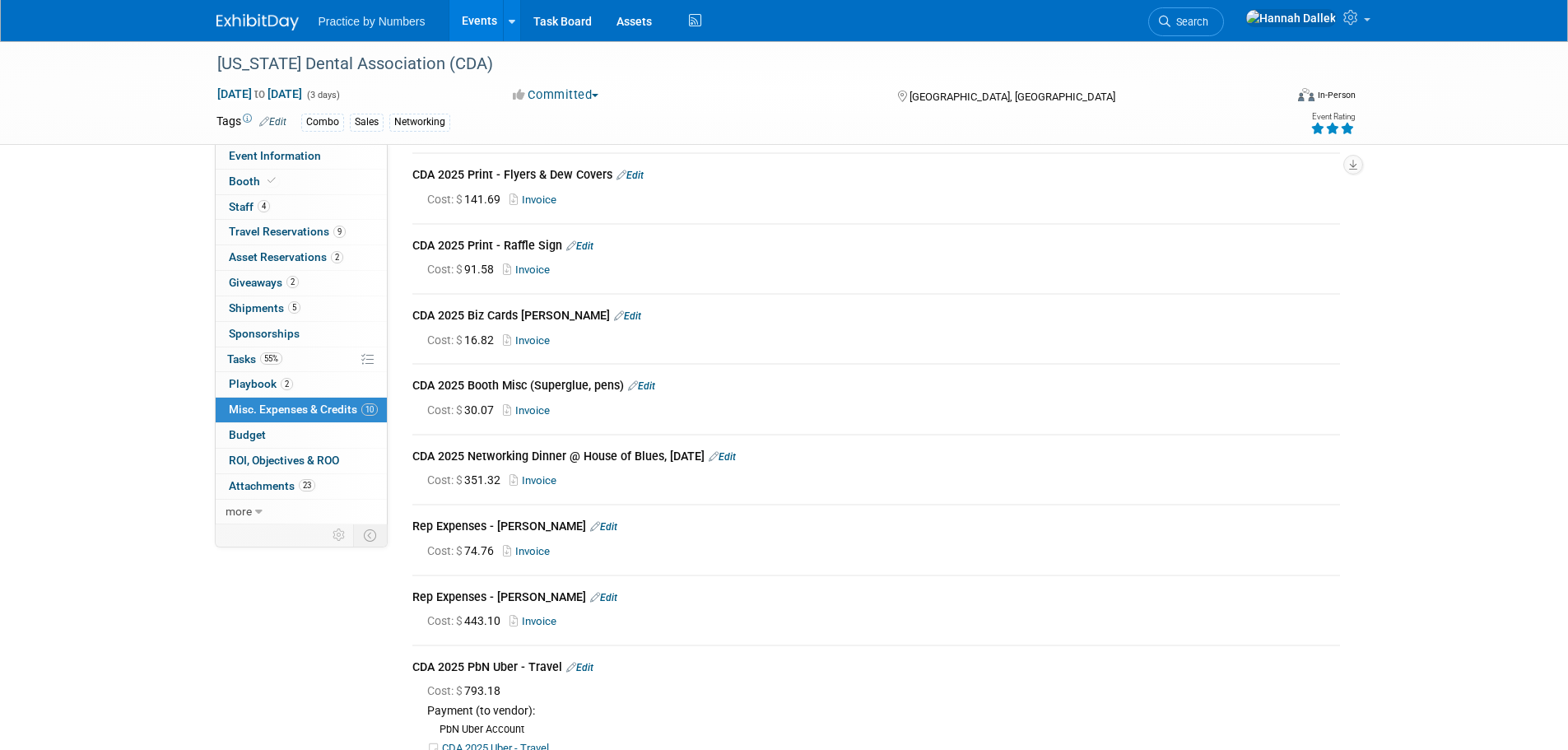
scroll to position [164, 0]
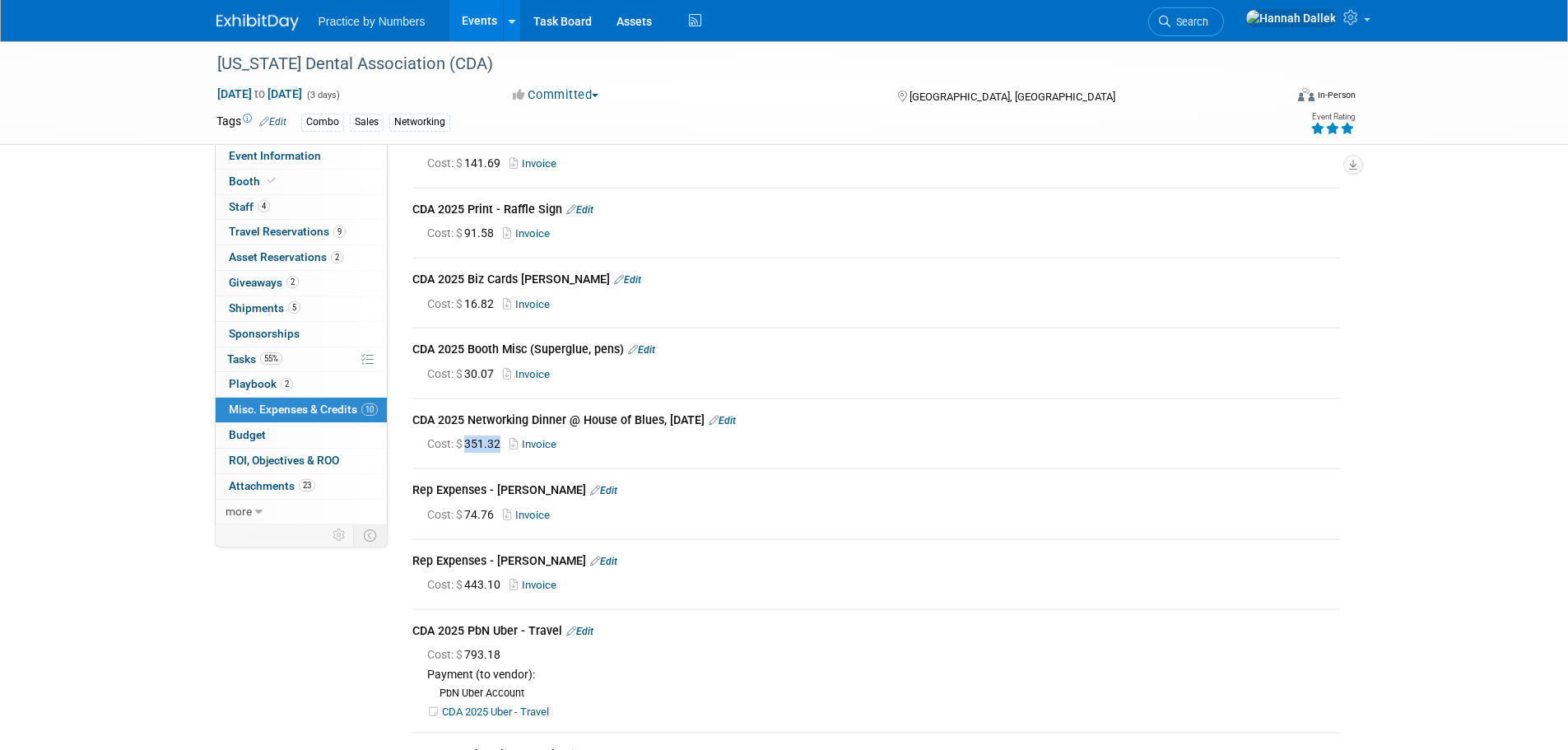
drag, startPoint x: 504, startPoint y: 441, endPoint x: 469, endPoint y: 444, distance: 35.1
click at [469, 444] on span "Cost: $ 351.32" at bounding box center [467, 444] width 80 height 13
copy span "351.32"
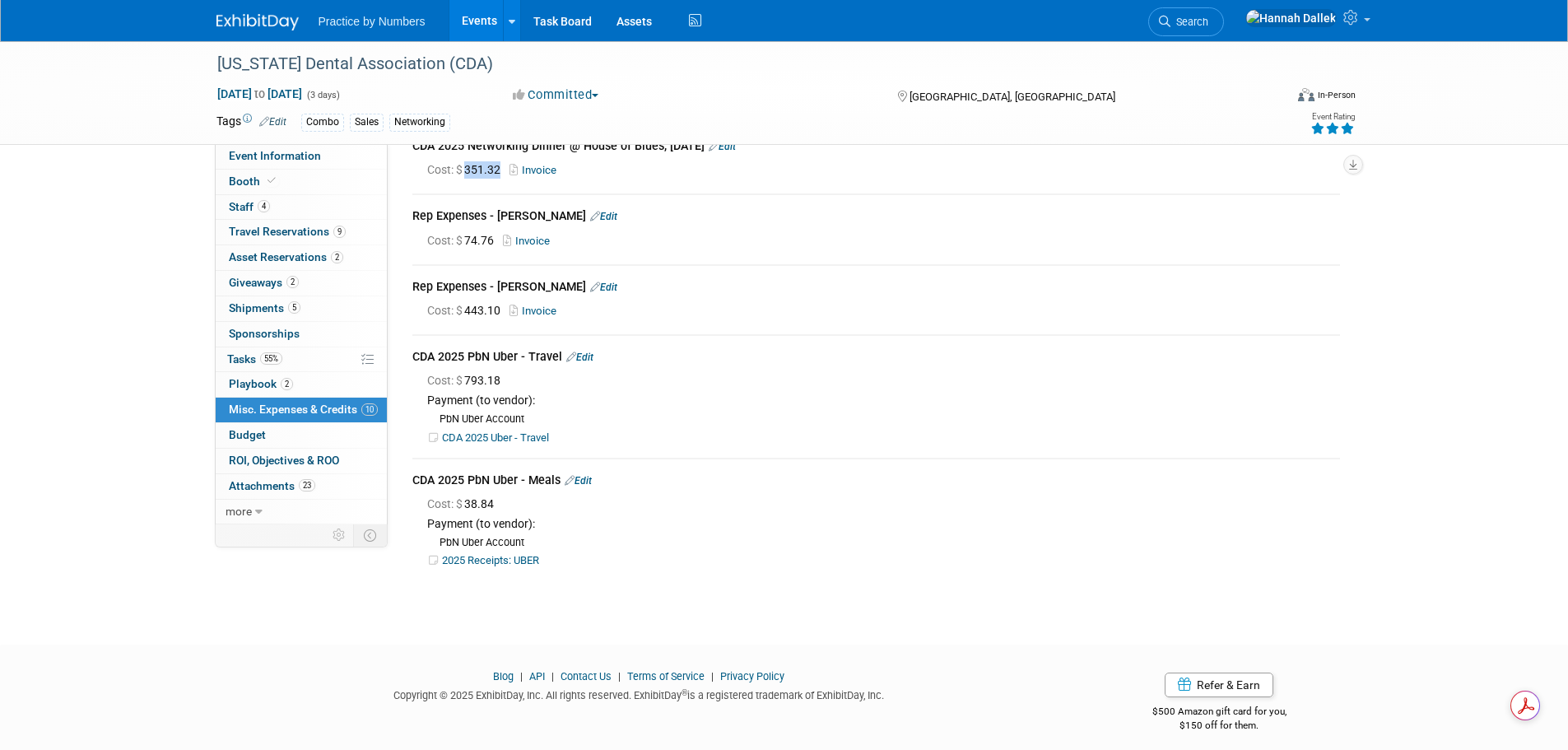
scroll to position [443, 0]
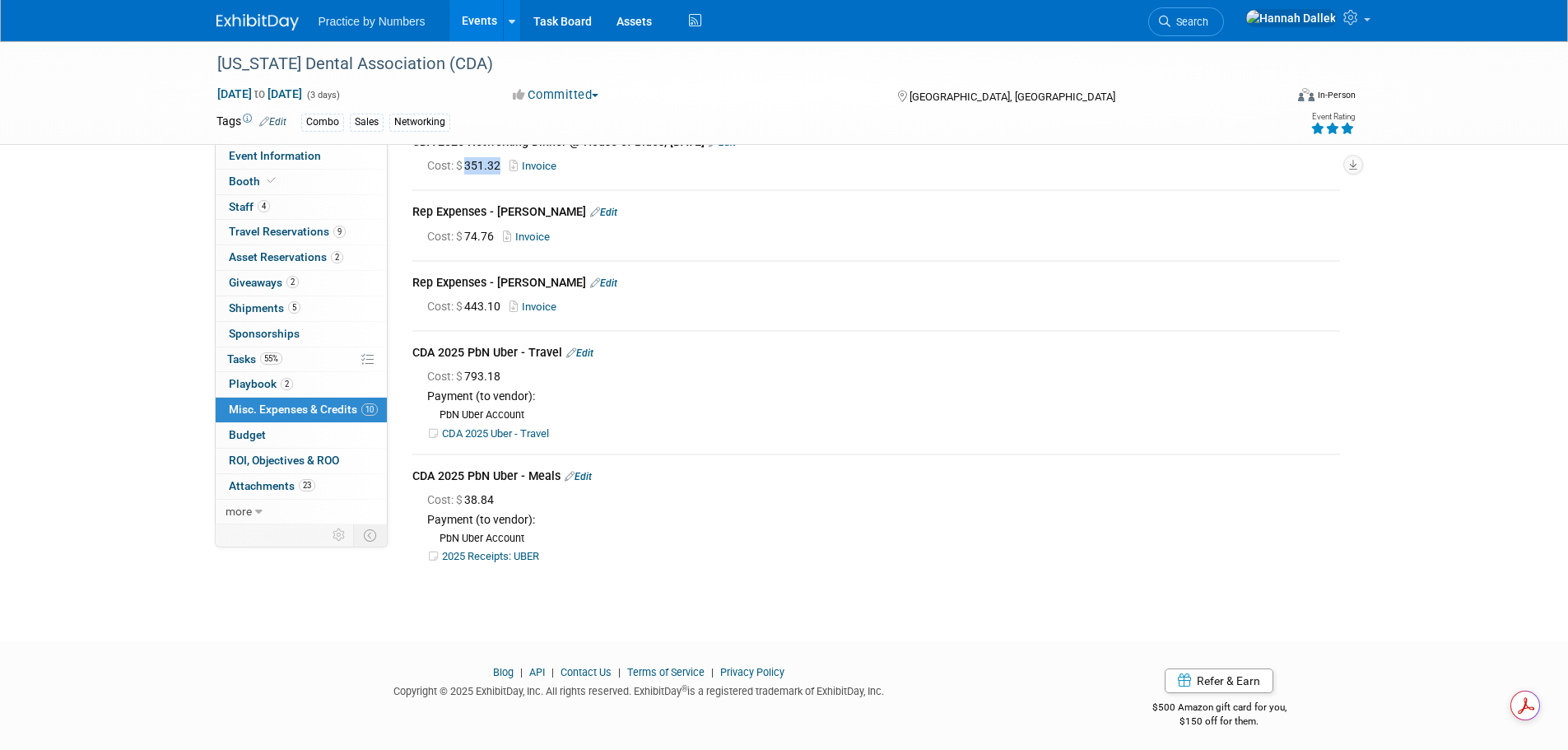
click at [585, 348] on link "Edit" at bounding box center [580, 353] width 27 height 12
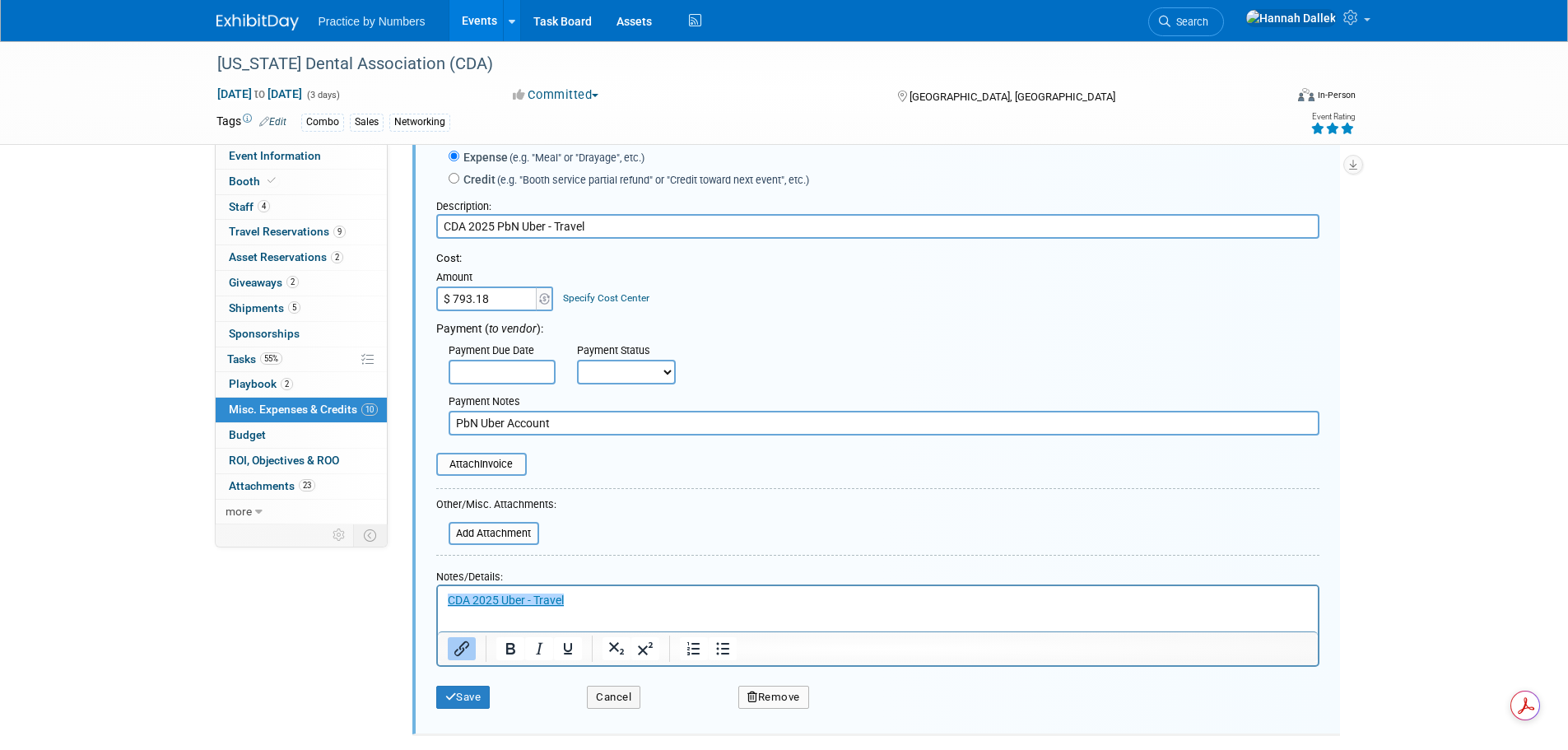
scroll to position [663, 0]
click at [494, 300] on input "$ 793.18" at bounding box center [487, 300] width 103 height 24
type input "$ 805.63"
click at [800, 302] on div "Cost: Amount $ 805.63 Specify Cost Center Cost Center -- Not Specified --" at bounding box center [878, 282] width 883 height 60
click at [475, 701] on button "Save" at bounding box center [464, 699] width 55 height 23
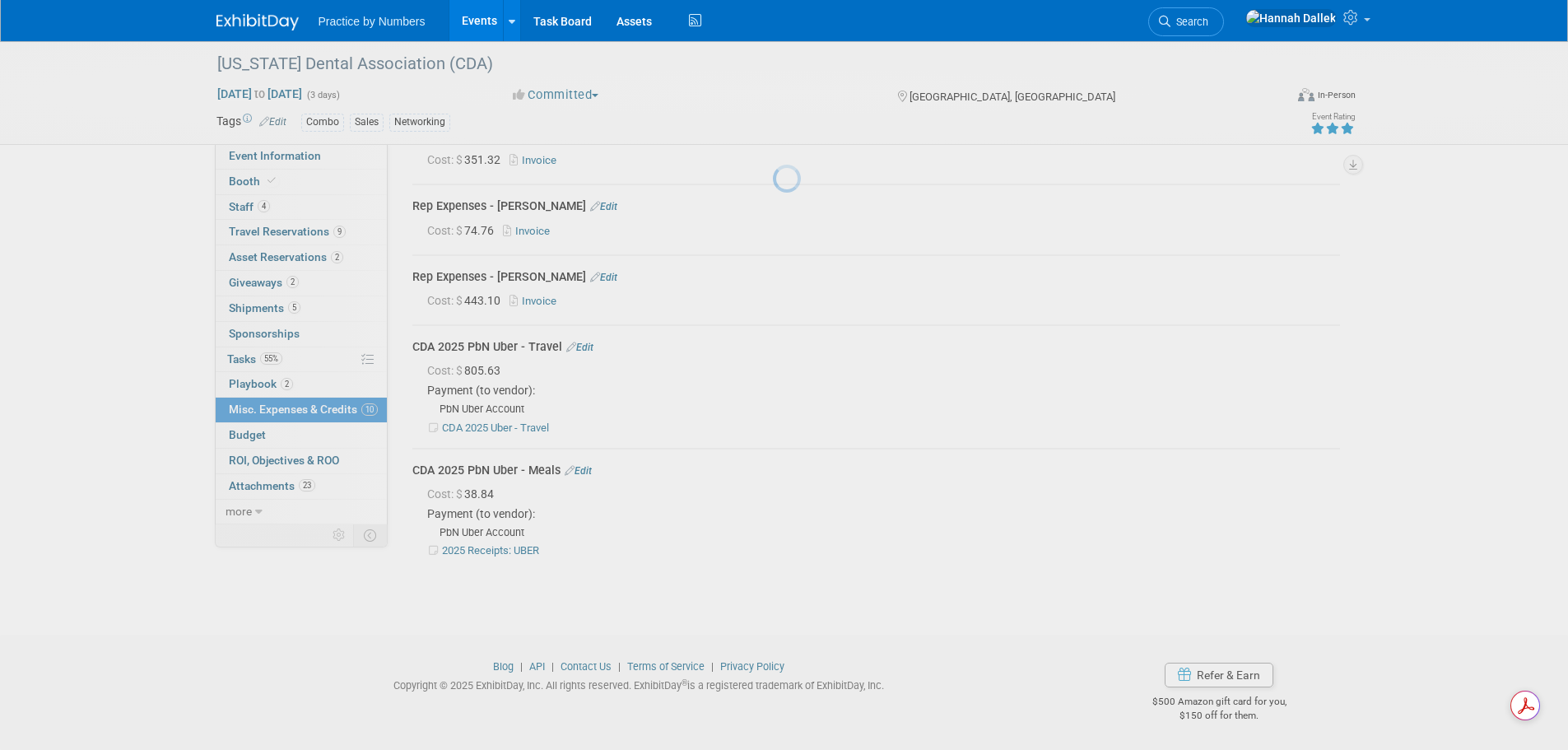
scroll to position [443, 0]
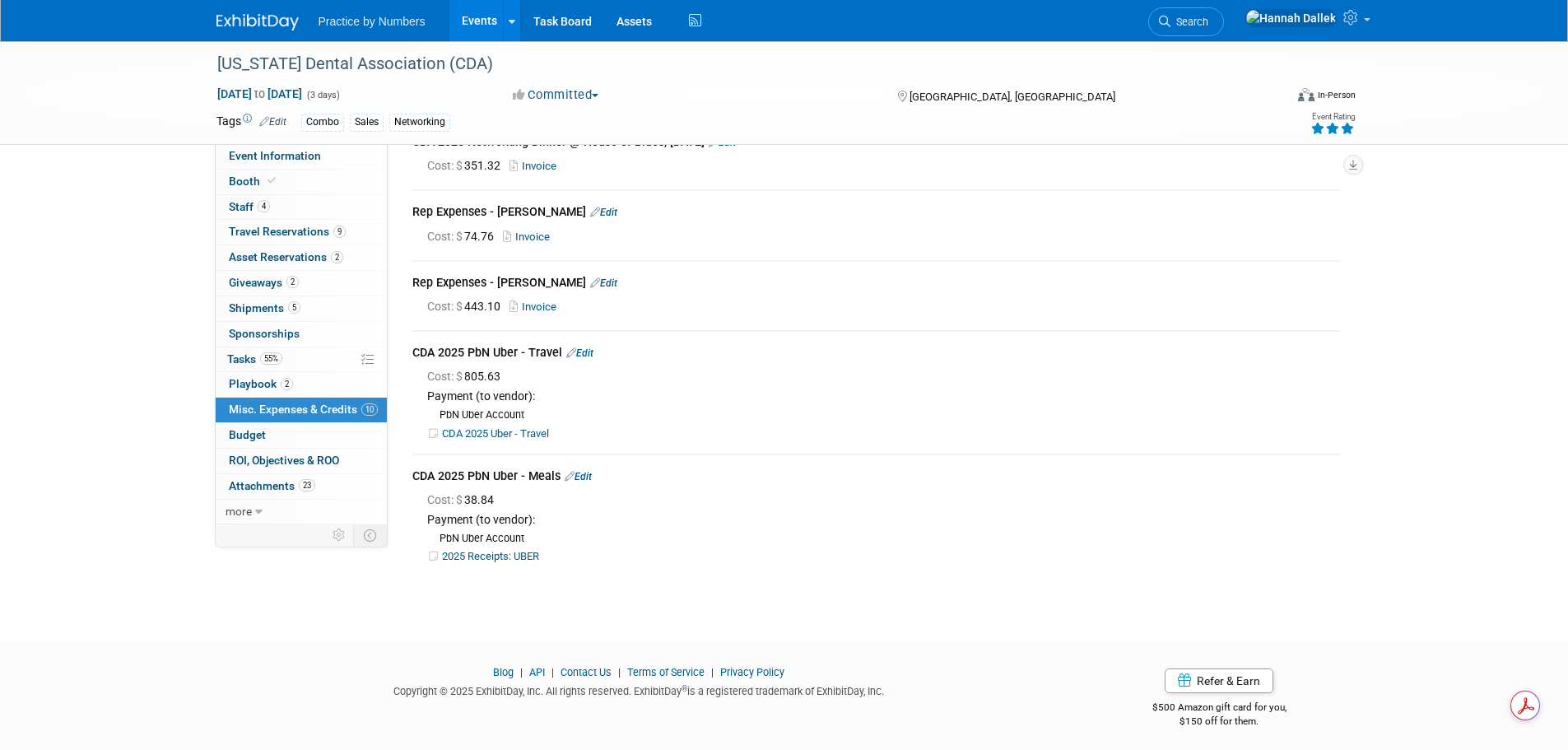
click at [477, 20] on link "Events" at bounding box center [479, 21] width 60 height 41
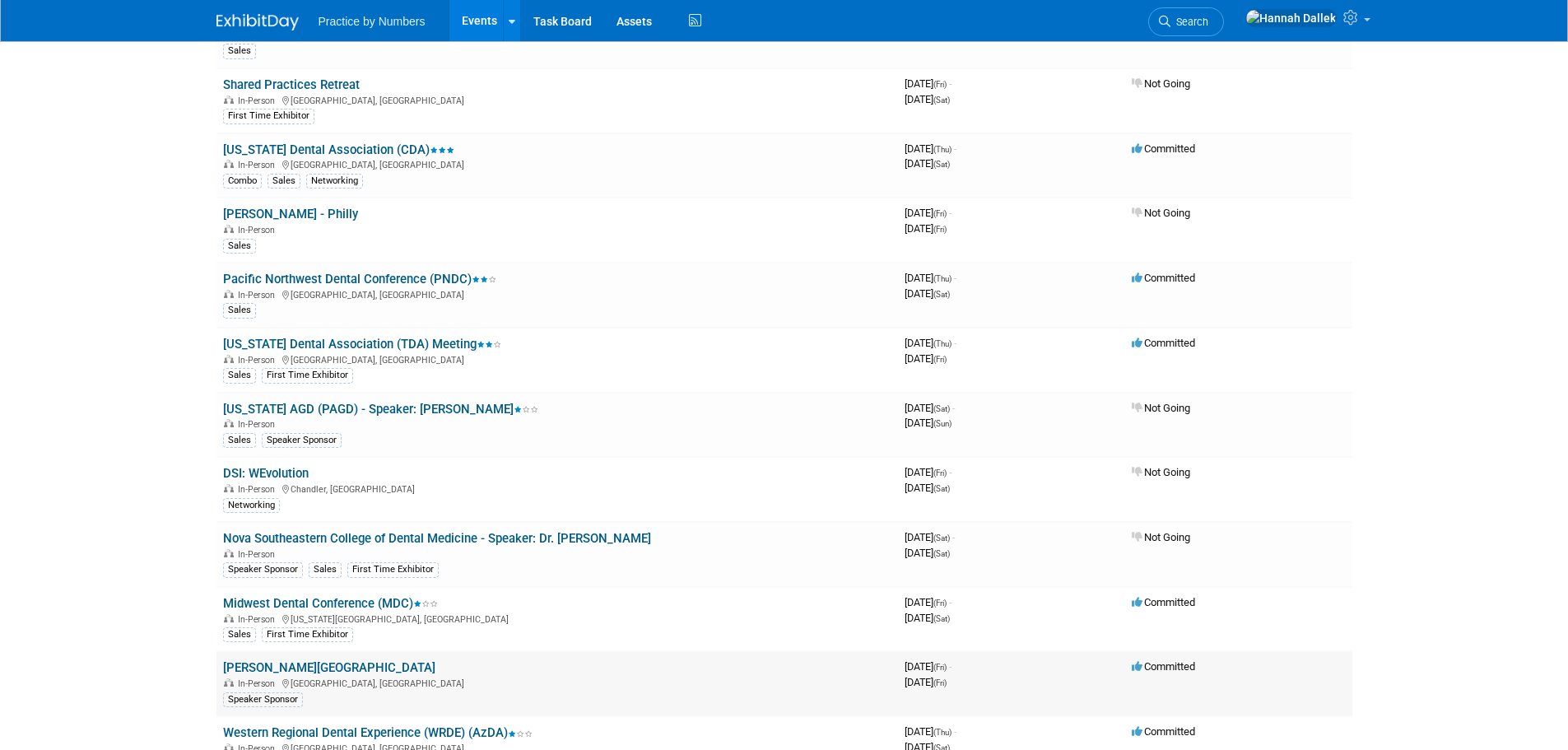
scroll to position [659, 0]
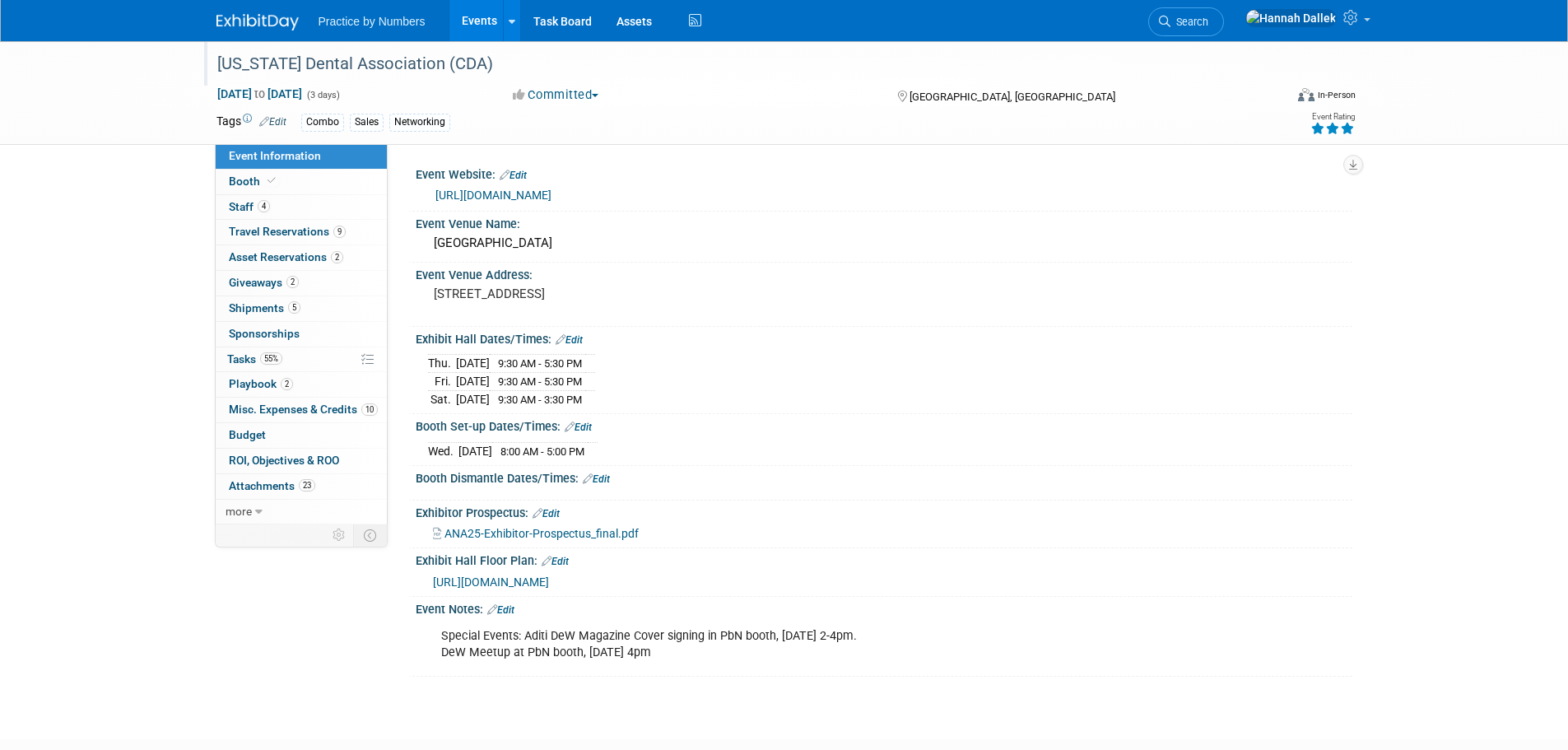
scroll to position [102, 0]
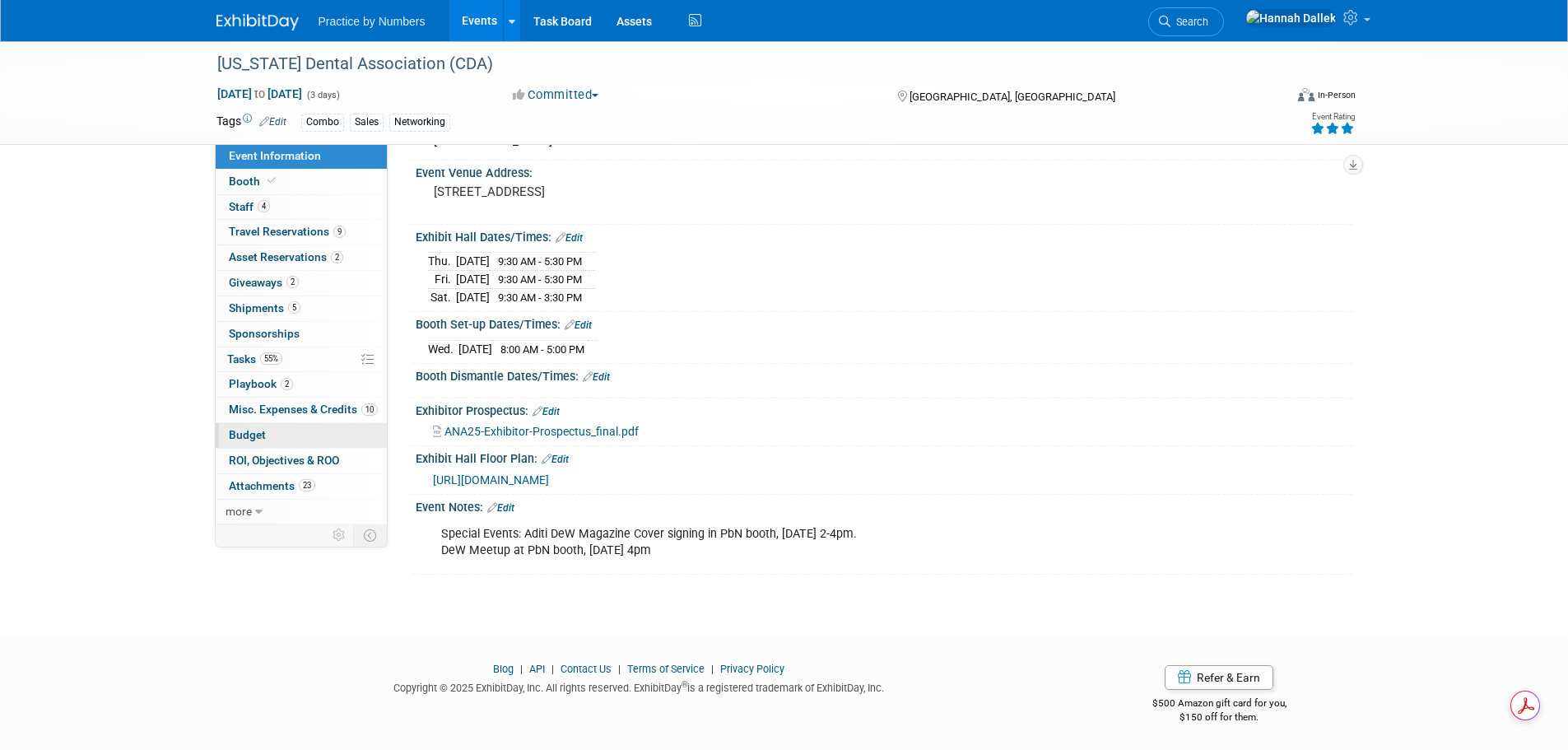
click at [265, 432] on link "Budget" at bounding box center [300, 435] width 171 height 24
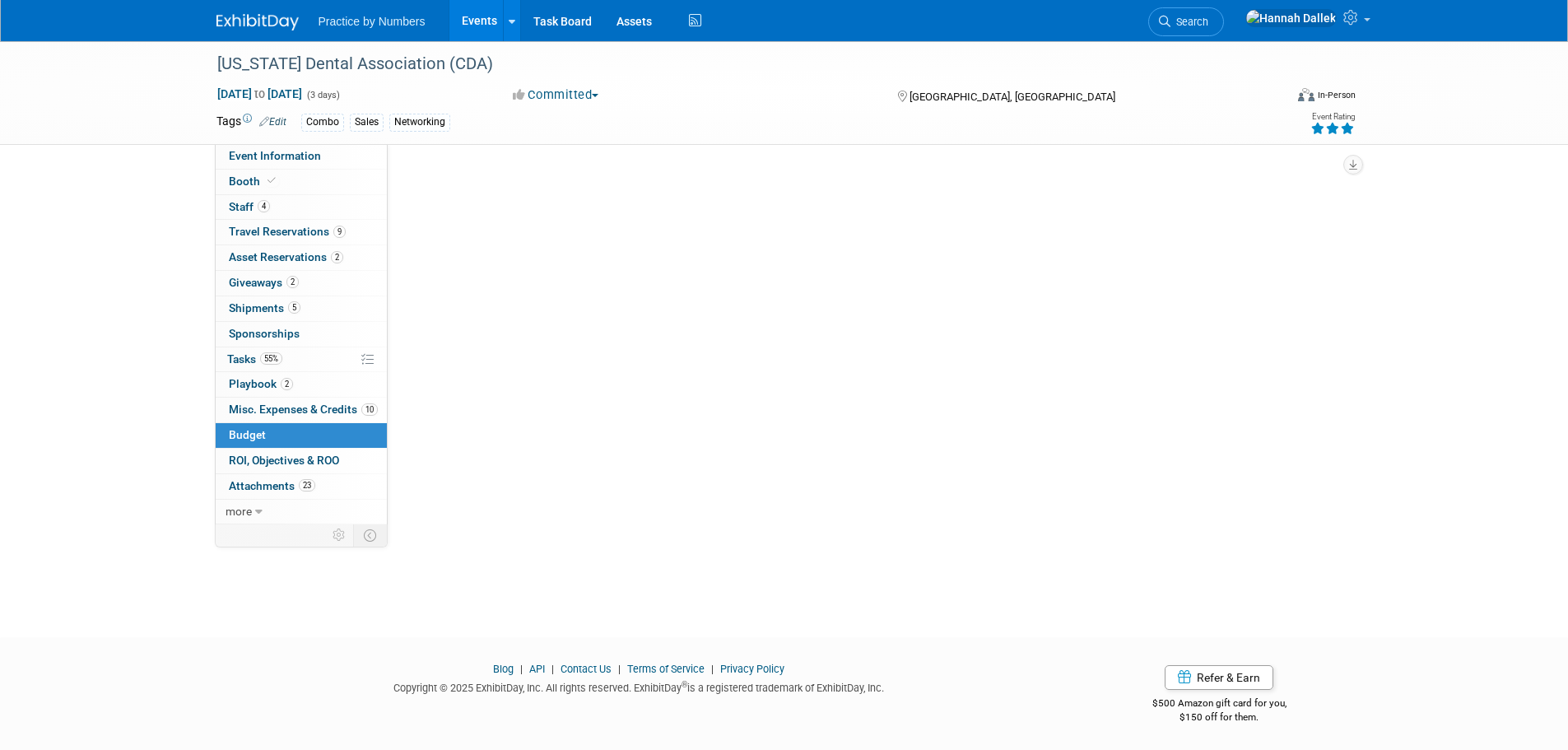
scroll to position [0, 0]
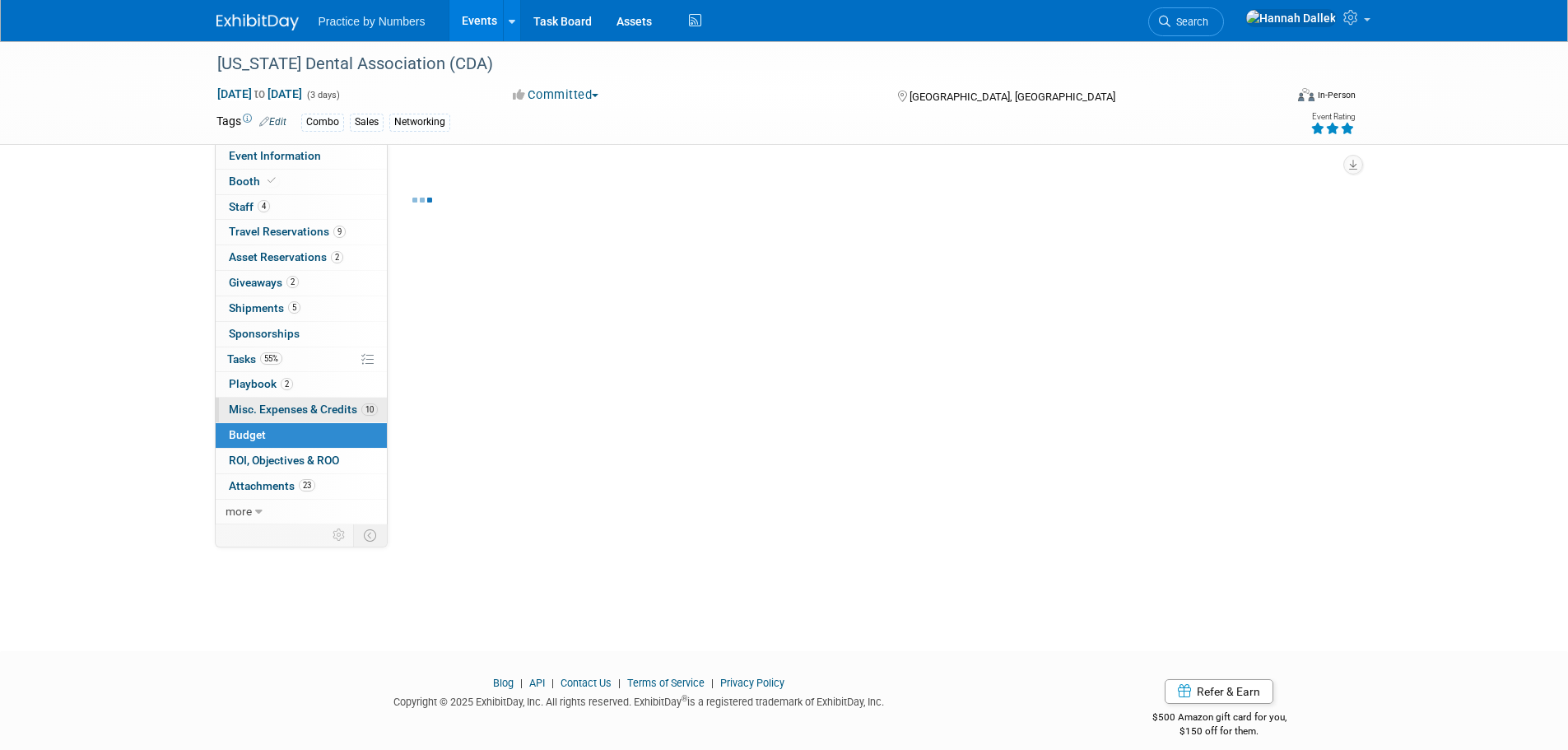
click at [266, 411] on span "Misc. Expenses & Credits 10" at bounding box center [303, 408] width 149 height 13
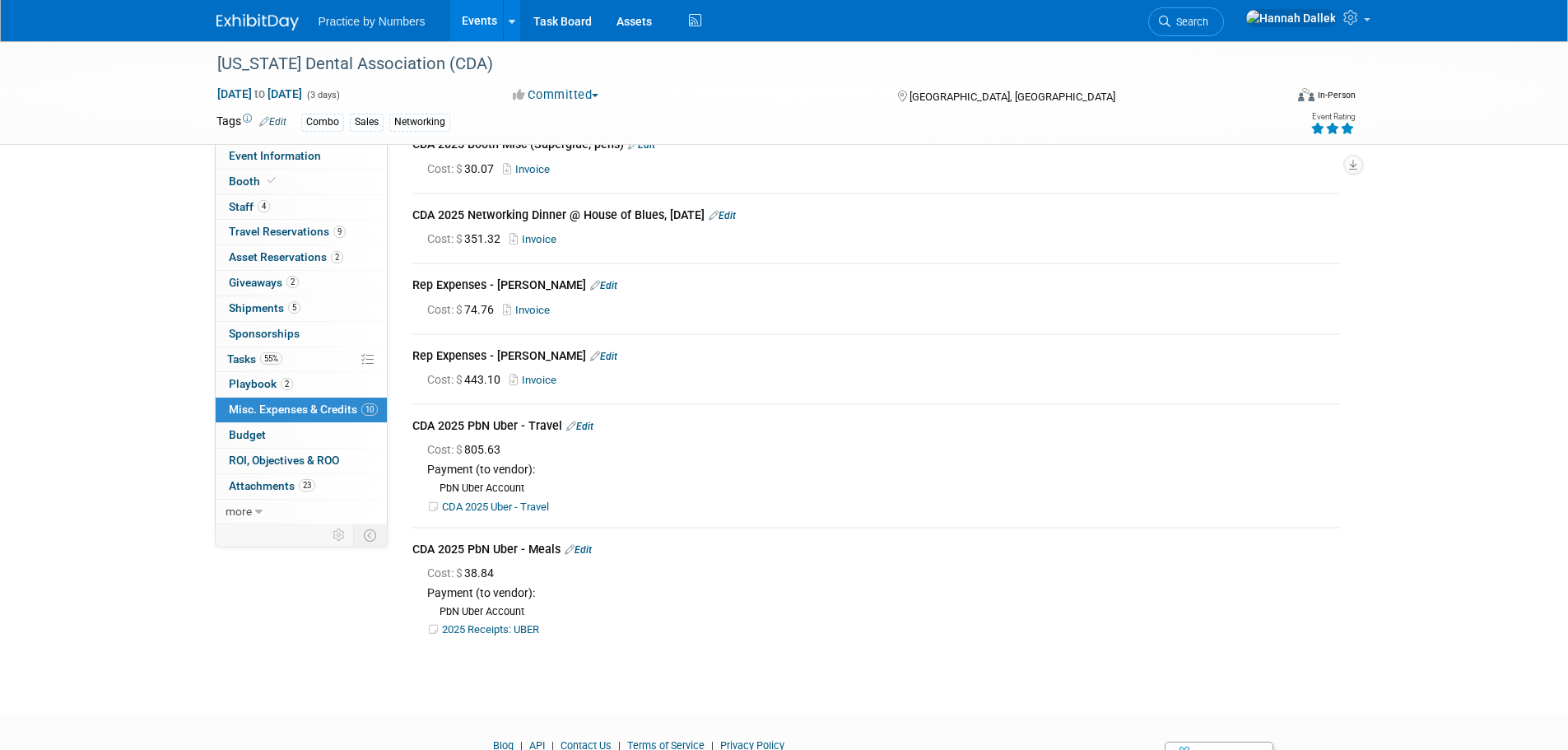
scroll to position [411, 0]
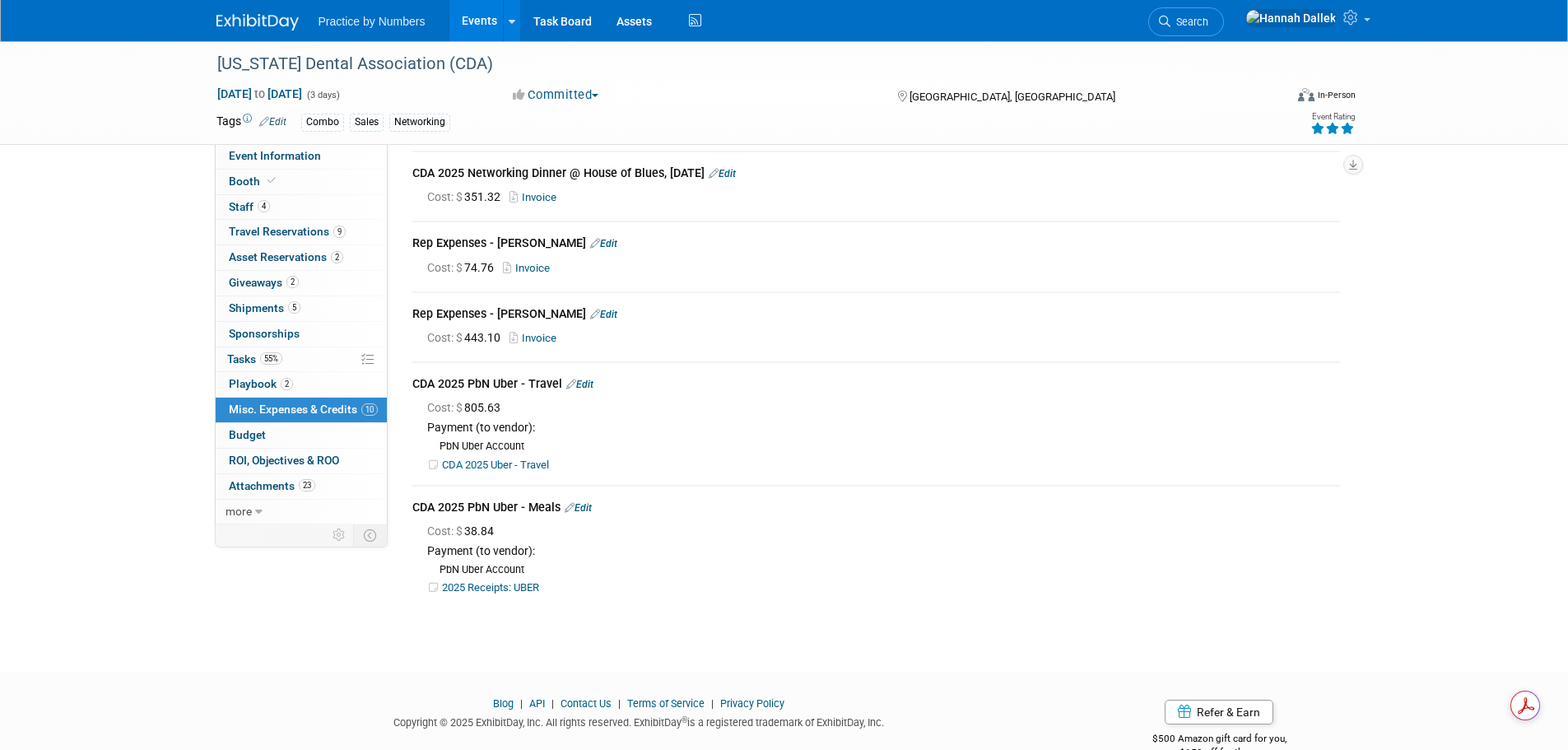
click at [587, 379] on link "Edit" at bounding box center [580, 385] width 27 height 12
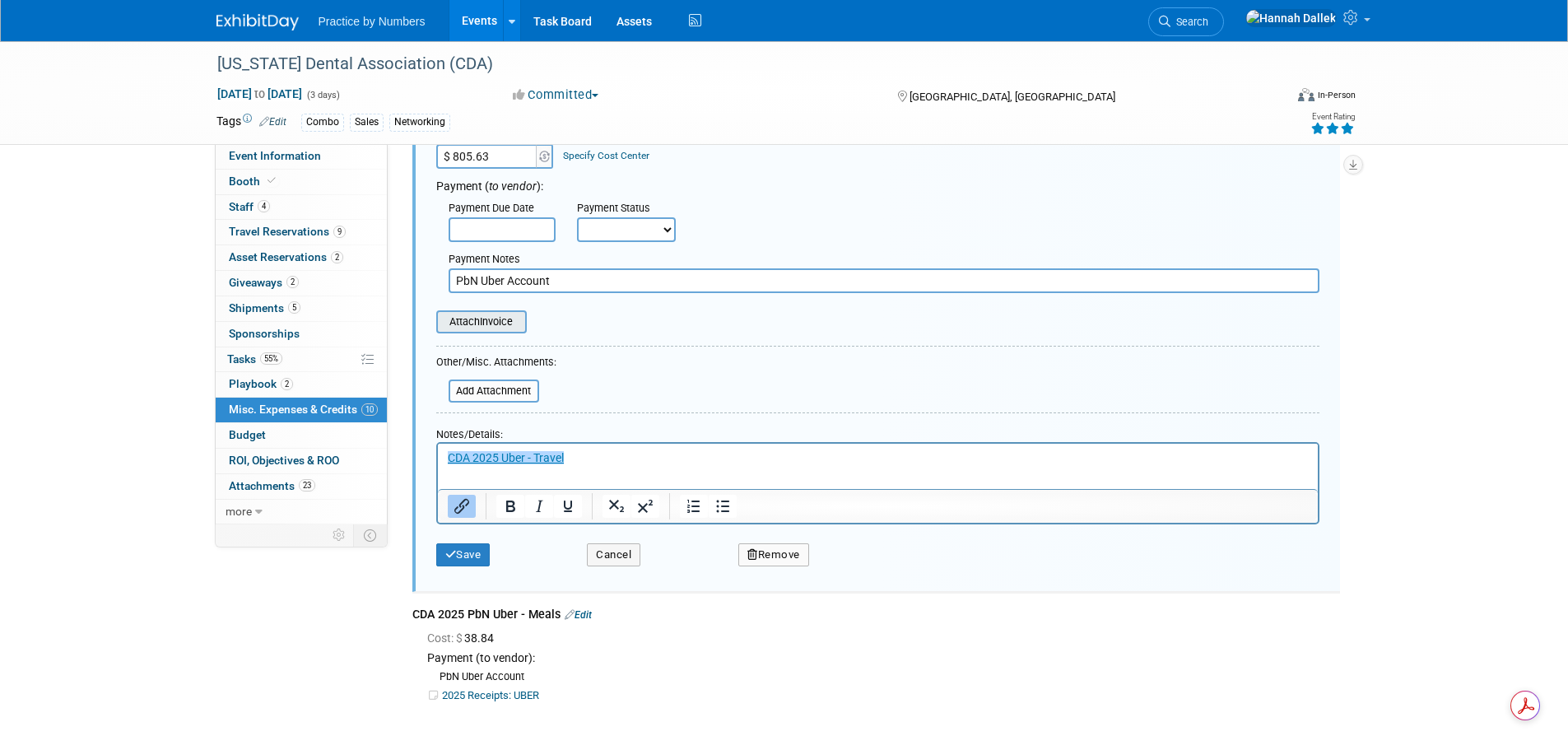
scroll to position [827, 0]
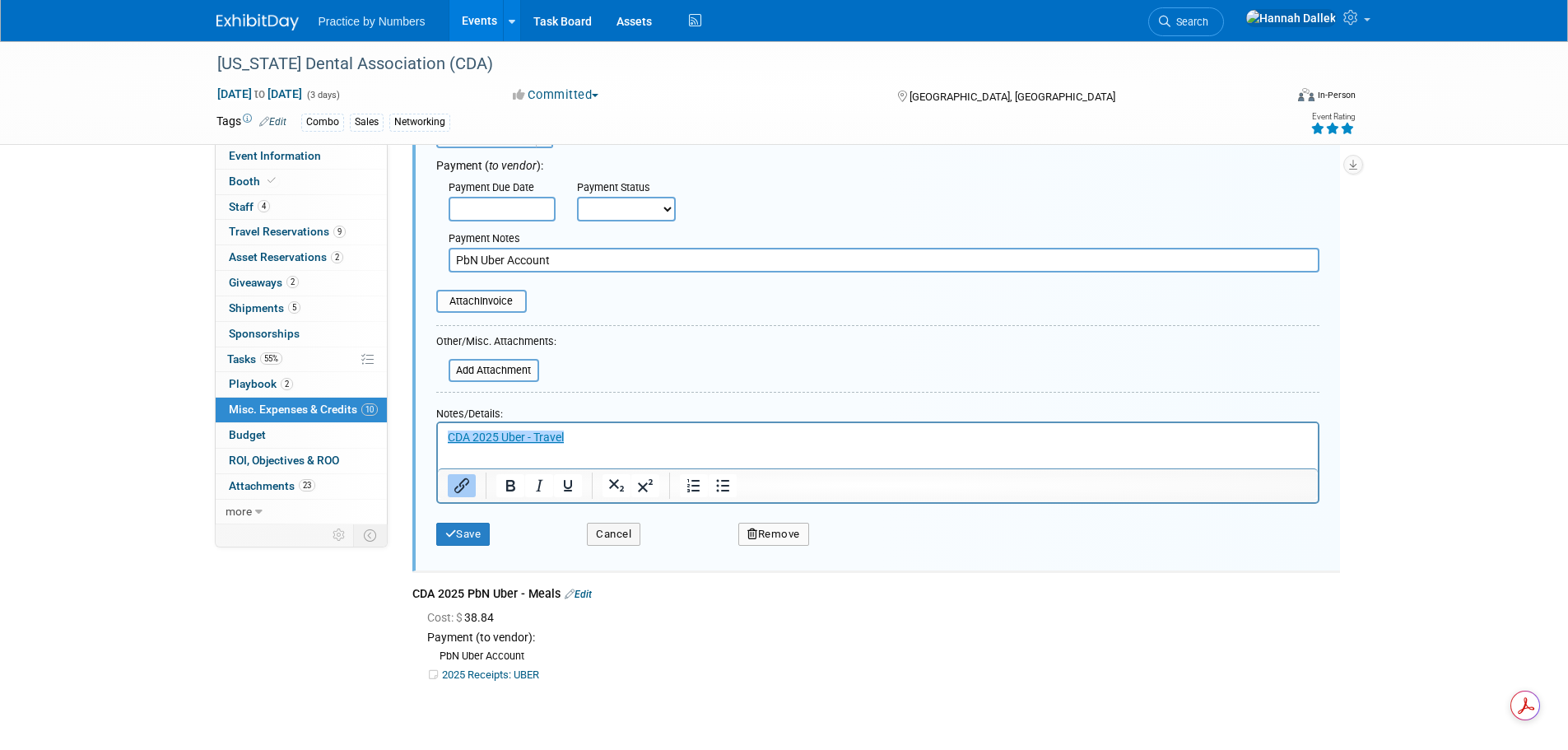
click at [586, 442] on p "﻿CDA 2025 Uber - Travel" at bounding box center [878, 437] width 861 height 17
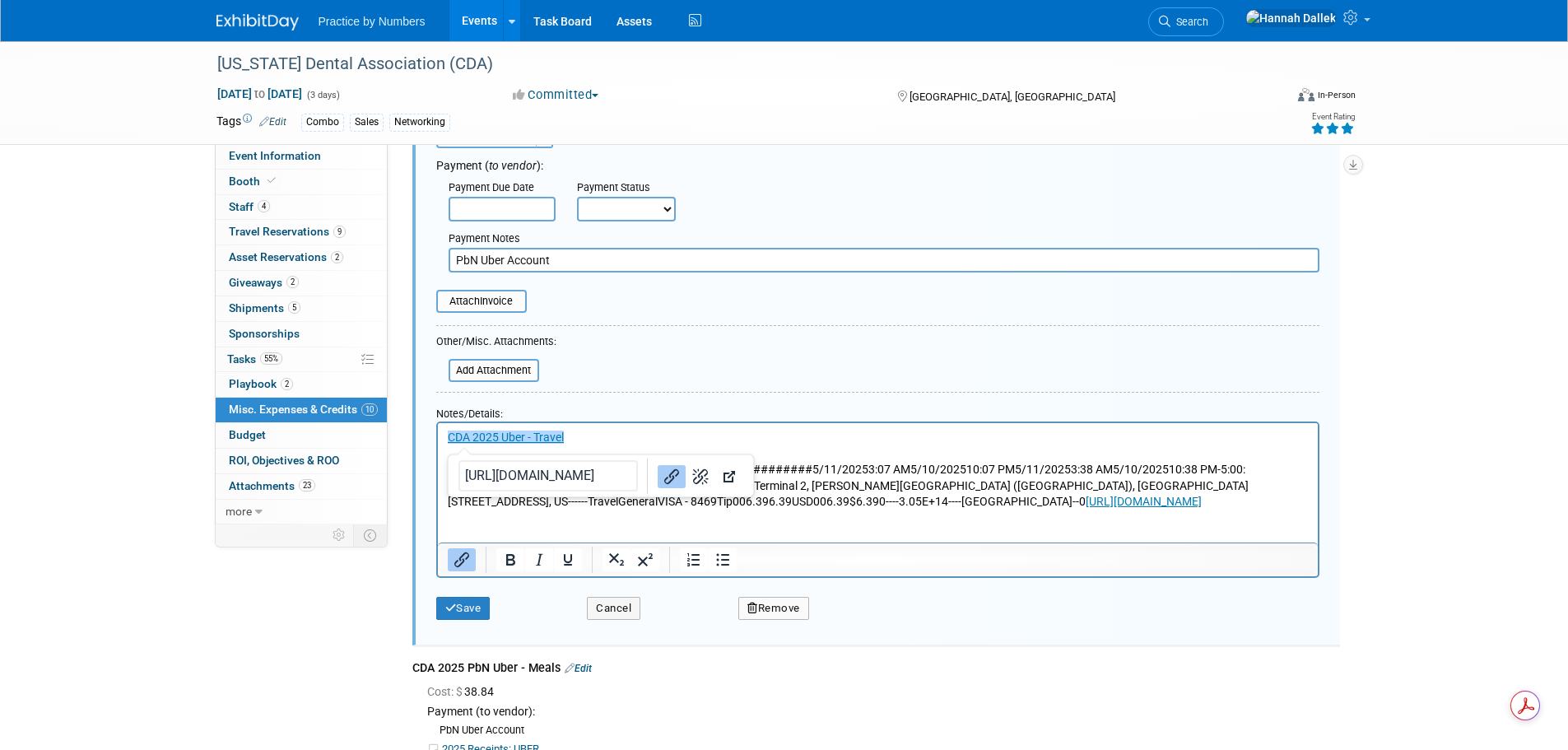
click at [770, 439] on p "﻿CDA 2025 Uber - Travel" at bounding box center [878, 437] width 861 height 17
drag, startPoint x: 481, startPoint y: 468, endPoint x: 1497, endPoint y: 1052, distance: 1171.9
click at [1059, 510] on html "CDA 2025 Uber - Travel Sales: CDA 2025d2d2a525-06a3-46bb-a240-a12cd692ea41#####…" at bounding box center [877, 465] width 880 height 87
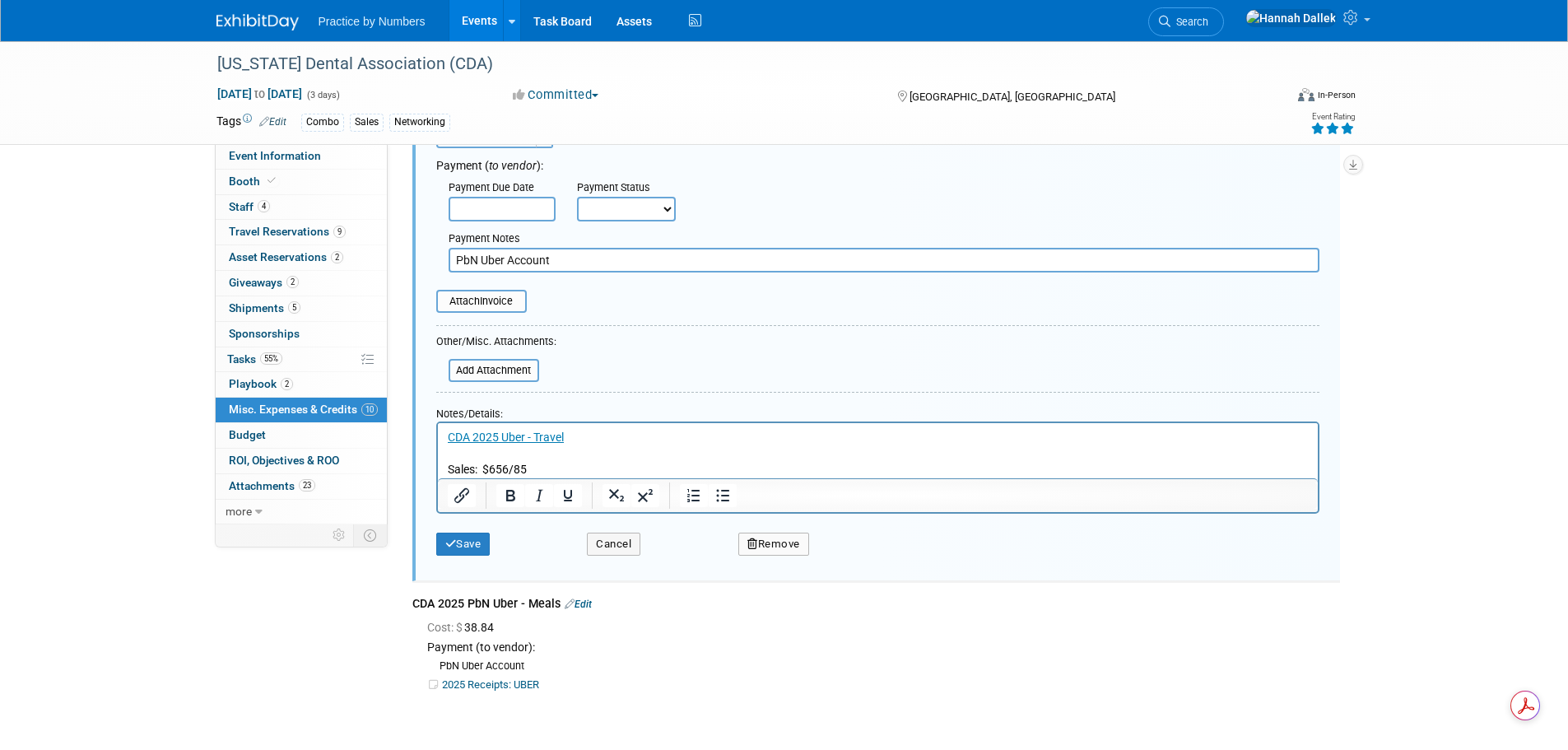
click at [511, 468] on p "Sales: $656/85" at bounding box center [878, 469] width 861 height 17
click at [563, 467] on p "Sales: $656.85" at bounding box center [878, 469] width 861 height 17
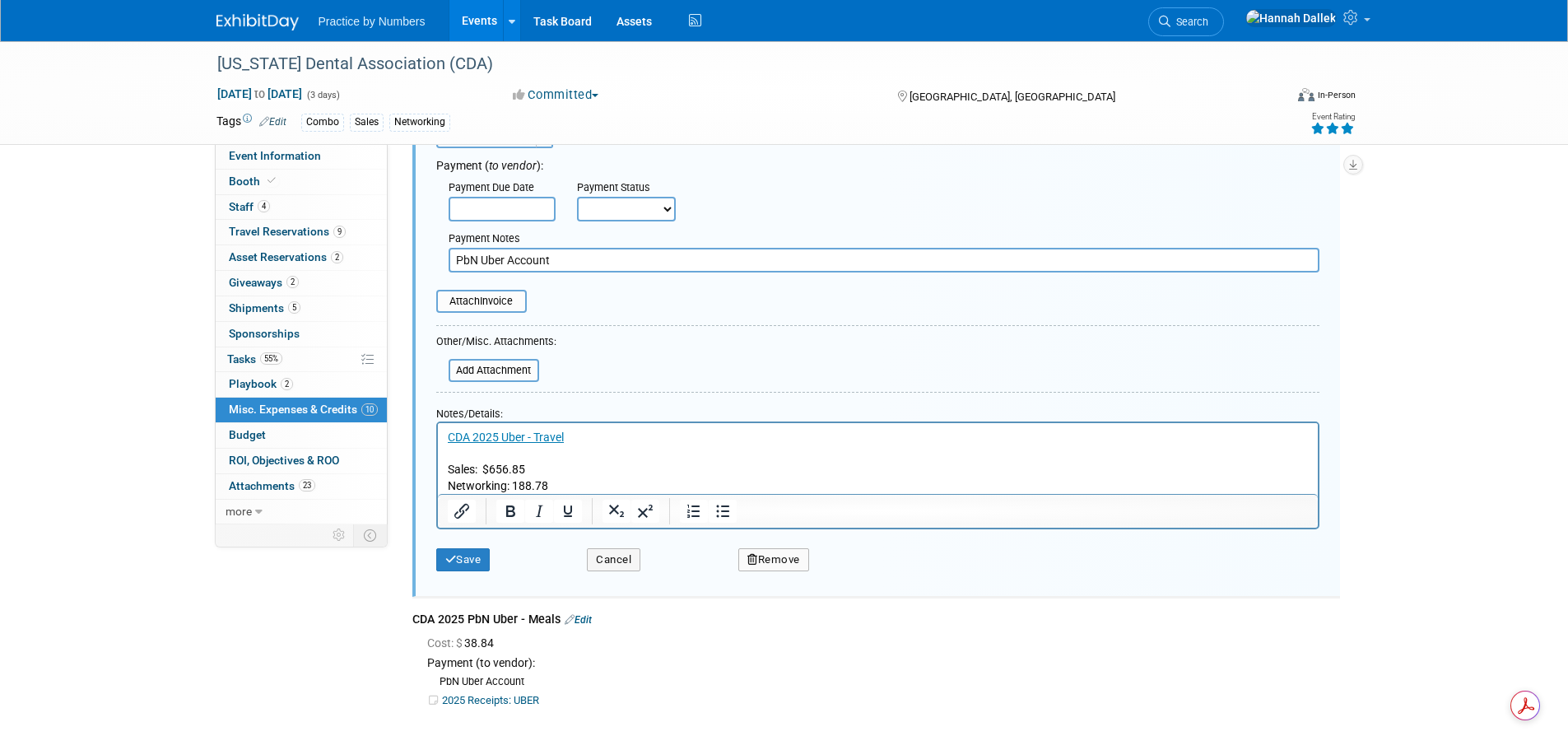
click at [686, 471] on p "Sales: $656.85" at bounding box center [878, 469] width 861 height 17
click at [463, 557] on button "Save" at bounding box center [464, 560] width 55 height 23
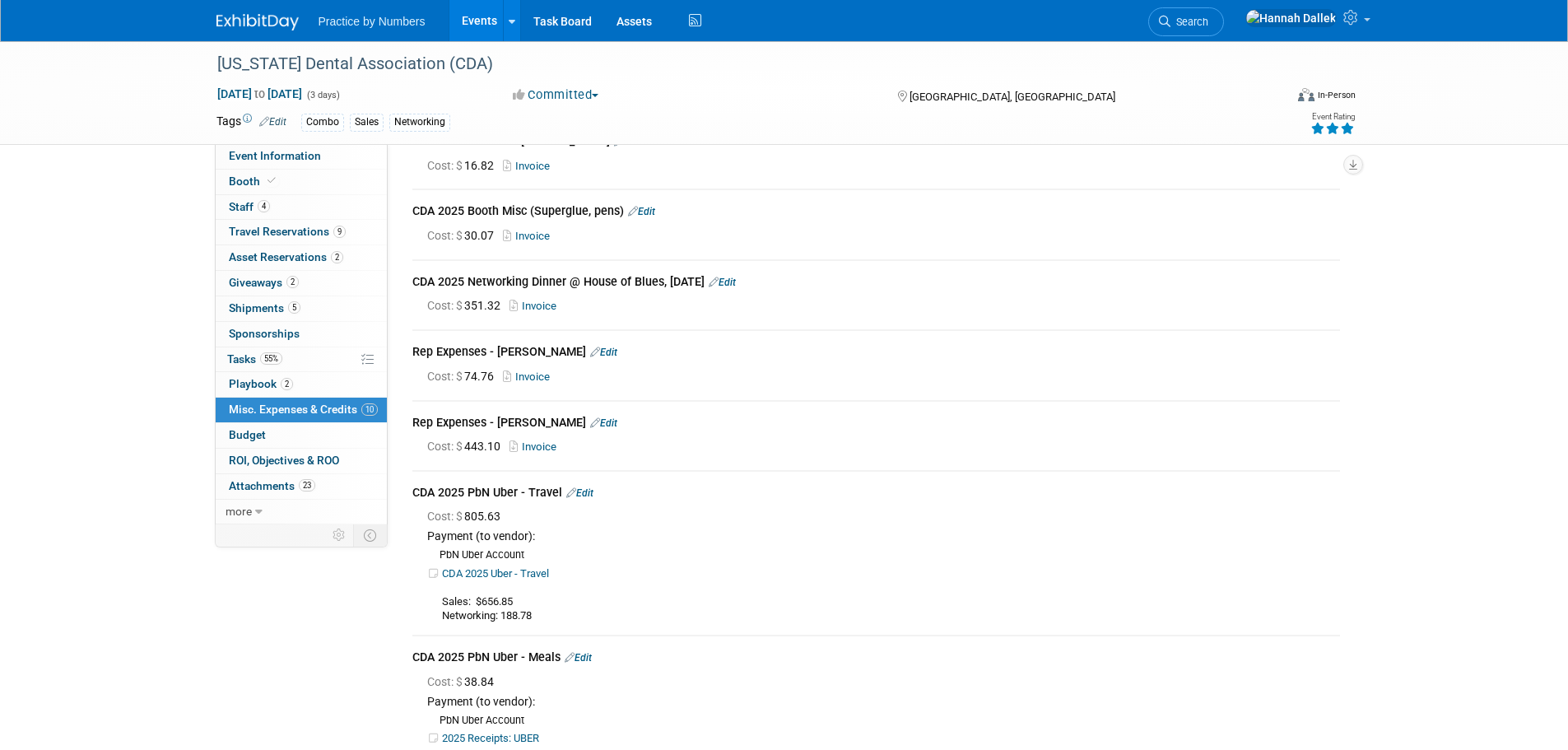
scroll to position [0, 0]
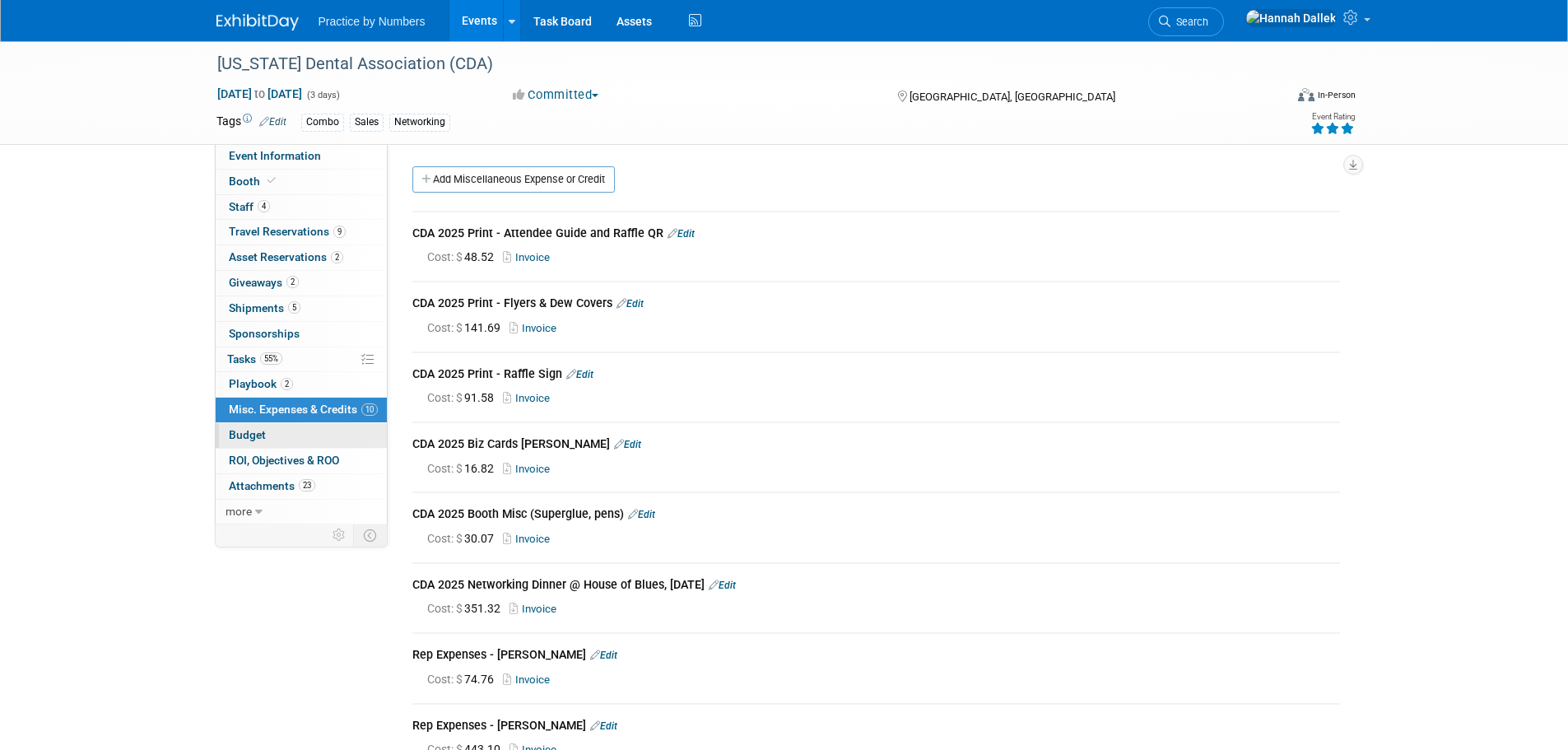
click at [292, 426] on link "Budget" at bounding box center [300, 435] width 171 height 24
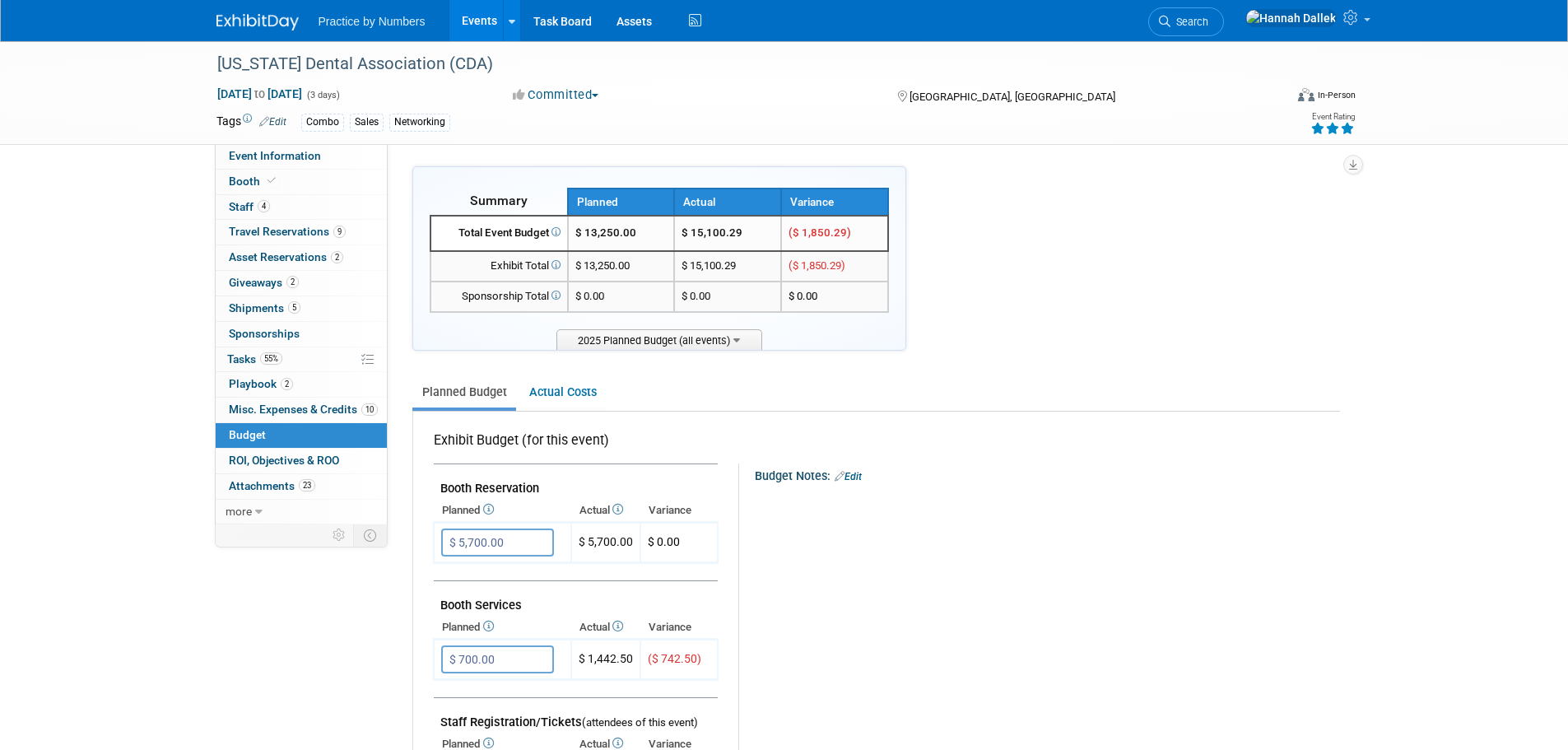
click at [489, 19] on link "Events" at bounding box center [479, 21] width 60 height 41
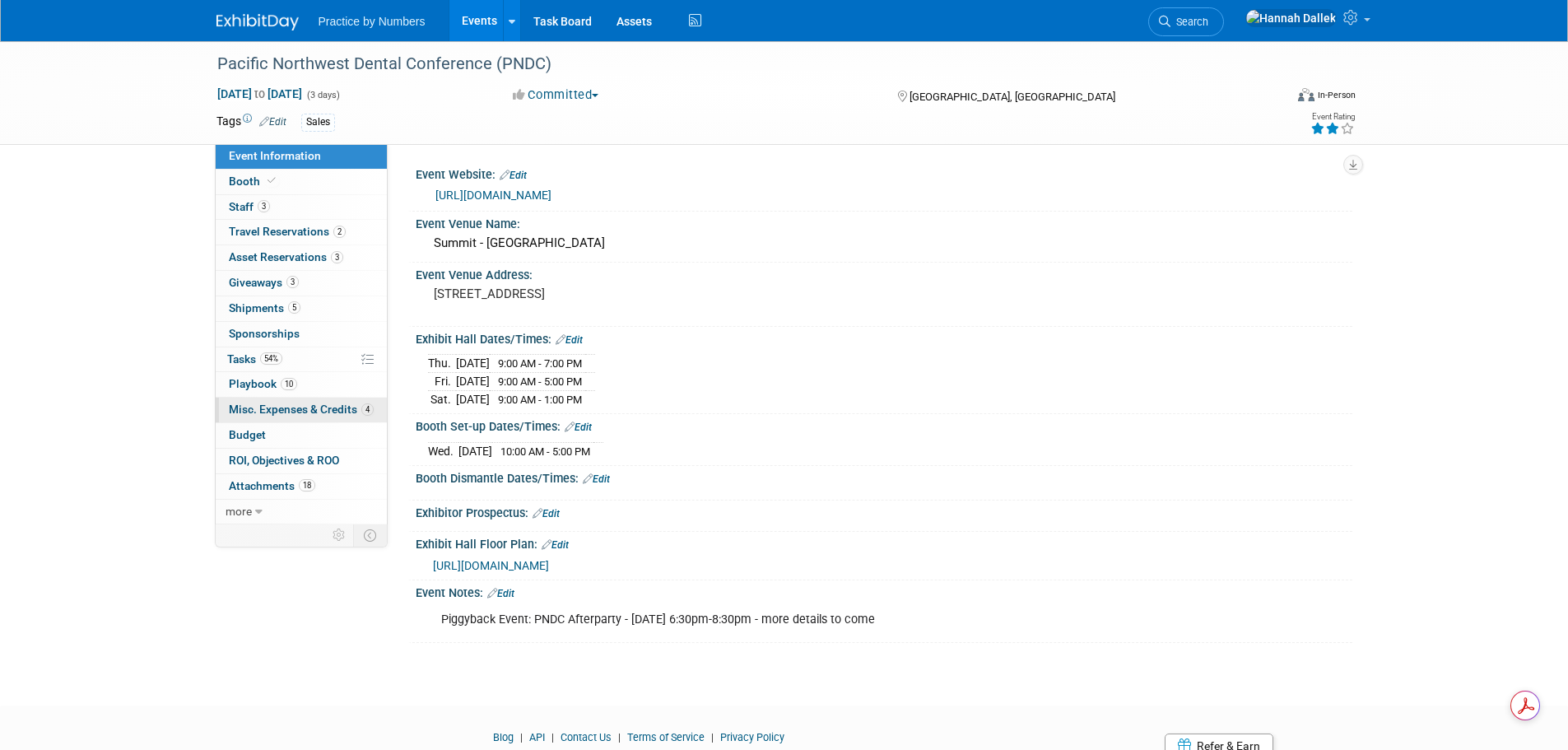
click at [290, 403] on span "Misc. Expenses & Credits 4" at bounding box center [301, 408] width 145 height 13
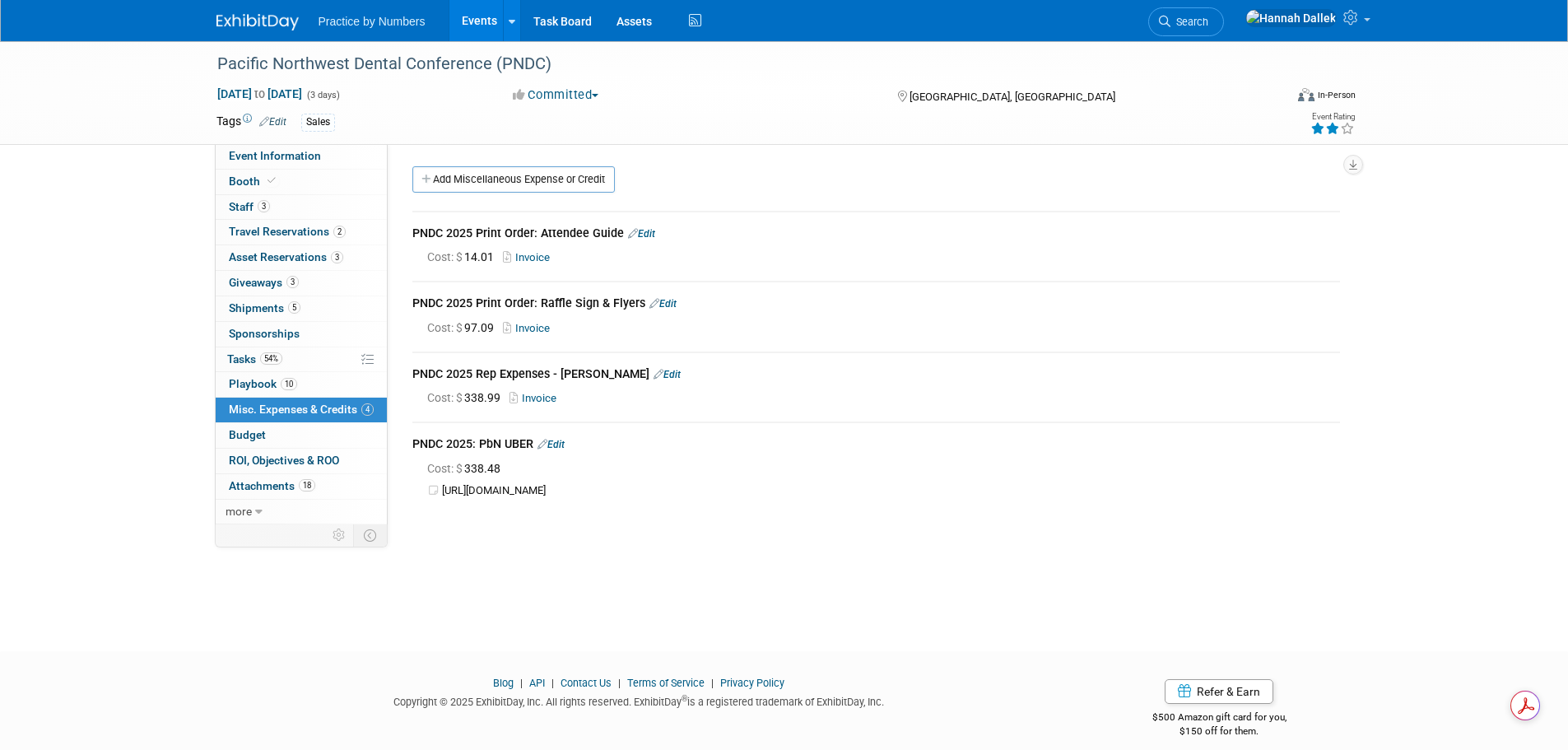
click at [555, 439] on link "Edit" at bounding box center [551, 445] width 27 height 12
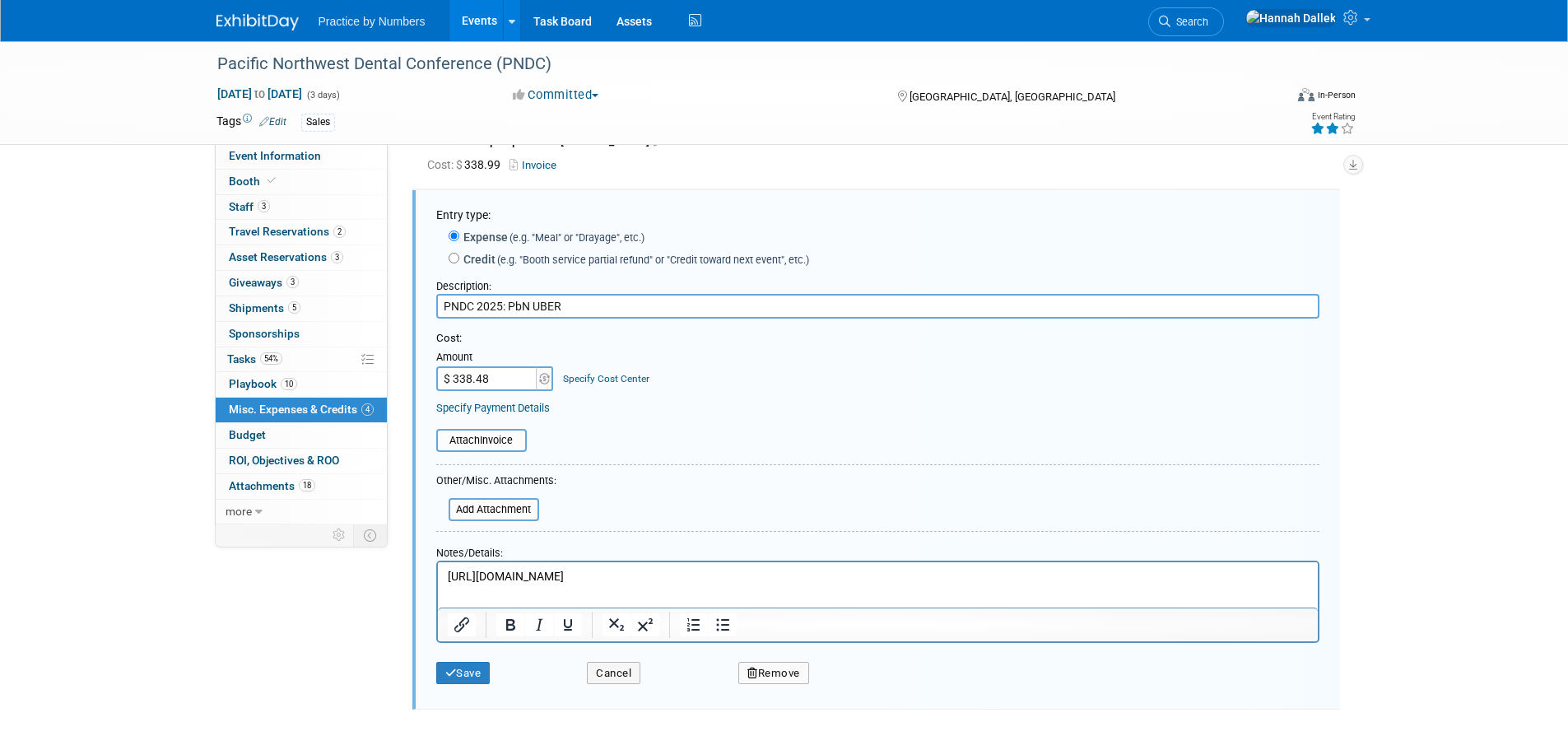
click at [494, 379] on input "$ 338.48" at bounding box center [487, 378] width 103 height 24
type input "$ 338.39"
click at [598, 429] on table "Attach Invoice" at bounding box center [878, 441] width 883 height 23
click at [476, 666] on button "Save" at bounding box center [464, 674] width 55 height 23
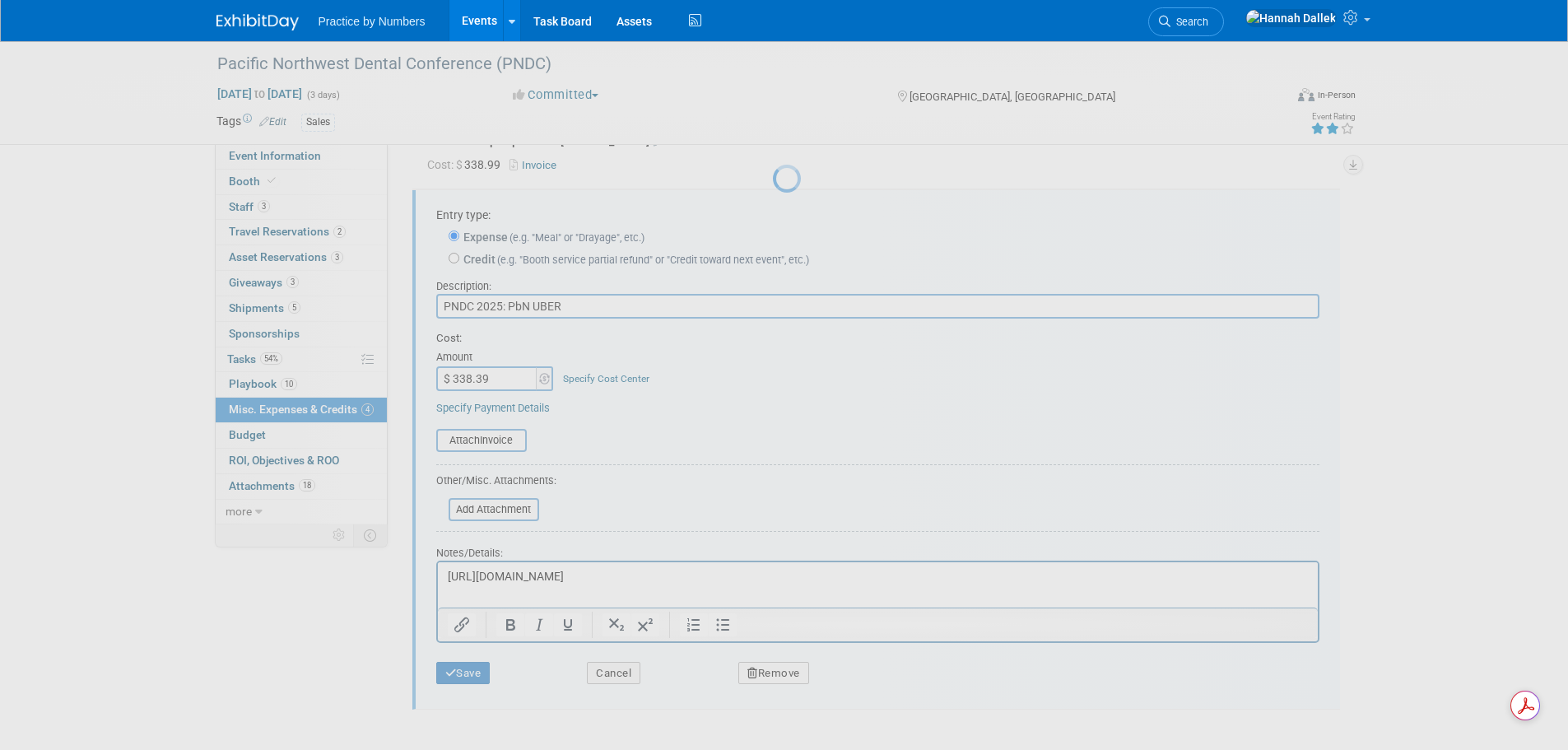
scroll to position [17, 0]
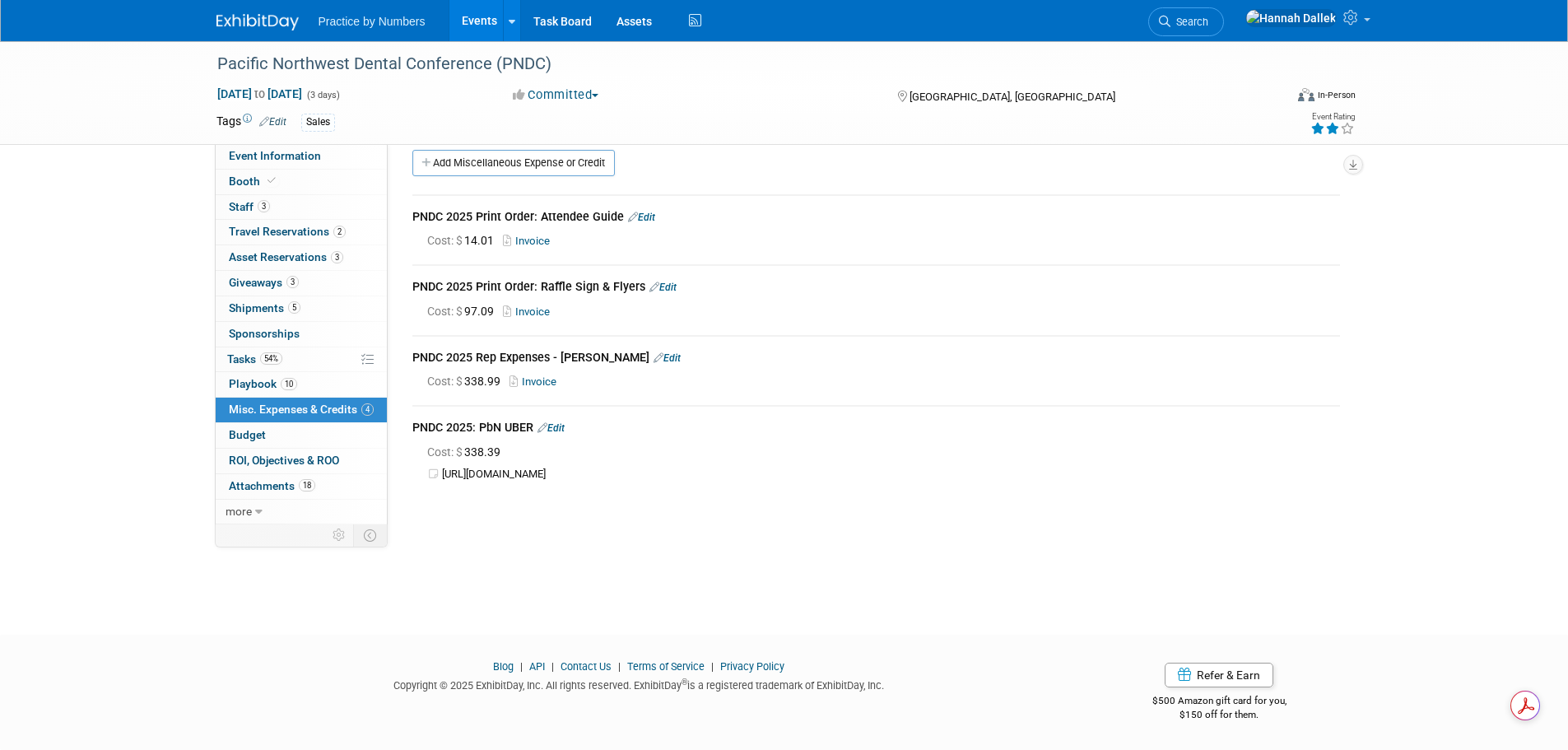
click at [562, 423] on link "Edit" at bounding box center [551, 428] width 27 height 12
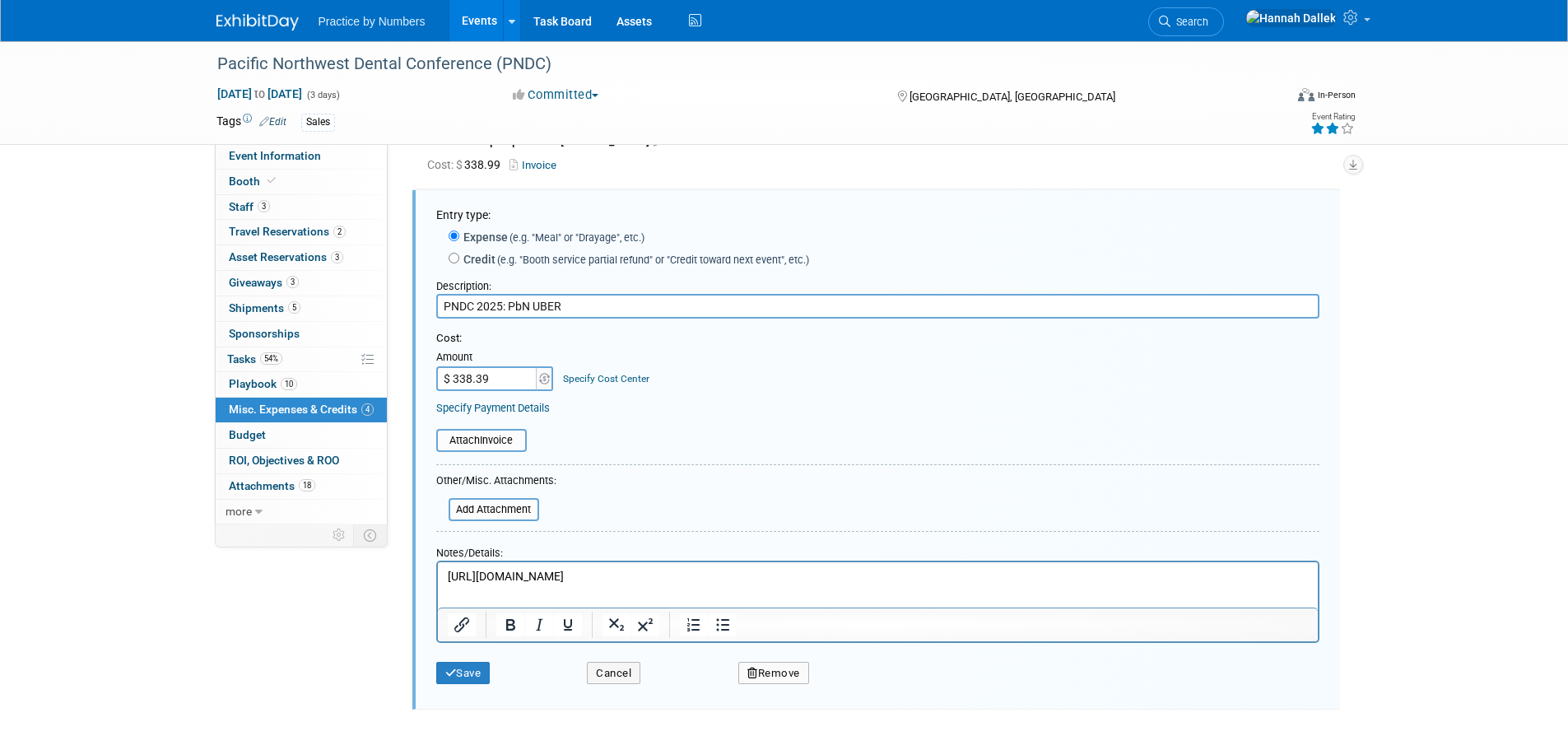
scroll to position [0, 0]
click at [623, 340] on div "Cost:" at bounding box center [878, 339] width 883 height 16
click at [465, 670] on button "Save" at bounding box center [464, 674] width 55 height 23
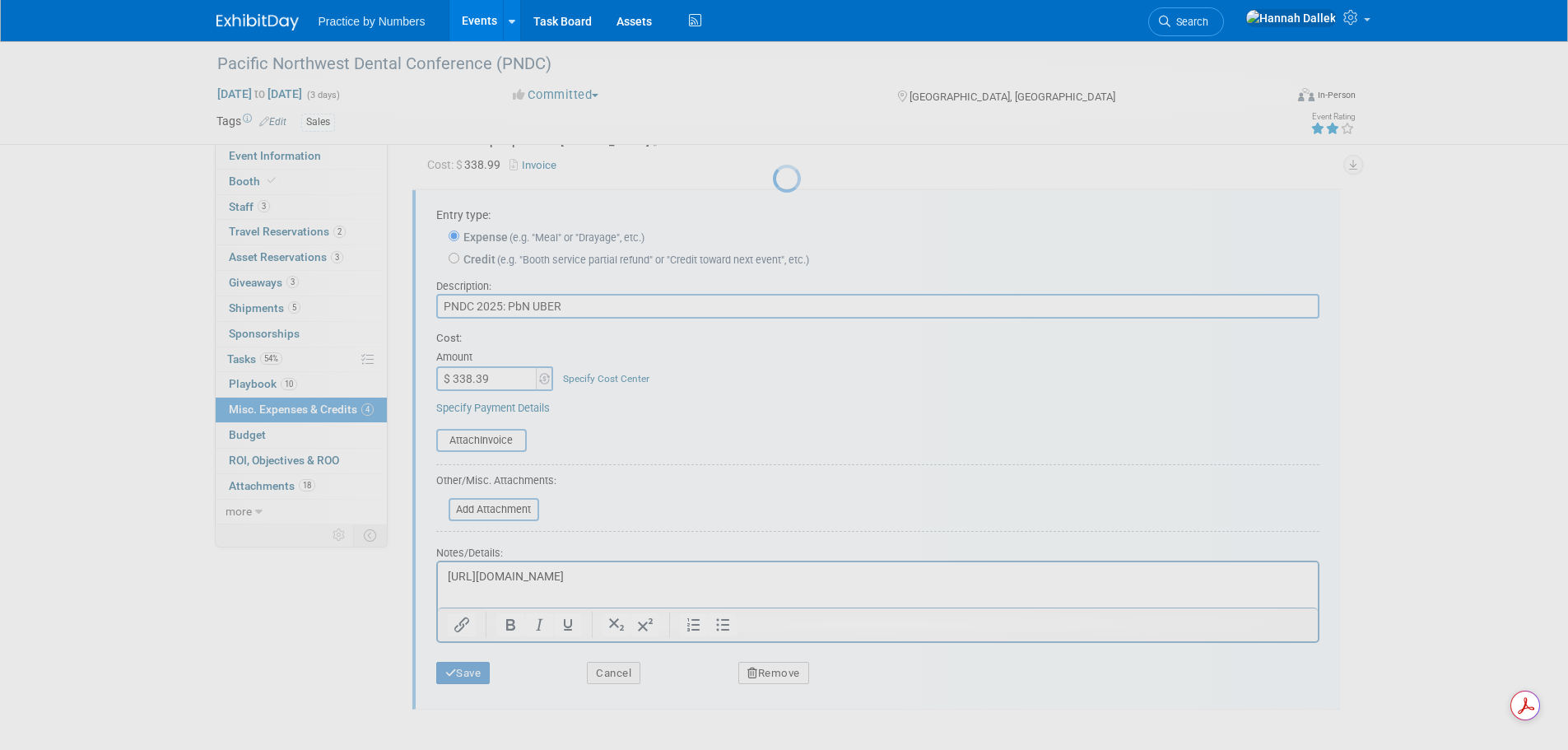
scroll to position [17, 0]
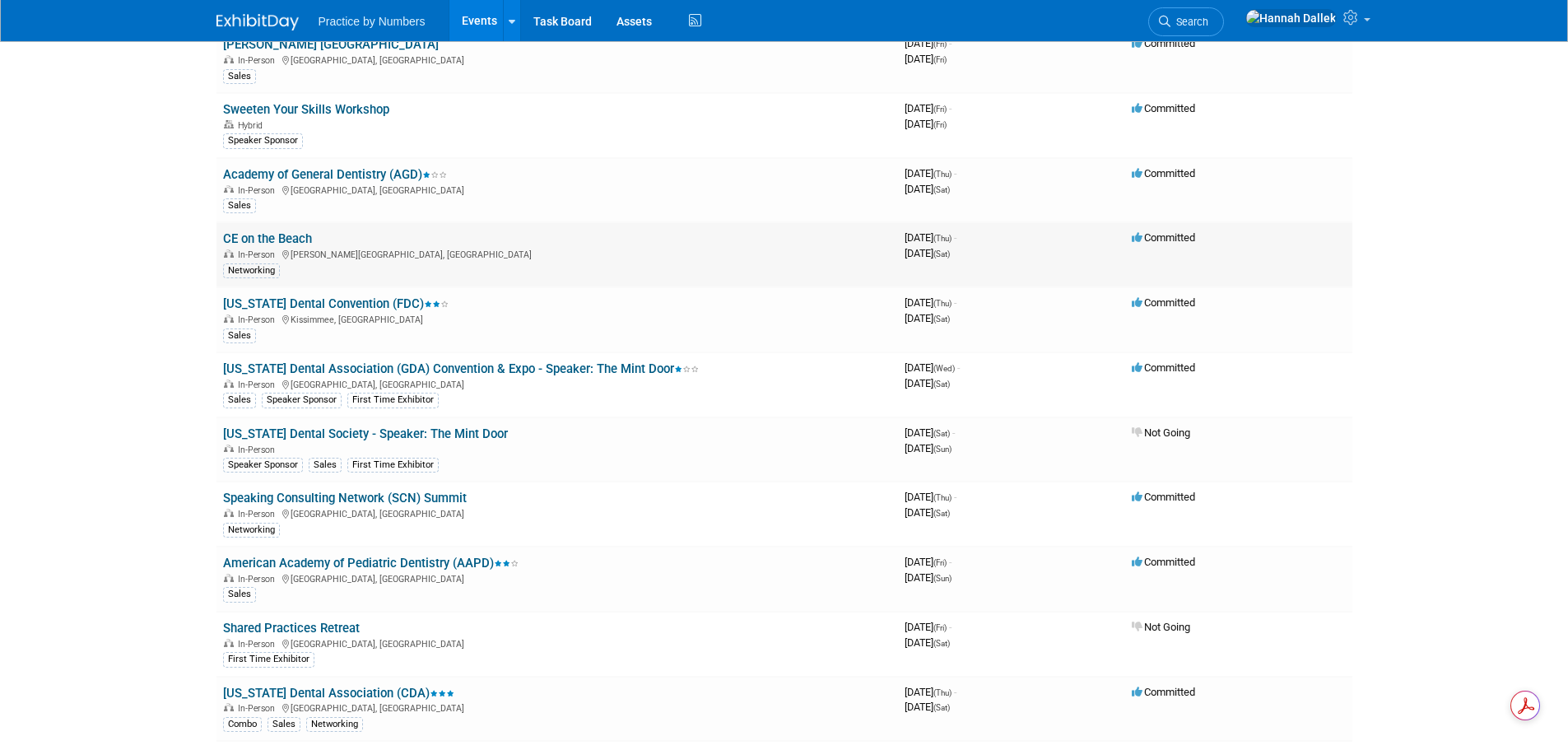
scroll to position [411, 0]
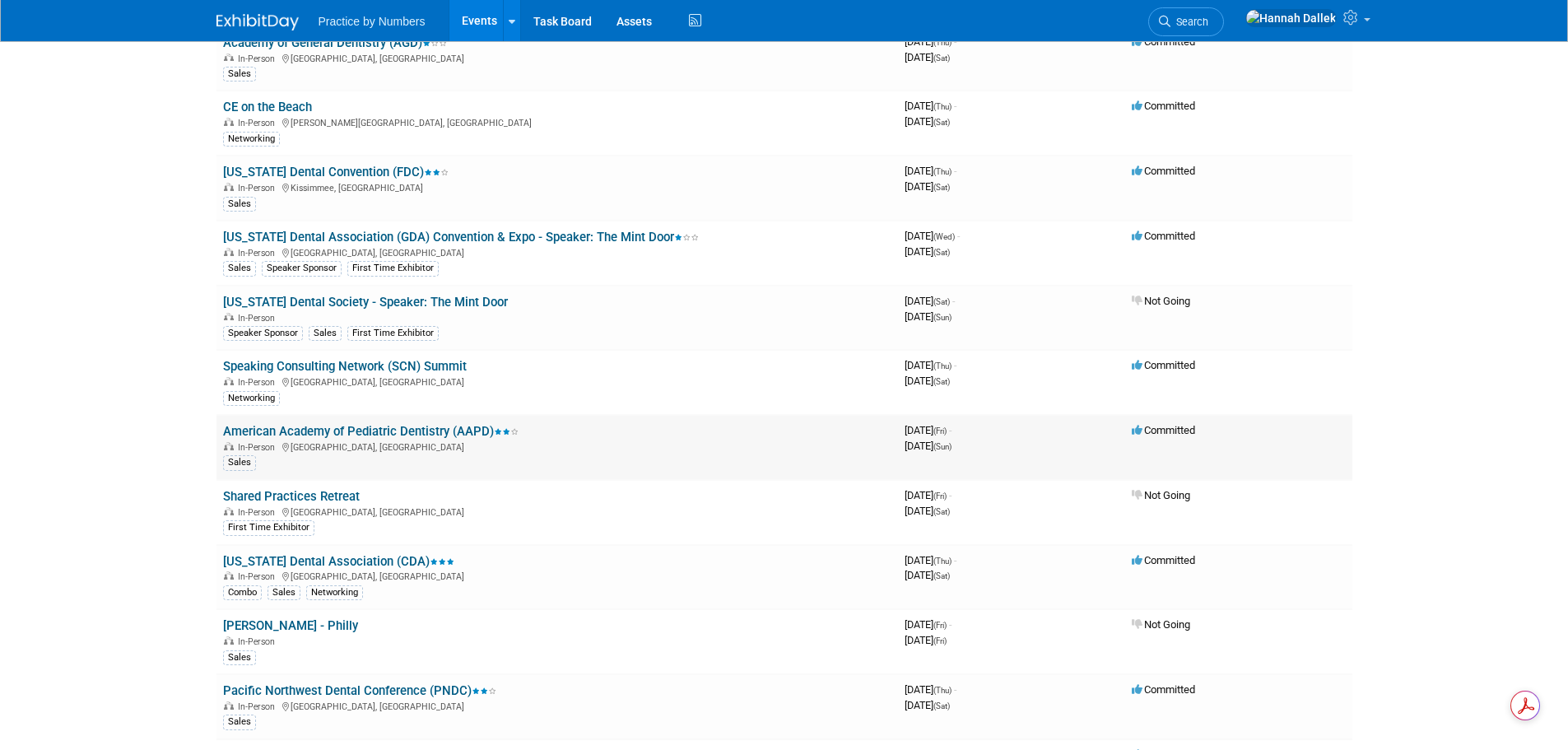
click at [334, 425] on link "American Academy of Pediatric Dentistry (AAPD)" at bounding box center [371, 431] width 296 height 15
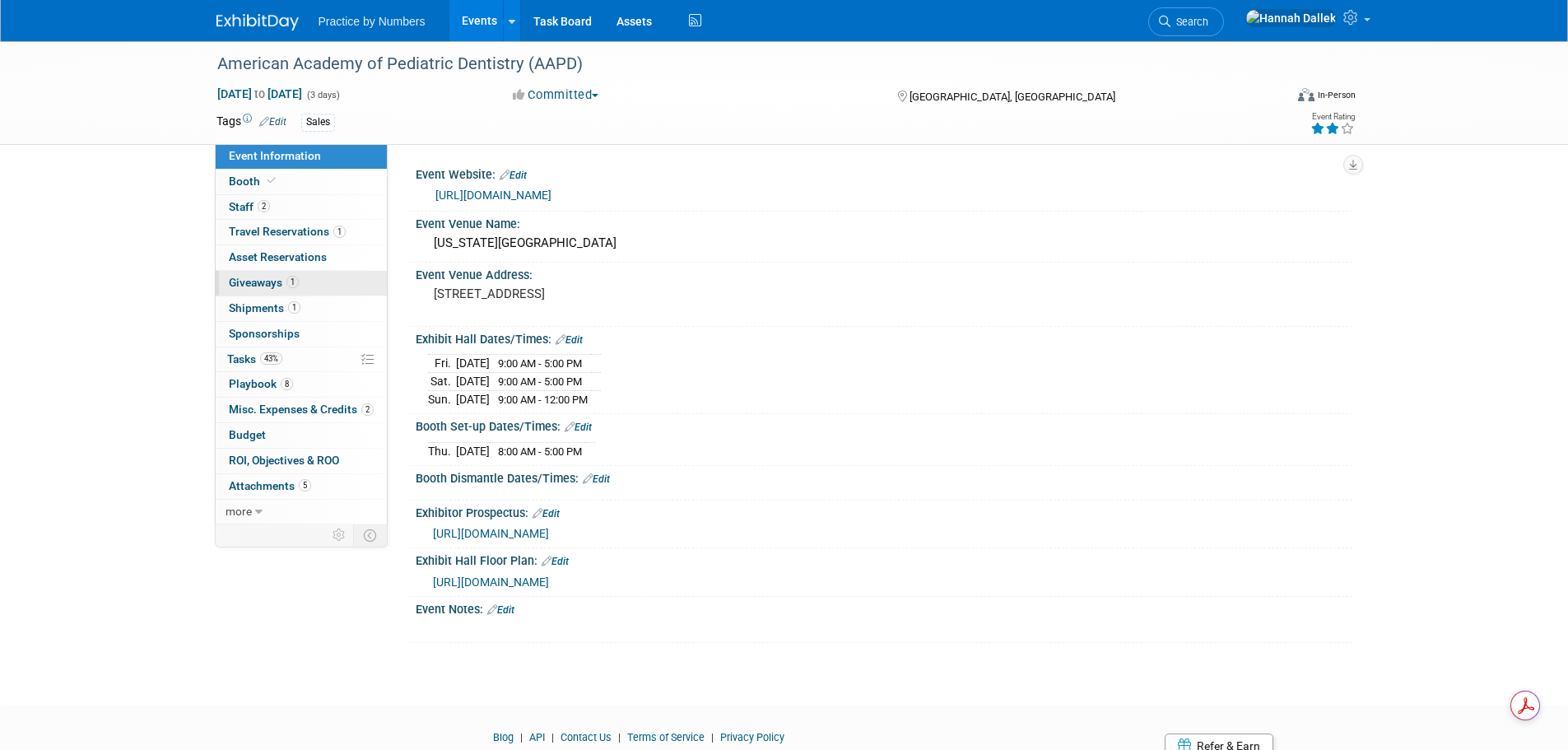
click at [256, 282] on span "Giveaways 1" at bounding box center [263, 282] width 69 height 13
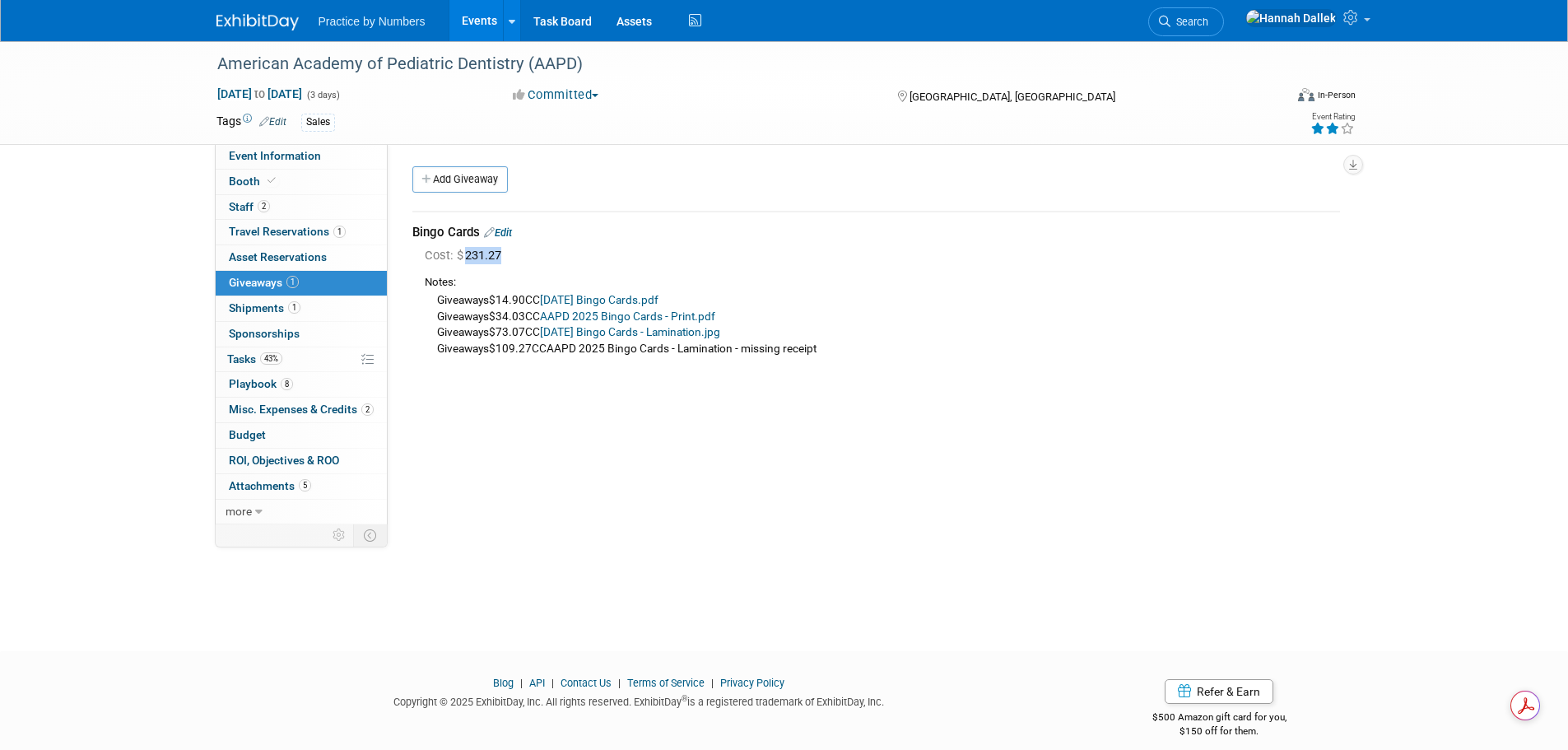
drag, startPoint x: 505, startPoint y: 258, endPoint x: 469, endPoint y: 258, distance: 36.0
click at [469, 258] on span "Cost: $ 231.27" at bounding box center [466, 255] width 83 height 15
click at [852, 292] on div "Giveaways$14.90CC [DATE] Bingo Cards.pdf Giveaways$34.03CC AAPD 2025 Bingo Card…" at bounding box center [882, 323] width 915 height 66
drag, startPoint x: 505, startPoint y: 258, endPoint x: 466, endPoint y: 259, distance: 39.0
click at [466, 259] on span "Cost: $ 231.27" at bounding box center [466, 255] width 83 height 15
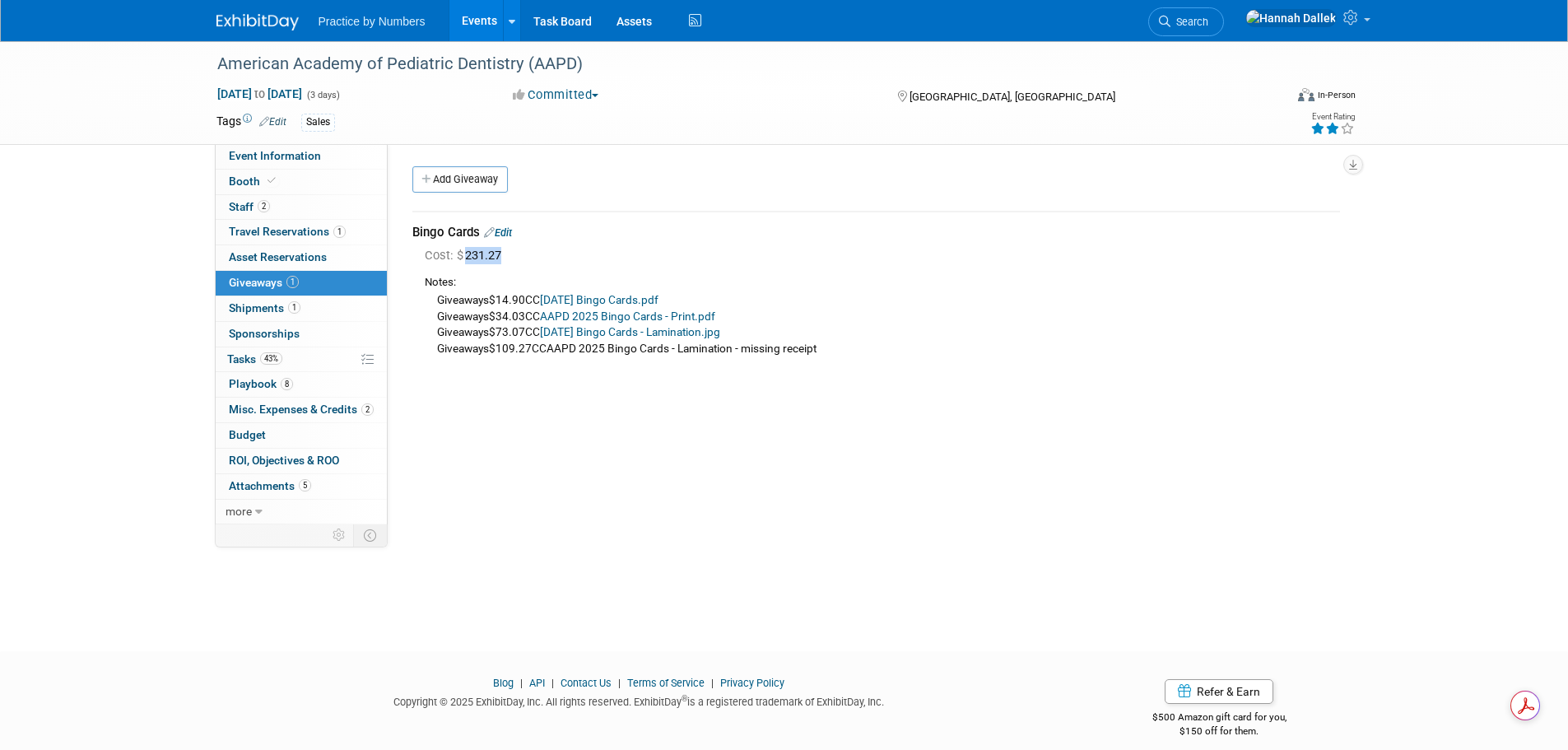
copy span "231.27"
click at [262, 306] on span "Shipments 1" at bounding box center [264, 307] width 71 height 13
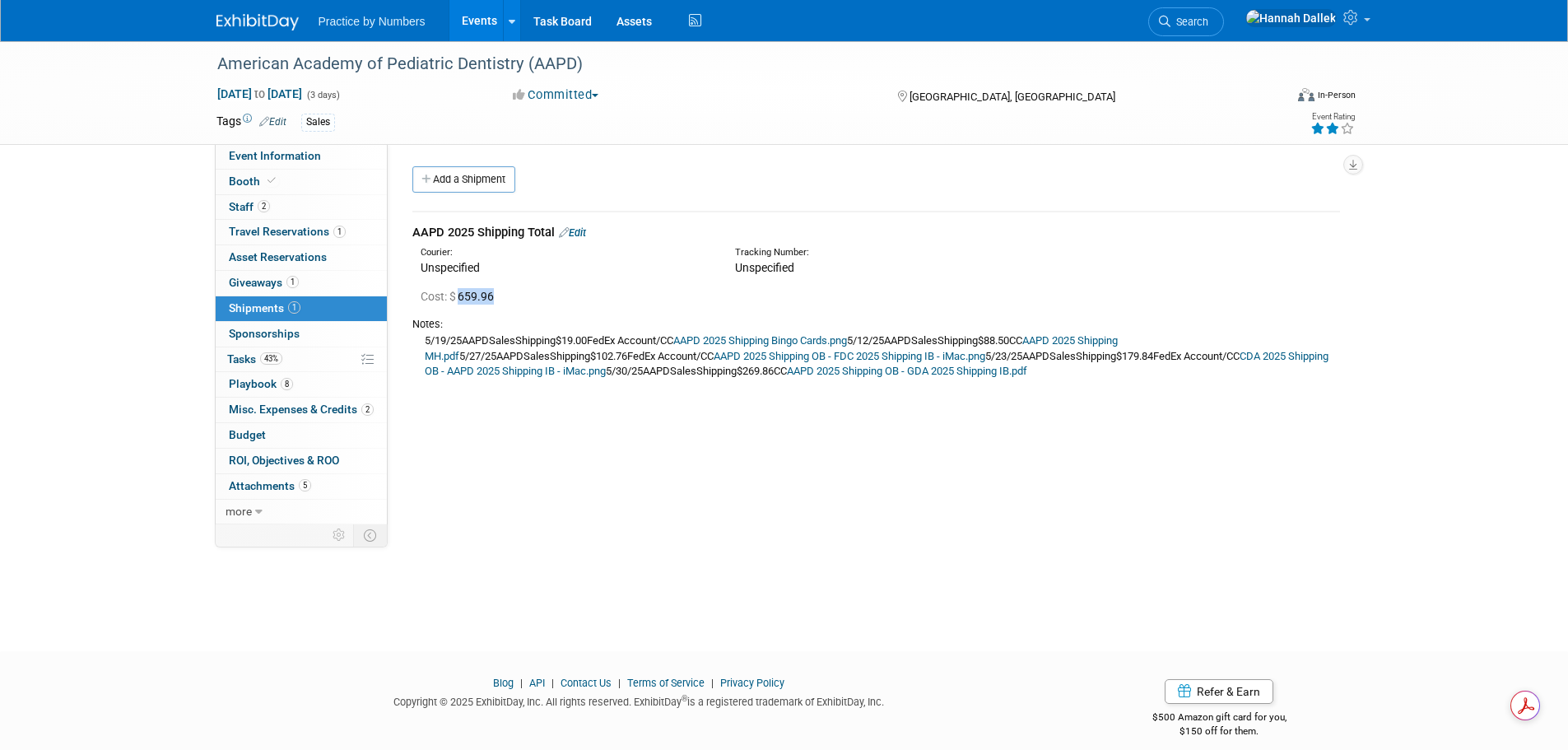
drag, startPoint x: 498, startPoint y: 301, endPoint x: 463, endPoint y: 300, distance: 35.0
click at [463, 300] on span "Cost: $ 659.96" at bounding box center [461, 296] width 80 height 13
copy span "659.96"
click at [298, 342] on link "0 Sponsorships 0" at bounding box center [300, 334] width 171 height 24
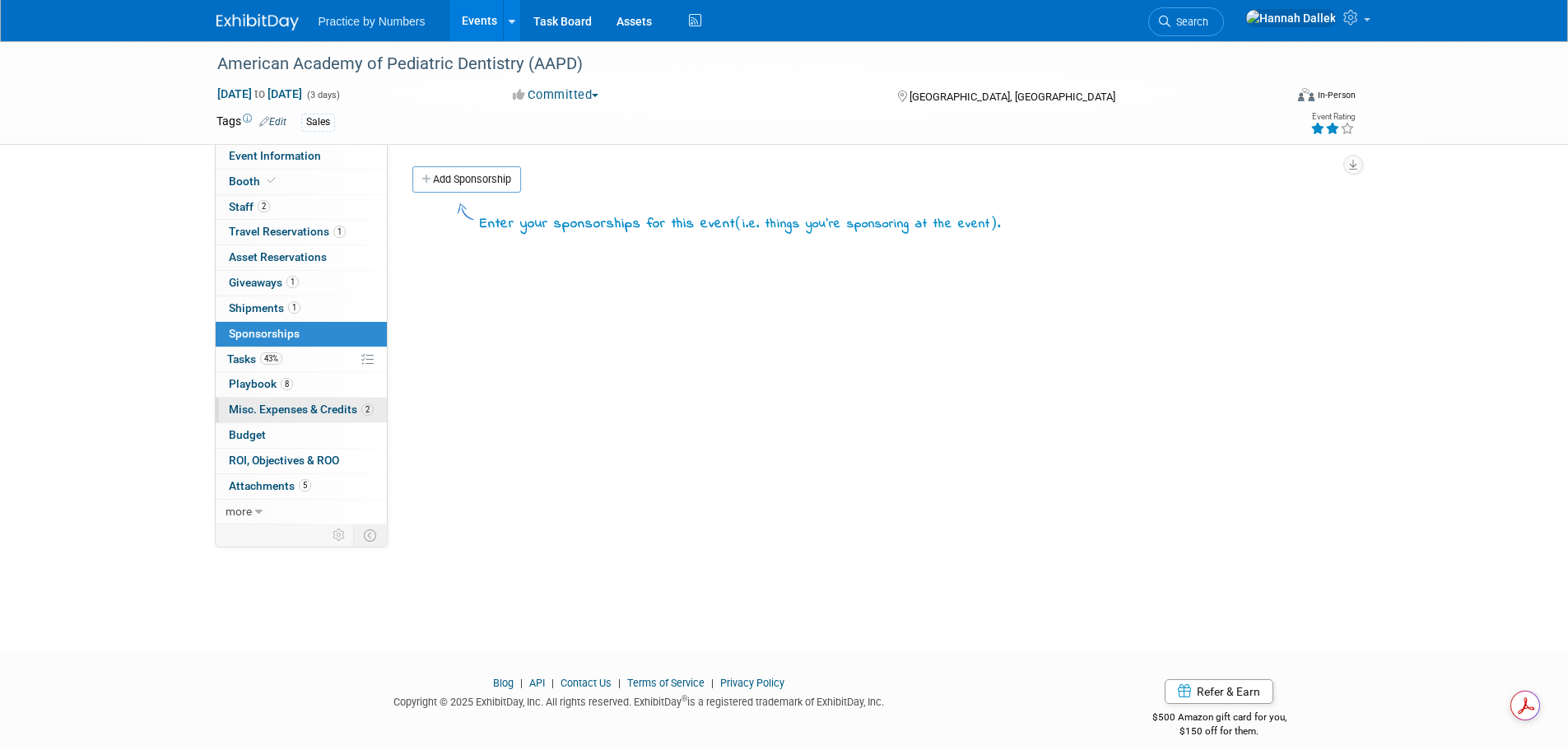
click at [277, 412] on span "Misc. Expenses & Credits 2" at bounding box center [301, 408] width 145 height 13
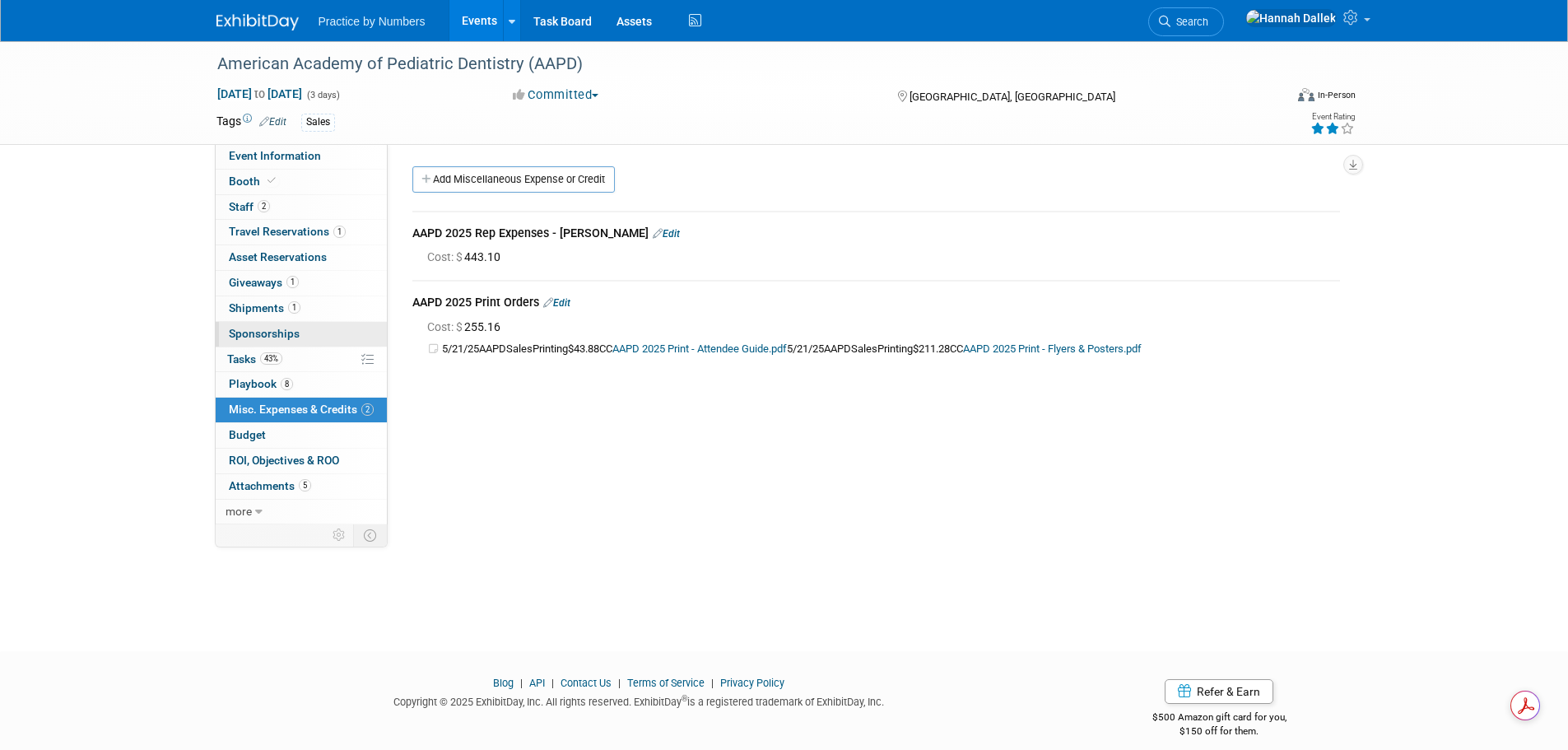
click at [272, 330] on span "Sponsorships 0" at bounding box center [264, 333] width 70 height 13
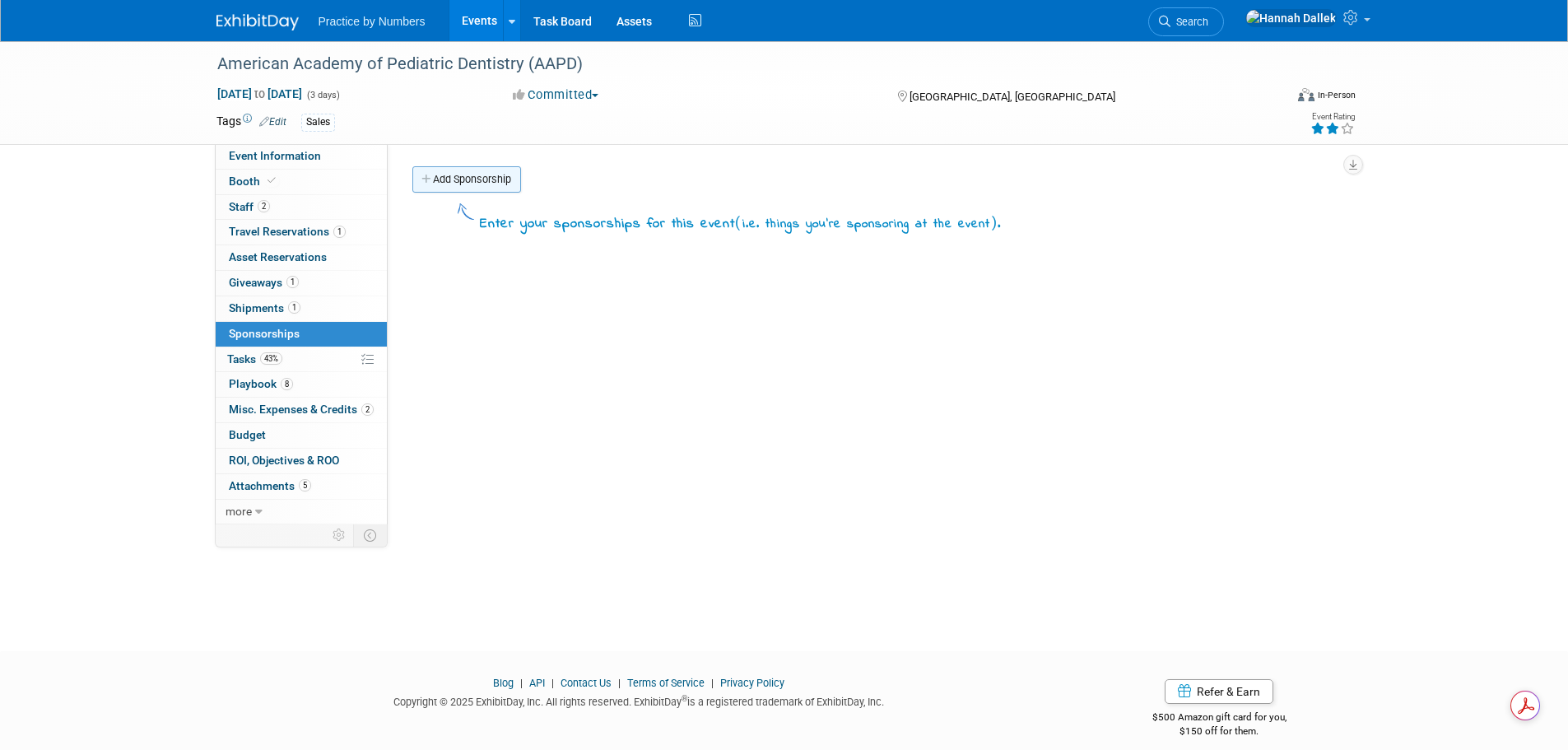
click at [433, 183] on link "Add Sponsorship" at bounding box center [466, 179] width 109 height 26
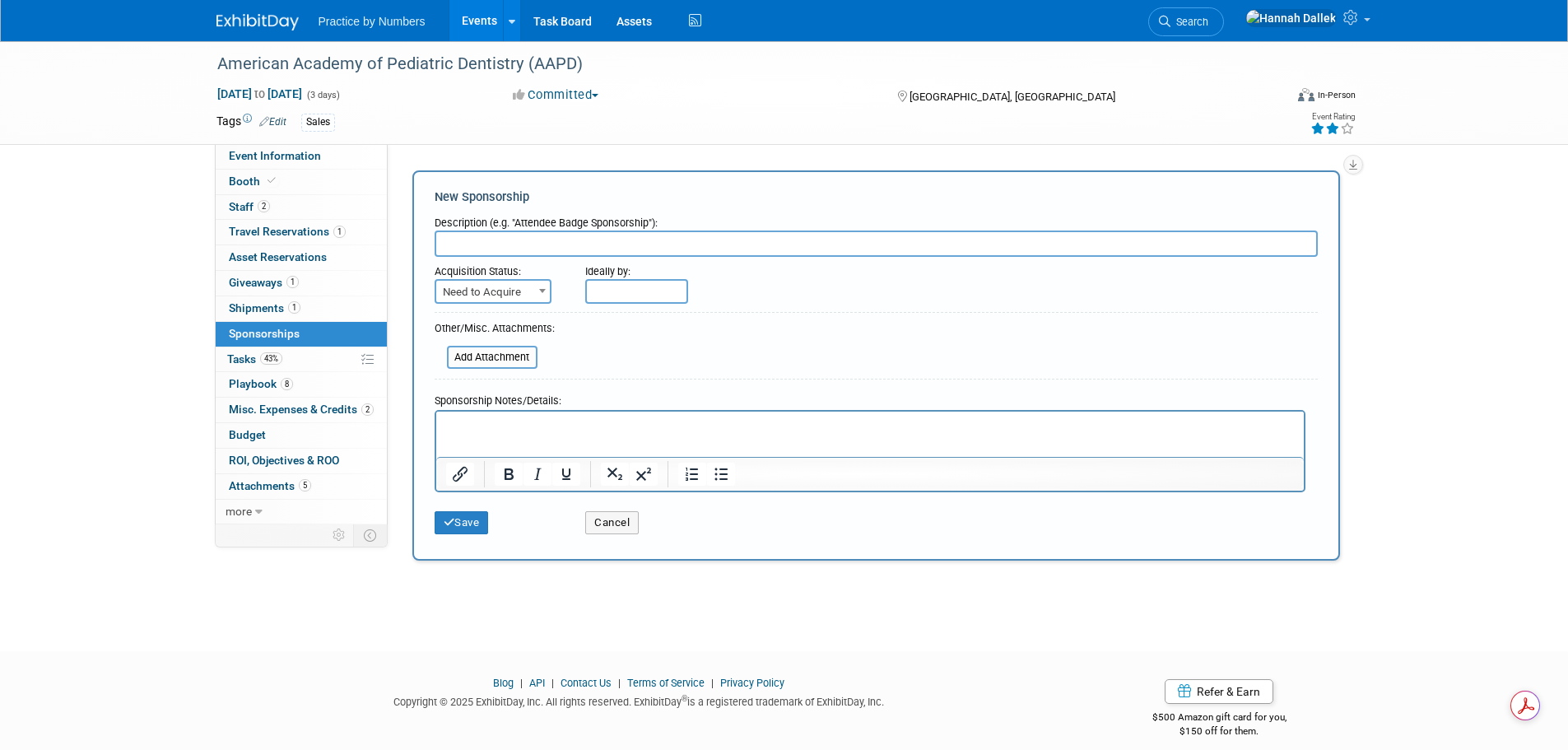
type input "B"
type input "AAPD 2025 | Brand Awareness | Book Signing - Brenda McNulty"
click at [541, 295] on span at bounding box center [542, 291] width 17 height 22
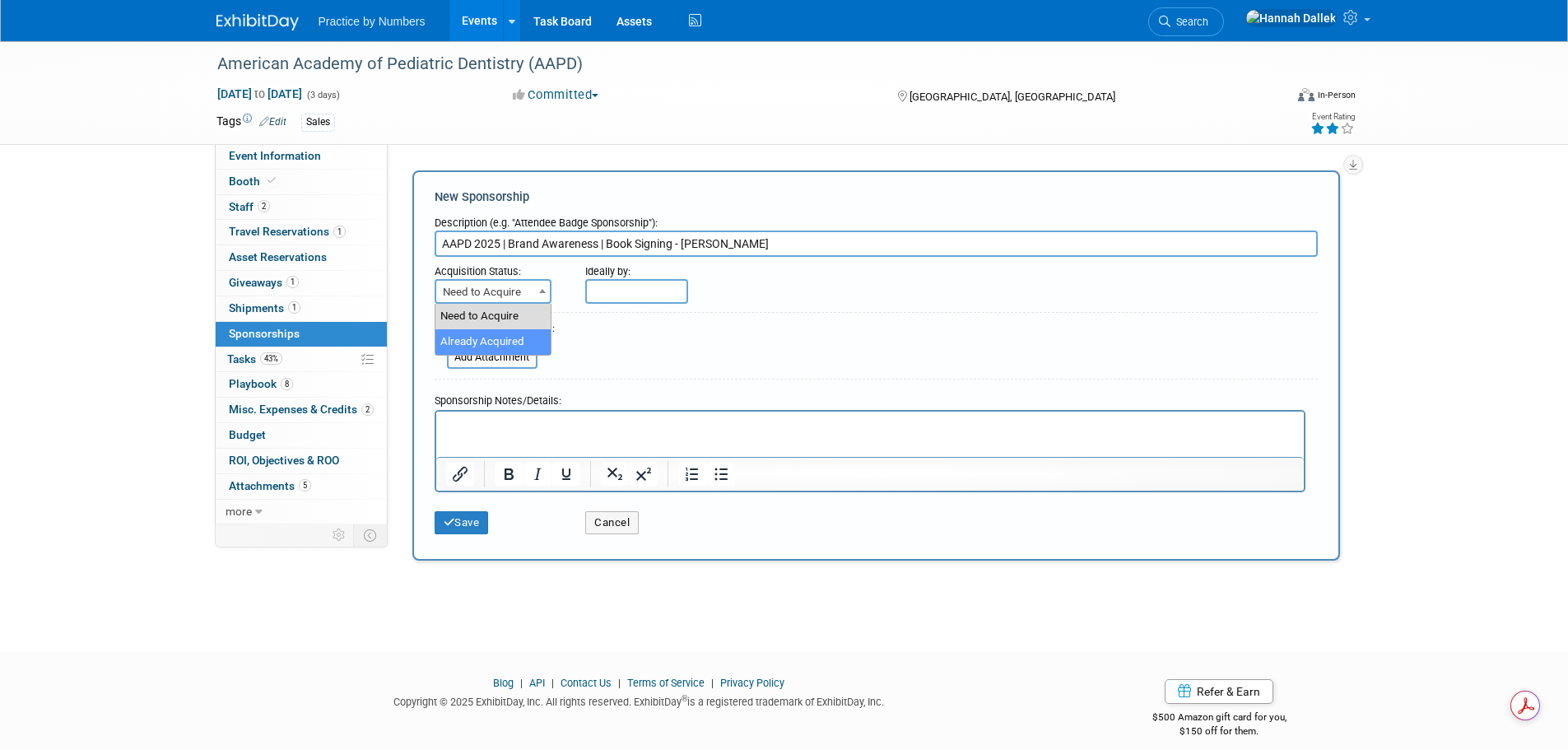
select select "2"
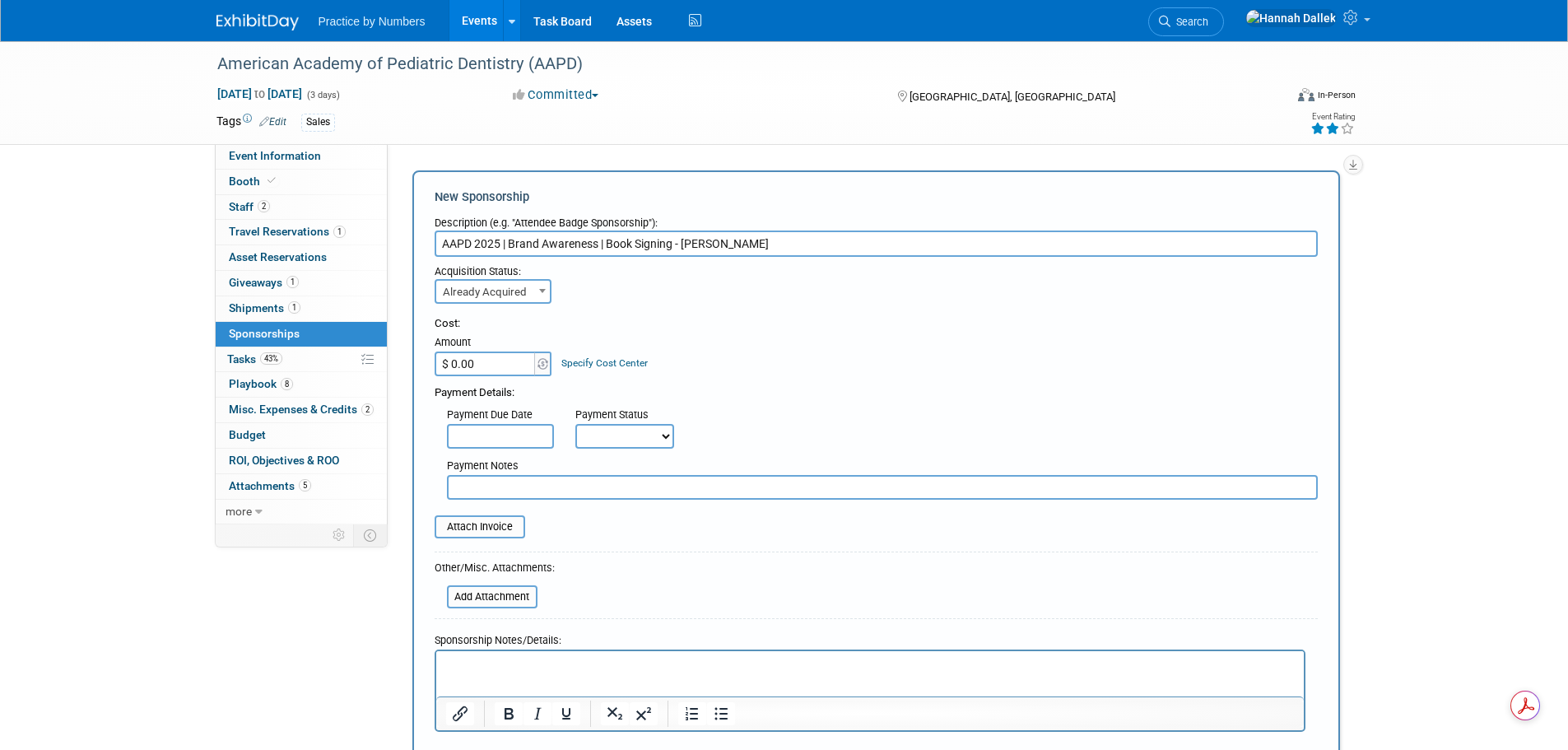
click at [508, 363] on input "$ 0.00" at bounding box center [485, 363] width 103 height 24
type input "$ 250.00"
click at [614, 439] on select "Not Paid Yet Partially Paid Paid in Full" at bounding box center [624, 436] width 99 height 24
click at [765, 415] on div "Payment Due Date Payment Status Not Paid Yet Partially Paid Paid in Full Next P…" at bounding box center [876, 425] width 908 height 48
click at [605, 487] on input "text" at bounding box center [883, 487] width 871 height 24
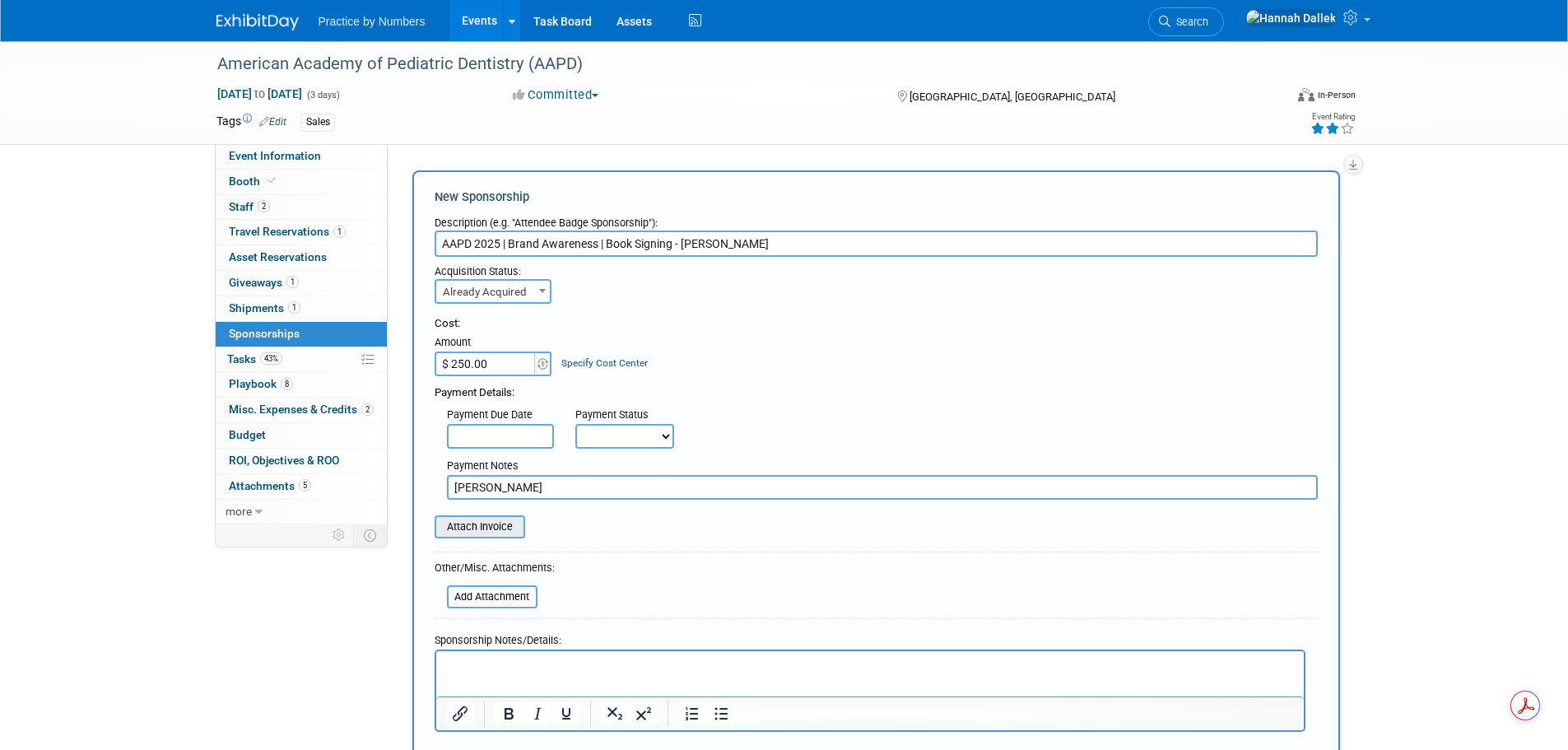
type input "REBECCA"
click at [500, 530] on input "file" at bounding box center [426, 527] width 196 height 20
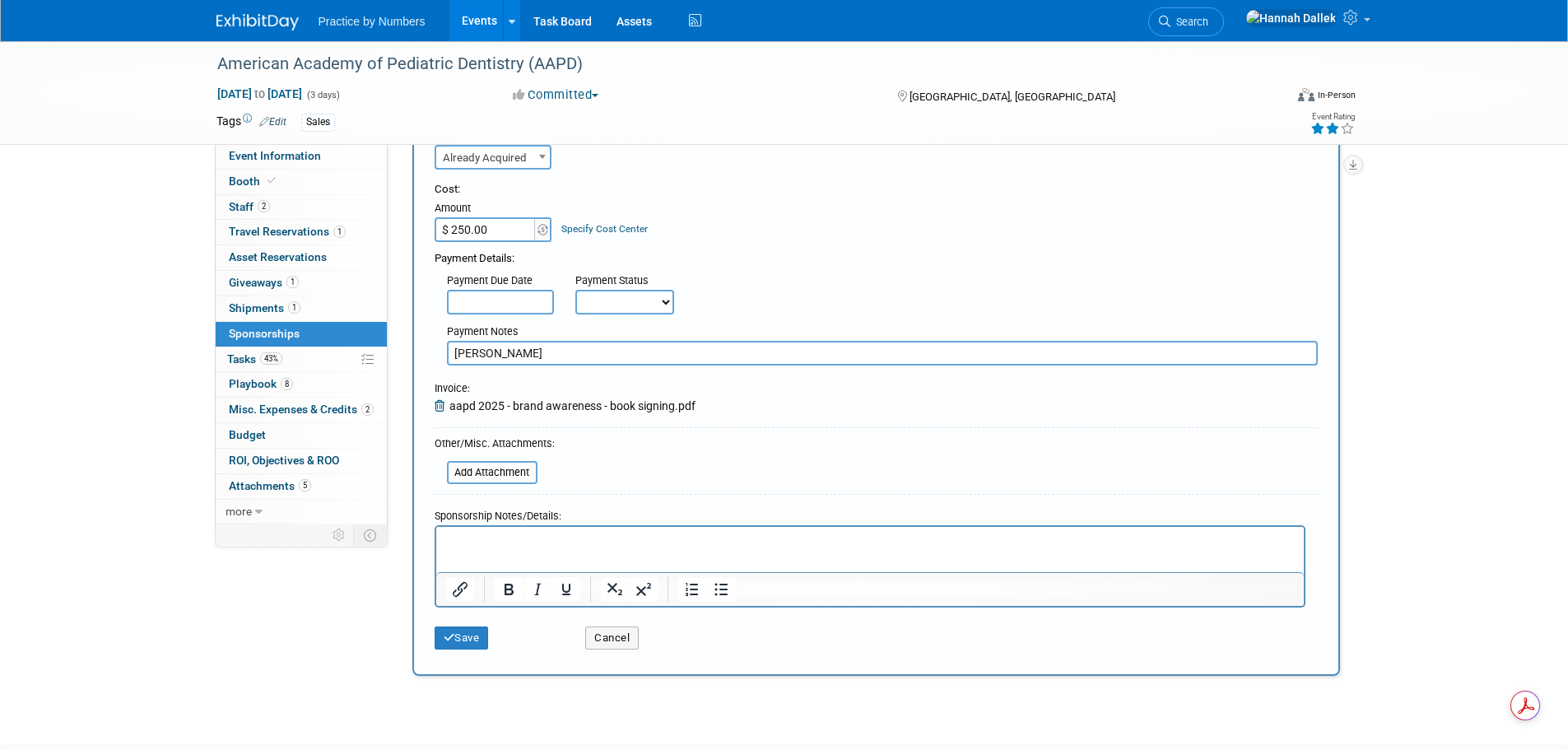
scroll to position [164, 0]
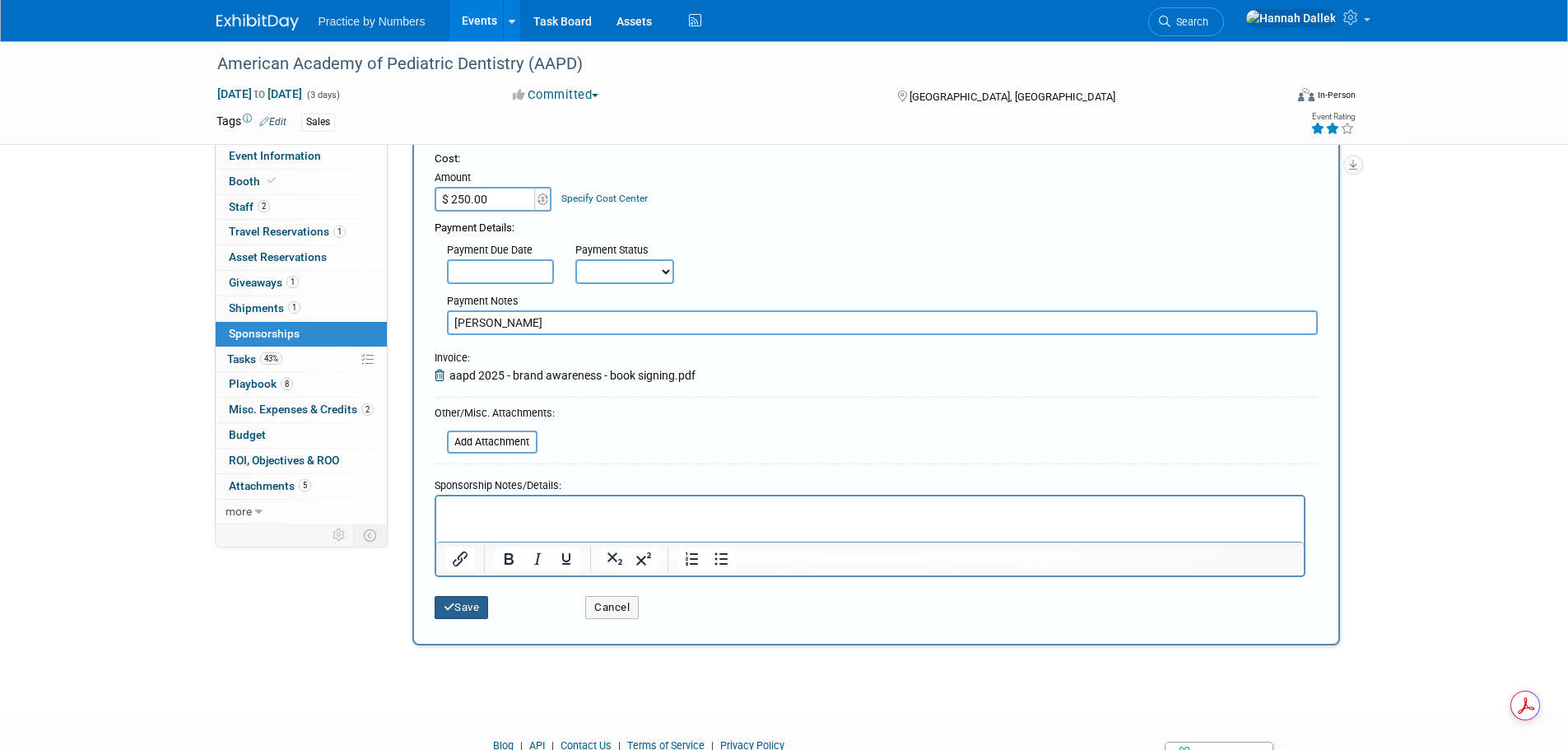
click at [477, 607] on button "Save" at bounding box center [462, 608] width 55 height 23
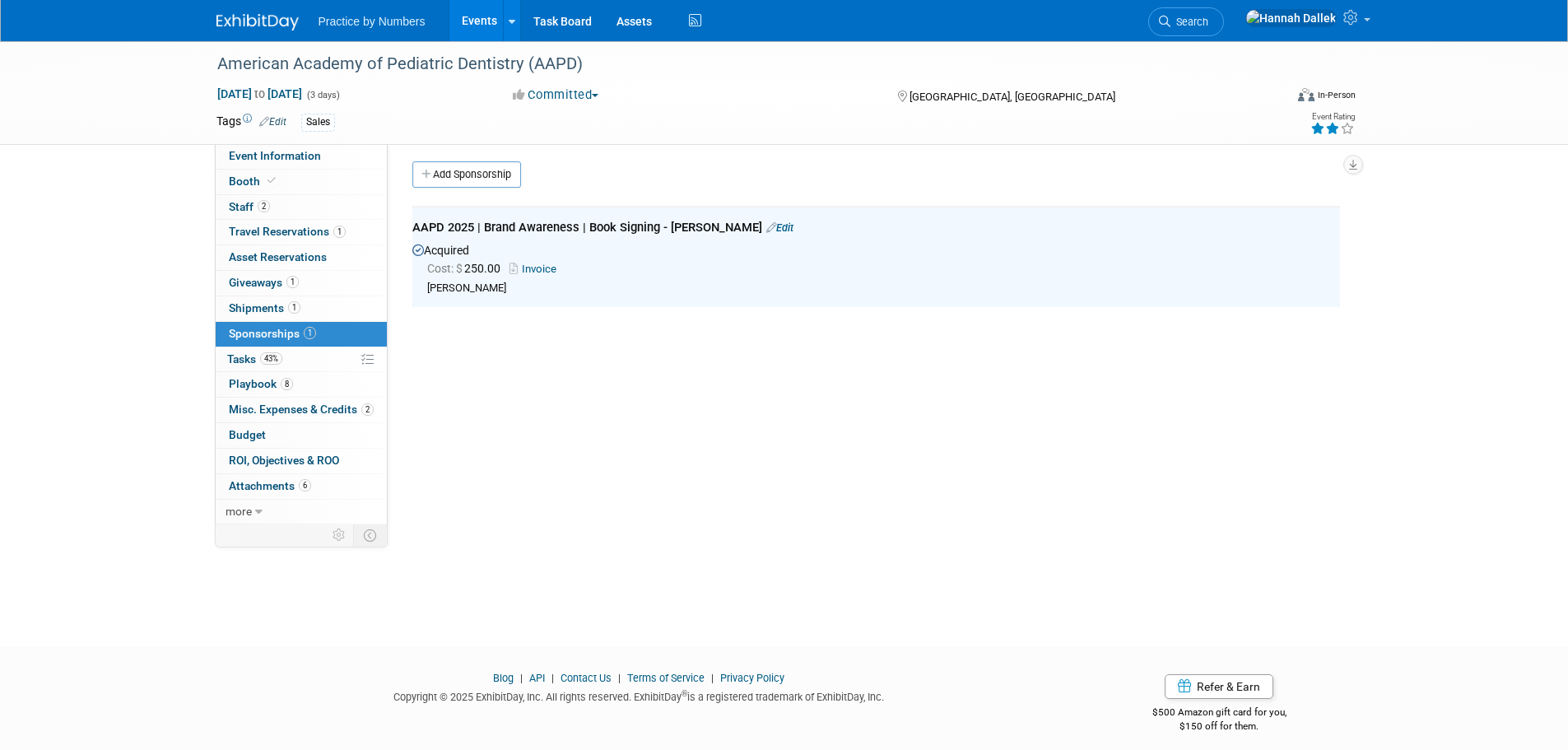
scroll to position [0, 0]
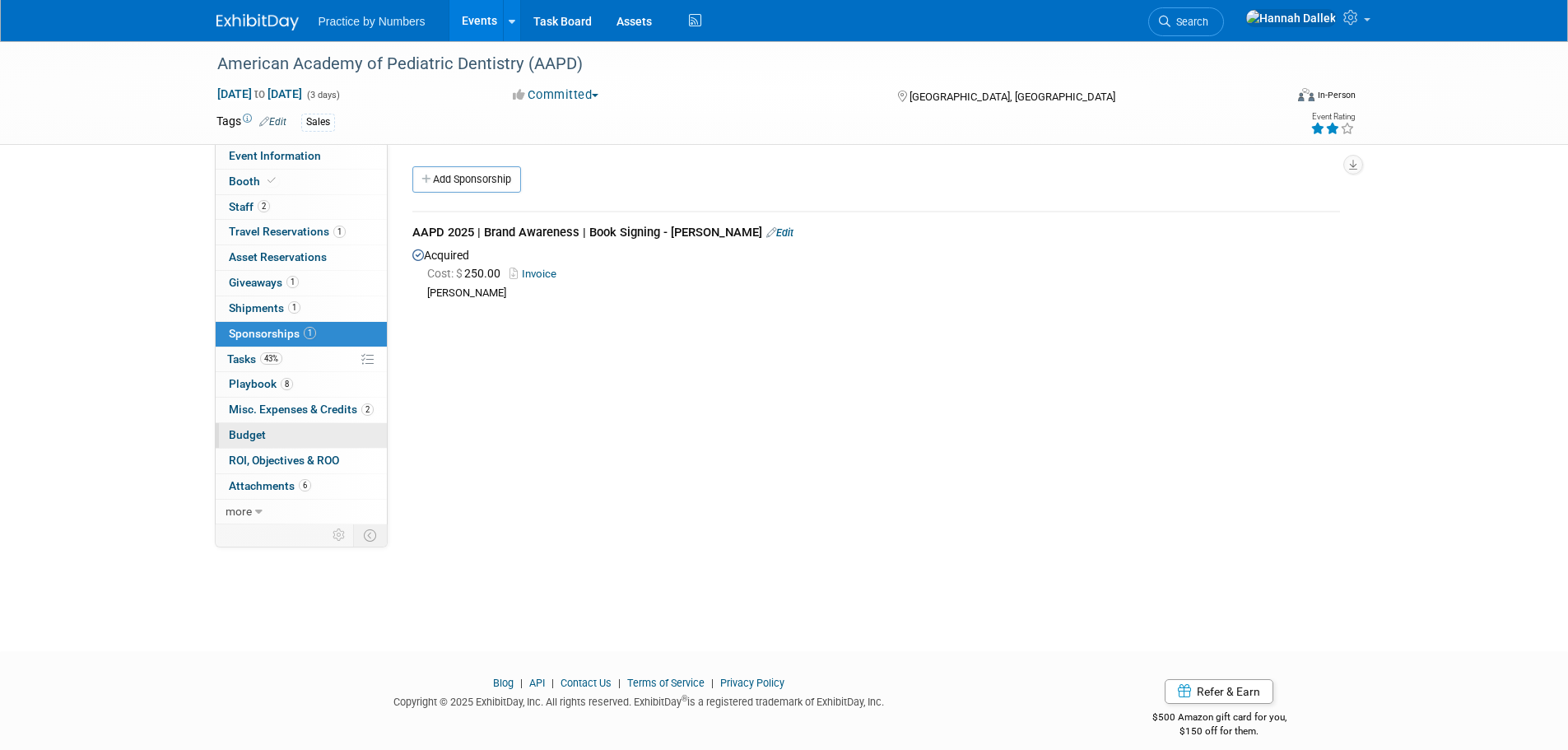
click at [268, 431] on link "Budget" at bounding box center [300, 435] width 171 height 24
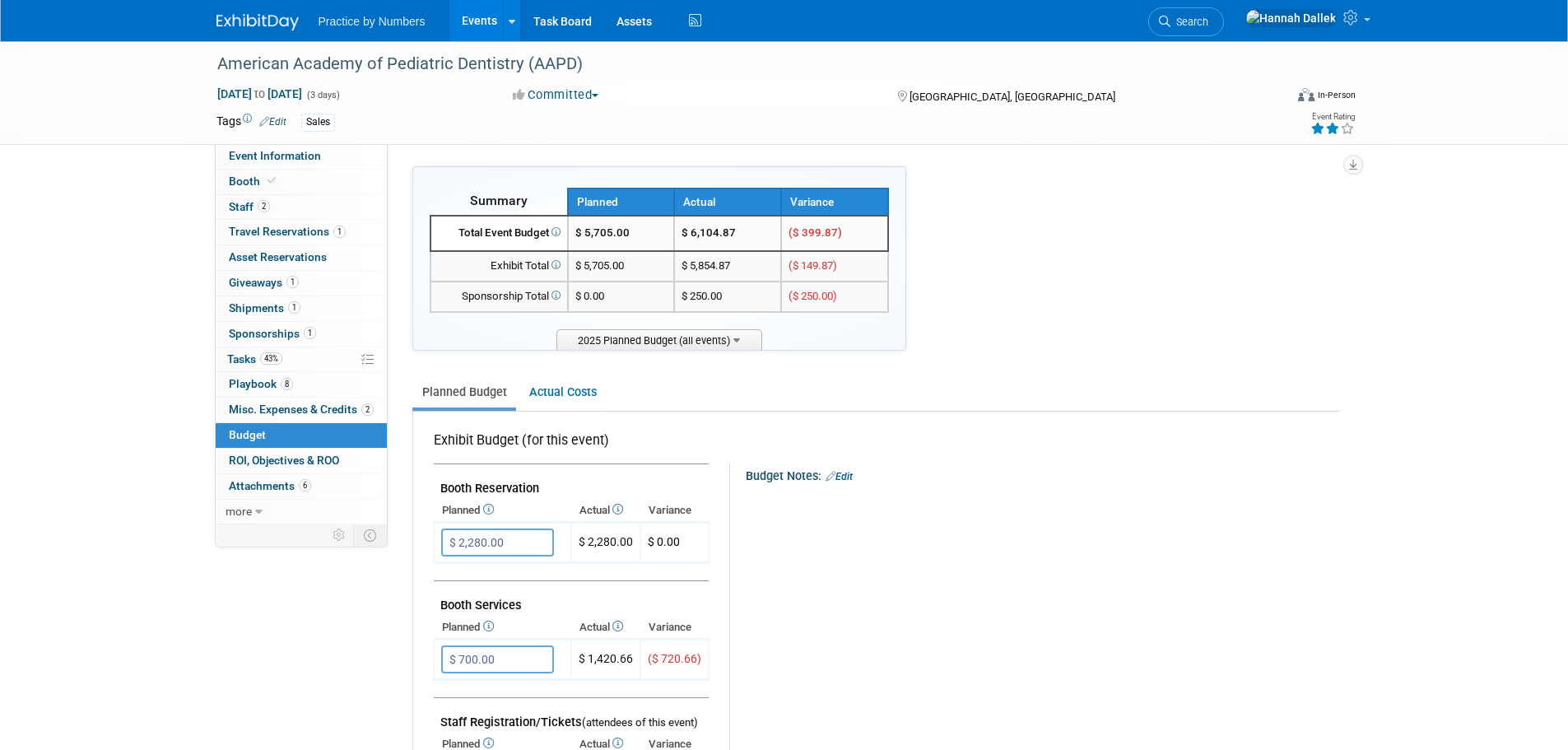
drag, startPoint x: 843, startPoint y: 235, endPoint x: 684, endPoint y: 233, distance: 159.0
click at [684, 233] on tr "Total Event Budget $ 5,705.00 $ 6,104.87 ($ 399.87)" at bounding box center [660, 233] width 458 height 35
click at [863, 235] on td "($ 399.87)" at bounding box center [834, 233] width 107 height 35
drag, startPoint x: 849, startPoint y: 236, endPoint x: 587, endPoint y: 238, distance: 262.0
click at [587, 238] on tr "Total Event Budget $ 5,705.00 $ 6,104.87 ($ 399.87)" at bounding box center [660, 233] width 458 height 35
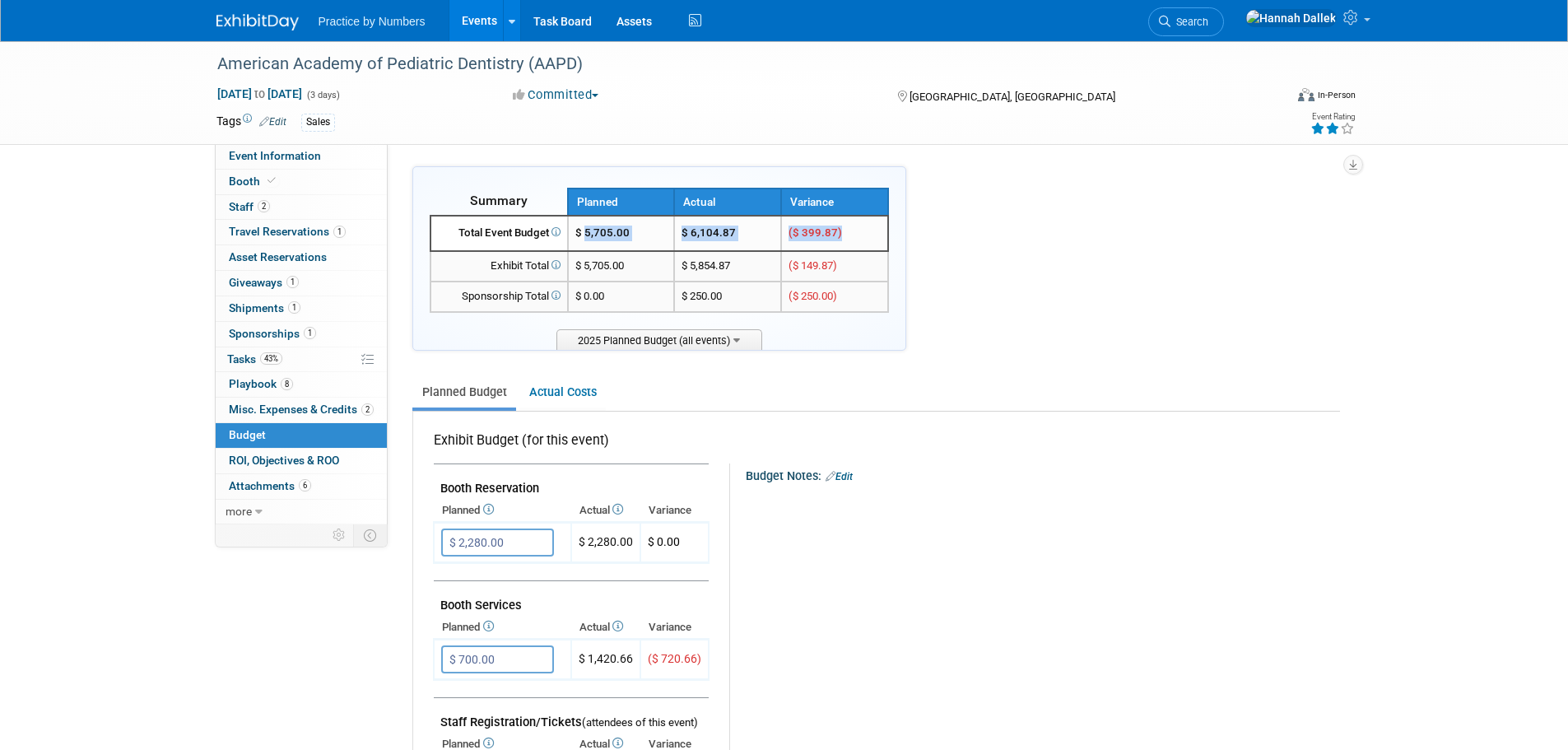
click at [655, 233] on td "$ 5,705.00" at bounding box center [621, 233] width 107 height 35
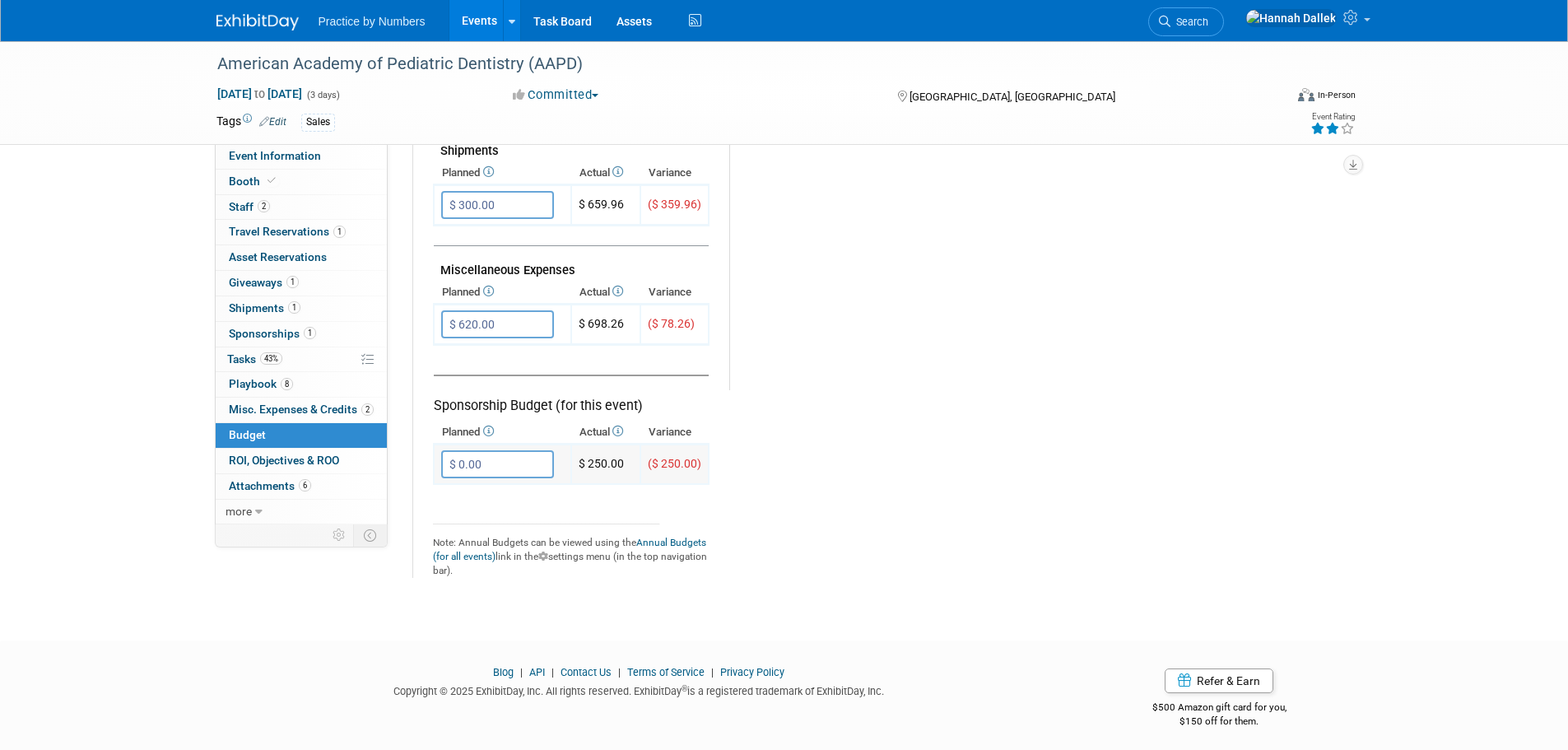
scroll to position [933, 0]
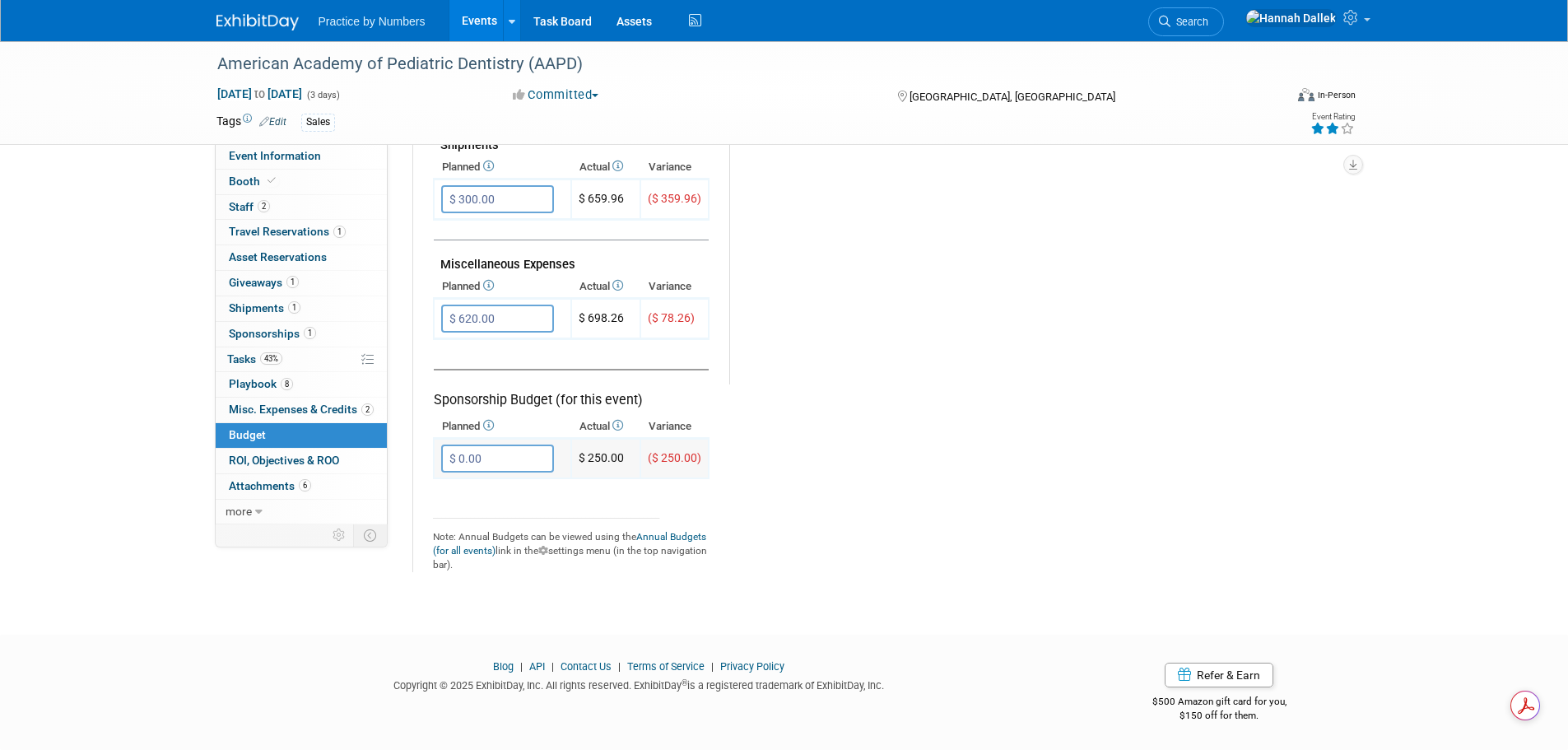
click at [490, 462] on input "$ 0.00" at bounding box center [497, 458] width 113 height 28
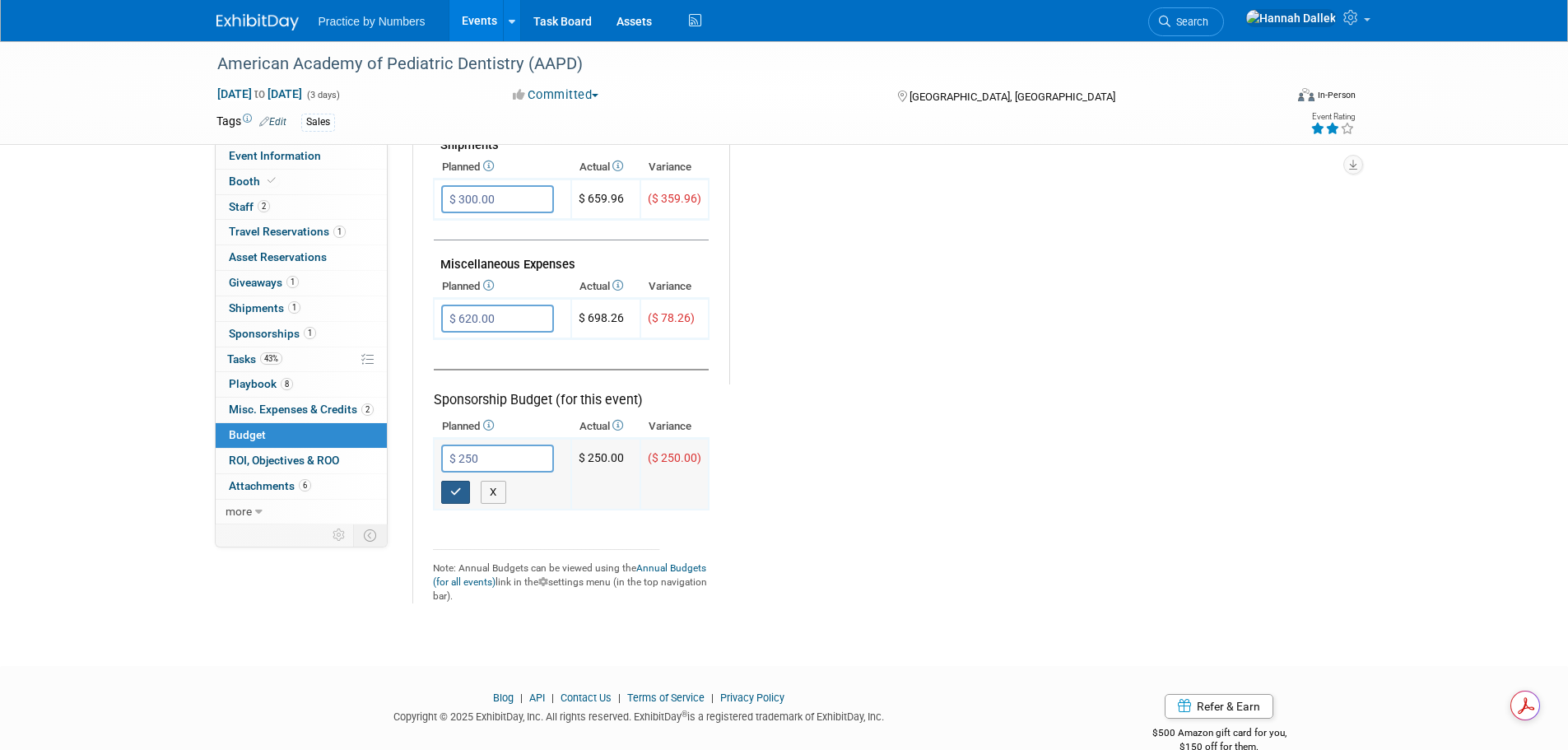
type input "$ 250.00"
click at [457, 498] on button "button" at bounding box center [456, 492] width 29 height 23
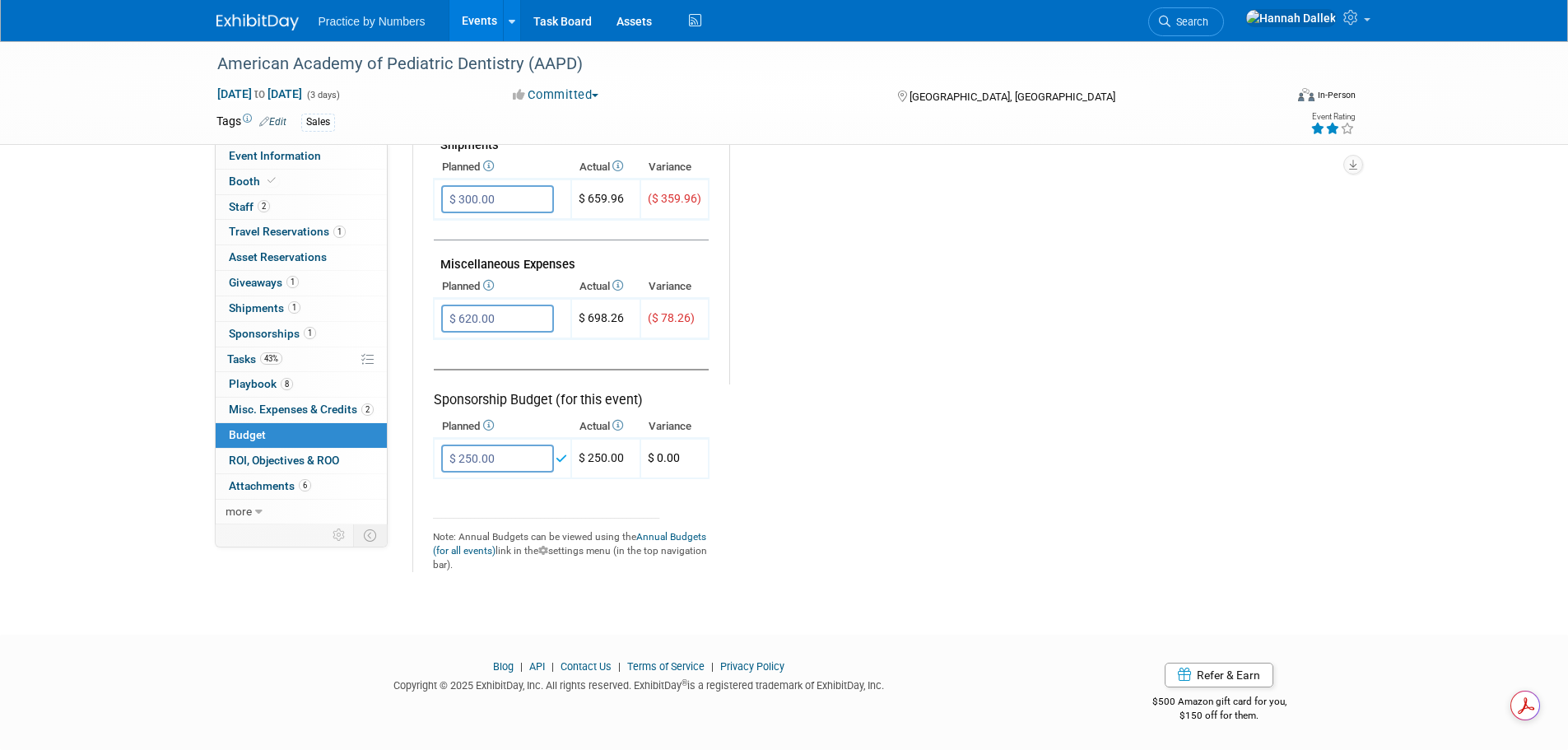
click at [839, 509] on tr "Exhibit Budget (for this event) Booth Reservation $ 2,280.00 X $ 0.00" at bounding box center [882, 25] width 899 height 1094
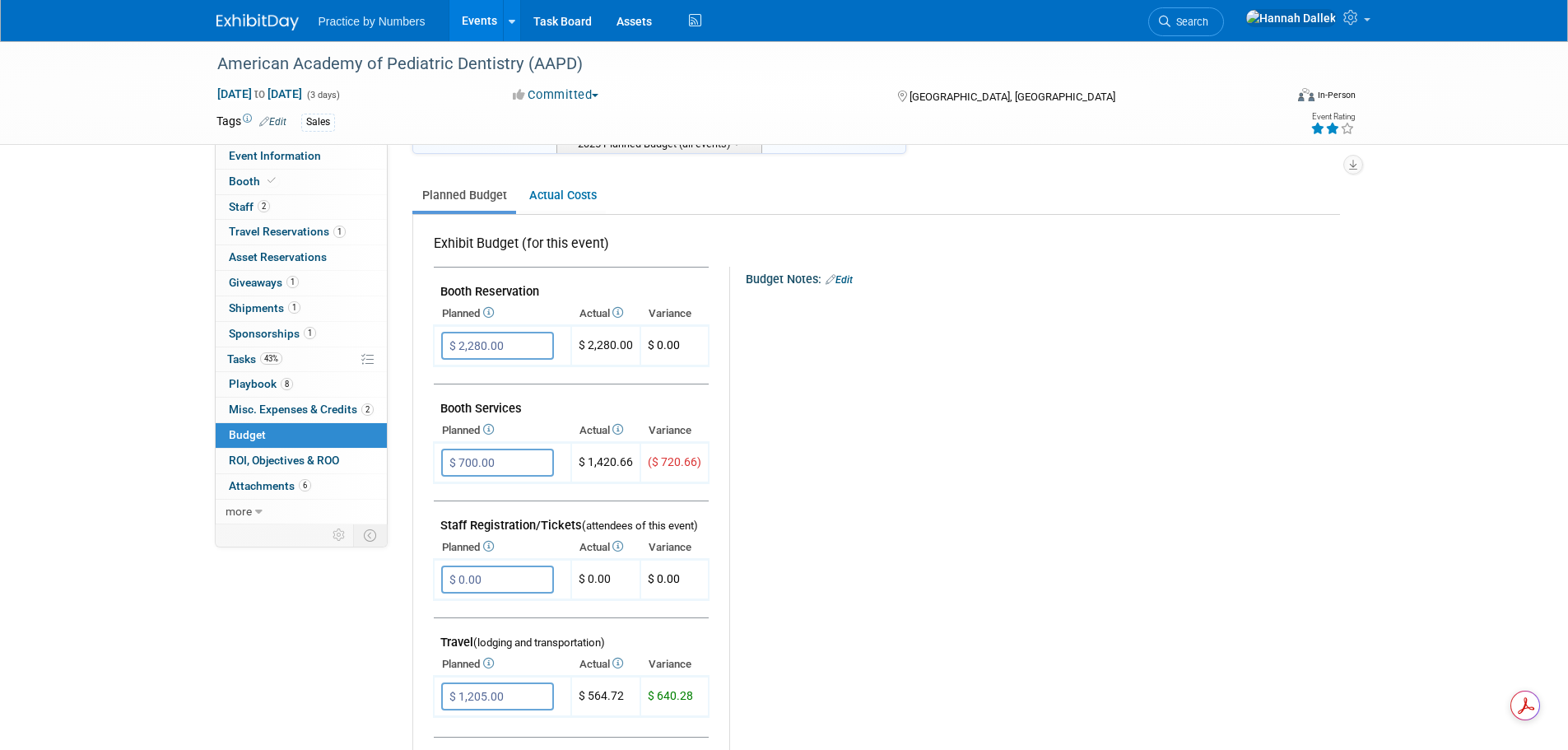
scroll to position [0, 0]
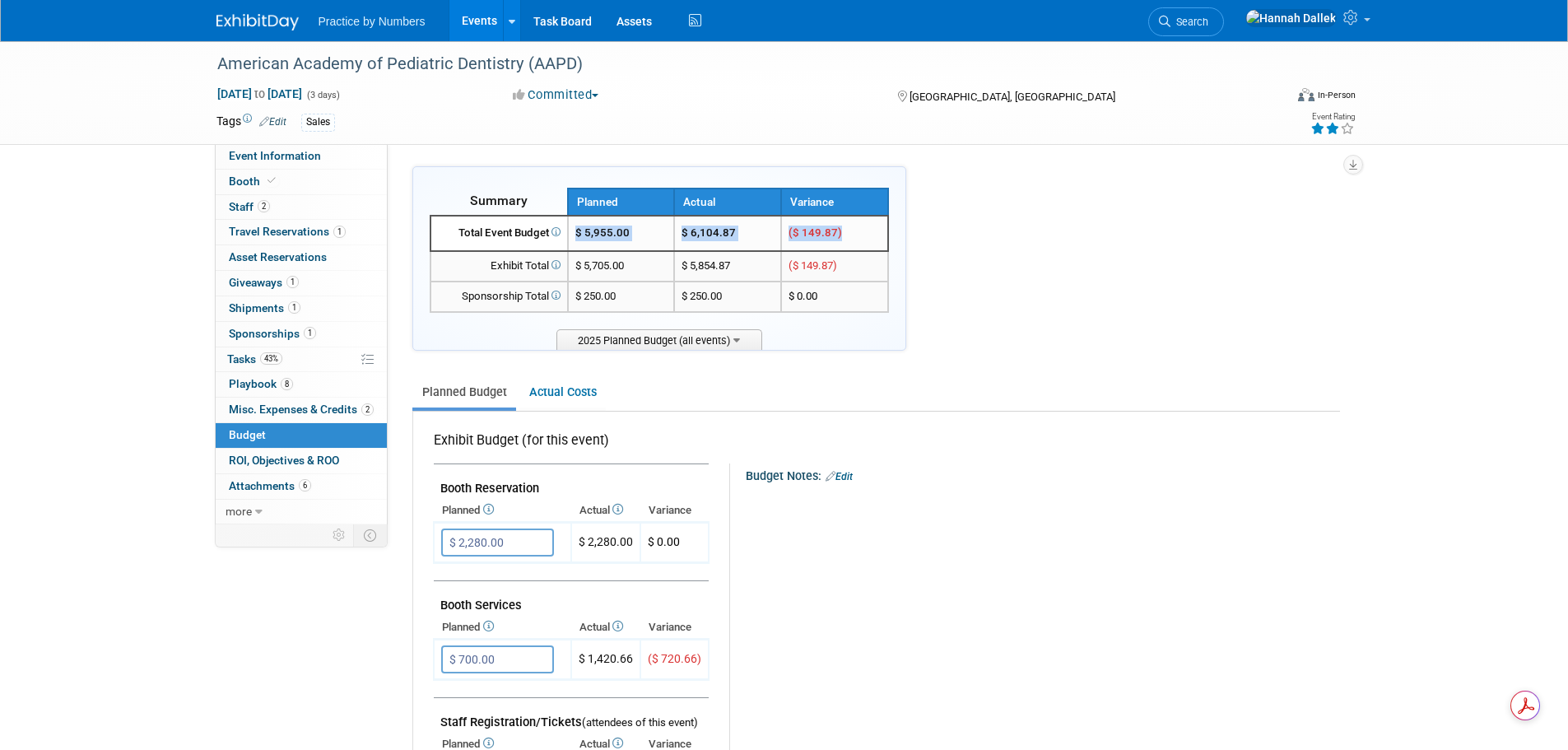
drag, startPoint x: 852, startPoint y: 238, endPoint x: 577, endPoint y: 233, distance: 275.0
click at [577, 233] on tr "Total Event Budget $ 5,955.00 $ 6,104.87 ($ 149.87)" at bounding box center [660, 233] width 458 height 35
copy tr "$ 5,955.00 $ 6,104.87 ($ 149.87)"
click at [281, 406] on span "Misc. Expenses & Credits 2" at bounding box center [301, 408] width 145 height 13
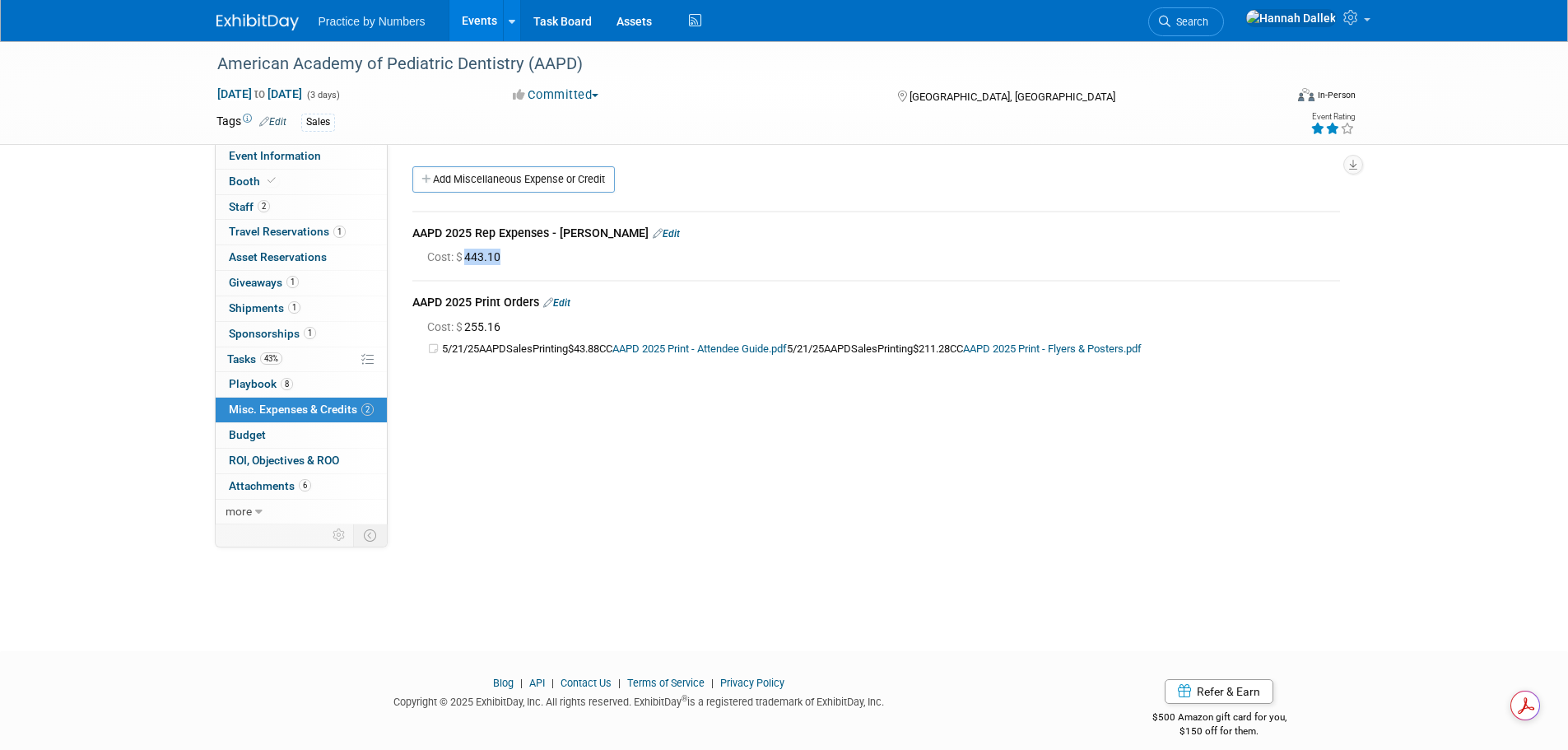
drag, startPoint x: 510, startPoint y: 256, endPoint x: 465, endPoint y: 260, distance: 45.2
click at [465, 259] on div "Cost: $ 443.10" at bounding box center [883, 257] width 913 height 17
copy span "443.10"
drag, startPoint x: 506, startPoint y: 326, endPoint x: 466, endPoint y: 328, distance: 40.0
click at [466, 328] on span "Cost: $ 255.16" at bounding box center [467, 326] width 80 height 13
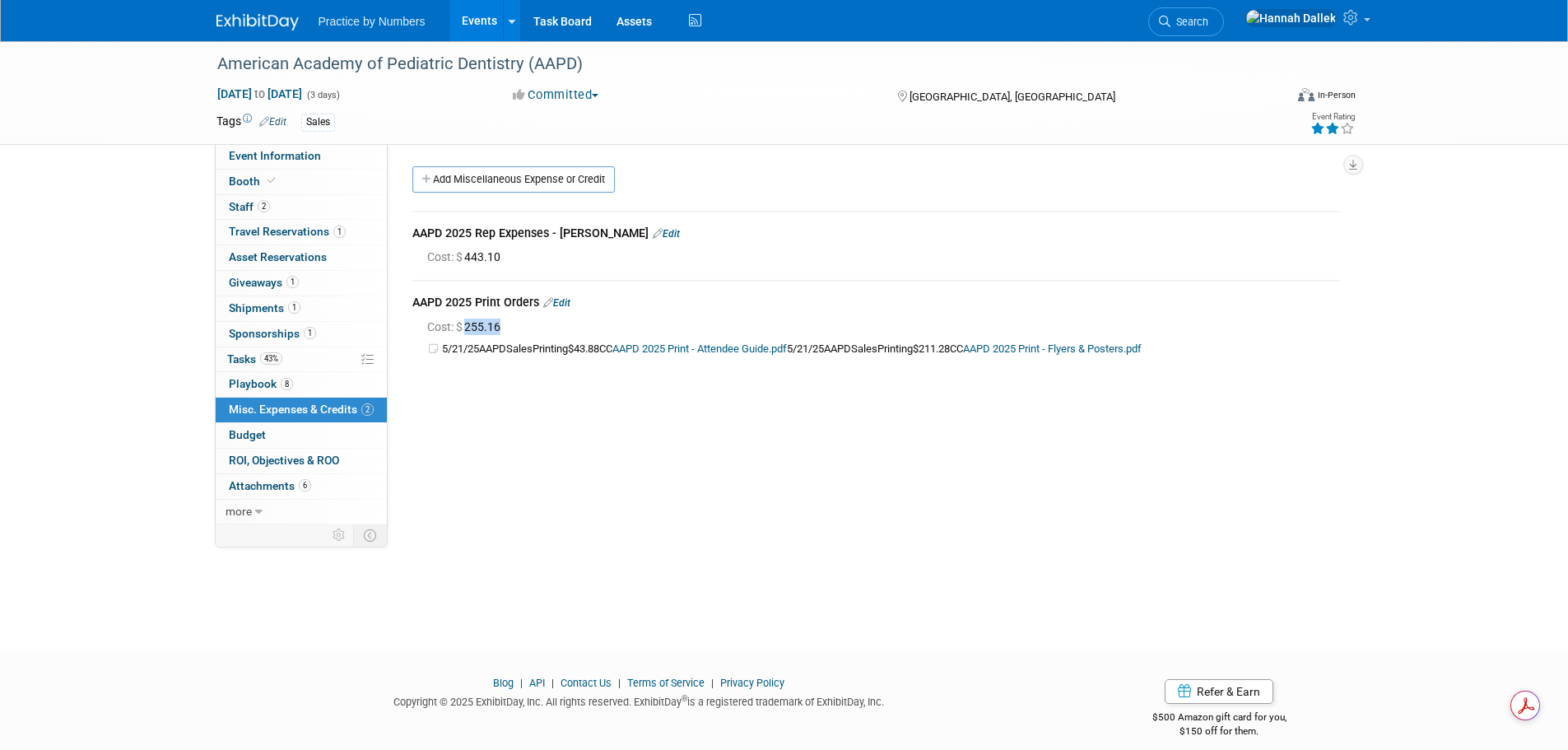
copy span "255.16"
click at [313, 303] on link "1 Shipments 1" at bounding box center [300, 308] width 171 height 24
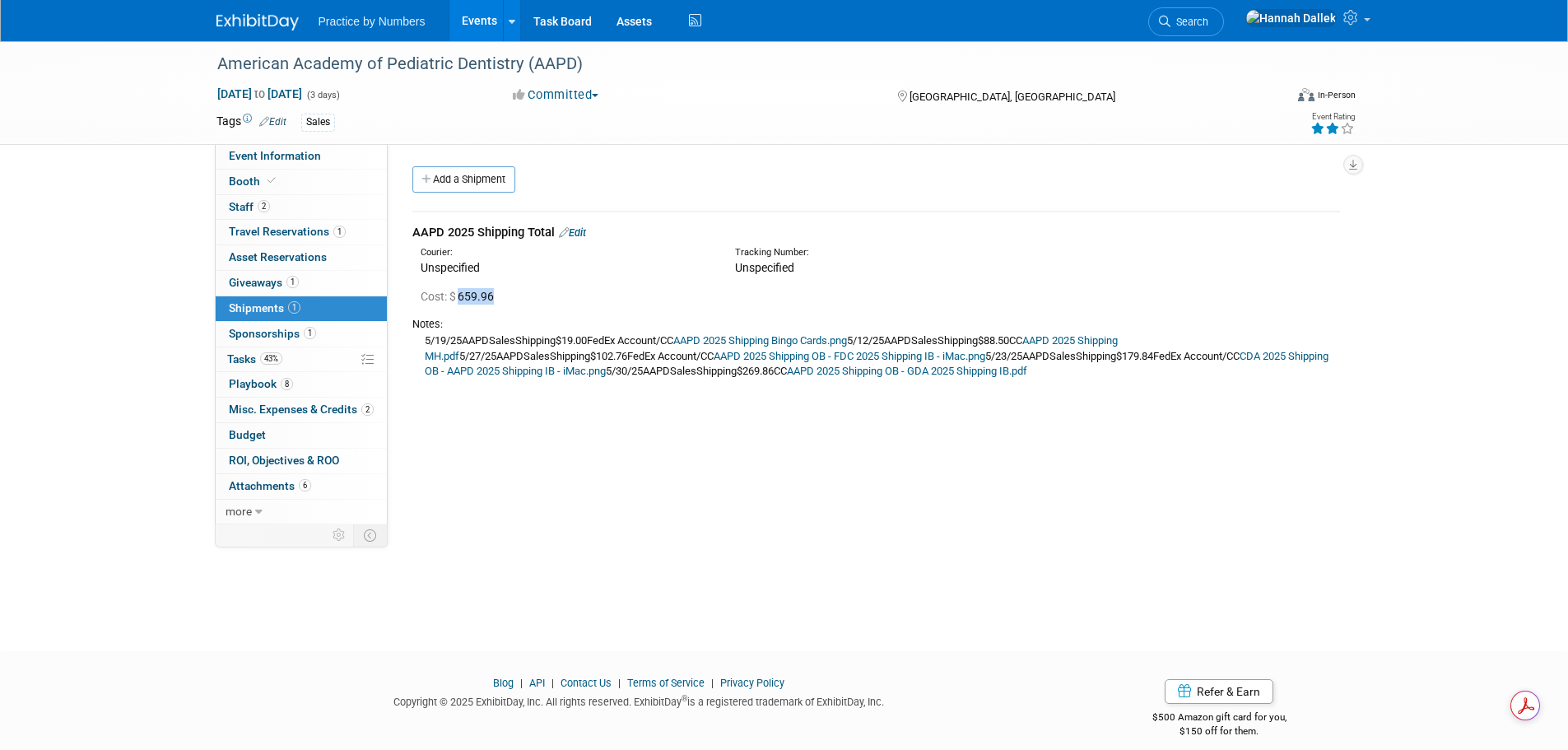
drag, startPoint x: 499, startPoint y: 297, endPoint x: 462, endPoint y: 298, distance: 37.0
click at [462, 298] on span "Cost: $ 659.96" at bounding box center [461, 296] width 80 height 13
copy span "659.96"
click at [649, 266] on div "Unspecified" at bounding box center [566, 267] width 290 height 17
click at [293, 411] on span "Misc. Expenses & Credits 2" at bounding box center [301, 408] width 145 height 13
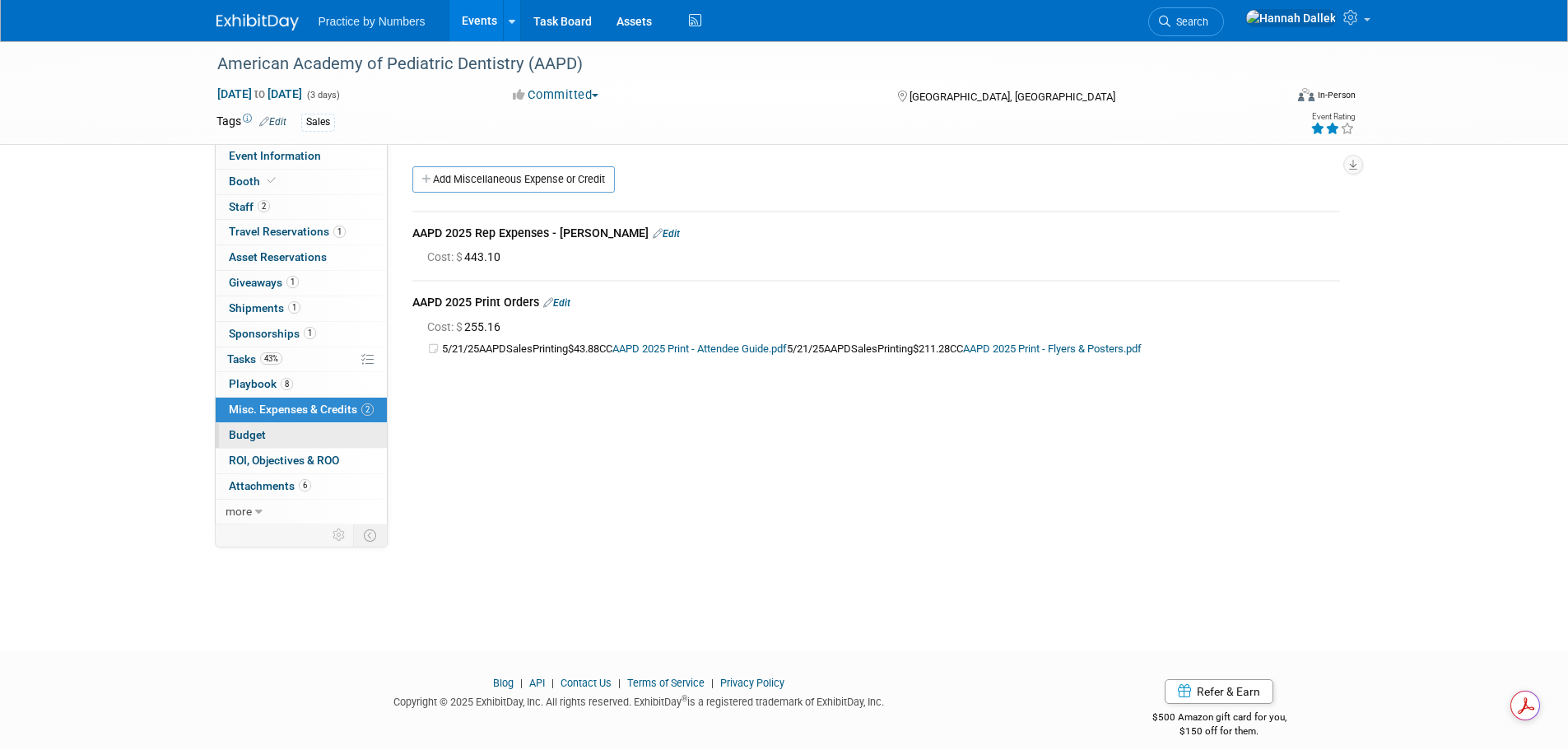
click at [297, 433] on link "Budget" at bounding box center [300, 435] width 171 height 24
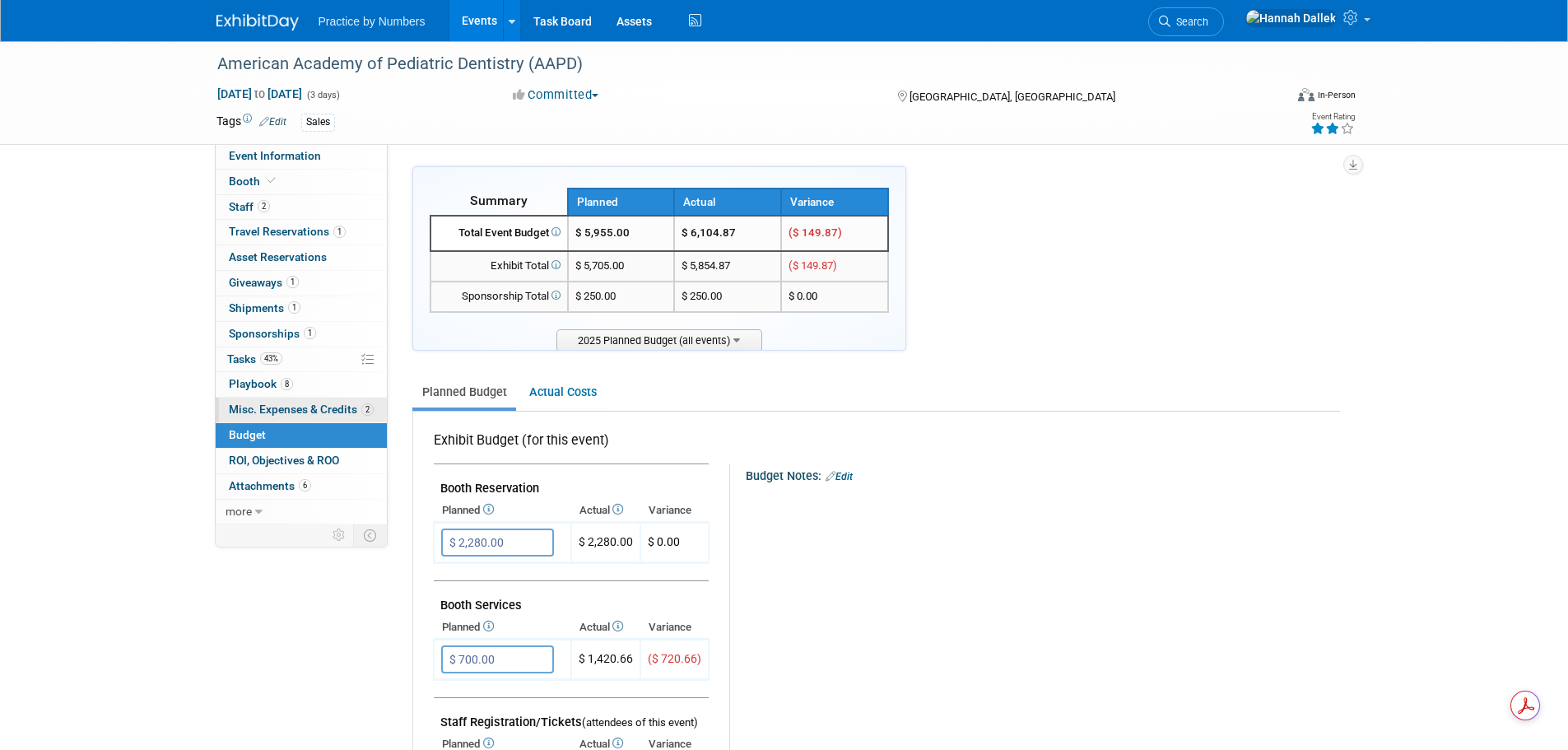
click at [279, 411] on span "Misc. Expenses & Credits 2" at bounding box center [301, 408] width 145 height 13
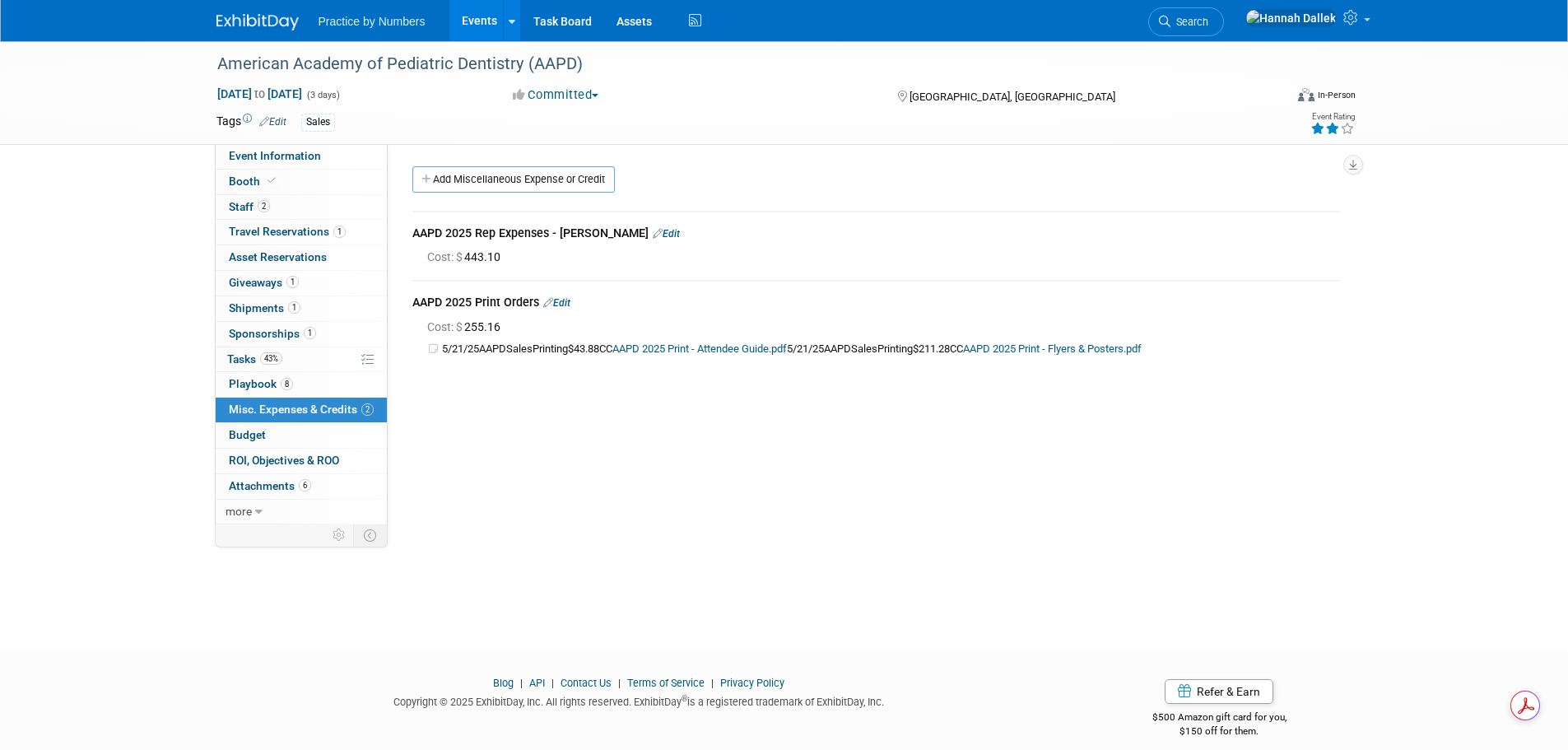
click at [1118, 345] on link "AAPD 2025 Print - Flyers & Posters.pdf" at bounding box center [1052, 349] width 178 height 13
click at [470, 17] on link "Events" at bounding box center [479, 21] width 60 height 41
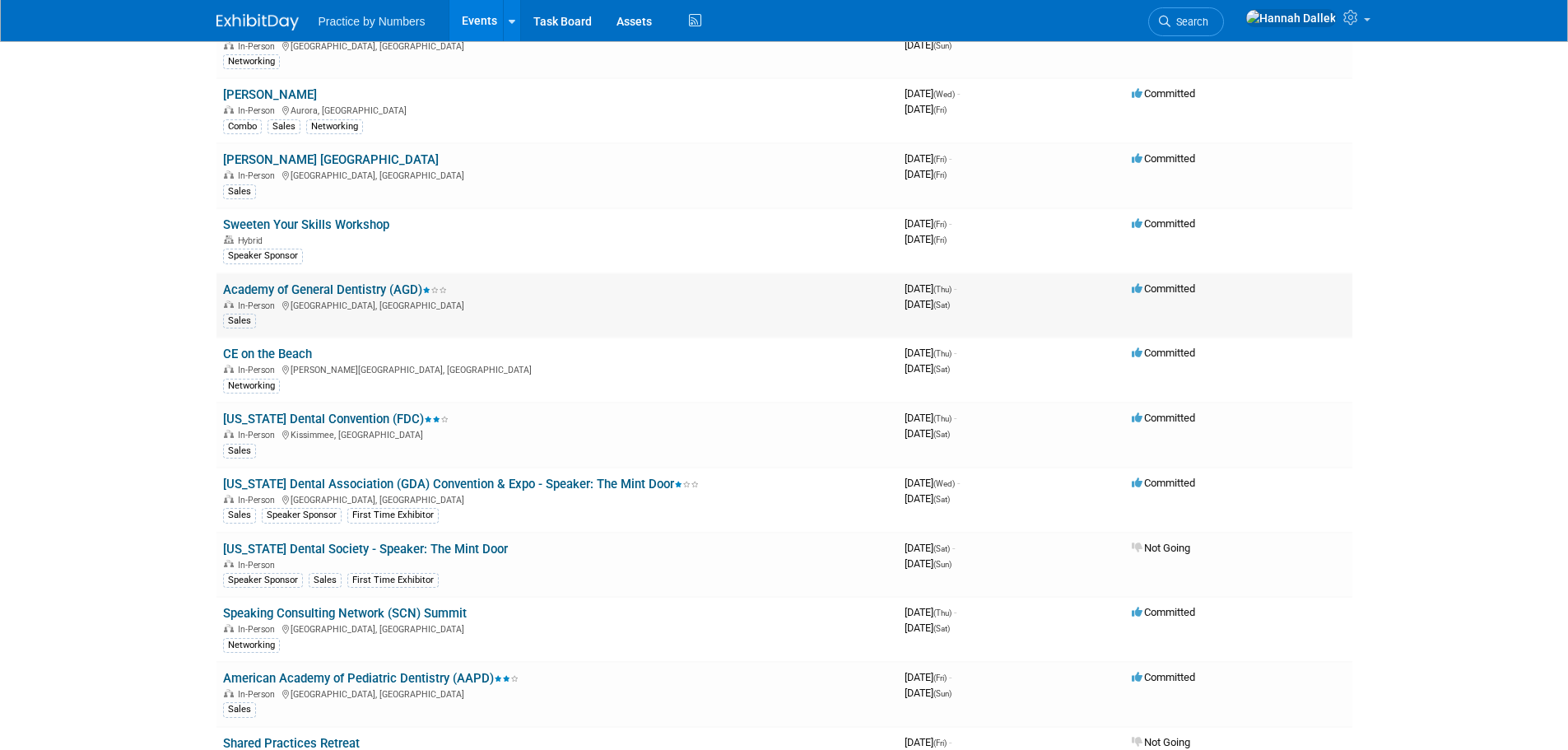
scroll to position [247, 0]
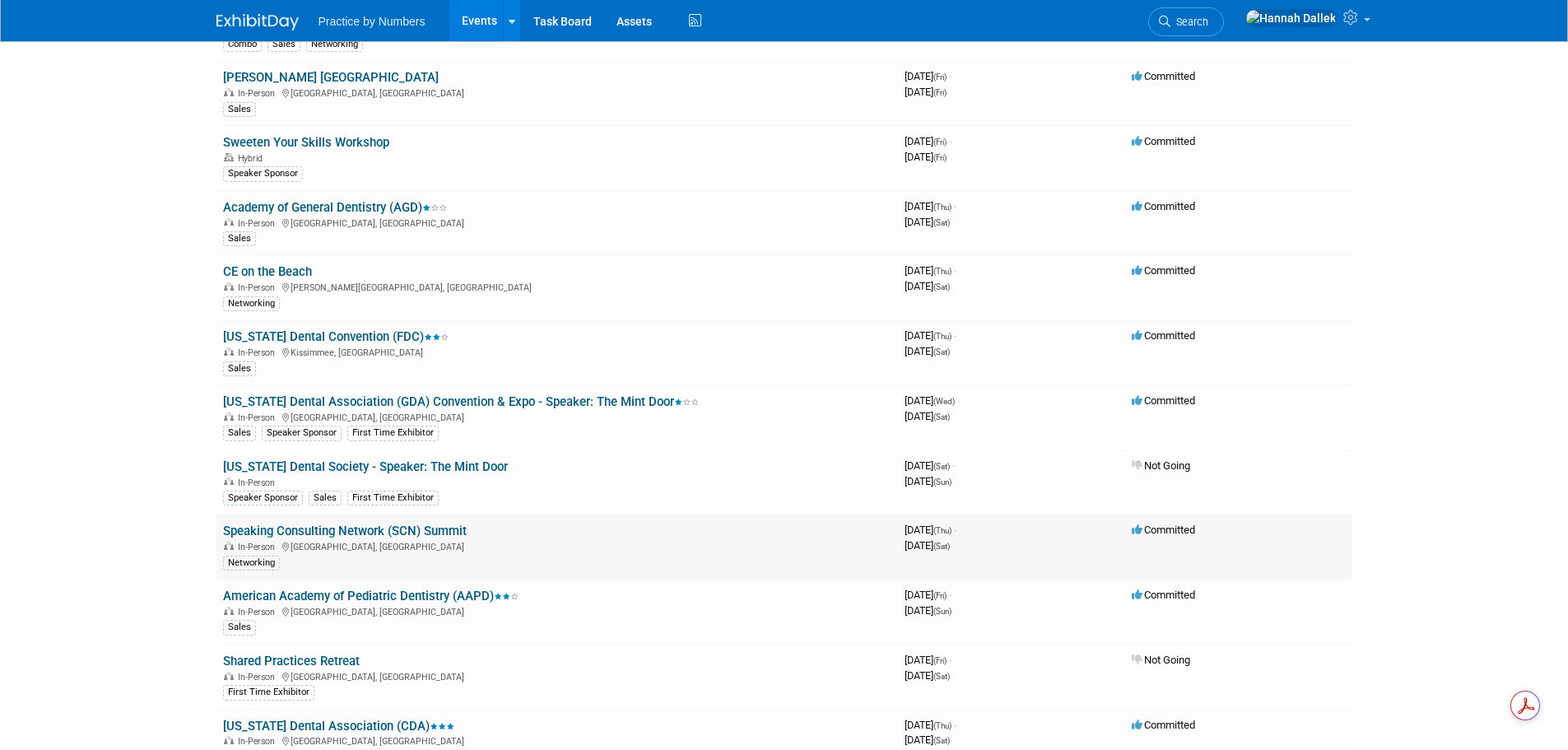
click at [372, 525] on link "Speaking Consulting Network (SCN) Summit" at bounding box center [345, 531] width 244 height 15
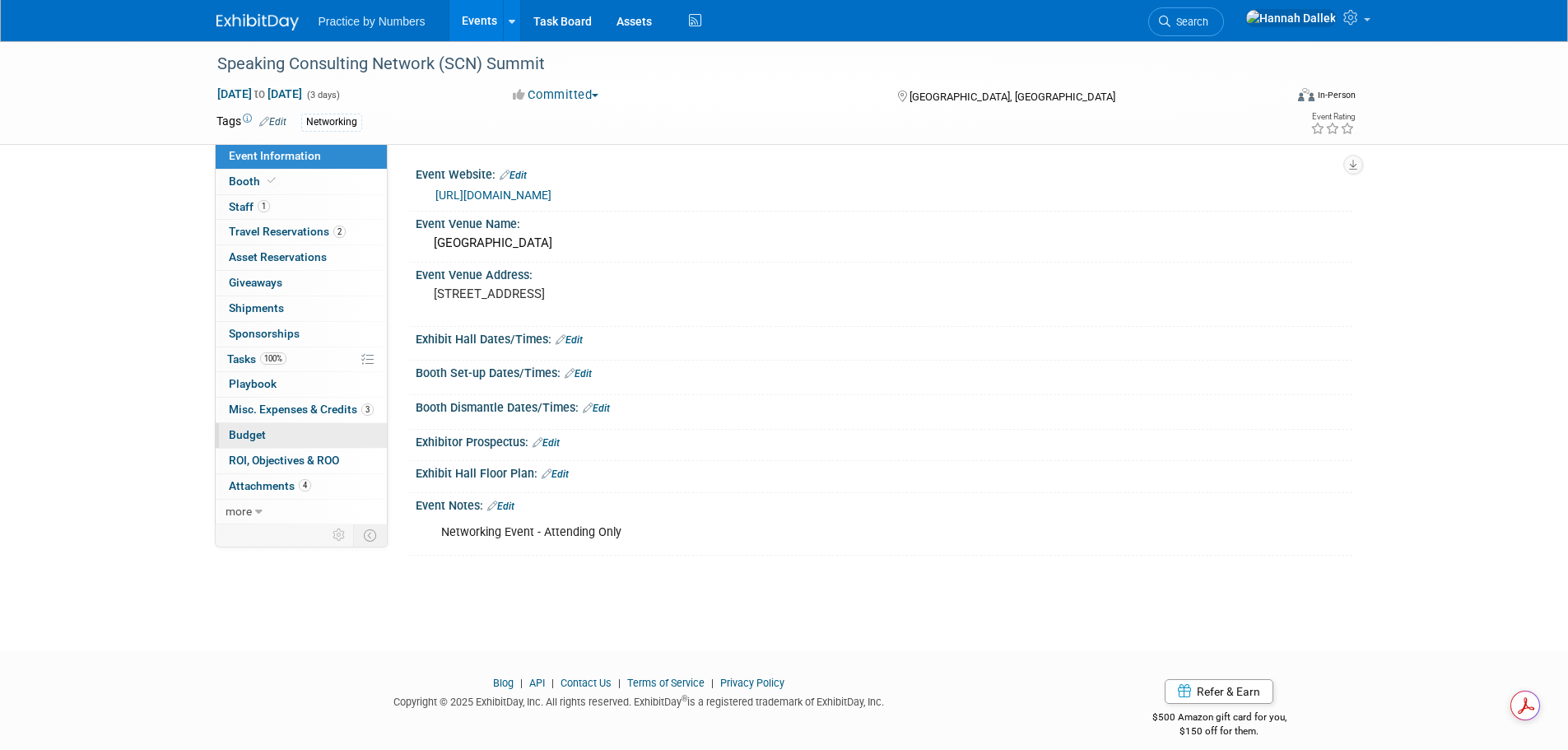
click at [272, 430] on link "Budget" at bounding box center [300, 435] width 171 height 24
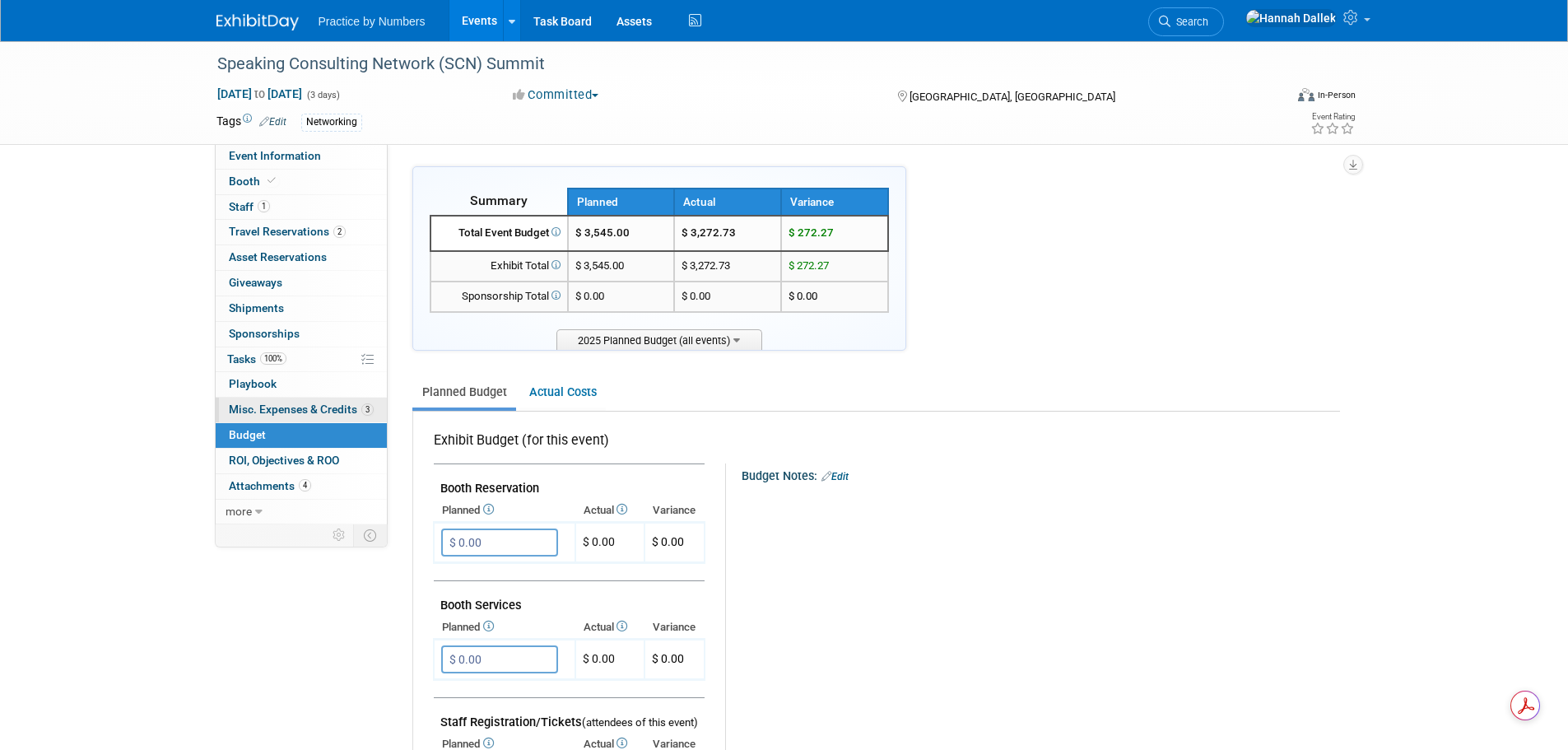
click at [268, 409] on span "Misc. Expenses & Credits 3" at bounding box center [301, 408] width 145 height 13
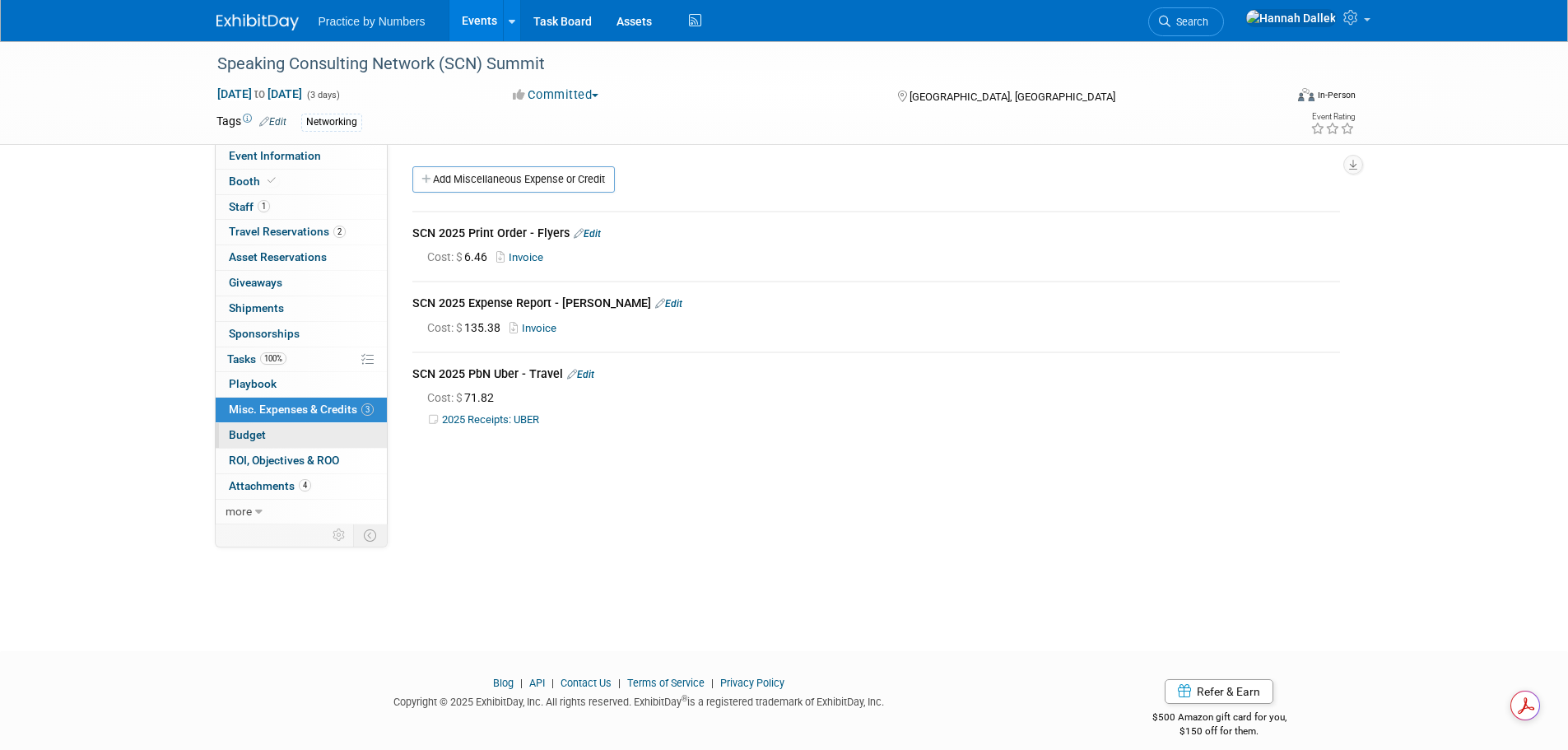
click at [298, 427] on link "Budget" at bounding box center [300, 435] width 171 height 24
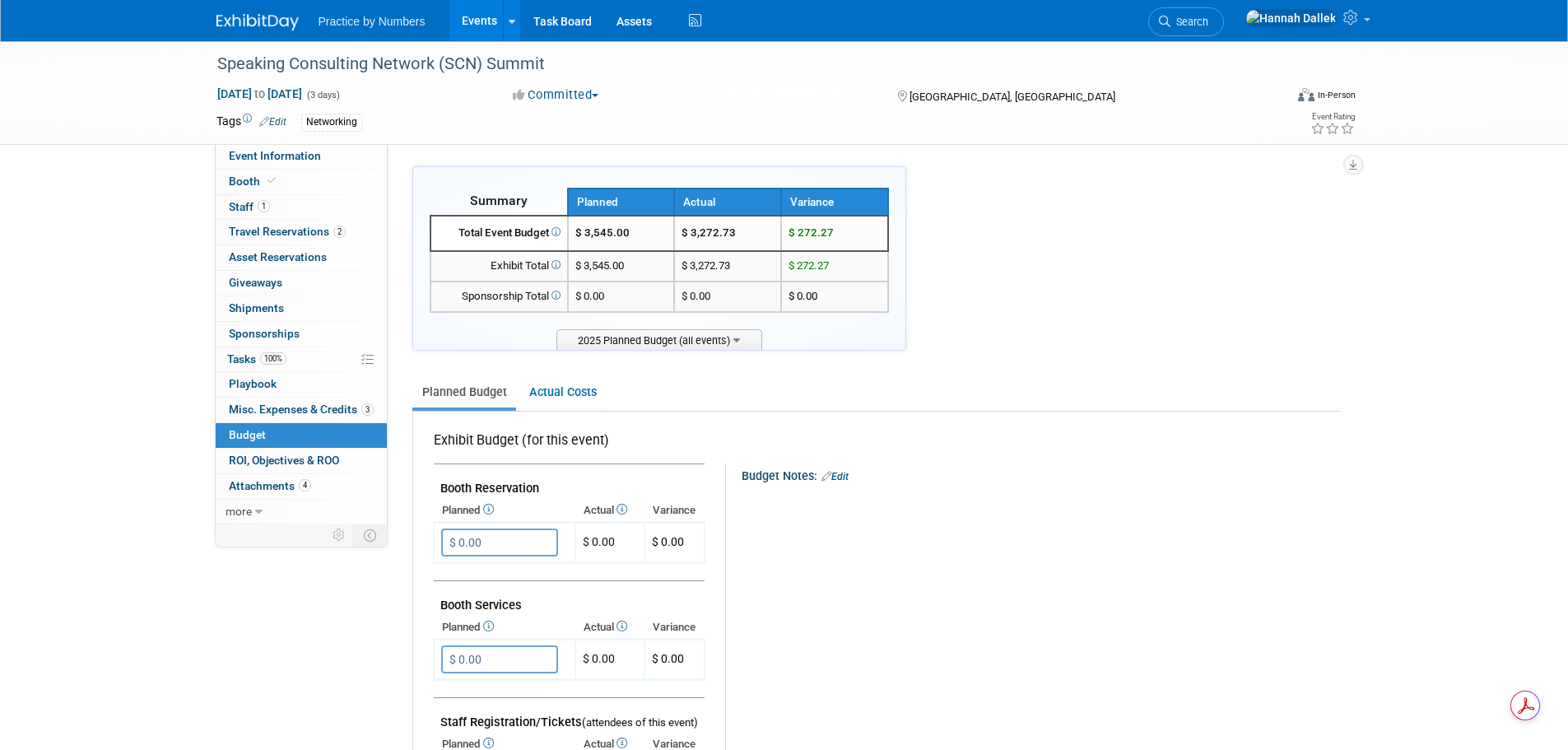
click at [467, 18] on link "Events" at bounding box center [479, 21] width 60 height 41
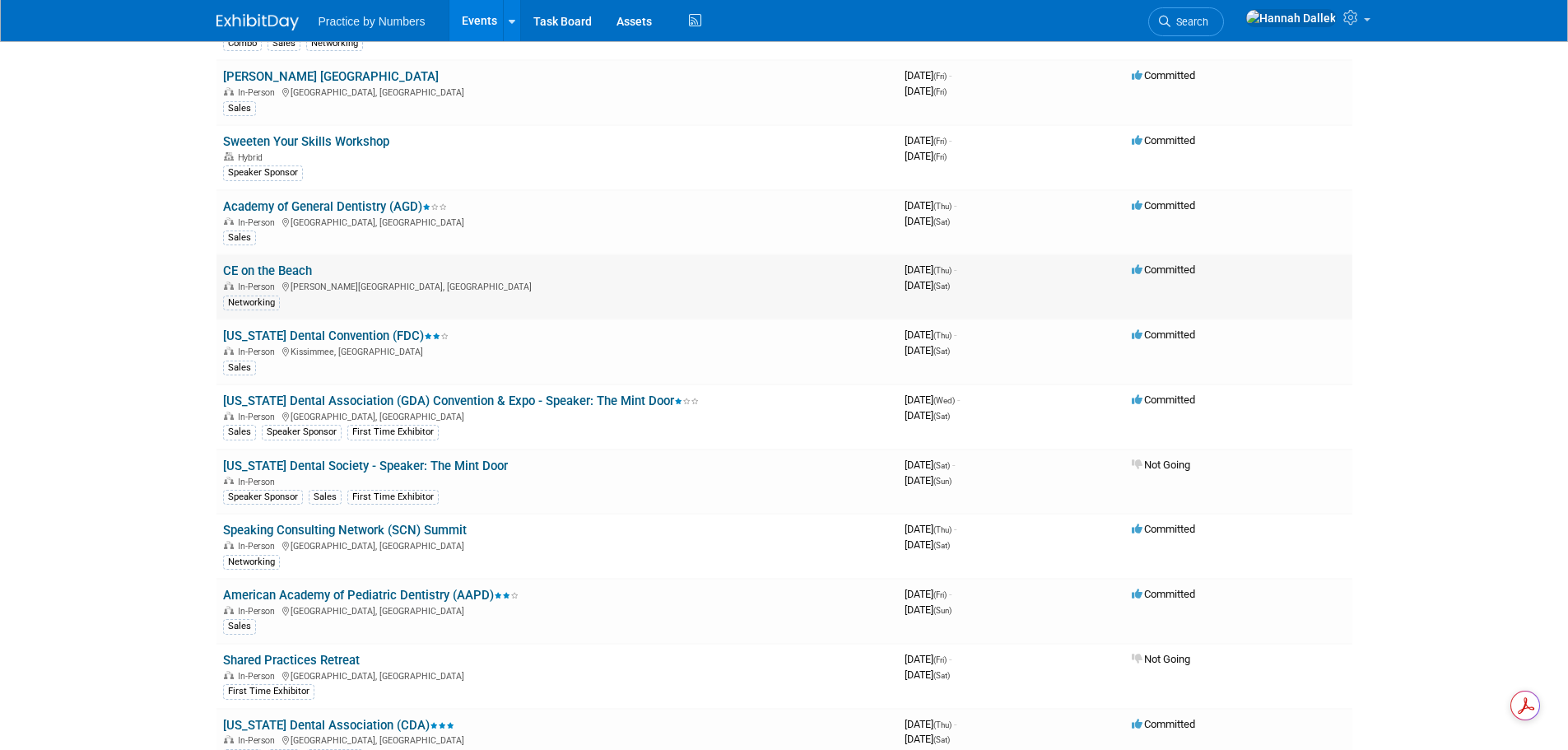
scroll to position [329, 0]
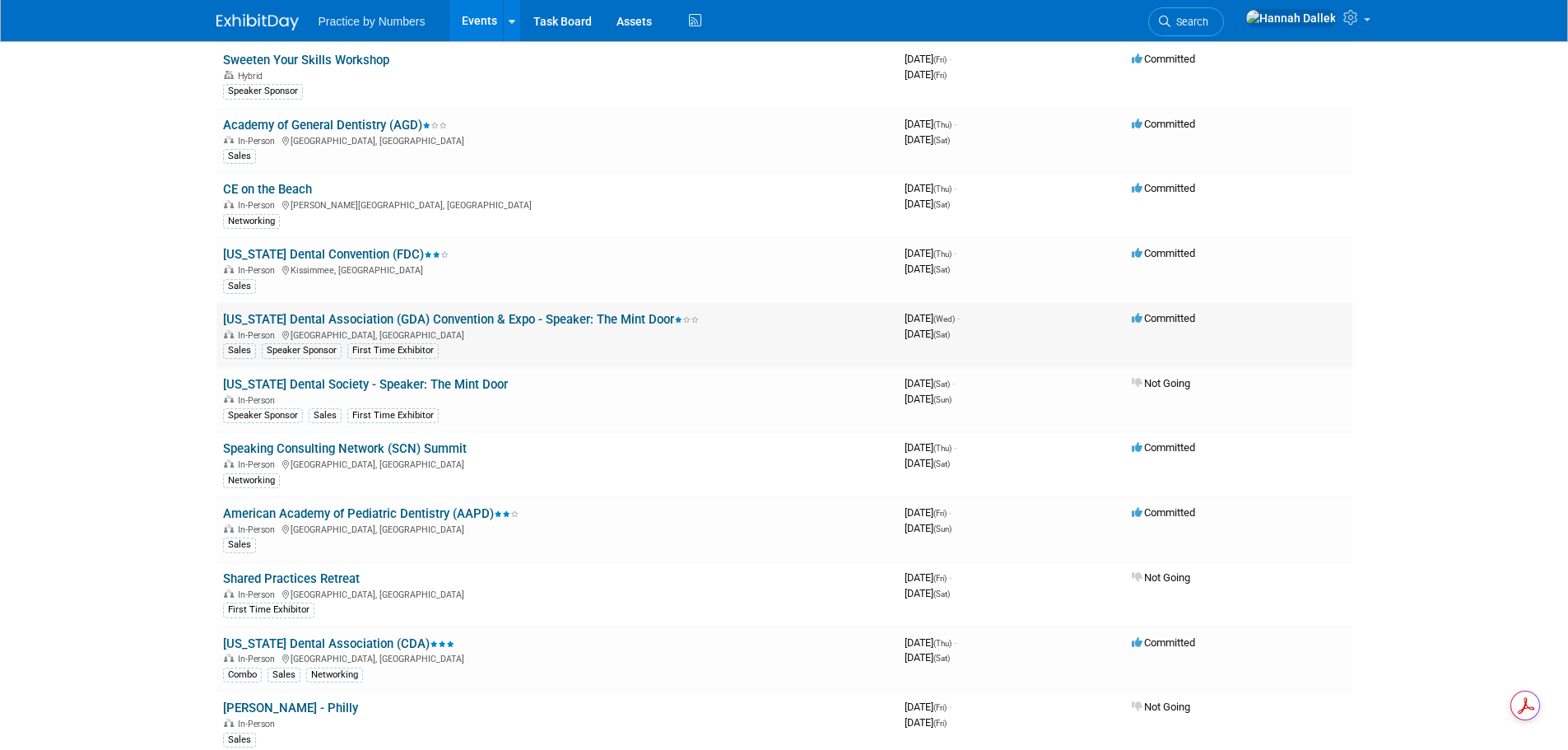
click at [496, 319] on link "[US_STATE] Dental Association (GDA) Convention & Expo - Speaker: The Mint Door" at bounding box center [461, 319] width 476 height 15
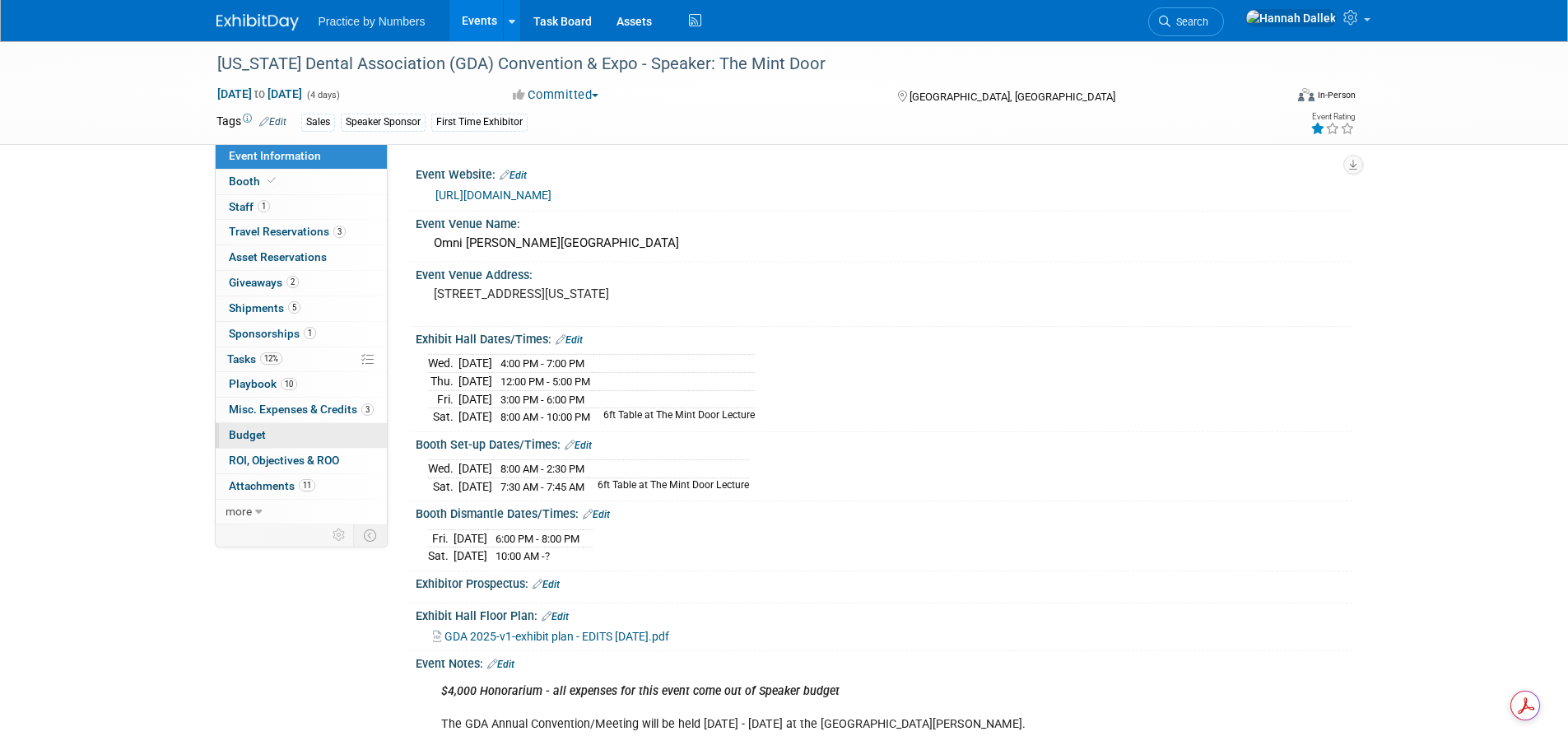
click at [270, 433] on link "Budget" at bounding box center [300, 435] width 171 height 24
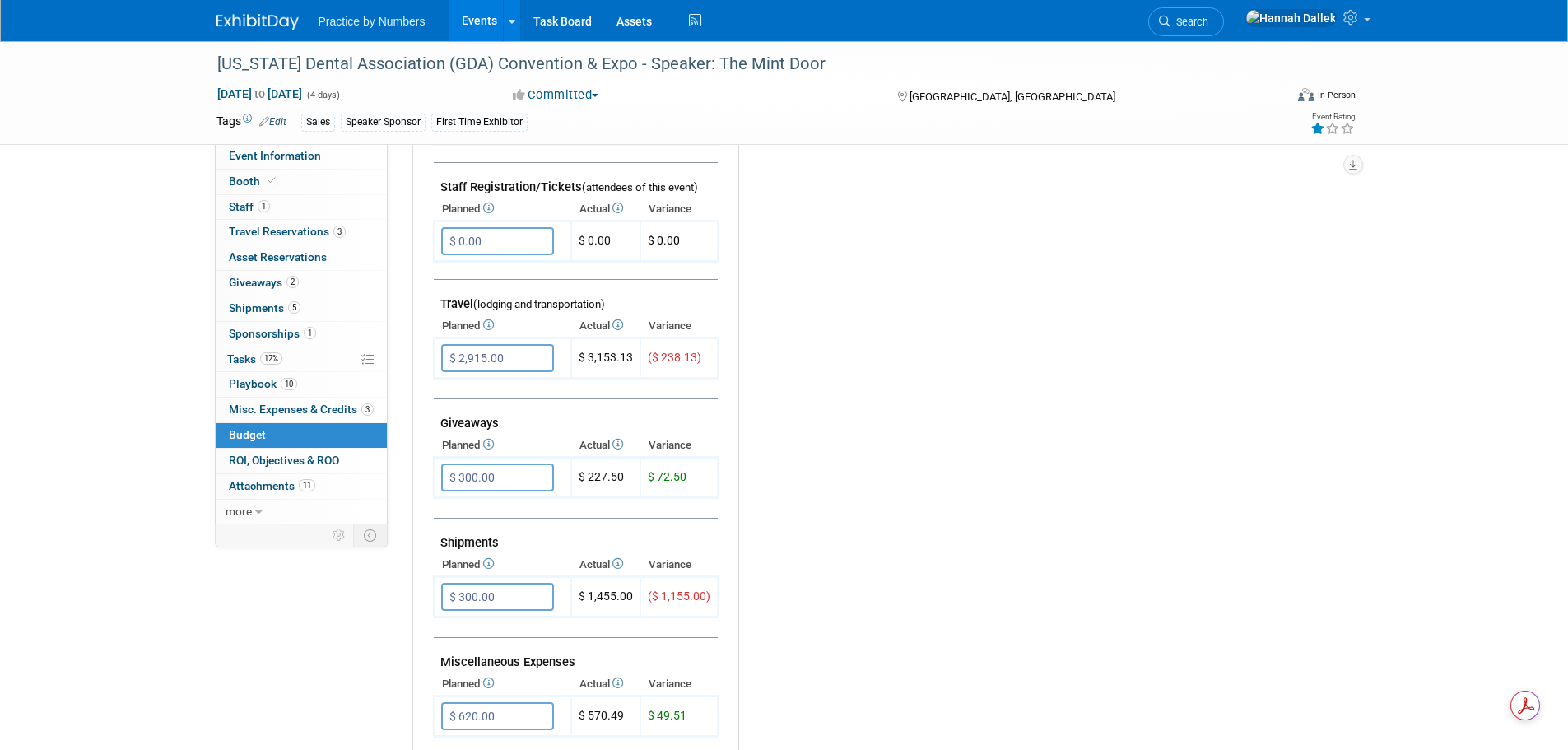
scroll to position [494, 0]
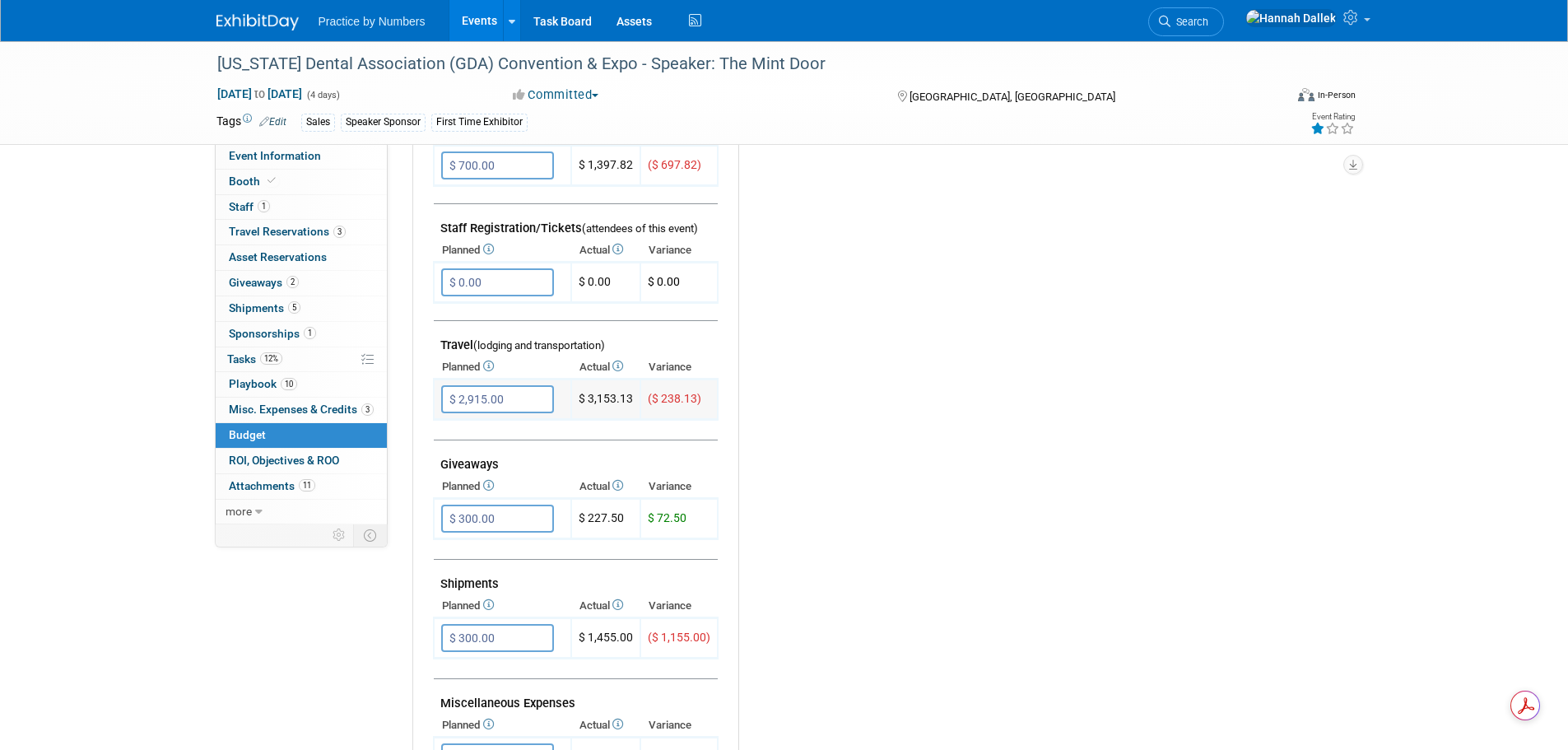
drag, startPoint x: 634, startPoint y: 401, endPoint x: 587, endPoint y: 402, distance: 47.0
click at [587, 402] on td "$ 3,153.13" at bounding box center [606, 399] width 69 height 40
copy td "3,153.13"
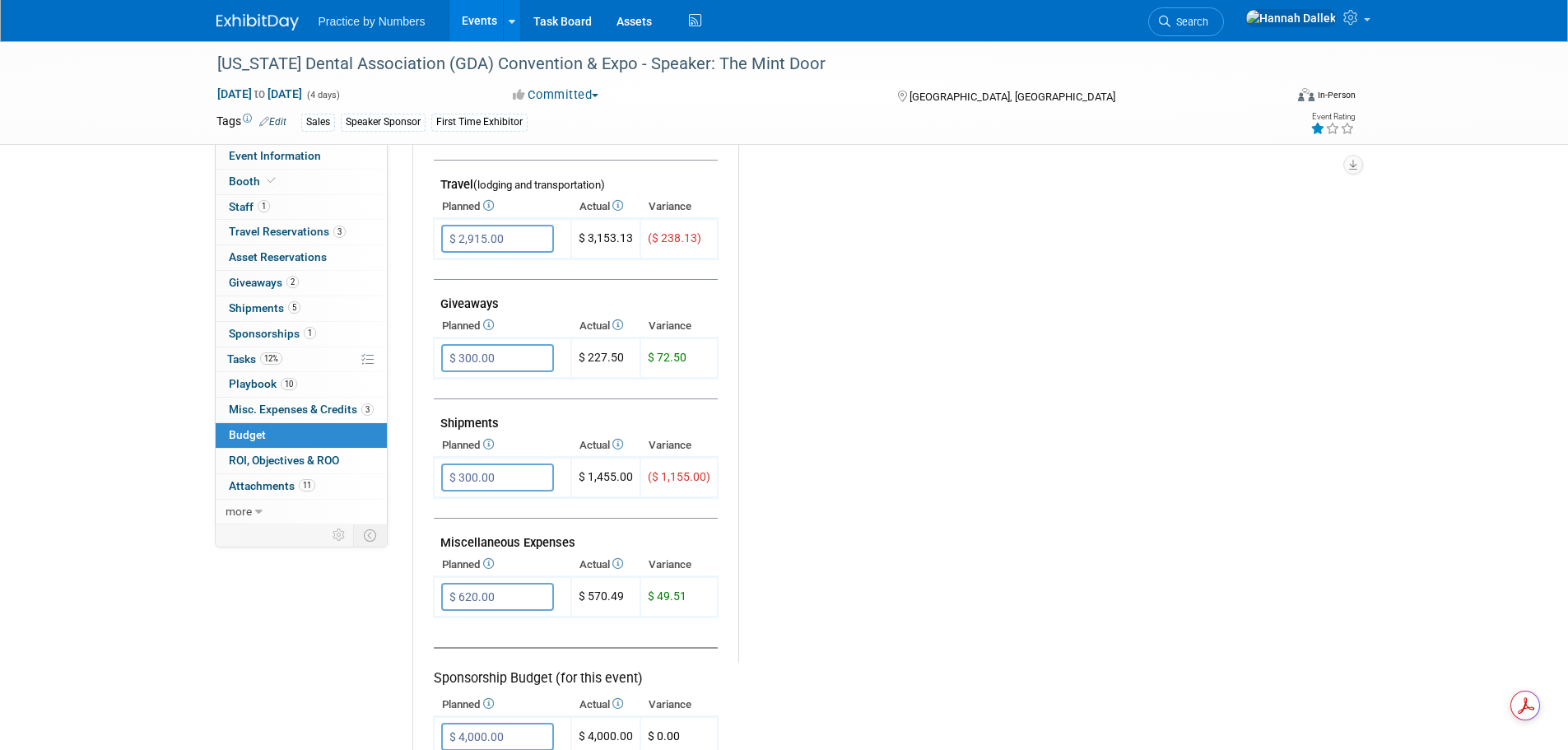
scroll to position [577, 0]
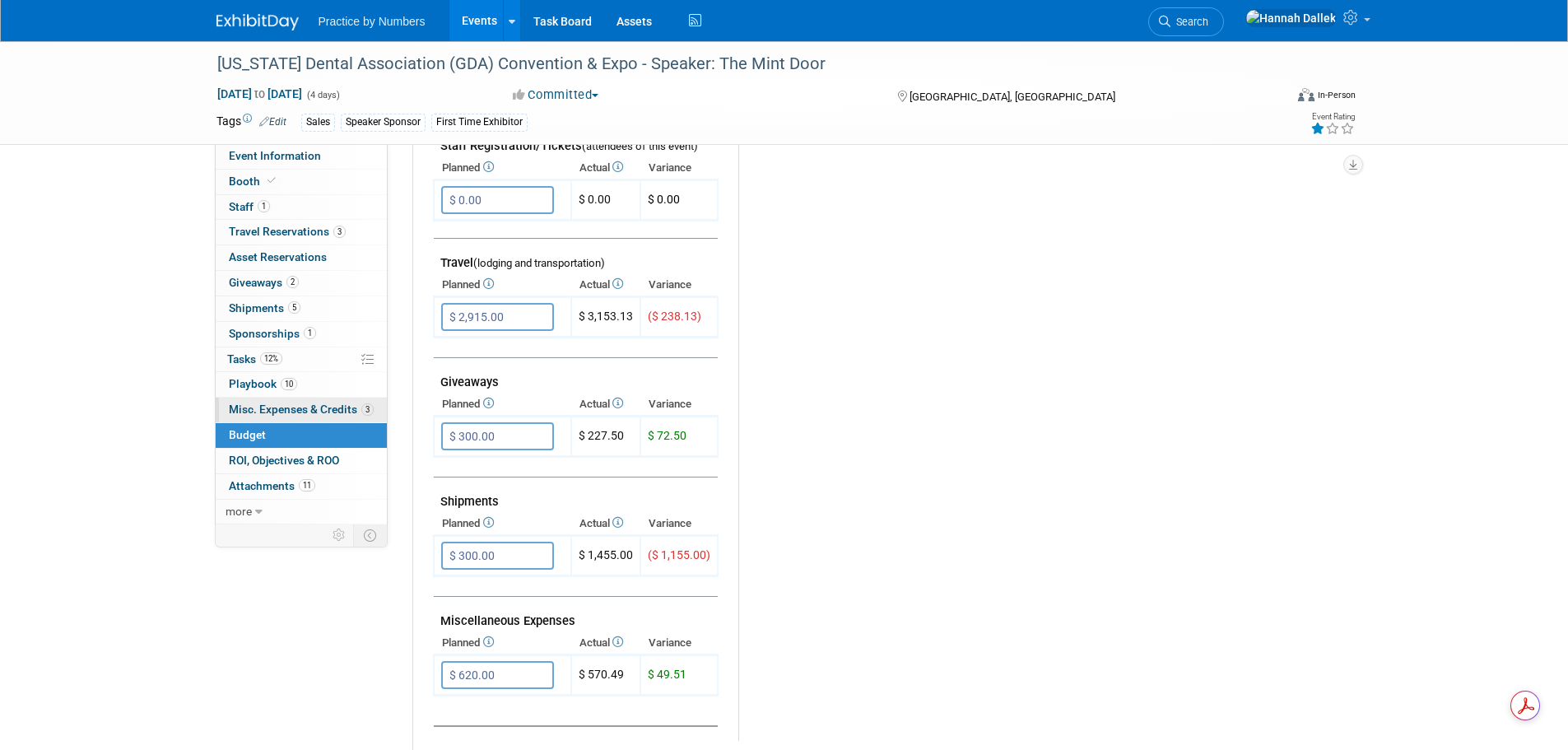
click at [284, 405] on span "Misc. Expenses & Credits 3" at bounding box center [301, 408] width 145 height 13
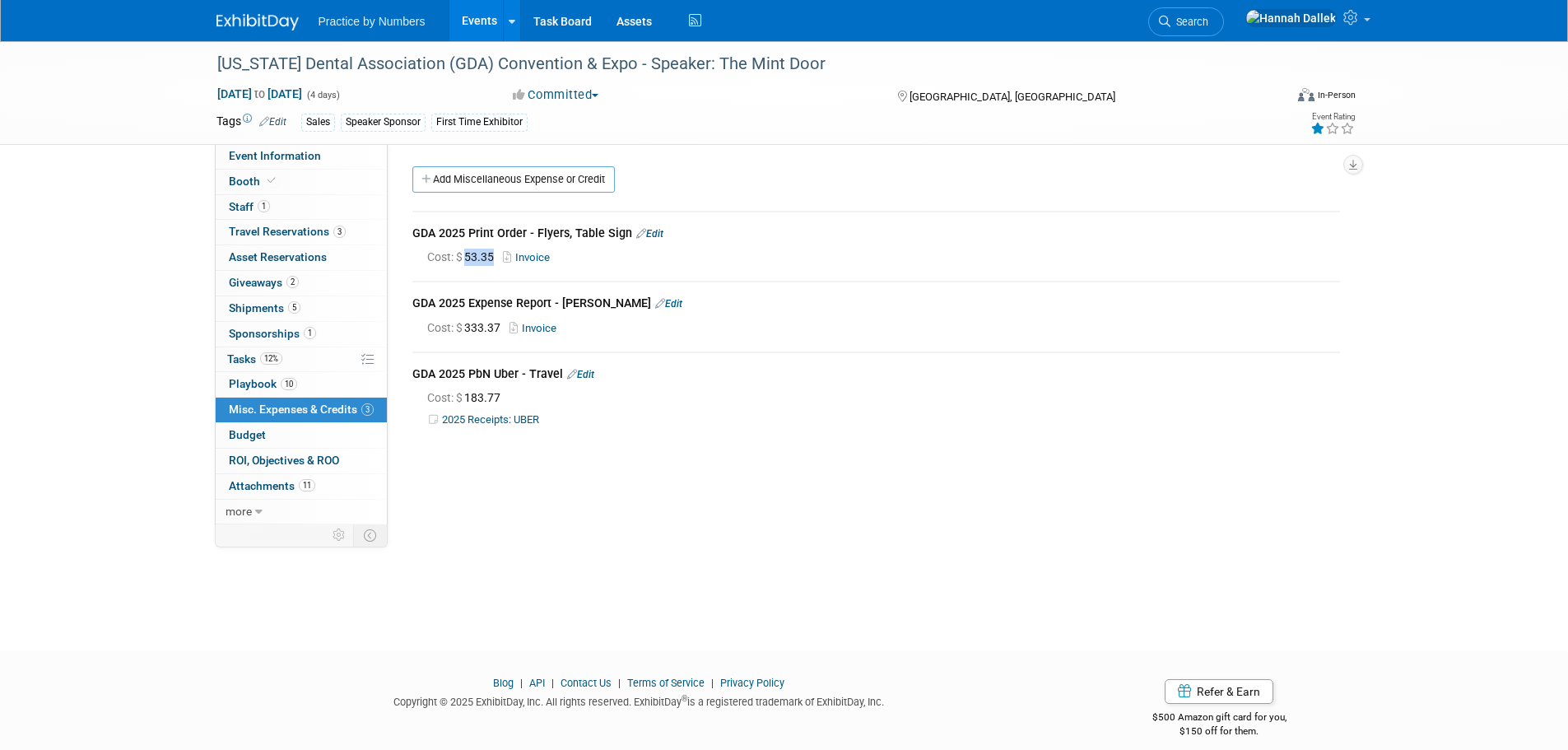
drag, startPoint x: 497, startPoint y: 257, endPoint x: 469, endPoint y: 257, distance: 28.0
click at [469, 257] on span "Cost: $ 53.35" at bounding box center [463, 257] width 73 height 13
copy span "53.35"
click at [304, 426] on link "Budget" at bounding box center [300, 435] width 171 height 24
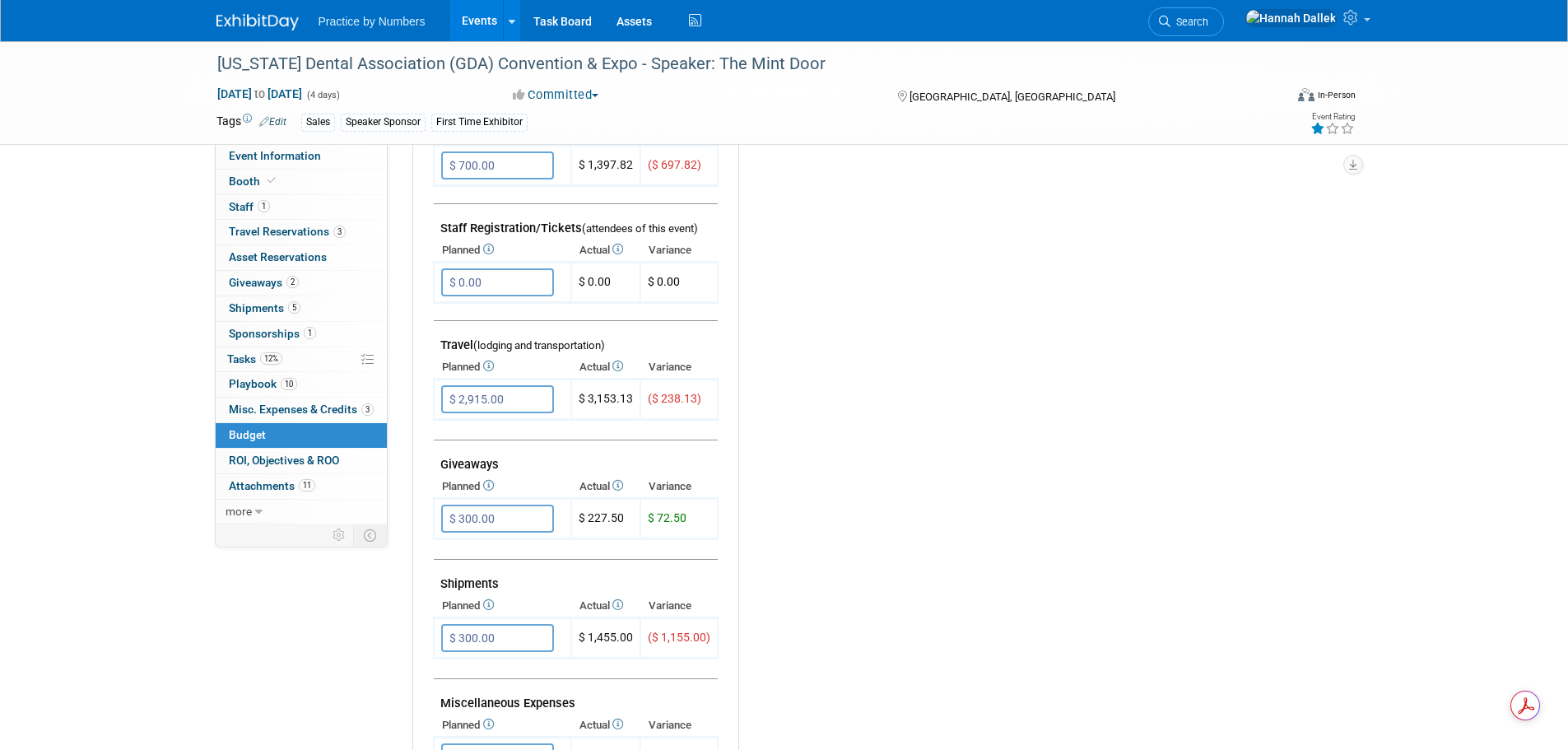
scroll to position [577, 0]
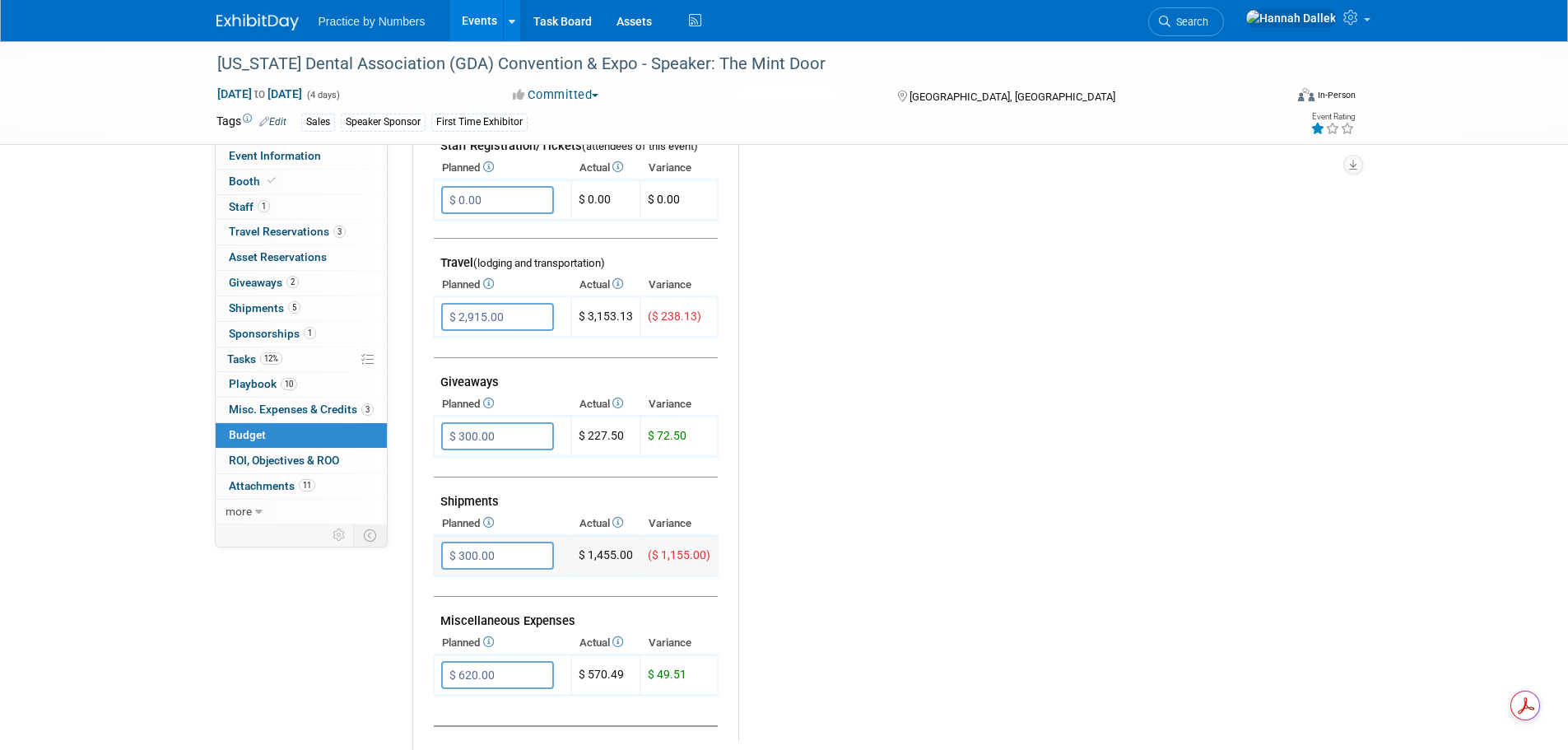
drag, startPoint x: 630, startPoint y: 556, endPoint x: 589, endPoint y: 556, distance: 41.0
click at [589, 556] on td "$ 1,455.00" at bounding box center [606, 555] width 69 height 40
copy td "1,455.00"
drag, startPoint x: 625, startPoint y: 434, endPoint x: 587, endPoint y: 436, distance: 38.1
click at [587, 436] on td "$ 227.50" at bounding box center [606, 437] width 69 height 40
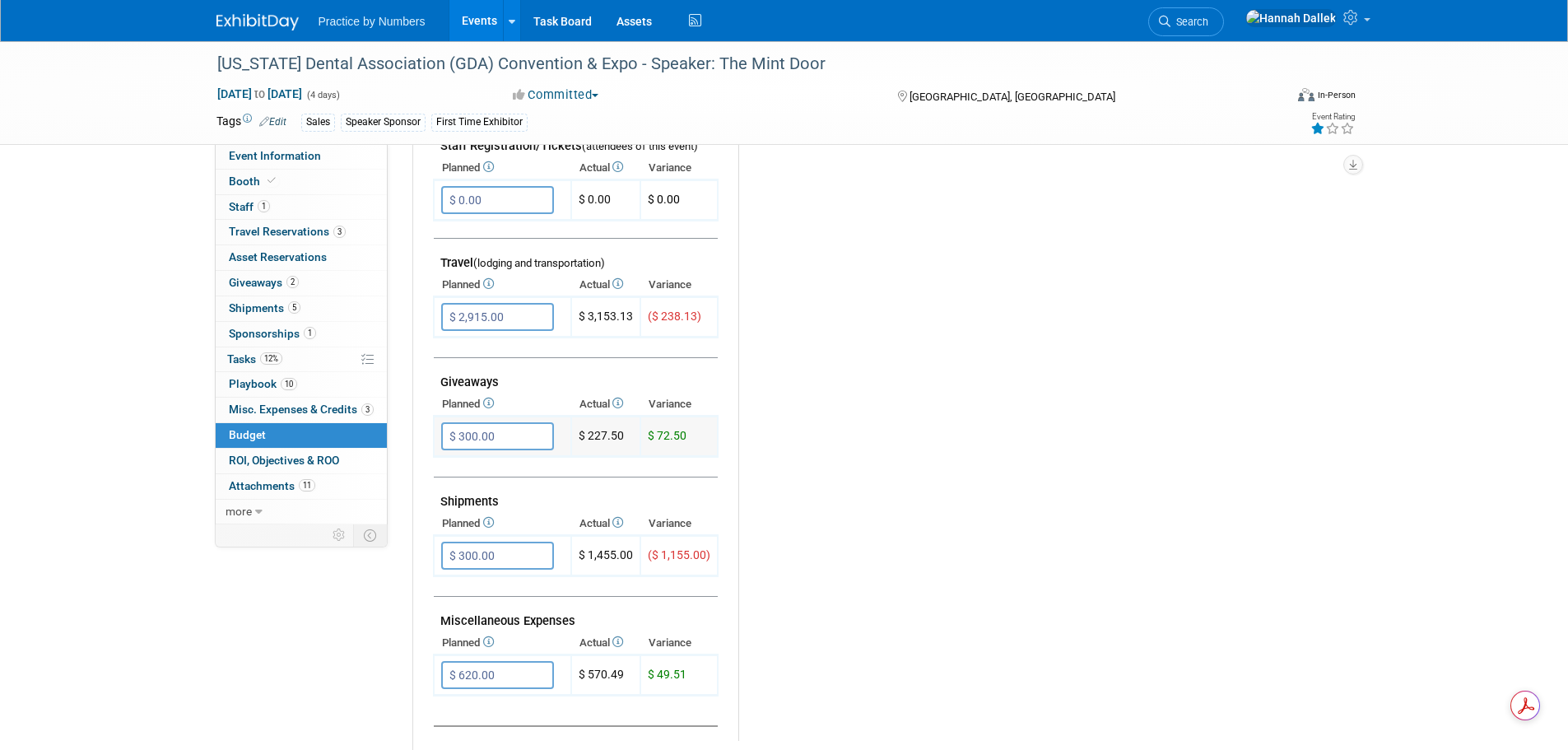
copy td "227.50"
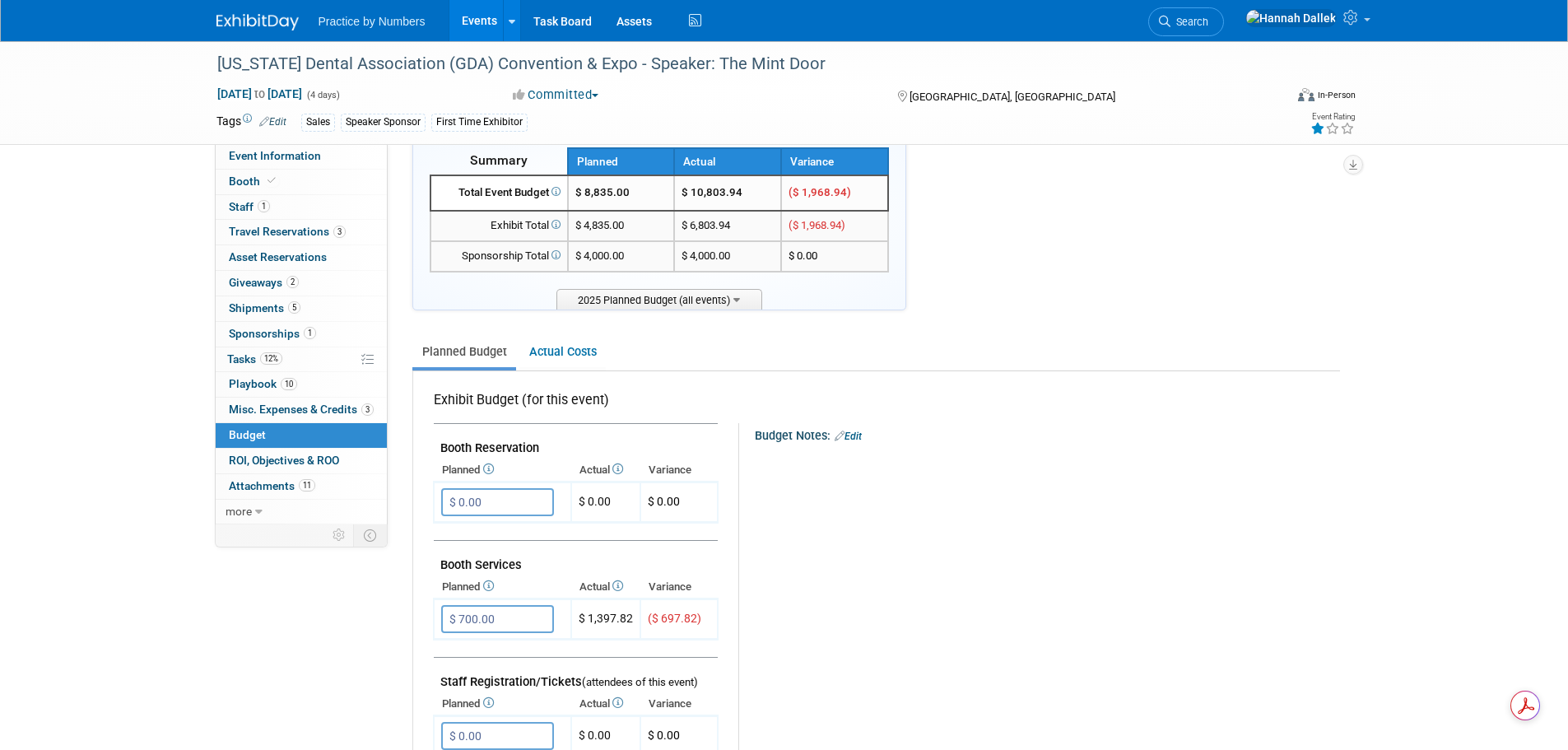
scroll to position [0, 0]
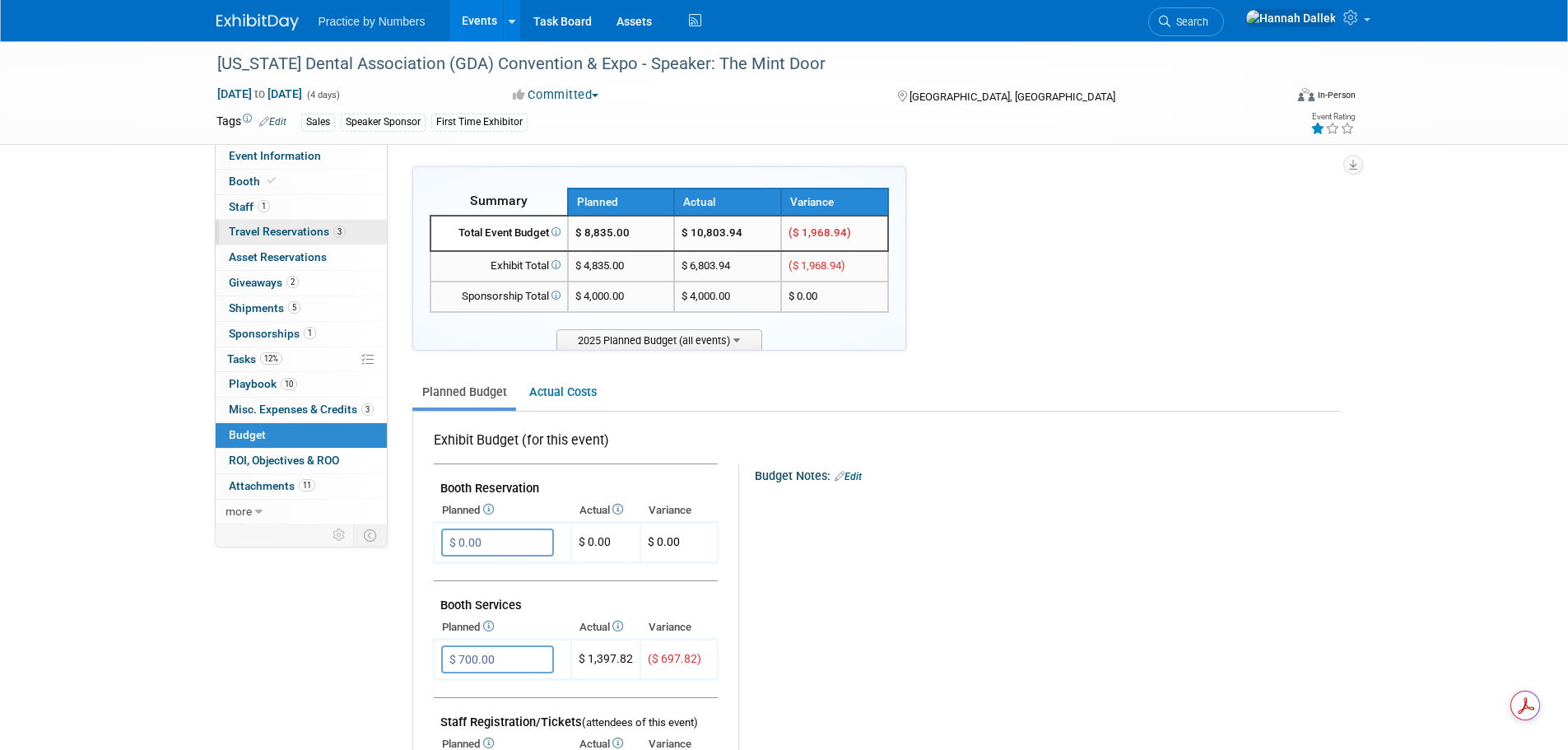
click at [270, 230] on span "Travel Reservations 3" at bounding box center [287, 231] width 116 height 13
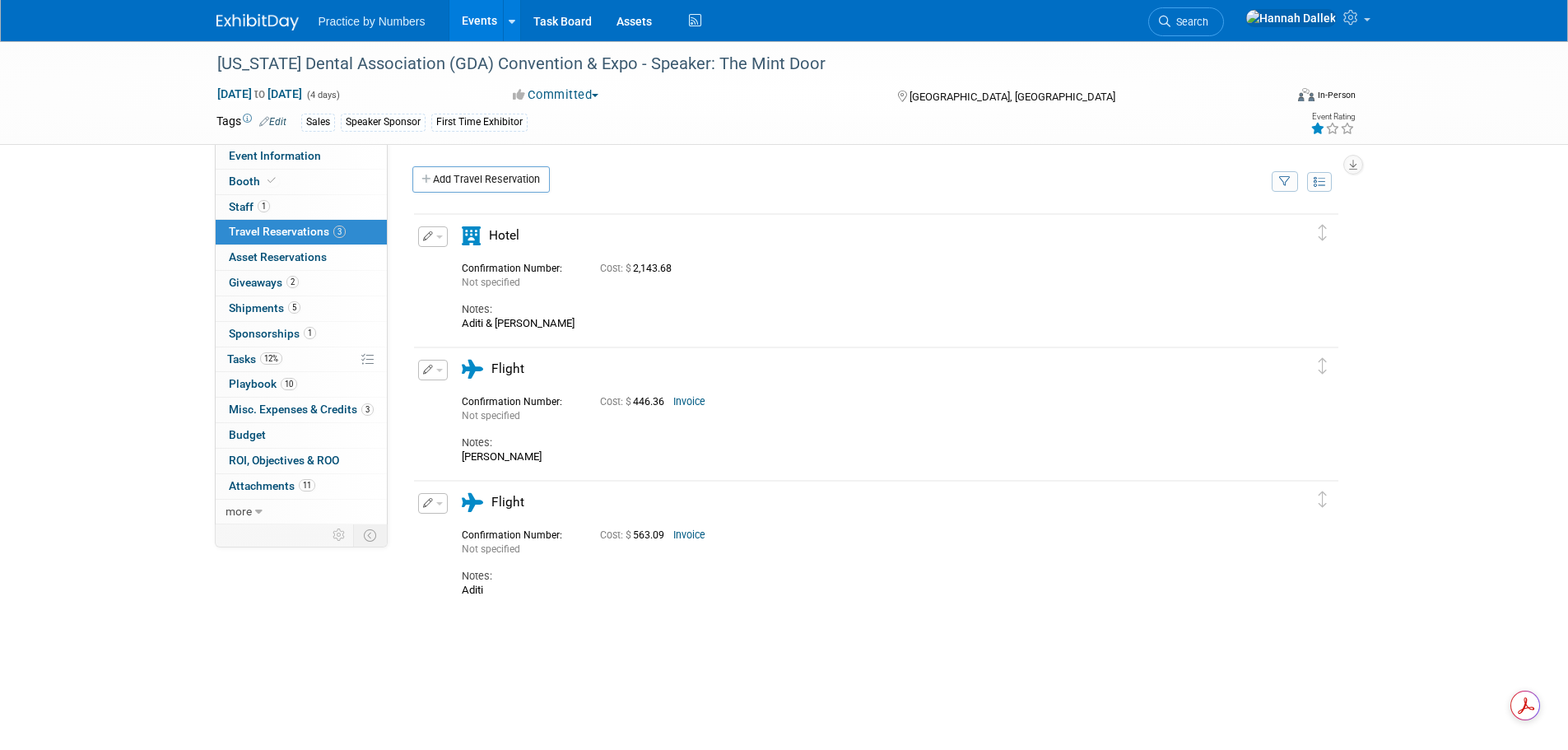
click at [481, 21] on link "Events" at bounding box center [479, 21] width 60 height 41
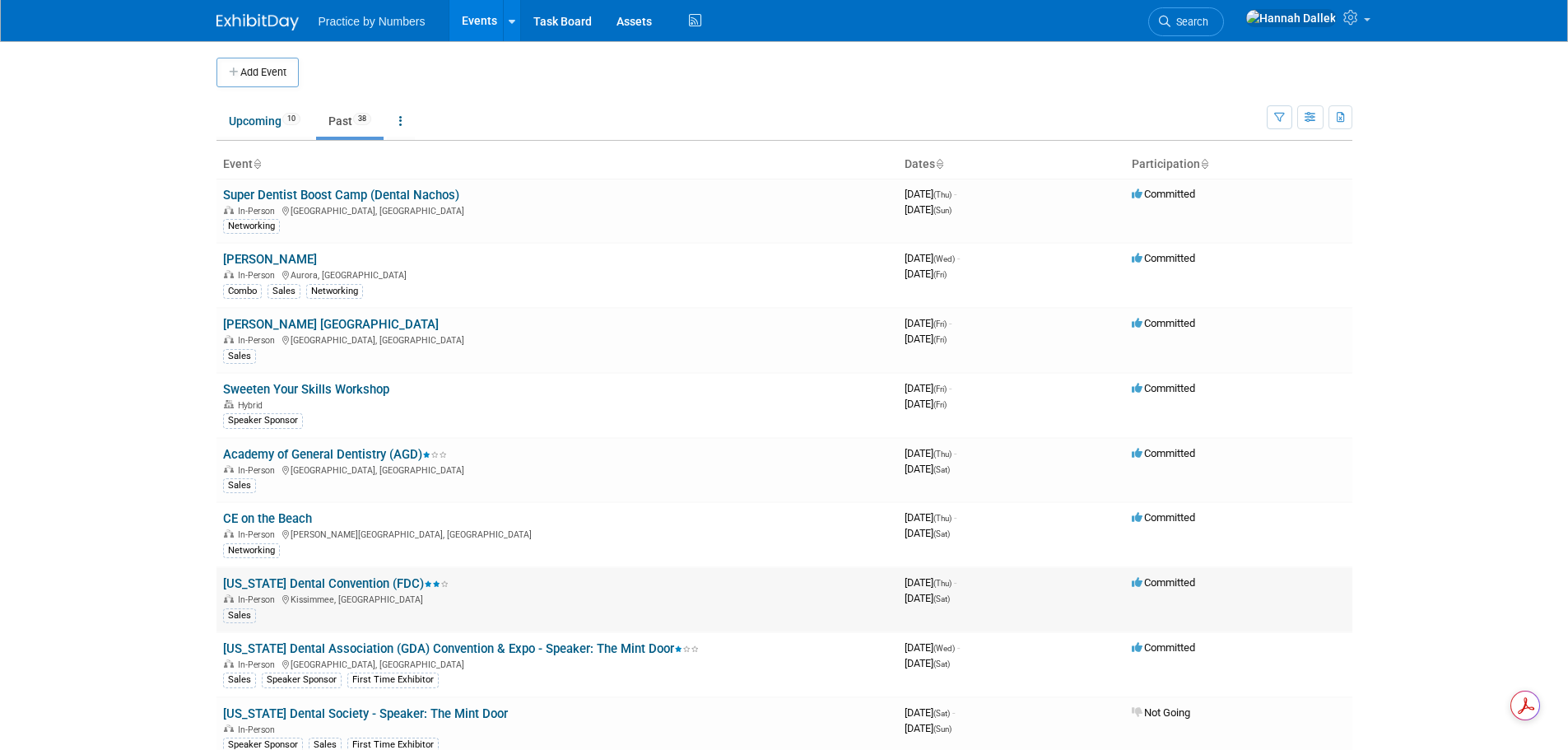
click at [313, 583] on link "[US_STATE] Dental Convention (FDC)" at bounding box center [336, 584] width 225 height 15
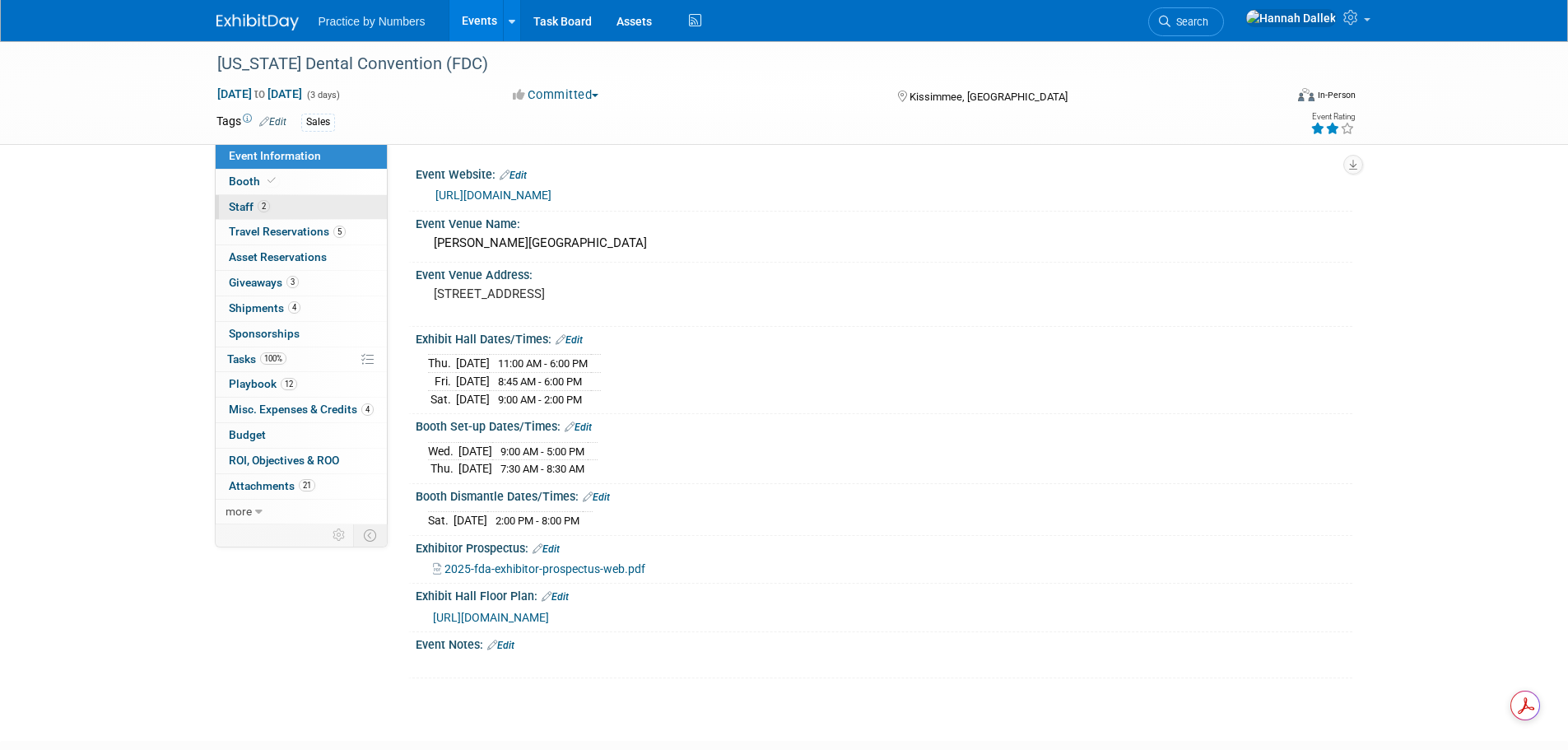
click at [288, 204] on link "2 Staff 2" at bounding box center [300, 207] width 171 height 24
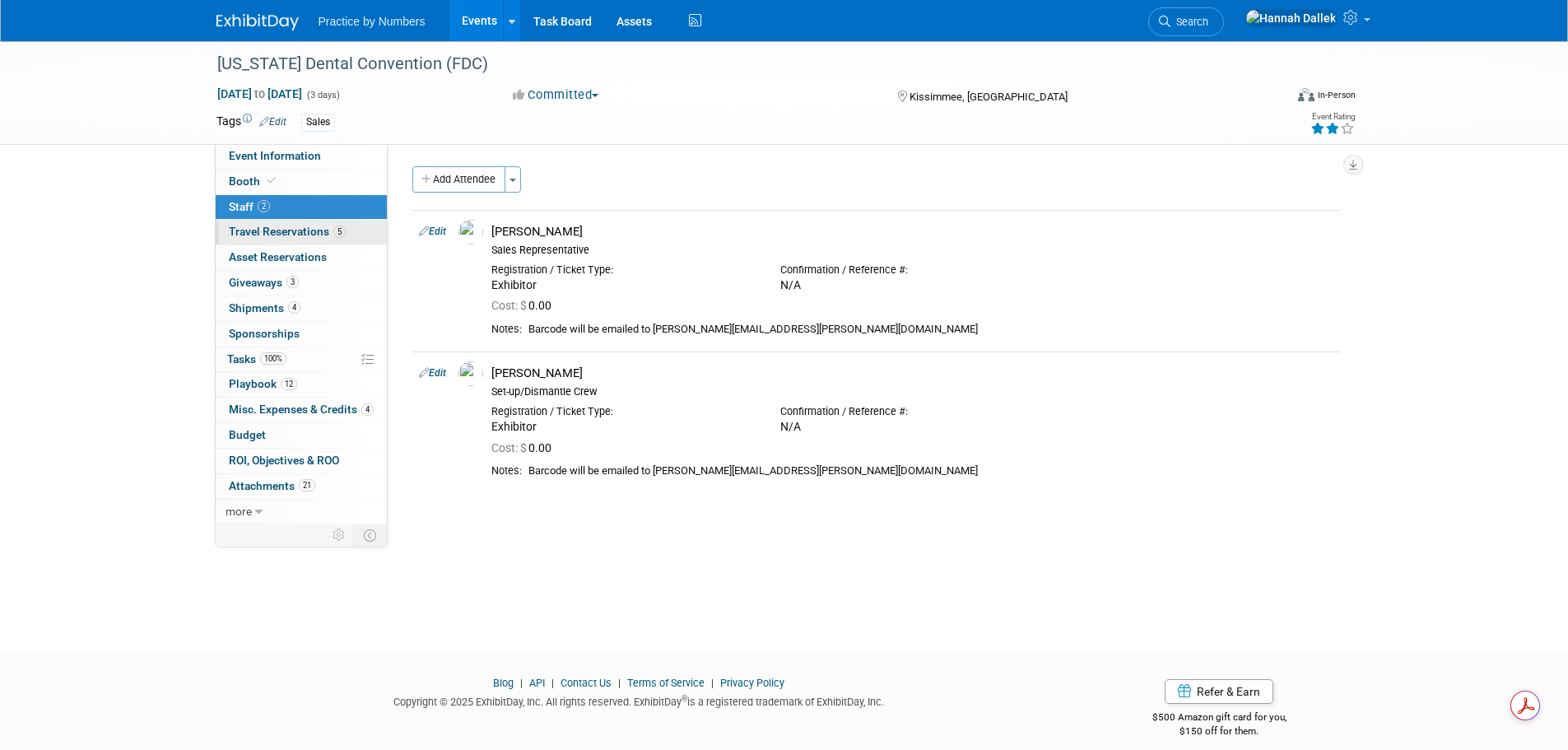
click at [293, 230] on span "Travel Reservations 5" at bounding box center [287, 231] width 116 height 13
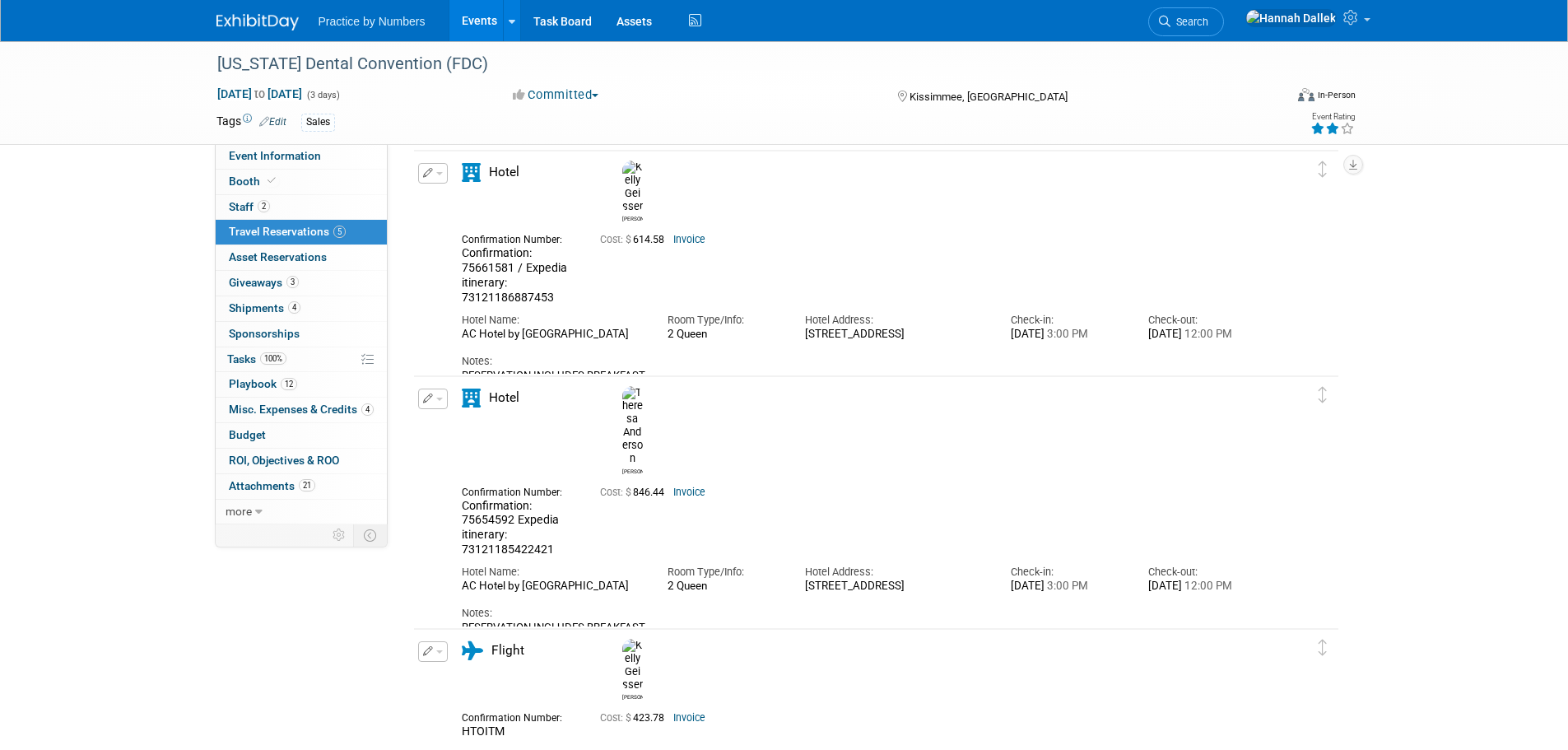
scroll to position [411, 0]
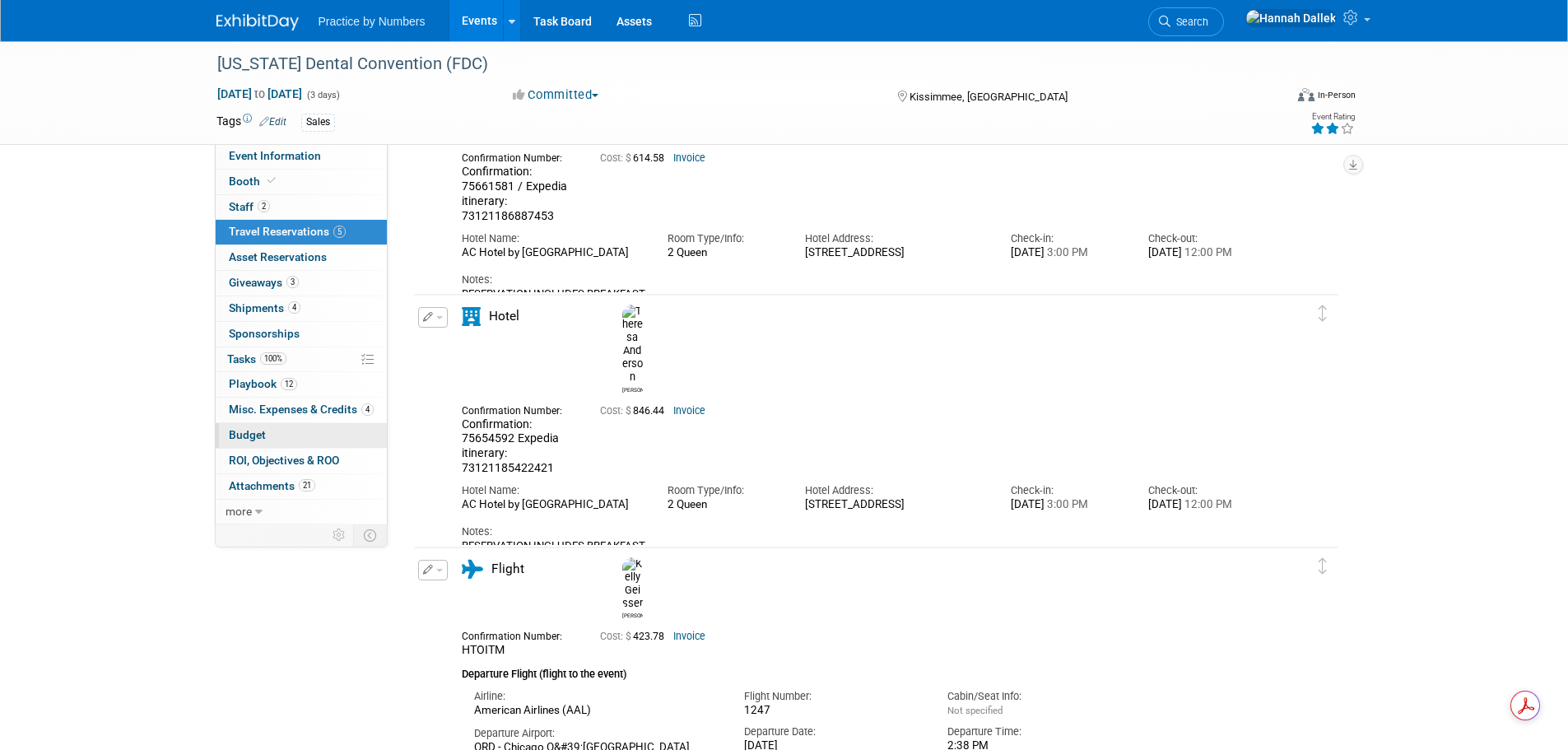
click at [252, 433] on span "Budget" at bounding box center [248, 434] width 37 height 13
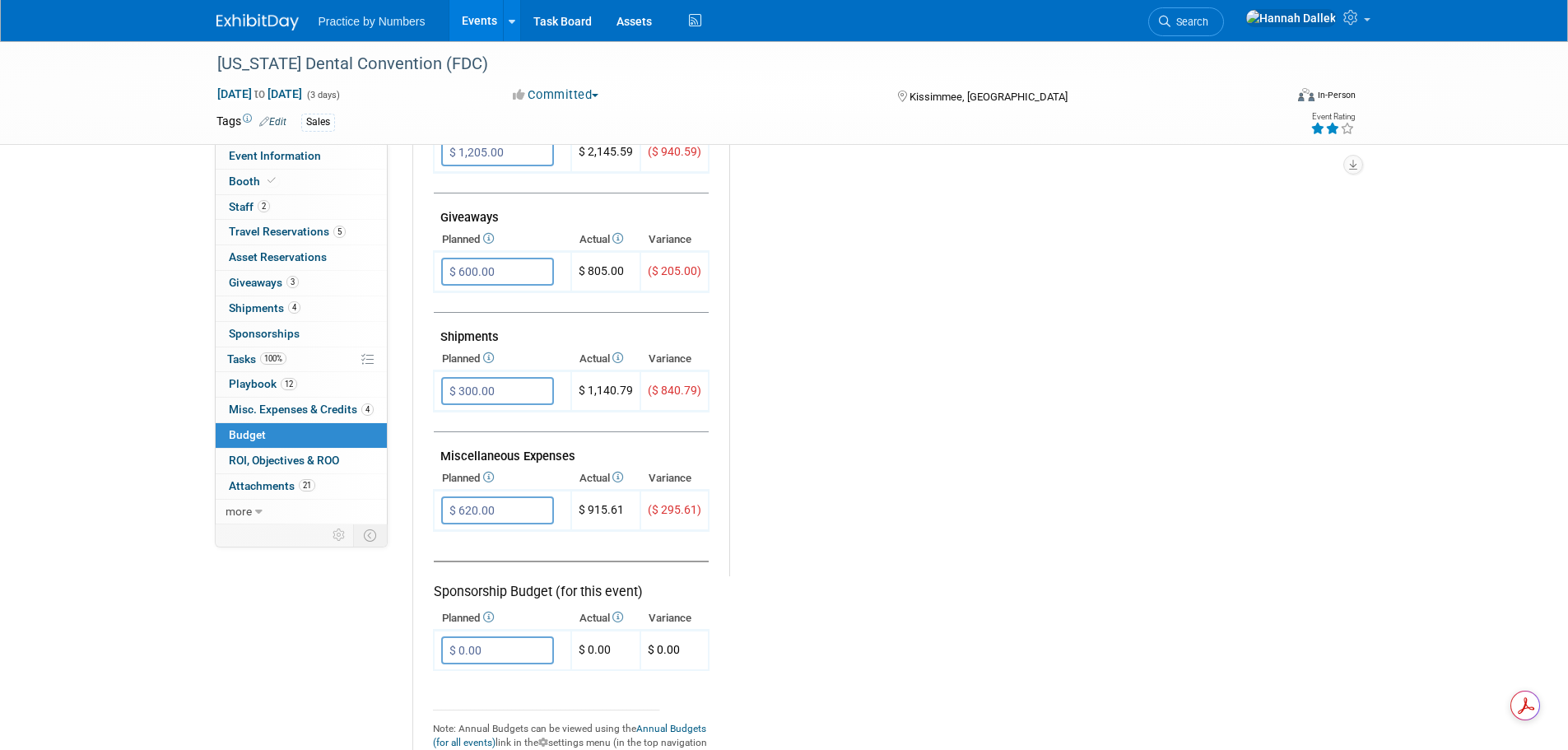
scroll to position [577, 0]
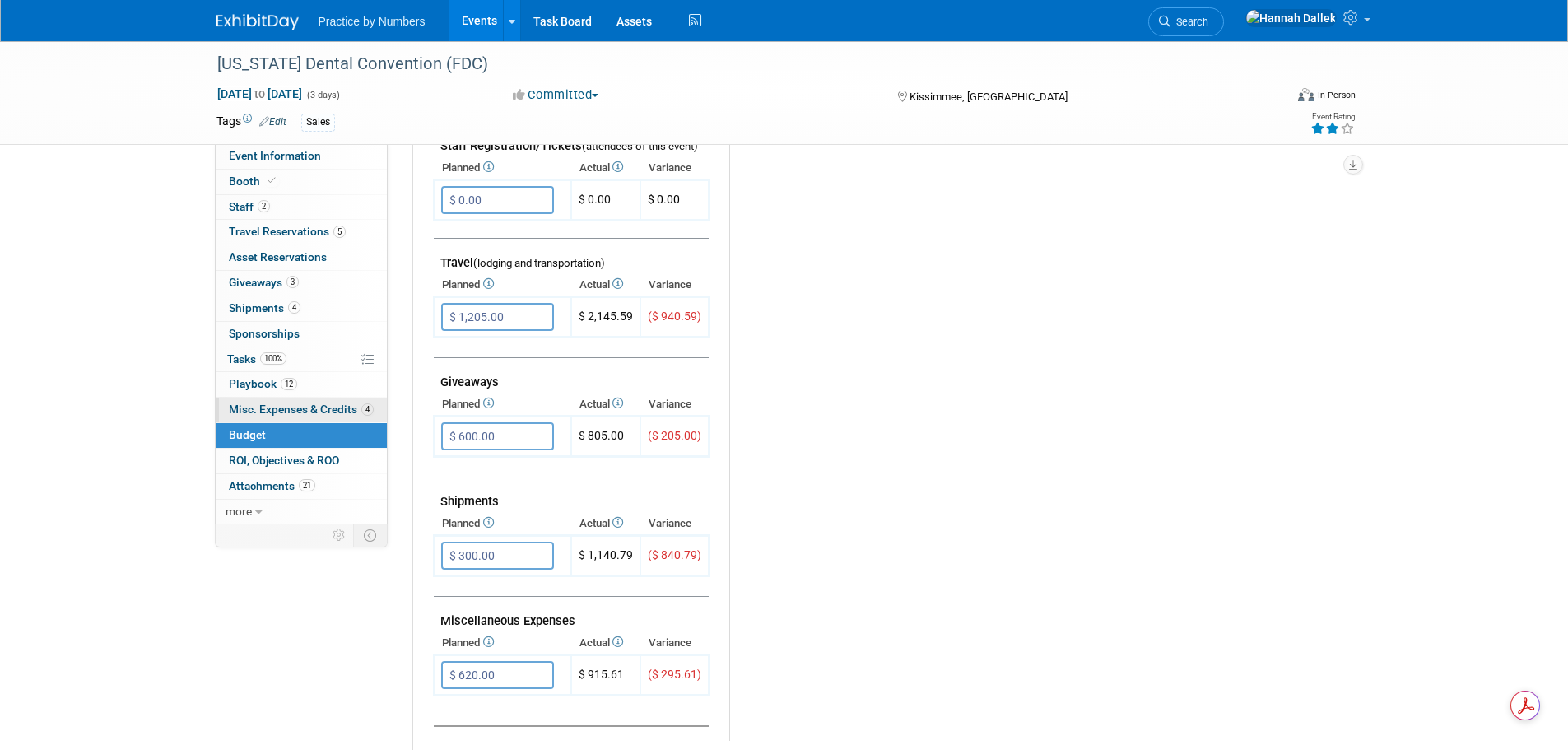
click at [311, 405] on span "Misc. Expenses & Credits 4" at bounding box center [301, 408] width 145 height 13
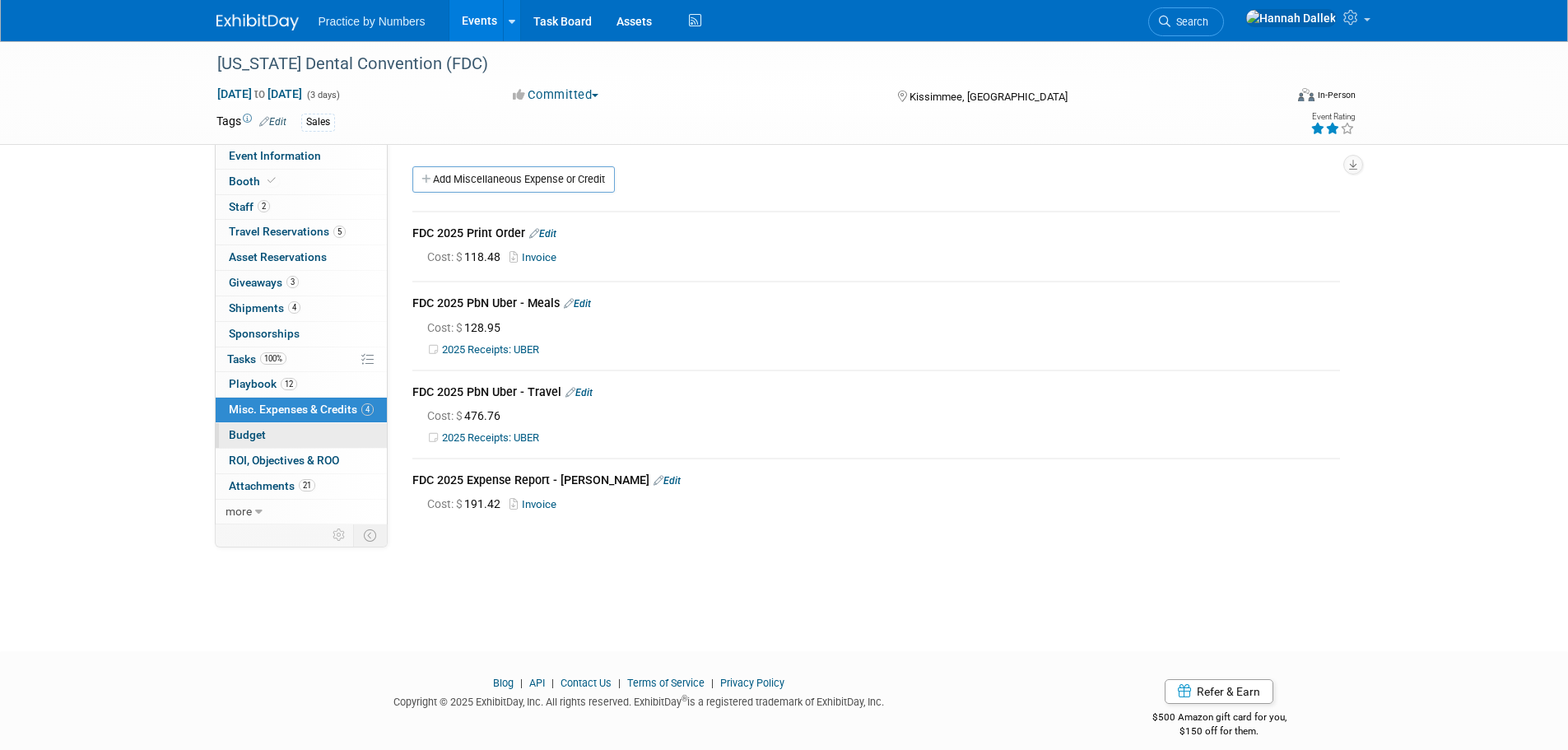
click at [305, 433] on link "Budget" at bounding box center [300, 435] width 171 height 24
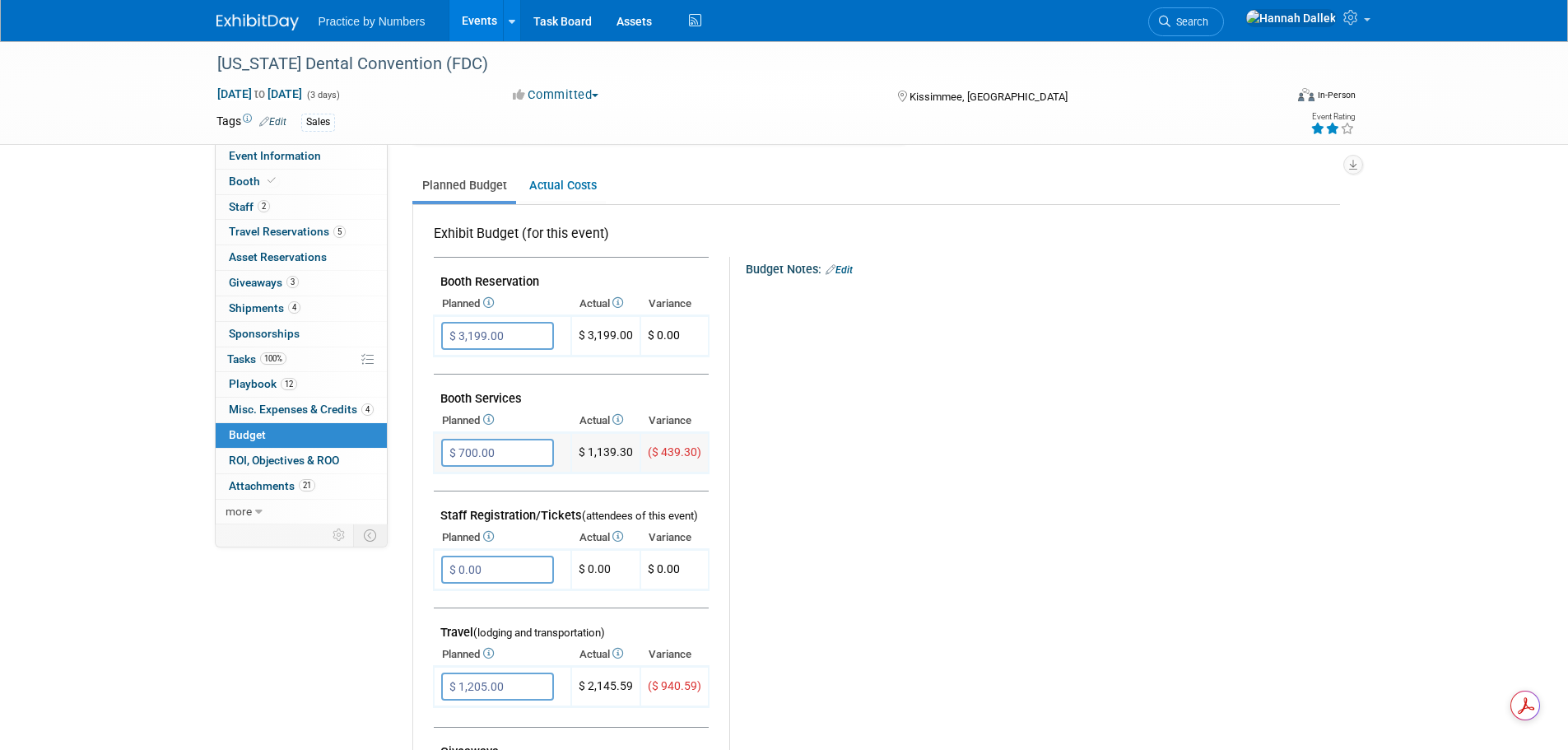
scroll to position [247, 0]
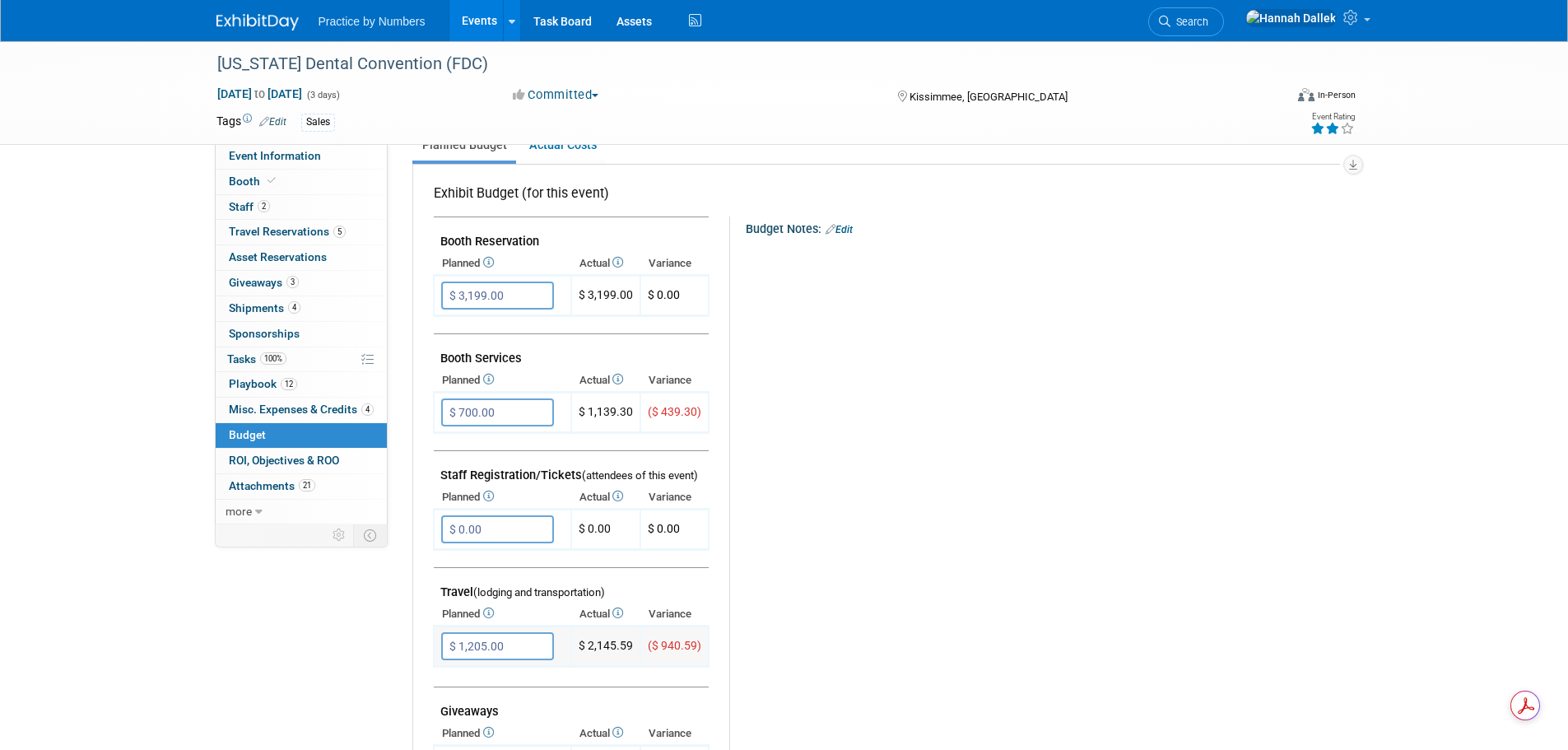
drag, startPoint x: 631, startPoint y: 645, endPoint x: 589, endPoint y: 645, distance: 42.0
click at [589, 645] on td "$ 2,145.59" at bounding box center [606, 646] width 69 height 40
copy td "2,145.59"
click at [277, 405] on span "Misc. Expenses & Credits 4" at bounding box center [301, 408] width 145 height 13
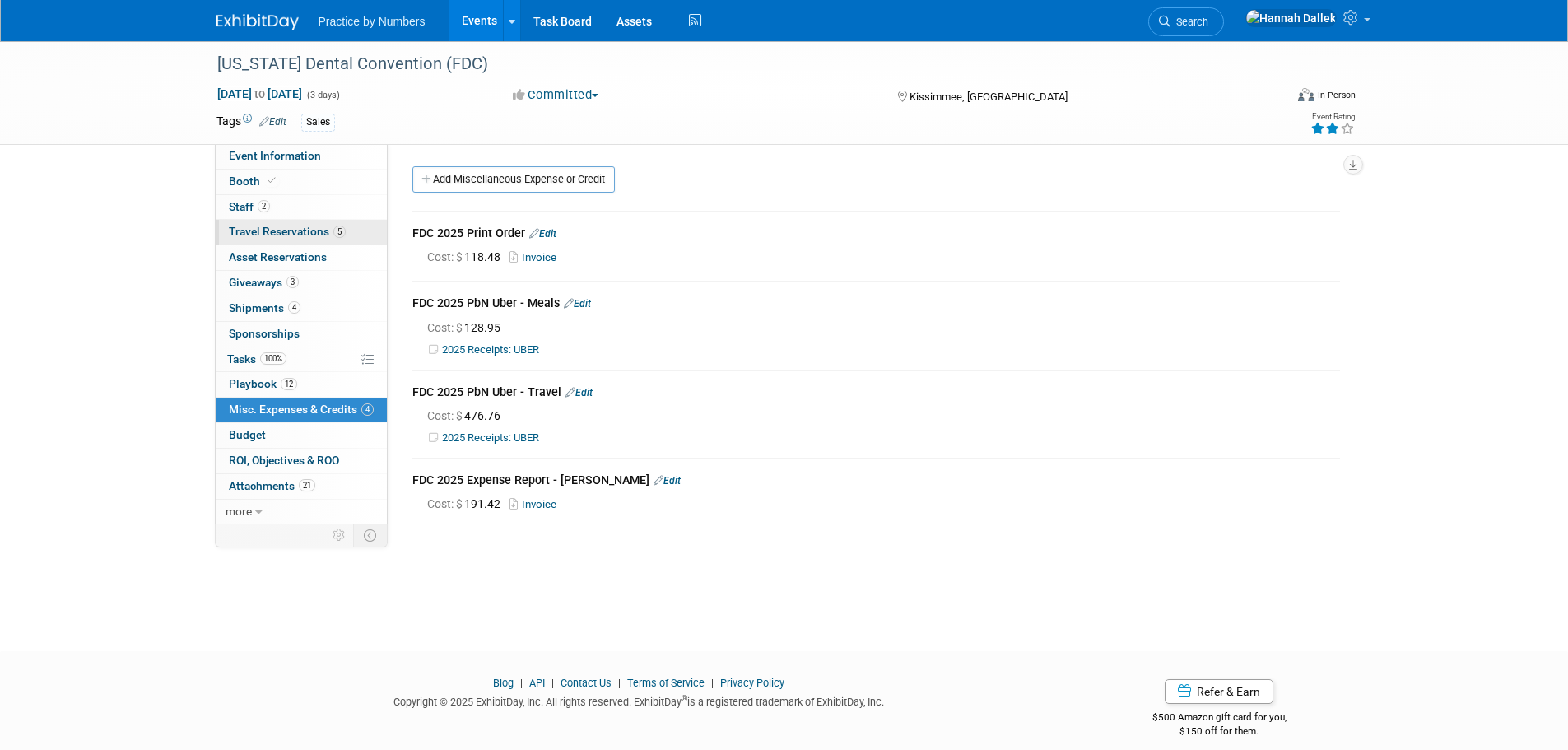
click at [268, 235] on span "Travel Reservations 5" at bounding box center [287, 231] width 116 height 13
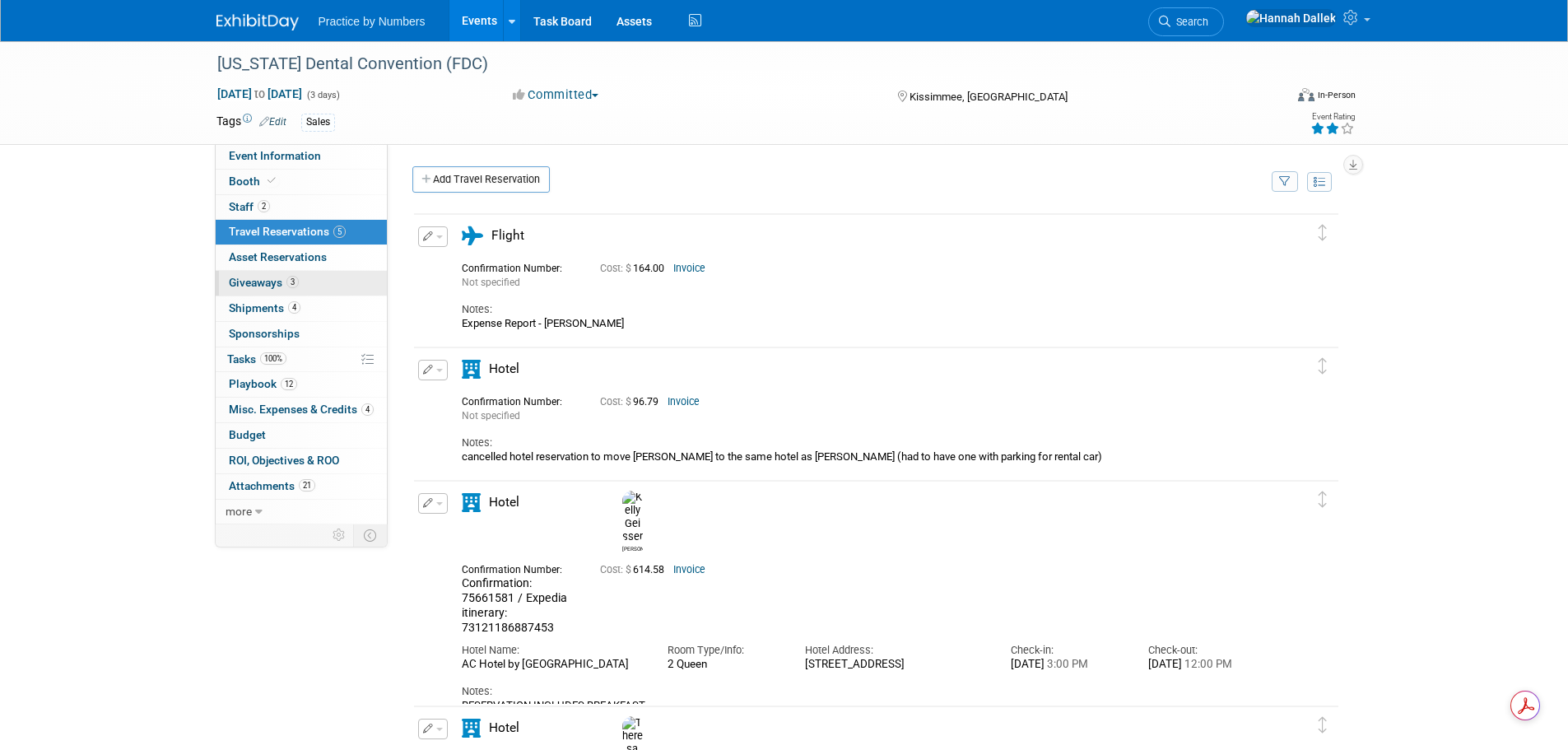
click at [277, 282] on span "Giveaways 3" at bounding box center [263, 282] width 69 height 13
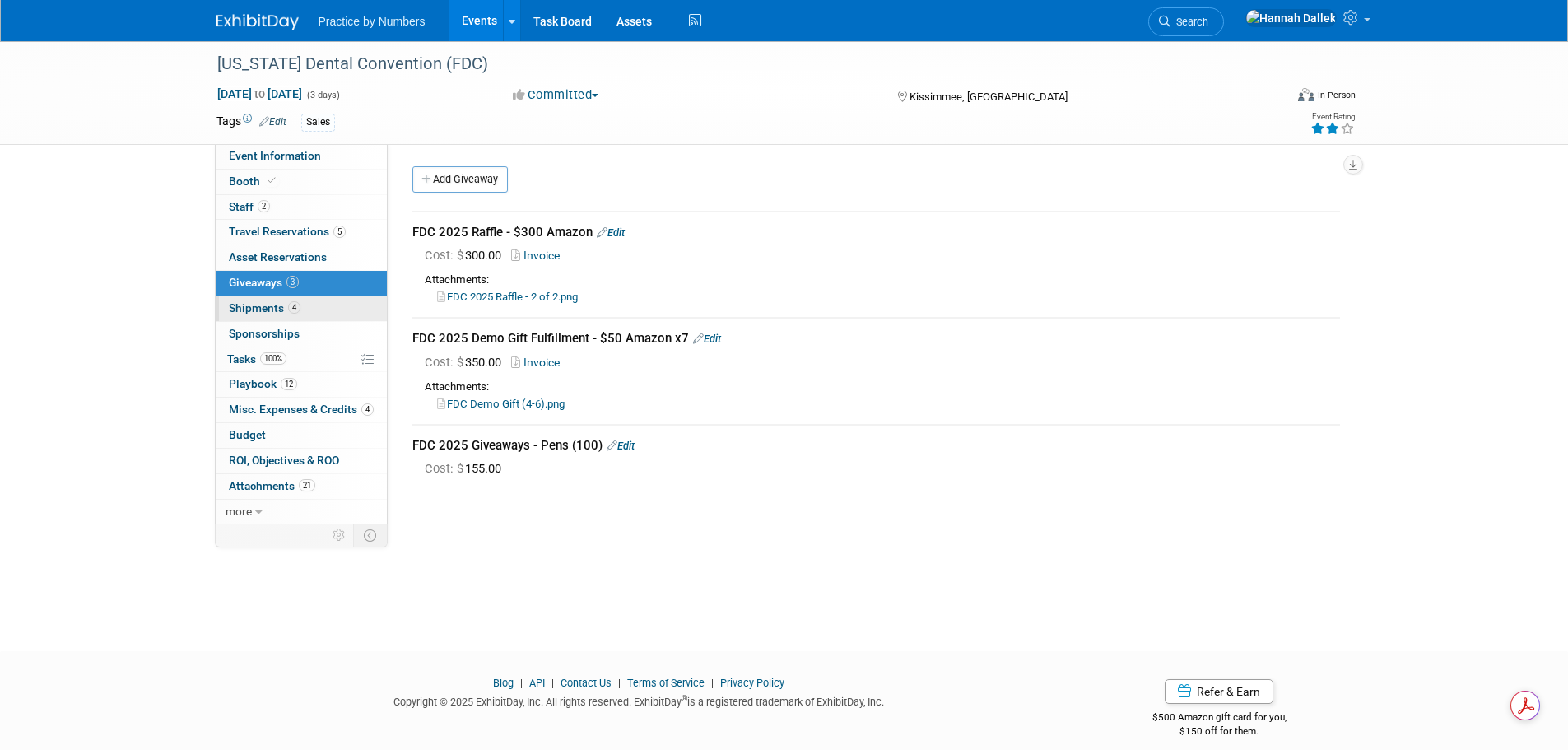
click at [272, 307] on span "Shipments 4" at bounding box center [264, 307] width 71 height 13
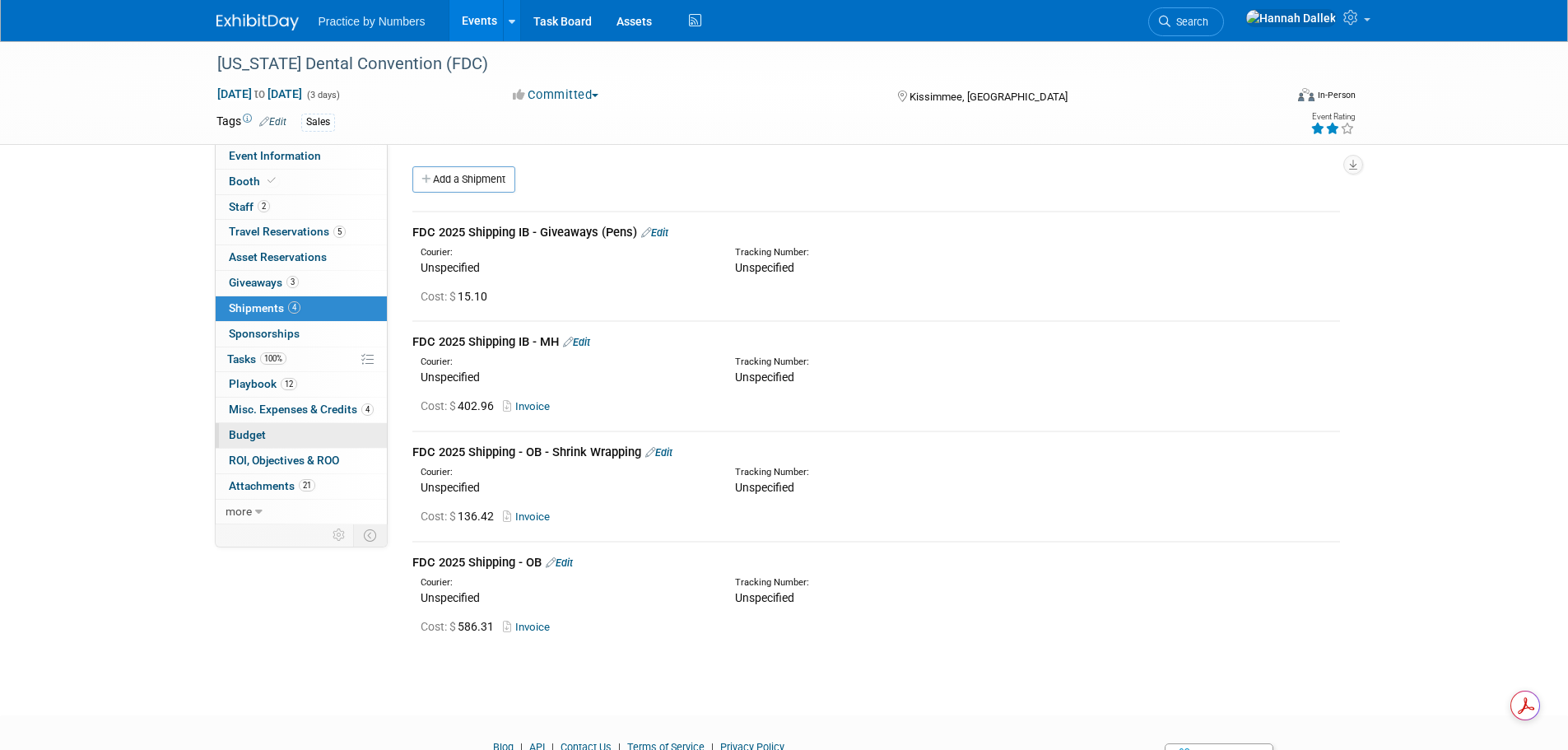
click at [274, 431] on link "Budget" at bounding box center [300, 435] width 171 height 24
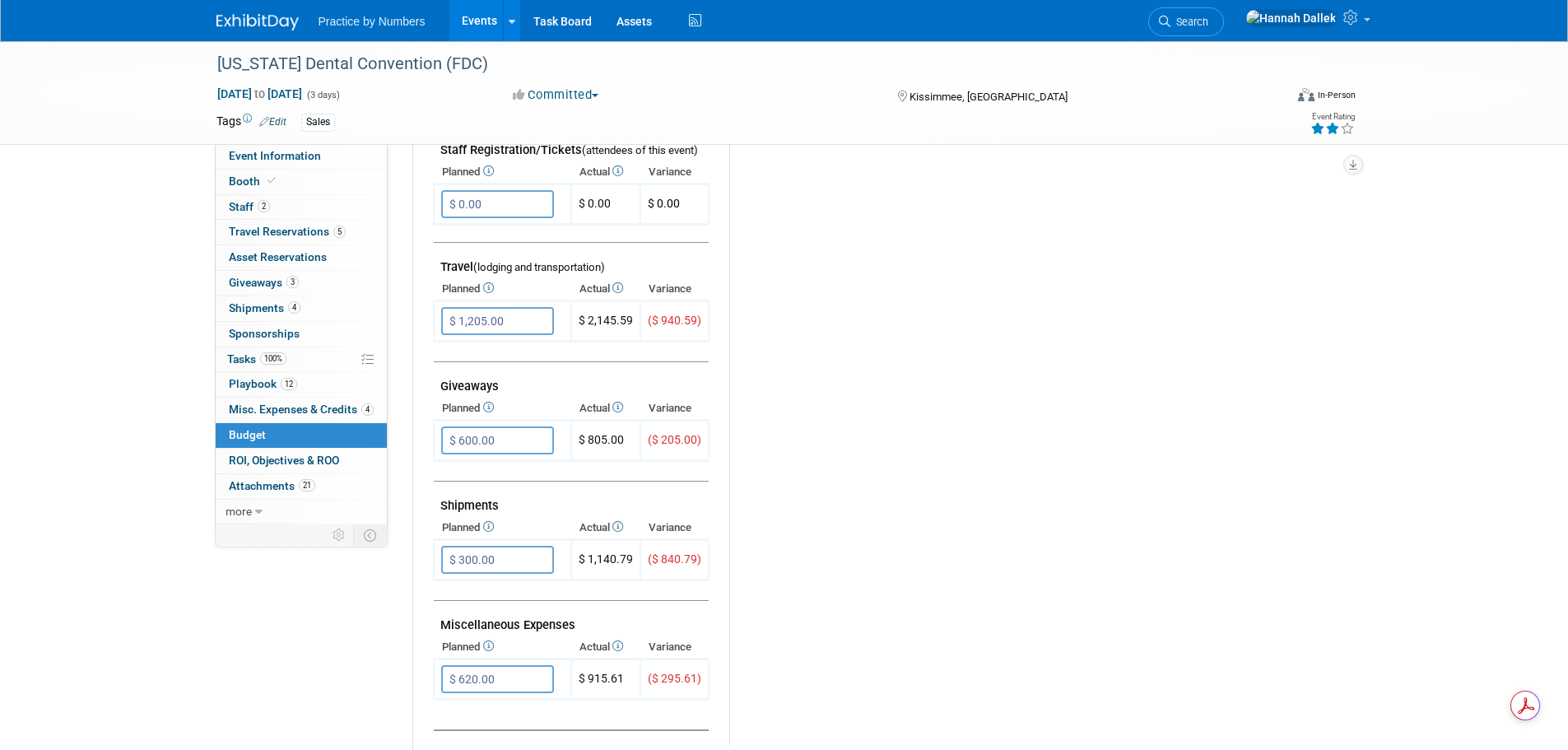
scroll to position [577, 0]
drag, startPoint x: 631, startPoint y: 556, endPoint x: 590, endPoint y: 550, distance: 41.4
click at [590, 550] on td "$ 1,140.79" at bounding box center [606, 555] width 69 height 40
copy td "1,140.79"
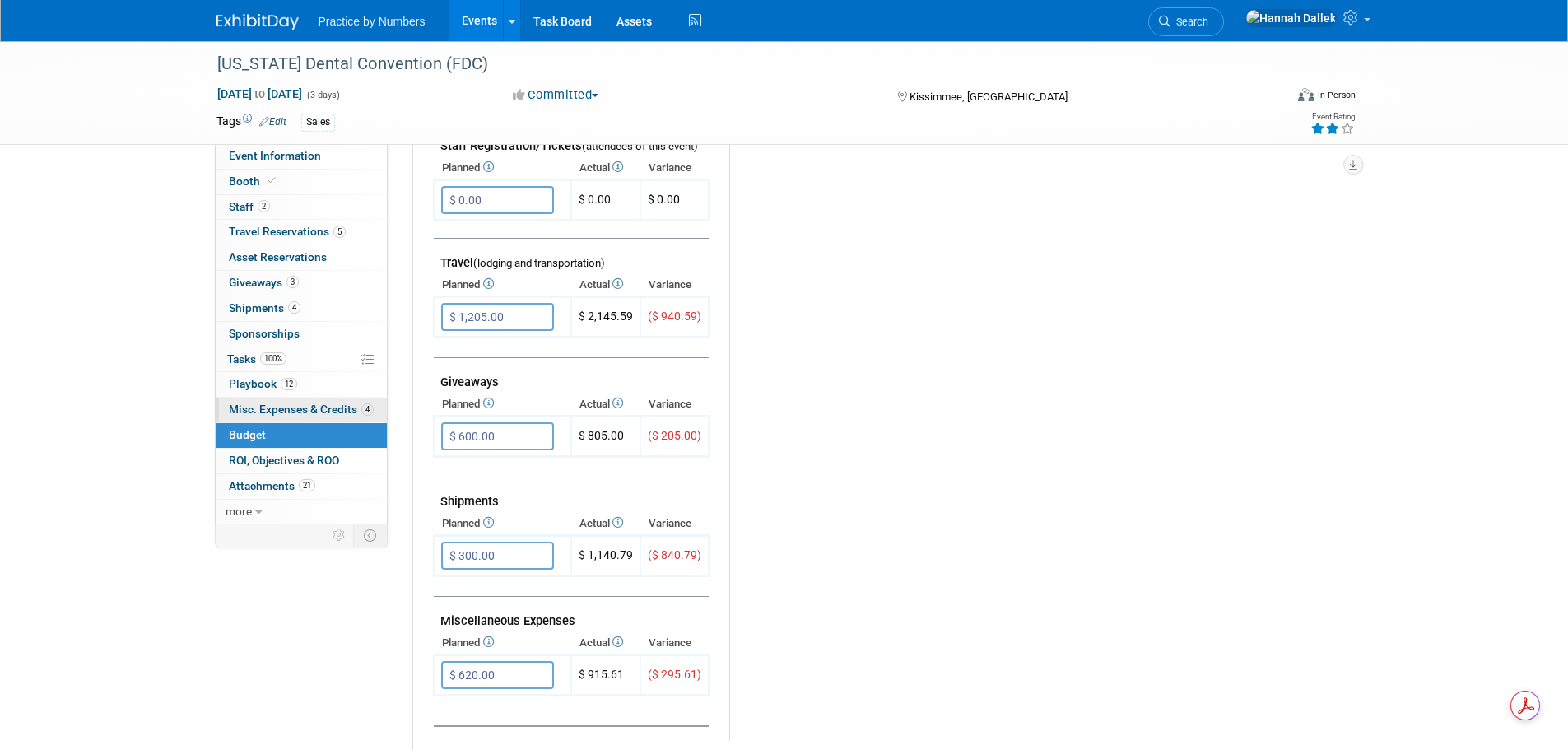
click at [259, 408] on span "Misc. Expenses & Credits 4" at bounding box center [301, 408] width 145 height 13
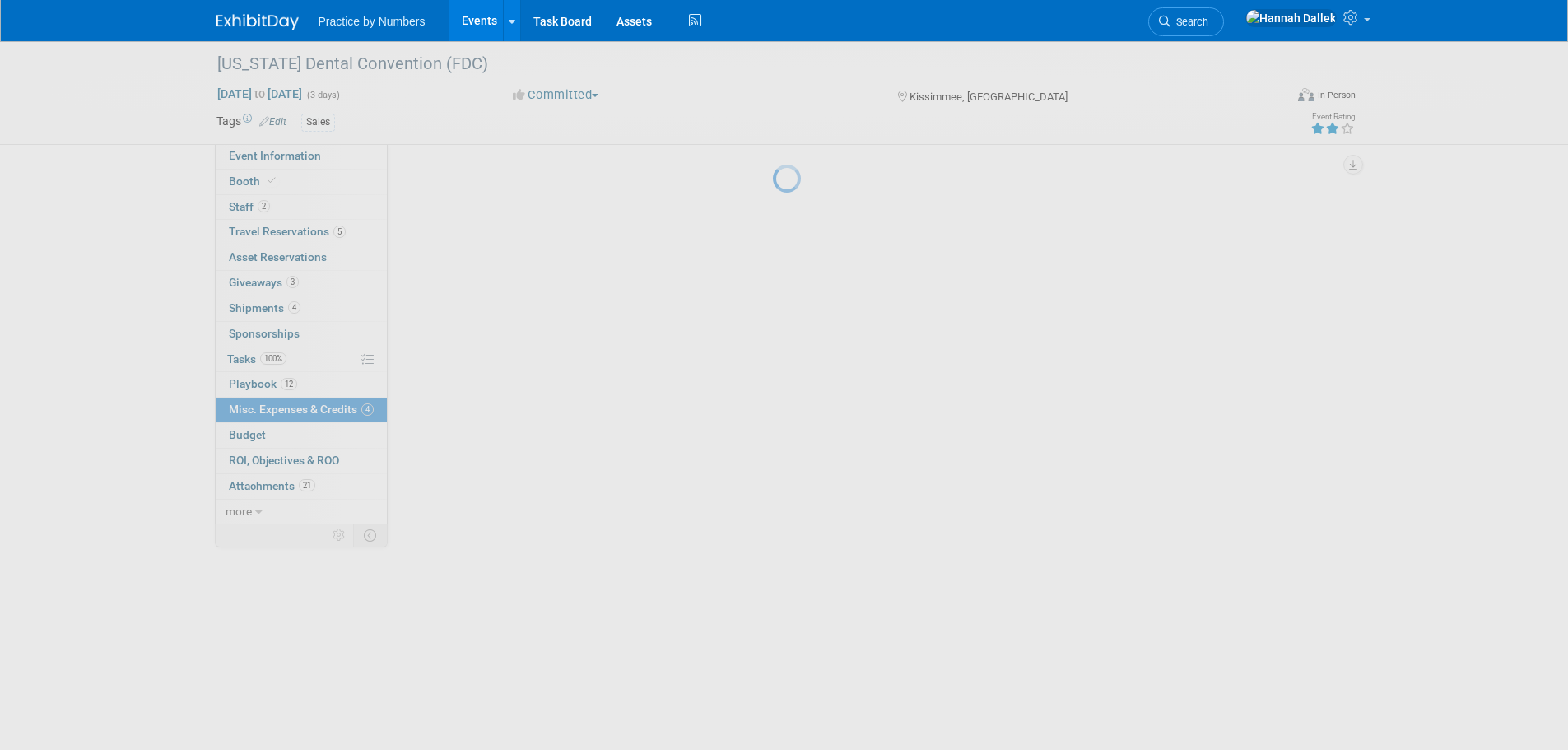
scroll to position [0, 0]
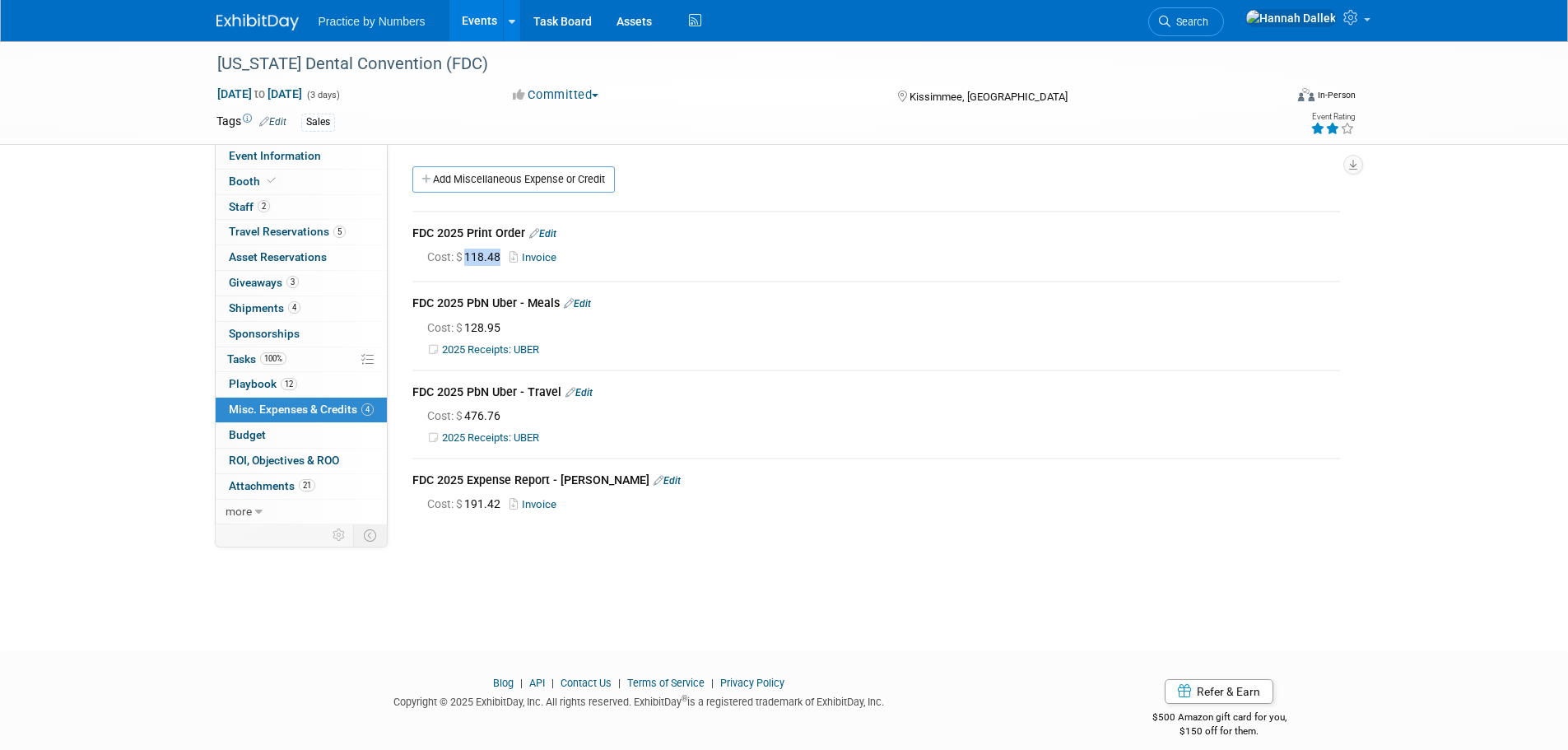
drag, startPoint x: 501, startPoint y: 258, endPoint x: 467, endPoint y: 257, distance: 34.0
click at [467, 257] on span "Cost: $ 118.48" at bounding box center [467, 257] width 80 height 13
copy span "118.48"
click at [521, 435] on link "2025 Receipts: UBER" at bounding box center [490, 438] width 97 height 13
click at [581, 393] on link "Edit" at bounding box center [579, 393] width 27 height 12
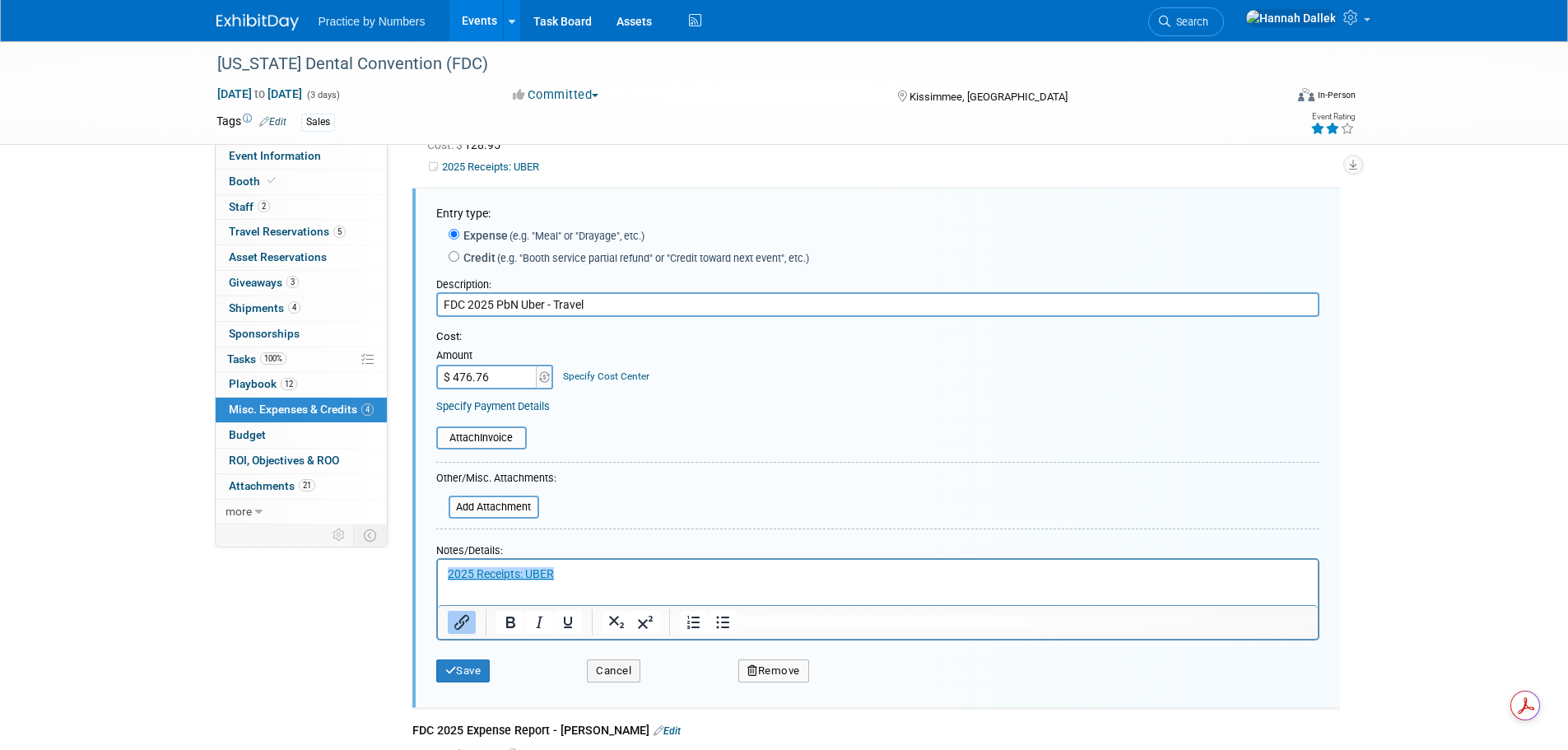
click at [589, 583] on html "﻿2025 Receipts: UBER" at bounding box center [877, 572] width 880 height 23
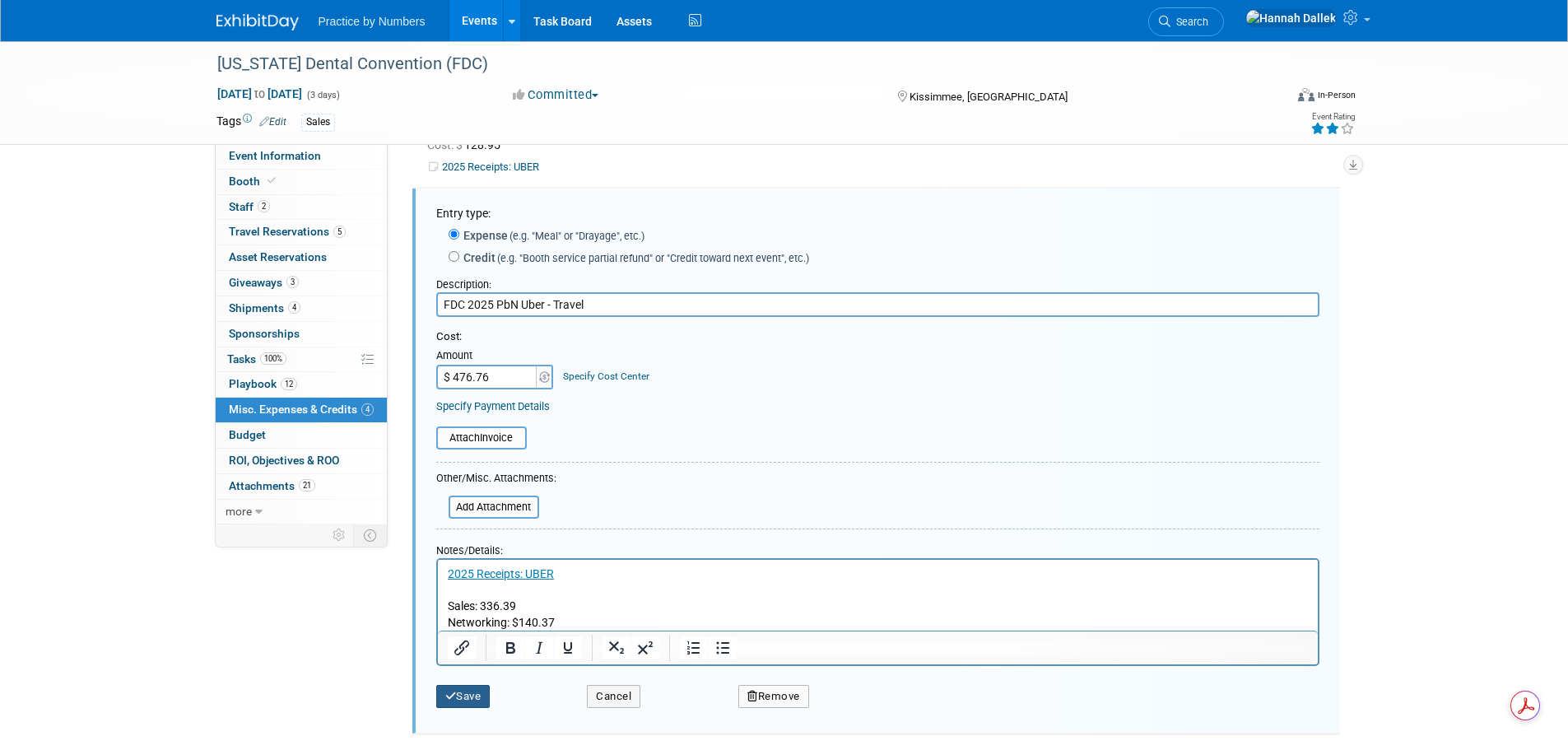
click at [459, 698] on button "Save" at bounding box center [464, 697] width 55 height 23
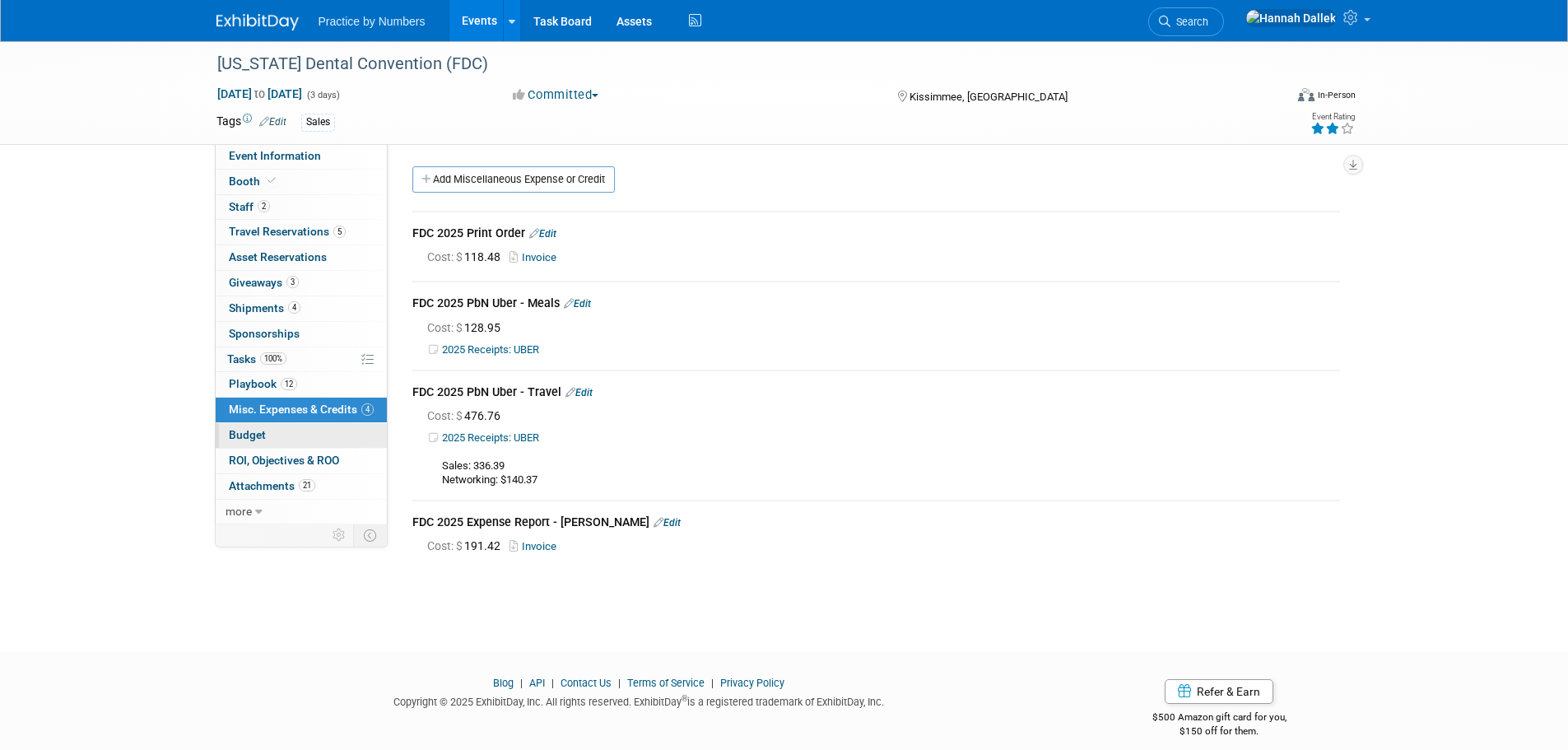
click at [290, 430] on link "Budget" at bounding box center [300, 435] width 171 height 24
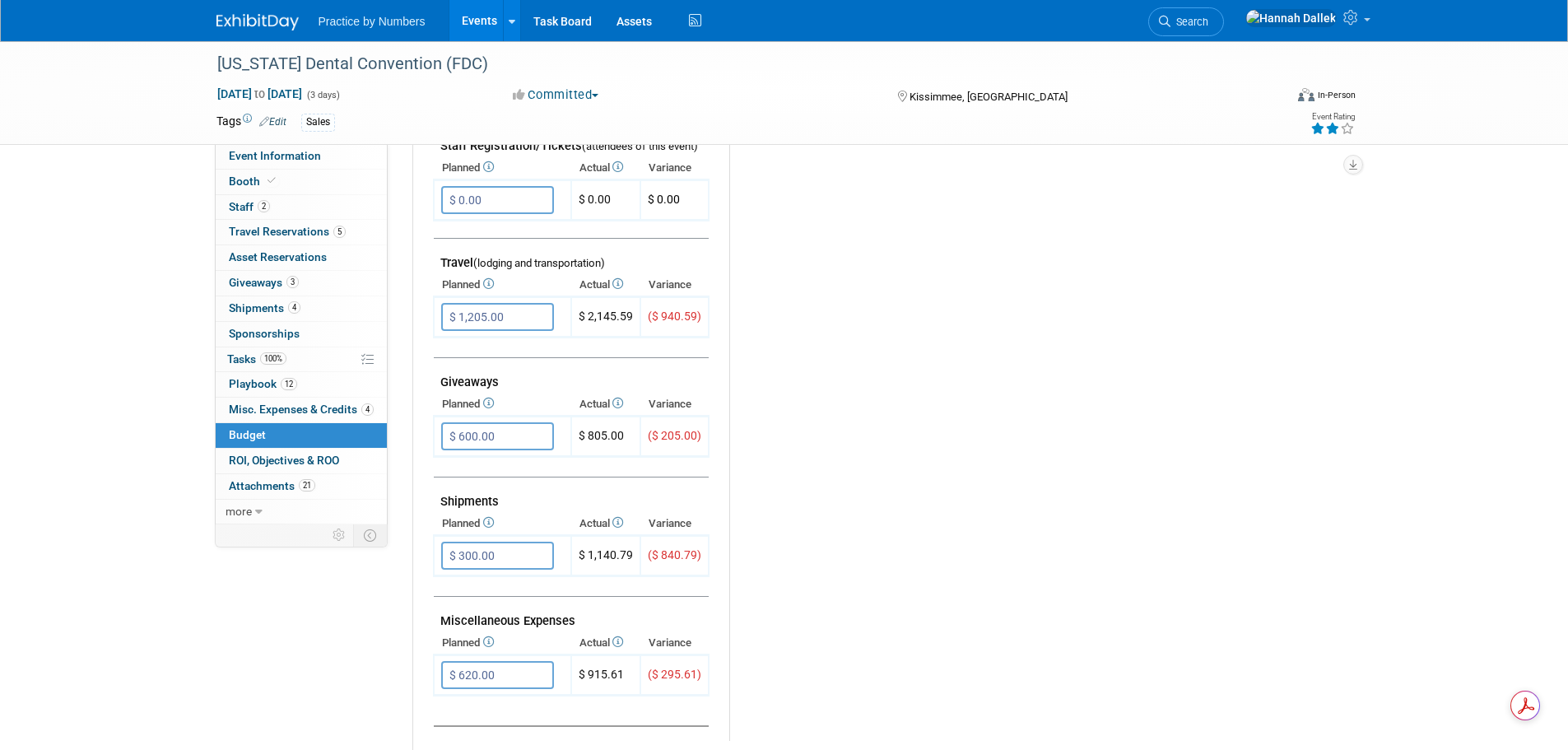
scroll to position [659, 0]
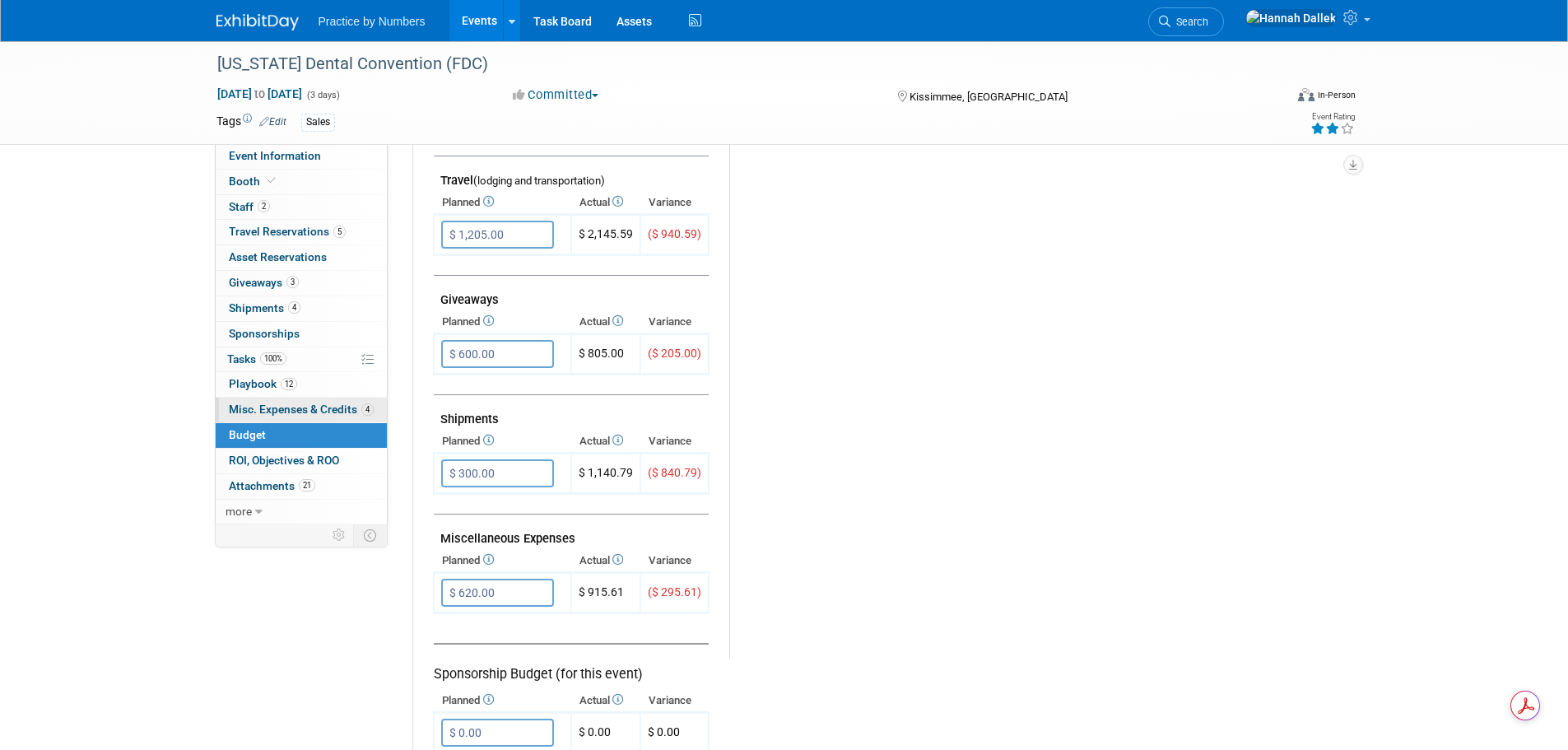
click at [261, 407] on span "Misc. Expenses & Credits 4" at bounding box center [301, 408] width 145 height 13
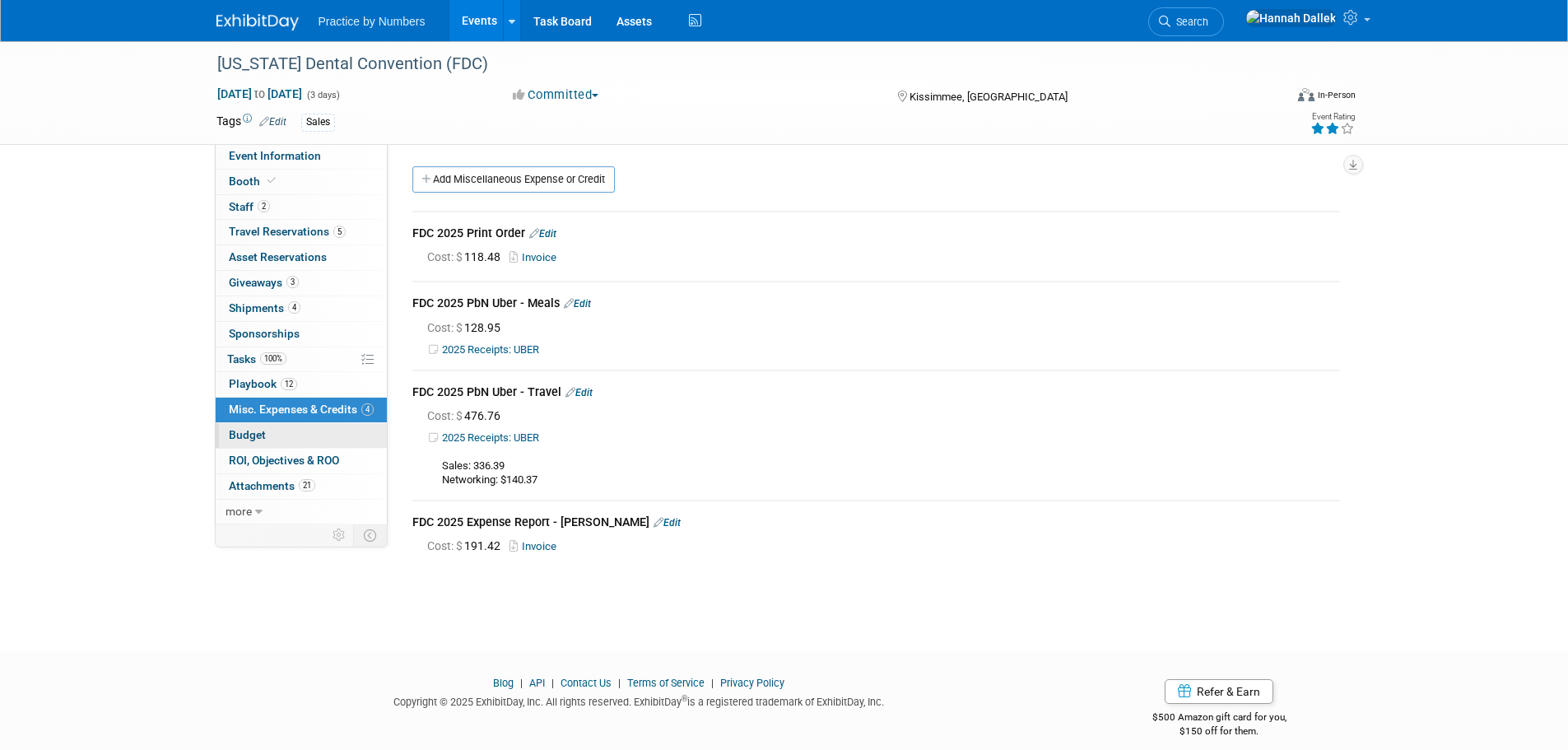
click at [267, 432] on link "Budget" at bounding box center [300, 435] width 171 height 24
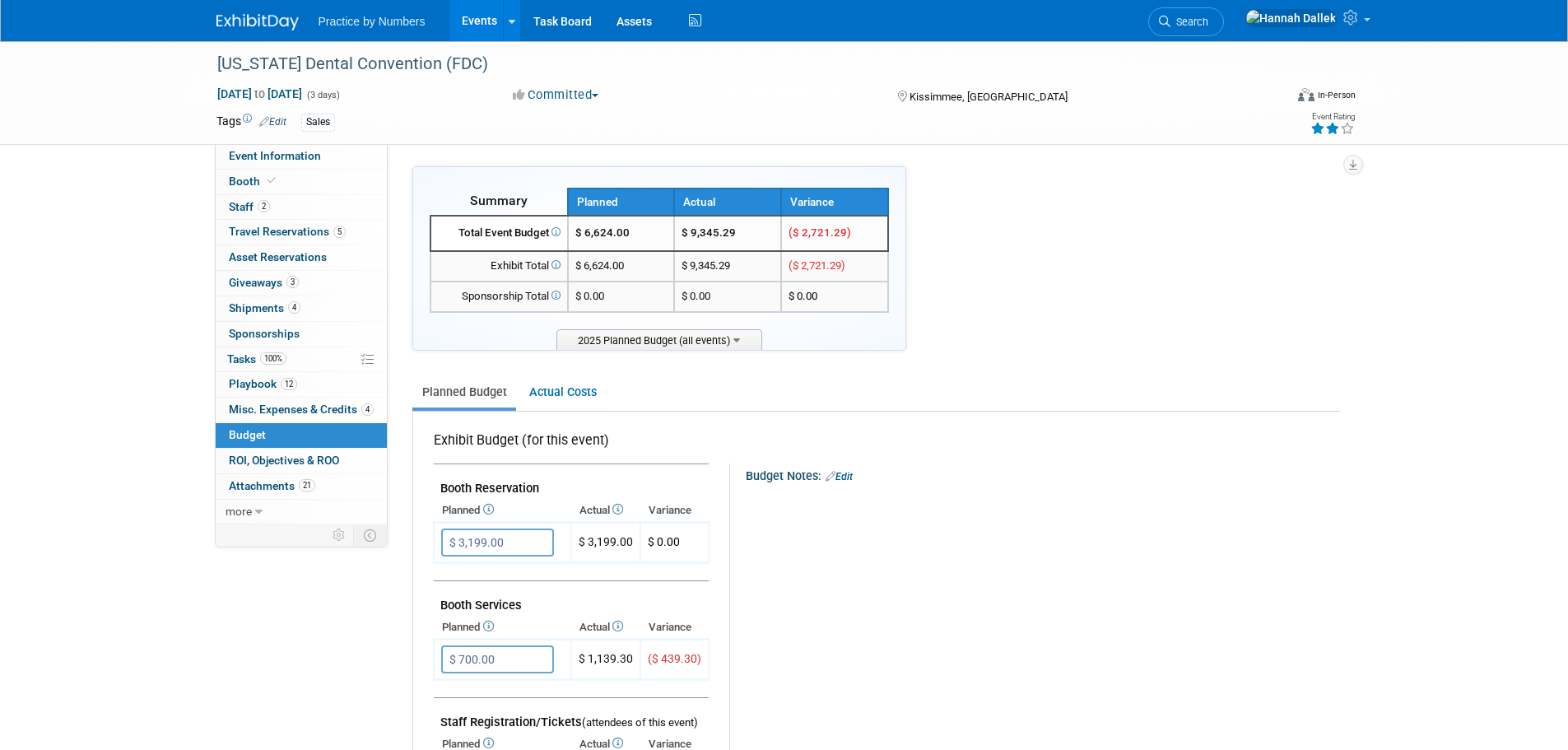
click at [489, 25] on link "Events" at bounding box center [479, 21] width 60 height 41
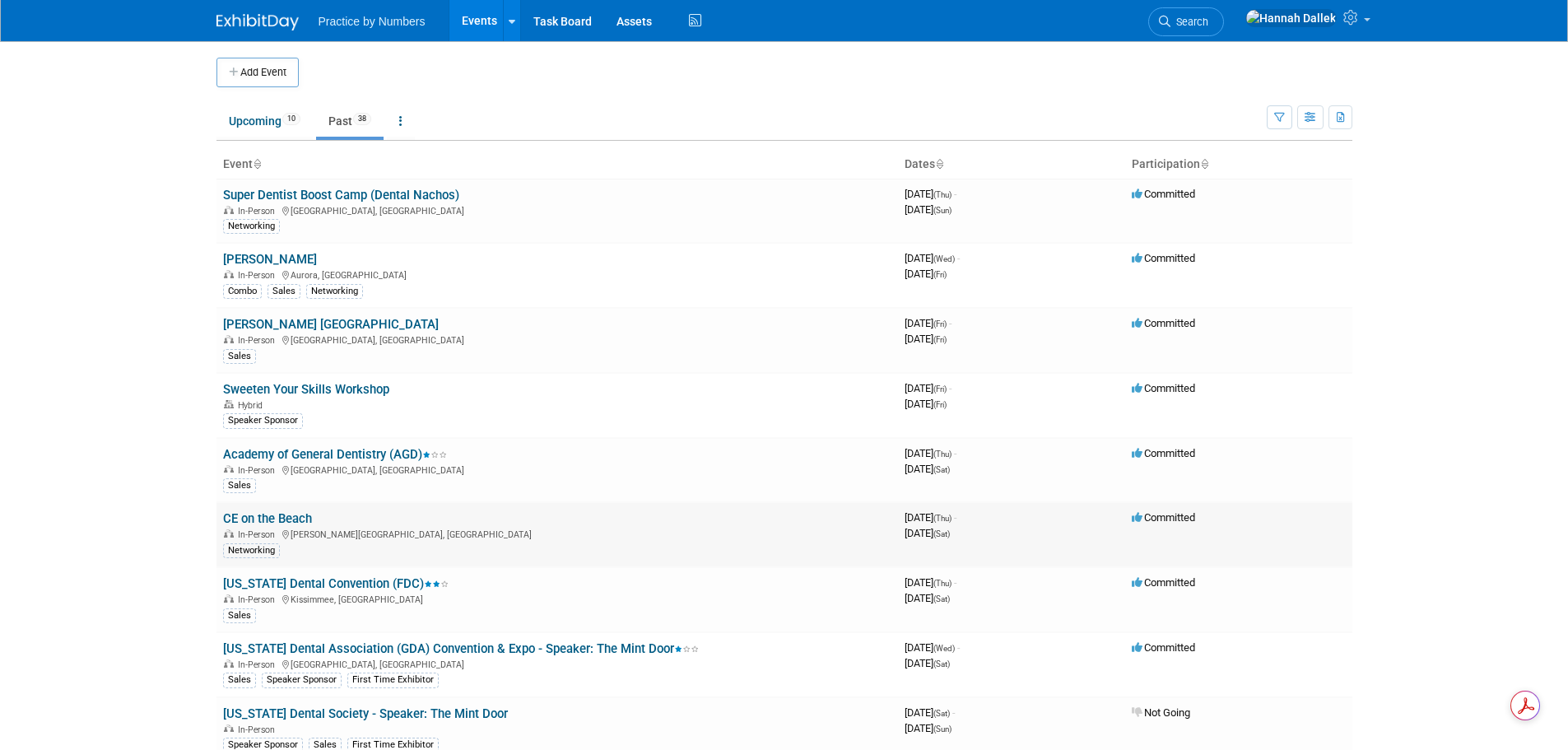
click at [293, 518] on link "CE on the Beach" at bounding box center [267, 518] width 89 height 15
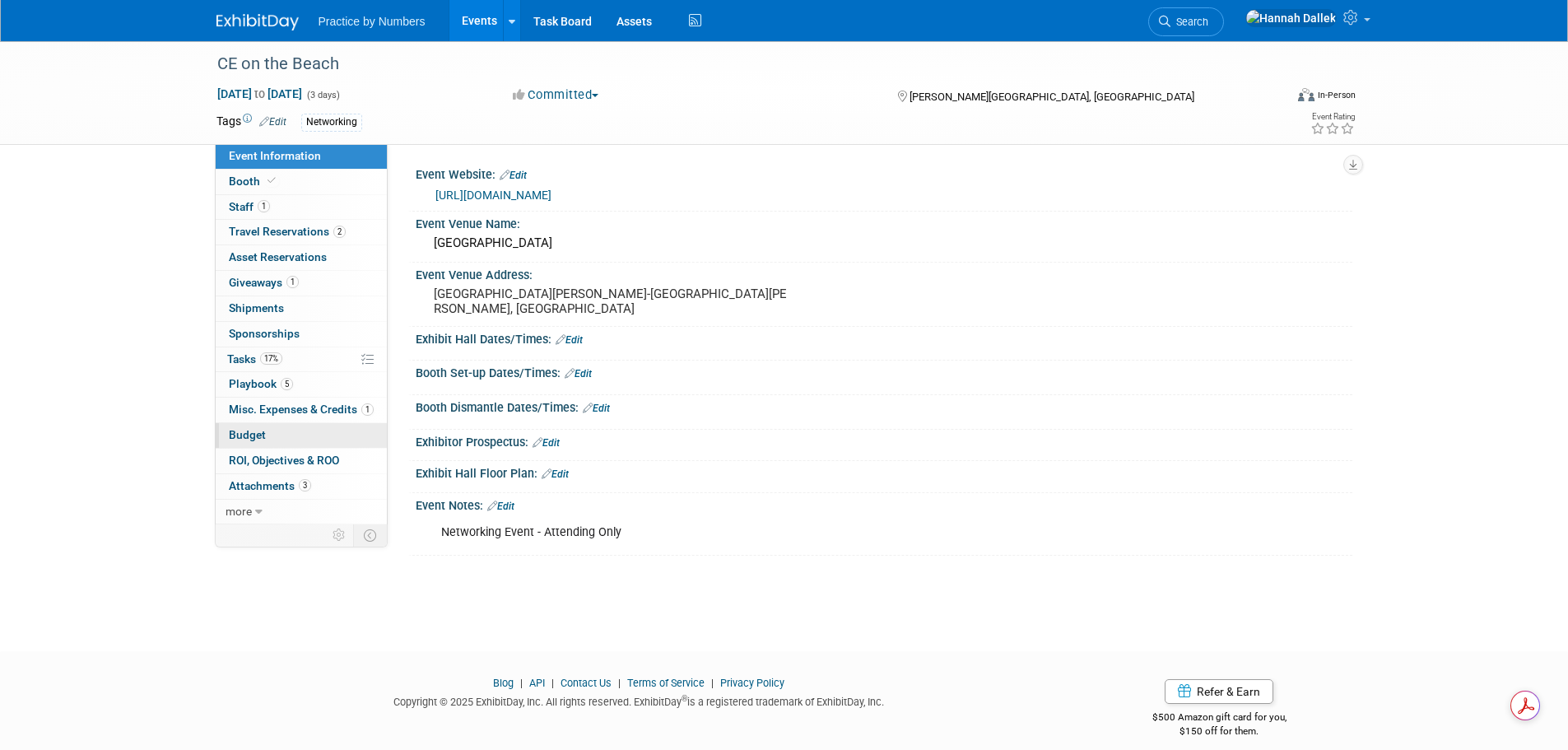
click at [253, 430] on span "Budget" at bounding box center [248, 434] width 37 height 13
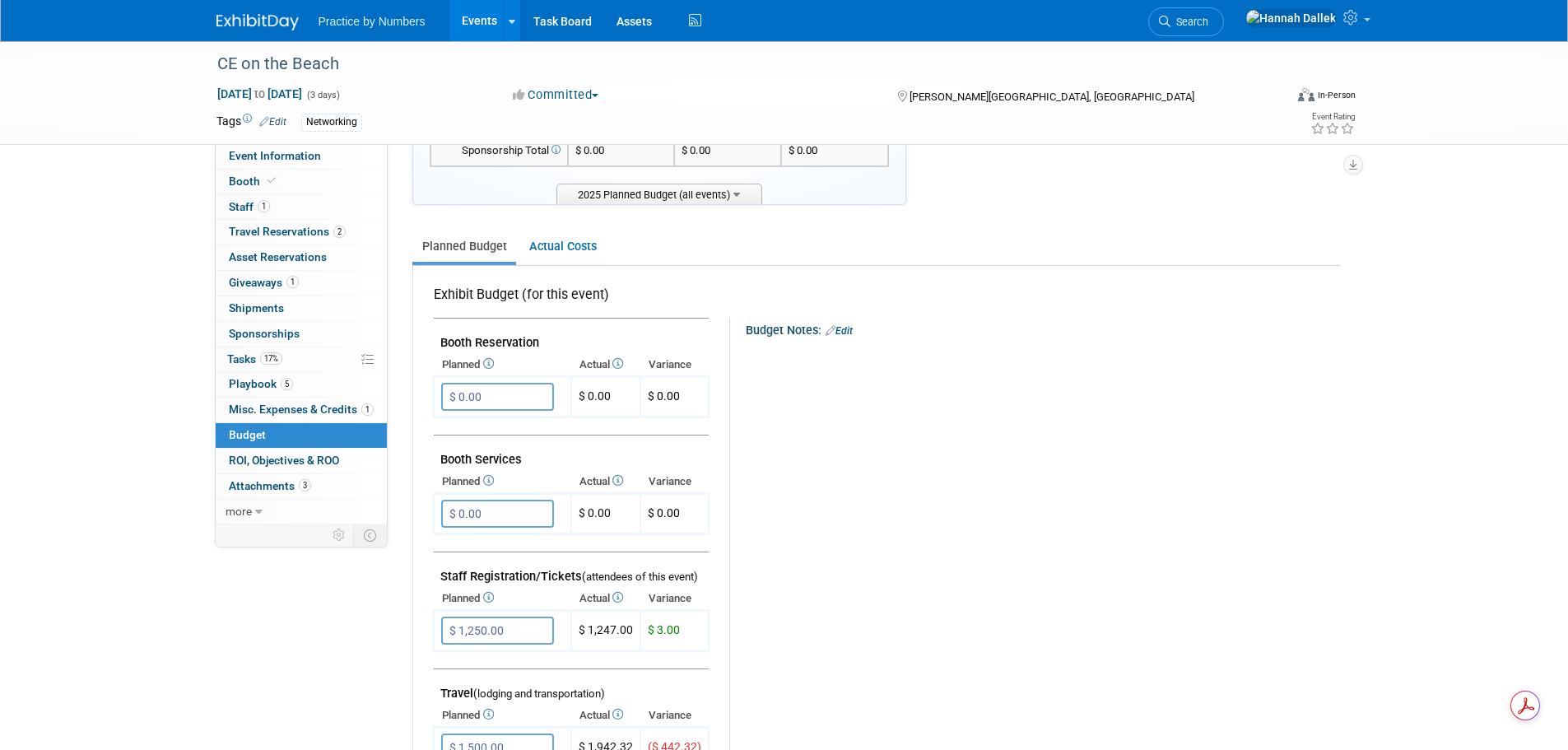
scroll to position [329, 0]
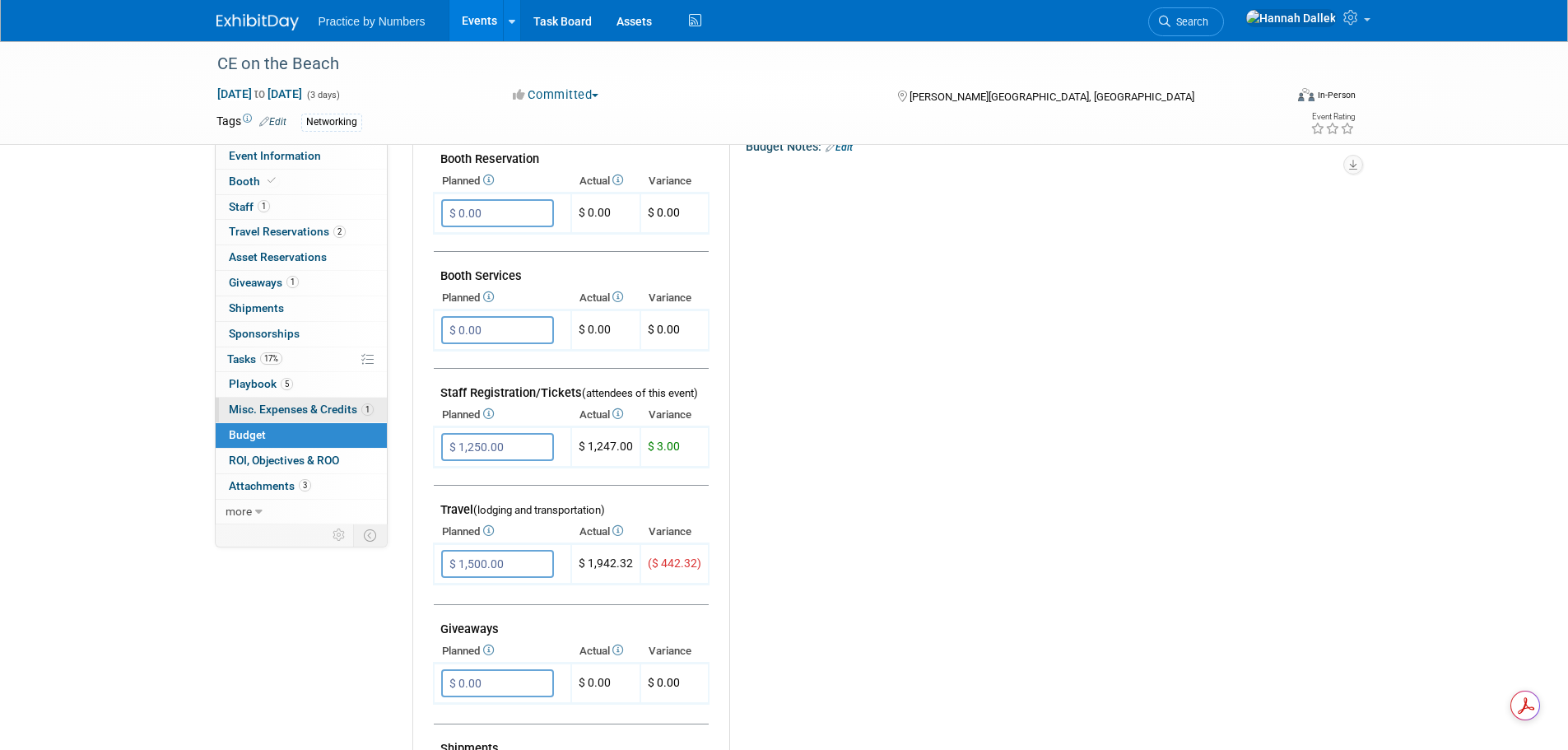
click at [279, 401] on link "1 Misc. Expenses & Credits 1" at bounding box center [300, 409] width 171 height 24
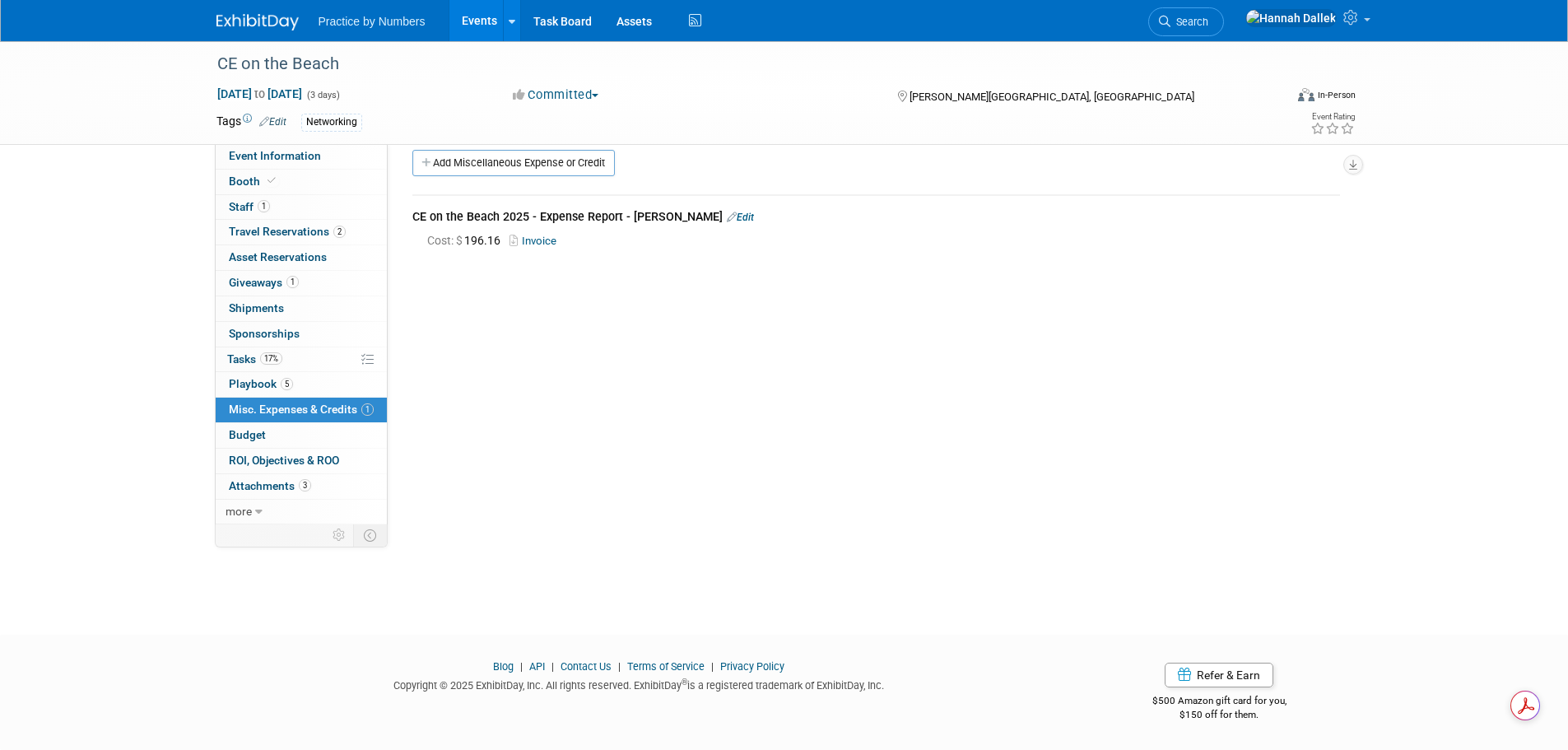
scroll to position [0, 0]
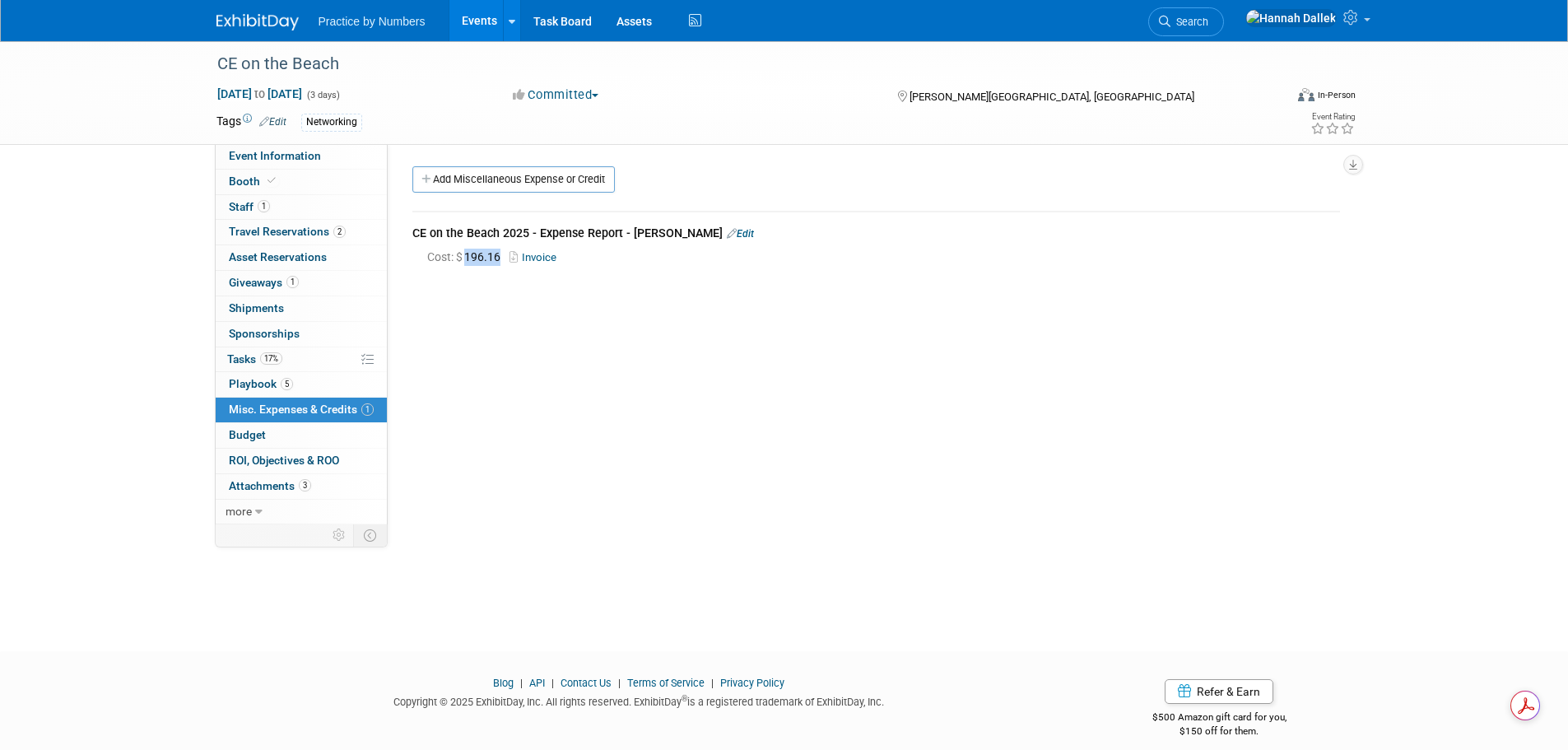
drag, startPoint x: 502, startPoint y: 258, endPoint x: 469, endPoint y: 258, distance: 33.0
click at [469, 258] on span "Cost: $ 196.16" at bounding box center [467, 257] width 80 height 13
copy span "196.16"
click at [300, 285] on link "1 Giveaways 1" at bounding box center [300, 283] width 171 height 24
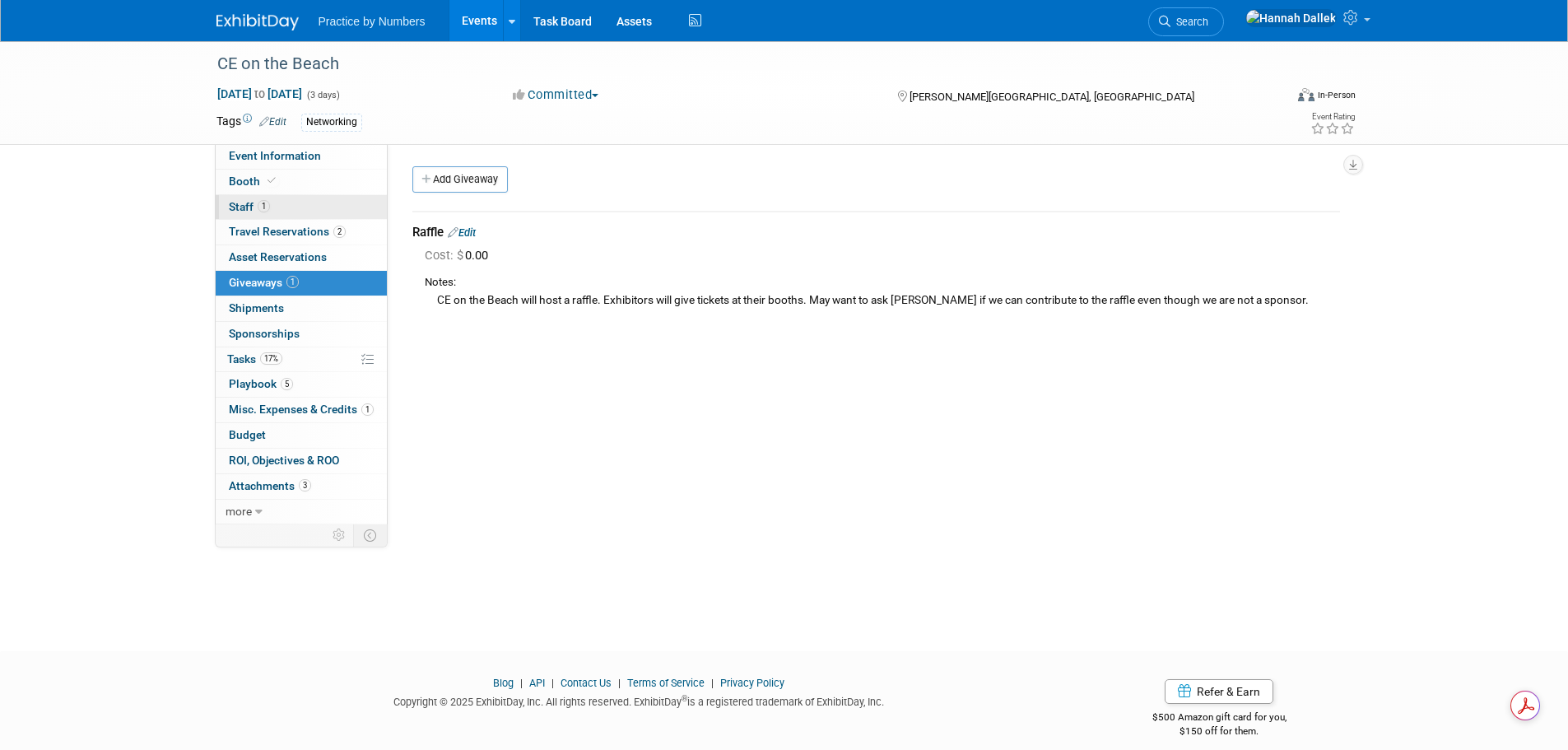
click at [290, 210] on link "1 Staff 1" at bounding box center [300, 207] width 171 height 24
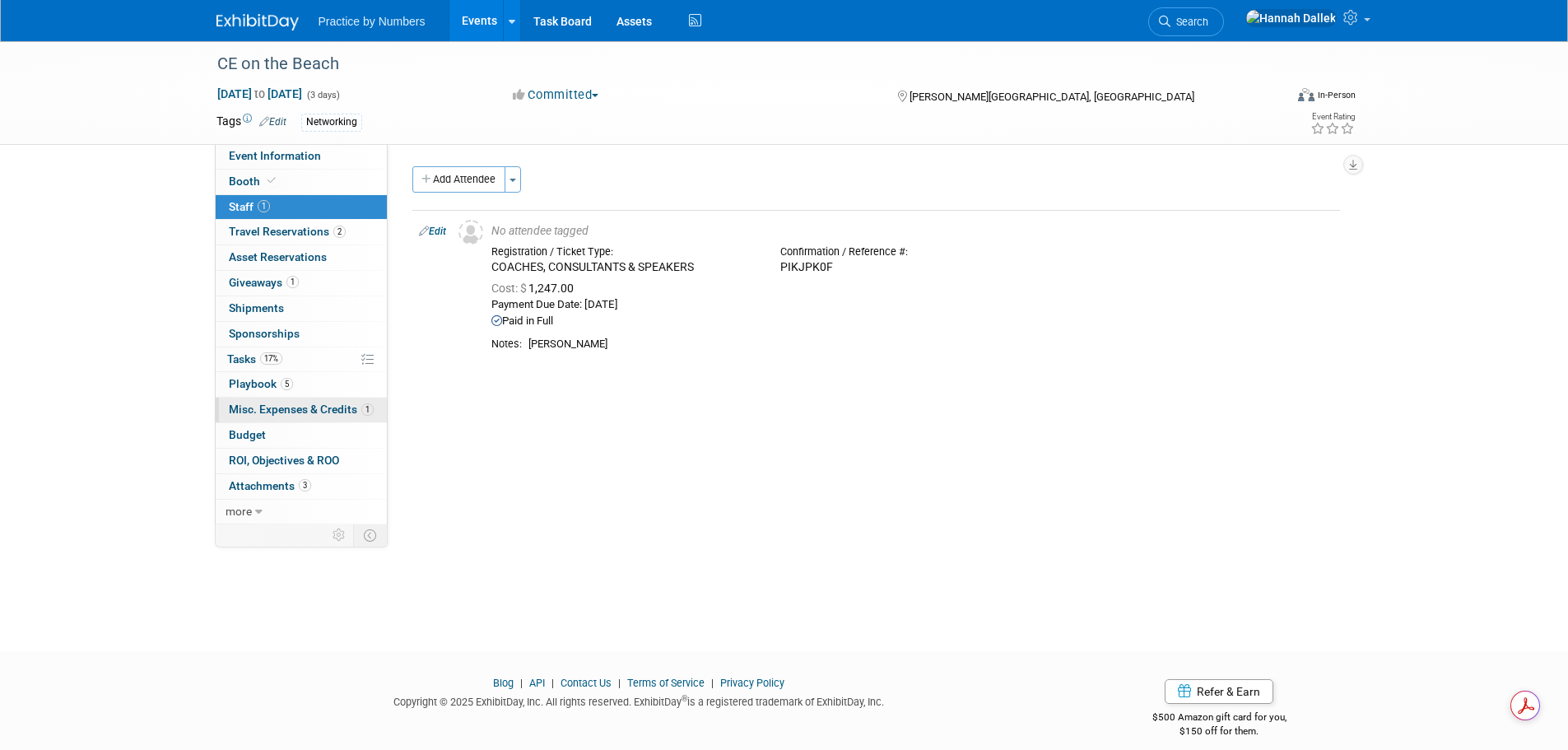
click at [257, 406] on span "Misc. Expenses & Credits 1" at bounding box center [301, 408] width 145 height 13
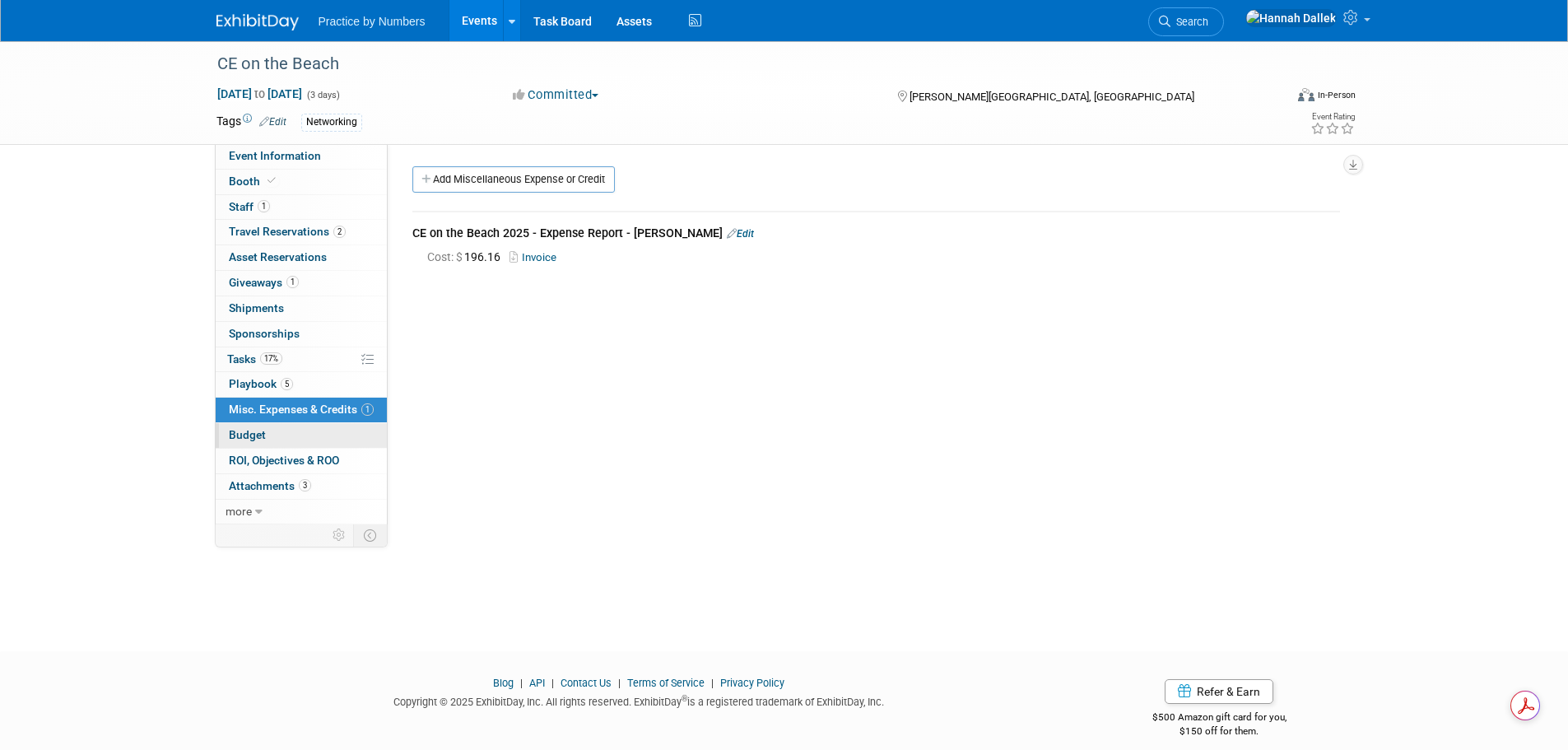
click at [260, 435] on span "Budget" at bounding box center [248, 434] width 37 height 13
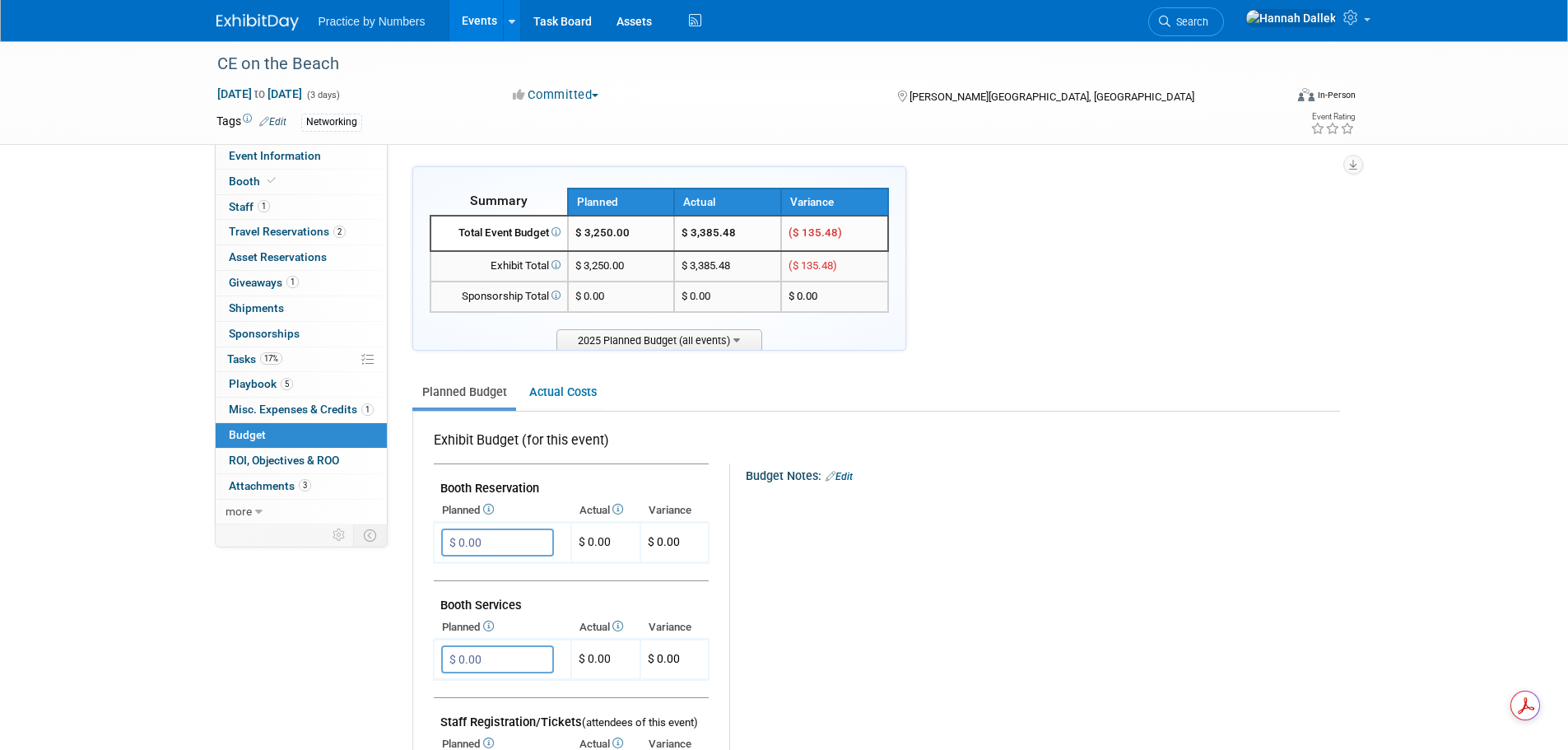
click at [469, 23] on link "Events" at bounding box center [479, 21] width 60 height 41
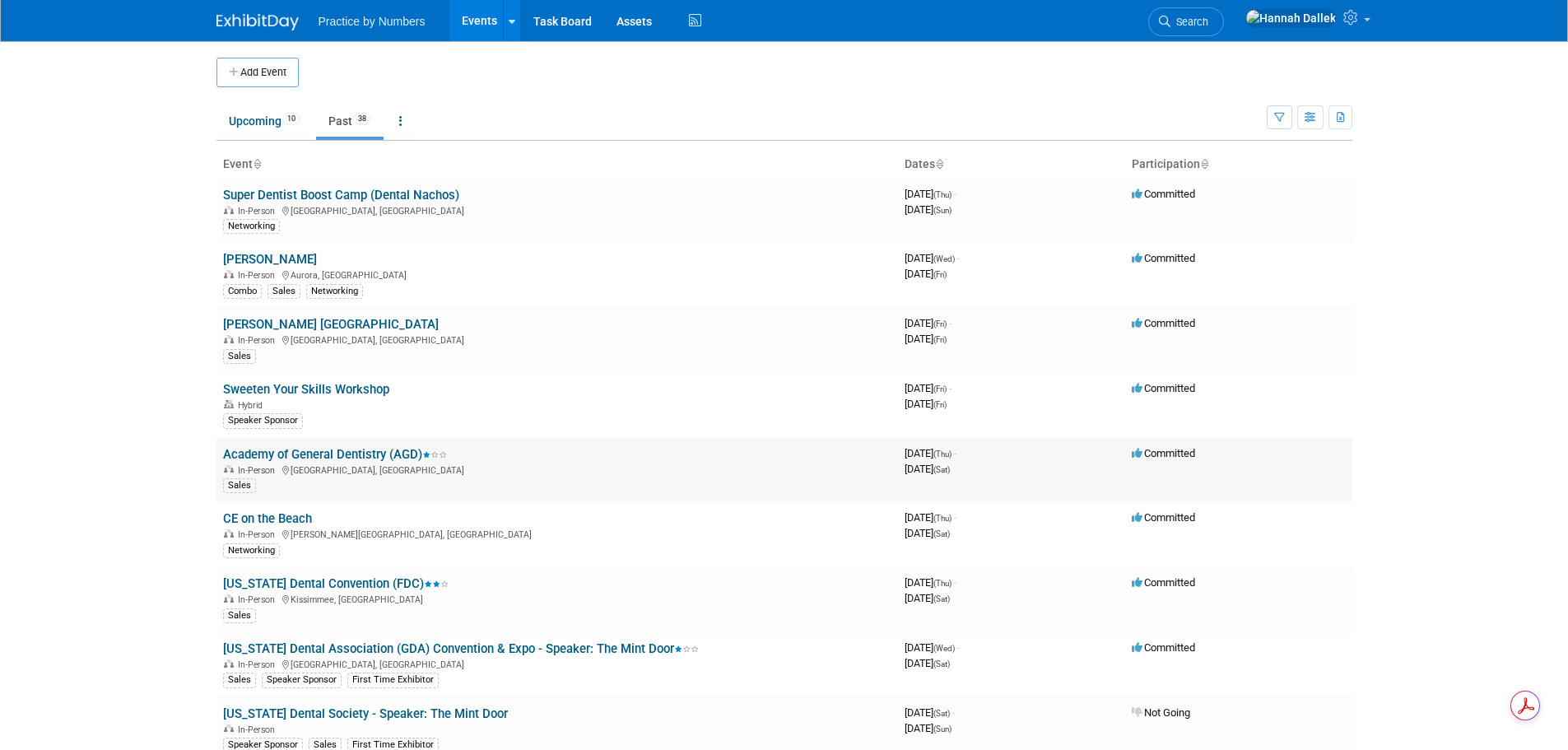
click at [317, 452] on link "Academy of General Dentistry (AGD)" at bounding box center [335, 454] width 224 height 15
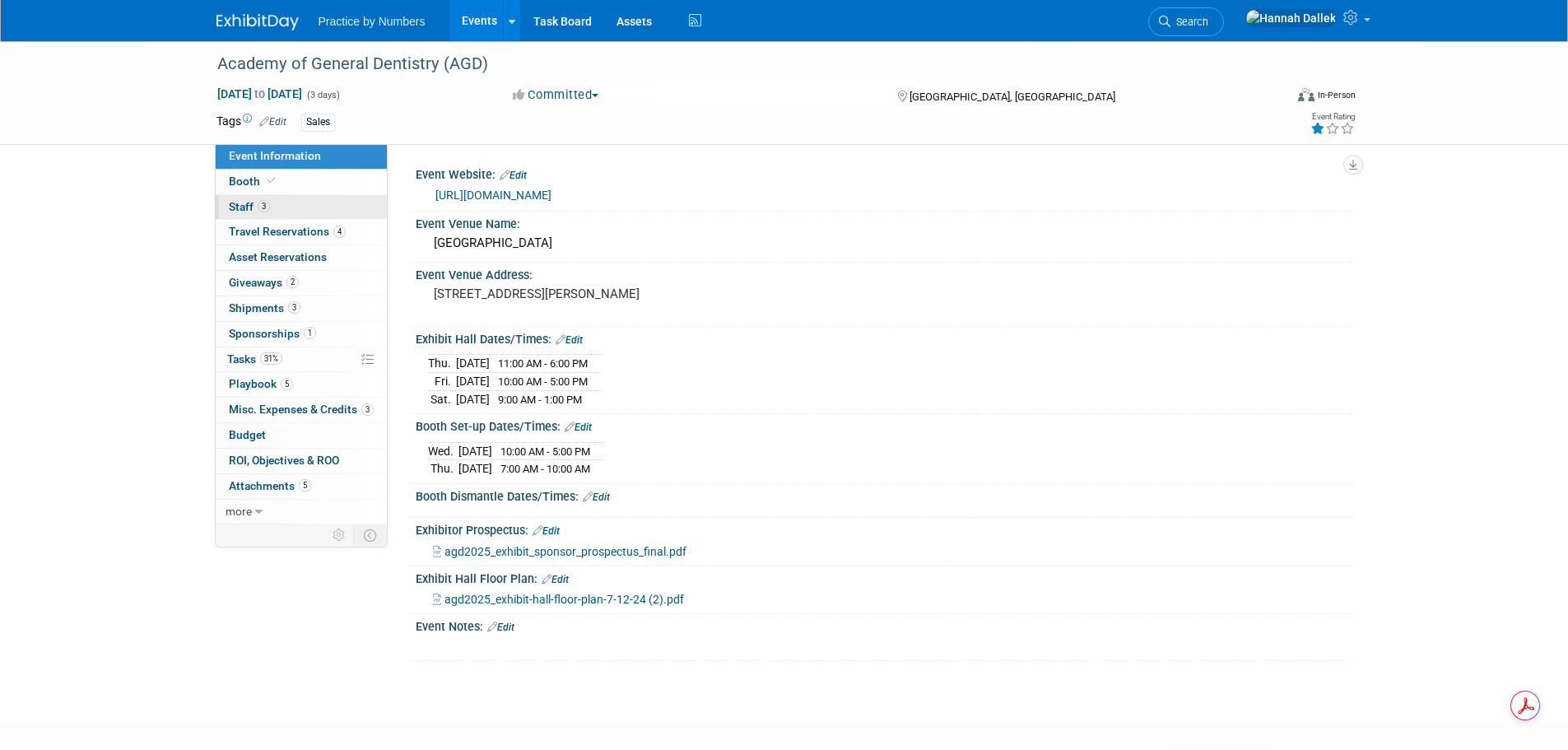
click at [298, 206] on link "3 Staff 3" at bounding box center [300, 207] width 171 height 24
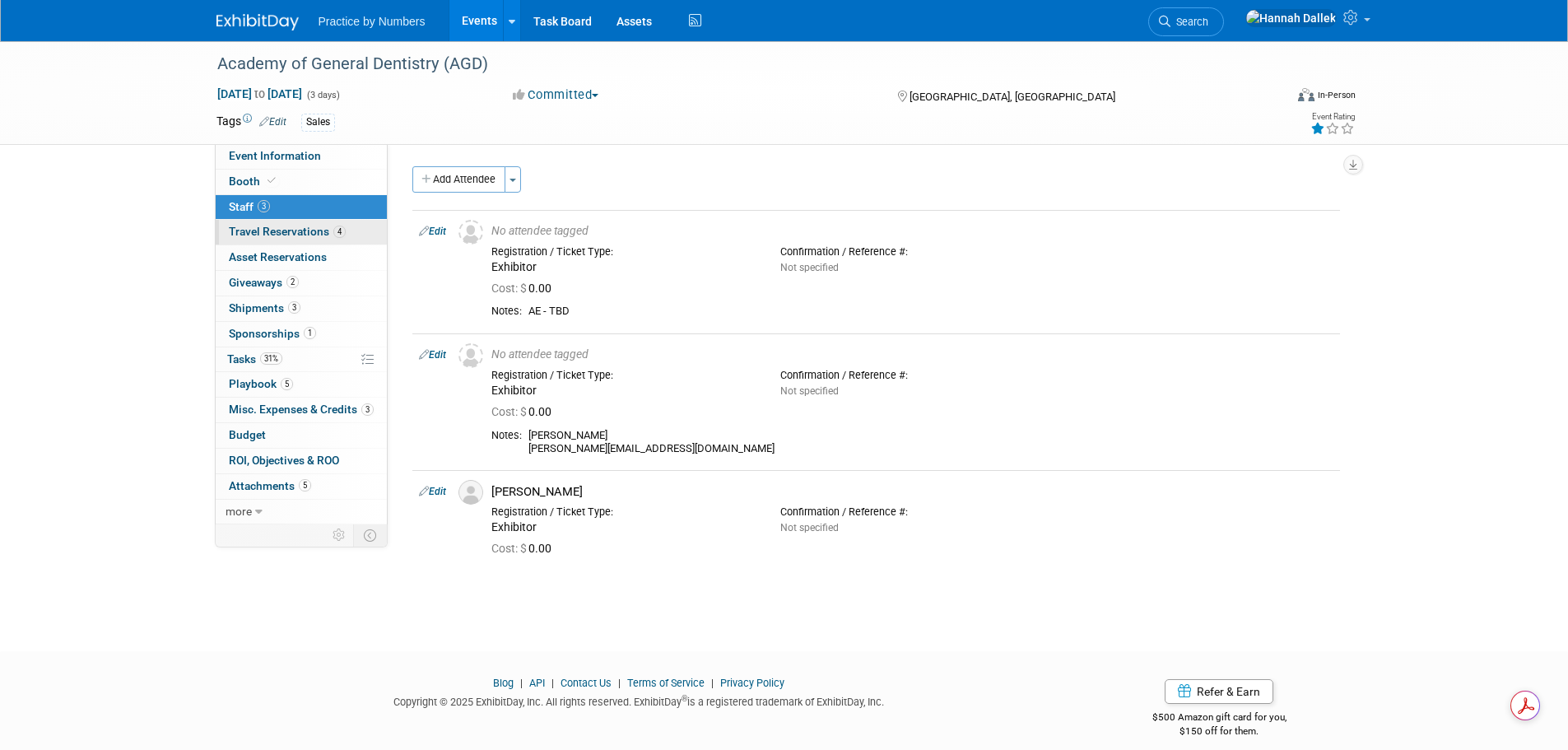
click at [294, 224] on link "4 Travel Reservations 4" at bounding box center [300, 232] width 171 height 24
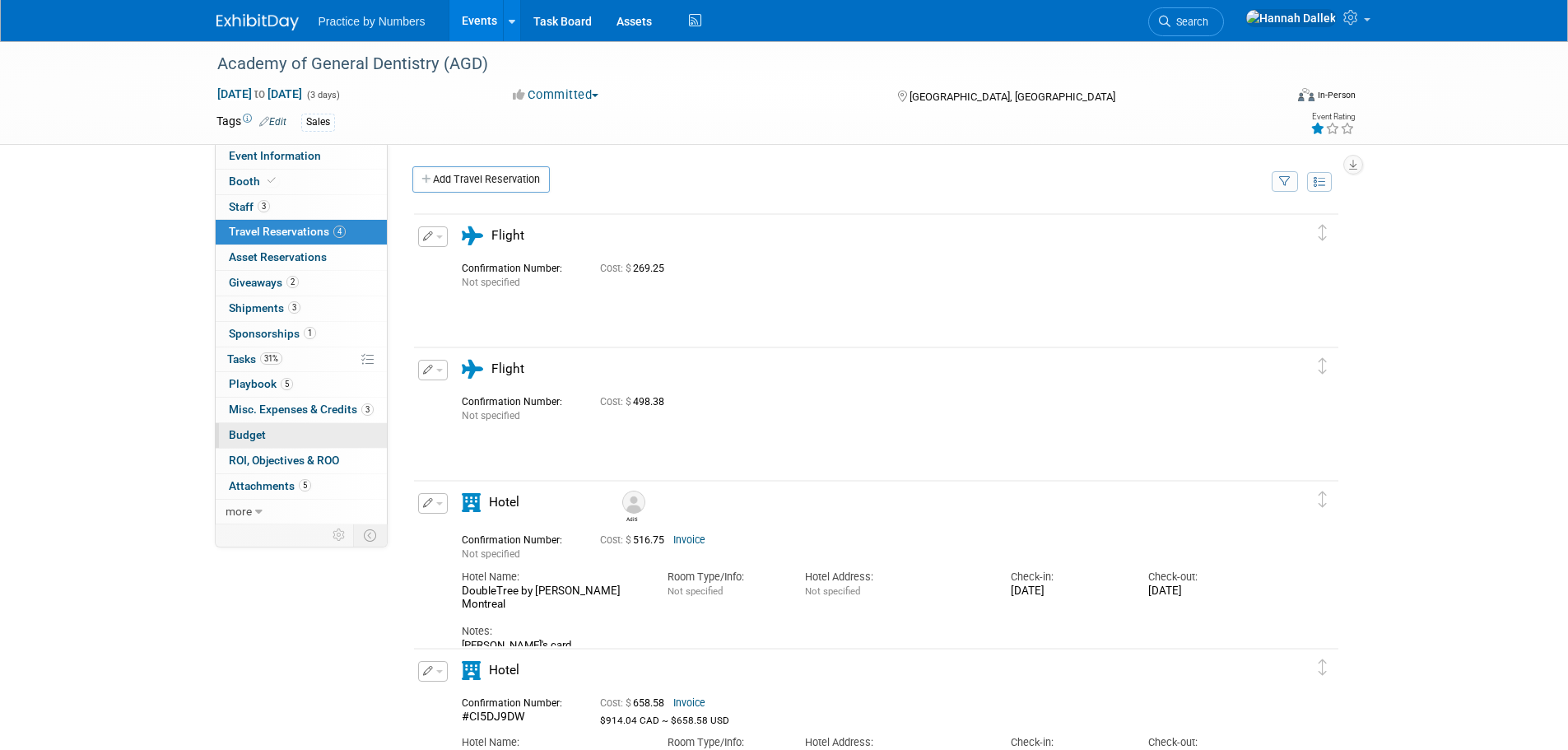
click at [295, 432] on link "Budget" at bounding box center [300, 435] width 171 height 24
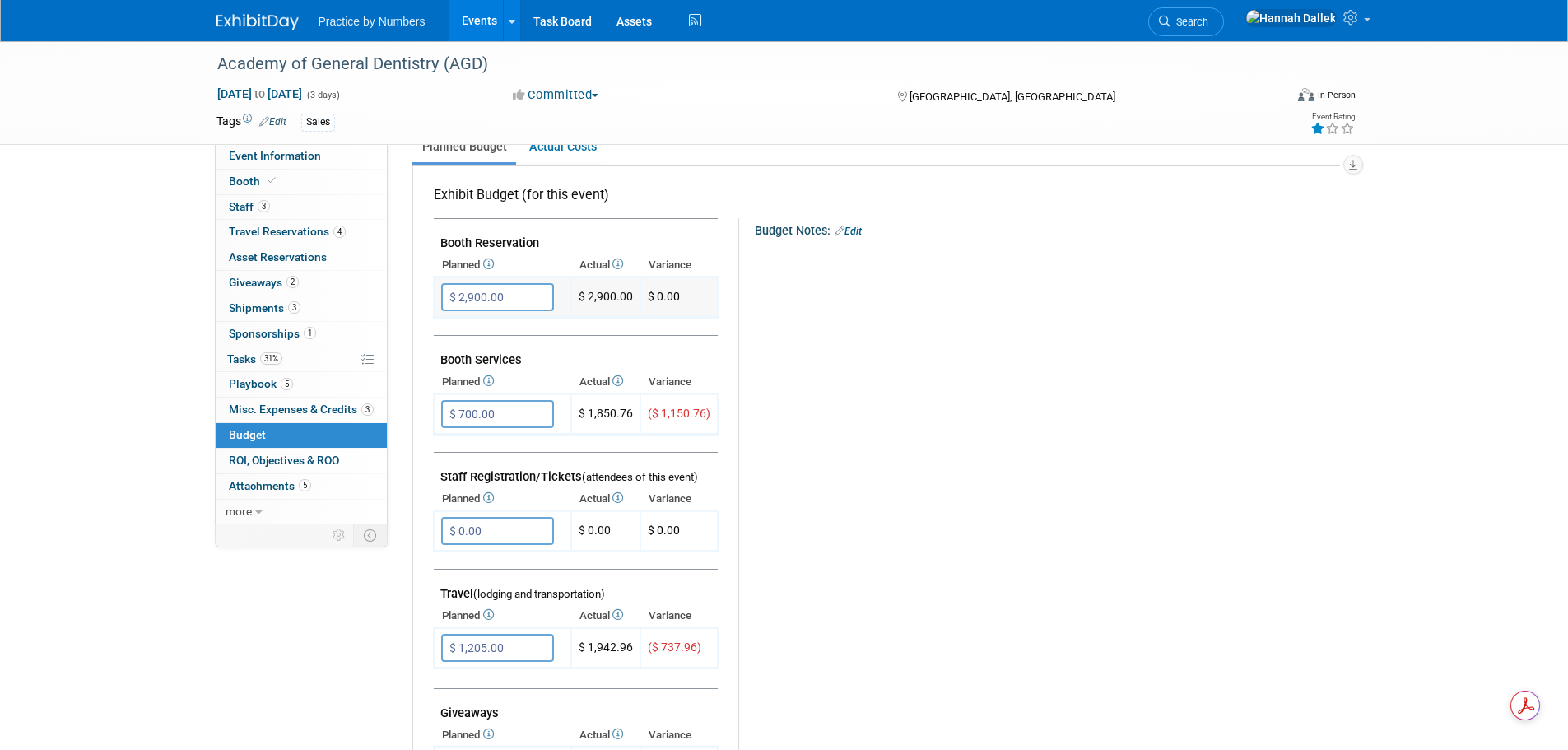
scroll to position [247, 0]
click at [302, 282] on link "2 Giveaways 2" at bounding box center [300, 283] width 171 height 24
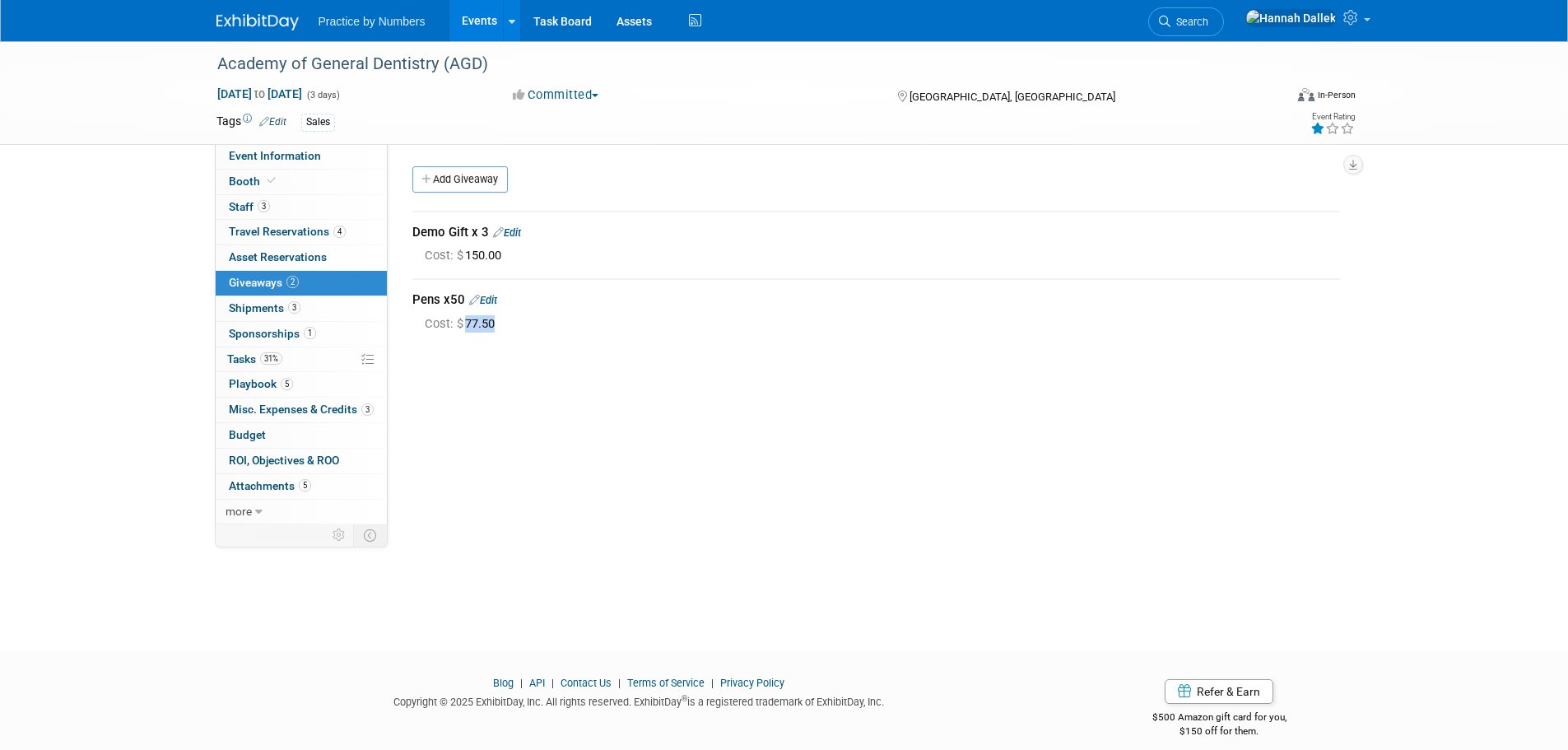
drag, startPoint x: 499, startPoint y: 324, endPoint x: 469, endPoint y: 326, distance: 30.1
click at [469, 326] on span "Cost: $ 77.50" at bounding box center [463, 323] width 76 height 15
copy span "77.50"
click at [256, 303] on span "Shipments 3" at bounding box center [264, 307] width 71 height 13
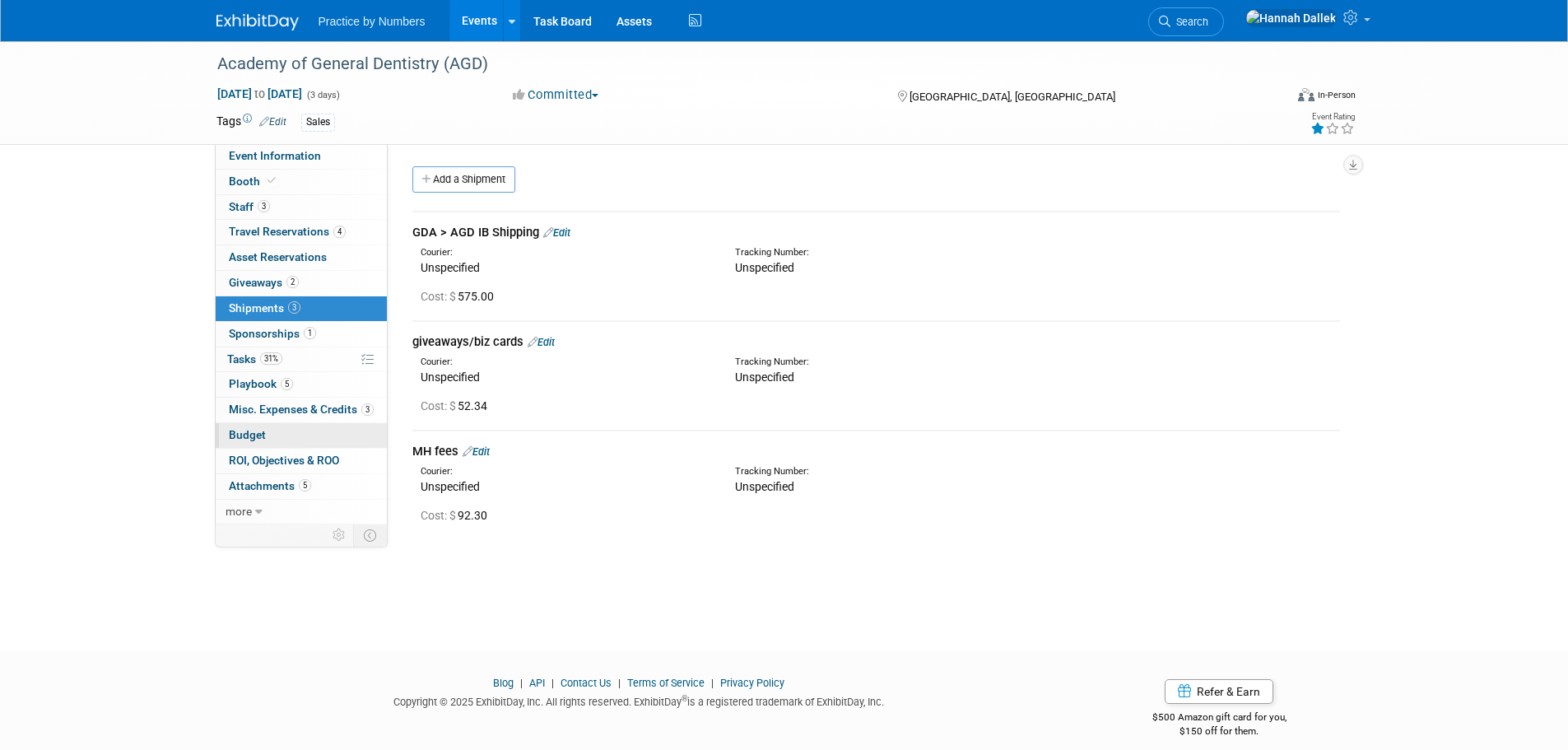
click at [290, 439] on link "Budget" at bounding box center [300, 435] width 171 height 24
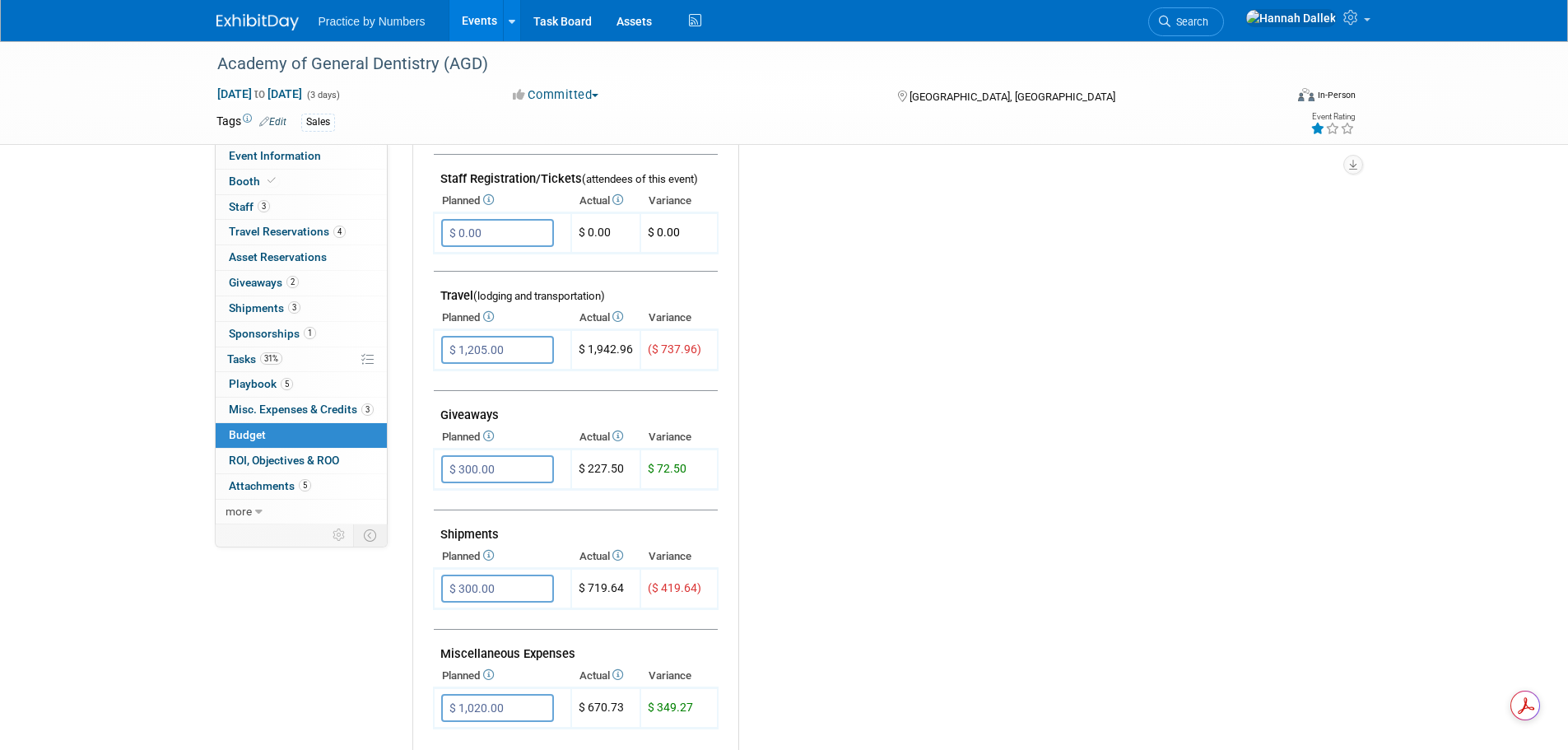
scroll to position [577, 0]
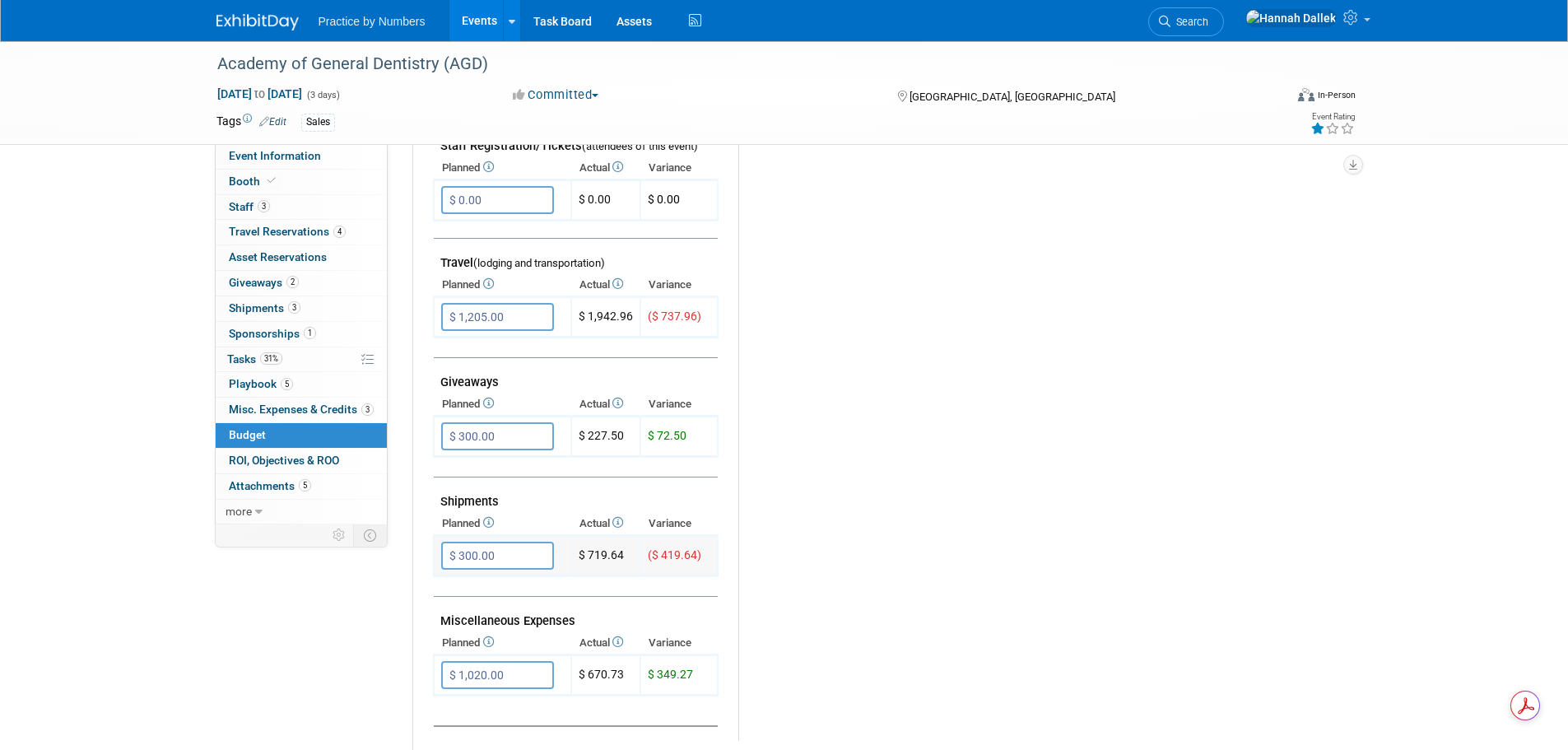
drag, startPoint x: 623, startPoint y: 556, endPoint x: 590, endPoint y: 557, distance: 33.0
click at [588, 557] on td "$ 719.64" at bounding box center [606, 555] width 69 height 40
copy td "719.64"
click at [298, 409] on span "Misc. Expenses & Credits 3" at bounding box center [301, 408] width 145 height 13
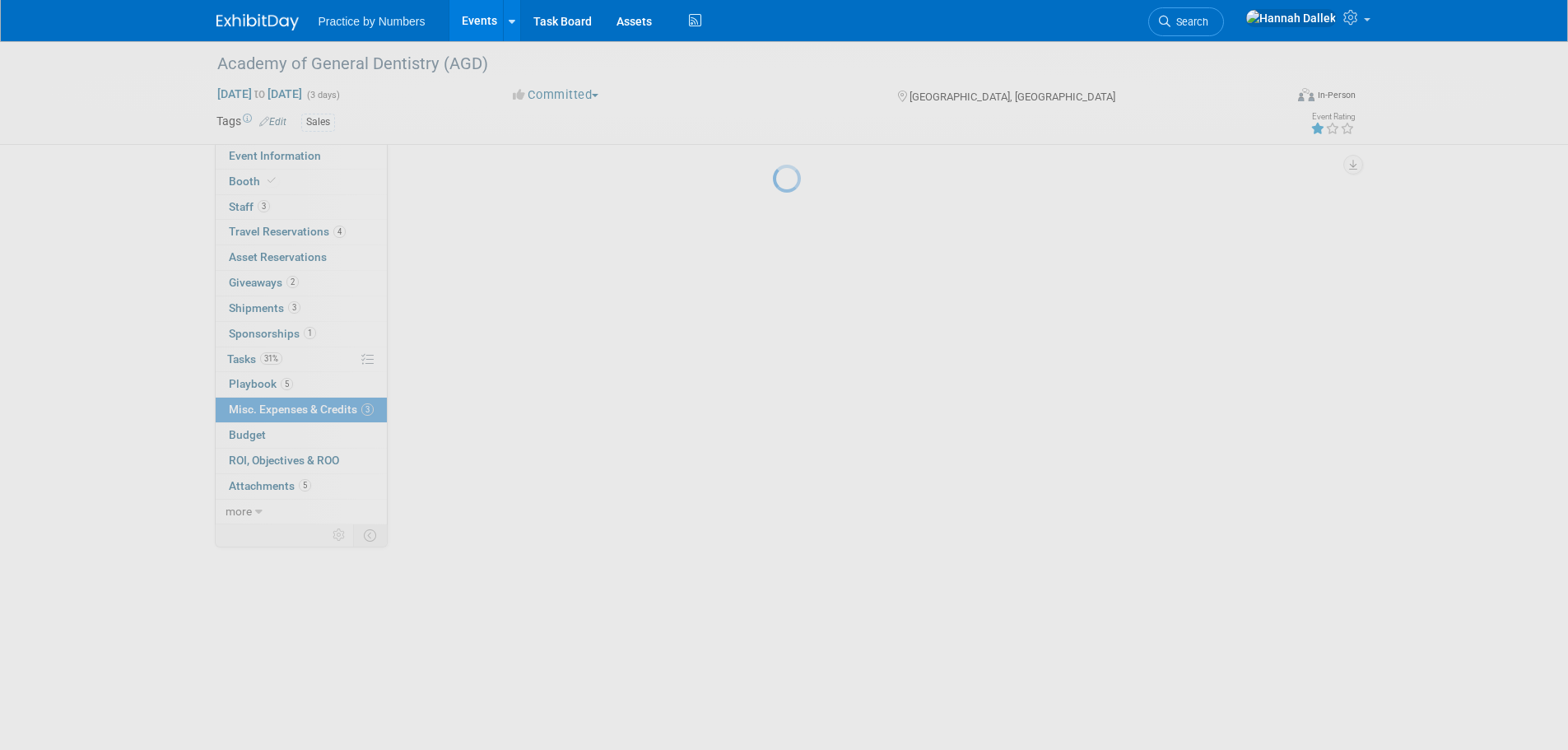
scroll to position [0, 0]
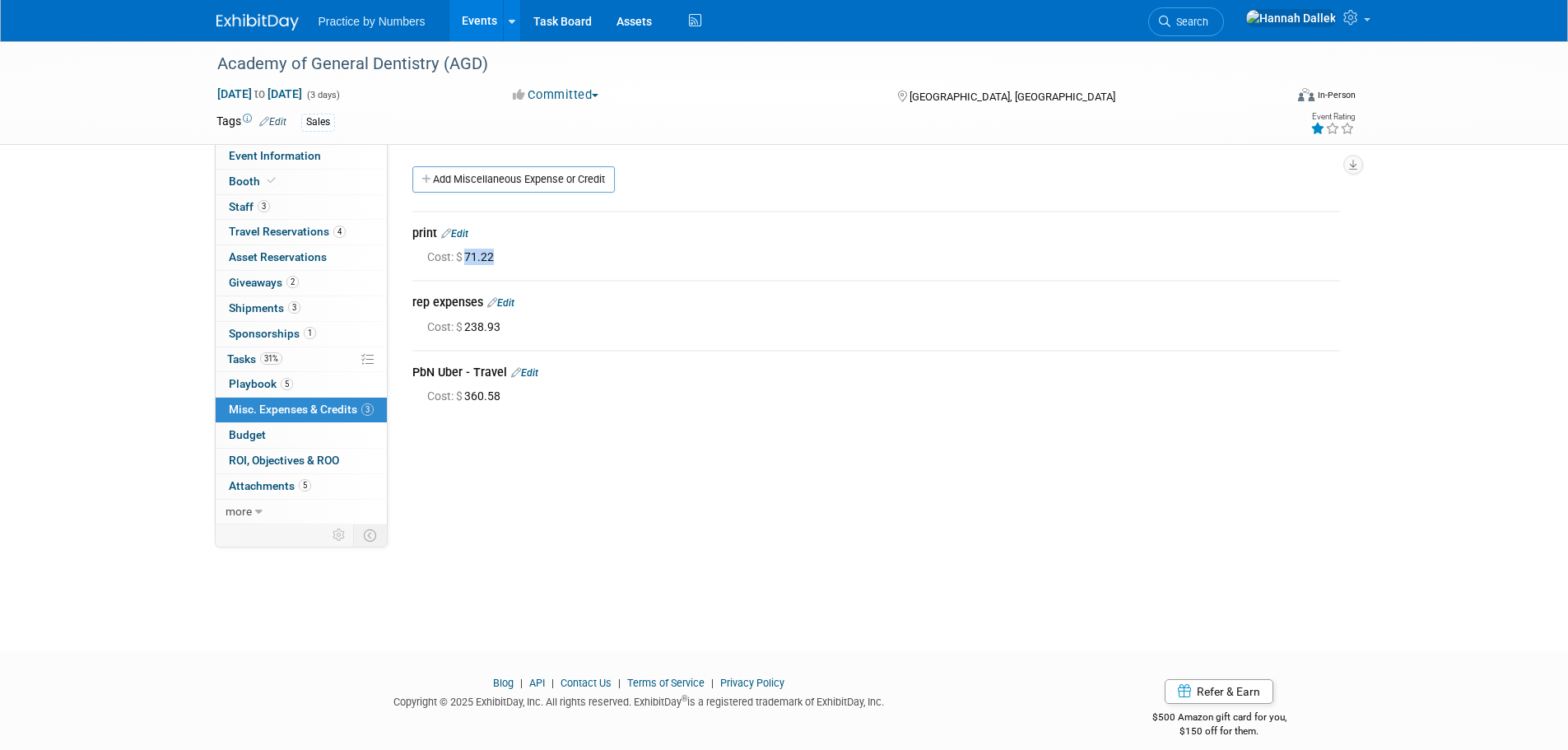
drag, startPoint x: 494, startPoint y: 258, endPoint x: 470, endPoint y: 258, distance: 24.0
click at [470, 258] on span "Cost: $ 71.22" at bounding box center [463, 257] width 73 height 13
copy span "71.22"
click at [530, 368] on link "Edit" at bounding box center [525, 373] width 27 height 12
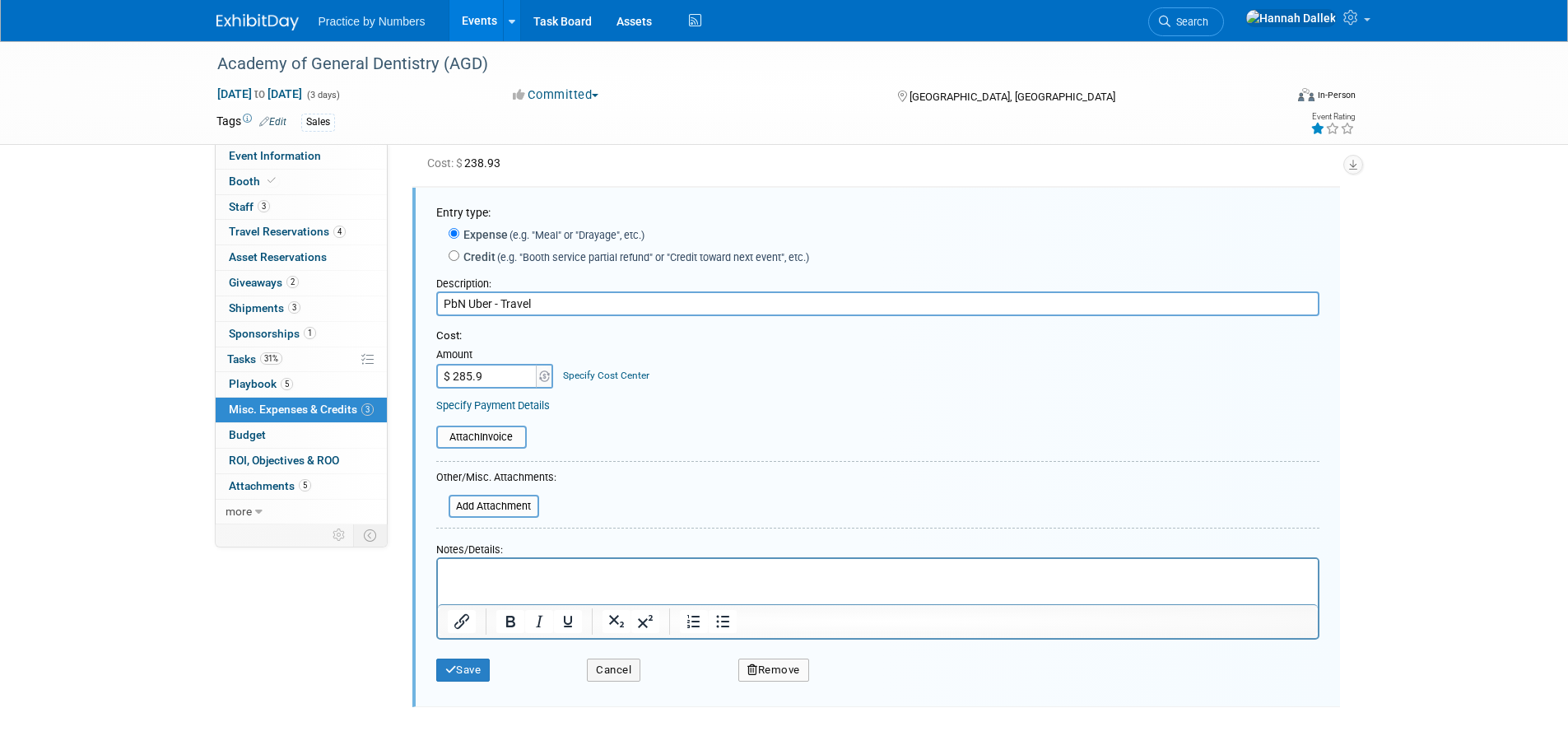
type input "$ 285.94"
click at [705, 458] on form "Entry type: Expense (e.g. "Meal" or "Drayage", etc.) Credit (e.g. "Booth servic…" at bounding box center [878, 447] width 883 height 486
click at [453, 670] on icon "submit" at bounding box center [451, 670] width 12 height 11
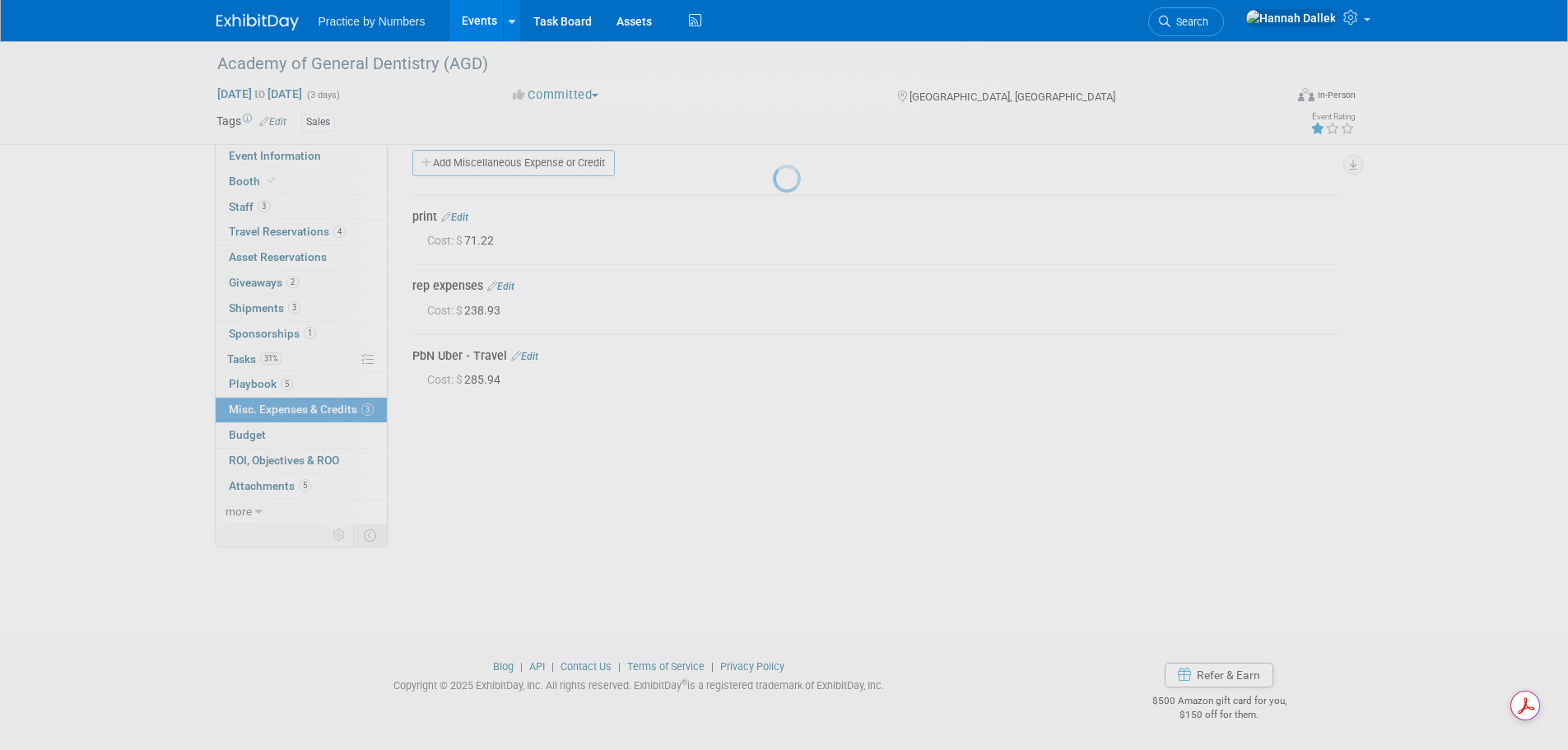
scroll to position [17, 0]
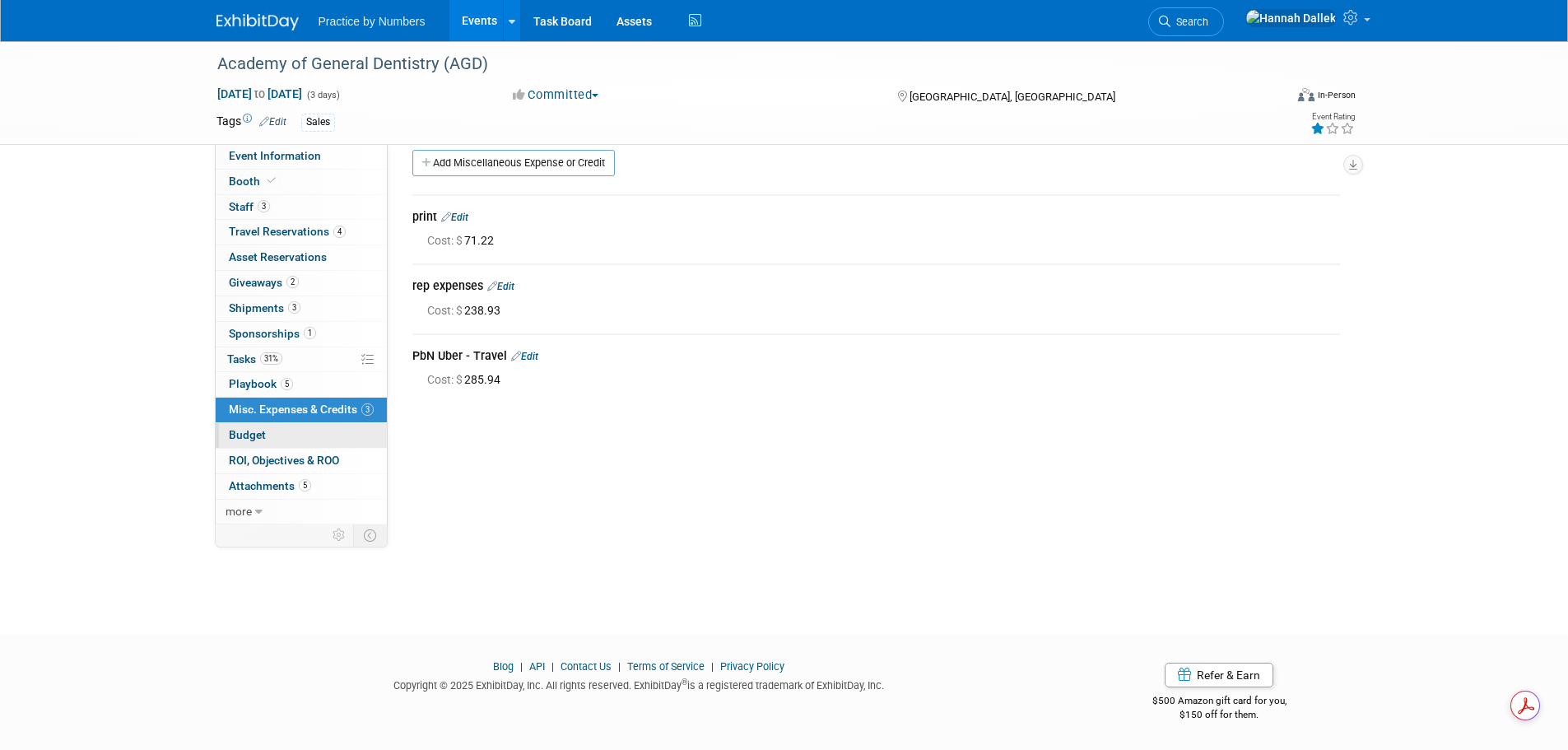
click at [350, 433] on link "Budget" at bounding box center [300, 435] width 171 height 24
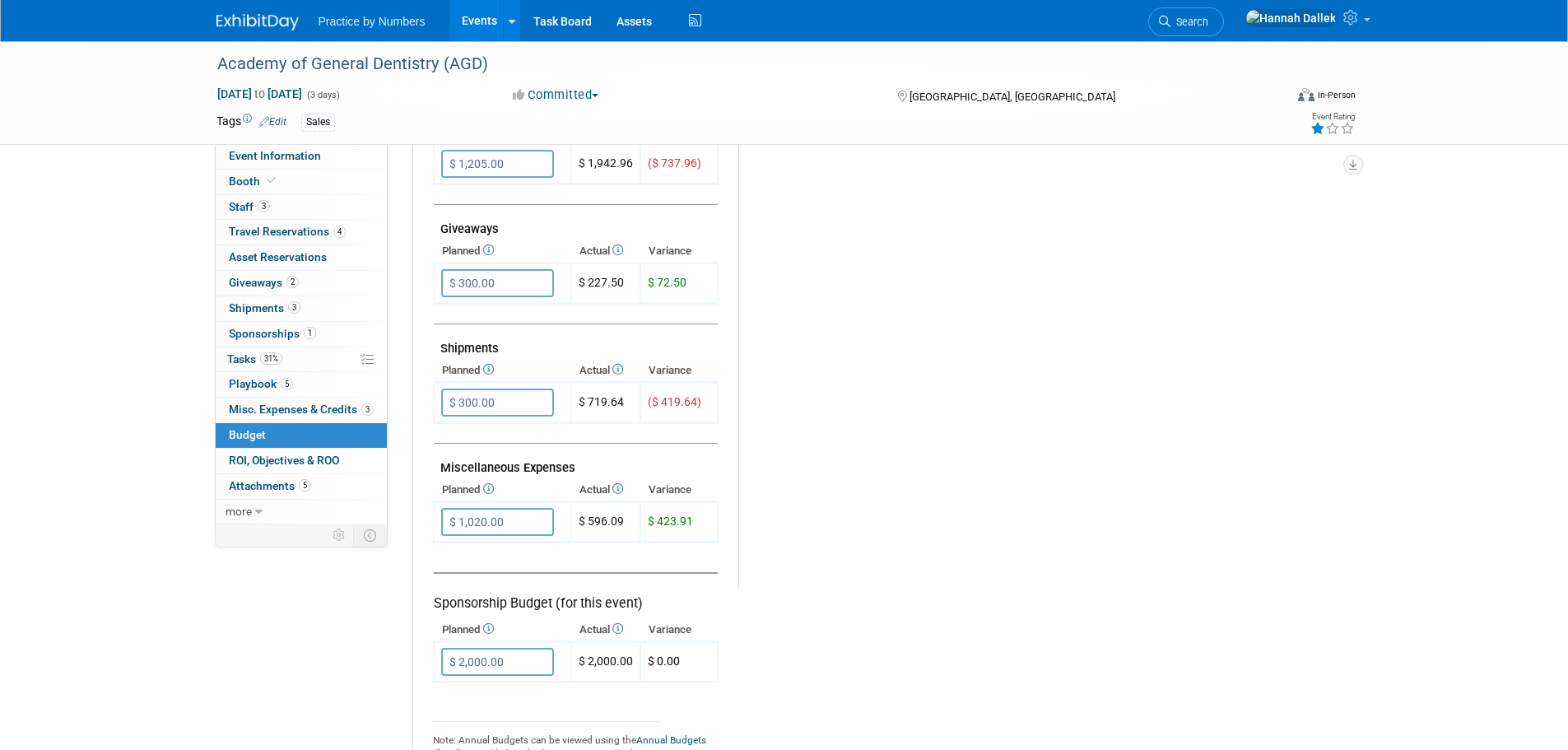
scroll to position [741, 0]
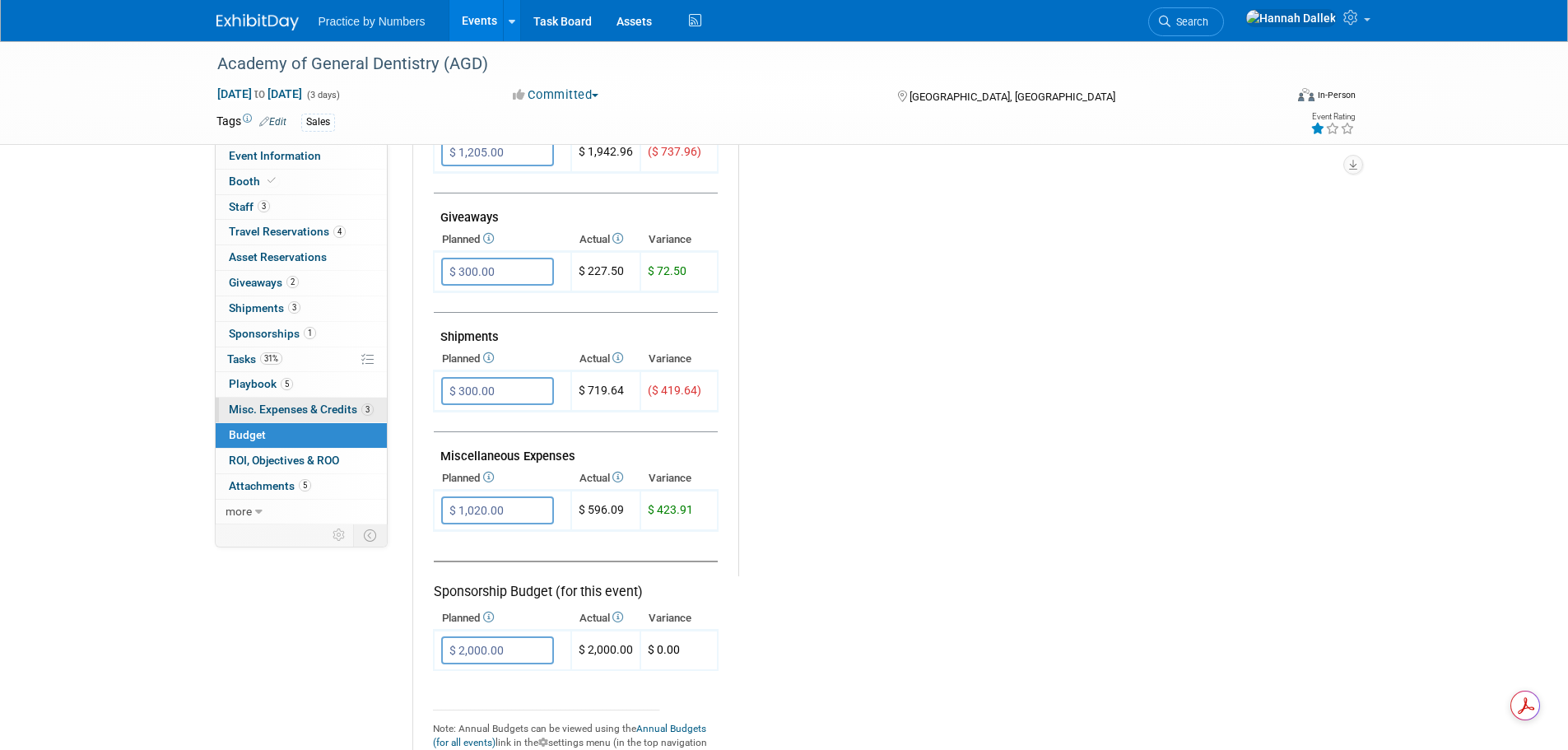
click at [252, 404] on span "Misc. Expenses & Credits 3" at bounding box center [301, 408] width 145 height 13
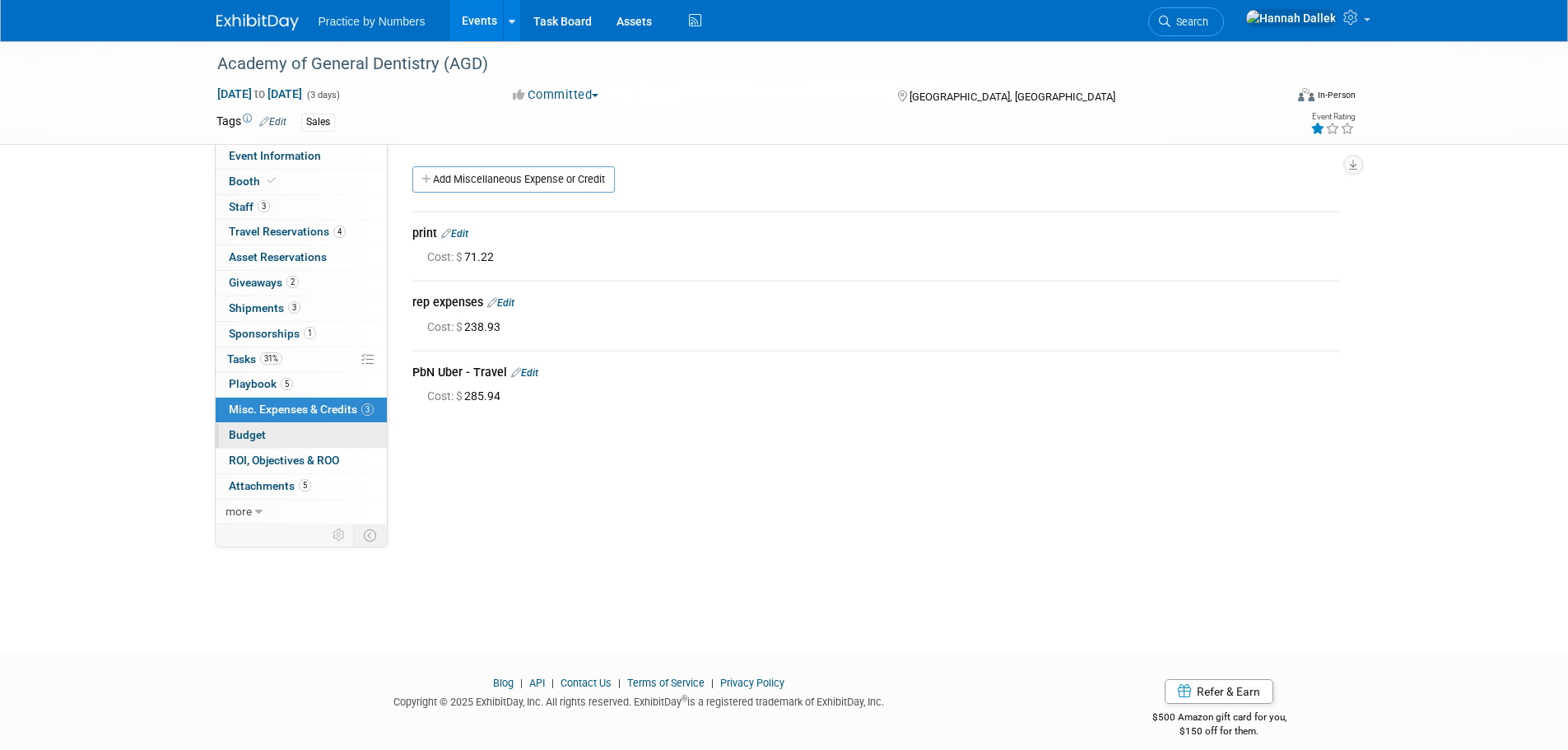
click at [292, 424] on link "Budget" at bounding box center [300, 435] width 171 height 24
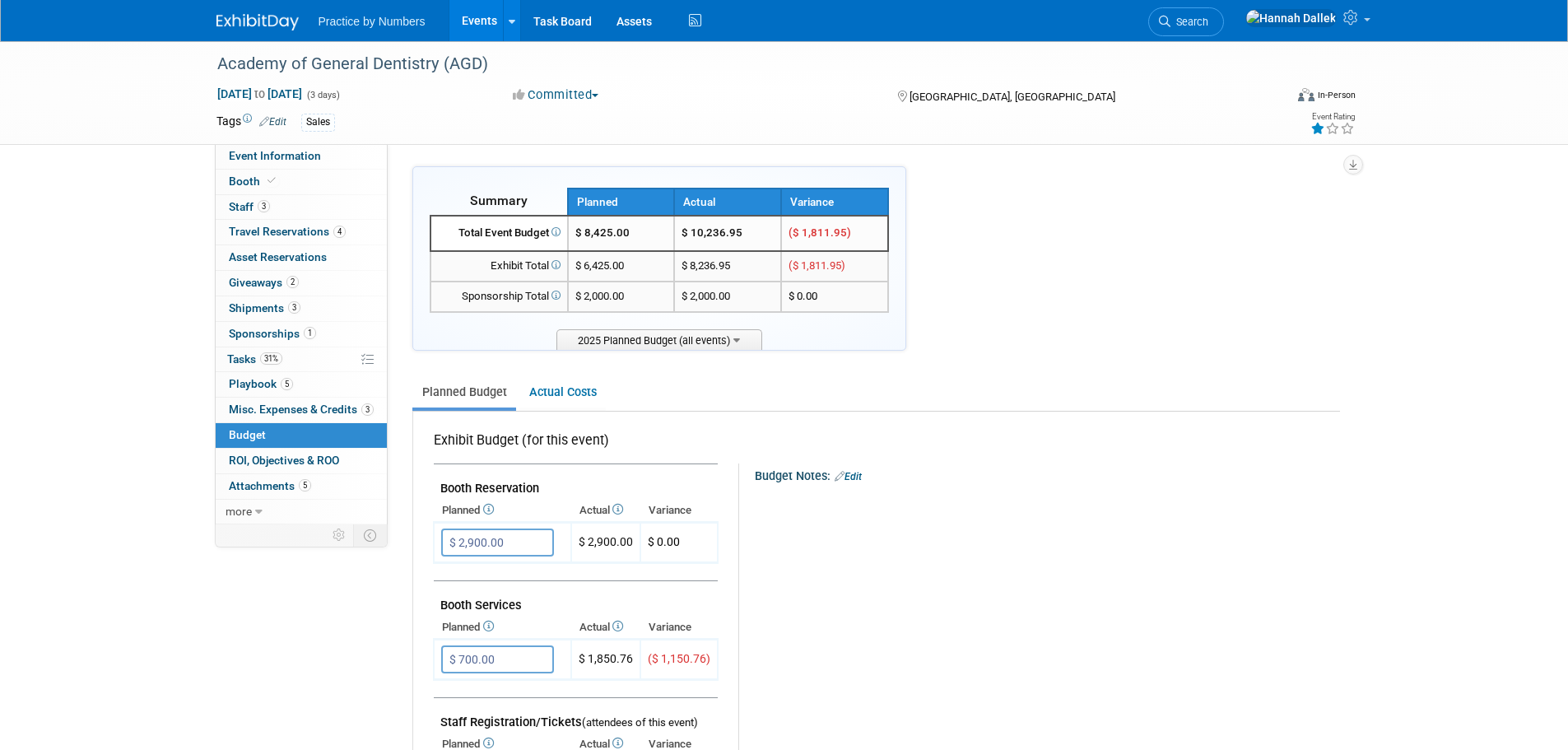
drag, startPoint x: 959, startPoint y: 243, endPoint x: 891, endPoint y: 239, distance: 68.1
drag, startPoint x: 859, startPoint y: 235, endPoint x: 669, endPoint y: 245, distance: 190.3
click at [669, 245] on tr "Total Event Budget $ 8,425.00 $ 10,236.95 ($ 1,811.95)" at bounding box center [660, 233] width 458 height 35
copy tr "$ 10,236.95 ($ 1,811.95)"
